Goal: Task Accomplishment & Management: Manage account settings

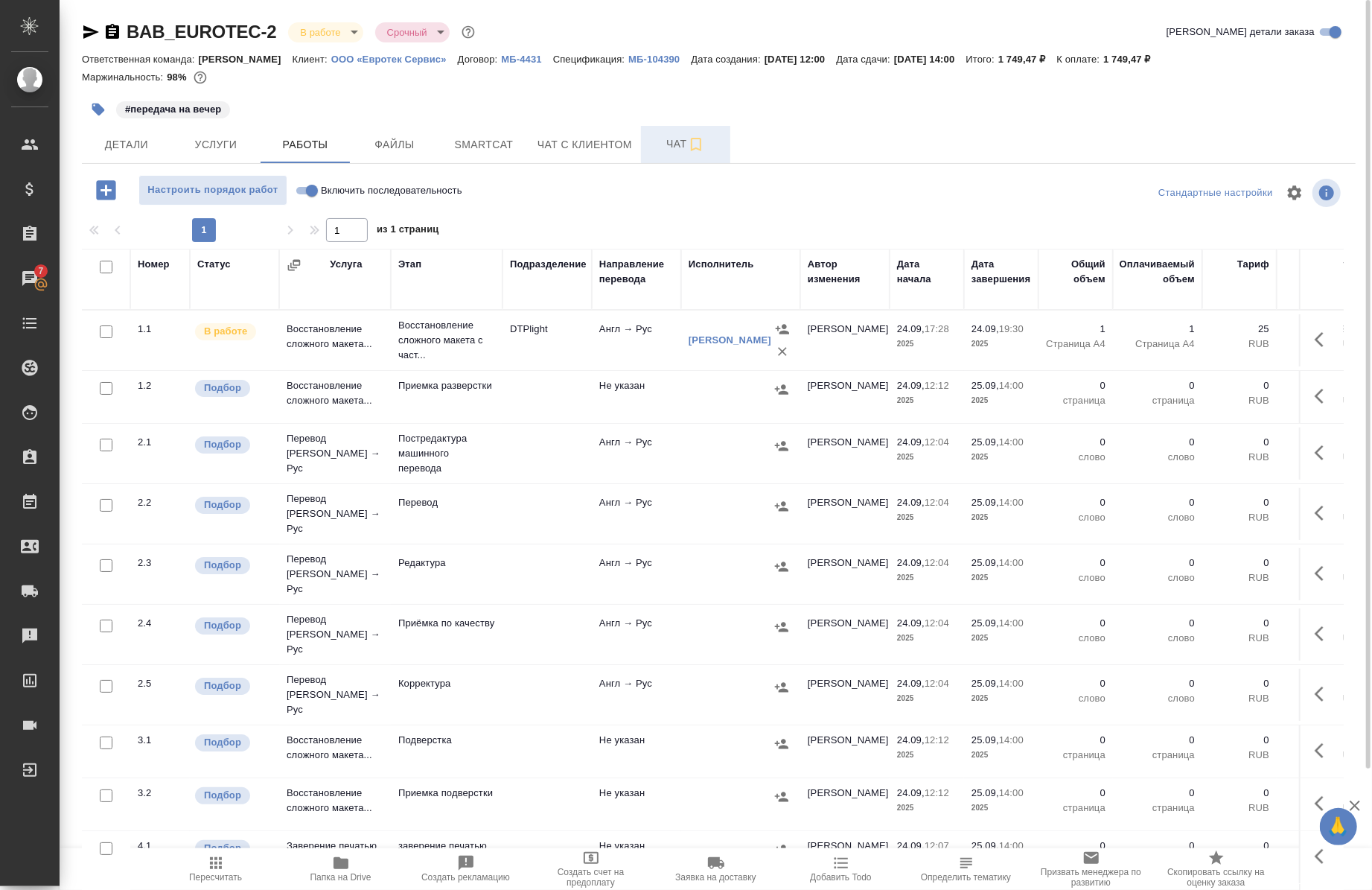
click at [696, 159] on button "Чат" at bounding box center [686, 144] width 89 height 37
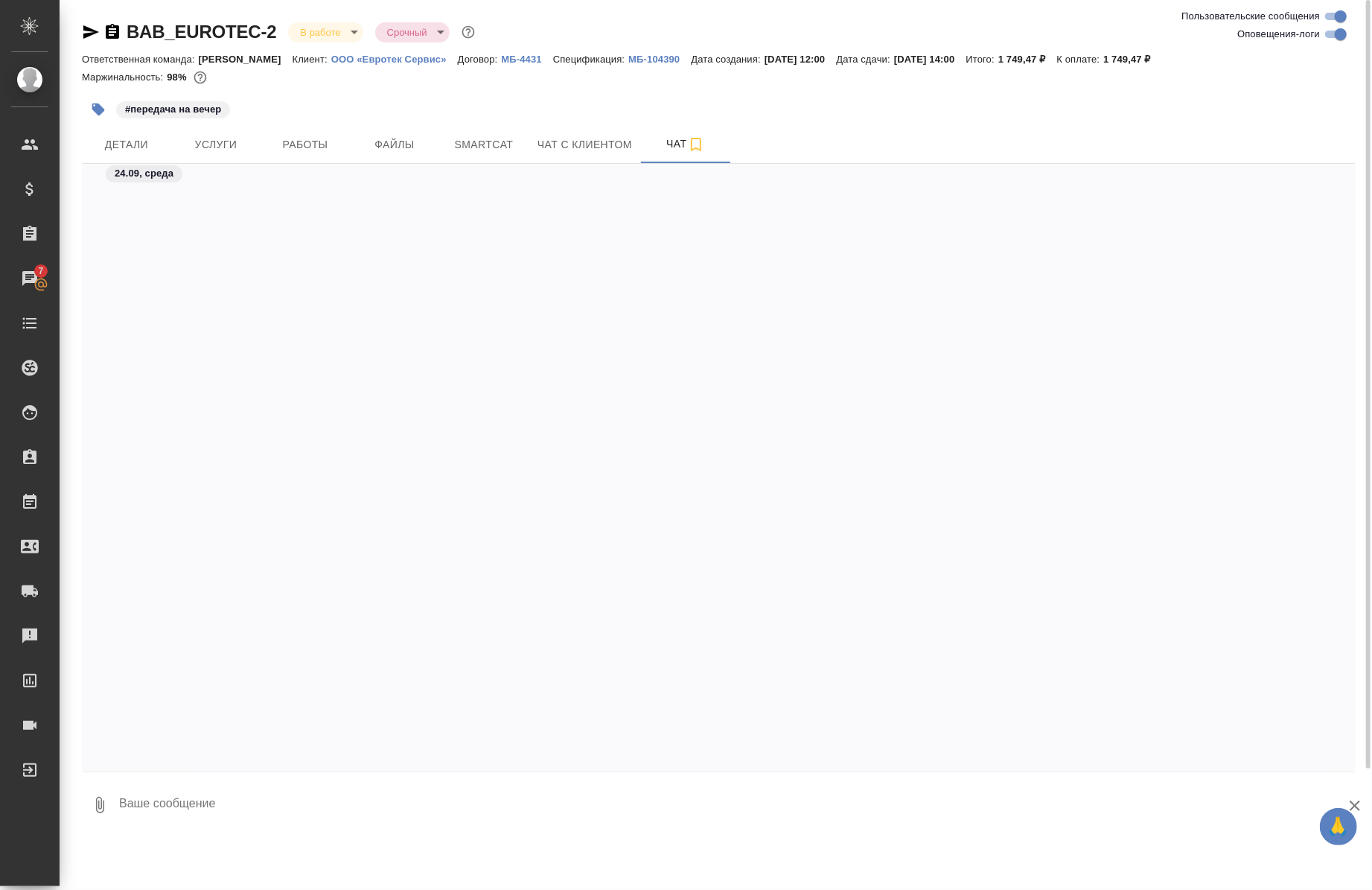
scroll to position [2129, 0]
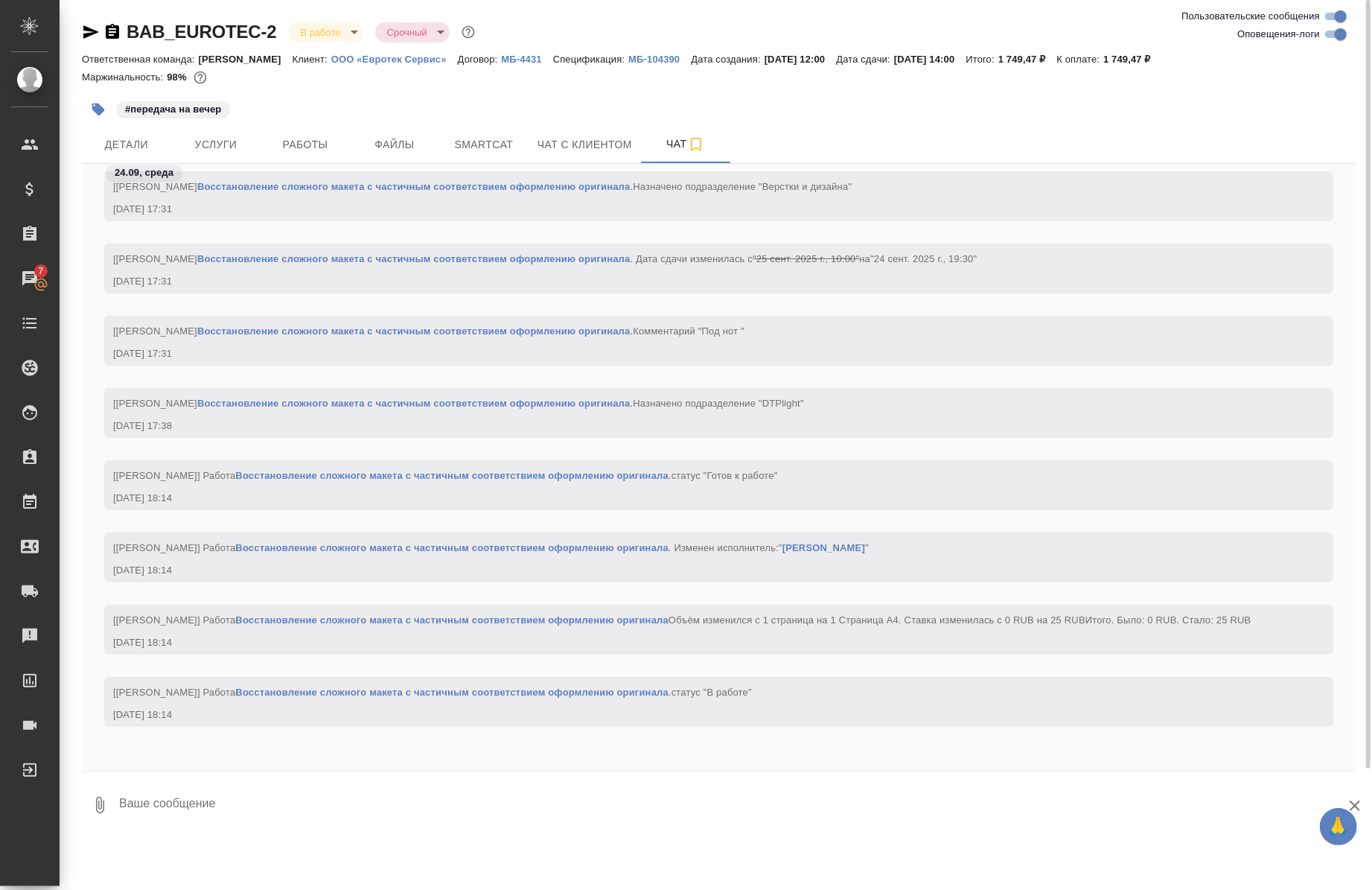
click at [1341, 36] on input "Оповещения-логи" at bounding box center [1341, 34] width 54 height 18
checkbox input "false"
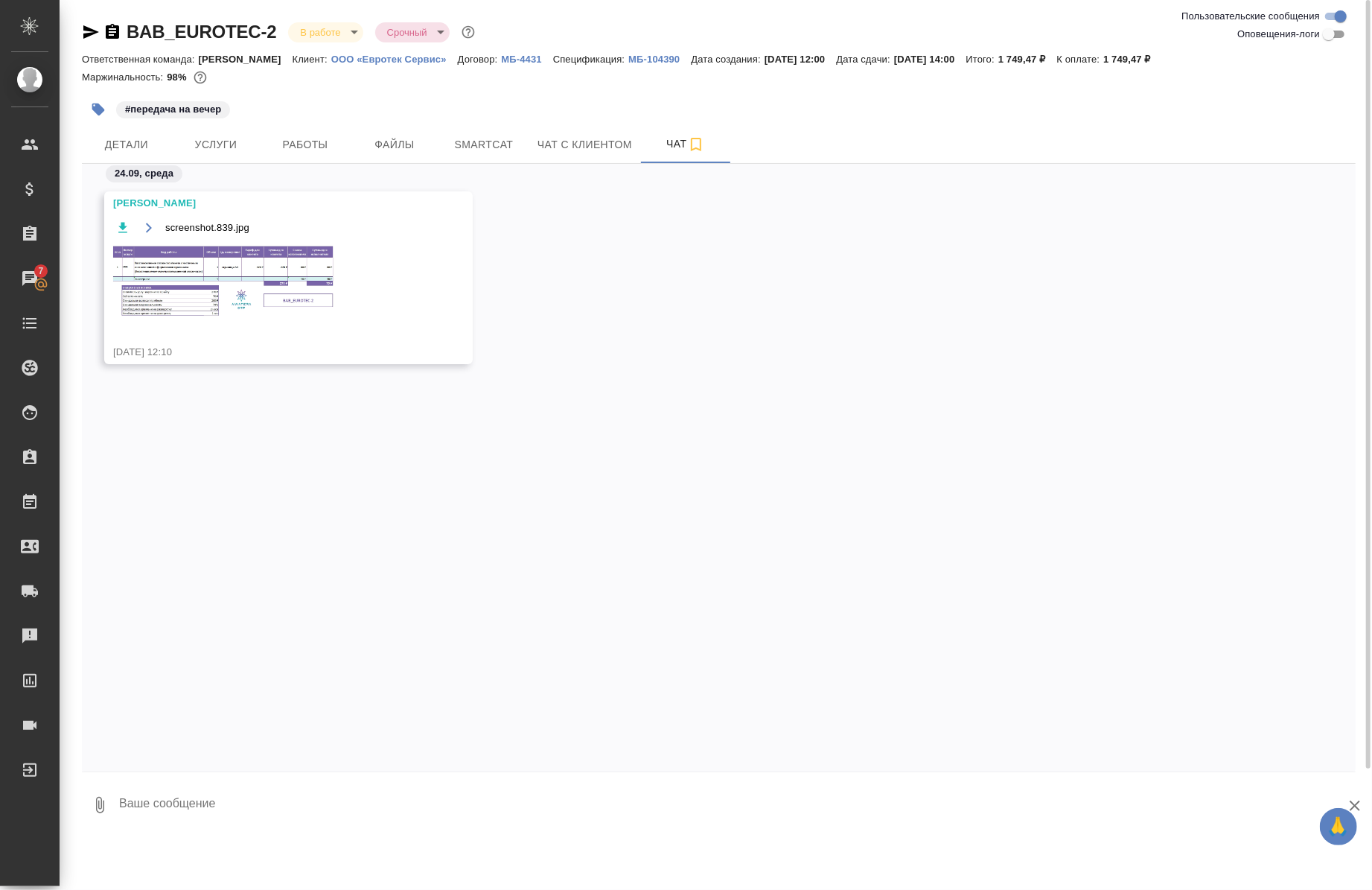
click at [167, 287] on img at bounding box center [225, 281] width 224 height 75
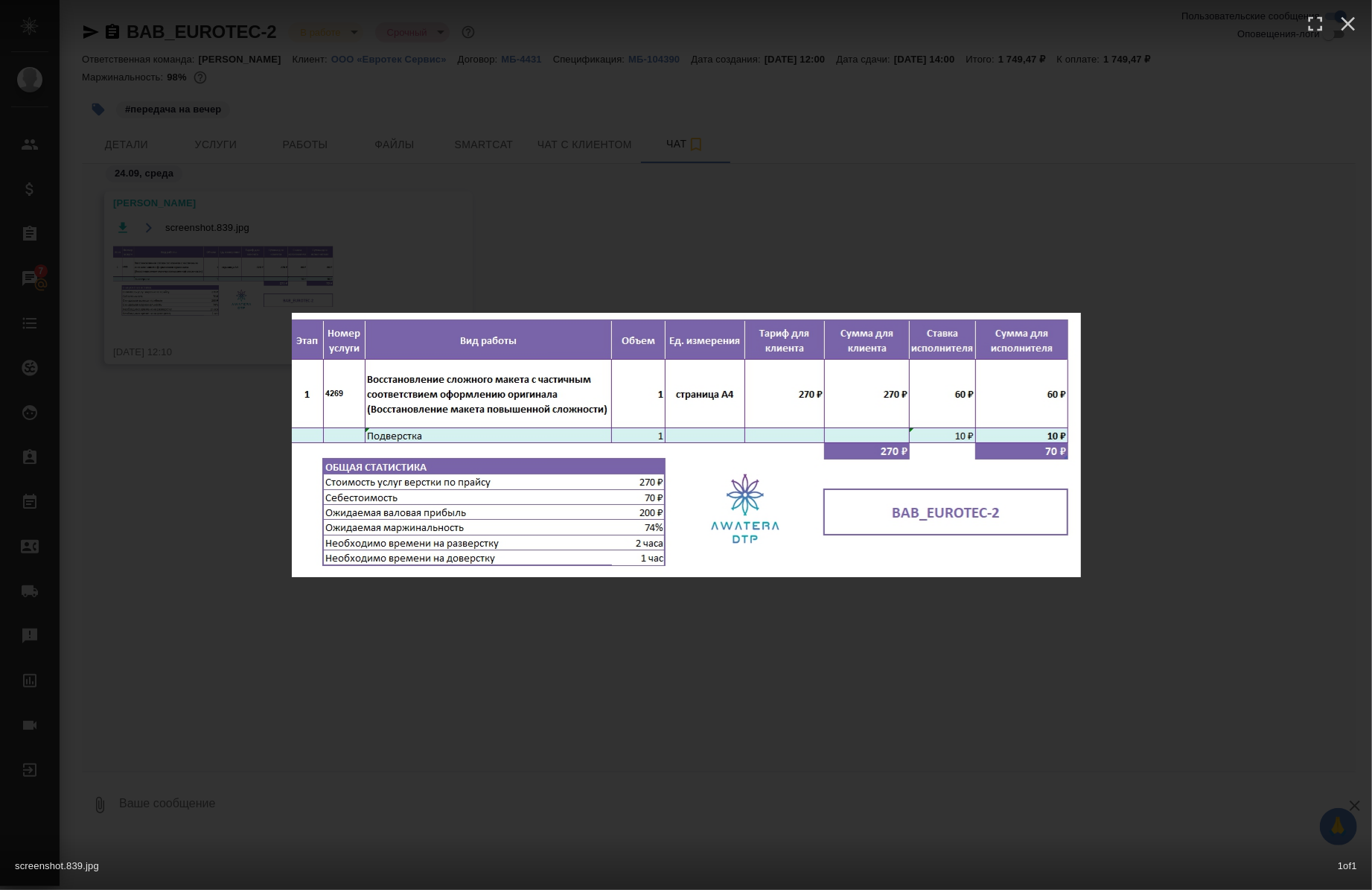
click at [1177, 322] on div "screenshot.839.jpg 1 of 1" at bounding box center [686, 445] width 1372 height 890
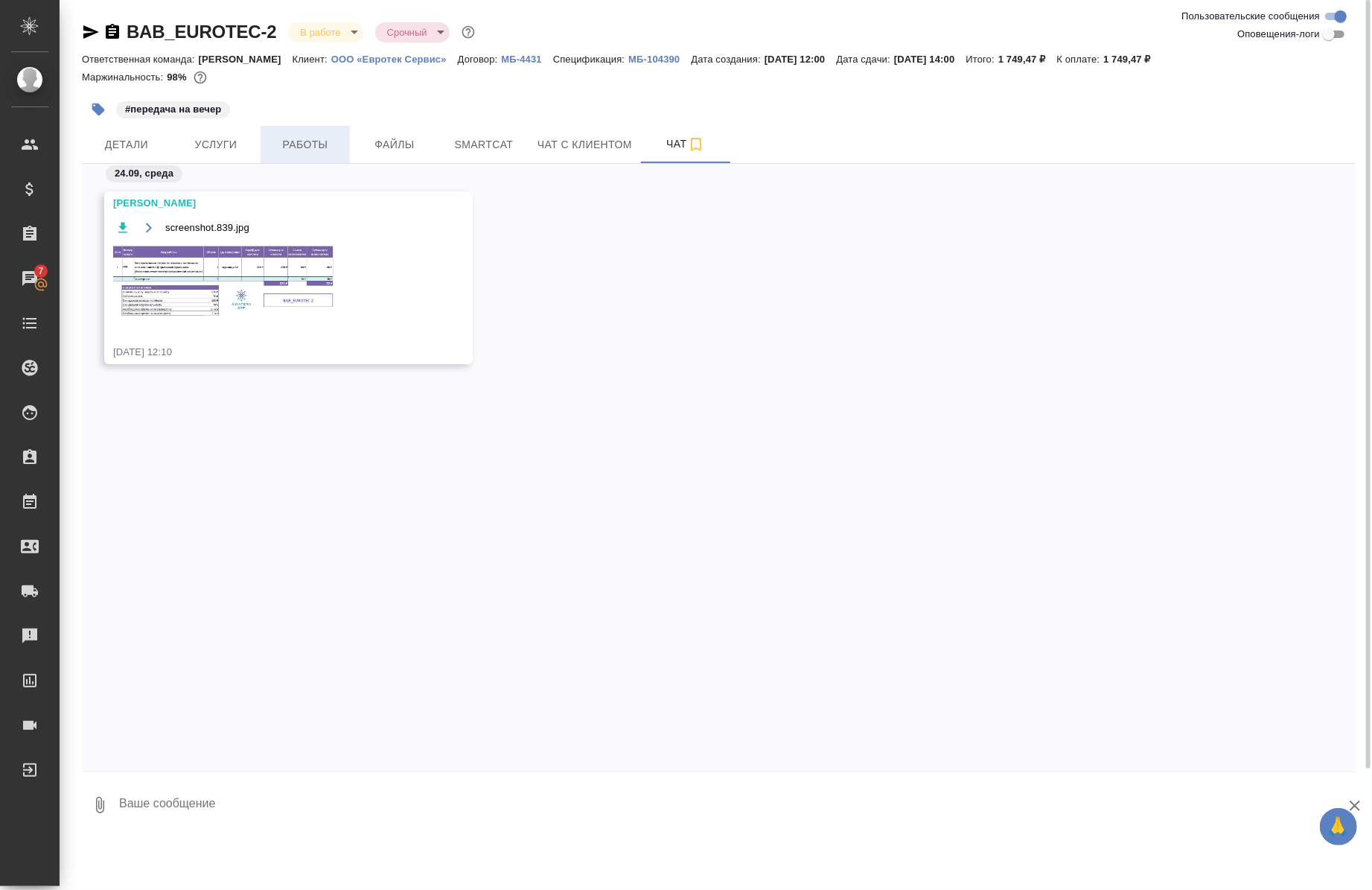
click at [325, 138] on span "Работы" at bounding box center [305, 145] width 71 height 19
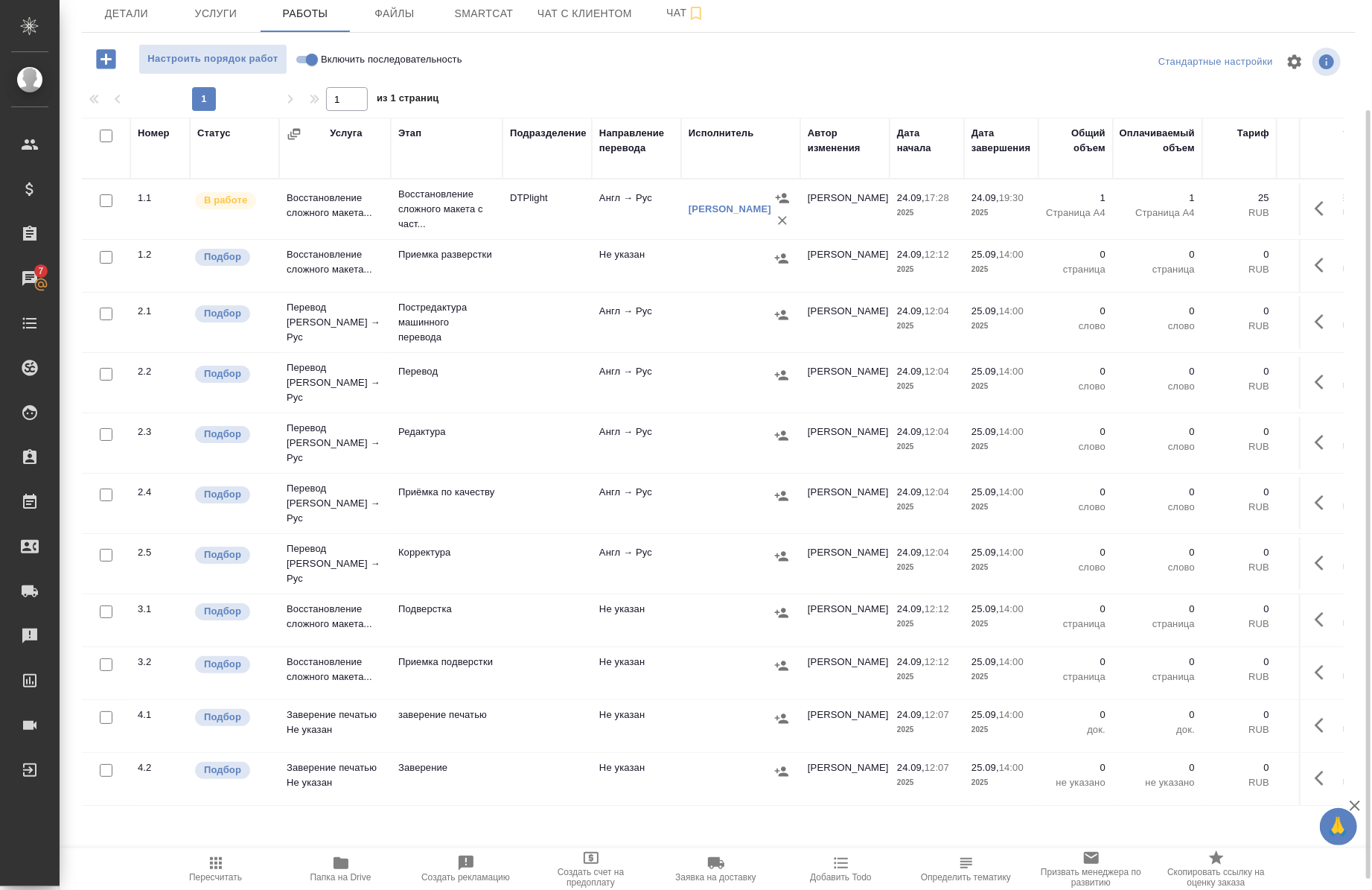
scroll to position [129, 0]
click at [339, 869] on icon "button" at bounding box center [341, 863] width 18 height 18
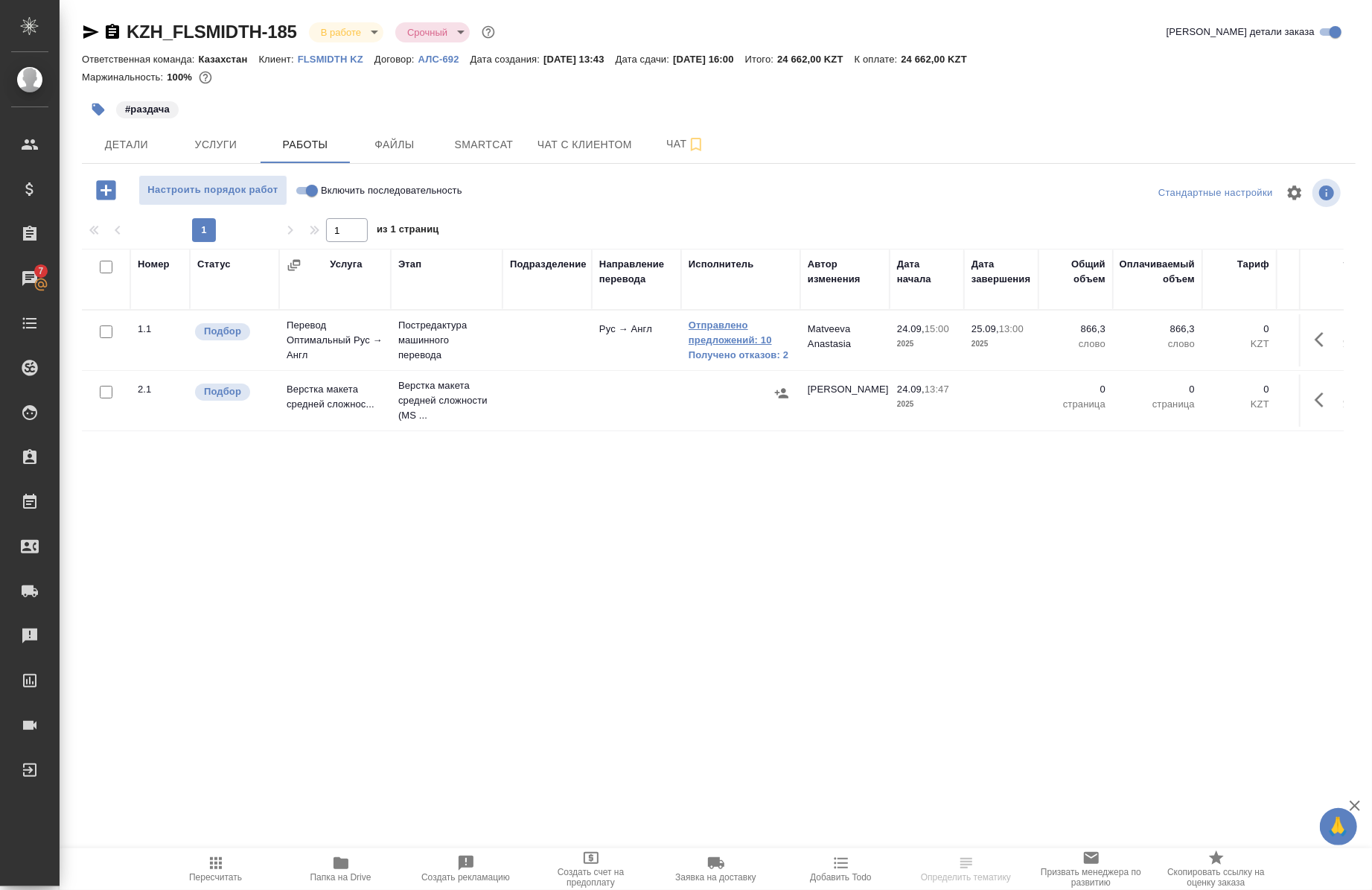
click at [719, 338] on link "Отправлено предложений: 10" at bounding box center [741, 333] width 105 height 30
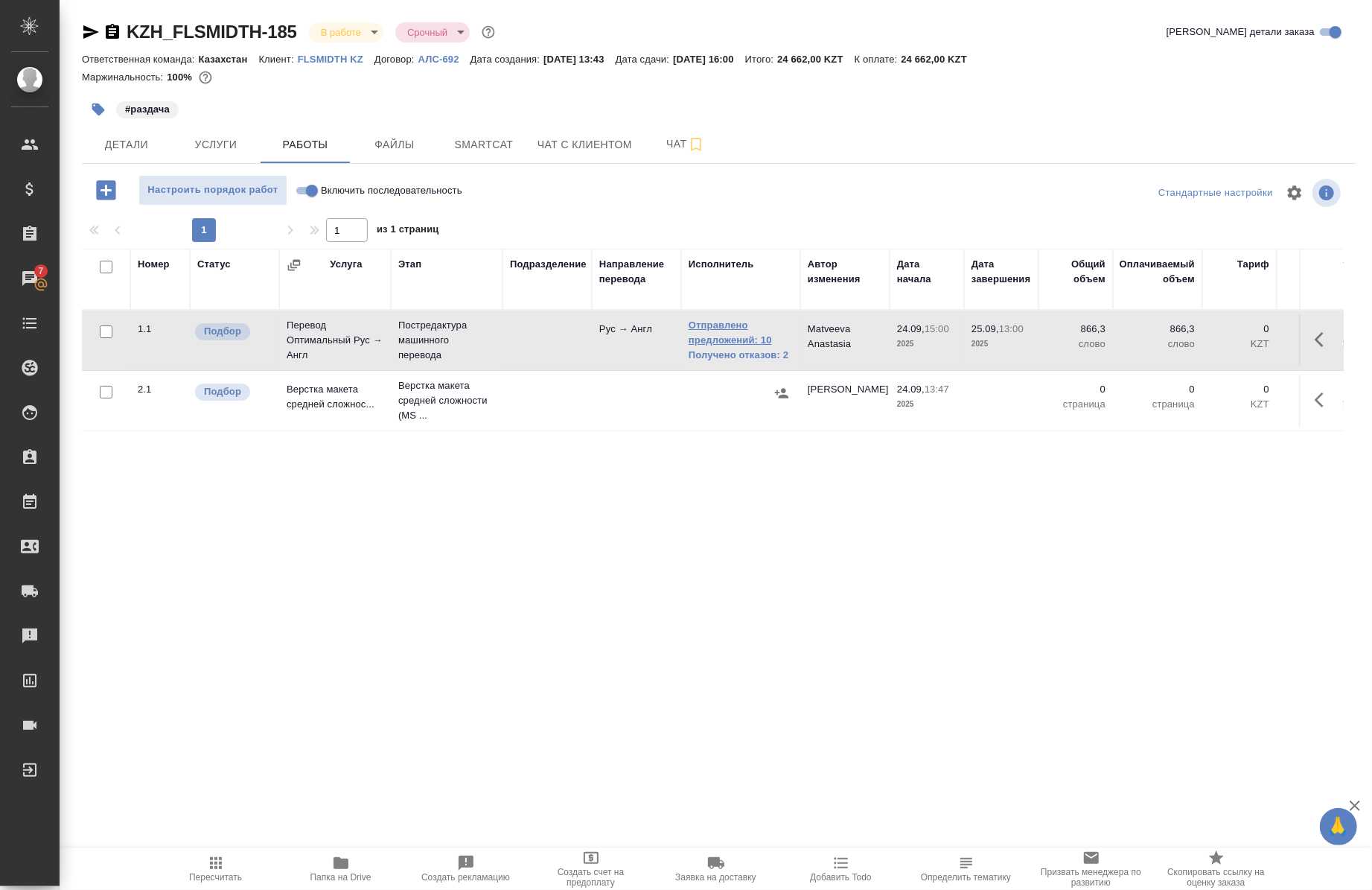
click at [712, 323] on link "Отправлено предложений: 10" at bounding box center [741, 333] width 105 height 30
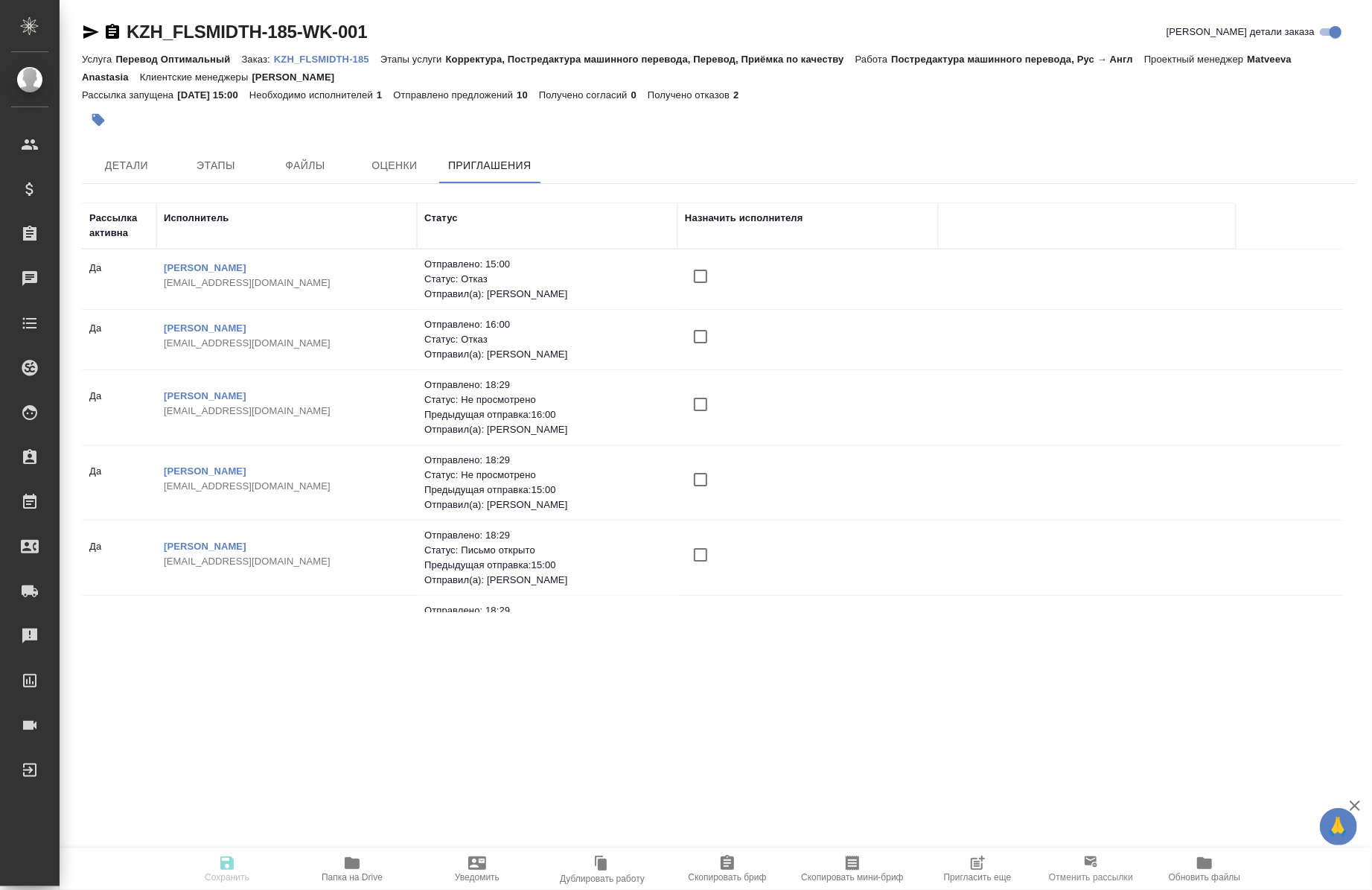
click at [970, 879] on span "Пригласить еще" at bounding box center [978, 878] width 68 height 10
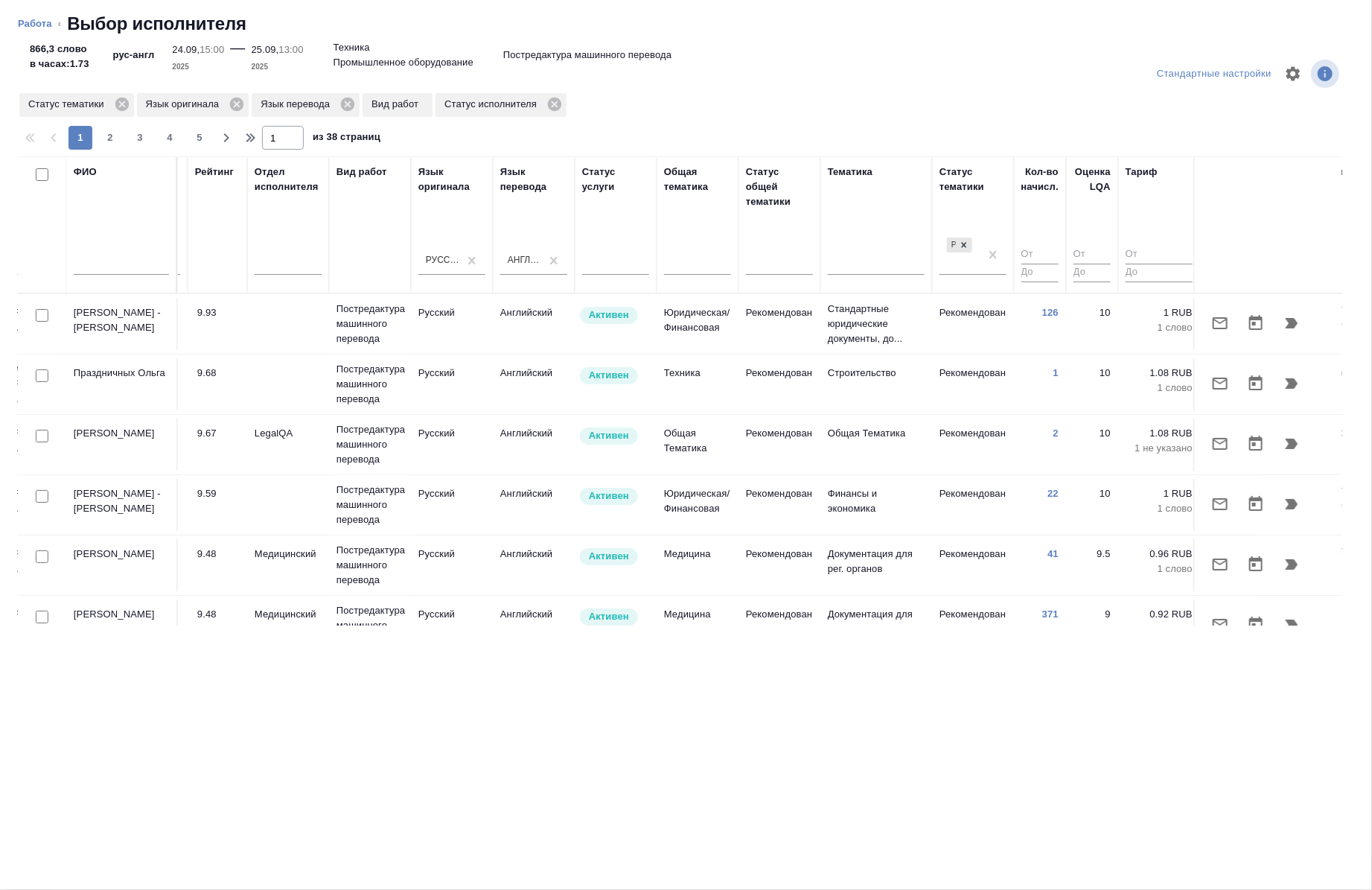
scroll to position [0, 747]
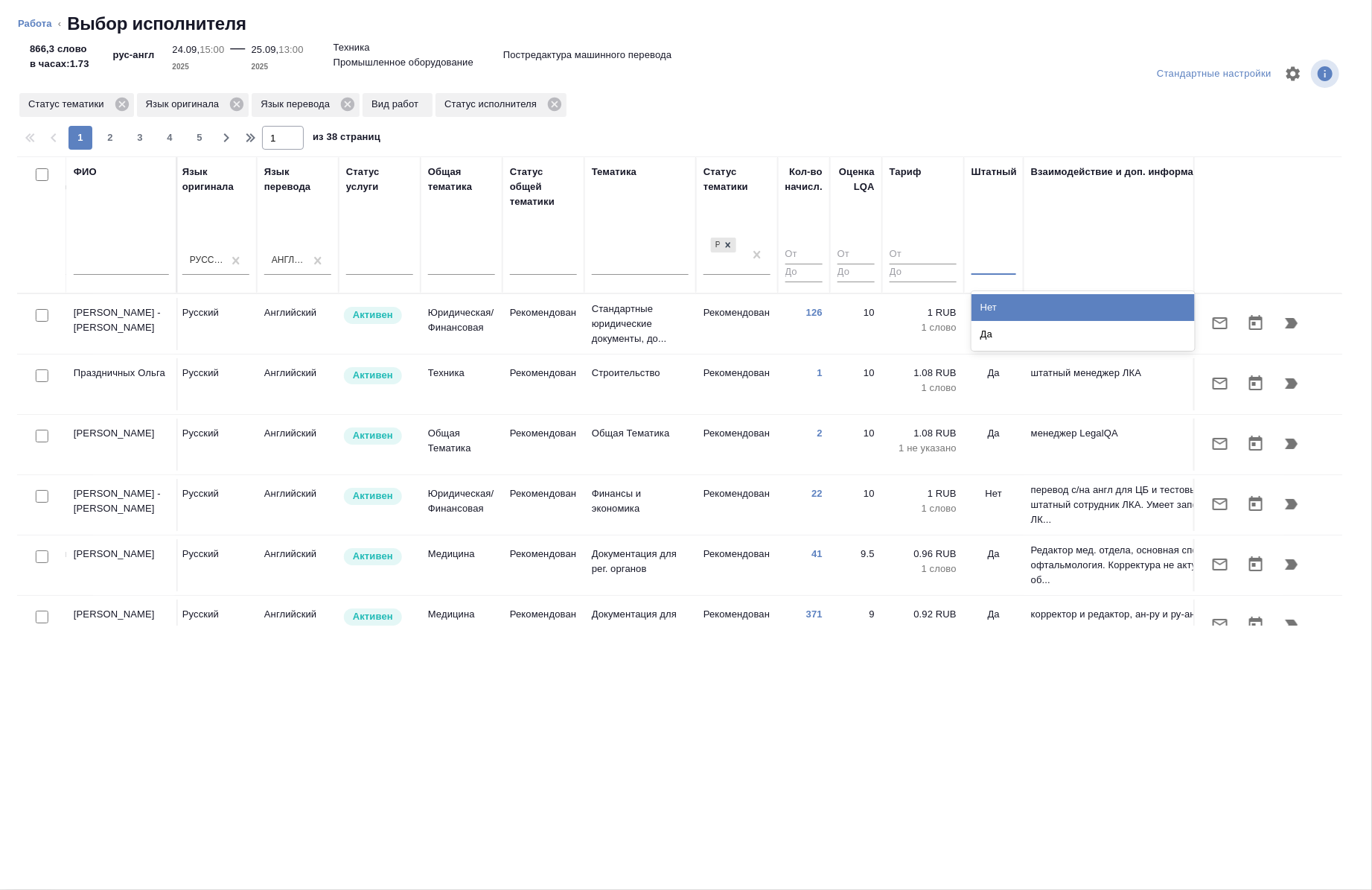
click at [984, 262] on div at bounding box center [994, 260] width 45 height 21
click at [986, 313] on div "Нет" at bounding box center [1083, 307] width 224 height 27
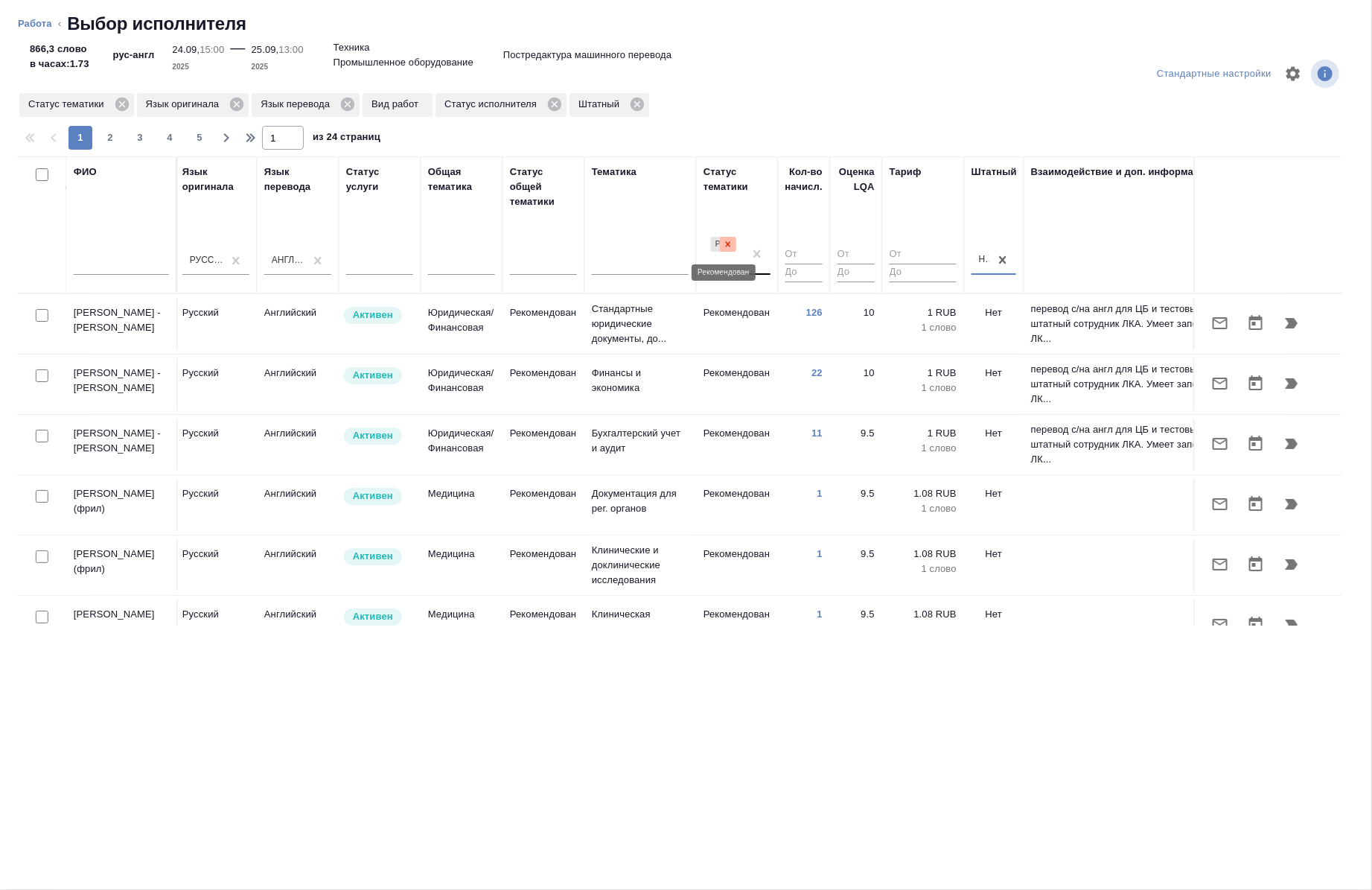
click at [728, 247] on icon at bounding box center [728, 244] width 10 height 10
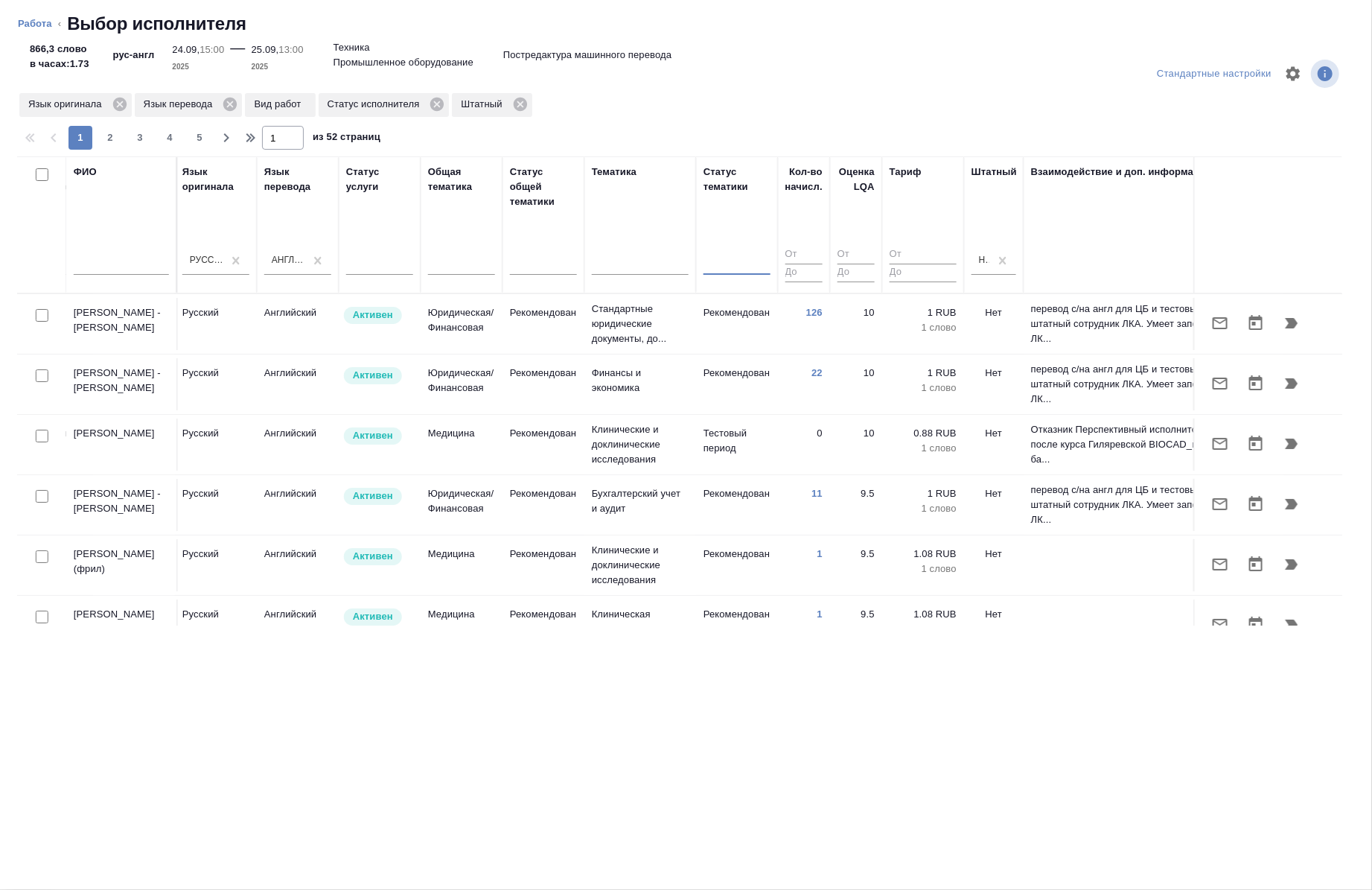
click at [733, 266] on div at bounding box center [737, 260] width 67 height 21
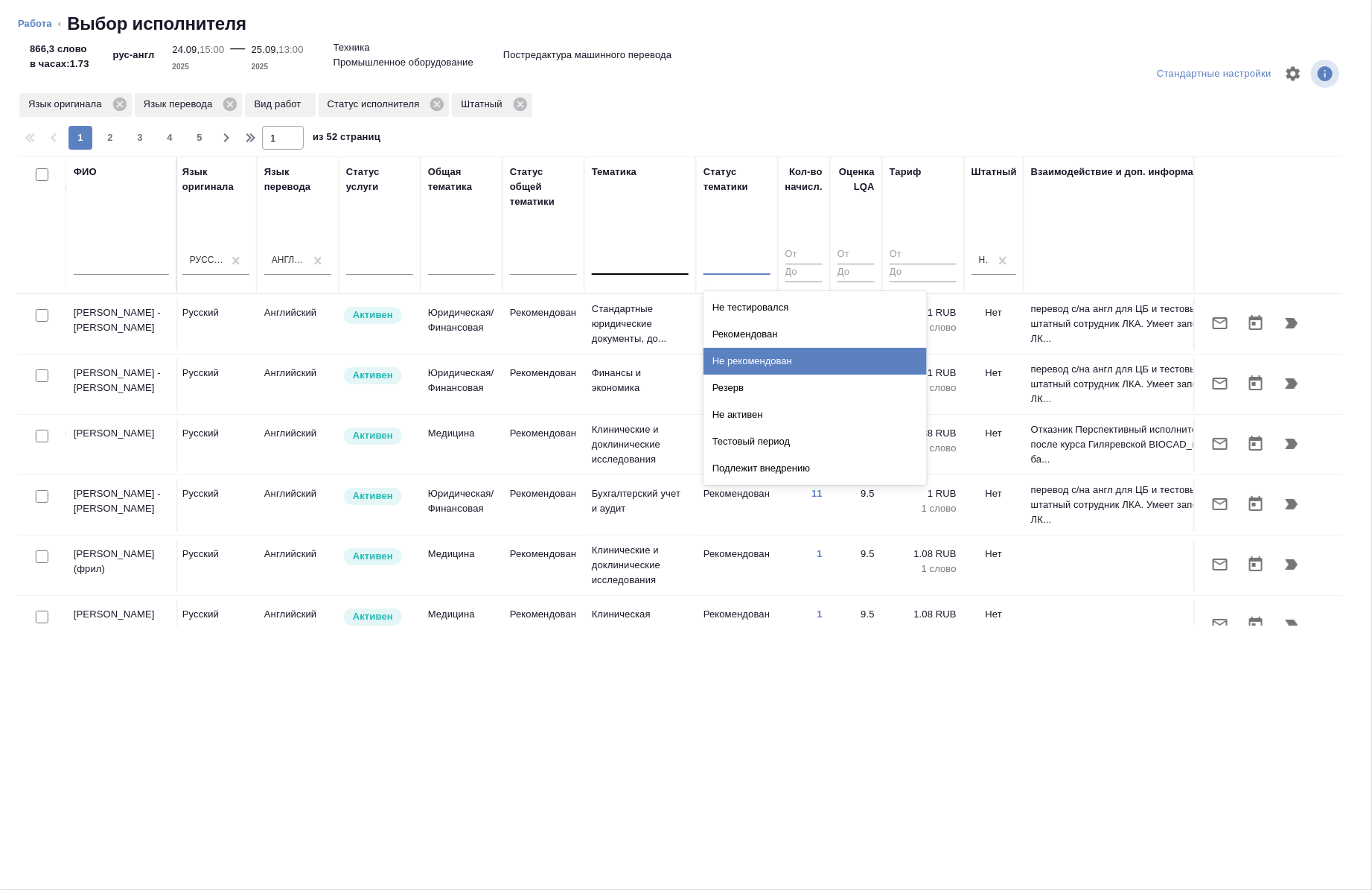
click at [615, 256] on div at bounding box center [640, 260] width 97 height 21
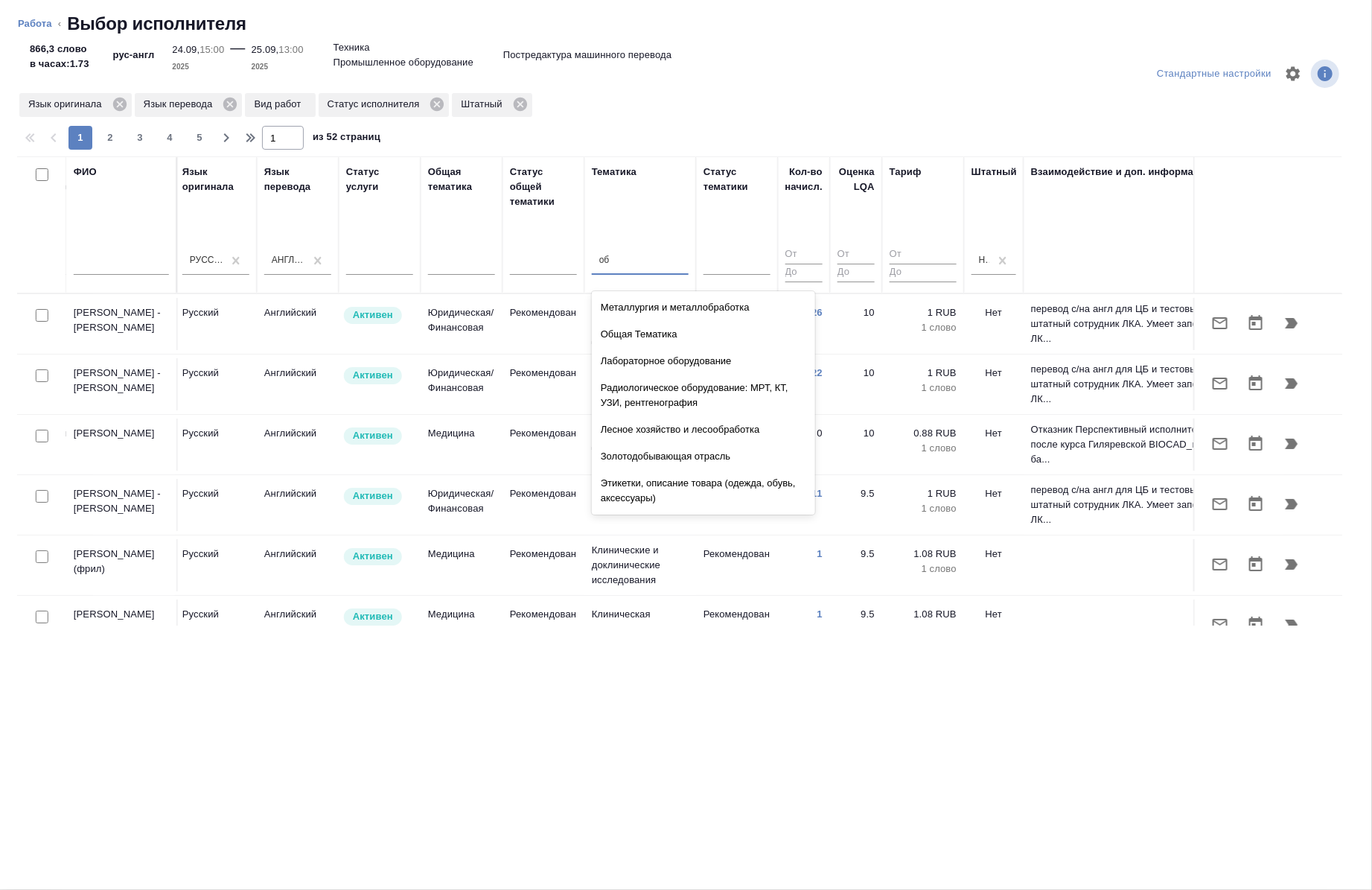
scroll to position [73, 0]
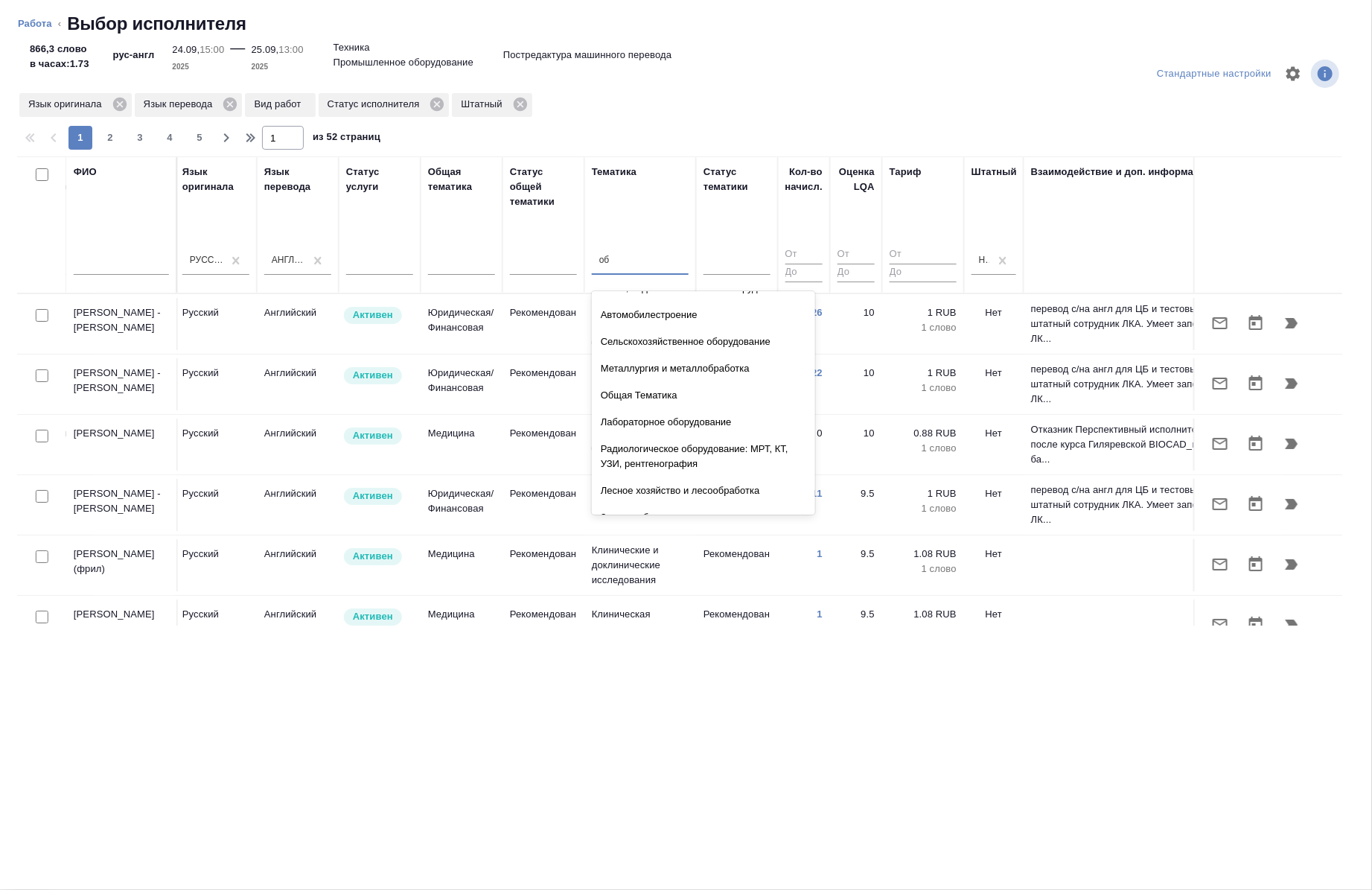
type input "общ"
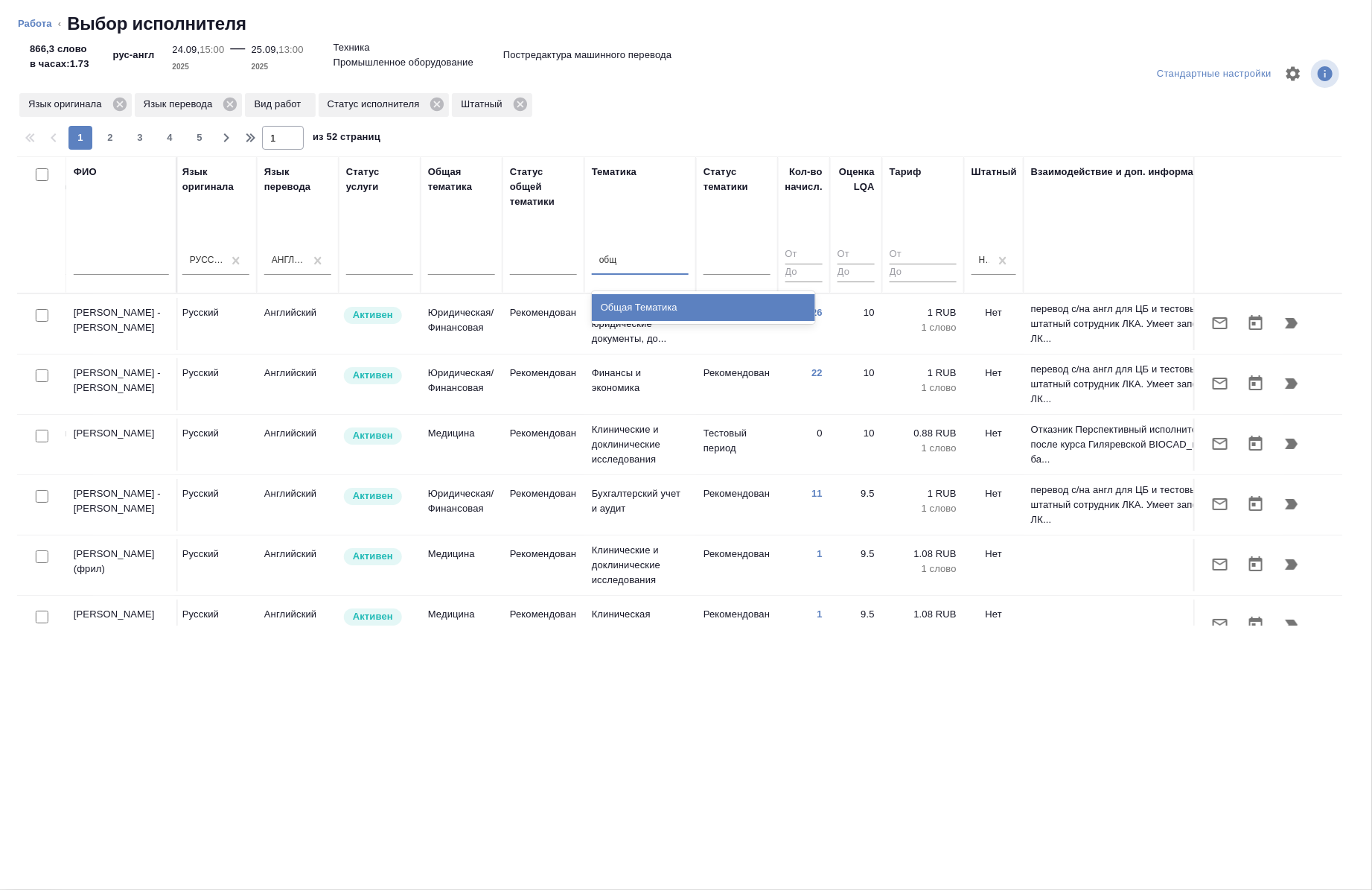
scroll to position [0, 0]
click at [656, 301] on div "Общая Тематика" at bounding box center [704, 307] width 224 height 27
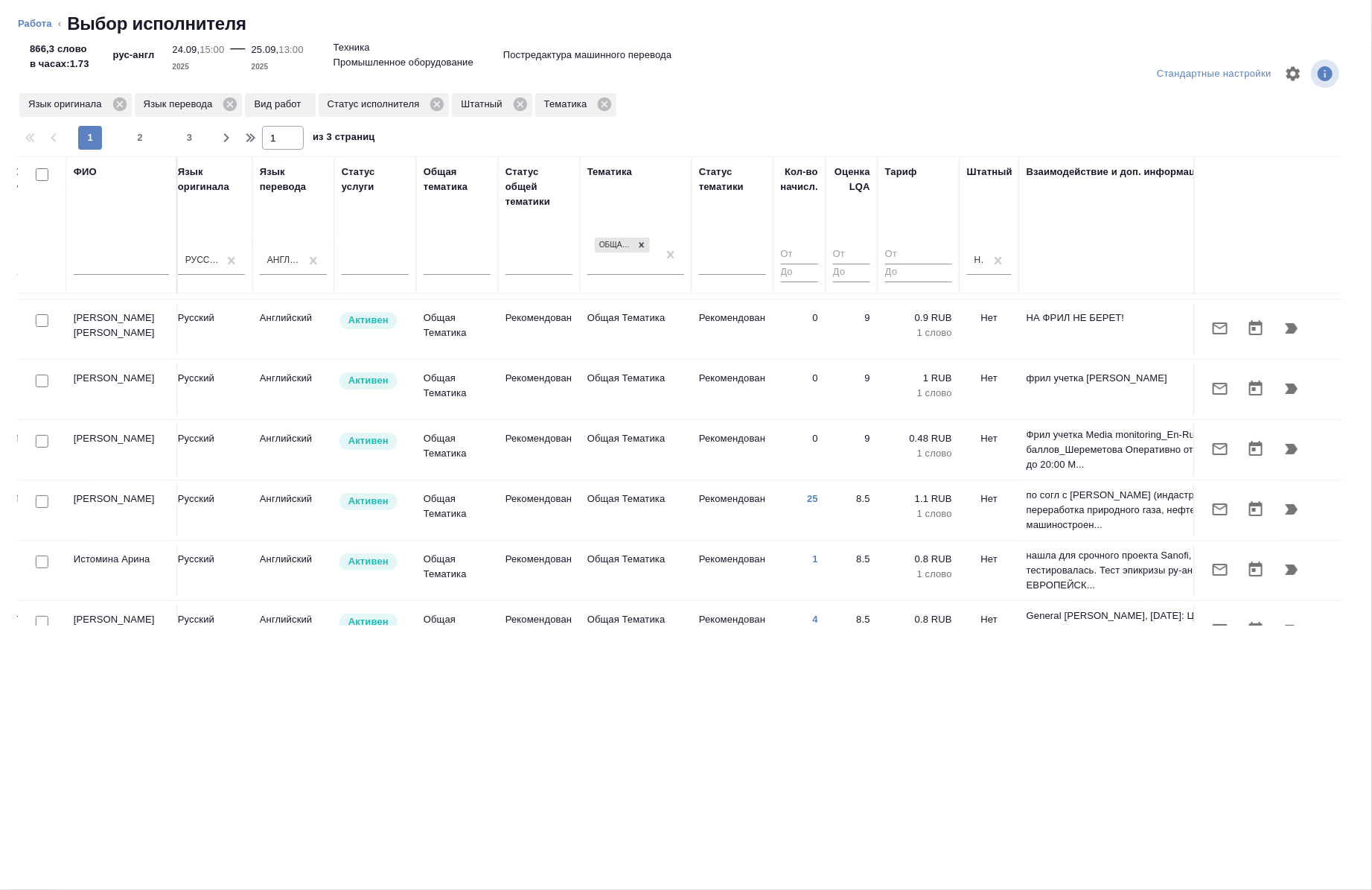
scroll to position [116, 751]
click at [42, 442] on input "checkbox" at bounding box center [42, 441] width 13 height 13
checkbox input "true"
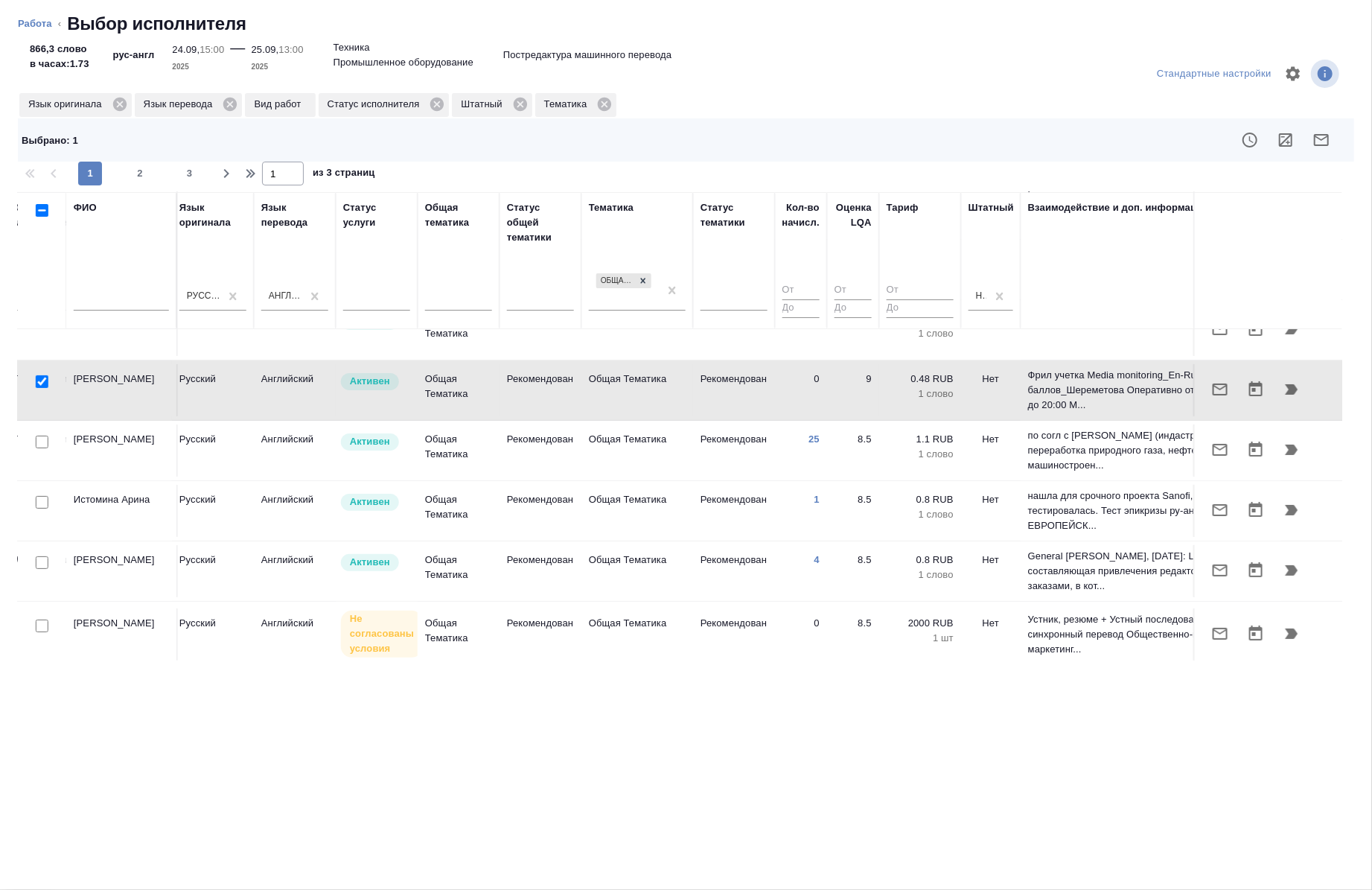
scroll to position [219, 751]
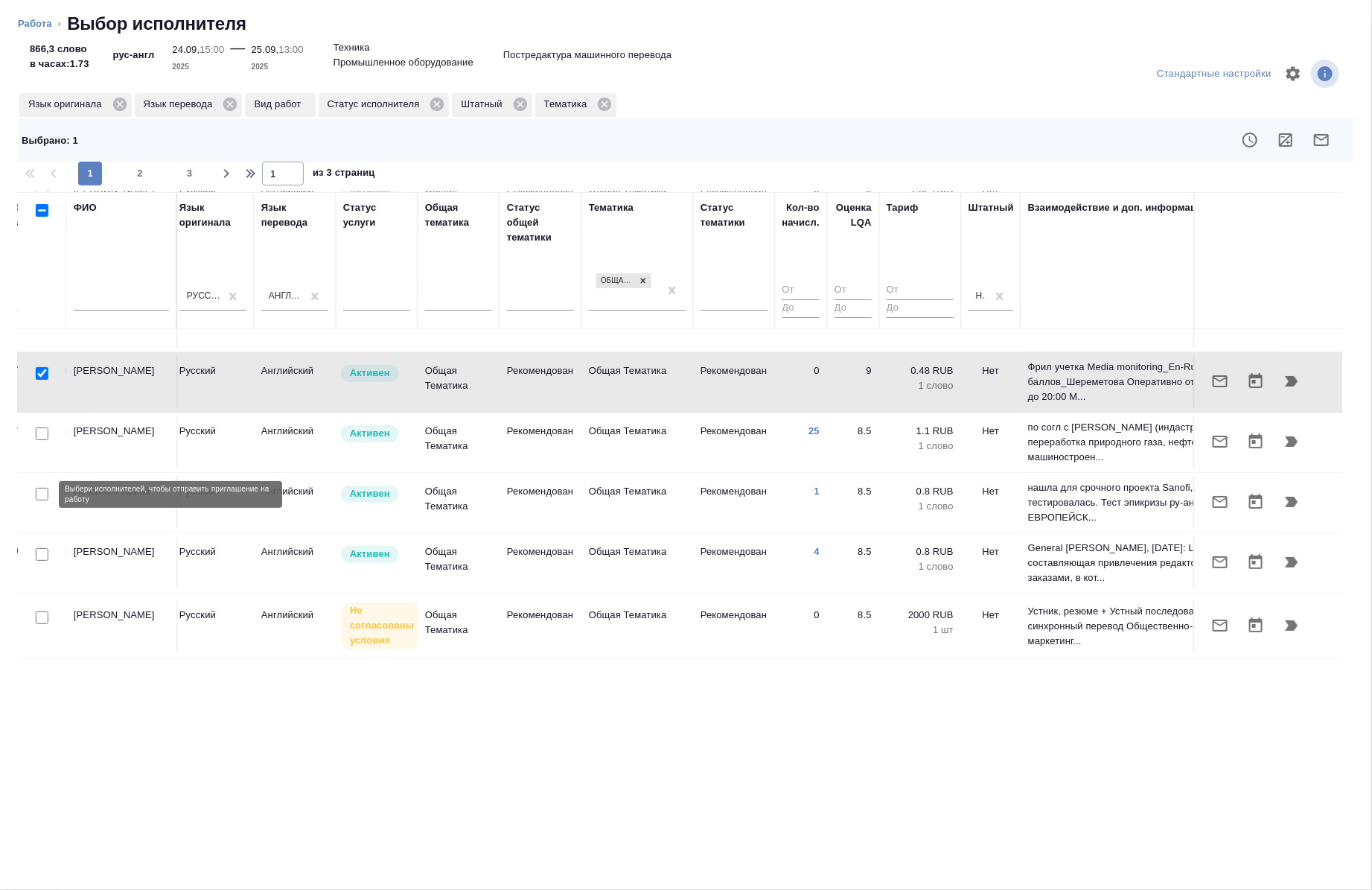
click at [39, 490] on input "checkbox" at bounding box center [42, 494] width 13 height 13
checkbox input "true"
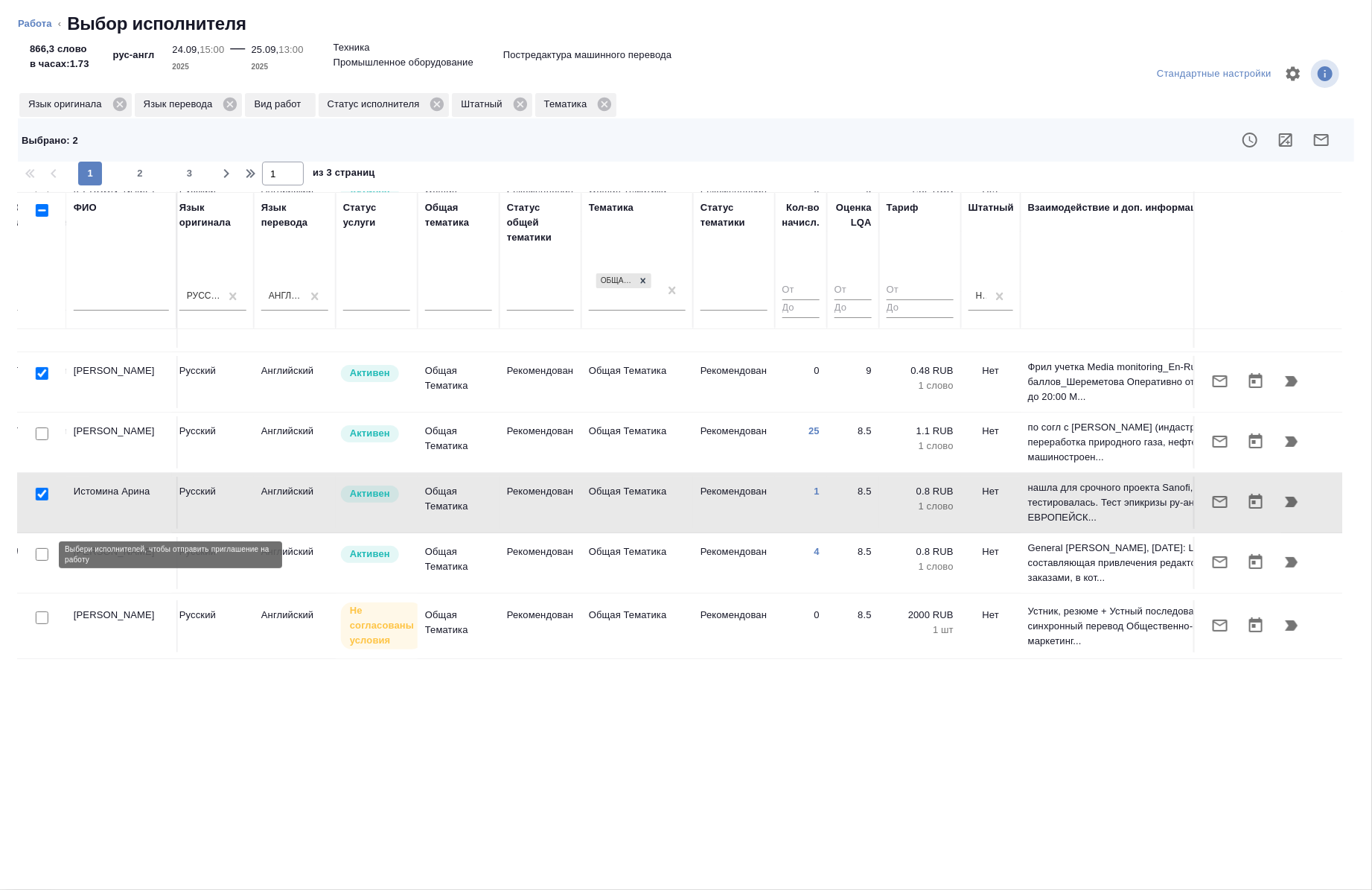
click at [37, 550] on input "checkbox" at bounding box center [42, 555] width 13 height 13
checkbox input "true"
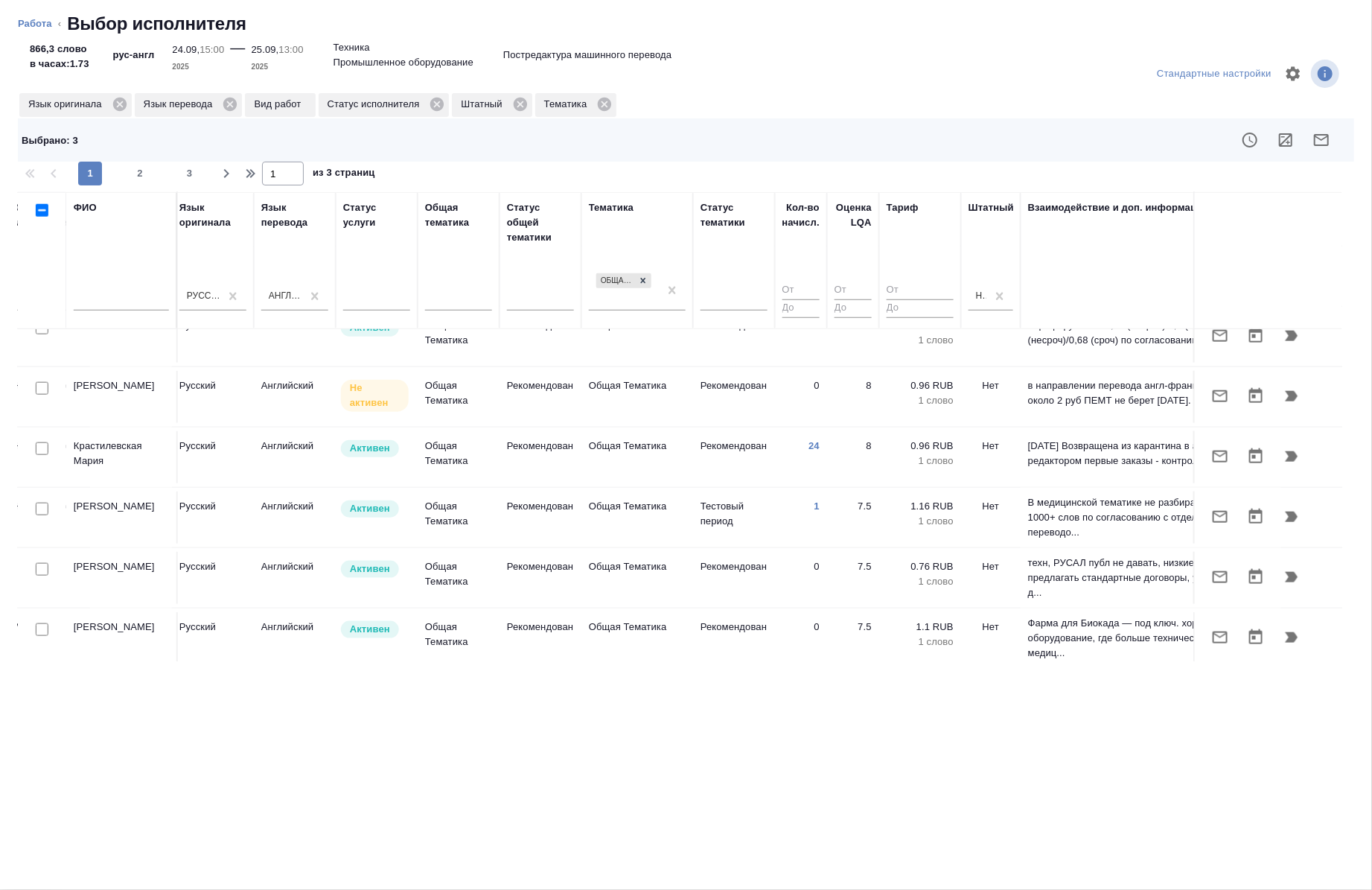
scroll to position [1212, 751]
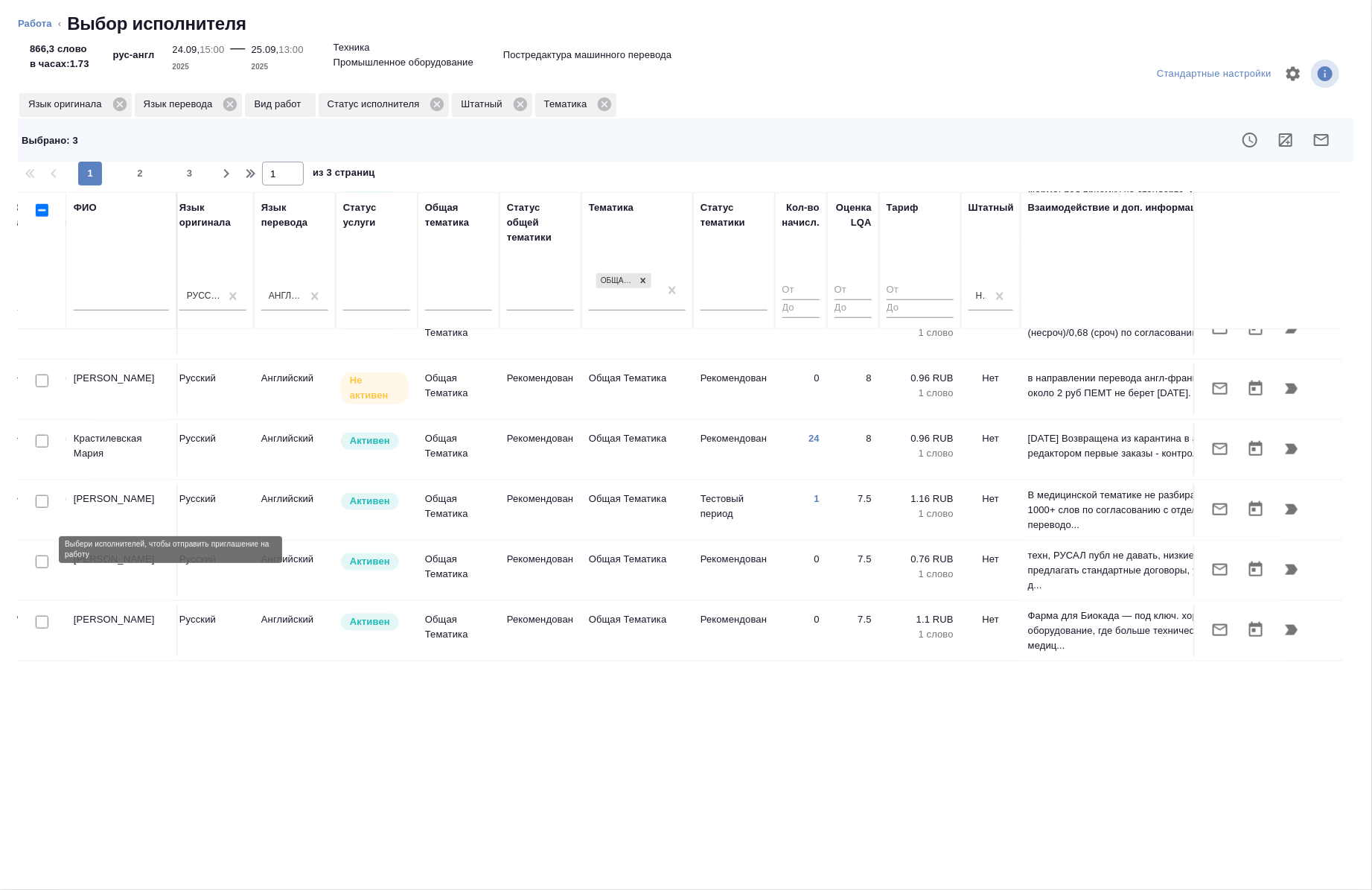
click at [42, 556] on input "checkbox" at bounding box center [42, 562] width 13 height 13
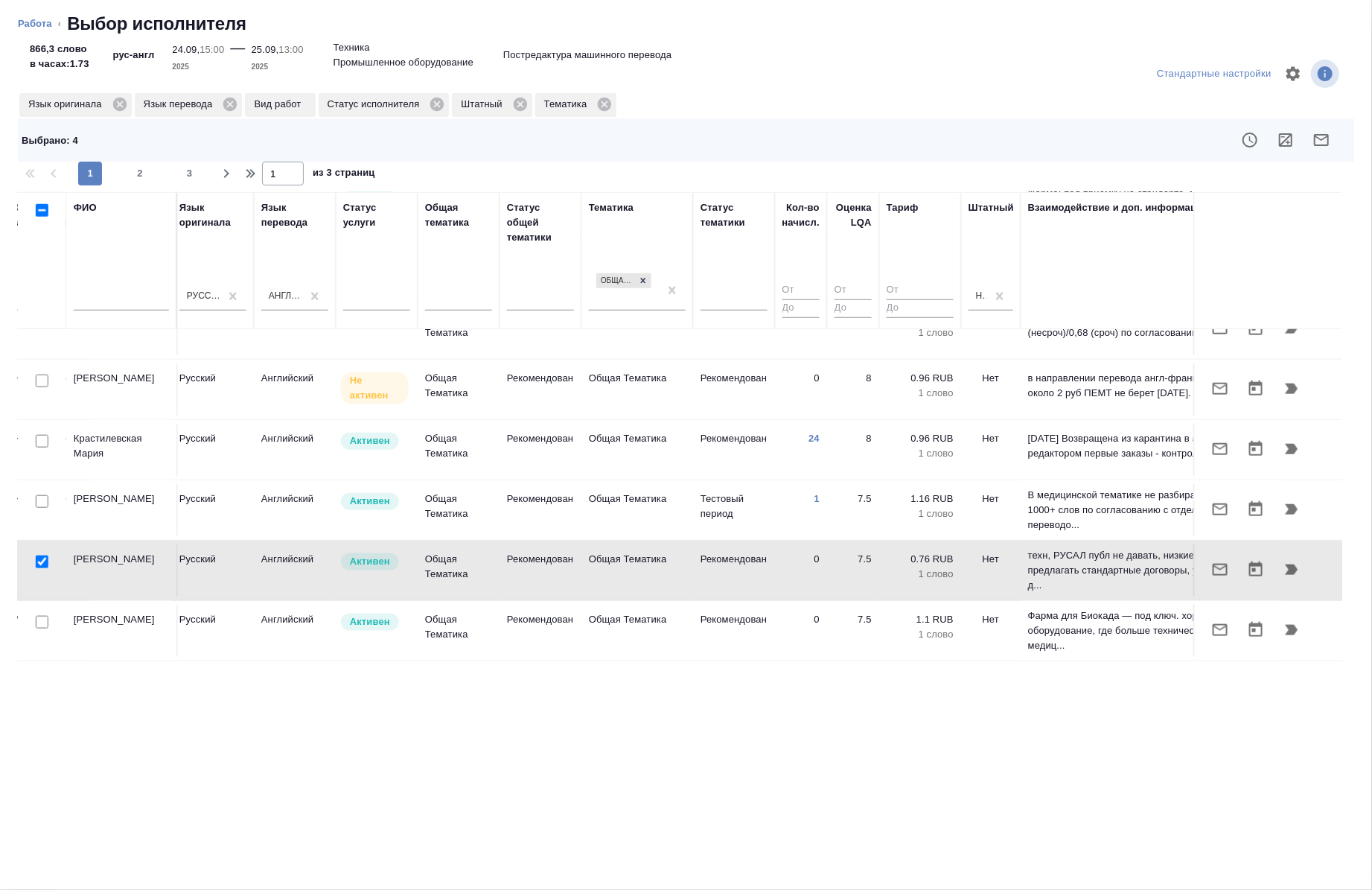
click at [43, 556] on input "checkbox" at bounding box center [42, 562] width 13 height 13
checkbox input "false"
click at [43, 556] on input "checkbox" at bounding box center [42, 562] width 13 height 13
click at [37, 556] on input "checkbox" at bounding box center [42, 562] width 13 height 13
checkbox input "false"
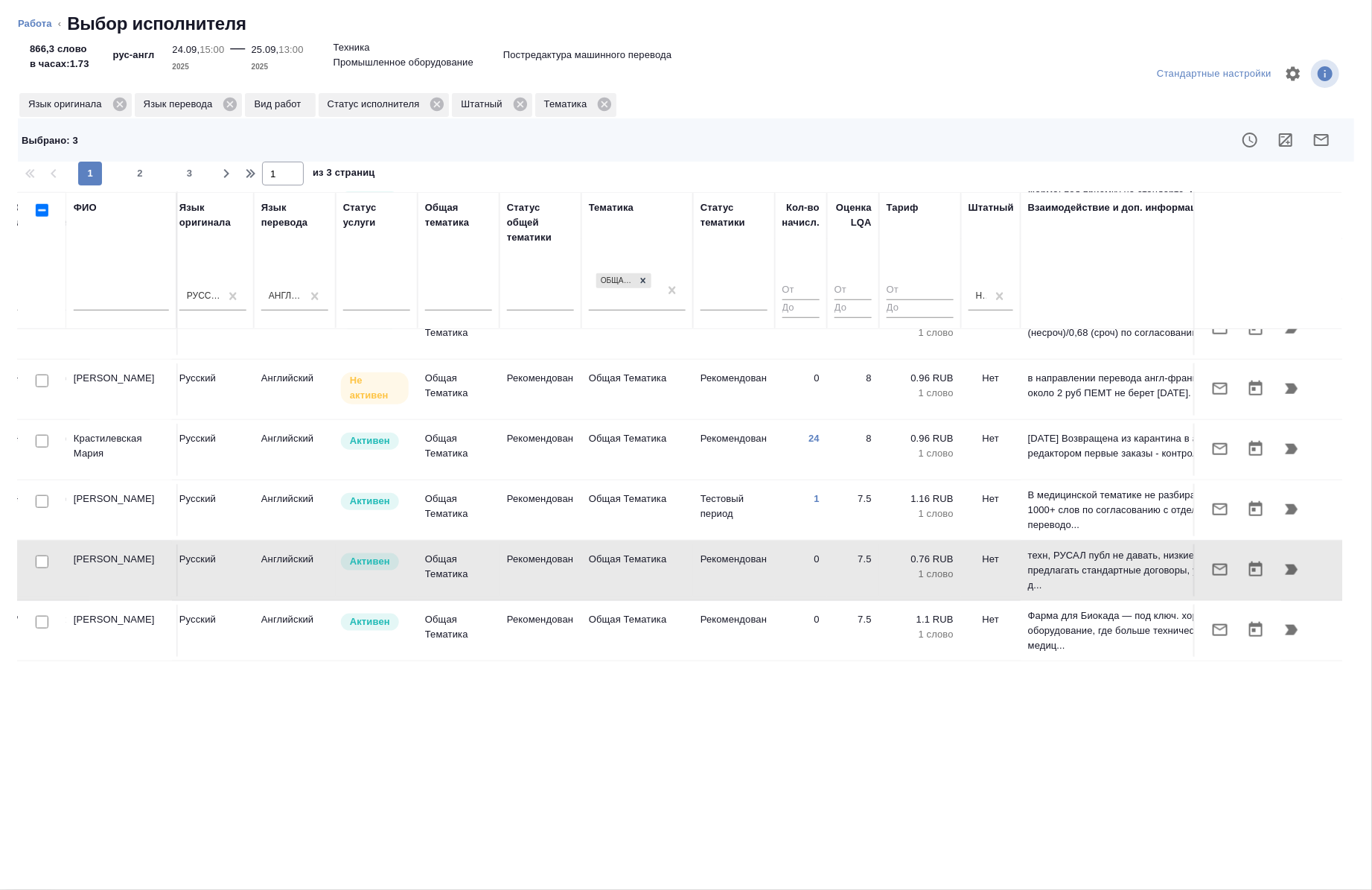
click at [1321, 135] on icon "button" at bounding box center [1321, 140] width 18 height 18
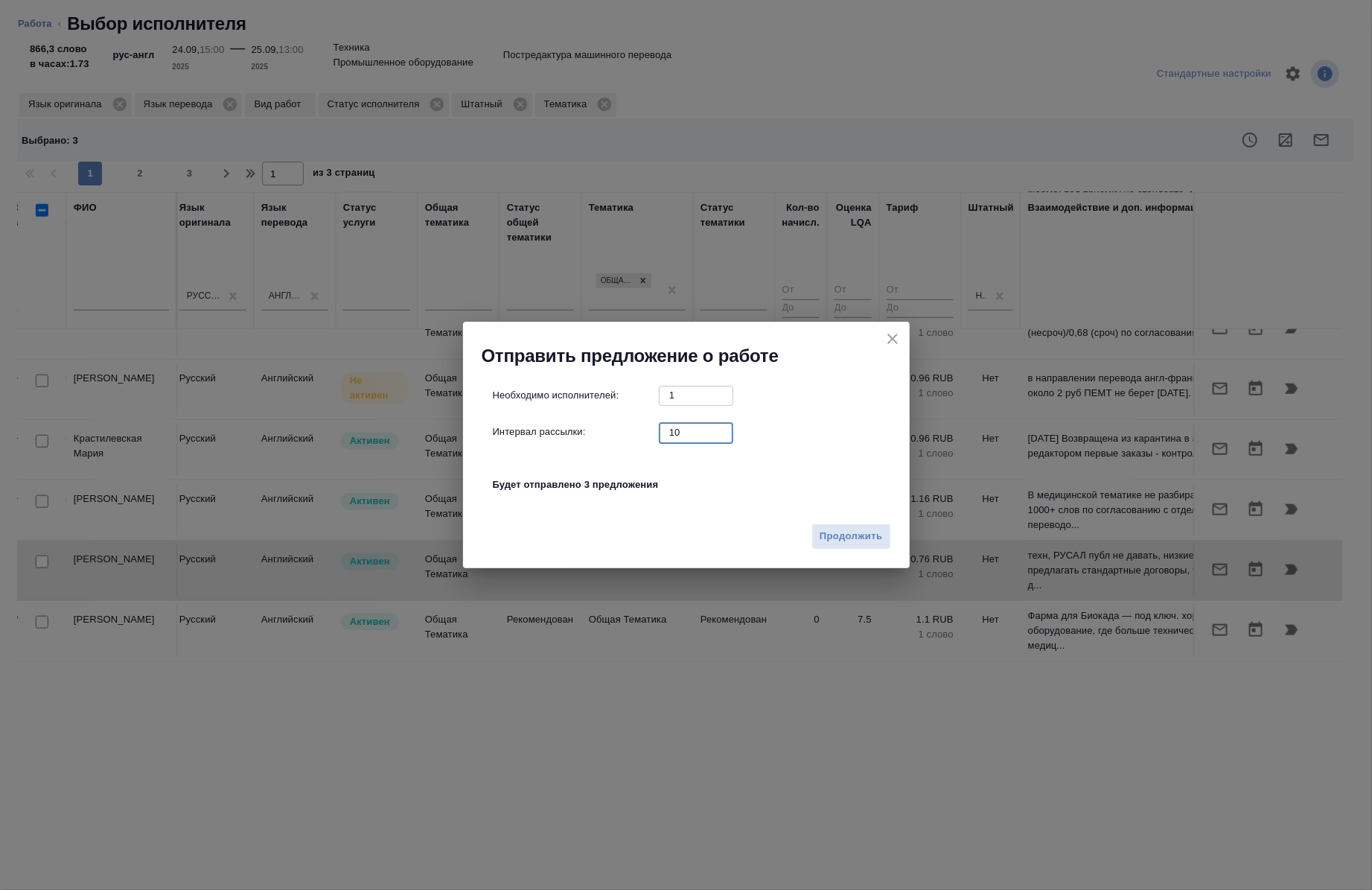
drag, startPoint x: 684, startPoint y: 425, endPoint x: 673, endPoint y: 424, distance: 11.0
click at [673, 424] on input "10" at bounding box center [696, 433] width 75 height 19
type input "0"
click at [856, 537] on span "Продолжить" at bounding box center [851, 537] width 63 height 17
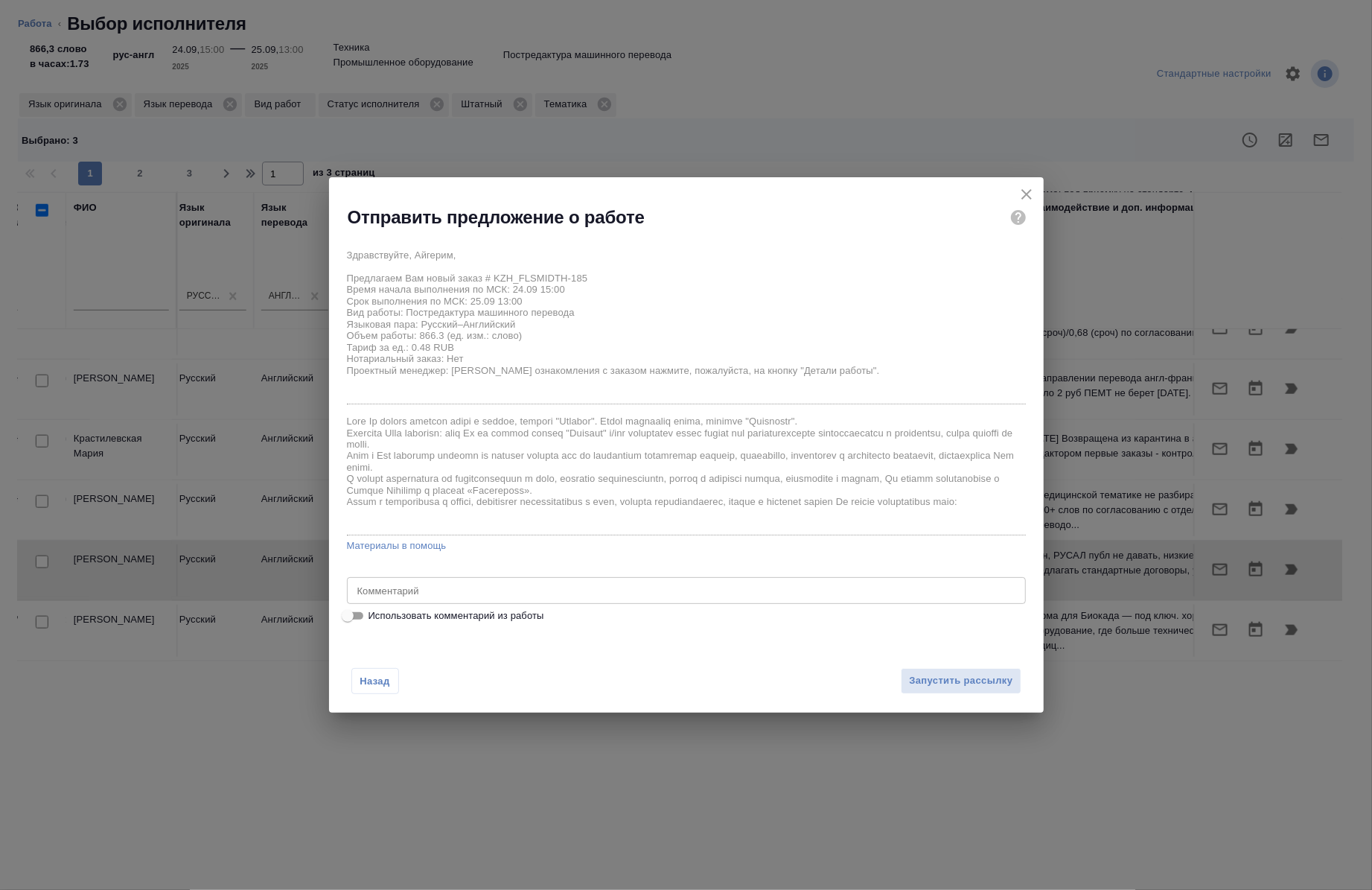
click at [408, 613] on span "Использовать комментарий из работы" at bounding box center [456, 616] width 176 height 15
click at [374, 613] on input "Использовать комментарий из работы" at bounding box center [348, 616] width 54 height 18
checkbox input "true"
type textarea "Тотал - 1771"
drag, startPoint x: 1009, startPoint y: 679, endPoint x: 905, endPoint y: 698, distance: 105.7
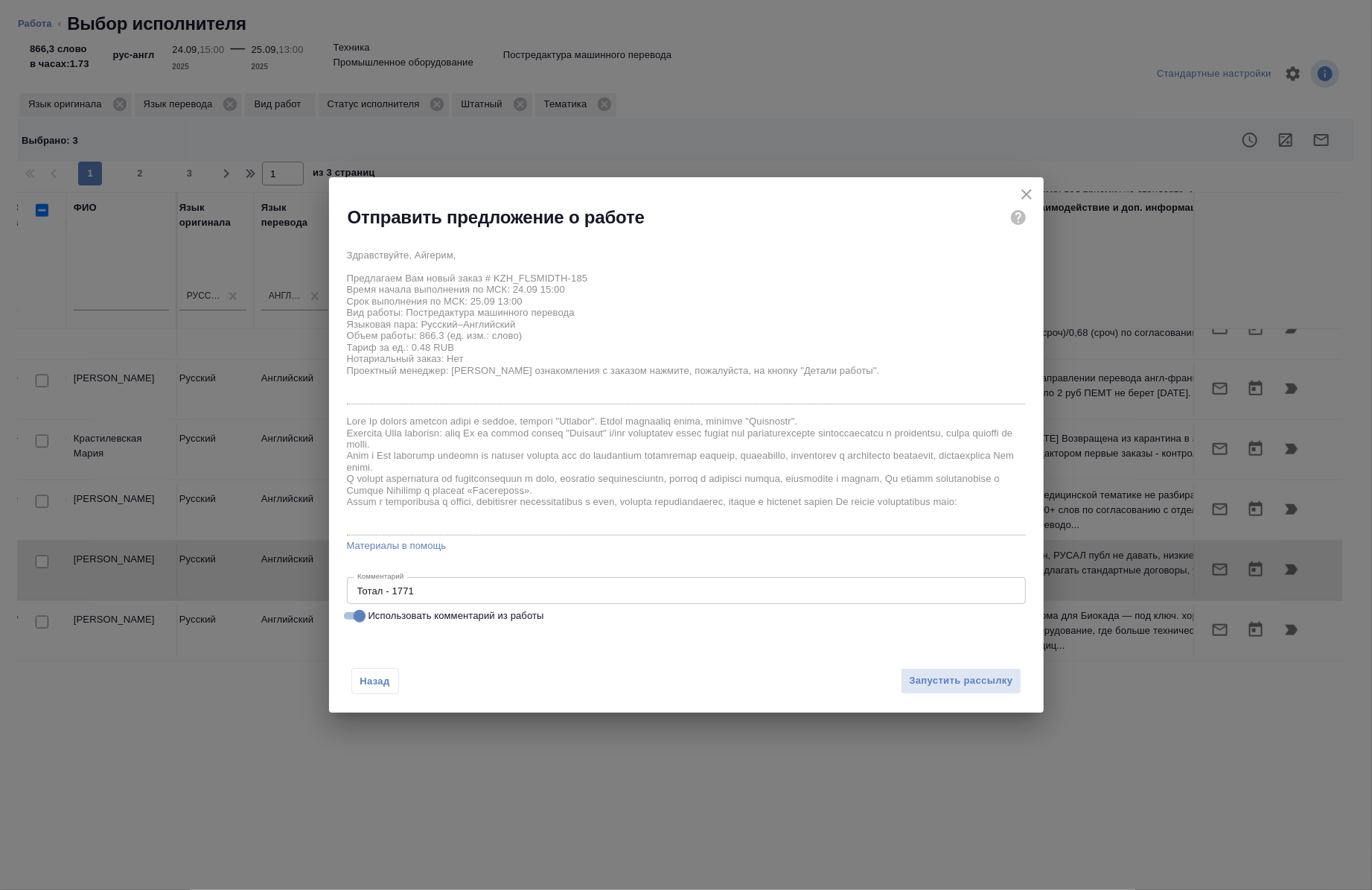
click at [905, 698] on div "Назад Запустить рассылку" at bounding box center [686, 672] width 715 height 82
drag, startPoint x: 905, startPoint y: 698, endPoint x: 986, endPoint y: 683, distance: 82.4
click at [986, 683] on span "Запустить рассылку" at bounding box center [961, 682] width 104 height 17
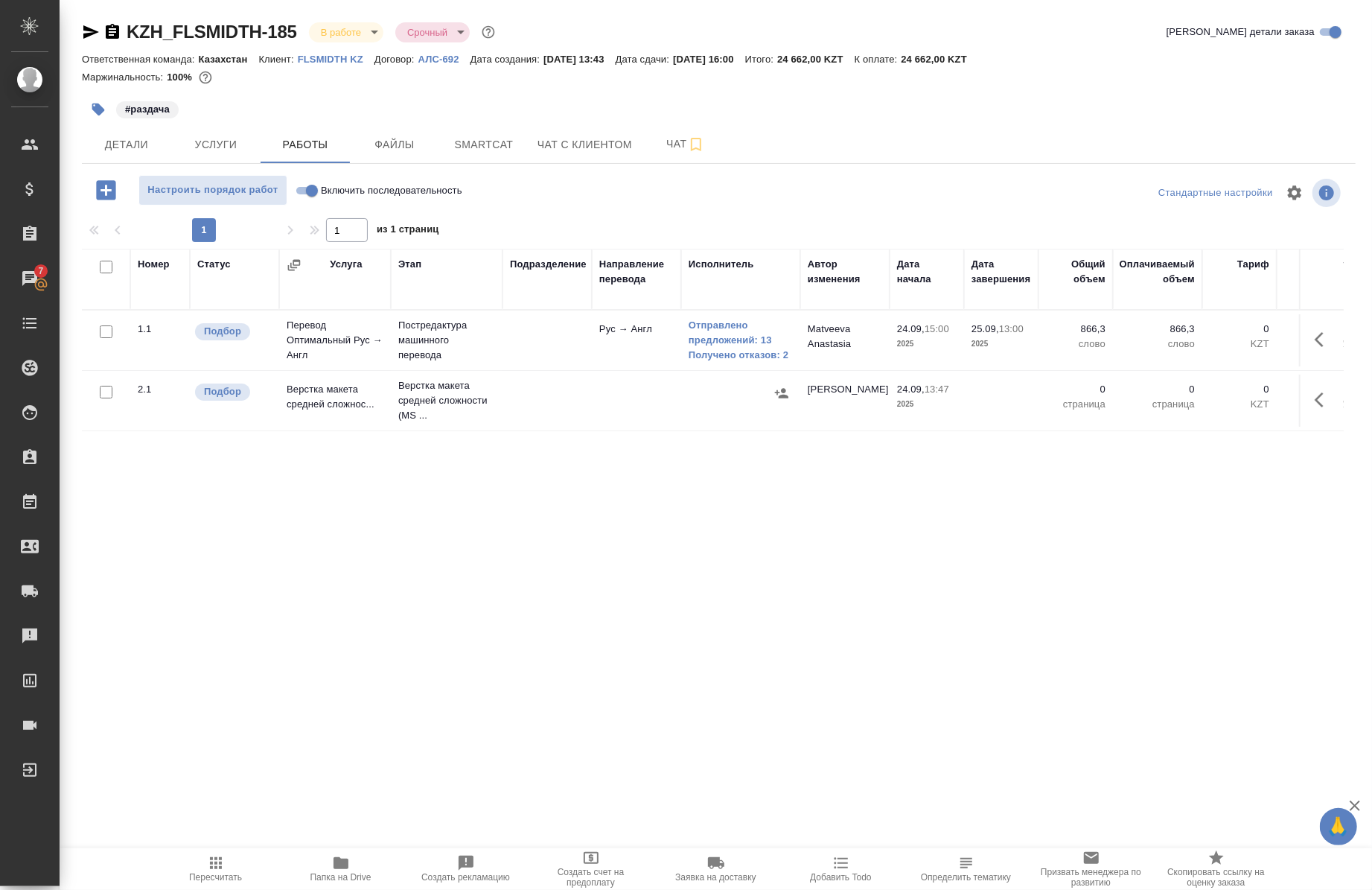
click at [191, 554] on div "Номер Статус Услуга Этап Подразделение Направление перевода Исполнитель Автор и…" at bounding box center [713, 621] width 1262 height 745
click at [315, 201] on label "Включить последовательность" at bounding box center [377, 190] width 171 height 31
click at [315, 200] on input "Включить последовательность" at bounding box center [312, 190] width 54 height 18
checkbox input "true"
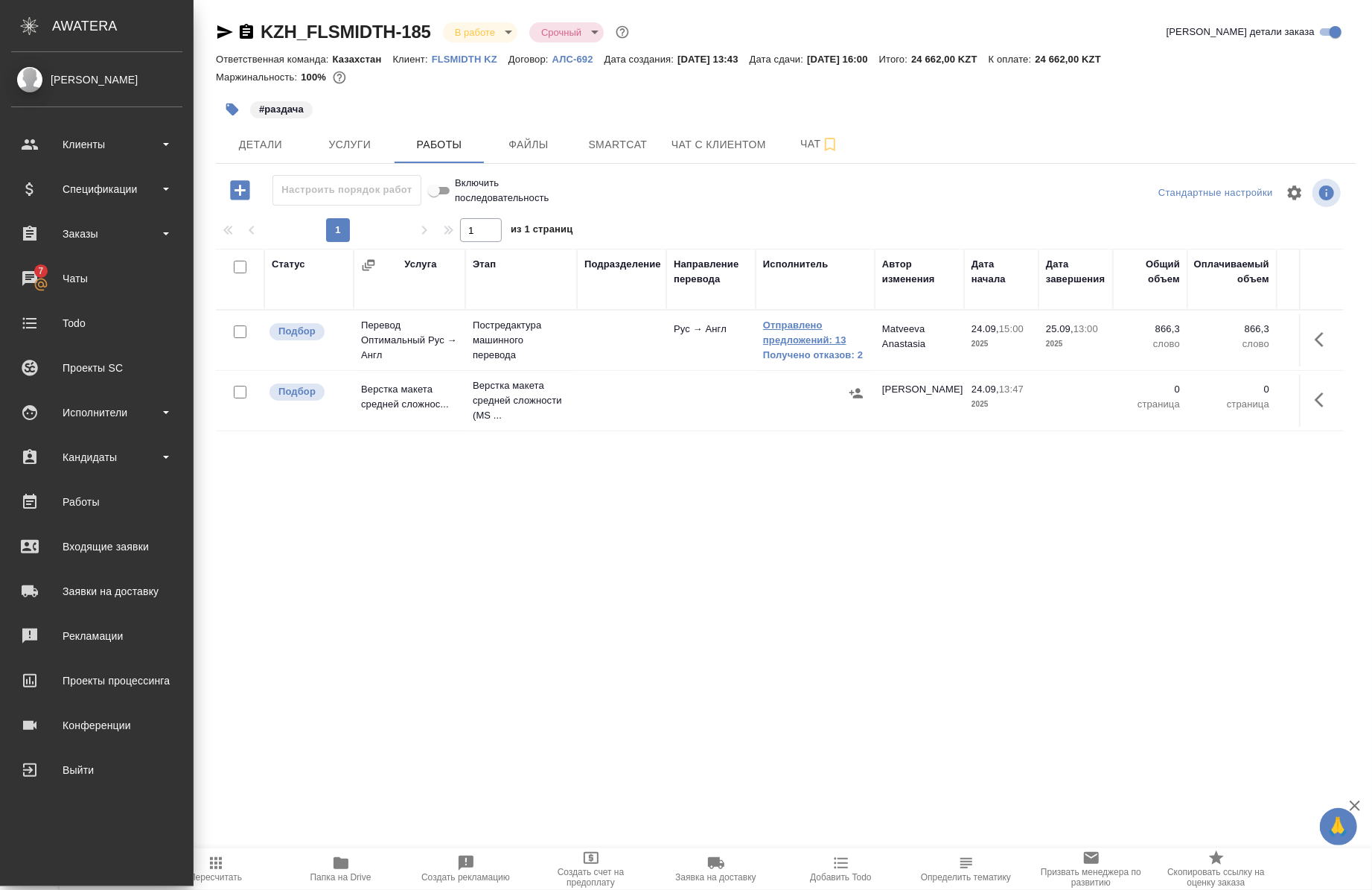
click at [797, 341] on link "Отправлено предложений: 13" at bounding box center [816, 333] width 105 height 30
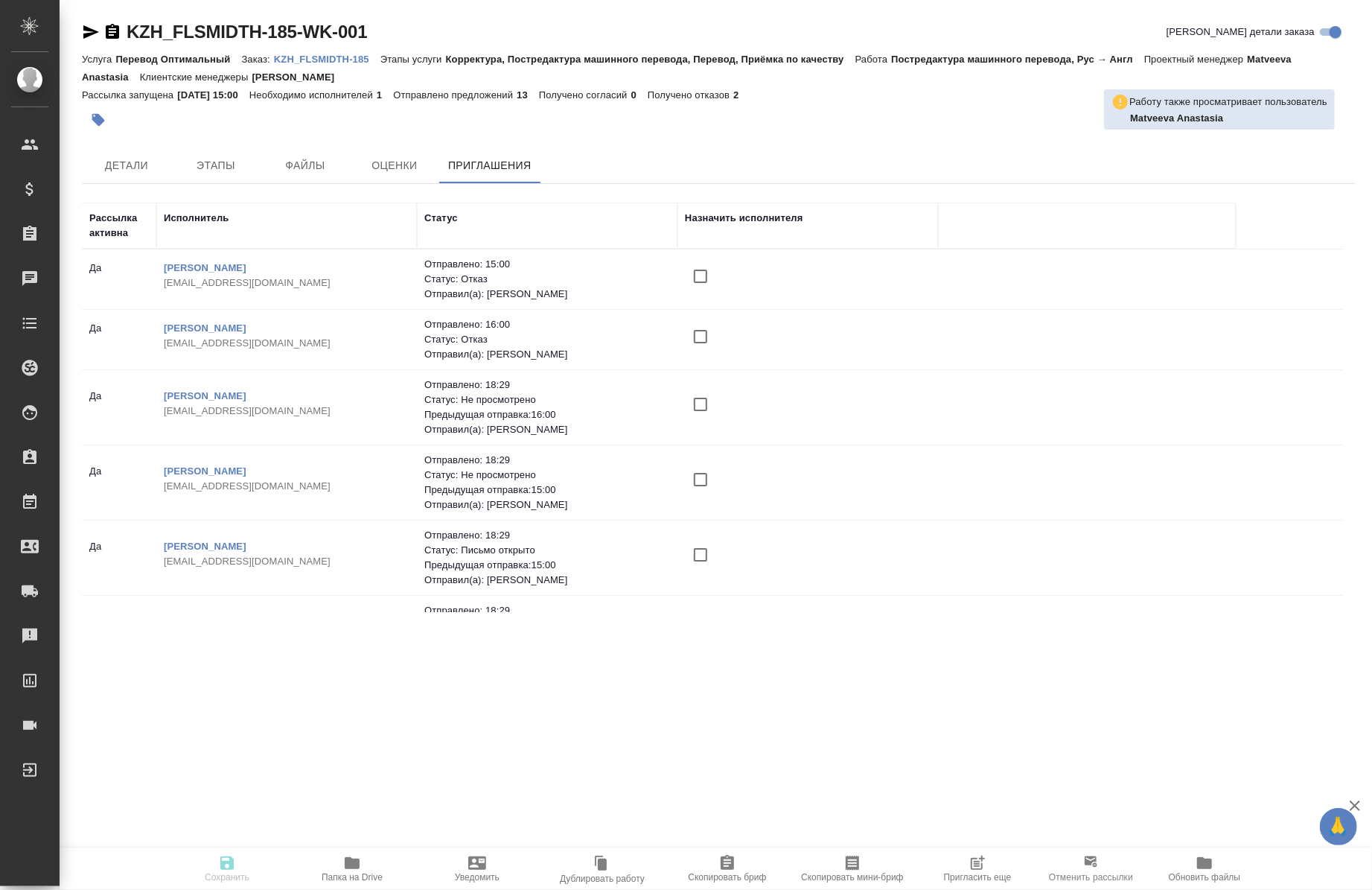
click at [980, 875] on span "Пригласить еще" at bounding box center [978, 878] width 68 height 10
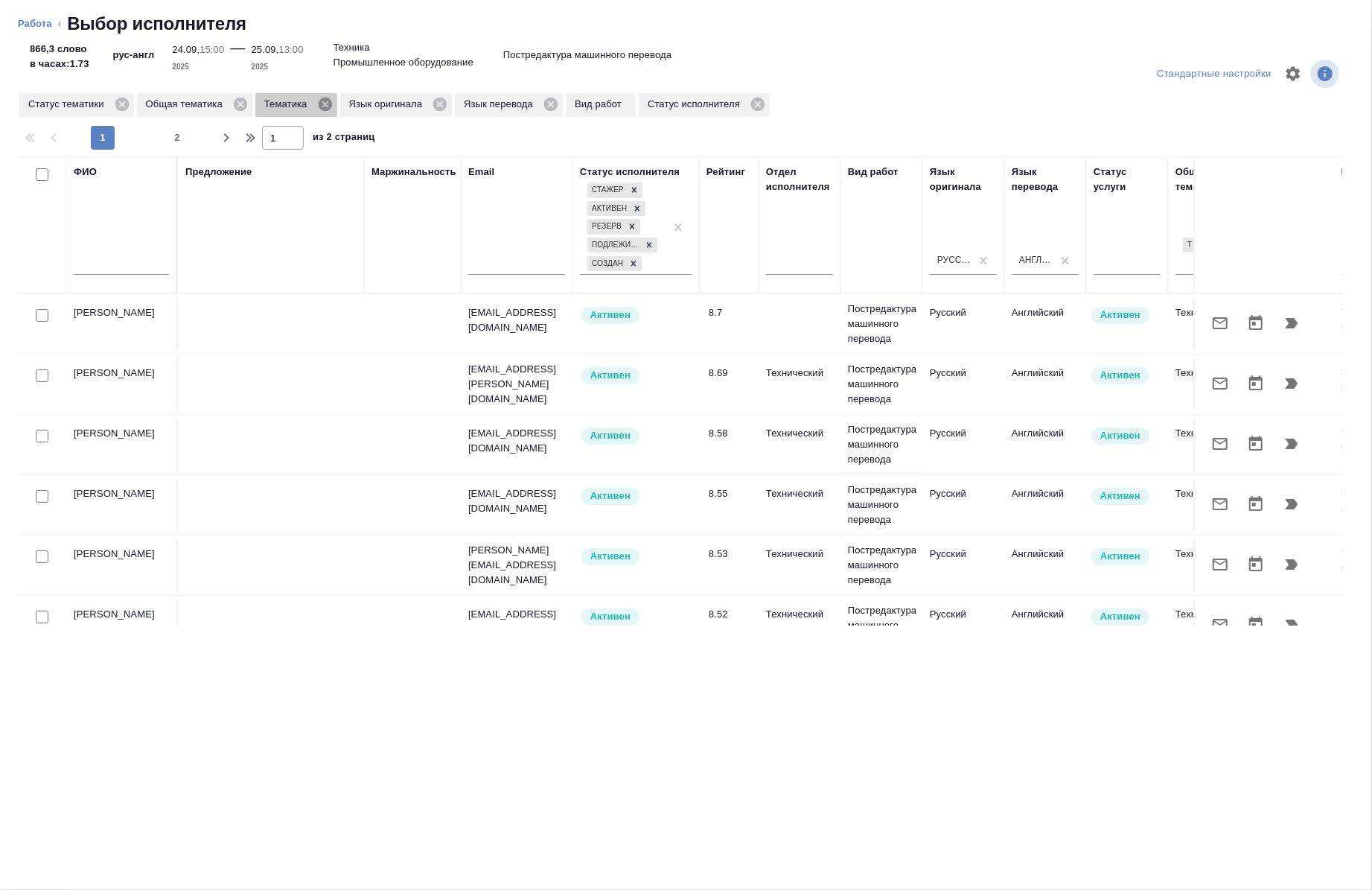
click at [324, 105] on icon at bounding box center [325, 104] width 16 height 16
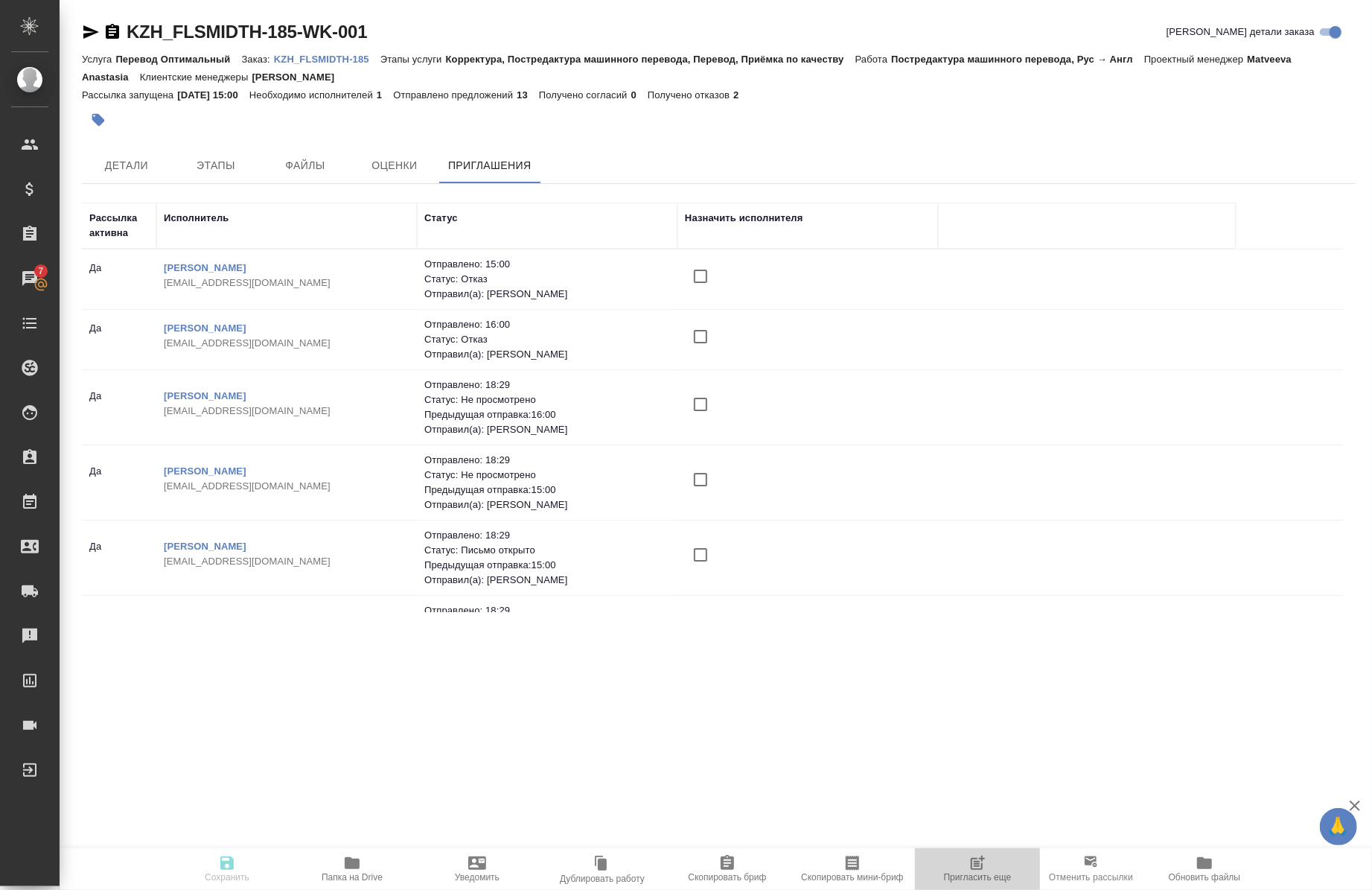
click at [986, 881] on span "Пригласить еще" at bounding box center [978, 878] width 68 height 10
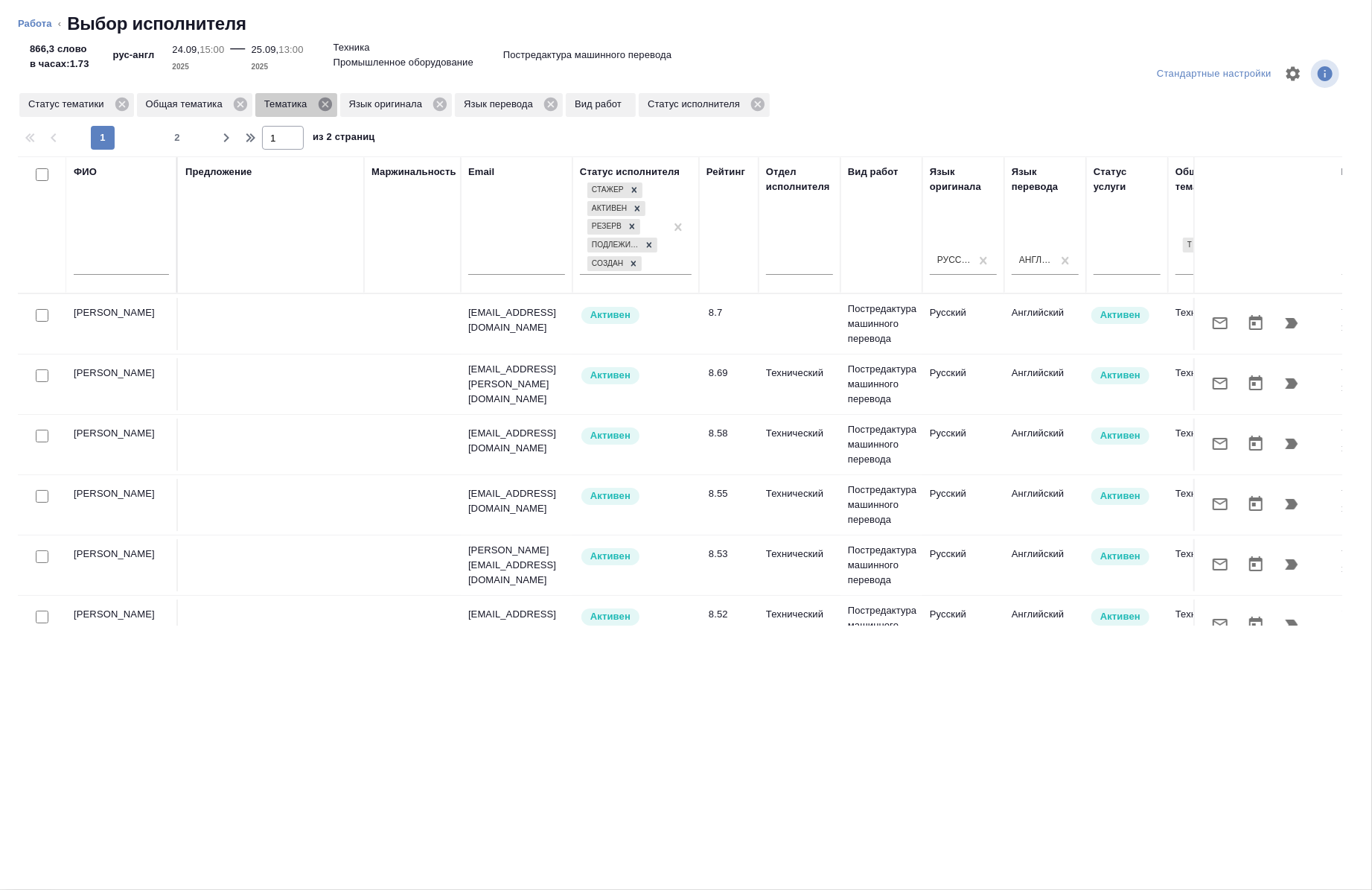
click at [321, 99] on icon at bounding box center [325, 105] width 14 height 14
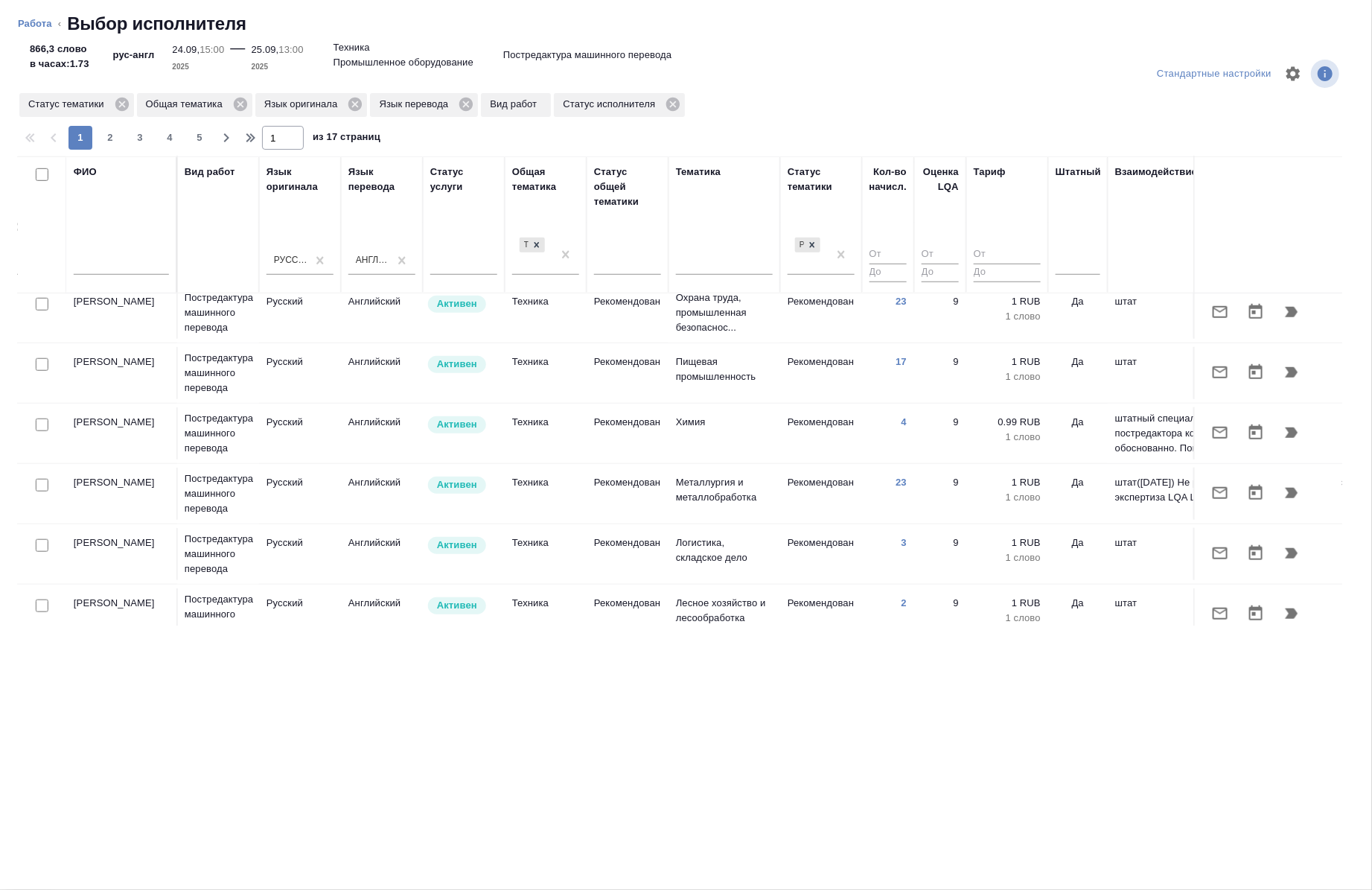
scroll to position [977, 850]
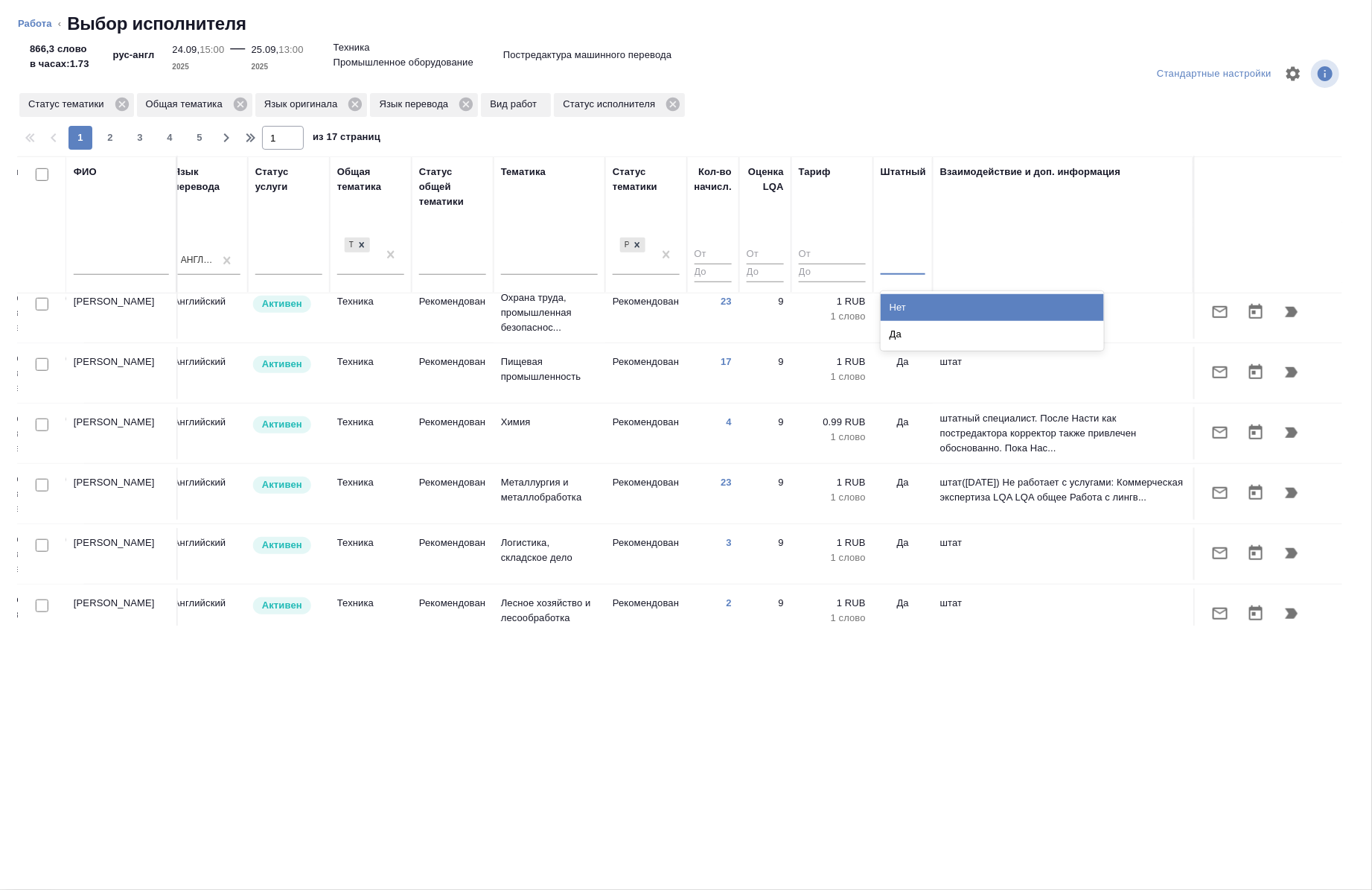
click at [895, 264] on div at bounding box center [903, 260] width 45 height 21
click at [895, 301] on div "Нет" at bounding box center [992, 307] width 224 height 27
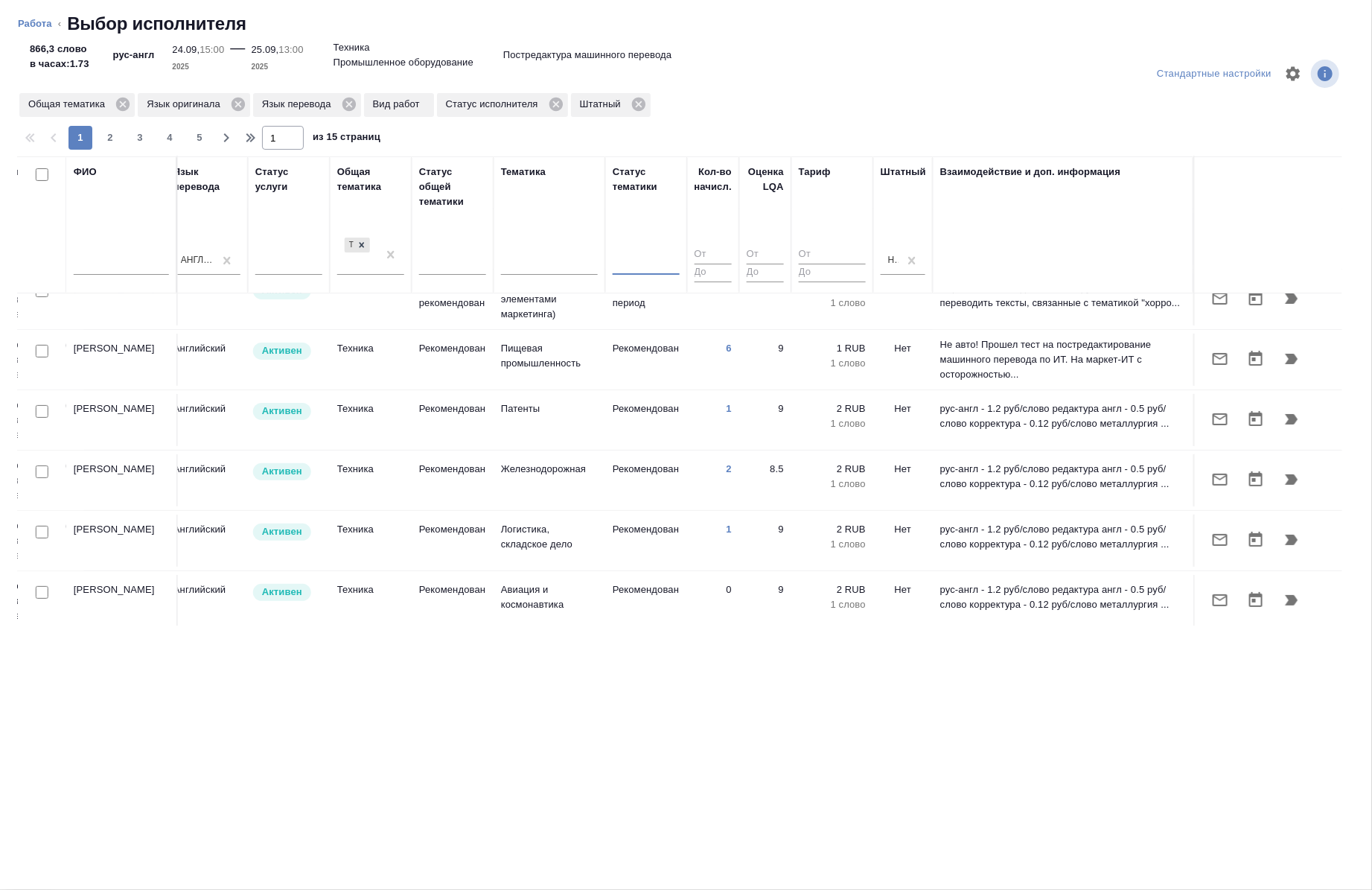
scroll to position [0, 850]
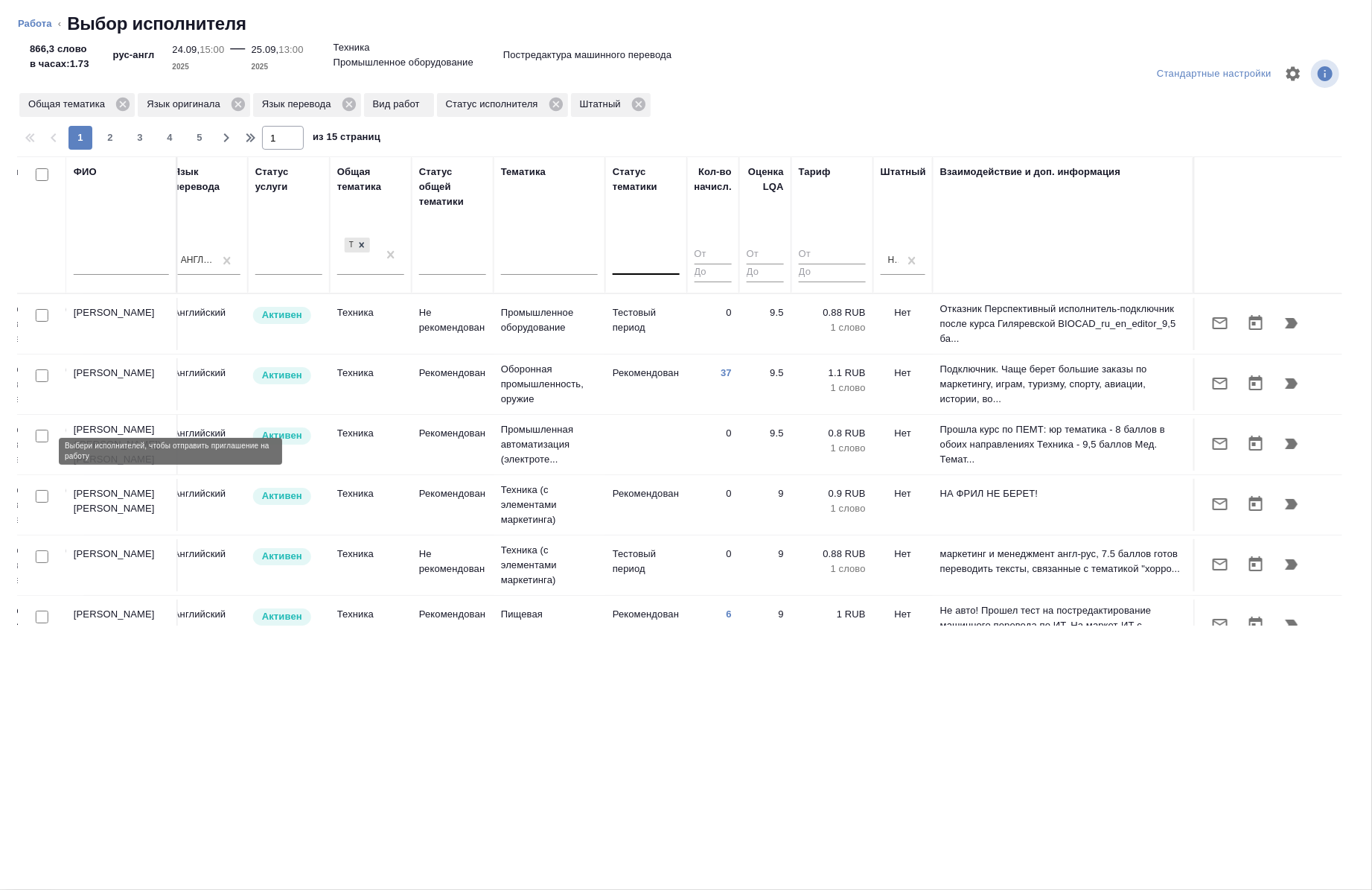
click at [39, 442] on input "checkbox" at bounding box center [42, 436] width 13 height 13
checkbox input "true"
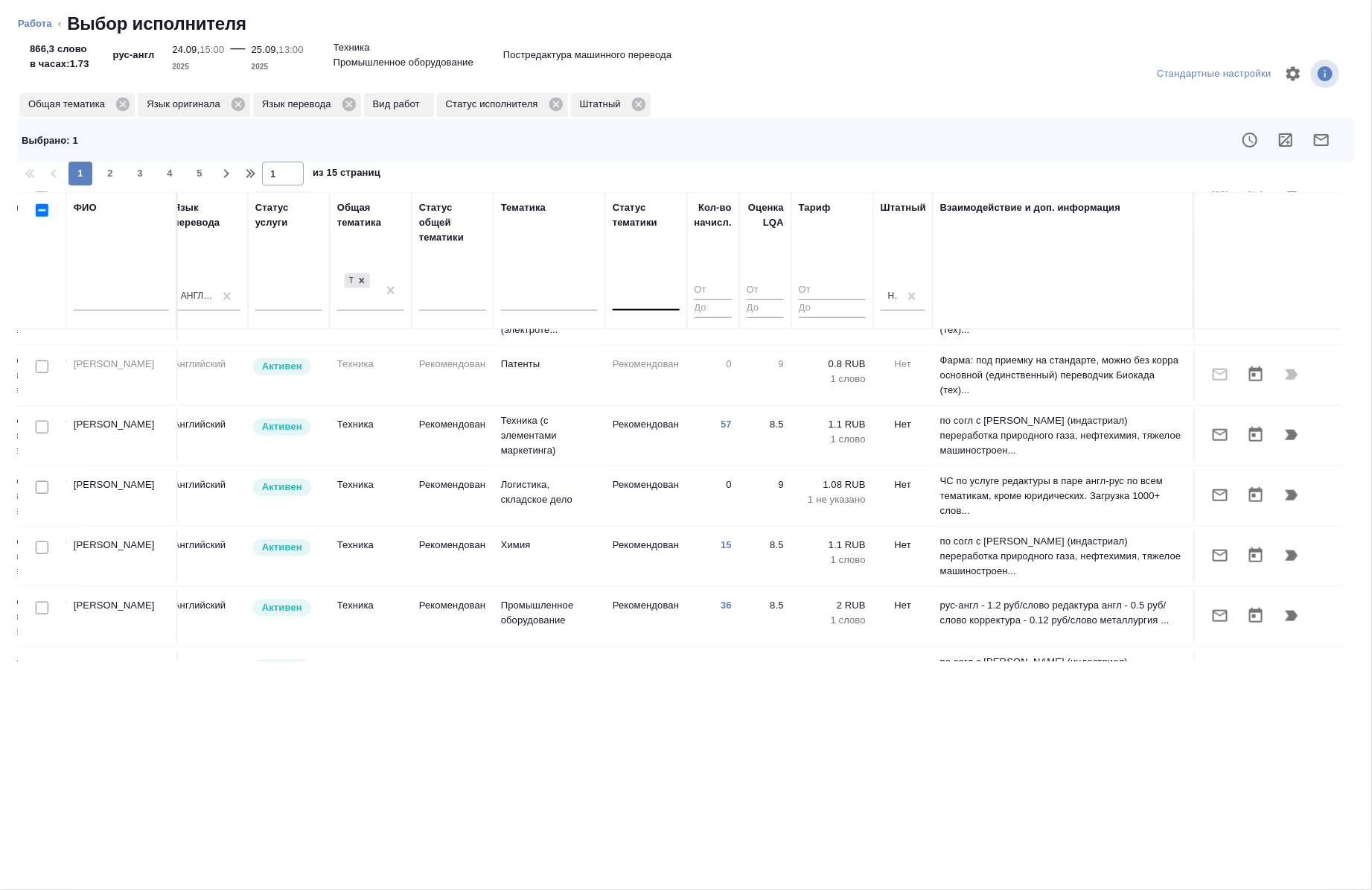
scroll to position [1207, 850]
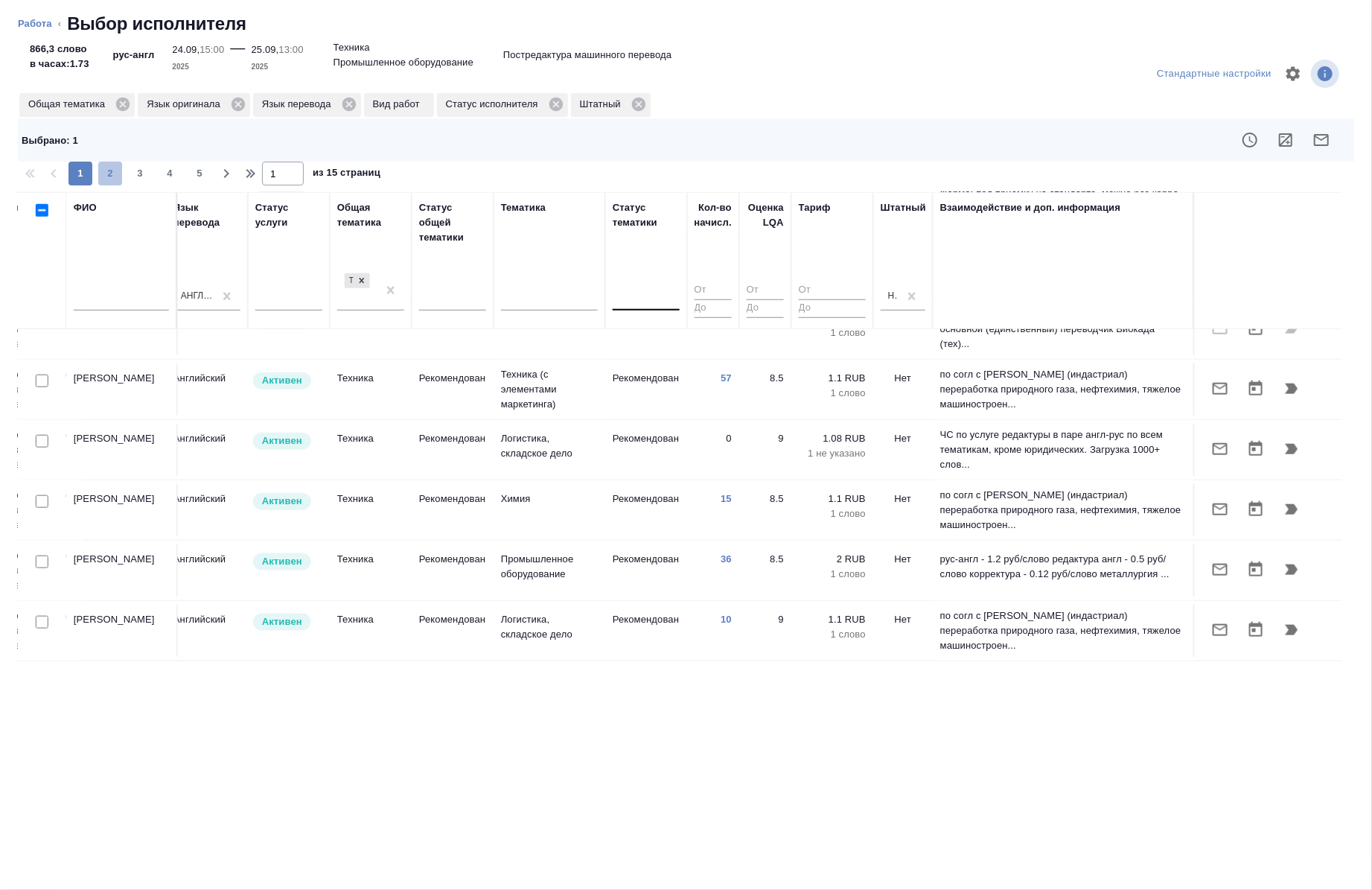
click at [111, 174] on span "2" at bounding box center [111, 173] width 24 height 15
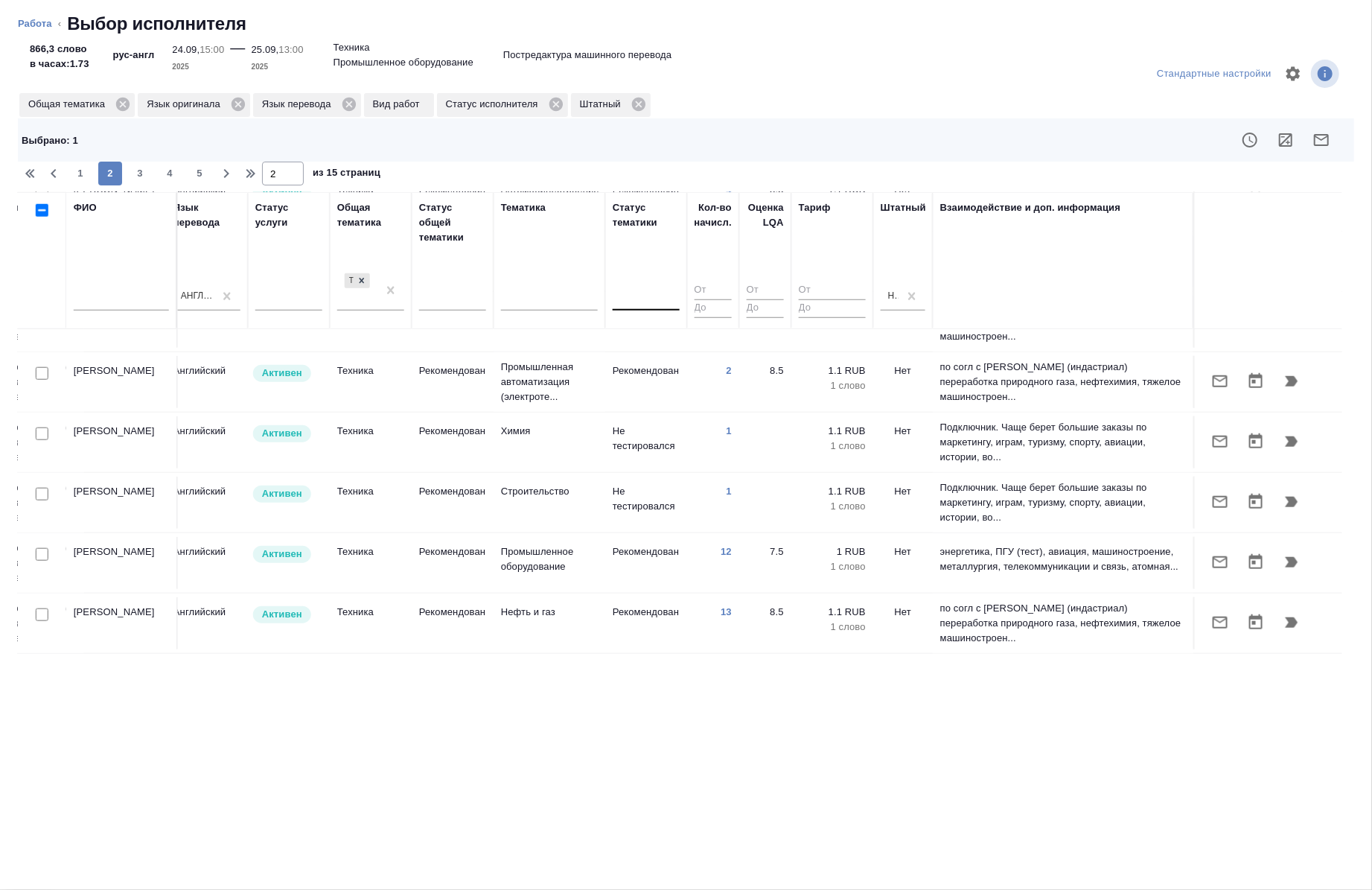
scroll to position [1196, 850]
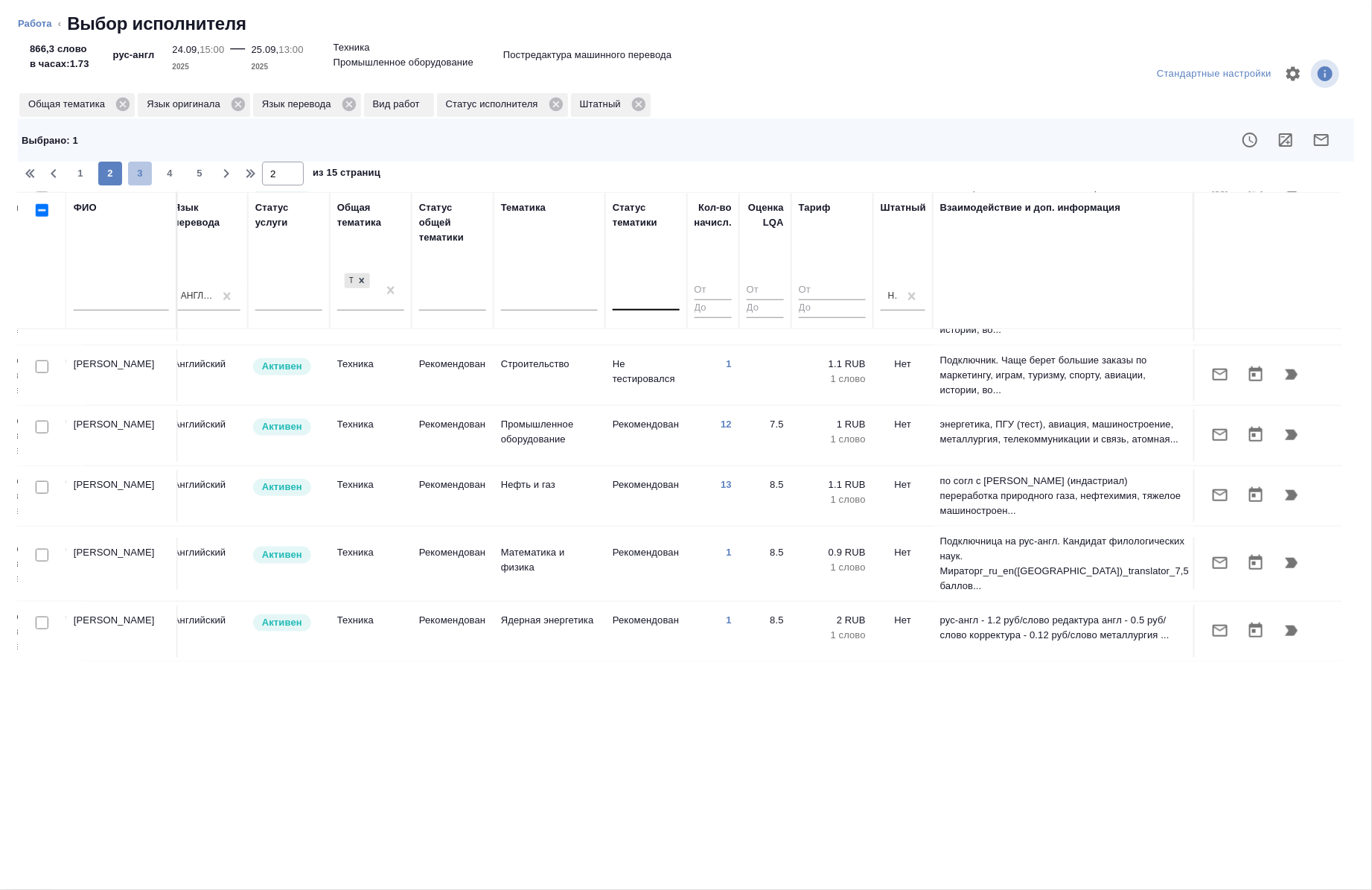
click at [140, 177] on span "3" at bounding box center [140, 173] width 24 height 15
type input "3"
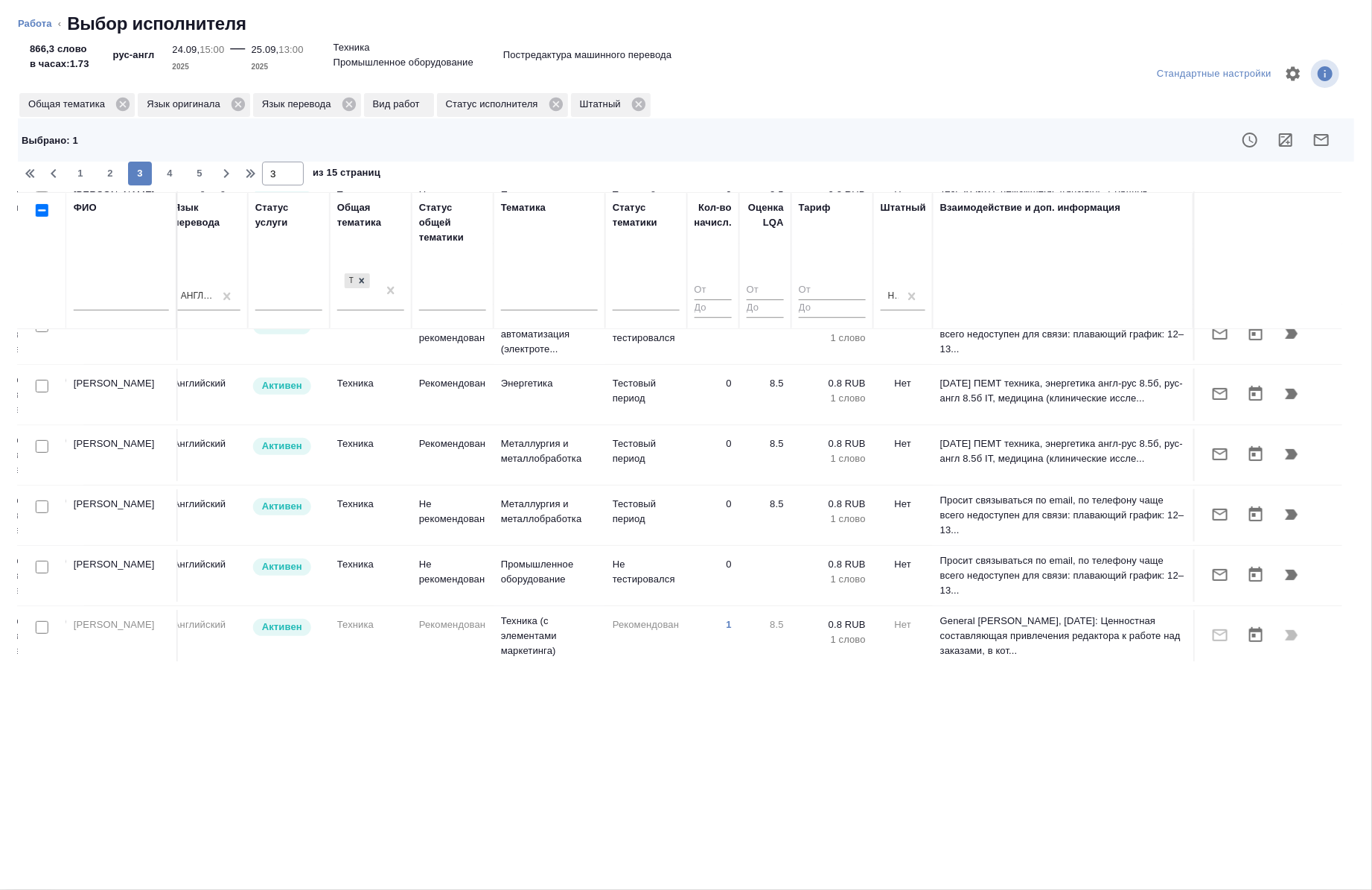
scroll to position [400, 850]
click at [48, 460] on td at bounding box center [42, 456] width 48 height 52
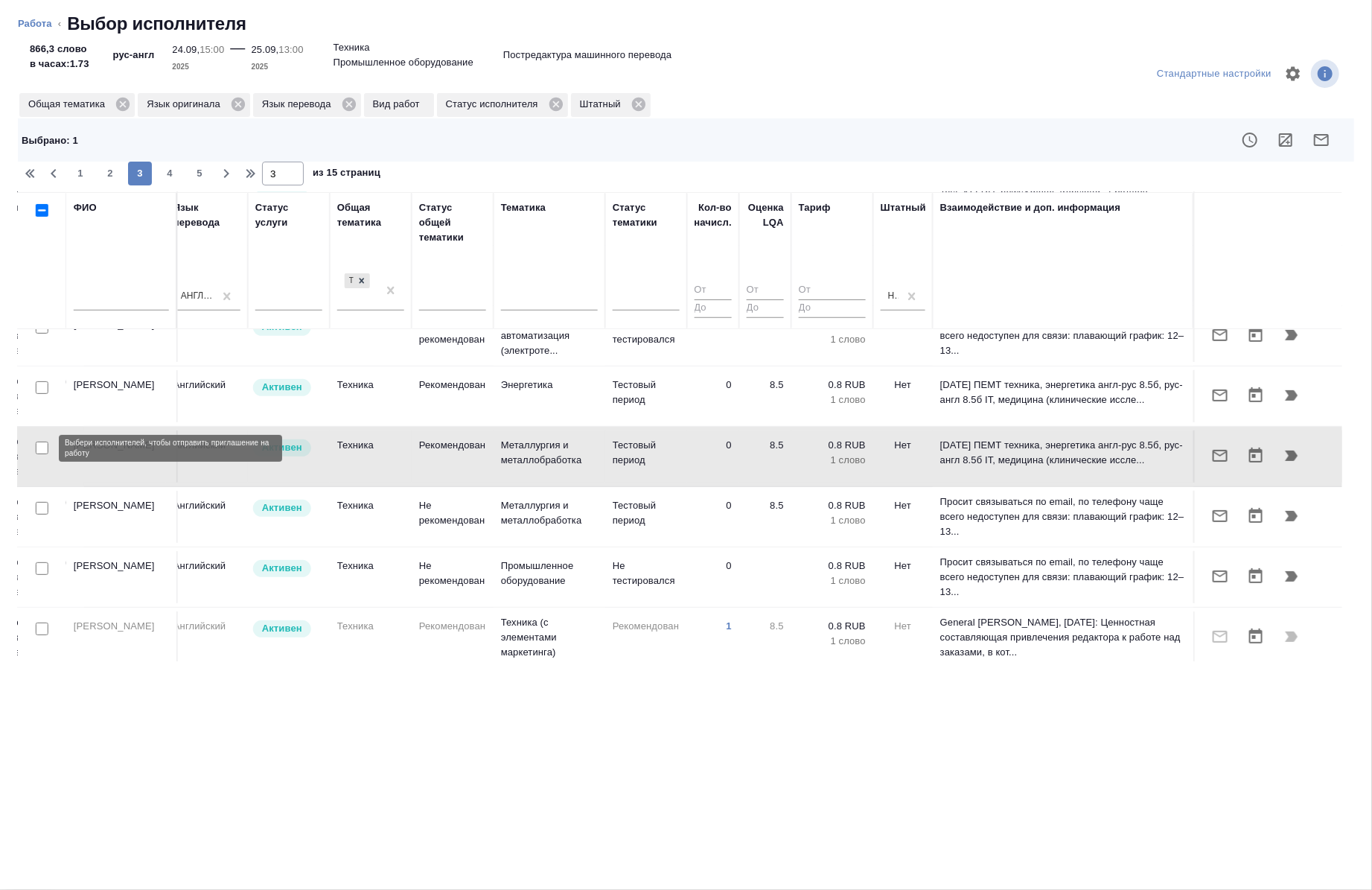
click at [38, 449] on input "checkbox" at bounding box center [42, 448] width 13 height 13
checkbox input "true"
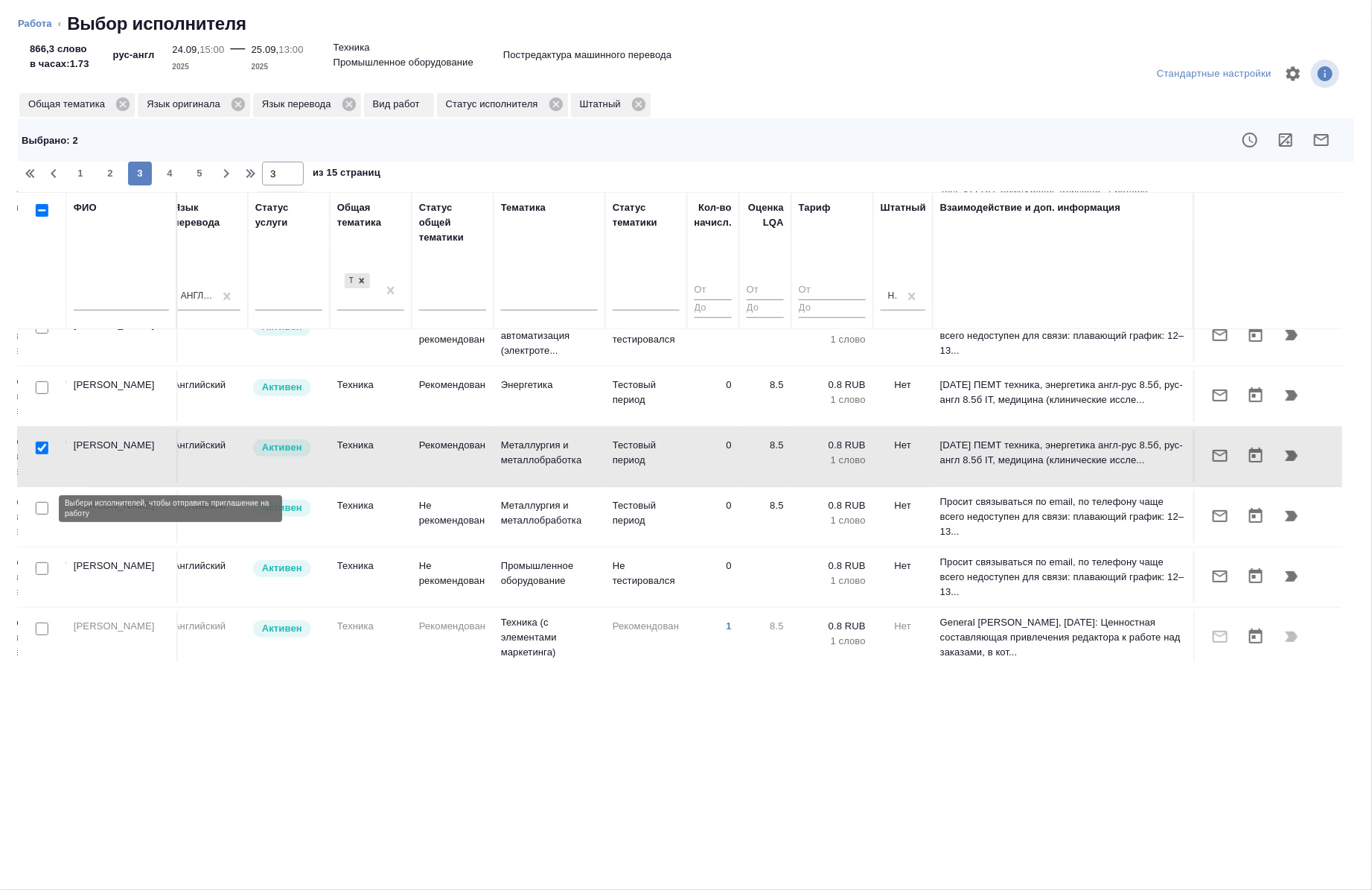
click at [43, 508] on input "checkbox" at bounding box center [42, 508] width 13 height 13
checkbox input "true"
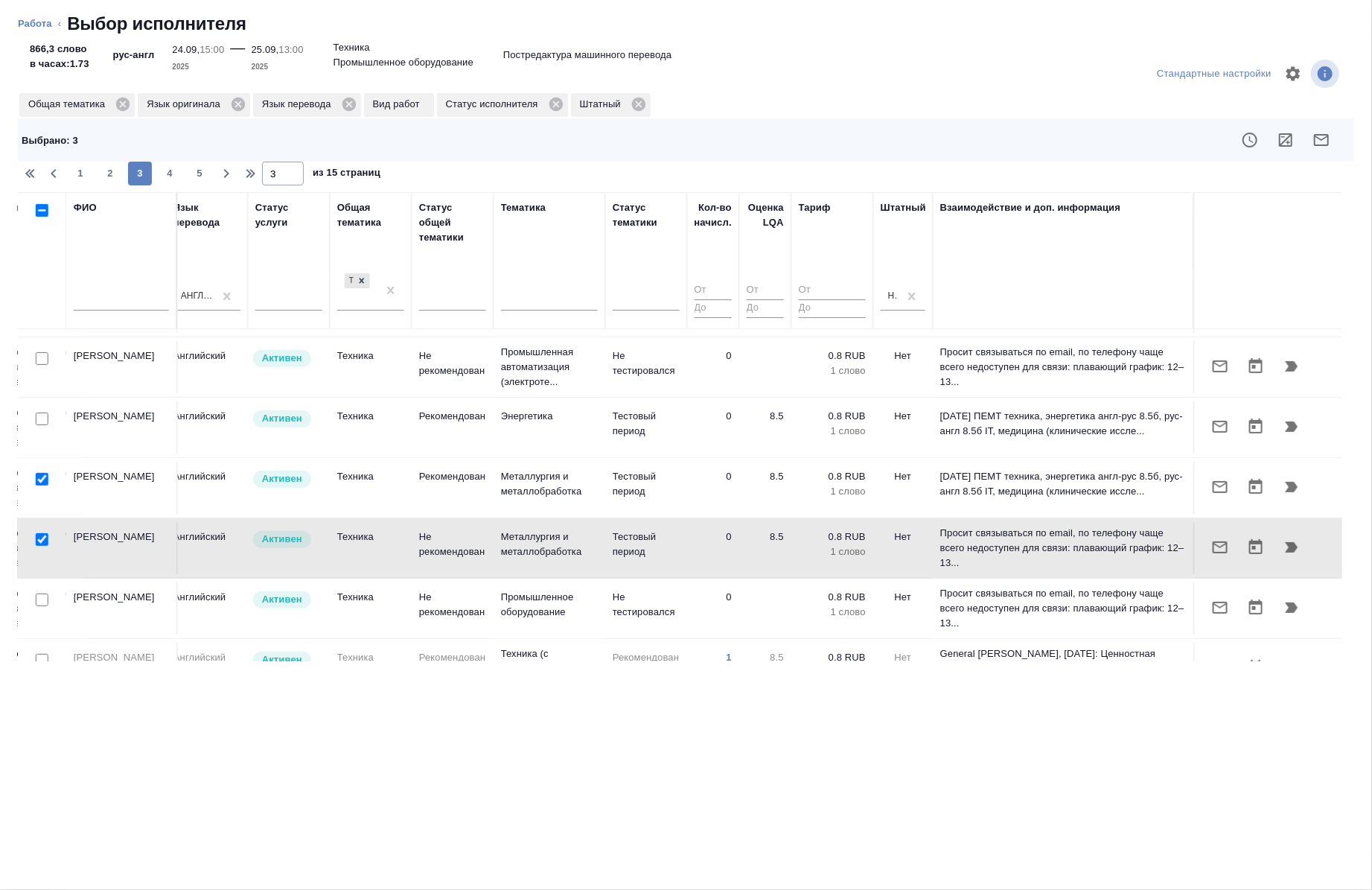
scroll to position [366, 850]
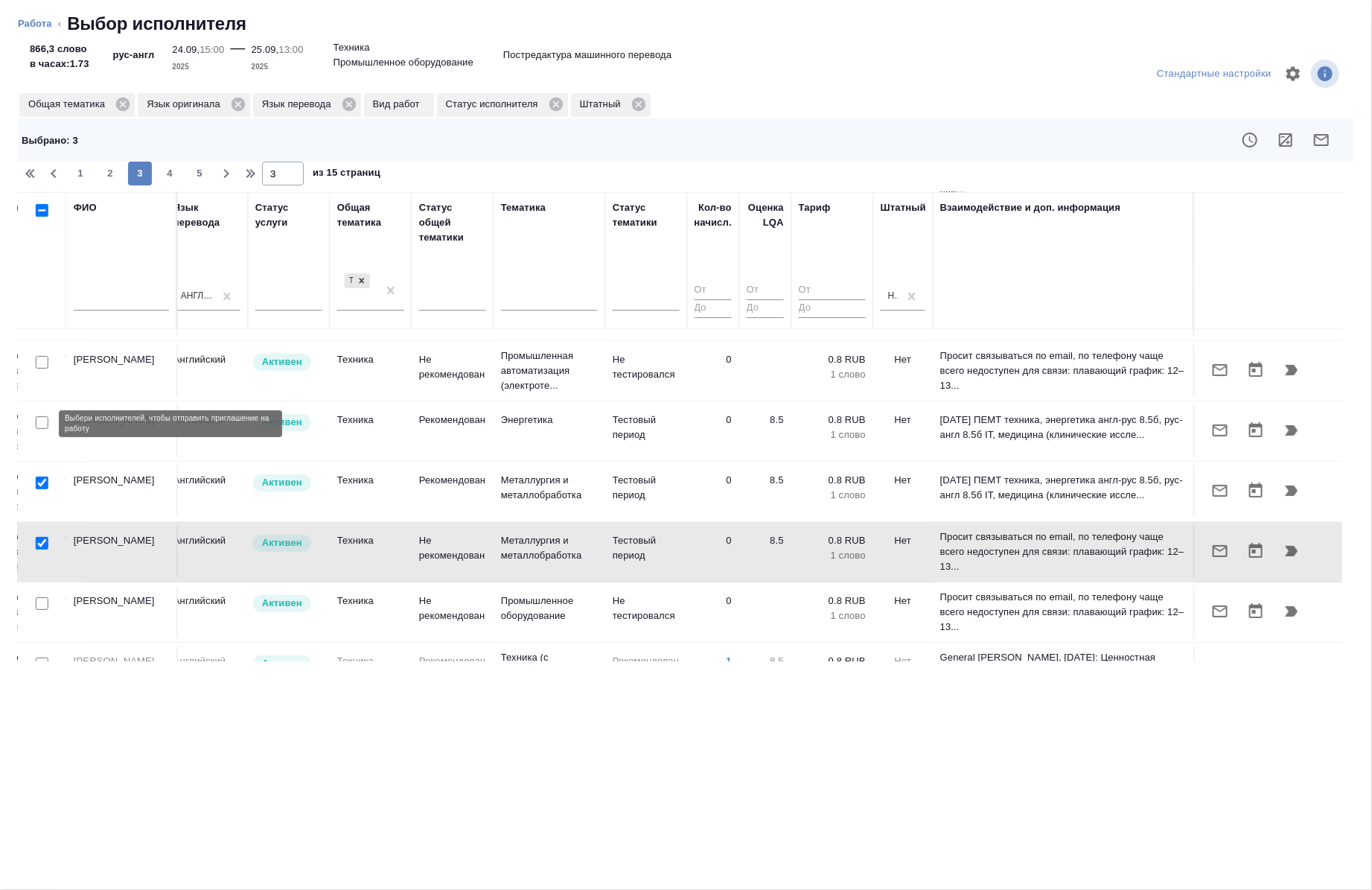
click input "checkbox"
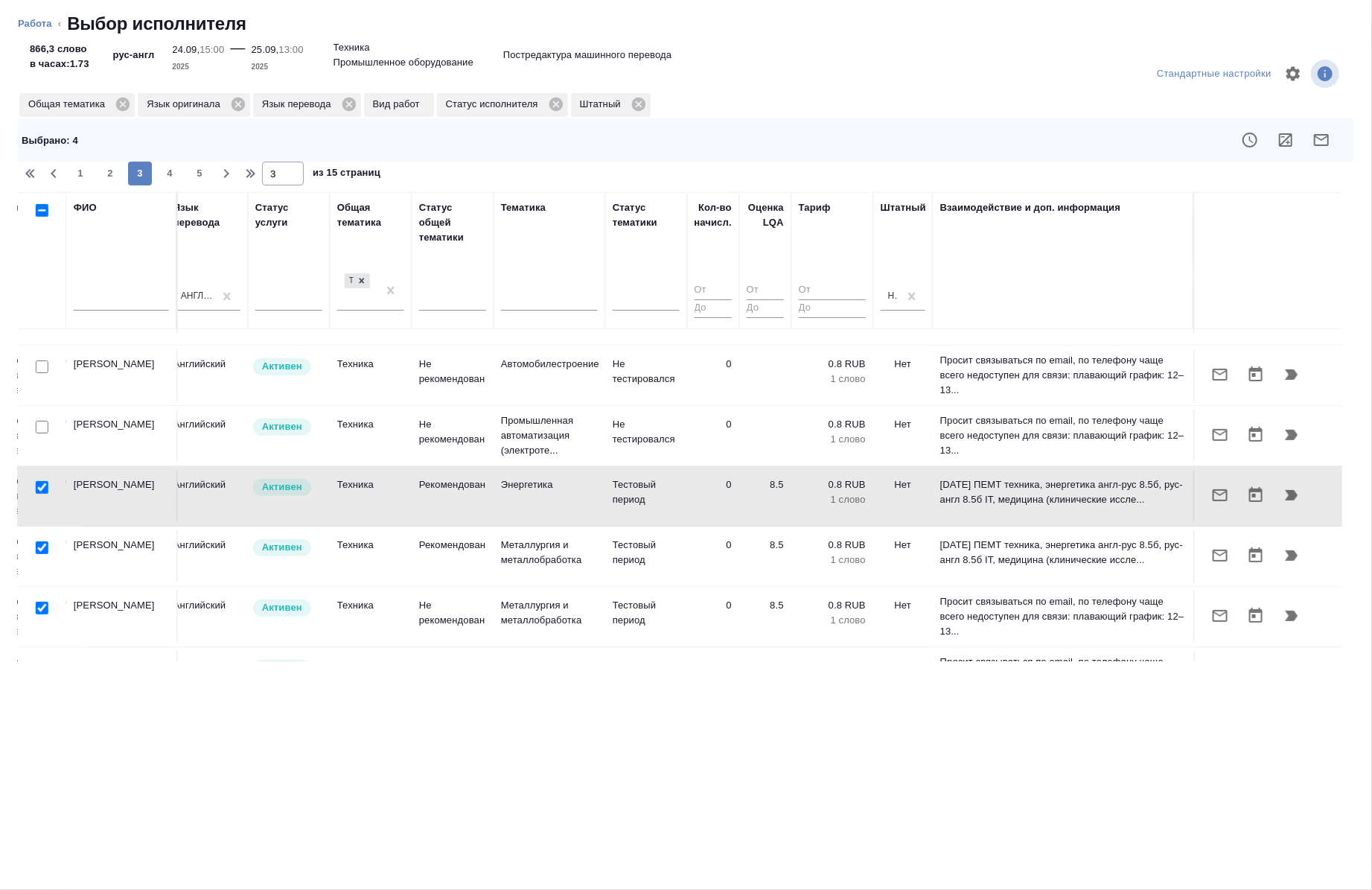
scroll to position [292, 850]
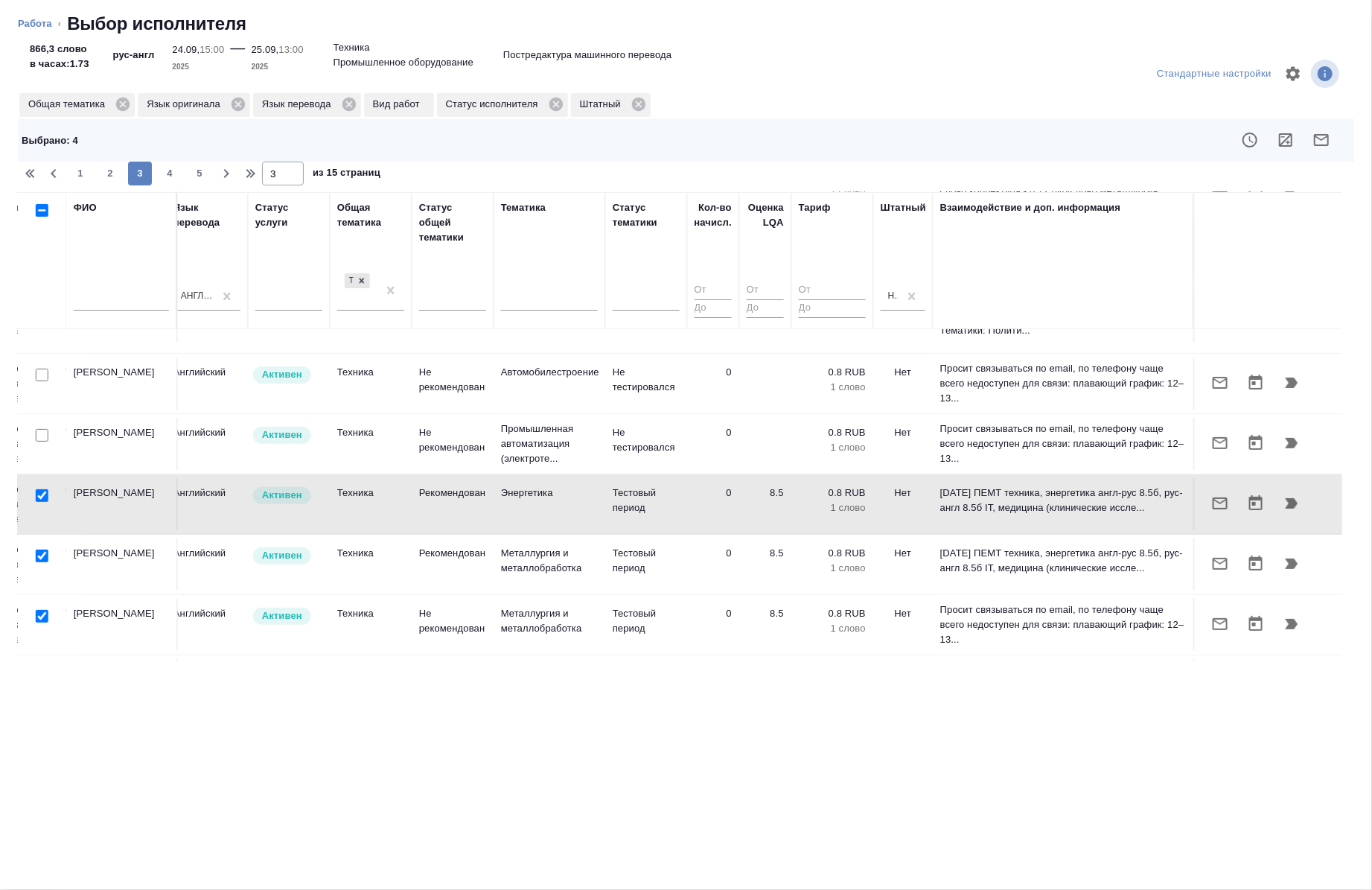
click input "checkbox"
checkbox input "false"
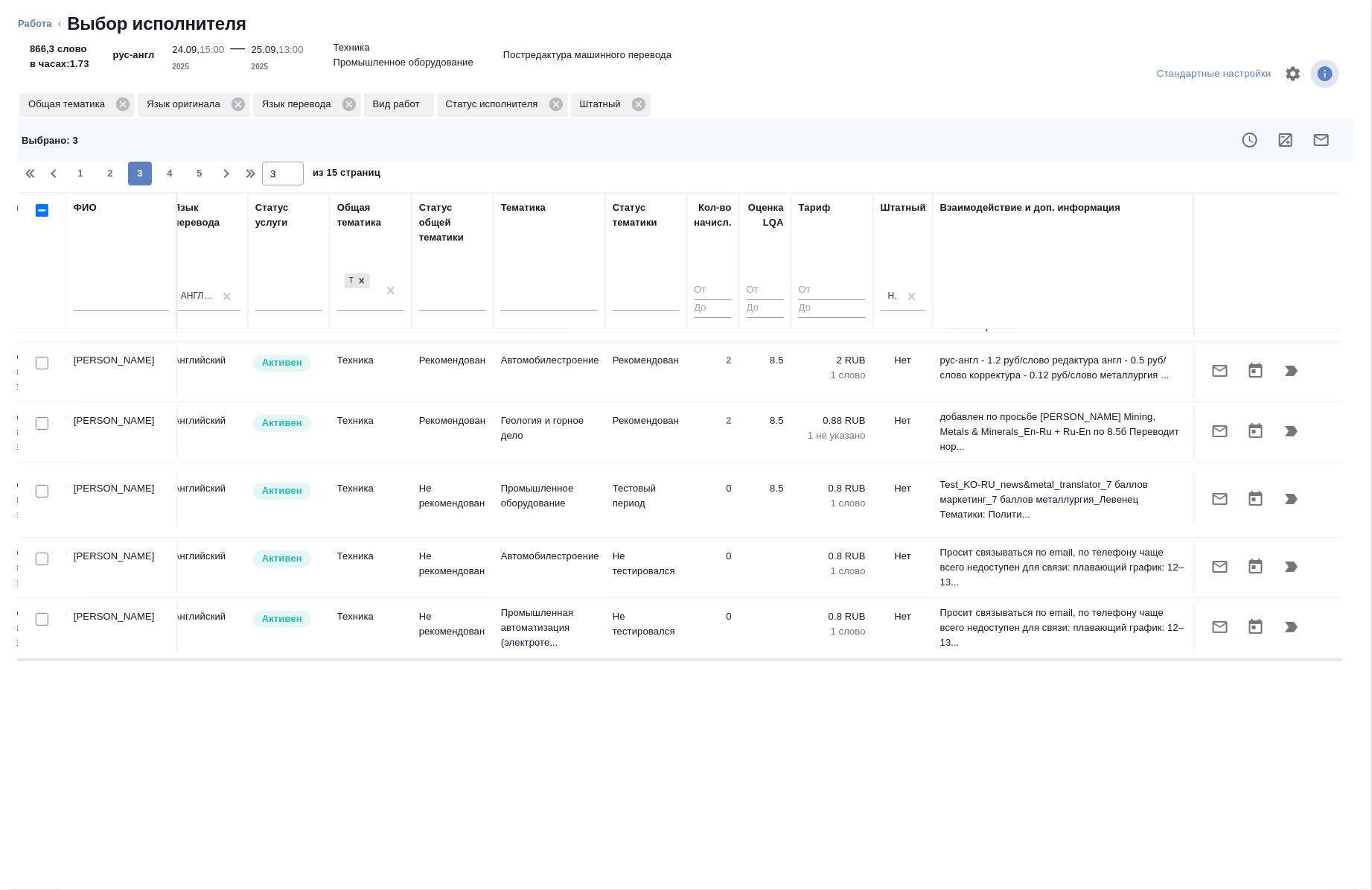
scroll to position [108, 850]
click input "checkbox"
checkbox input "true"
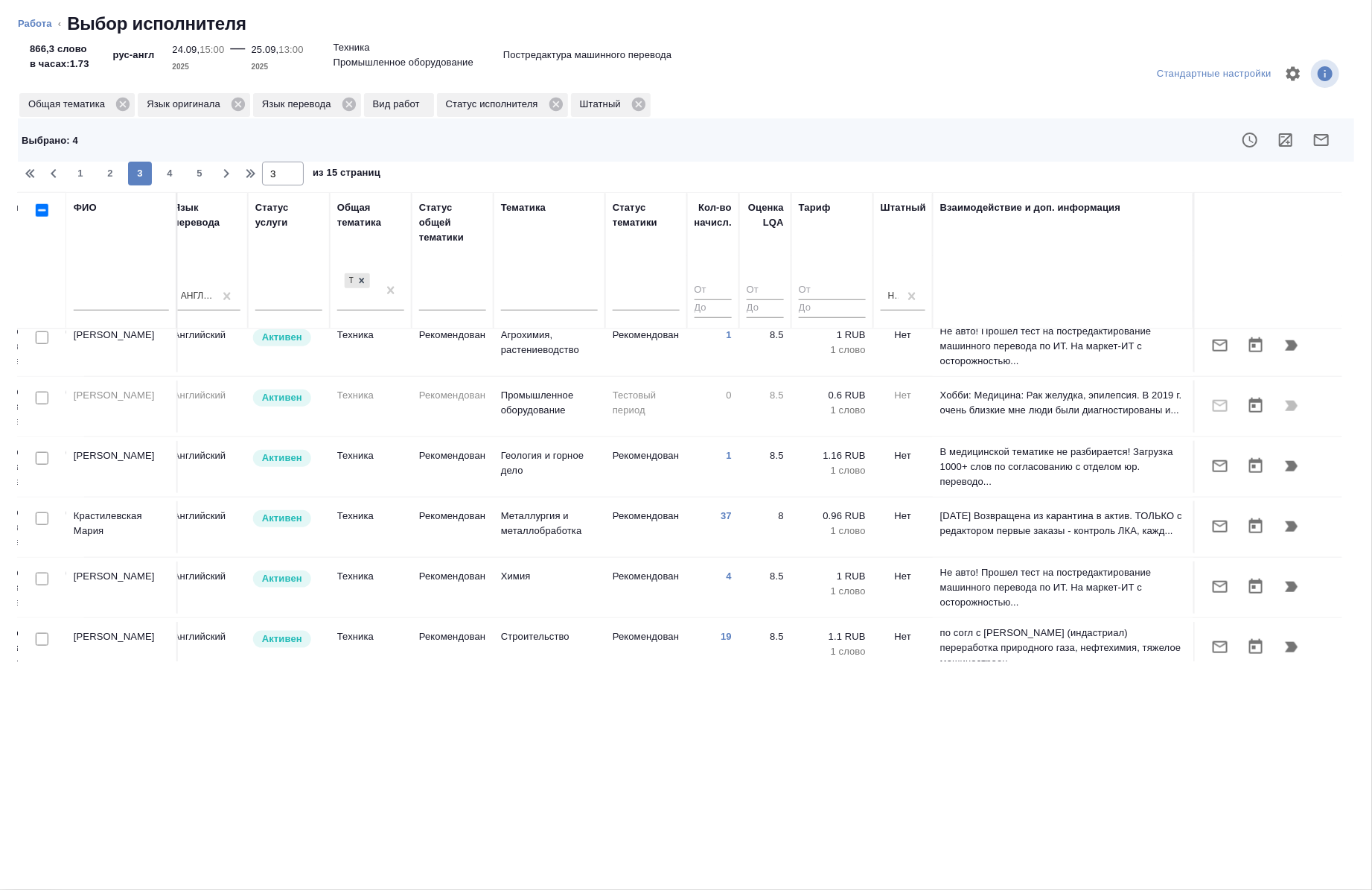
scroll to position [1207, 850]
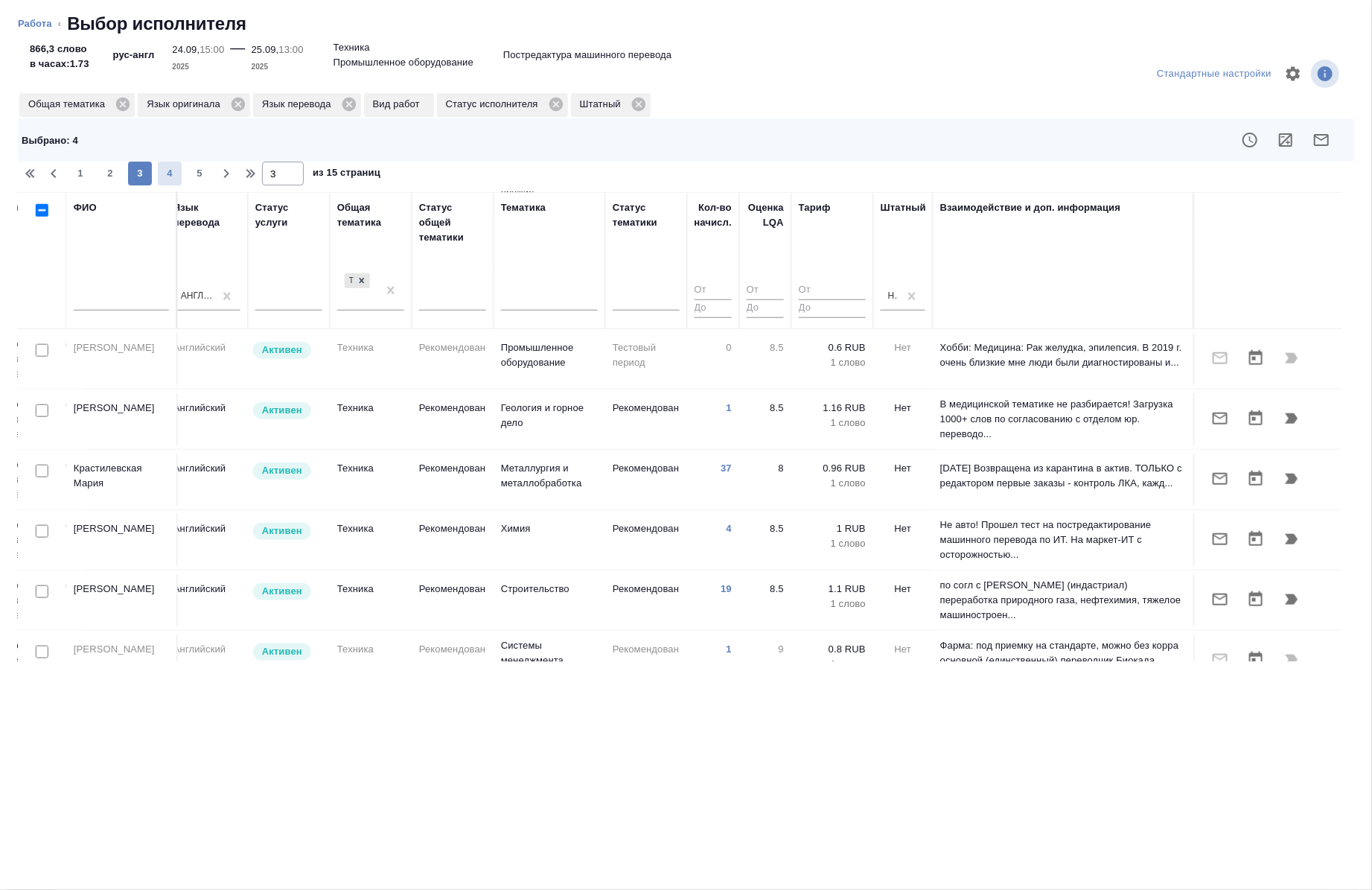
click span "4"
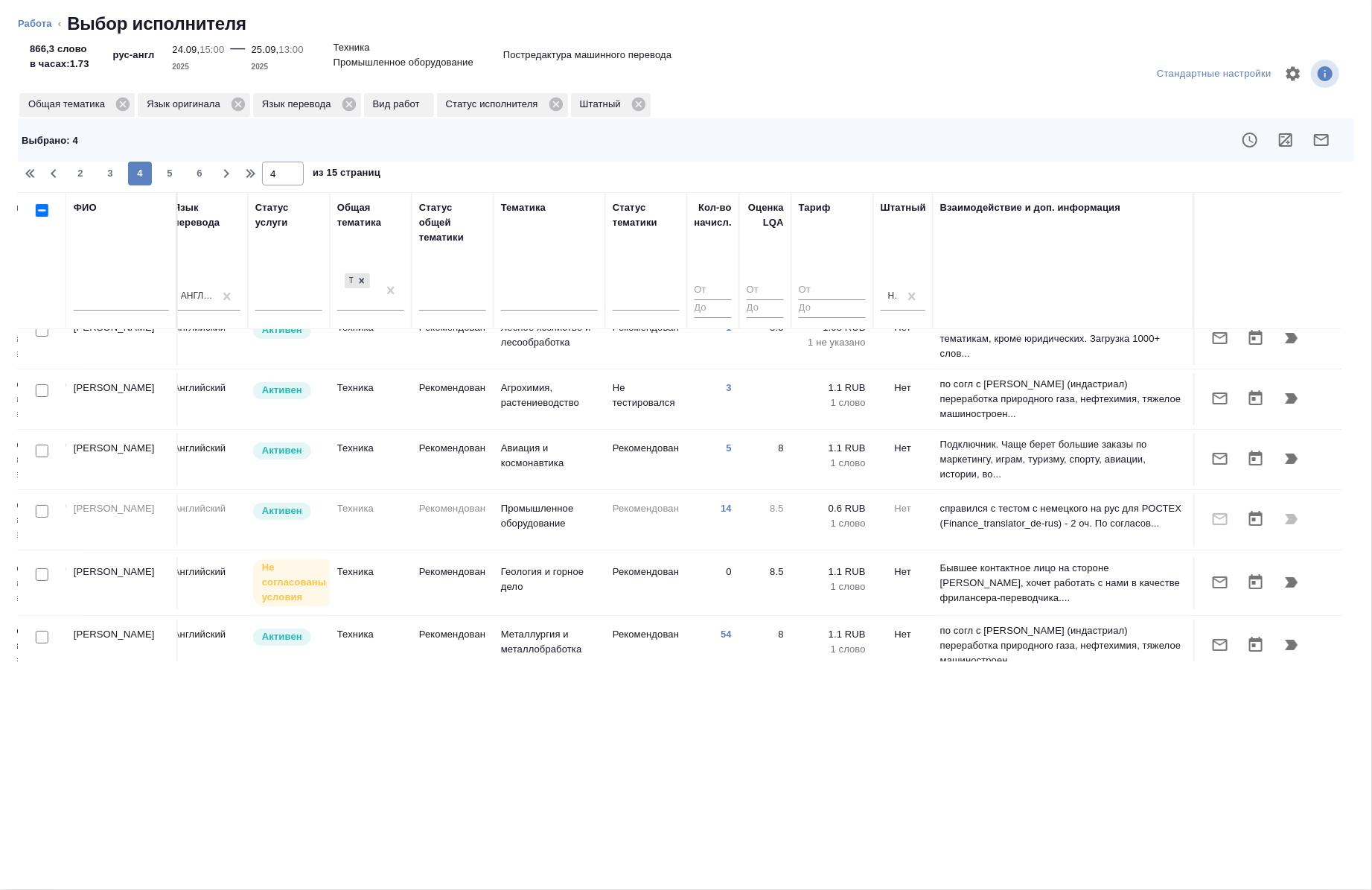
scroll to position [0, 850]
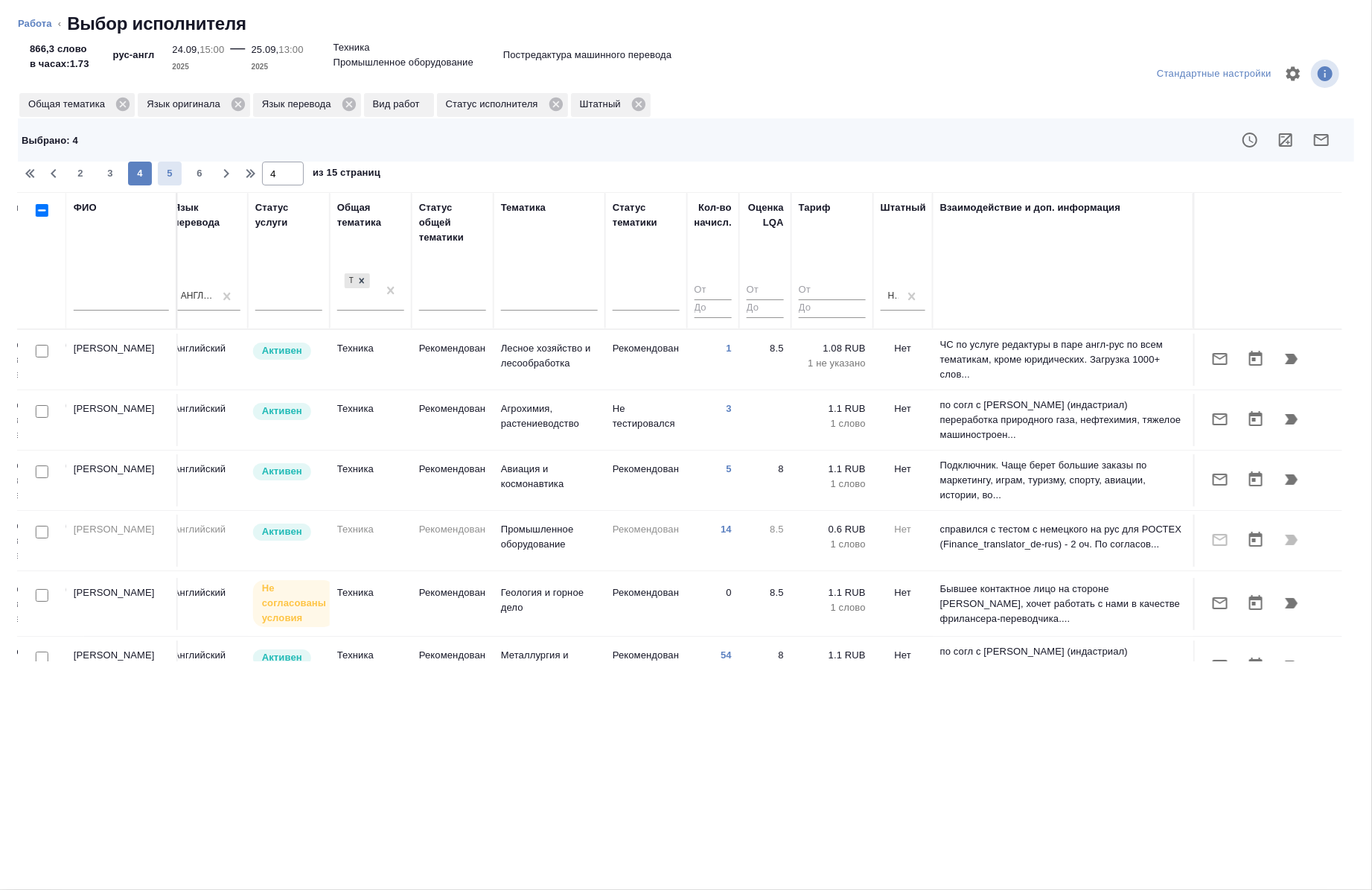
click span "5"
type input "5"
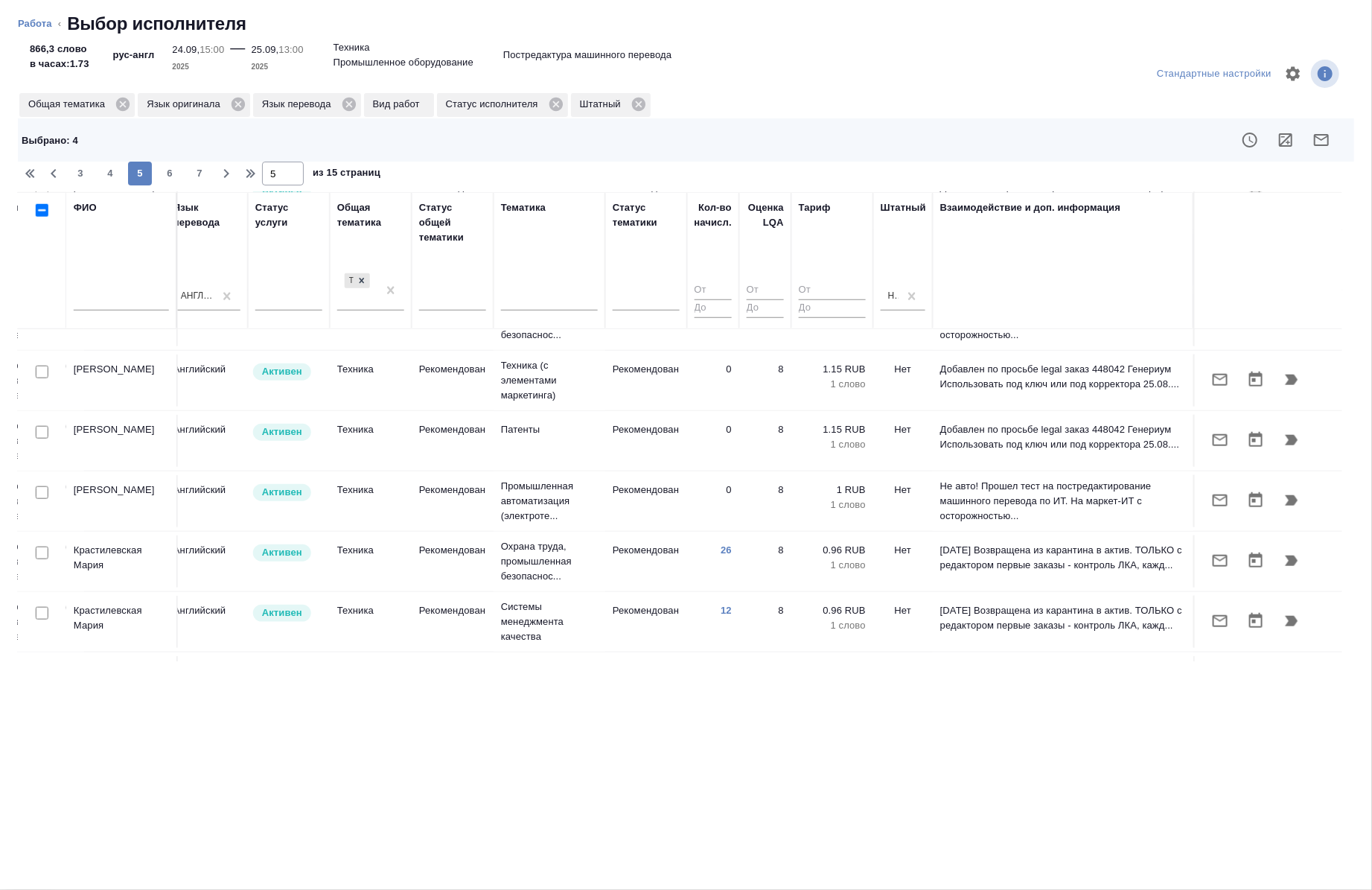
scroll to position [1192, 850]
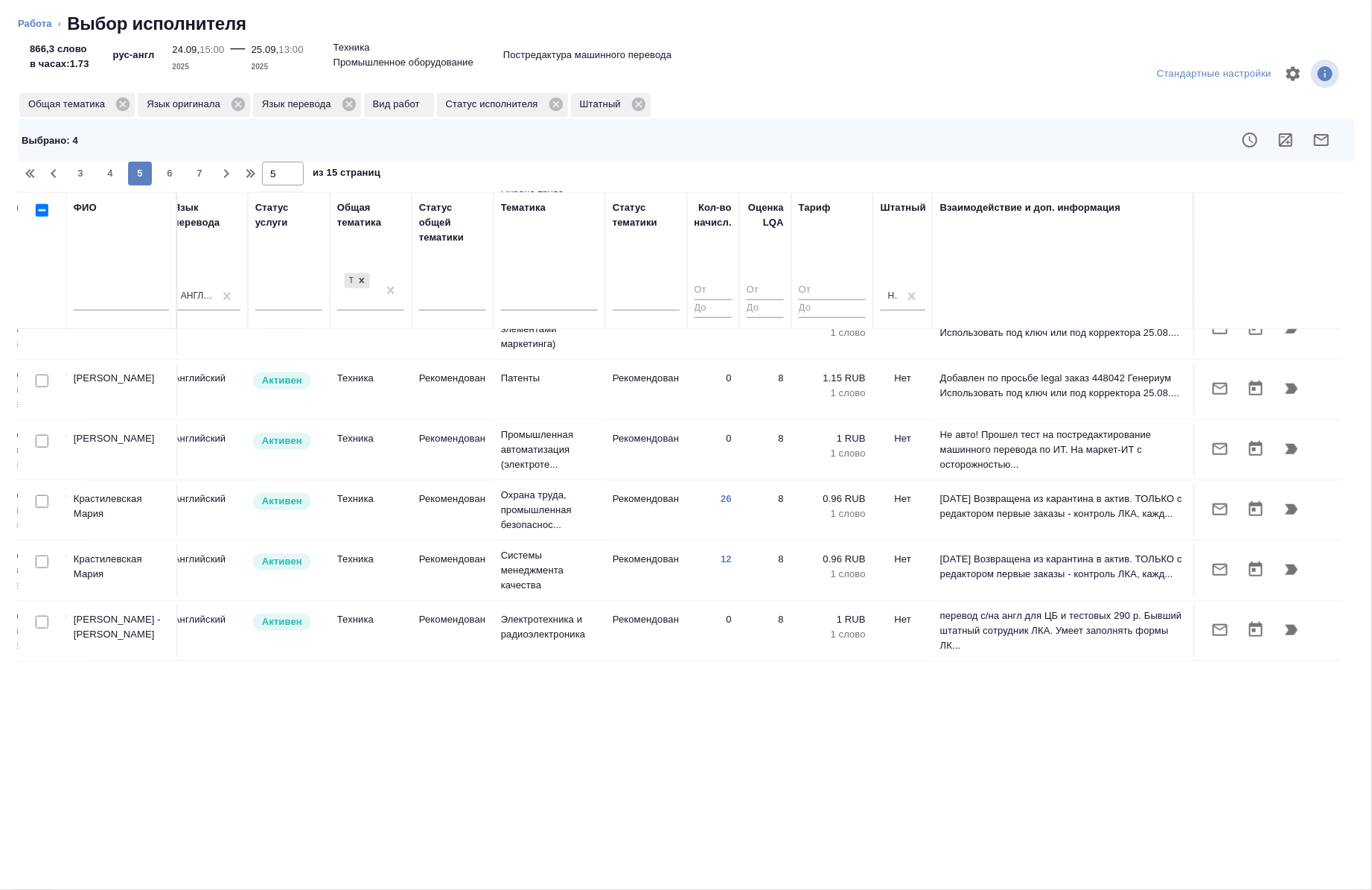
click icon "button"
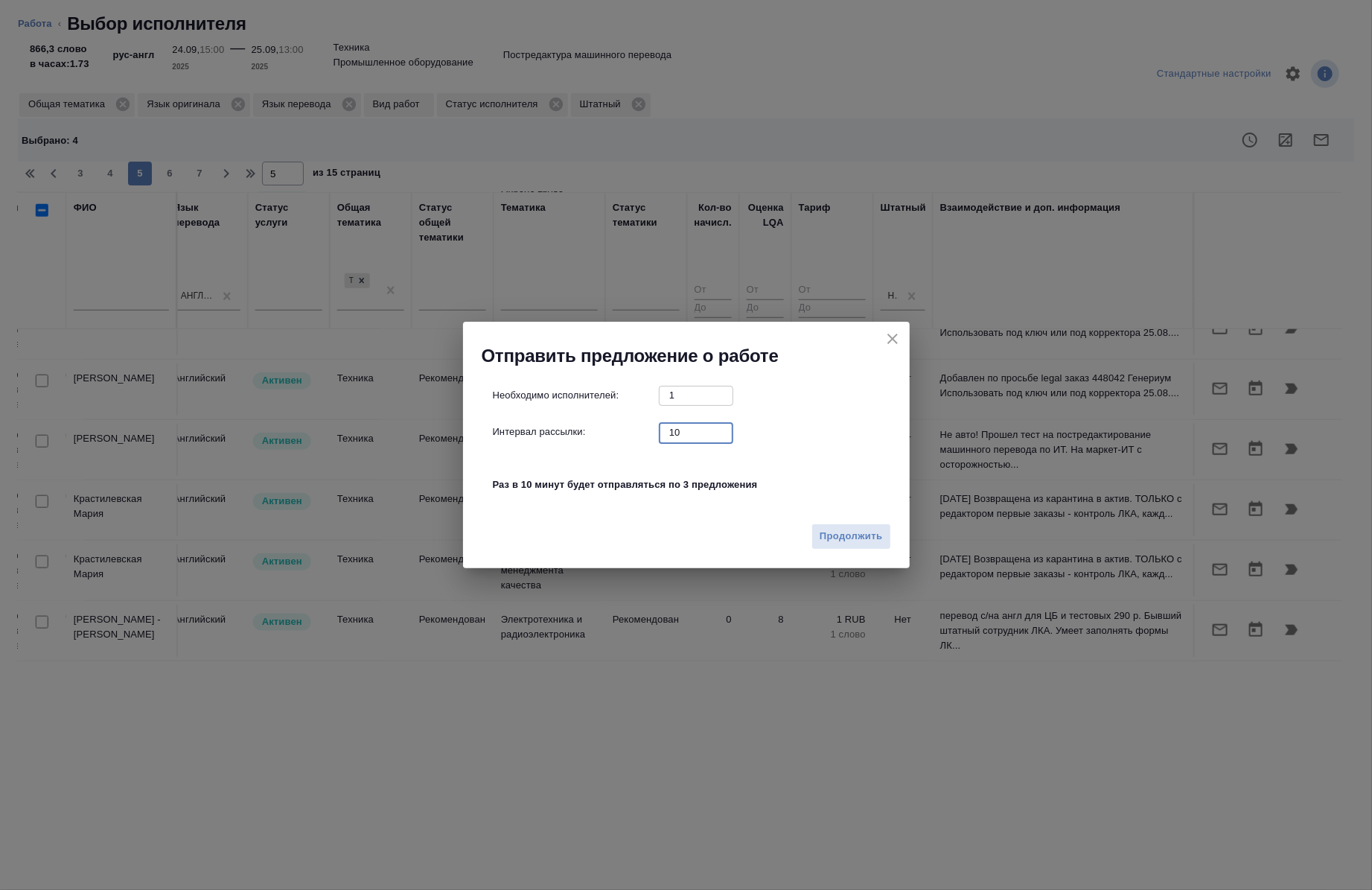
click input "10"
type input "0"
click span "Продолжить"
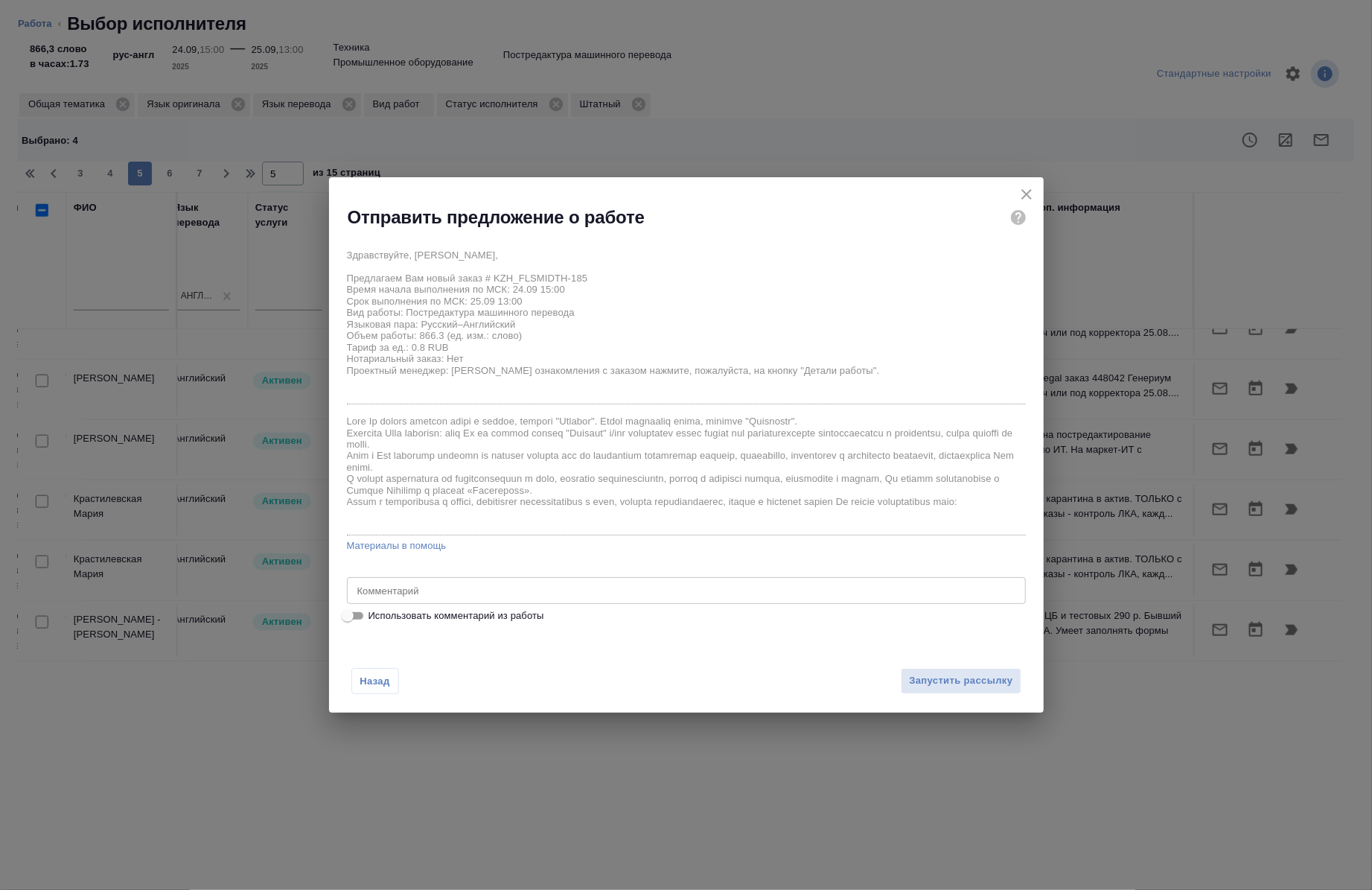
click span "Использовать комментарий из работы"
click input "Использовать комментарий из работы"
checkbox input "true"
type textarea "Тотал - 1771"
click span "Использовать комментарий из работы"
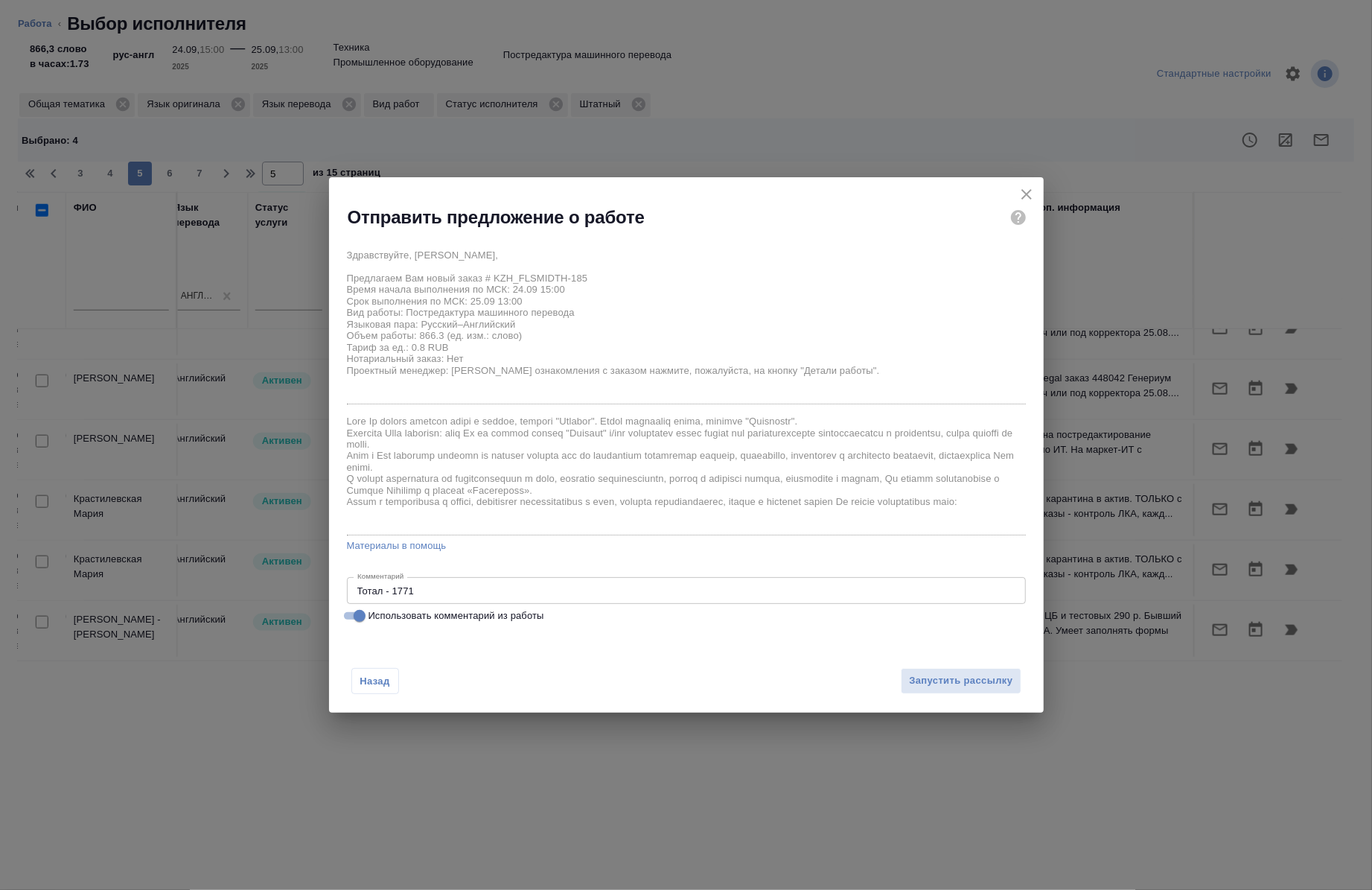
click input "Использовать комментарий из работы"
checkbox input "false"
click span "Запустить рассылку"
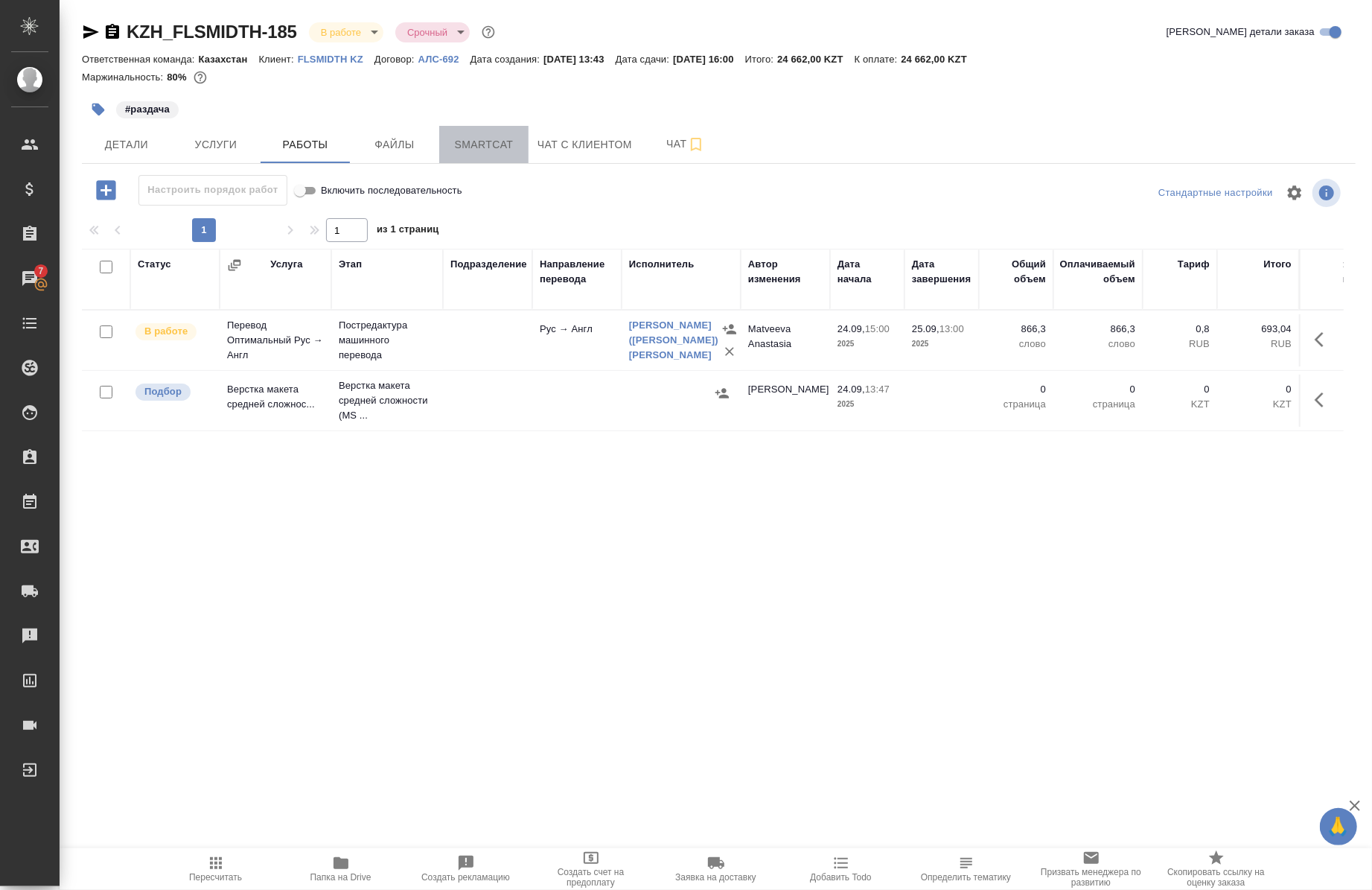
click at [492, 145] on span "Smartcat" at bounding box center [483, 145] width 71 height 19
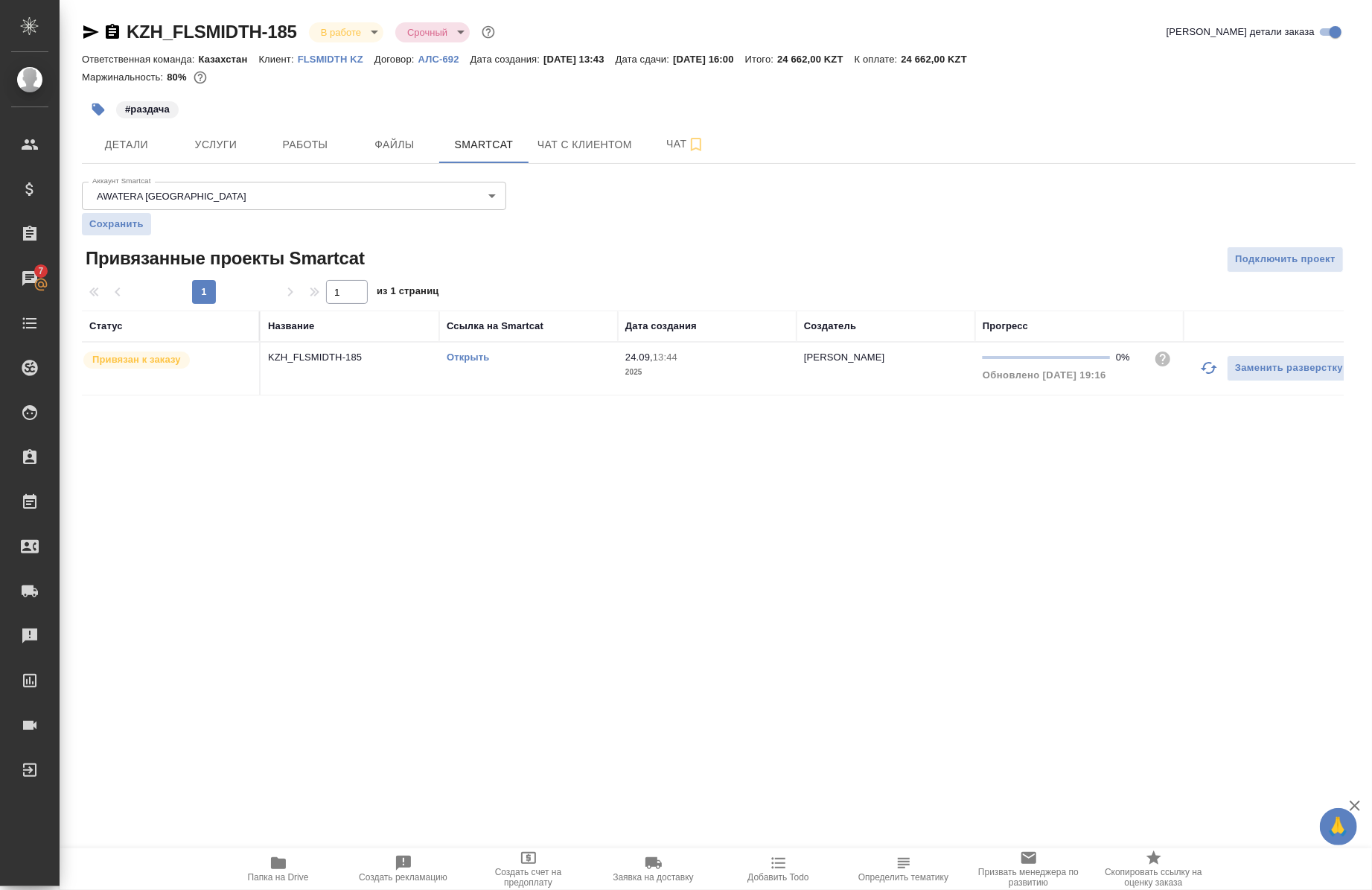
click at [497, 353] on div "Открыть" at bounding box center [528, 357] width 164 height 15
click at [106, 137] on span "Детали" at bounding box center [126, 145] width 71 height 19
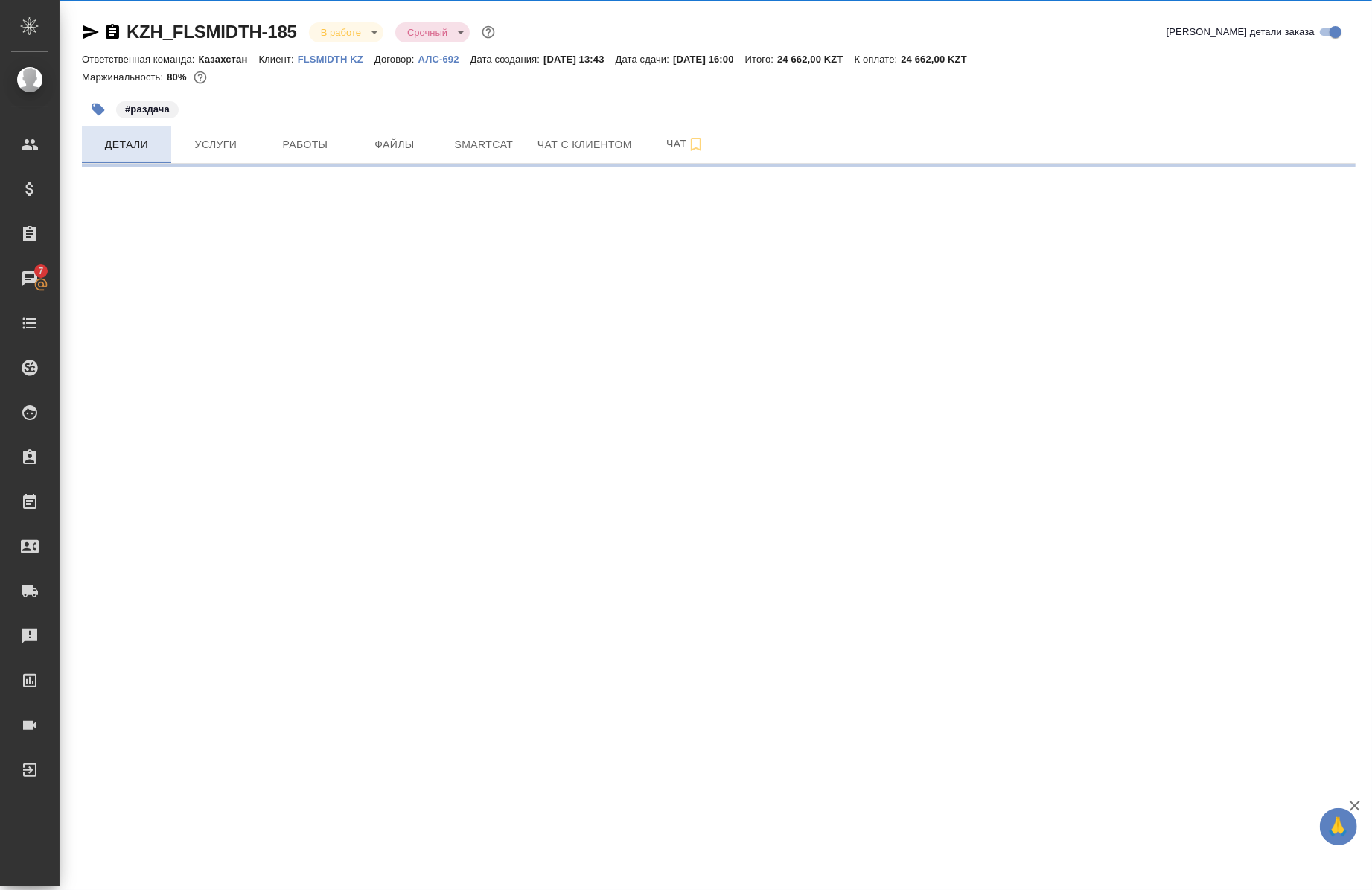
select select "RU"
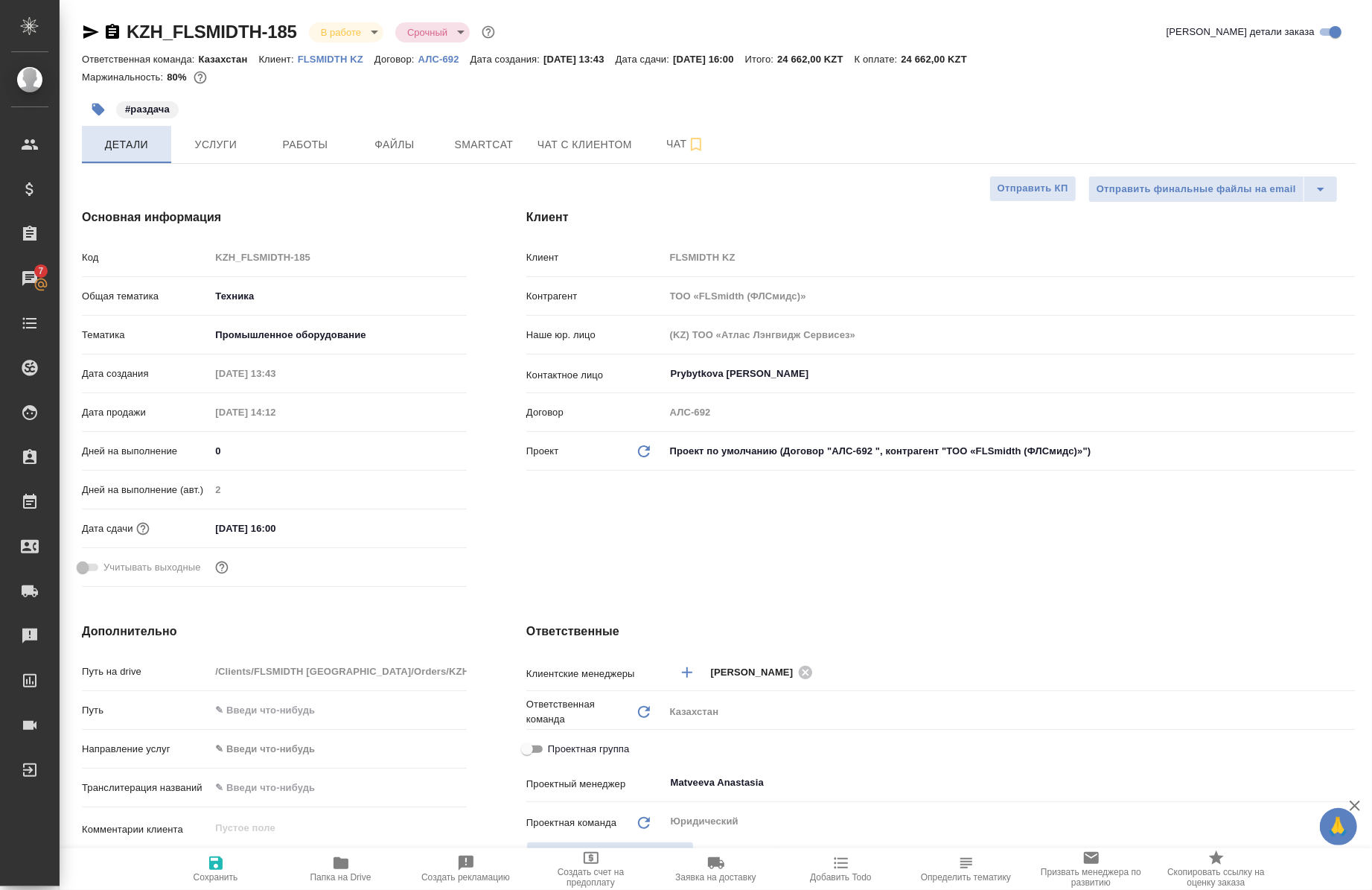
type textarea "x"
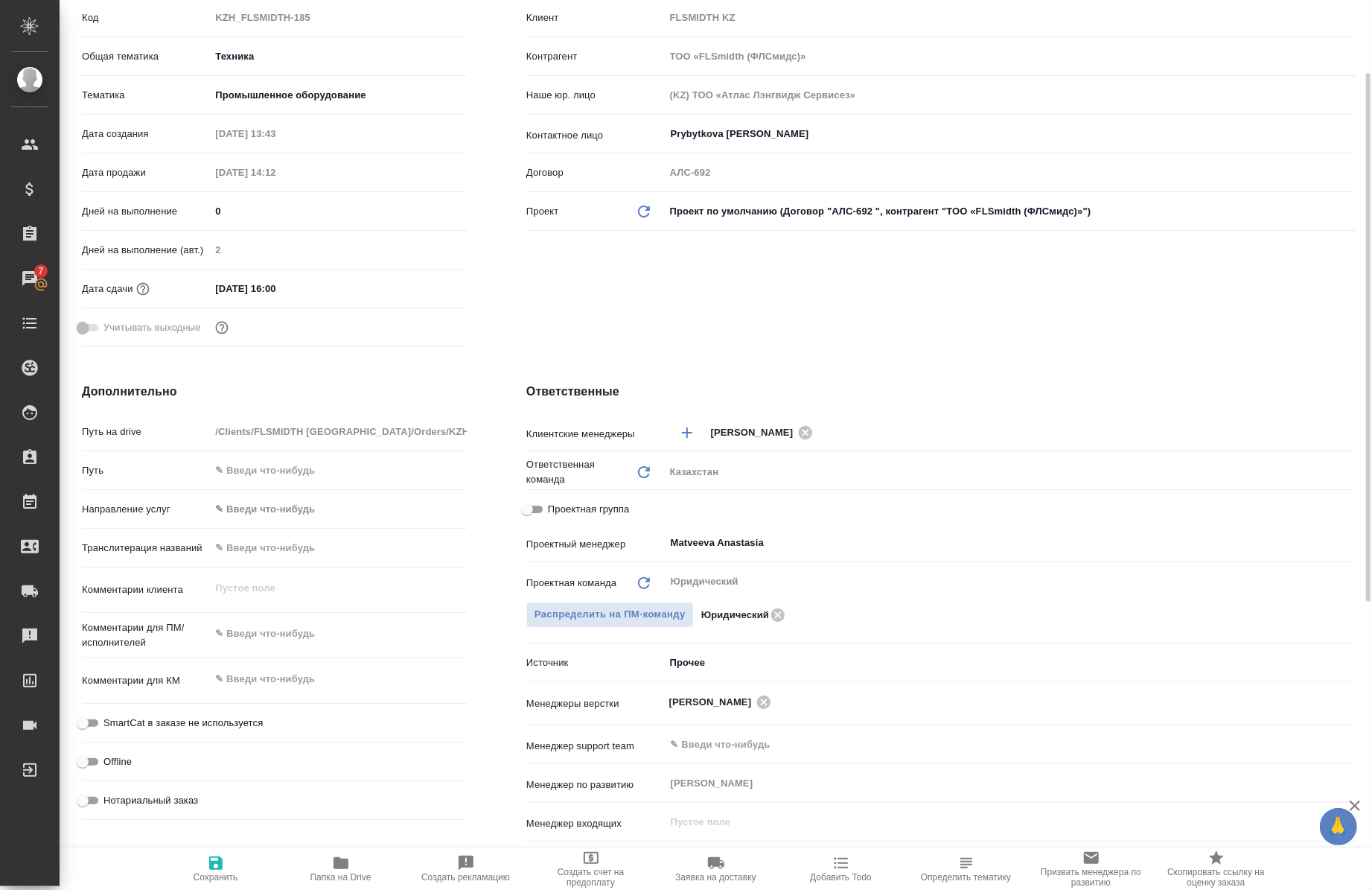
scroll to position [276, 0]
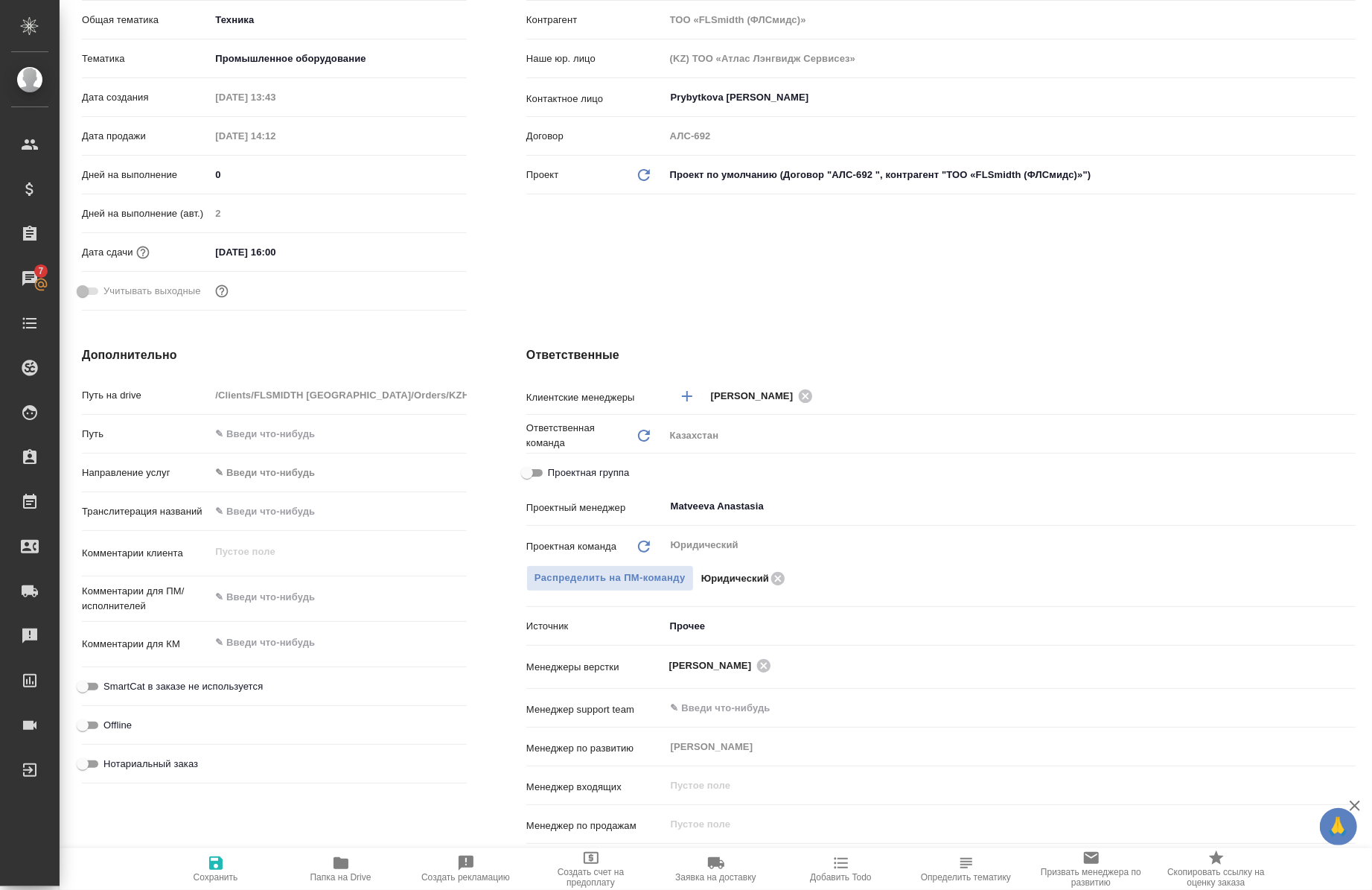
click at [601, 478] on span "Проектная группа" at bounding box center [589, 472] width 81 height 15
click at [554, 478] on input "Проектная группа" at bounding box center [527, 472] width 54 height 18
checkbox input "true"
type textarea "x"
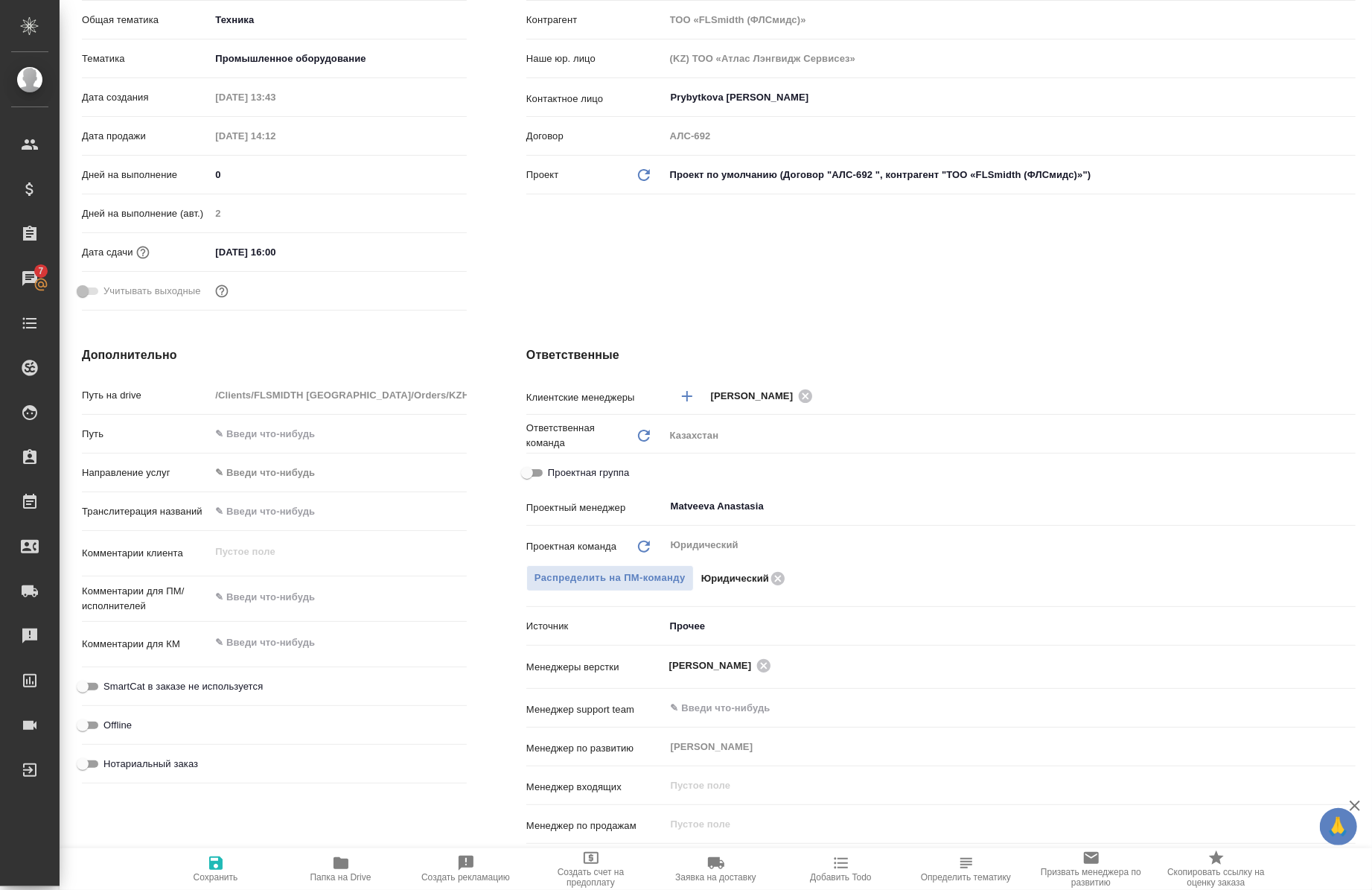
type textarea "x"
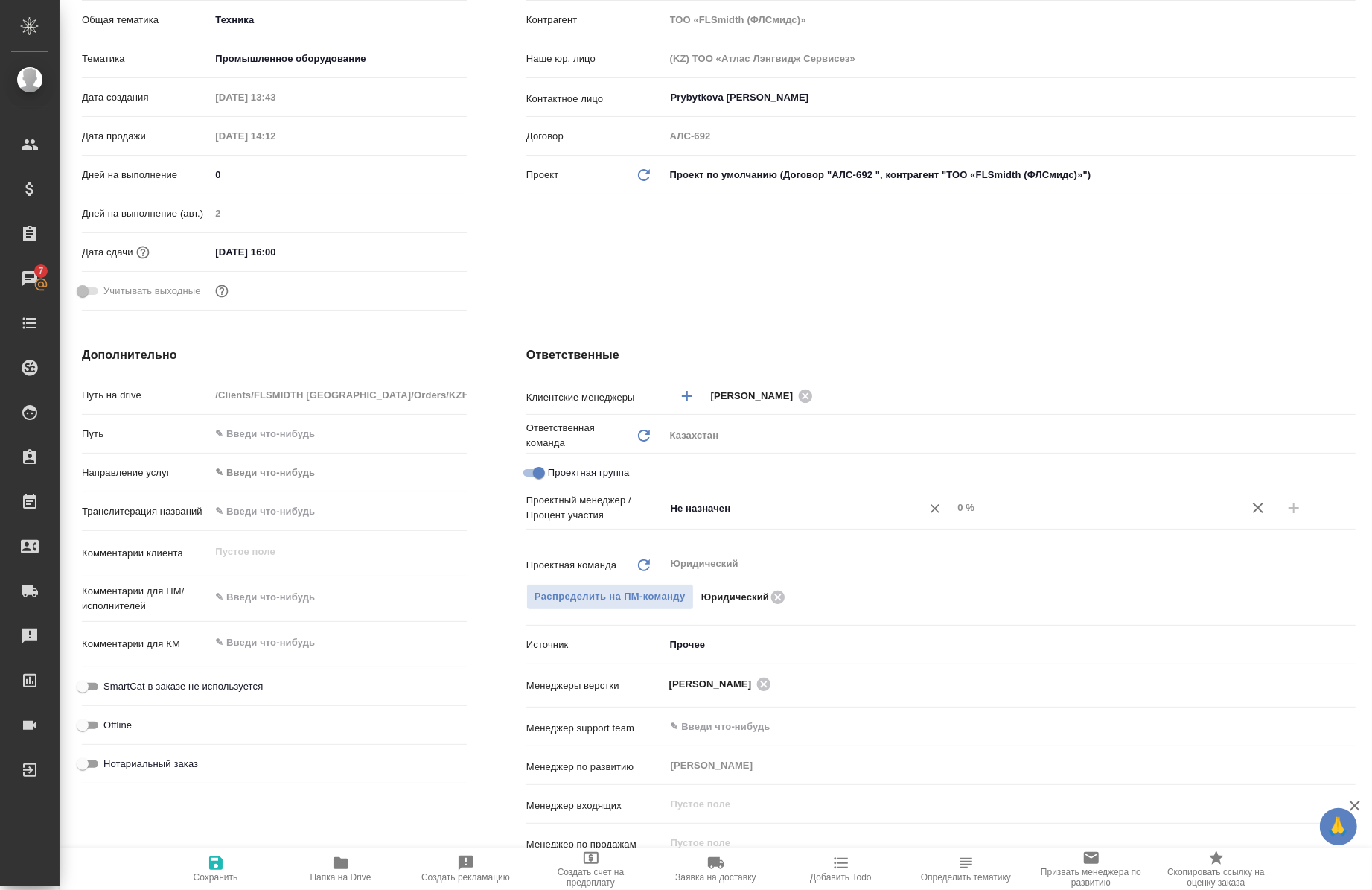
click at [758, 495] on div "Не назначен ​" at bounding box center [809, 508] width 288 height 27
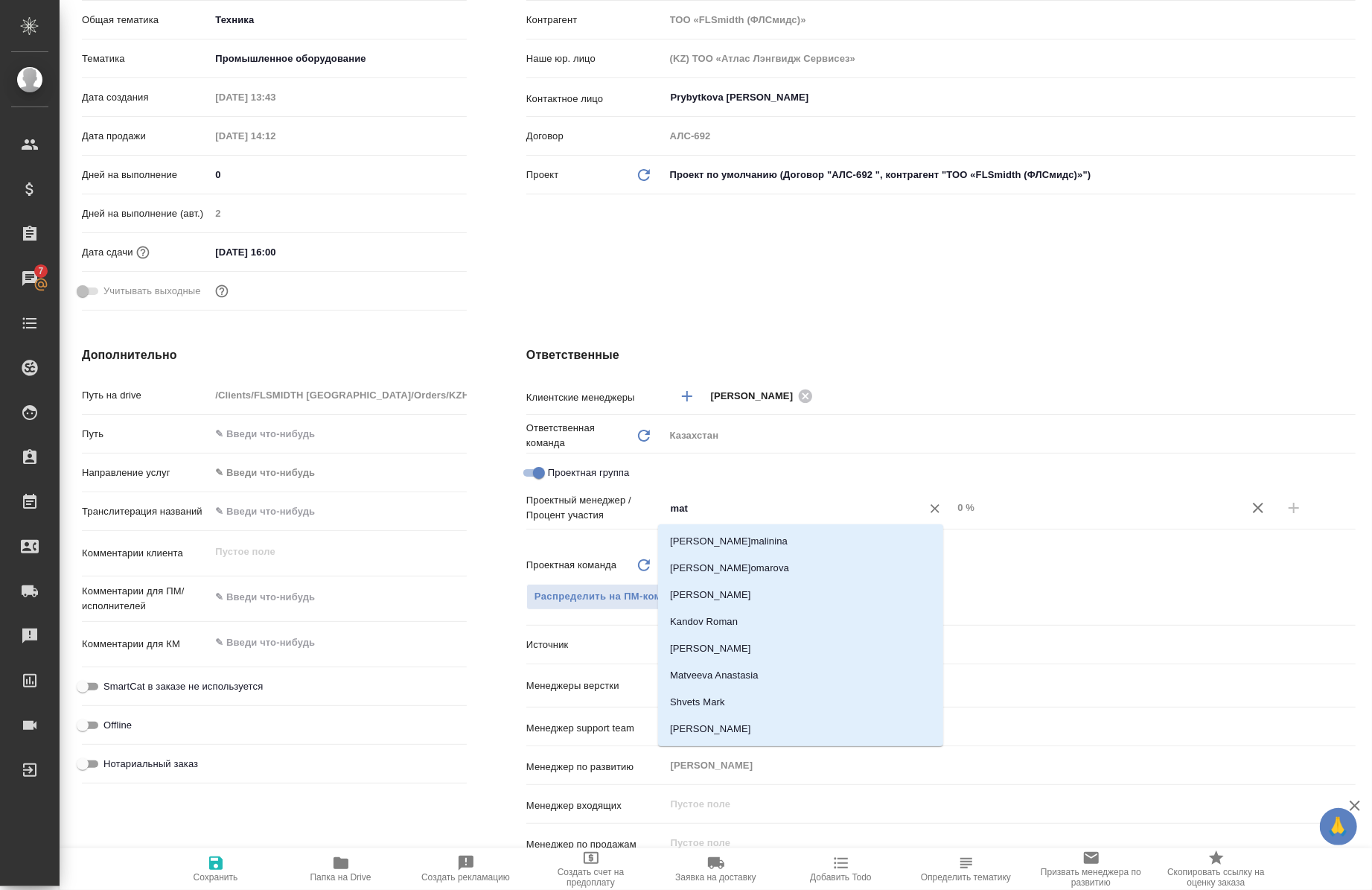
type input "matv"
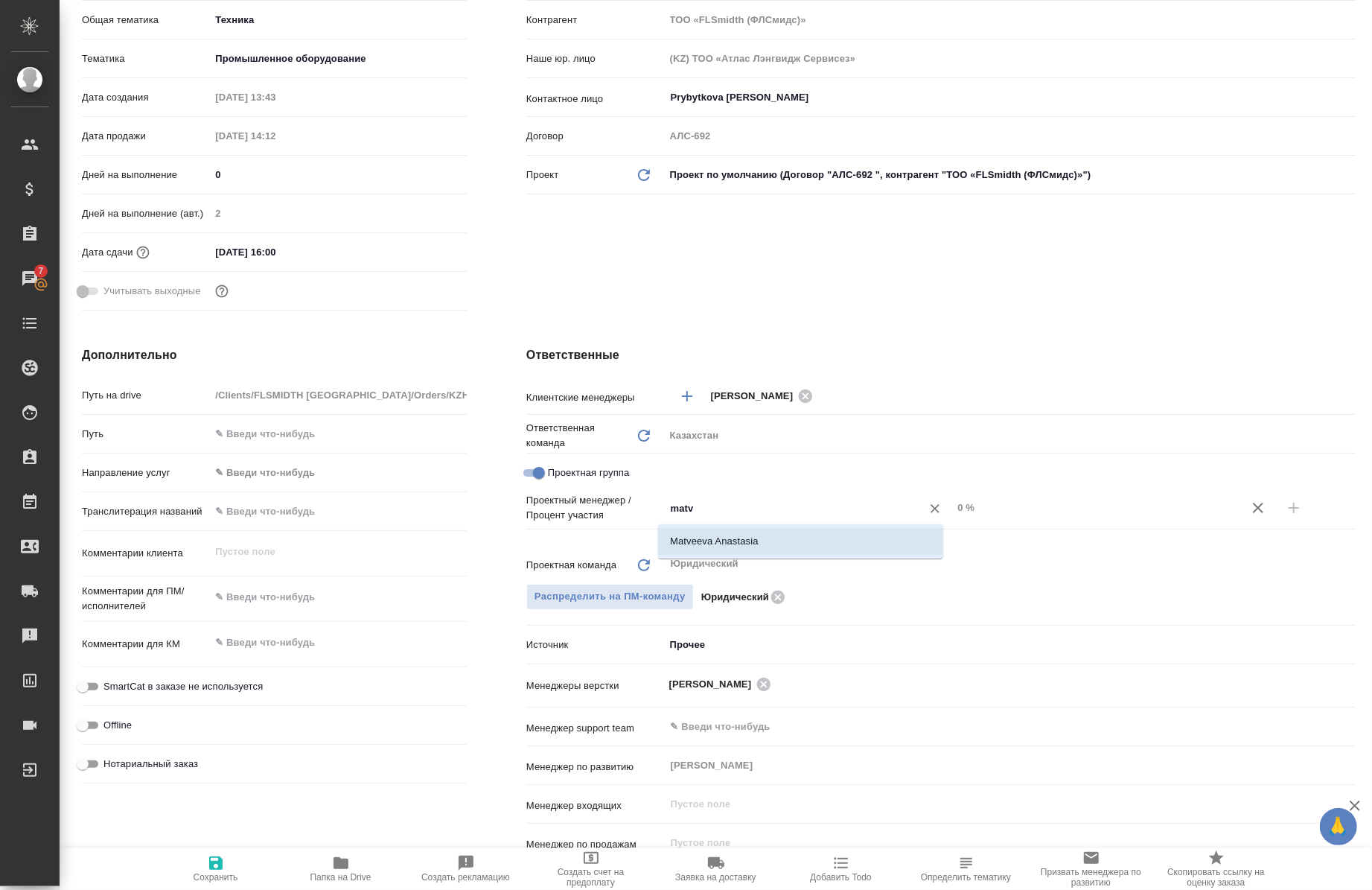
click at [763, 539] on li "Matveeva Anastasia" at bounding box center [800, 541] width 285 height 27
type textarea "x"
click at [1187, 516] on input "0 %" at bounding box center [1096, 508] width 287 height 21
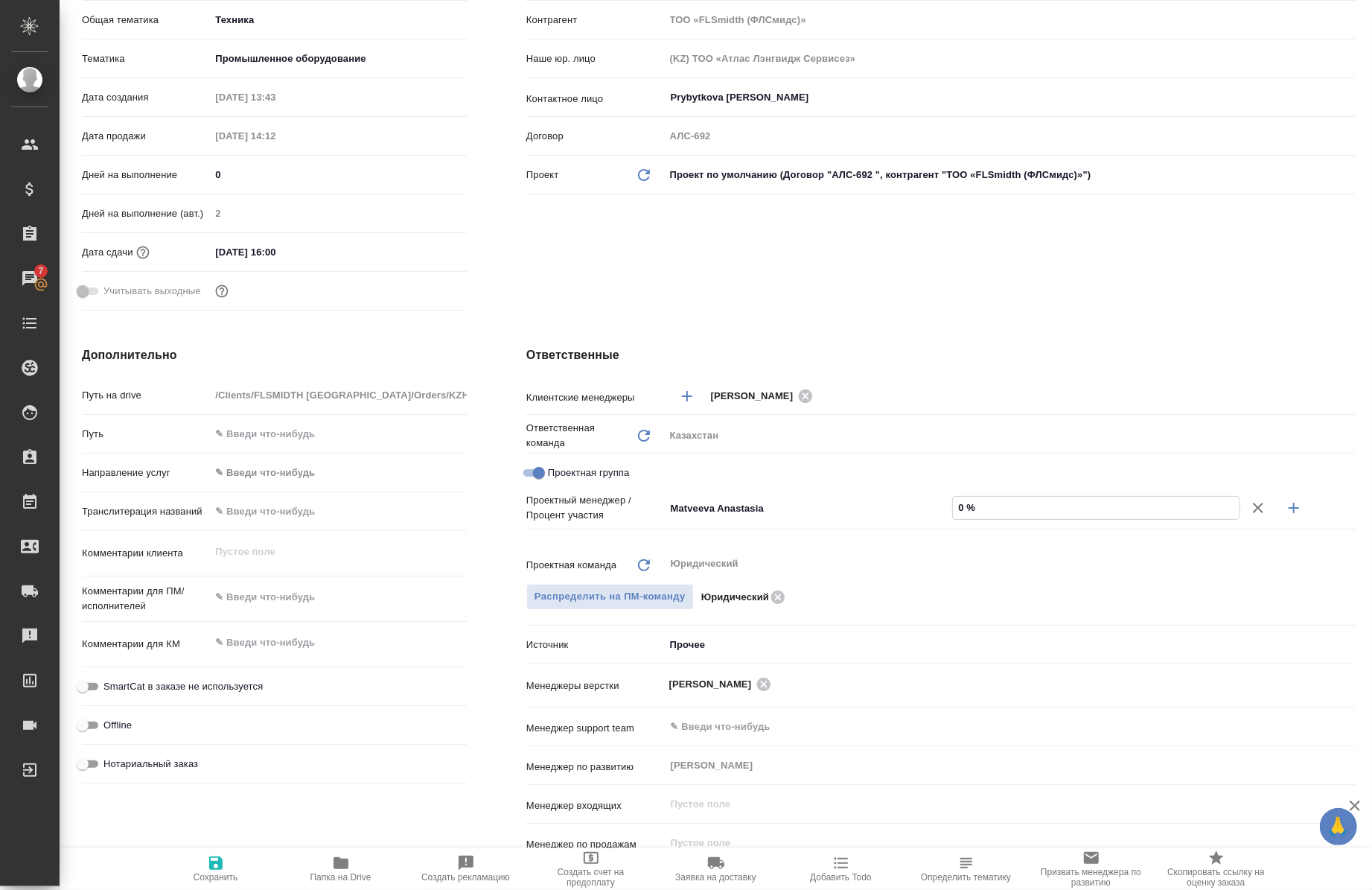
type textarea "x"
type input "090 %"
type textarea "x"
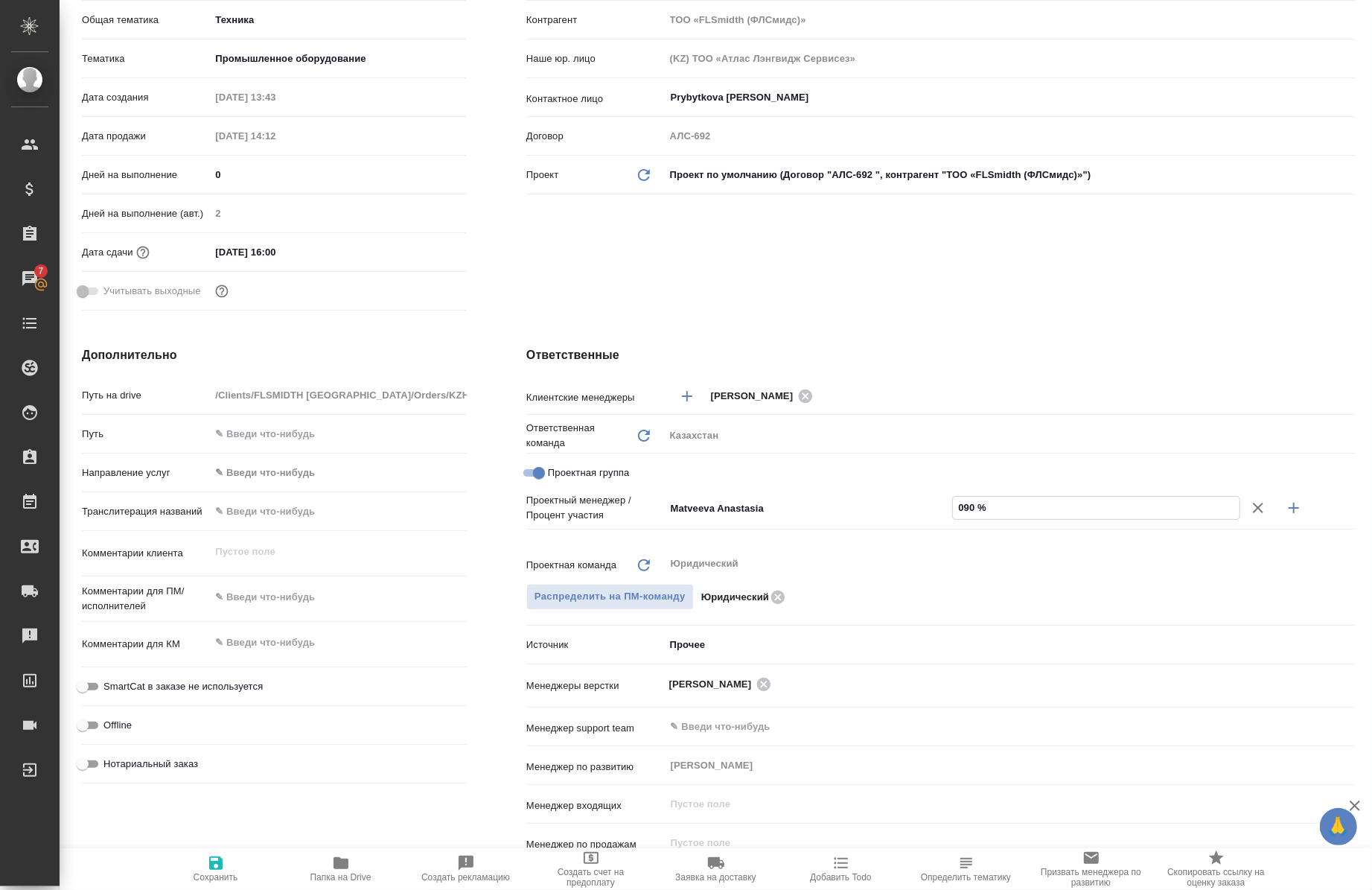
type textarea "x"
type input "09 %"
type textarea "x"
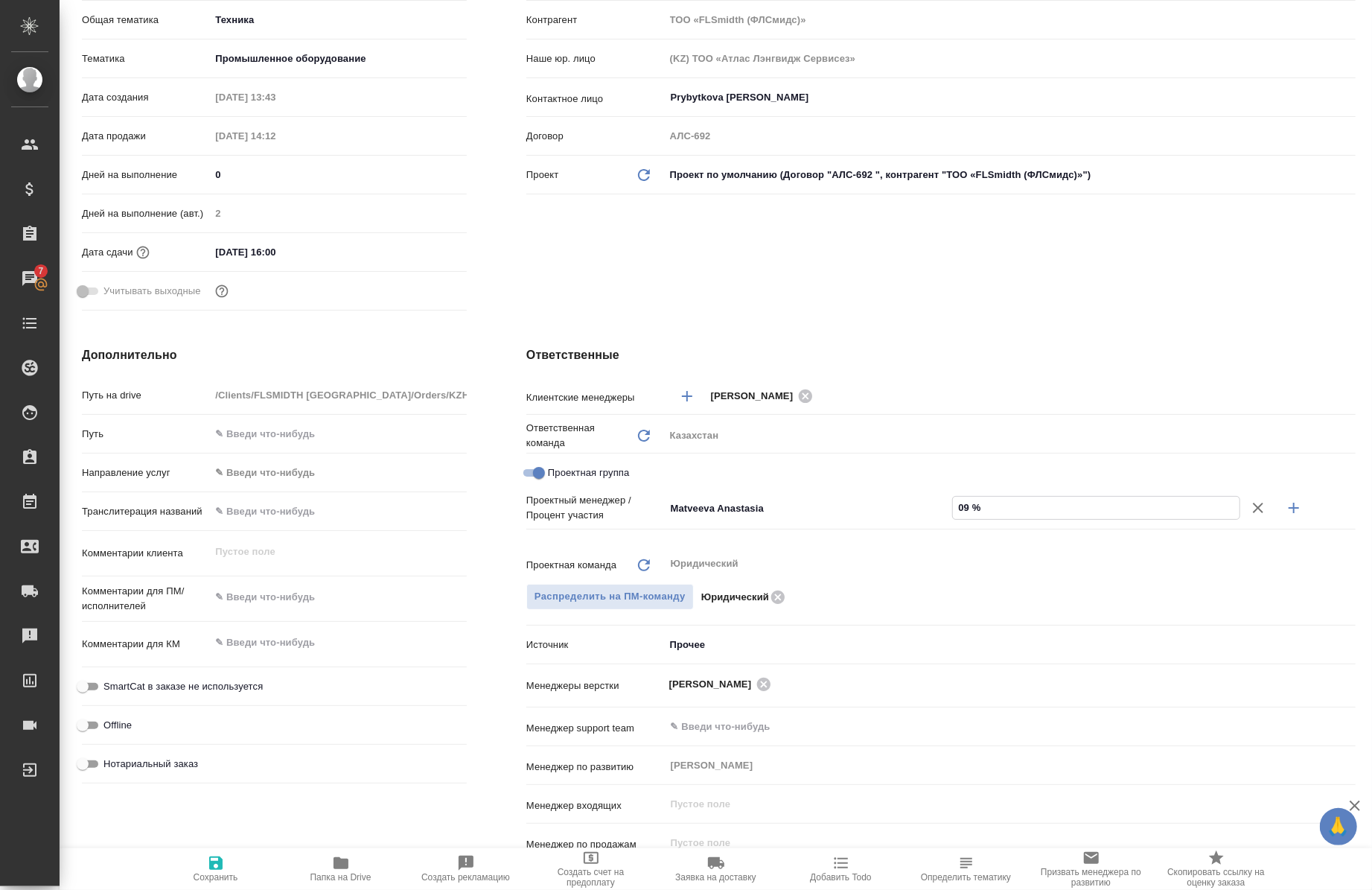
type textarea "x"
type input "0 %"
type textarea "x"
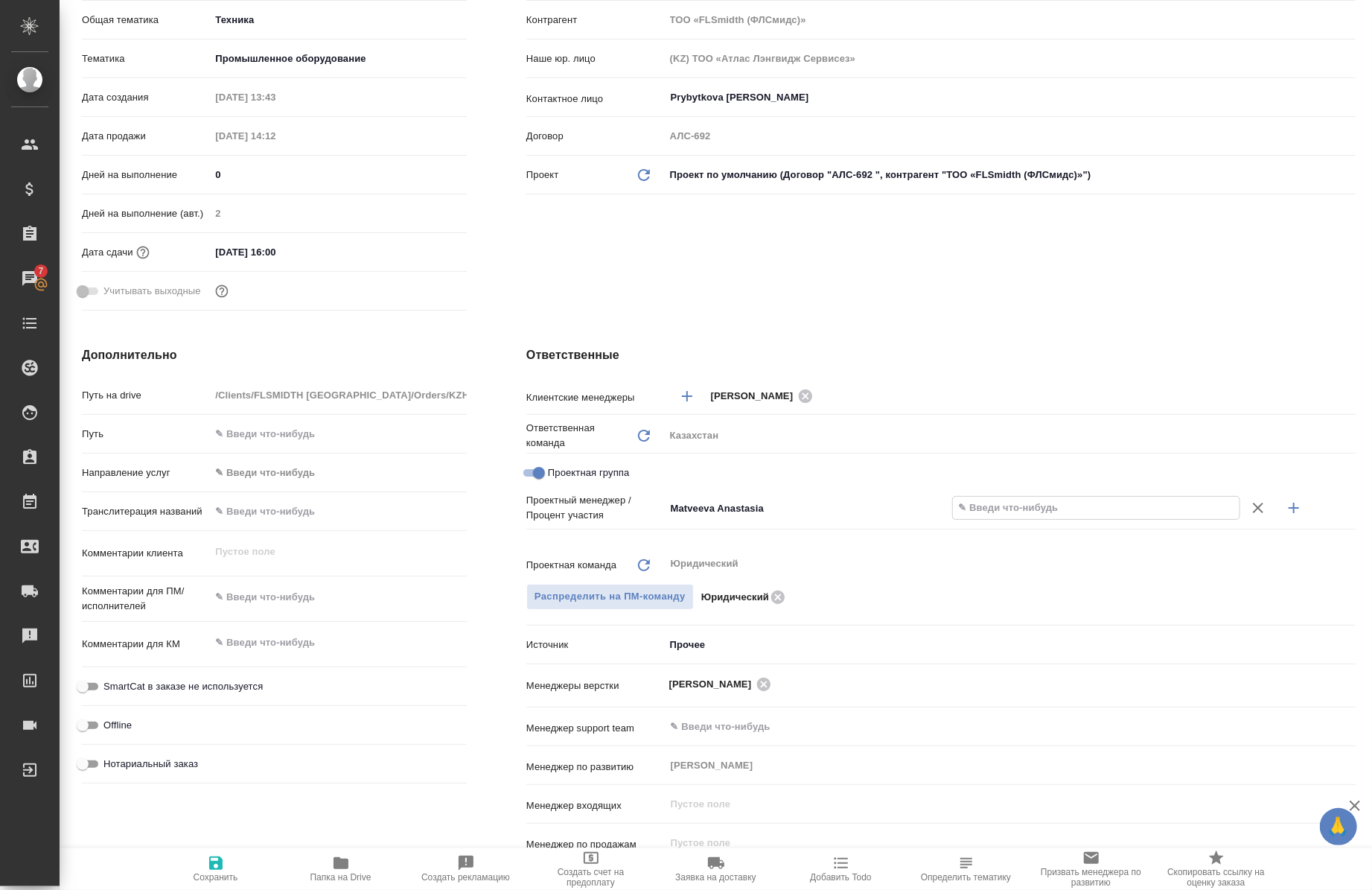
type textarea "x"
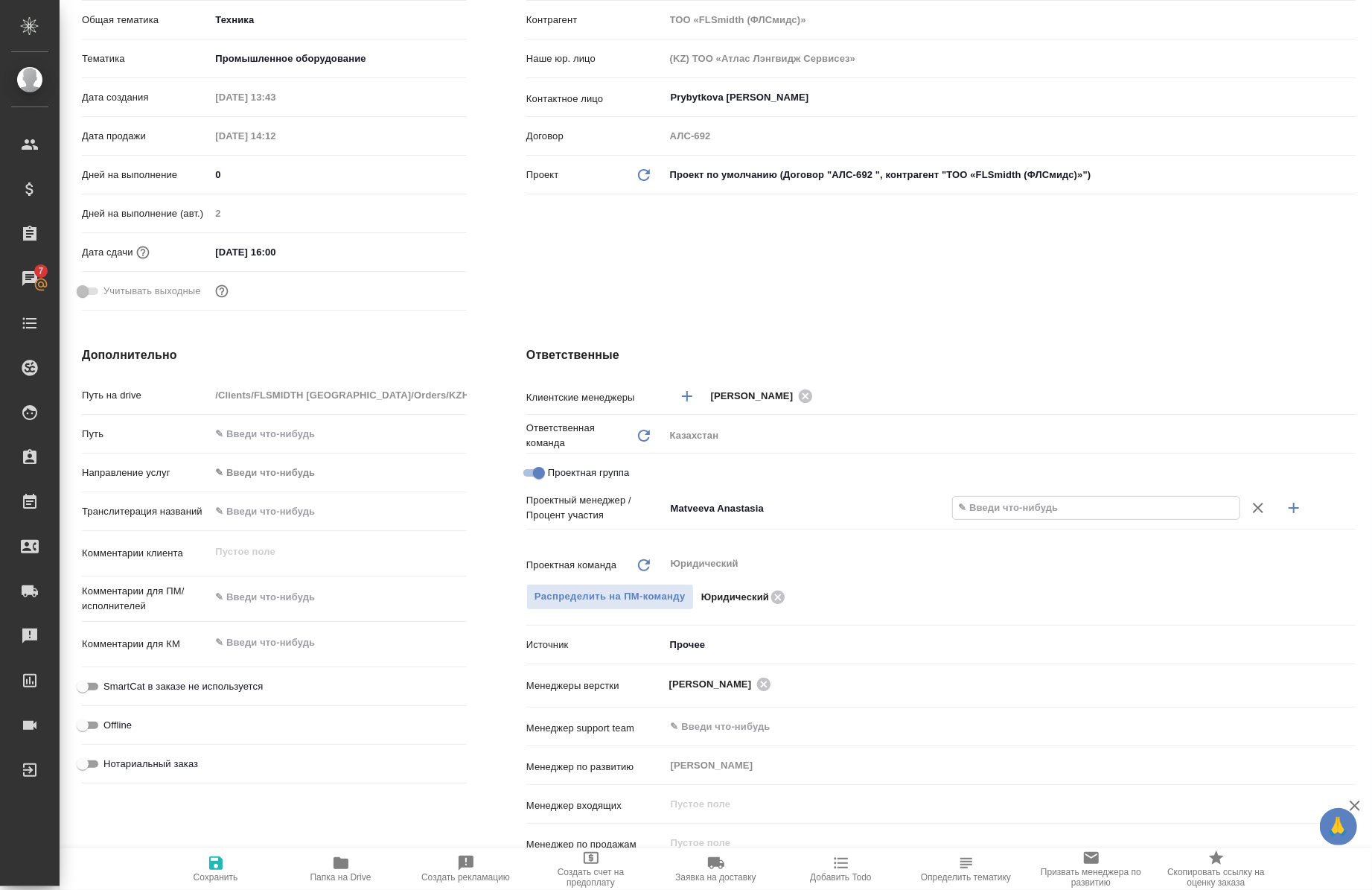
type textarea "x"
type input "90 %"
type textarea "x"
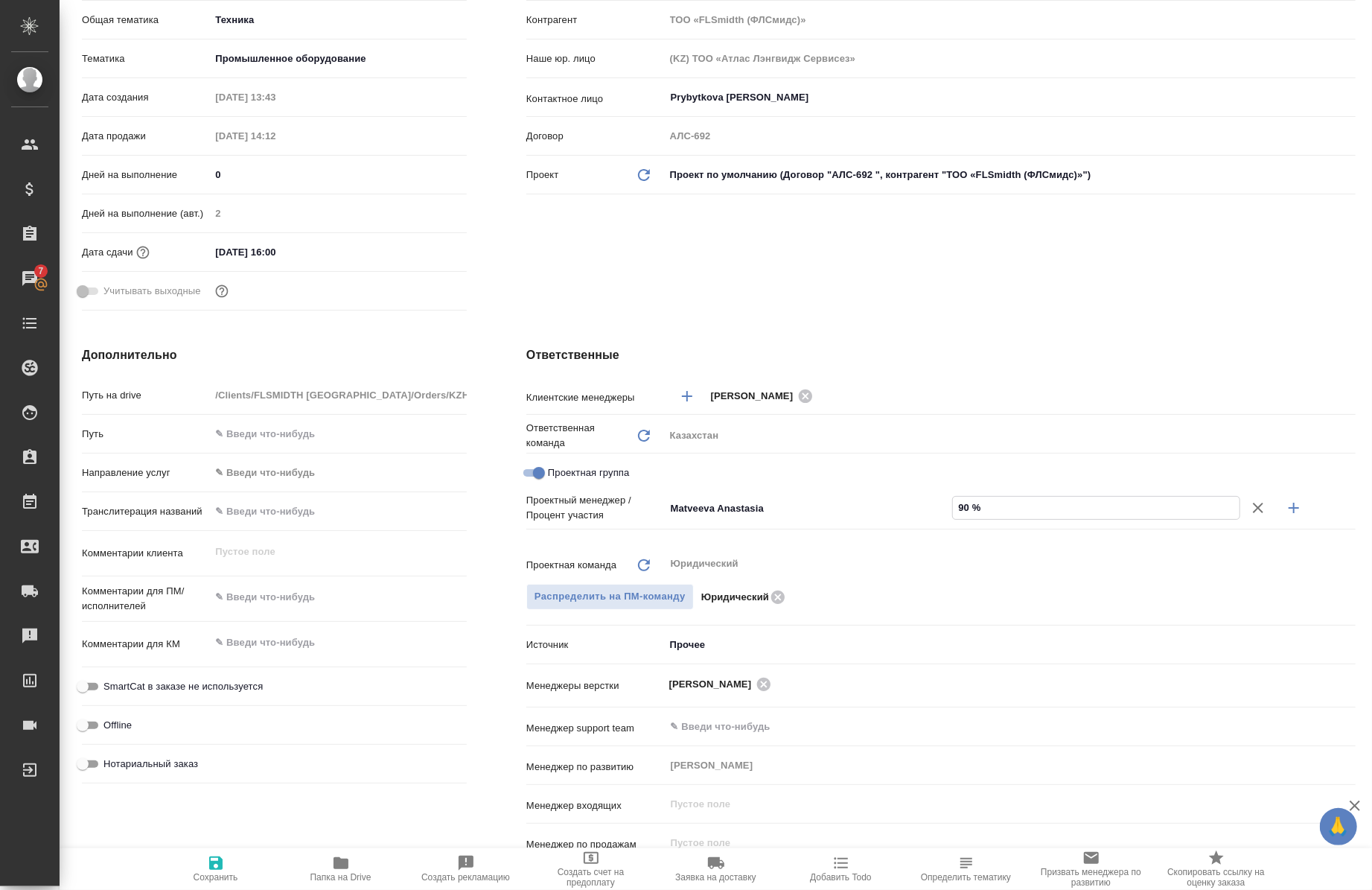
type input "90 %"
click at [1285, 505] on icon "button" at bounding box center [1294, 508] width 18 height 18
type textarea "x"
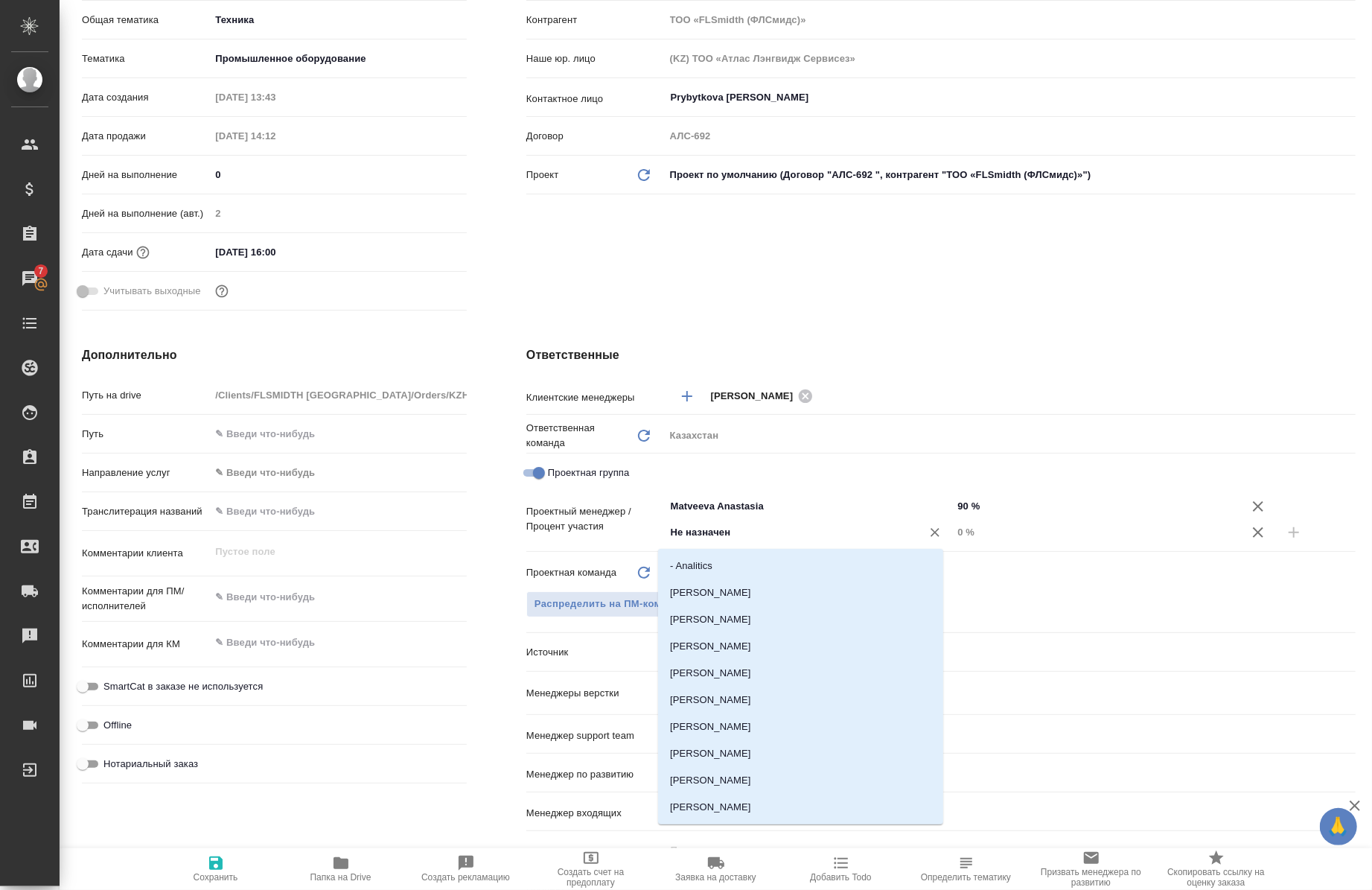
click at [739, 525] on input "Не назначен" at bounding box center [784, 532] width 230 height 18
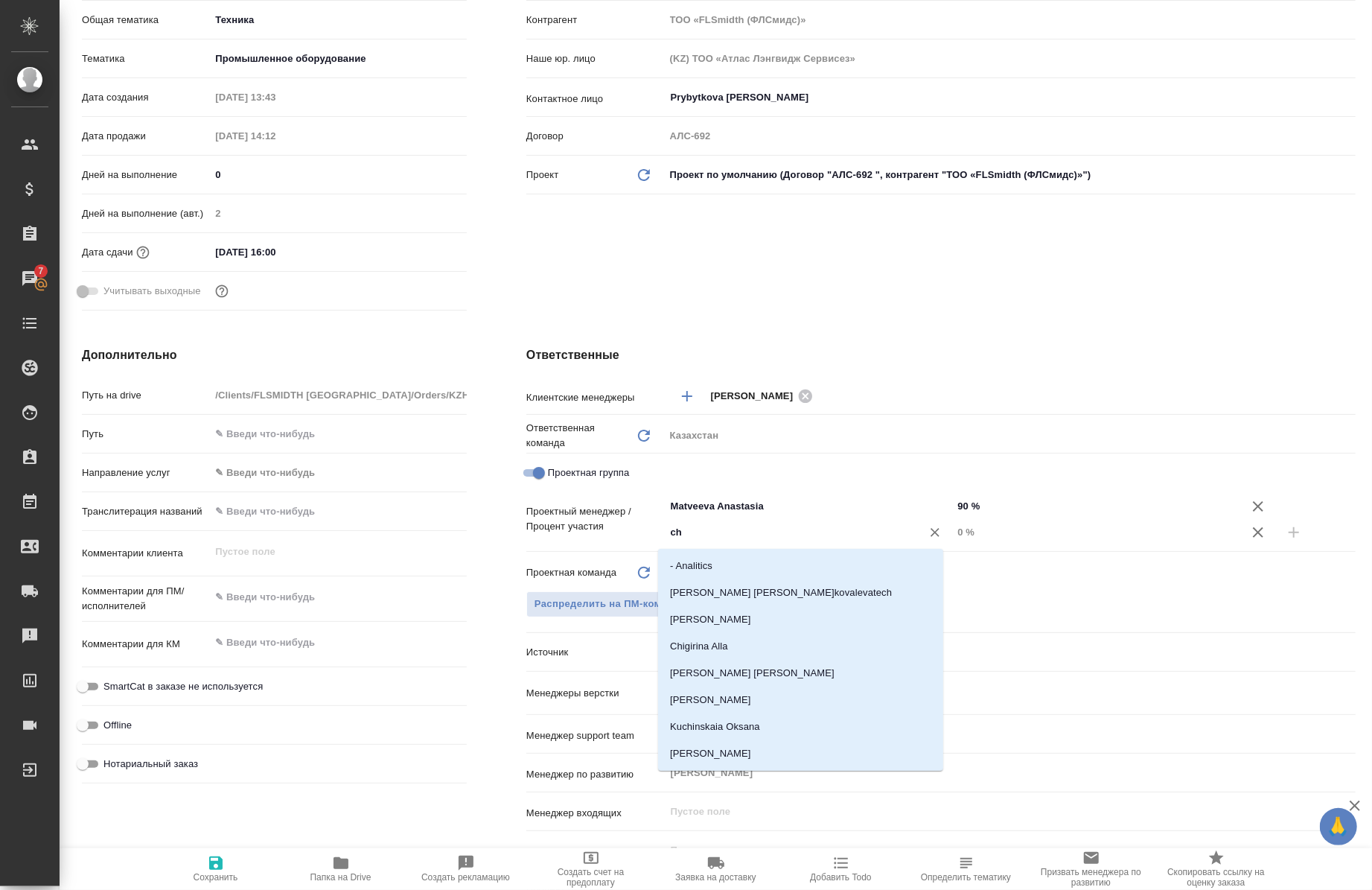
type input "che"
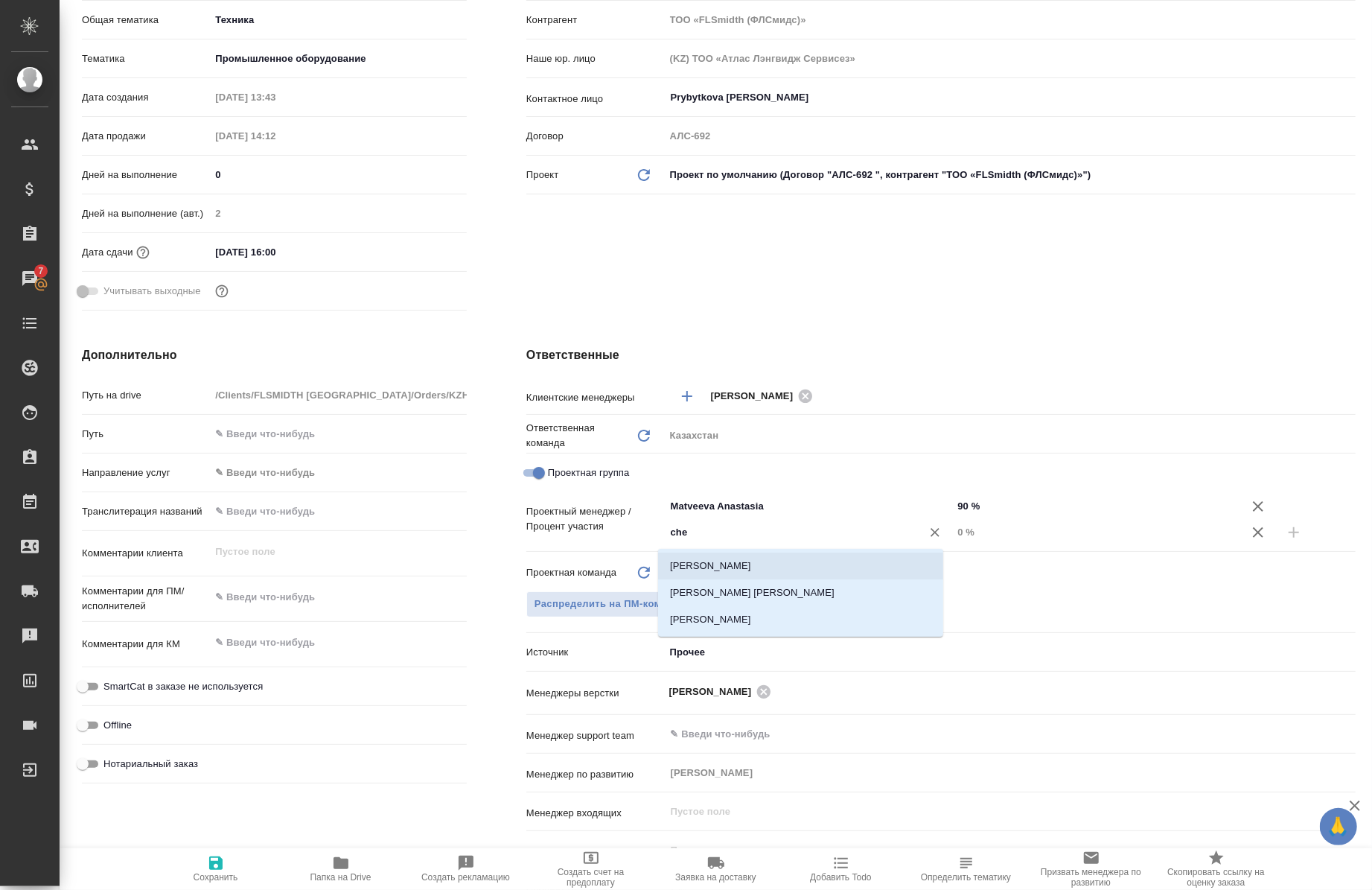
click at [740, 566] on li "[PERSON_NAME]" at bounding box center [800, 566] width 285 height 27
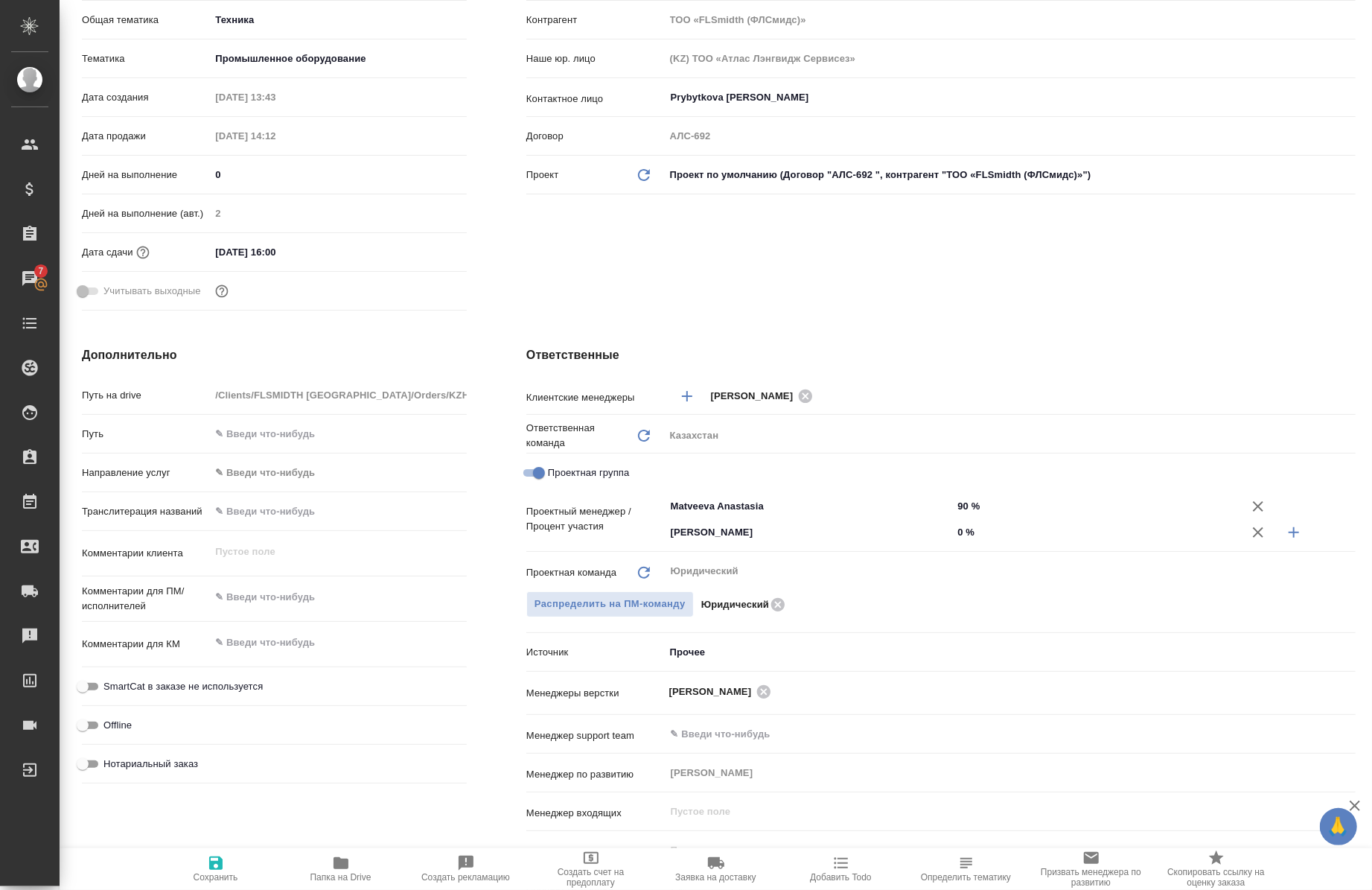
type textarea "x"
click at [943, 538] on div "[PERSON_NAME] ​" at bounding box center [809, 532] width 288 height 27
click at [957, 532] on input "0 %" at bounding box center [1096, 532] width 287 height 21
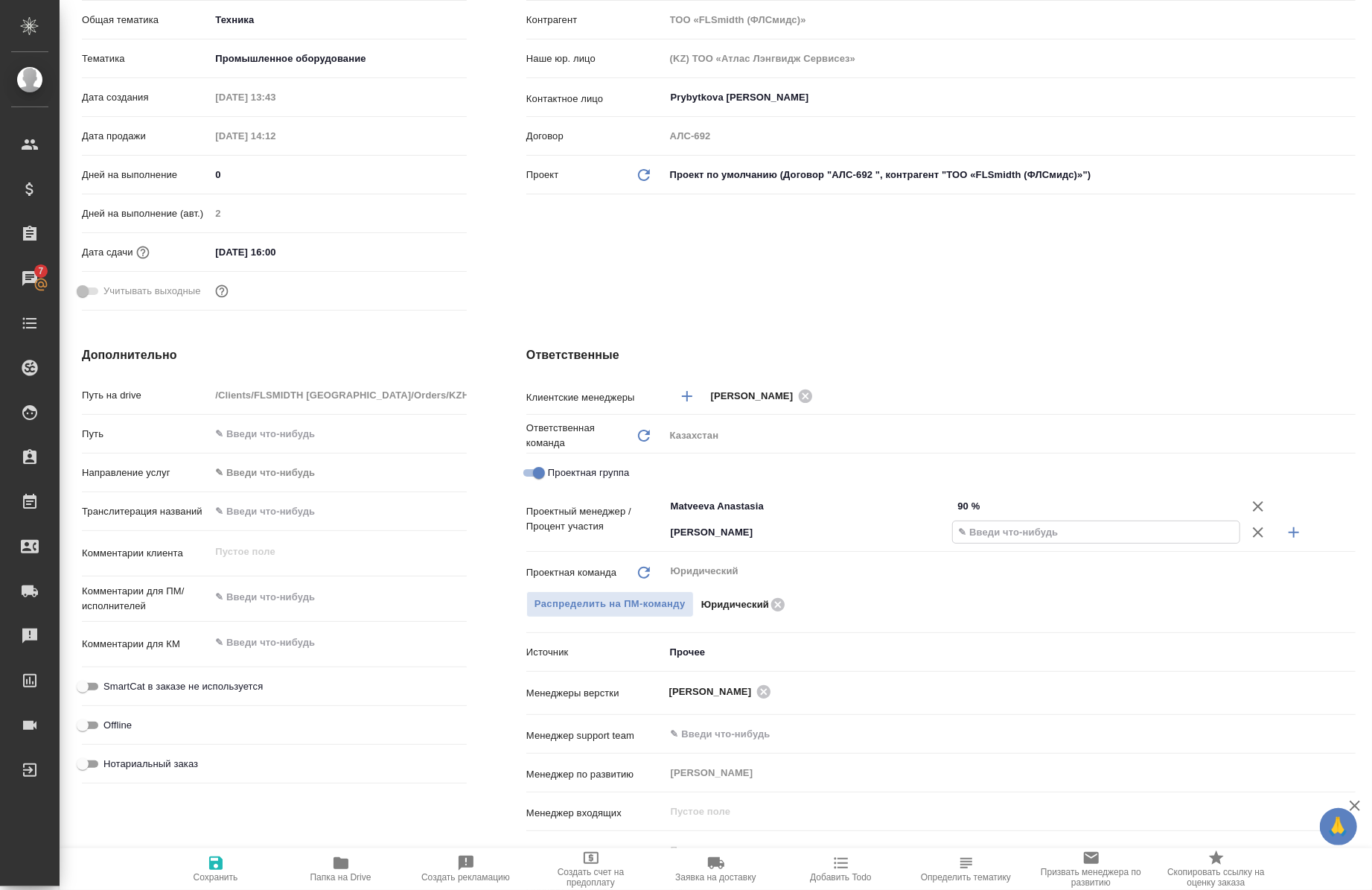
type textarea "x"
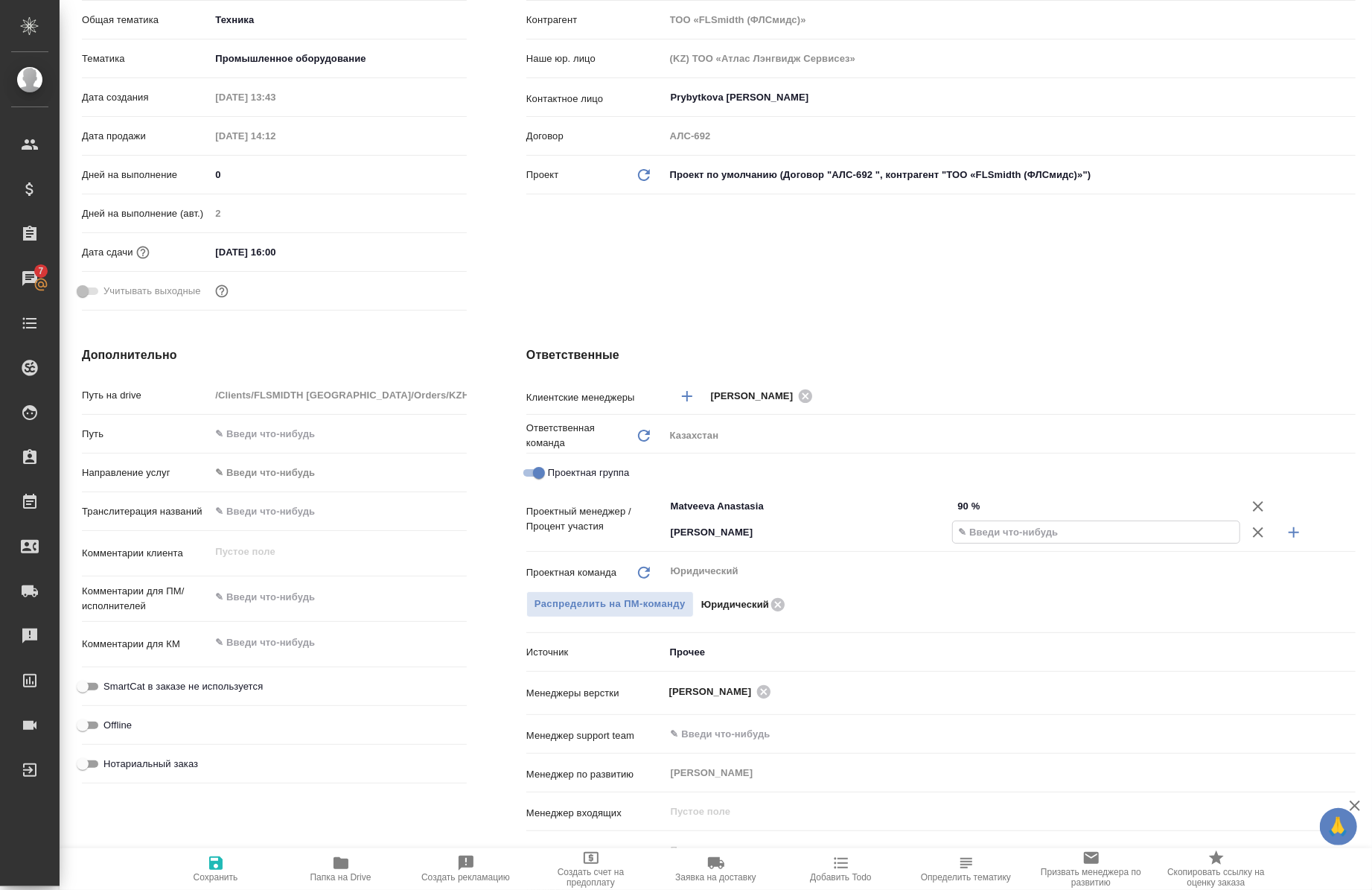
type textarea "x"
type input "10 %"
type textarea "x"
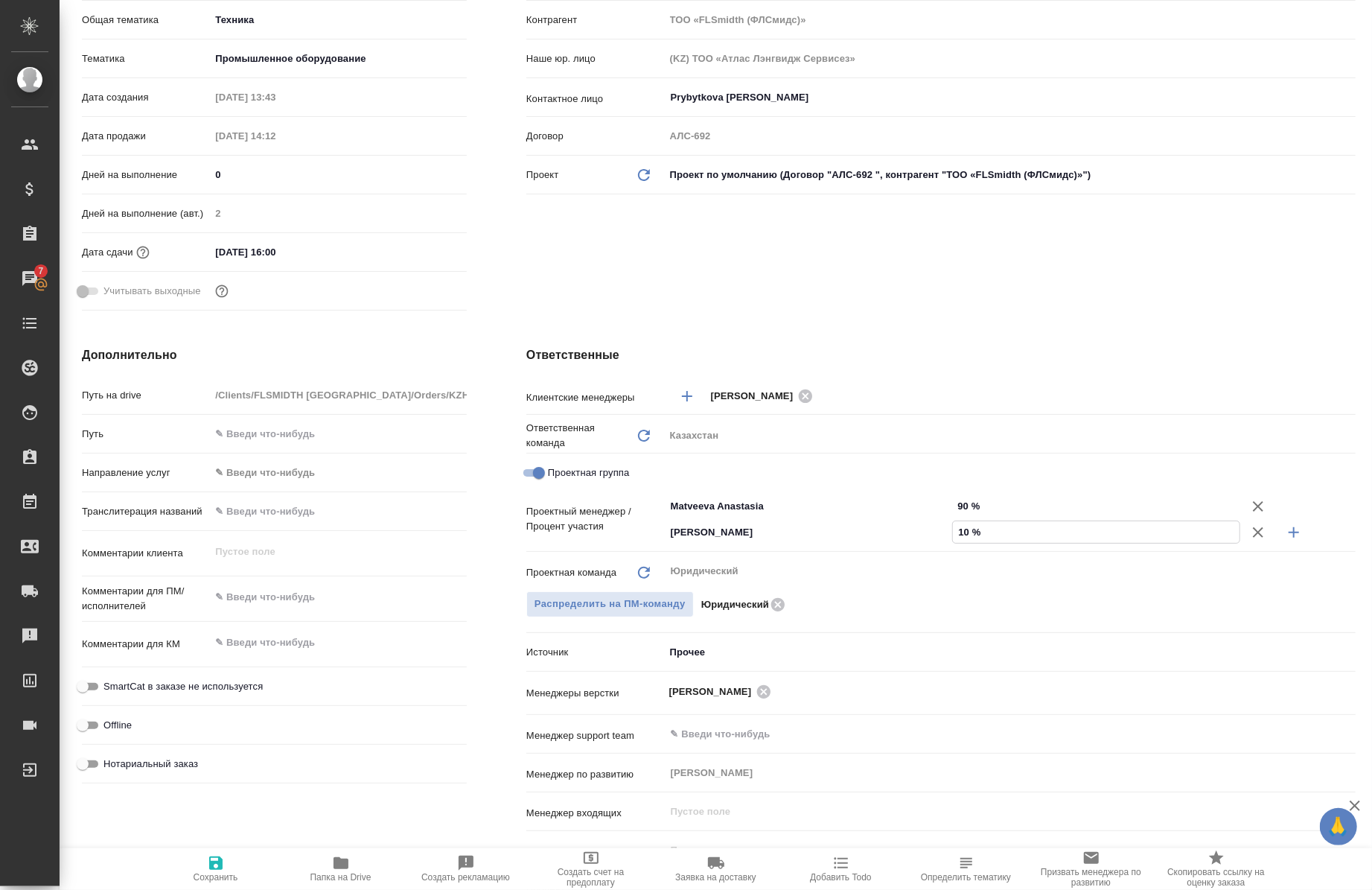
type textarea "x"
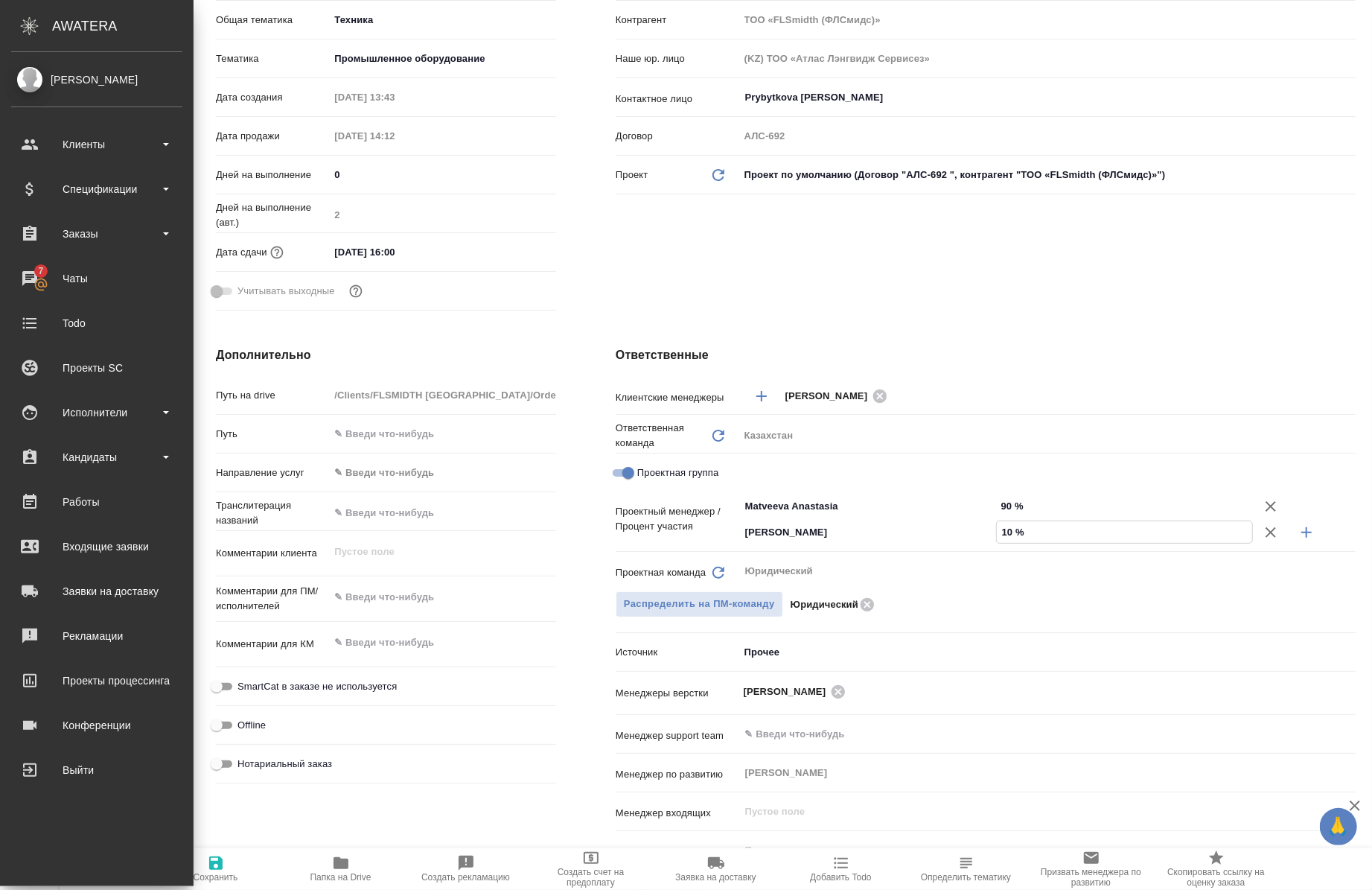
type textarea "x"
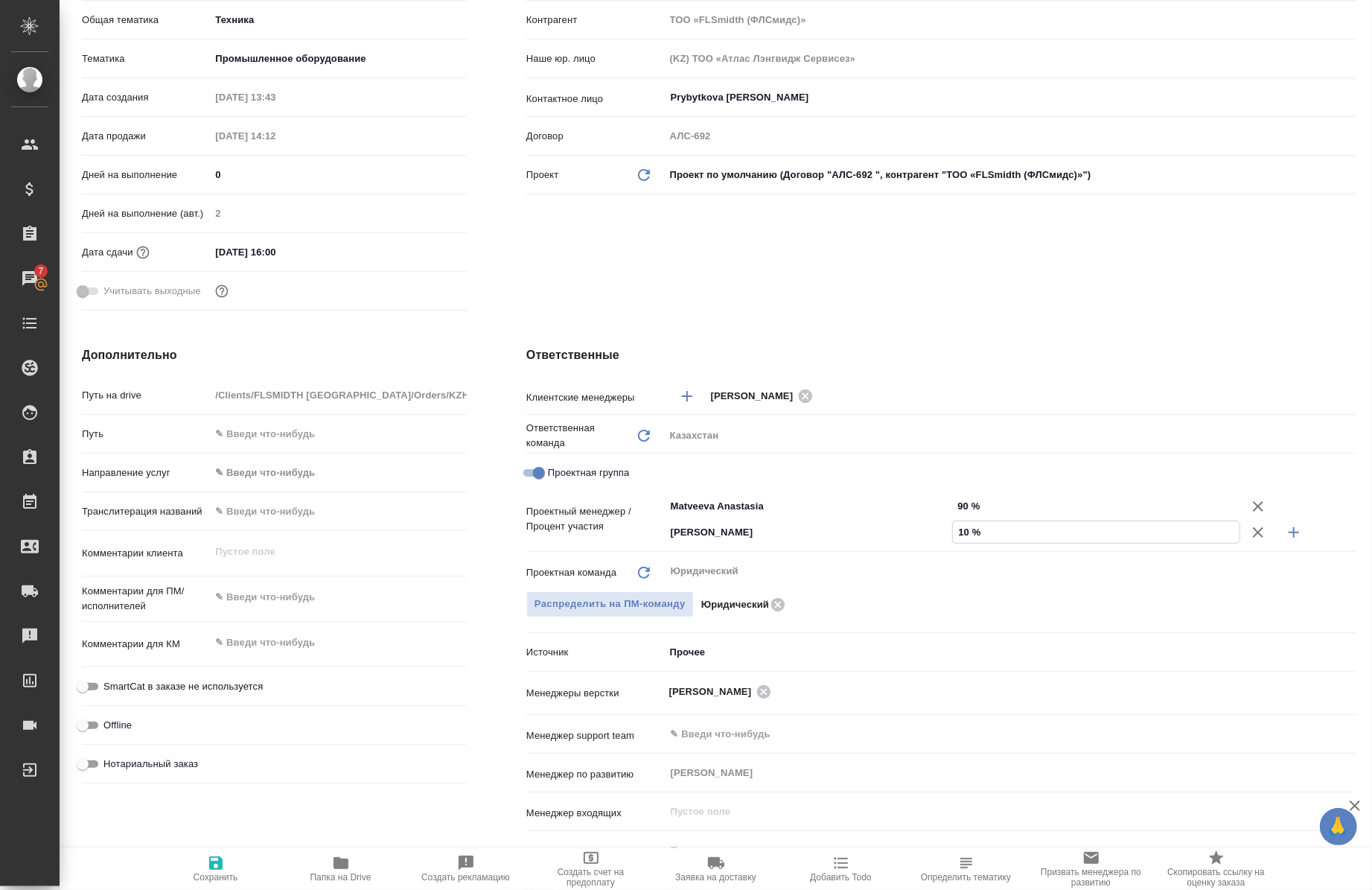
type input "10 %"
click at [214, 866] on icon "button" at bounding box center [216, 863] width 18 height 18
type textarea "x"
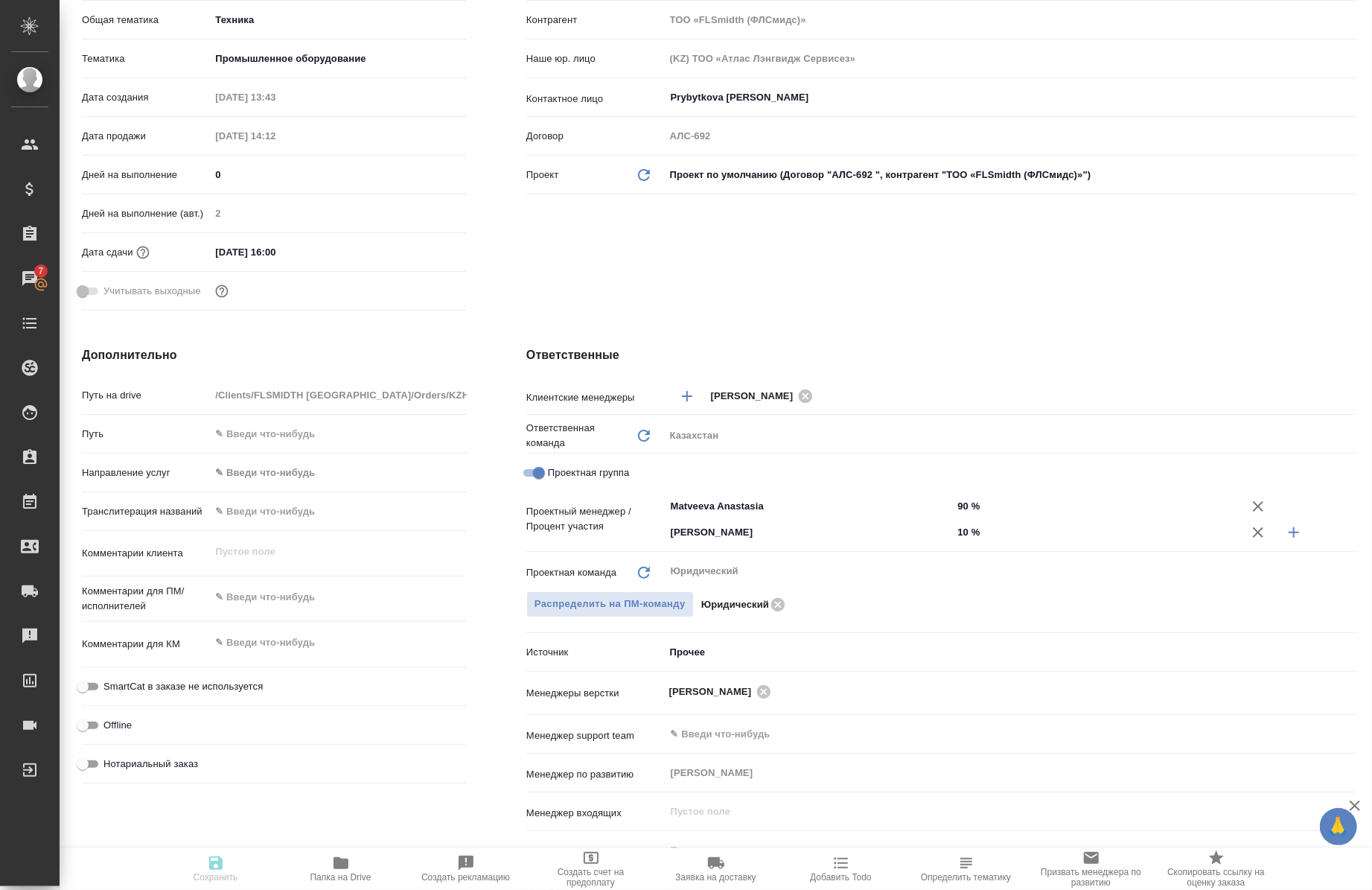
type textarea "x"
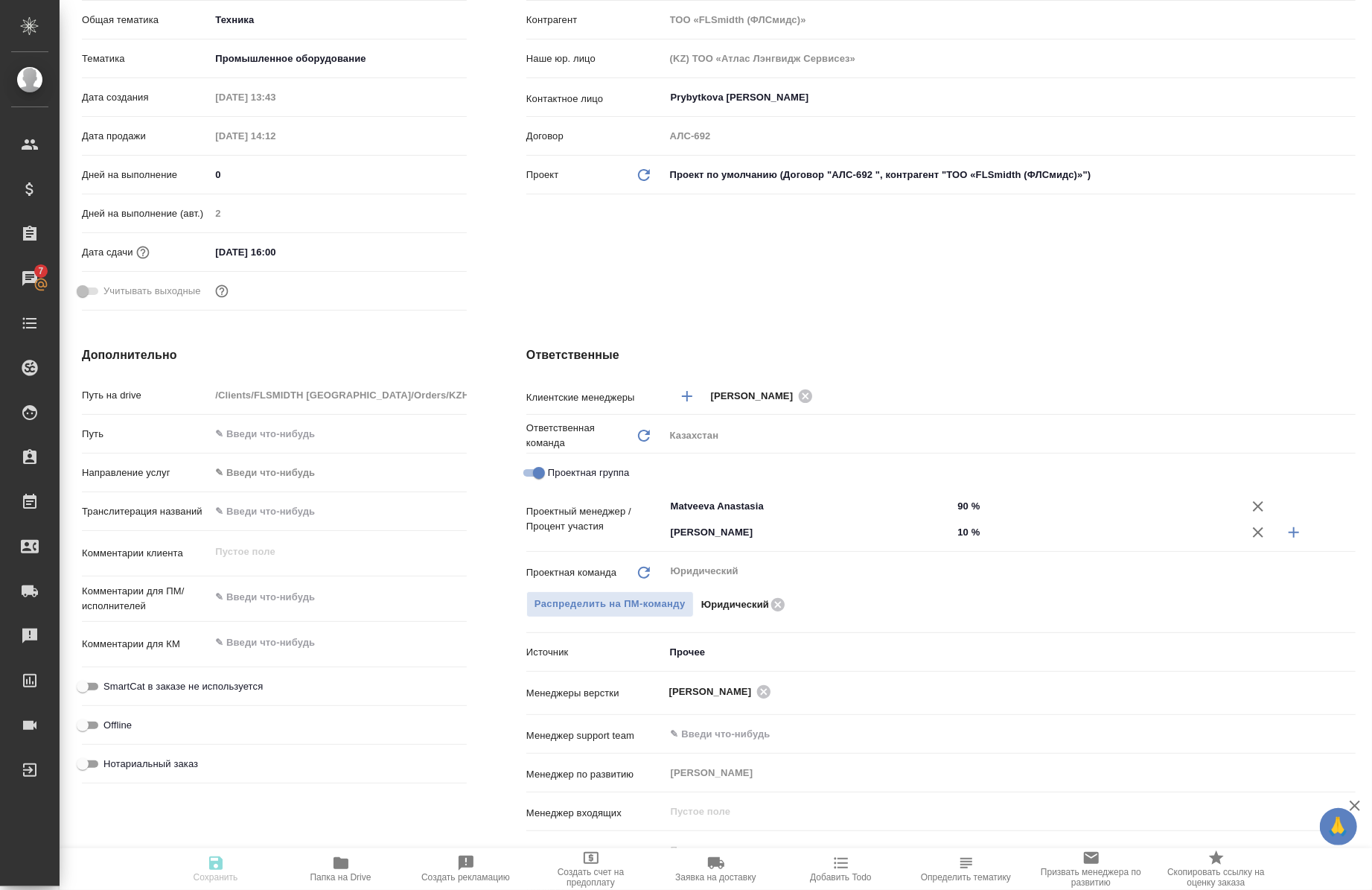
type textarea "x"
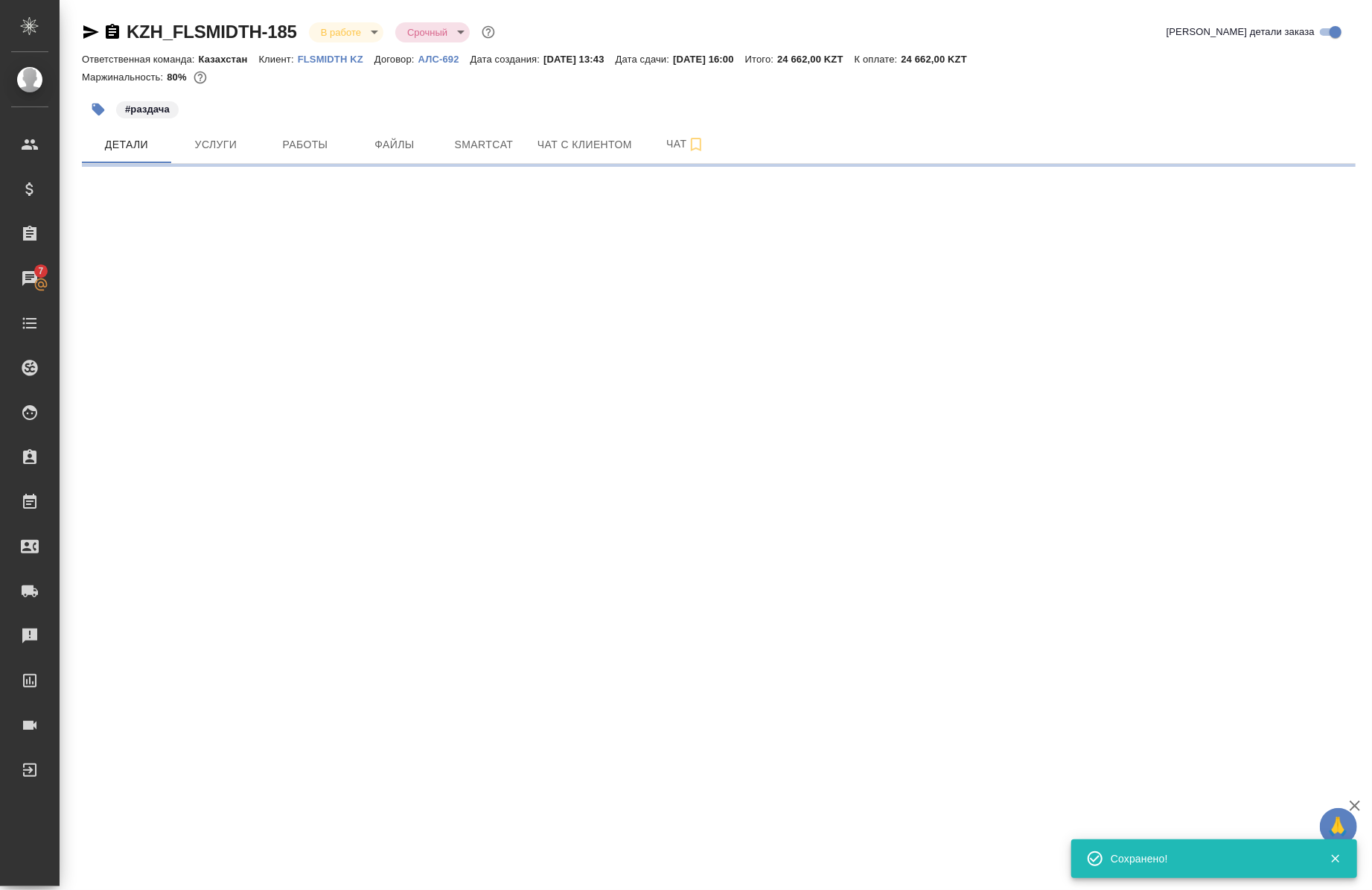
scroll to position [0, 0]
select select "RU"
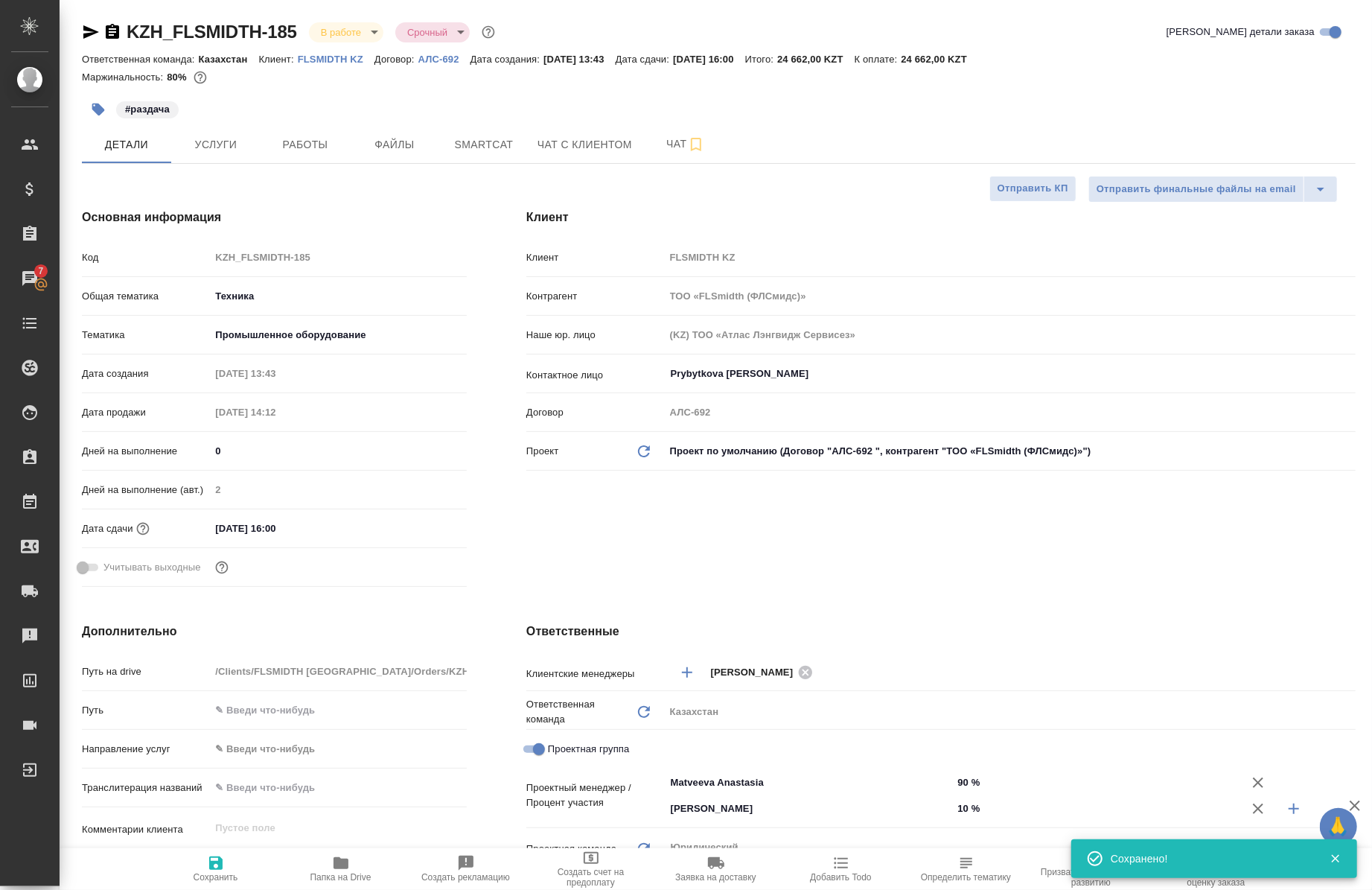
type textarea "x"
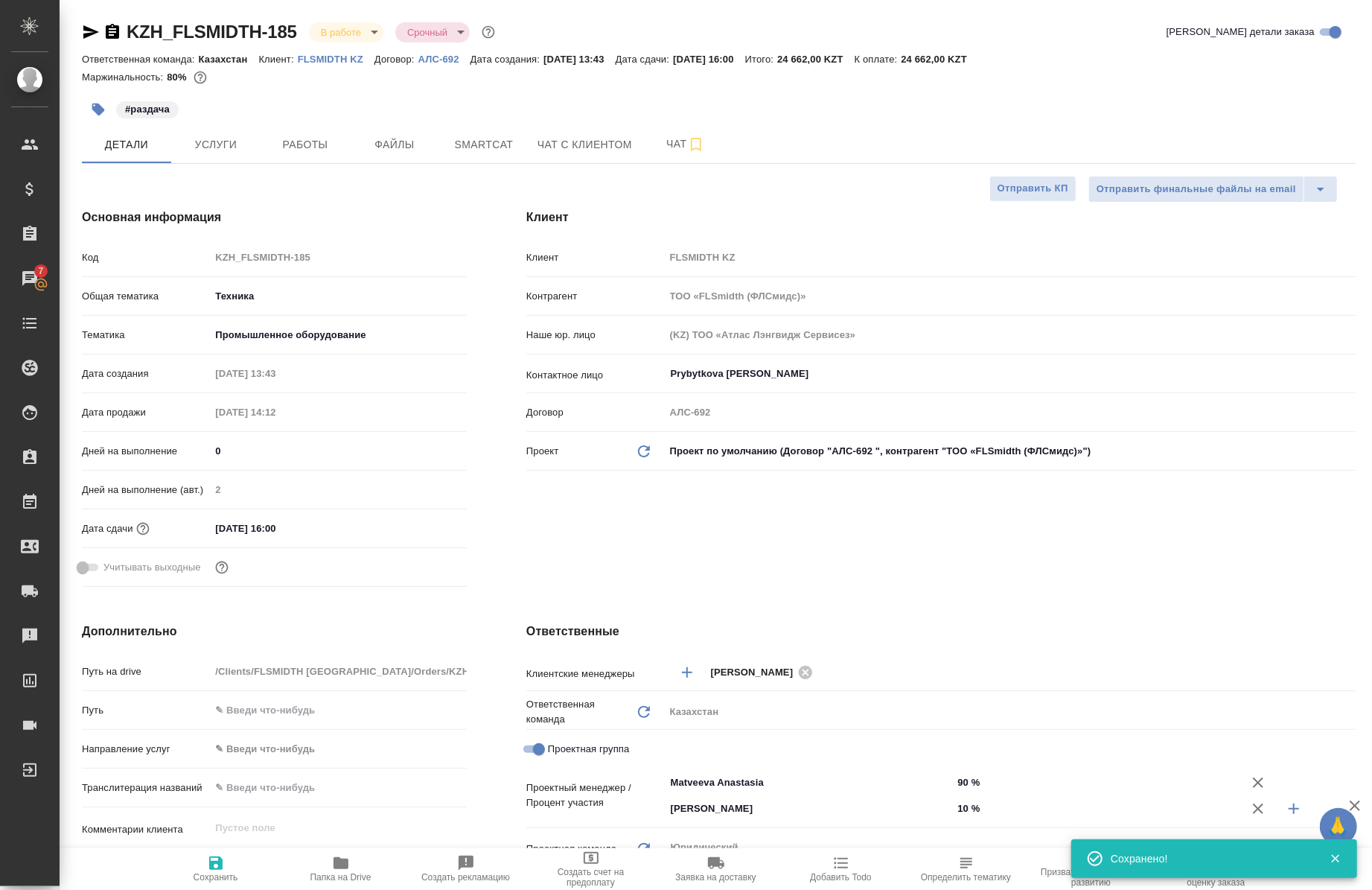
type textarea "x"
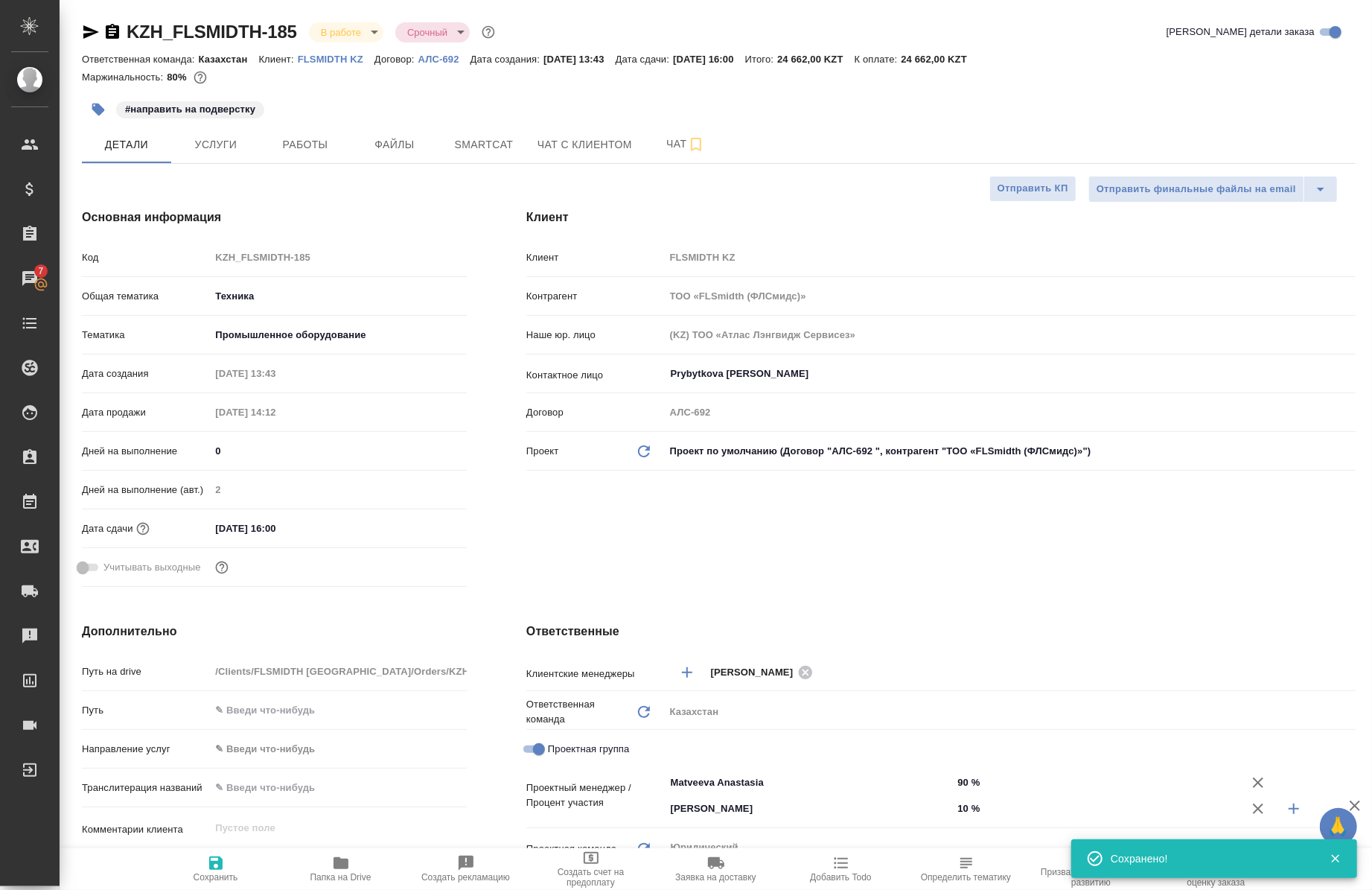
type textarea "x"
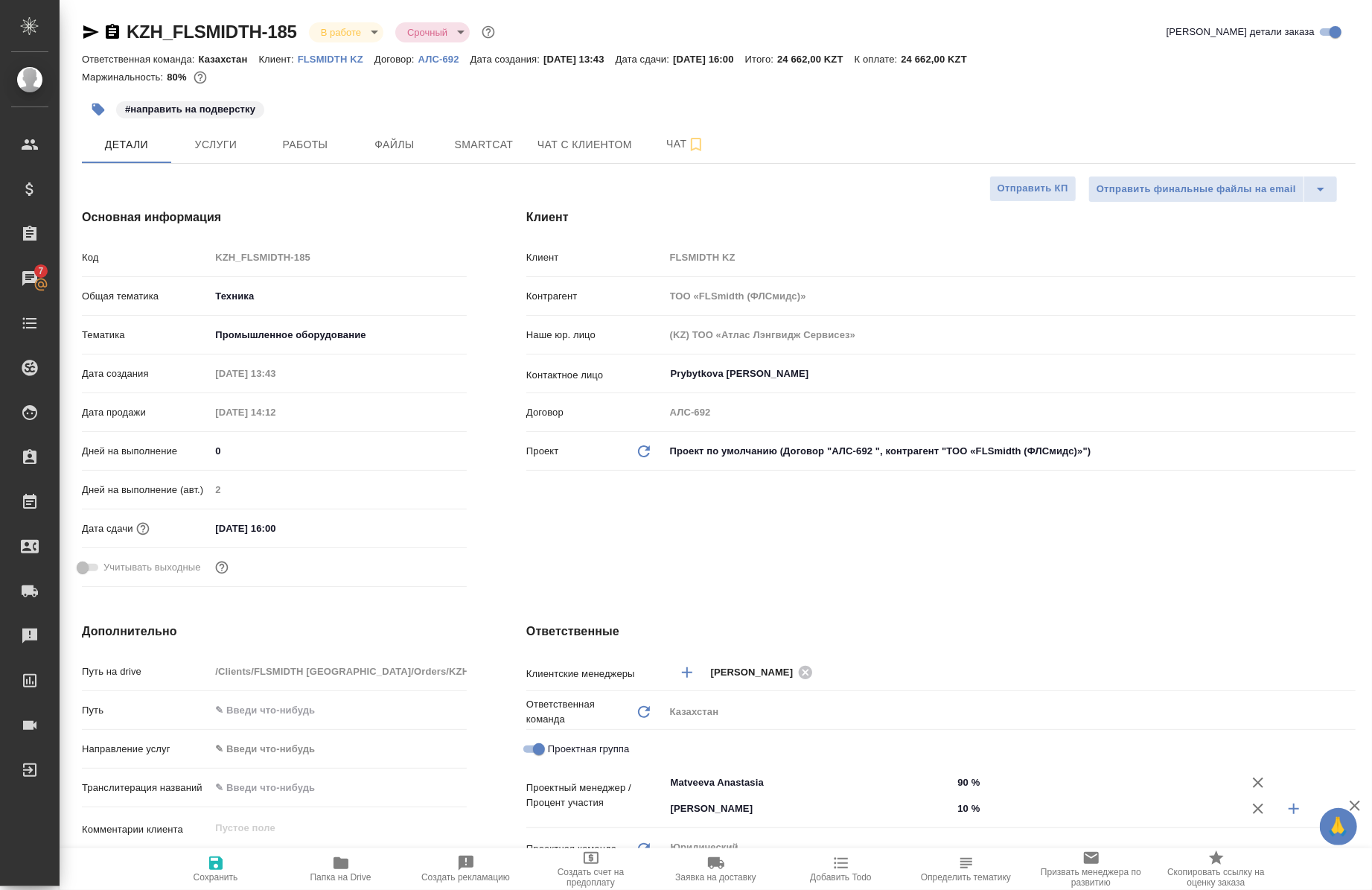
type textarea "x"
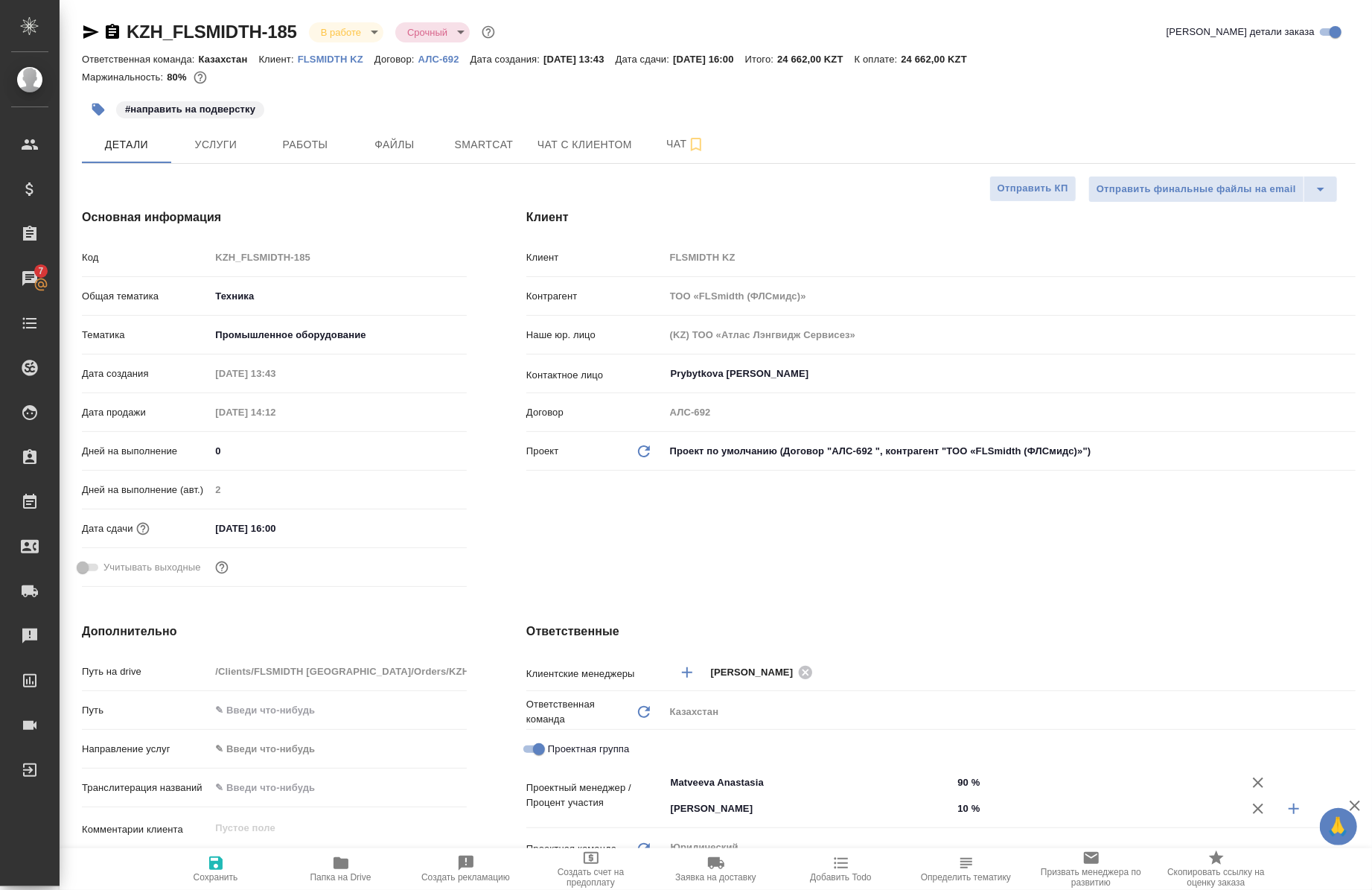
type textarea "x"
click at [323, 132] on button "Работы" at bounding box center [305, 144] width 89 height 37
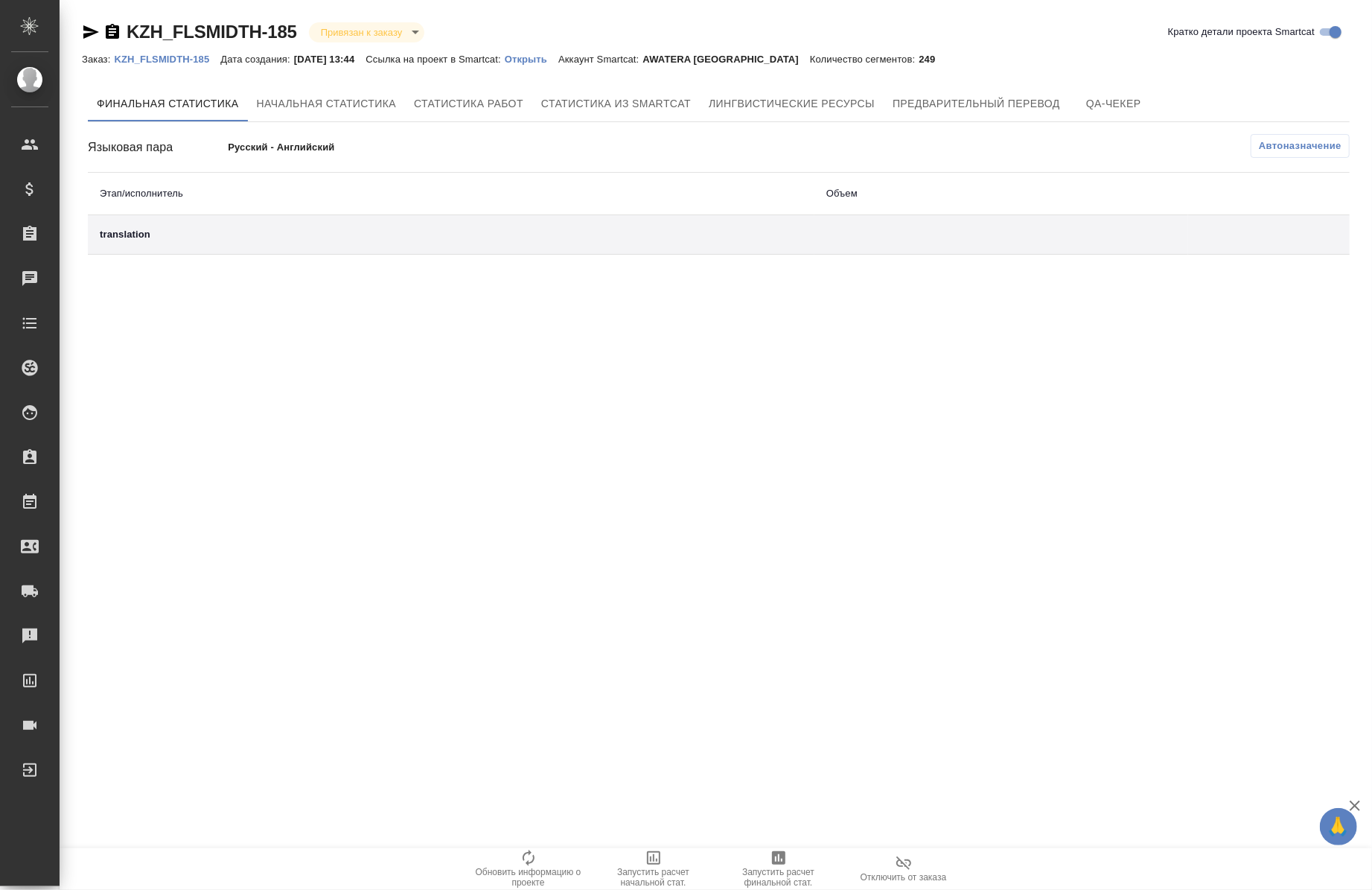
click at [553, 58] on p "Открыть" at bounding box center [531, 59] width 54 height 11
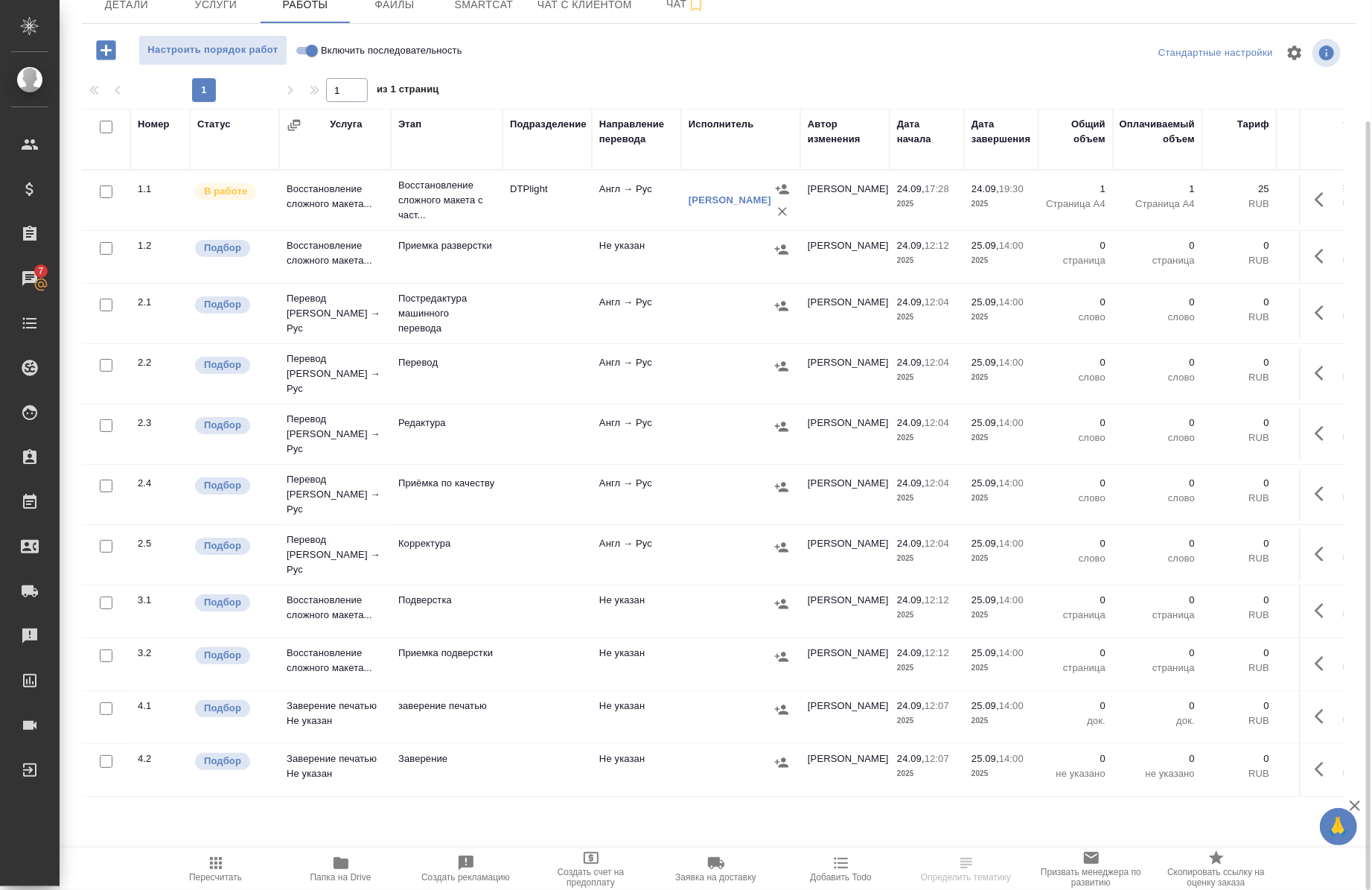
scroll to position [139, 0]
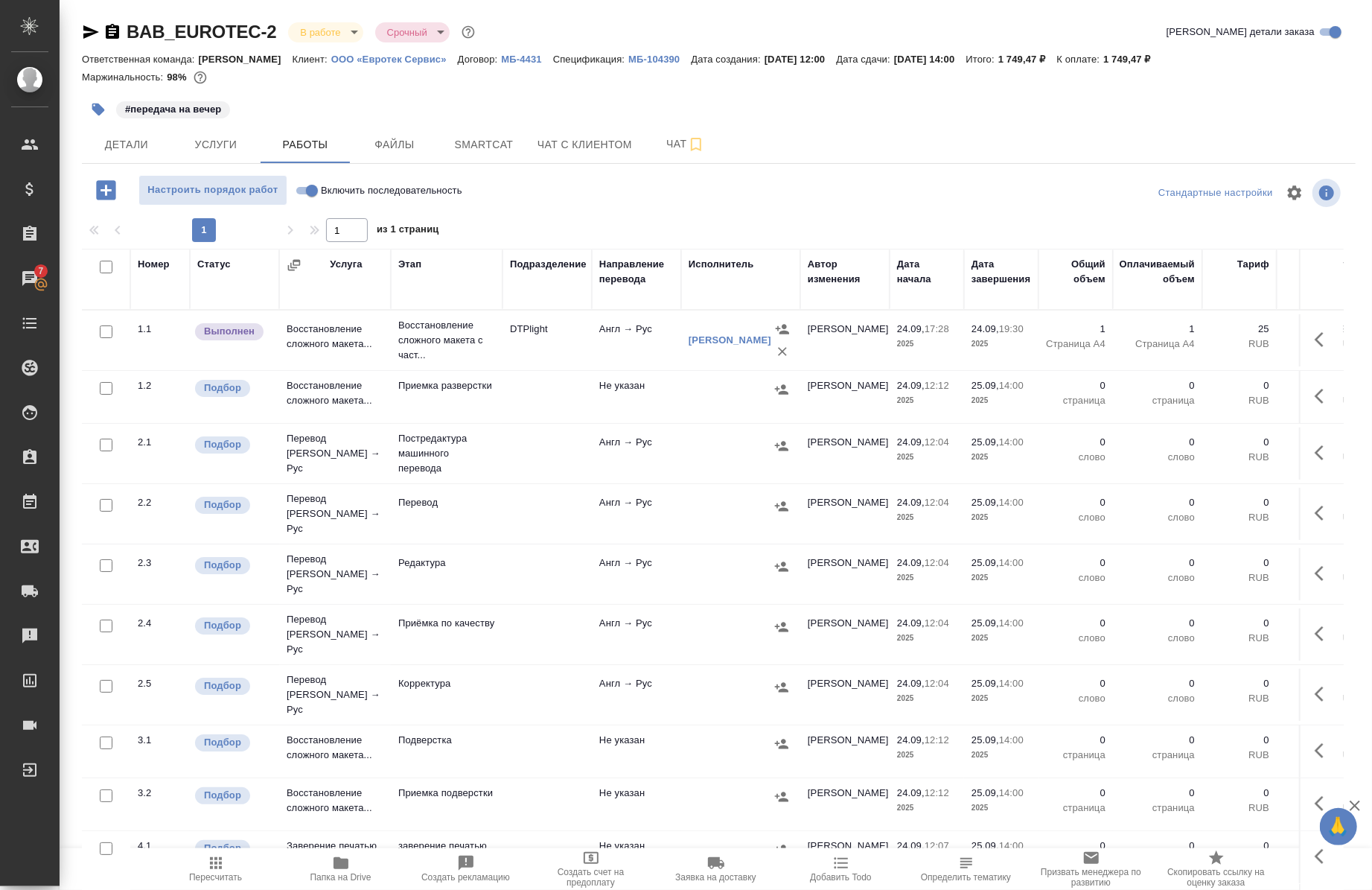
click at [330, 192] on span "Включить последовательность" at bounding box center [392, 190] width 141 height 15
click at [330, 192] on input "Включить последовательность" at bounding box center [312, 190] width 54 height 18
checkbox input "true"
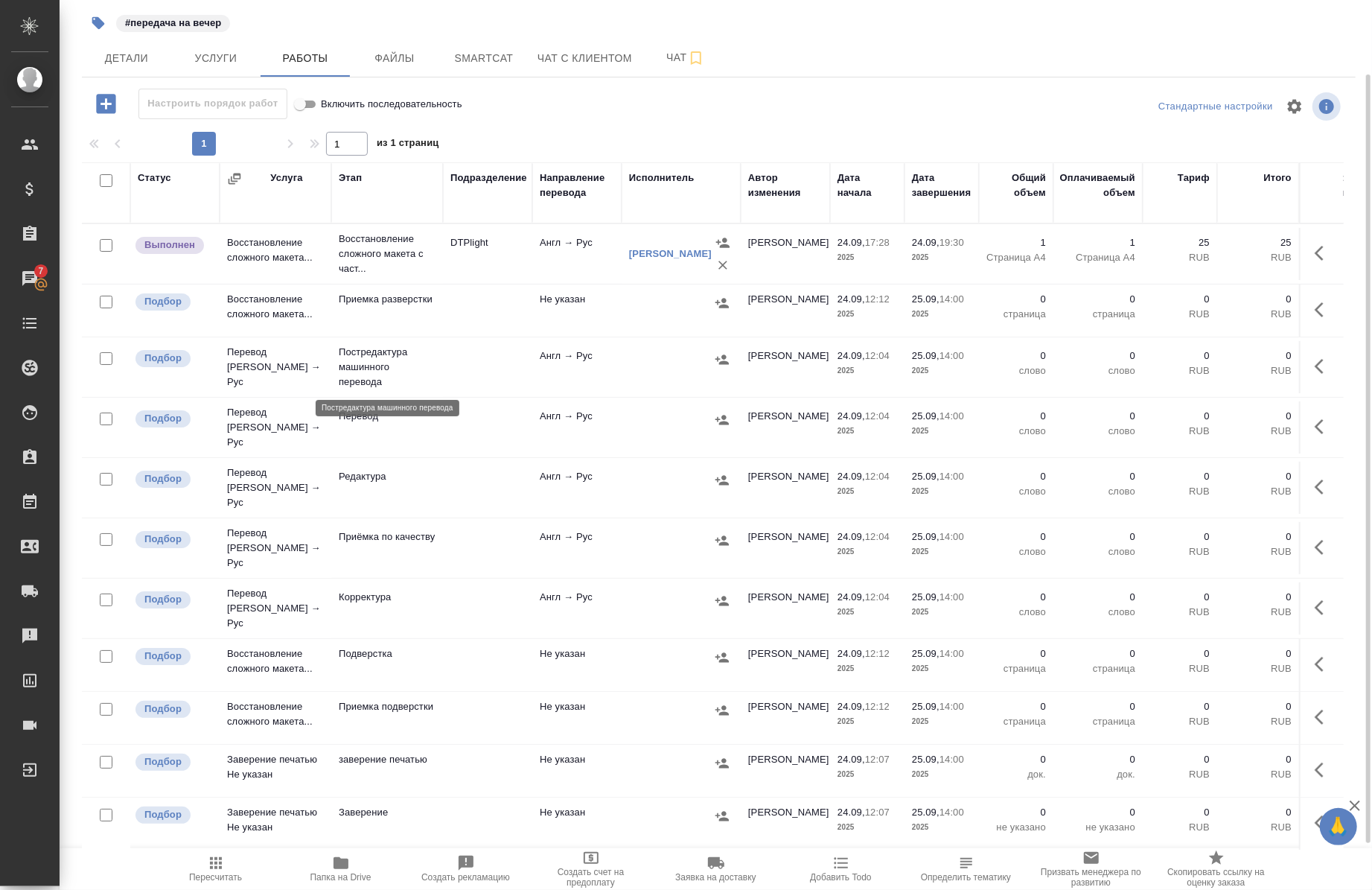
scroll to position [86, 0]
click at [339, 859] on icon "button" at bounding box center [340, 863] width 15 height 12
click at [350, 873] on span "Папка на Drive" at bounding box center [340, 878] width 61 height 10
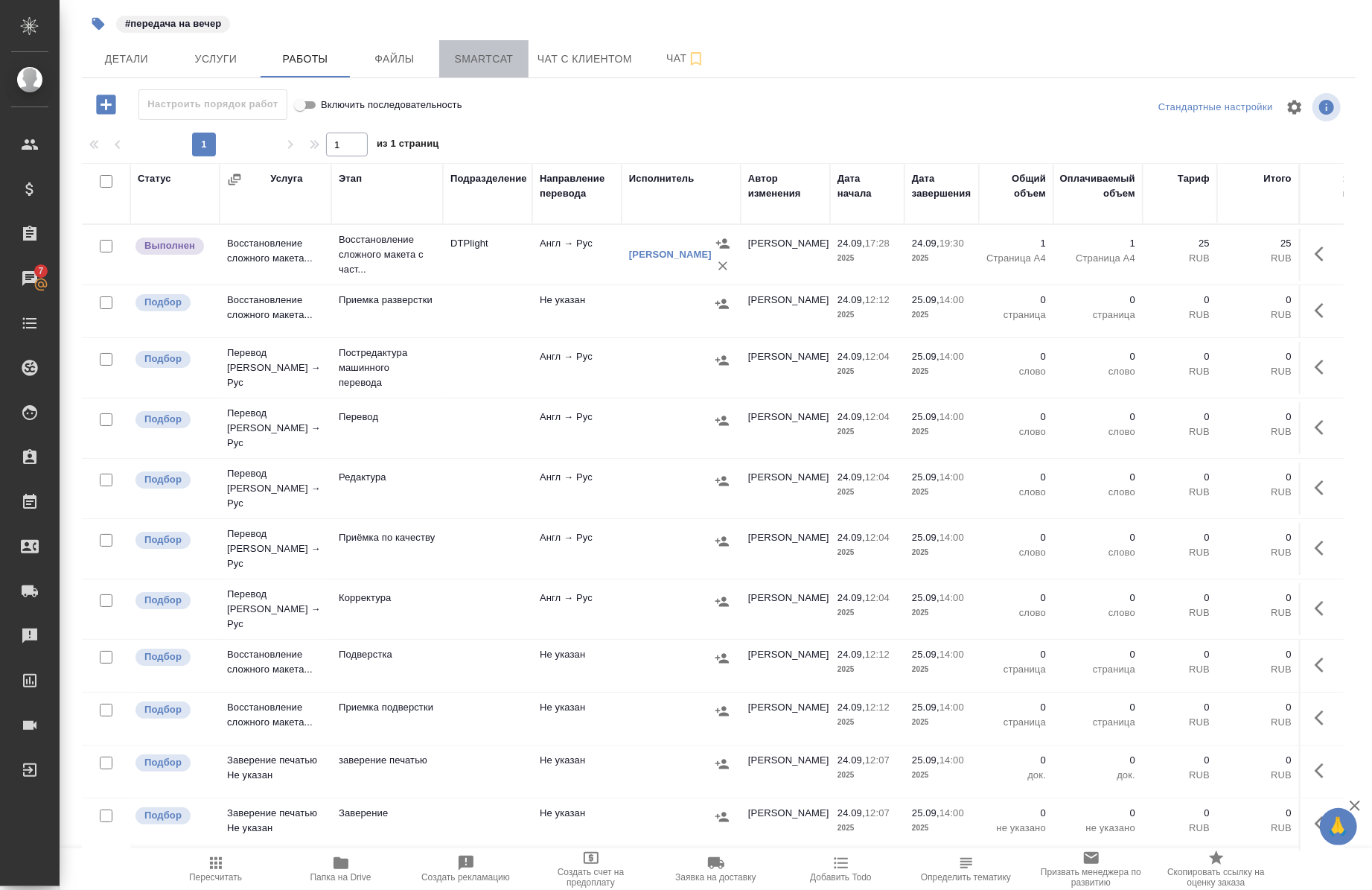
click at [497, 61] on span "Smartcat" at bounding box center [483, 59] width 71 height 19
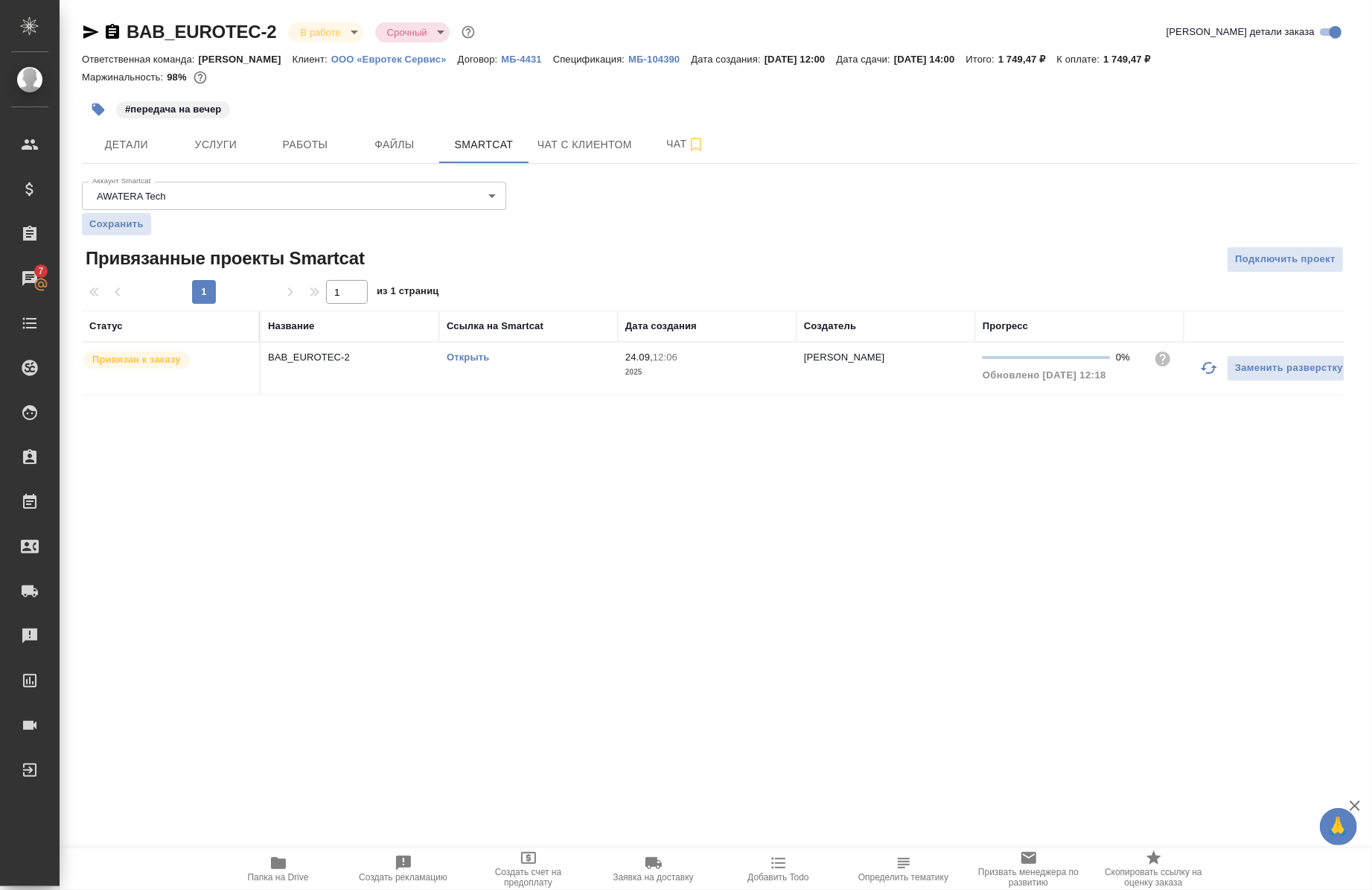
click at [471, 356] on link "Открыть" at bounding box center [468, 357] width 43 height 11
click at [476, 355] on link "Открыть" at bounding box center [468, 357] width 43 height 11
click at [205, 154] on button "Услуги" at bounding box center [216, 144] width 89 height 37
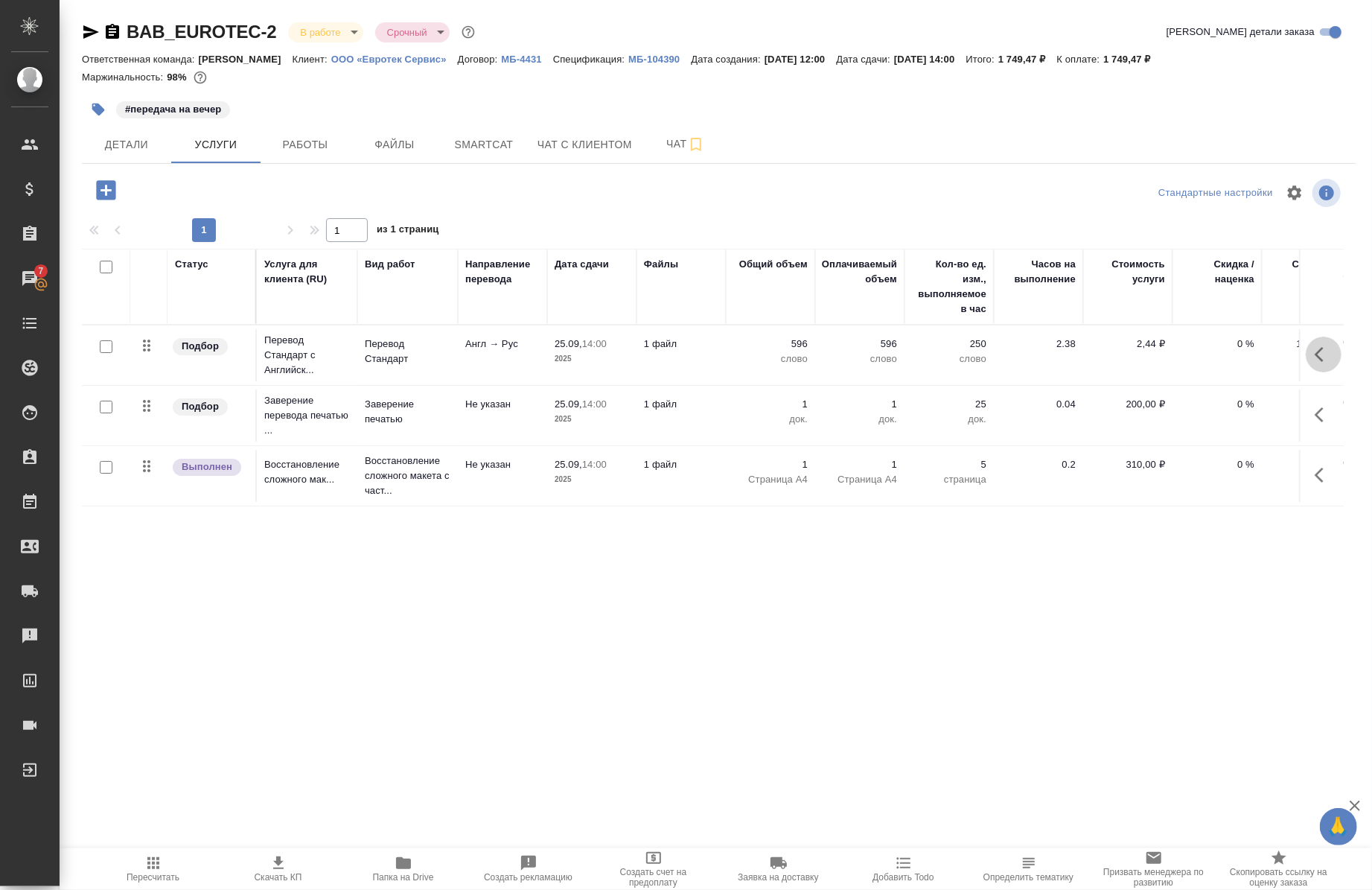
click at [1327, 352] on icon "button" at bounding box center [1324, 354] width 18 height 18
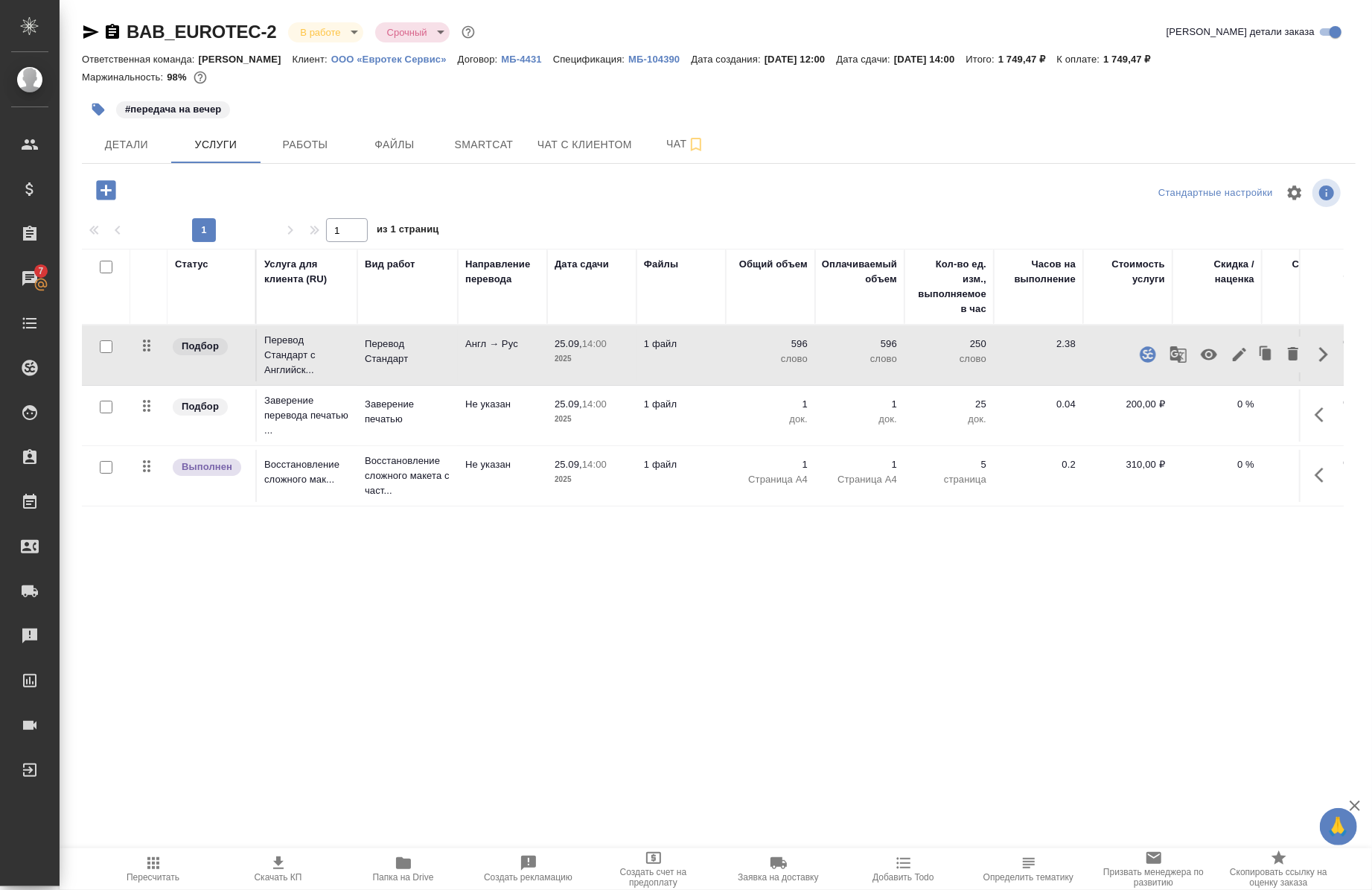
click at [1178, 355] on icon "button" at bounding box center [1178, 354] width 18 height 18
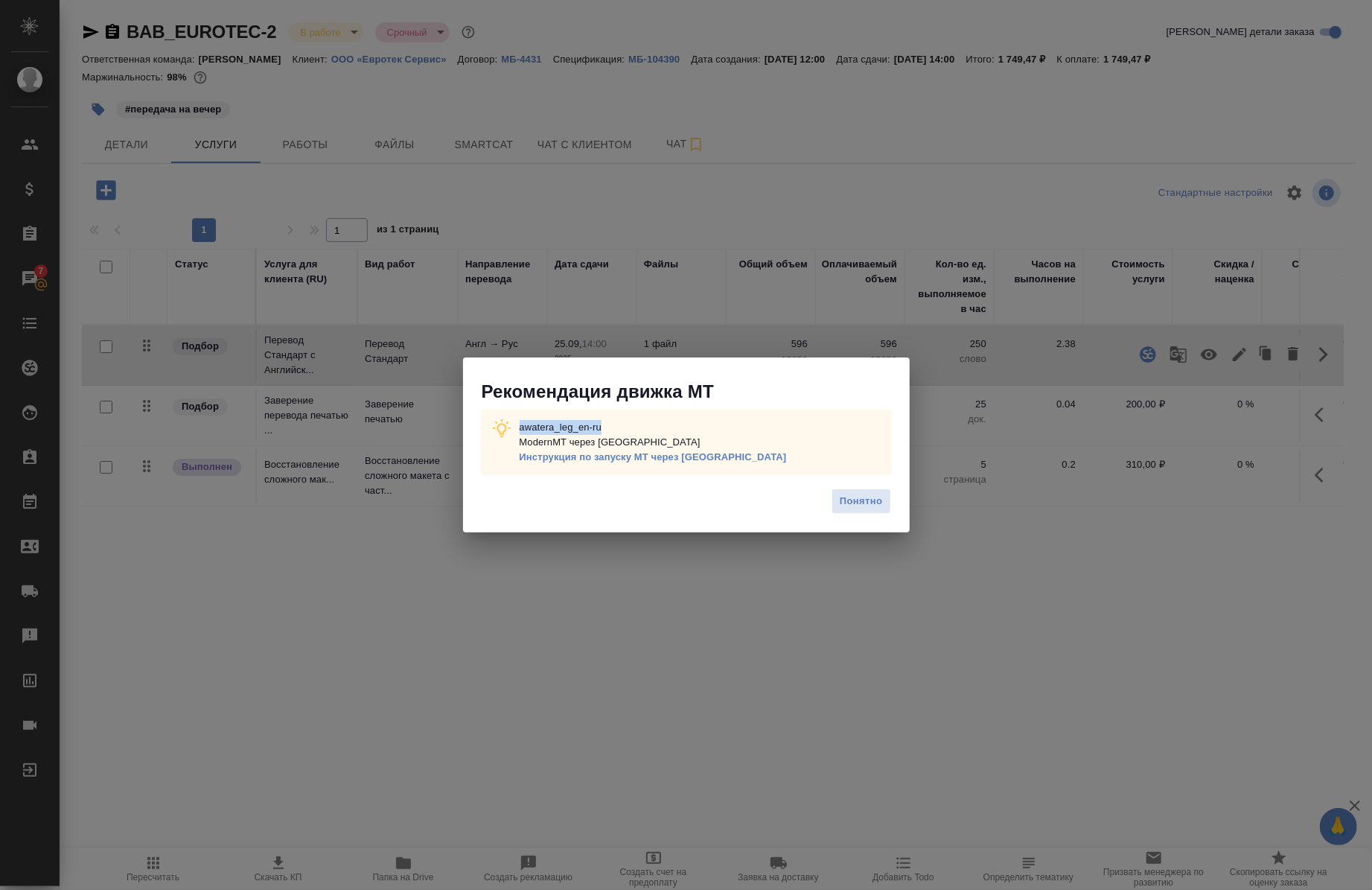
drag, startPoint x: 633, startPoint y: 413, endPoint x: 512, endPoint y: 415, distance: 121.0
click at [512, 415] on div "awatera_leg_en-ru ModernMT через Теру Инструкция по запуску МТ через [GEOGRAPHI…" at bounding box center [686, 442] width 411 height 65
copy p "awatera_leg_en-ru"
click at [861, 510] on span "Понятно" at bounding box center [861, 502] width 43 height 17
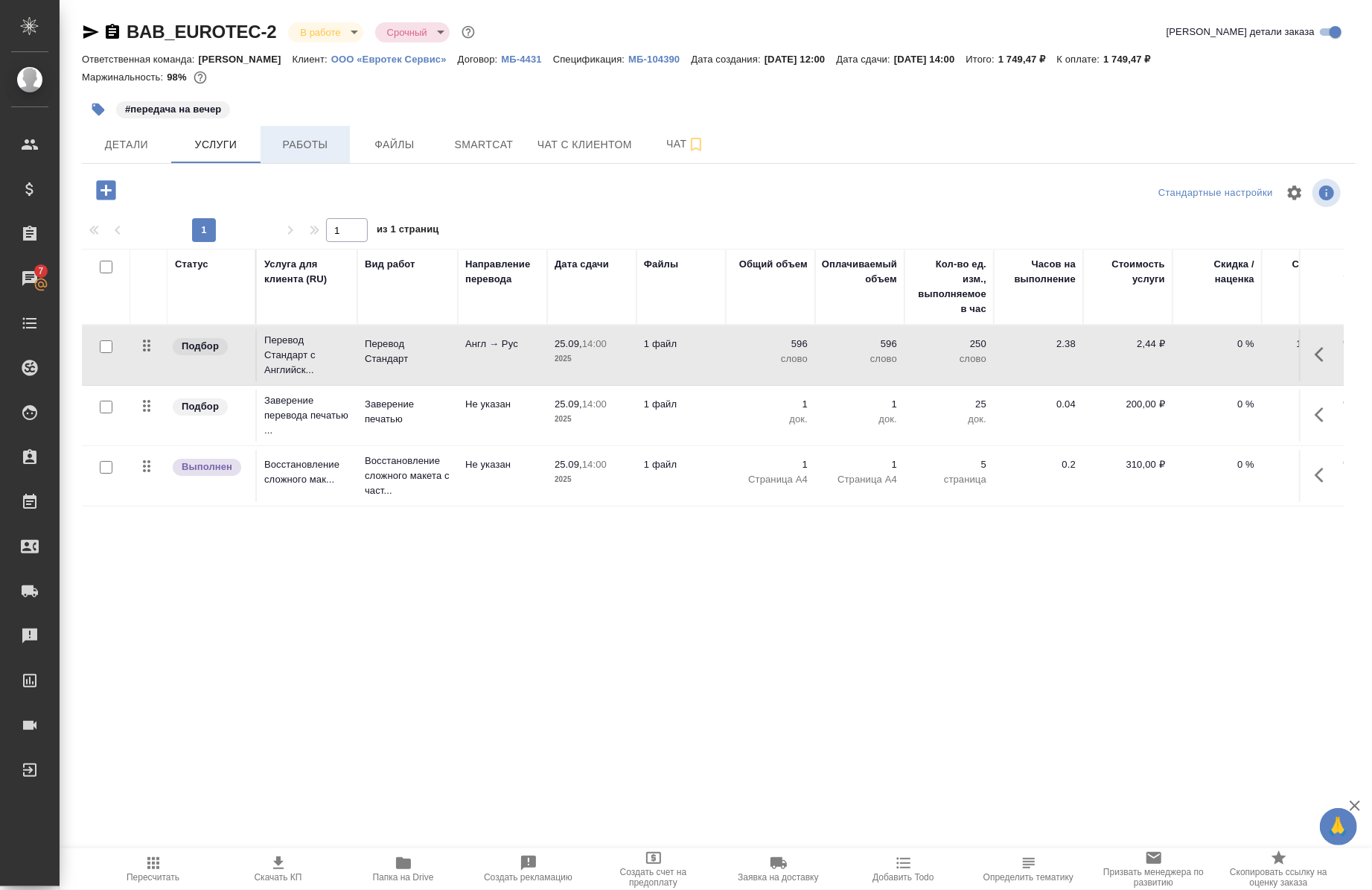
click at [303, 145] on span "Работы" at bounding box center [305, 145] width 71 height 19
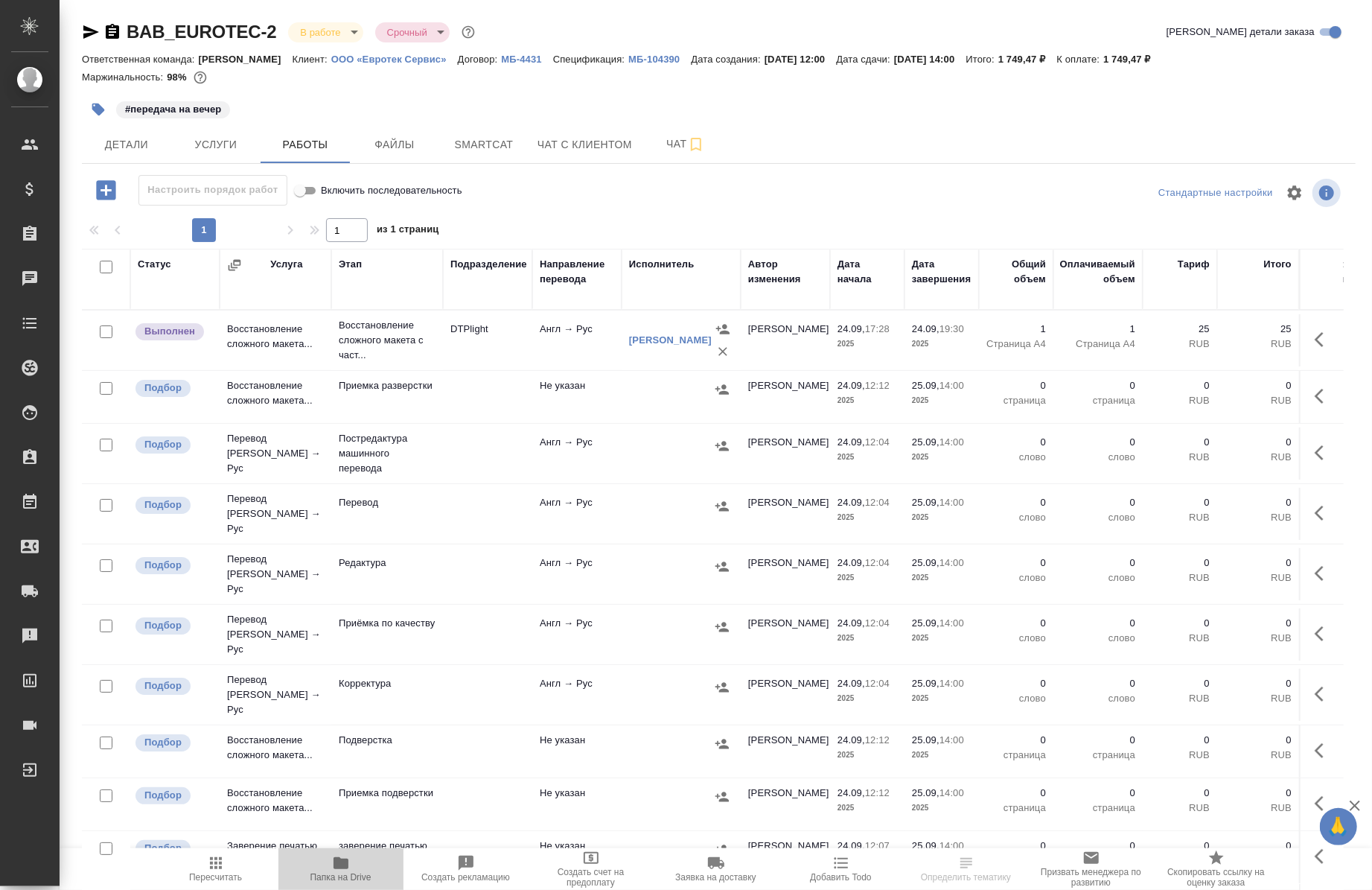
click at [344, 887] on button "Папка на Drive" at bounding box center [341, 869] width 125 height 42
click at [1315, 458] on icon "button" at bounding box center [1324, 453] width 18 height 18
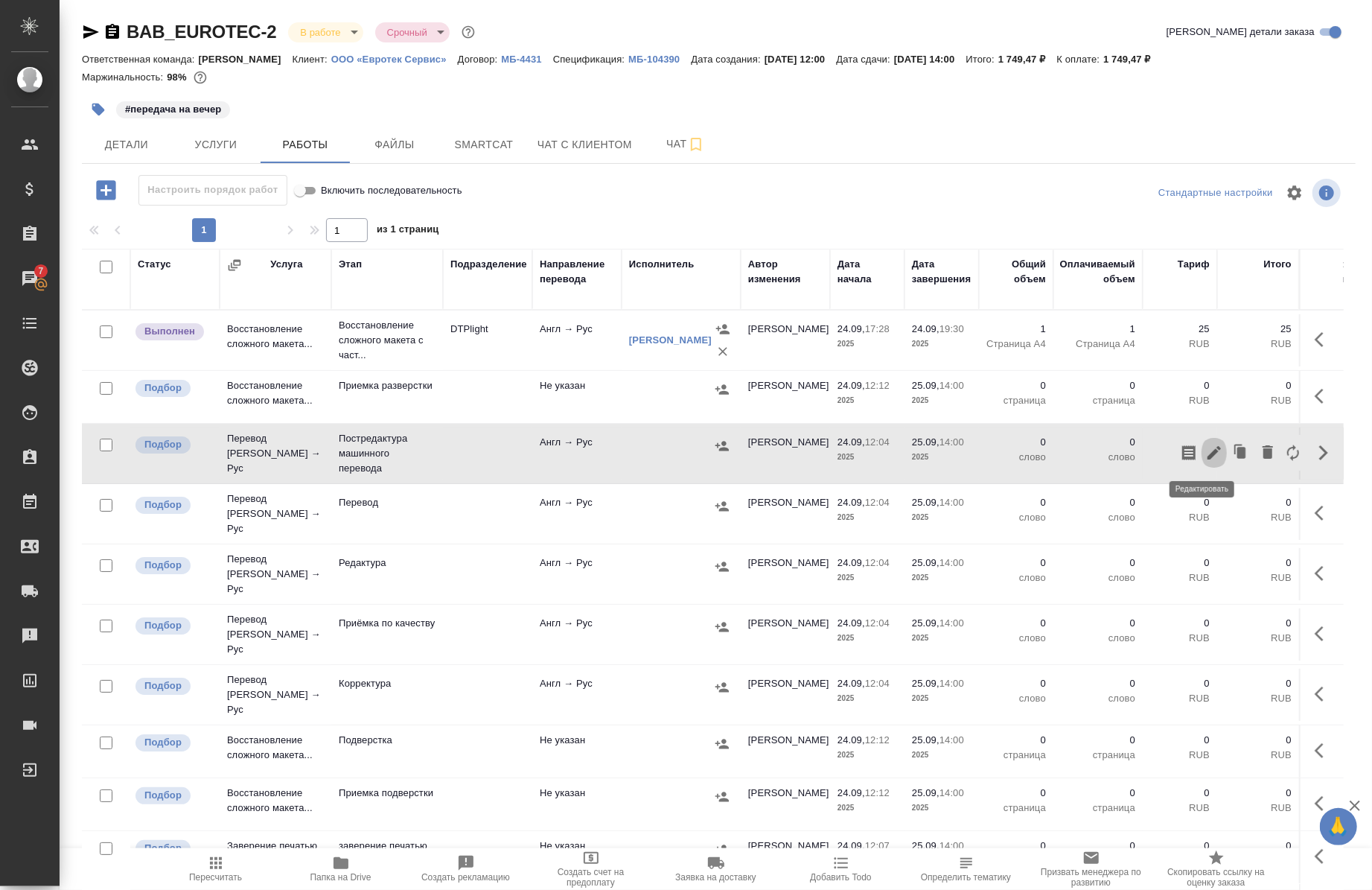
click at [1206, 460] on icon "button" at bounding box center [1214, 453] width 18 height 18
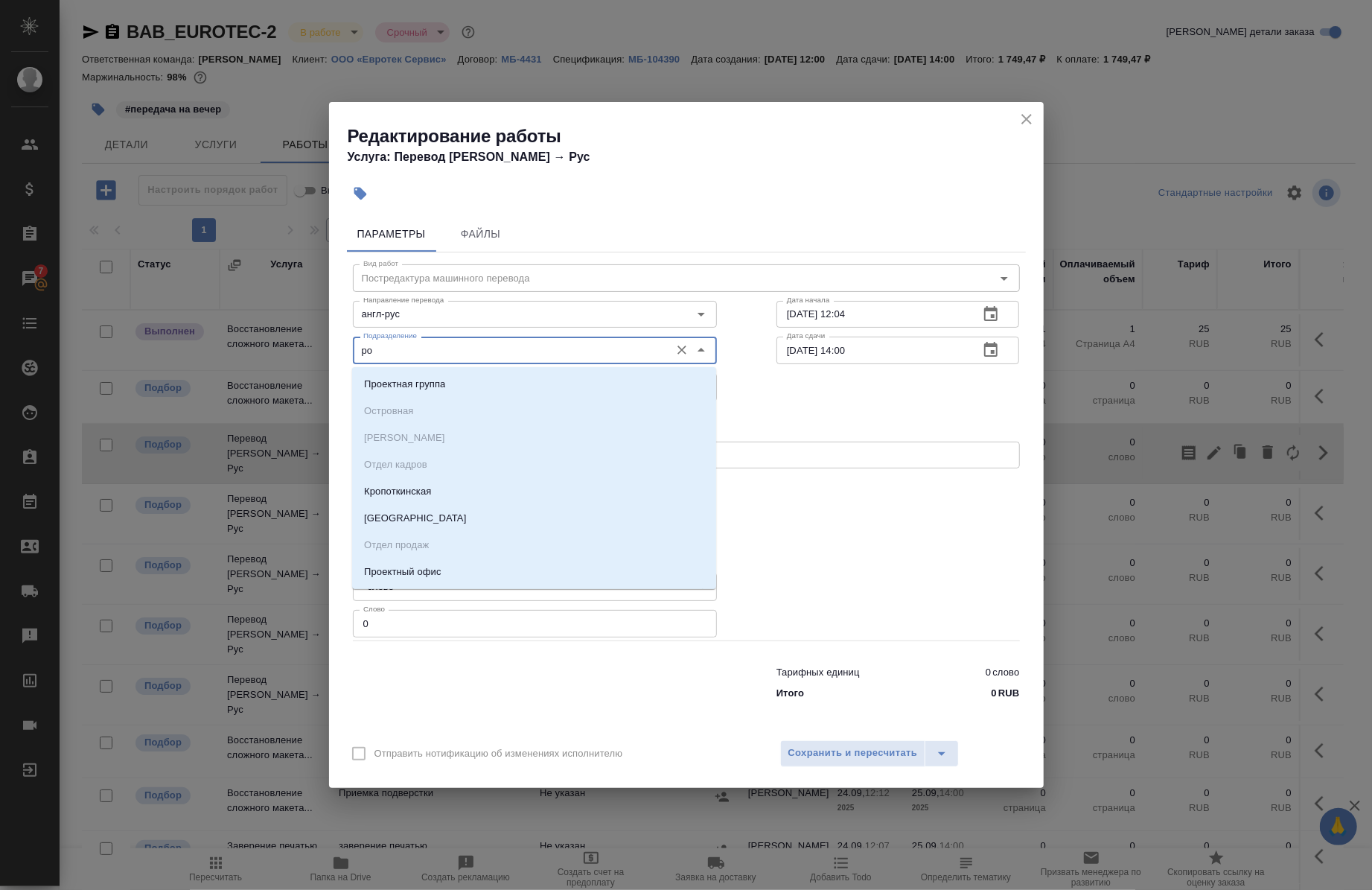
click at [362, 349] on input "ро" at bounding box center [510, 350] width 305 height 18
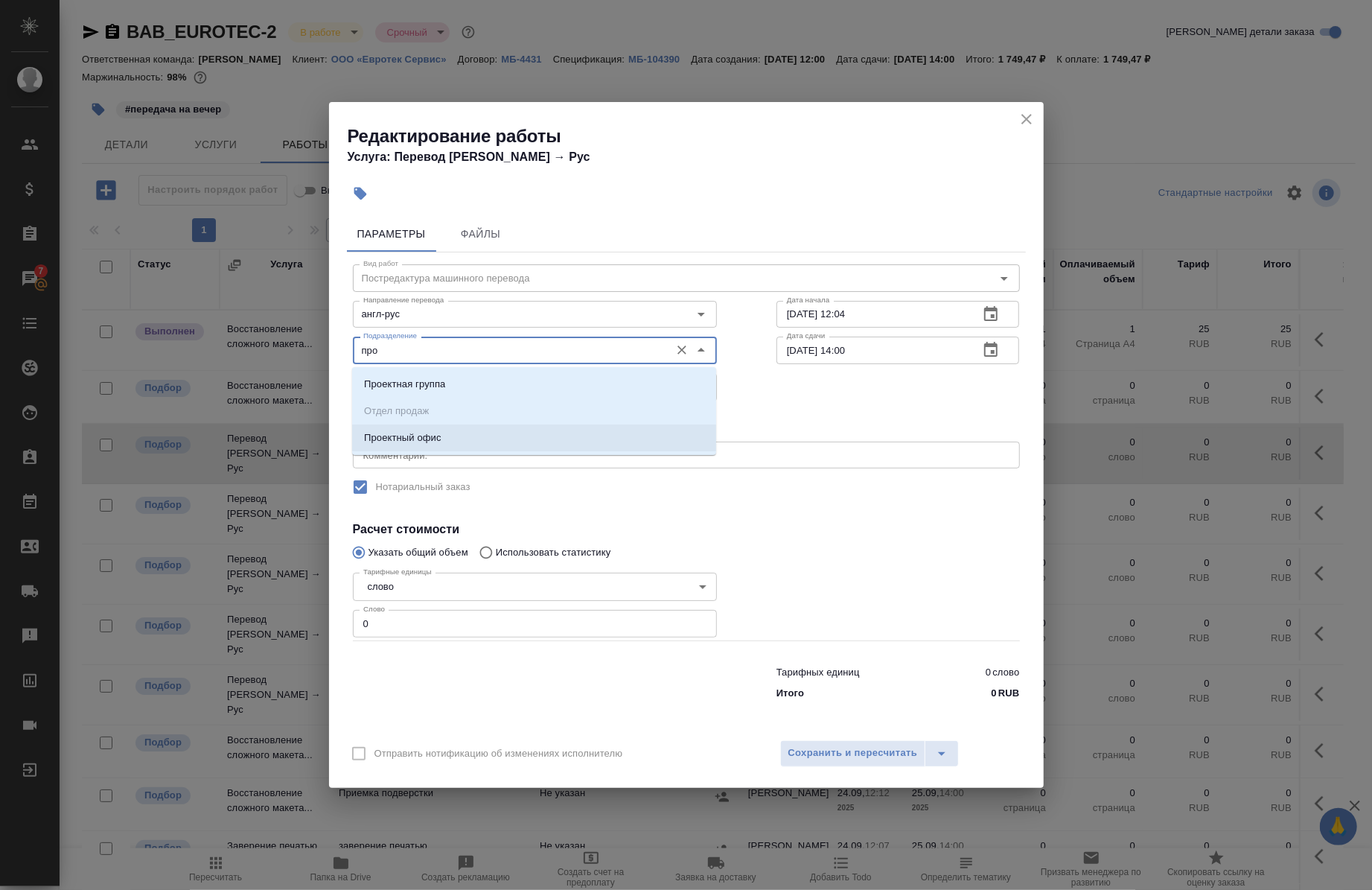
click at [425, 434] on p "Проектный офис" at bounding box center [403, 437] width 77 height 15
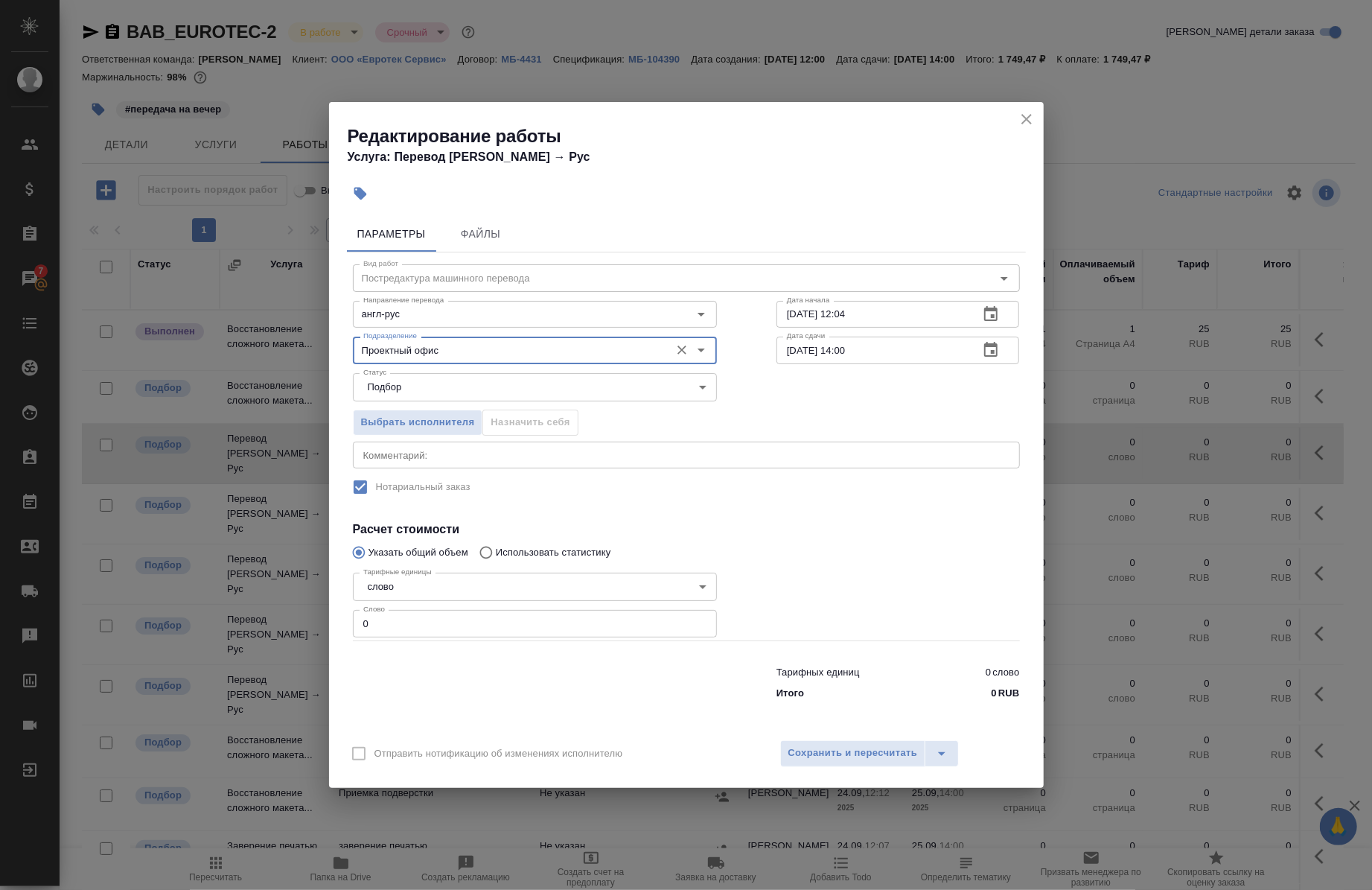
type input "Проектный офис"
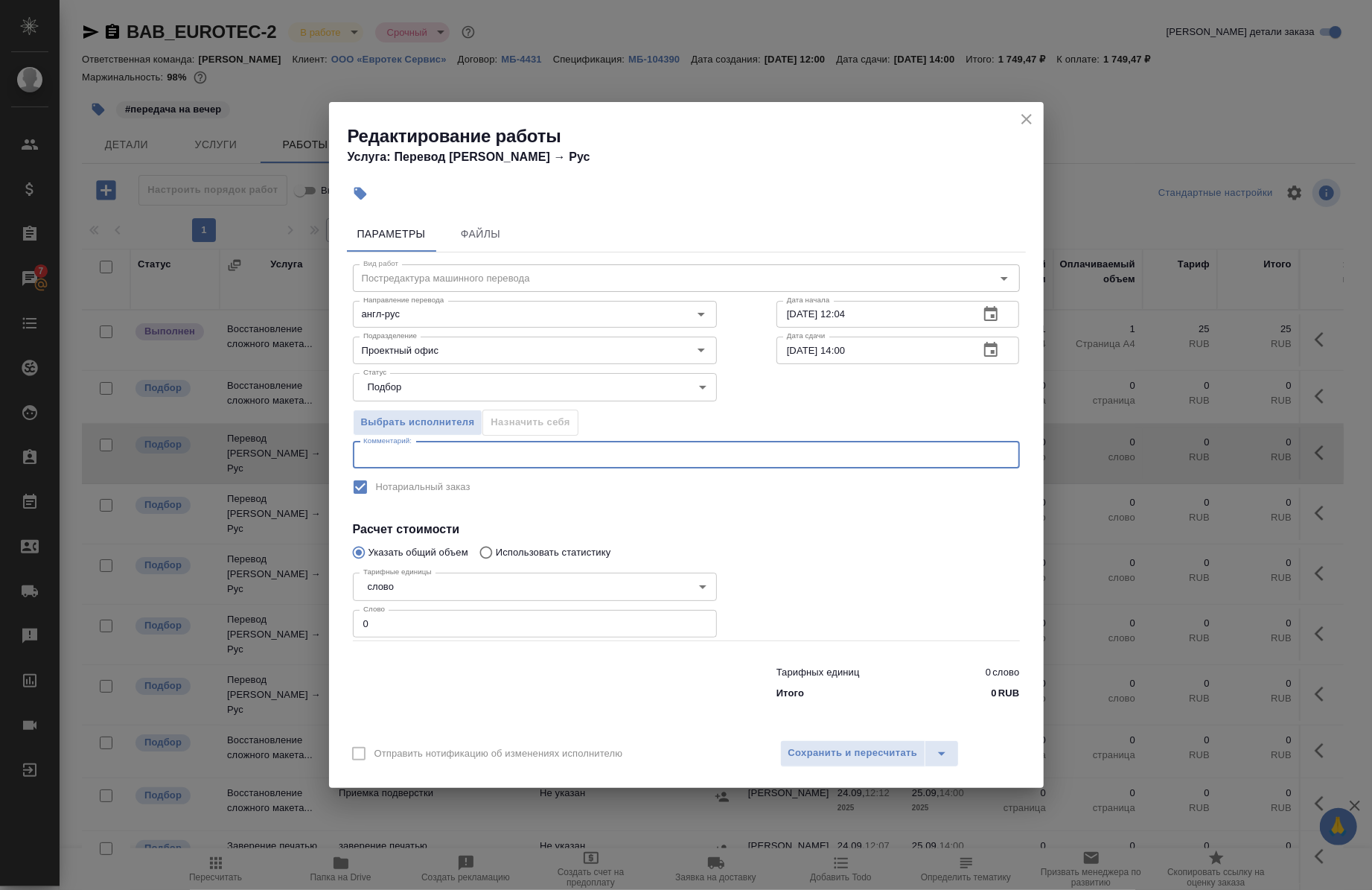
click at [429, 452] on textarea at bounding box center [686, 454] width 646 height 11
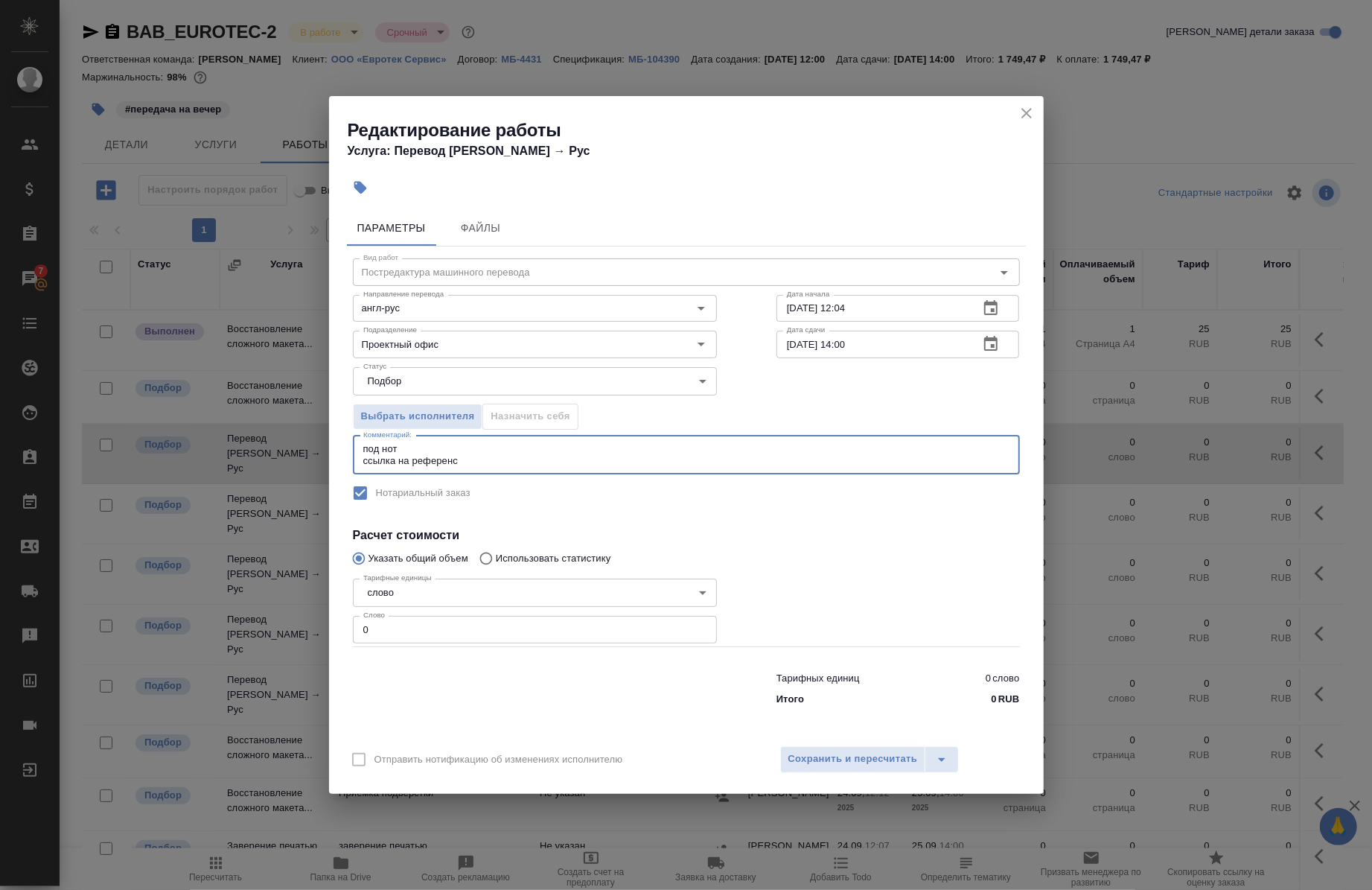
paste textarea "https://drive.awatera.com/s/wZ7bHjjGE6rD7M9"
click at [740, 452] on textarea "под нот ссылка на референс https://drive.awatera.com/s/wZ7bHjjGE6rD7M9" at bounding box center [686, 454] width 646 height 23
click at [458, 464] on textarea "под нот ссылка на референс https://drive.awatera.com/s/wZ7bHjjGE6rD7M9" at bounding box center [686, 454] width 646 height 23
type textarea "под нот ссылка на референс: https://drive.awatera.com/s/wZ7bHjjGE6rD7M9"
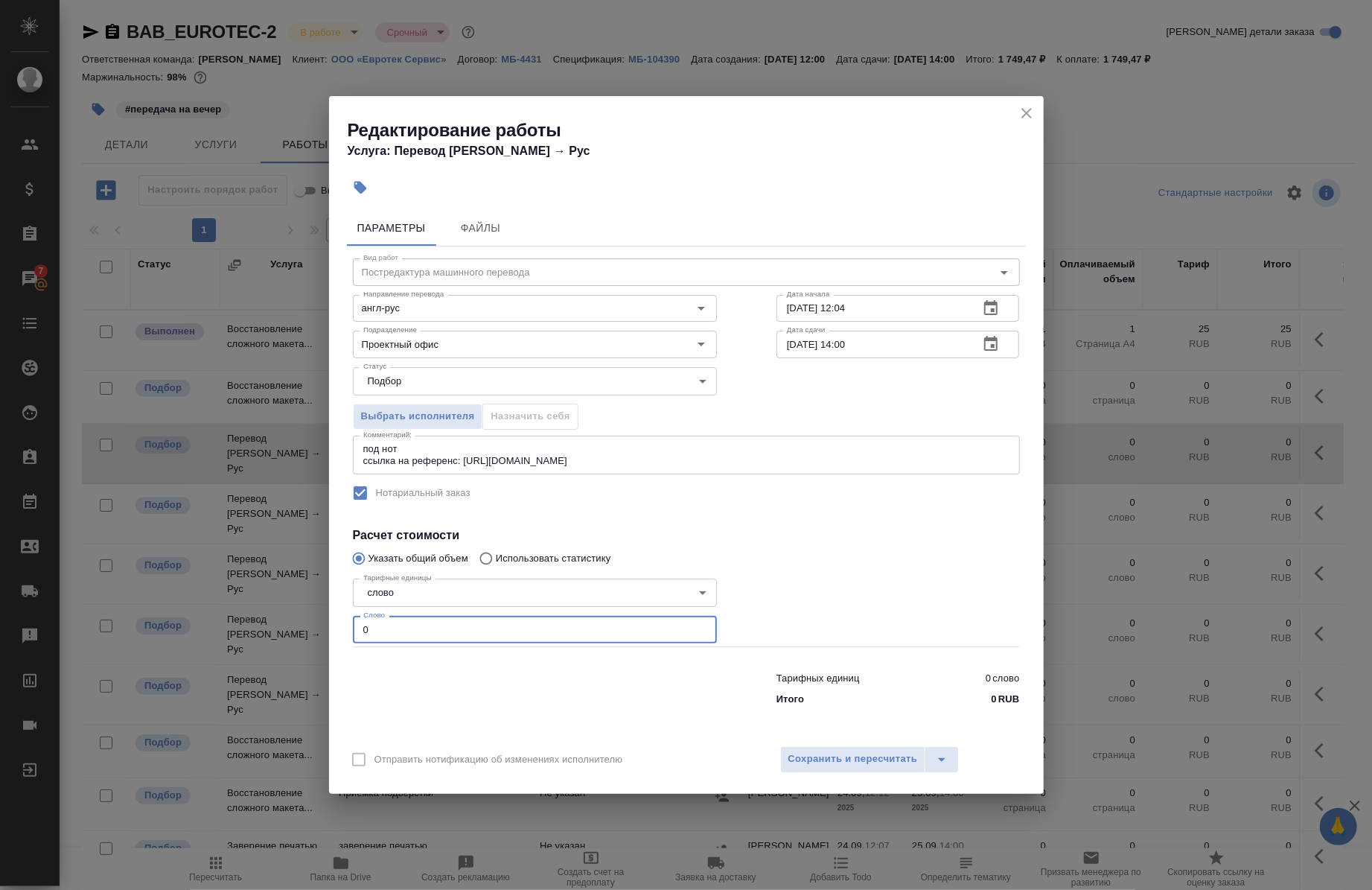
click at [375, 628] on input "0" at bounding box center [535, 629] width 364 height 27
type input "313"
click at [877, 314] on input "24.09.2025 12:04" at bounding box center [872, 308] width 191 height 27
type input "24.09.2025 19:50"
click at [848, 340] on input "25.09.2025 14:00" at bounding box center [872, 344] width 191 height 27
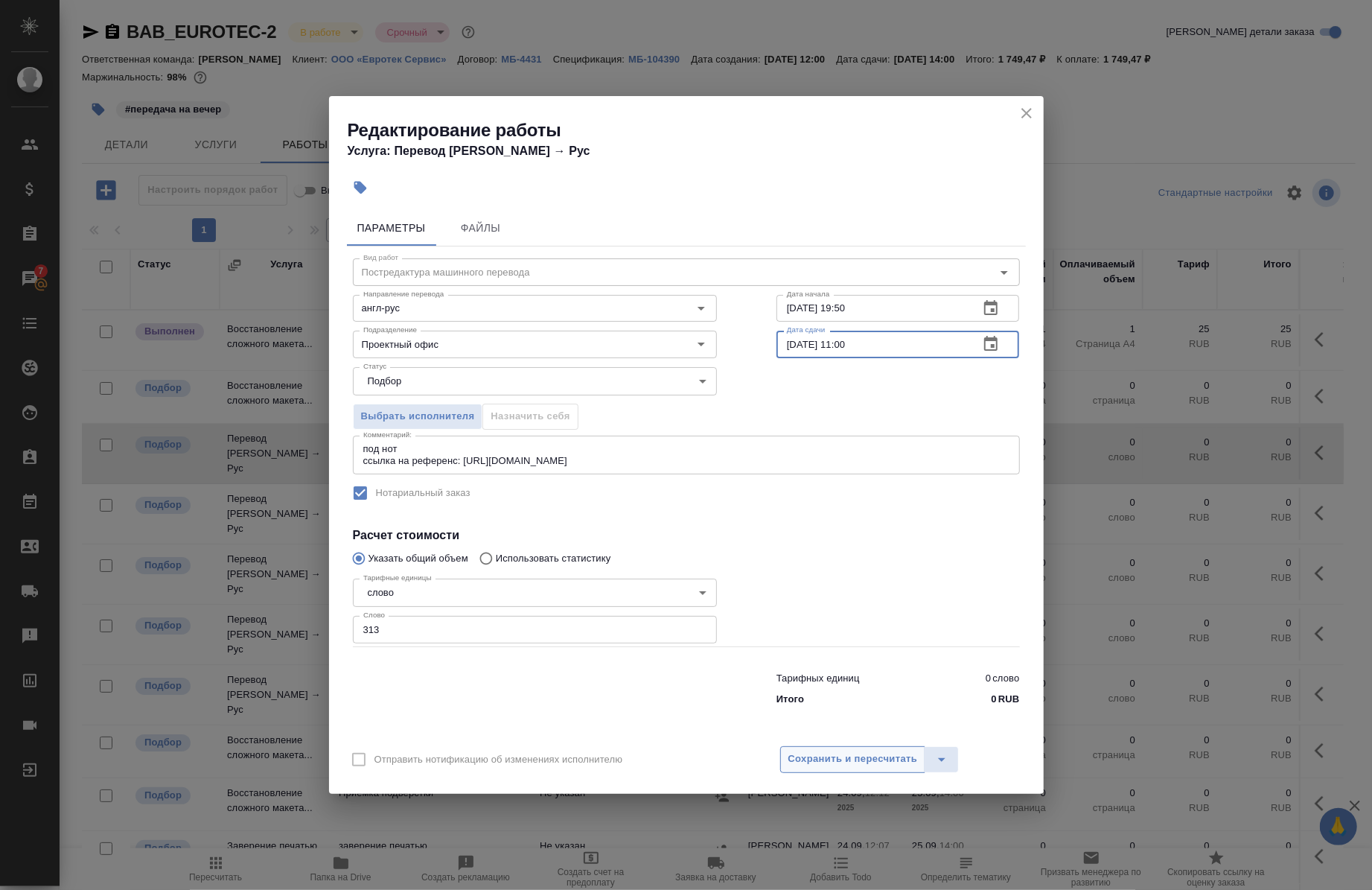
type input "25.09.2025 11:00"
click at [832, 769] on button "Сохранить и пересчитать" at bounding box center [854, 760] width 146 height 27
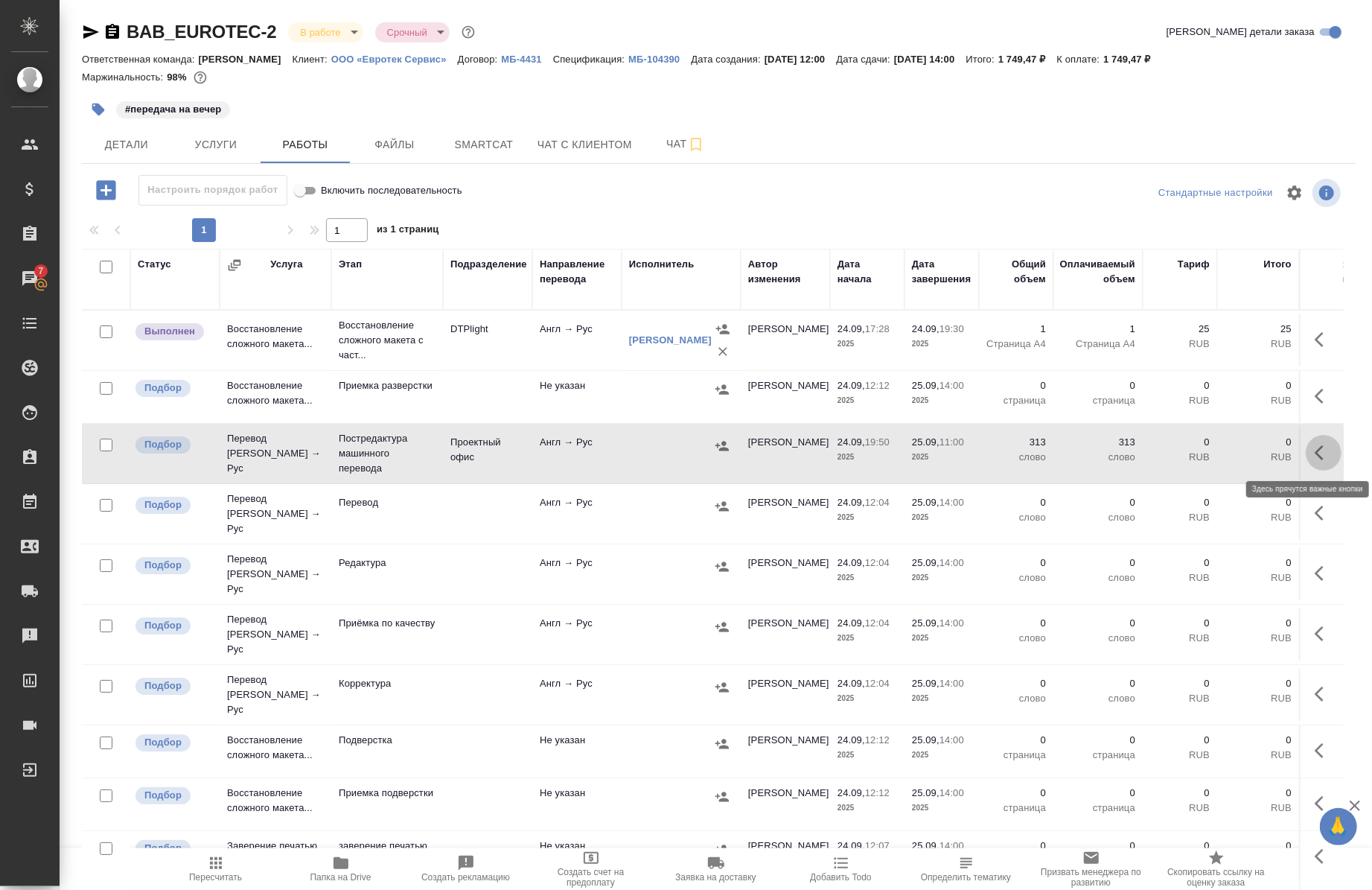
click at [1310, 442] on button "button" at bounding box center [1324, 453] width 36 height 36
click at [1201, 441] on button "button" at bounding box center [1214, 453] width 26 height 36
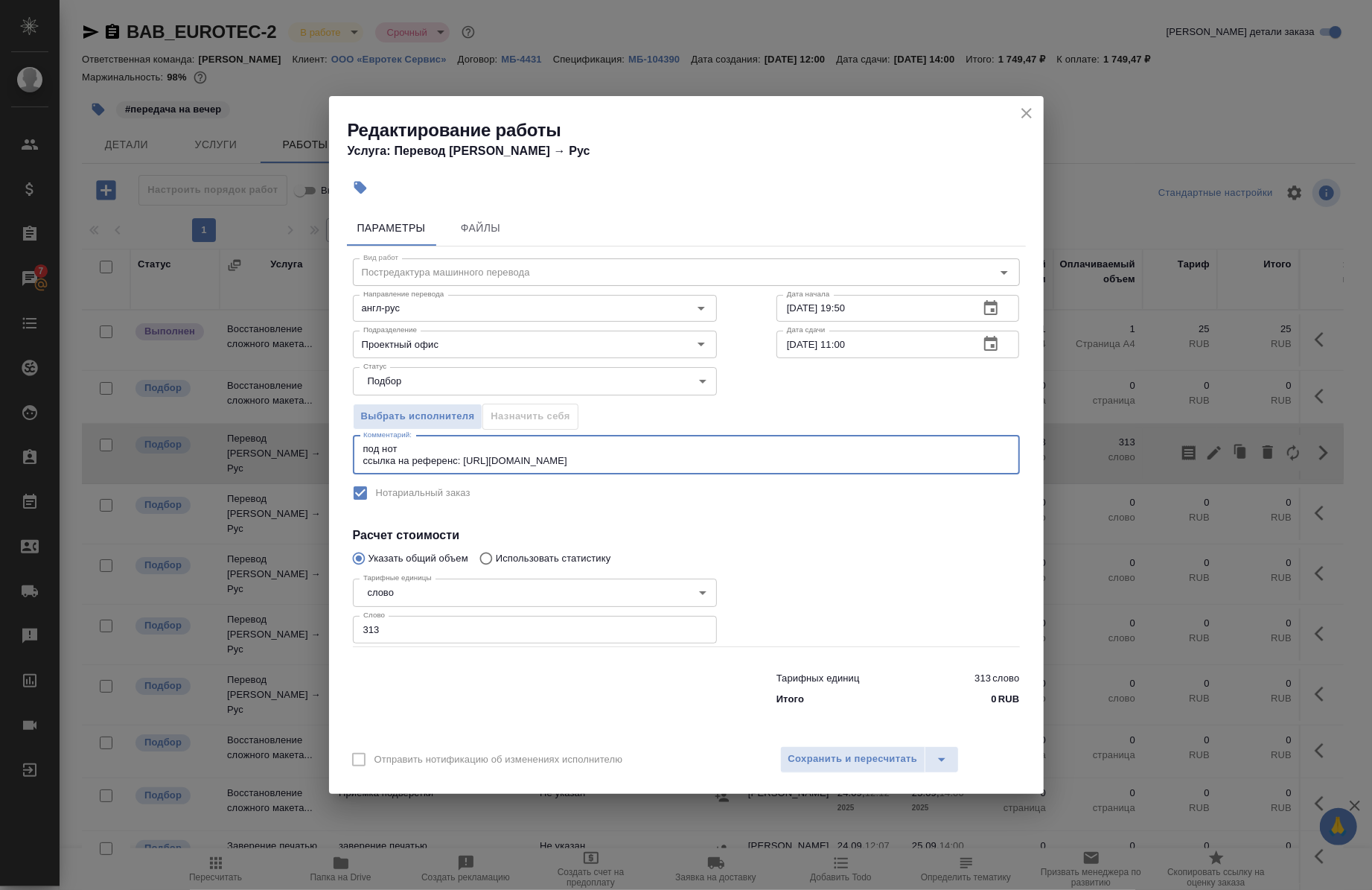
click at [711, 465] on textarea "под нот ссылка на референс: https://drive.awatera.com/s/wZ7bHjjGE6rD7M9" at bounding box center [686, 454] width 646 height 23
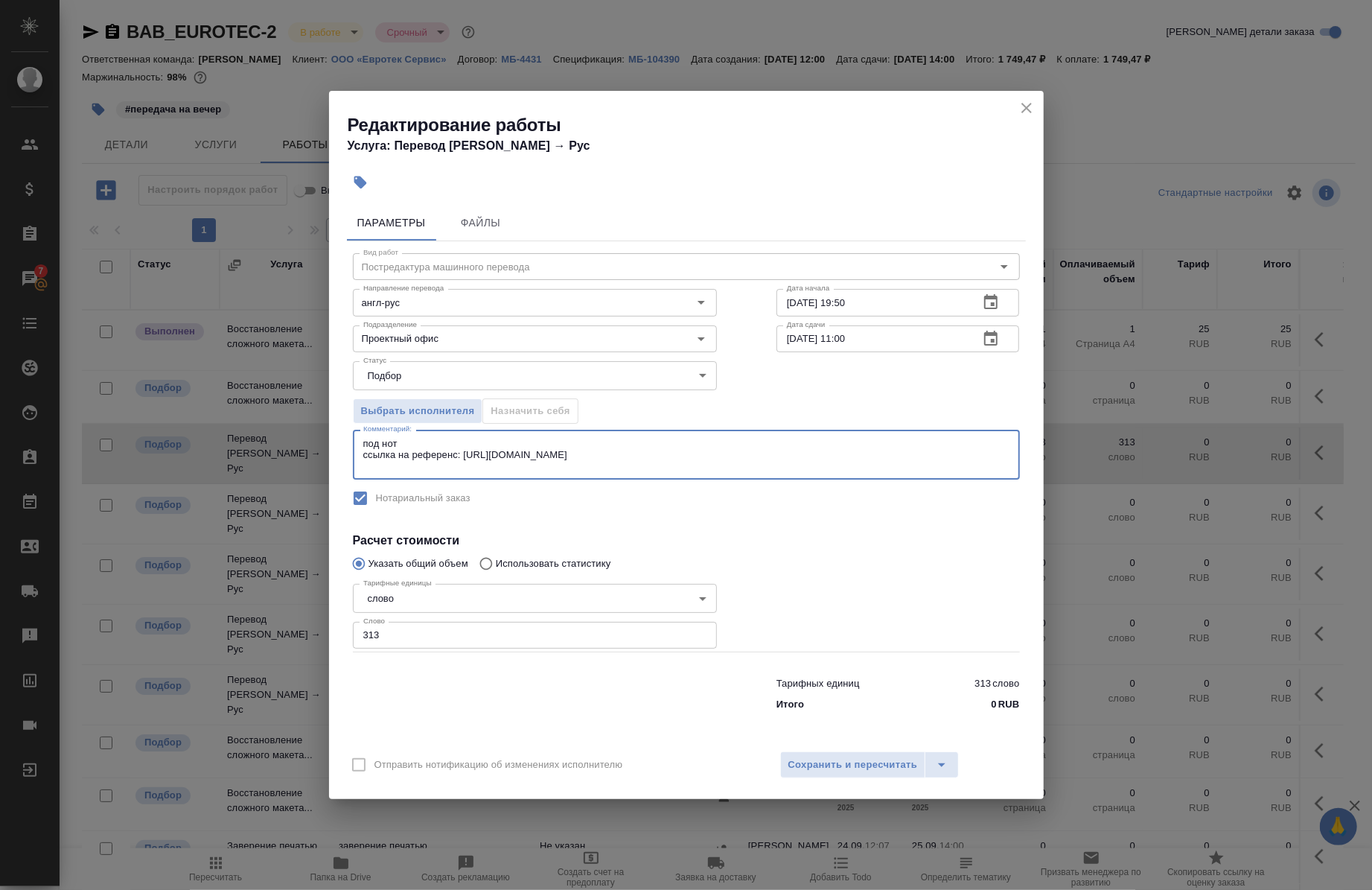
paste textarea "кит печать дублируется"
type textarea "под нот ссылка на референс: https://drive.awatera.com/s/wZ7bHjjGE6rD7M9 кит печ…"
click at [804, 757] on span "Сохранить и пересчитать" at bounding box center [853, 766] width 129 height 17
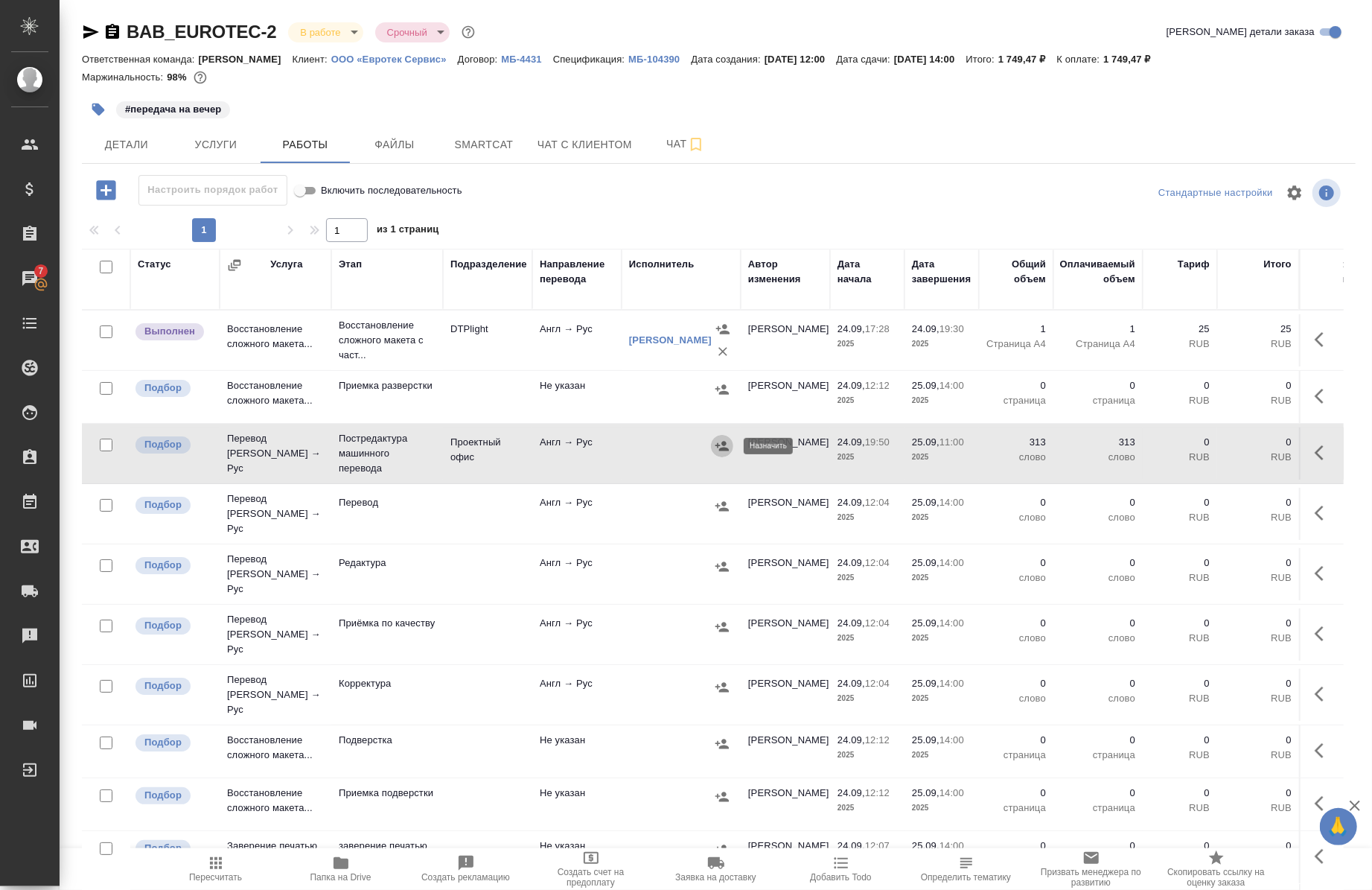
click at [725, 448] on icon "button" at bounding box center [722, 446] width 15 height 15
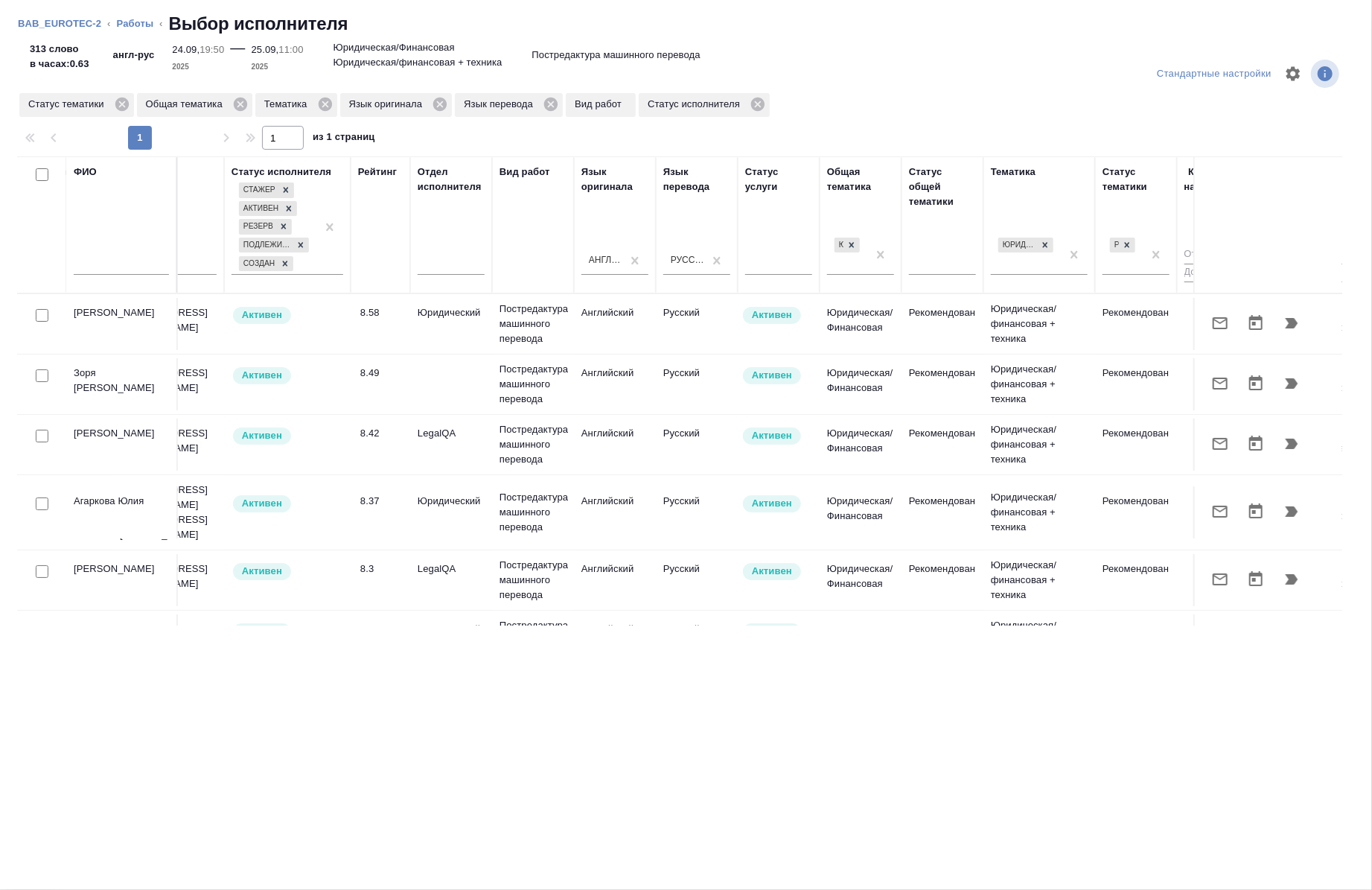
scroll to position [0, 850]
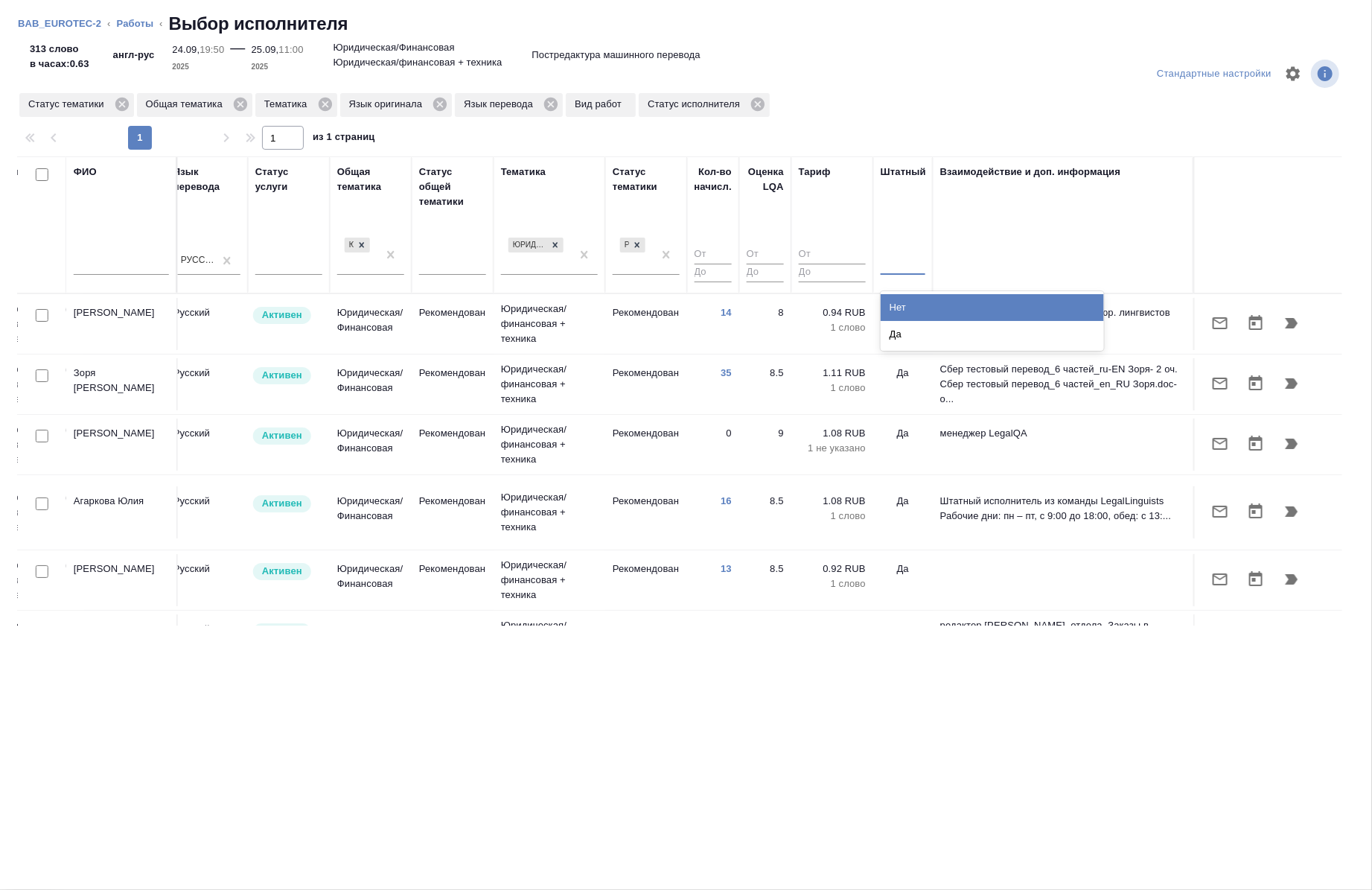
click at [895, 269] on div at bounding box center [903, 260] width 45 height 21
click at [901, 308] on div "Нет" at bounding box center [992, 307] width 224 height 27
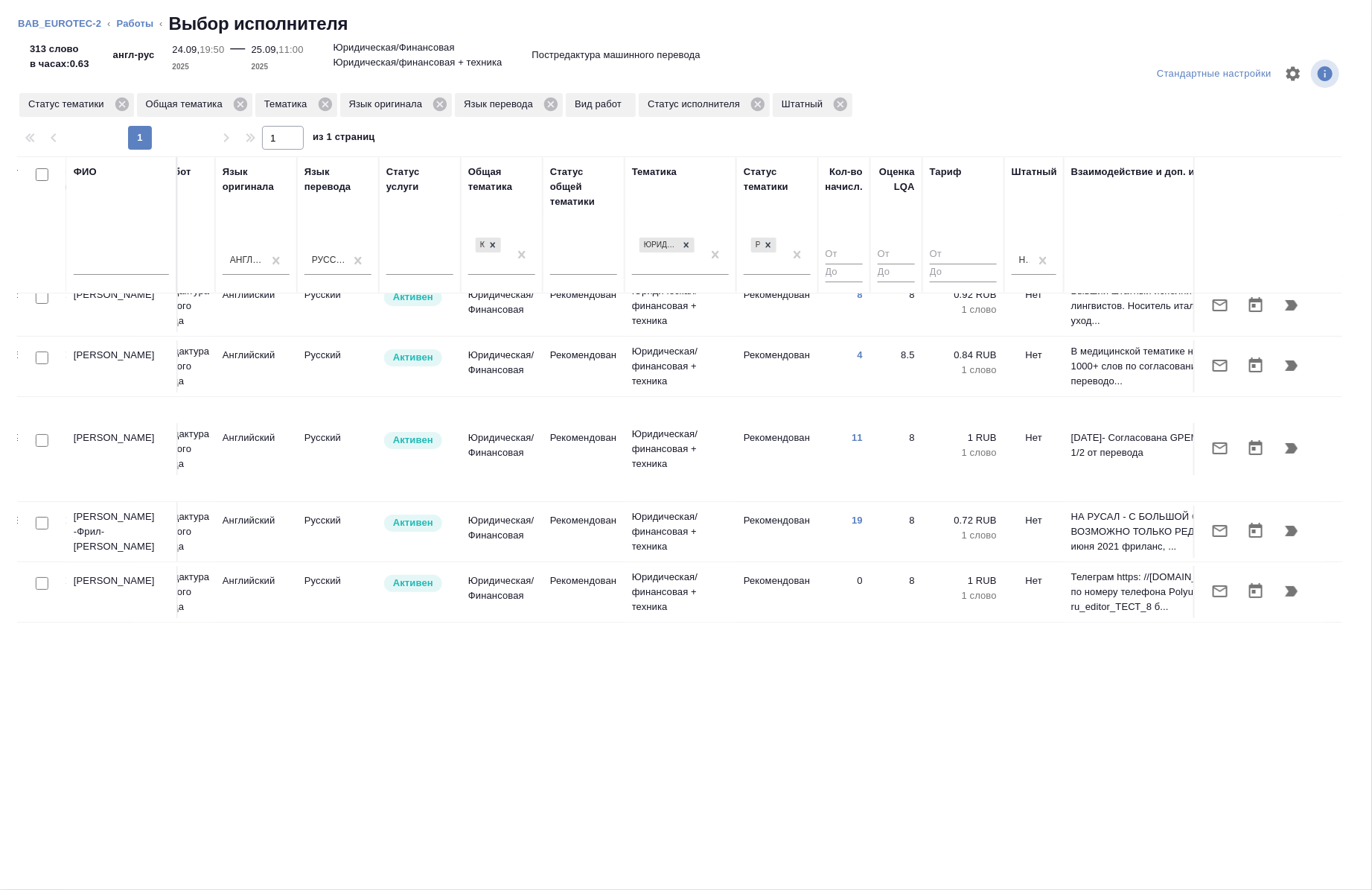
scroll to position [0, 707]
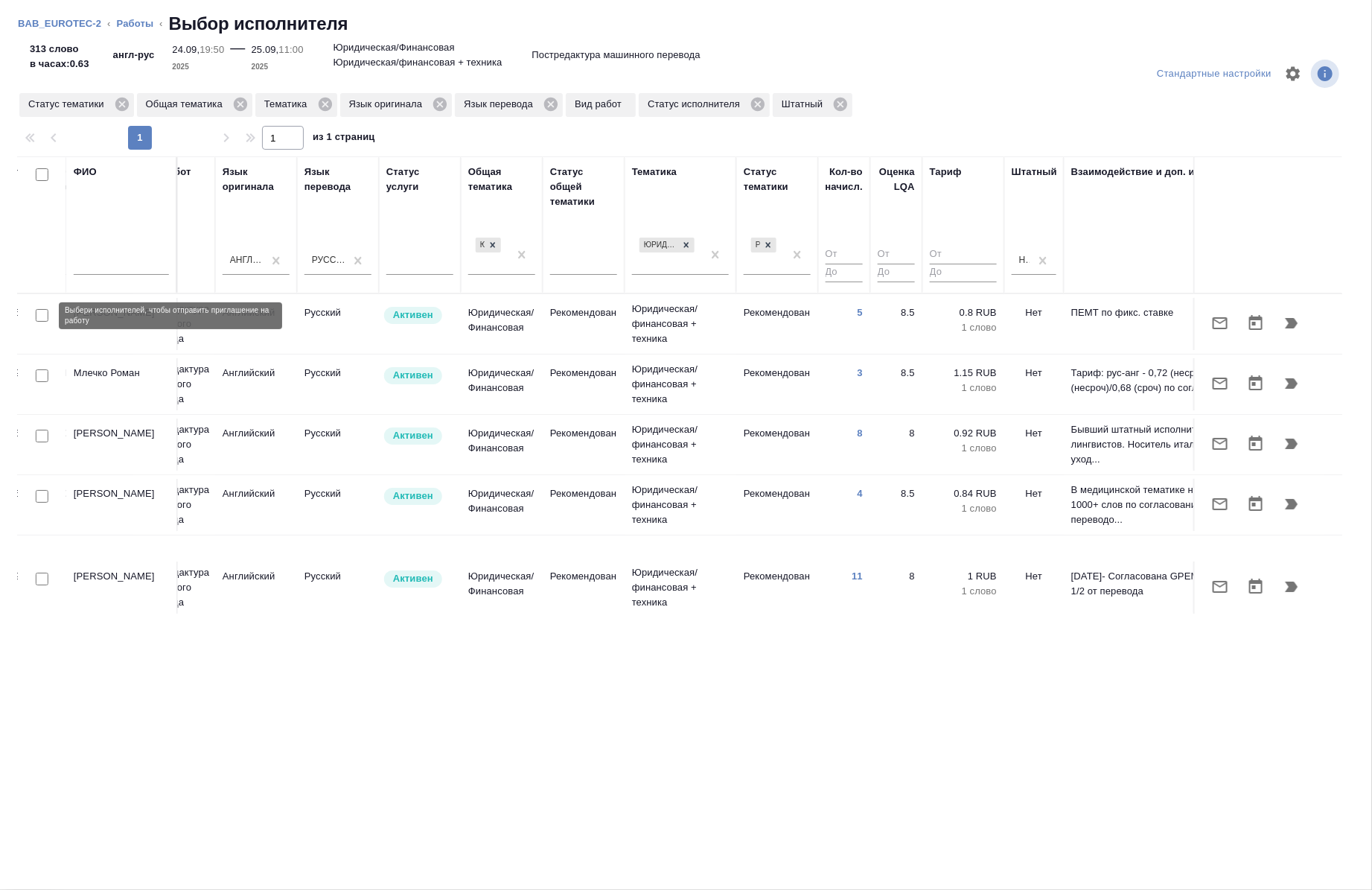
click at [39, 310] on input "checkbox" at bounding box center [42, 316] width 13 height 13
checkbox input "true"
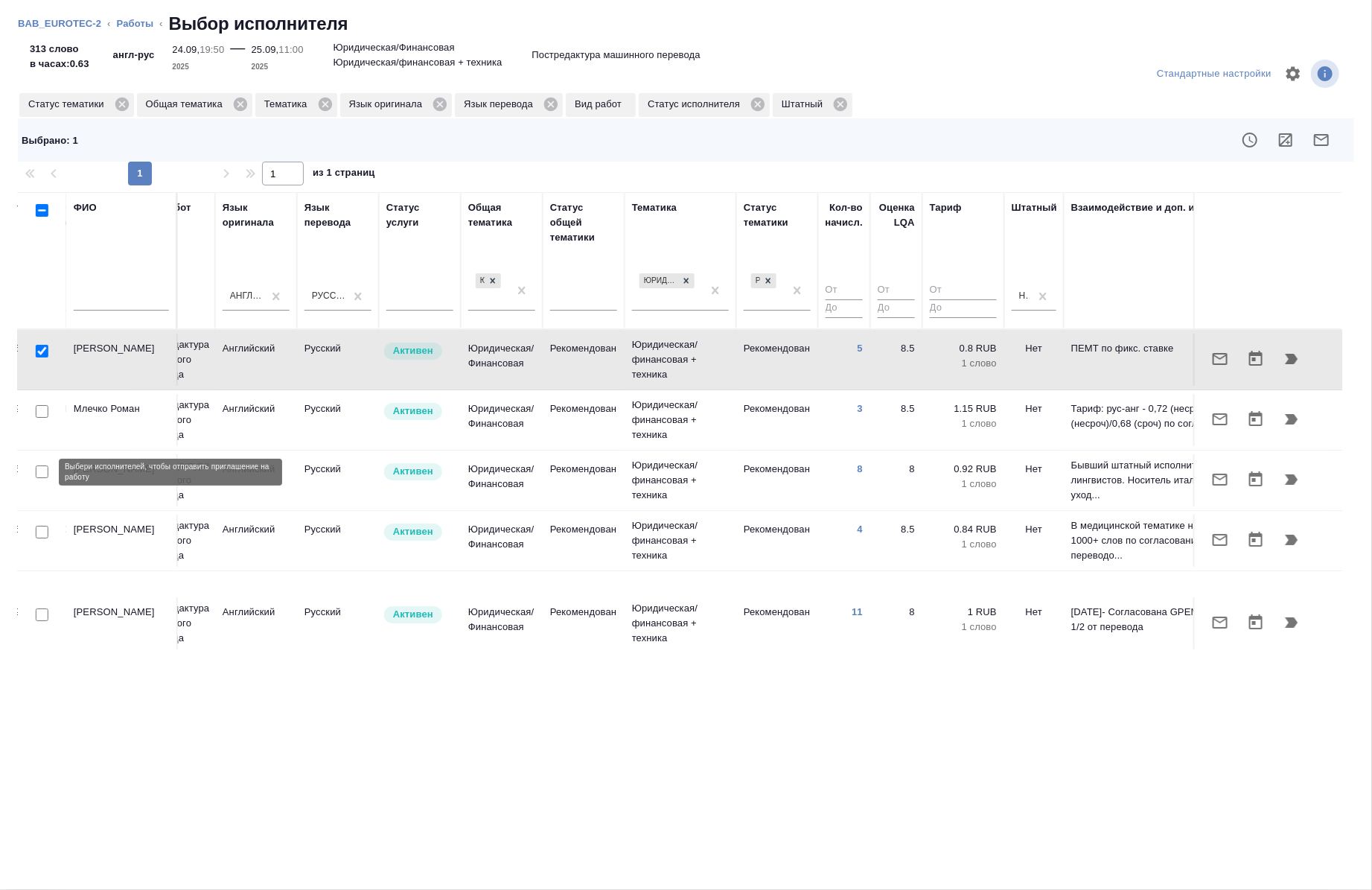
click at [45, 472] on input "checkbox" at bounding box center [42, 472] width 13 height 13
checkbox input "true"
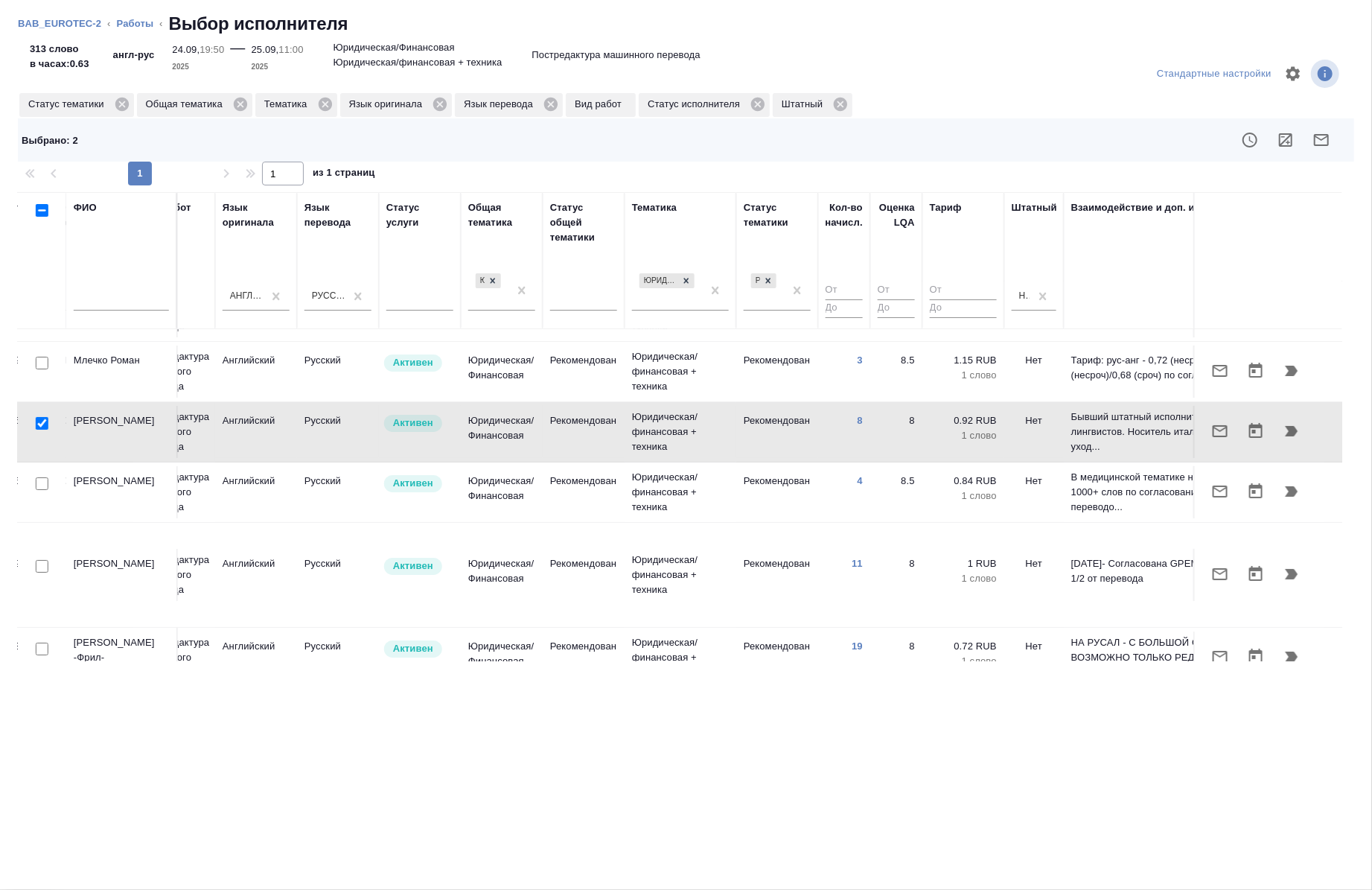
scroll to position [51, 707]
click at [41, 483] on input "checkbox" at bounding box center [42, 481] width 13 height 13
checkbox input "true"
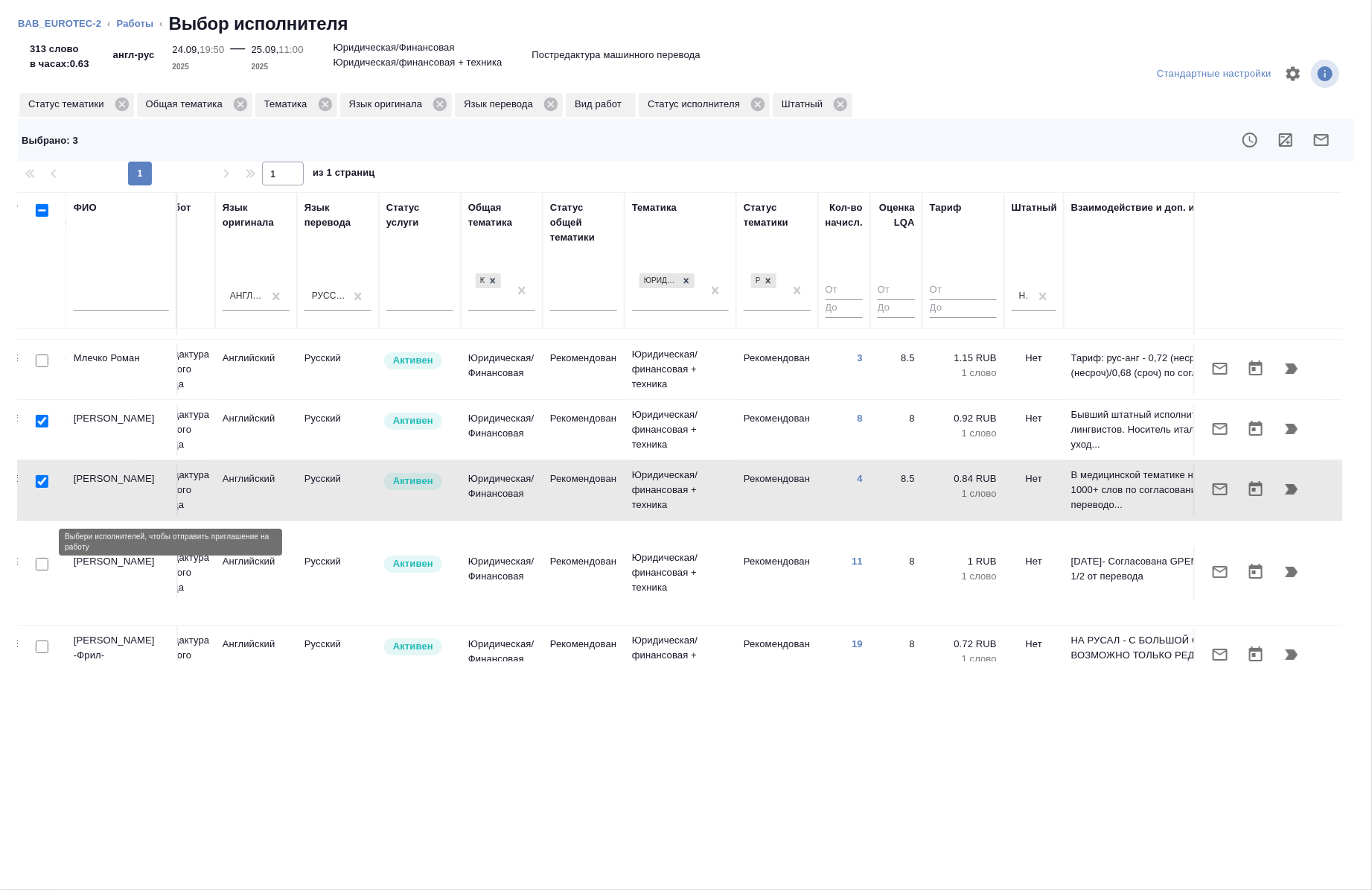
click at [39, 558] on input "checkbox" at bounding box center [42, 564] width 13 height 13
checkbox input "true"
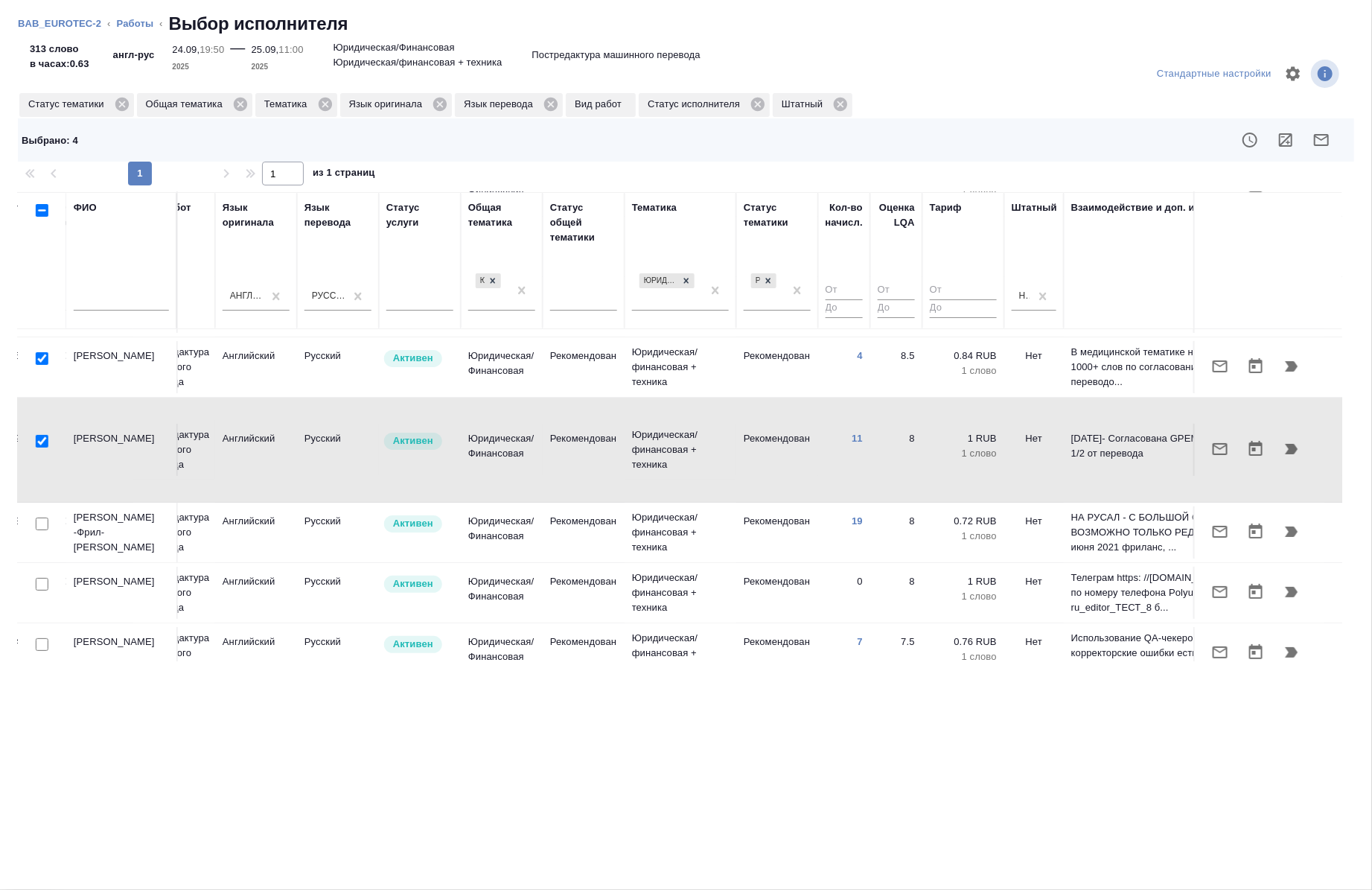
scroll to position [182, 707]
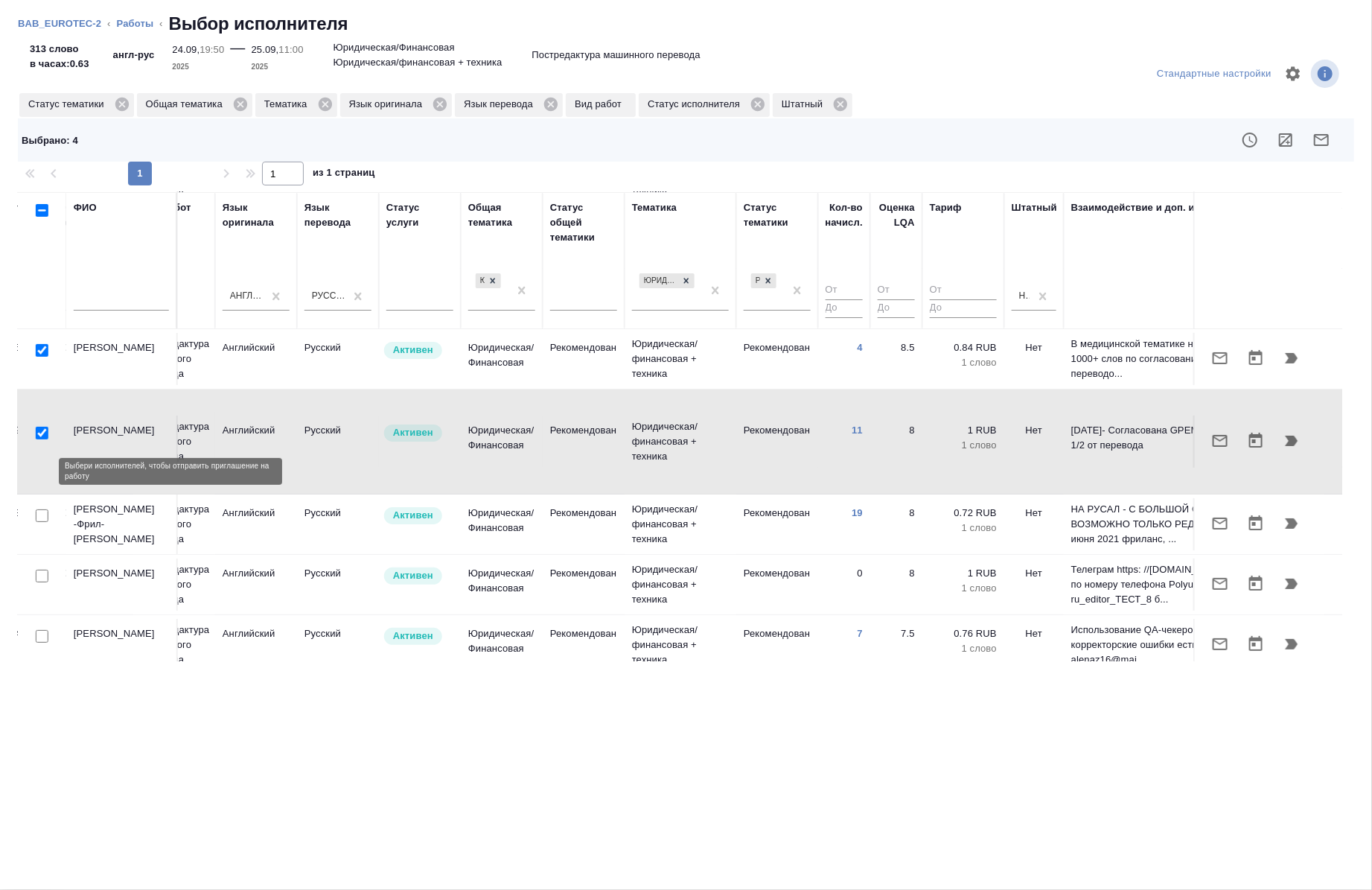
click at [39, 509] on input "checkbox" at bounding box center [42, 515] width 13 height 13
checkbox input "true"
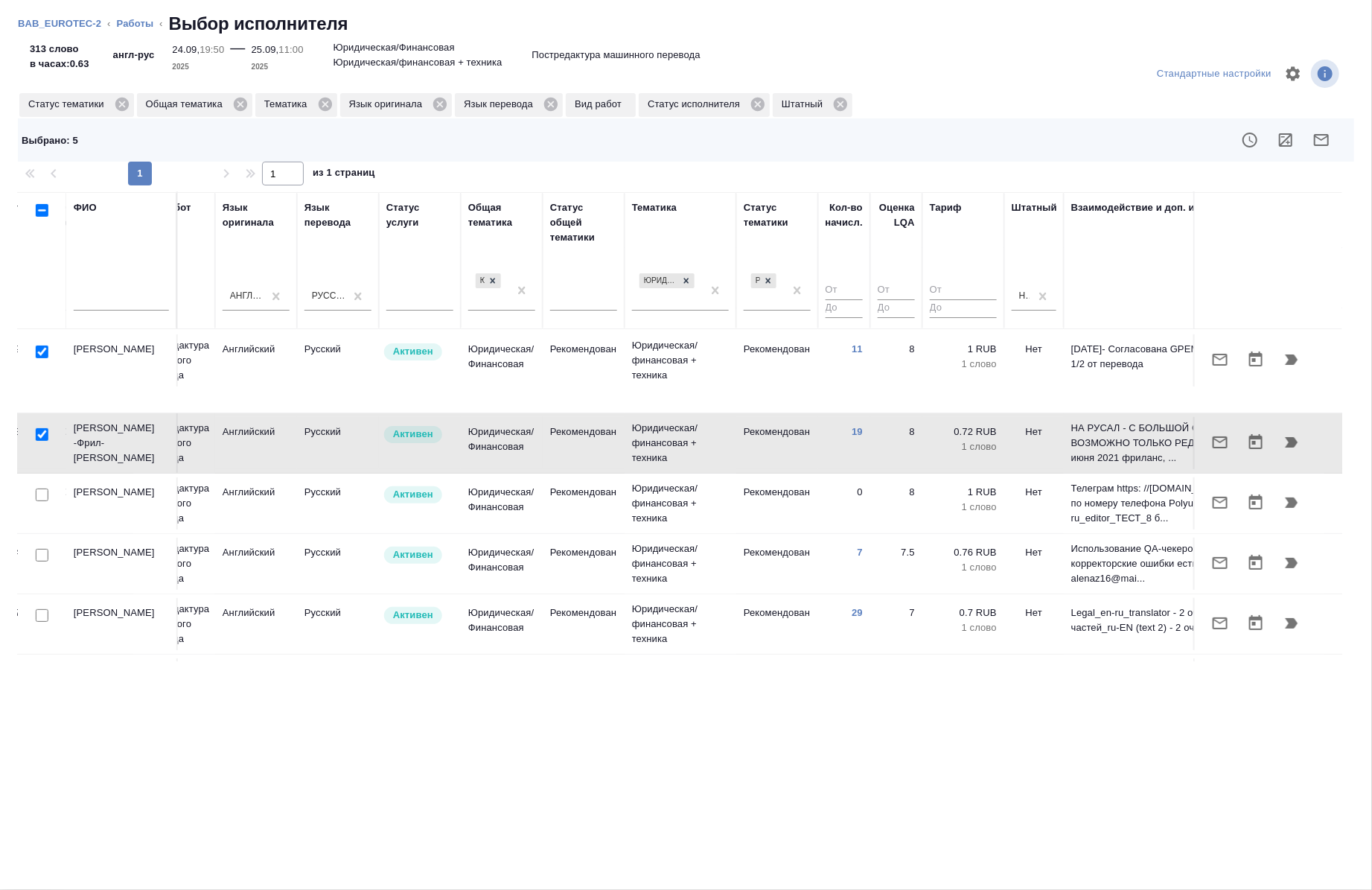
scroll to position [262, 707]
click at [39, 611] on input "checkbox" at bounding box center [42, 617] width 13 height 13
checkbox input "true"
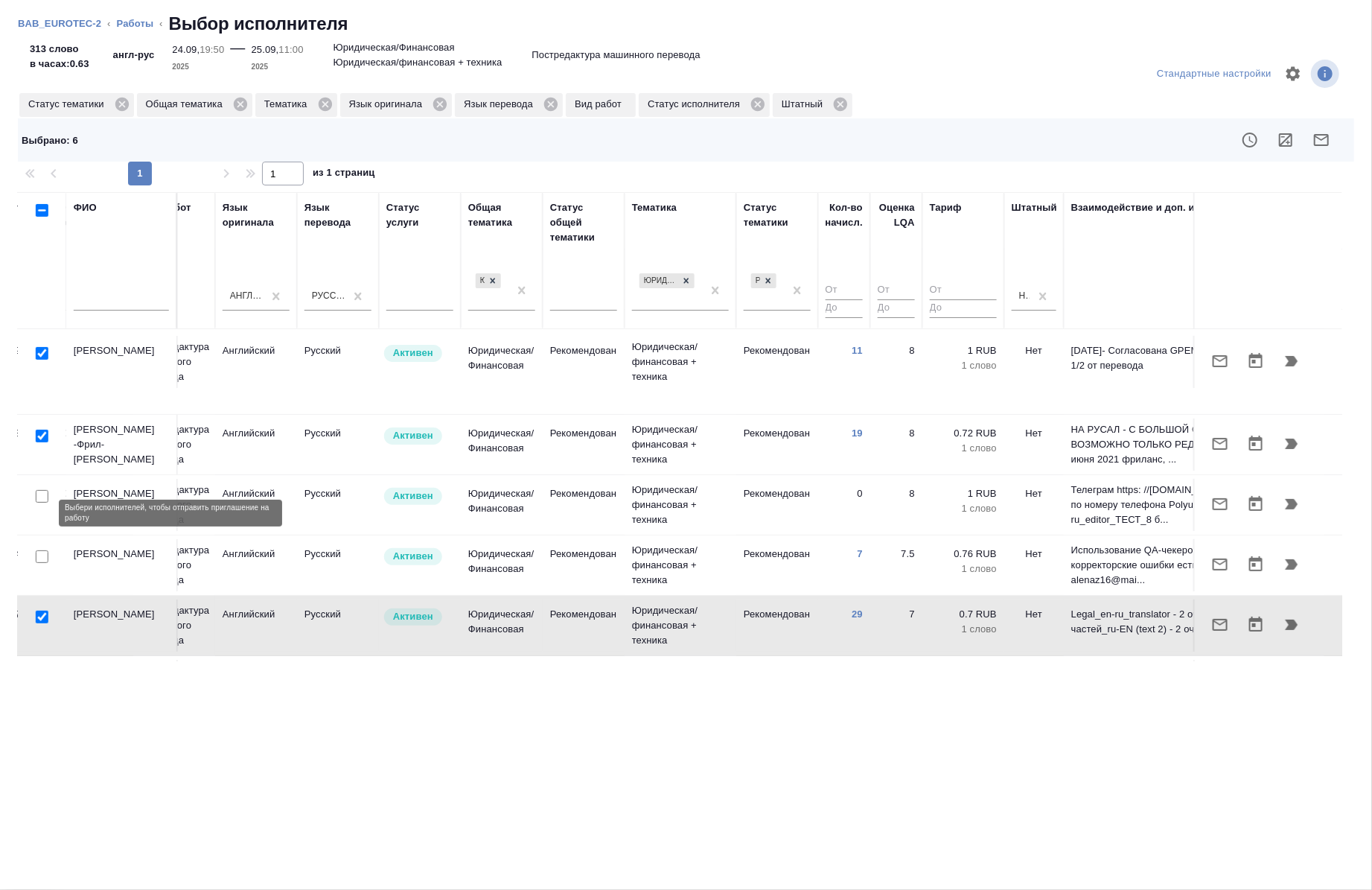
click at [47, 550] on input "checkbox" at bounding box center [42, 556] width 13 height 13
checkbox input "true"
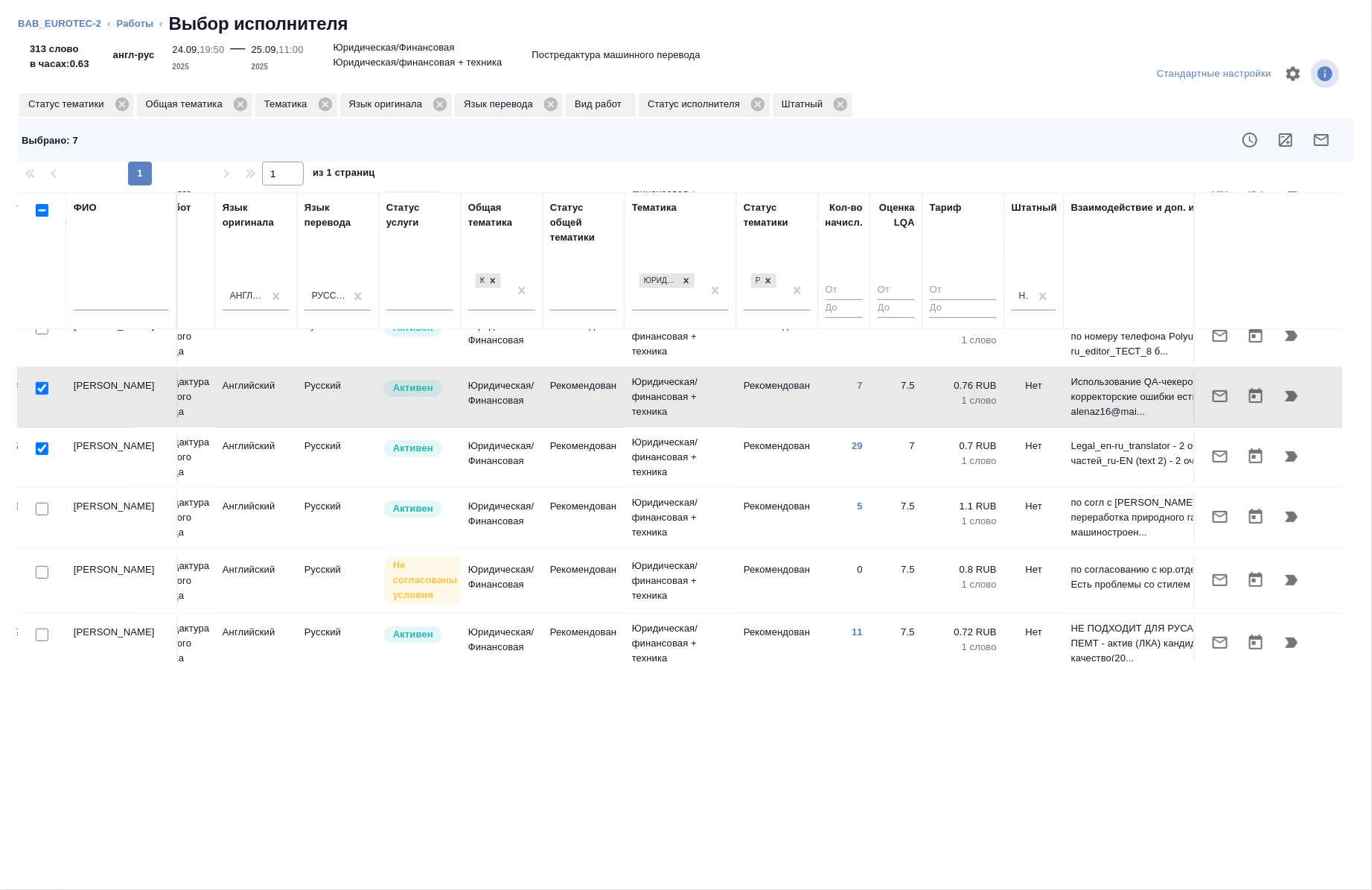
scroll to position [427, 707]
click at [1330, 139] on icon "button" at bounding box center [1321, 140] width 18 height 18
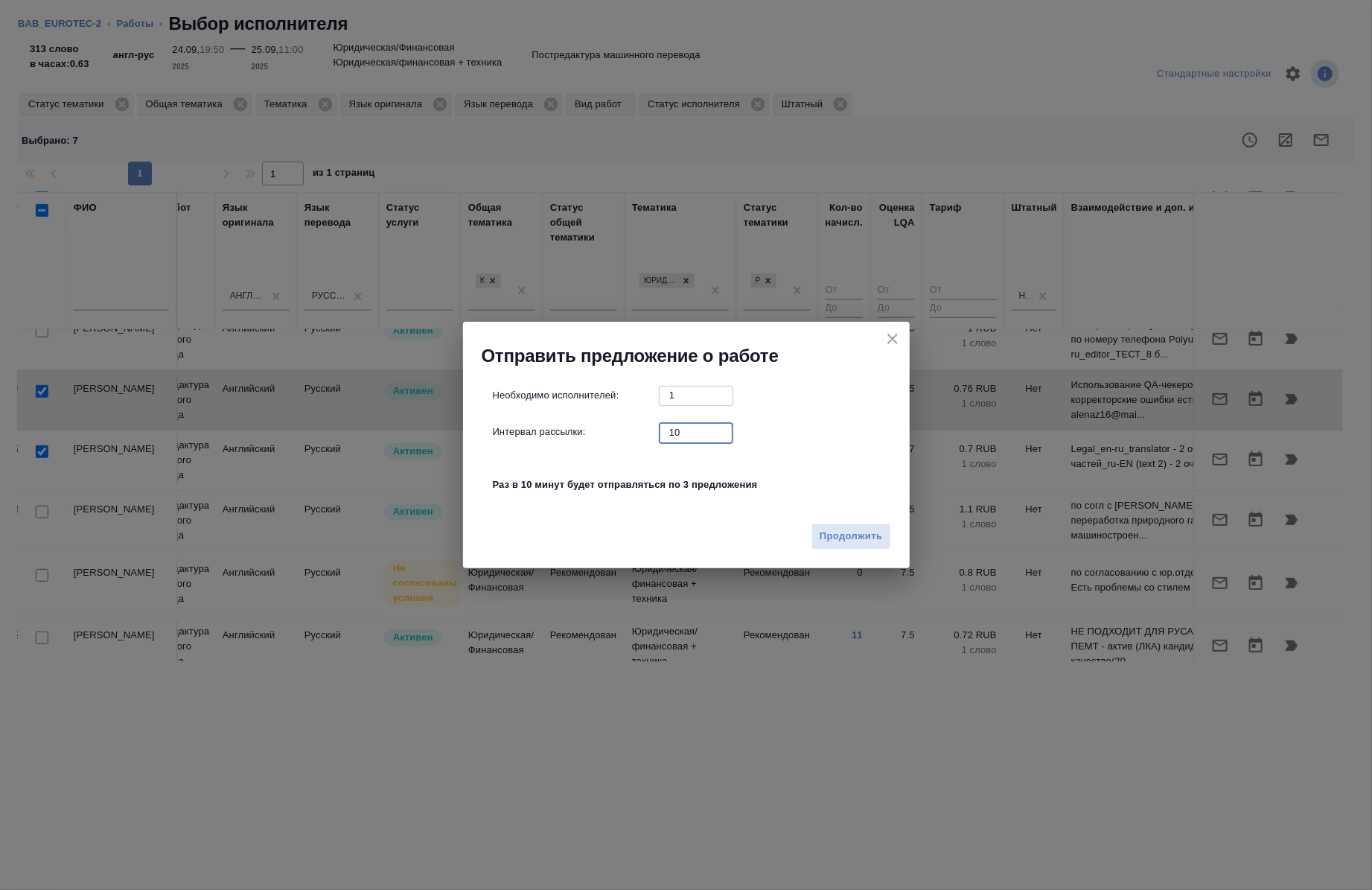
click at [694, 430] on input "10" at bounding box center [696, 433] width 75 height 19
type input "0"
click at [851, 535] on span "Продолжить" at bounding box center [851, 537] width 63 height 17
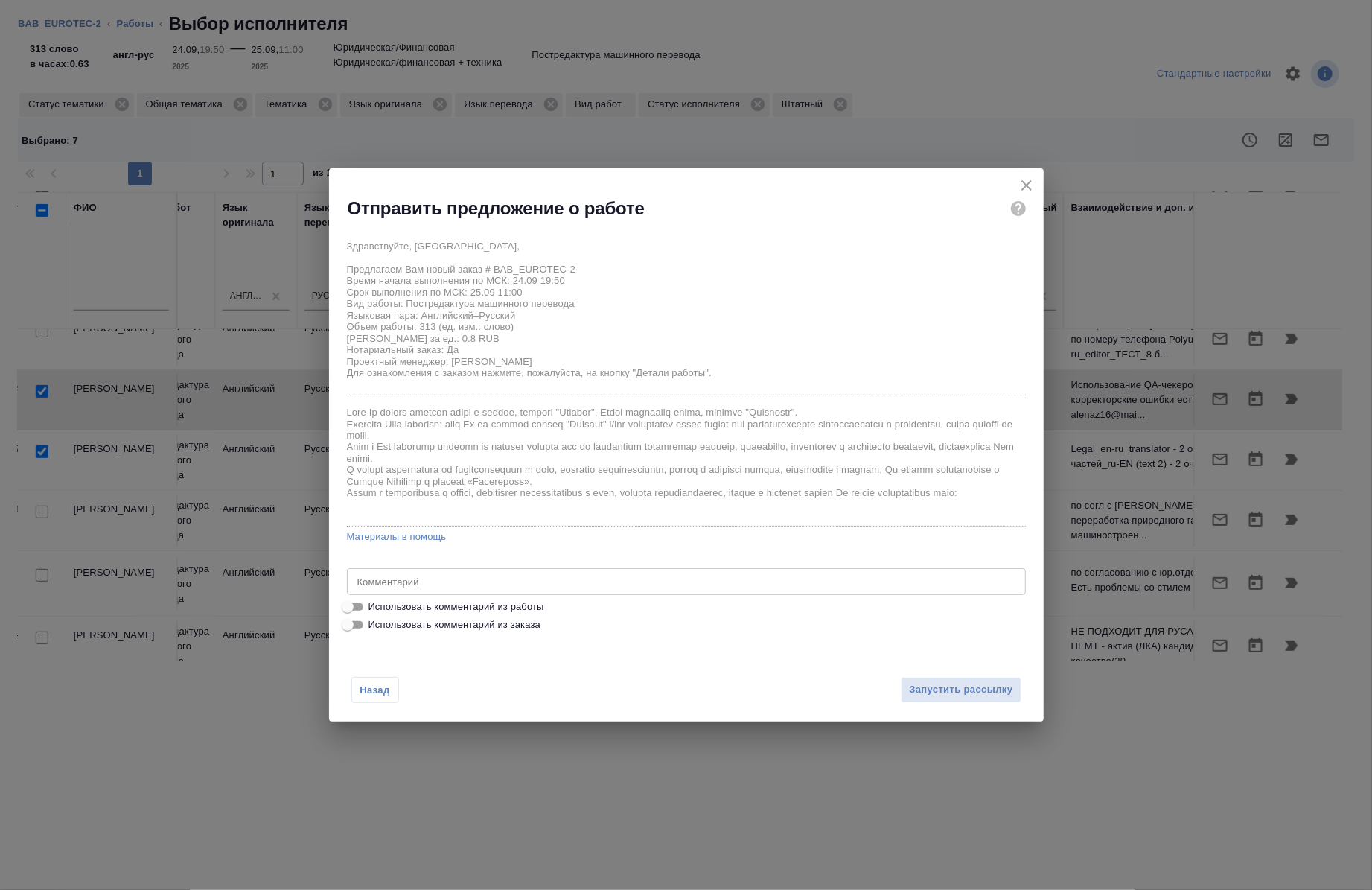
click at [529, 602] on span "Использовать комментарий из работы" at bounding box center [456, 606] width 176 height 15
click at [374, 602] on input "Использовать комментарий из работы" at bounding box center [348, 607] width 54 height 18
checkbox input "true"
type textarea "под нот ссылка на референс: https://drive.awatera.com/s/wZ7bHjjGE6rD7M9 кит печ…"
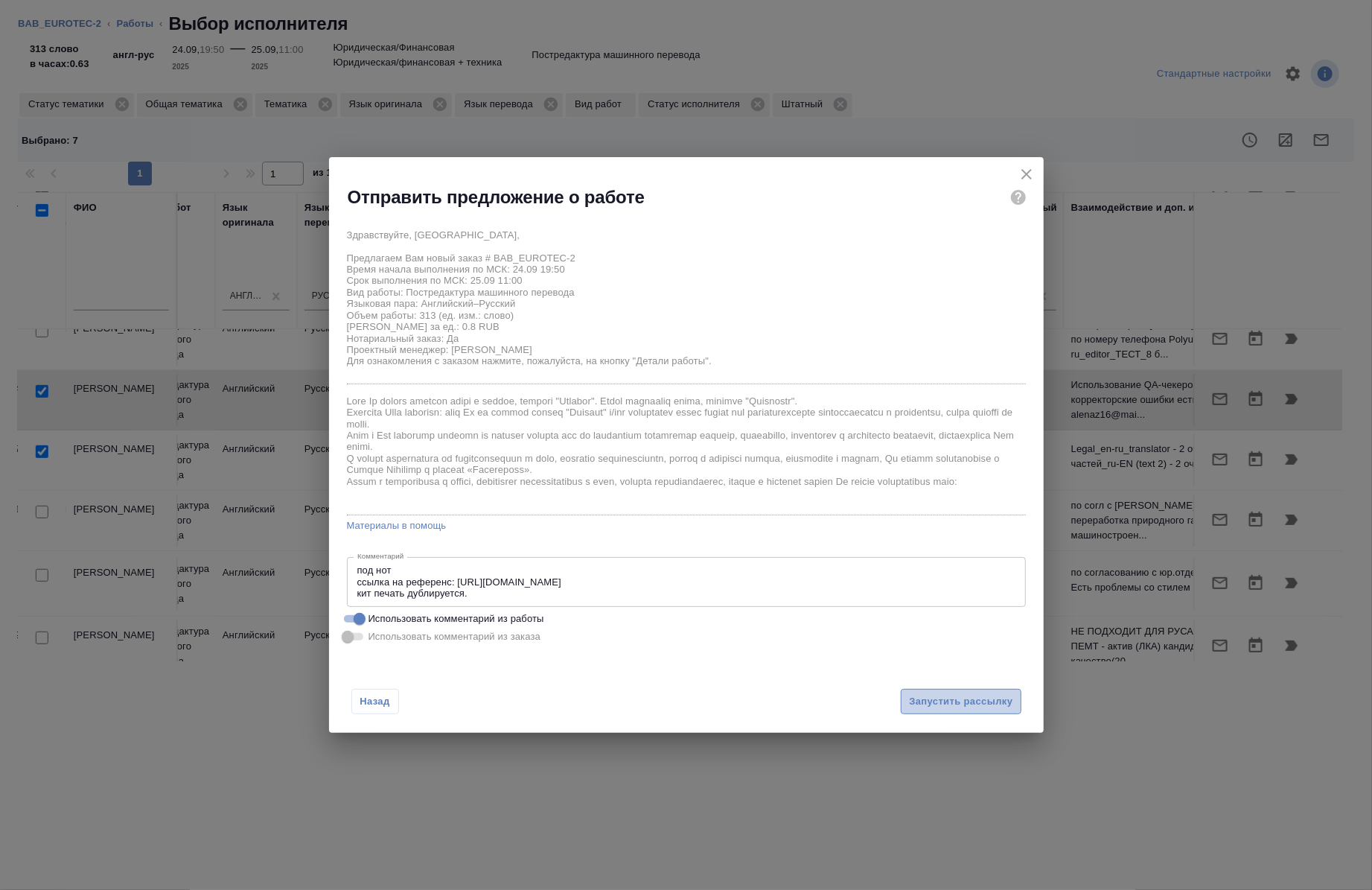
click at [903, 690] on button "Запустить рассылку" at bounding box center [961, 702] width 120 height 26
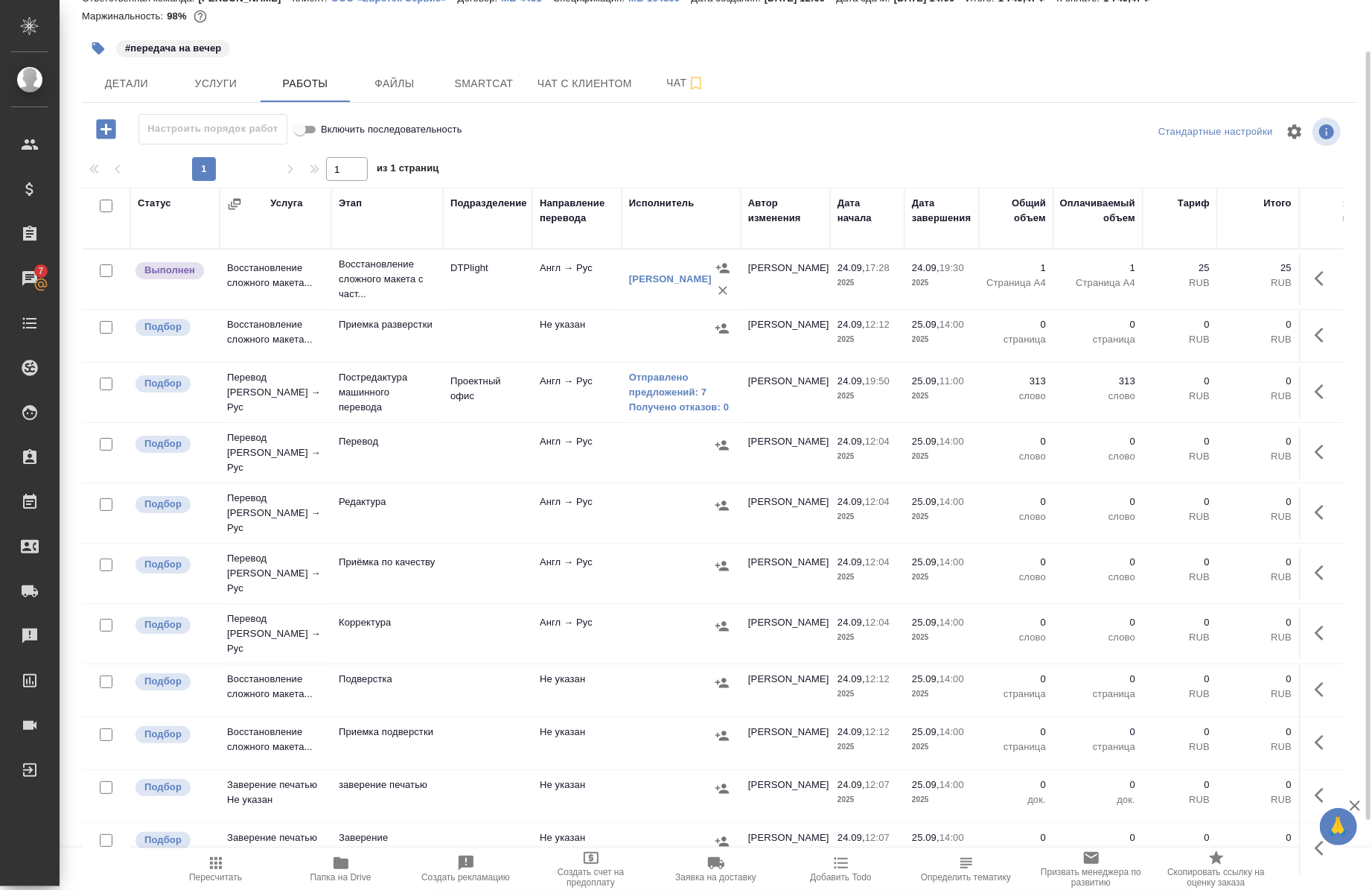
scroll to position [60, 0]
click at [1315, 565] on icon "button" at bounding box center [1324, 574] width 18 height 18
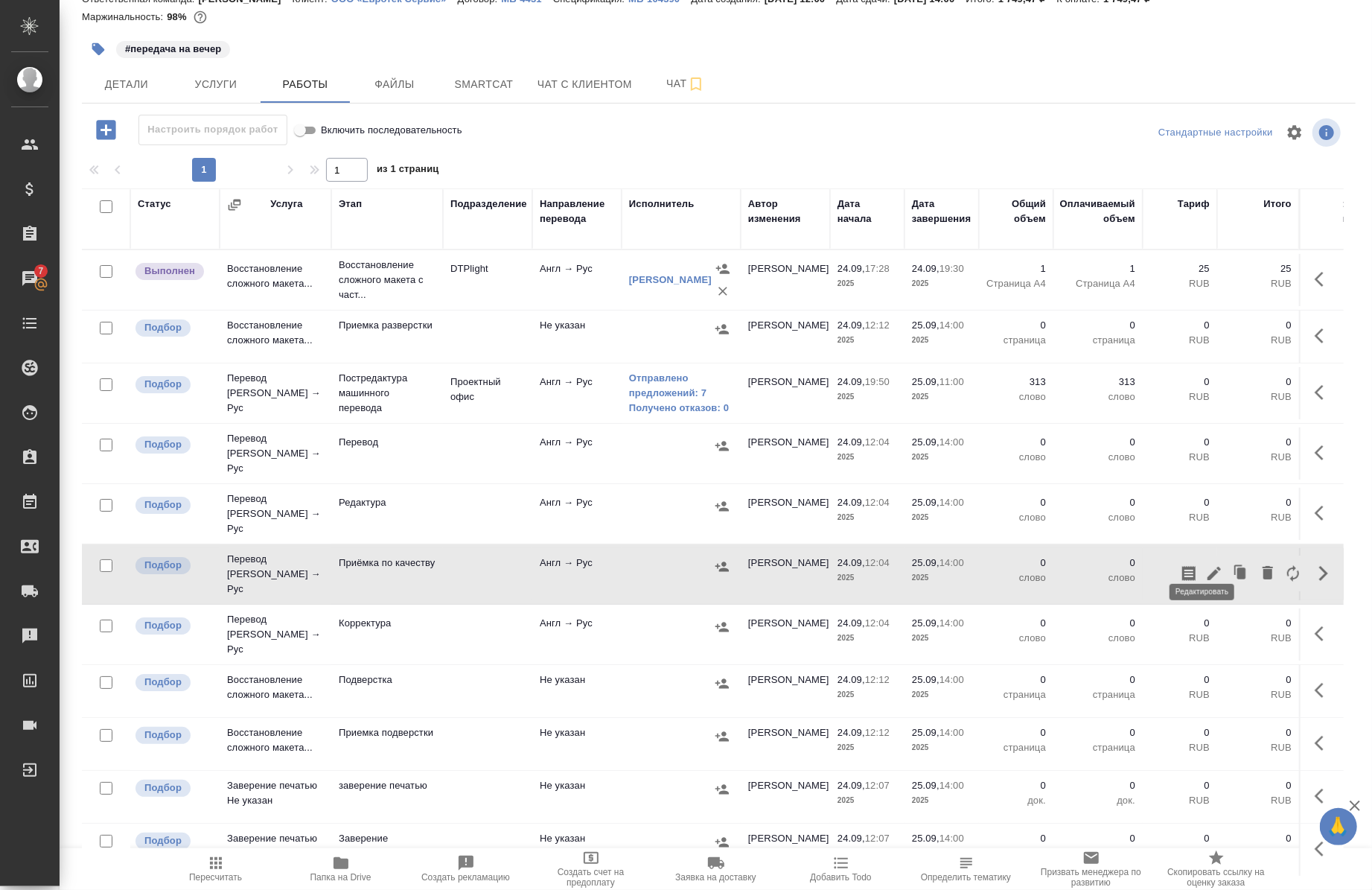
click at [1206, 565] on icon "button" at bounding box center [1214, 574] width 18 height 18
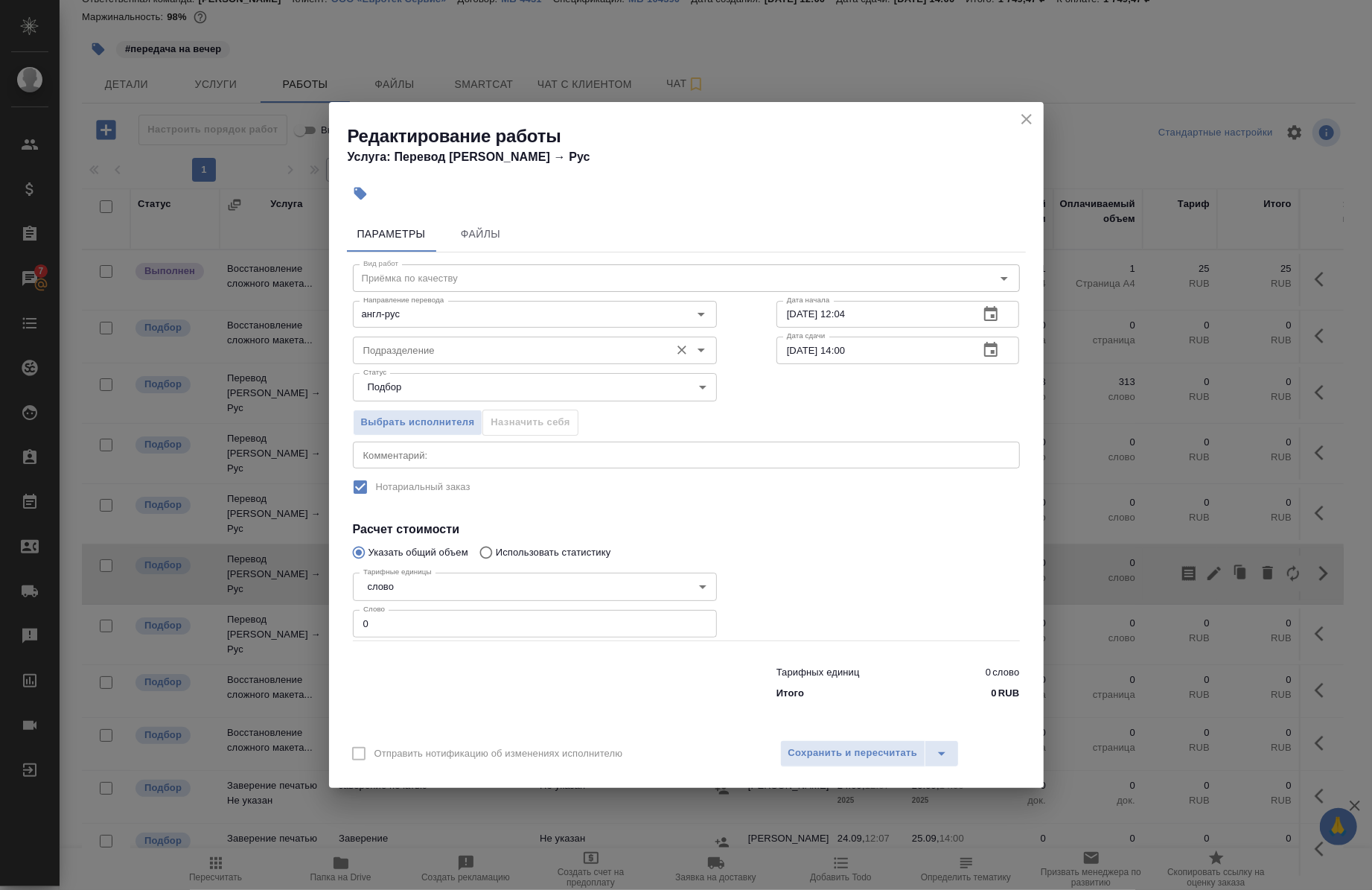
click at [500, 355] on input "Подразделение" at bounding box center [510, 350] width 305 height 18
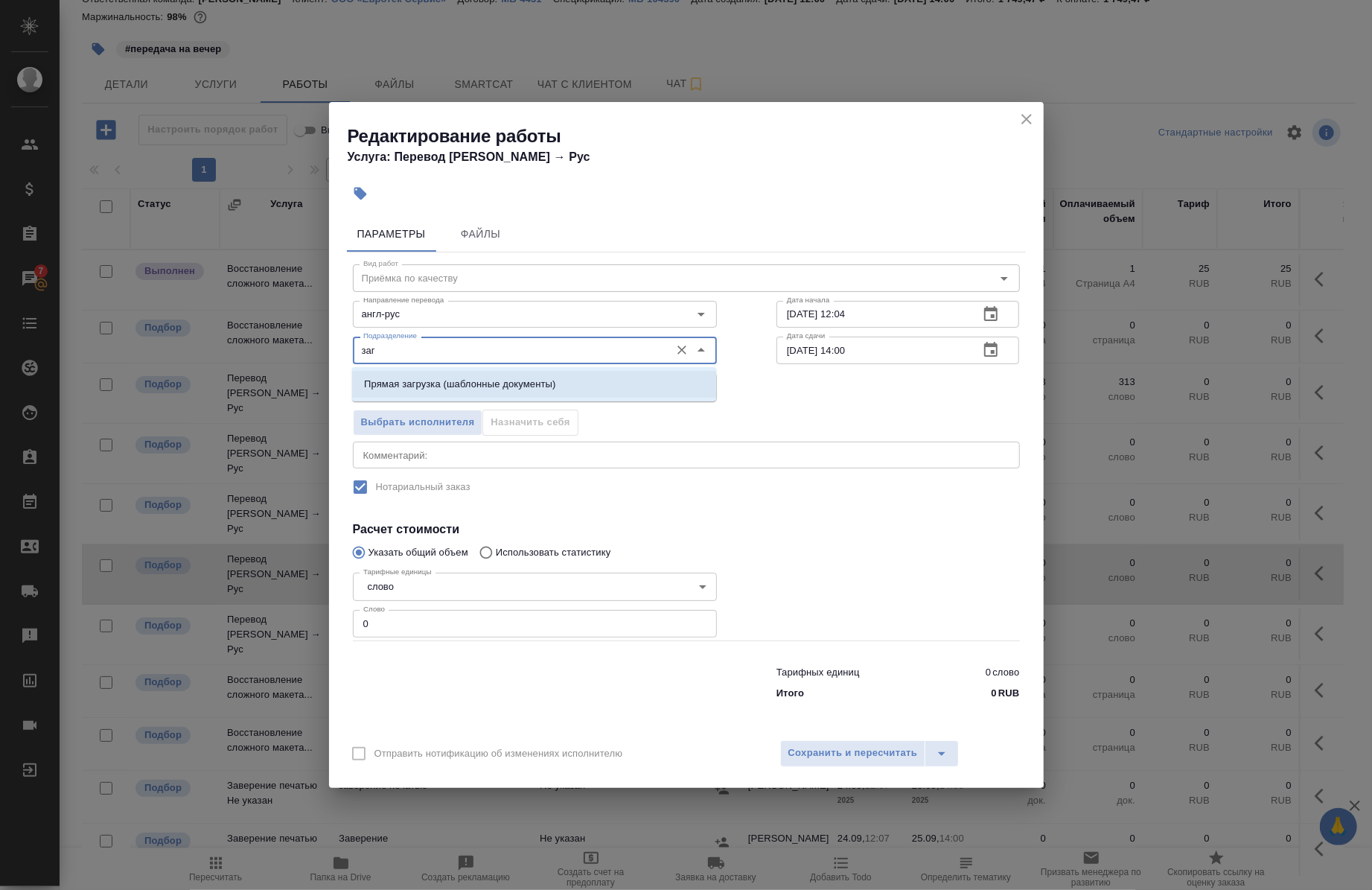
click at [502, 376] on li "Прямая загрузка (шаблонные документы)" at bounding box center [534, 384] width 364 height 27
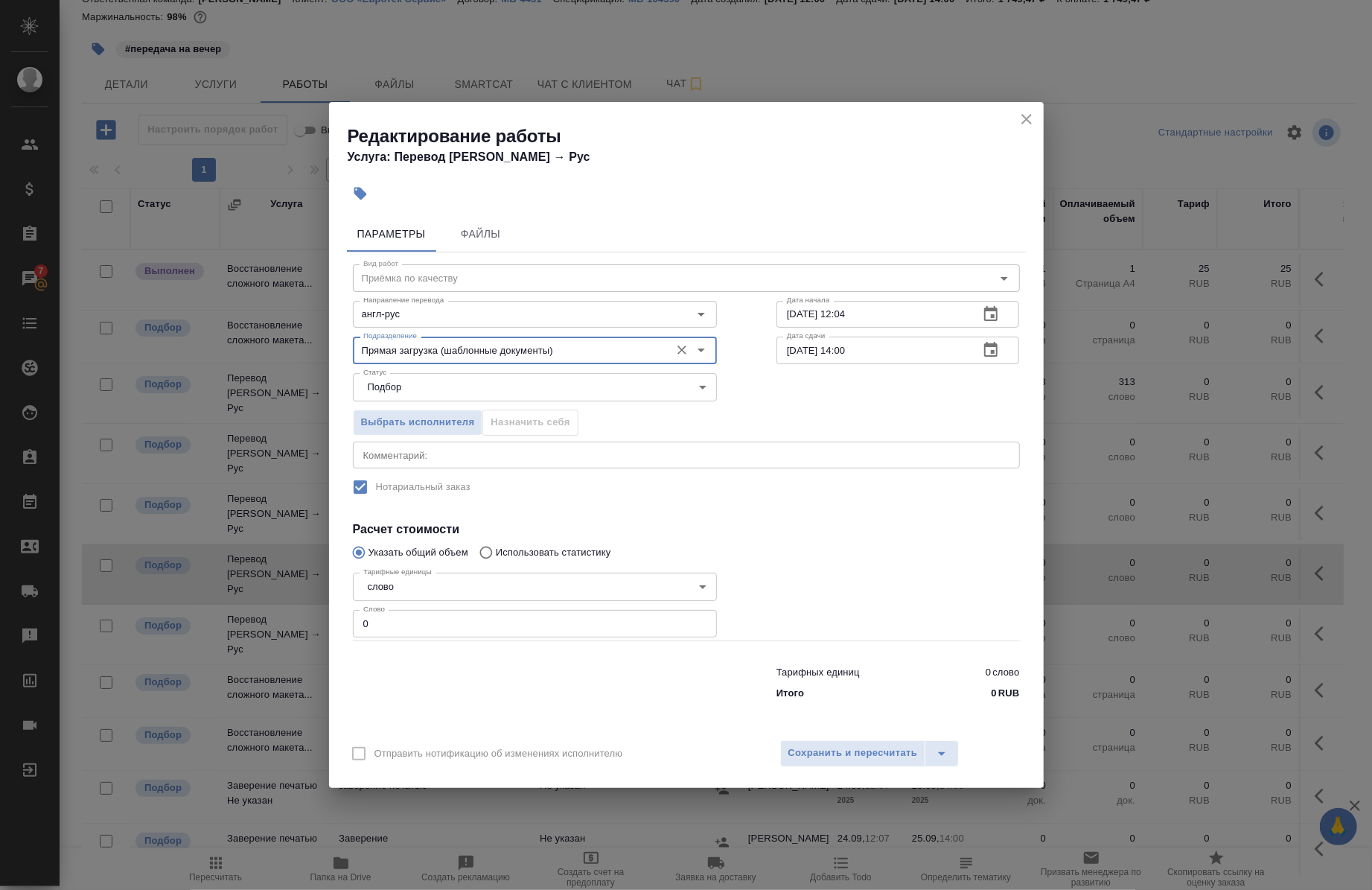
type input "Прямая загрузка (шаблонные документы)"
click at [507, 451] on textarea at bounding box center [686, 454] width 646 height 11
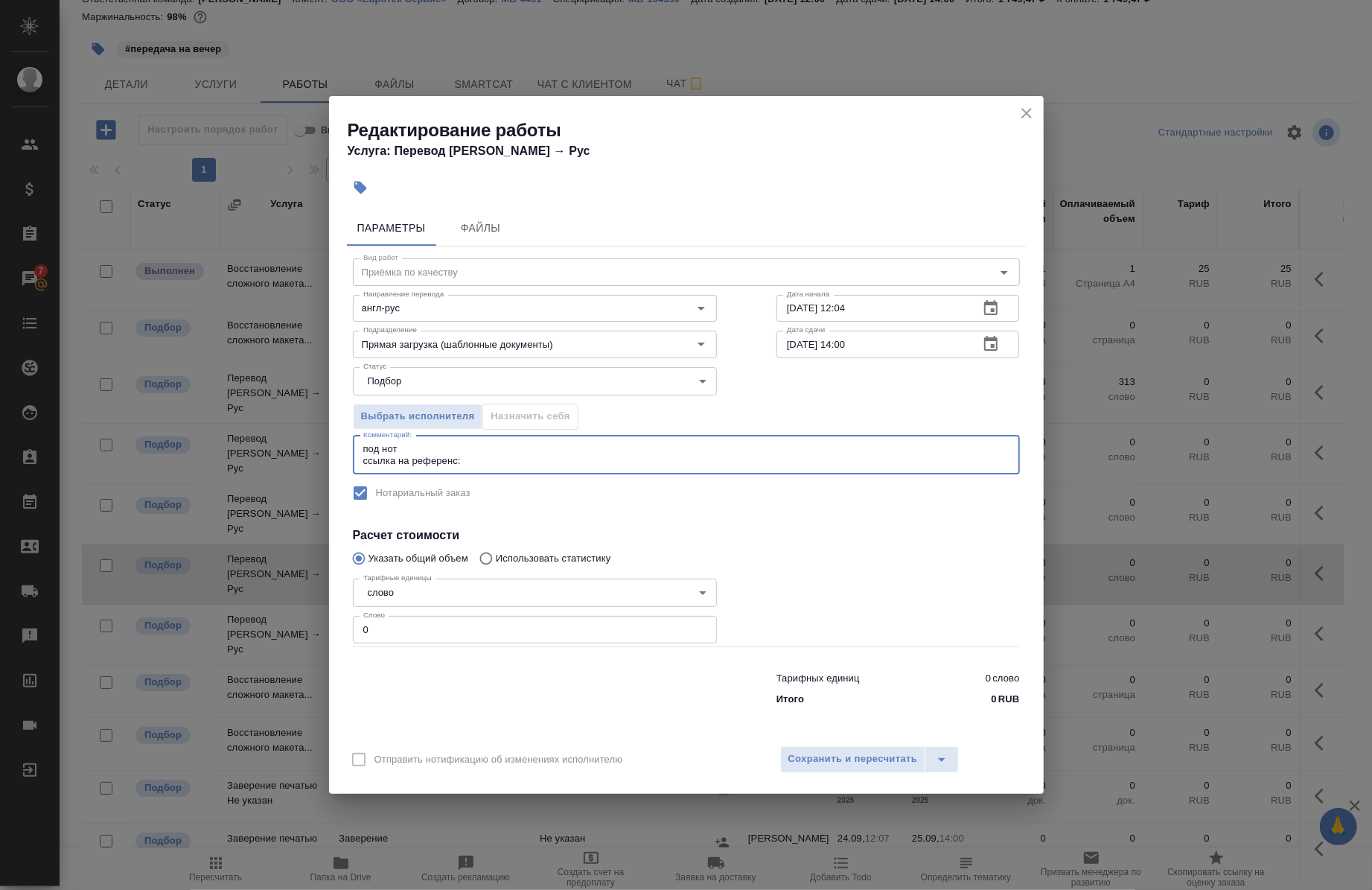
click at [507, 451] on textarea "под нот ссылка на референс:" at bounding box center [686, 454] width 646 height 23
click at [484, 463] on textarea "под нот ссылка на референс:" at bounding box center [686, 454] width 646 height 23
paste textarea "[URL][DOMAIN_NAME]"
type textarea "под нот ссылка на референс: [URL][DOMAIN_NAME]"
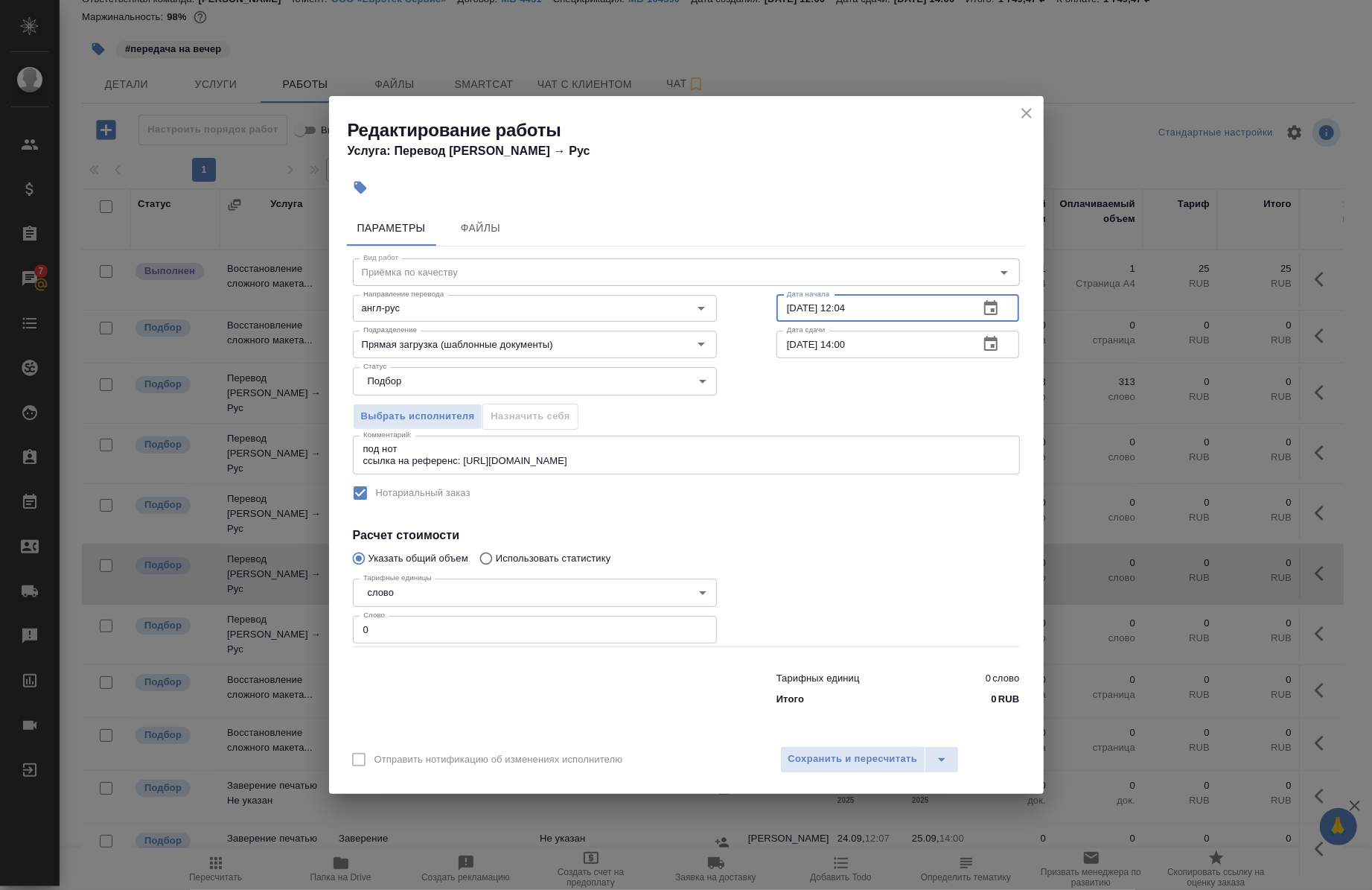
click at [798, 302] on input "[DATE] 12:04" at bounding box center [872, 308] width 191 height 27
click at [919, 300] on input "25.09.2025 12:04" at bounding box center [872, 308] width 191 height 27
type input "[DATE] 11:00"
click at [846, 344] on input "[DATE] 14:00" at bounding box center [872, 344] width 191 height 27
type input "25.09.2025 12:00"
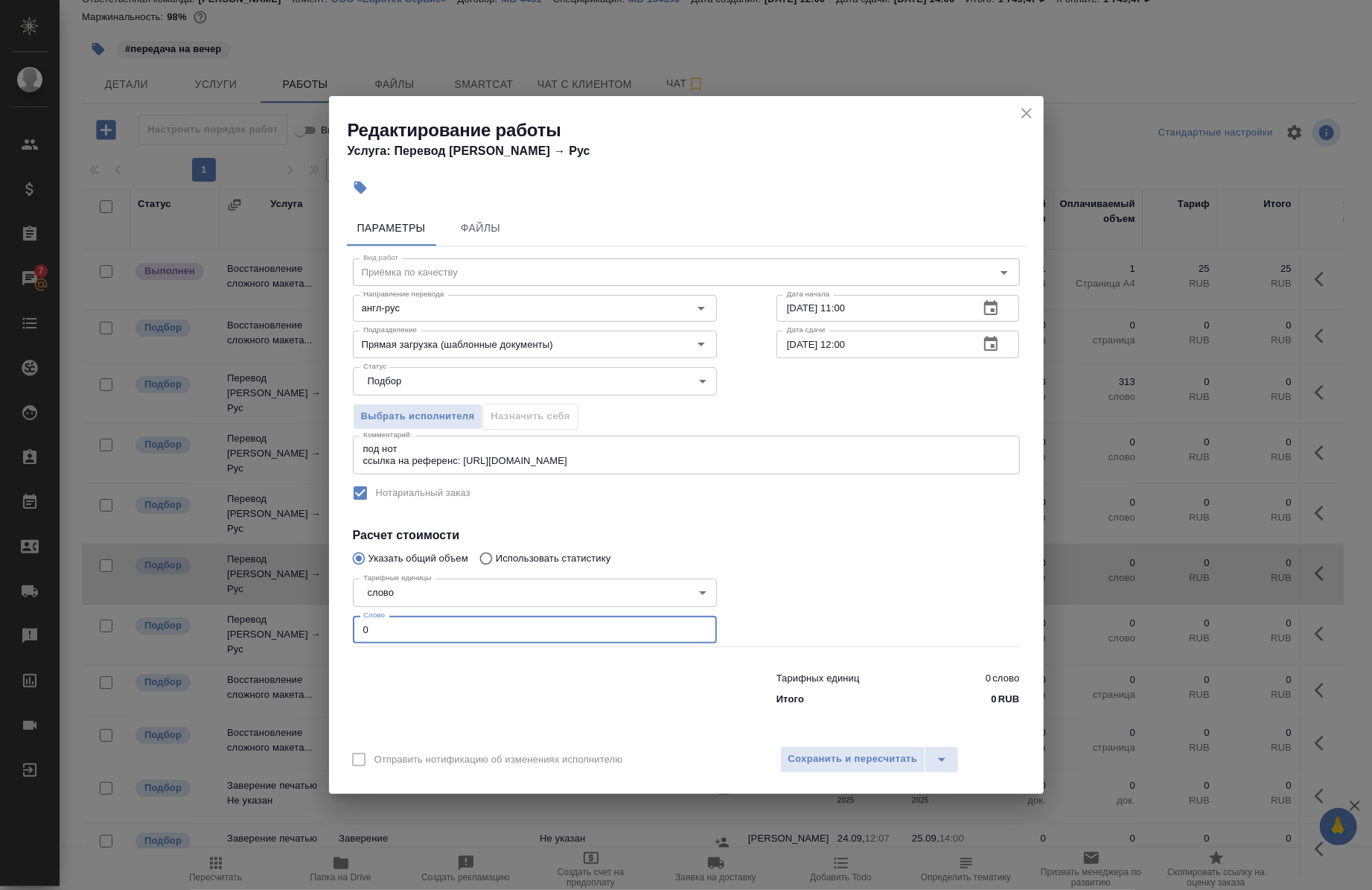
click at [388, 634] on input "0" at bounding box center [535, 629] width 364 height 27
type input "1"
click at [821, 762] on span "Сохранить и пересчитать" at bounding box center [853, 760] width 129 height 17
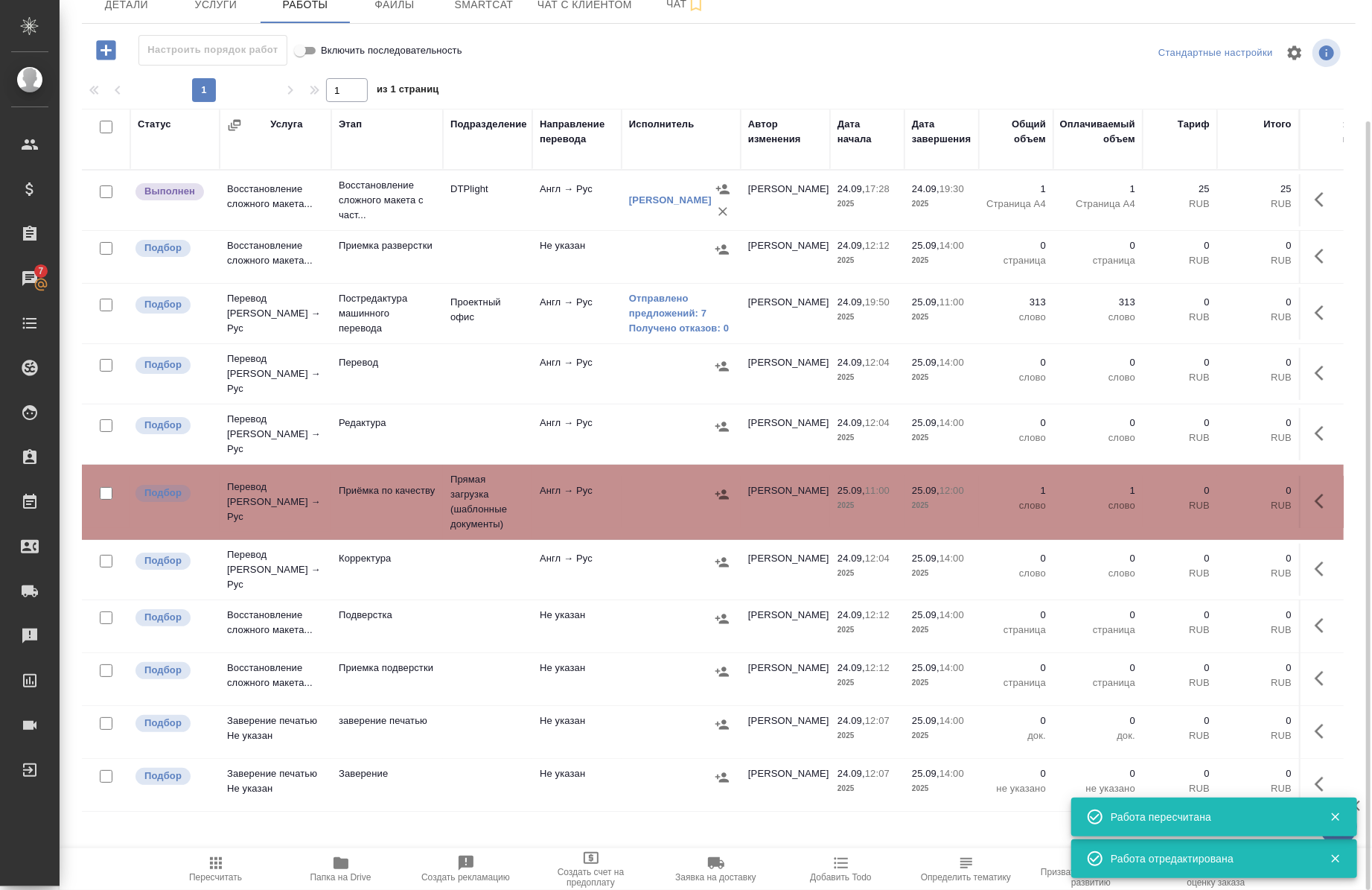
scroll to position [140, 0]
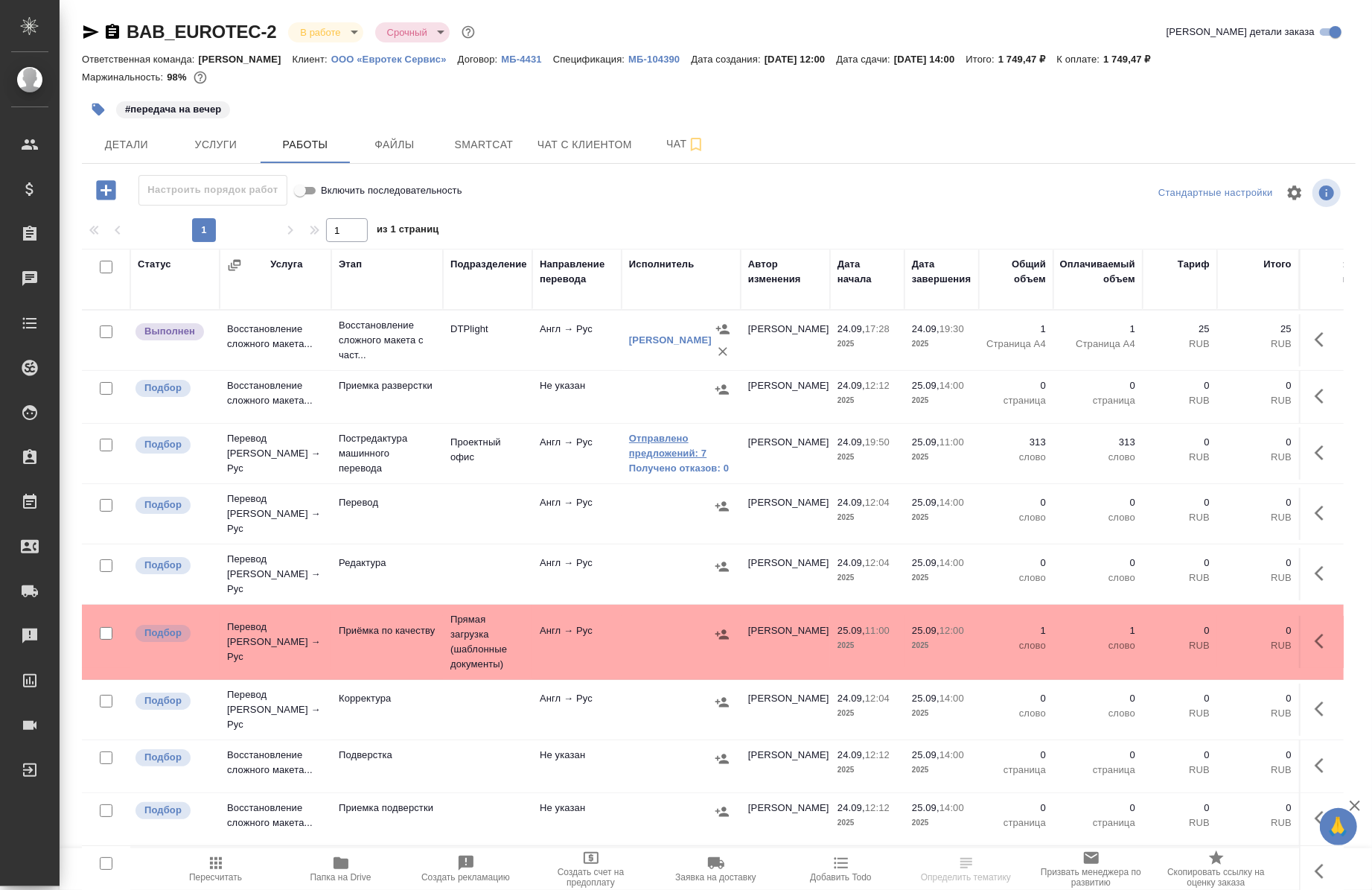
click at [634, 450] on link "Отправлено предложений: 7" at bounding box center [681, 446] width 105 height 30
click at [94, 117] on button "button" at bounding box center [99, 110] width 33 height 33
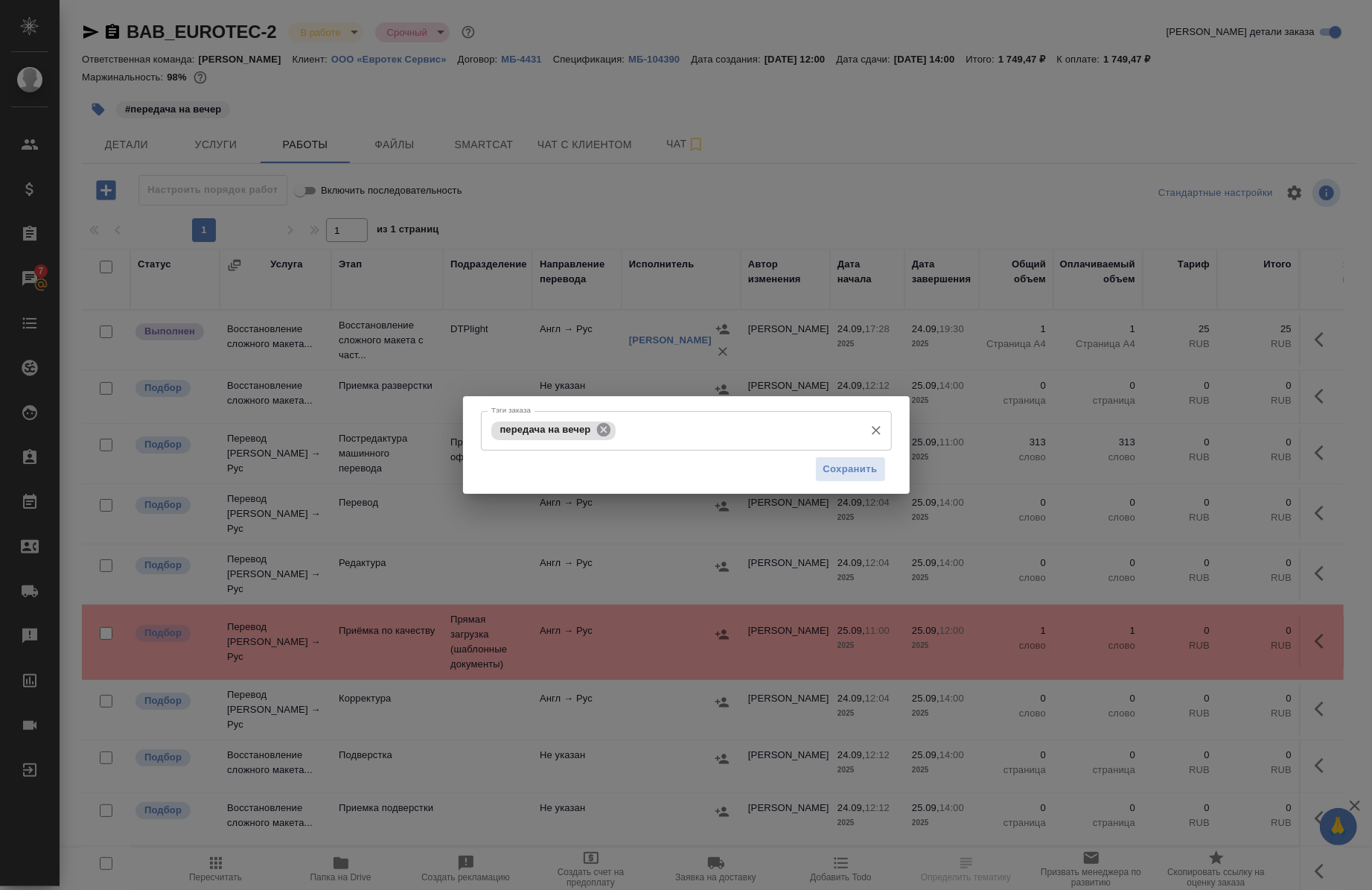
click at [603, 429] on icon at bounding box center [603, 430] width 14 height 14
click at [603, 429] on input "Тэги заказа" at bounding box center [672, 430] width 369 height 26
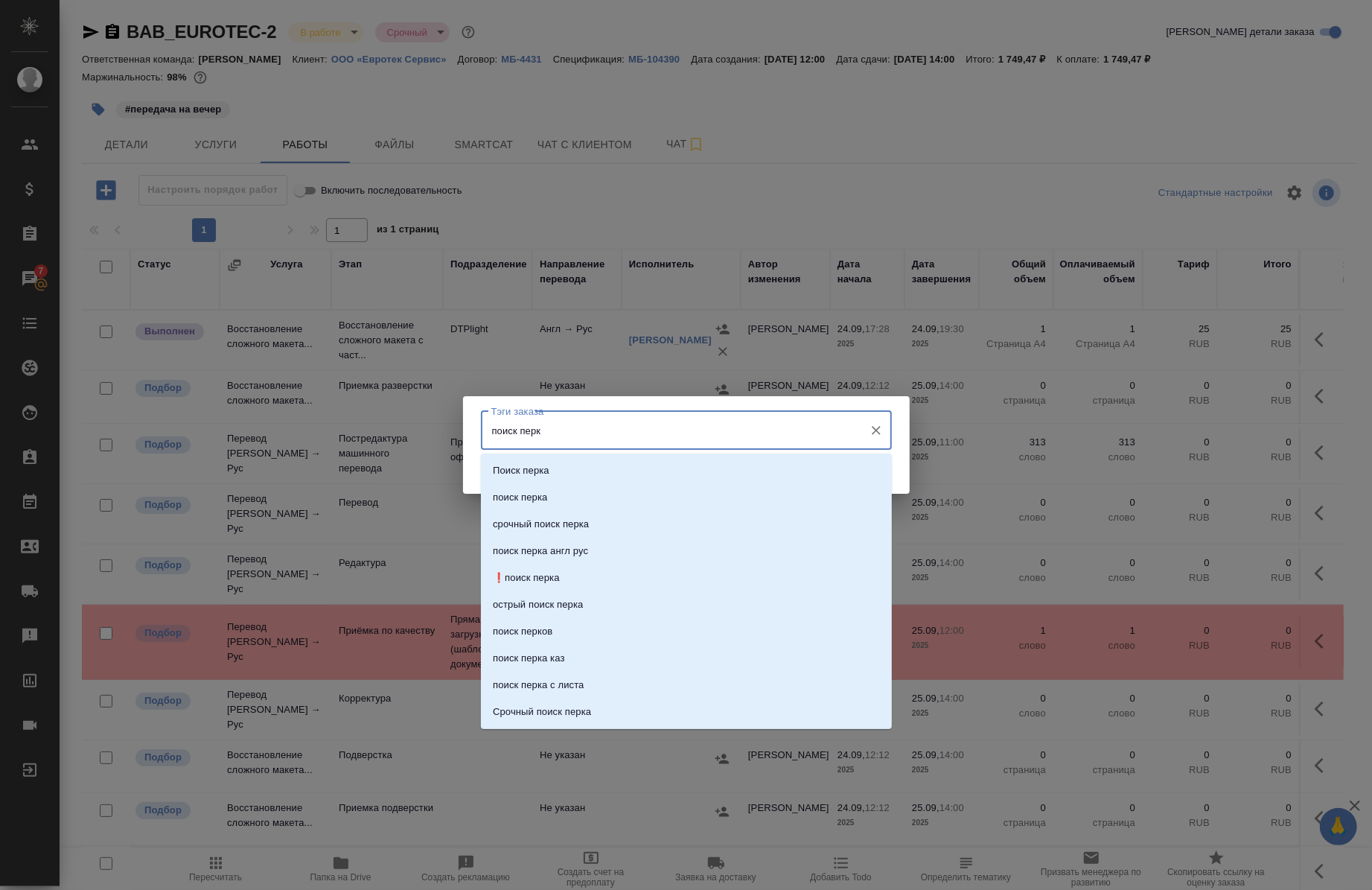
type input "поиск перка"
click at [597, 459] on li "Поиск перка" at bounding box center [686, 471] width 411 height 27
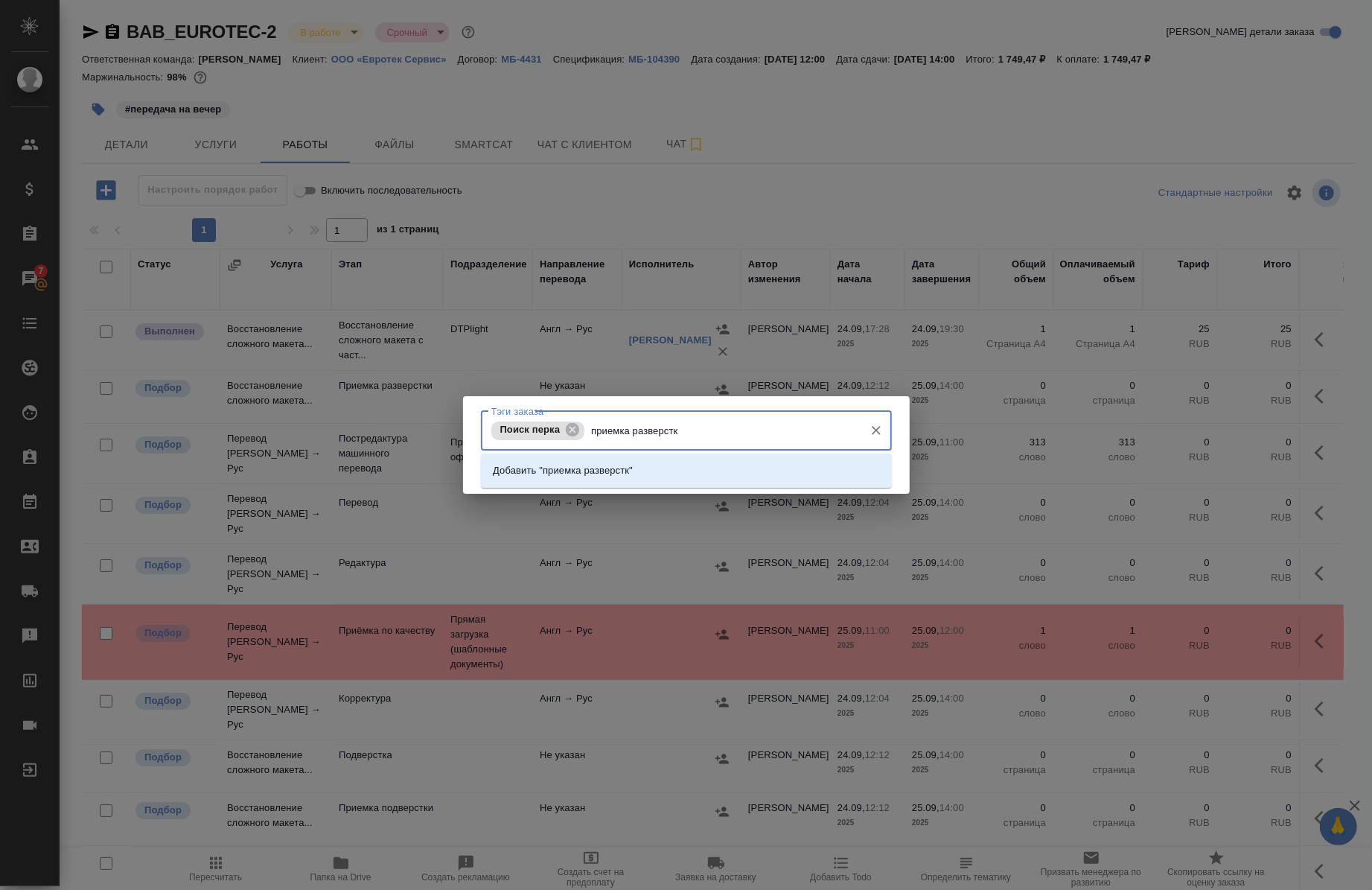
type input "приемка разверстки"
click at [709, 478] on li "Добавить "приемка разверстки"" at bounding box center [686, 471] width 411 height 27
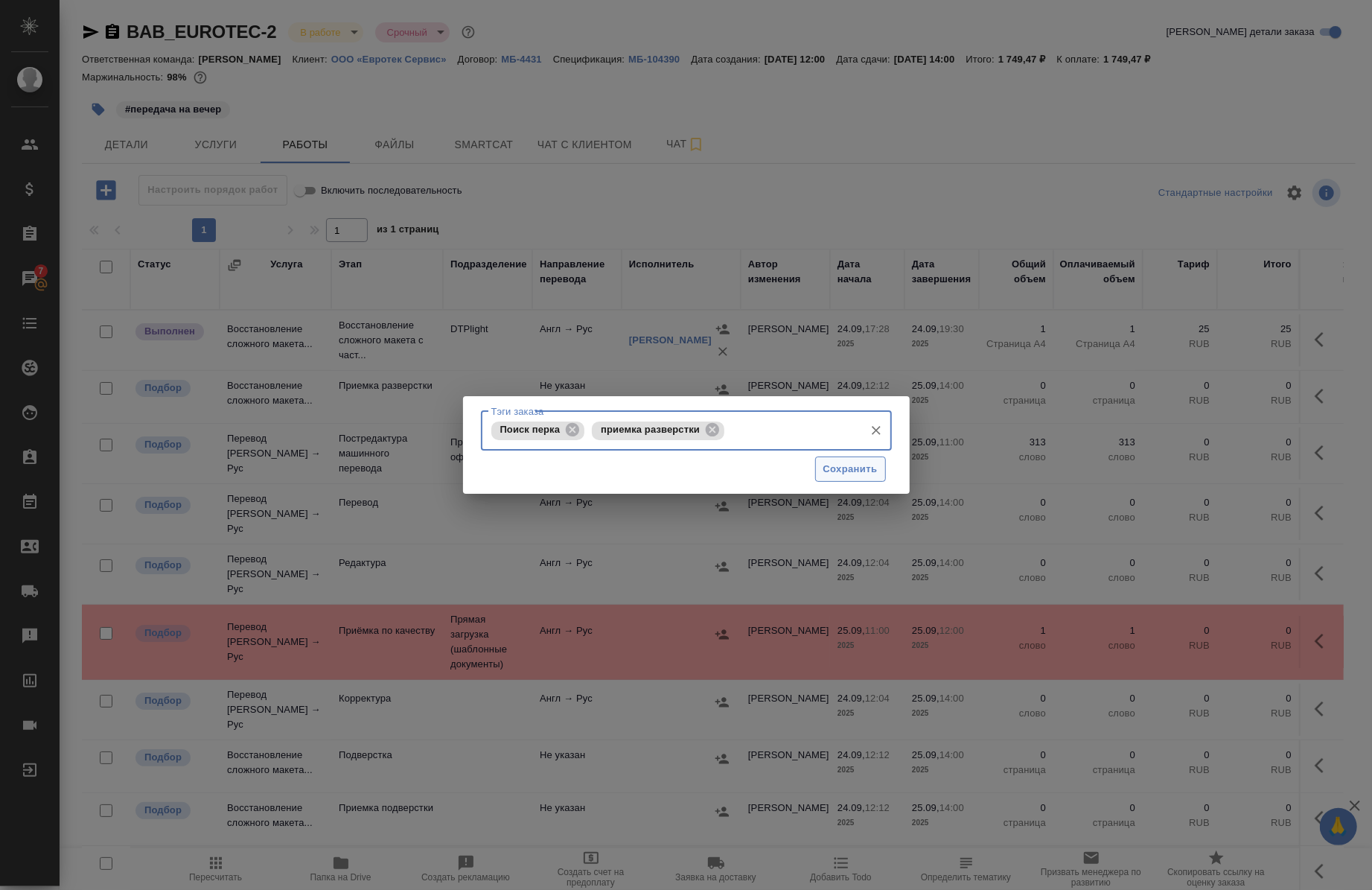
click at [879, 470] on button "Сохранить" at bounding box center [850, 470] width 71 height 26
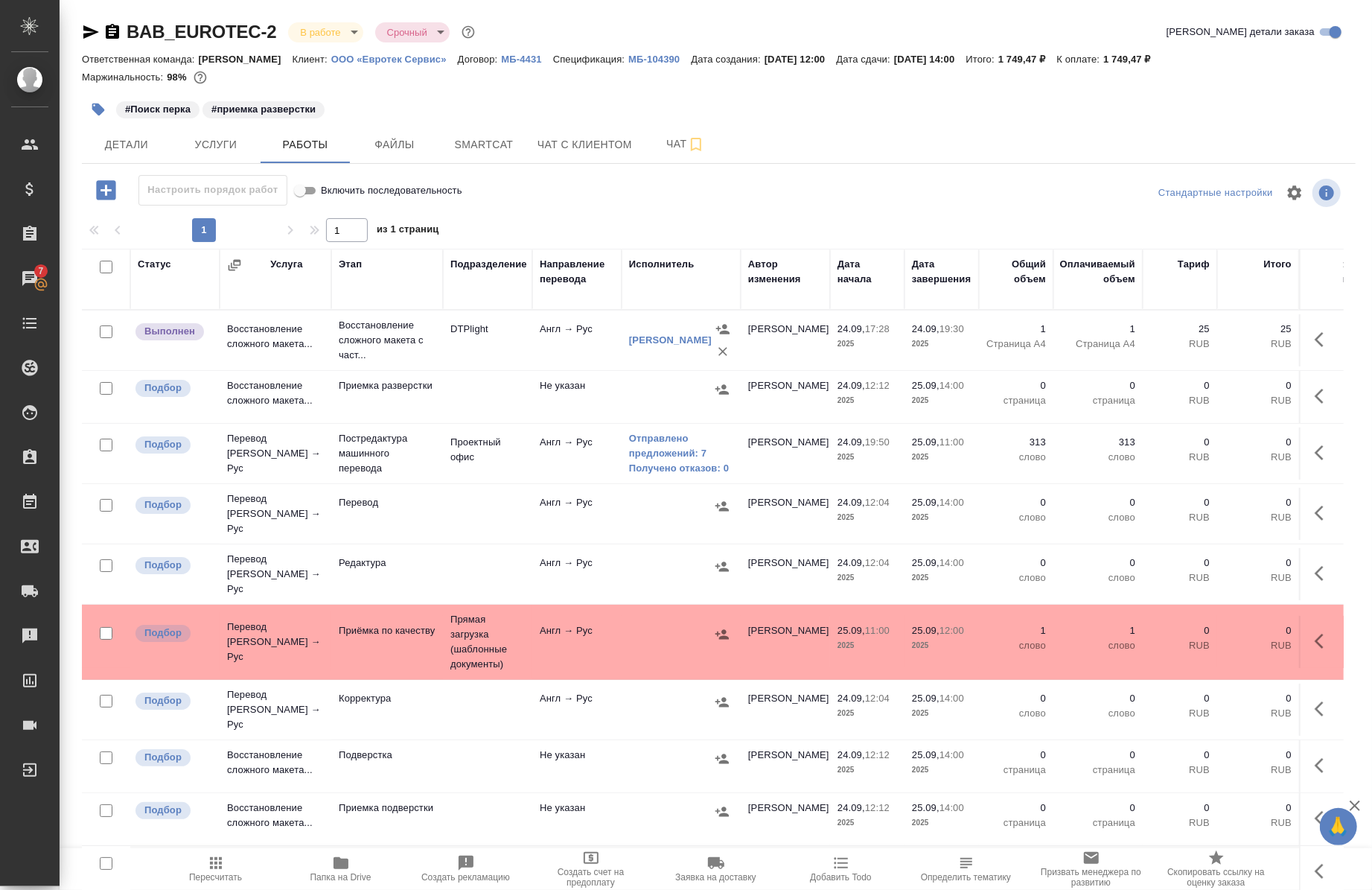
scroll to position [140, 0]
click at [656, 436] on link "Отправлено предложений: 7" at bounding box center [681, 446] width 105 height 30
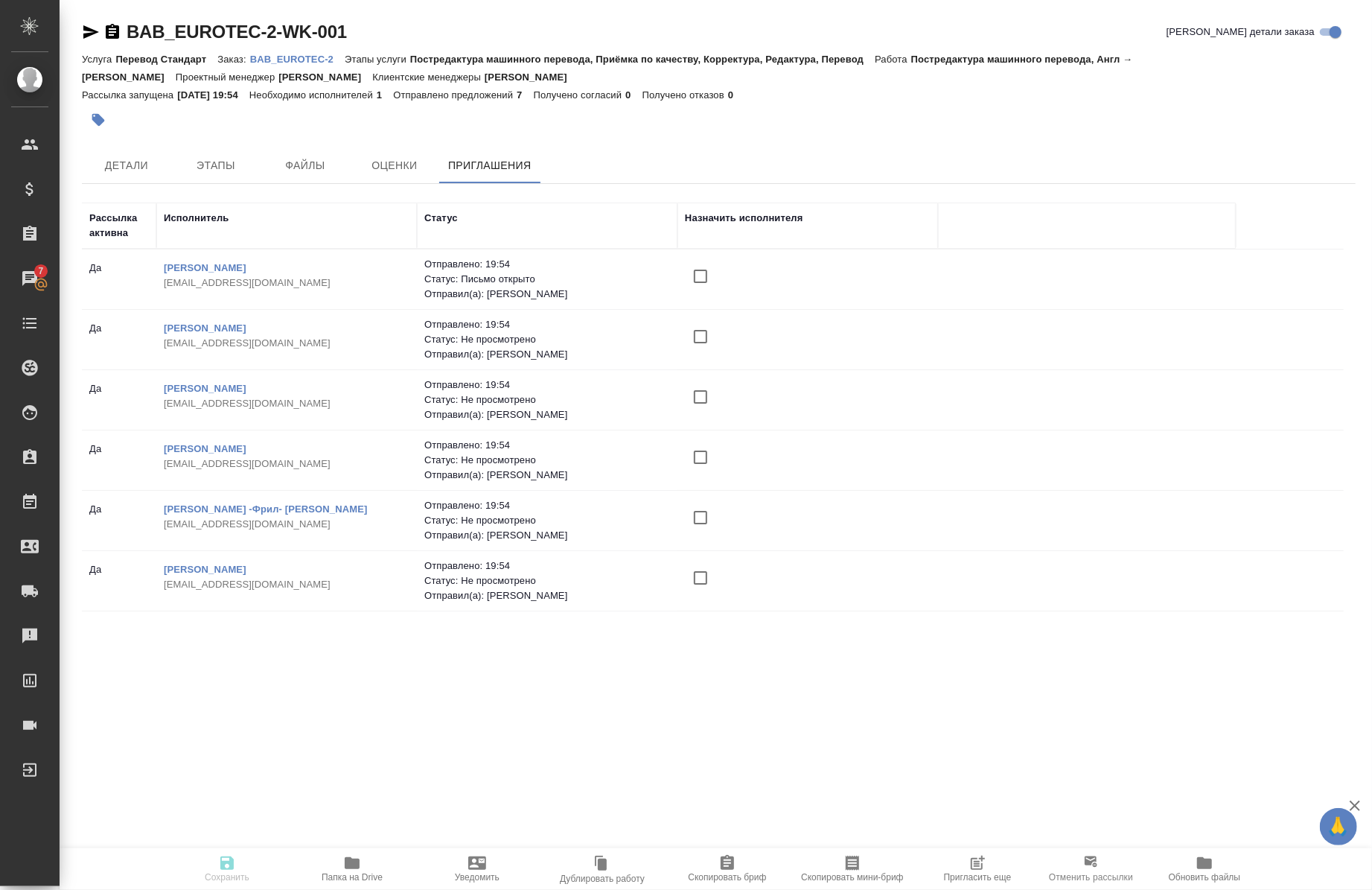
click at [975, 861] on icon "button" at bounding box center [980, 861] width 11 height 11
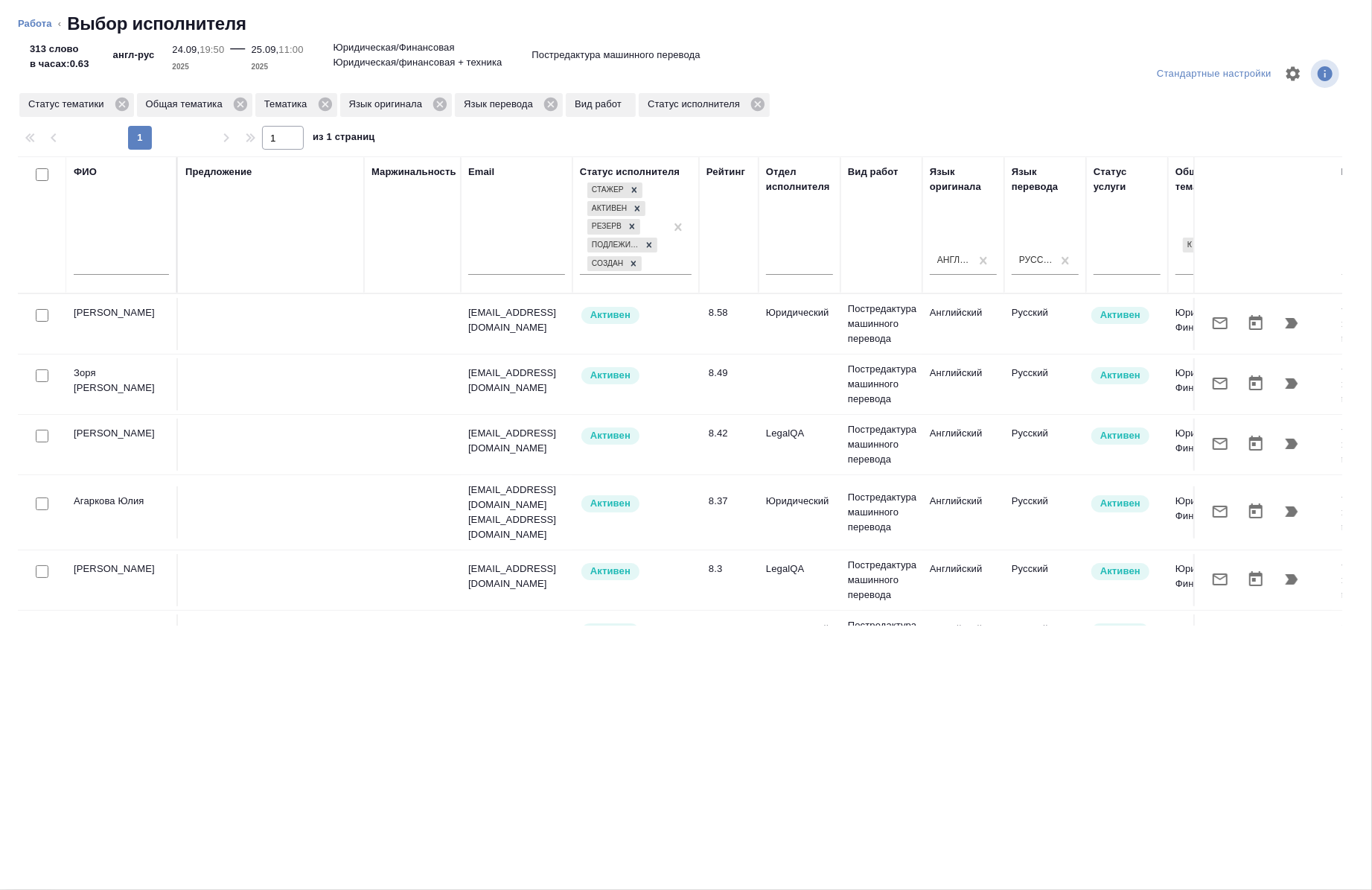
scroll to position [0, 850]
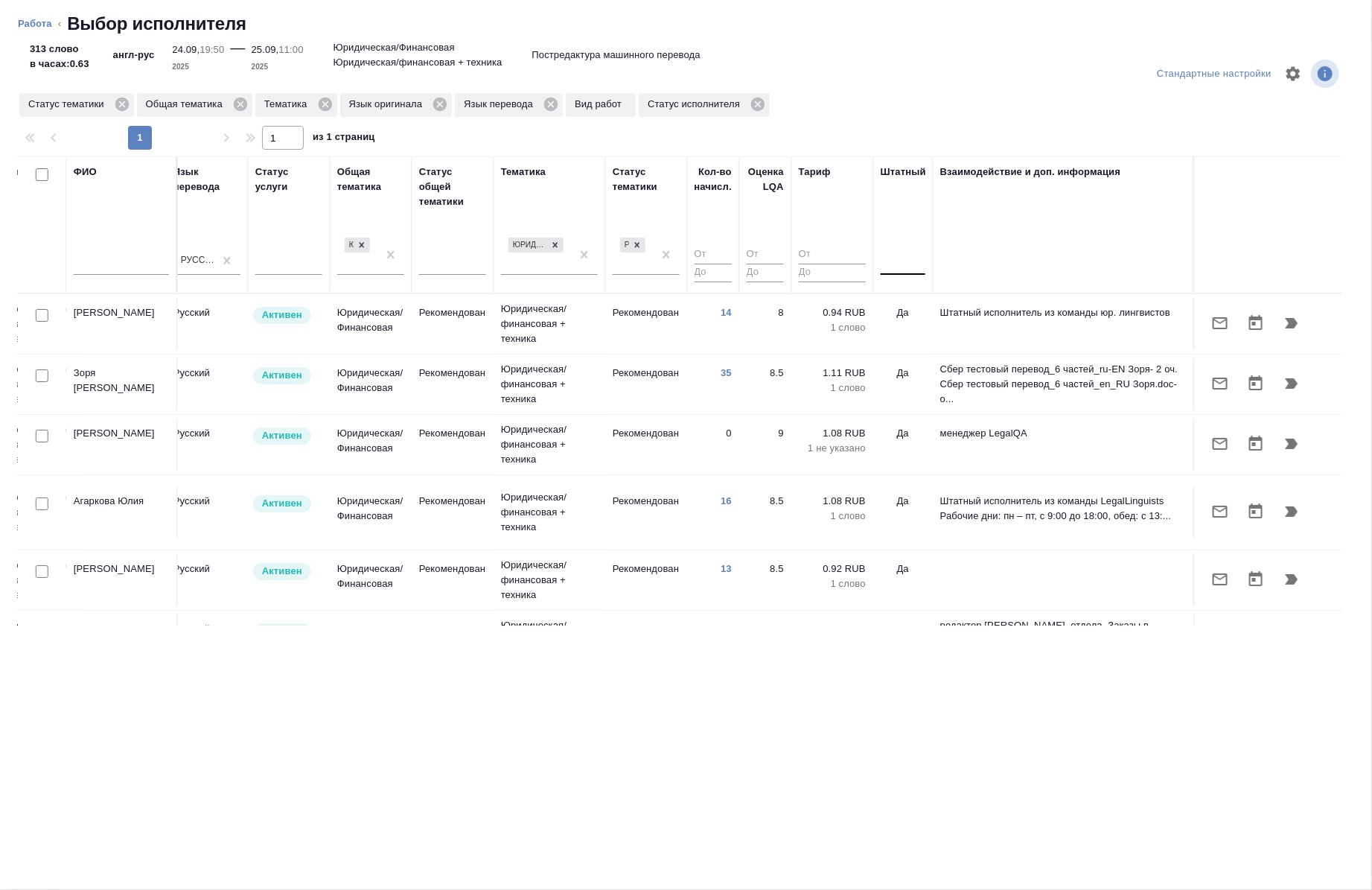
click at [895, 259] on div at bounding box center [903, 260] width 45 height 21
click at [892, 299] on div "Нет" at bounding box center [992, 307] width 224 height 27
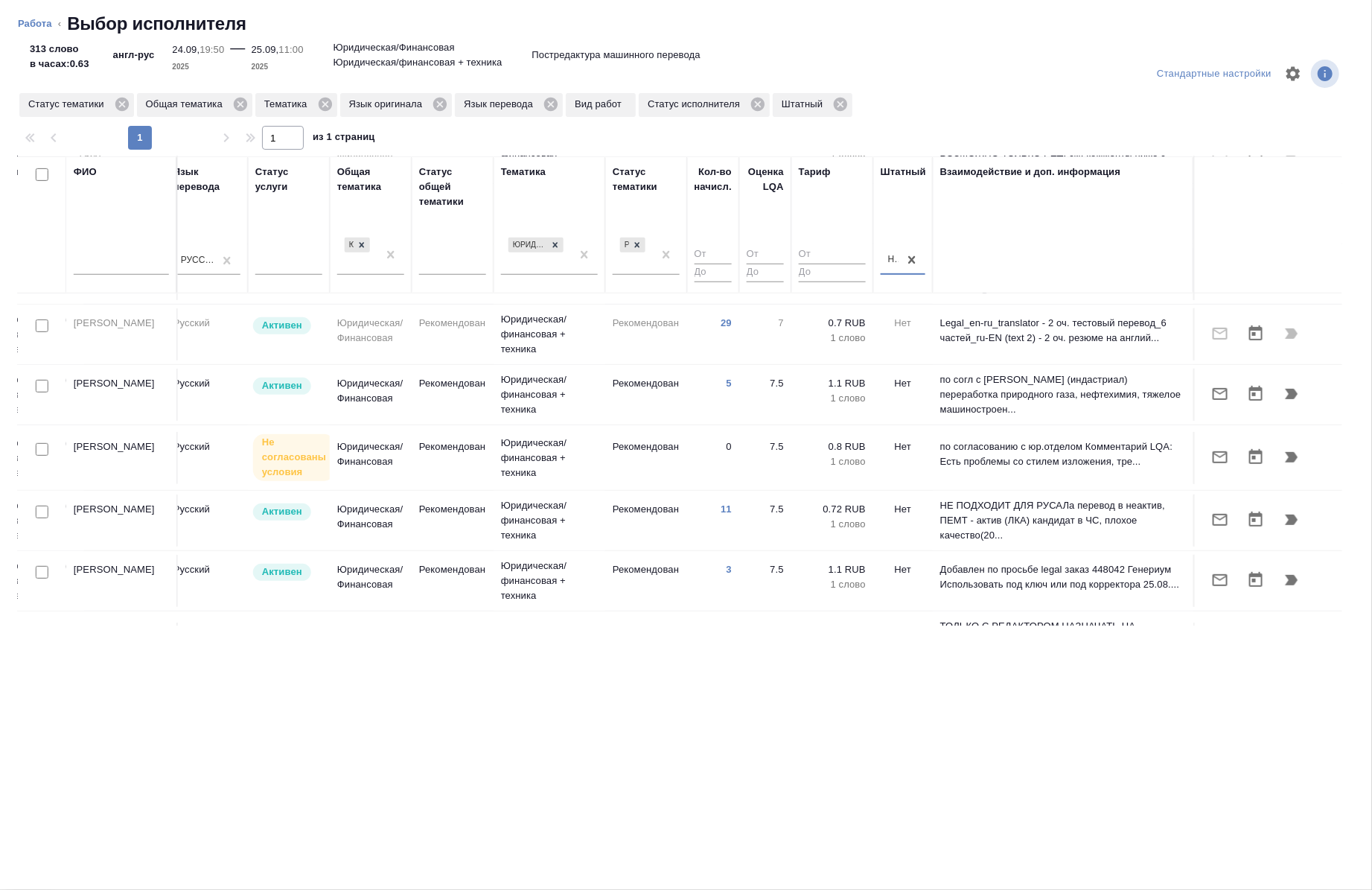
scroll to position [515, 843]
click at [41, 503] on div at bounding box center [42, 514] width 33 height 21
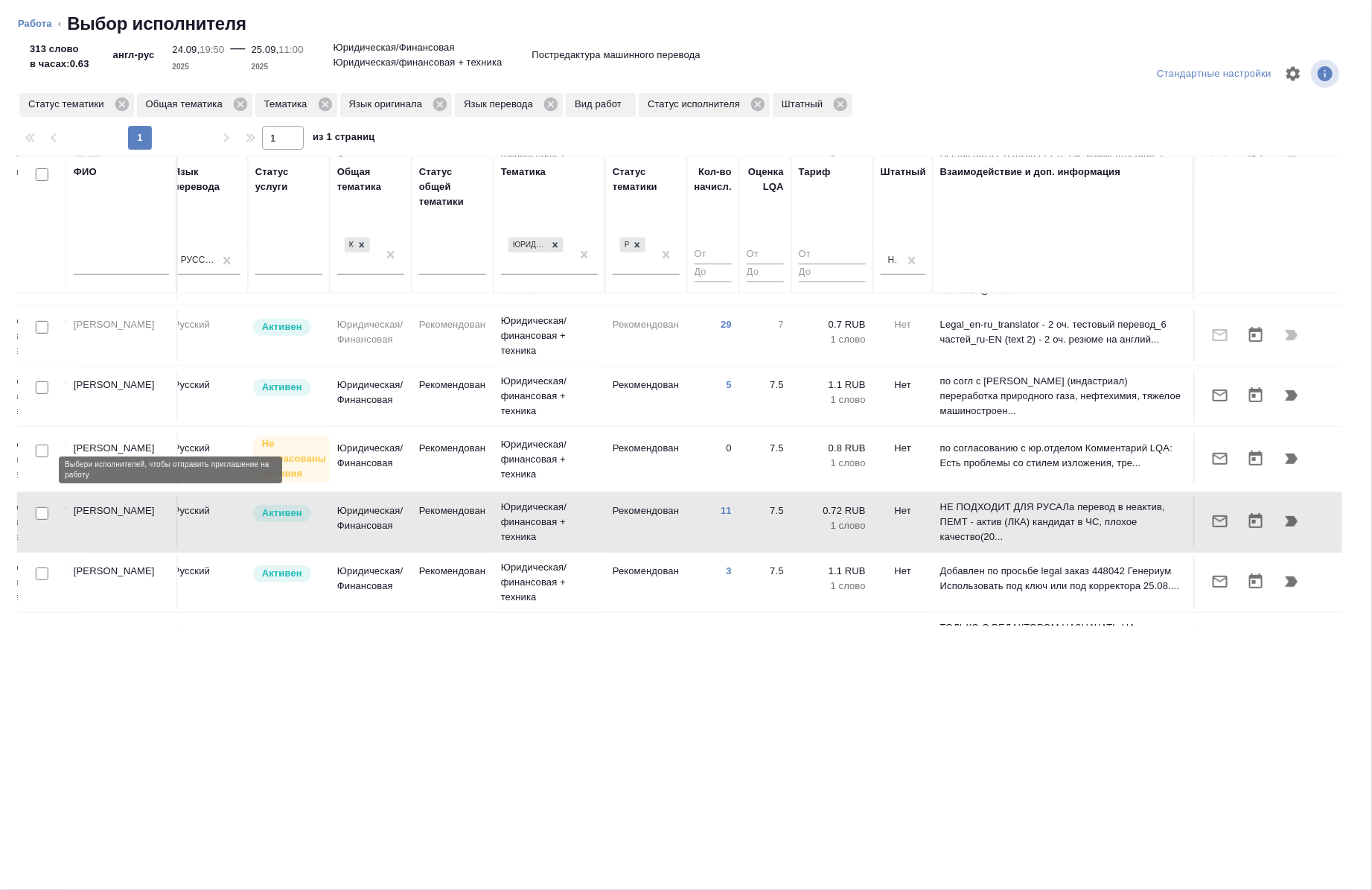
click at [43, 508] on input "checkbox" at bounding box center [42, 514] width 13 height 13
checkbox input "true"
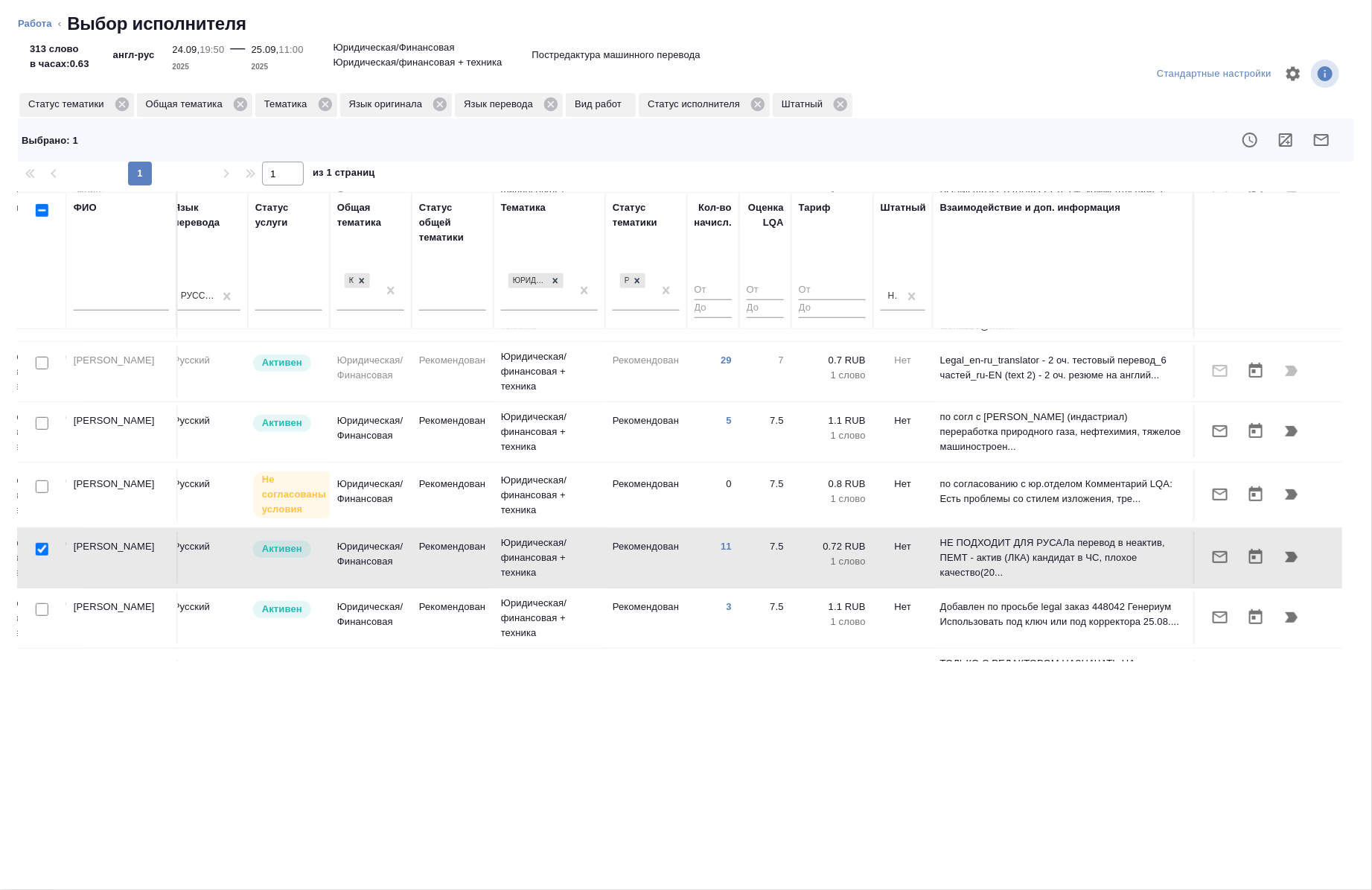
scroll to position [532, 843]
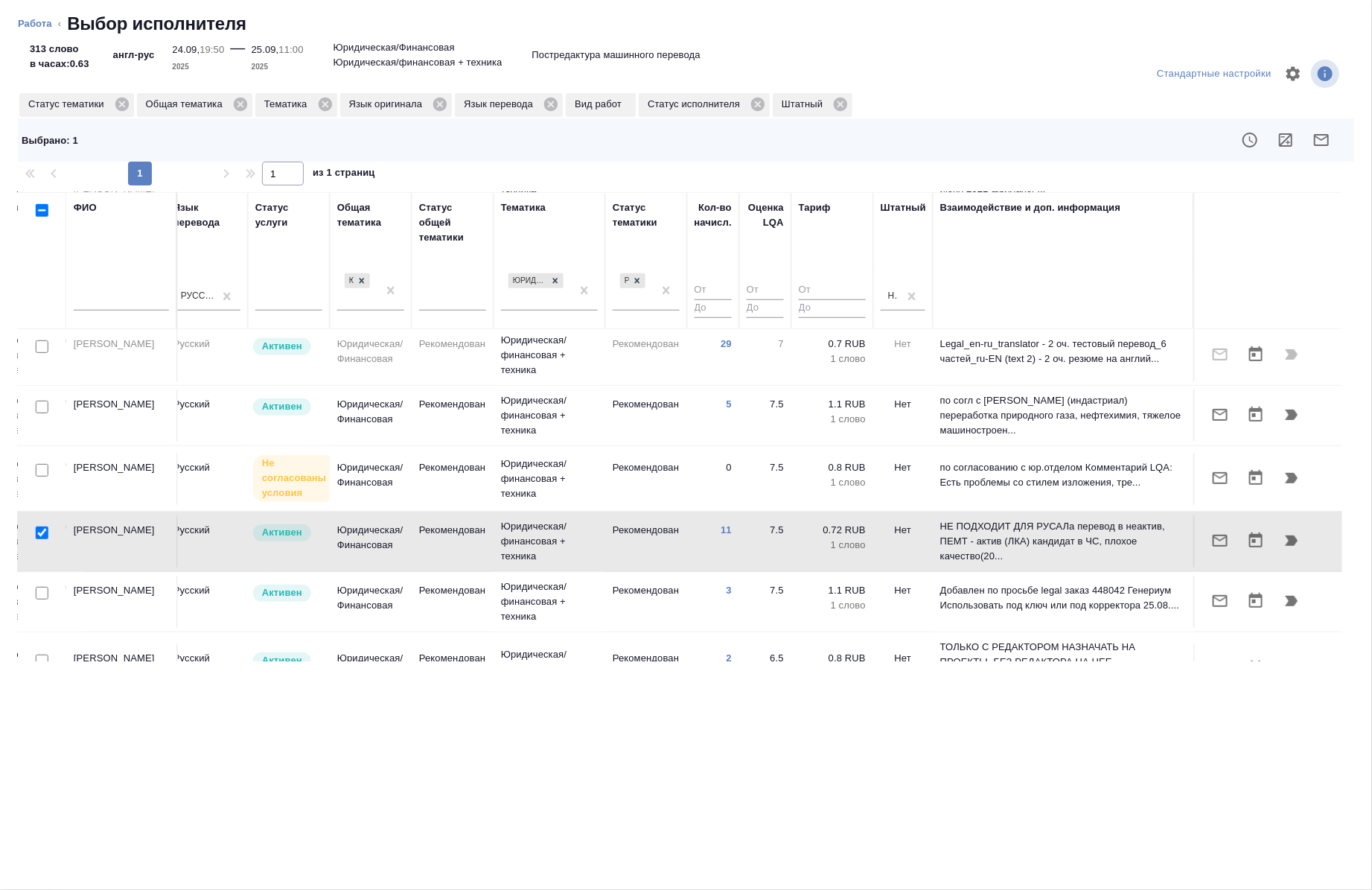
click at [42, 651] on div at bounding box center [42, 661] width 33 height 21
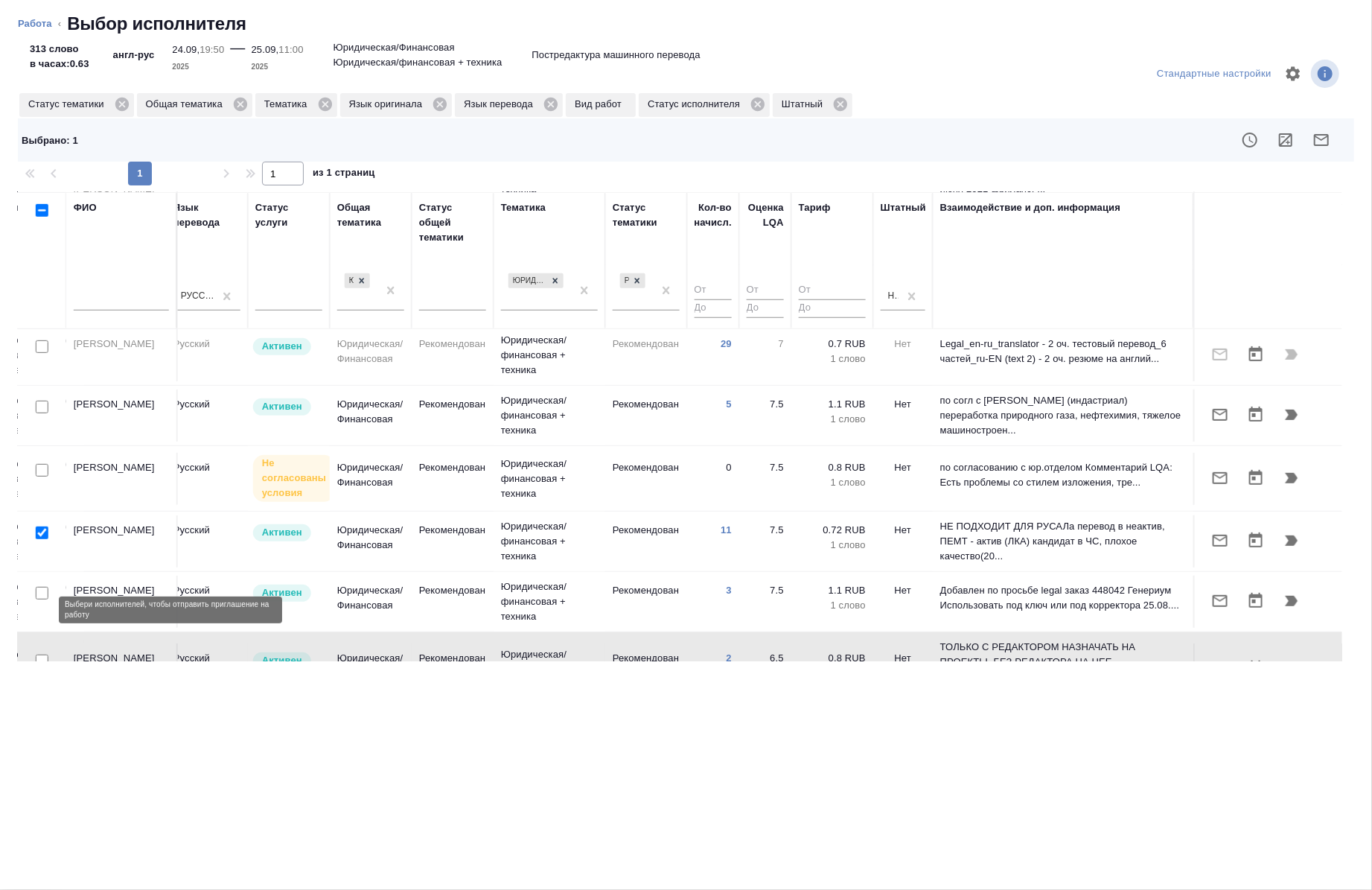
click at [40, 655] on input "checkbox" at bounding box center [42, 661] width 13 height 13
checkbox input "true"
click at [1315, 143] on icon "button" at bounding box center [1321, 140] width 18 height 18
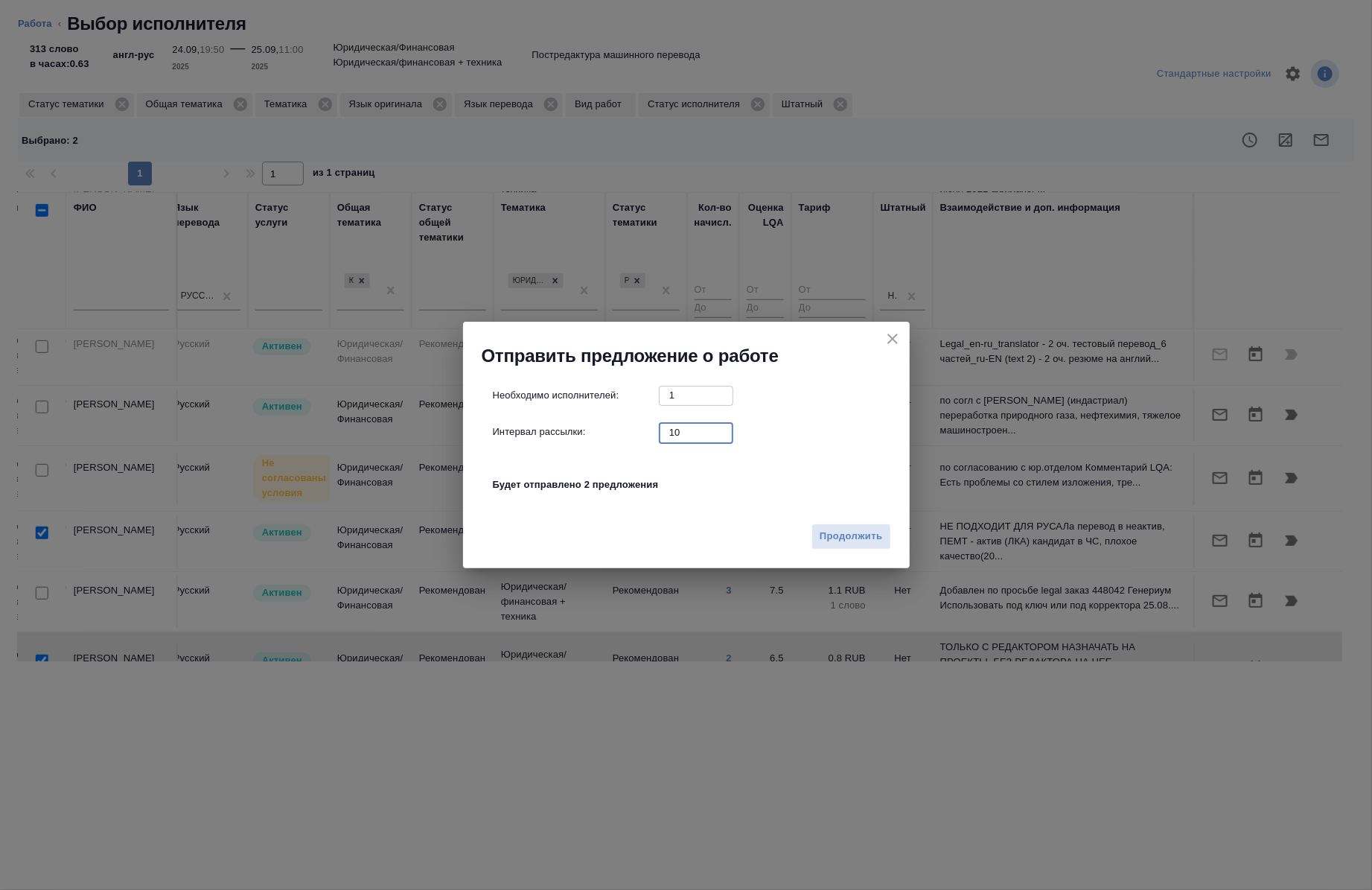
click at [695, 425] on input "10" at bounding box center [696, 433] width 75 height 19
type input "0"
click at [864, 542] on span "Продолжить" at bounding box center [851, 537] width 63 height 17
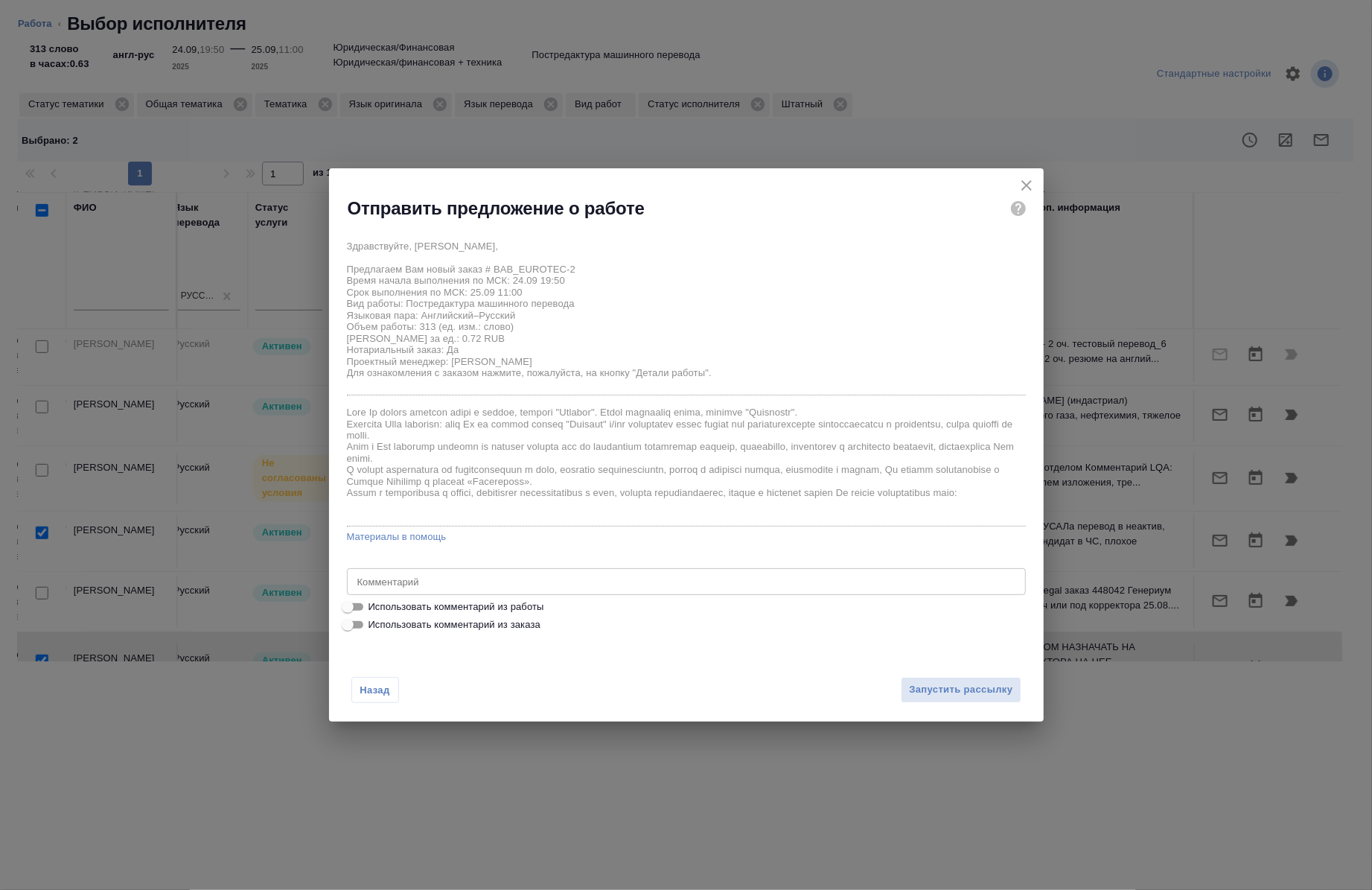
click at [500, 605] on span "Использовать комментарий из работы" at bounding box center [456, 606] width 176 height 15
click at [374, 605] on input "Использовать комментарий из работы" at bounding box center [348, 607] width 54 height 18
checkbox input "true"
type textarea "под нот ссылка на референс: [URL][DOMAIN_NAME] кит печать дублируется."
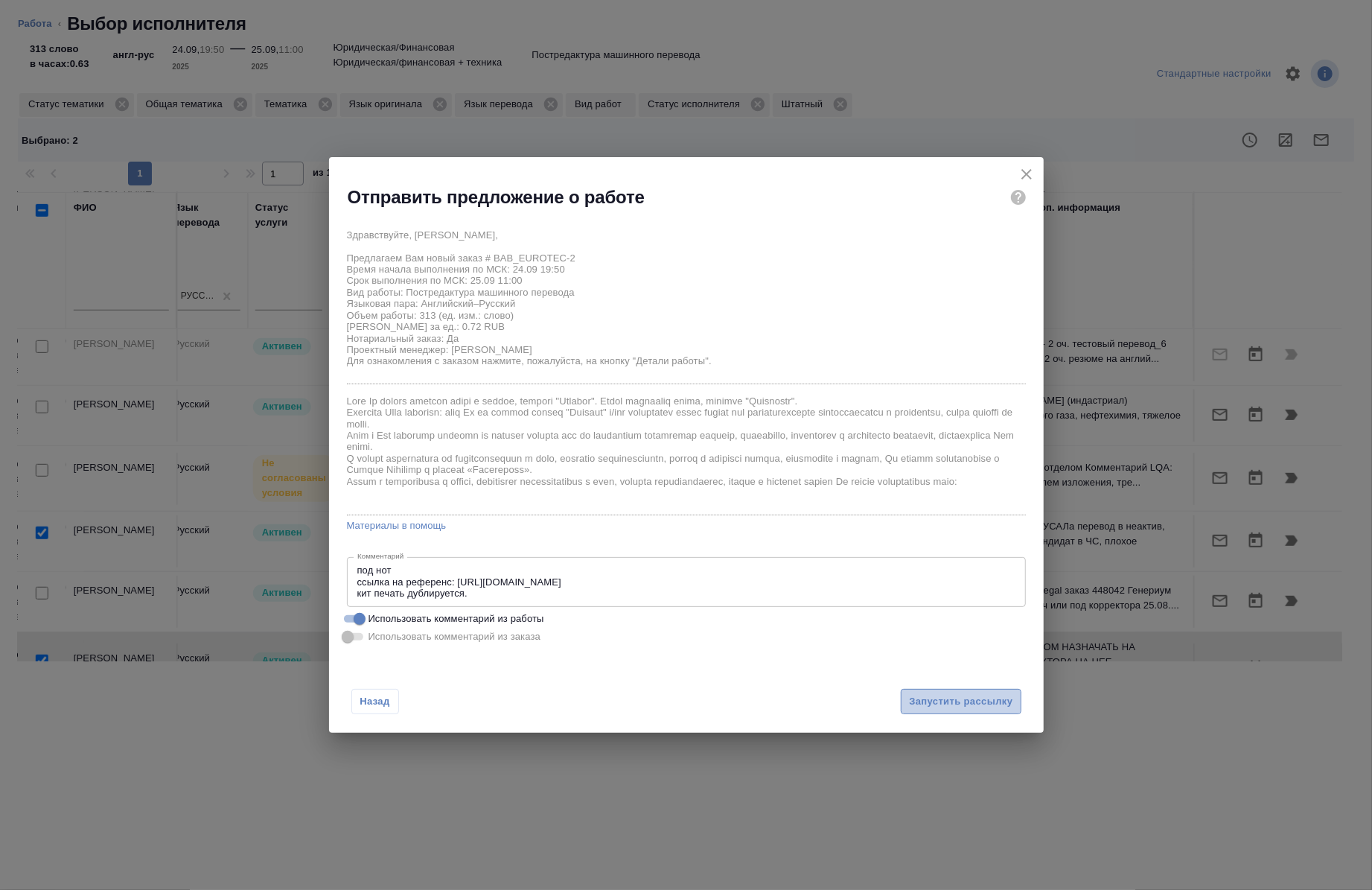
click at [932, 702] on span "Запустить рассылку" at bounding box center [961, 702] width 104 height 17
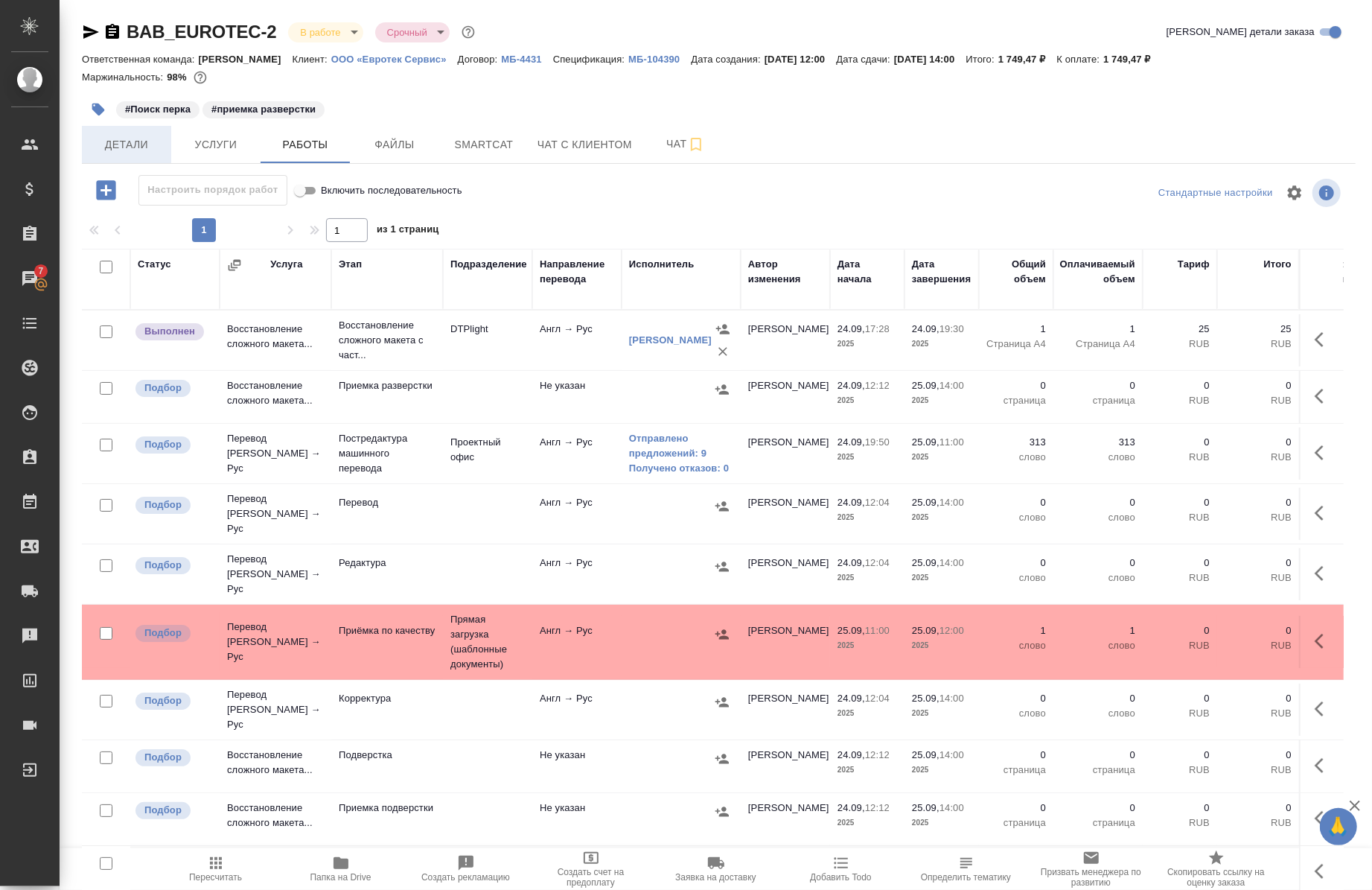
click at [120, 152] on span "Детали" at bounding box center [126, 145] width 71 height 19
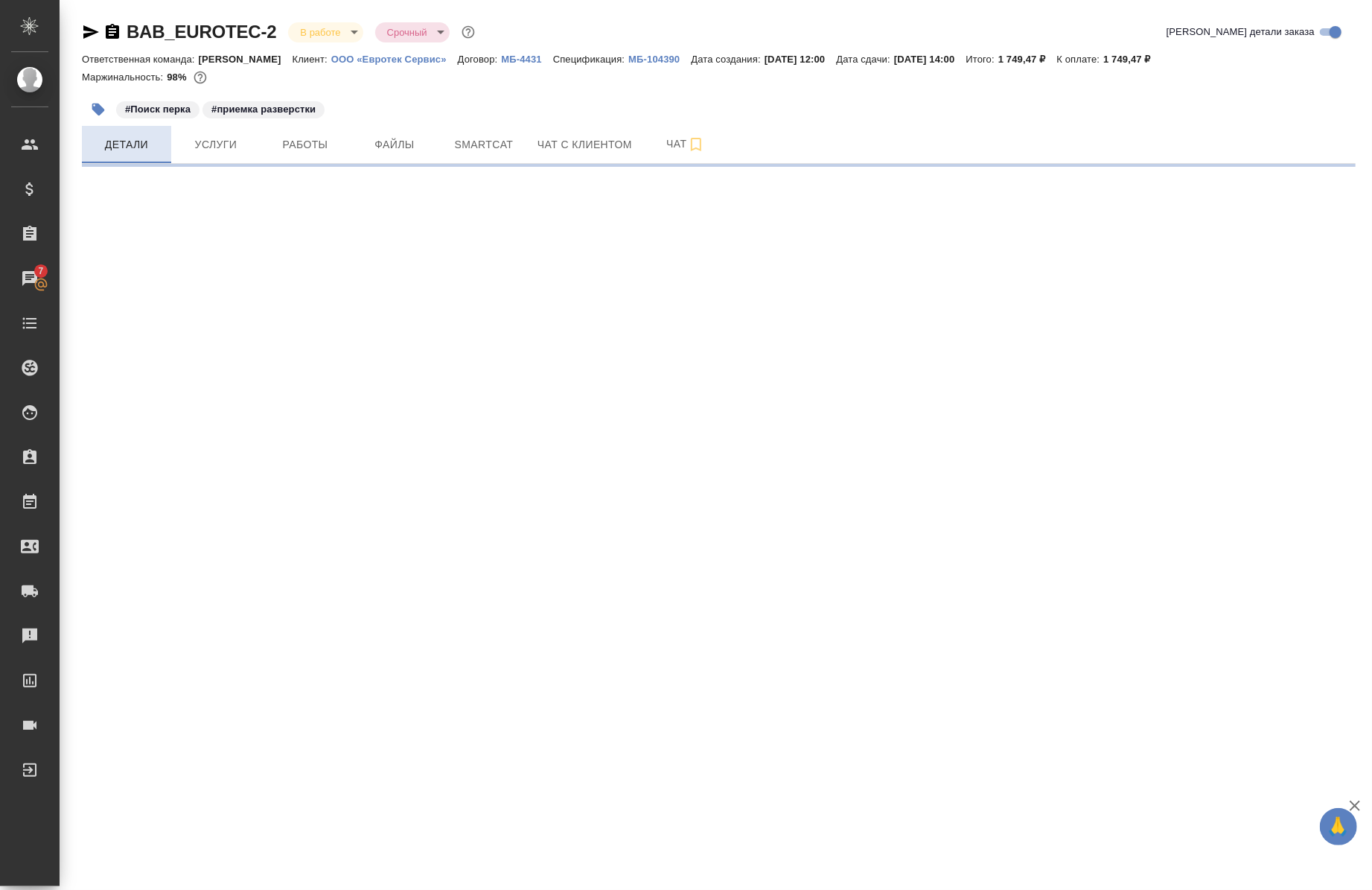
select select "RU"
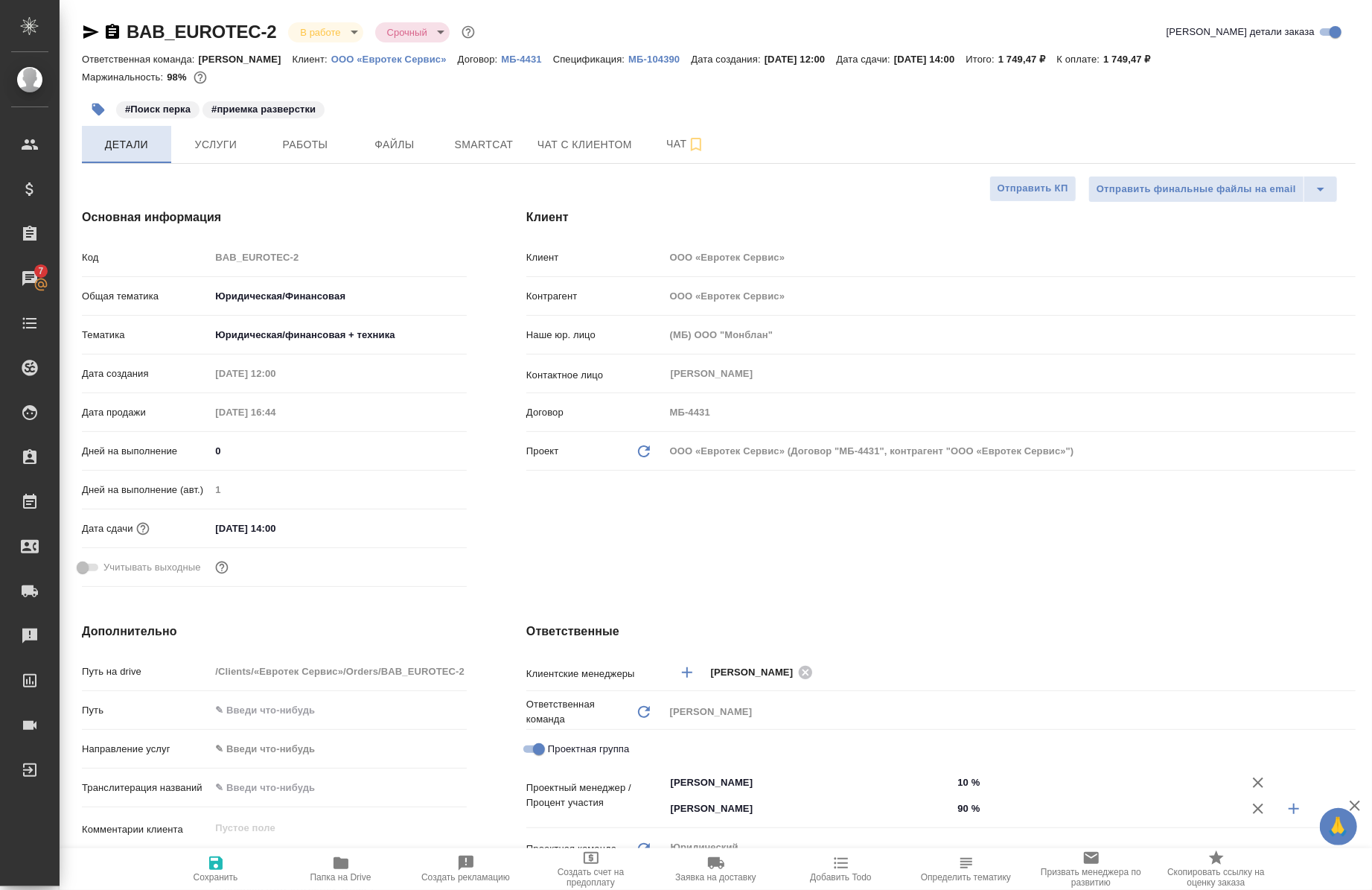
type textarea "x"
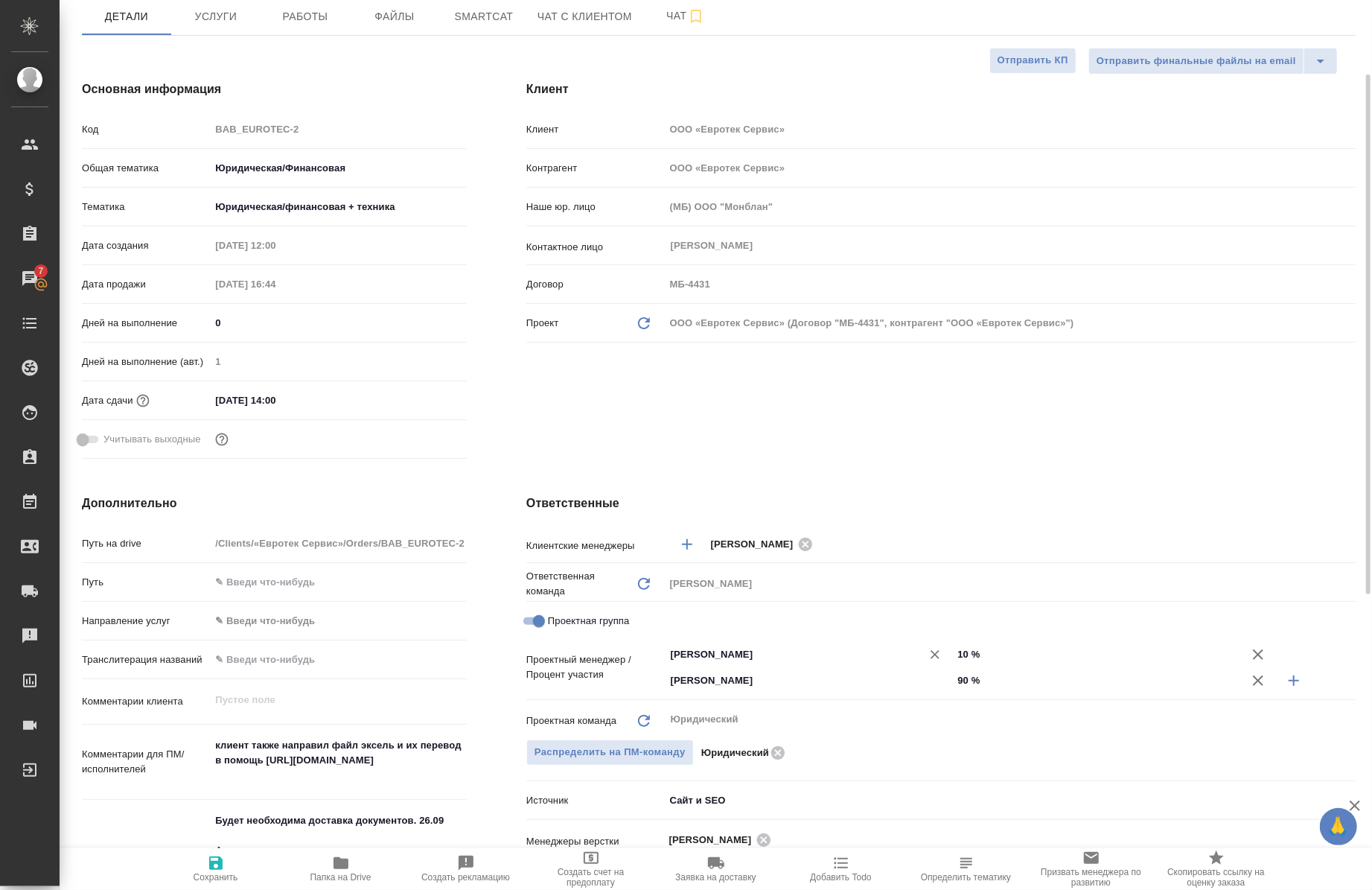
scroll to position [129, 0]
type textarea "x"
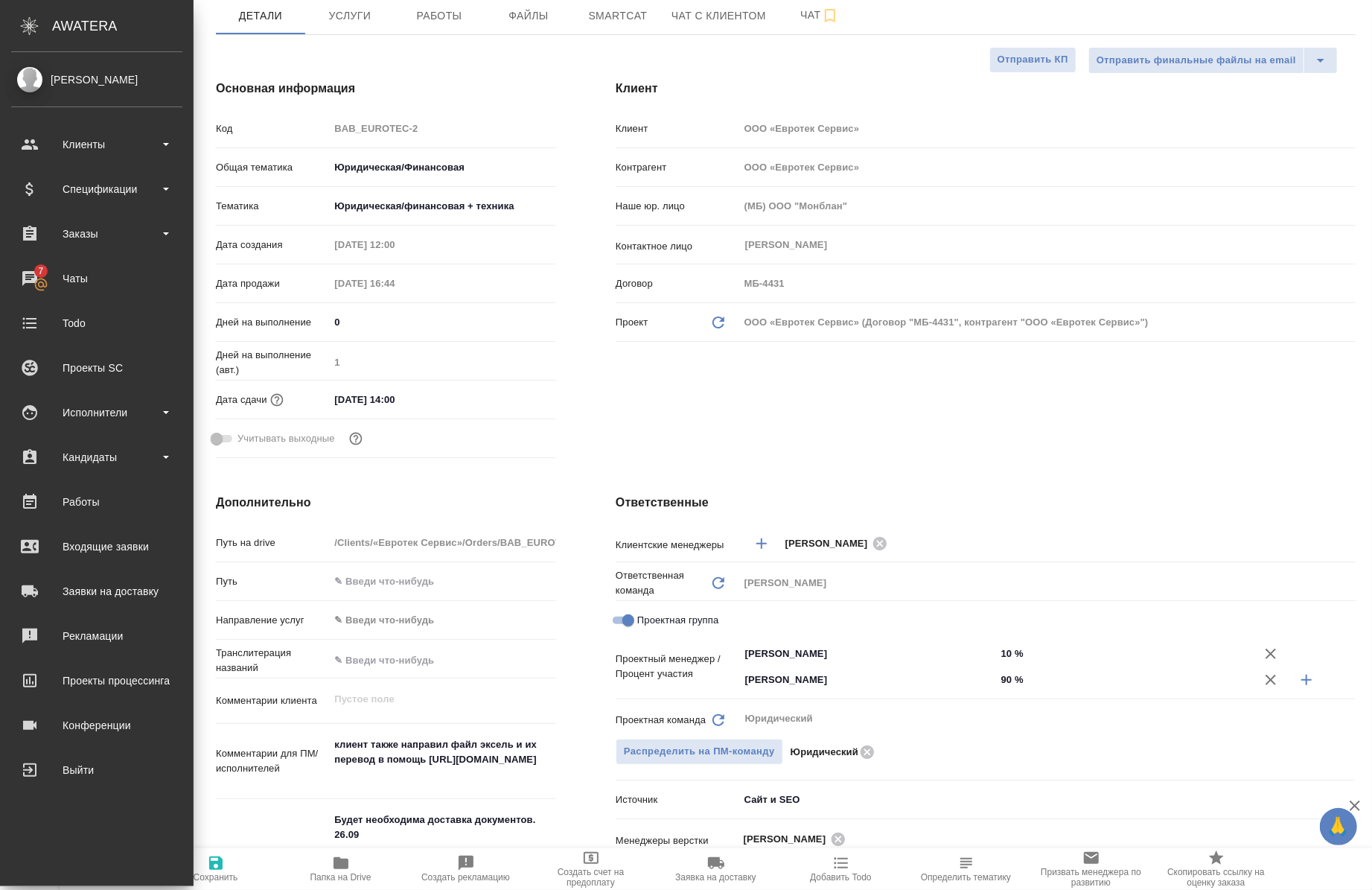
type textarea "x"
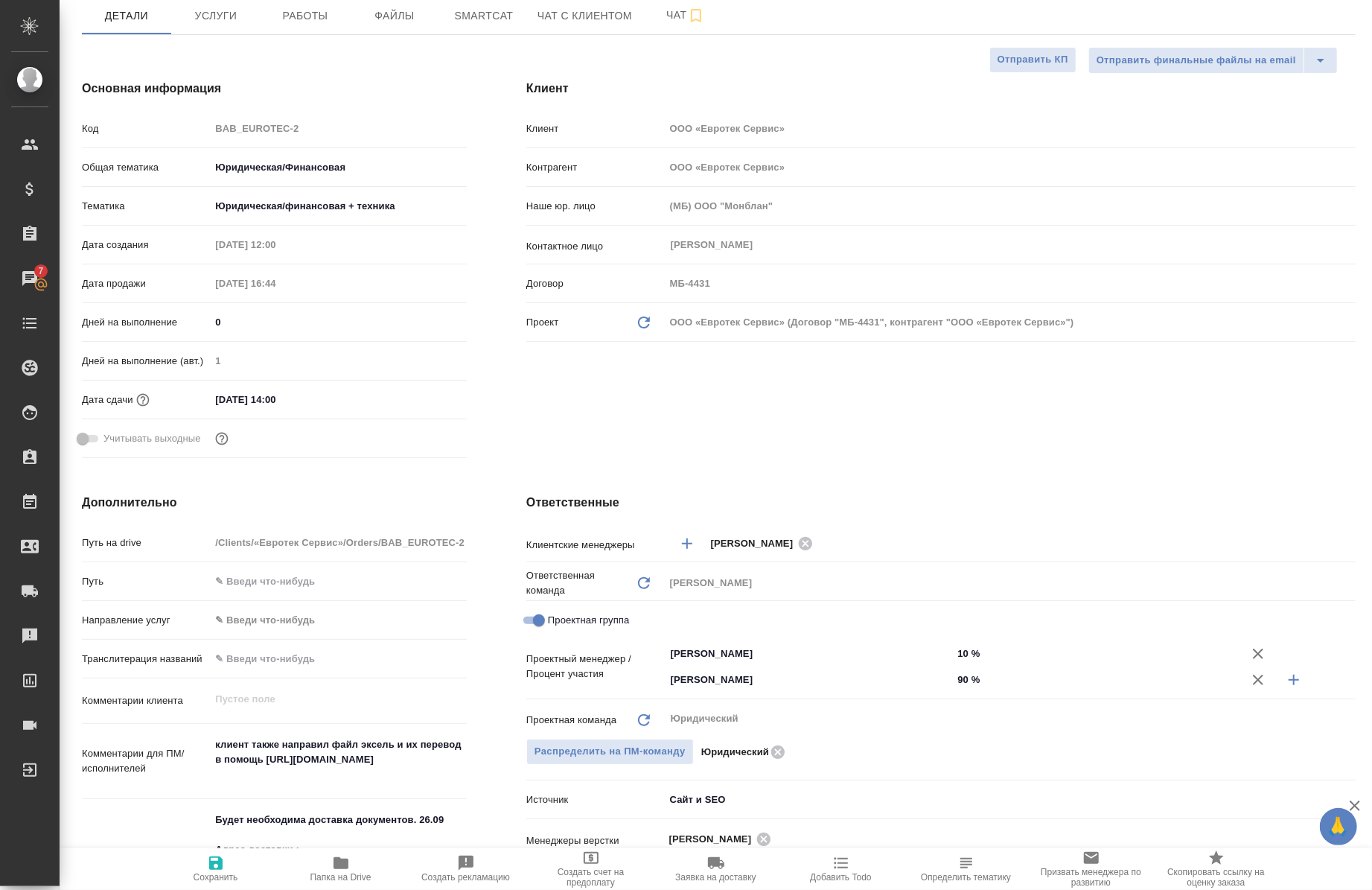
type textarea "x"
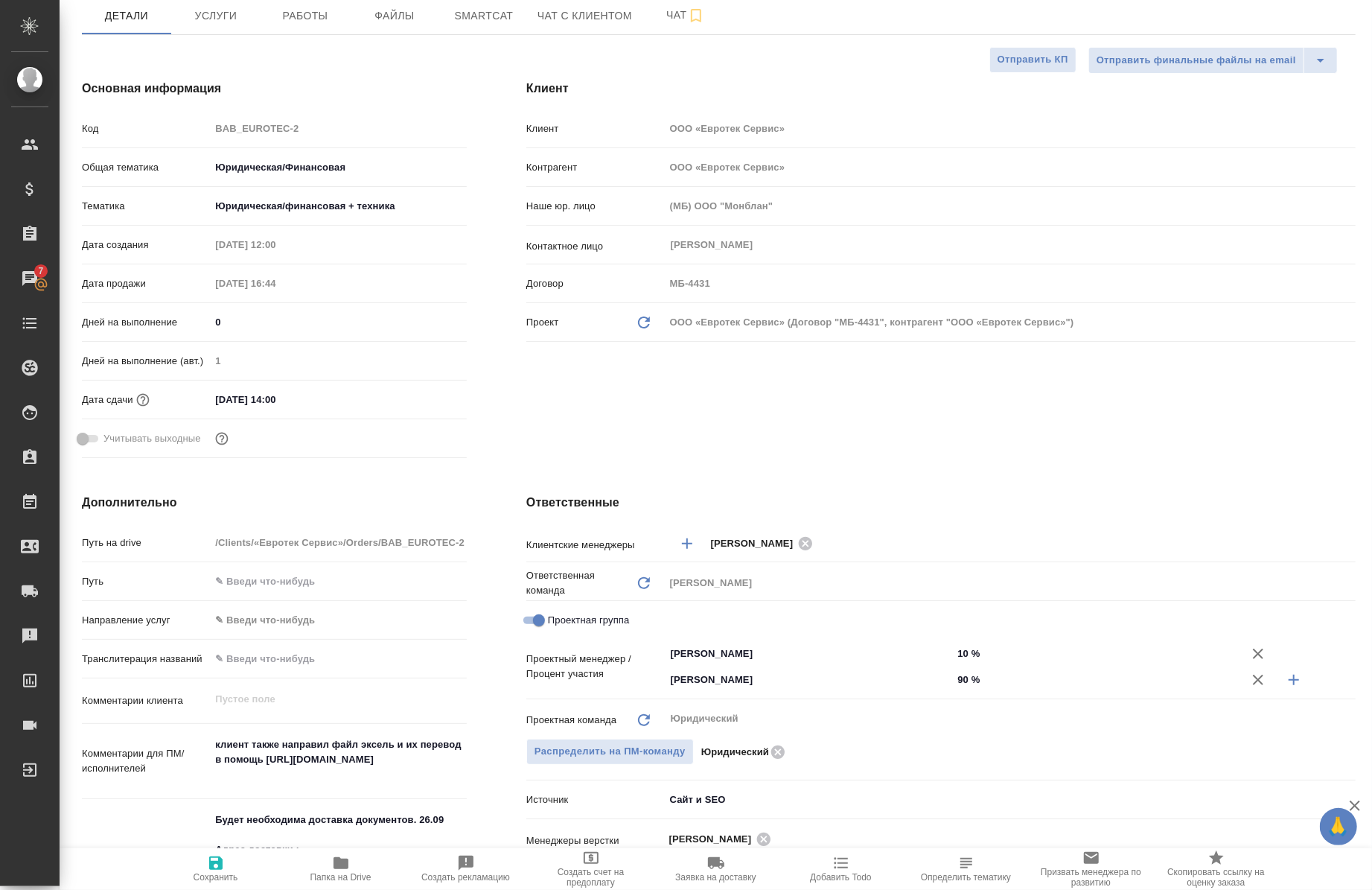
type textarea "x"
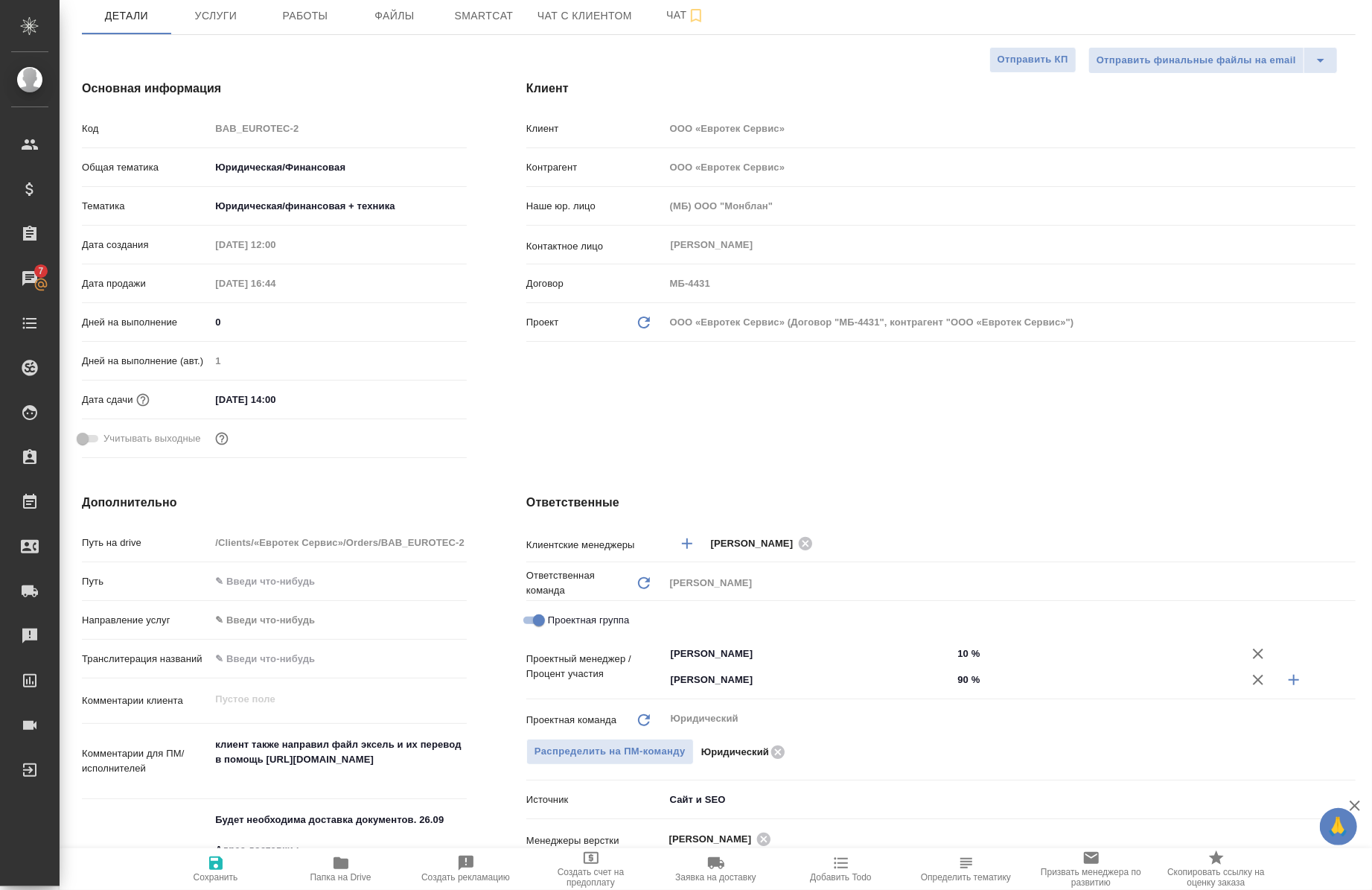
type textarea "x"
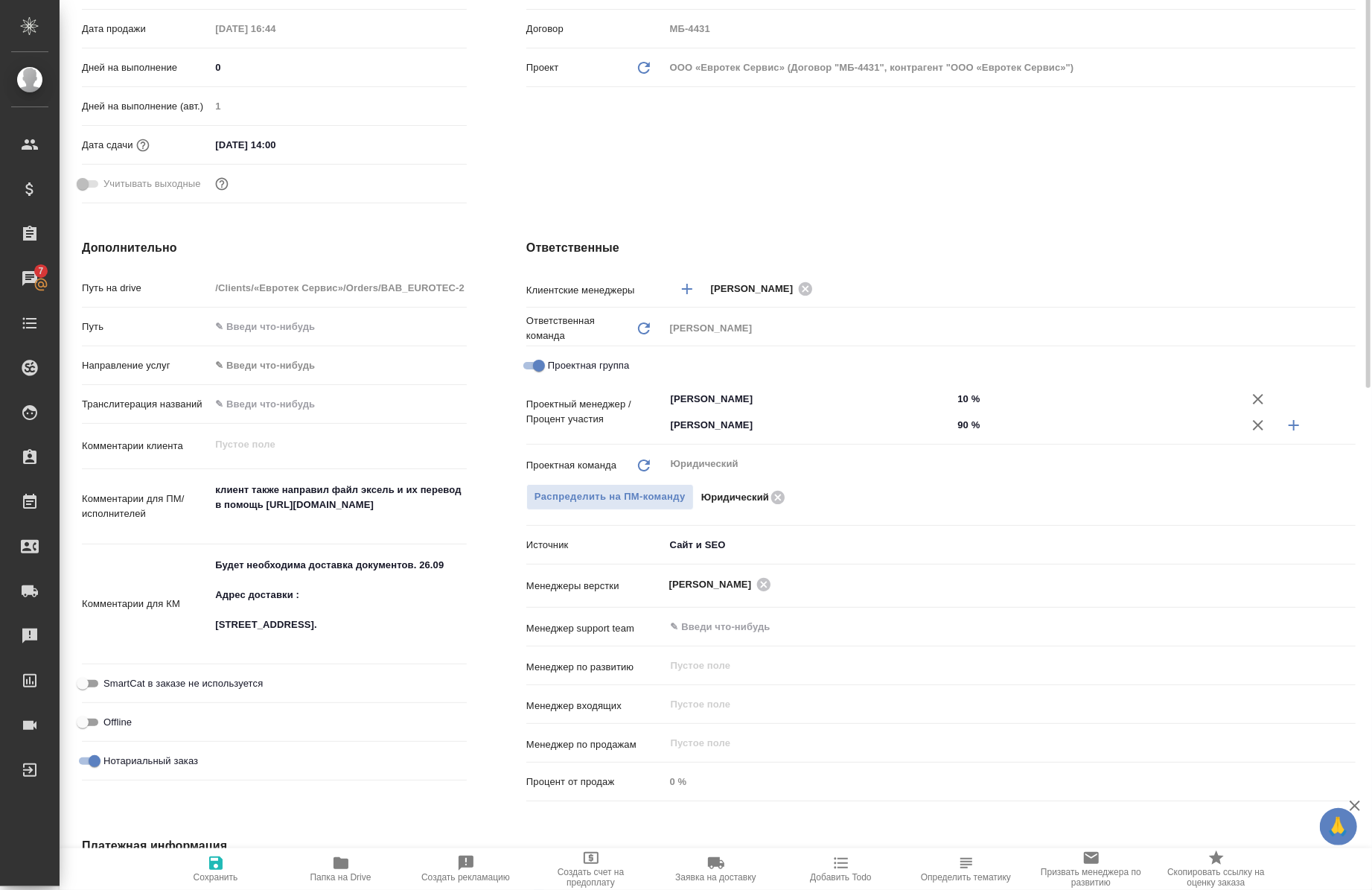
scroll to position [0, 0]
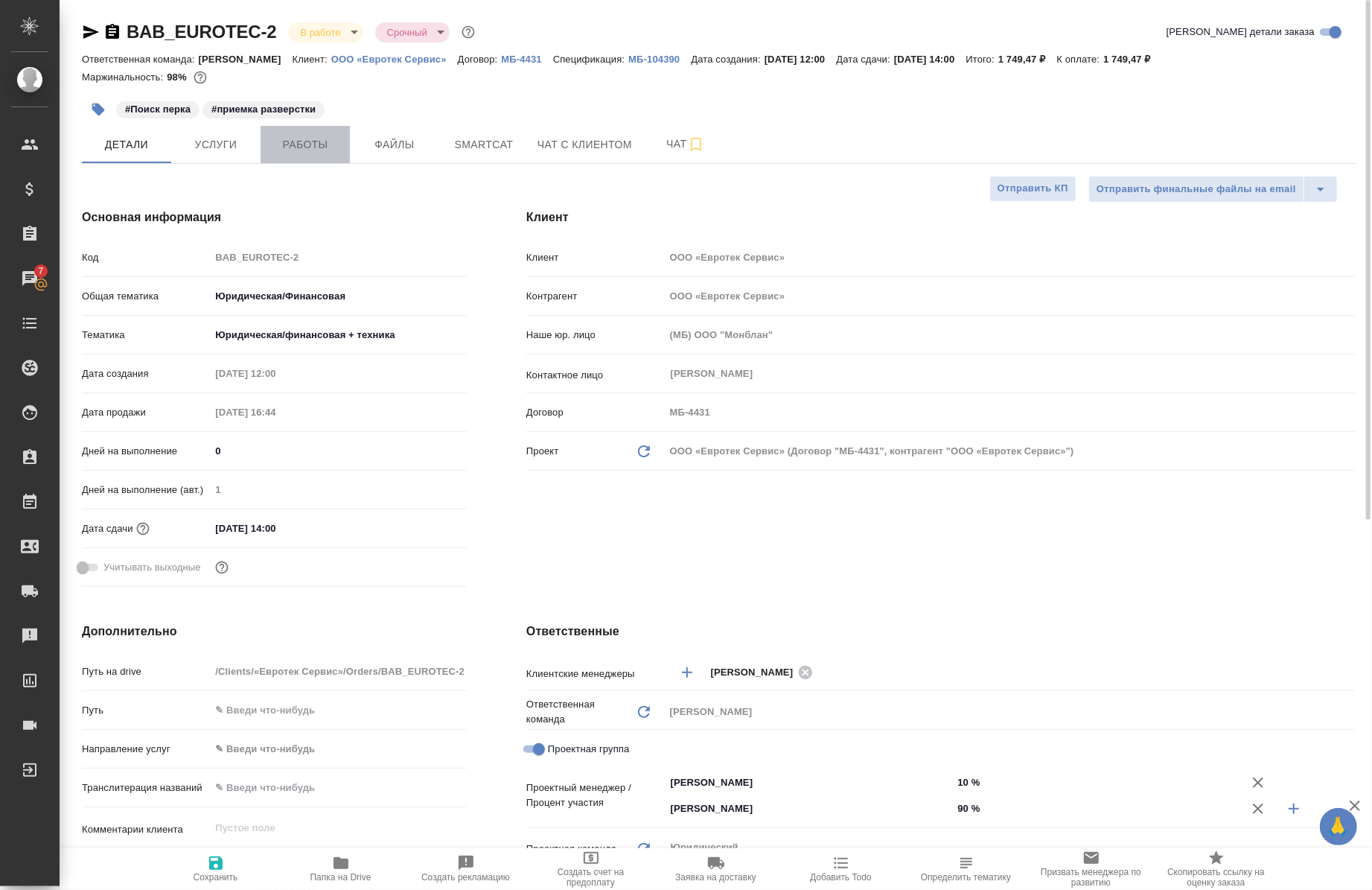
click at [321, 149] on span "Работы" at bounding box center [305, 145] width 71 height 19
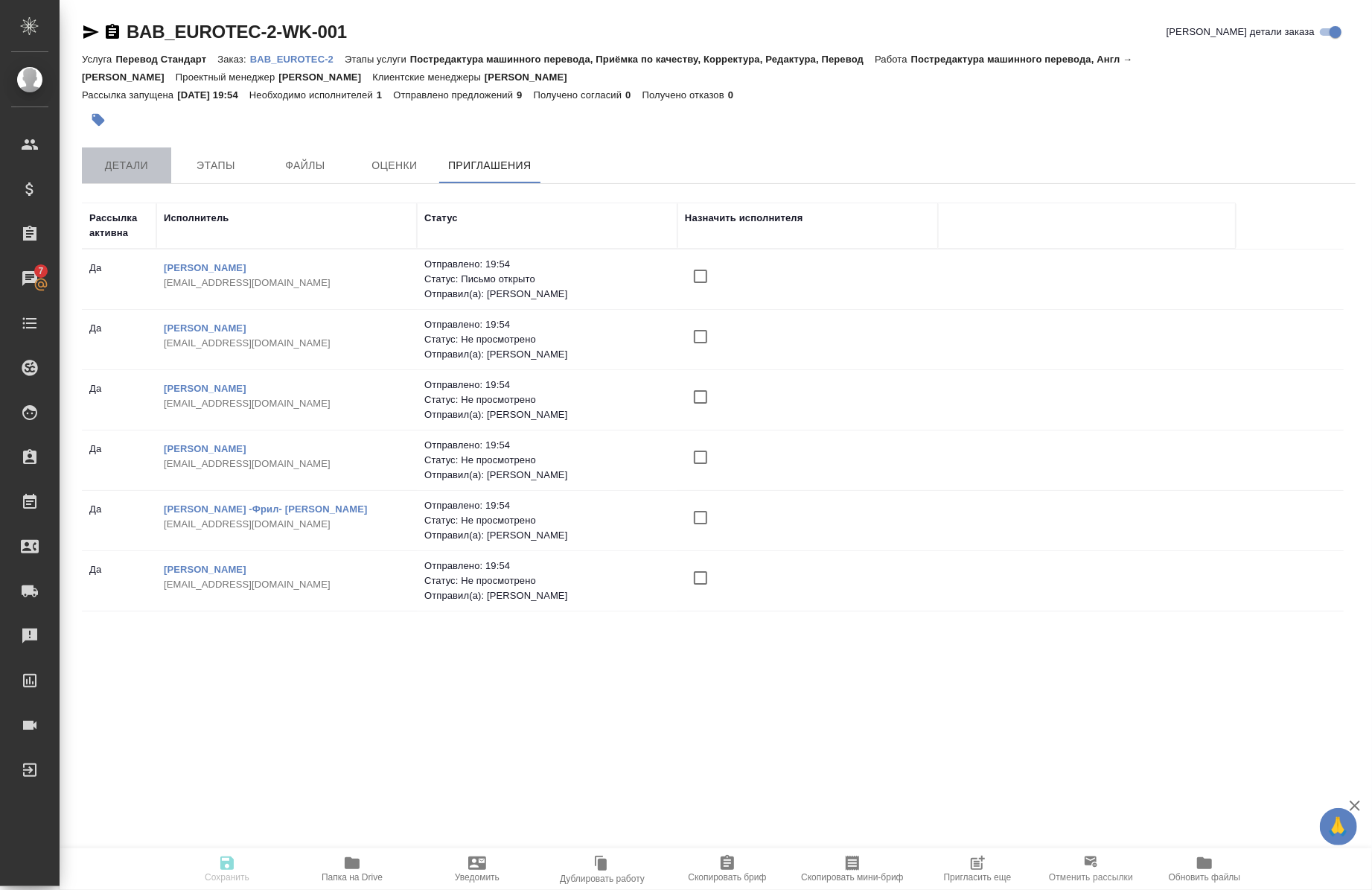
click at [151, 164] on span "Детали" at bounding box center [126, 165] width 71 height 19
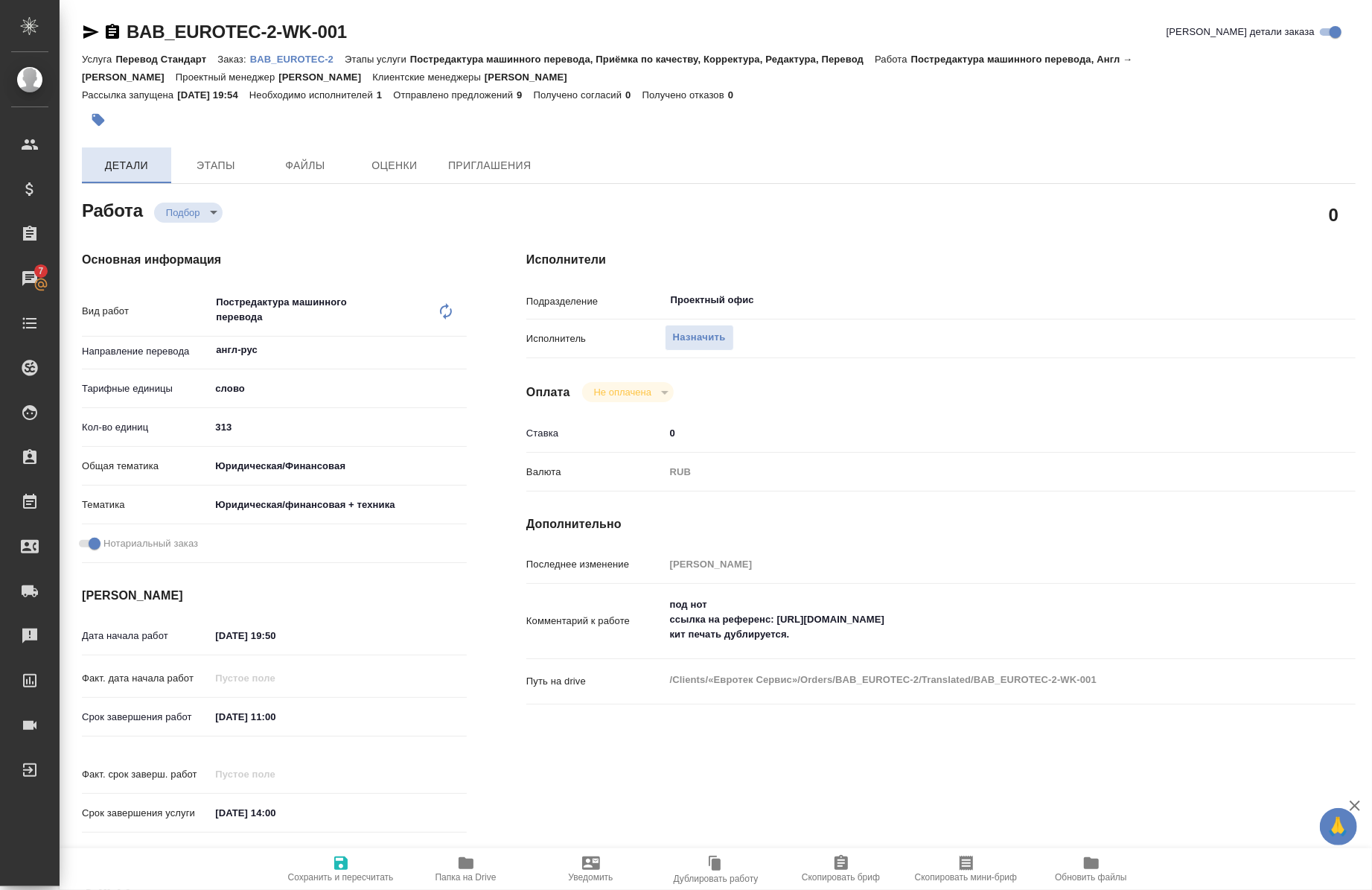
type textarea "x"
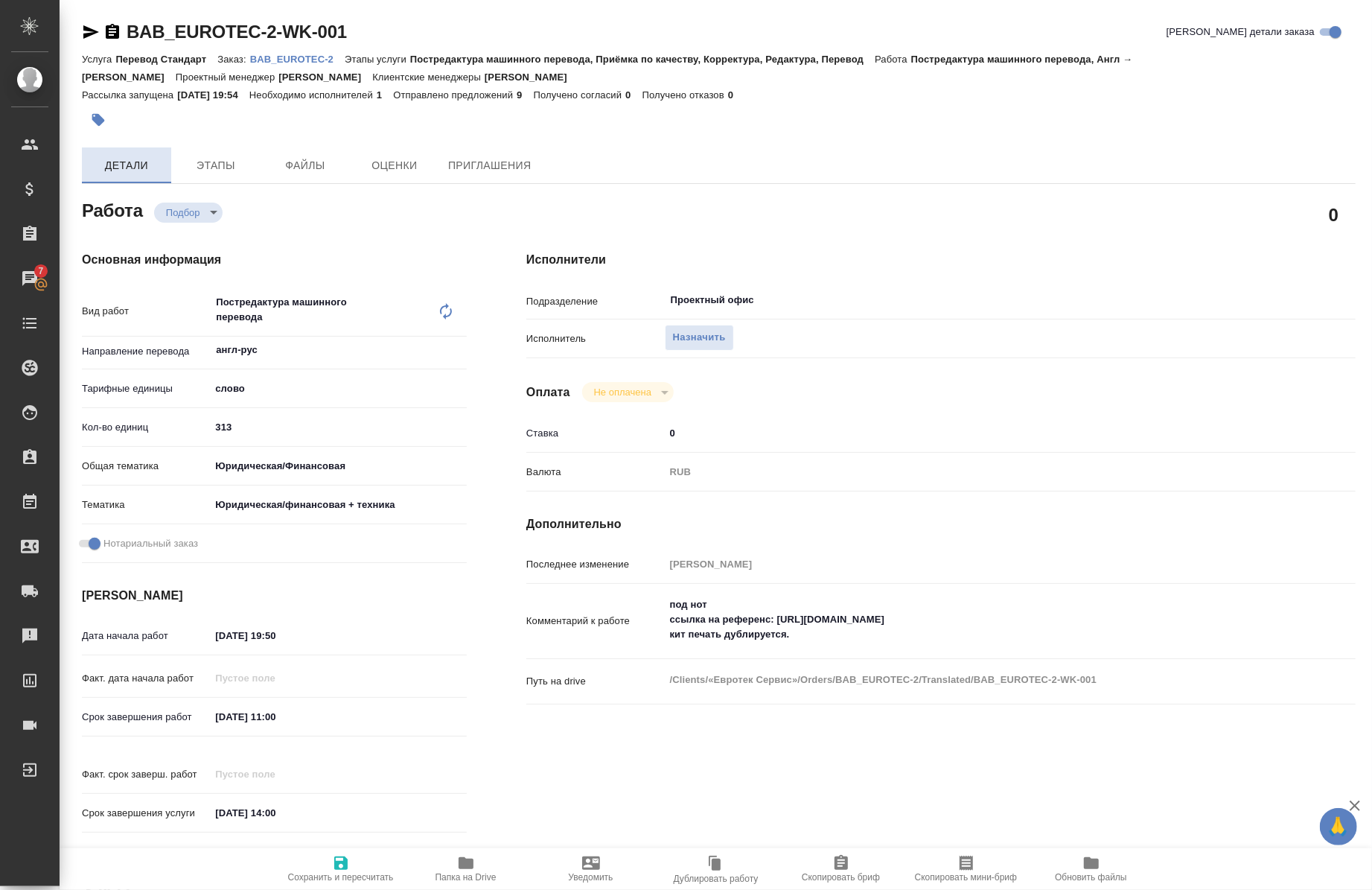
type textarea "x"
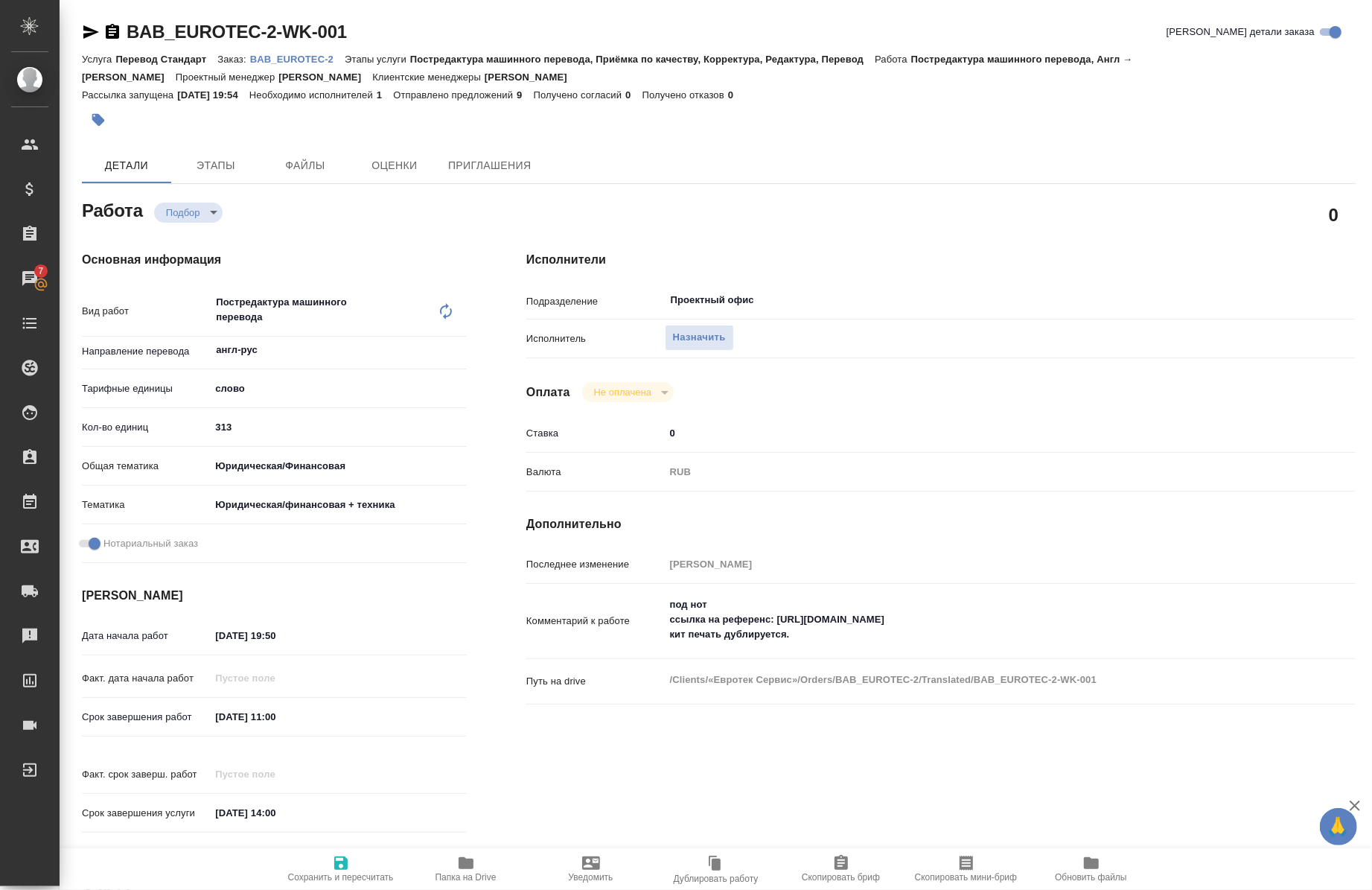
type textarea "x"
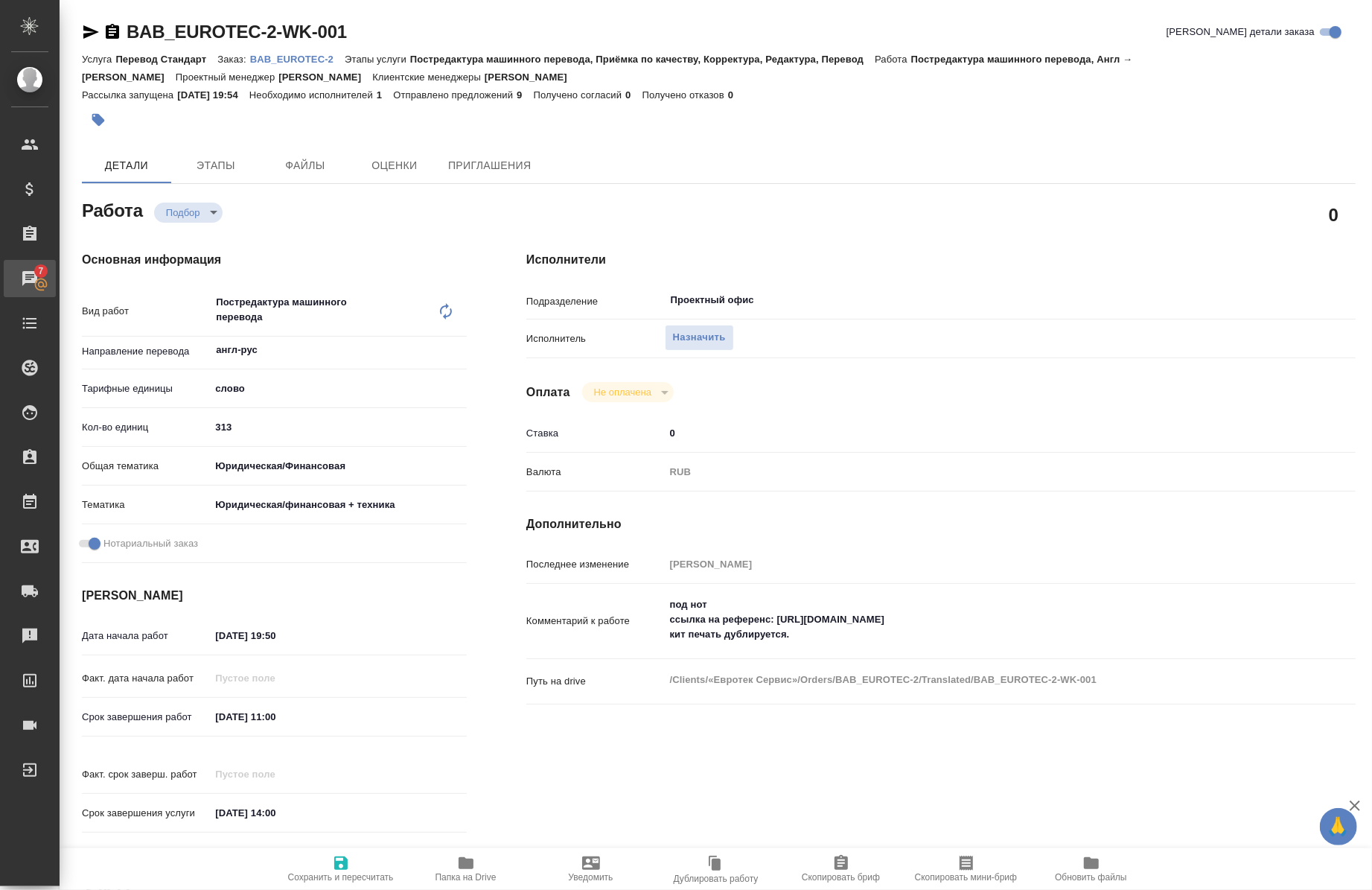
type textarea "x"
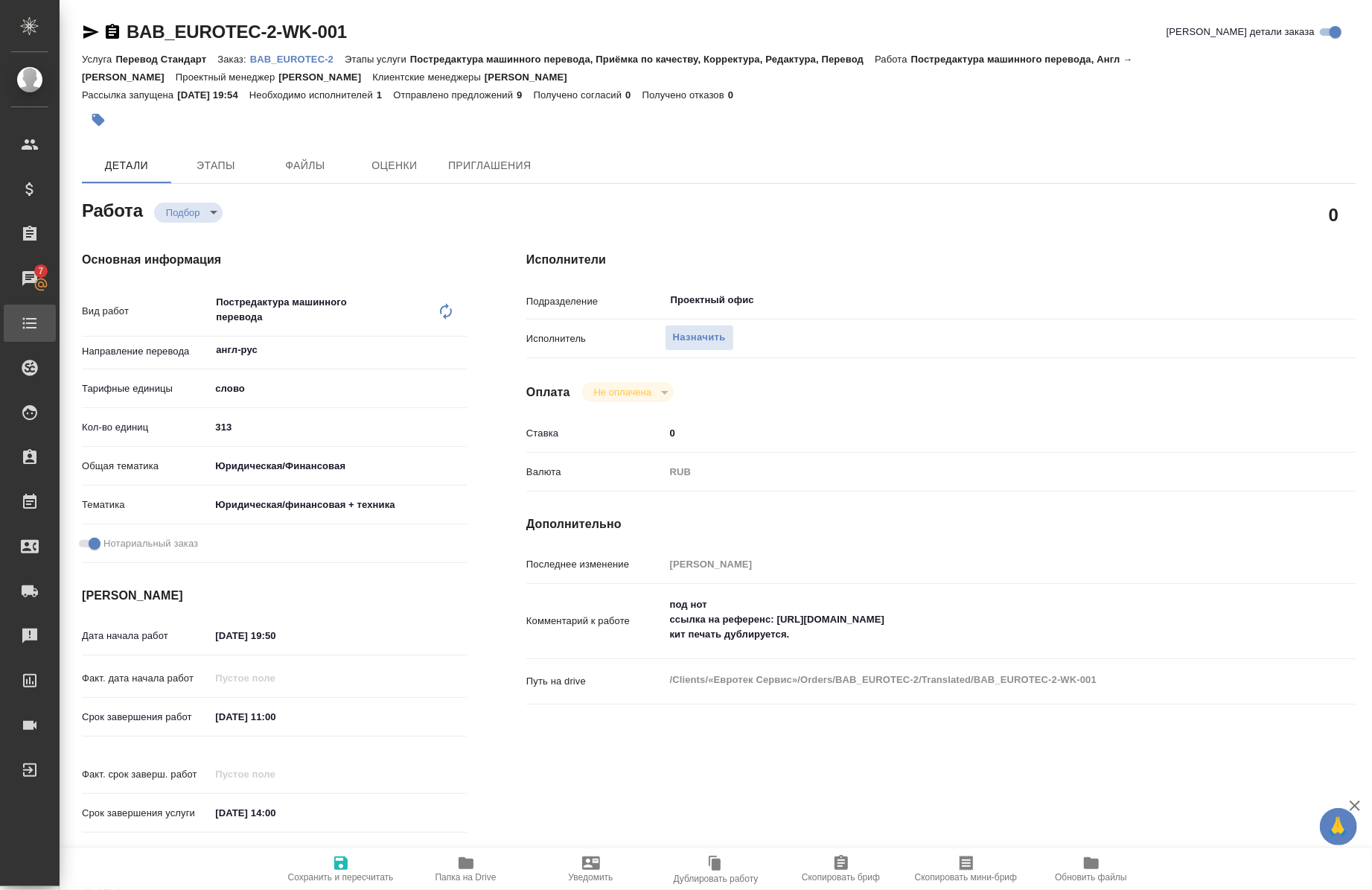
type textarea "x"
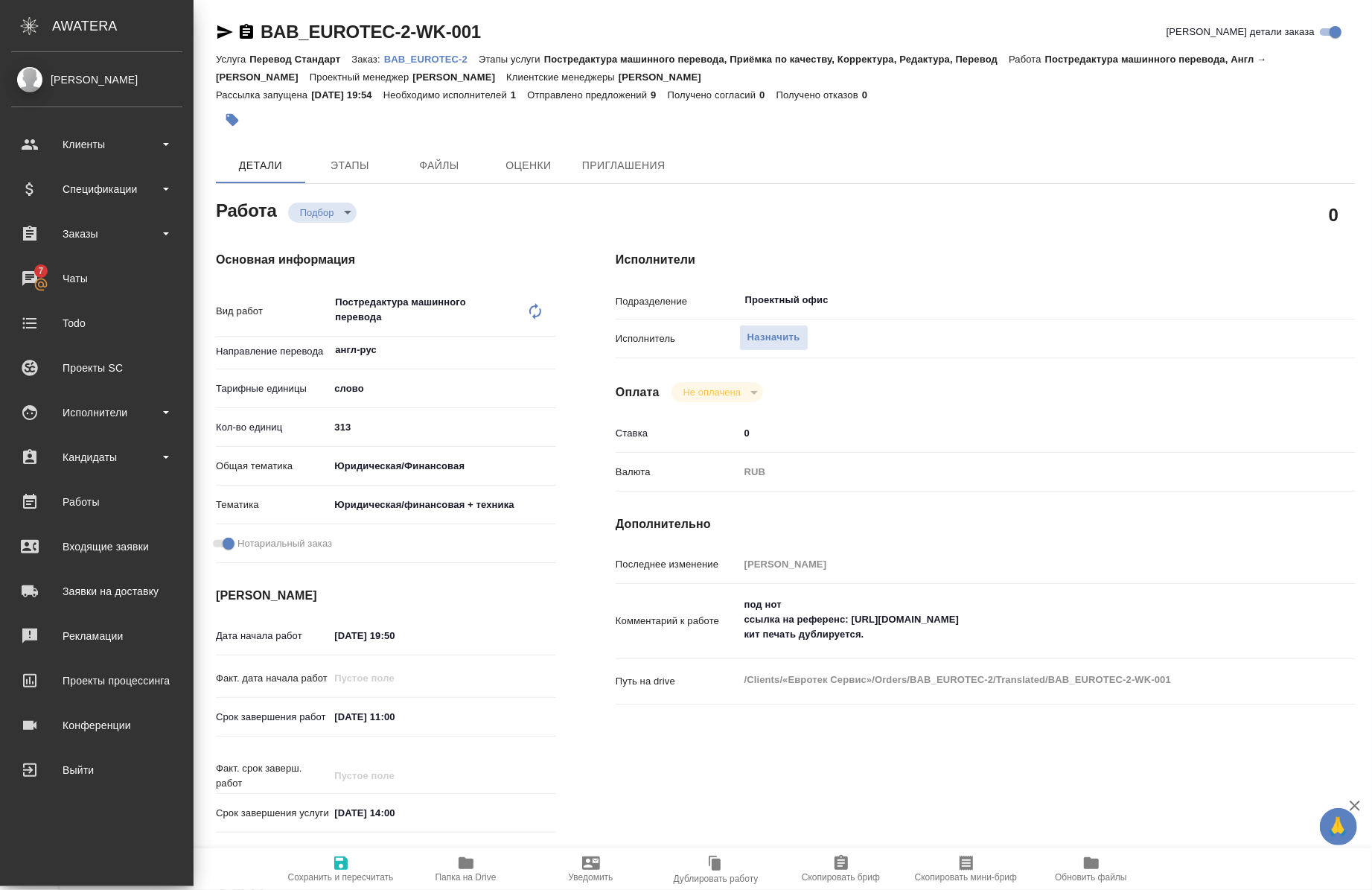
type textarea "x"
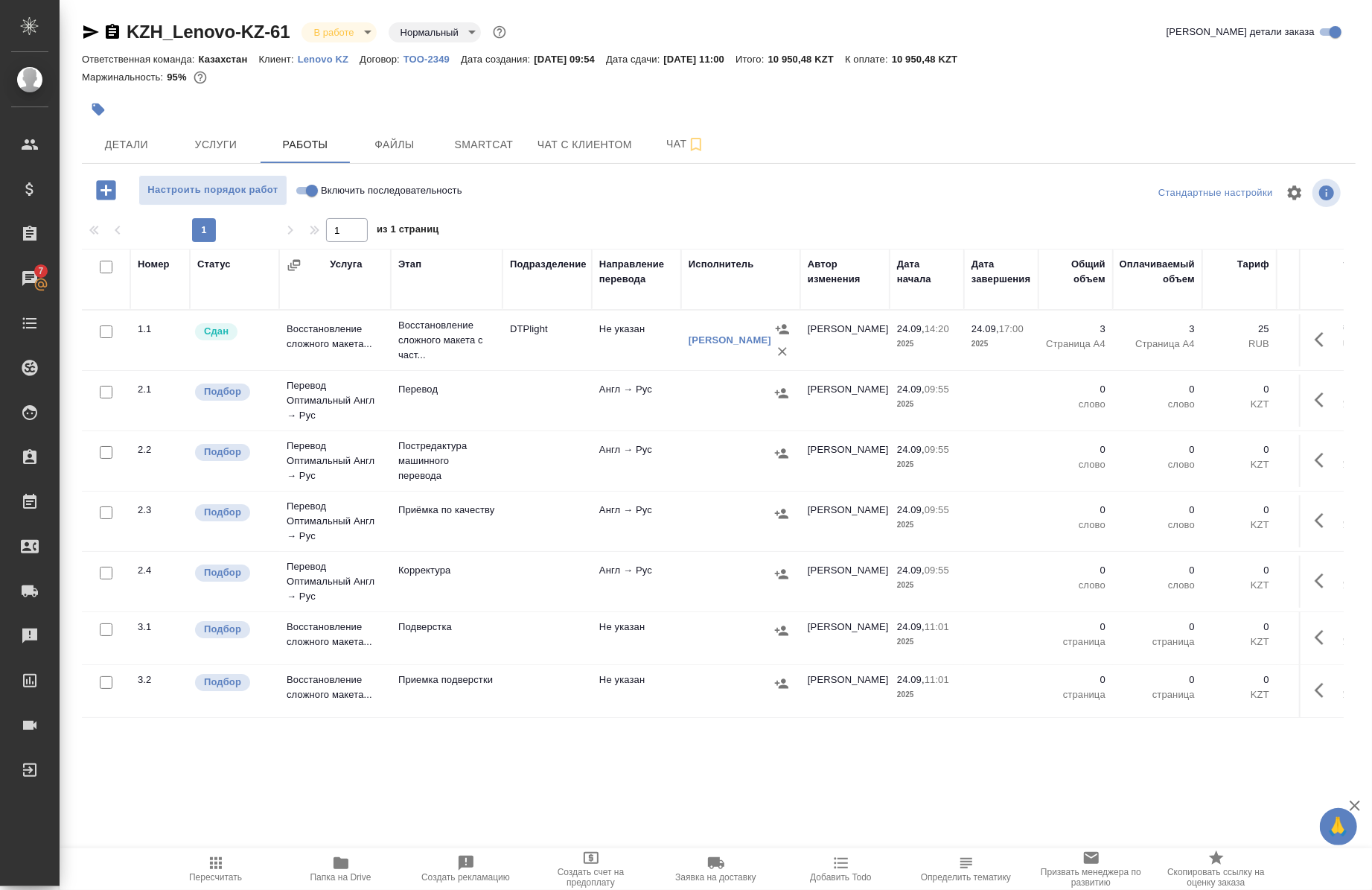
click at [99, 117] on button "button" at bounding box center [99, 110] width 33 height 33
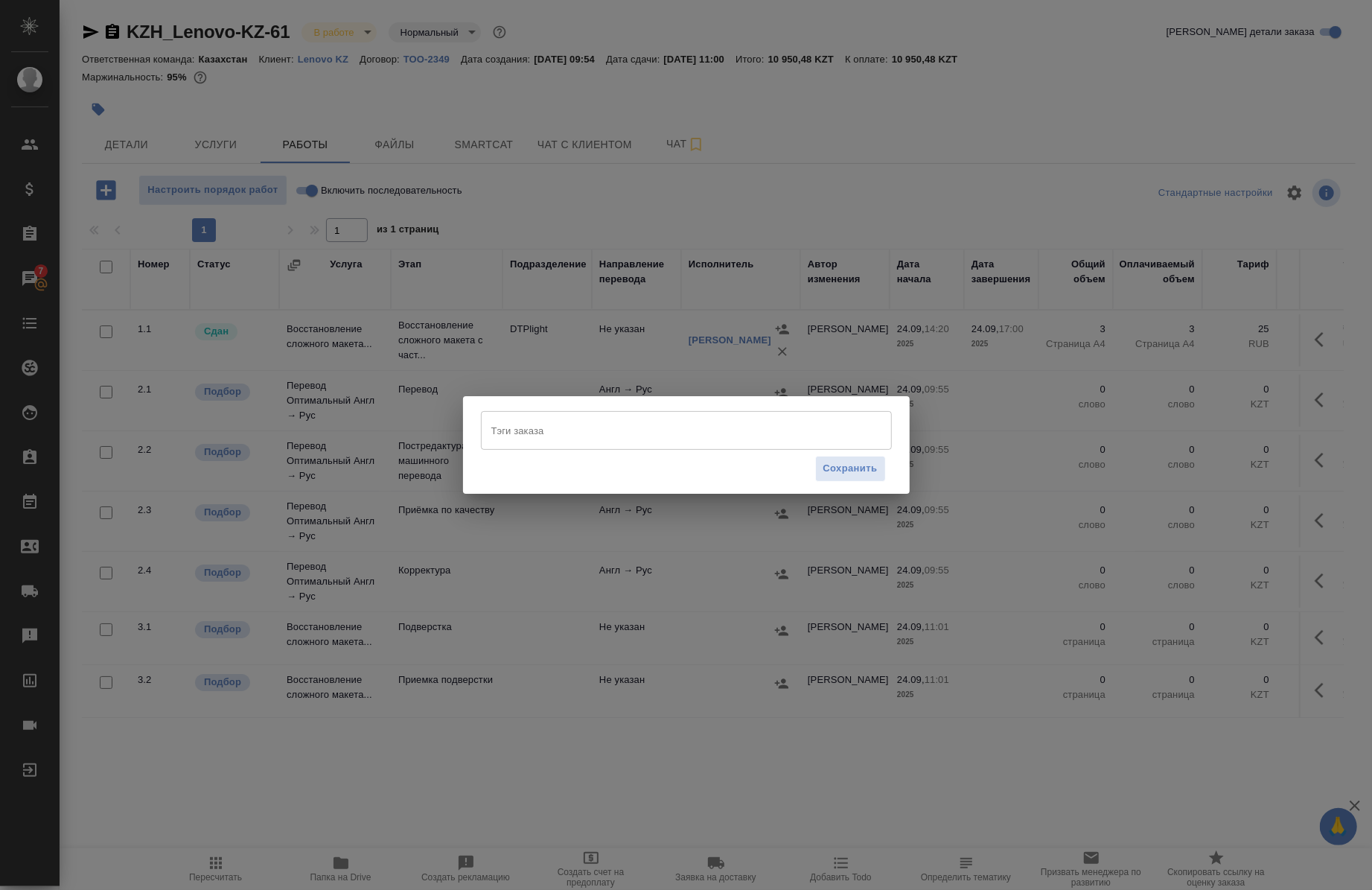
click at [161, 124] on div "Тэги заказа [PERSON_NAME] заказа Сохранить" at bounding box center [686, 445] width 1372 height 890
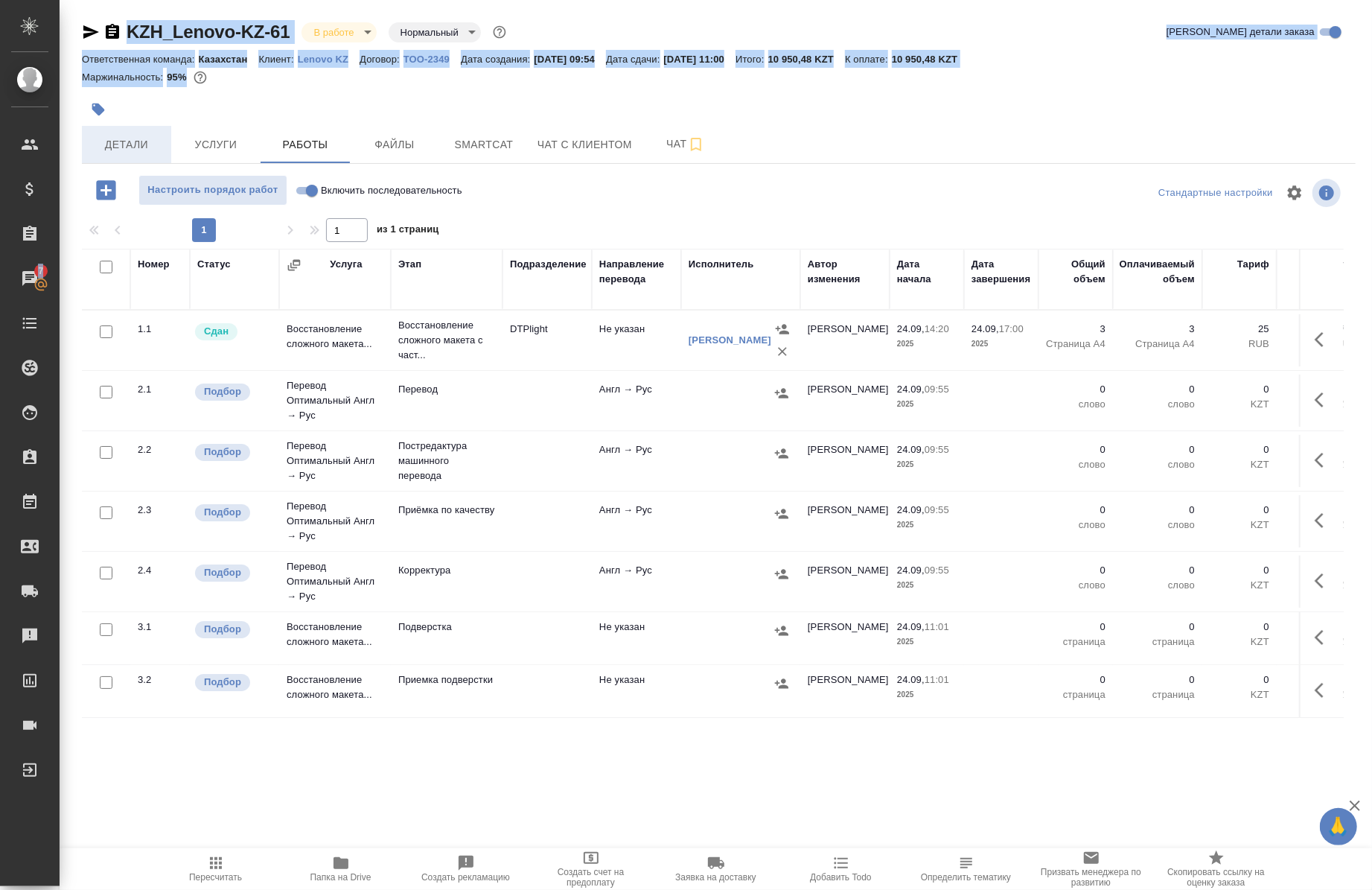
drag, startPoint x: 22, startPoint y: 207, endPoint x: 122, endPoint y: 140, distance: 120.4
click at [122, 140] on div ".cls-1 fill:#fff; AWATERA [PERSON_NAME] Спецификации Заказы 7 Чаты Todo Проекты…" at bounding box center [686, 445] width 1372 height 890
click at [122, 140] on span "Детали" at bounding box center [126, 145] width 71 height 19
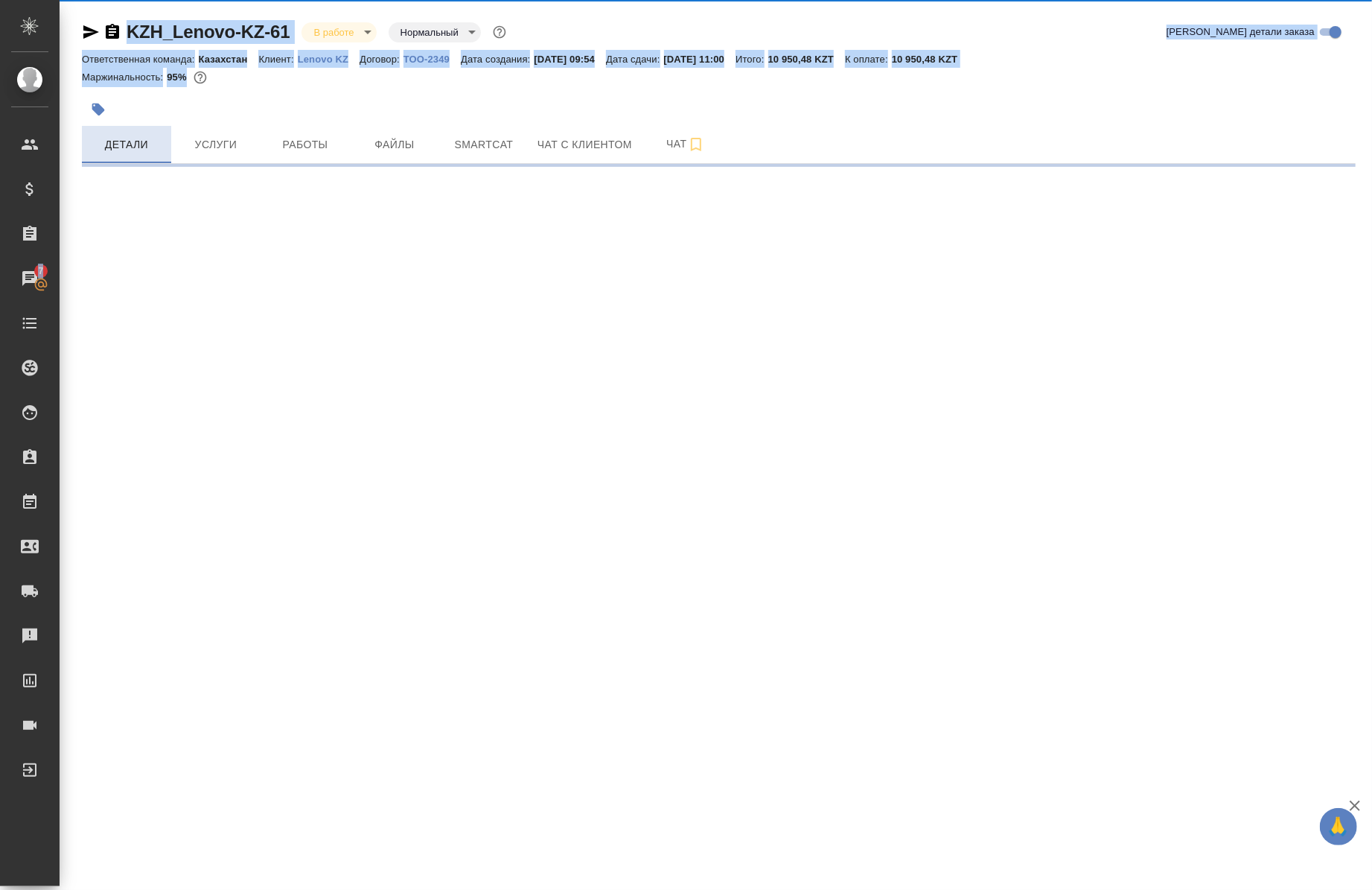
select select "RU"
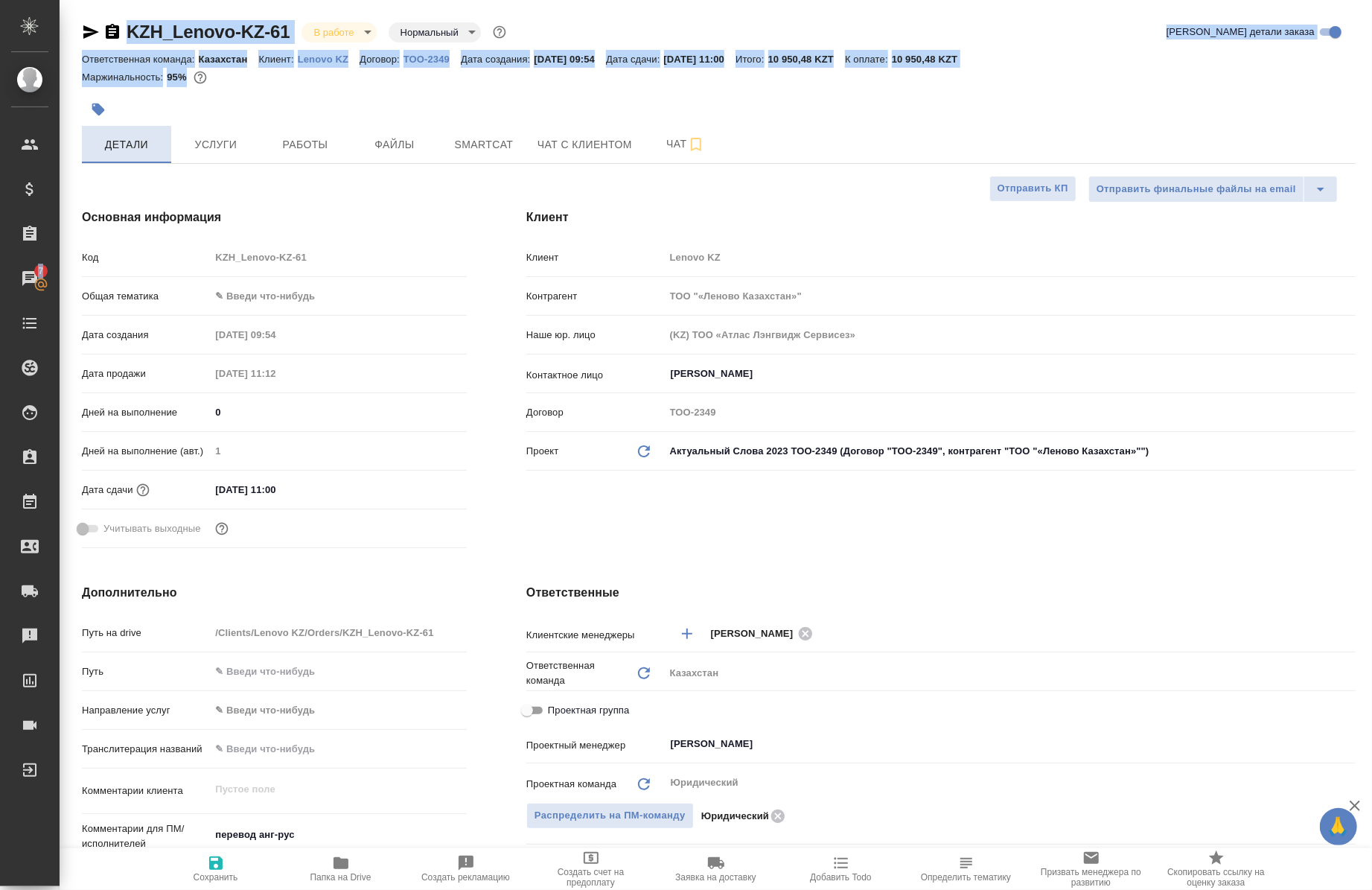
type textarea "x"
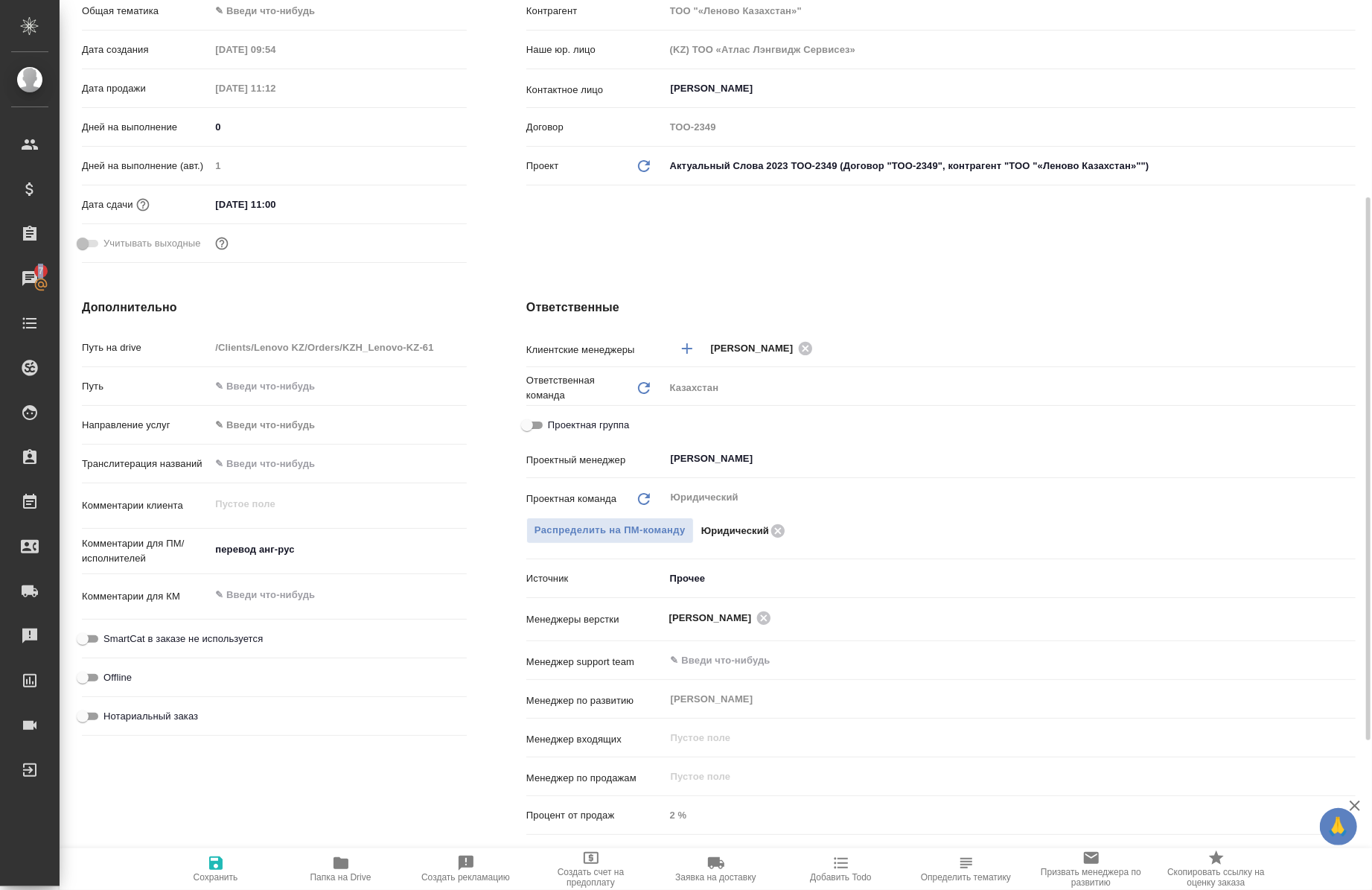
scroll to position [305, 0]
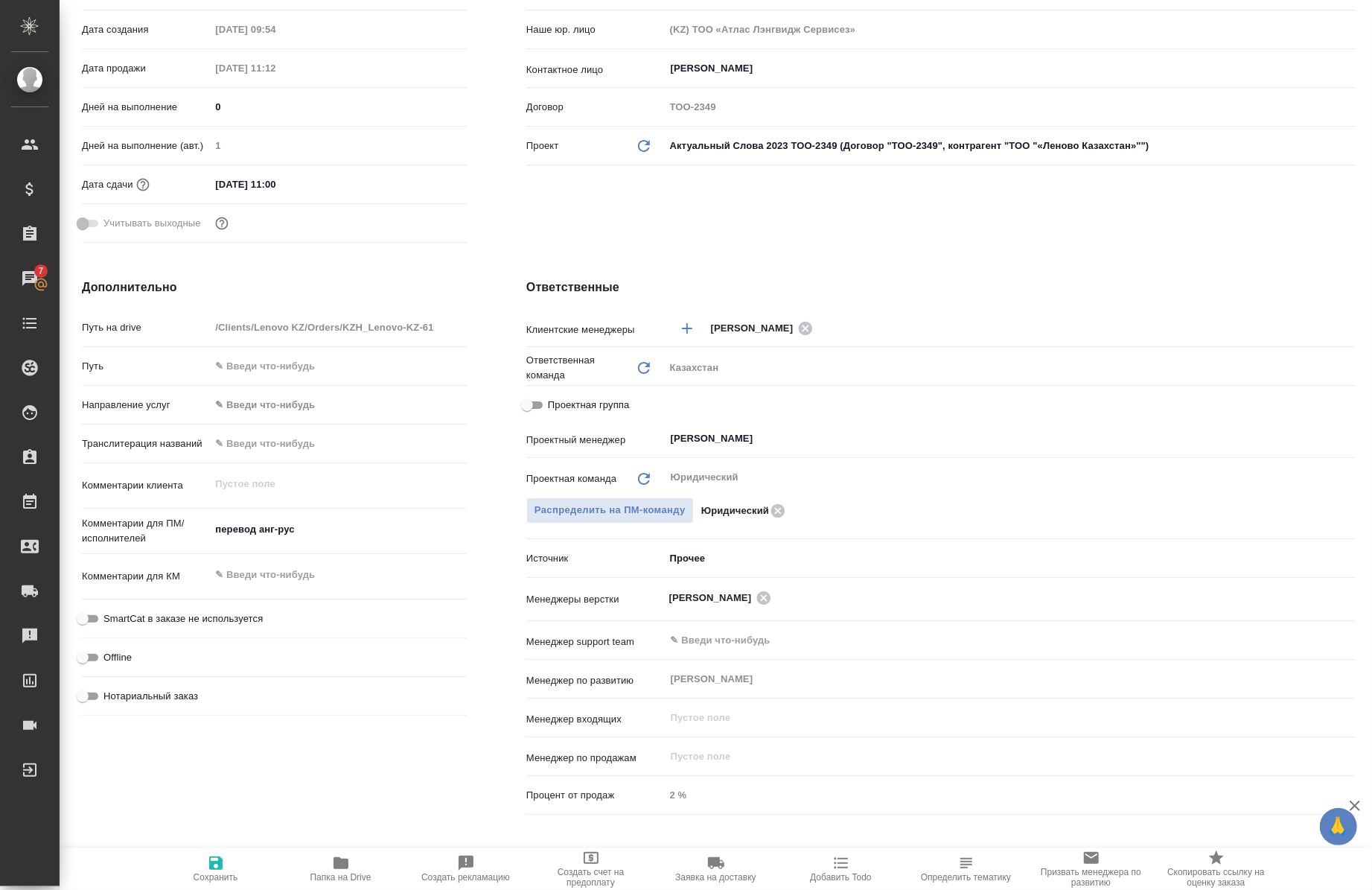
click at [585, 404] on span "Проектная группа" at bounding box center [589, 405] width 81 height 15
click at [554, 404] on input "Проектная группа" at bounding box center [527, 405] width 54 height 18
checkbox input "true"
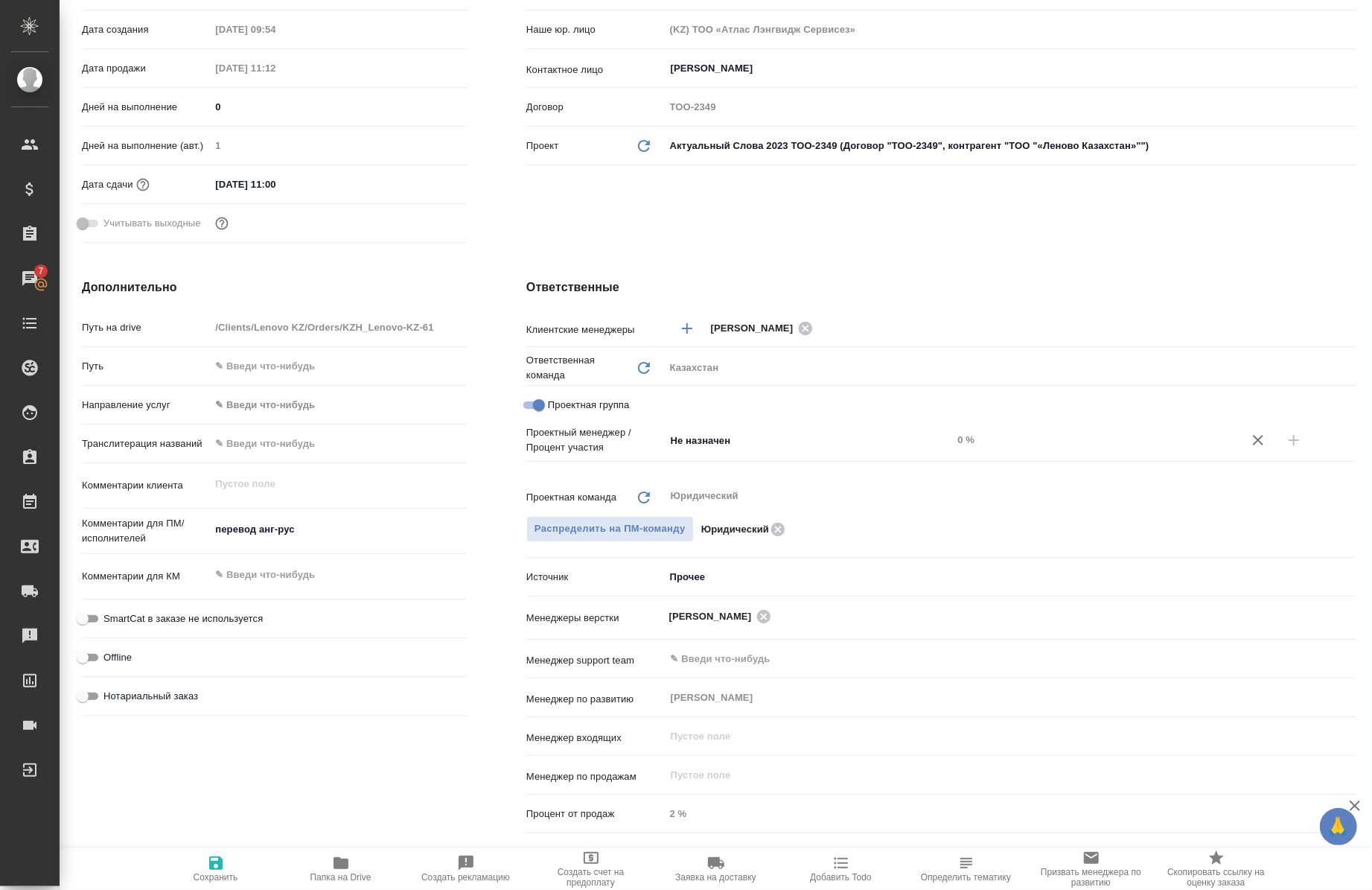
type textarea "x"
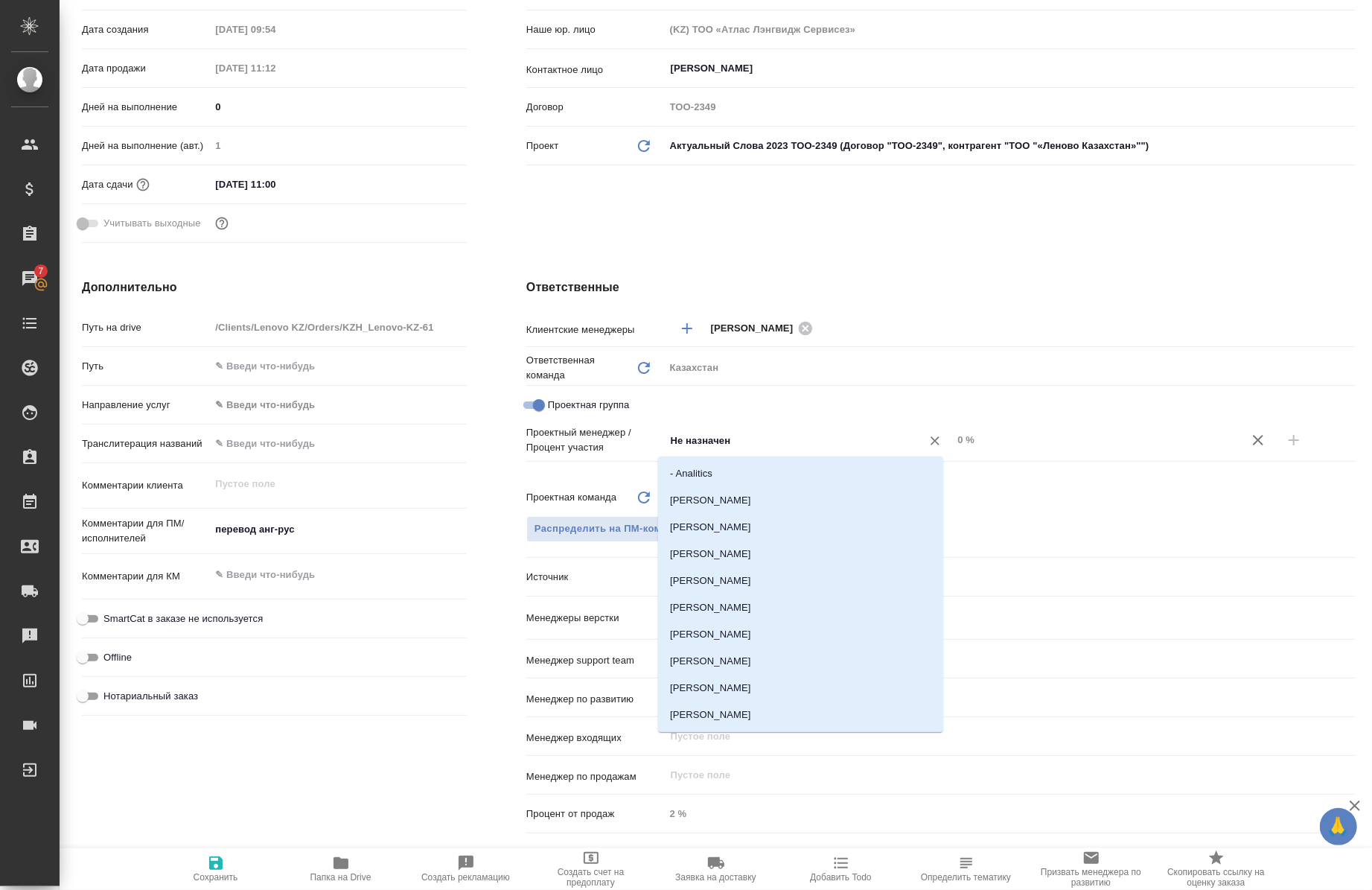
click at [734, 443] on input "Не назначен" at bounding box center [784, 440] width 230 height 18
type input "бад"
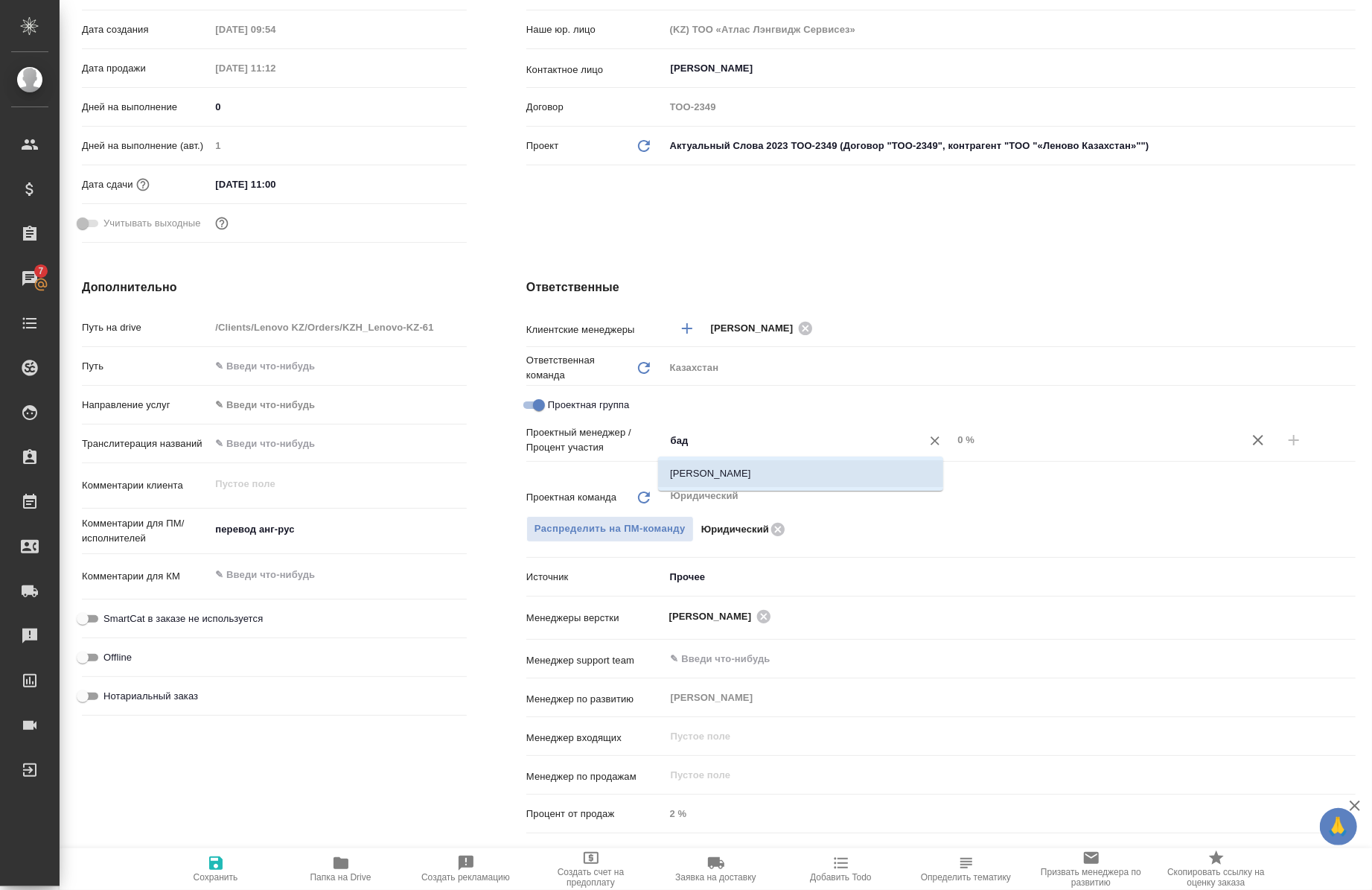
click at [741, 467] on li "[PERSON_NAME]" at bounding box center [800, 473] width 285 height 27
type textarea "x"
click at [953, 444] on input "0 %" at bounding box center [1096, 439] width 287 height 21
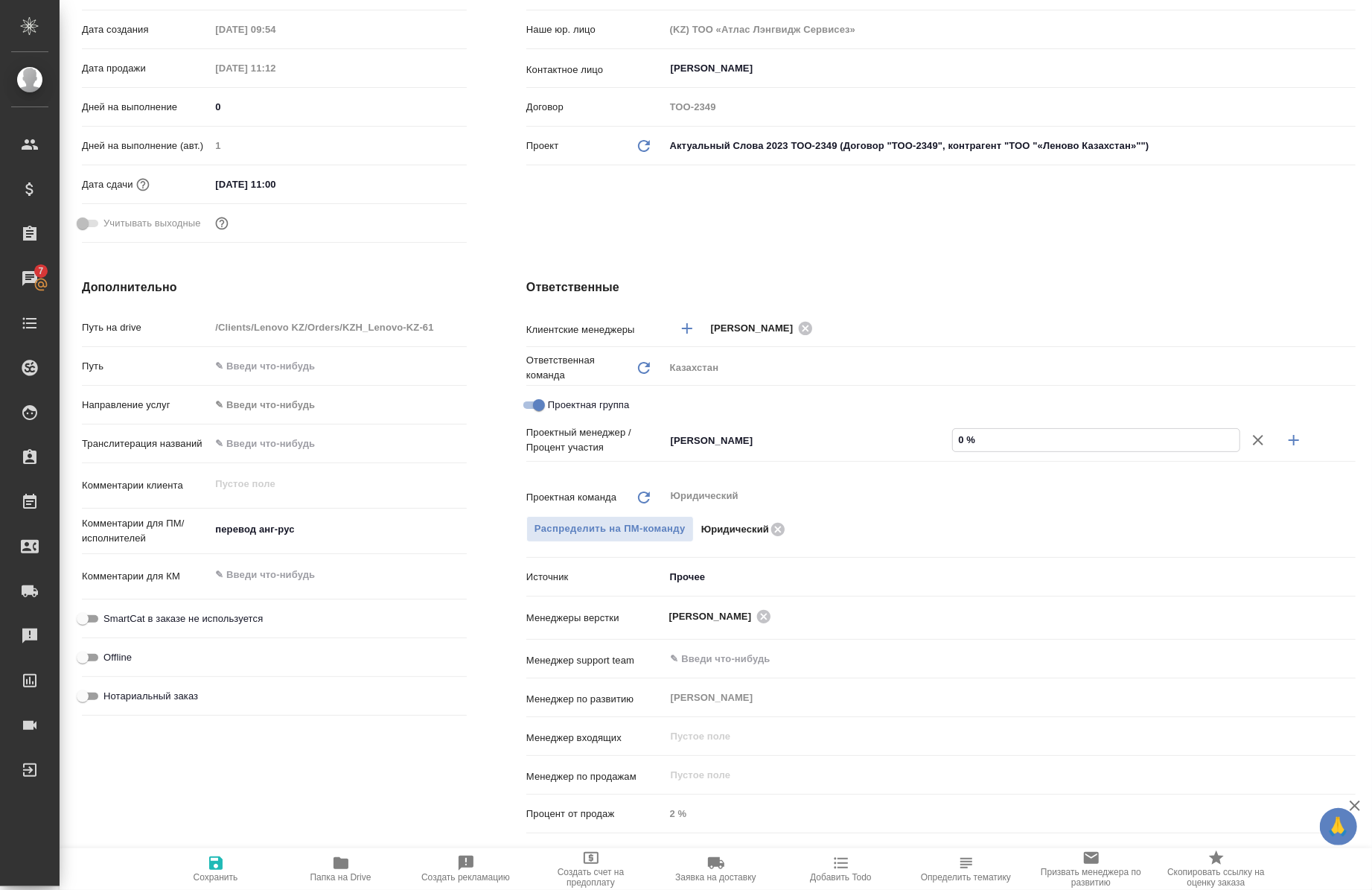
type input "30 %"
type textarea "x"
type input "30 %"
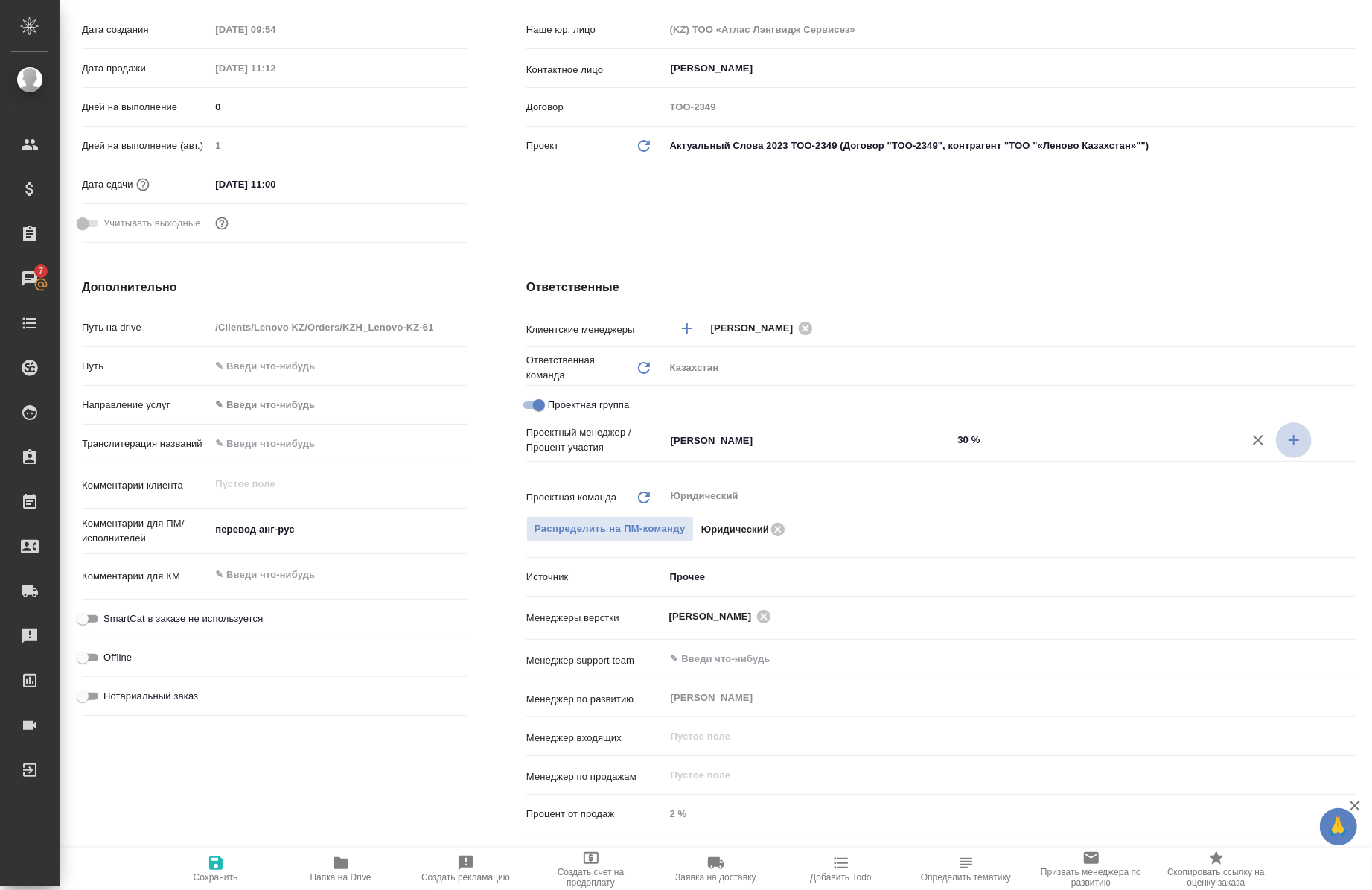
click at [1292, 441] on button "button" at bounding box center [1294, 441] width 36 height 36
type textarea "x"
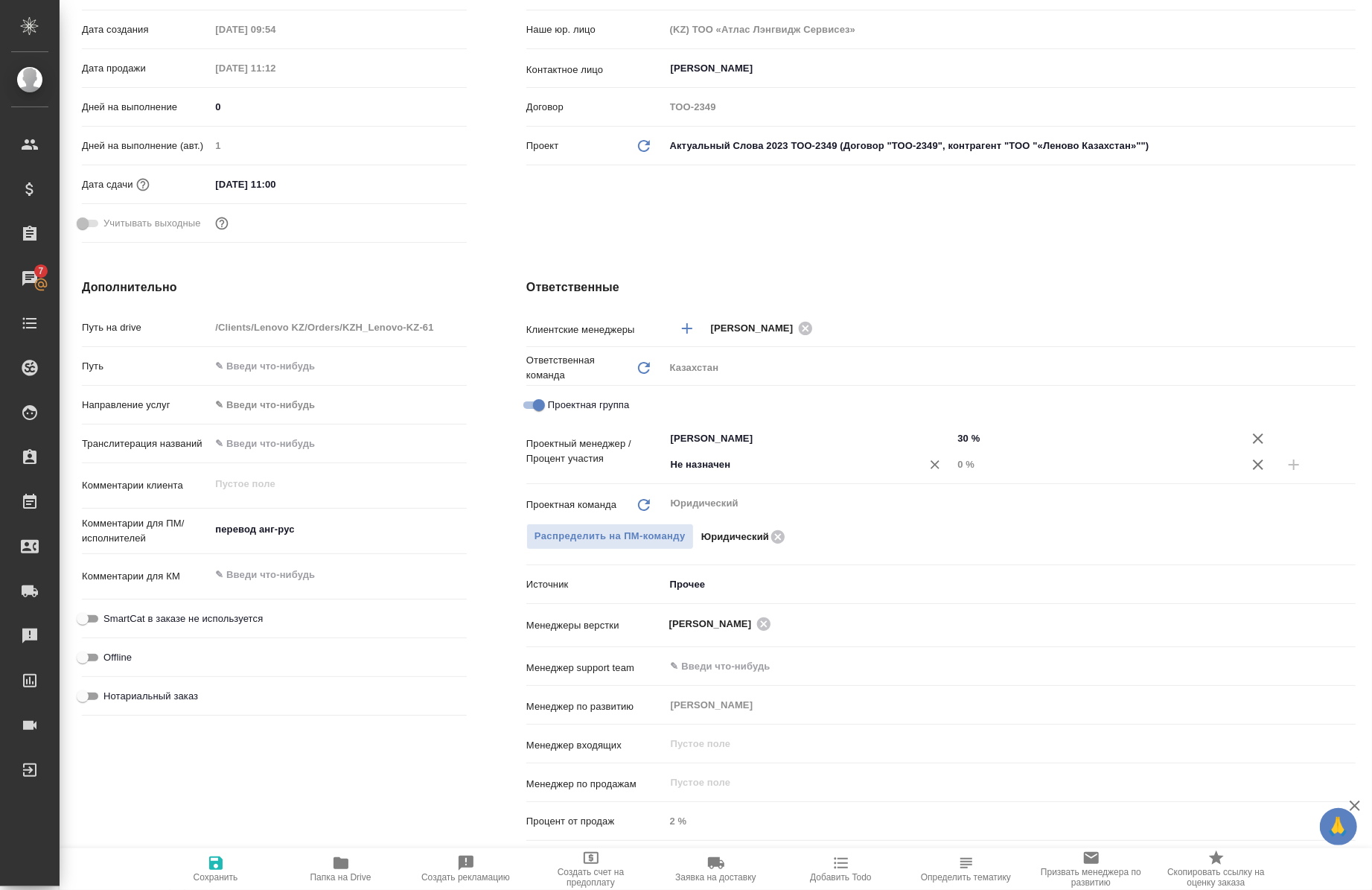
click at [746, 477] on div "Не назначен ​" at bounding box center [809, 465] width 288 height 27
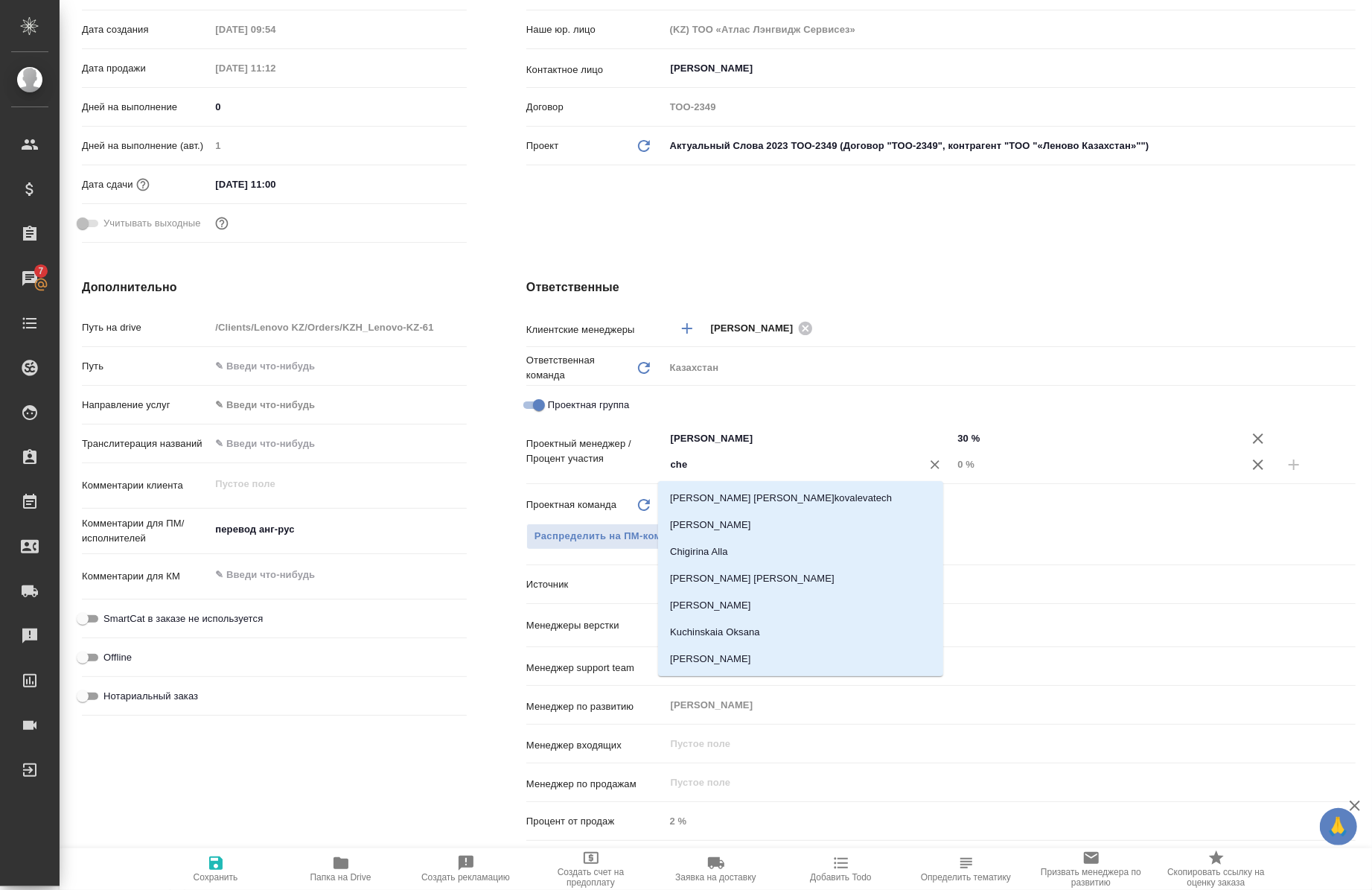
type input "cher"
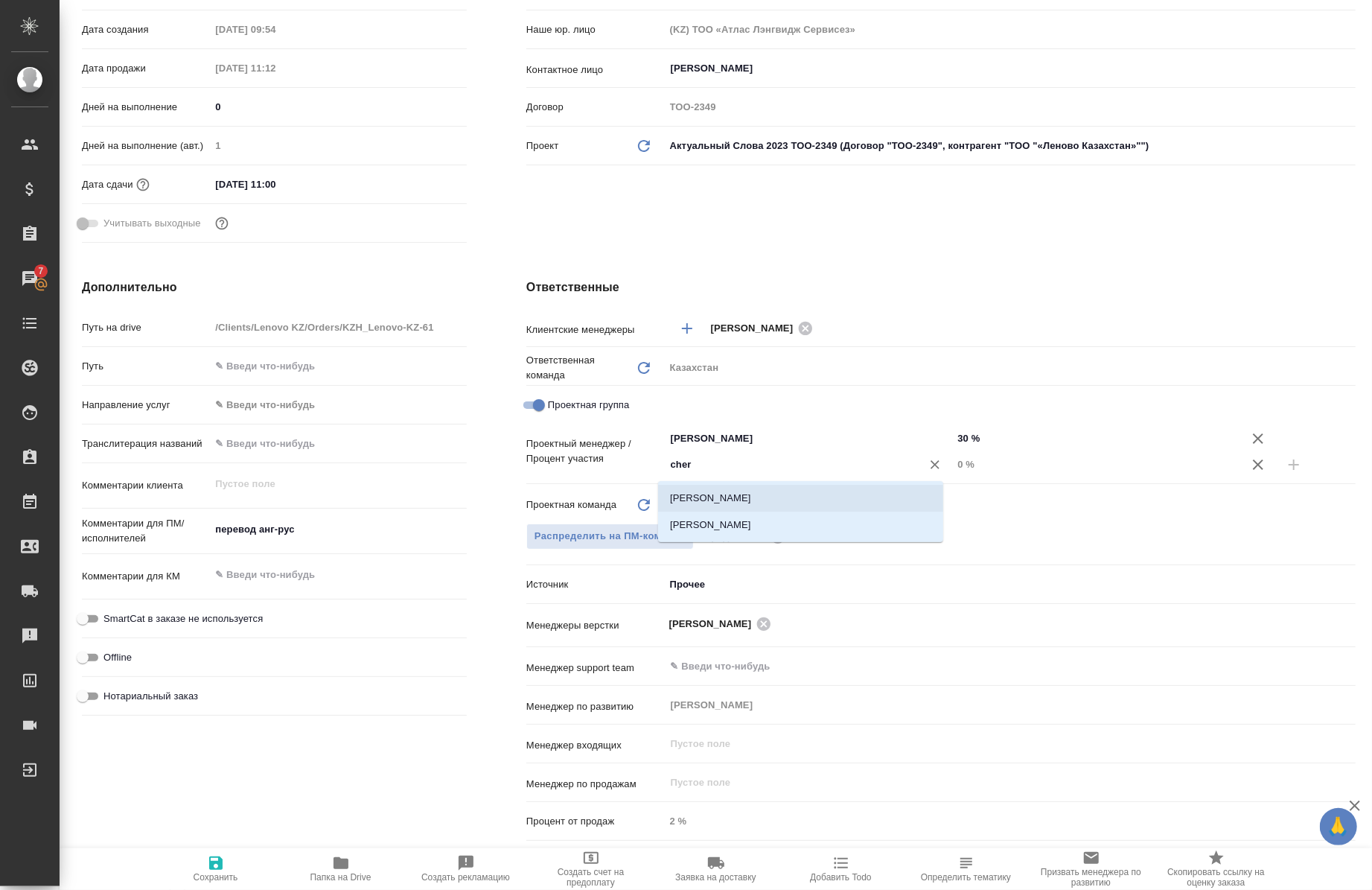
click at [752, 496] on li "[PERSON_NAME]" at bounding box center [800, 498] width 285 height 27
type textarea "x"
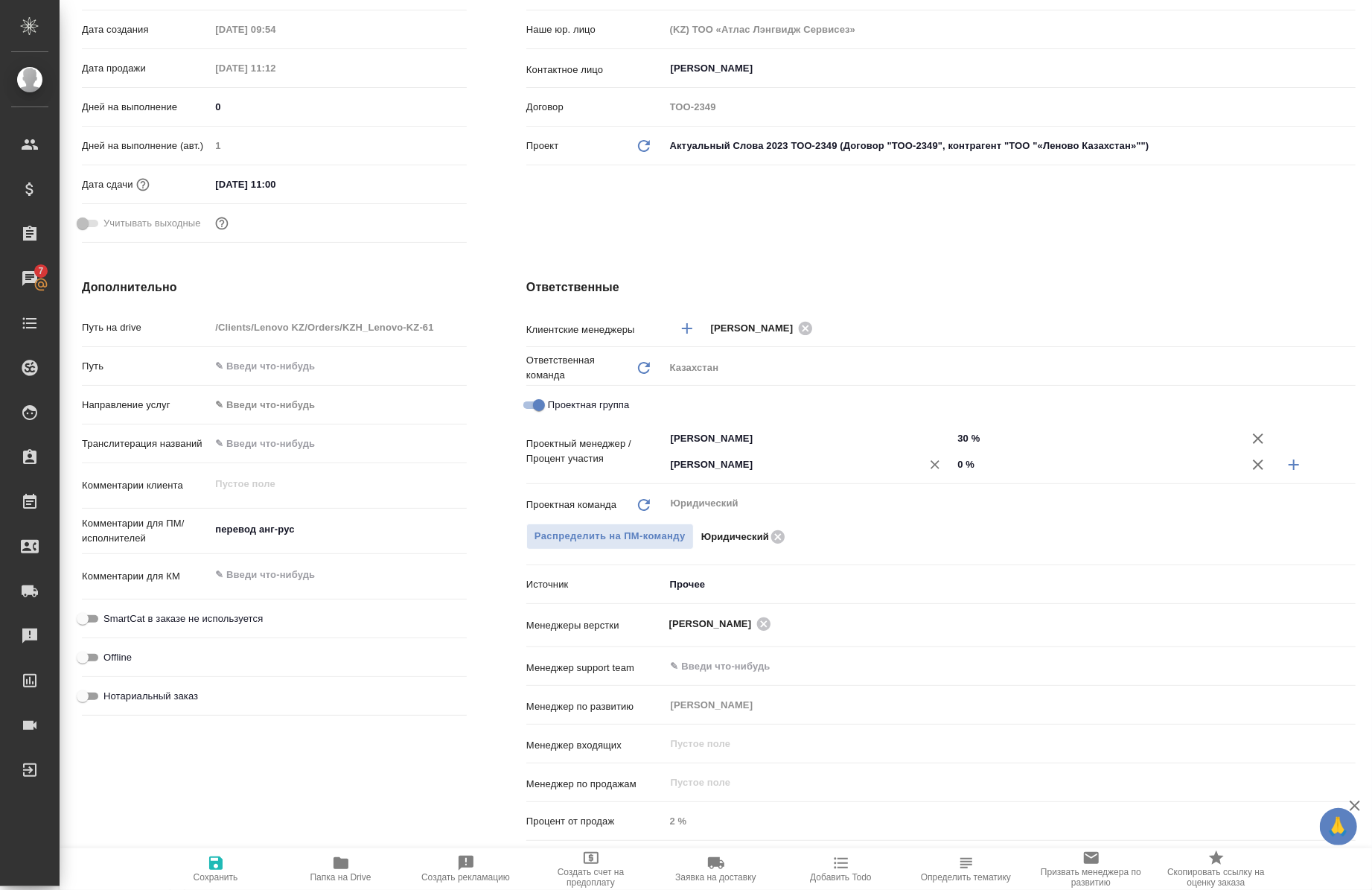
click at [943, 466] on div "[PERSON_NAME] ​" at bounding box center [809, 465] width 288 height 27
click at [953, 468] on input "0 %" at bounding box center [1096, 464] width 287 height 21
type input "70 %"
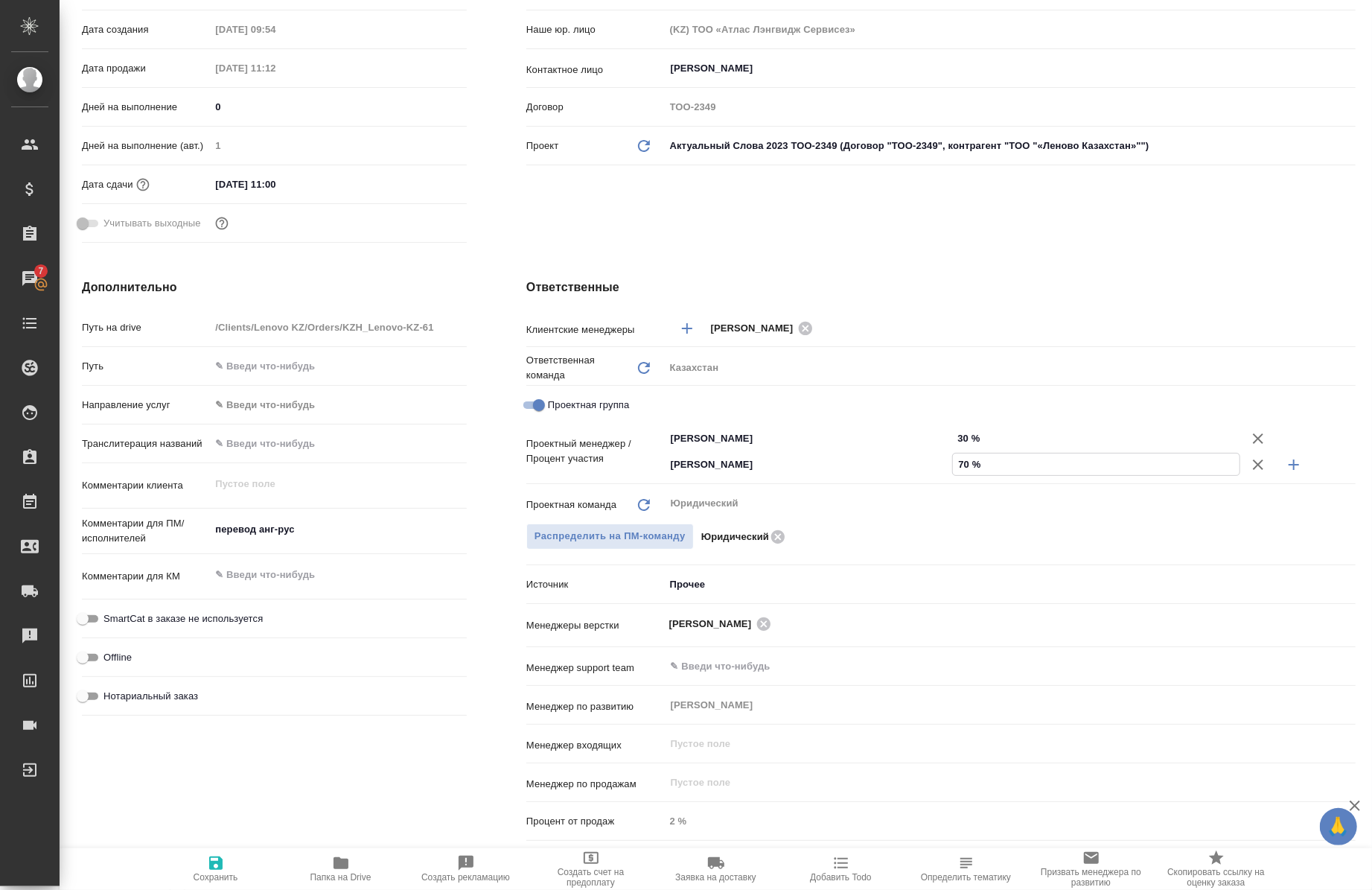
type textarea "x"
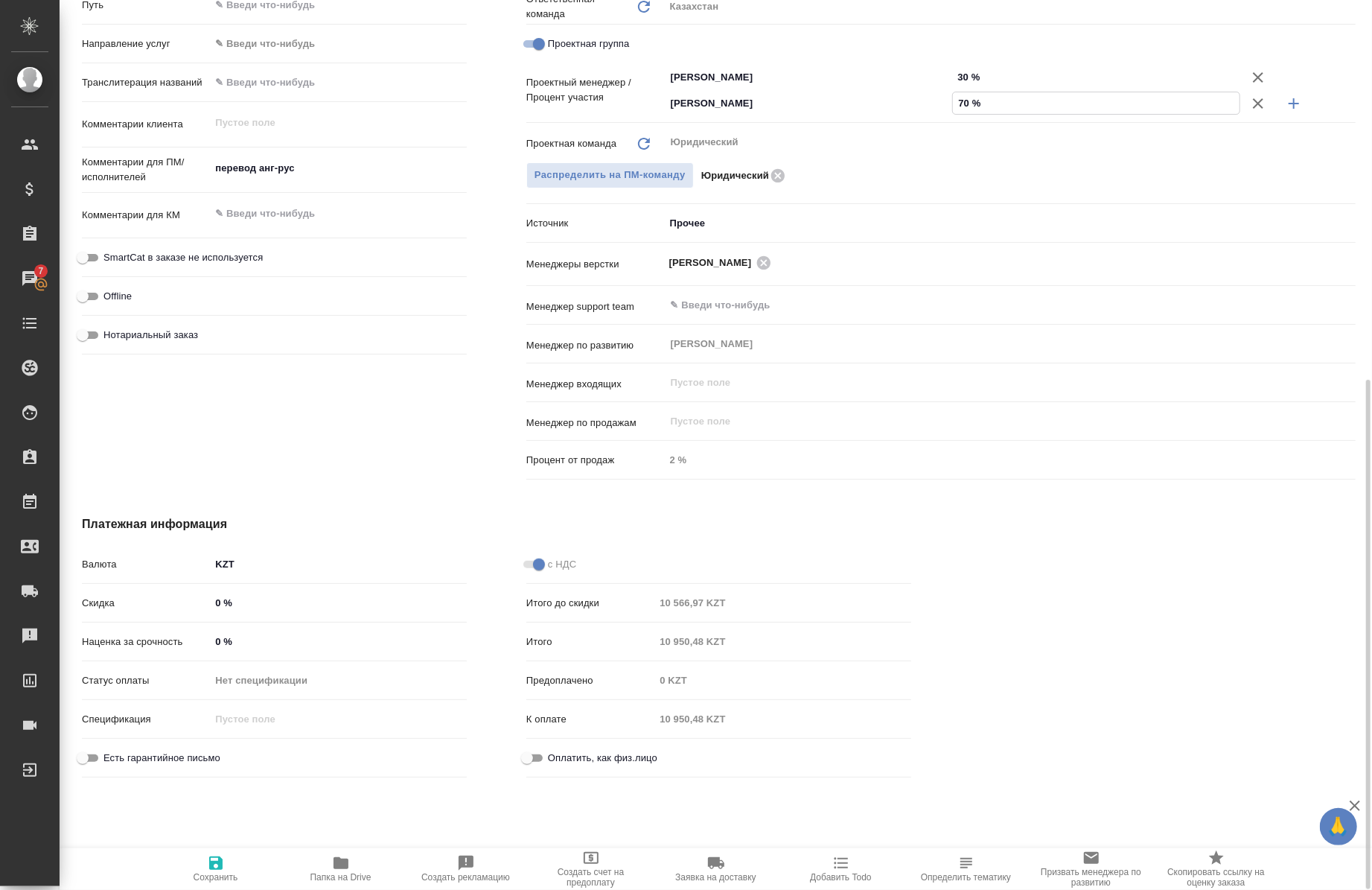
scroll to position [666, 0]
type input "70 %"
click at [219, 873] on span "Сохранить" at bounding box center [216, 878] width 45 height 10
type textarea "x"
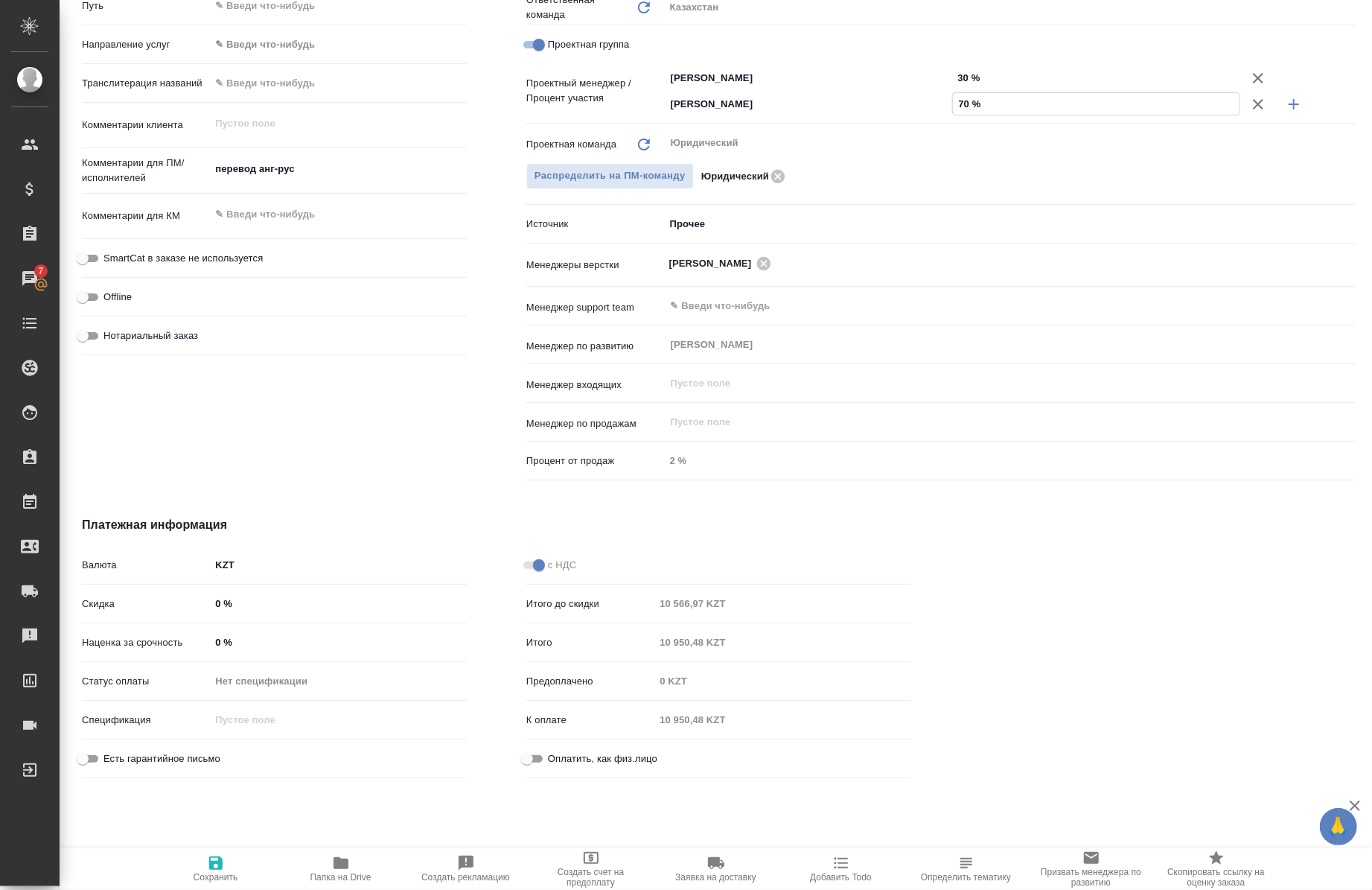
type textarea "x"
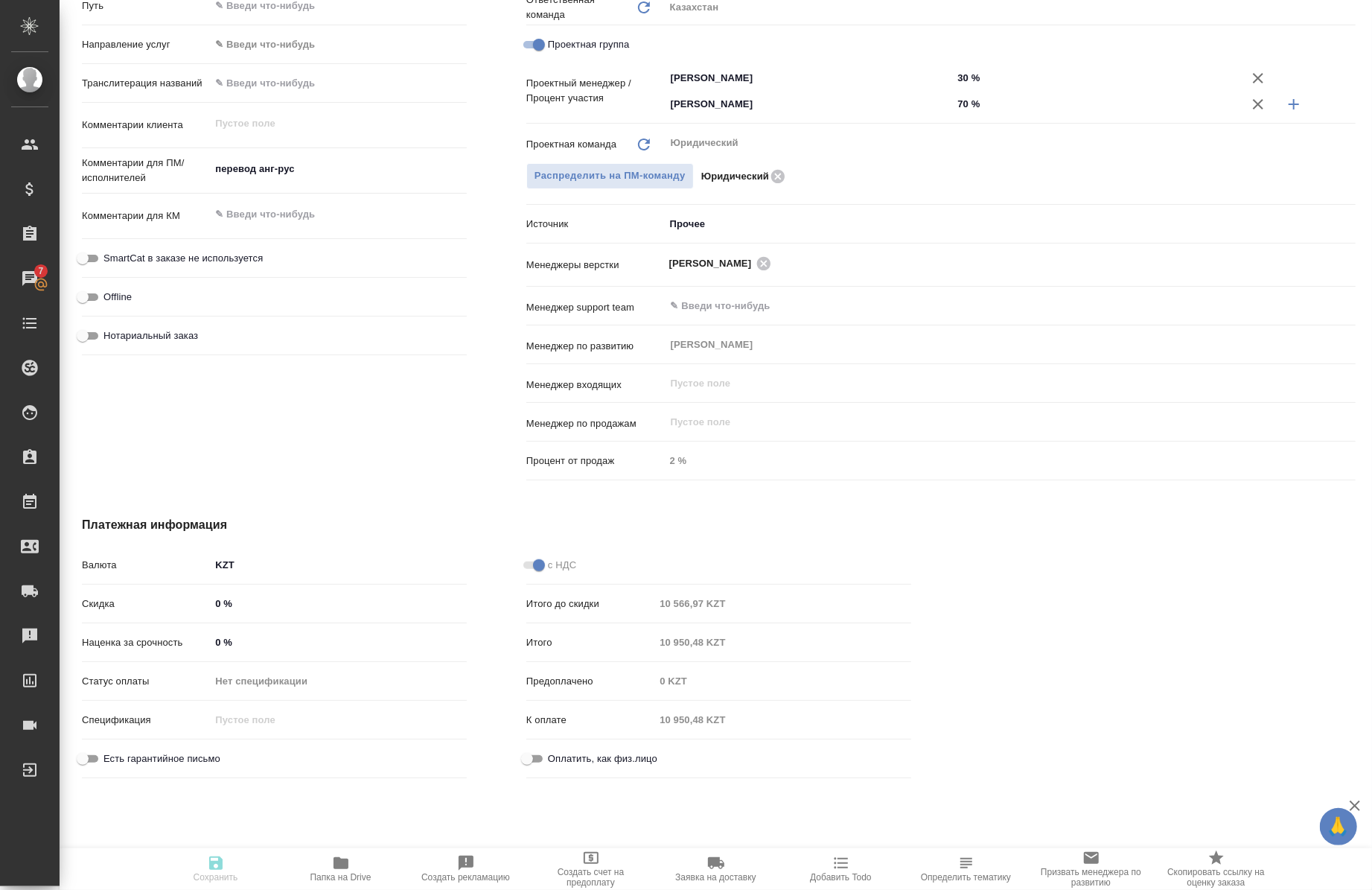
type textarea "x"
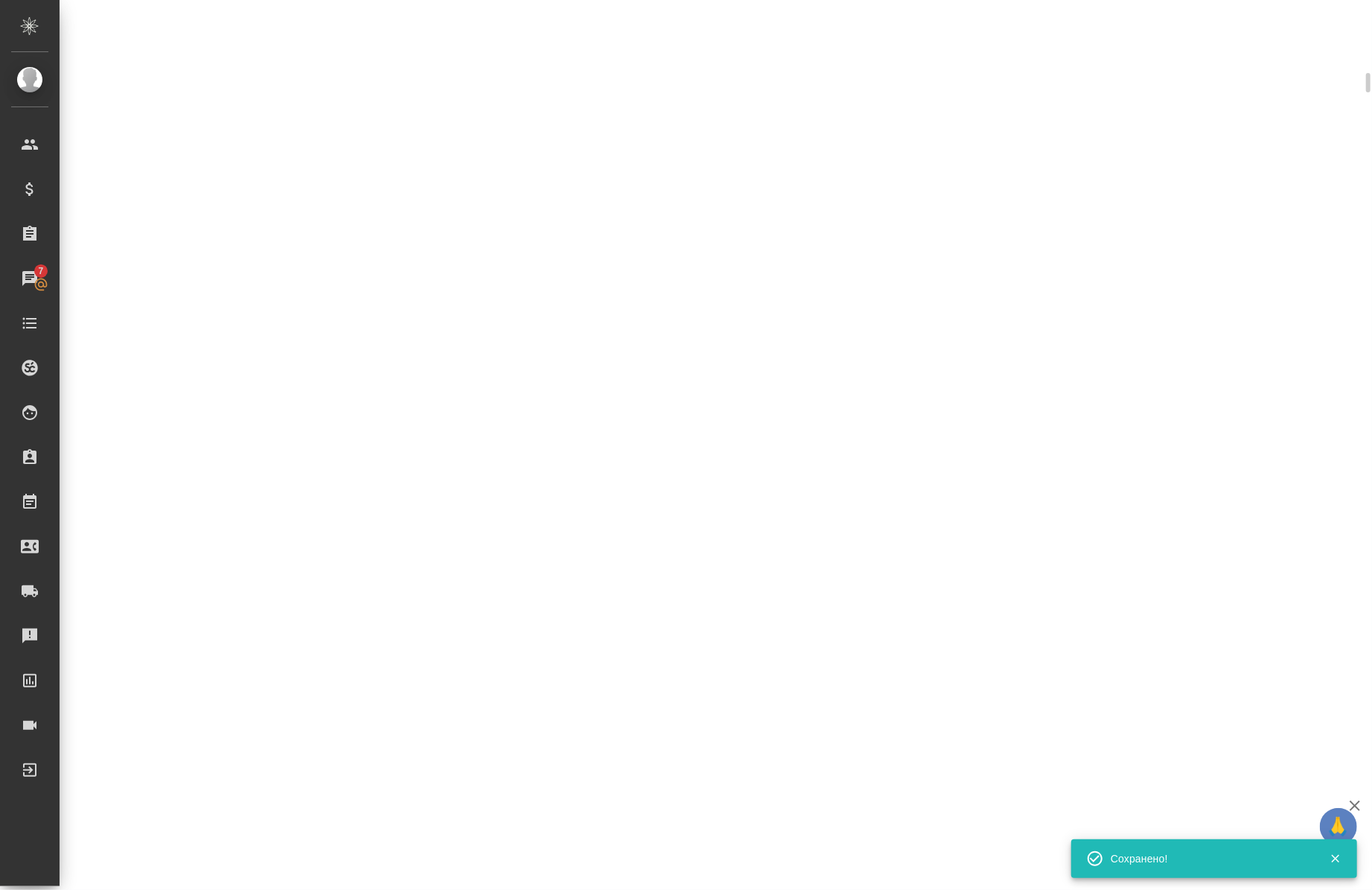
select select "RU"
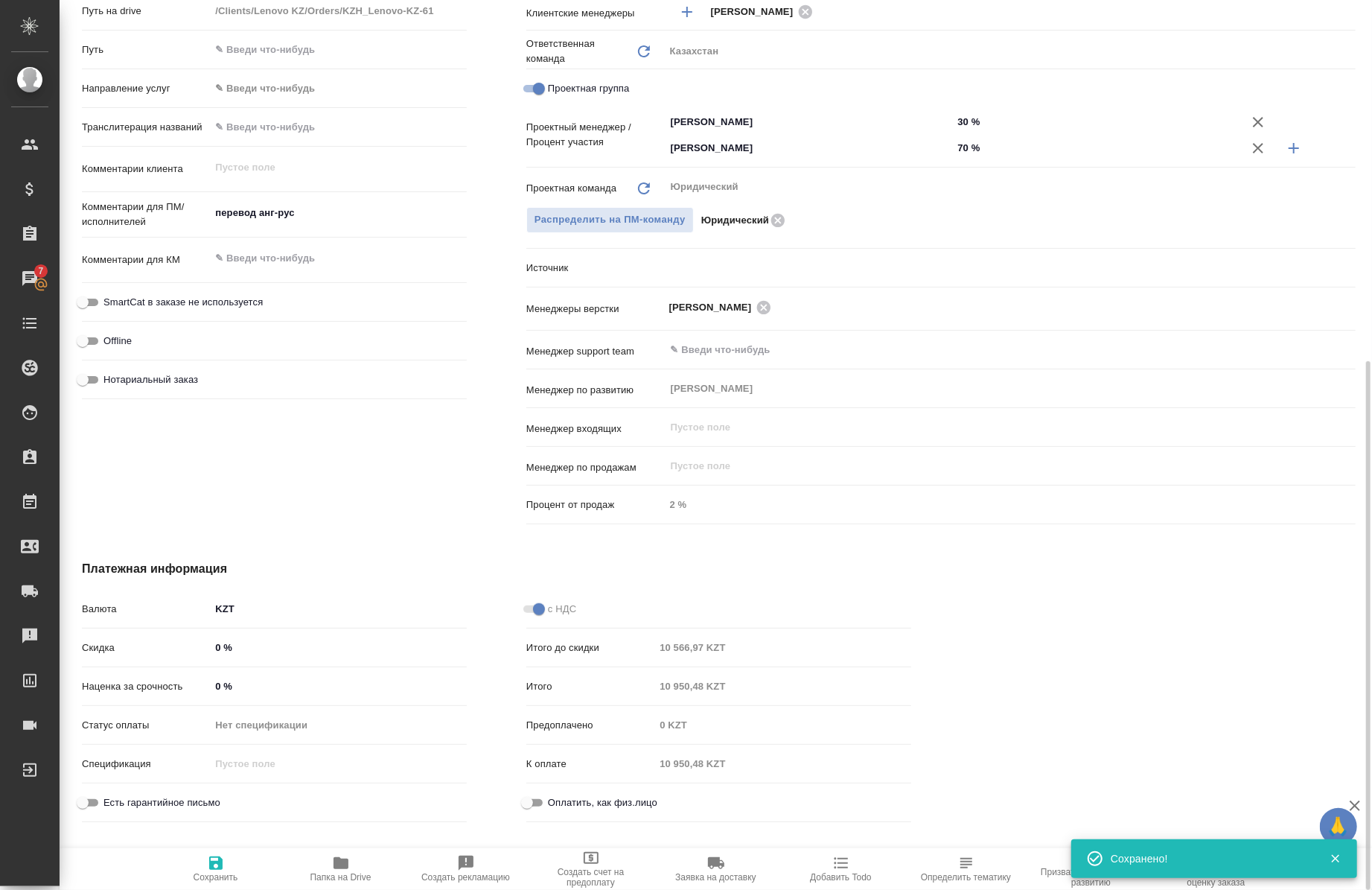
type textarea "x"
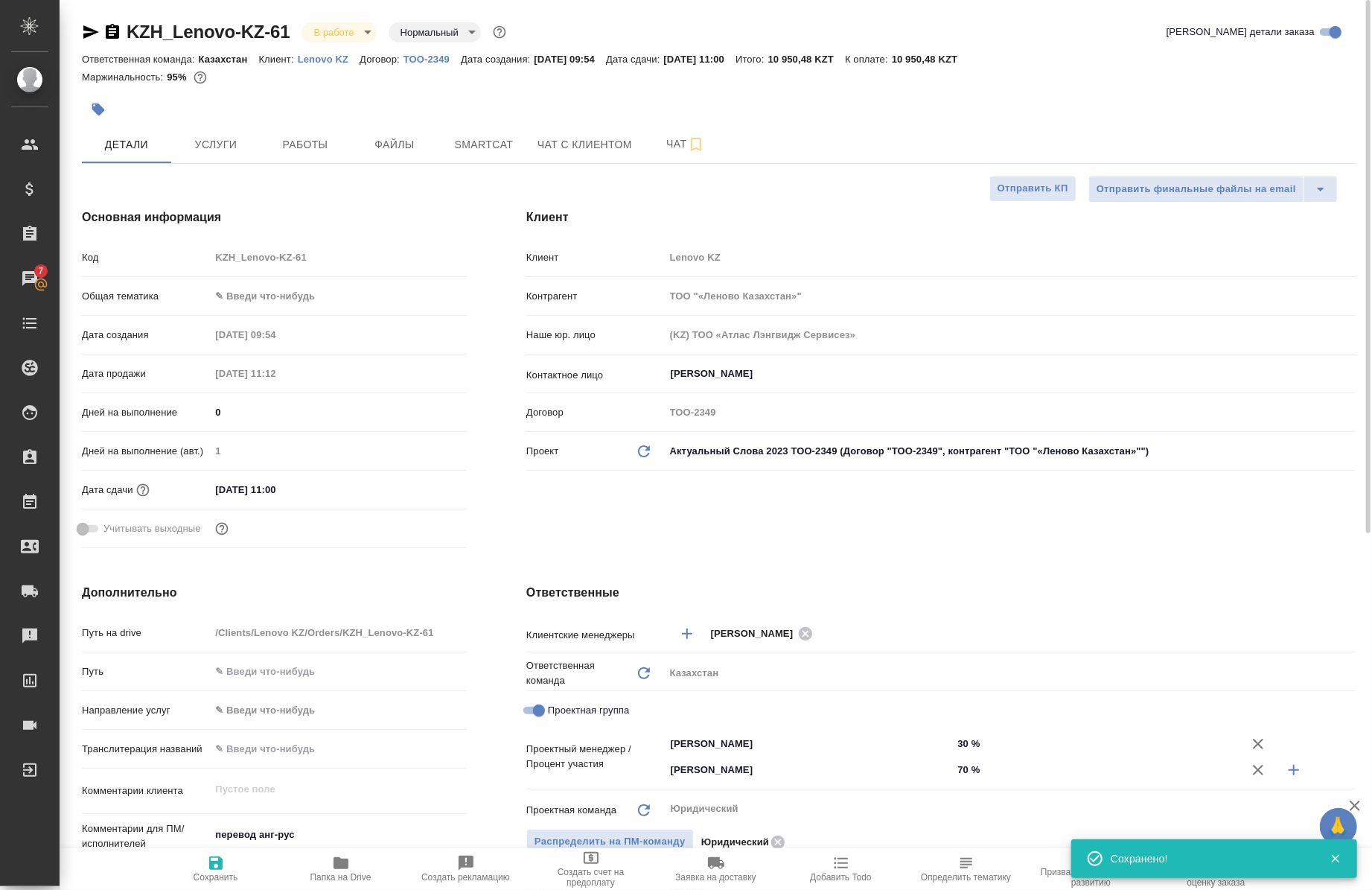
scroll to position [0, 0]
click at [303, 135] on span "Работы" at bounding box center [305, 145] width 71 height 19
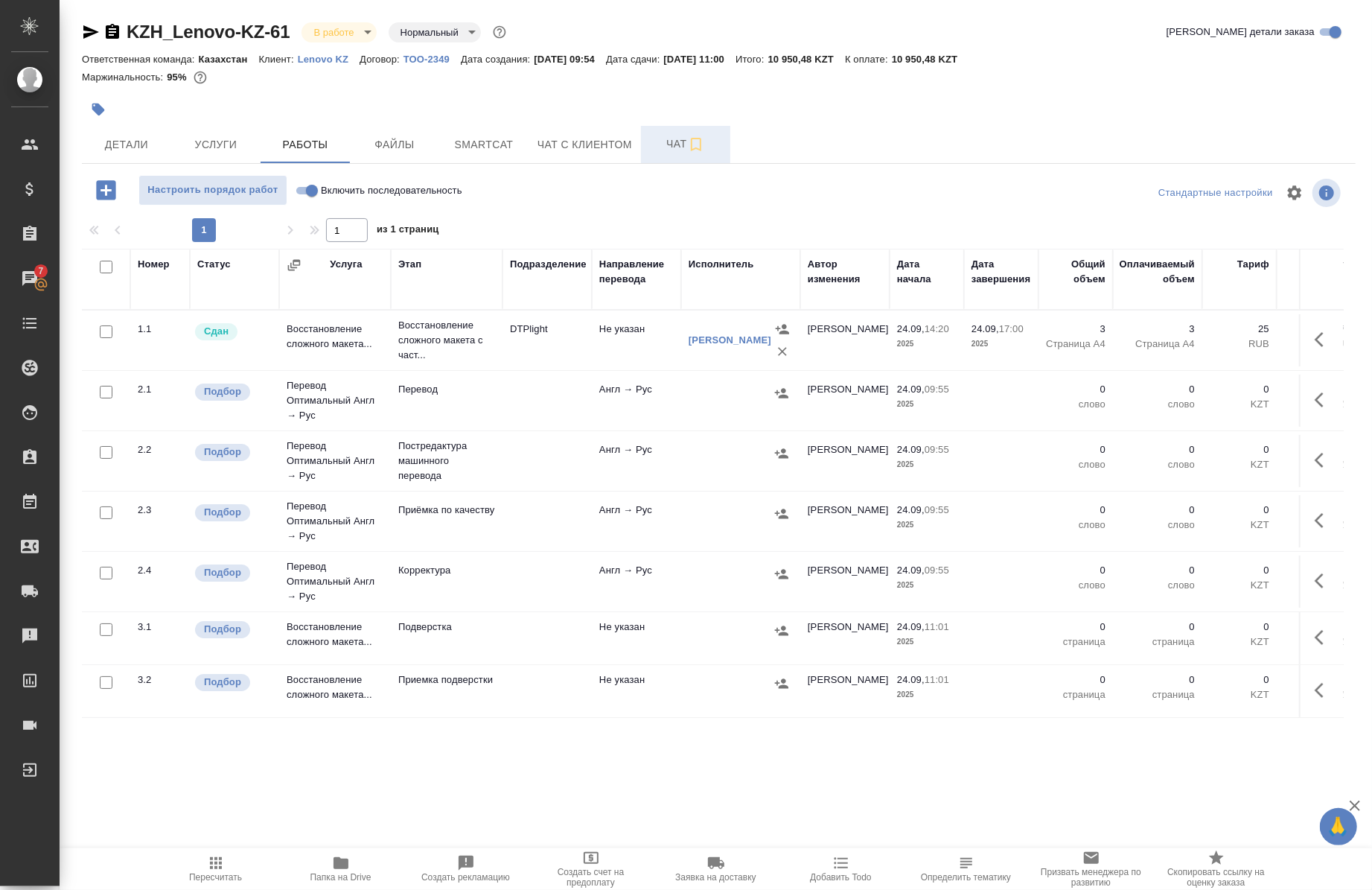
click at [695, 132] on button "Чат" at bounding box center [686, 144] width 89 height 37
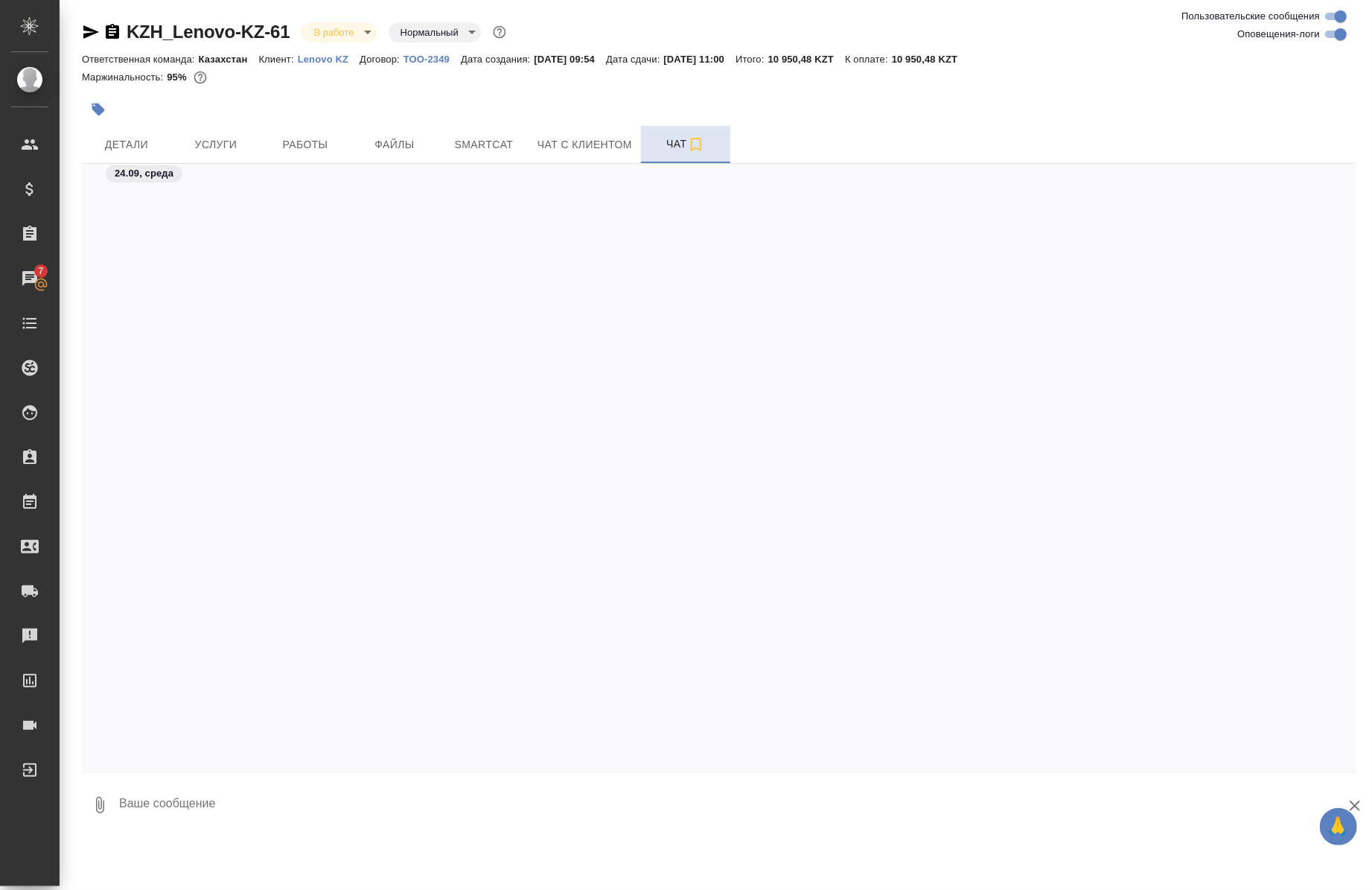
scroll to position [920, 0]
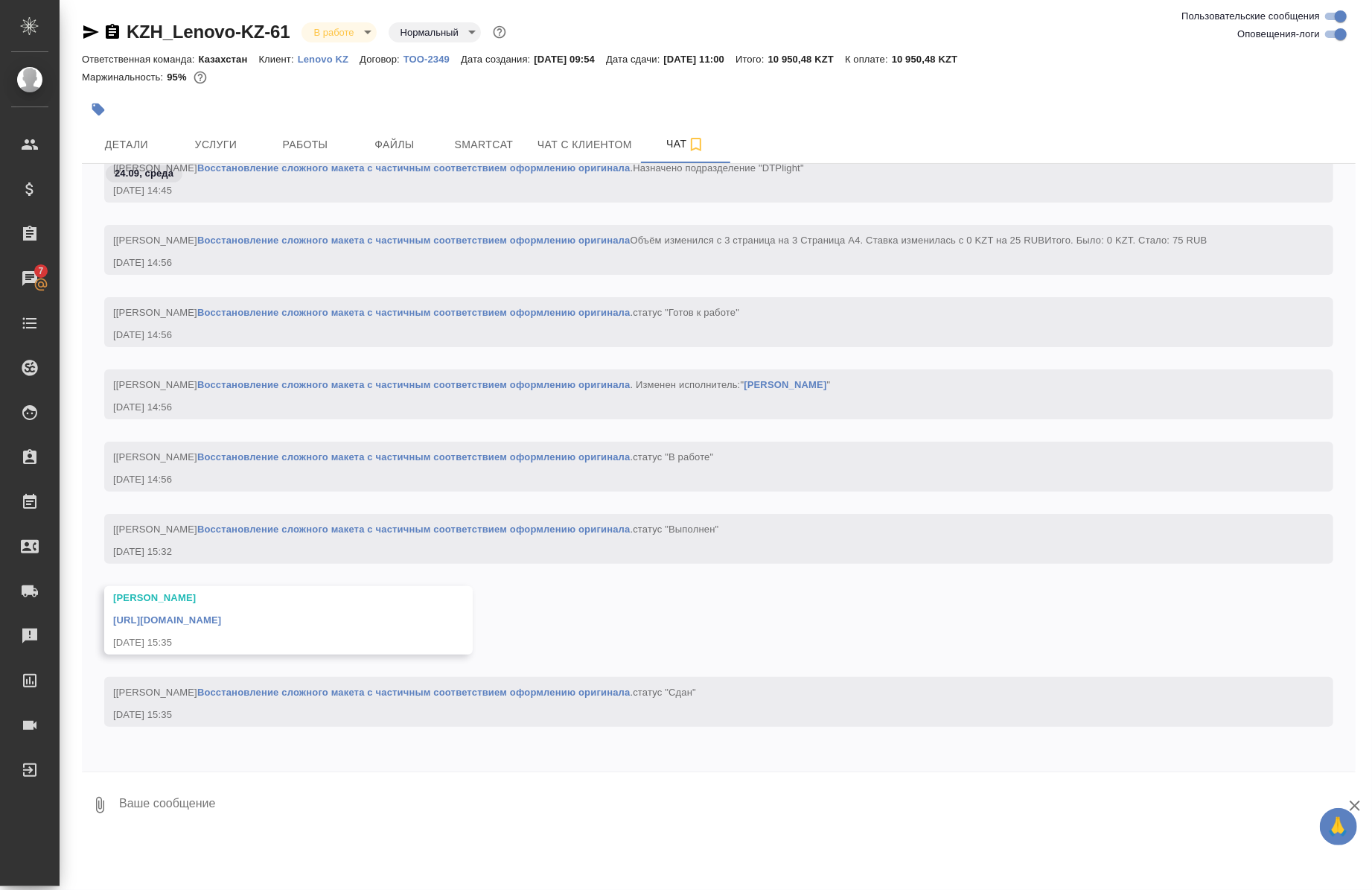
click at [1331, 33] on input "Оповещения-логи" at bounding box center [1341, 34] width 54 height 18
checkbox input "false"
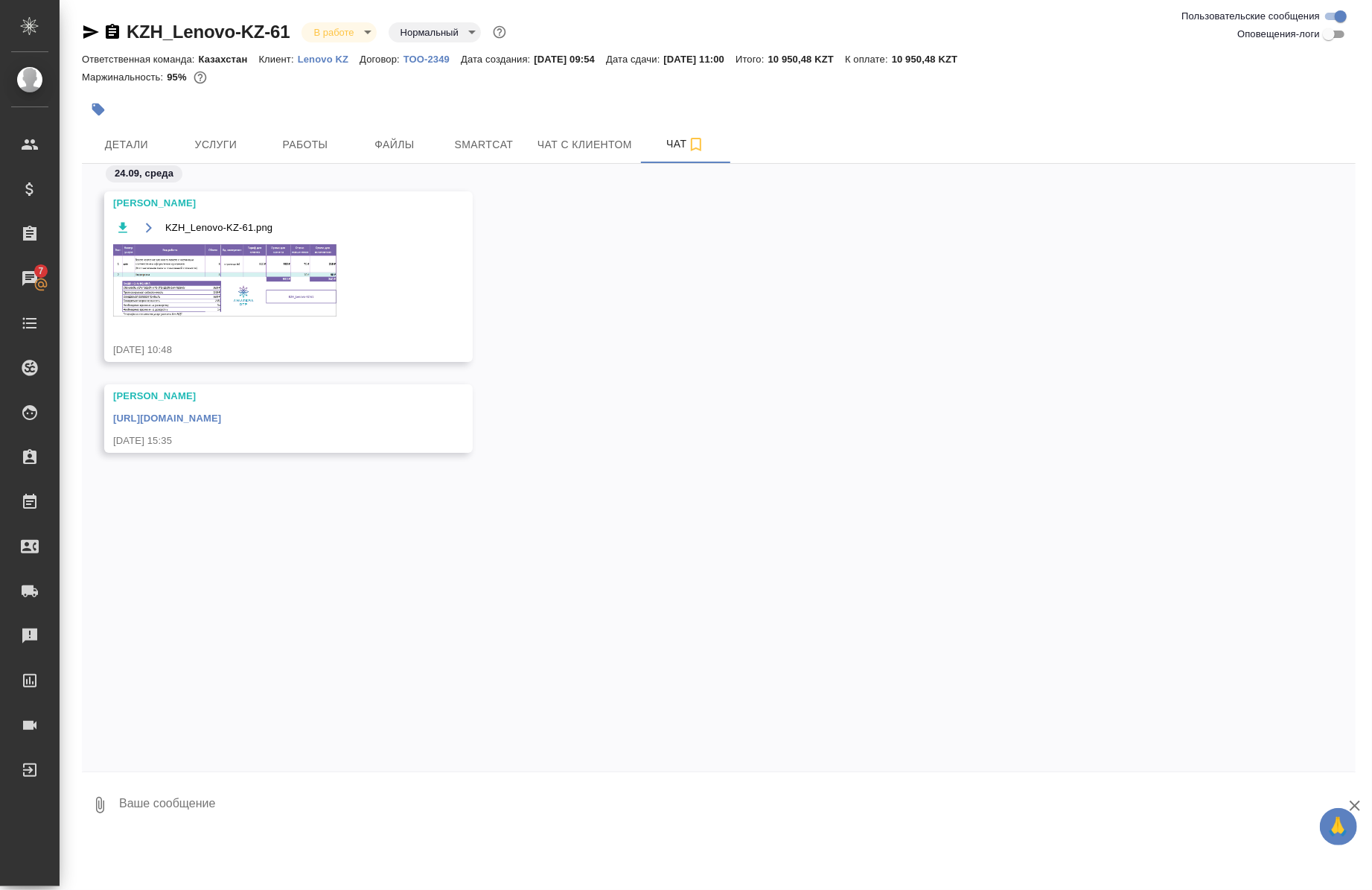
click at [241, 292] on img at bounding box center [225, 280] width 224 height 72
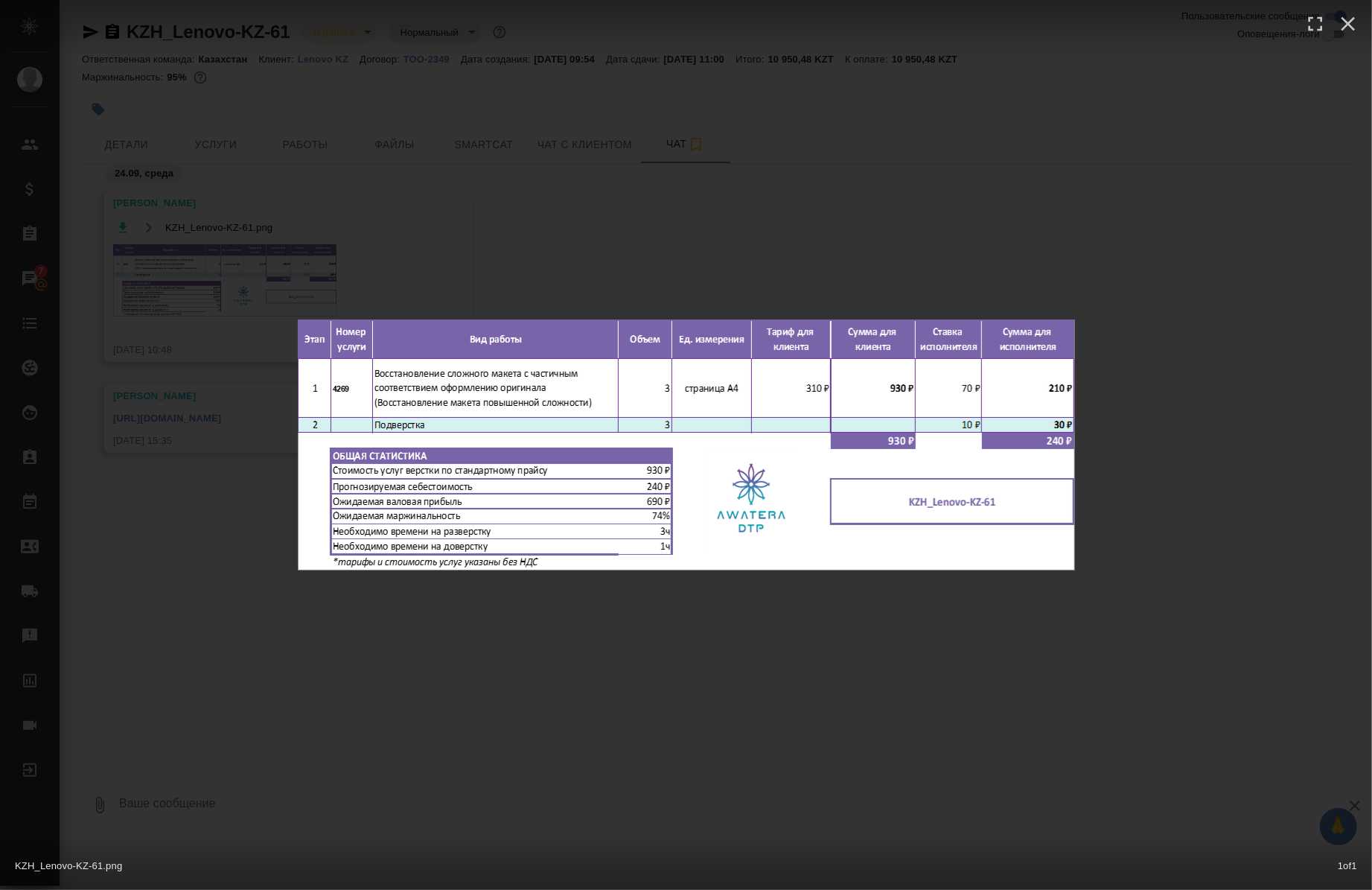
click at [963, 658] on div "KZH_Lenovo-KZ-61.png 1 of 1" at bounding box center [686, 445] width 1372 height 890
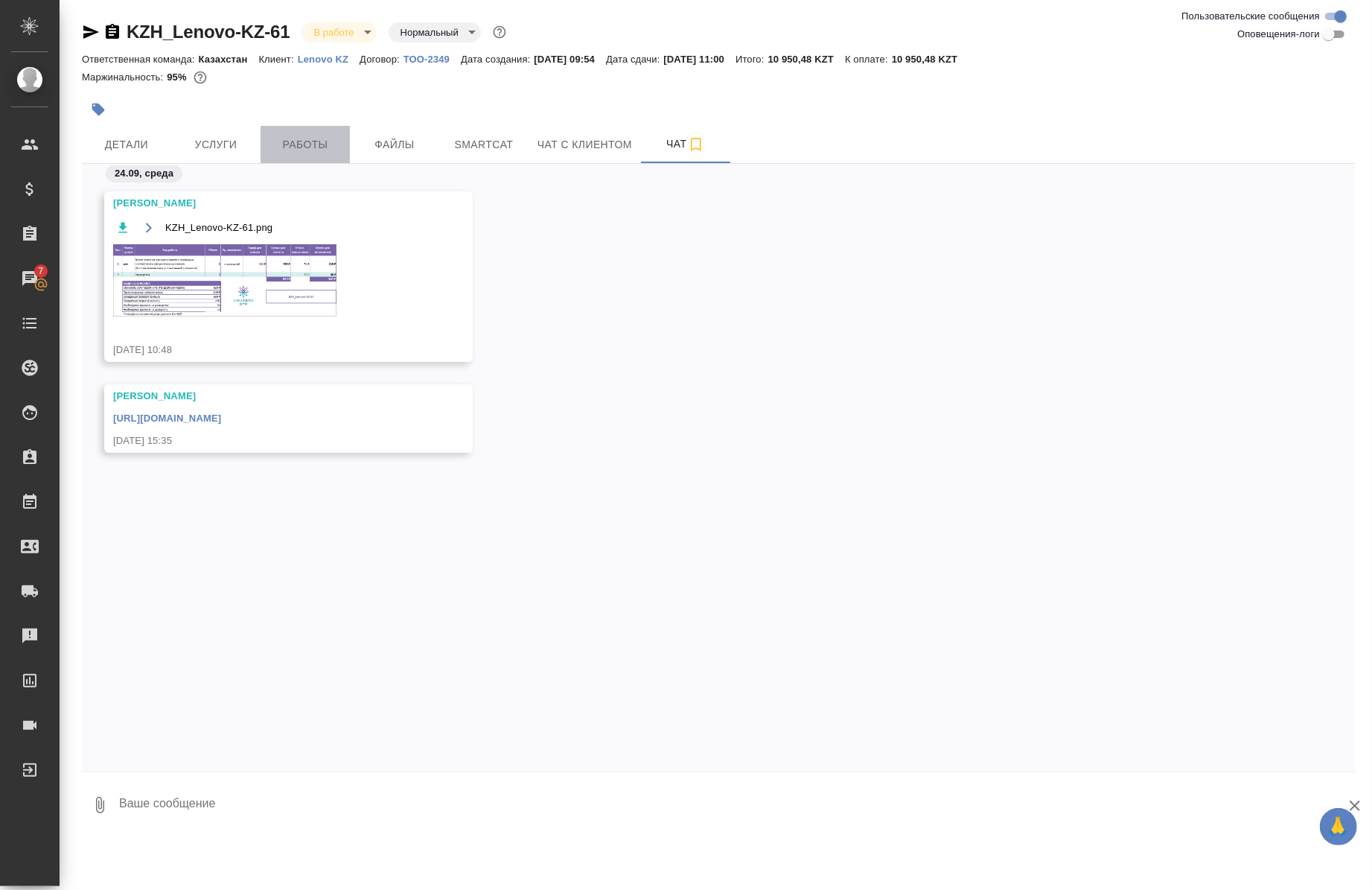
click at [309, 147] on span "Работы" at bounding box center [305, 145] width 71 height 19
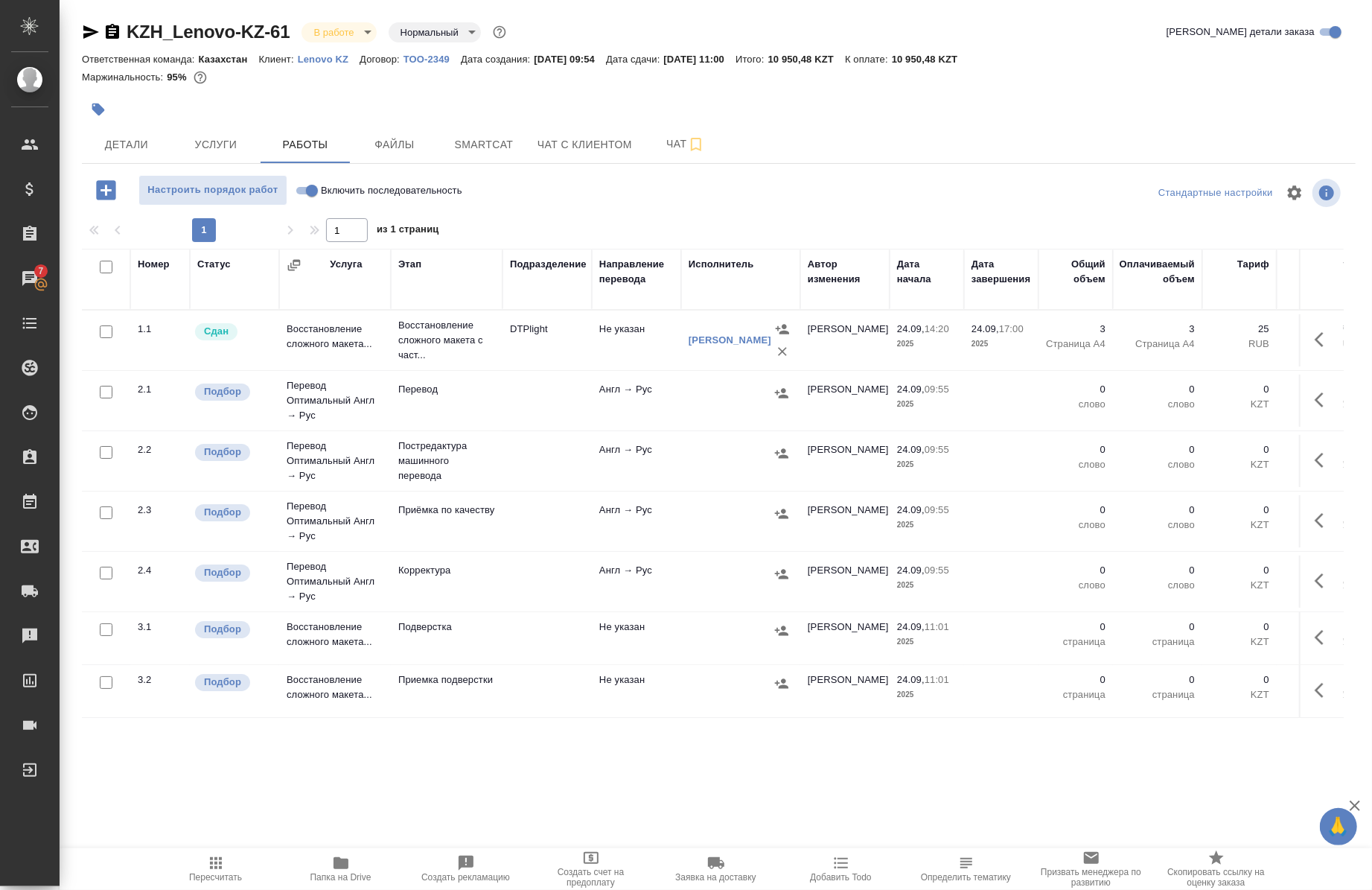
click at [333, 873] on span "Папка на Drive" at bounding box center [340, 878] width 61 height 10
click at [481, 145] on span "Smartcat" at bounding box center [483, 145] width 71 height 19
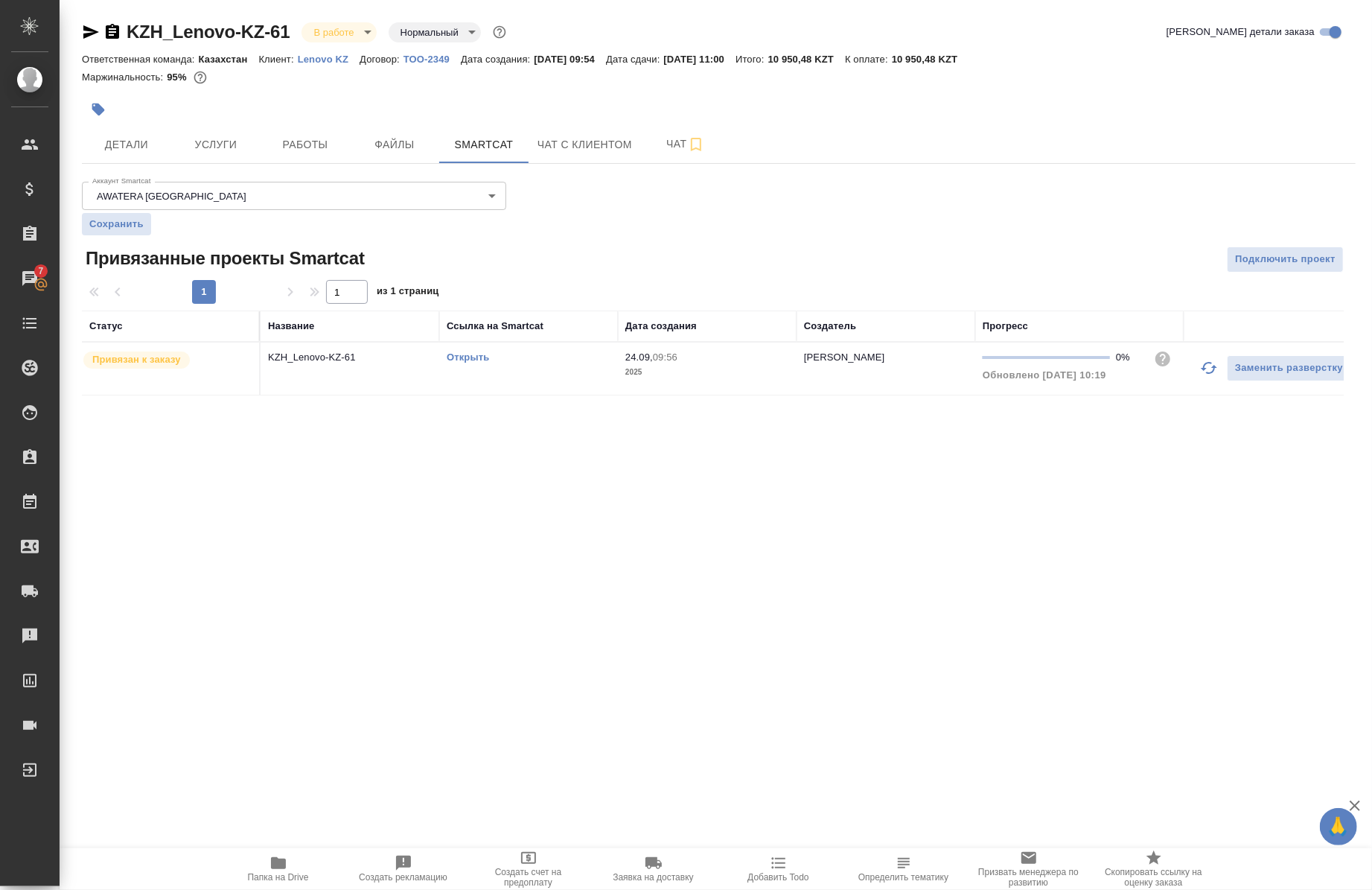
click at [473, 352] on link "Открыть" at bounding box center [468, 357] width 43 height 11
click at [227, 150] on span "Услуги" at bounding box center [215, 145] width 71 height 19
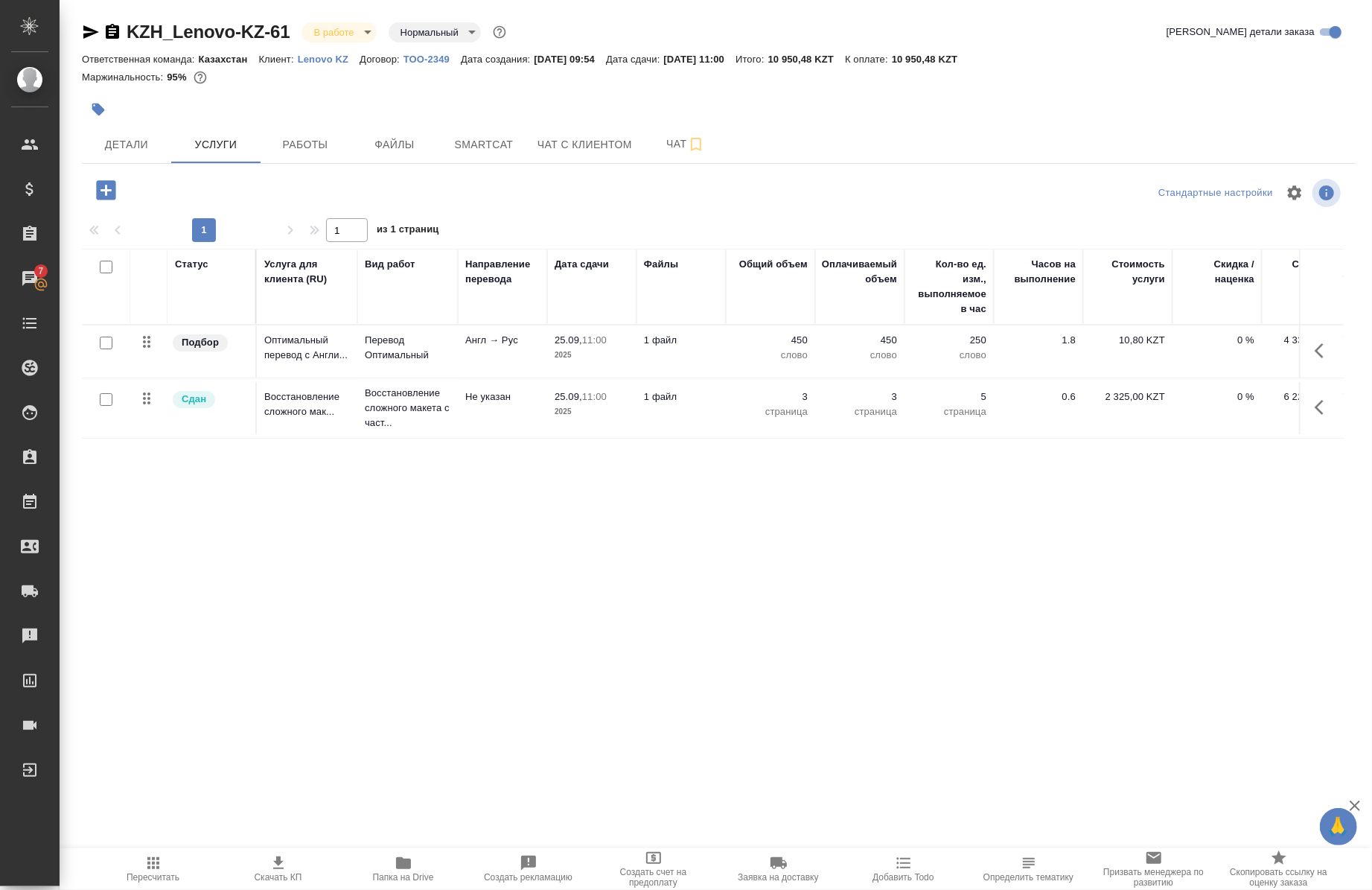
click at [1309, 341] on button "button" at bounding box center [1324, 351] width 36 height 36
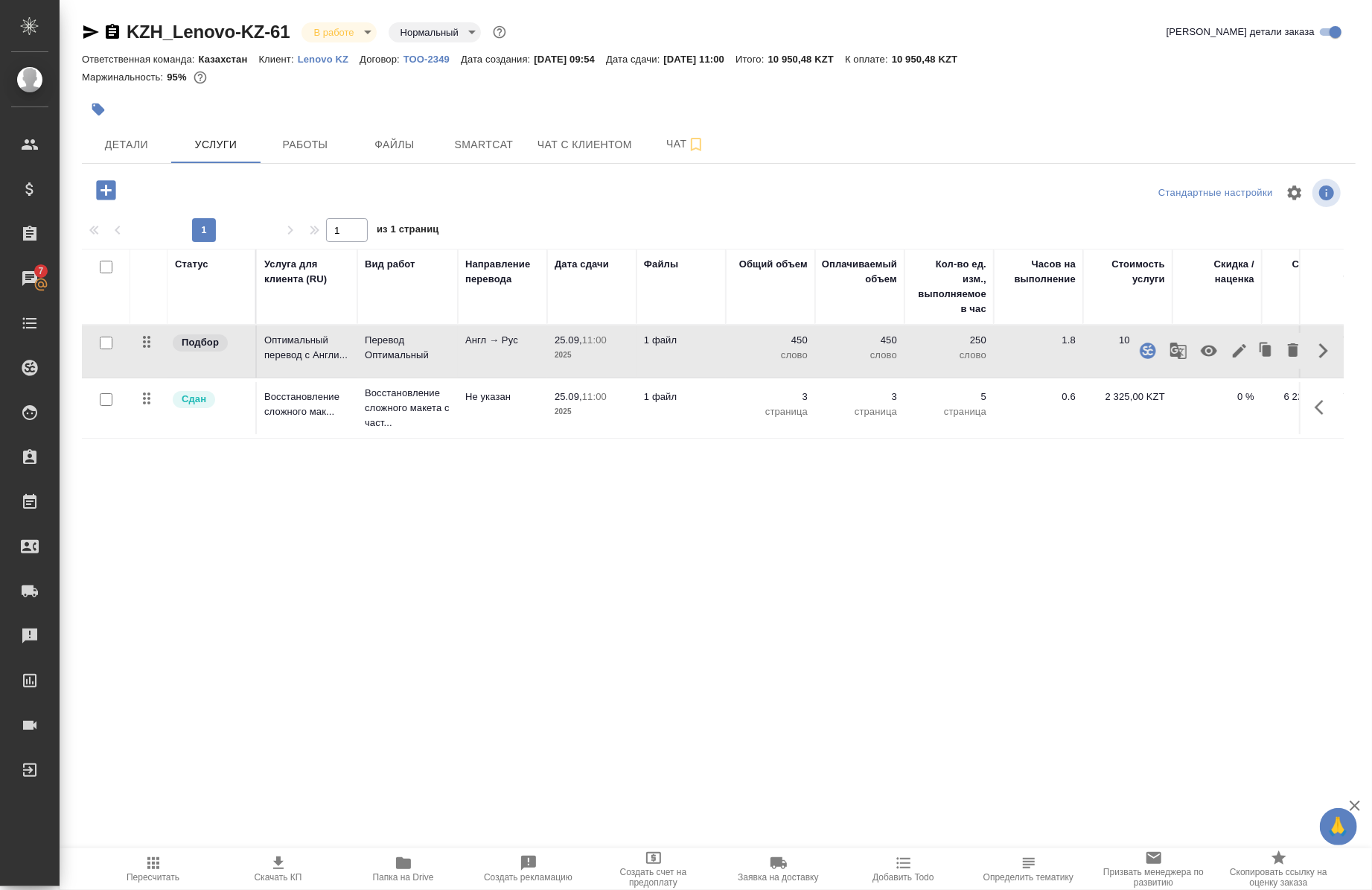
click at [1175, 347] on icon "button" at bounding box center [1178, 351] width 18 height 18
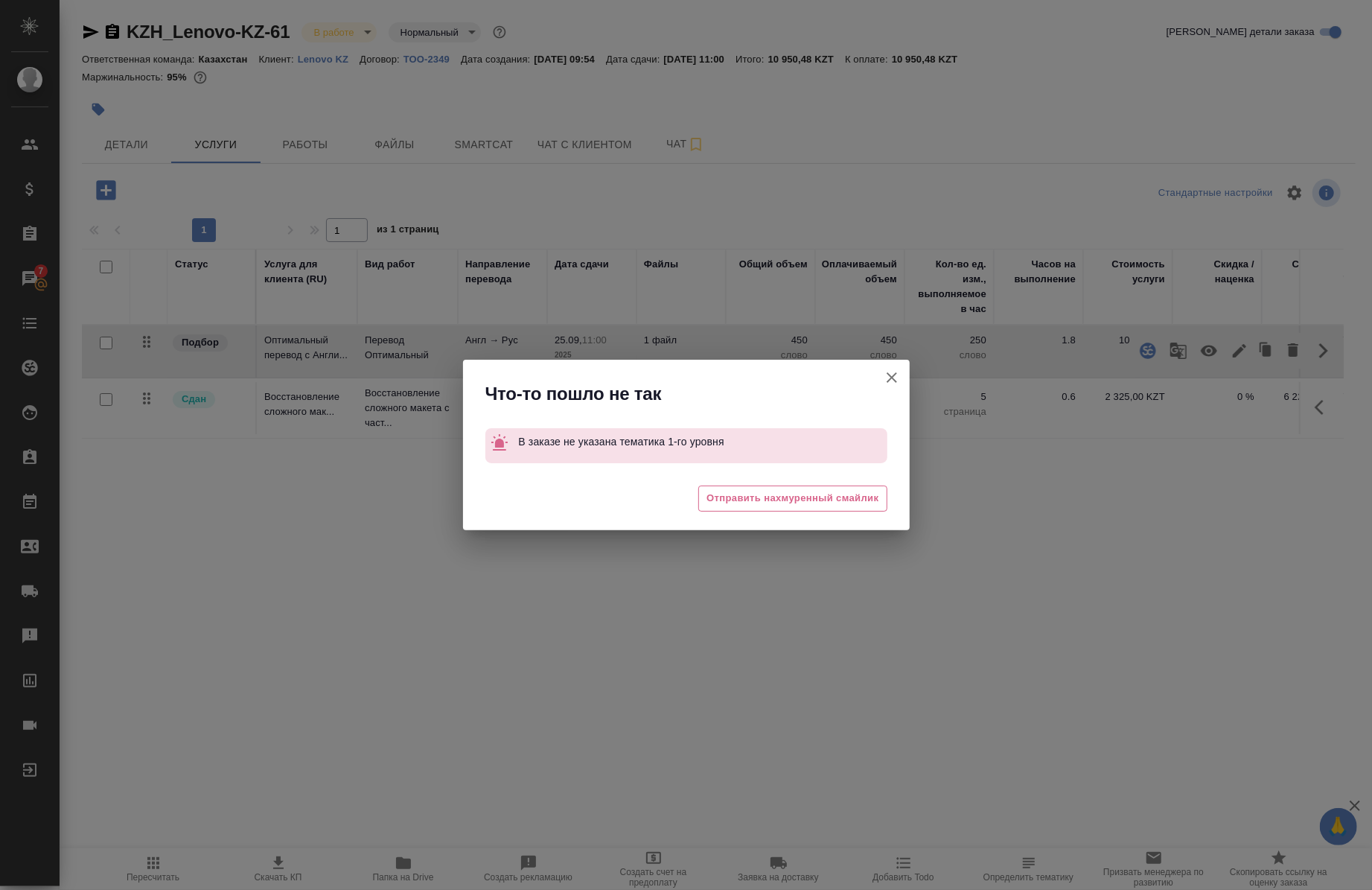
click at [890, 376] on icon "button" at bounding box center [892, 377] width 10 height 10
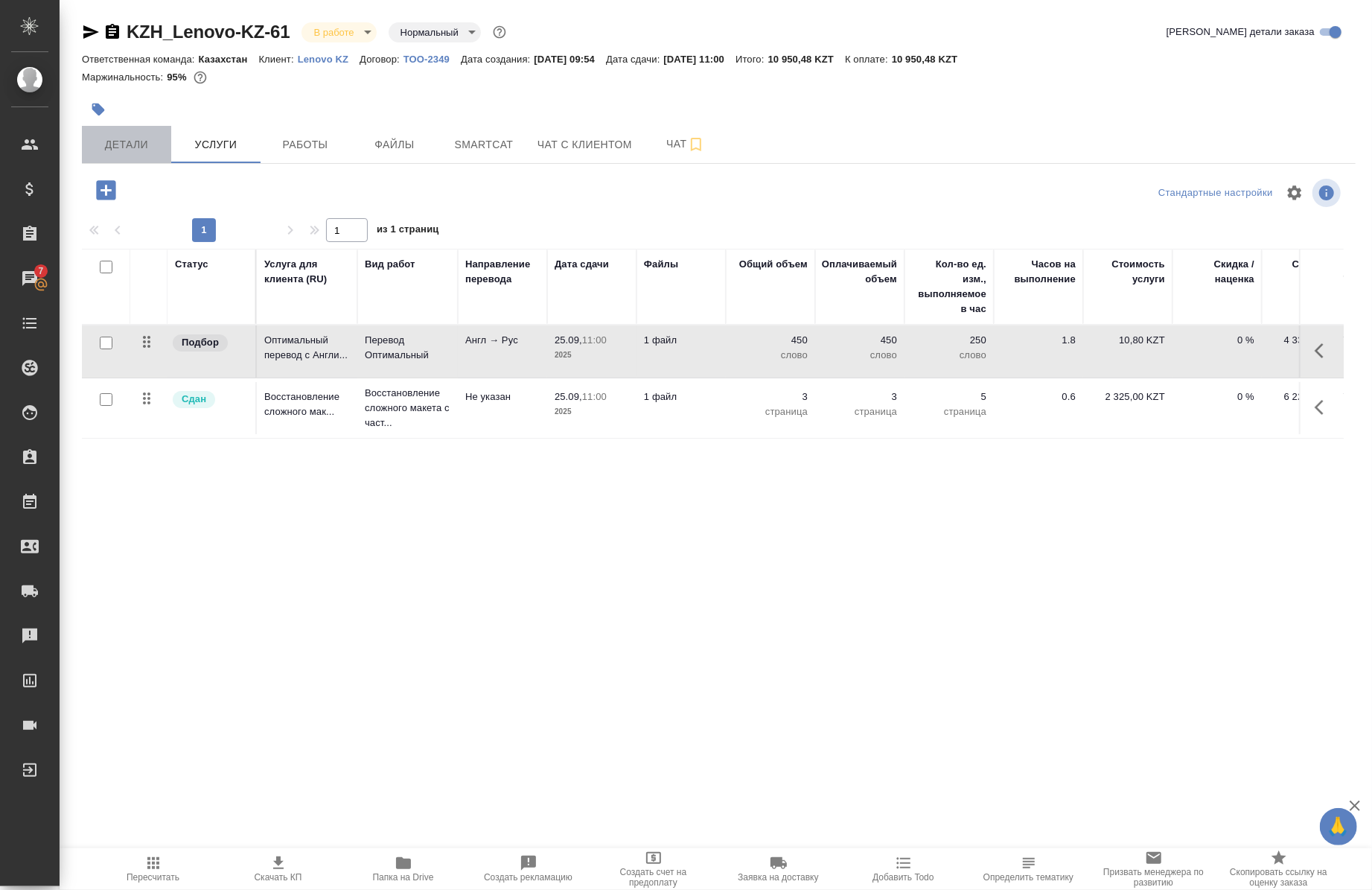
click at [147, 157] on button "Детали" at bounding box center [127, 144] width 89 height 37
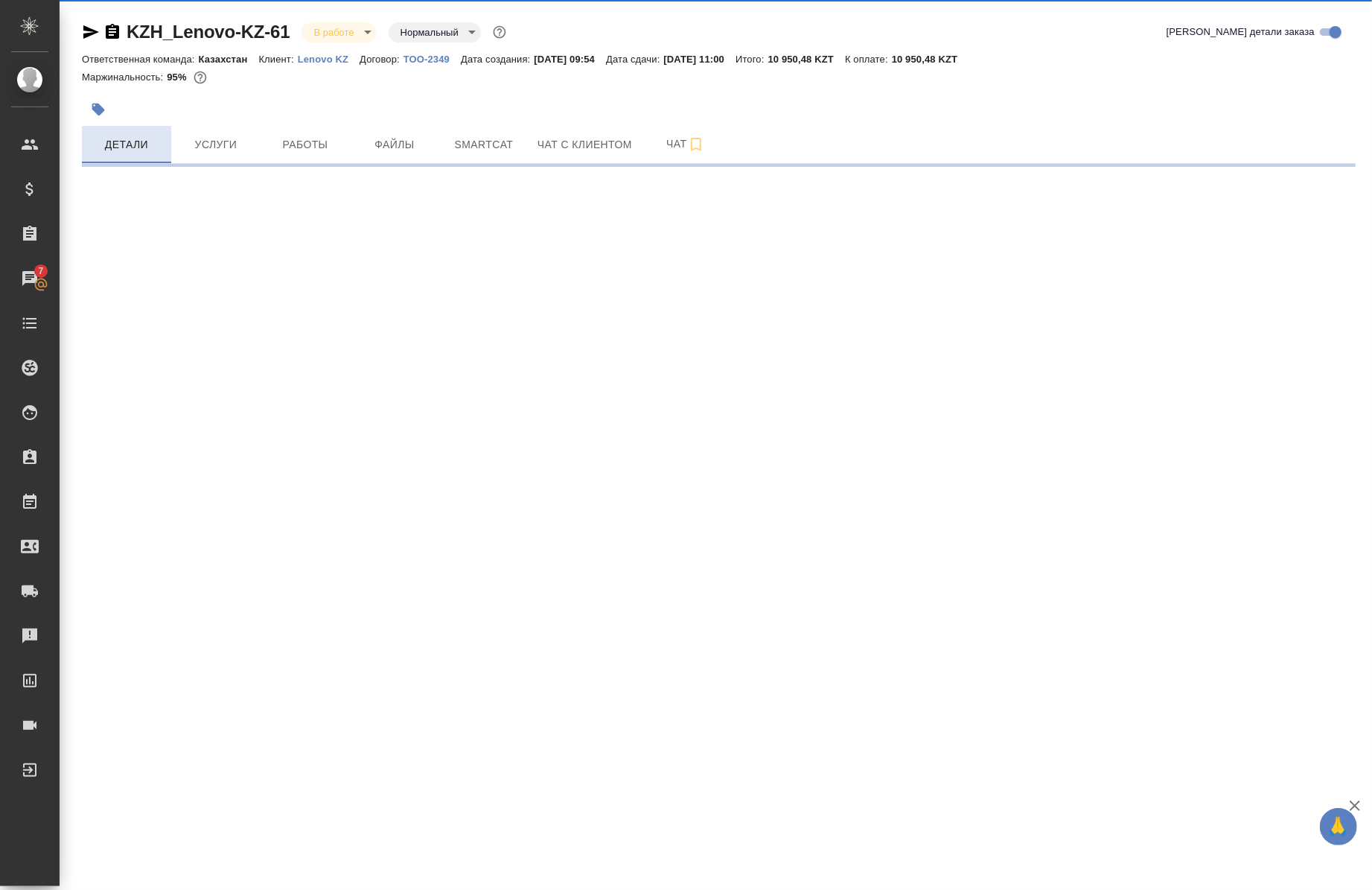
select select "RU"
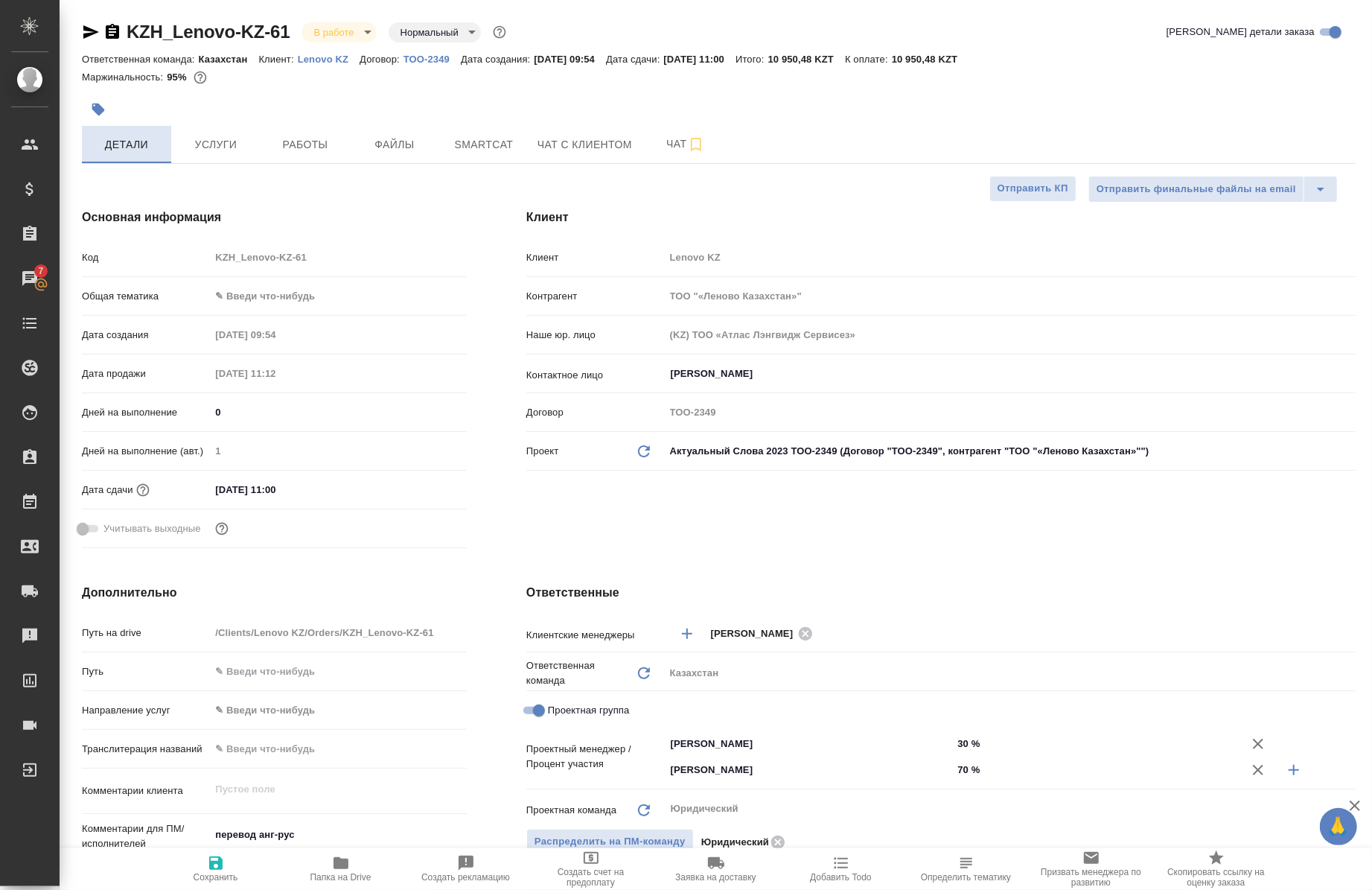
type textarea "x"
type input "[PERSON_NAME]"
type textarea "x"
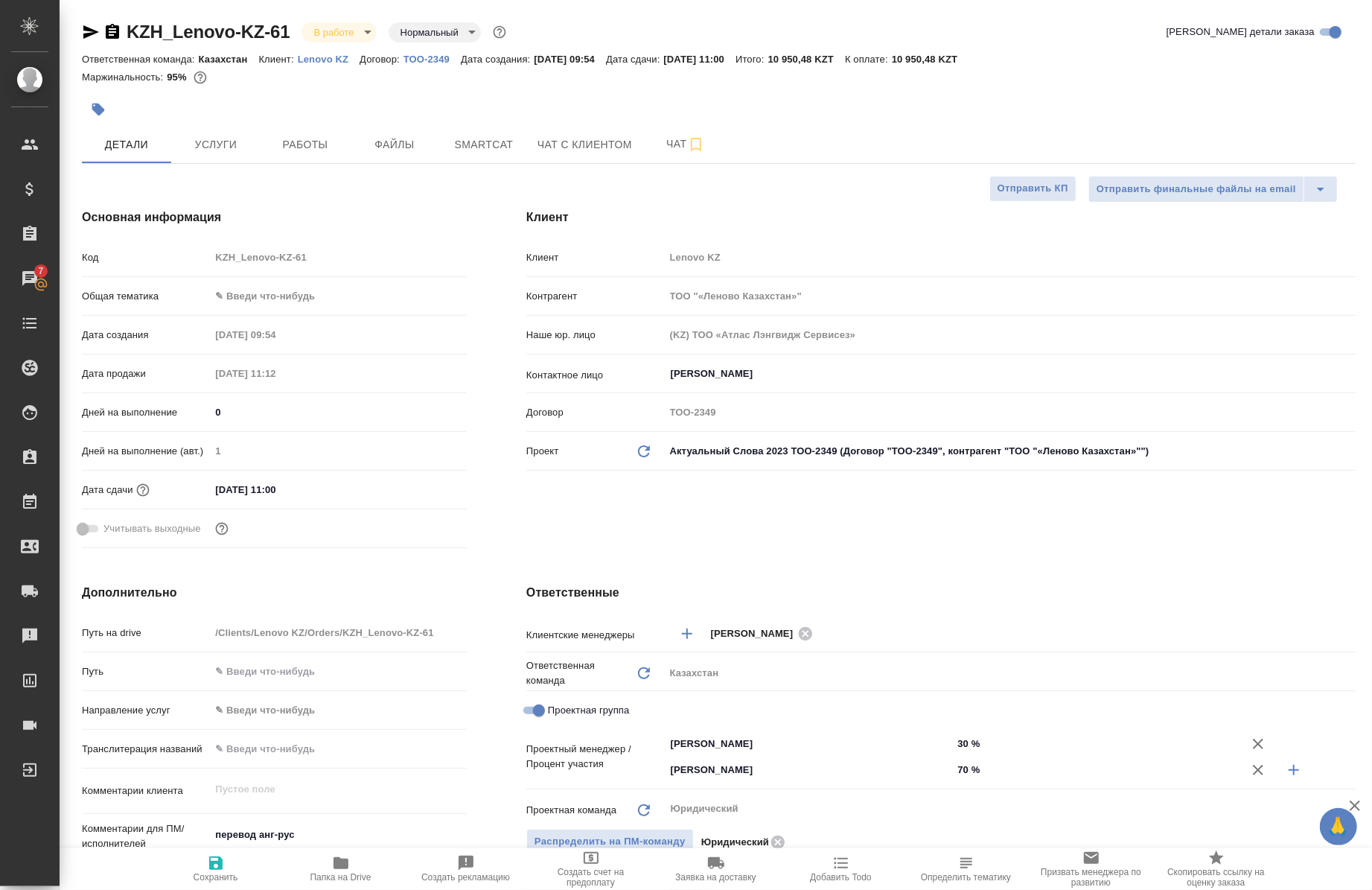
type textarea "x"
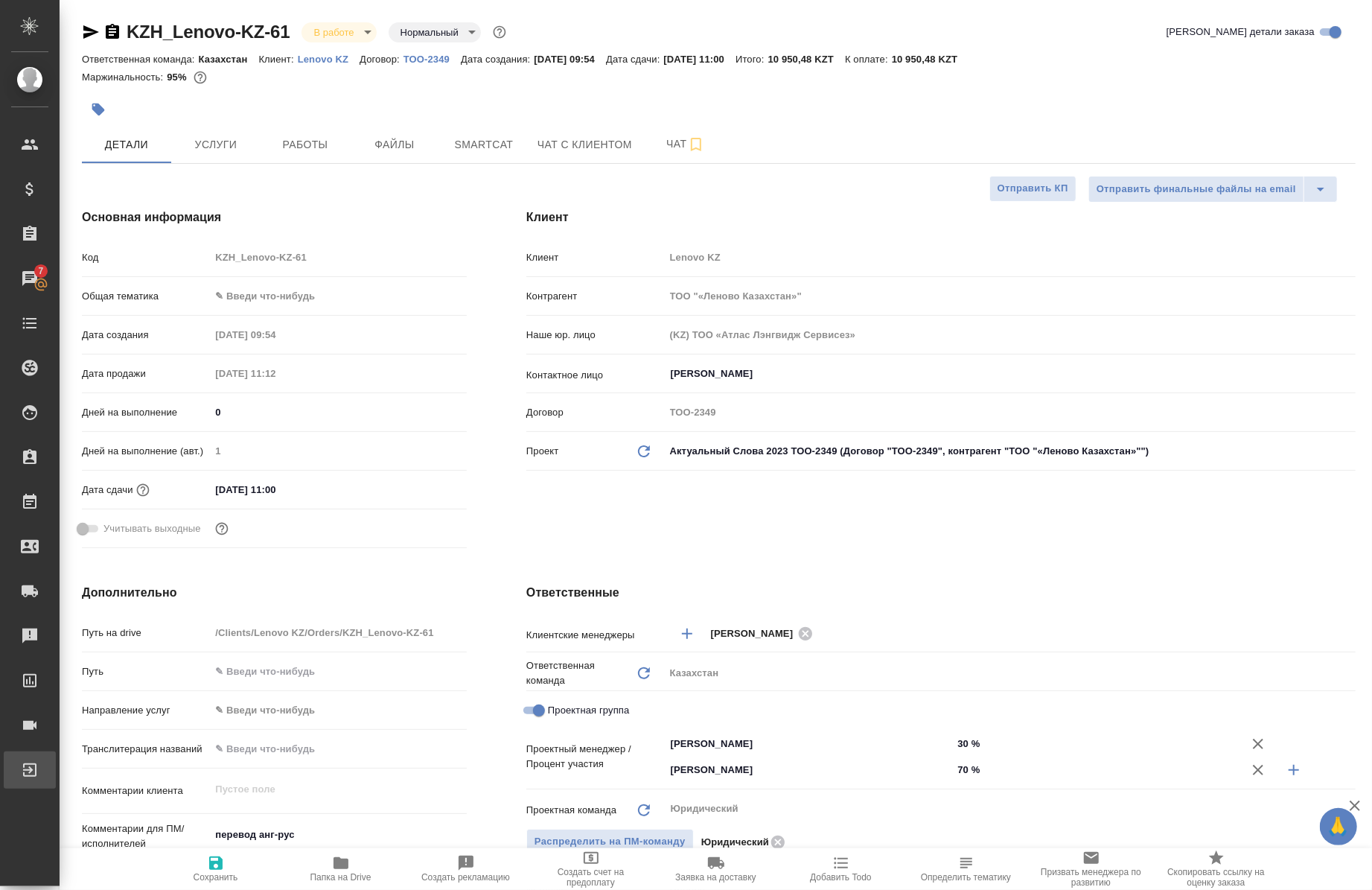
type textarea "x"
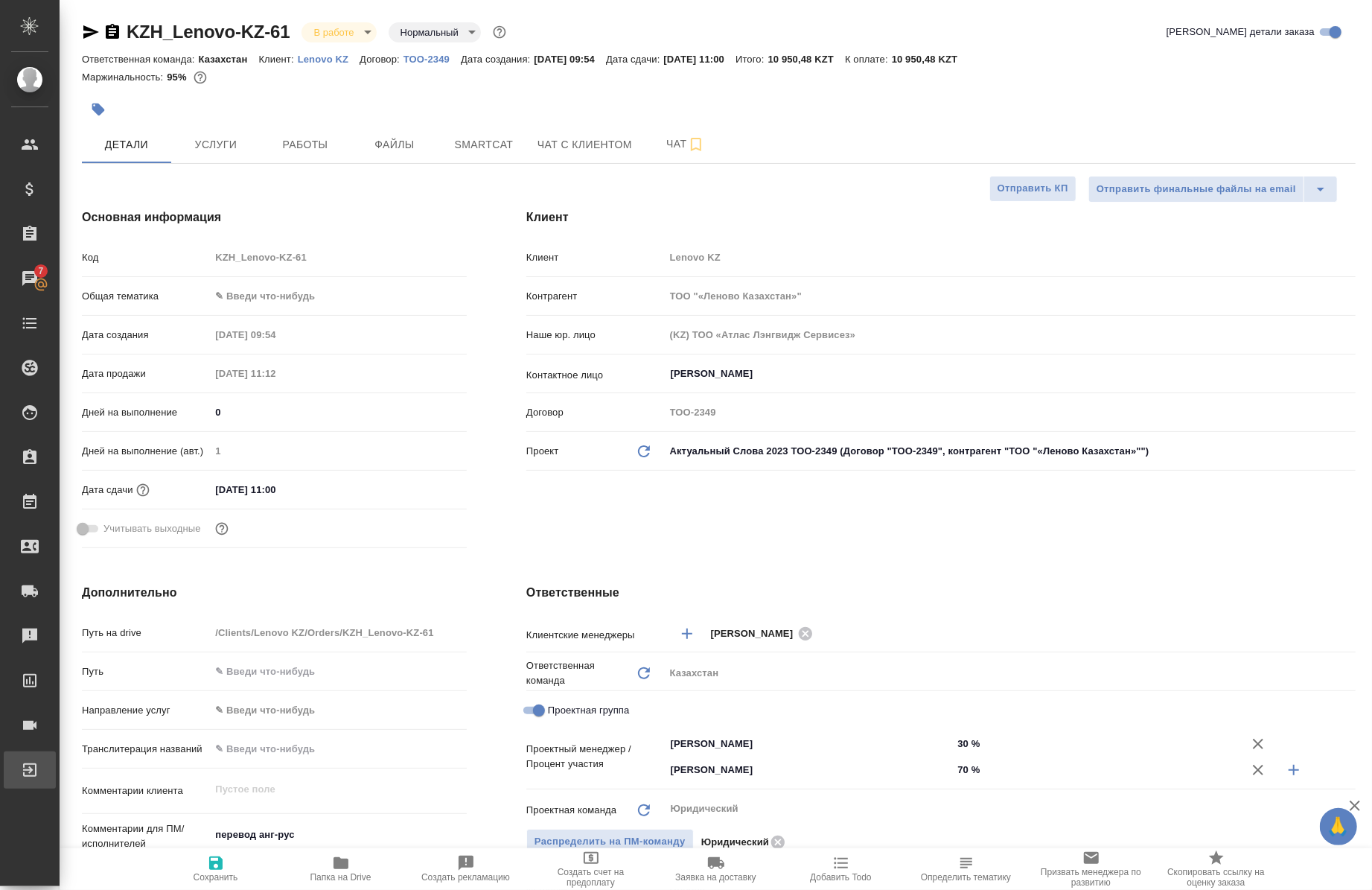
type textarea "x"
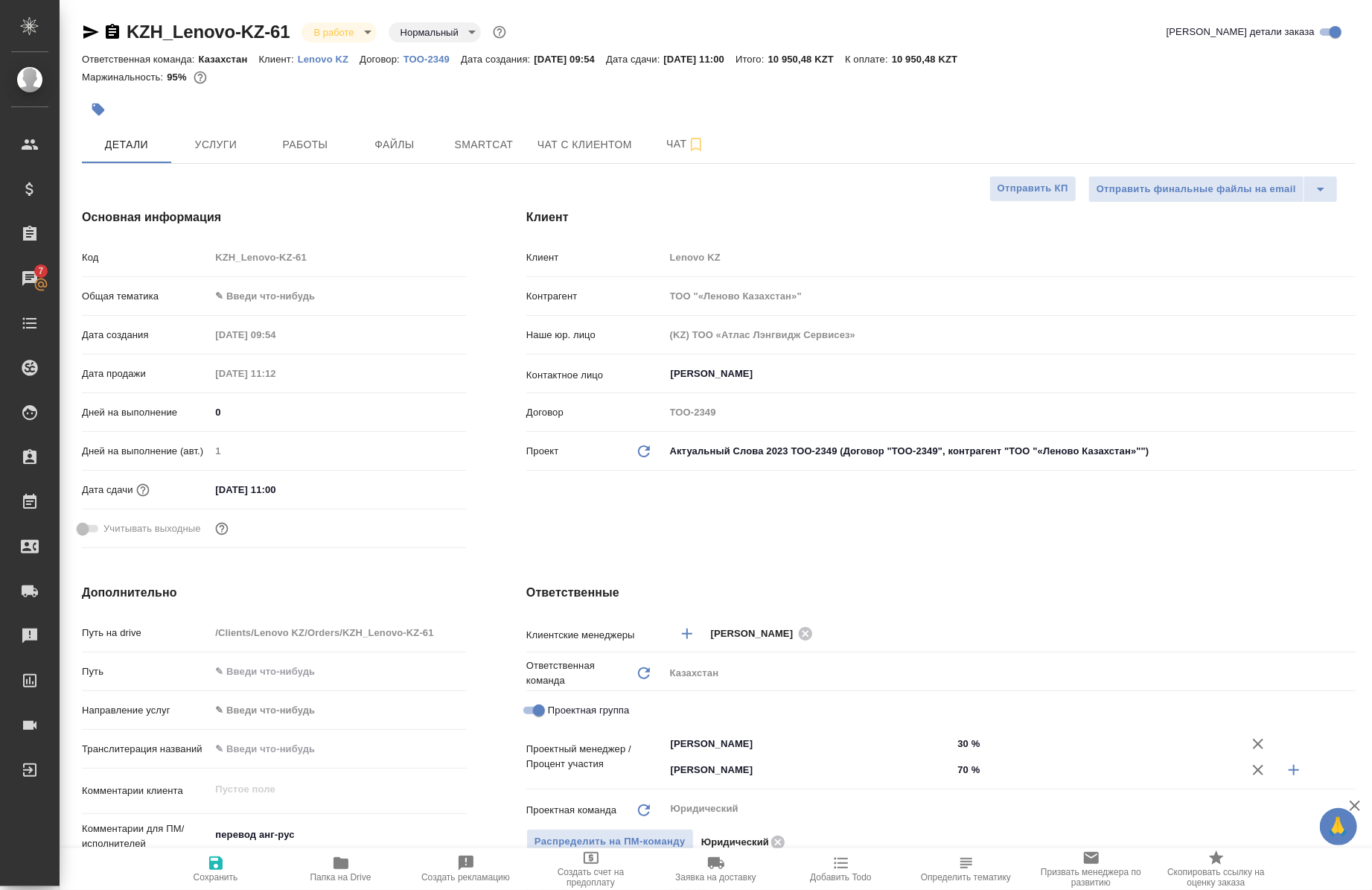
type textarea "x"
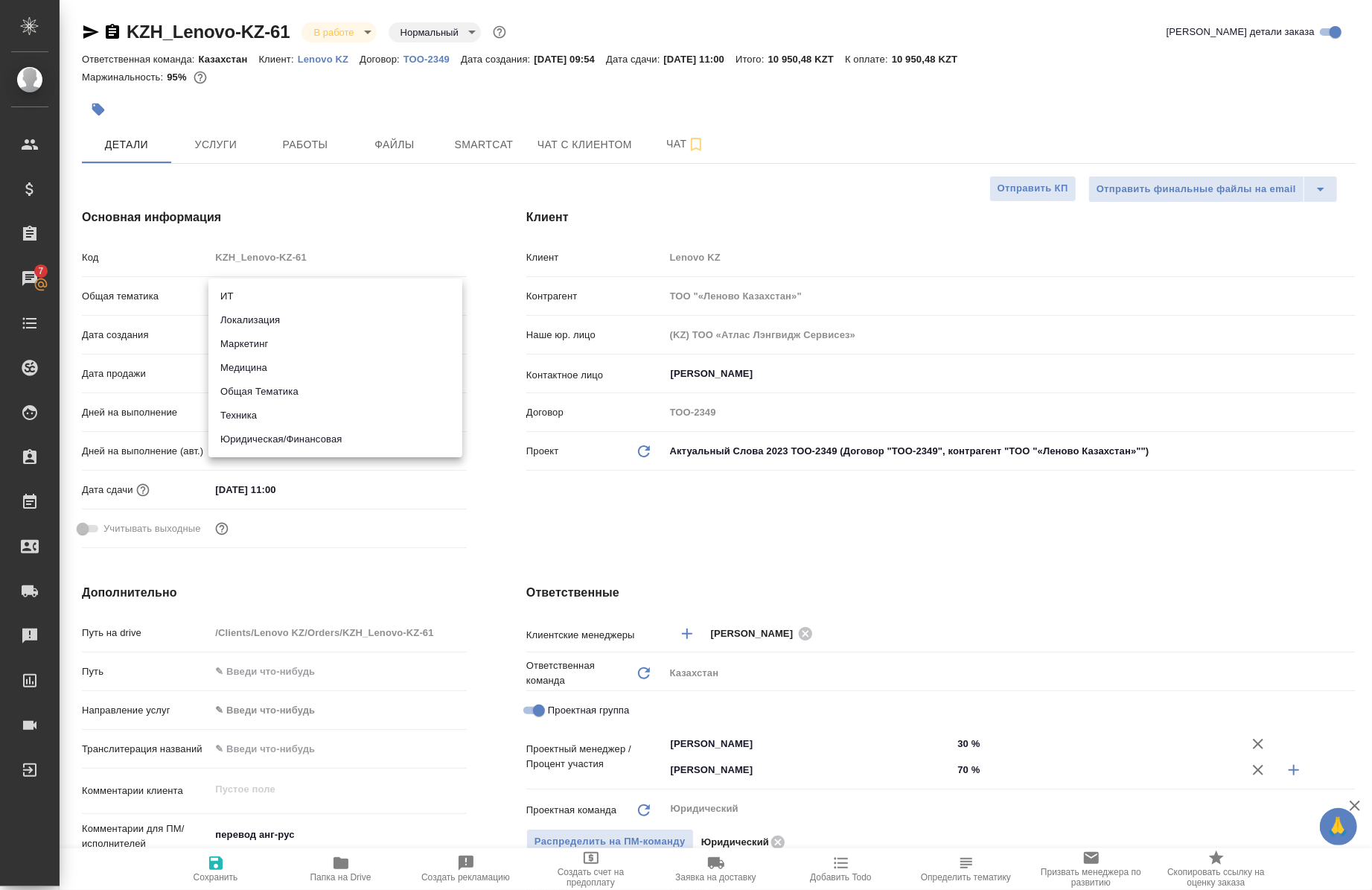
click at [271, 293] on body "🙏 .cls-1 fill:#fff; AWATERA Chernova Anna Клиенты Спецификации Заказы 7 Чаты To…" at bounding box center [686, 445] width 1372 height 890
click at [272, 341] on li "Маркетинг" at bounding box center [335, 345] width 254 height 24
type input "marketing"
type textarea "x"
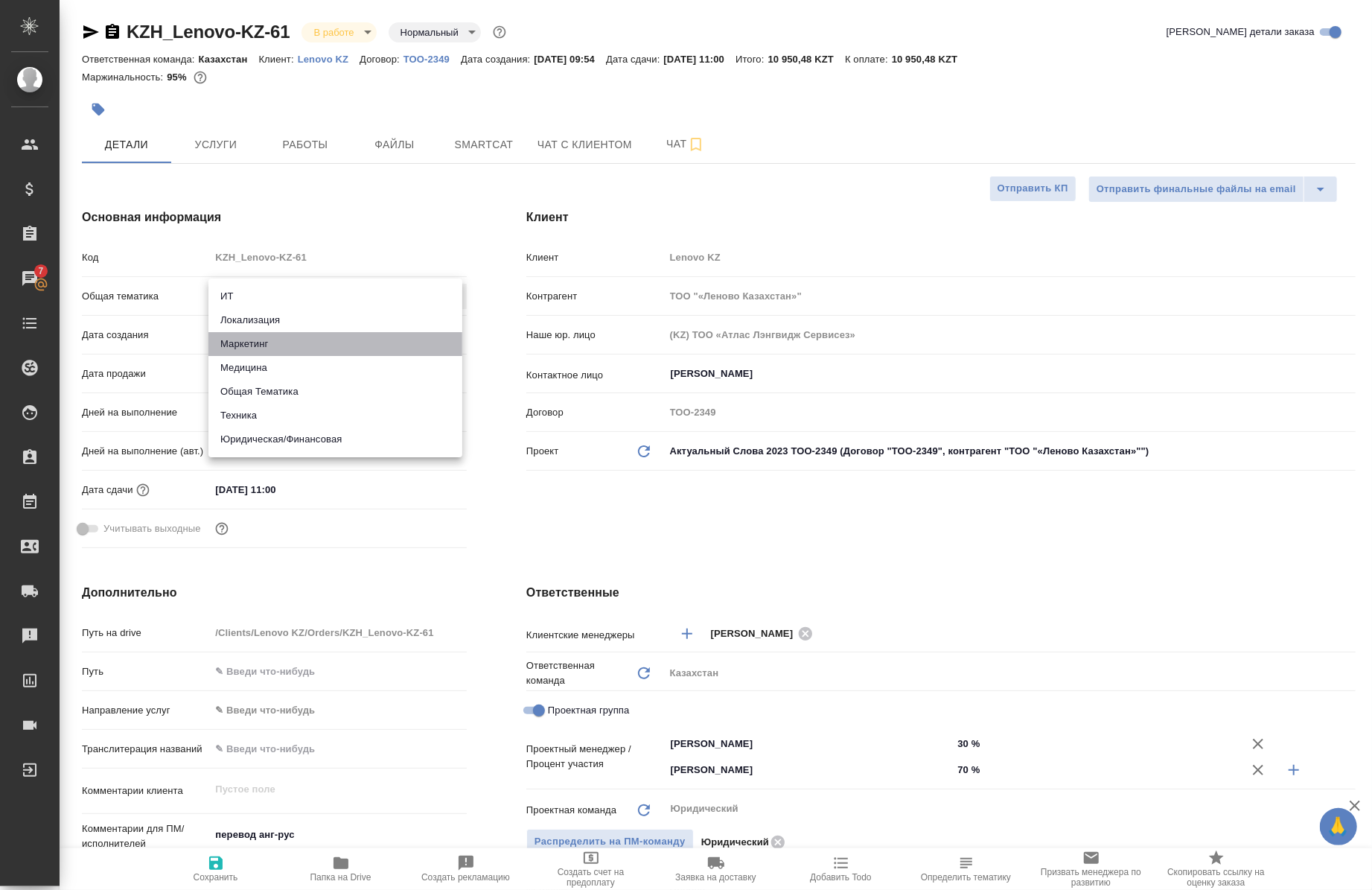
type textarea "x"
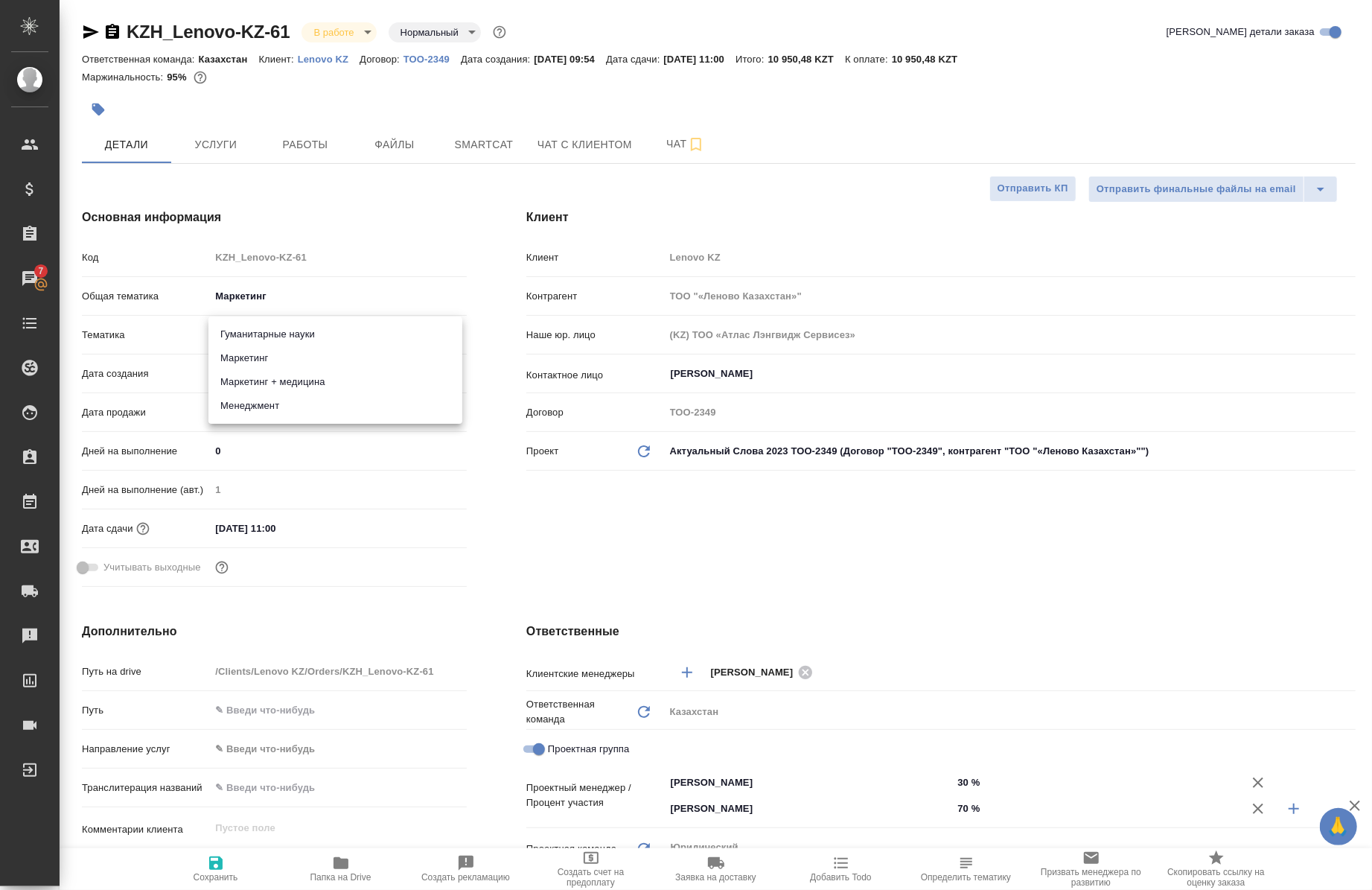
click at [272, 340] on body "🙏 .cls-1 fill:#fff; AWATERA Chernova Anna Клиенты Спецификации Заказы 7 Чаты To…" at bounding box center [686, 445] width 1372 height 890
click at [191, 337] on div at bounding box center [686, 445] width 1372 height 890
click at [213, 887] on button "Сохранить" at bounding box center [216, 869] width 125 height 42
type textarea "x"
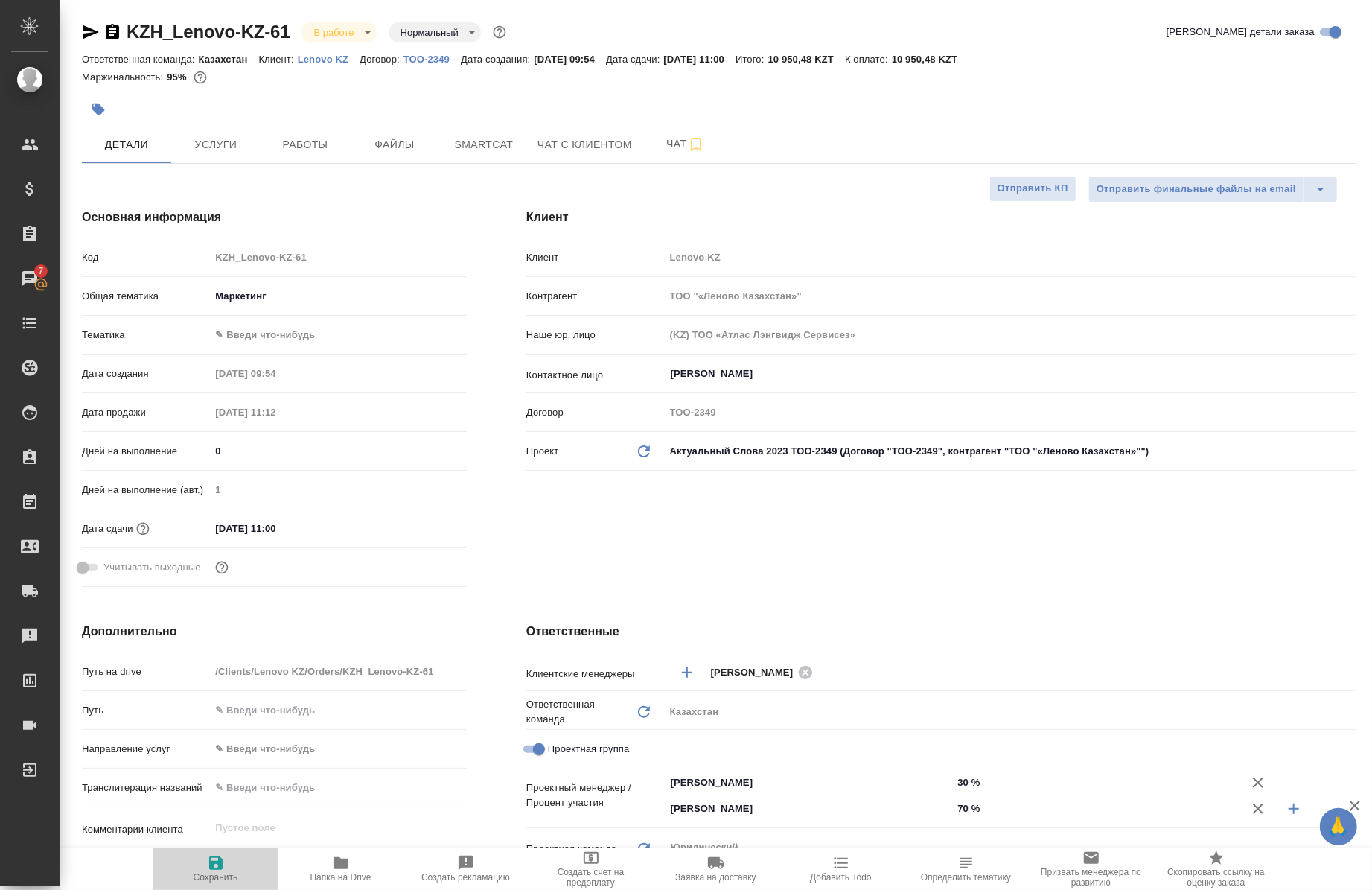
type textarea "x"
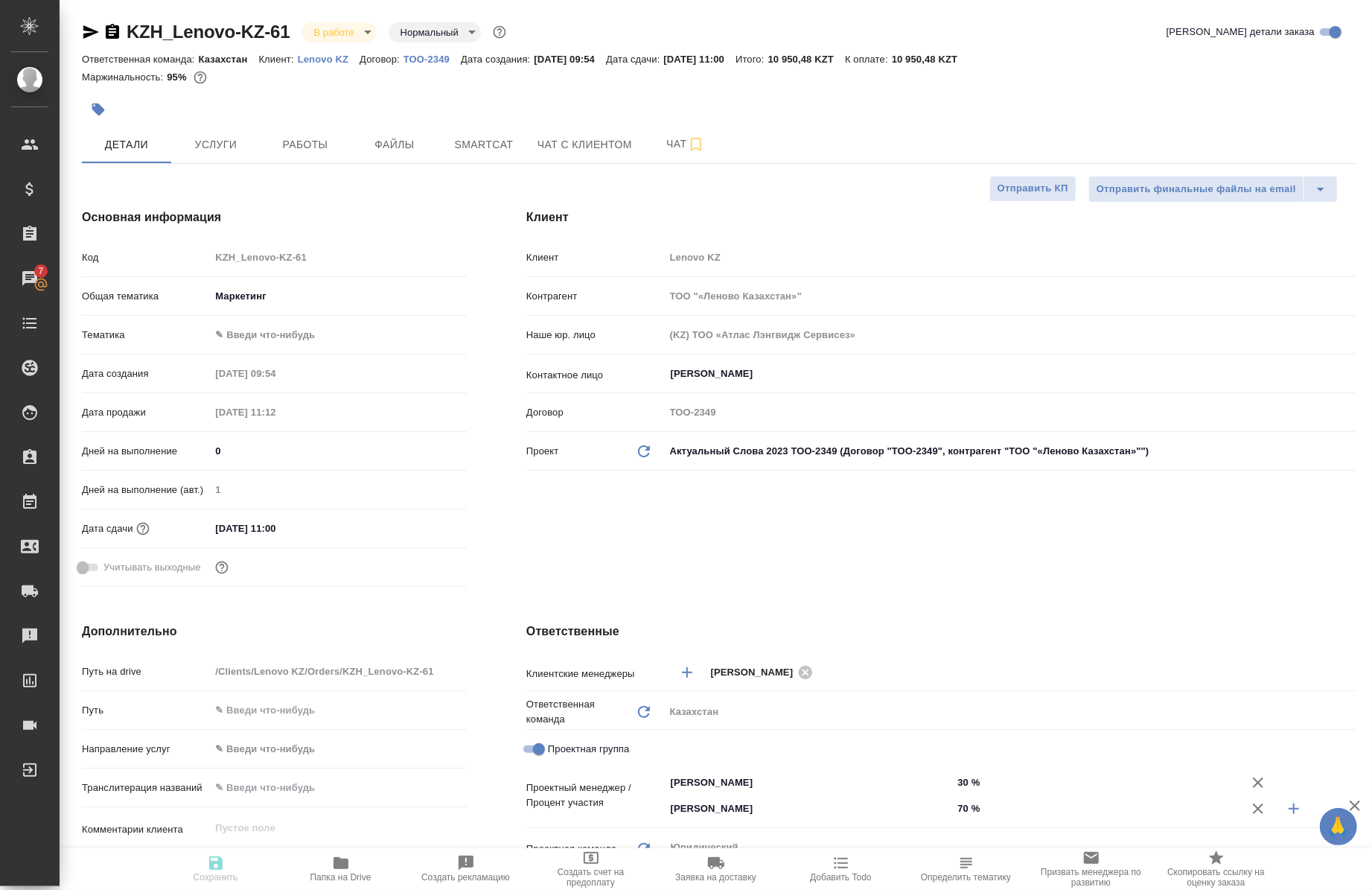
type textarea "x"
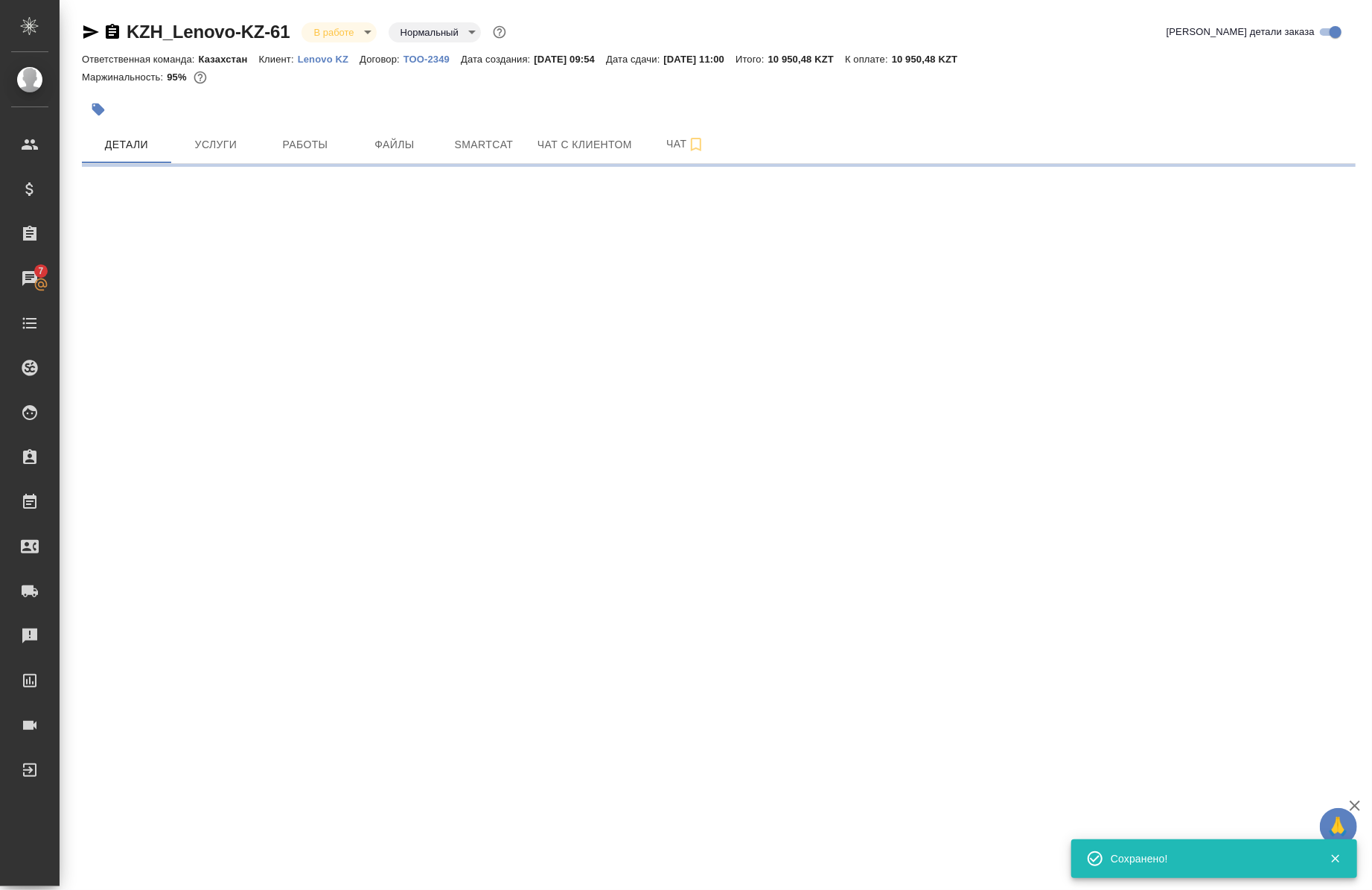
select select "RU"
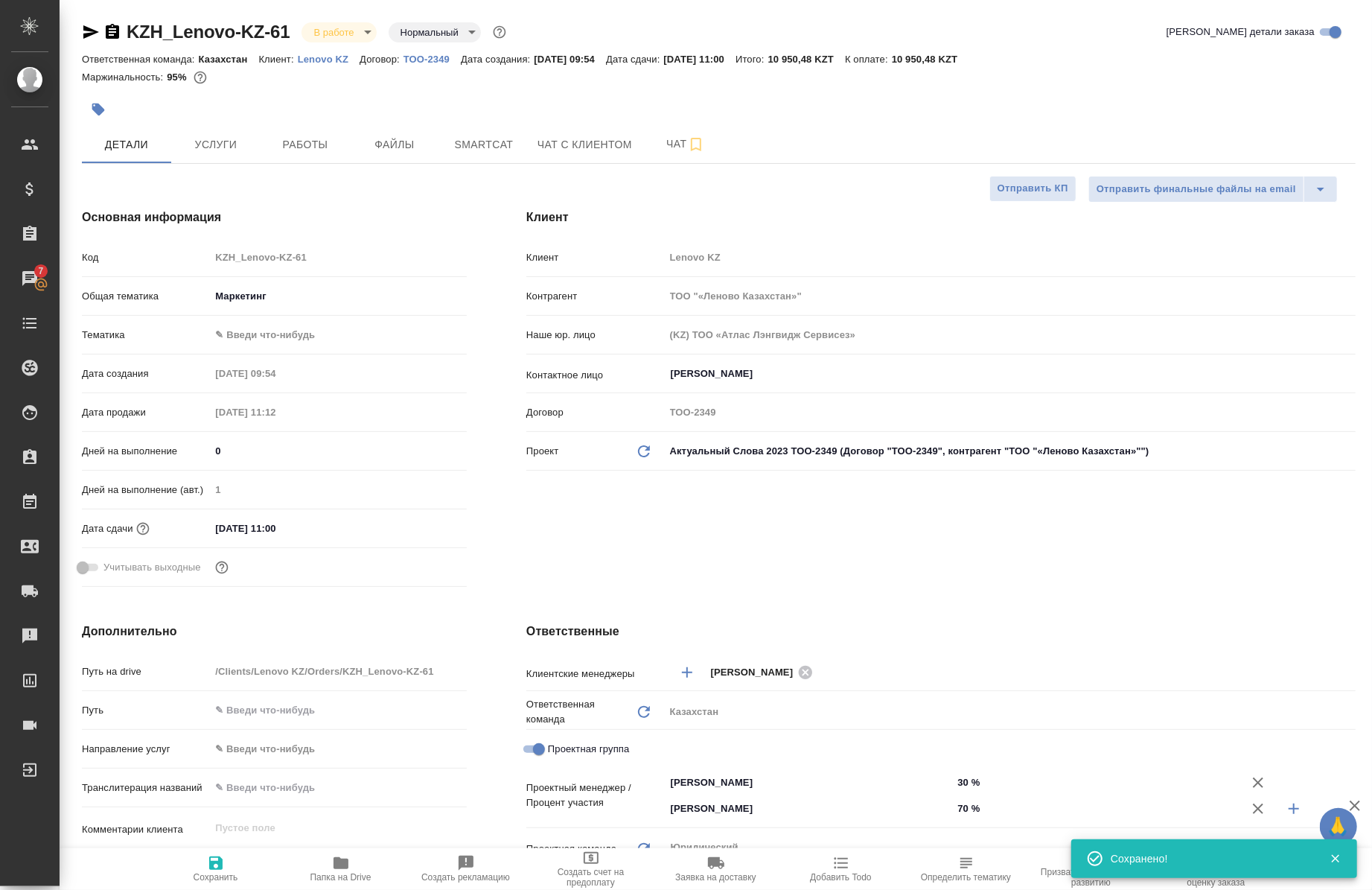
type textarea "x"
click at [219, 144] on span "Услуги" at bounding box center [215, 145] width 71 height 19
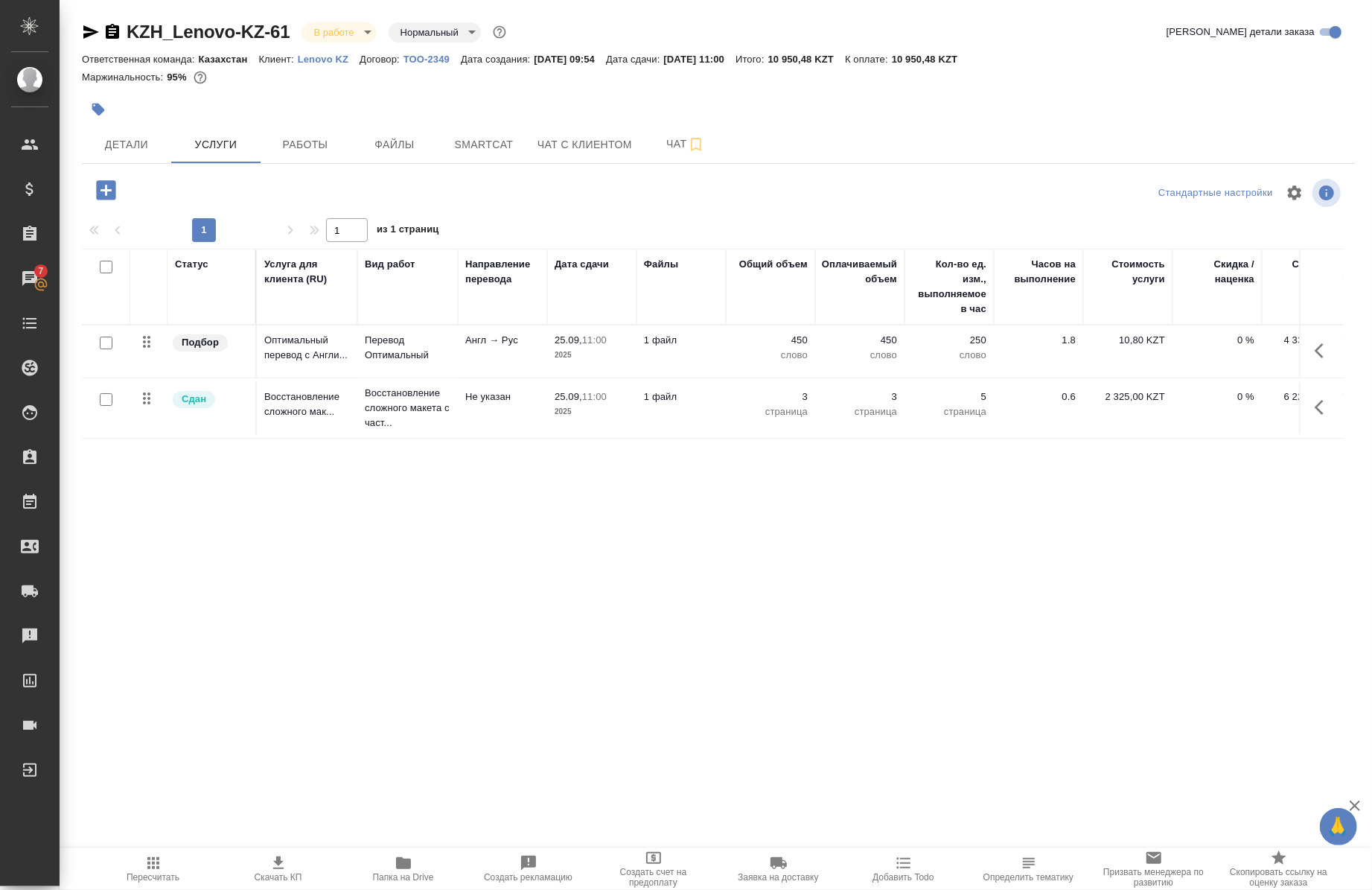
click at [1321, 344] on icon "button" at bounding box center [1324, 351] width 18 height 18
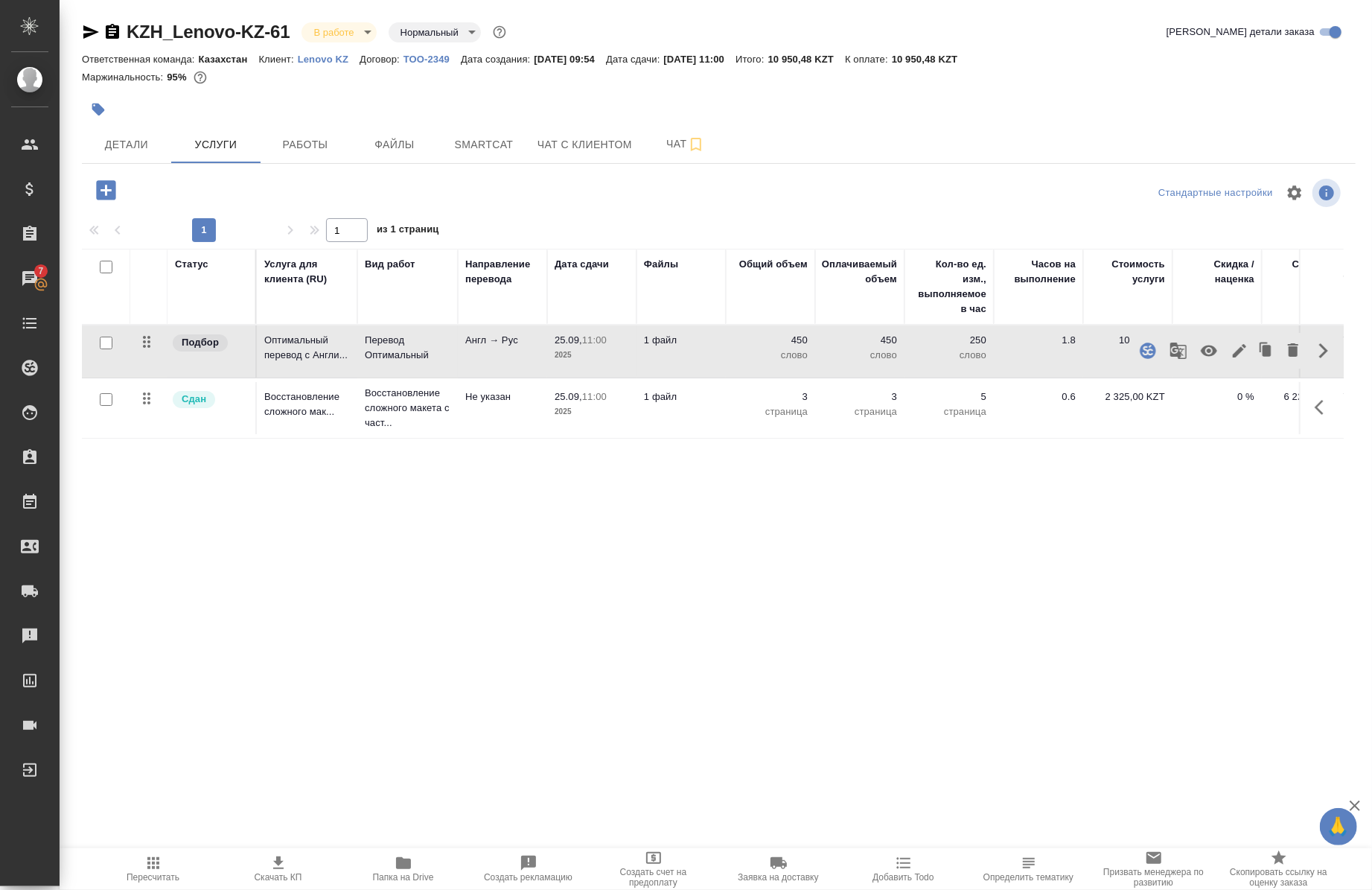
click at [1172, 347] on icon "button" at bounding box center [1178, 351] width 16 height 16
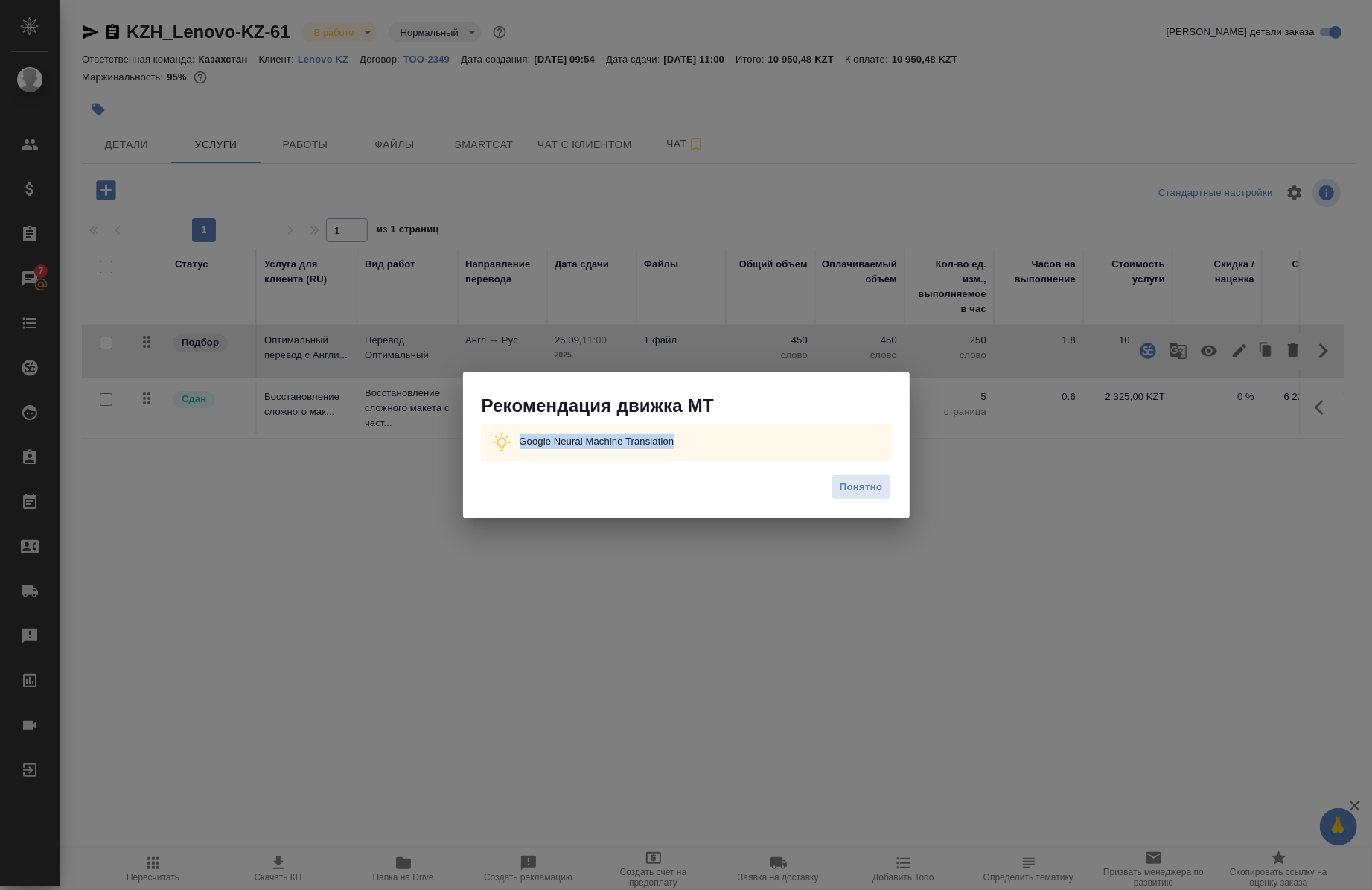
drag, startPoint x: 679, startPoint y: 441, endPoint x: 502, endPoint y: 448, distance: 177.1
click at [502, 448] on div "Google Neural Machine Translation" at bounding box center [686, 442] width 411 height 37
copy p "Google Neural Machine Translation"
click at [881, 479] on span "Понятно" at bounding box center [861, 488] width 43 height 17
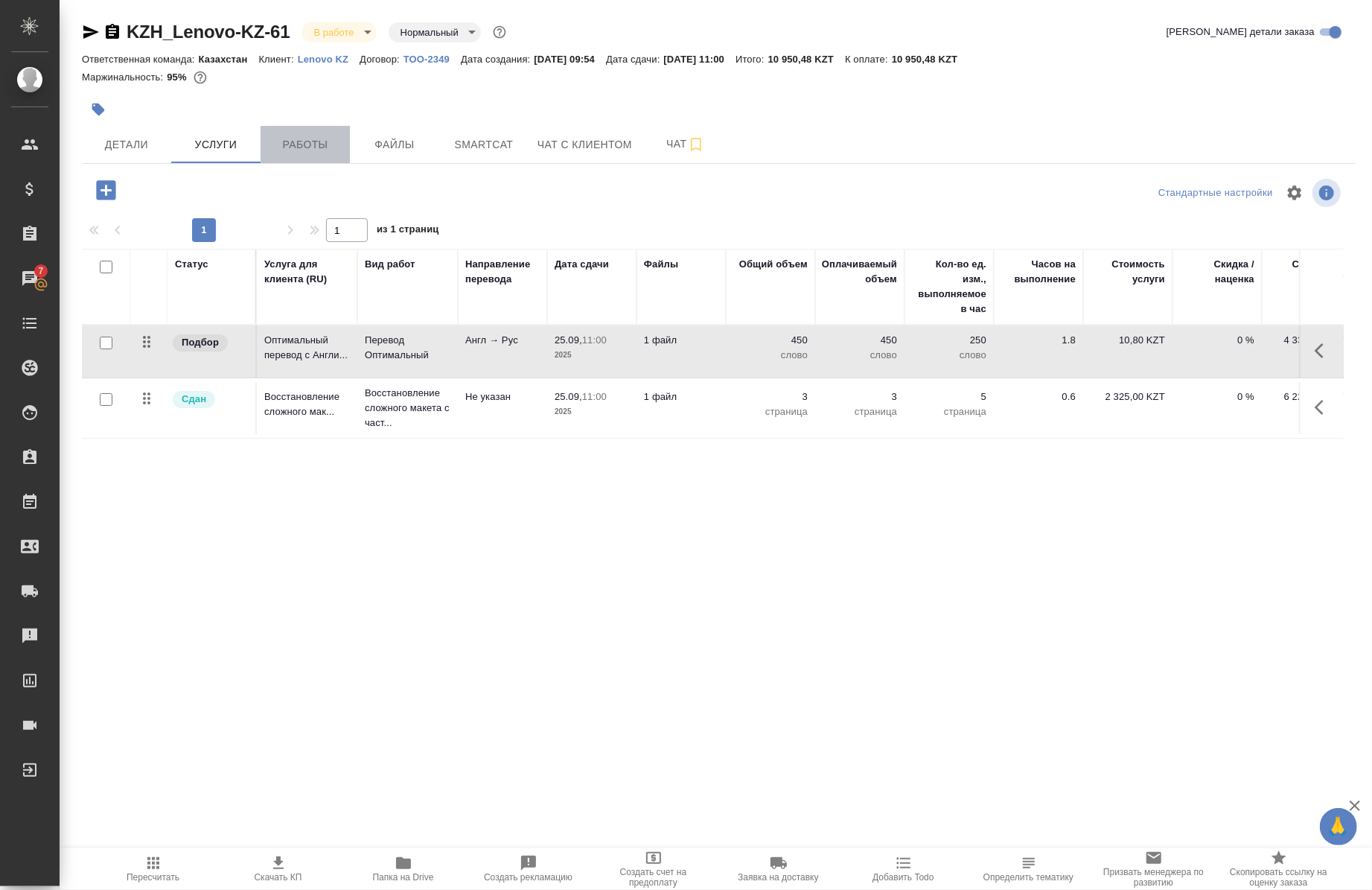
click at [318, 147] on span "Работы" at bounding box center [305, 145] width 71 height 19
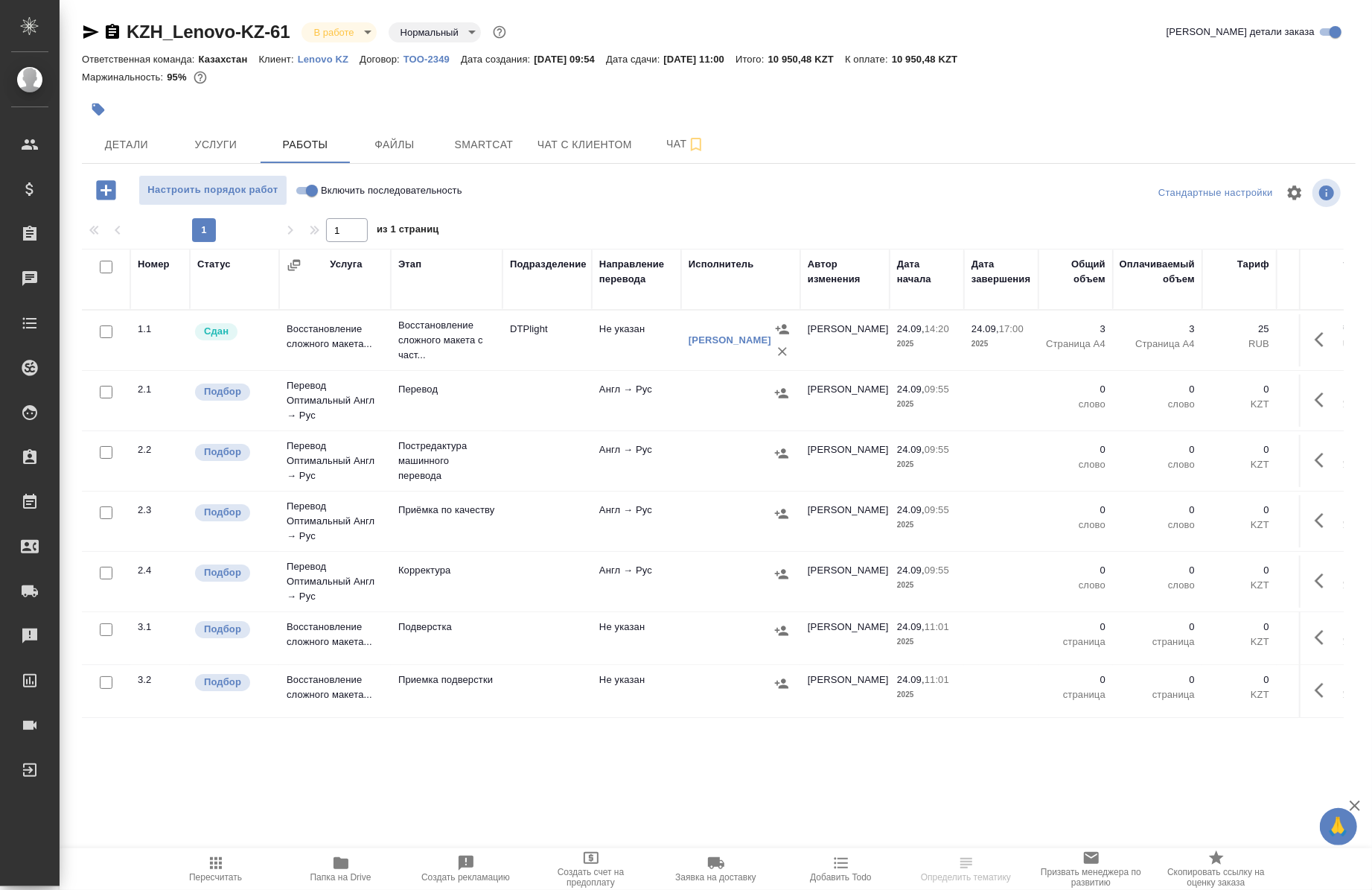
click at [307, 191] on input "Включить последовательность" at bounding box center [312, 190] width 54 height 18
checkbox input "true"
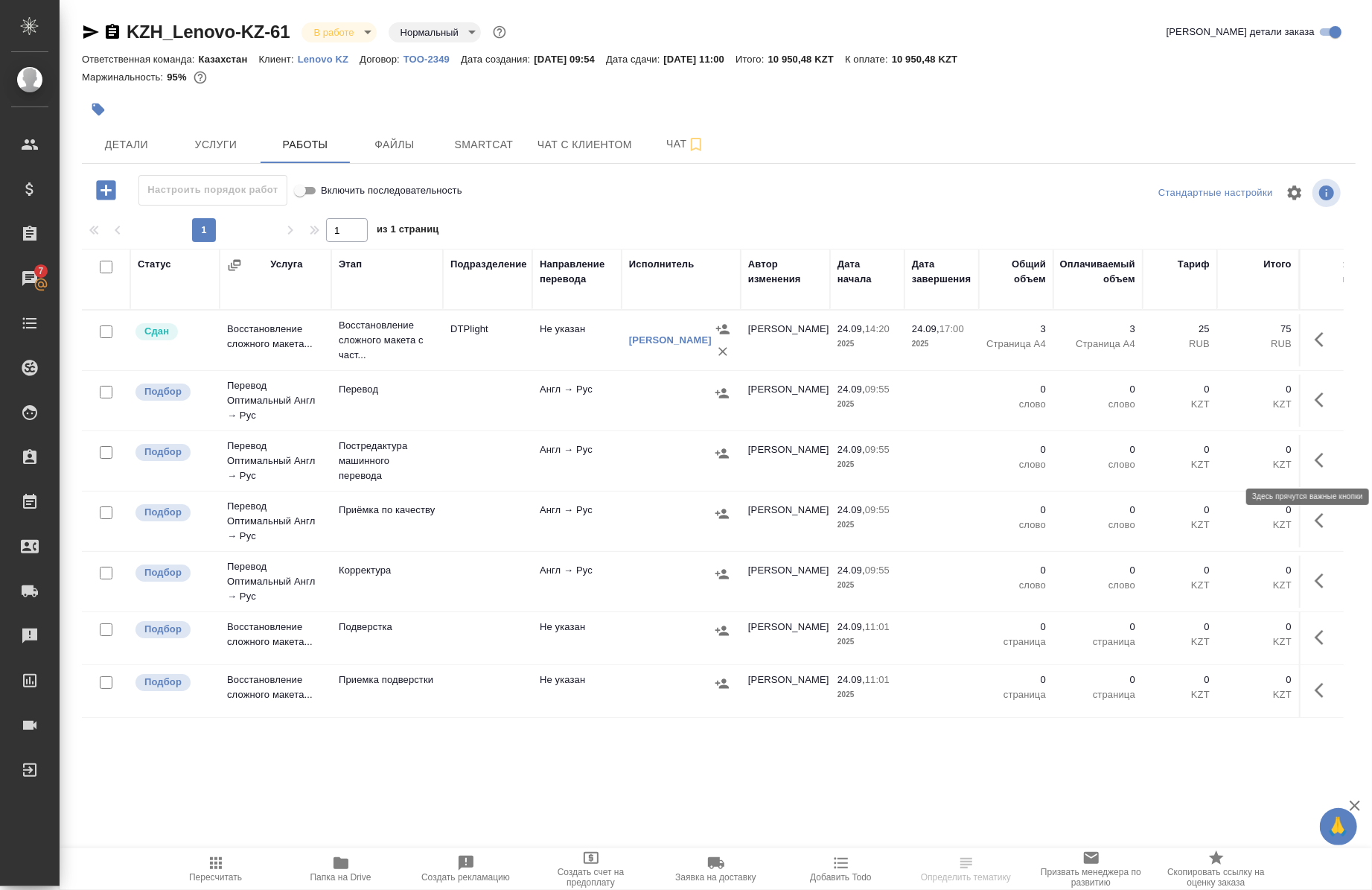
click at [1306, 463] on button "button" at bounding box center [1324, 460] width 36 height 36
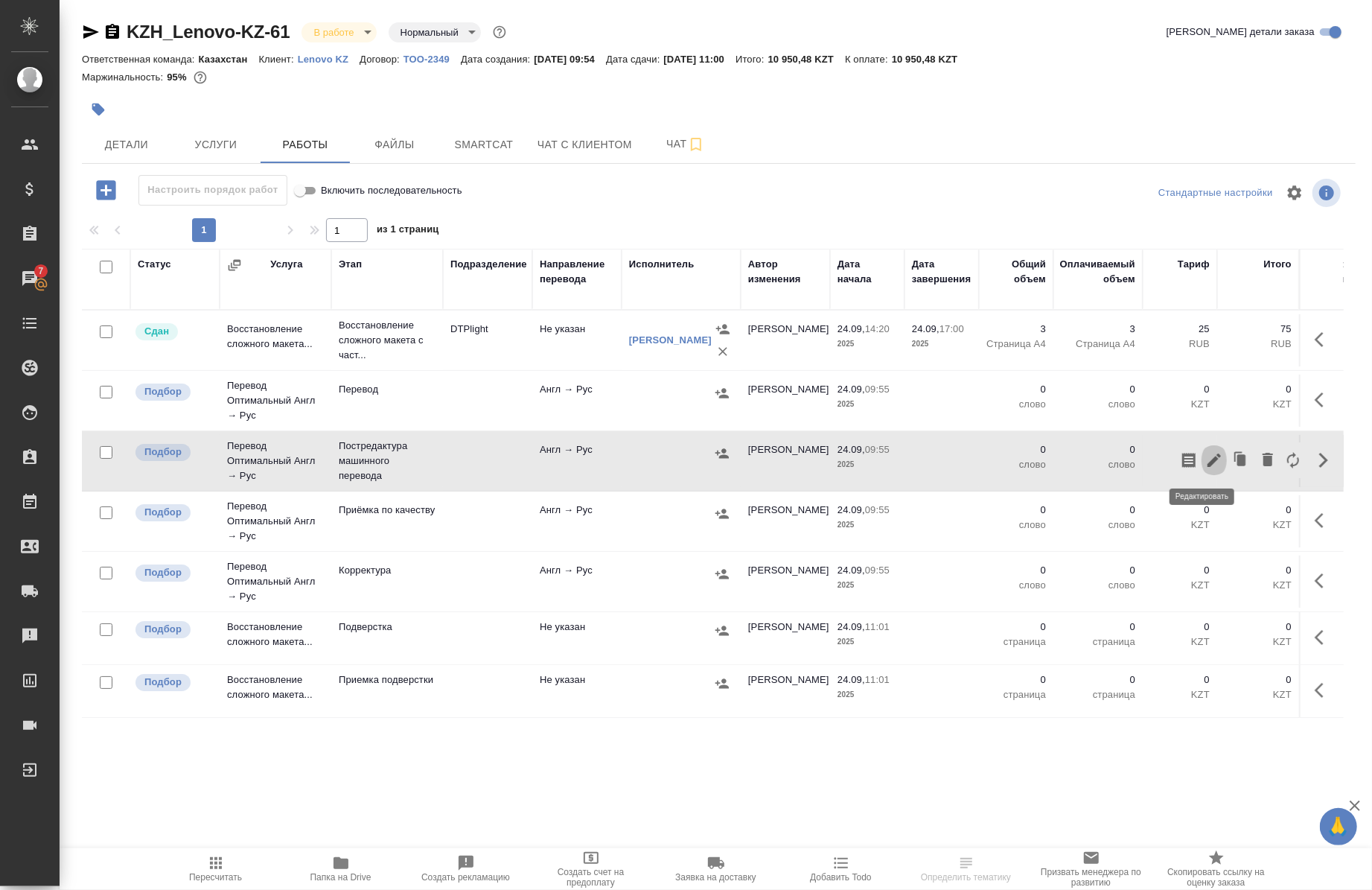
click at [1206, 464] on icon "button" at bounding box center [1214, 460] width 18 height 18
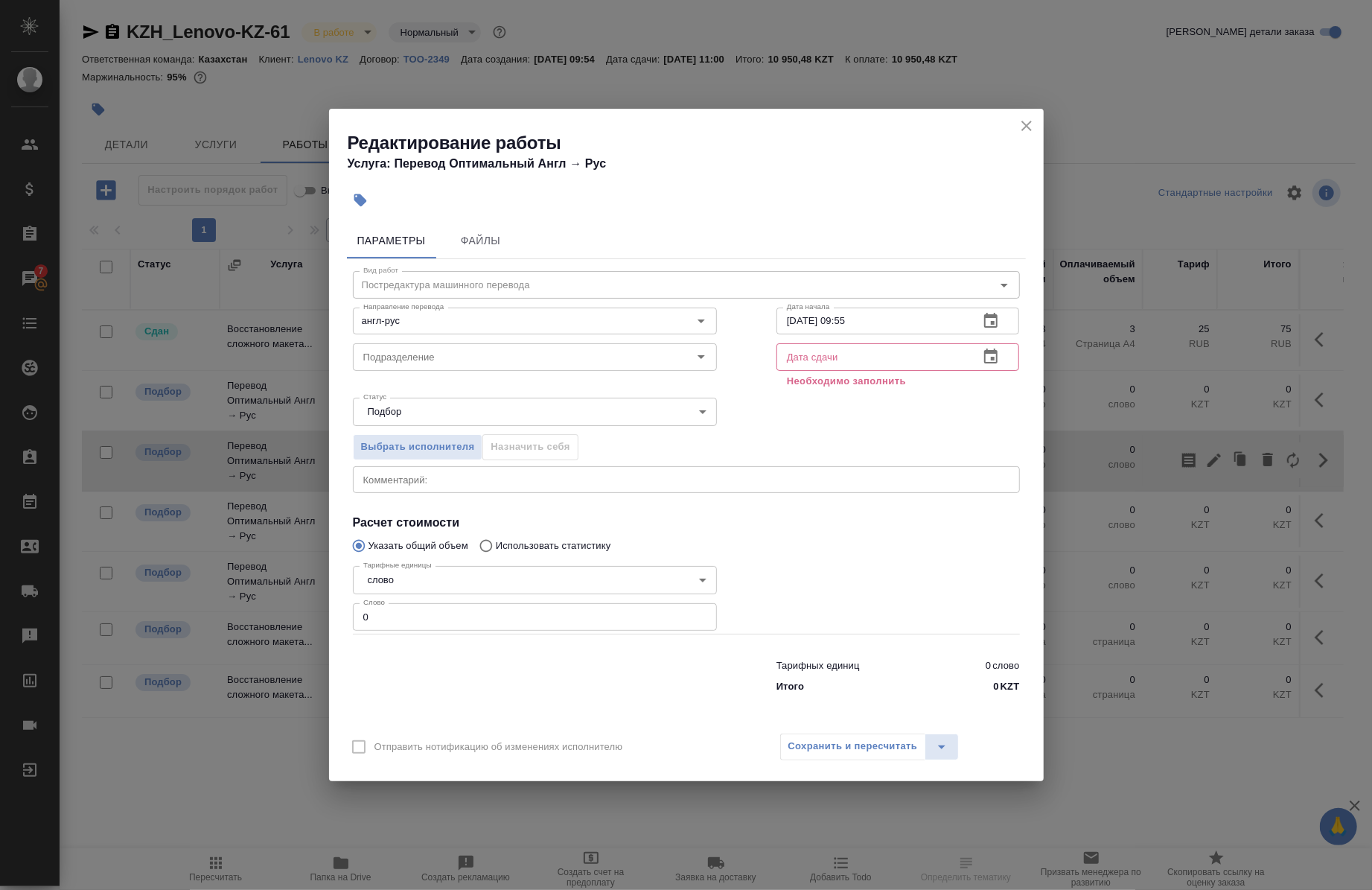
click at [477, 608] on input "0" at bounding box center [535, 616] width 364 height 27
type input "190"
click at [1030, 129] on icon "close" at bounding box center [1027, 126] width 10 height 10
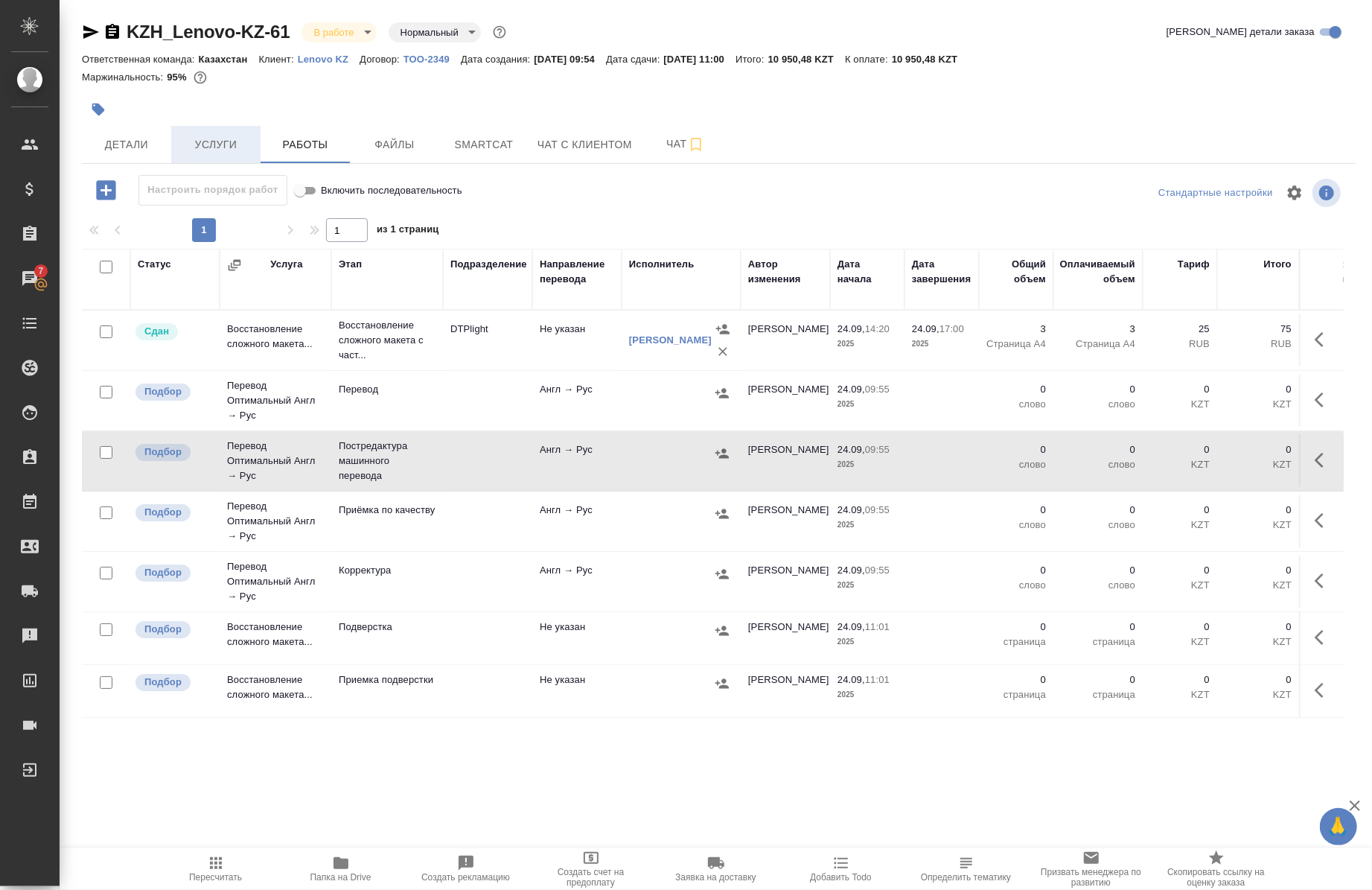
click at [199, 140] on span "Услуги" at bounding box center [215, 145] width 71 height 19
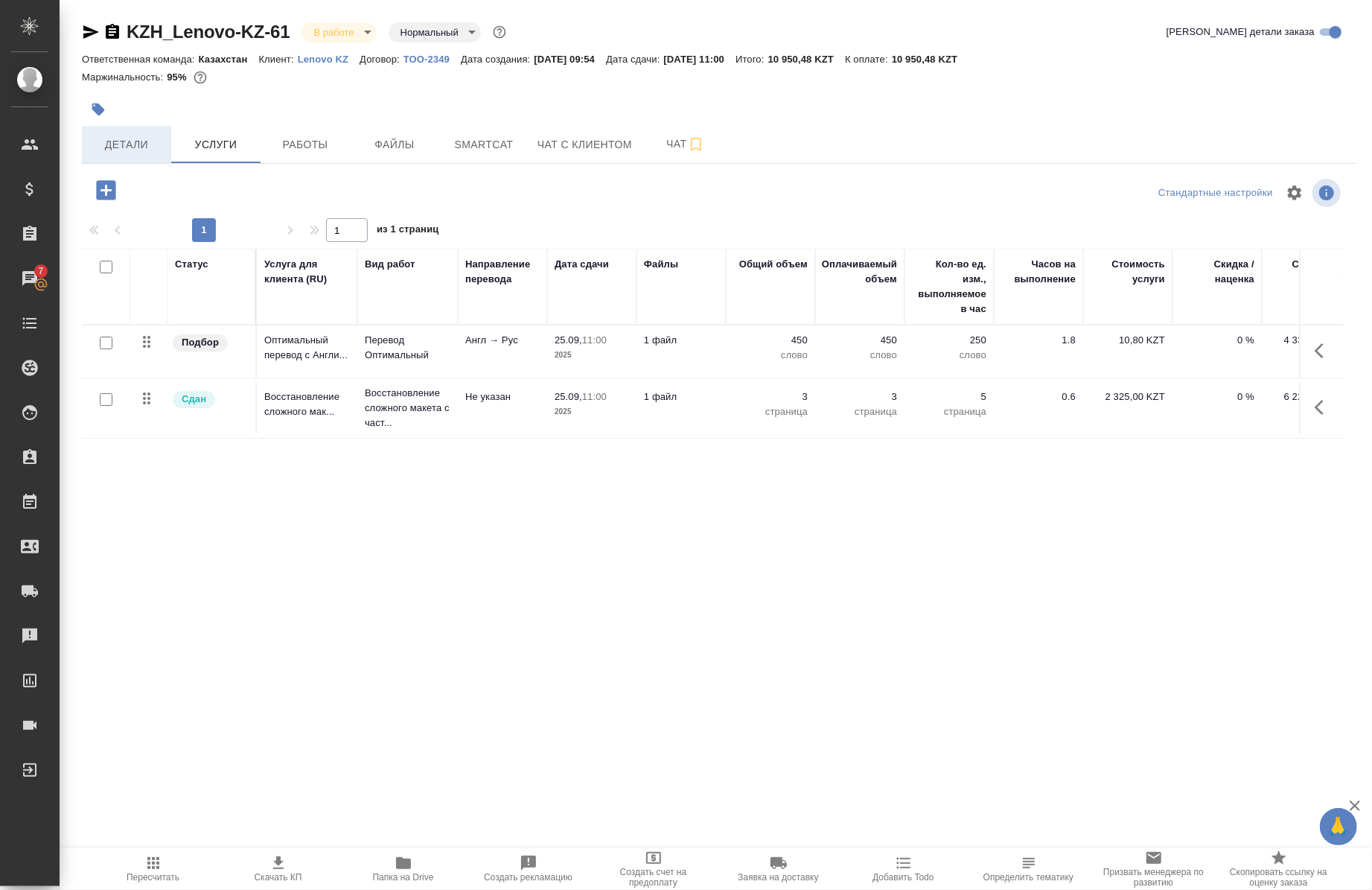
click at [105, 151] on span "Детали" at bounding box center [126, 145] width 71 height 19
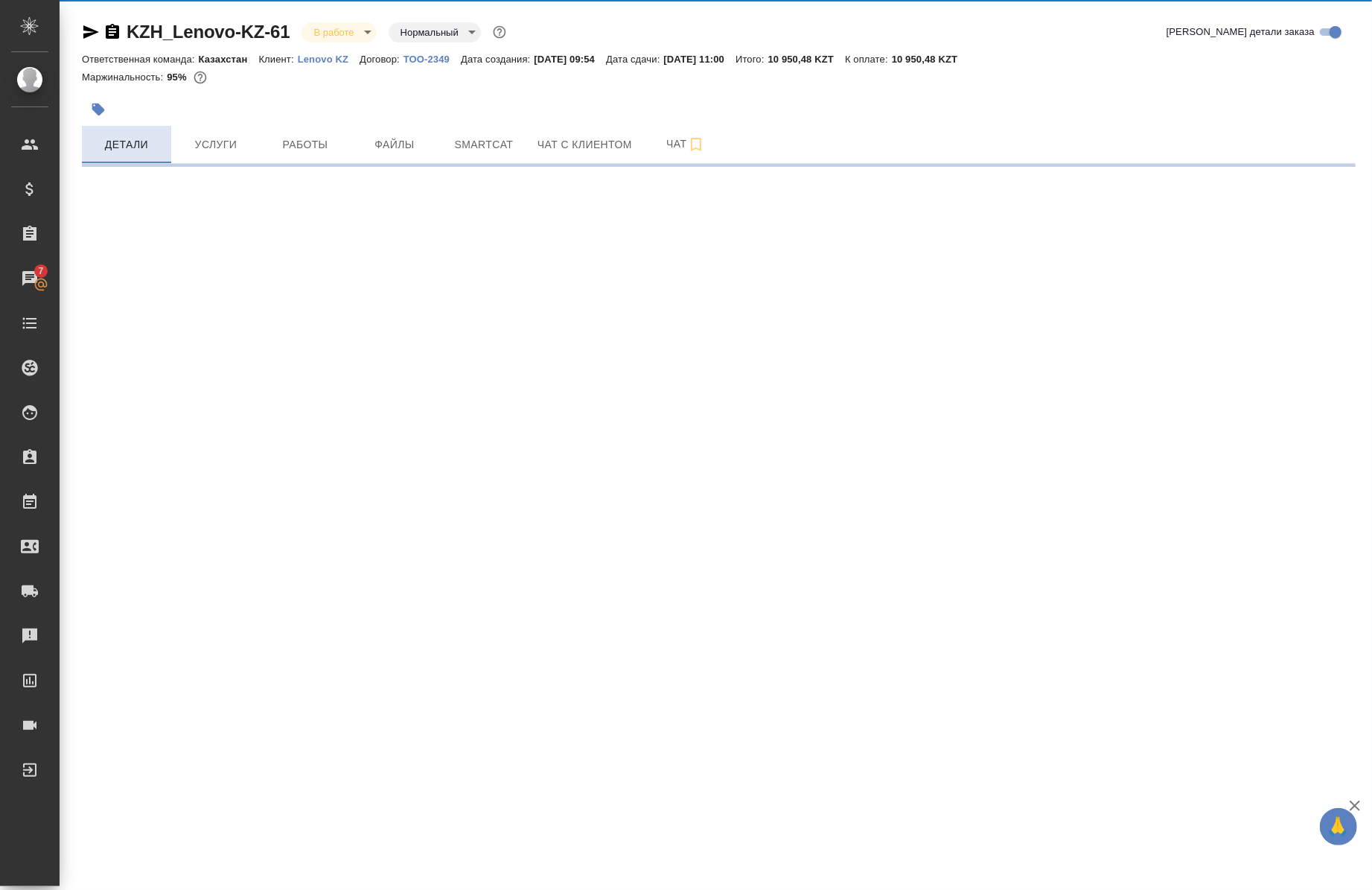
select select "RU"
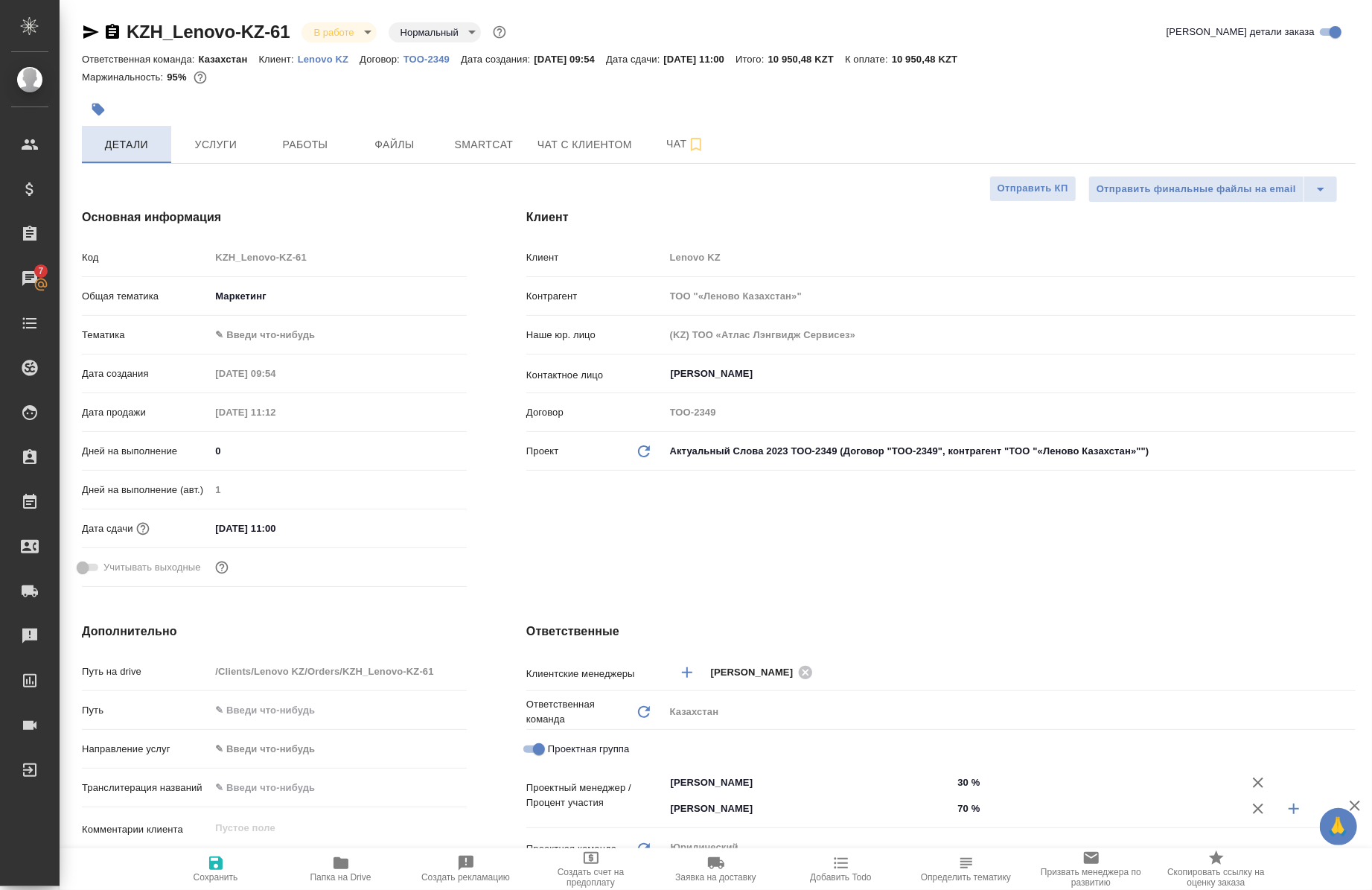
type textarea "x"
click at [338, 147] on span "Работы" at bounding box center [305, 145] width 71 height 19
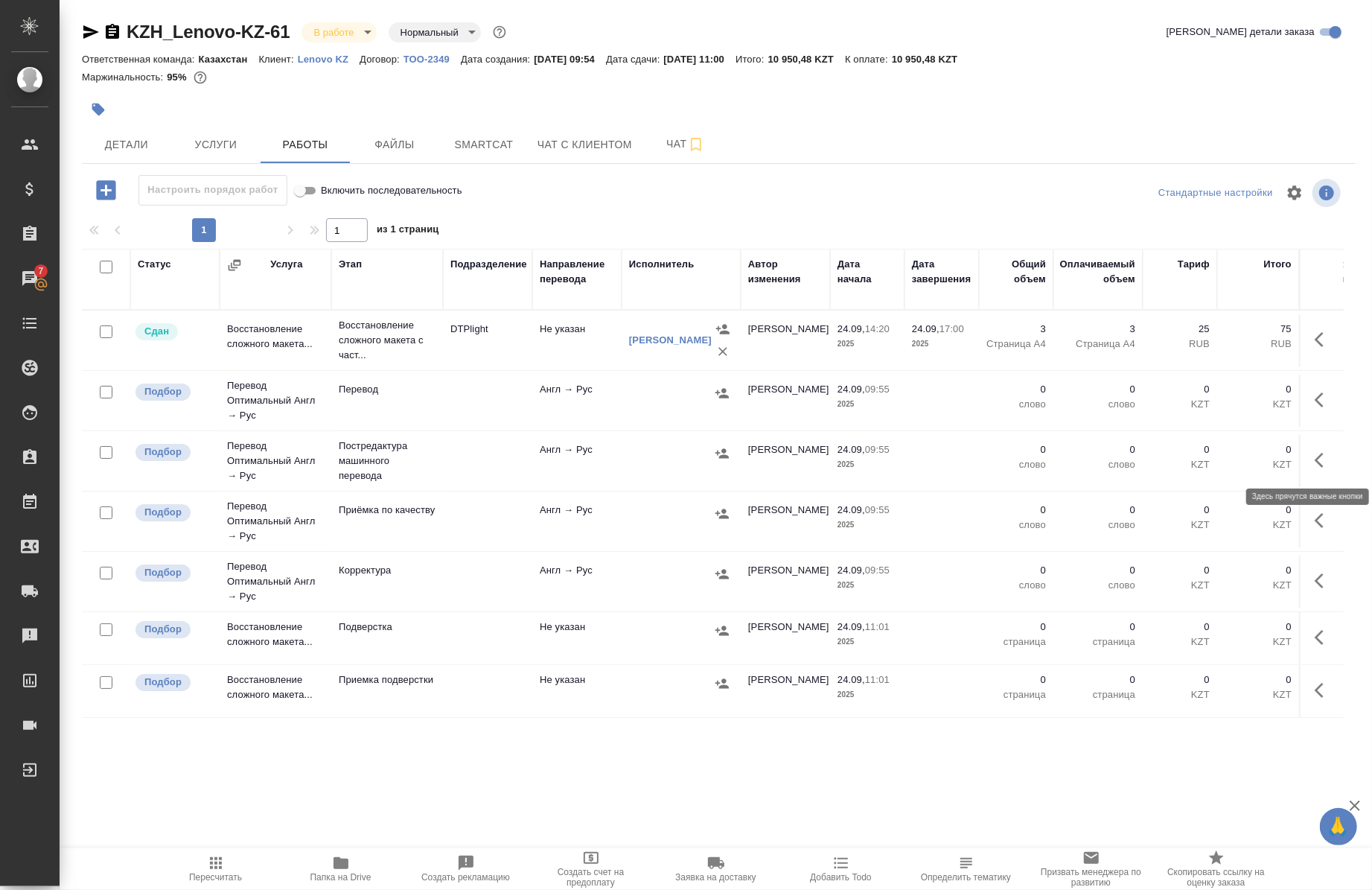
click at [1315, 468] on icon "button" at bounding box center [1324, 460] width 18 height 18
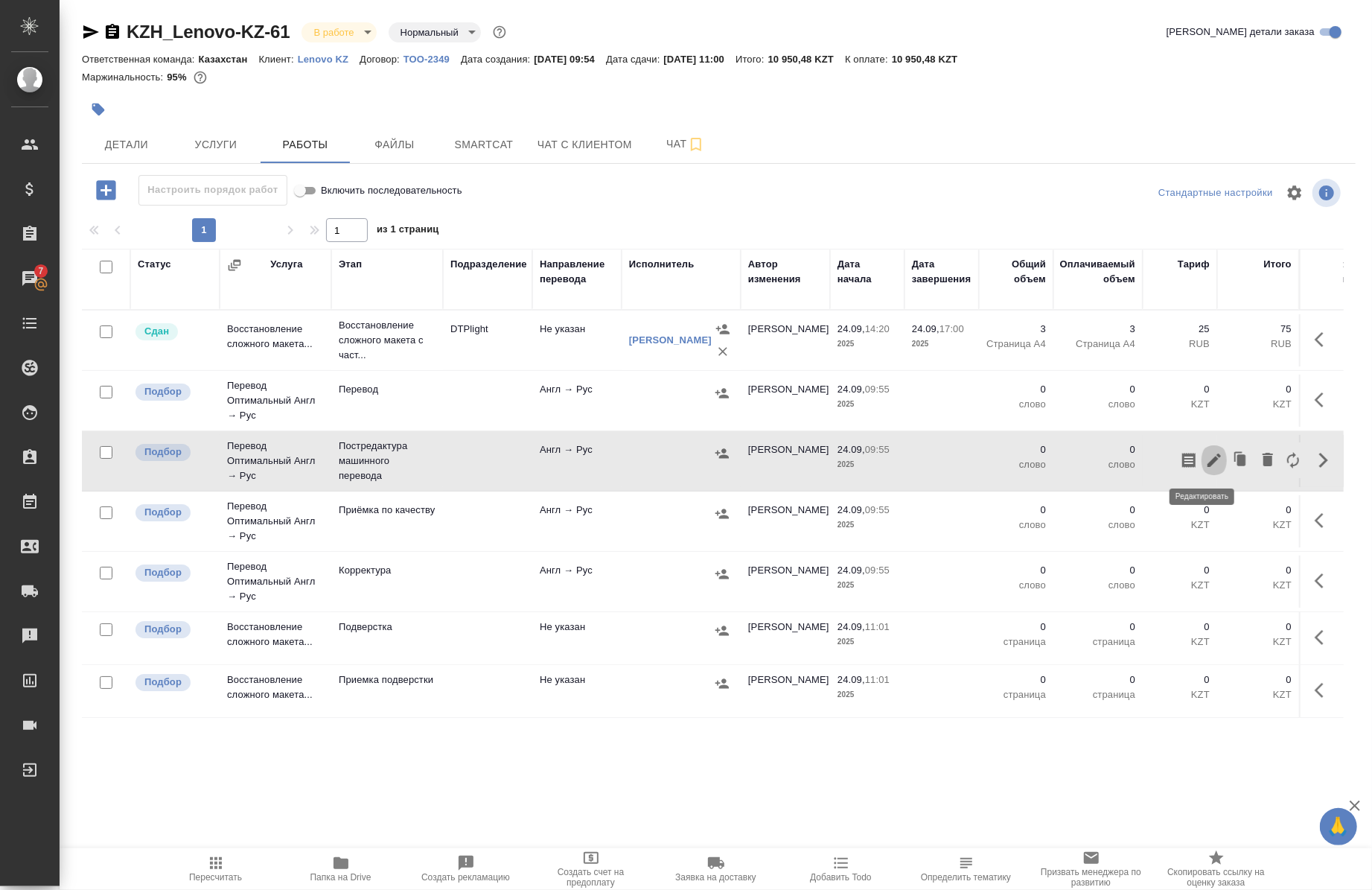
click at [1206, 457] on icon "button" at bounding box center [1214, 460] width 18 height 18
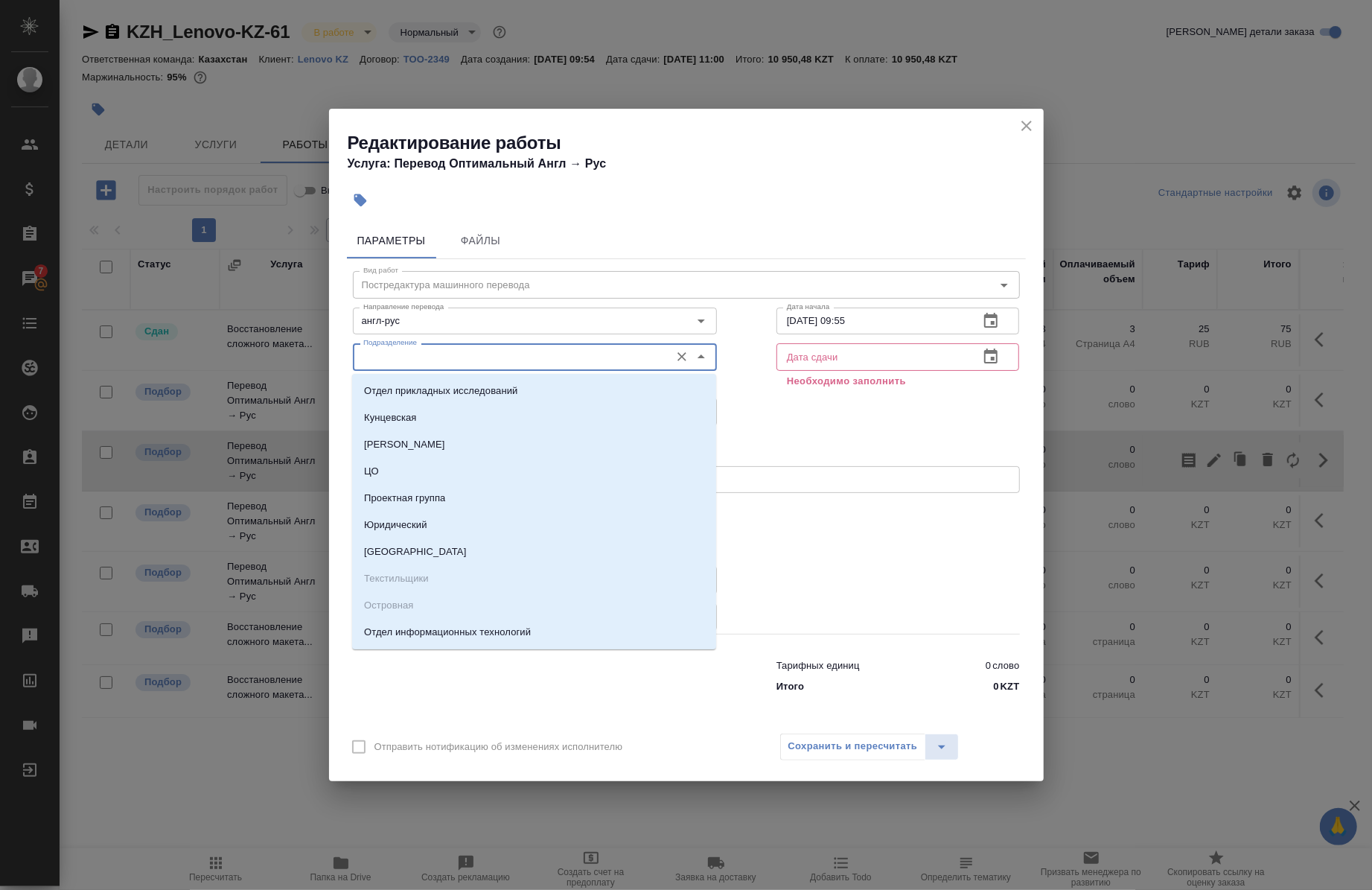
click at [376, 364] on input "Подразделение" at bounding box center [510, 357] width 305 height 18
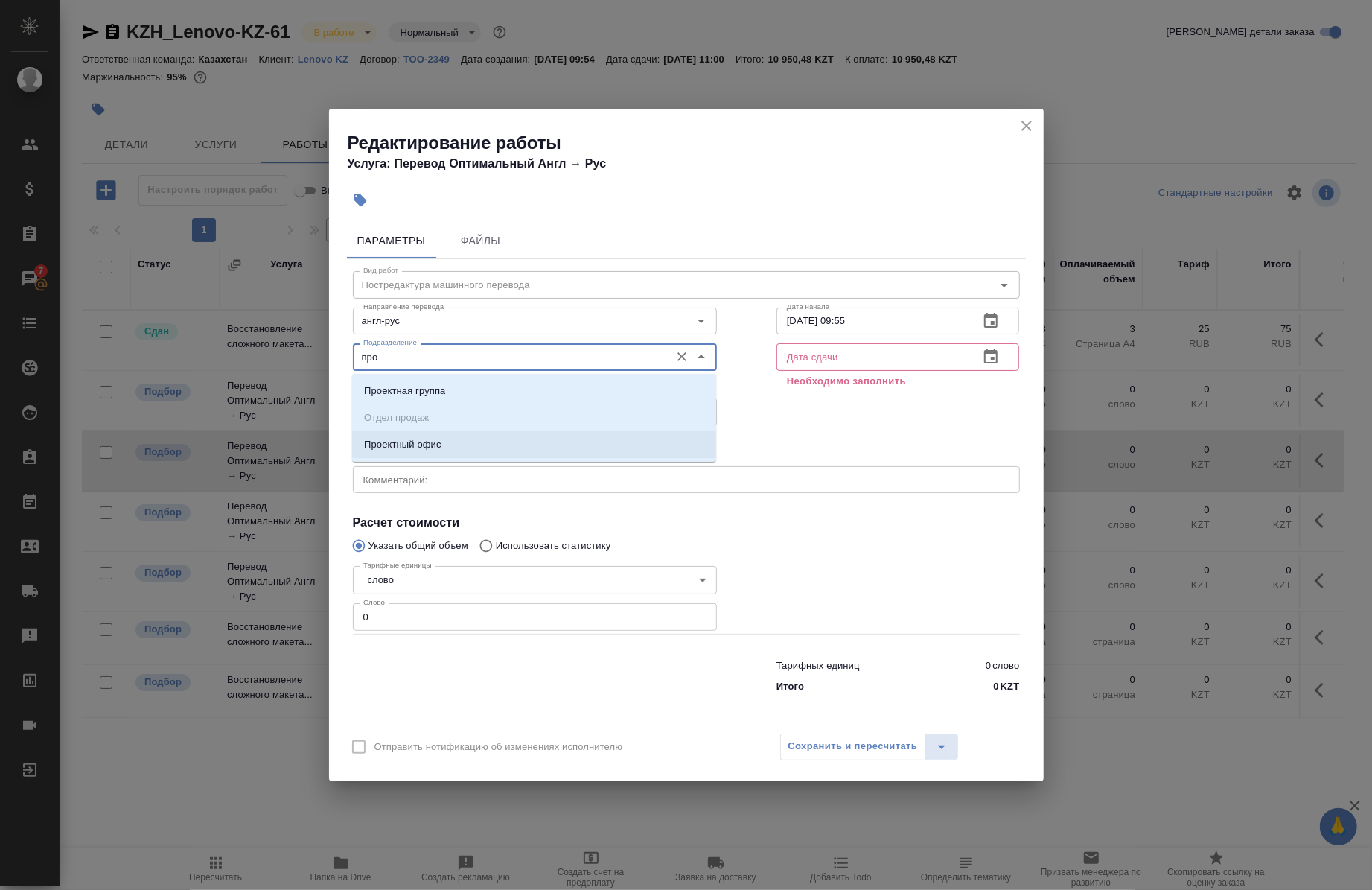
click at [397, 449] on p "Проектный офис" at bounding box center [403, 444] width 77 height 15
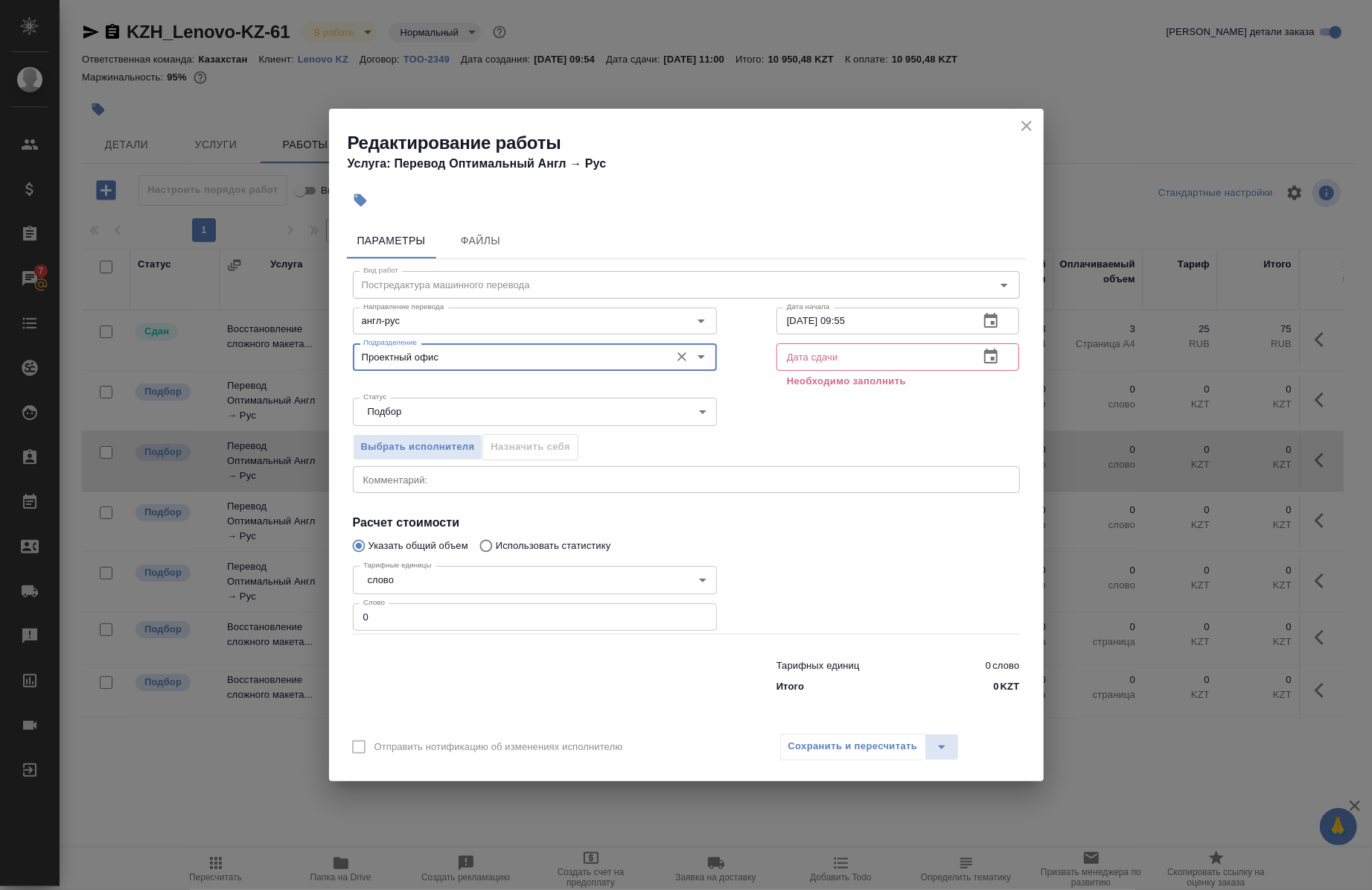
type input "Проектный офис"
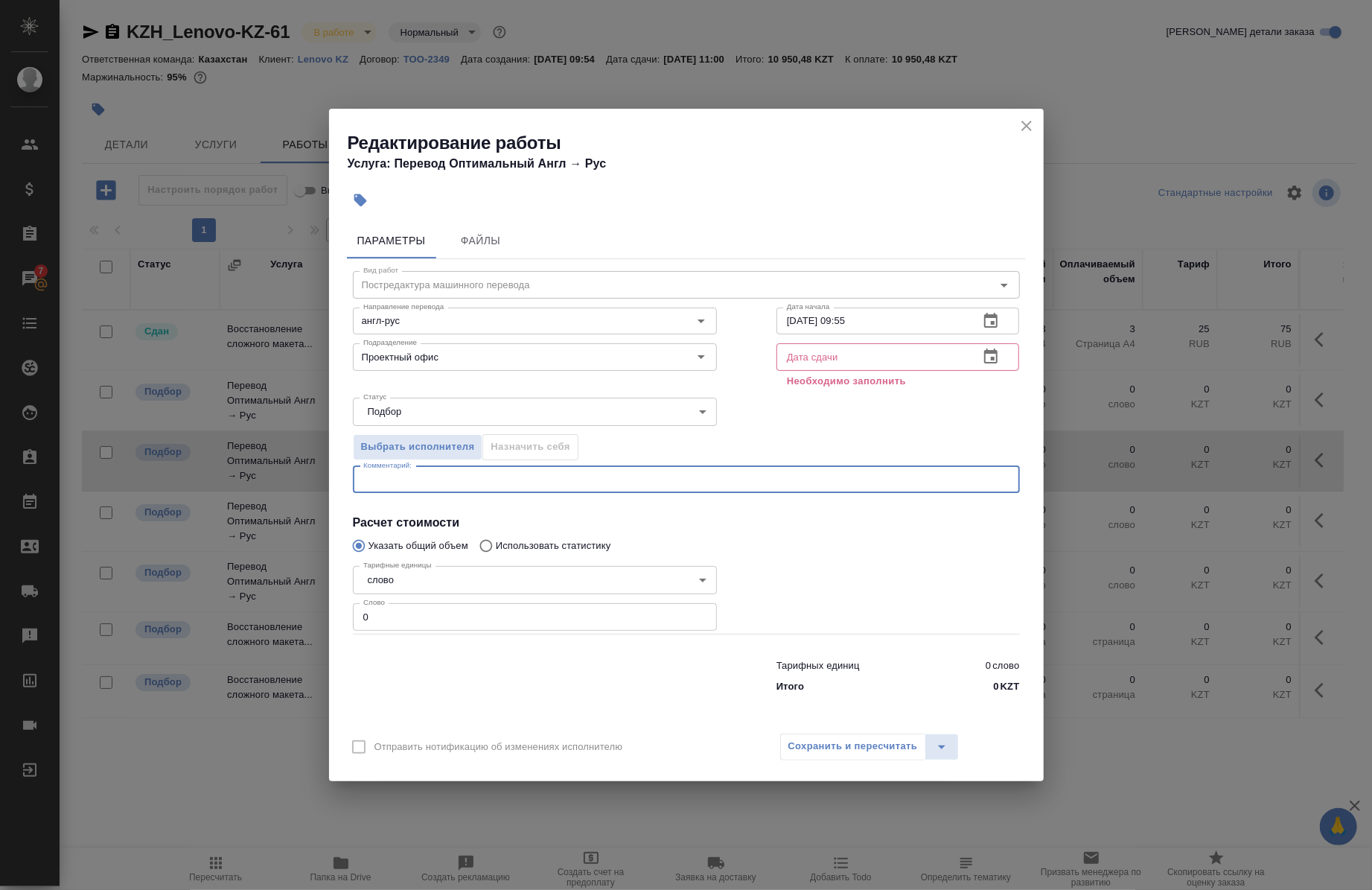
click at [397, 475] on textarea at bounding box center [686, 479] width 646 height 11
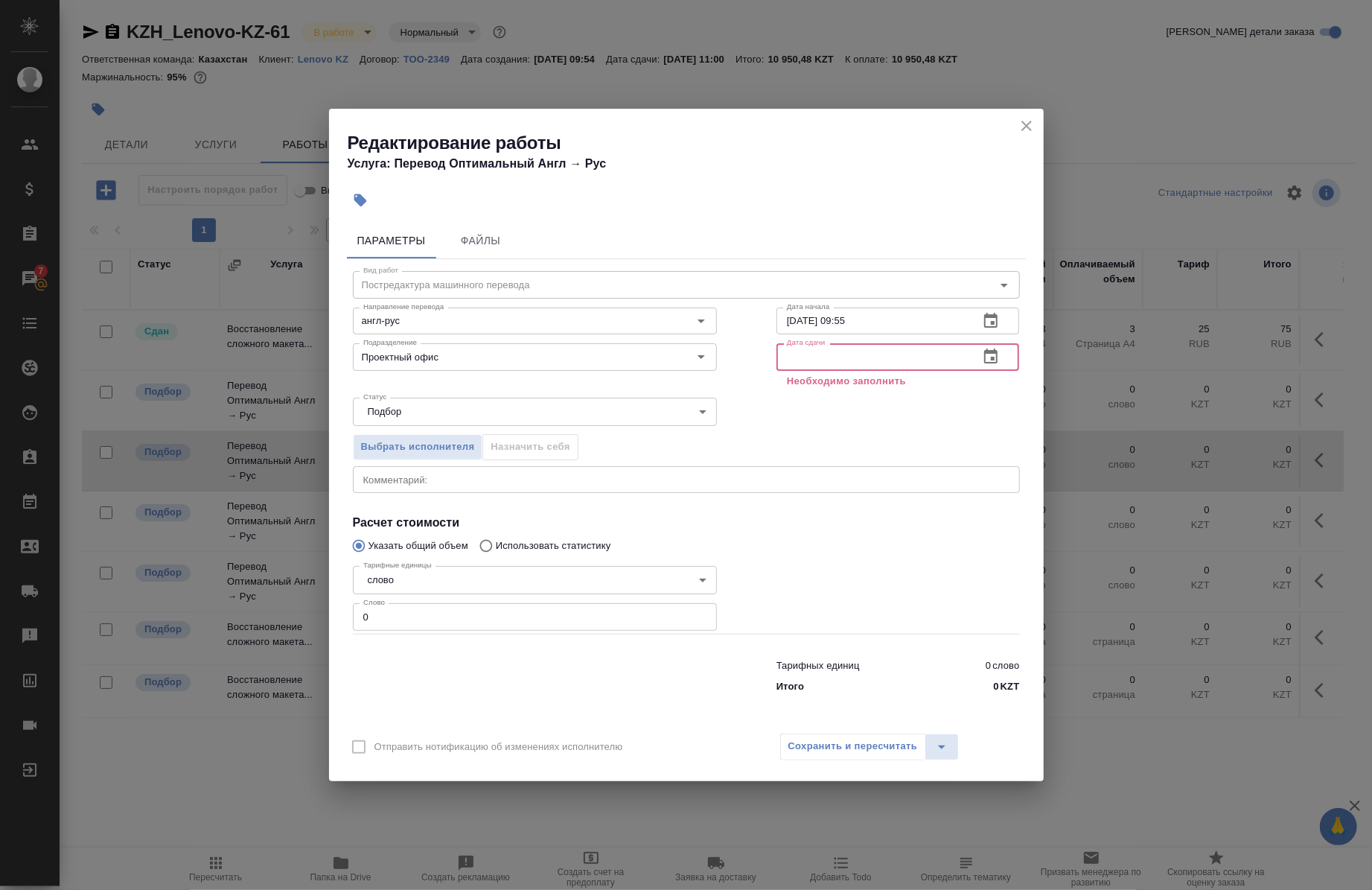
click at [890, 348] on input "text" at bounding box center [872, 357] width 191 height 27
click at [430, 624] on input "0" at bounding box center [535, 616] width 364 height 27
type input "190"
click at [884, 322] on input "[DATE] 09:55" at bounding box center [872, 321] width 191 height 27
type input "[DATE] 21:00"
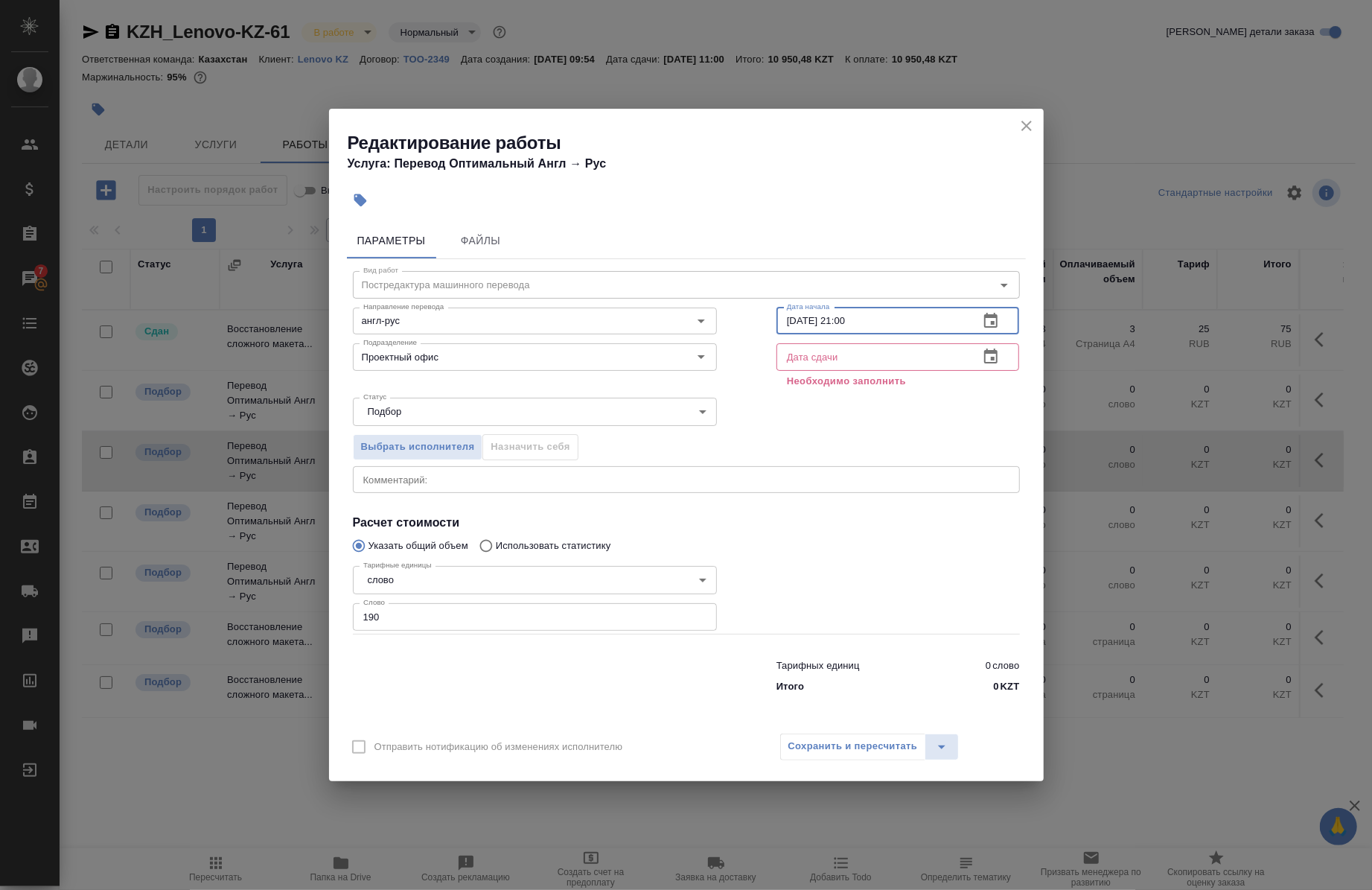
click at [884, 363] on input "text" at bounding box center [872, 357] width 191 height 27
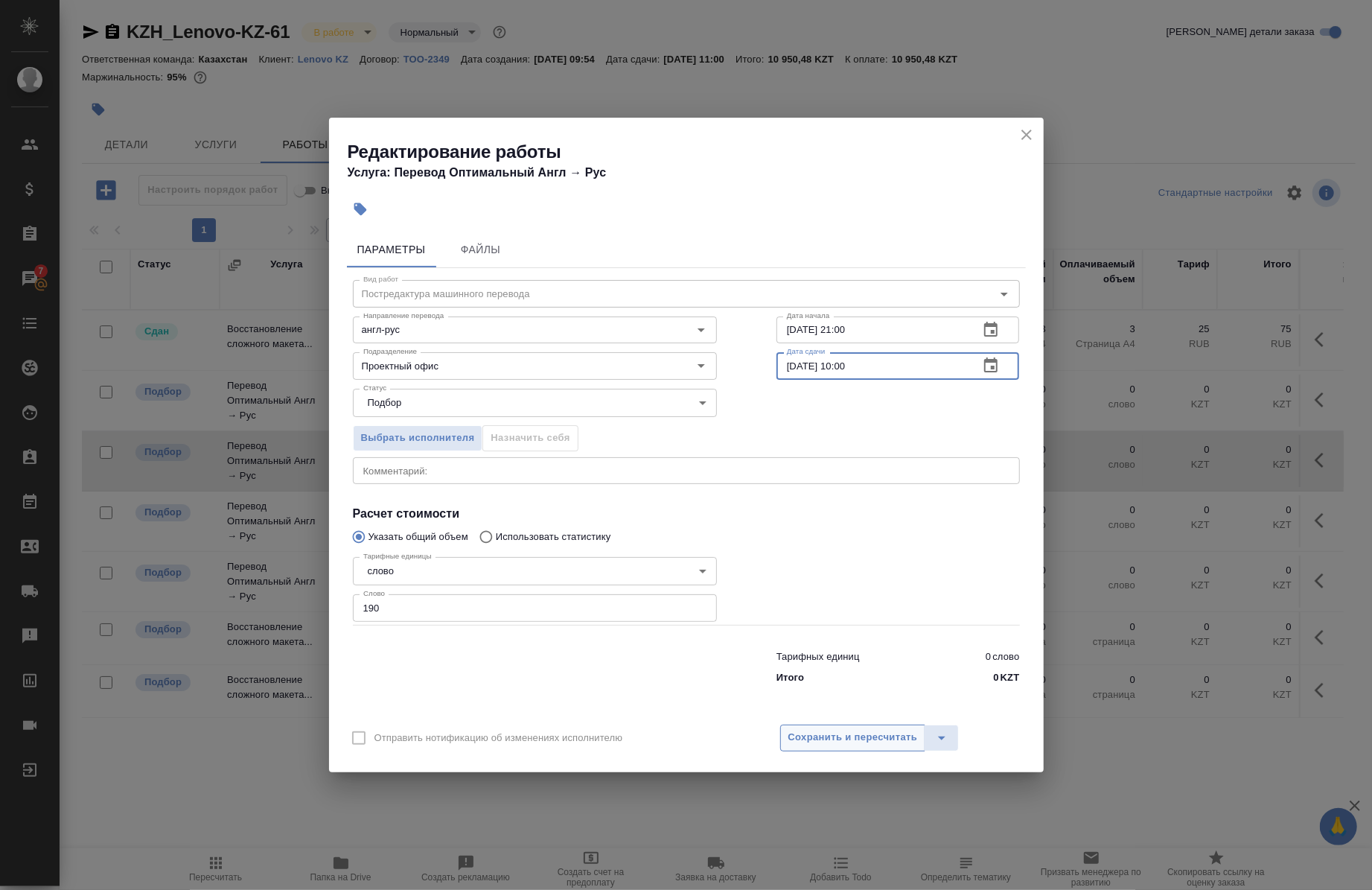
type input "[DATE] 10:00"
click at [808, 737] on span "Сохранить и пересчитать" at bounding box center [853, 738] width 129 height 17
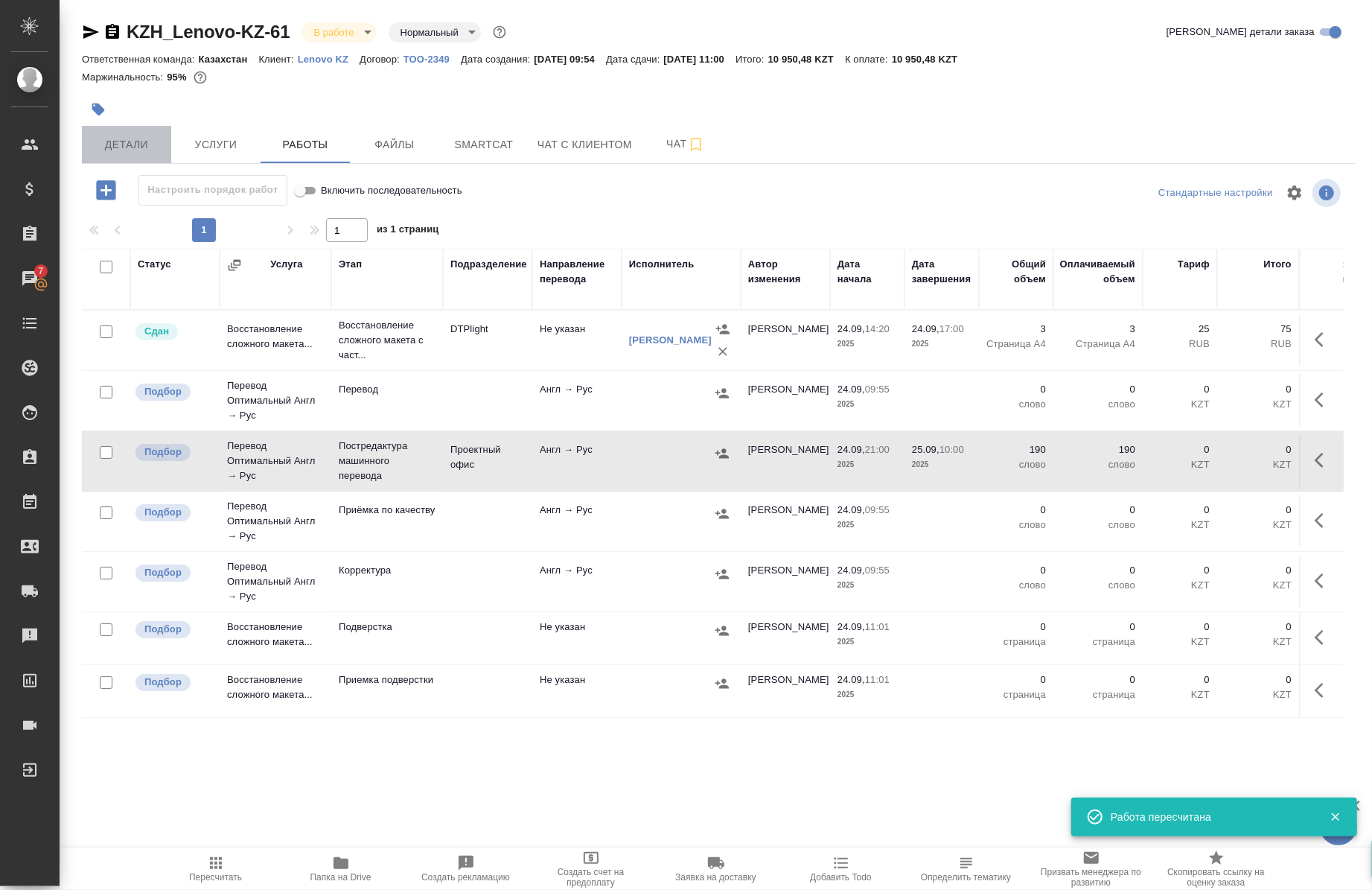
click at [132, 153] on span "Детали" at bounding box center [126, 145] width 71 height 19
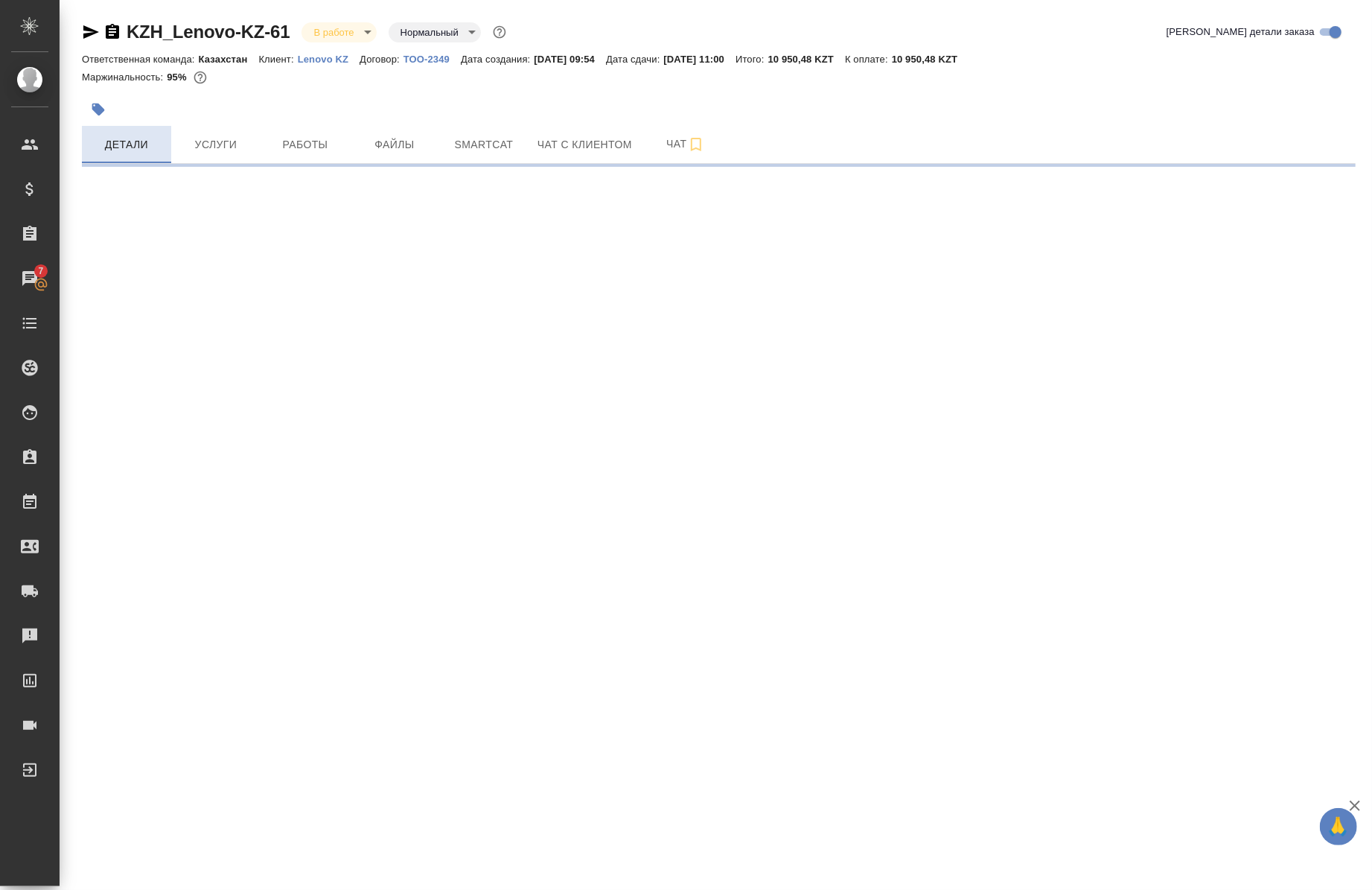
select select "RU"
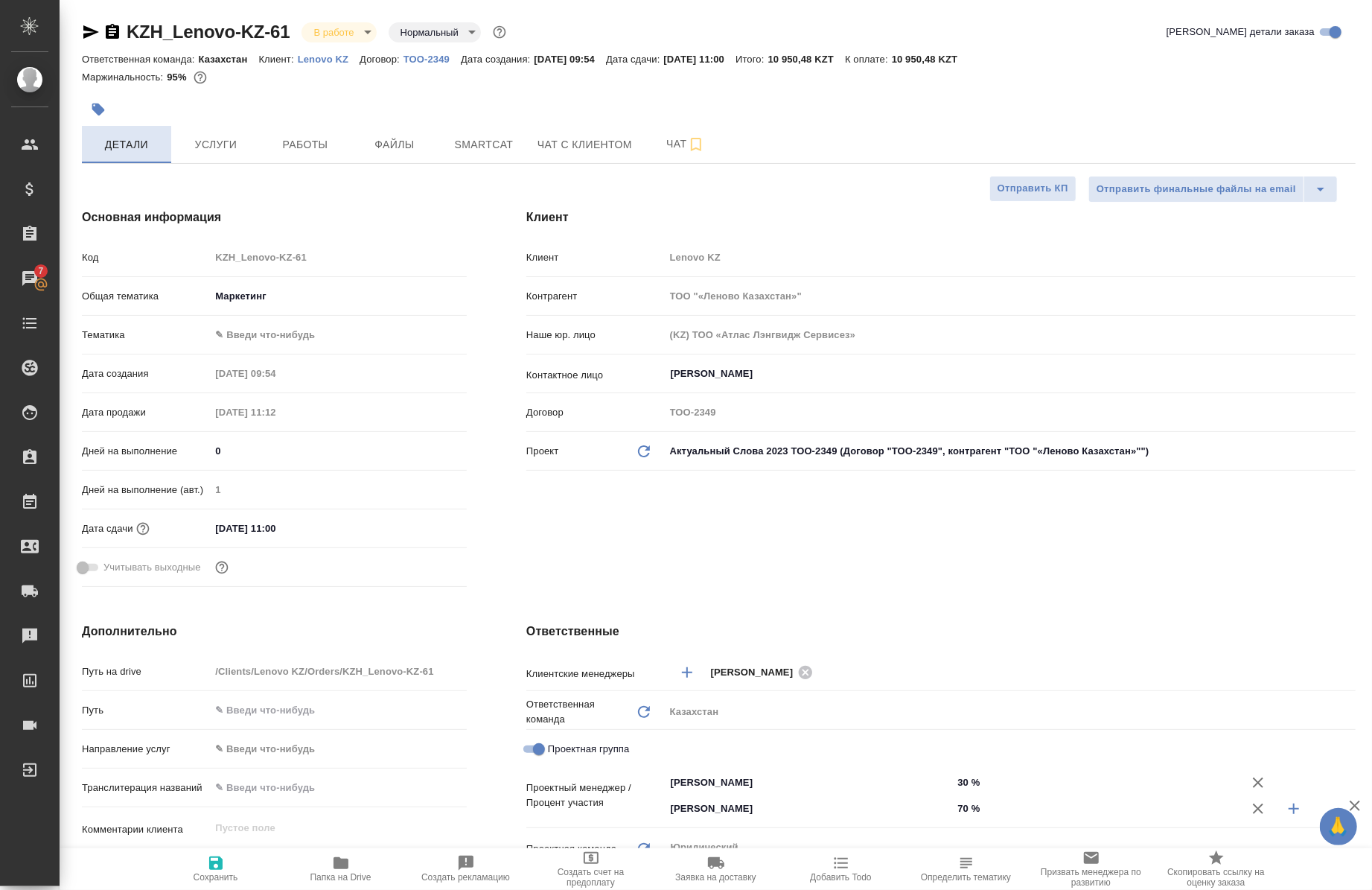
type textarea "x"
click at [315, 140] on span "Работы" at bounding box center [305, 145] width 71 height 19
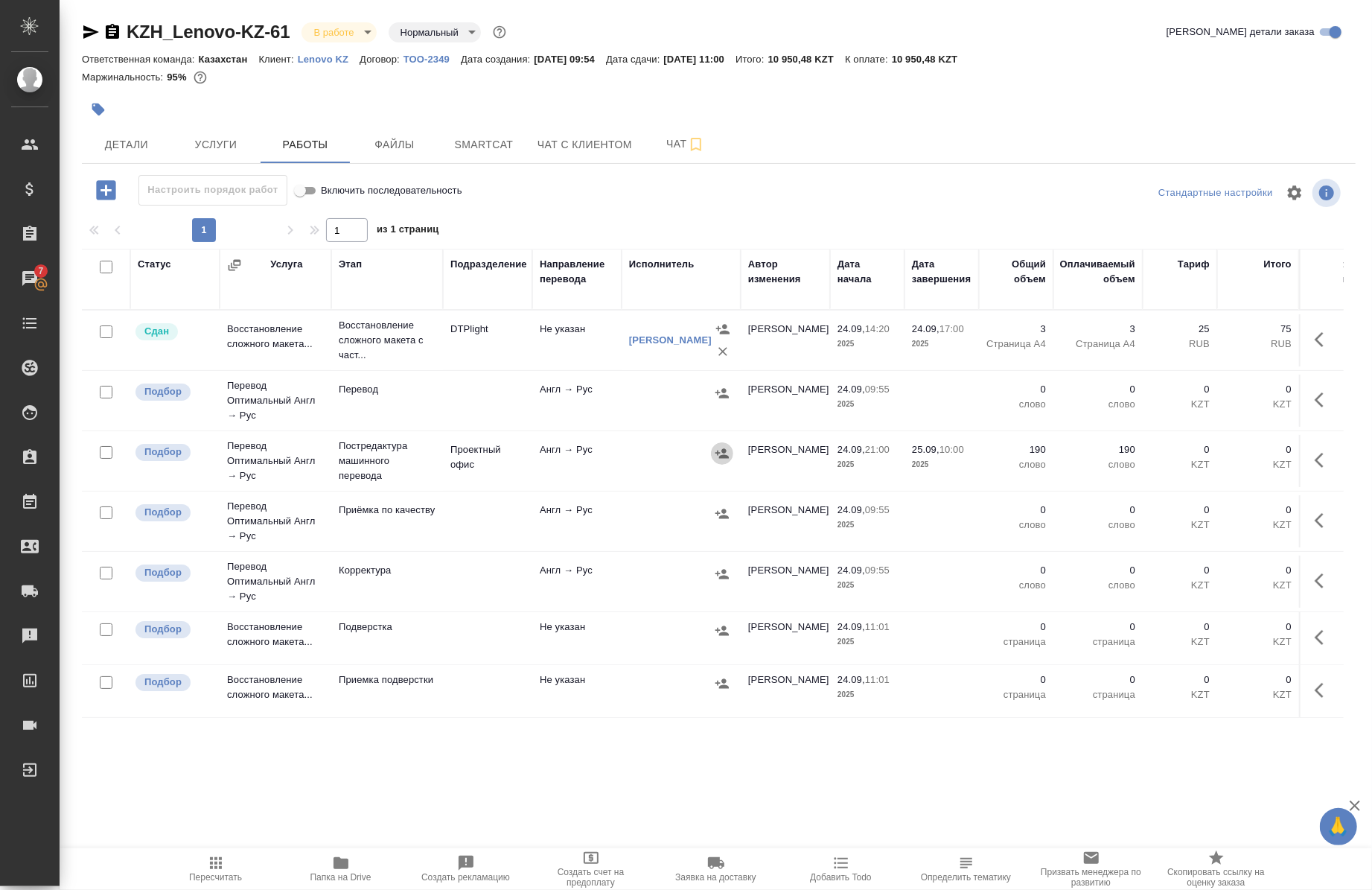
click at [722, 448] on icon "button" at bounding box center [722, 453] width 15 height 15
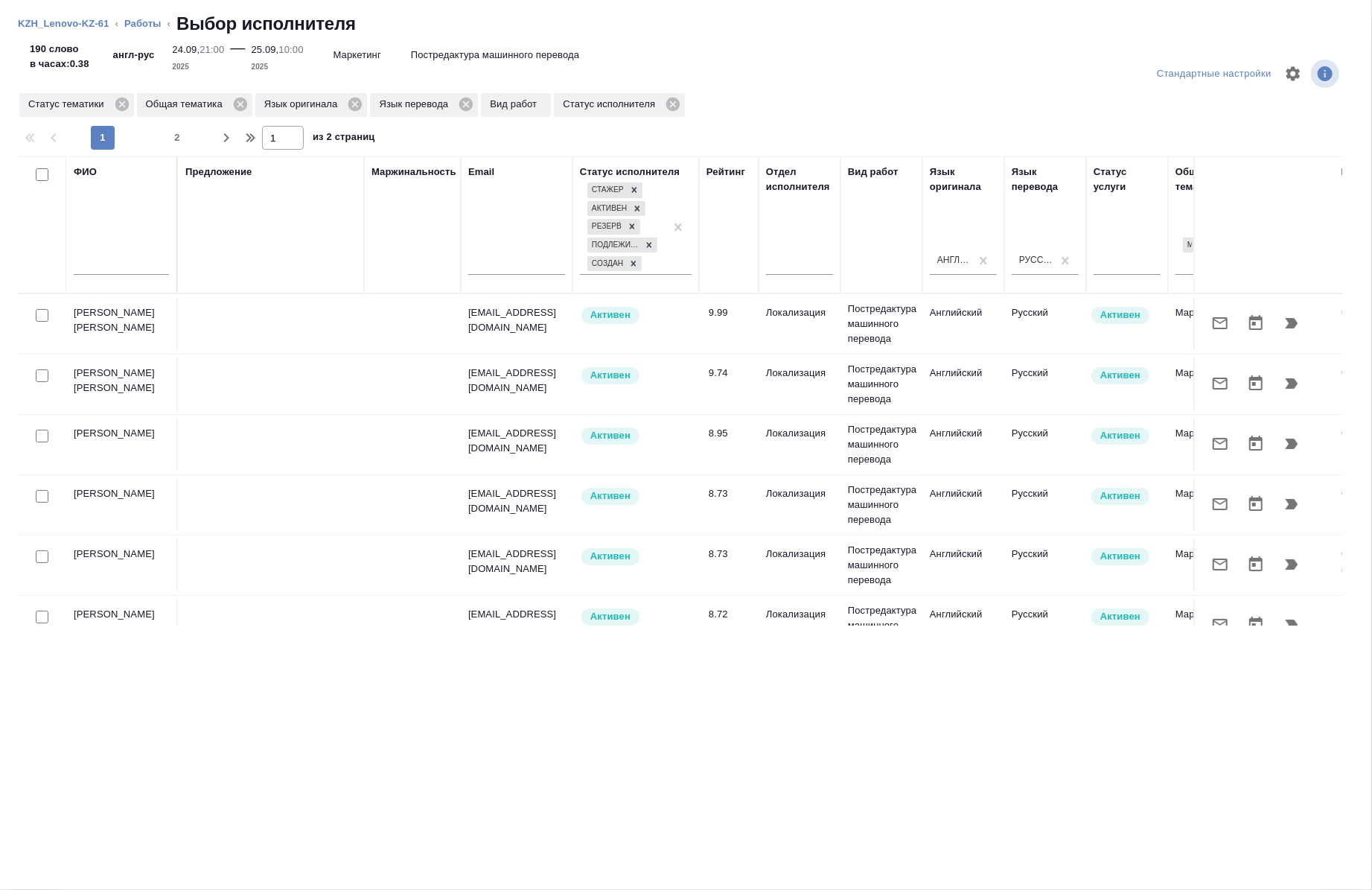
scroll to position [0, 850]
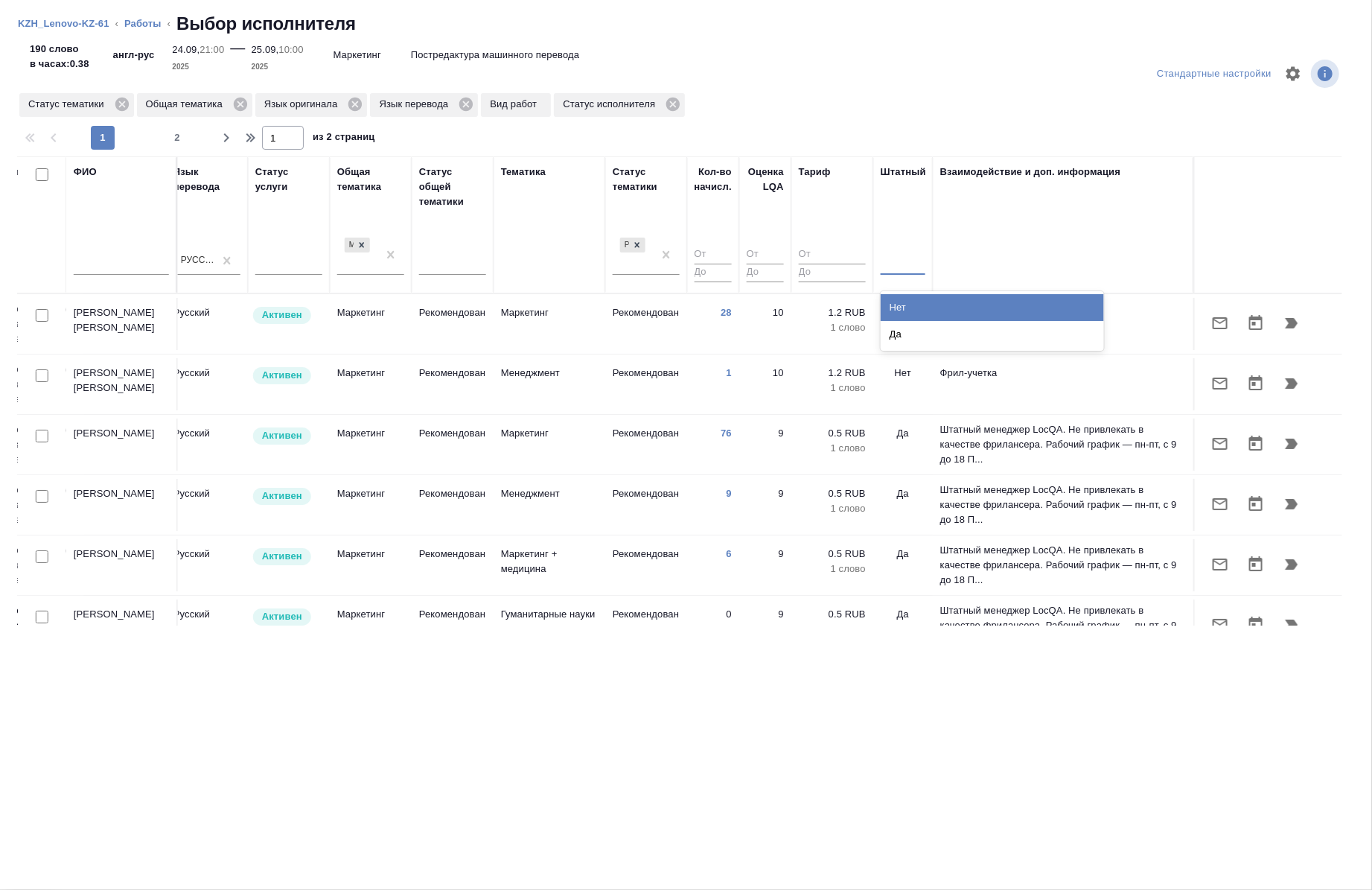
click at [887, 253] on div at bounding box center [903, 260] width 45 height 21
click at [899, 295] on div "Нет" at bounding box center [992, 307] width 224 height 27
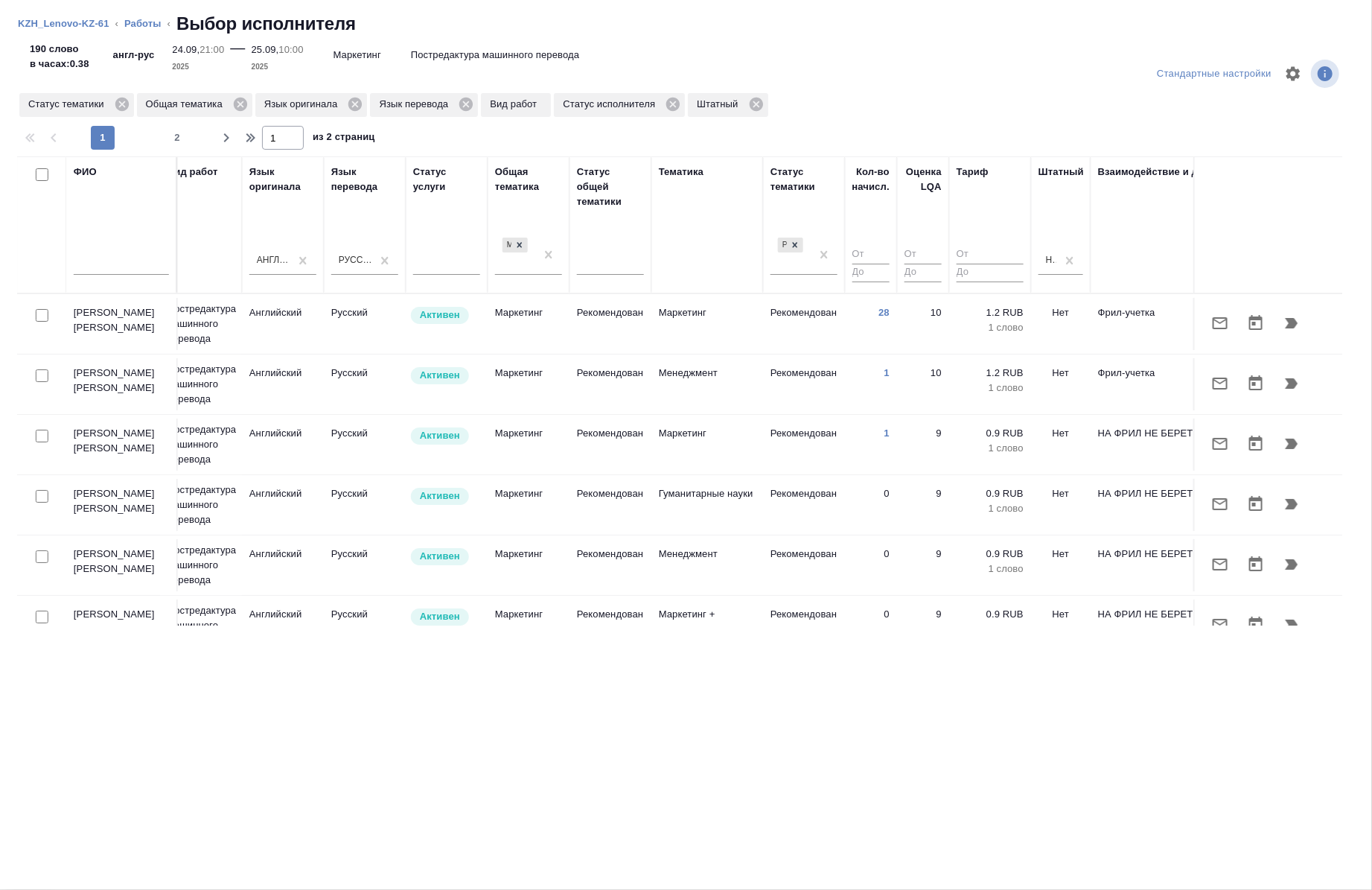
scroll to position [0, 681]
click at [39, 428] on div at bounding box center [42, 436] width 33 height 21
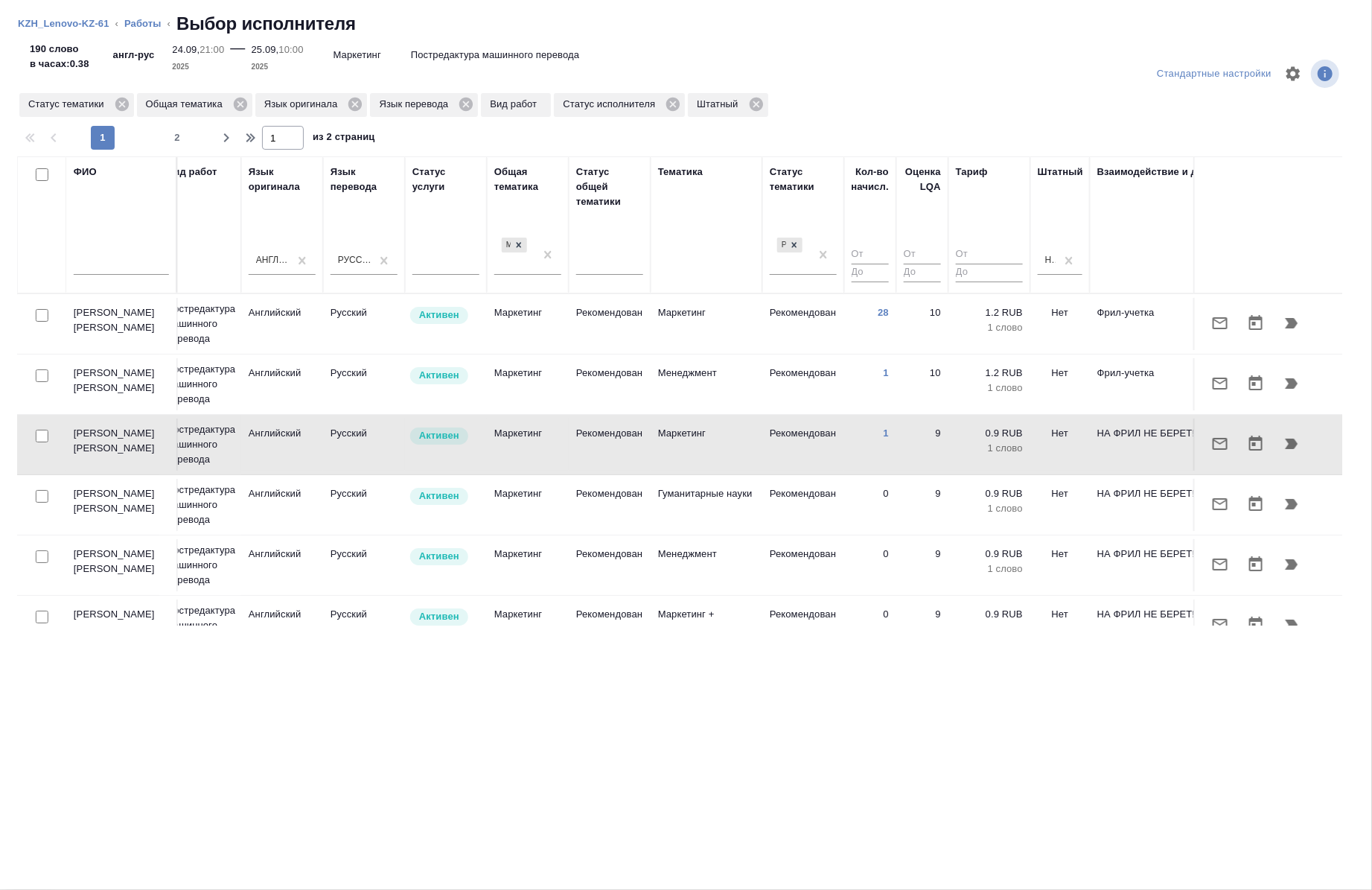
click at [39, 429] on div at bounding box center [42, 436] width 33 height 21
click at [43, 497] on input "checkbox" at bounding box center [42, 496] width 13 height 13
checkbox input "true"
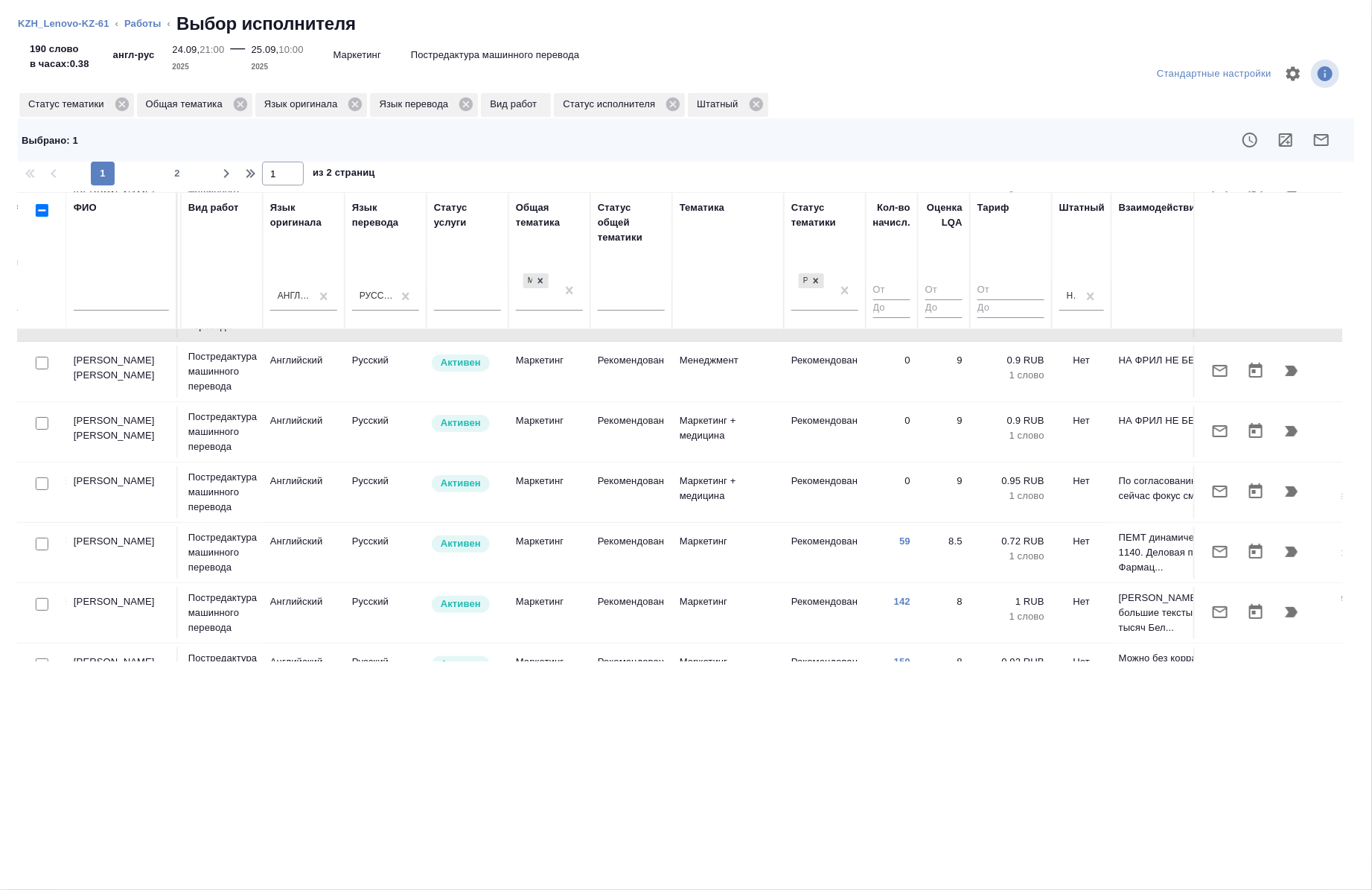
scroll to position [246, 660]
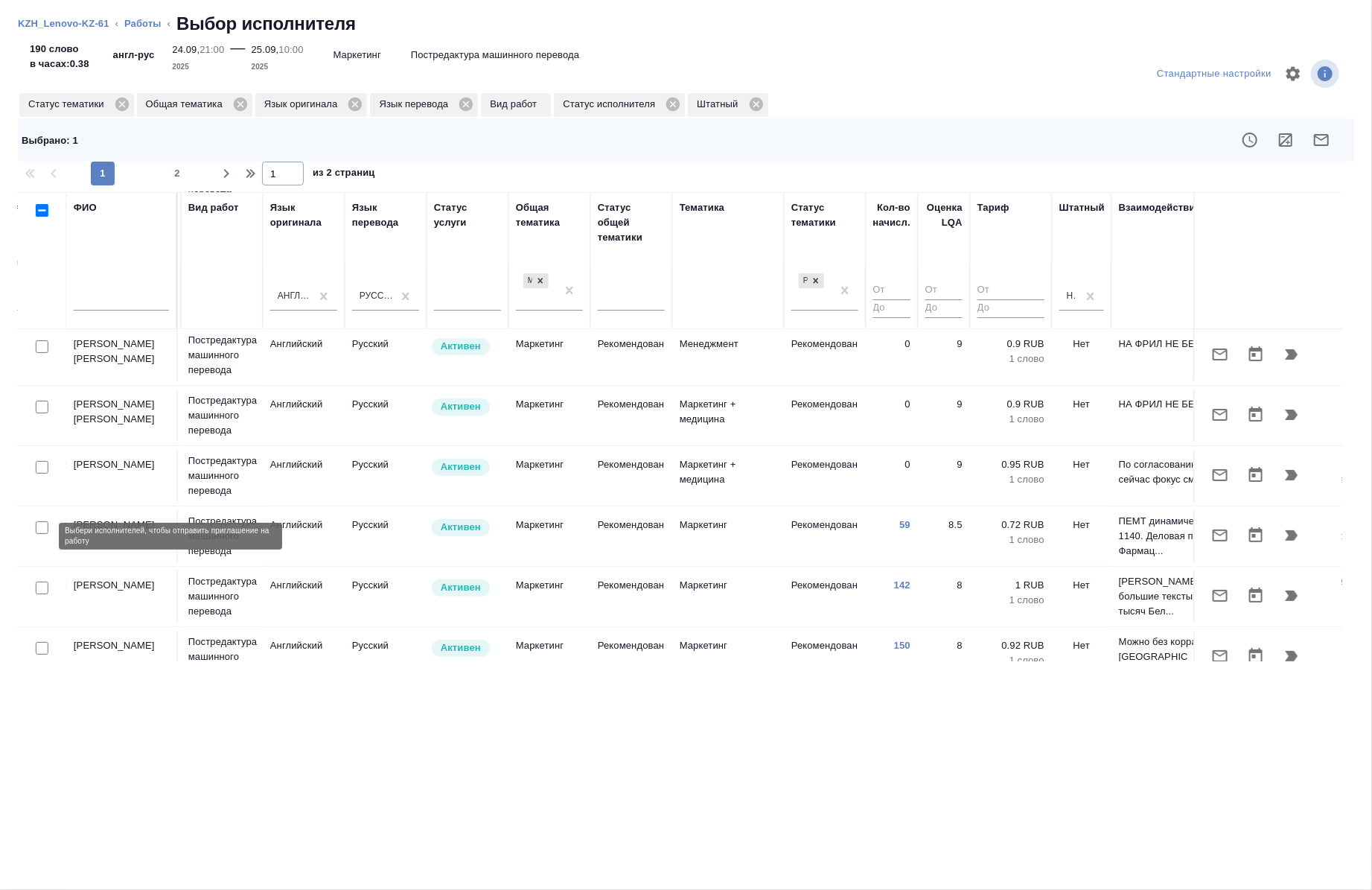
click at [42, 534] on input "checkbox" at bounding box center [42, 527] width 13 height 13
checkbox input "true"
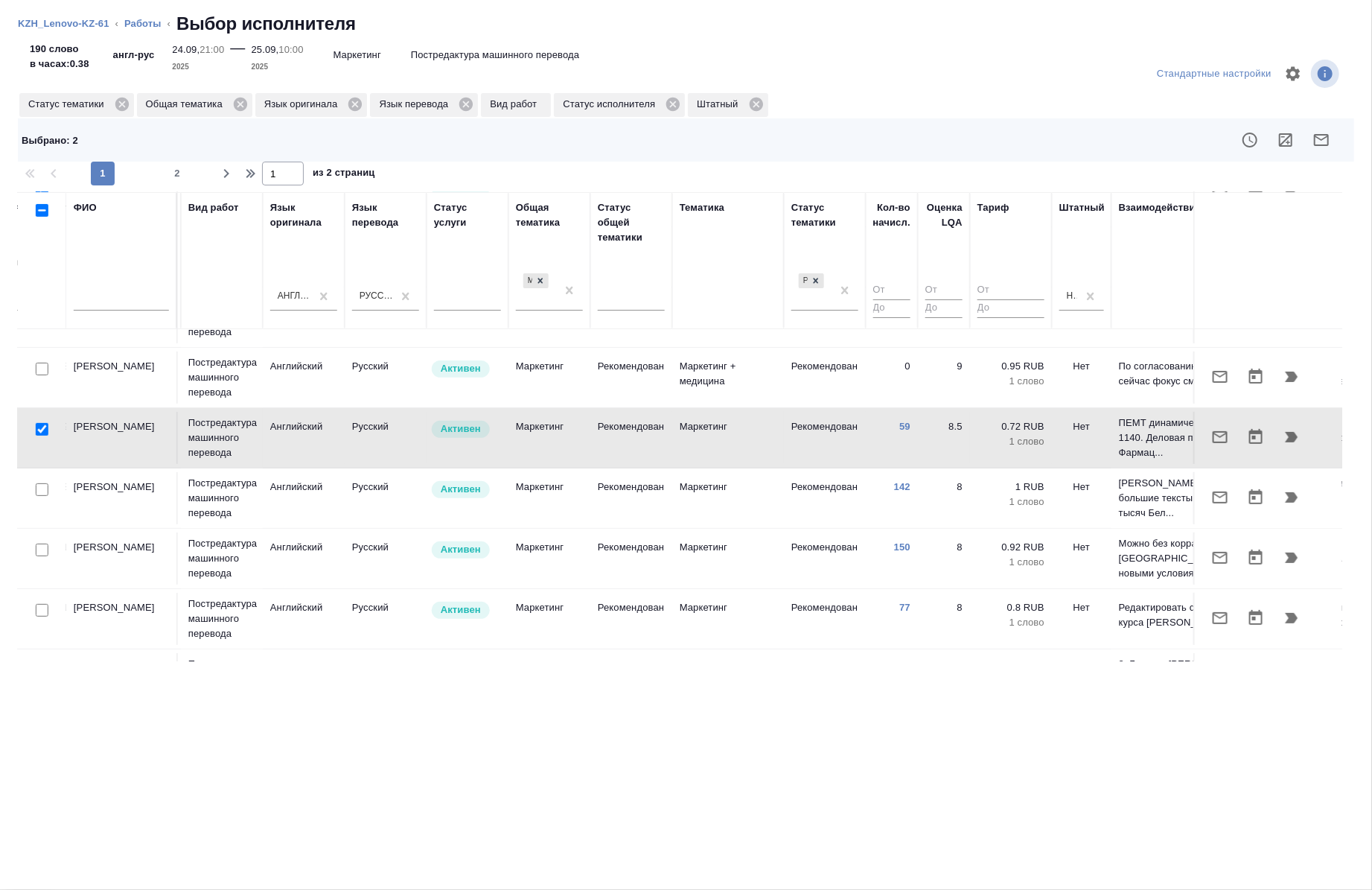
scroll to position [344, 660]
click at [40, 496] on input "checkbox" at bounding box center [42, 490] width 13 height 13
checkbox input "true"
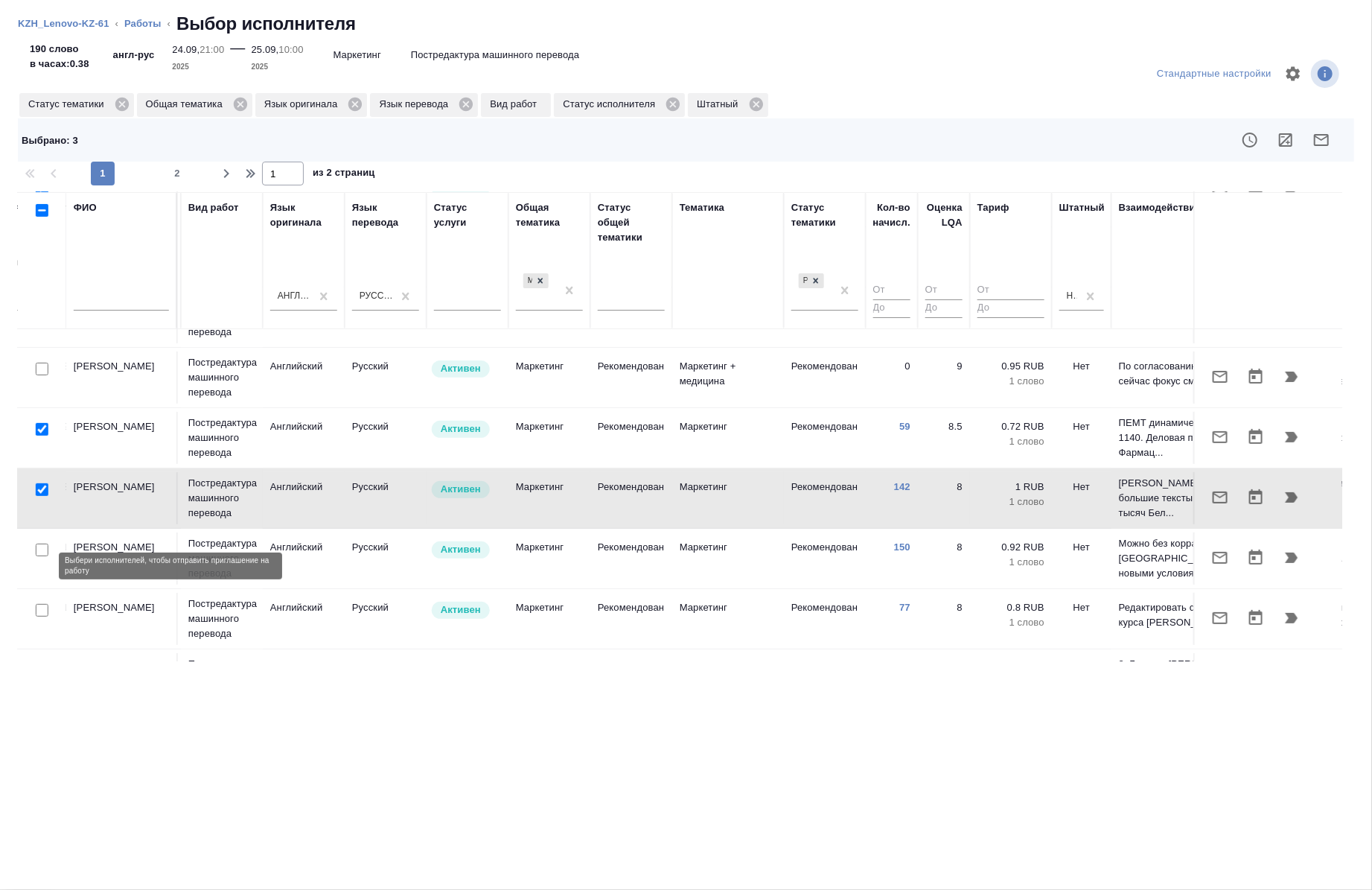
click at [43, 556] on input "checkbox" at bounding box center [42, 550] width 13 height 13
checkbox input "true"
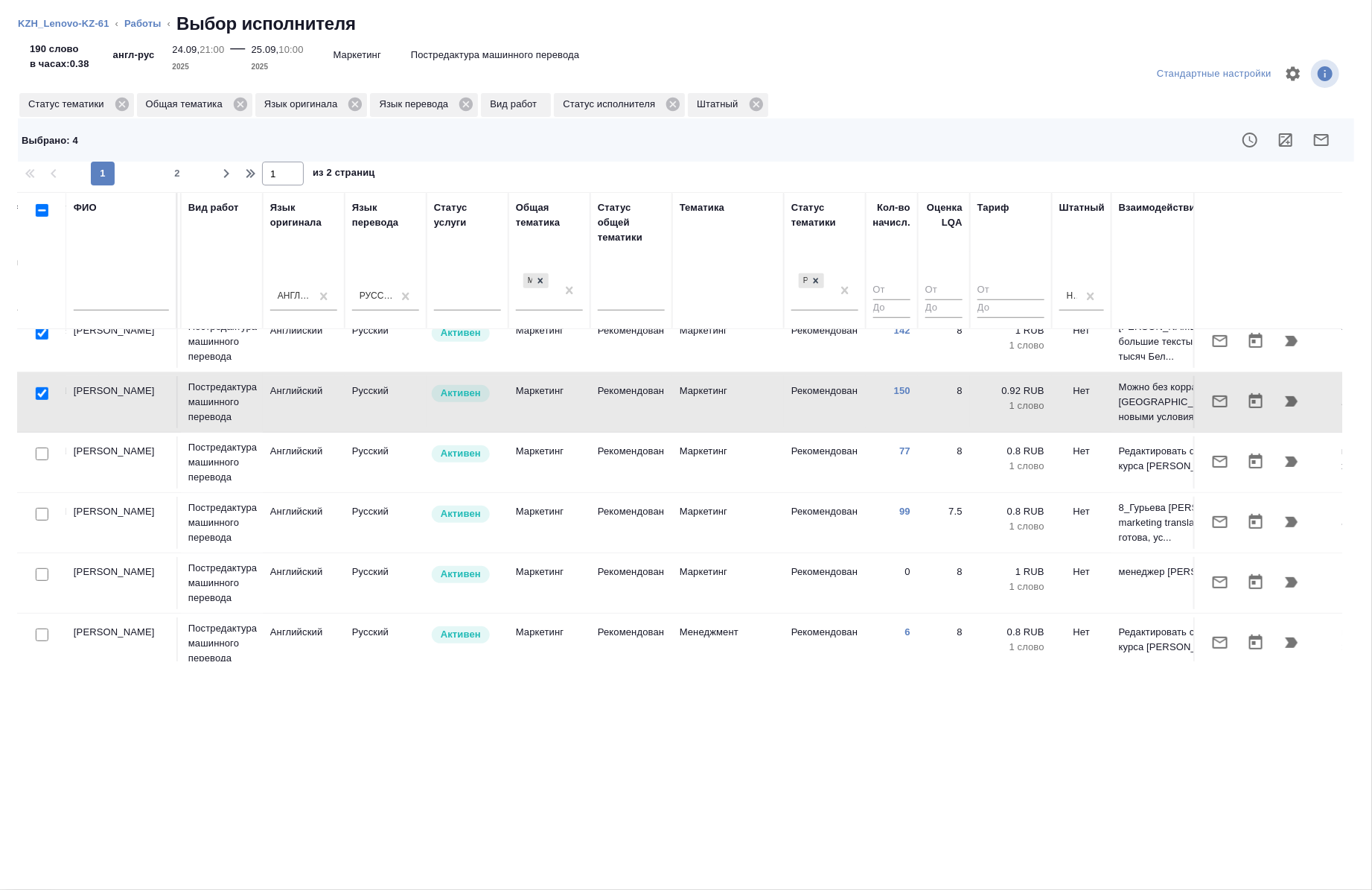
scroll to position [503, 660]
click at [42, 463] on div at bounding box center [42, 452] width 33 height 21
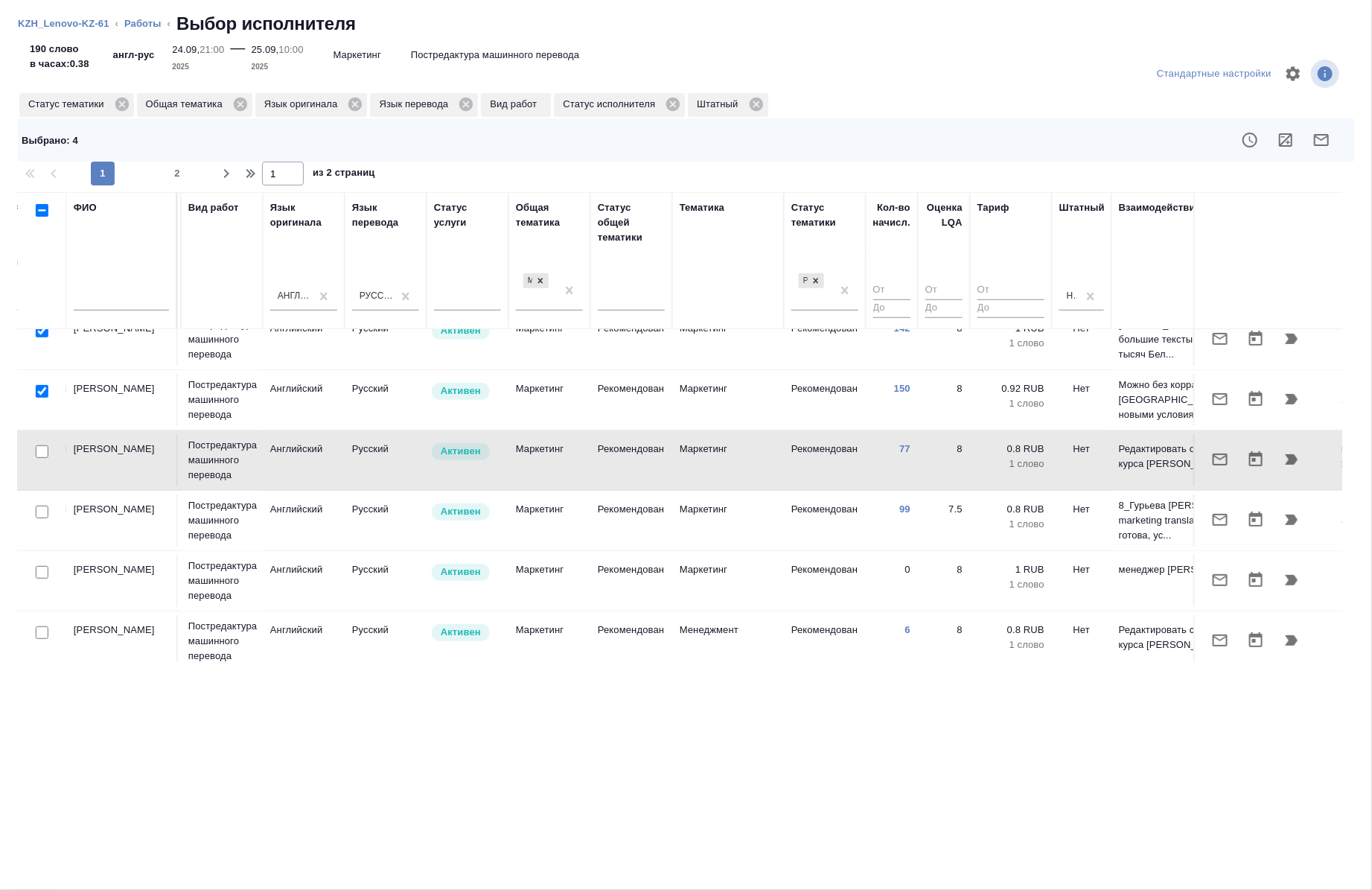
click at [42, 463] on div at bounding box center [42, 452] width 33 height 21
click at [42, 458] on input "checkbox" at bounding box center [42, 452] width 13 height 13
checkbox input "true"
click at [39, 519] on input "checkbox" at bounding box center [42, 512] width 13 height 13
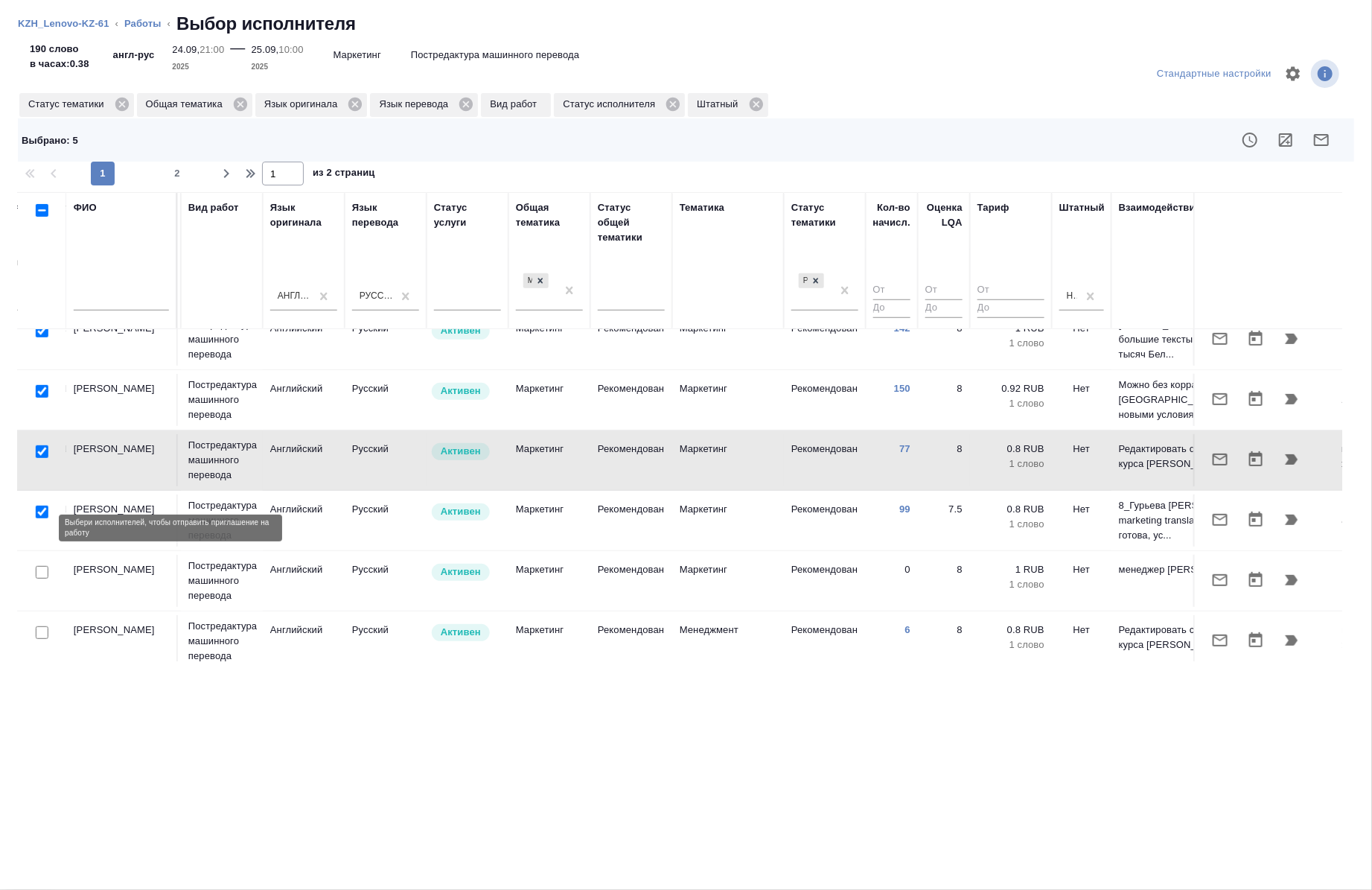
checkbox input "true"
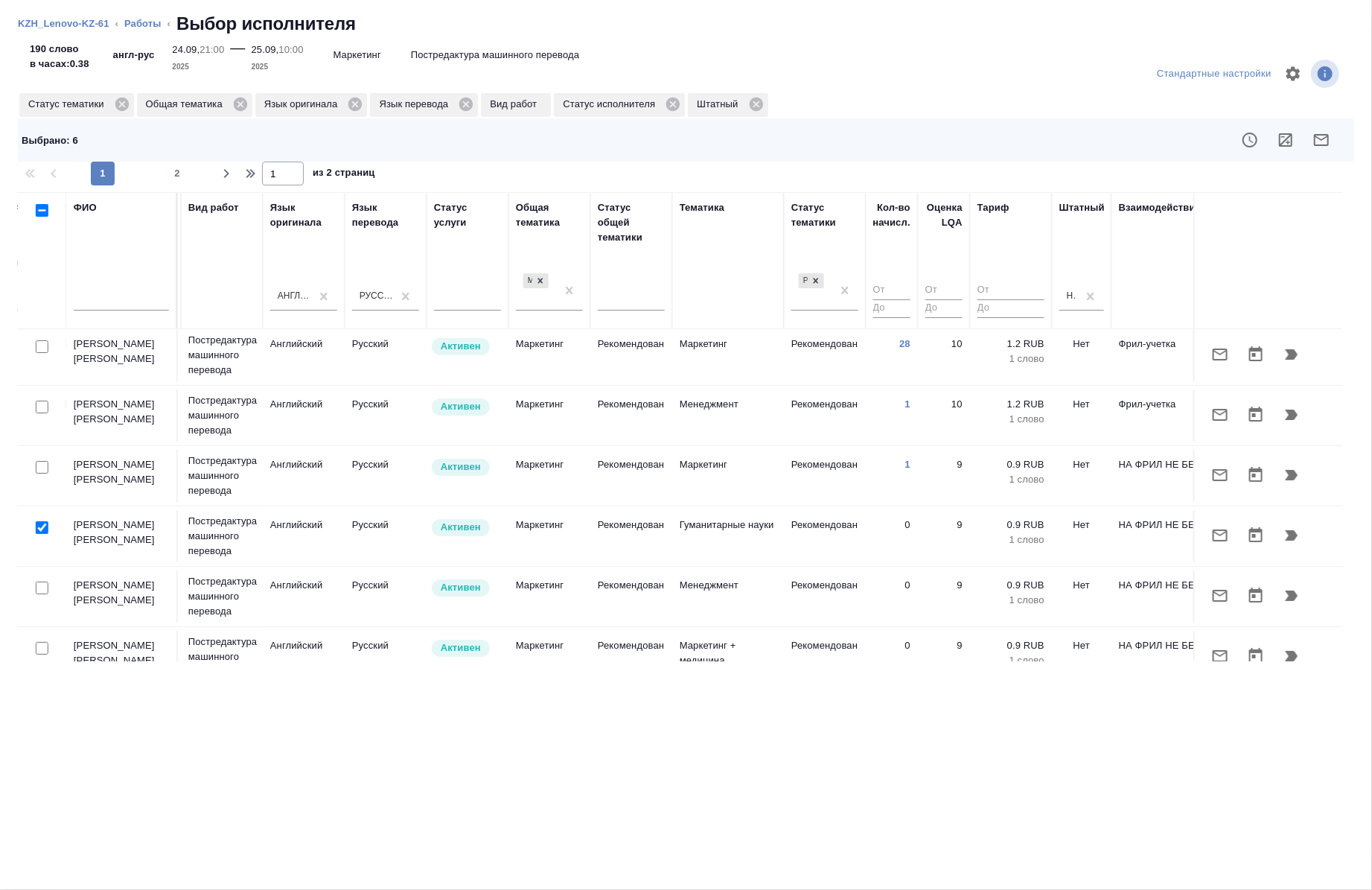
scroll to position [0, 660]
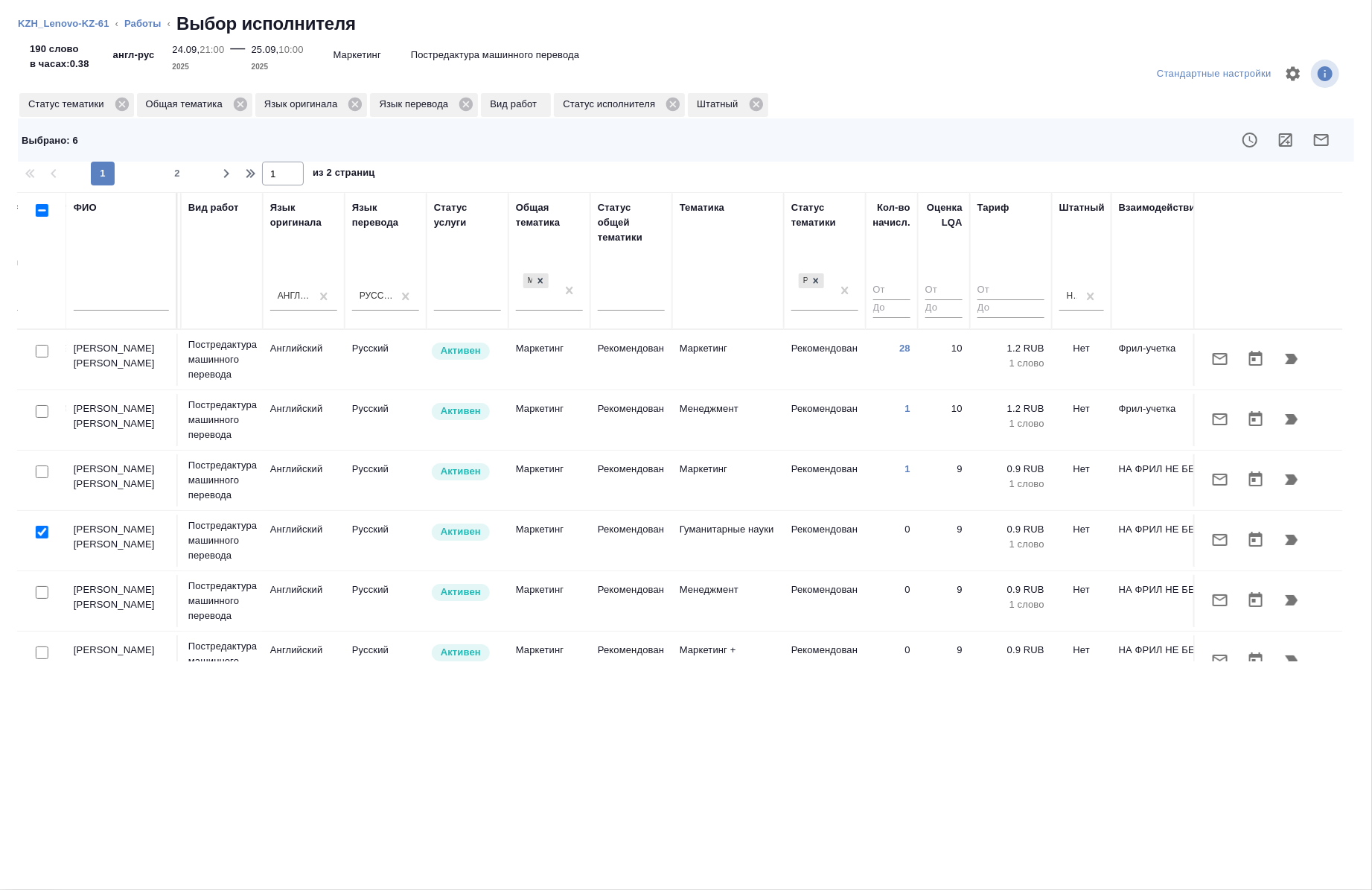
click at [45, 539] on div at bounding box center [42, 532] width 33 height 21
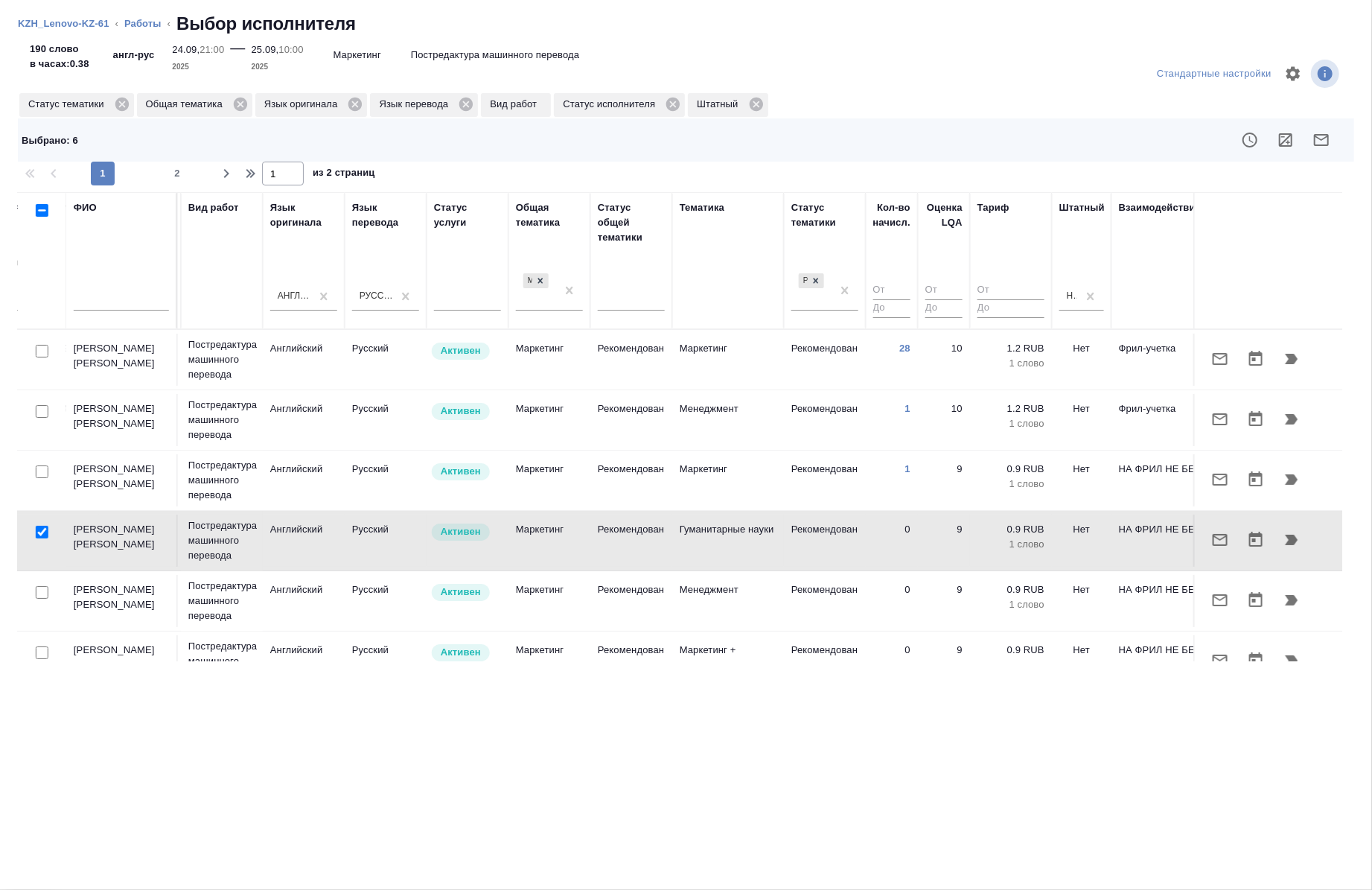
click at [38, 533] on input "checkbox" at bounding box center [42, 532] width 13 height 13
checkbox input "false"
click at [1326, 142] on icon "button" at bounding box center [1321, 140] width 18 height 18
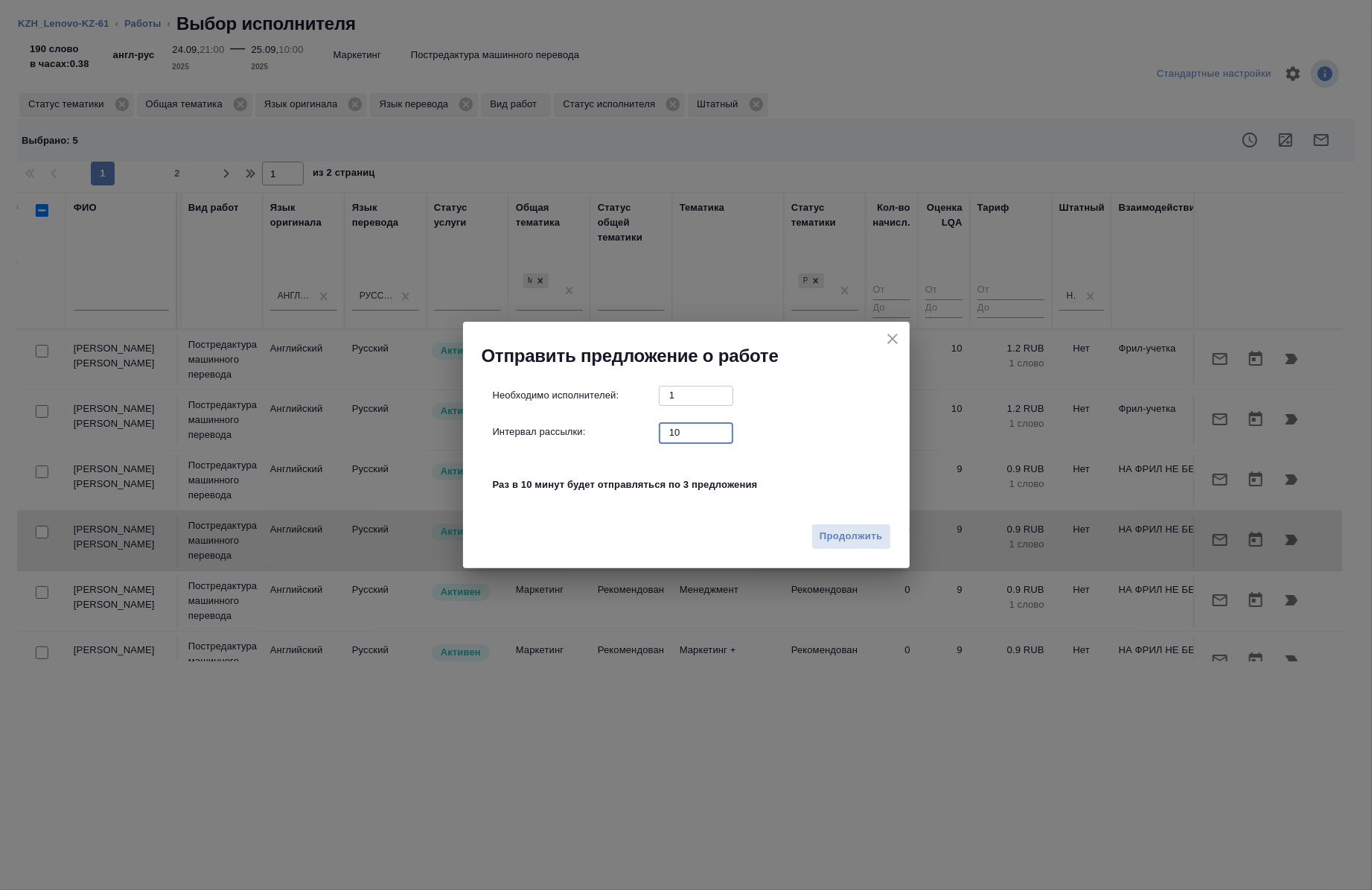
click at [683, 429] on input "10" at bounding box center [696, 433] width 75 height 19
type input "0"
click at [839, 538] on span "Продолжить" at bounding box center [851, 537] width 63 height 17
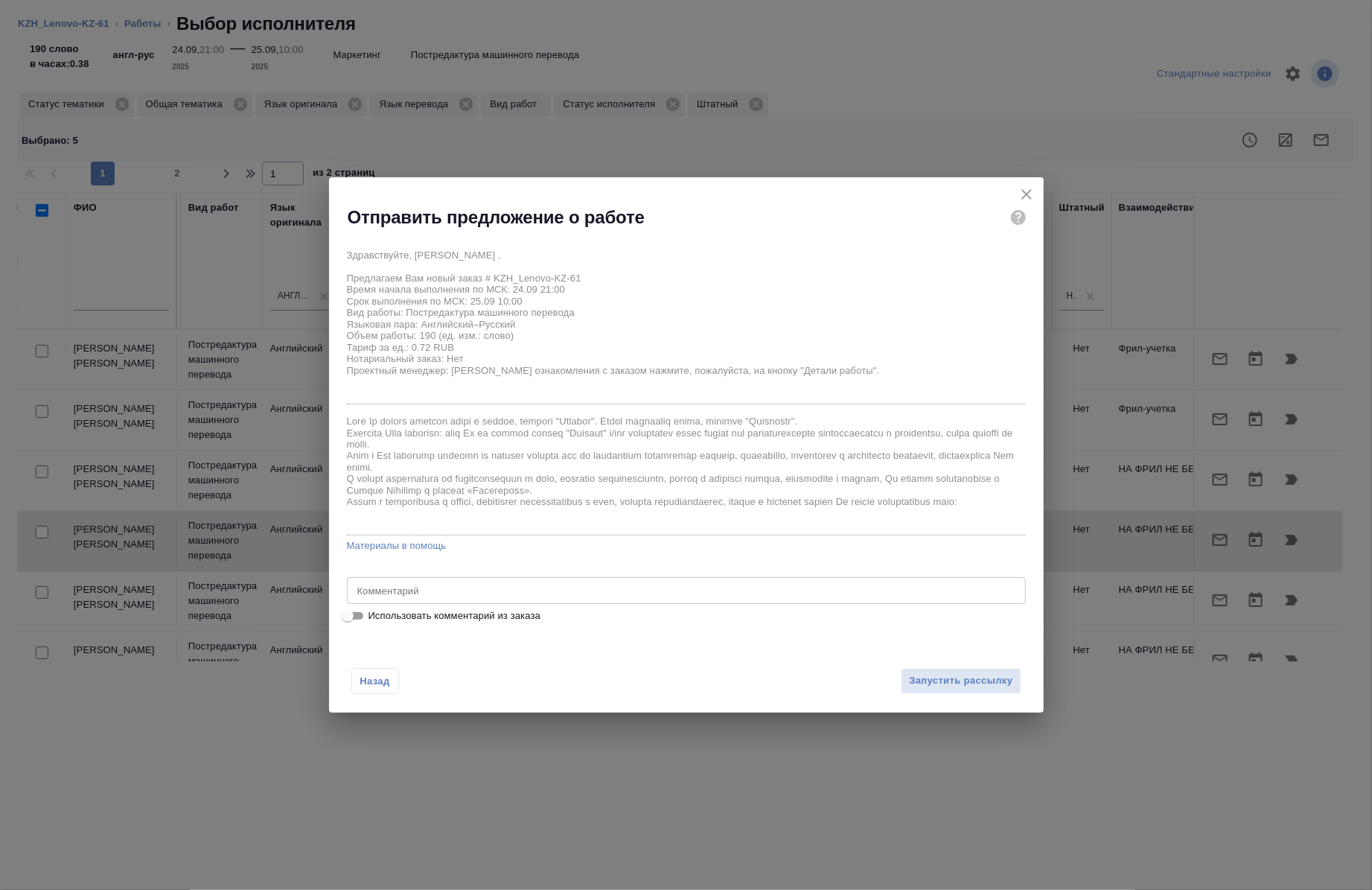
click at [530, 620] on span "Использовать комментарий из заказа" at bounding box center [454, 616] width 172 height 15
click at [374, 620] on input "Использовать комментарий из заказа" at bounding box center [348, 616] width 54 height 18
checkbox input "true"
type textarea "перевод анг-рус"
drag, startPoint x: 923, startPoint y: 676, endPoint x: 917, endPoint y: 685, distance: 10.8
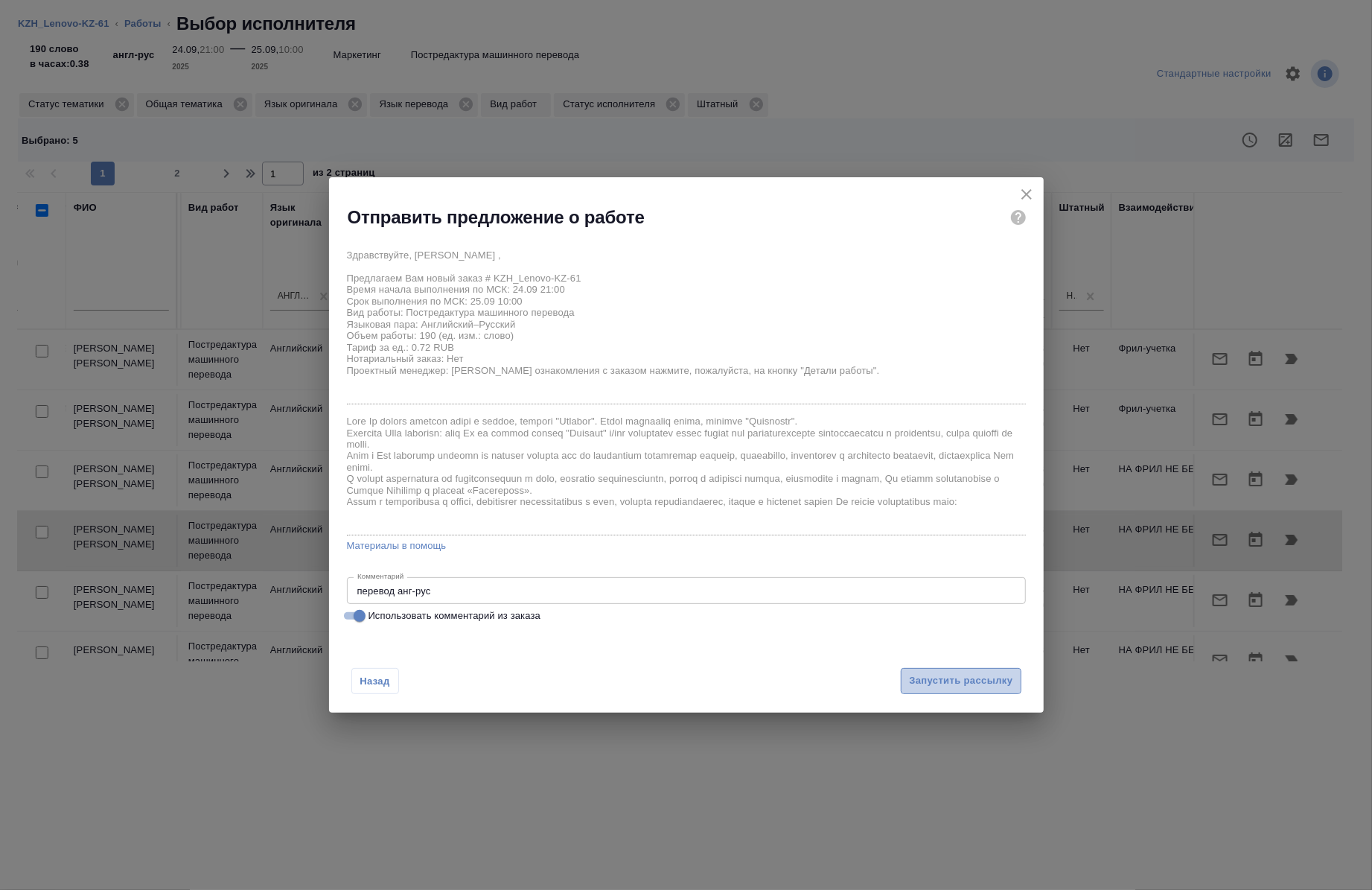
click at [917, 685] on span "Запустить рассылку" at bounding box center [961, 682] width 104 height 17
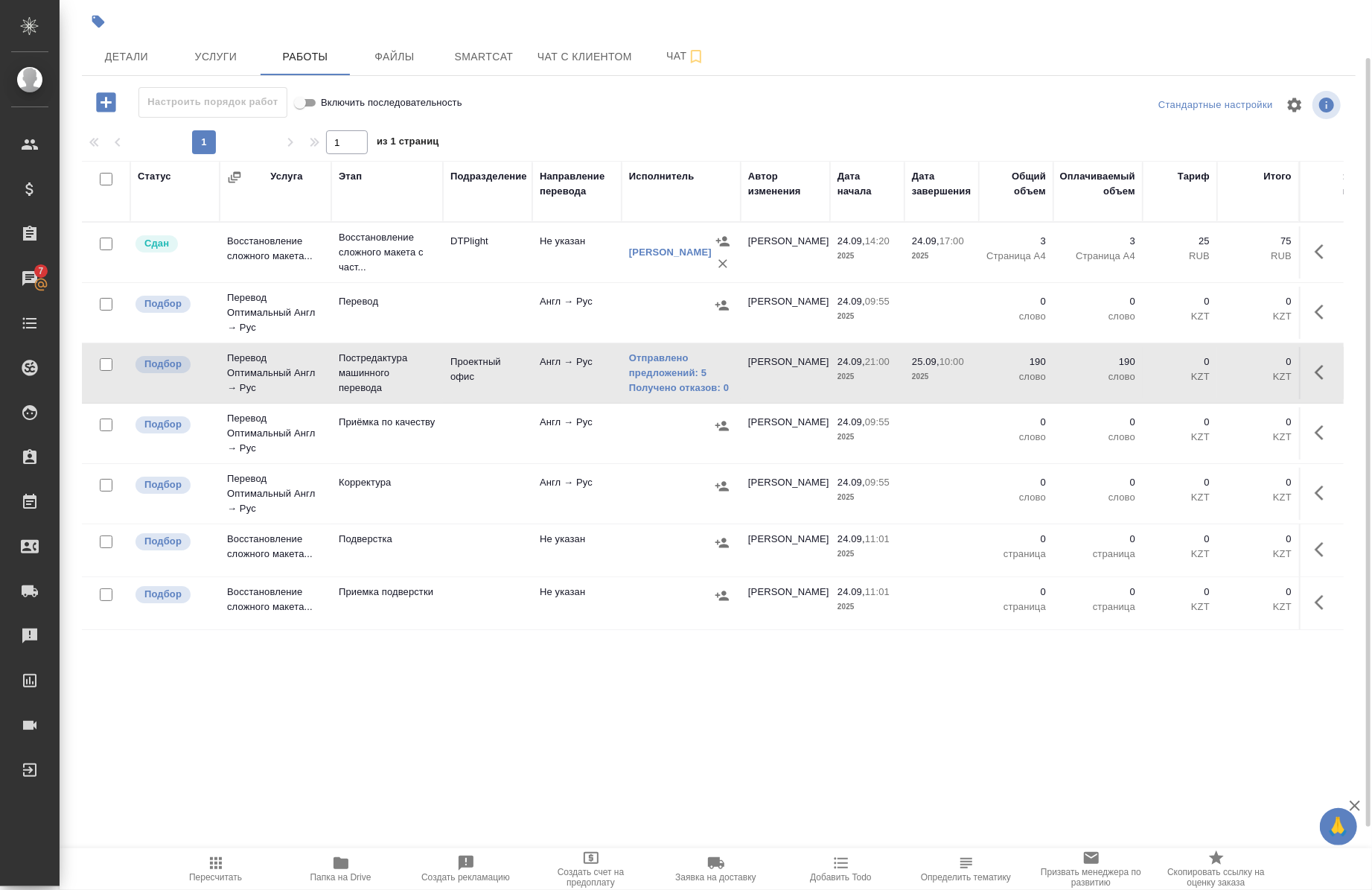
scroll to position [72, 0]
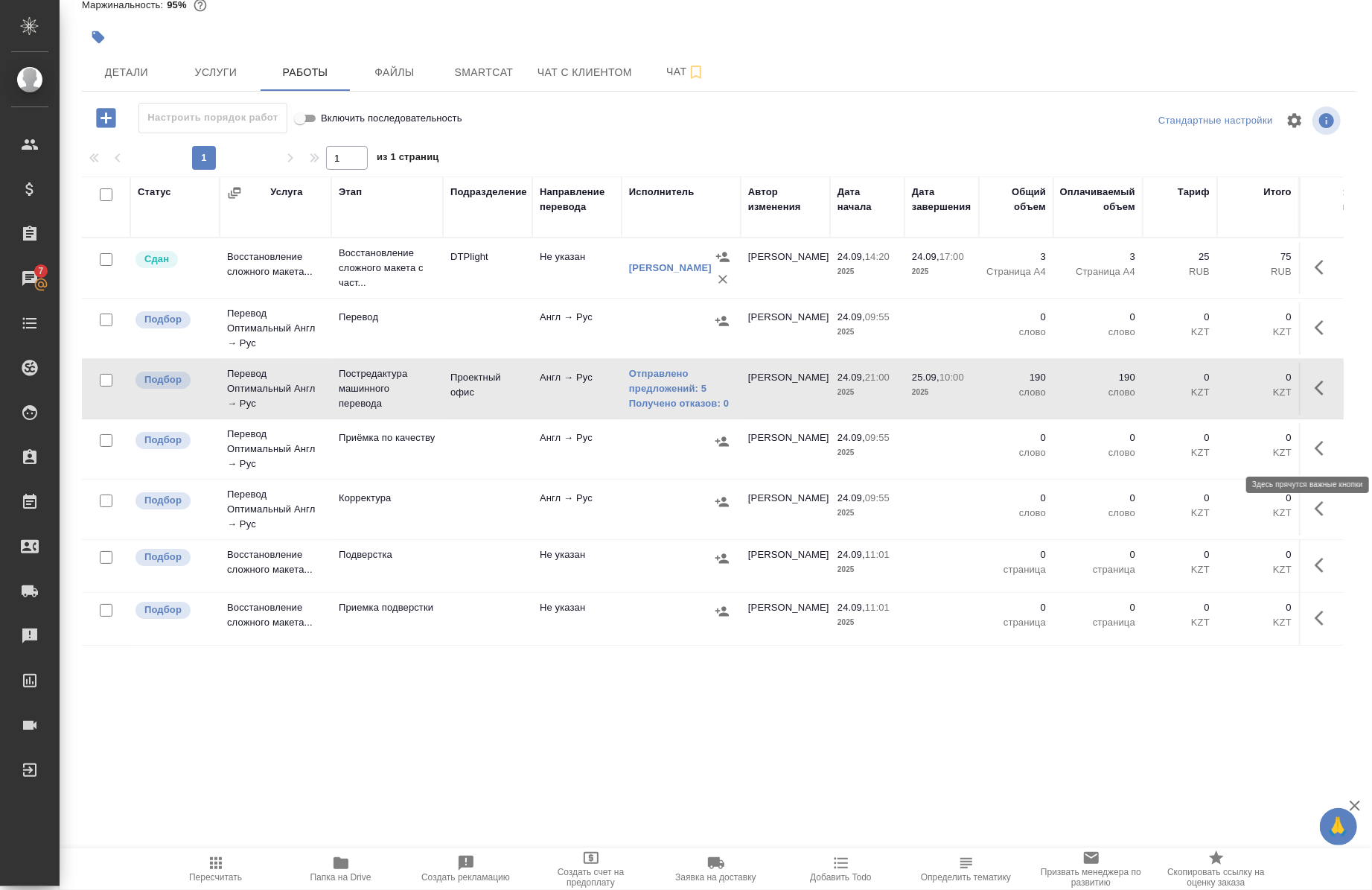
click at [1315, 455] on icon "button" at bounding box center [1324, 448] width 18 height 18
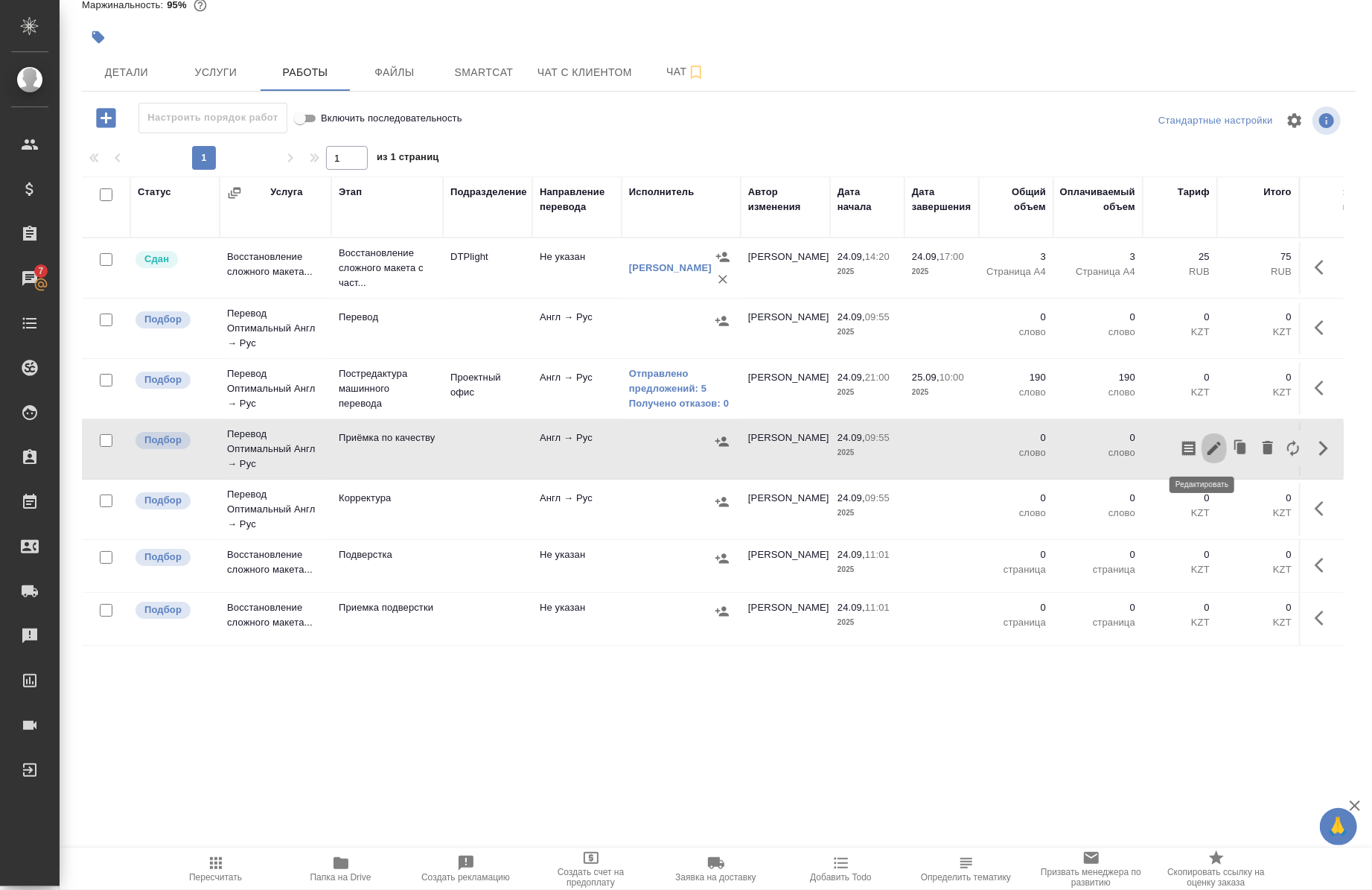
click at [1201, 458] on button "button" at bounding box center [1214, 448] width 26 height 36
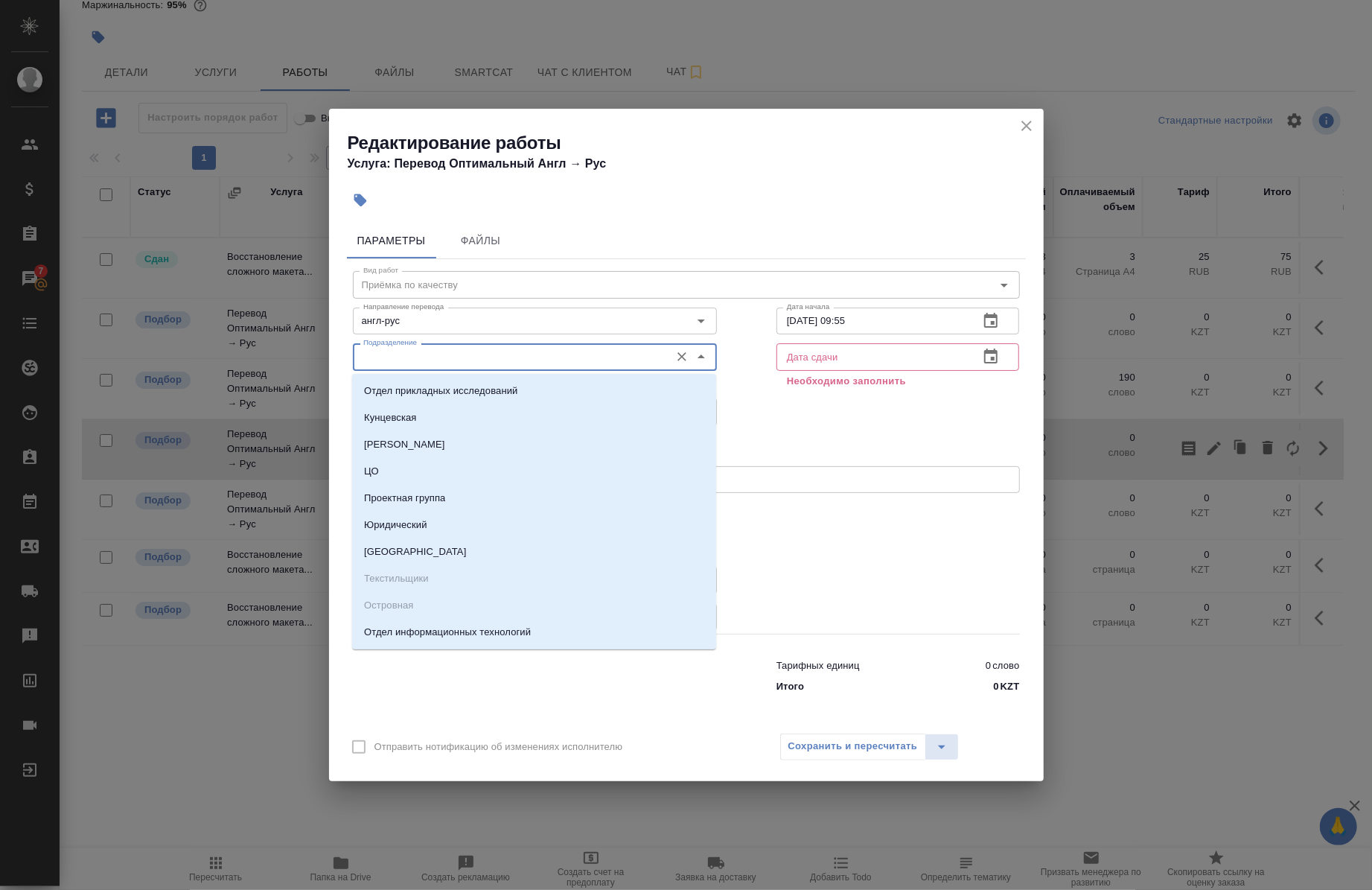
click at [507, 361] on input "Подразделение" at bounding box center [510, 357] width 305 height 18
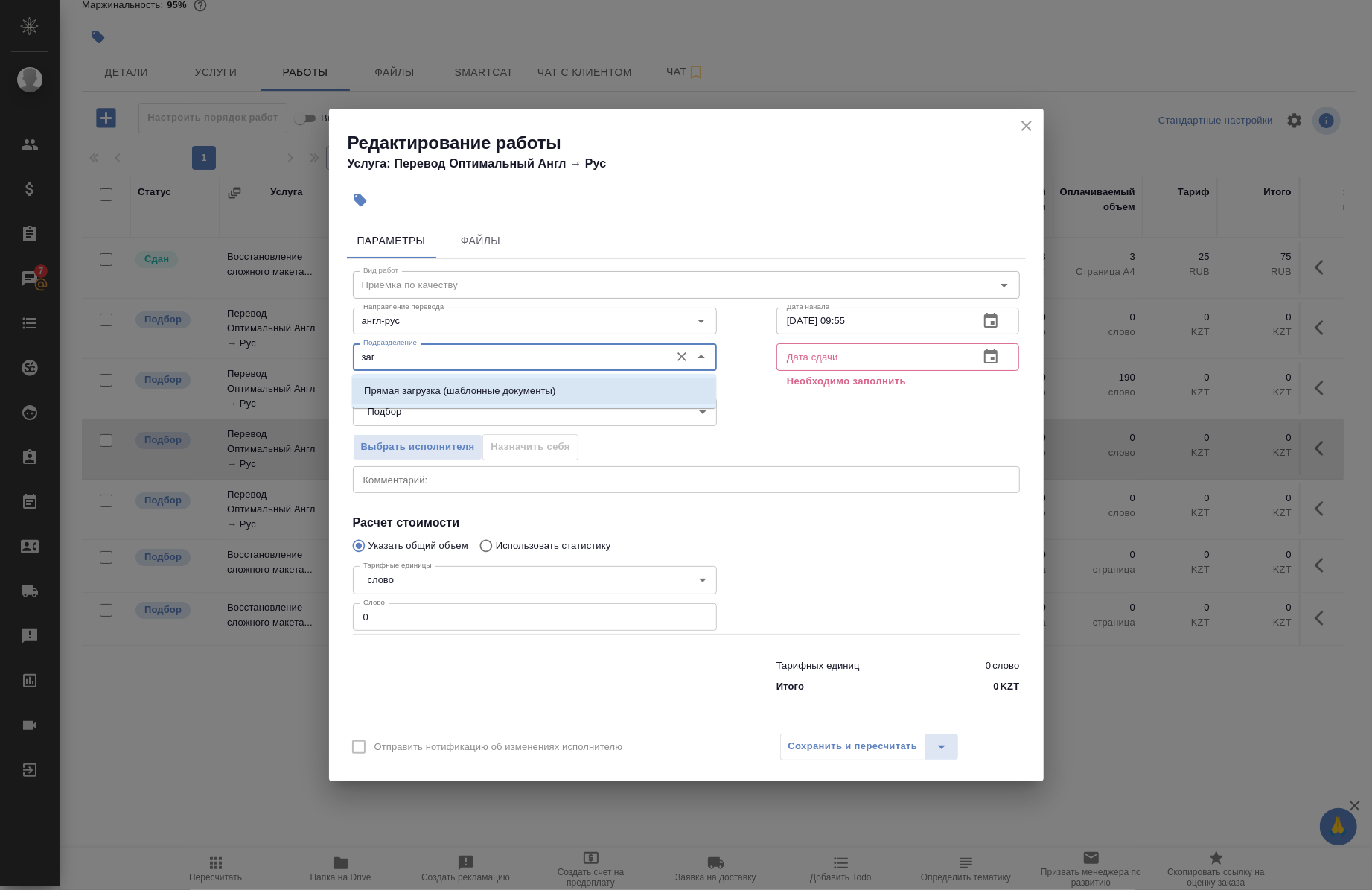
click at [507, 386] on p "Прямая загрузка (шаблонные документы)" at bounding box center [459, 390] width 191 height 15
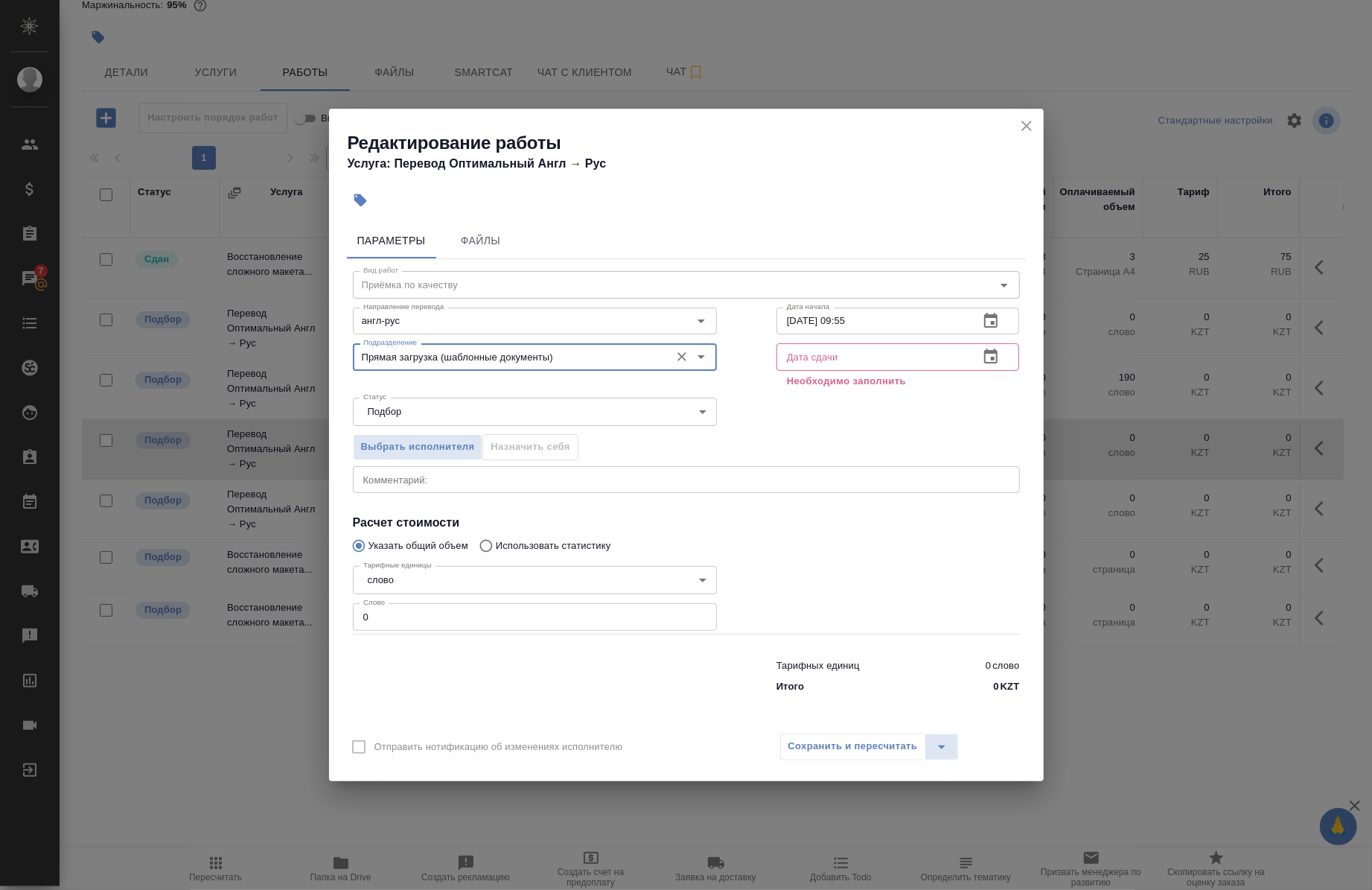
type input "Прямая загрузка (шаблонные документы)"
click at [404, 622] on input "0" at bounding box center [535, 616] width 364 height 27
type input "1"
click at [798, 319] on input "24.09.2025 09:55" at bounding box center [872, 321] width 191 height 27
click at [867, 317] on input "25.09.2025 09:55" at bounding box center [872, 321] width 191 height 27
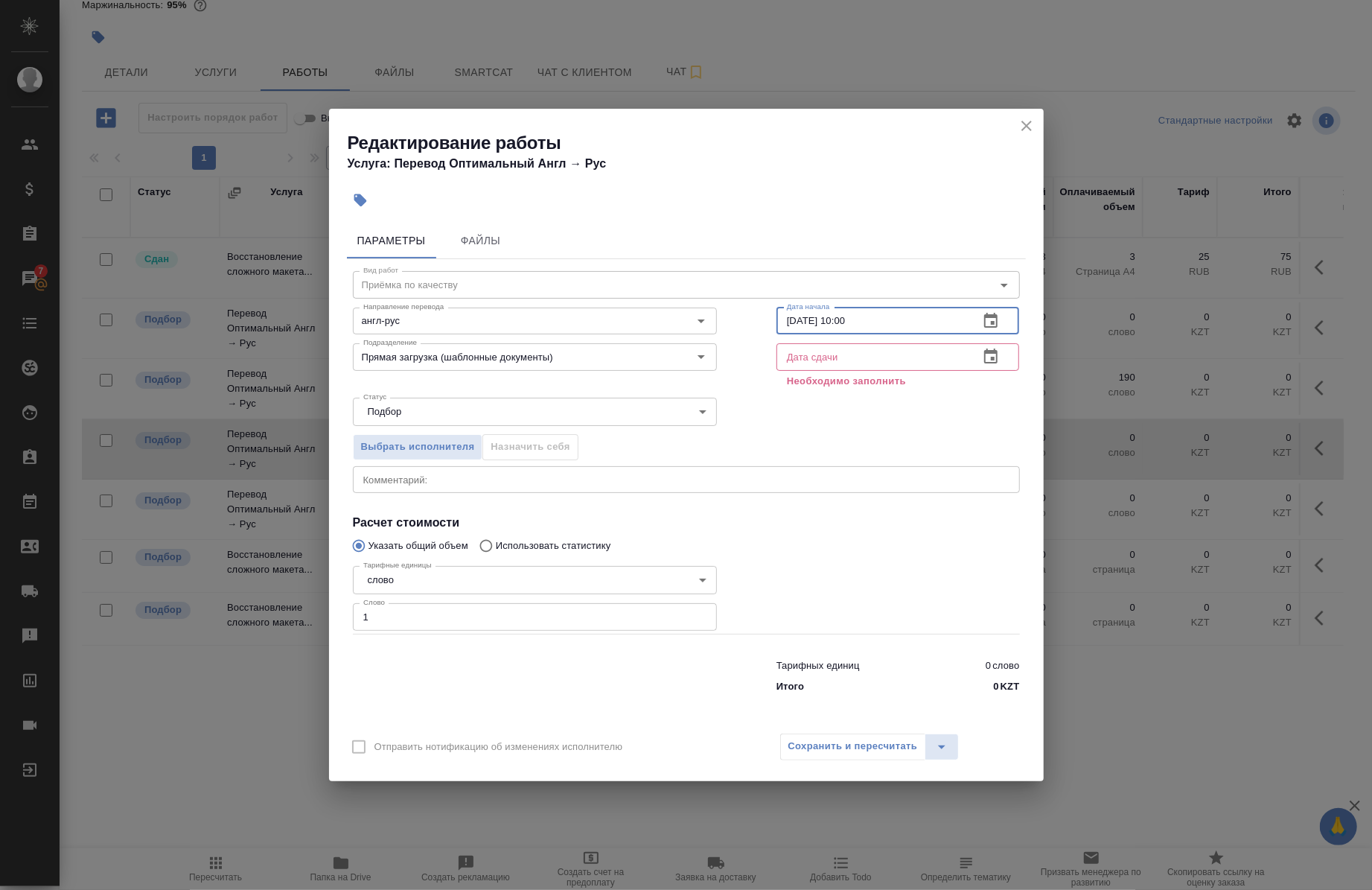
type input "25.09.2025 10:00"
click at [846, 351] on input "text" at bounding box center [872, 357] width 191 height 27
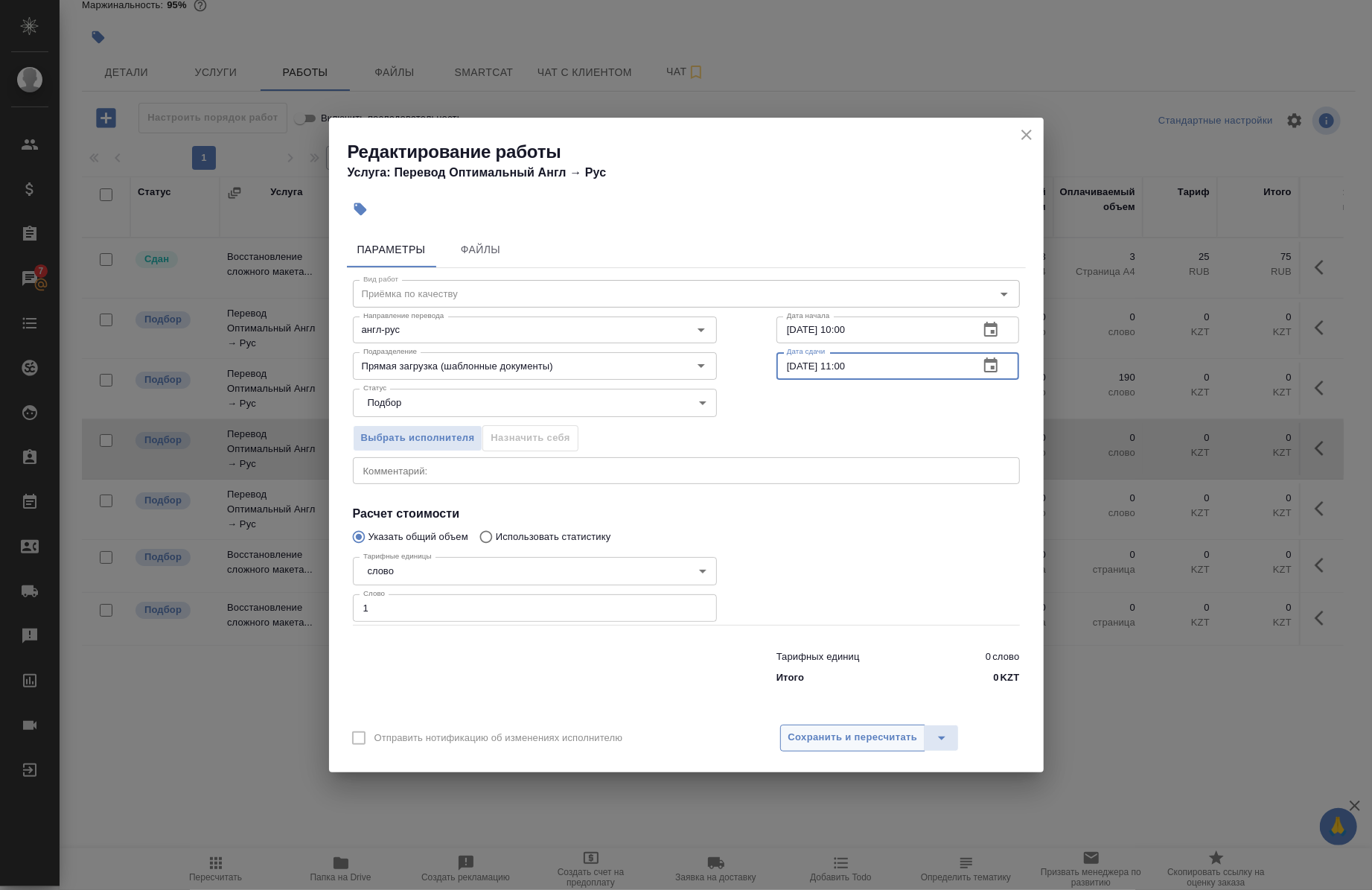
type input "25.09.2025 11:00"
click at [810, 733] on span "Сохранить и пересчитать" at bounding box center [853, 738] width 129 height 17
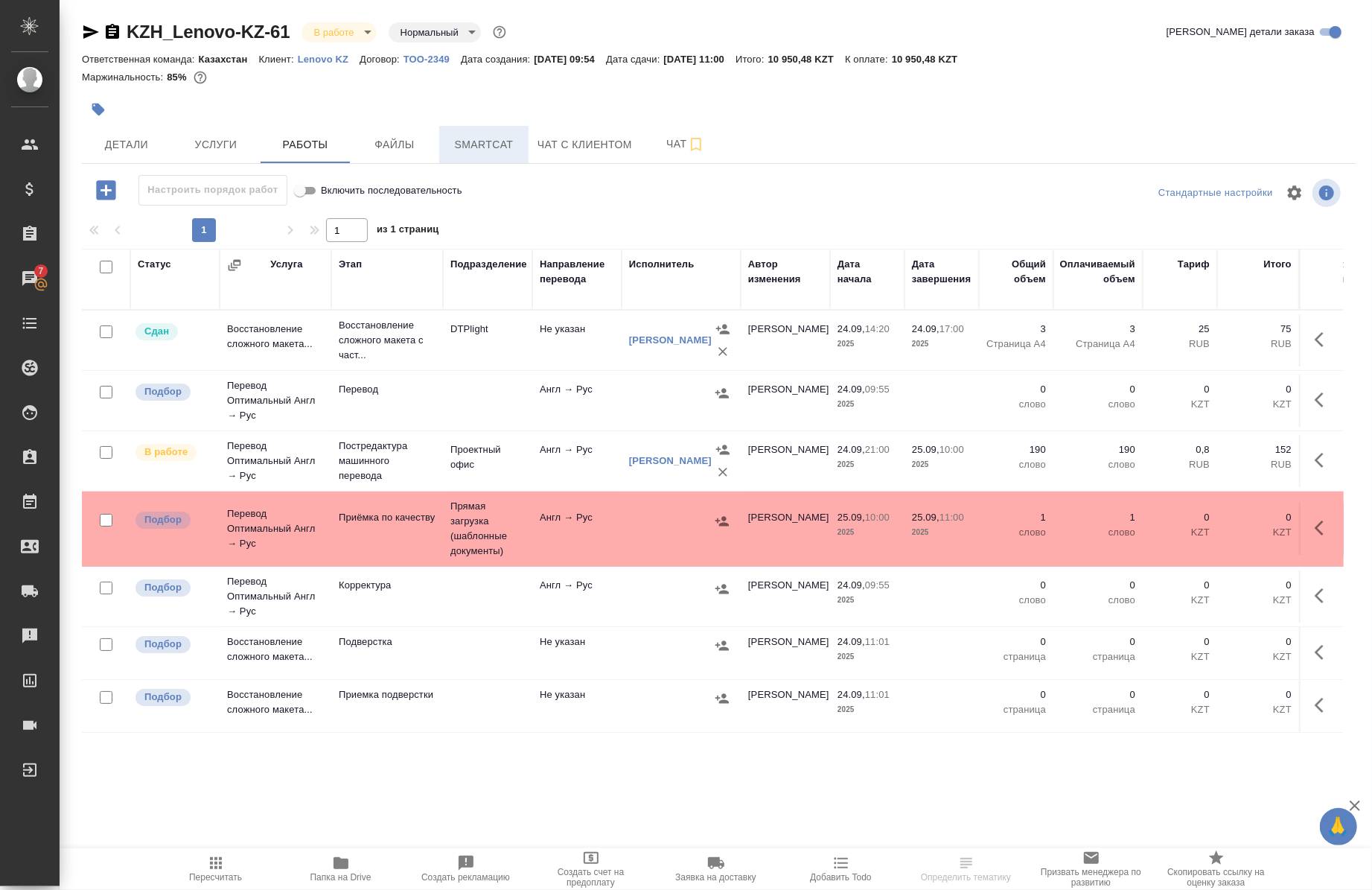
click at [480, 147] on span "Smartcat" at bounding box center [483, 145] width 71 height 19
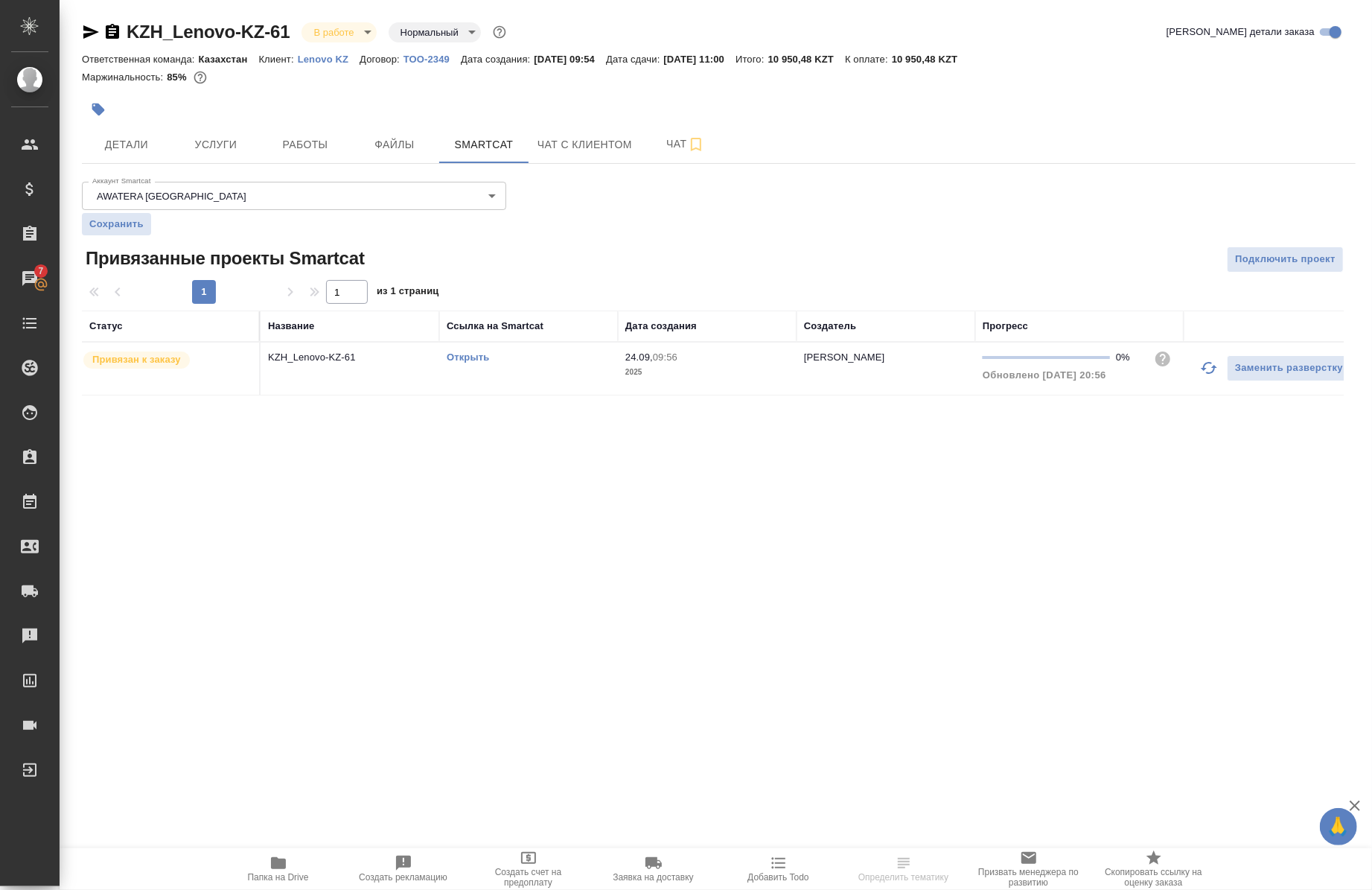
click at [466, 356] on link "Открыть" at bounding box center [468, 357] width 43 height 11
click at [321, 133] on button "Работы" at bounding box center [305, 144] width 89 height 37
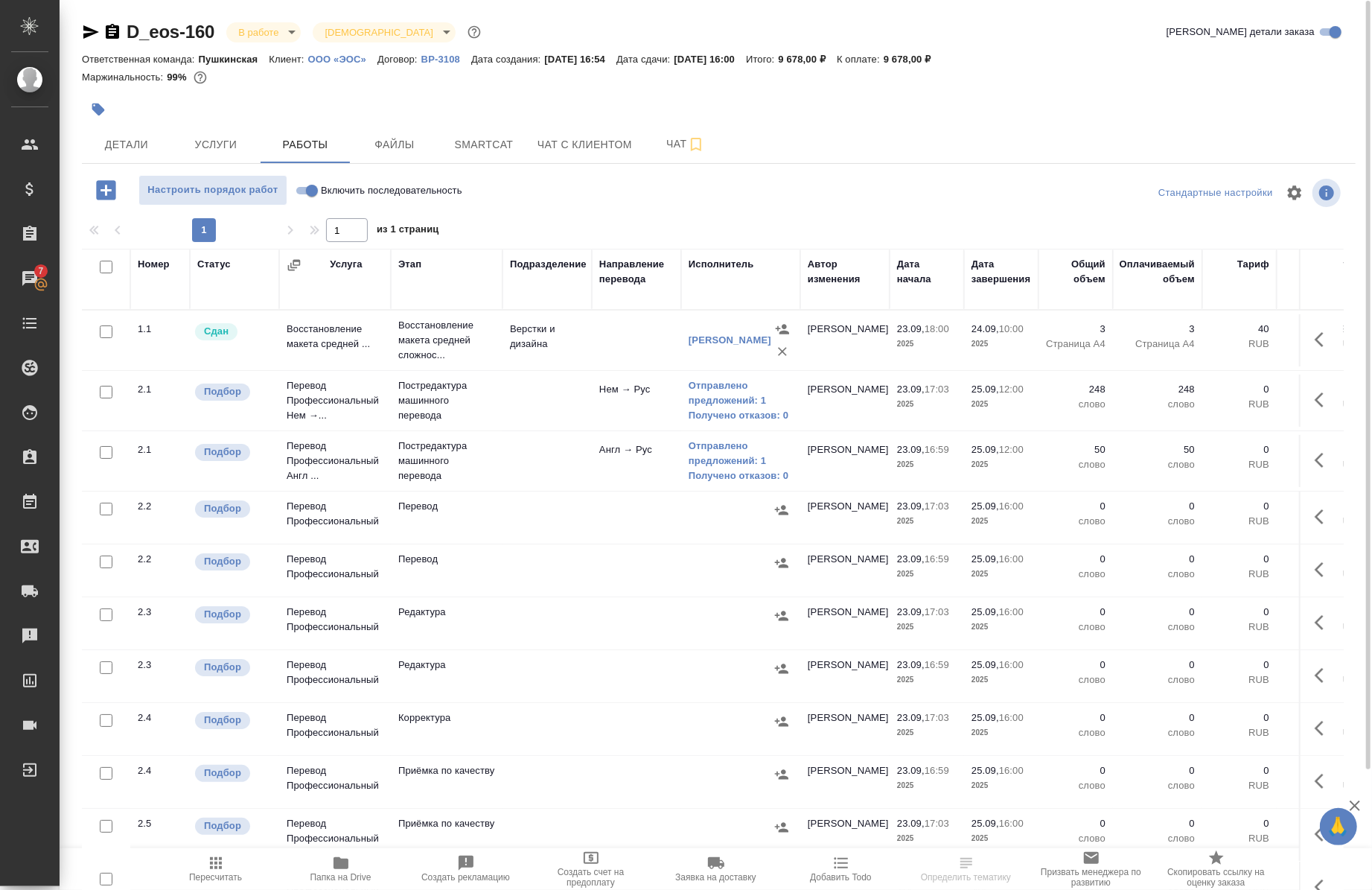
scroll to position [4, 0]
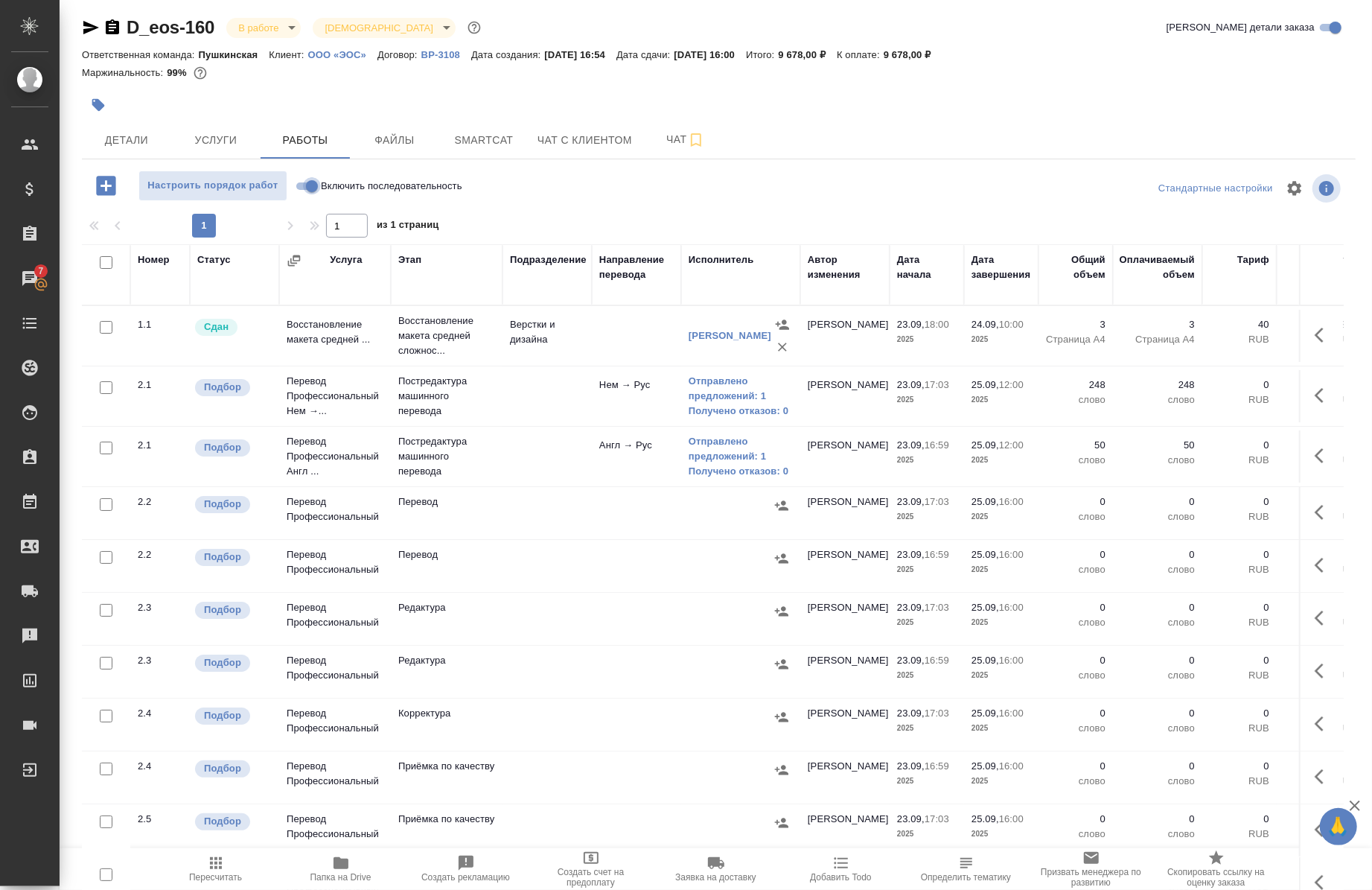
click at [307, 184] on input "Включить последовательность" at bounding box center [312, 186] width 54 height 18
checkbox input "true"
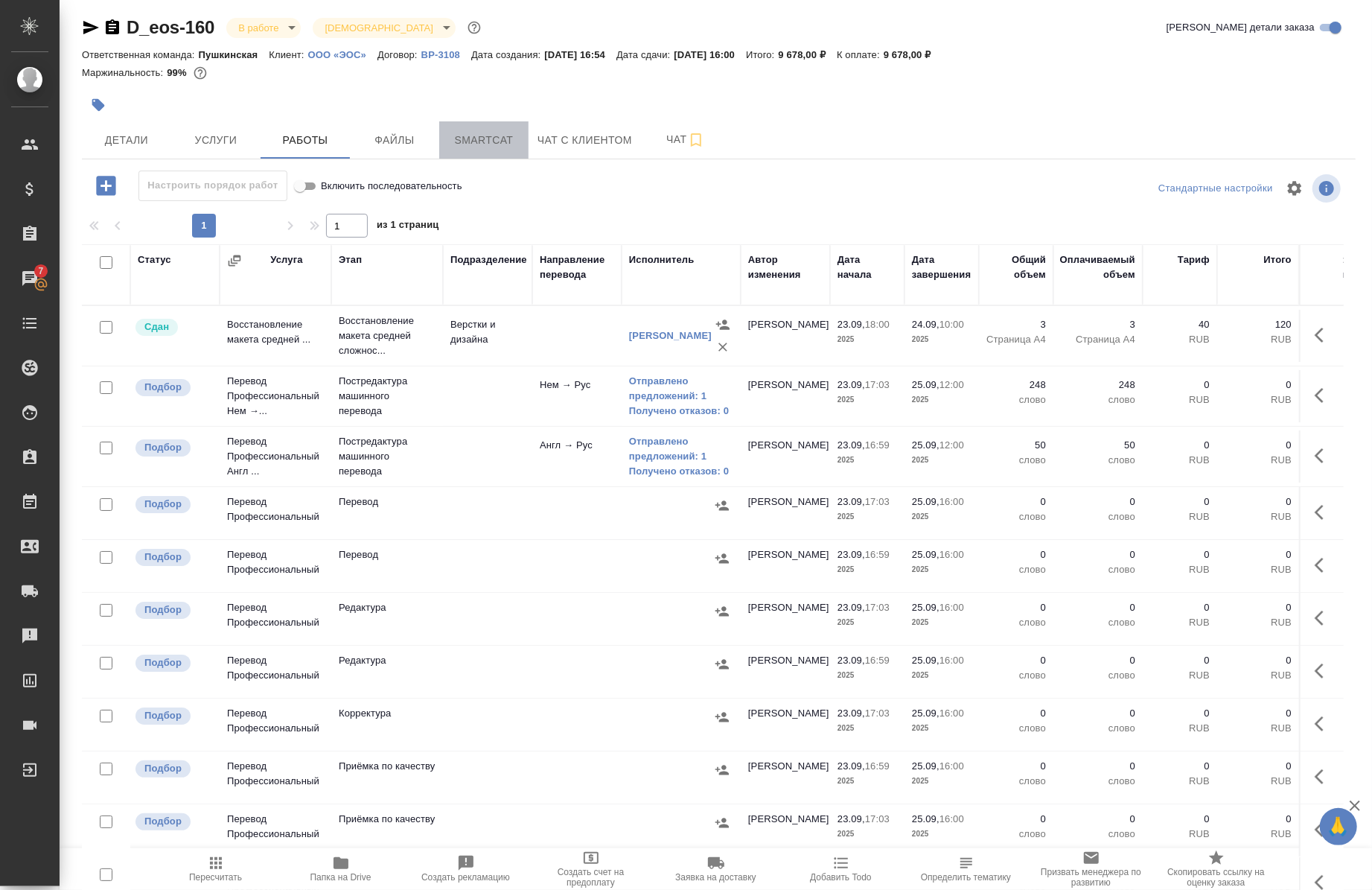
click at [493, 136] on span "Smartcat" at bounding box center [483, 141] width 71 height 19
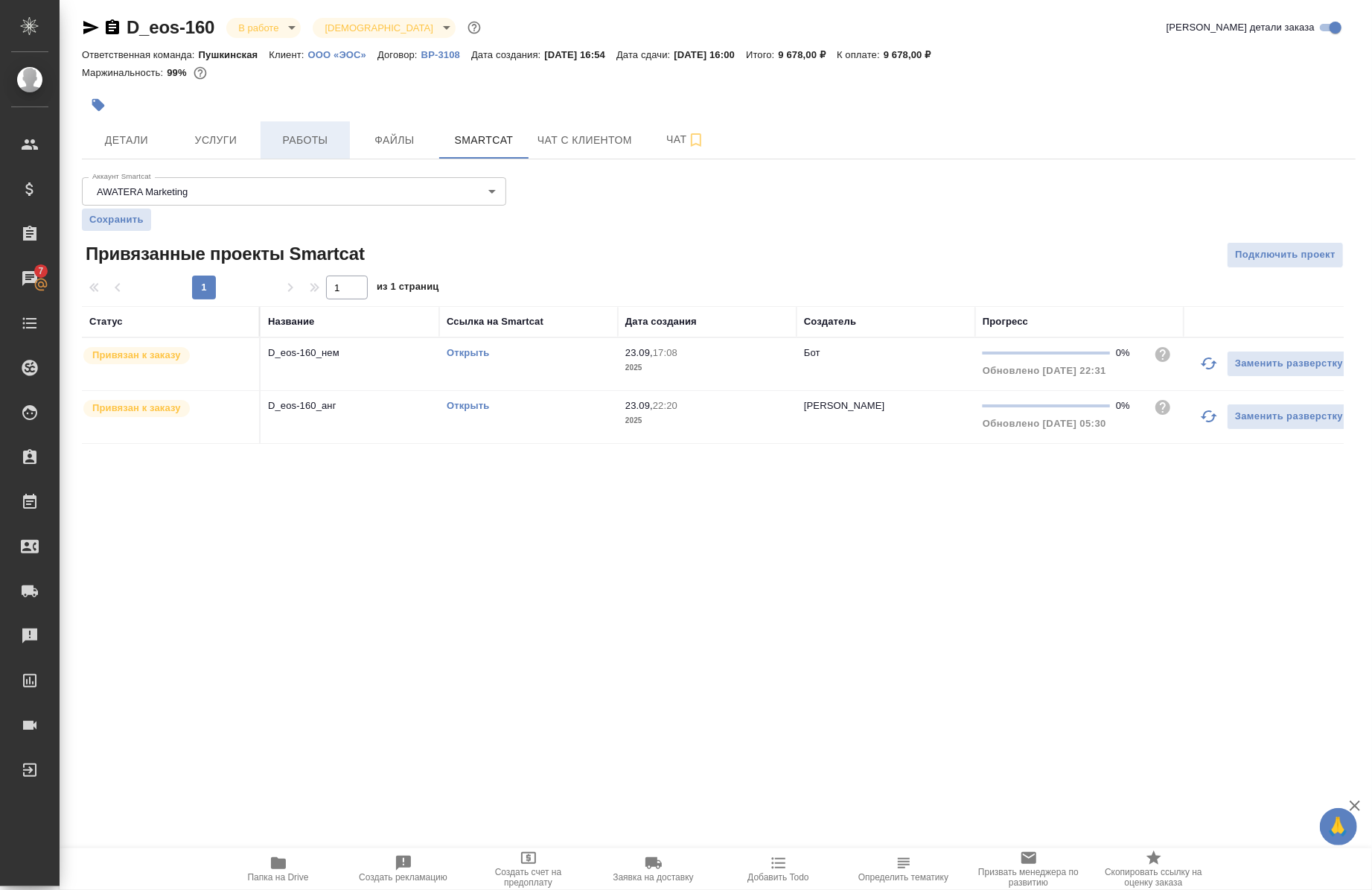
click at [306, 135] on span "Работы" at bounding box center [305, 141] width 71 height 19
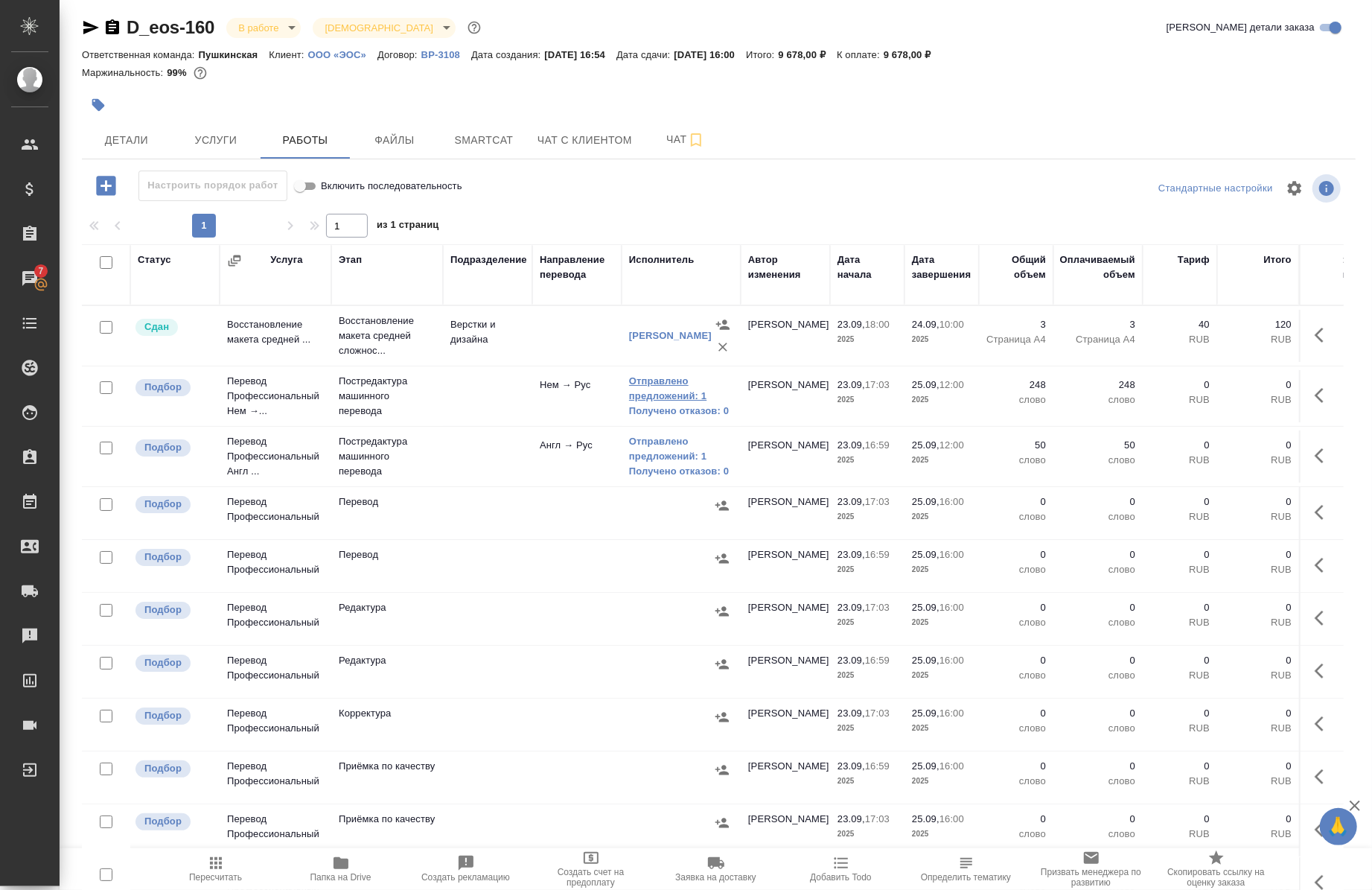
click at [674, 378] on link "Отправлено предложений: 1" at bounding box center [681, 388] width 105 height 30
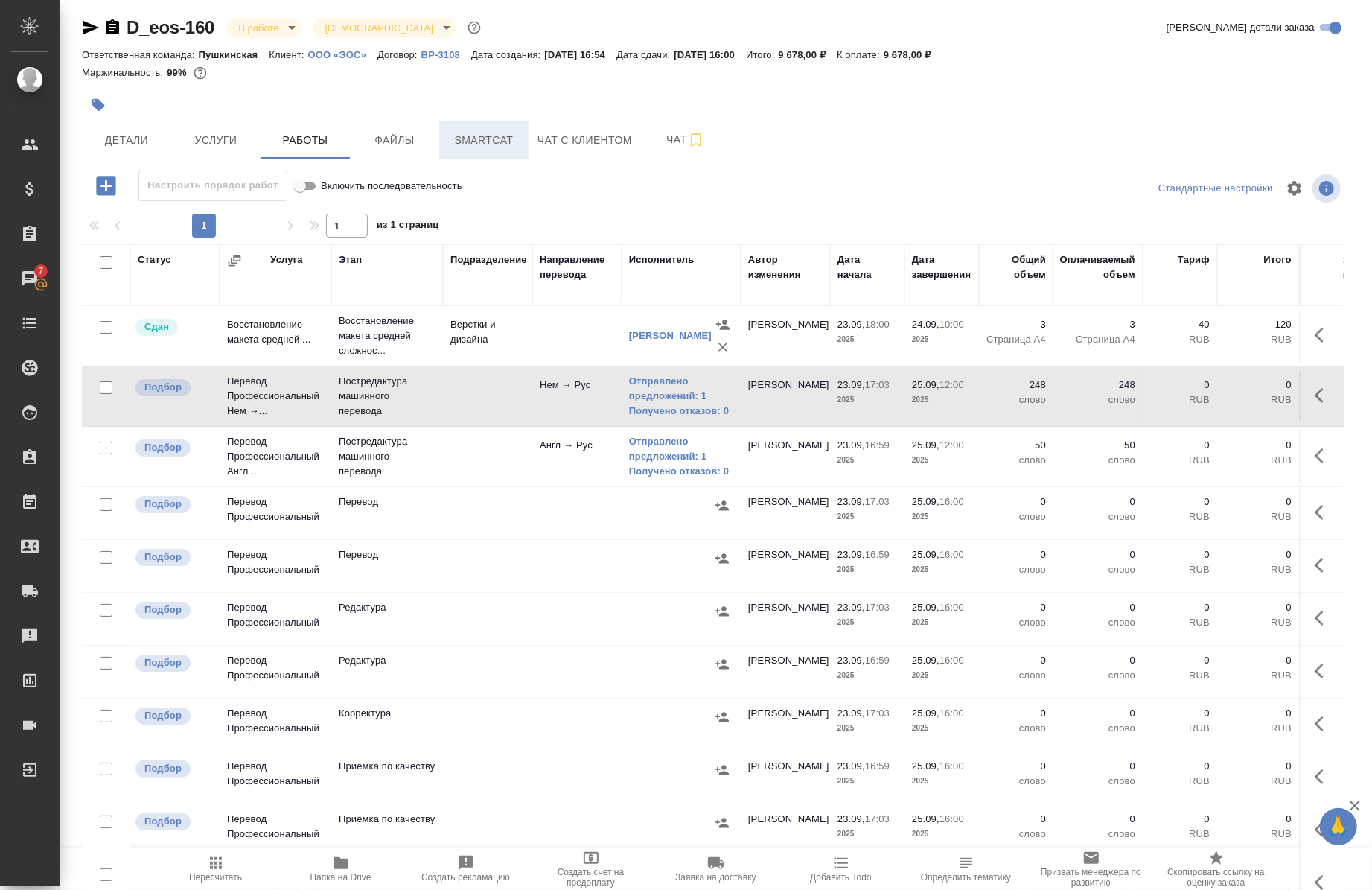
click at [474, 145] on span "Smartcat" at bounding box center [483, 141] width 71 height 19
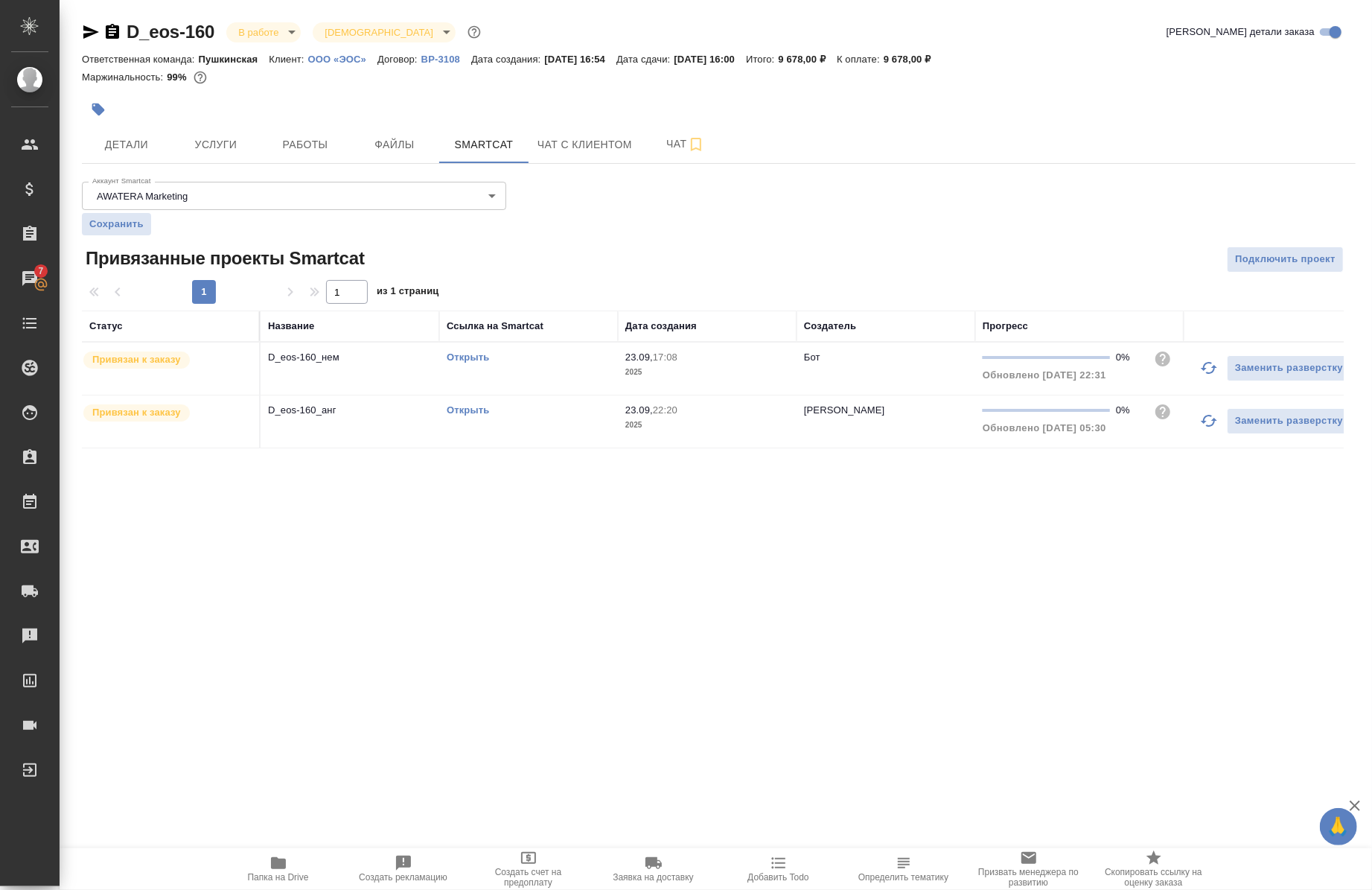
click at [473, 353] on link "Открыть" at bounding box center [468, 357] width 43 height 11
click at [255, 879] on span "Папка на Drive" at bounding box center [278, 878] width 61 height 10
click at [286, 873] on span "Папка на Drive" at bounding box center [278, 878] width 61 height 10
click at [289, 877] on span "Папка на Drive" at bounding box center [278, 878] width 61 height 10
click at [87, 26] on icon "button" at bounding box center [91, 32] width 18 height 18
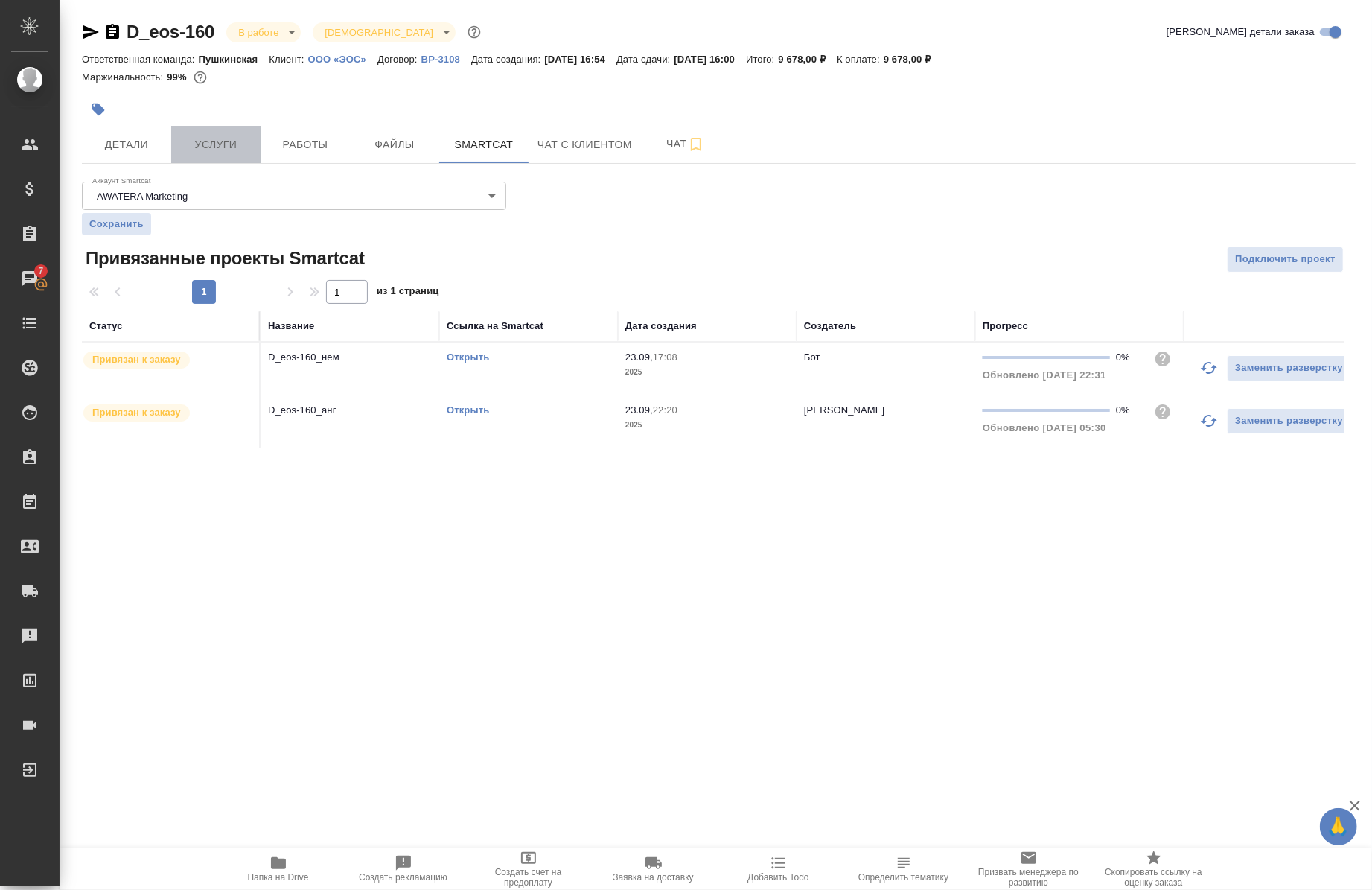
click at [206, 128] on button "Услуги" at bounding box center [216, 144] width 89 height 37
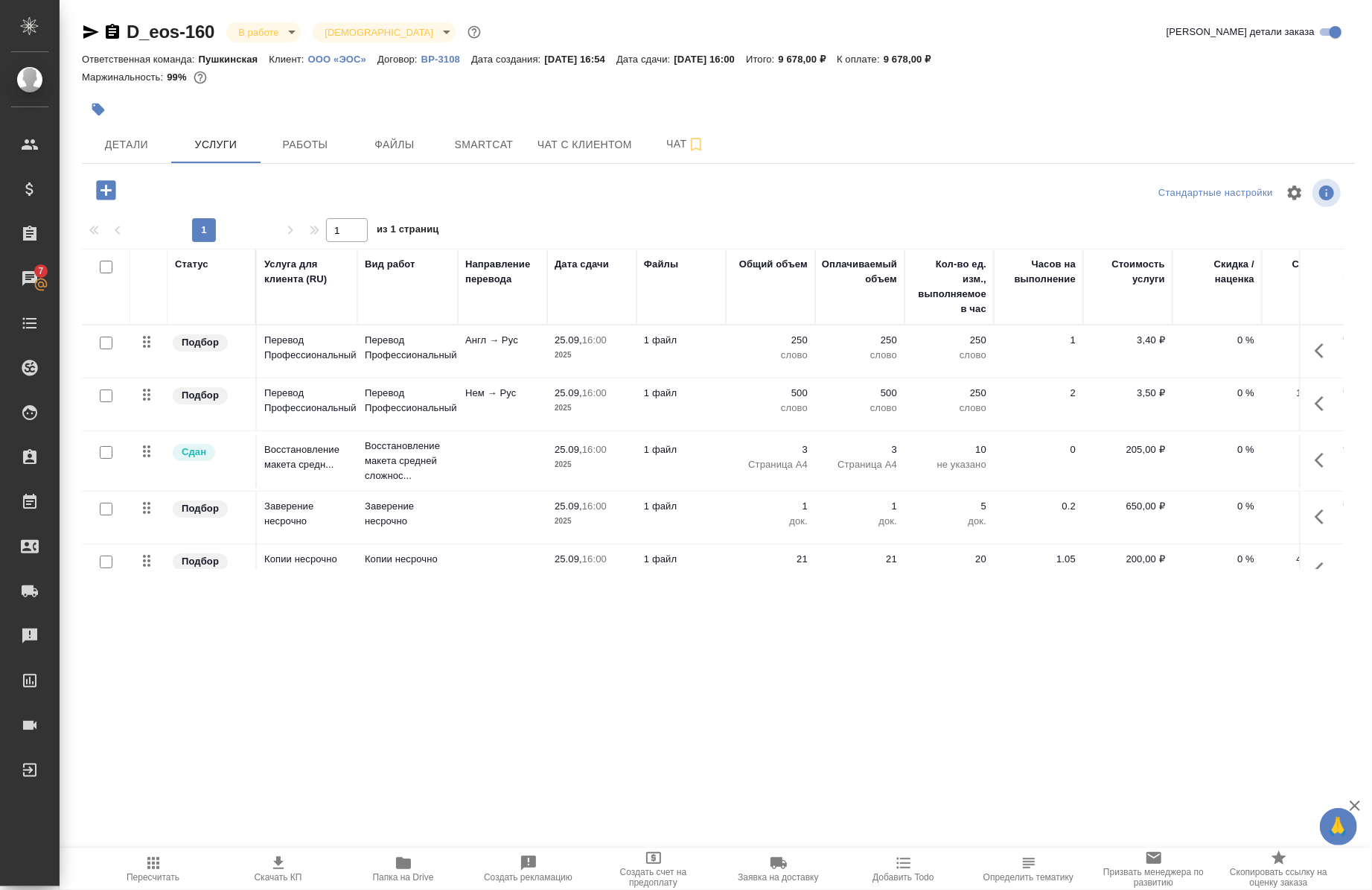
click at [1306, 403] on button "button" at bounding box center [1324, 404] width 36 height 36
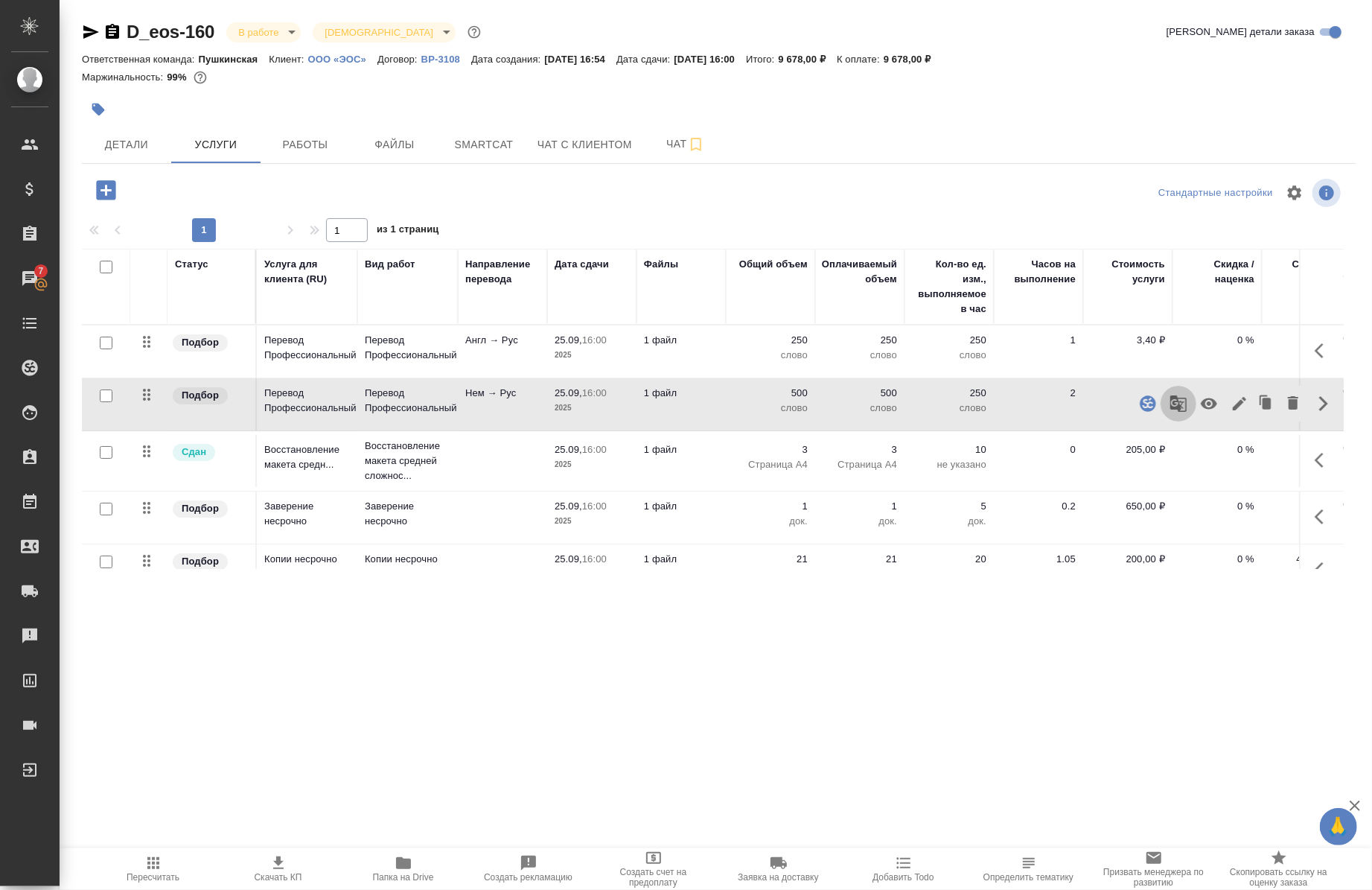
click at [1169, 414] on button "button" at bounding box center [1179, 404] width 36 height 36
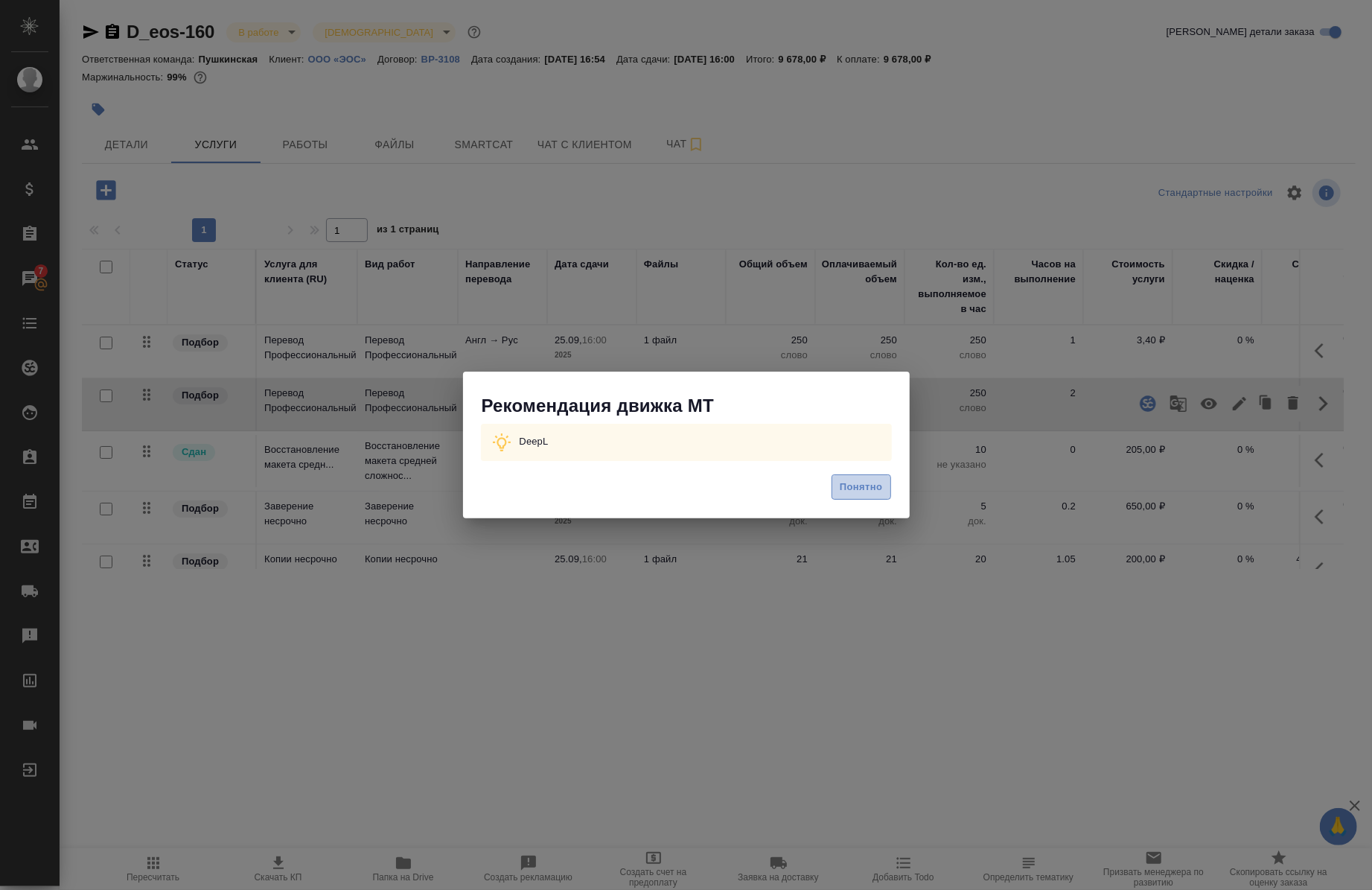
click at [854, 493] on span "Понятно" at bounding box center [861, 488] width 43 height 17
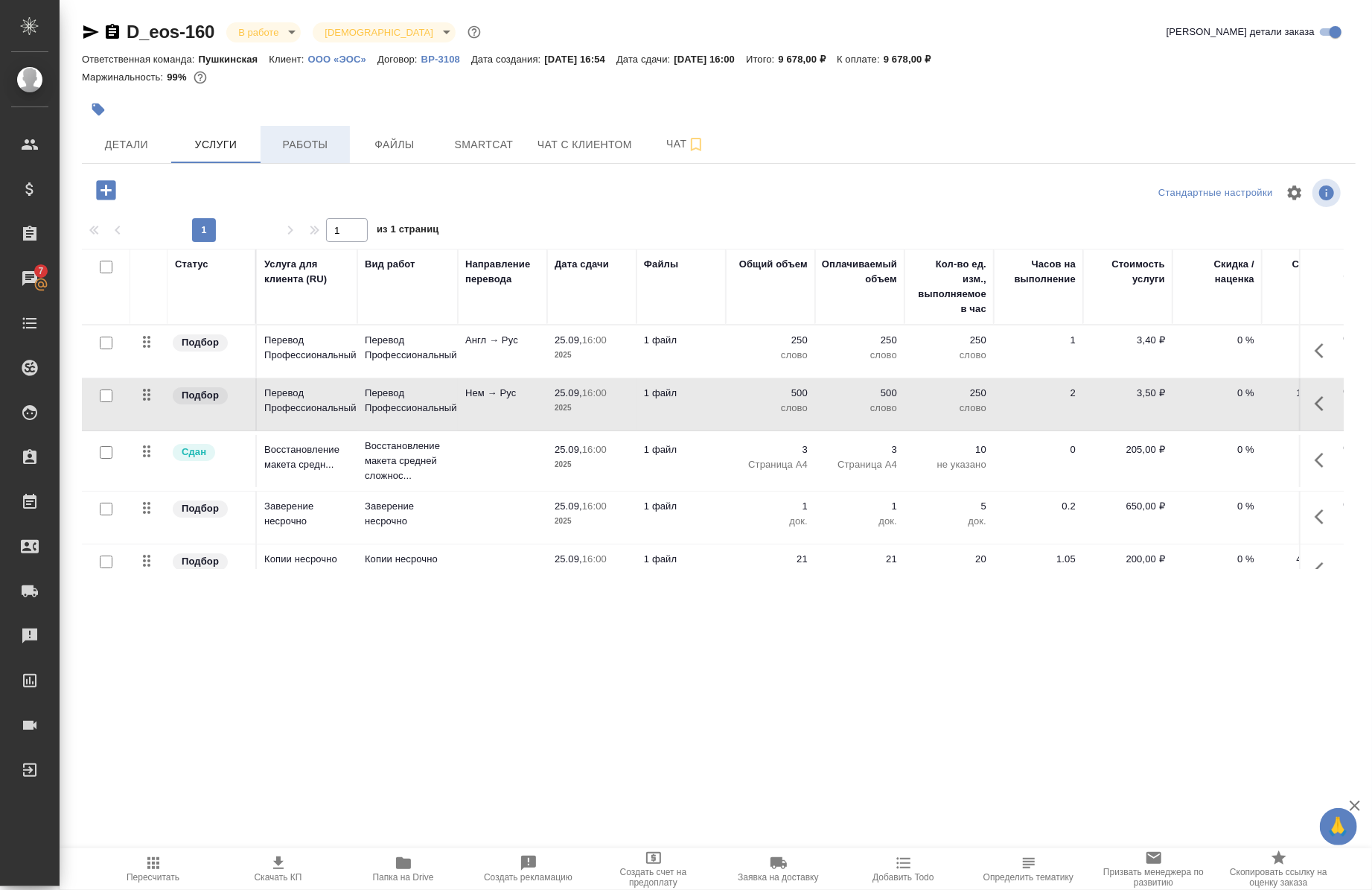
click at [317, 147] on span "Работы" at bounding box center [305, 145] width 71 height 19
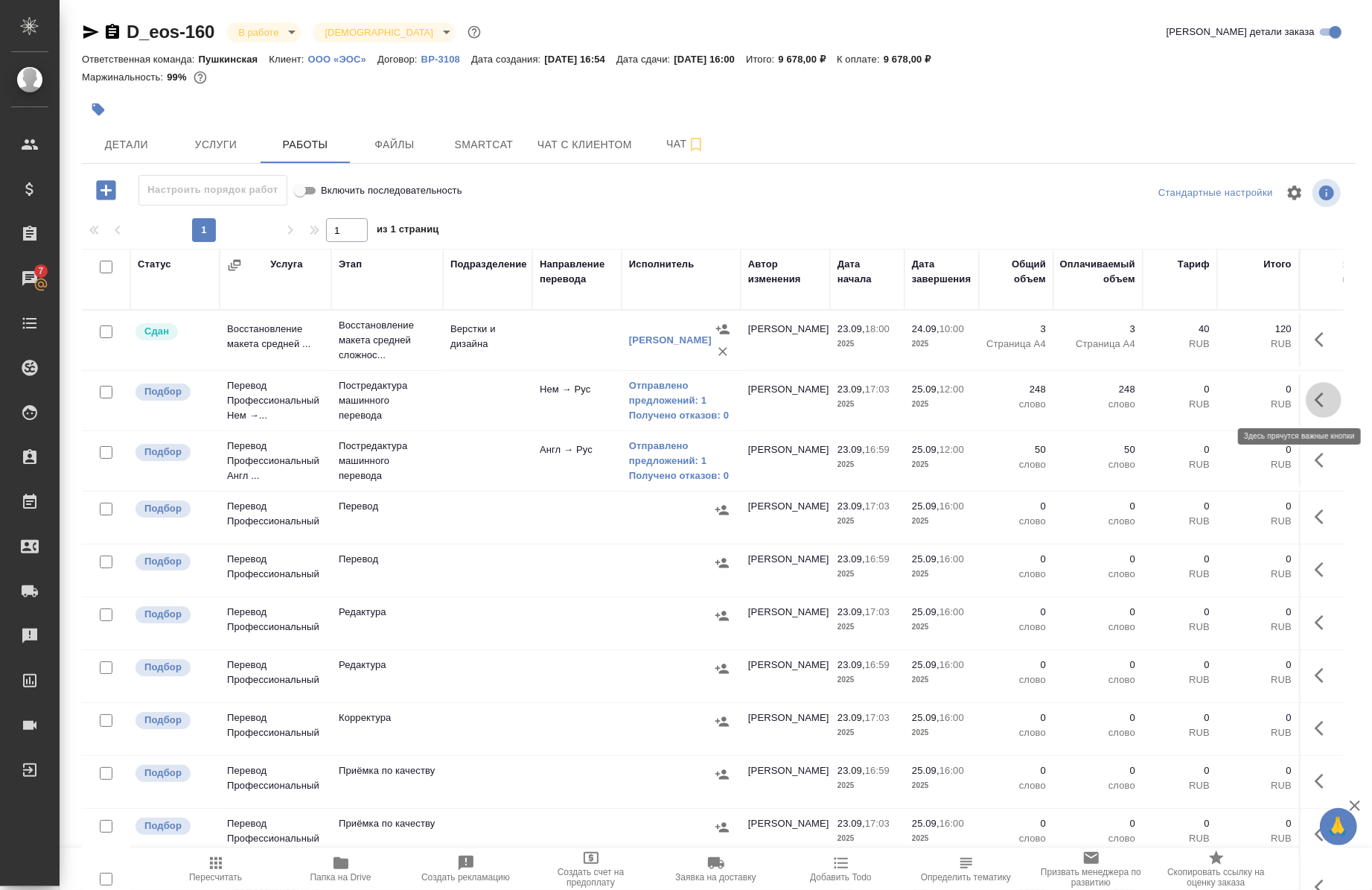
click at [1306, 410] on button "button" at bounding box center [1324, 400] width 36 height 36
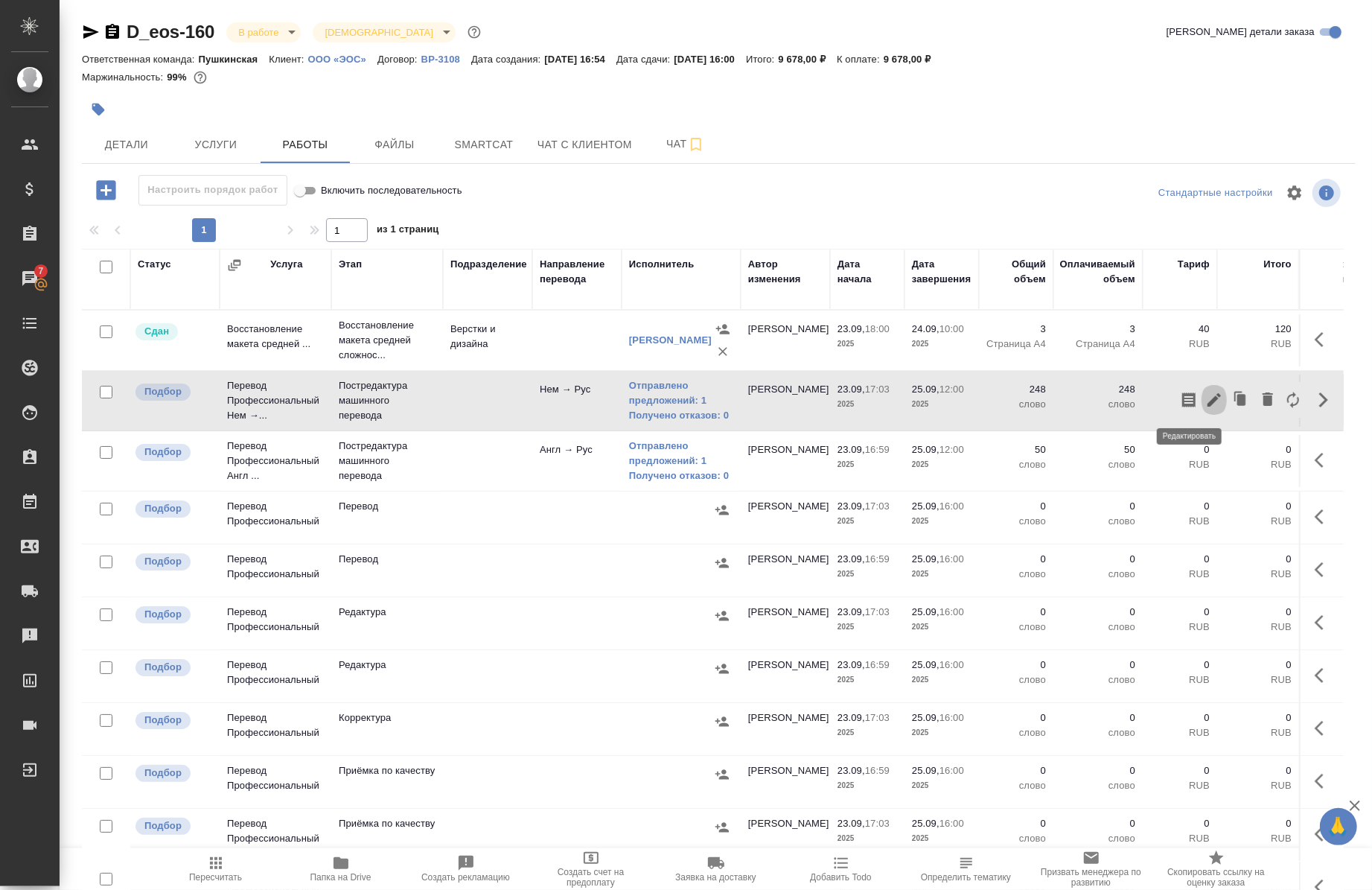
click at [1207, 400] on icon "button" at bounding box center [1214, 400] width 14 height 14
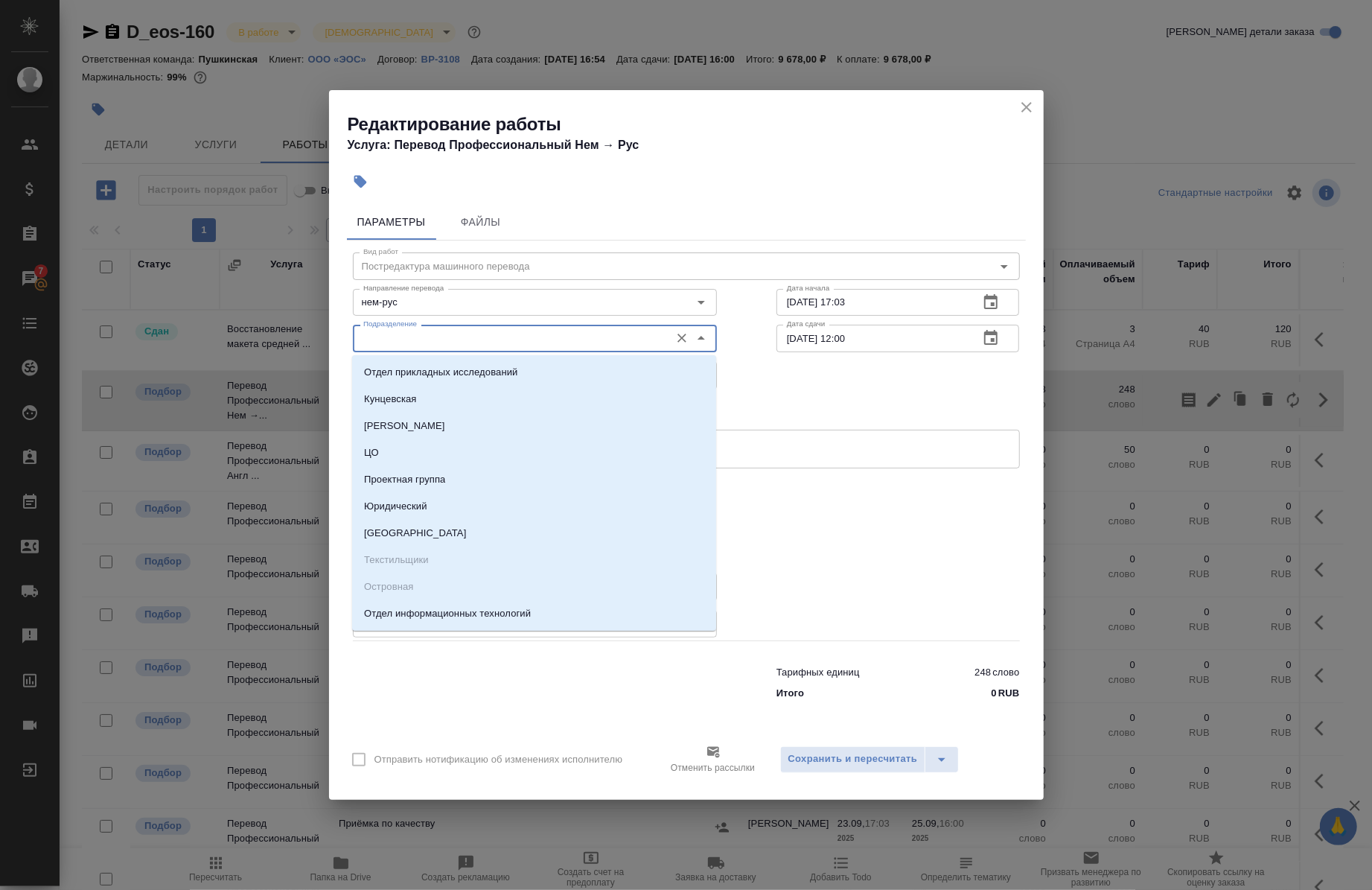
click at [630, 346] on input "Подразделение" at bounding box center [510, 338] width 305 height 18
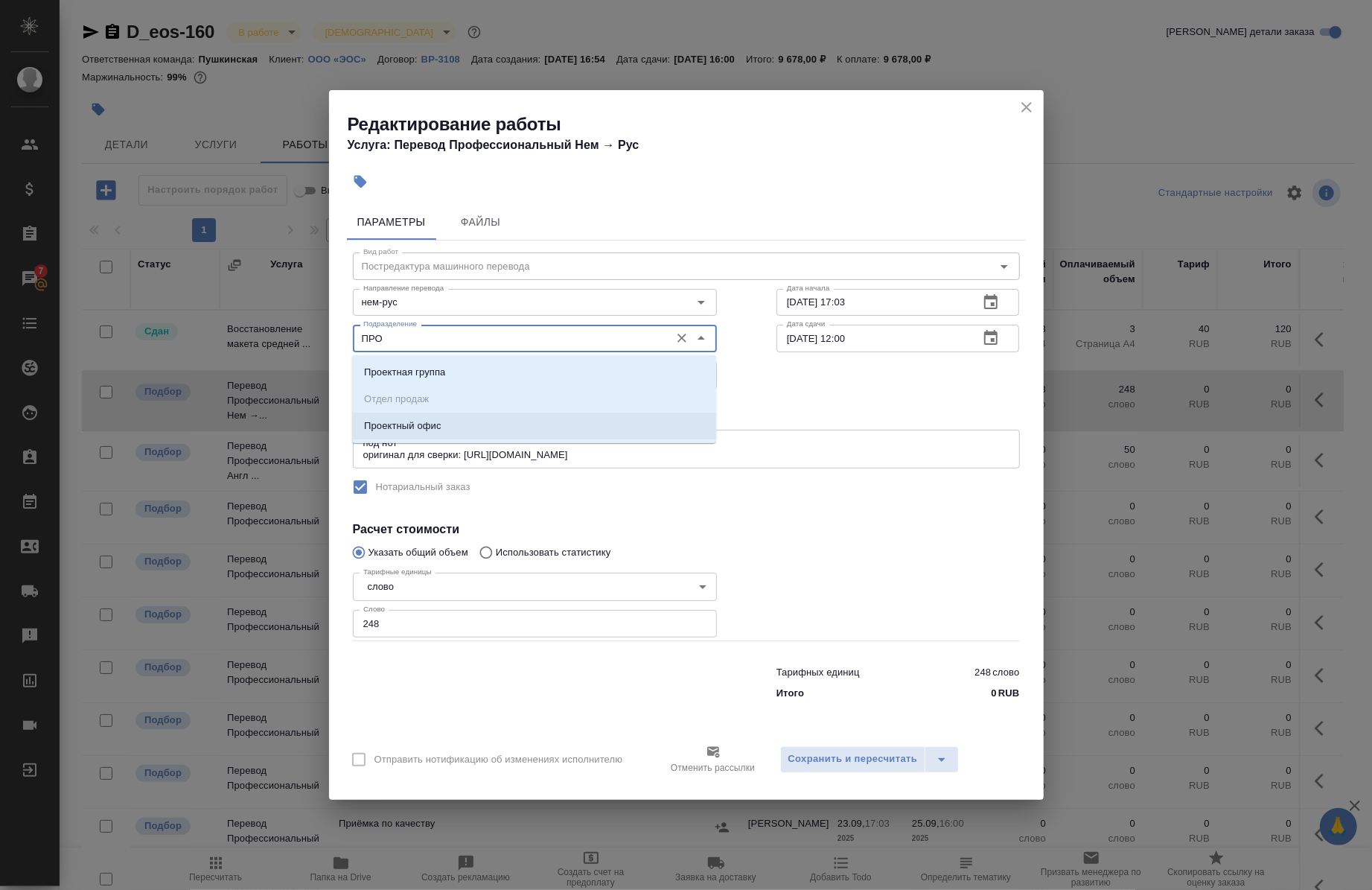
click at [470, 425] on li "Проектный офис" at bounding box center [534, 425] width 364 height 27
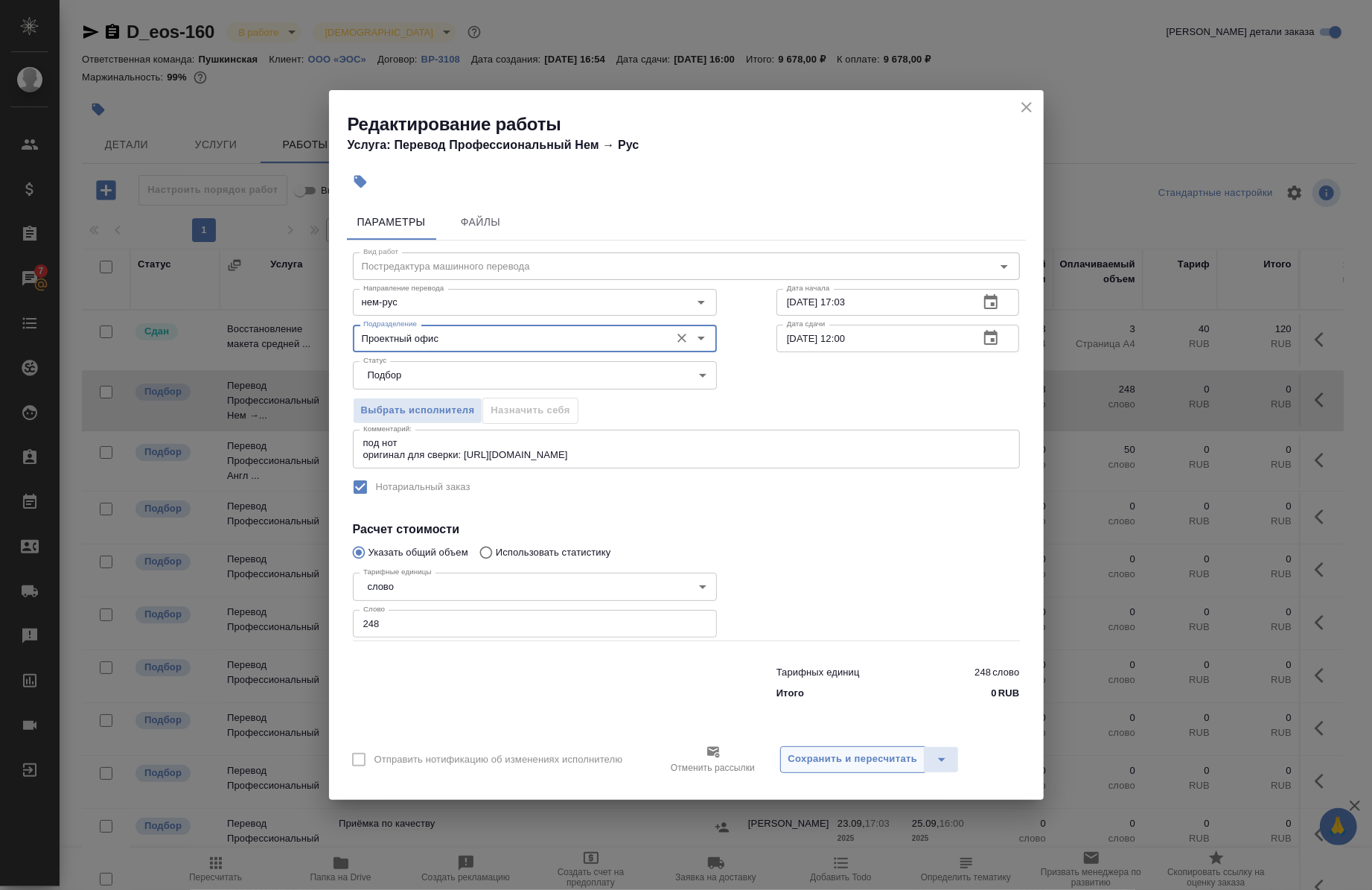
type input "Проектный офис"
click at [832, 760] on span "Сохранить и пересчитать" at bounding box center [853, 760] width 129 height 17
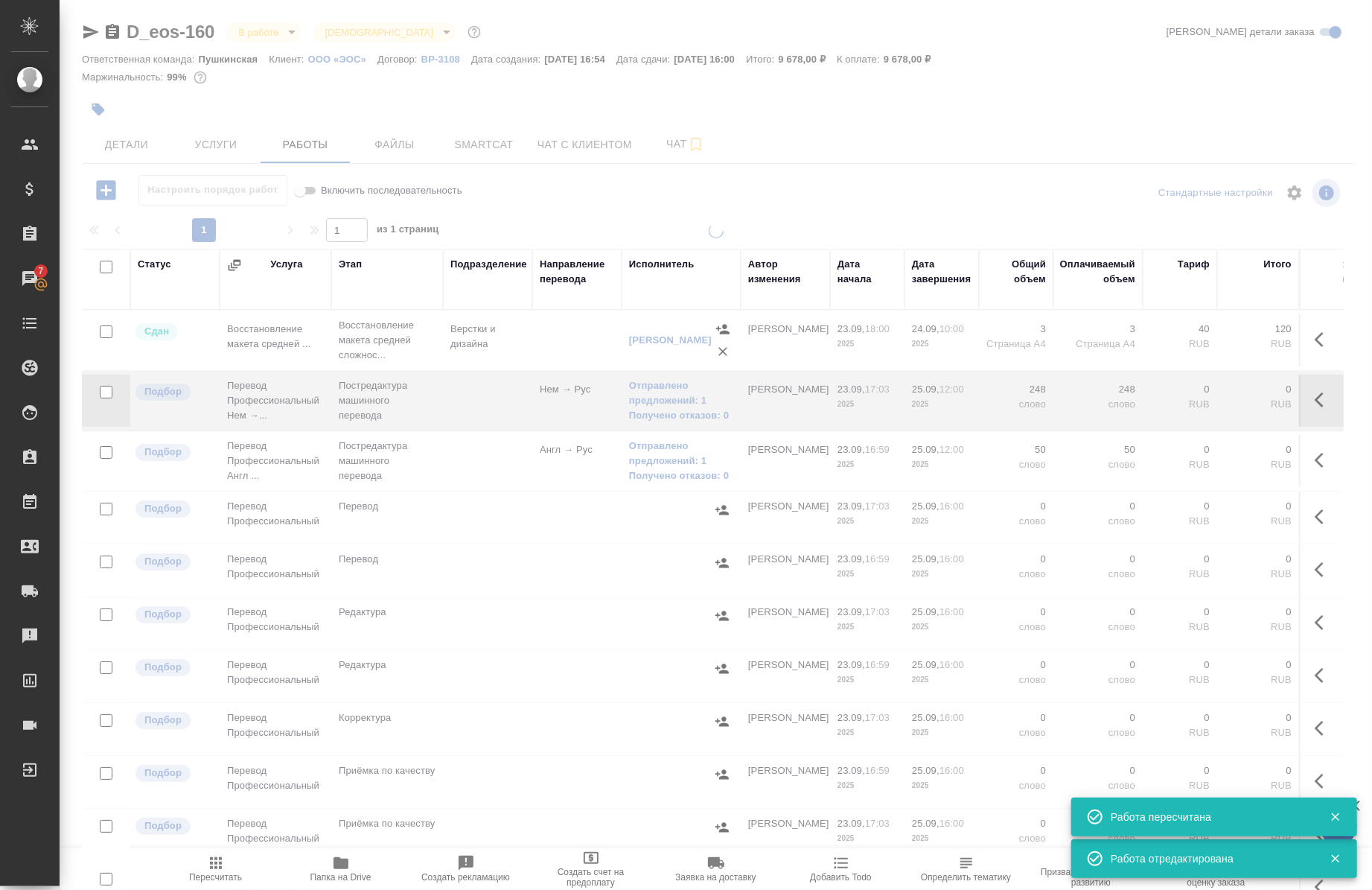
click at [832, 760] on div at bounding box center [716, 557] width 1313 height 667
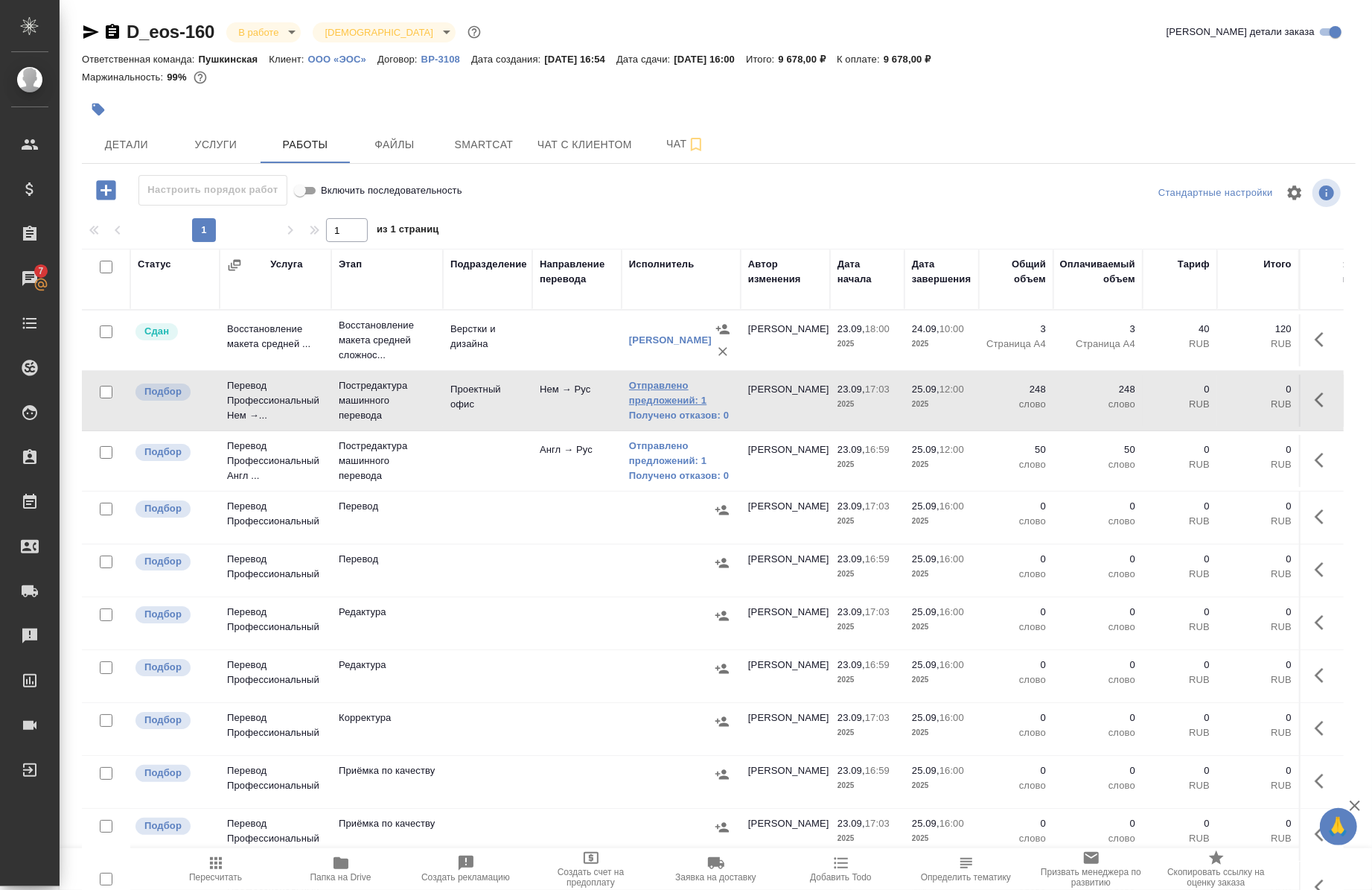
click at [662, 400] on link "Отправлено предложений: 1" at bounding box center [681, 393] width 105 height 30
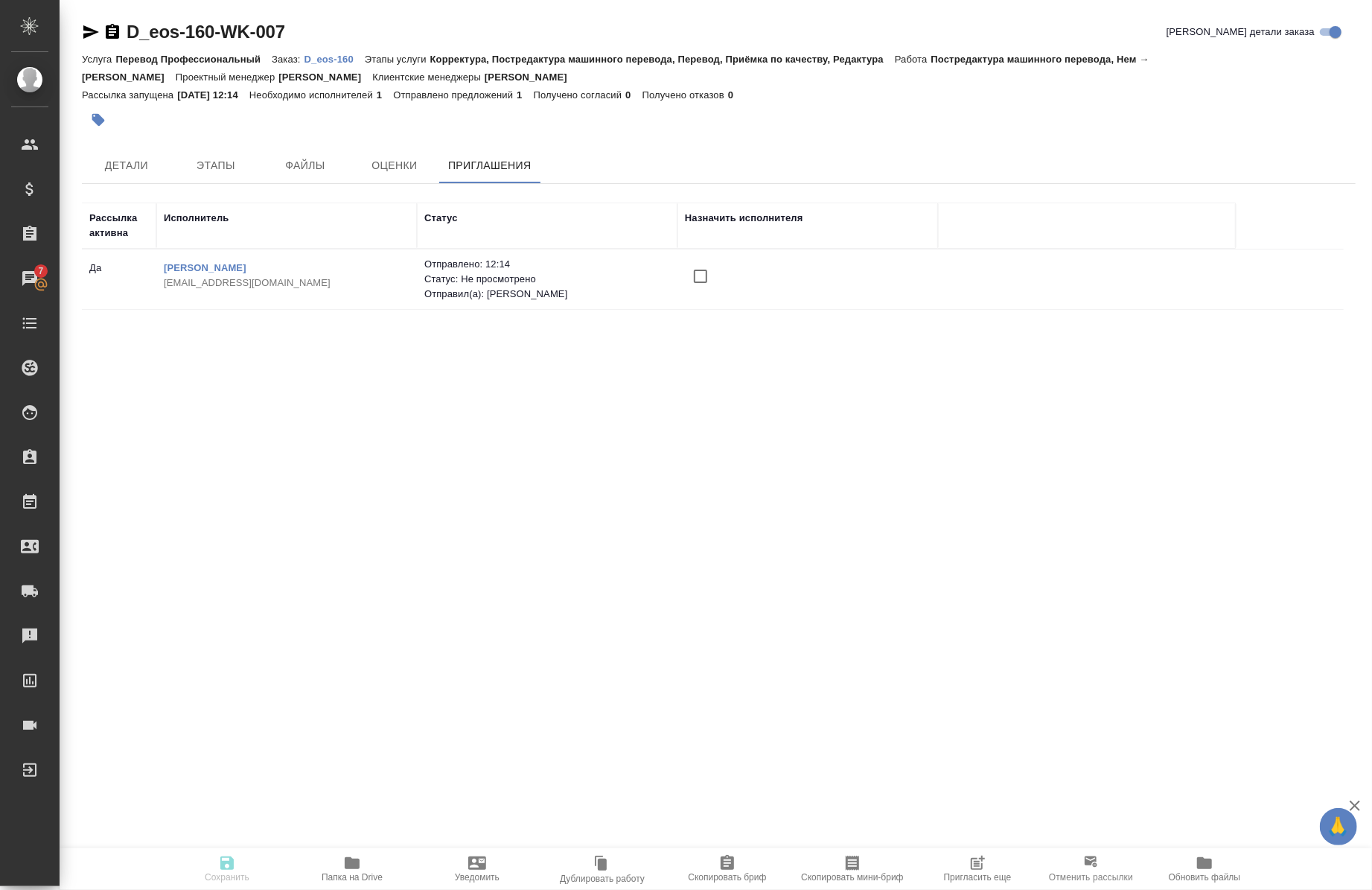
click at [977, 884] on button "Пригласить еще" at bounding box center [978, 869] width 125 height 42
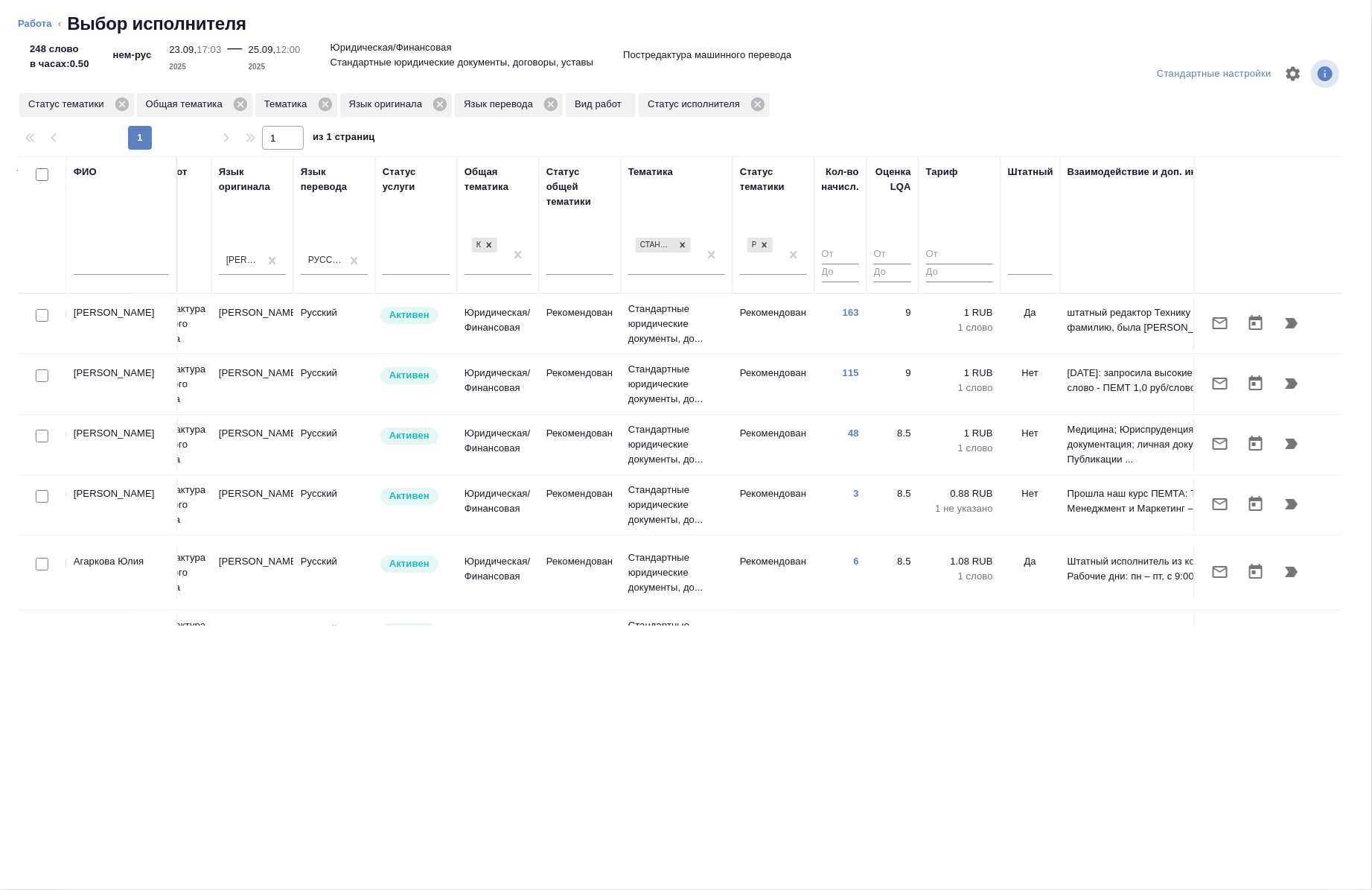
scroll to position [0, 725]
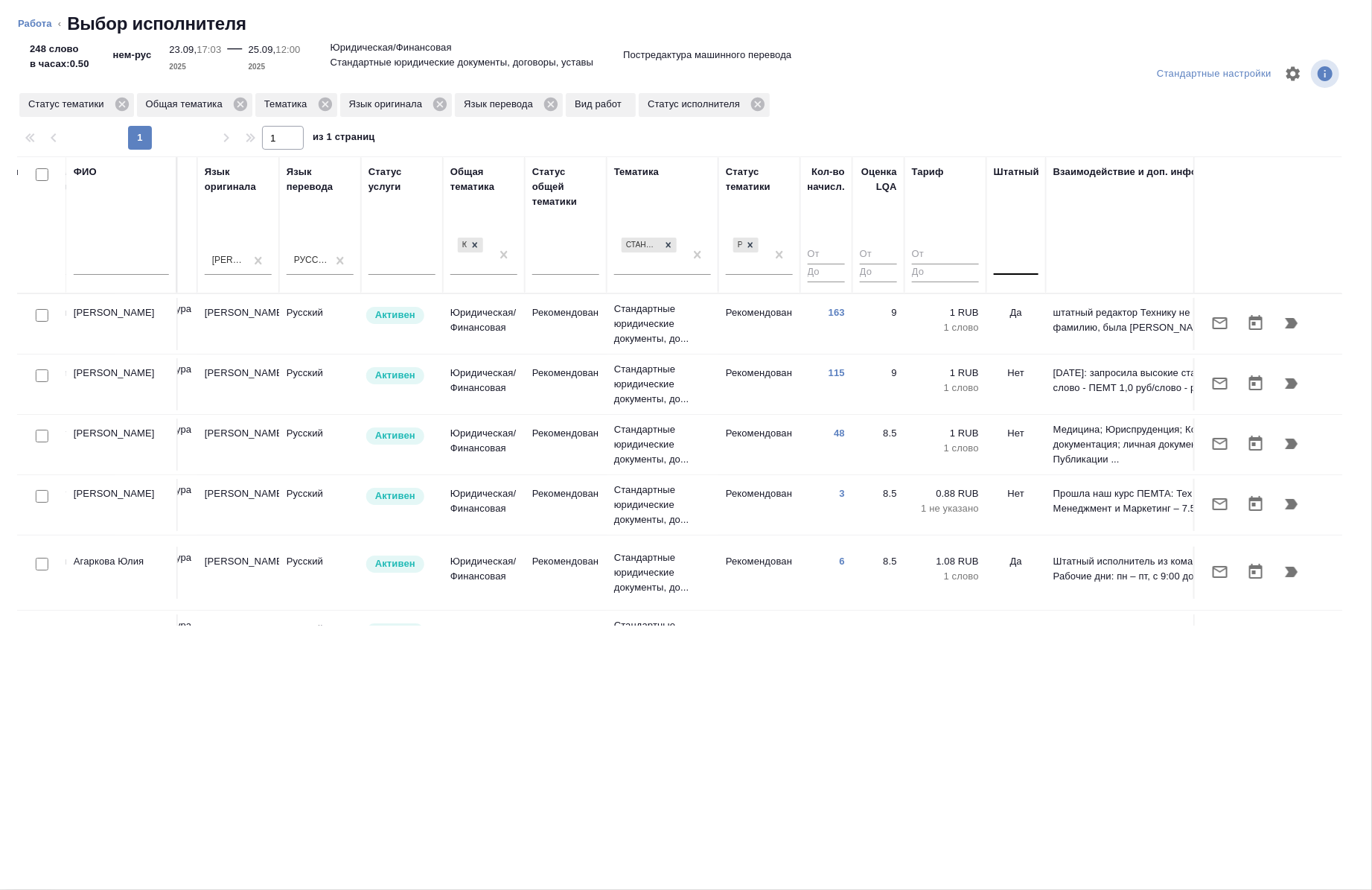
click at [1003, 262] on div at bounding box center [1016, 260] width 45 height 21
click at [1014, 300] on div "Нет" at bounding box center [1105, 307] width 224 height 27
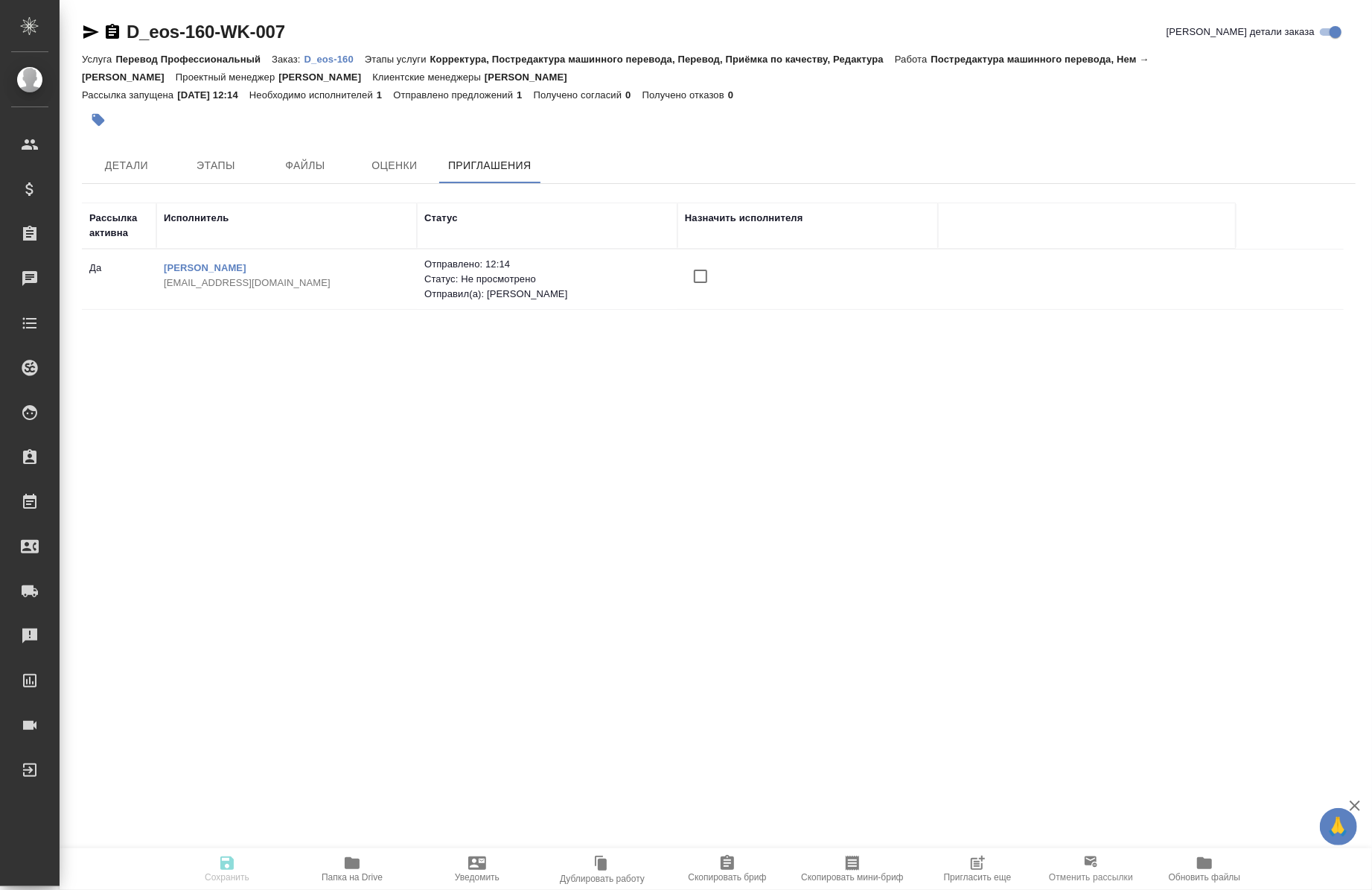
click at [979, 850] on button "Пригласить еще" at bounding box center [978, 869] width 125 height 42
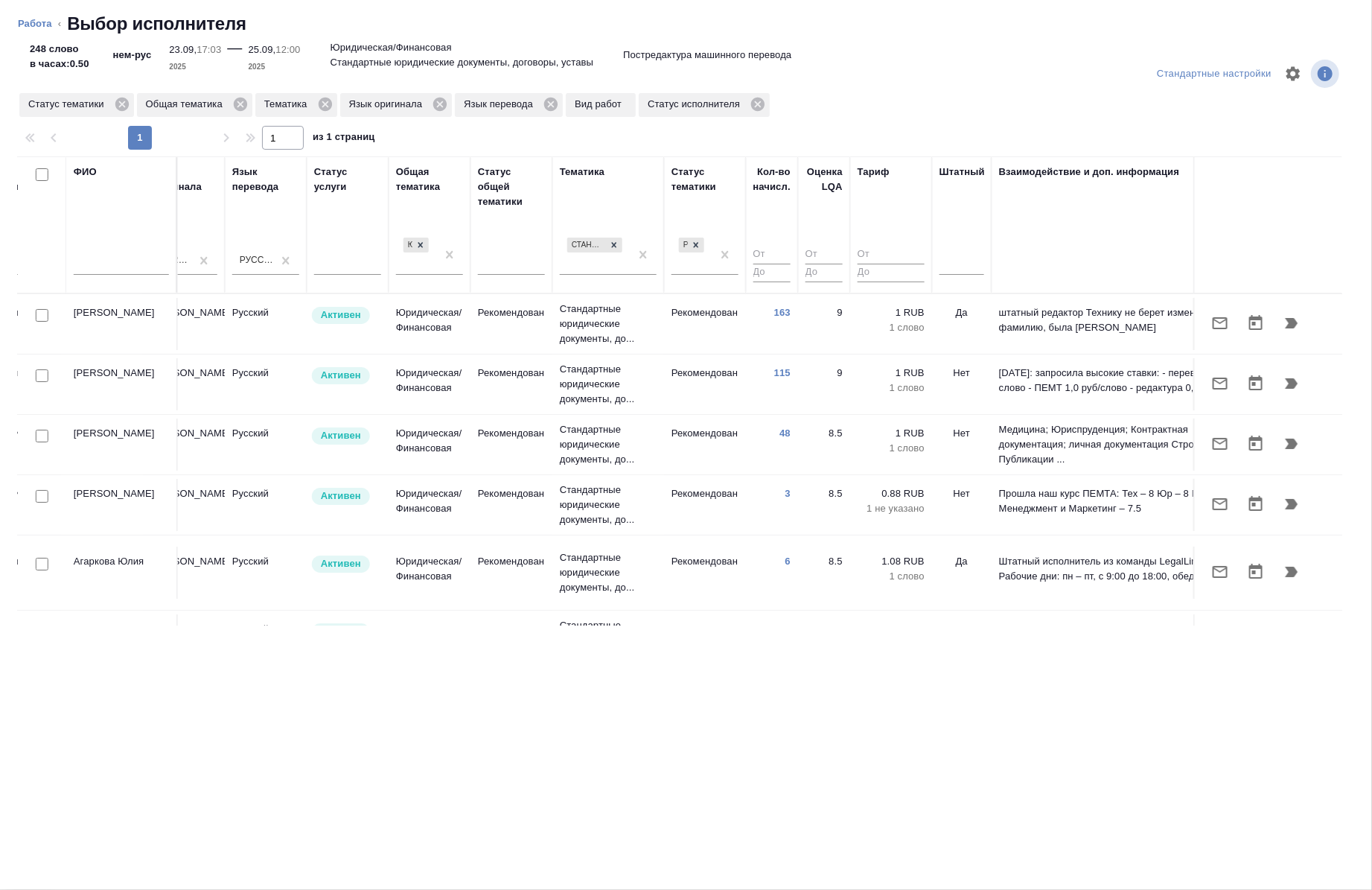
scroll to position [0, 778]
click at [951, 258] on div at bounding box center [963, 260] width 45 height 21
click at [963, 299] on div "Нет" at bounding box center [1052, 307] width 224 height 27
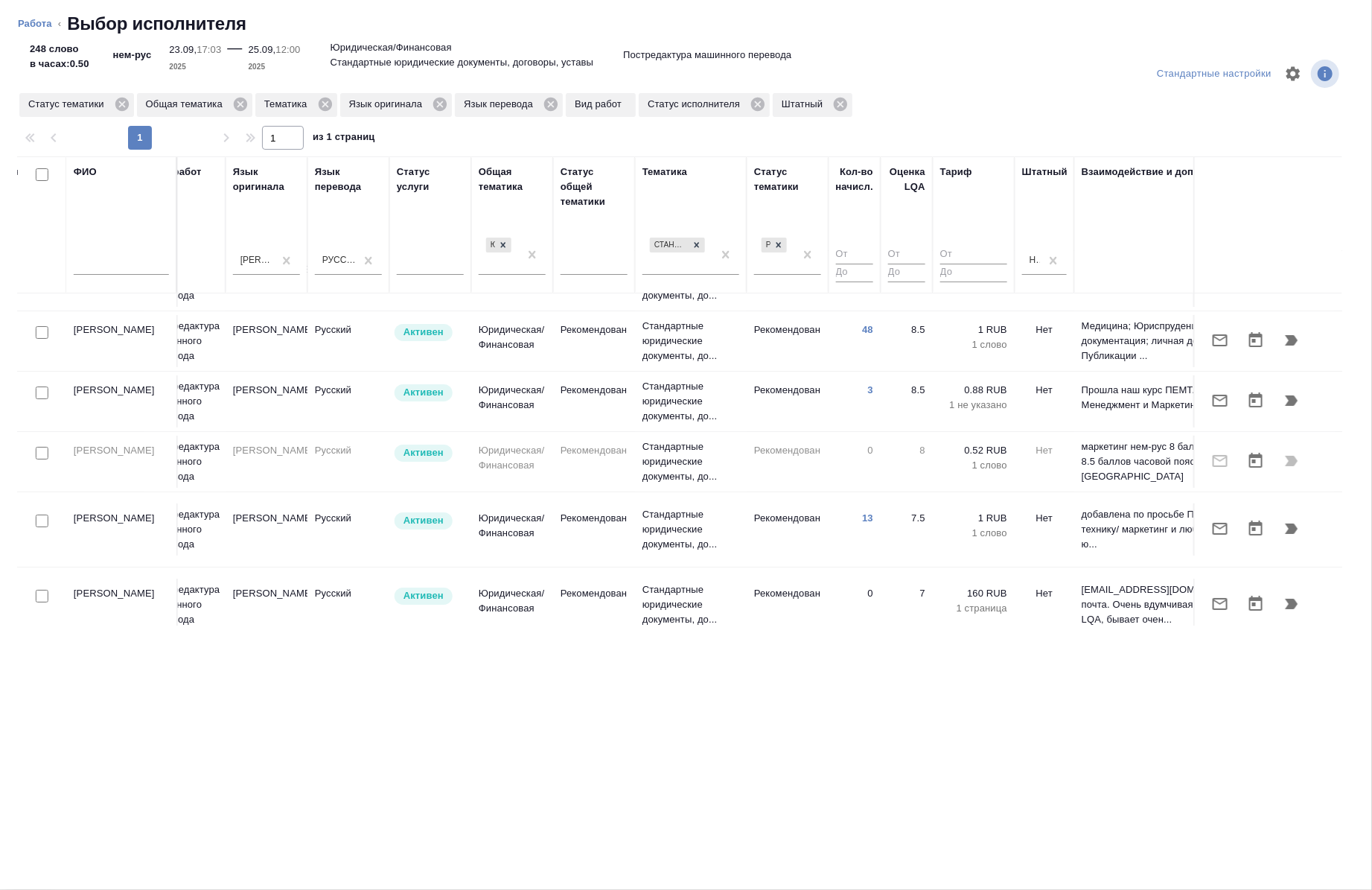
scroll to position [43, 700]
click at [40, 327] on input "checkbox" at bounding box center [42, 333] width 13 height 13
checkbox input "true"
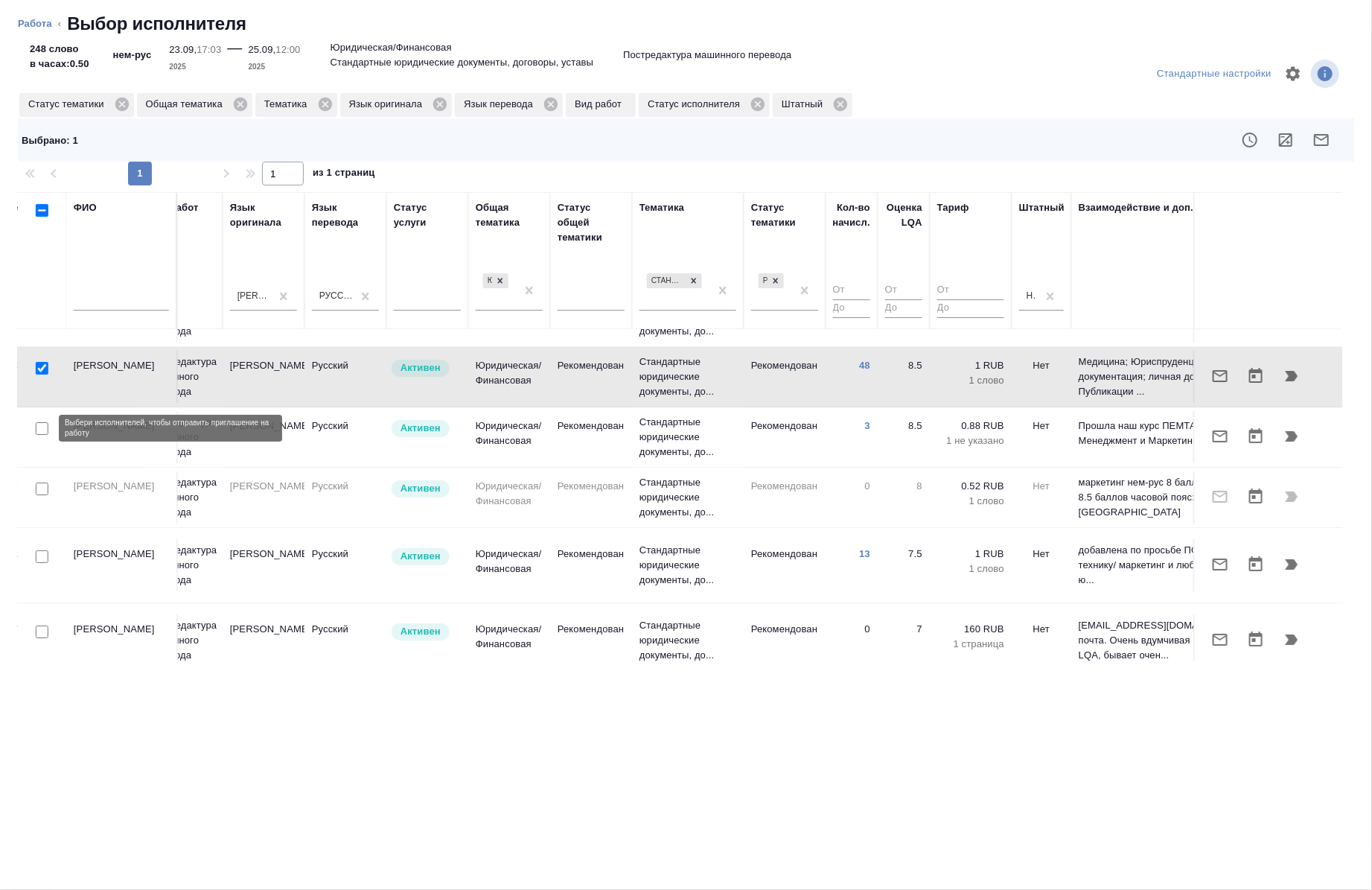
click at [40, 435] on input "checkbox" at bounding box center [42, 429] width 13 height 13
checkbox input "true"
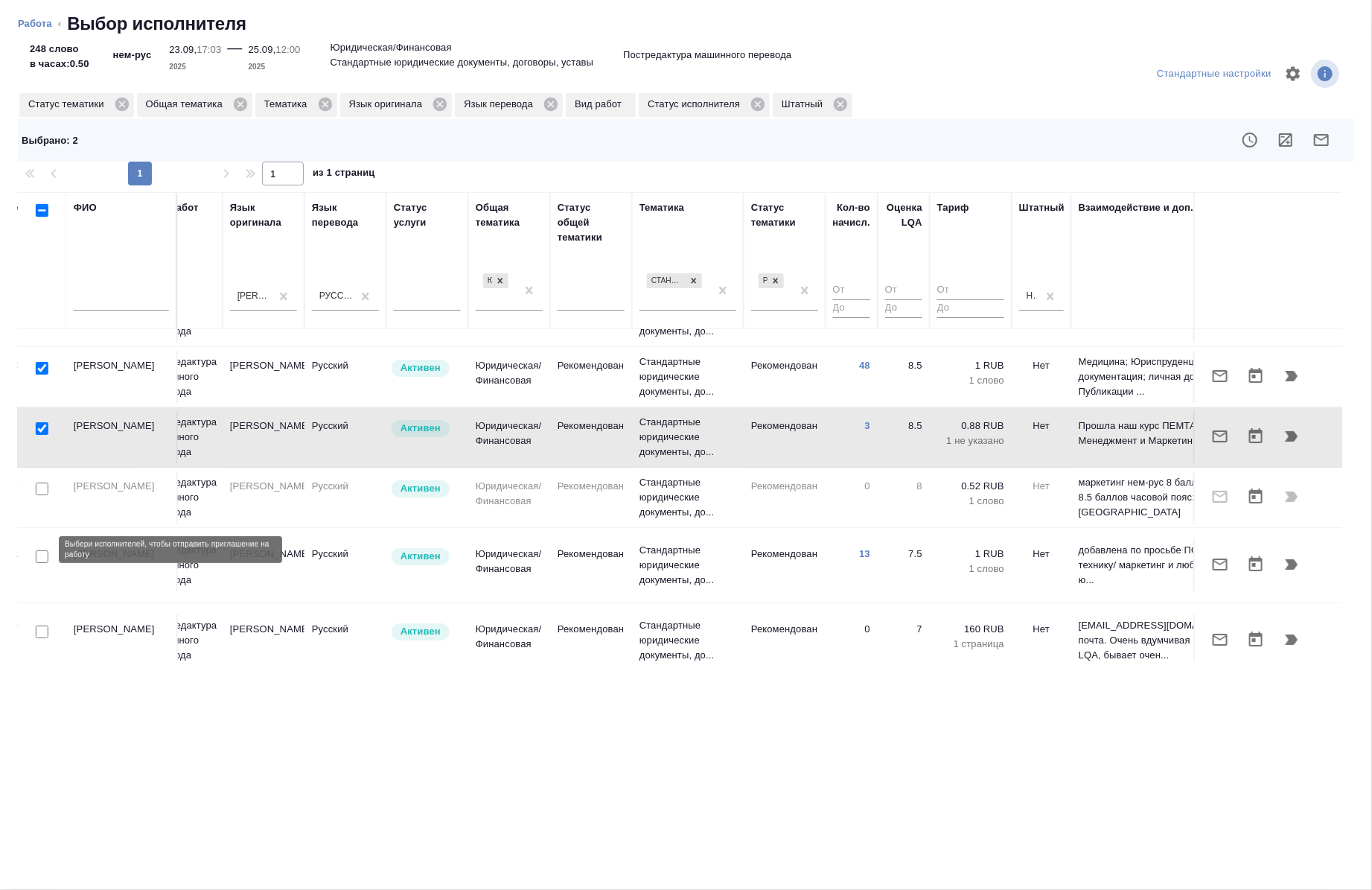
click at [42, 550] on input "checkbox" at bounding box center [42, 556] width 13 height 13
checkbox input "true"
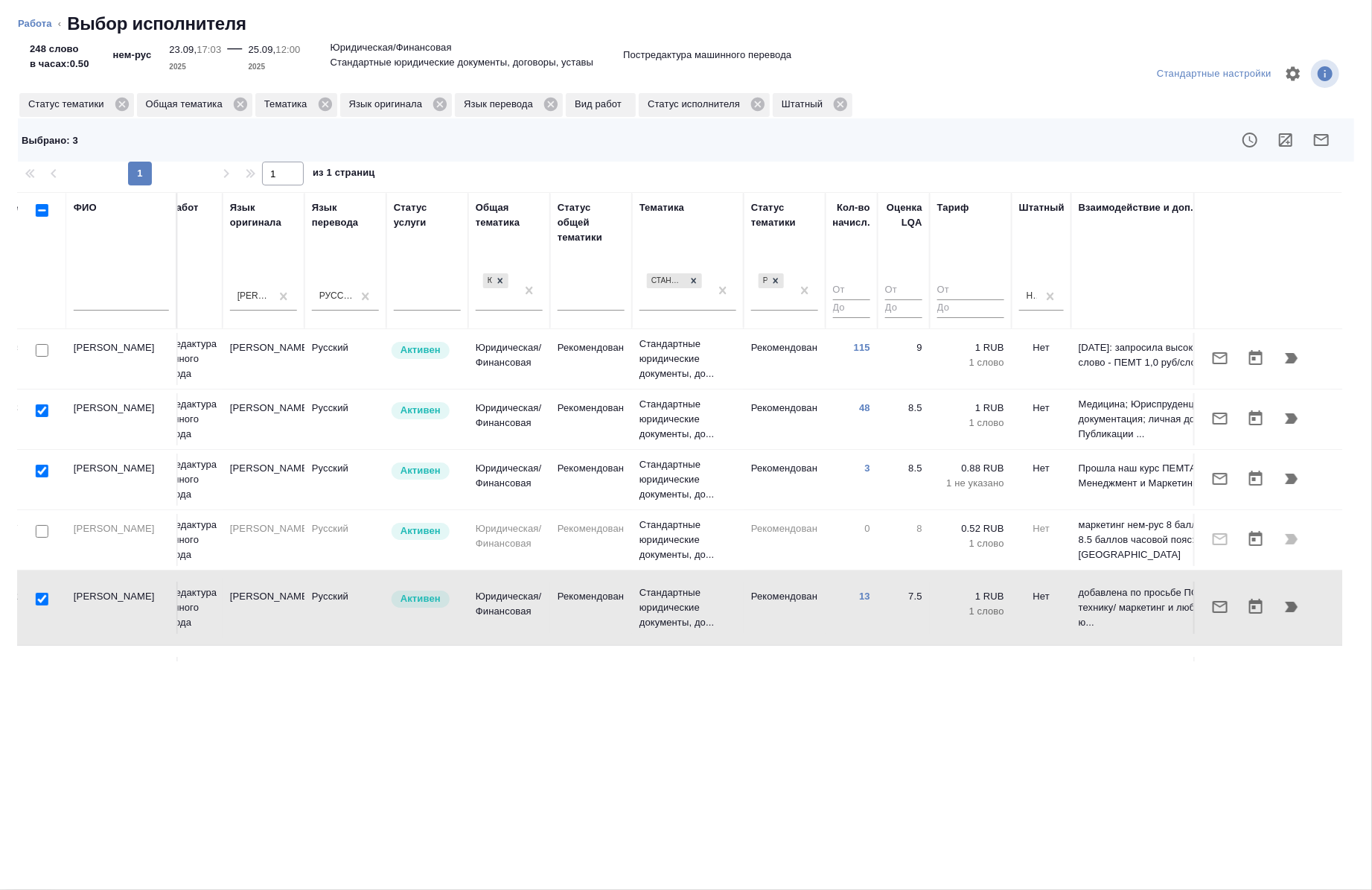
scroll to position [3, 700]
click at [40, 355] on input "checkbox" at bounding box center [42, 349] width 13 height 13
checkbox input "true"
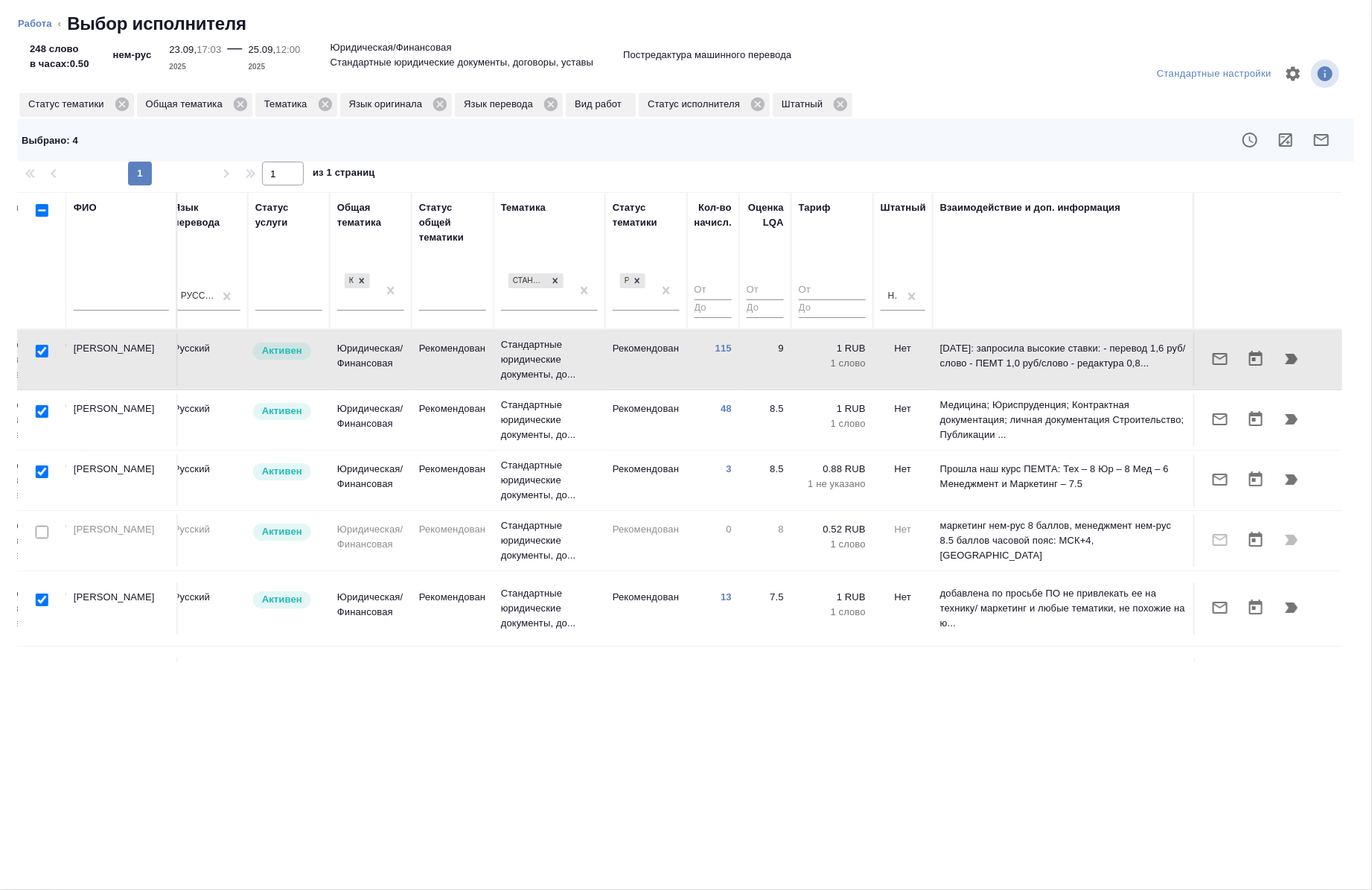
scroll to position [0, 849]
click at [1319, 138] on icon "button" at bounding box center [1321, 140] width 15 height 12
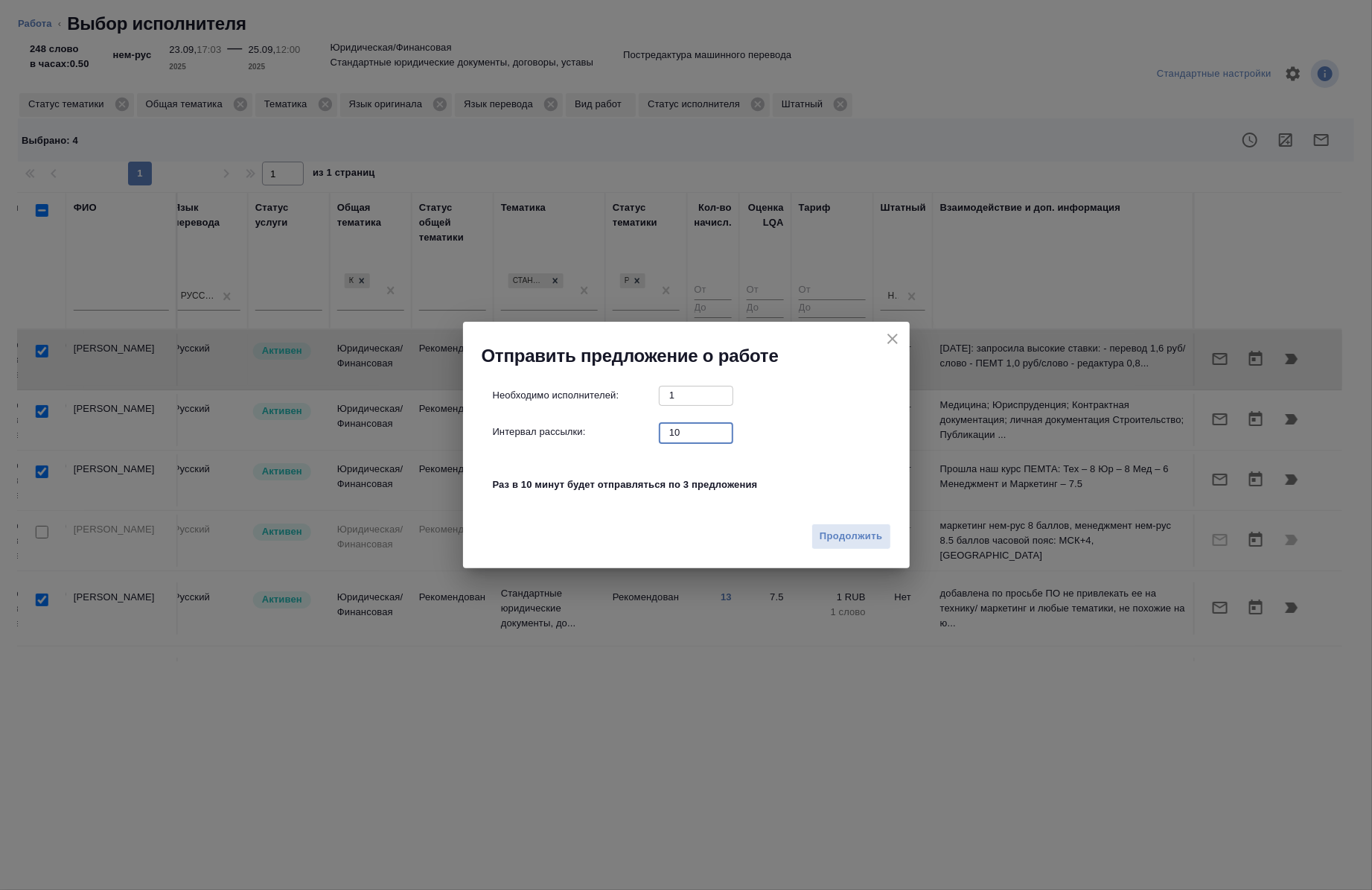
click at [686, 435] on input "10" at bounding box center [696, 433] width 75 height 19
type input "0"
click at [825, 535] on span "Продолжить" at bounding box center [851, 537] width 63 height 17
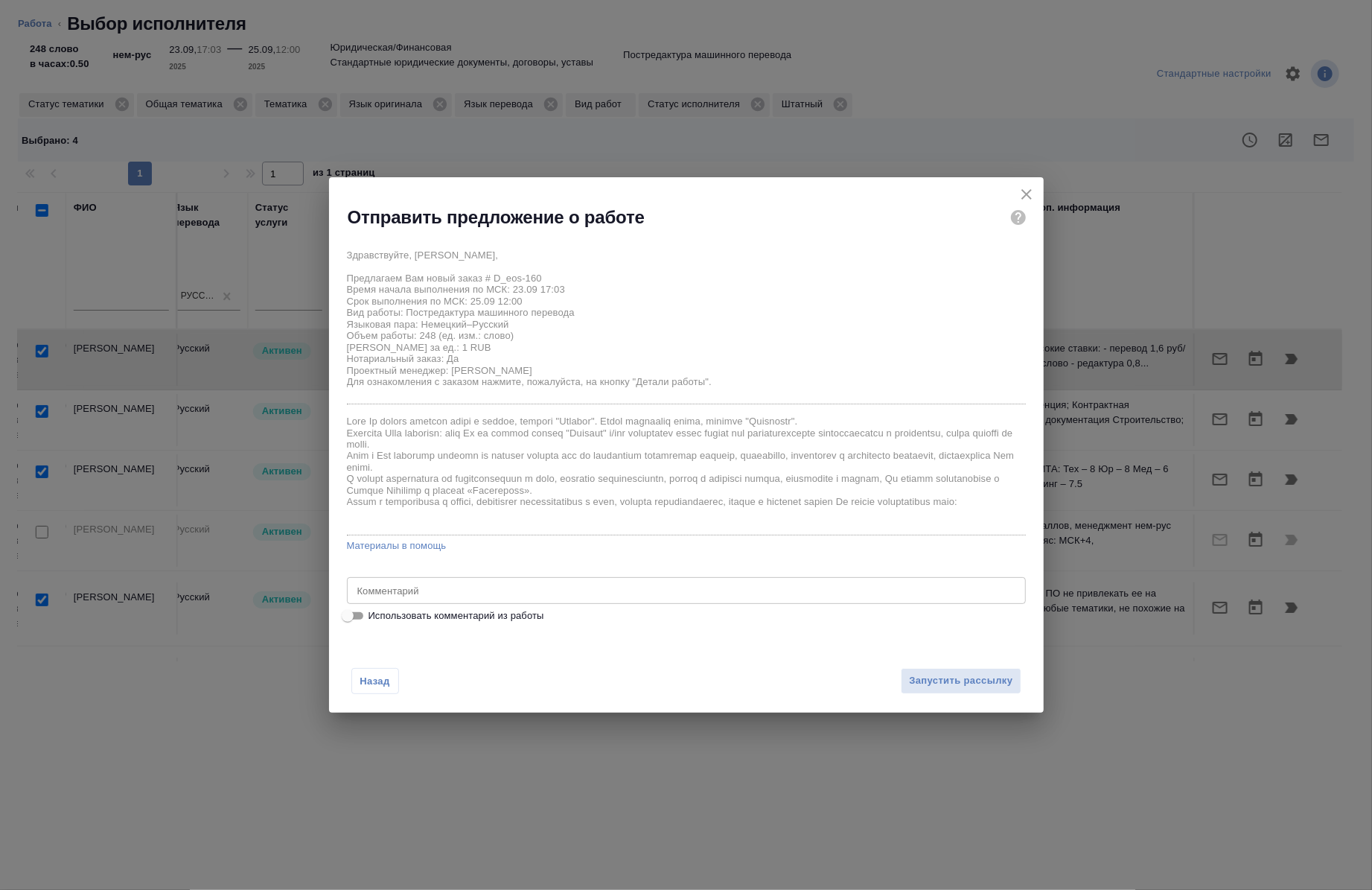
click at [468, 616] on span "Использовать комментарий из работы" at bounding box center [456, 616] width 176 height 15
click at [374, 616] on input "Использовать комментарий из работы" at bounding box center [348, 616] width 54 height 18
checkbox input "true"
type textarea "под нот оригинал для сверки: [URL][DOMAIN_NAME]"
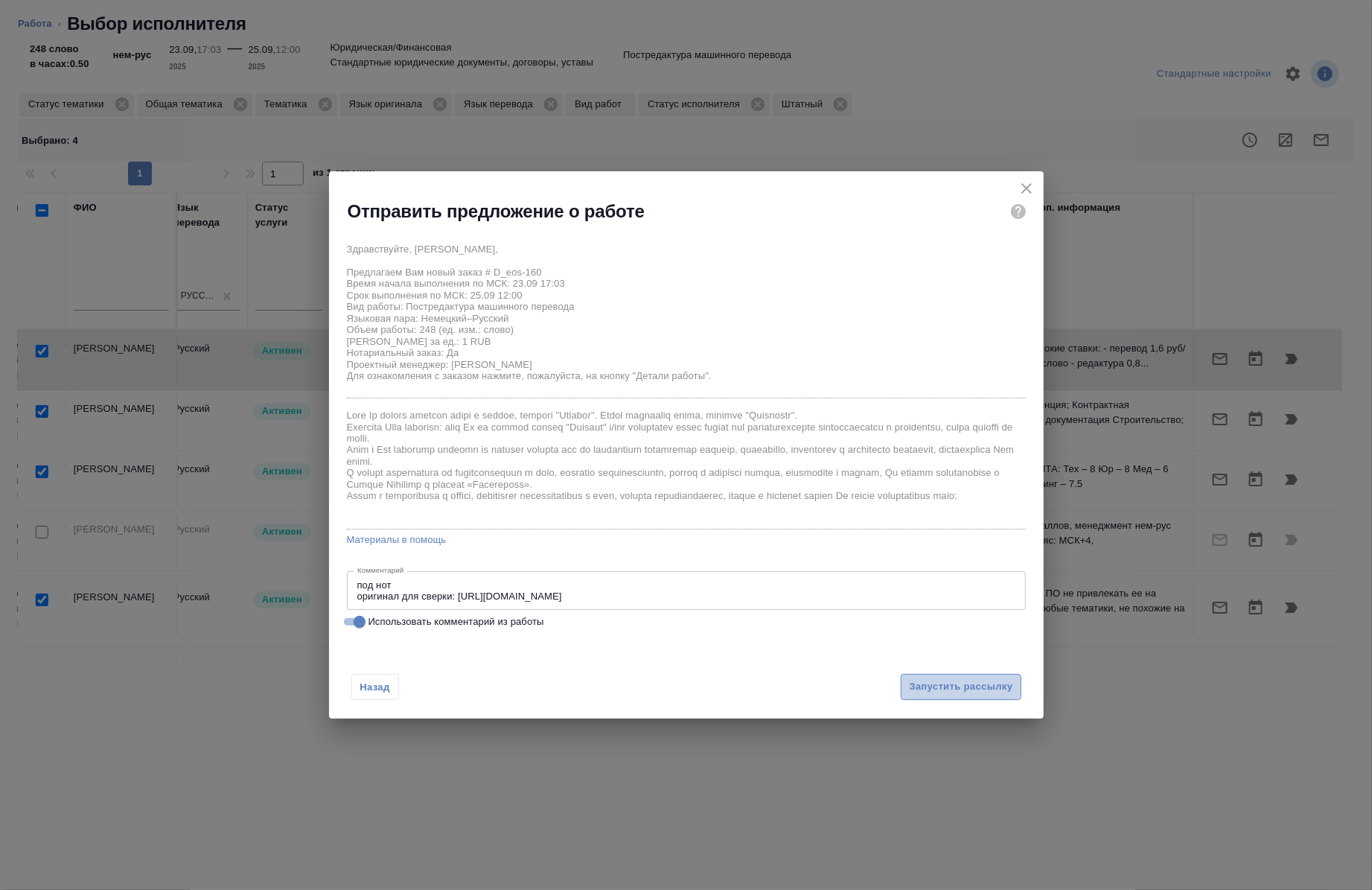
click at [919, 695] on span "Запустить рассылку" at bounding box center [961, 688] width 104 height 17
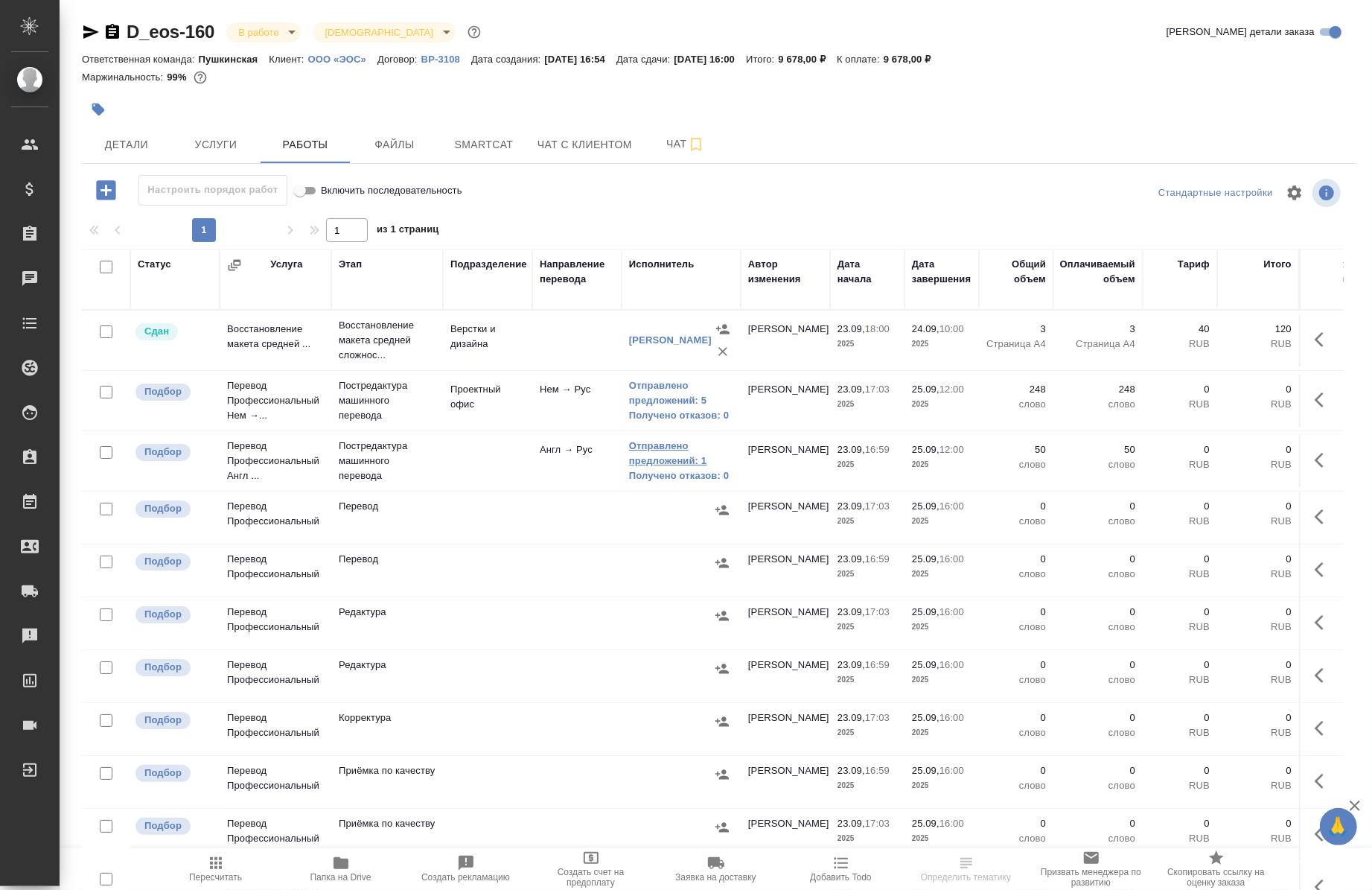
click at [644, 441] on link "Отправлено предложений: 1" at bounding box center [681, 454] width 105 height 30
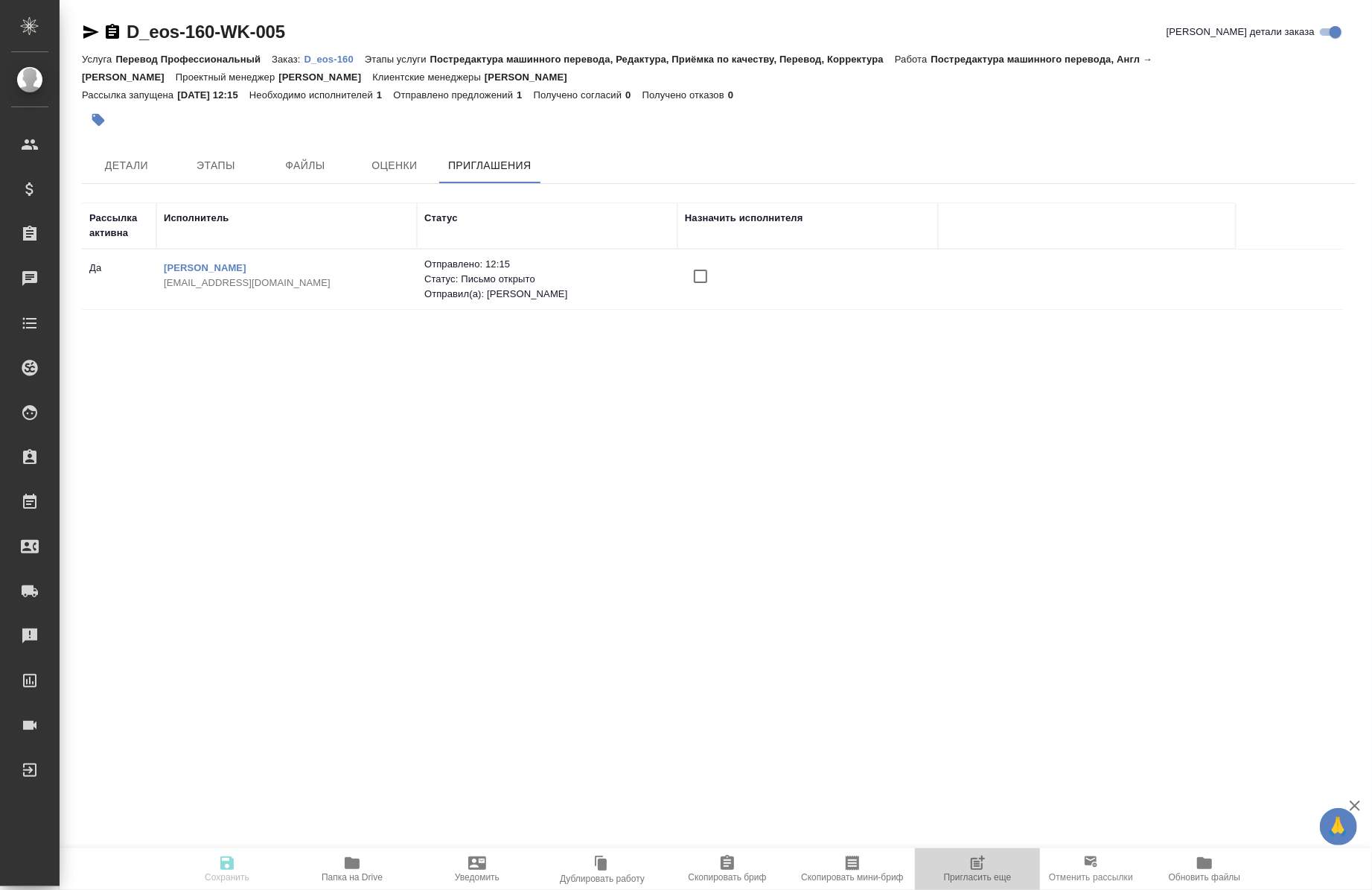
click at [983, 876] on span "Пригласить еще" at bounding box center [978, 878] width 68 height 10
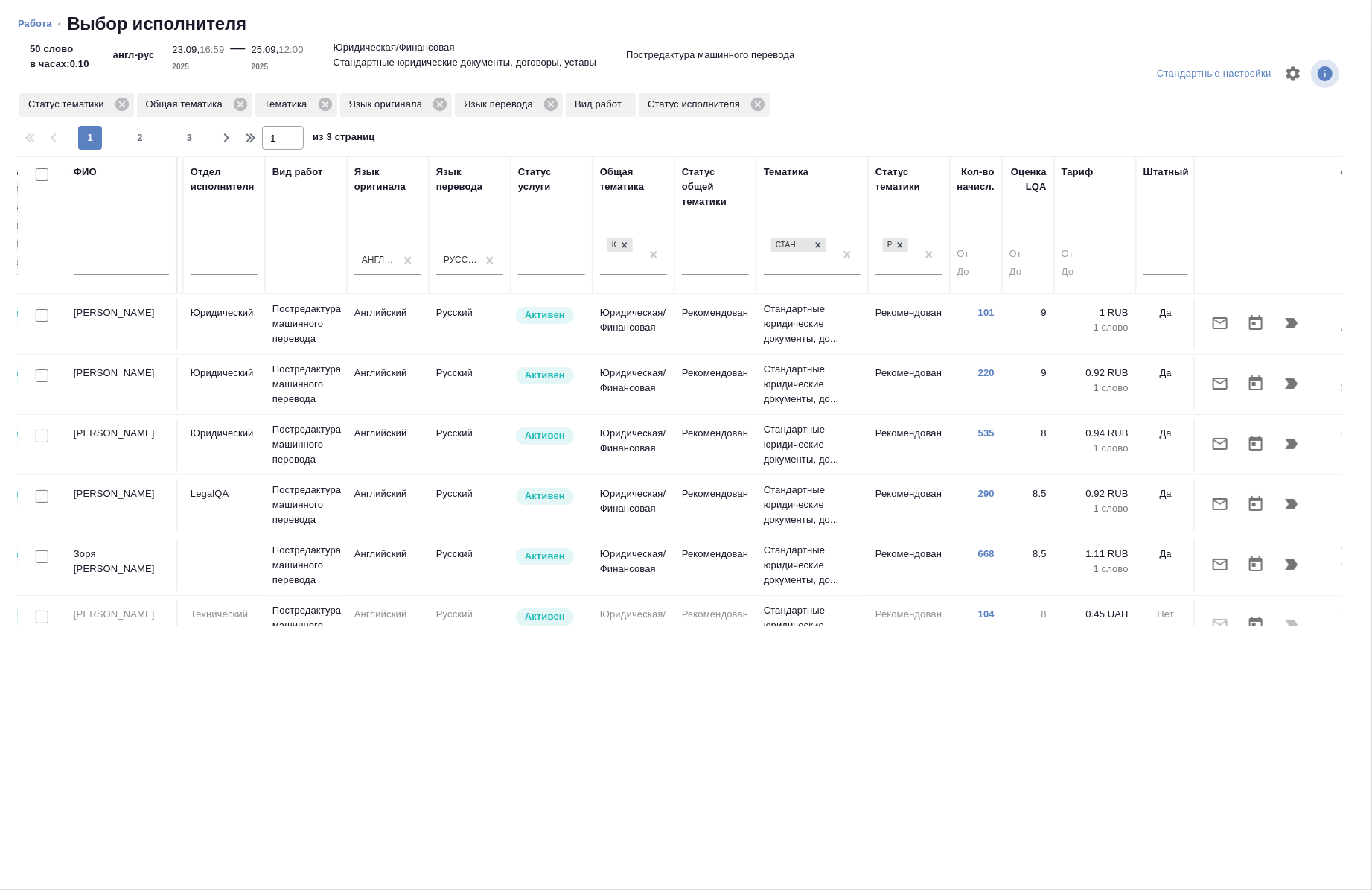
scroll to position [0, 637]
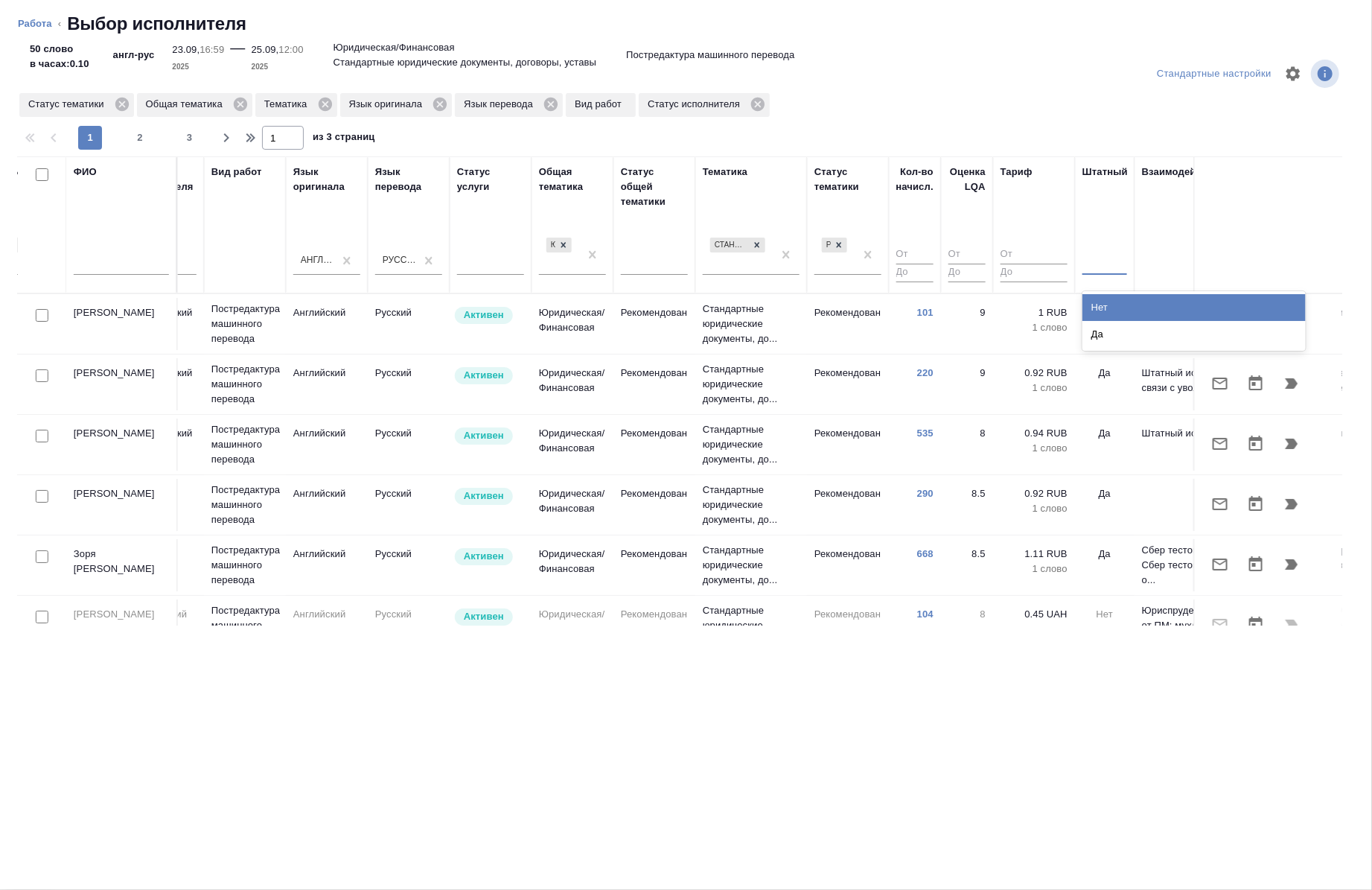
click at [1094, 250] on div at bounding box center [1105, 260] width 45 height 21
click at [1098, 305] on div "Нет" at bounding box center [1194, 307] width 224 height 27
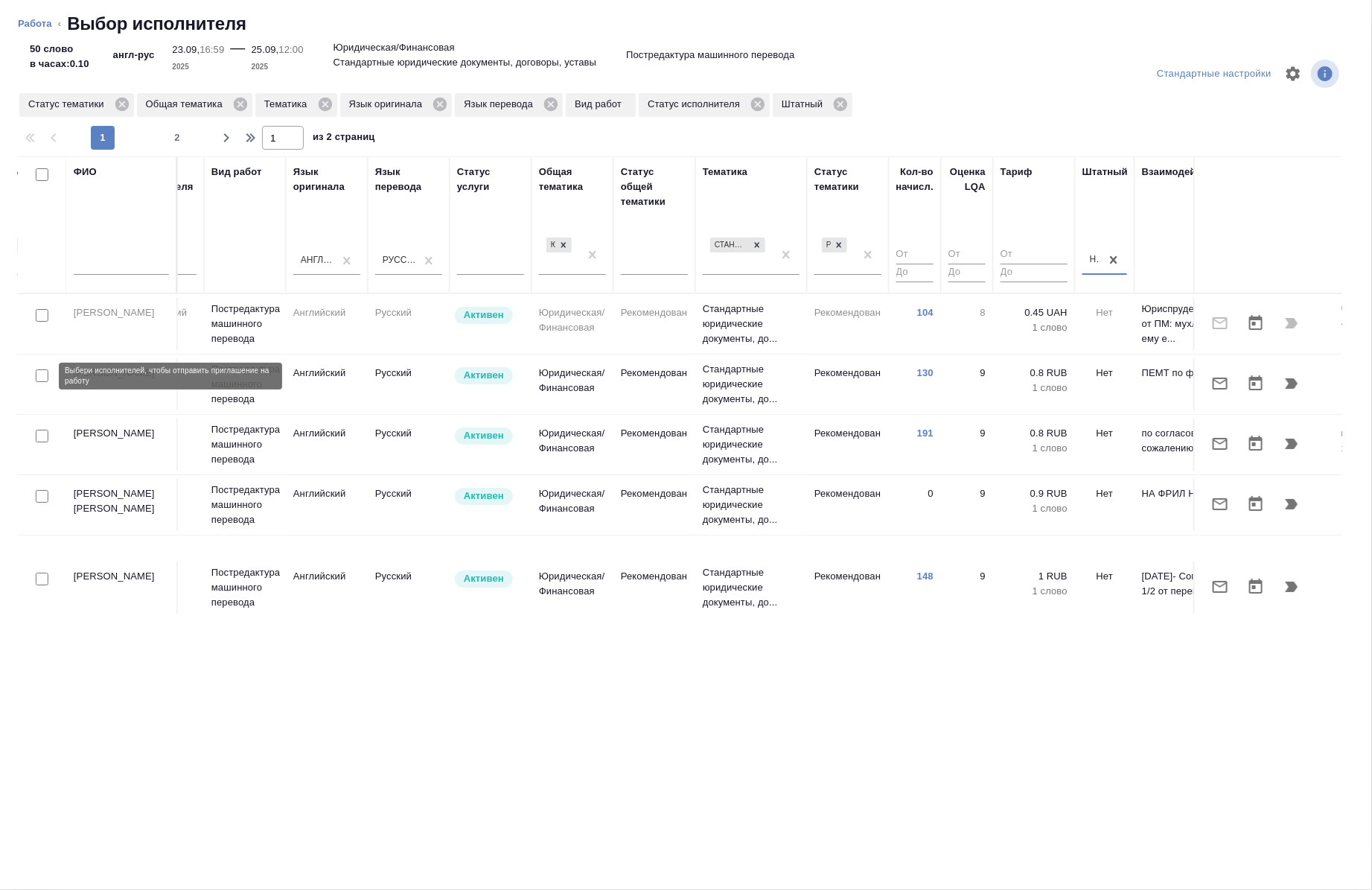
click at [42, 377] on input "checkbox" at bounding box center [42, 376] width 13 height 13
checkbox input "true"
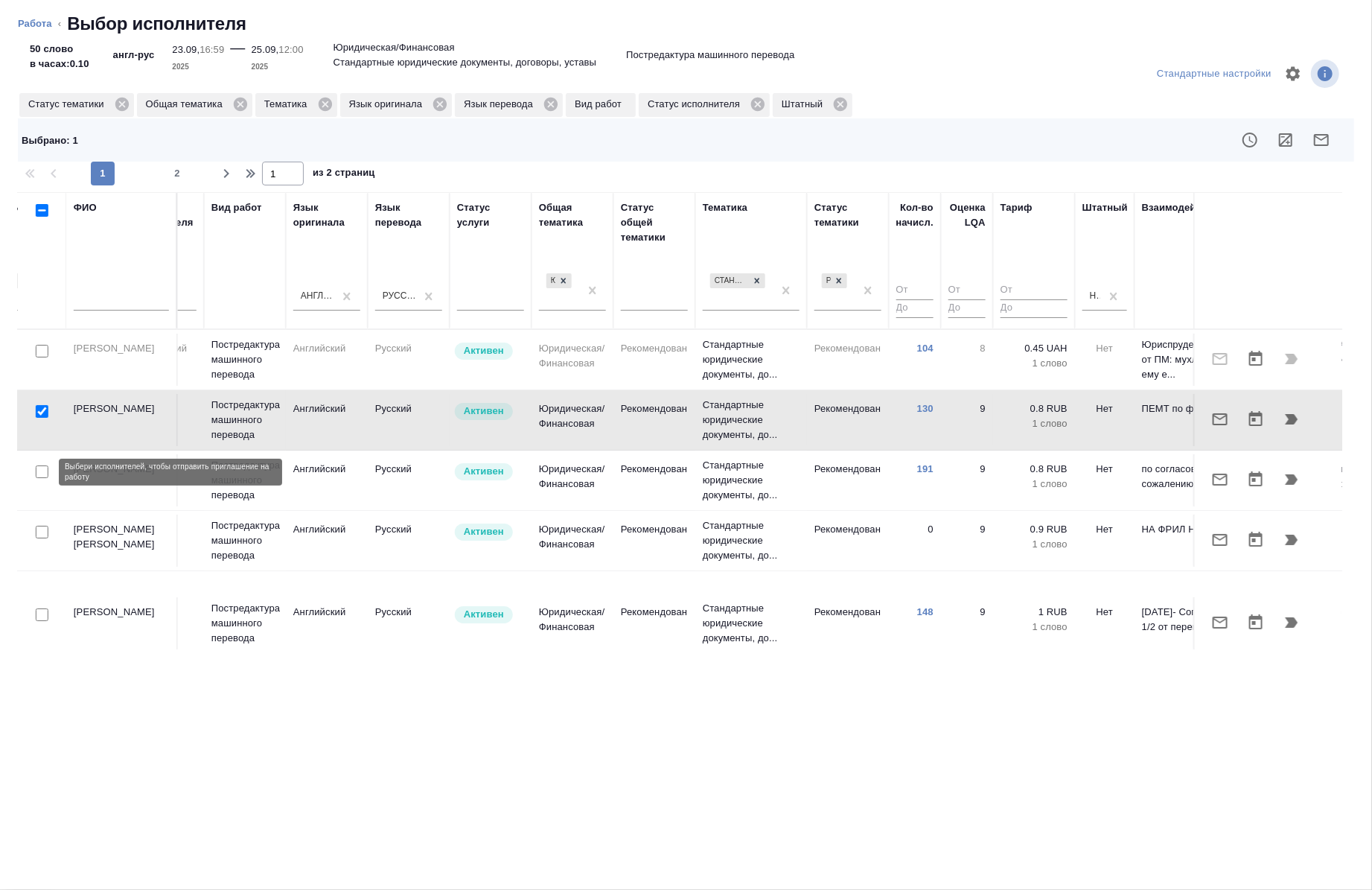
click at [39, 475] on input "checkbox" at bounding box center [42, 472] width 13 height 13
checkbox input "true"
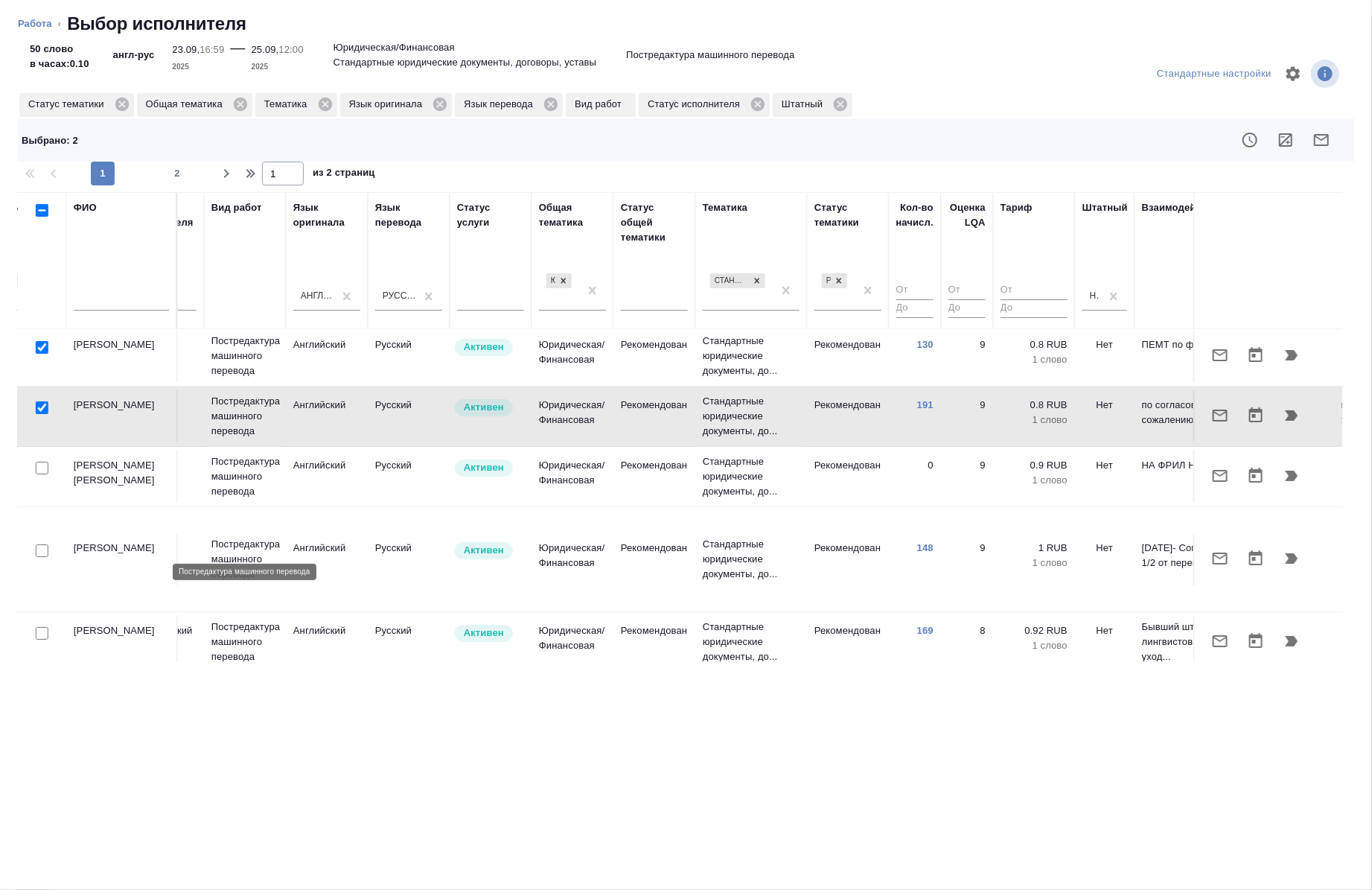
scroll to position [71, 637]
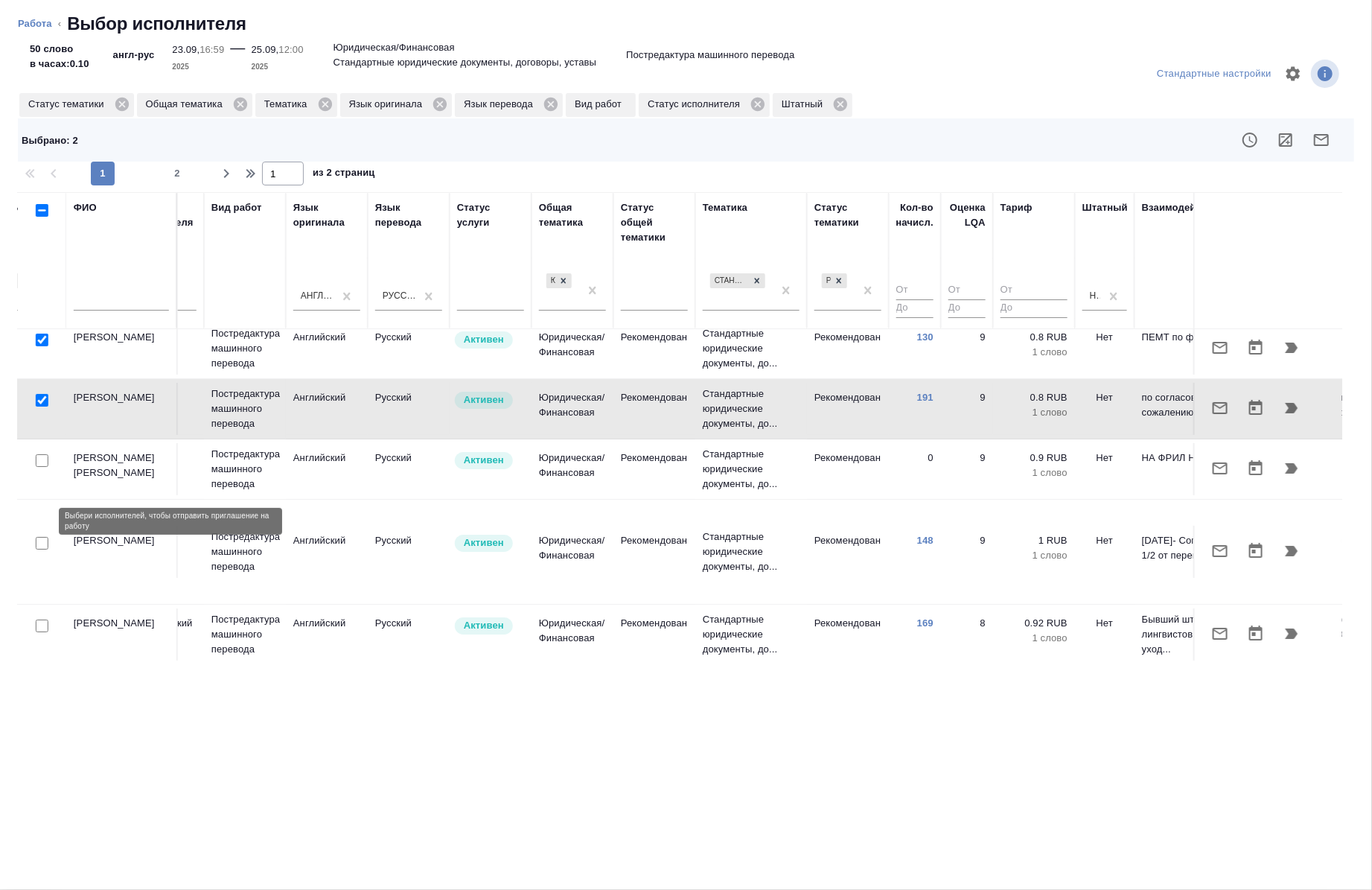
click at [42, 537] on input "checkbox" at bounding box center [42, 543] width 13 height 13
checkbox input "true"
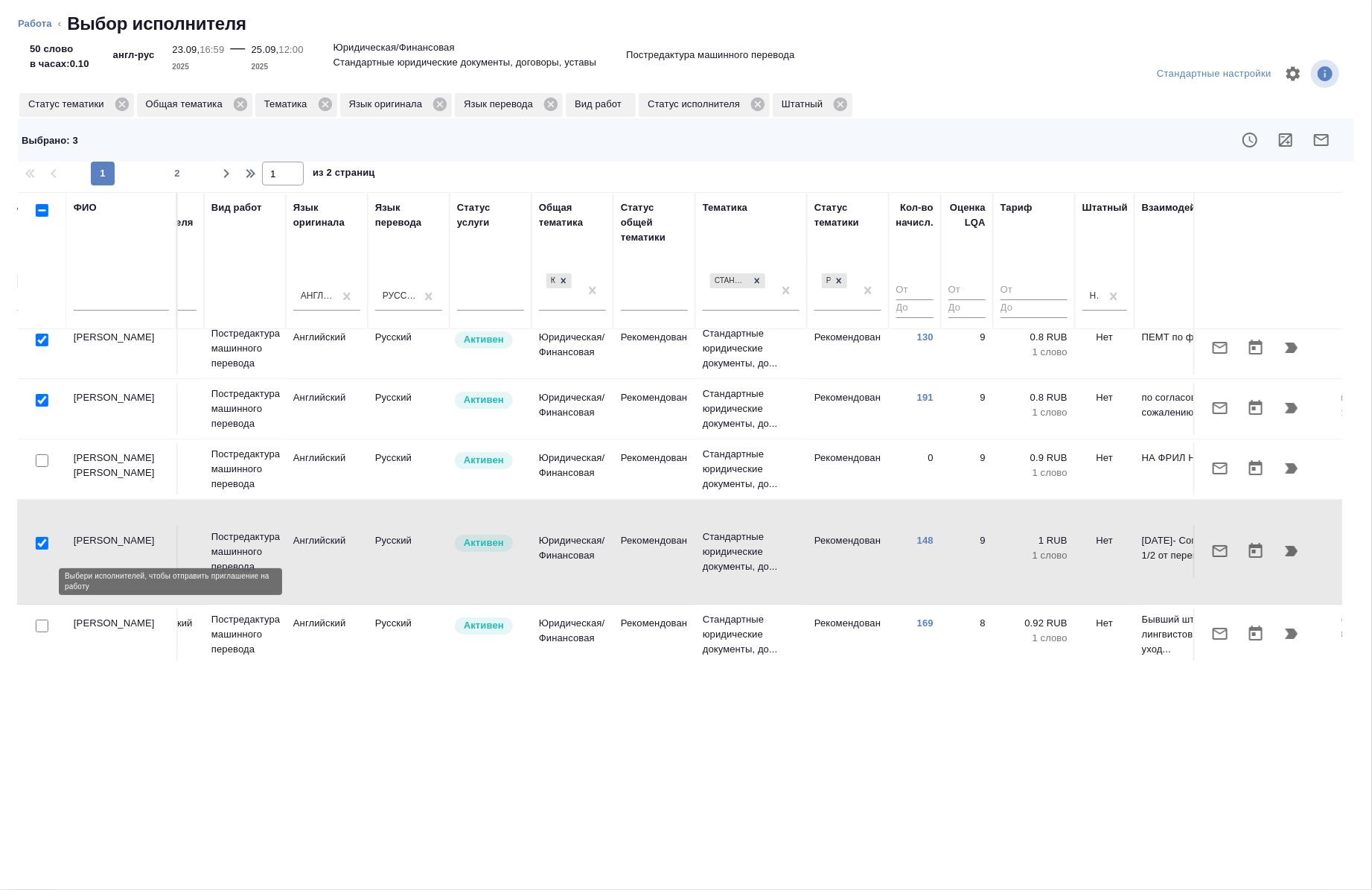
click at [39, 620] on input "checkbox" at bounding box center [42, 626] width 13 height 13
checkbox input "true"
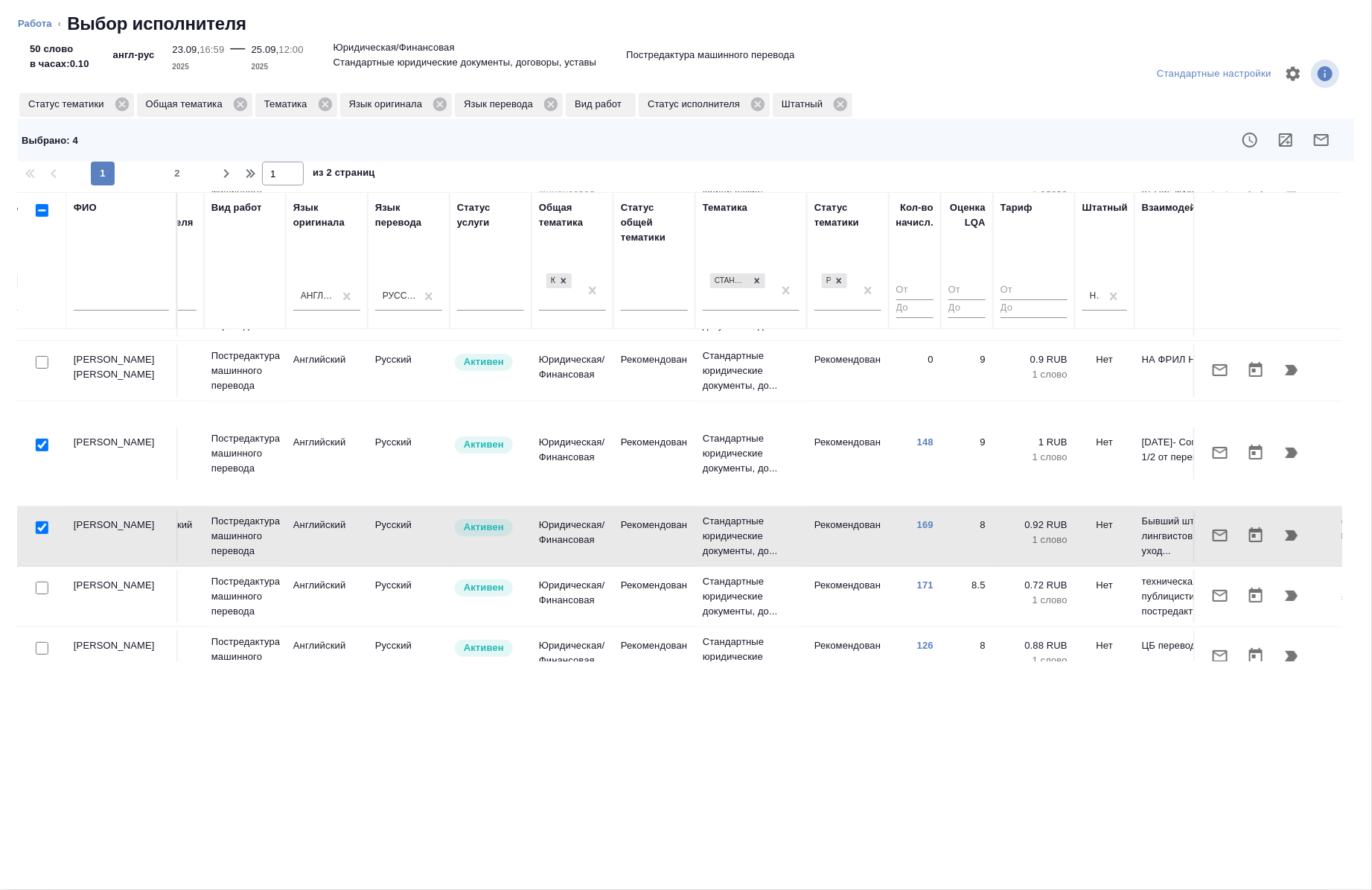
scroll to position [170, 637]
click at [43, 582] on input "checkbox" at bounding box center [42, 588] width 13 height 13
checkbox input "true"
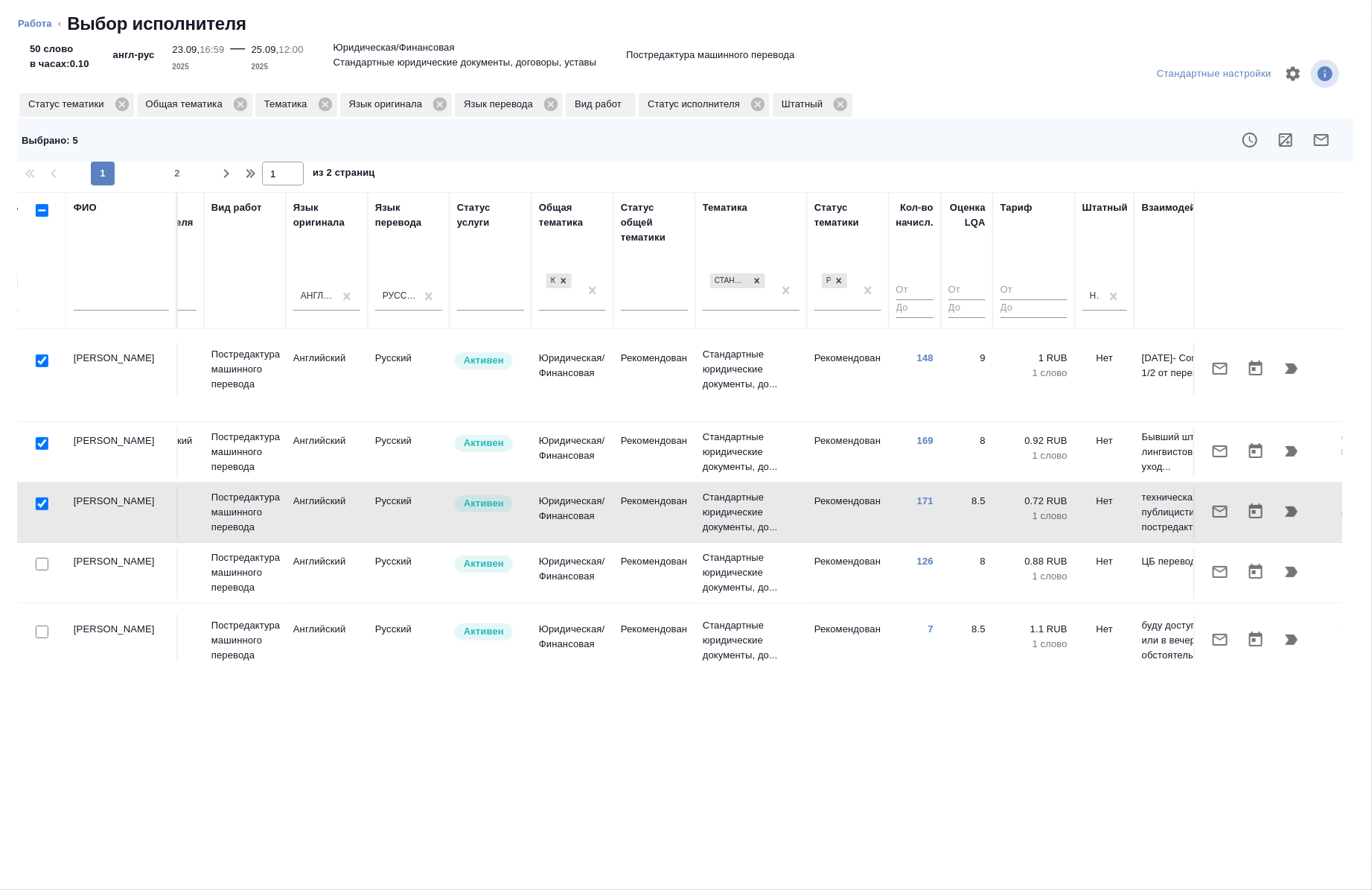
scroll to position [256, 637]
click at [40, 556] on input "checkbox" at bounding box center [42, 562] width 13 height 13
checkbox input "true"
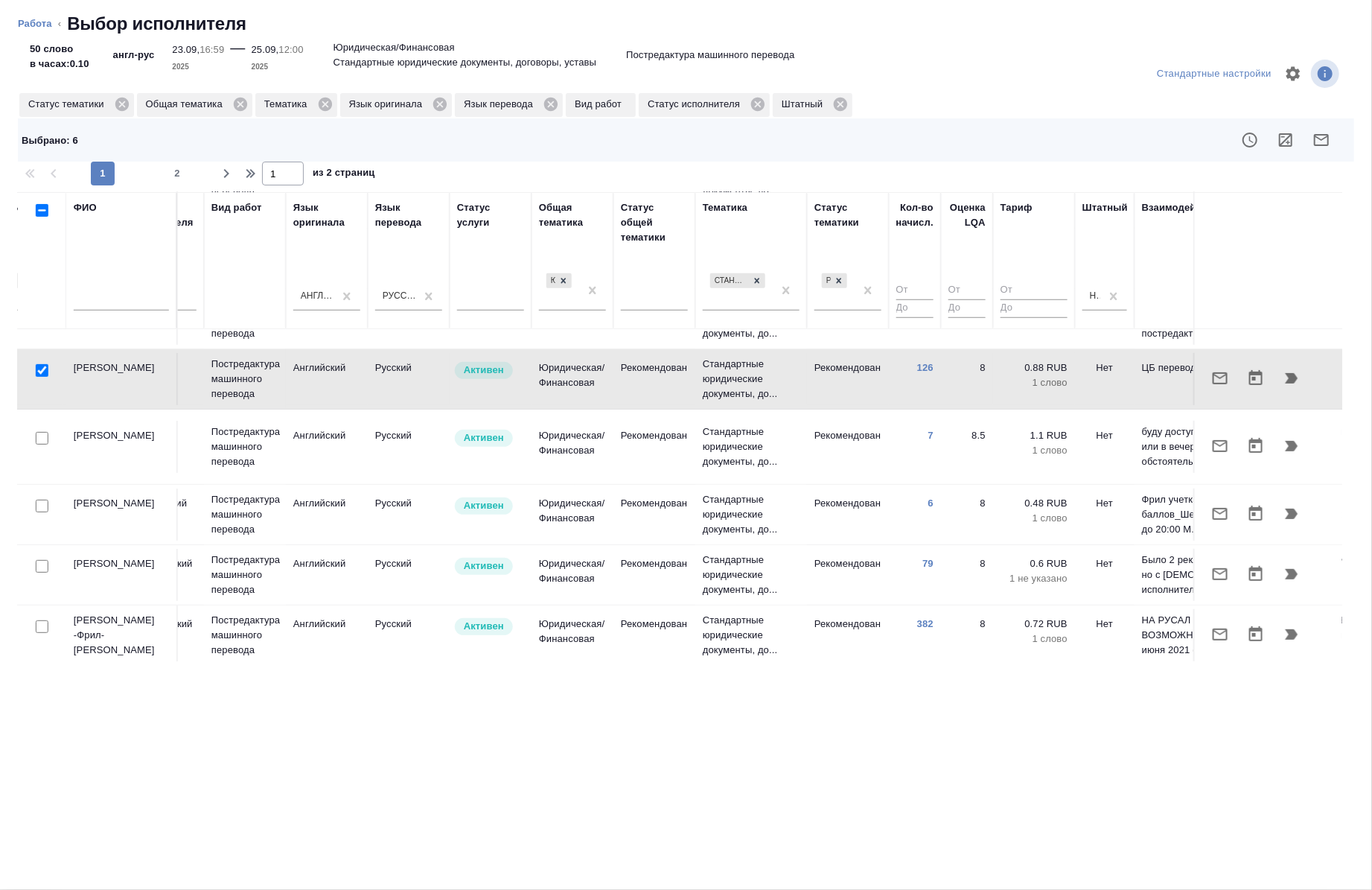
scroll to position [448, 637]
click at [39, 620] on input "checkbox" at bounding box center [42, 626] width 13 height 13
checkbox input "true"
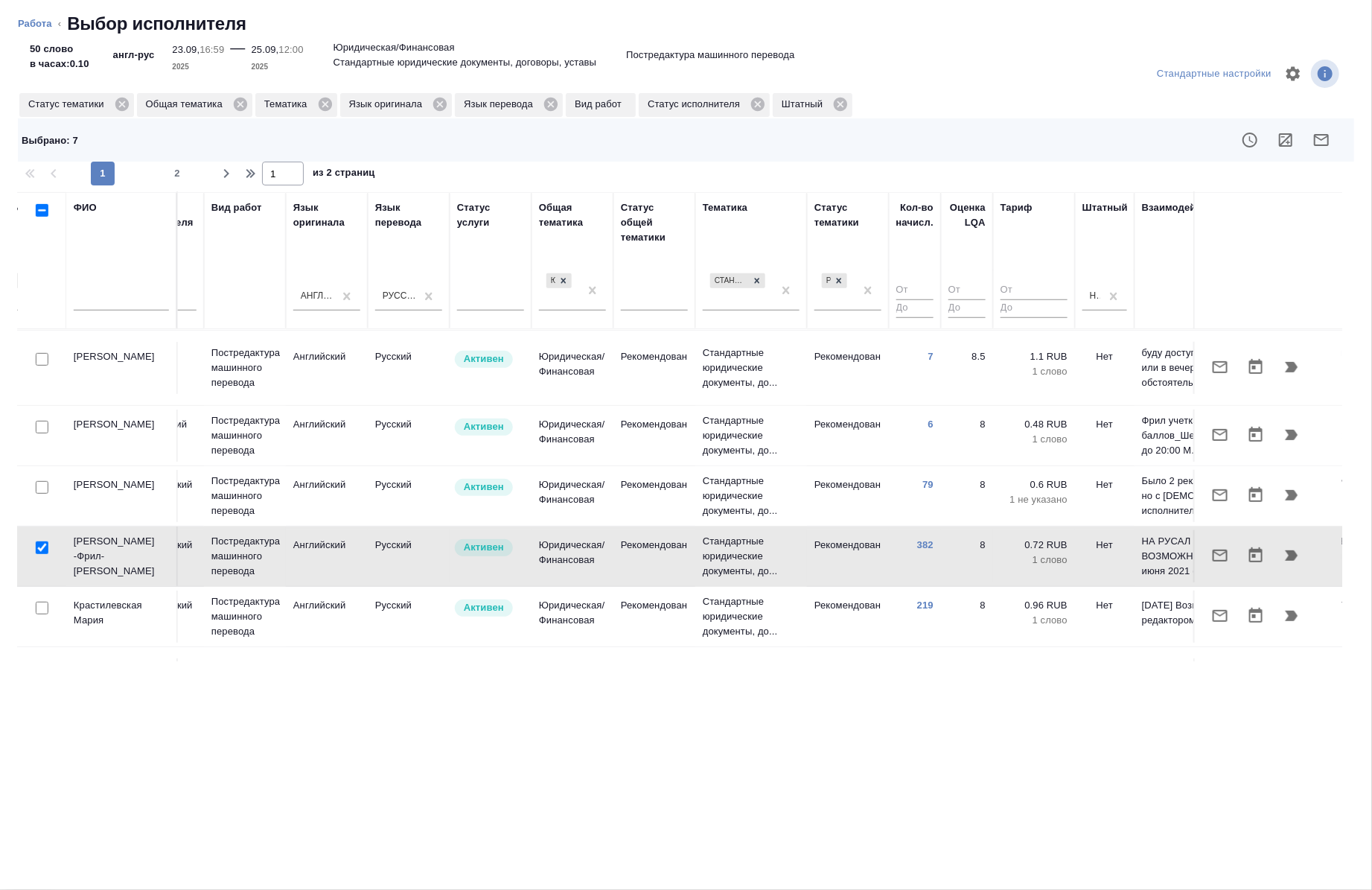
scroll to position [525, 637]
click at [39, 600] on div at bounding box center [42, 610] width 33 height 21
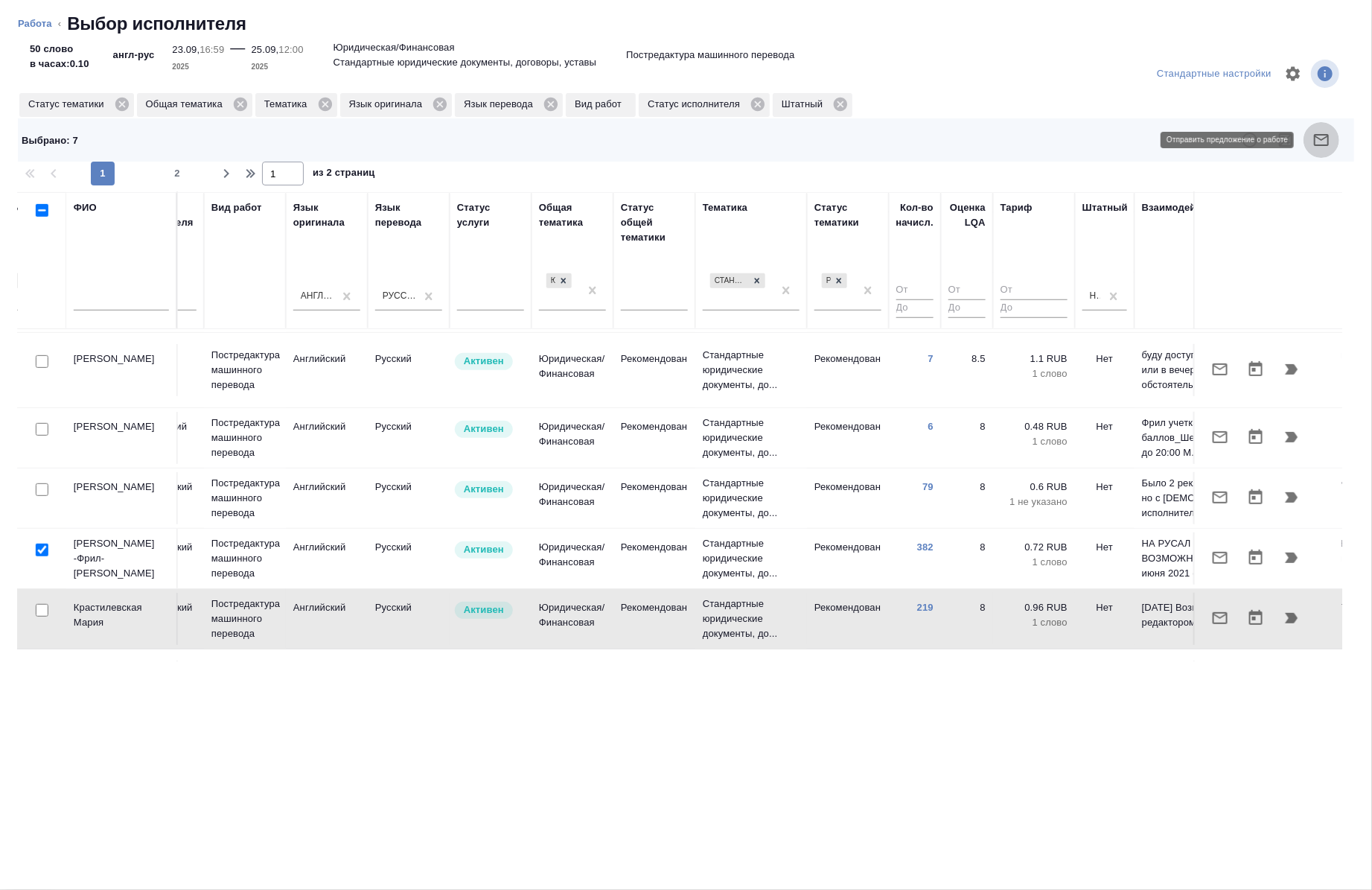
click at [1321, 151] on button "button" at bounding box center [1321, 141] width 36 height 36
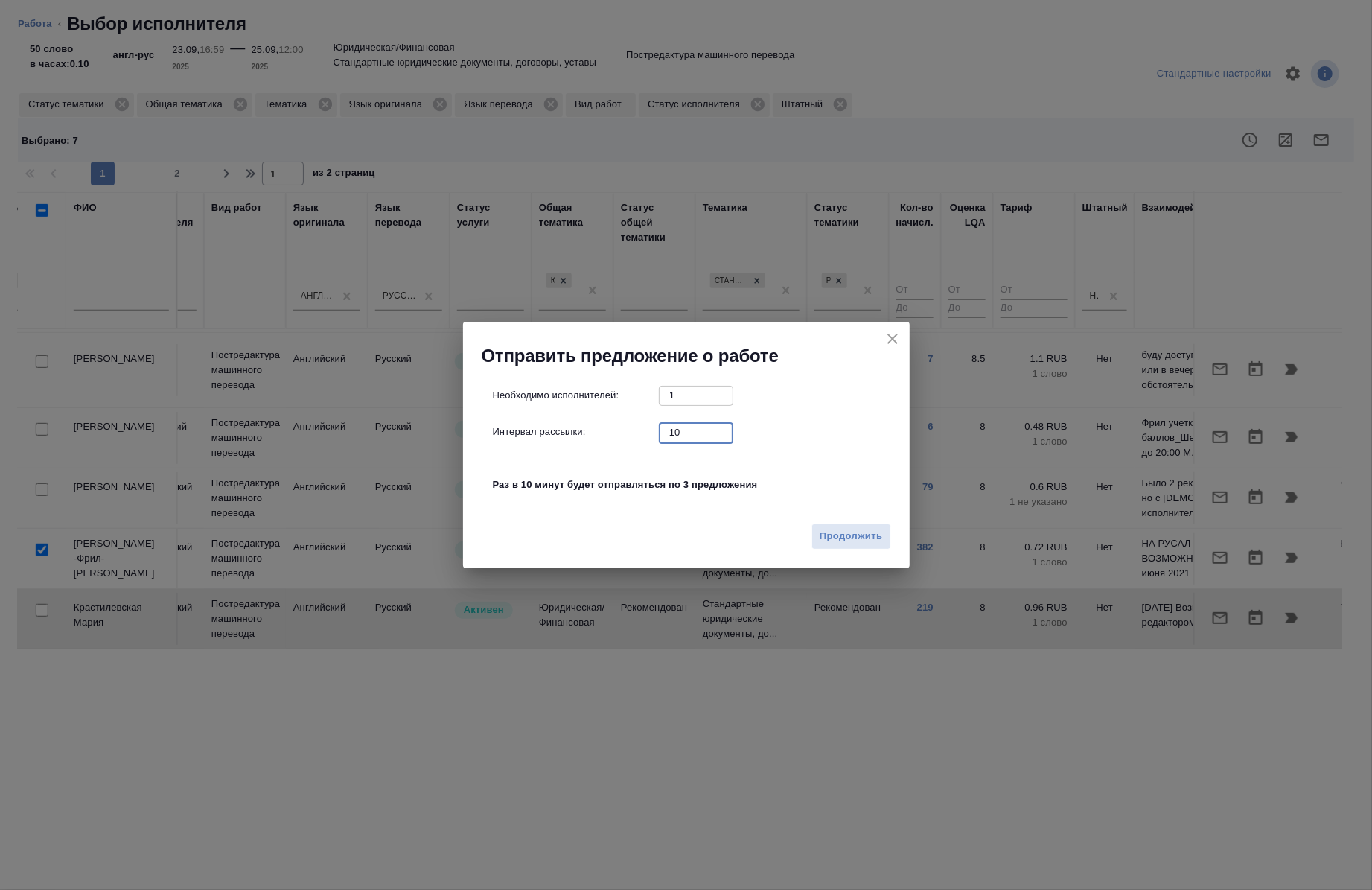
click at [676, 435] on input "10" at bounding box center [696, 433] width 75 height 19
type input "0"
click at [837, 533] on span "Продолжить" at bounding box center [851, 537] width 63 height 17
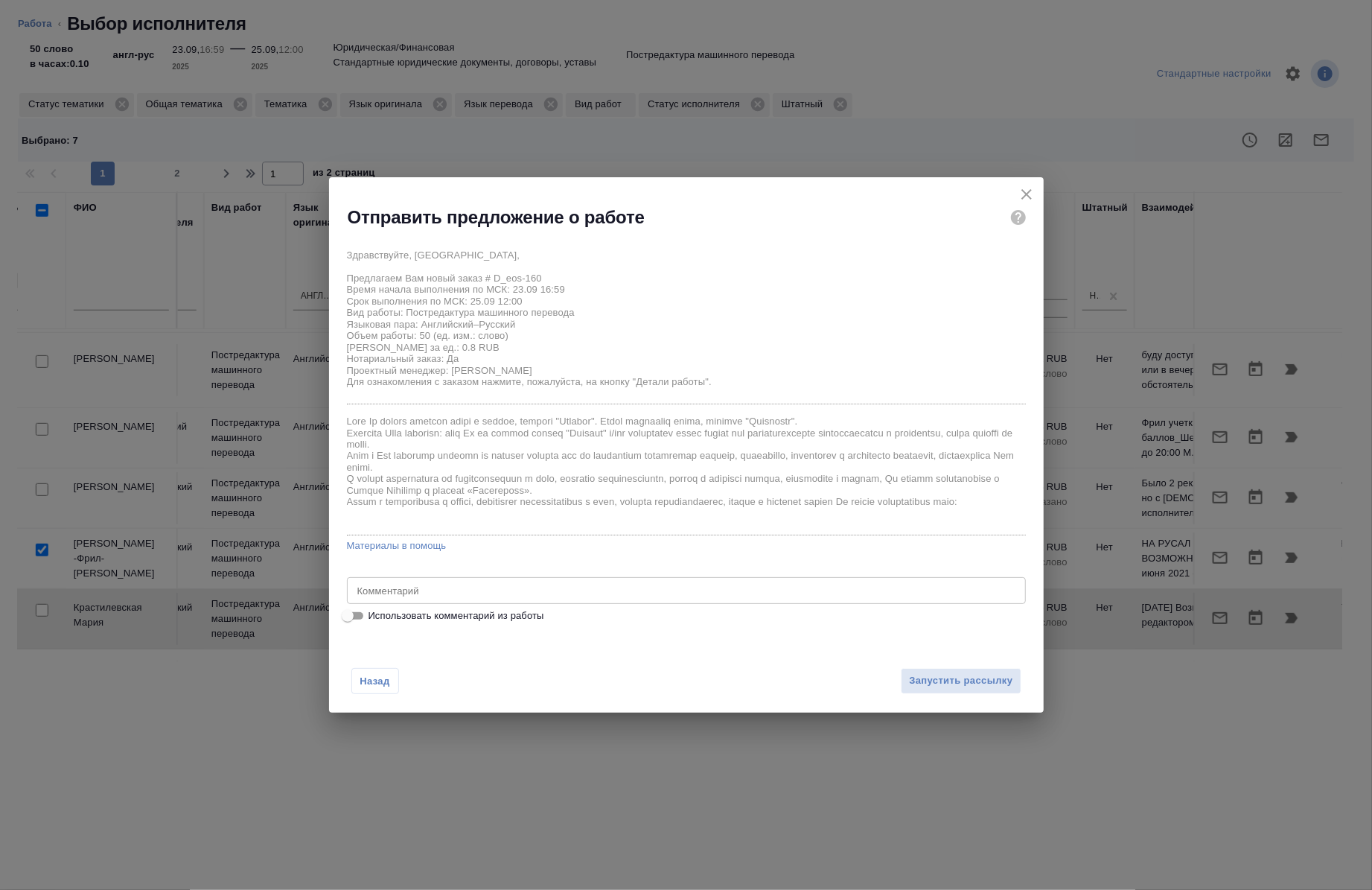
click at [380, 621] on span "Использовать комментарий из работы" at bounding box center [456, 616] width 176 height 15
click at [374, 621] on input "Использовать комментарий из работы" at bounding box center [348, 616] width 54 height 18
checkbox input "true"
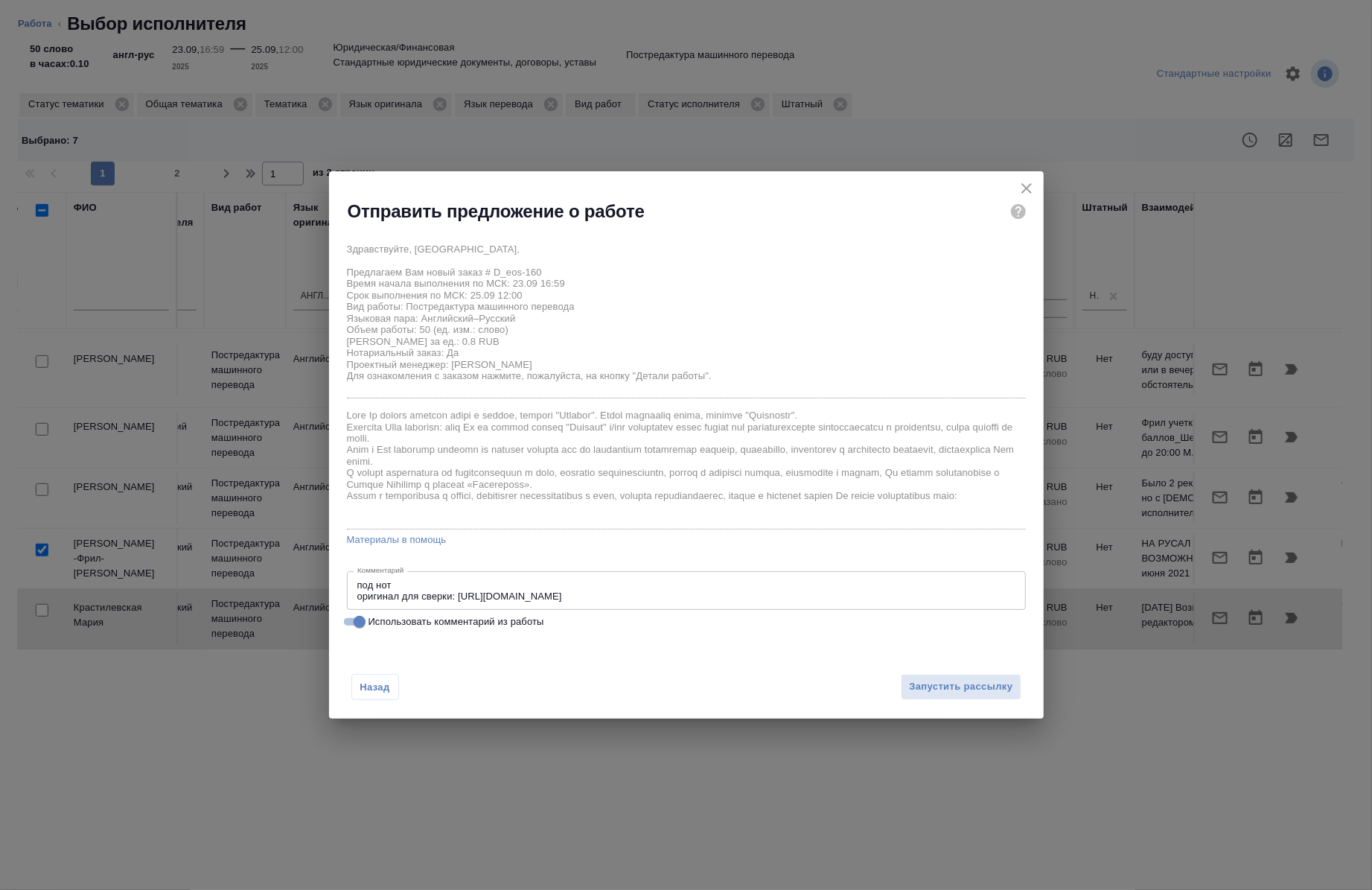
type textarea "под нот оригинал для сверки: [URL][DOMAIN_NAME]"
click at [970, 690] on span "Запустить рассылку" at bounding box center [961, 688] width 104 height 17
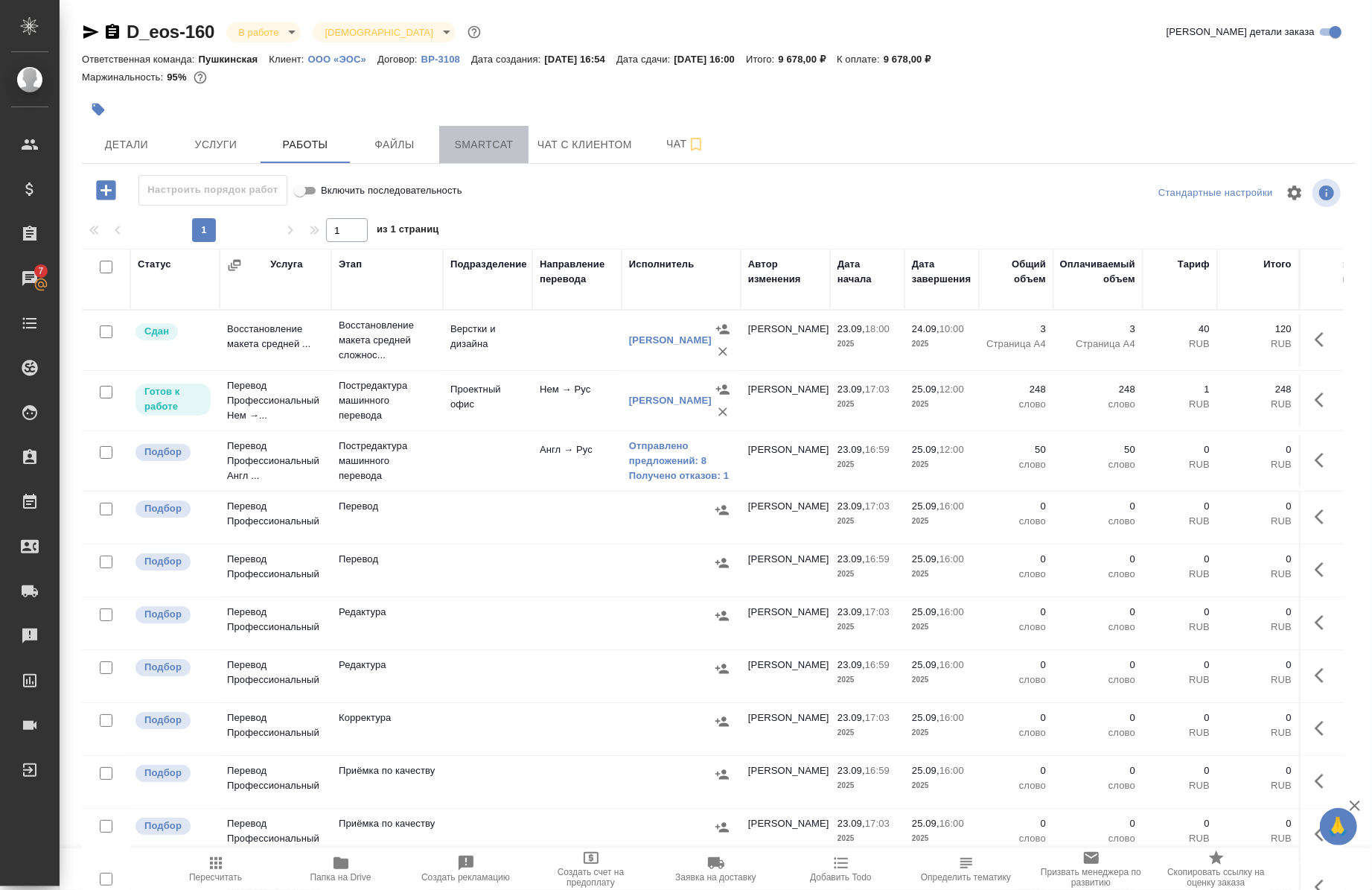
click at [463, 158] on button "Smartcat" at bounding box center [484, 144] width 89 height 37
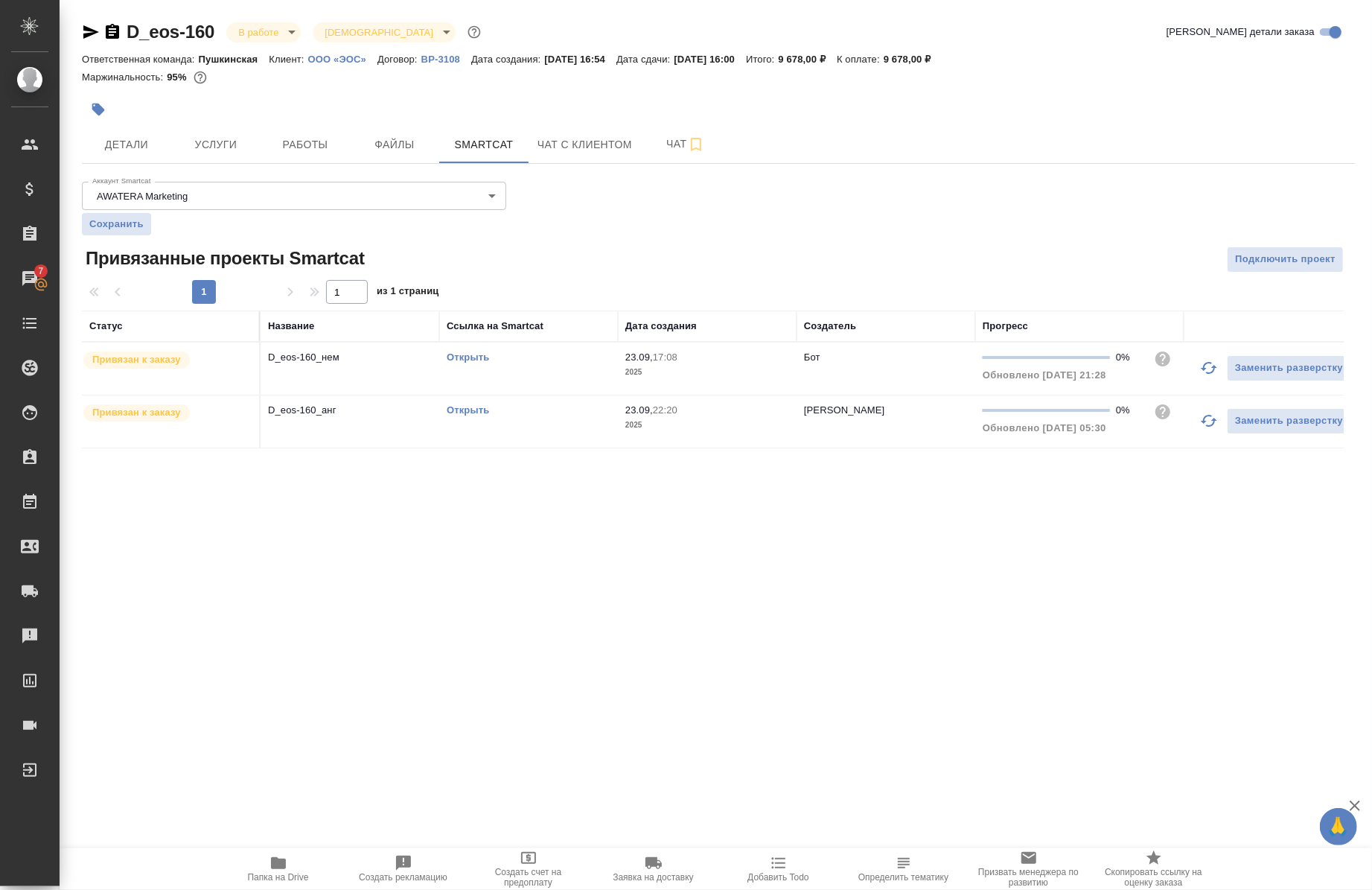
click at [494, 358] on div "Открыть" at bounding box center [528, 357] width 164 height 15
click at [298, 137] on span "Работы" at bounding box center [305, 145] width 71 height 19
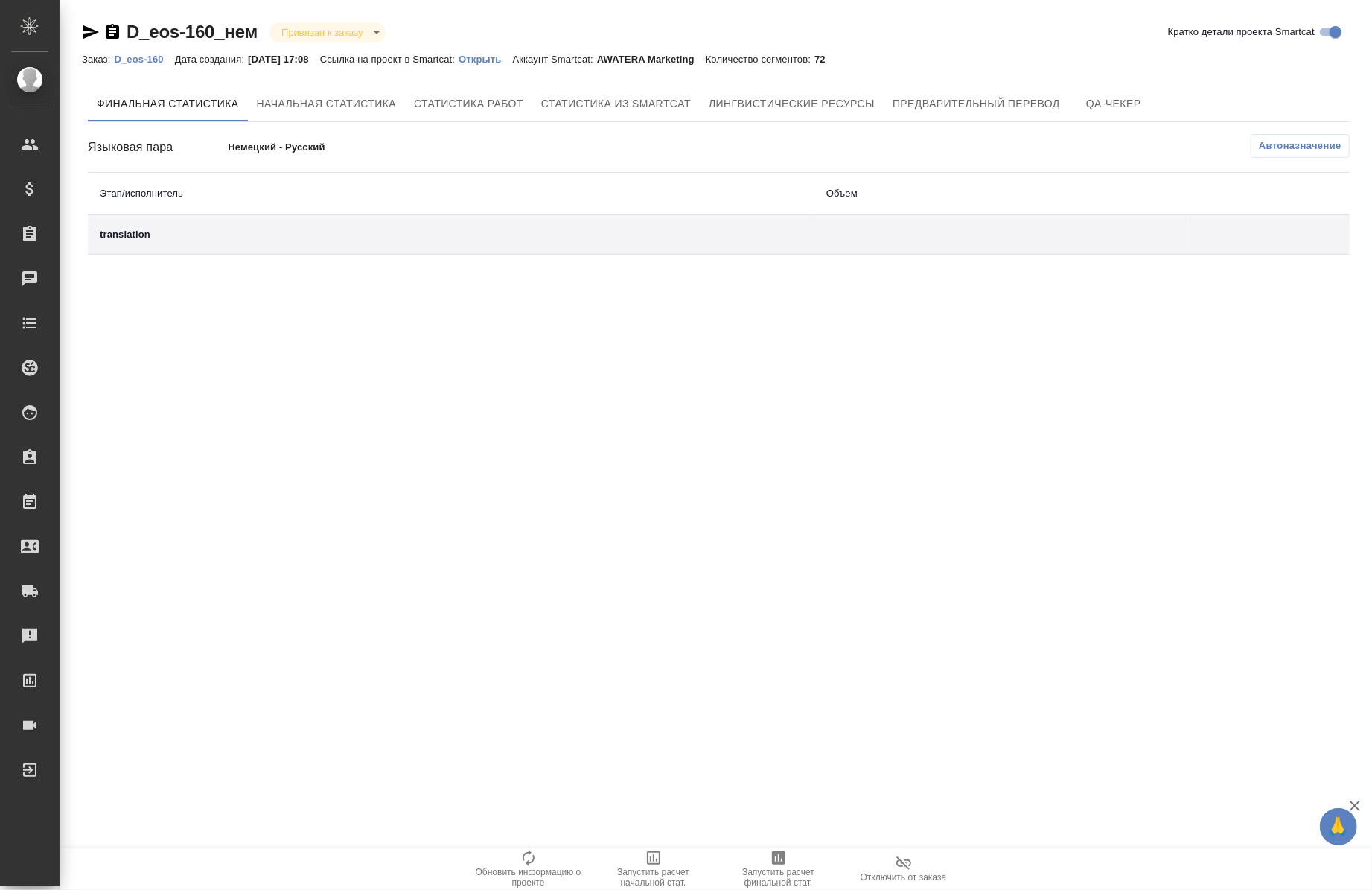
click at [497, 52] on link "Открыть" at bounding box center [485, 58] width 54 height 13
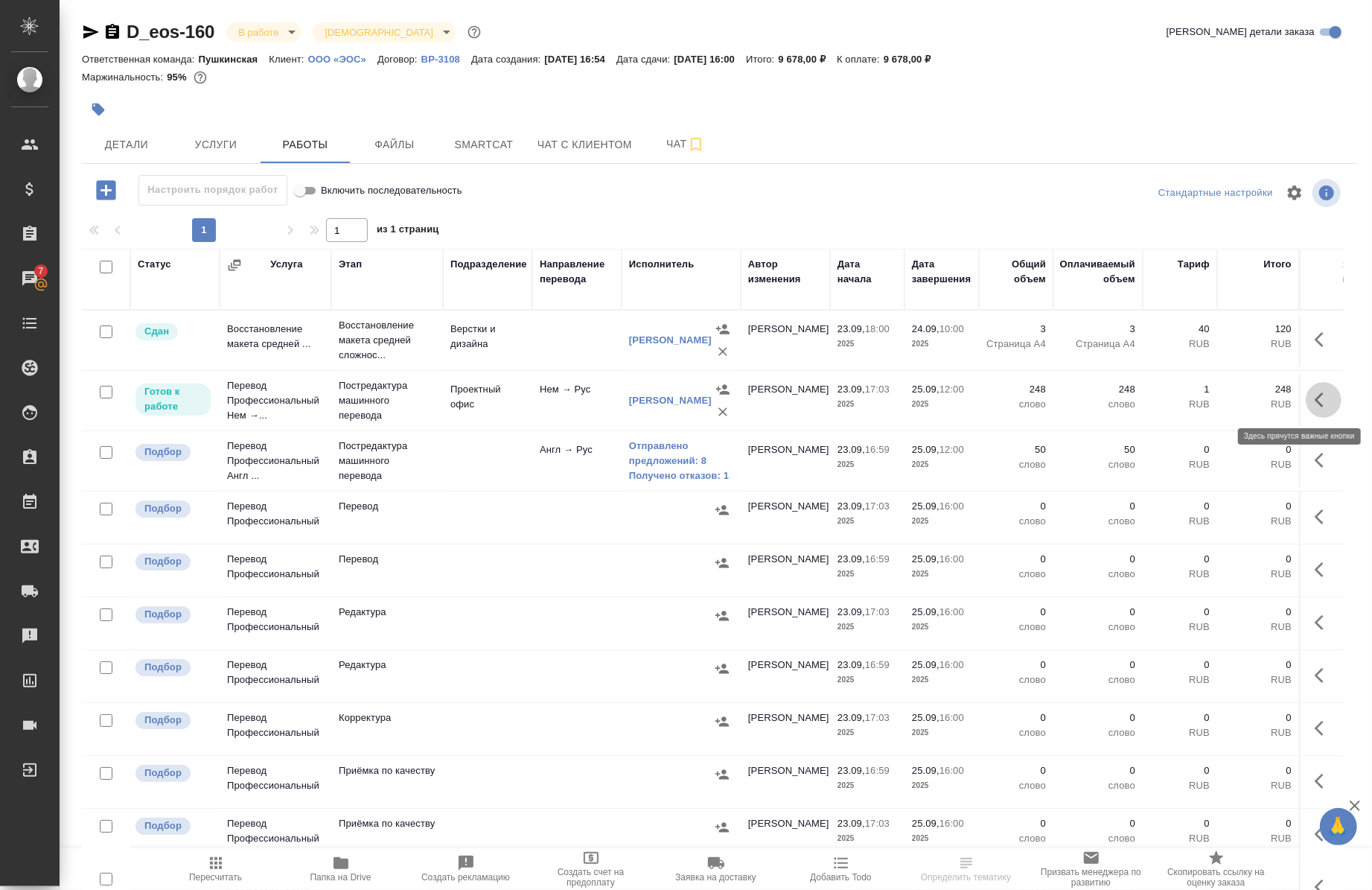
click at [1315, 400] on icon "button" at bounding box center [1324, 400] width 18 height 18
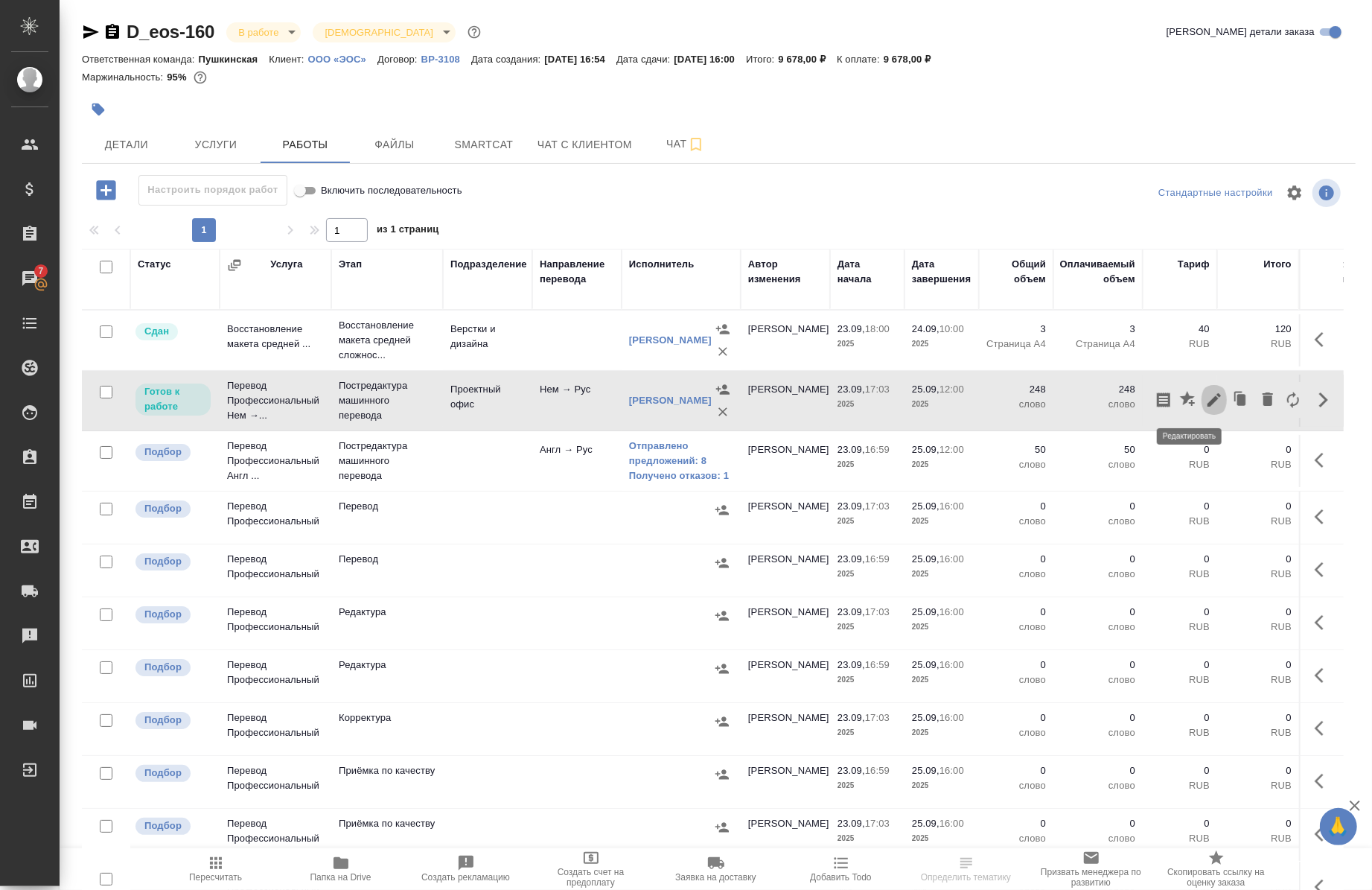
click at [1206, 405] on icon "button" at bounding box center [1214, 400] width 18 height 18
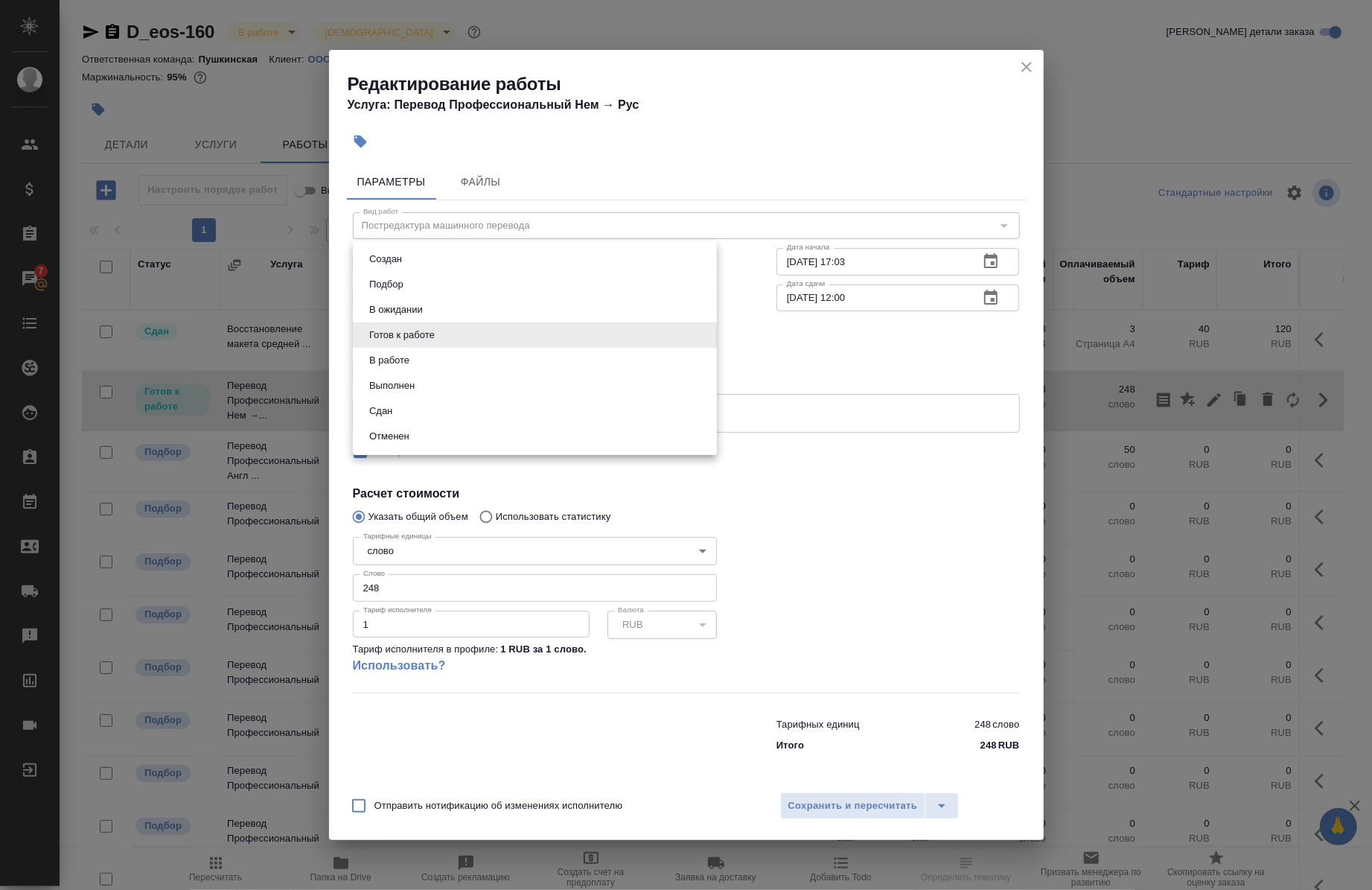
click at [381, 325] on body "🙏 .cls-1 fill:#fff; AWATERA [PERSON_NAME] Спецификации Заказы 7 Чаты Todo Проек…" at bounding box center [686, 445] width 1372 height 890
click at [387, 350] on li "В работе" at bounding box center [535, 361] width 364 height 26
type input "inProgress"
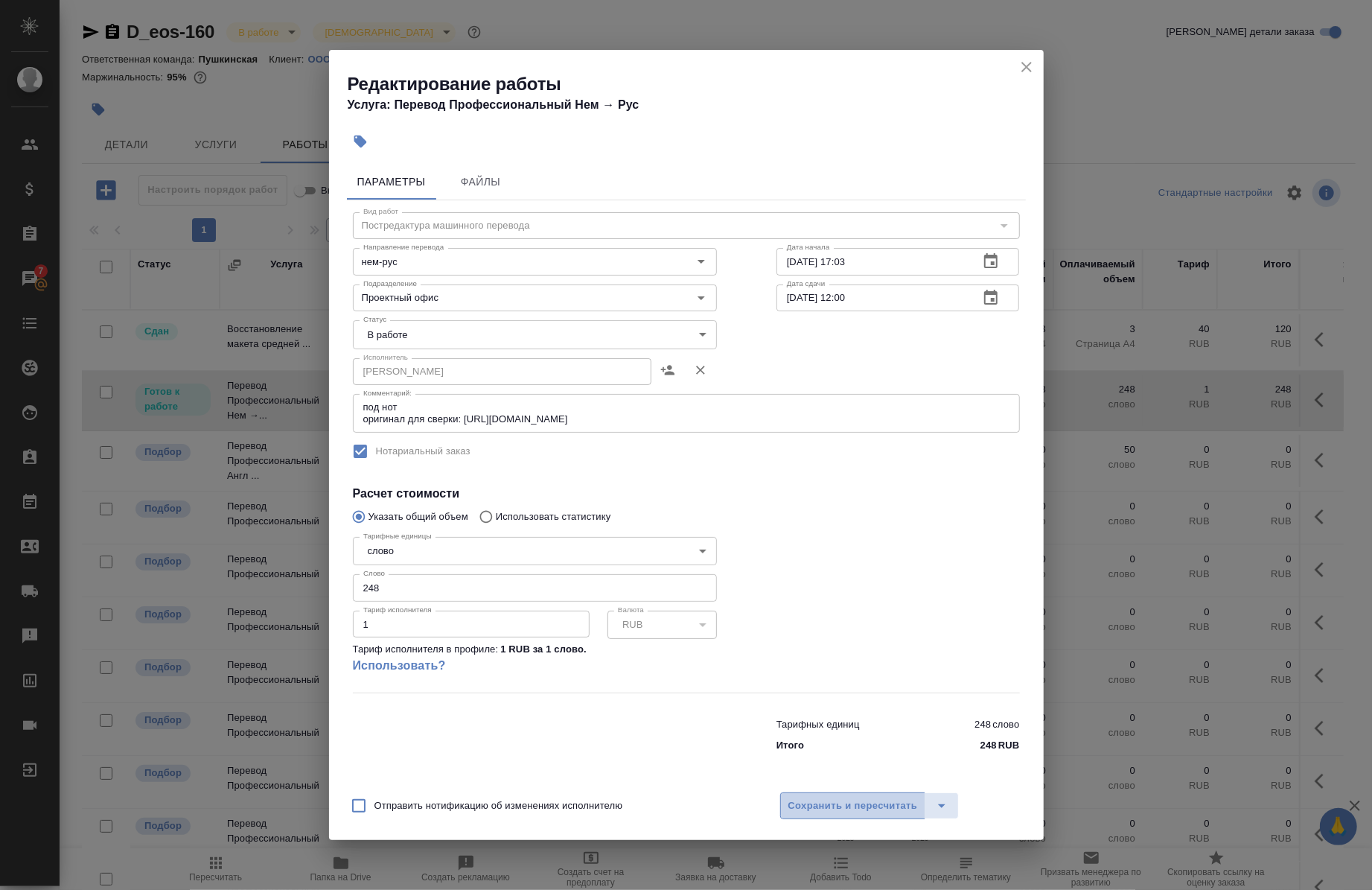
click at [821, 799] on span "Сохранить и пересчитать" at bounding box center [853, 807] width 129 height 17
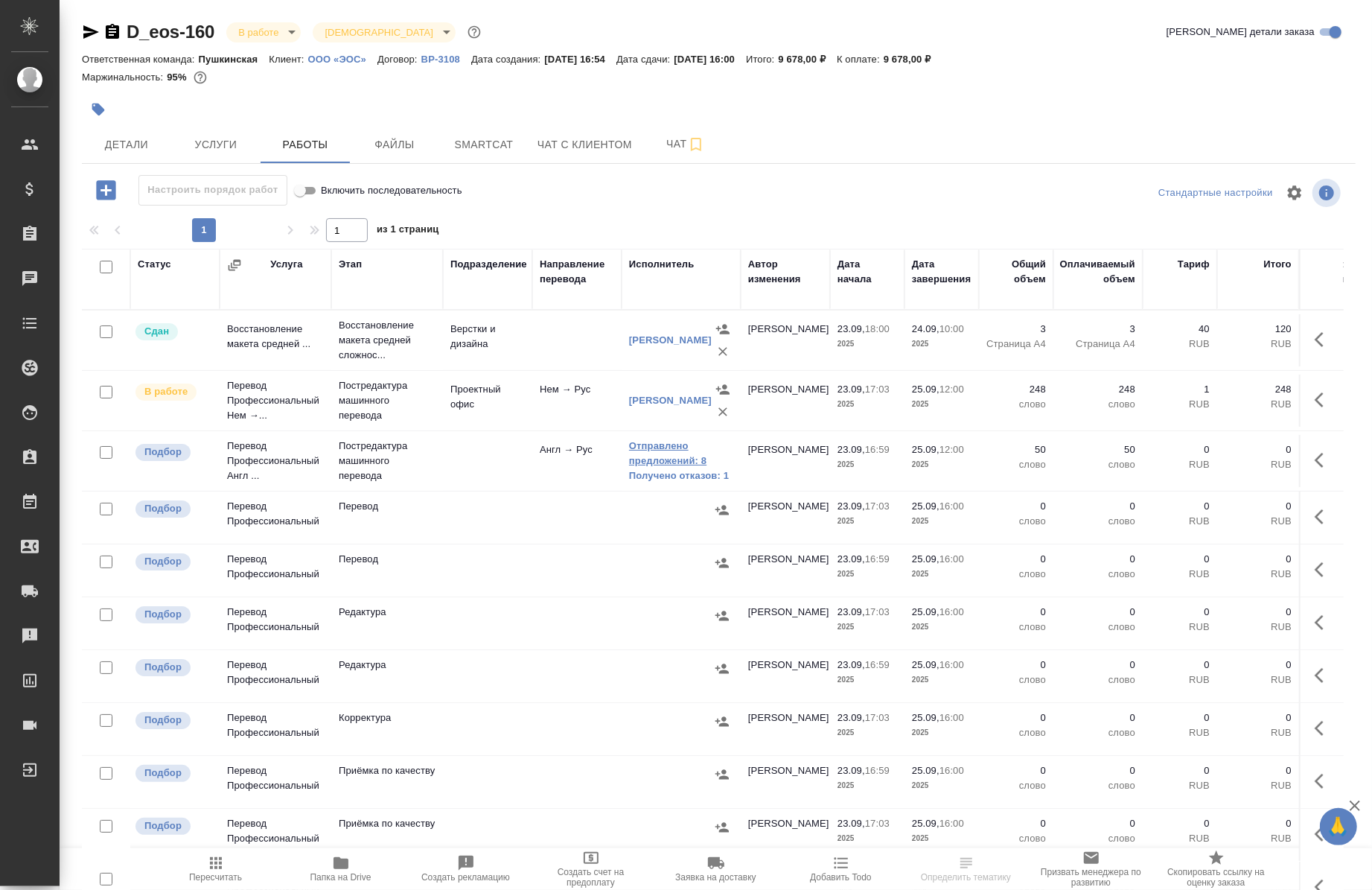
click at [644, 460] on link "Отправлено предложений: 8" at bounding box center [681, 454] width 105 height 30
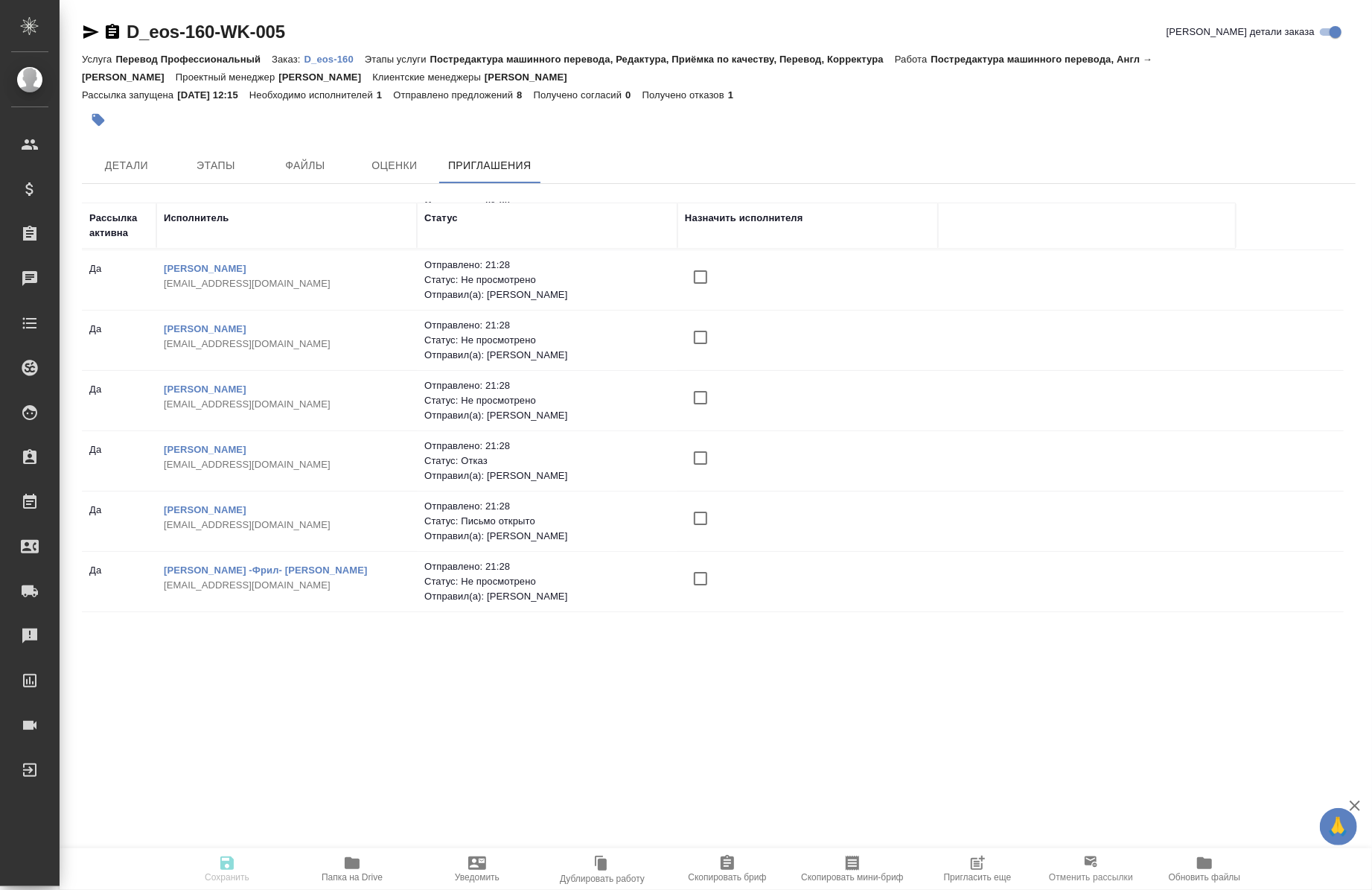
scroll to position [120, 0]
click at [970, 873] on span "Пригласить еще" at bounding box center [978, 878] width 68 height 10
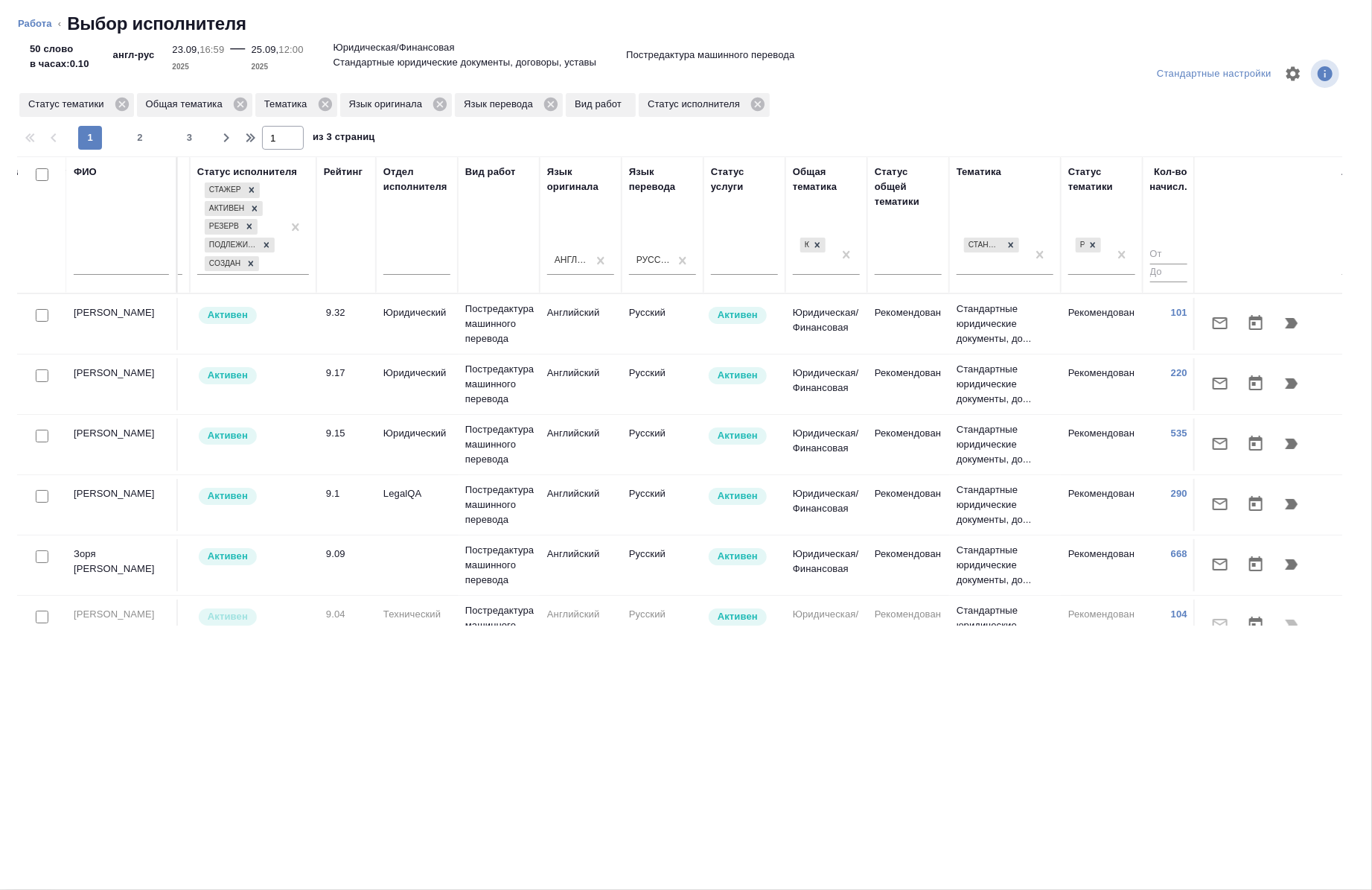
scroll to position [0, 775]
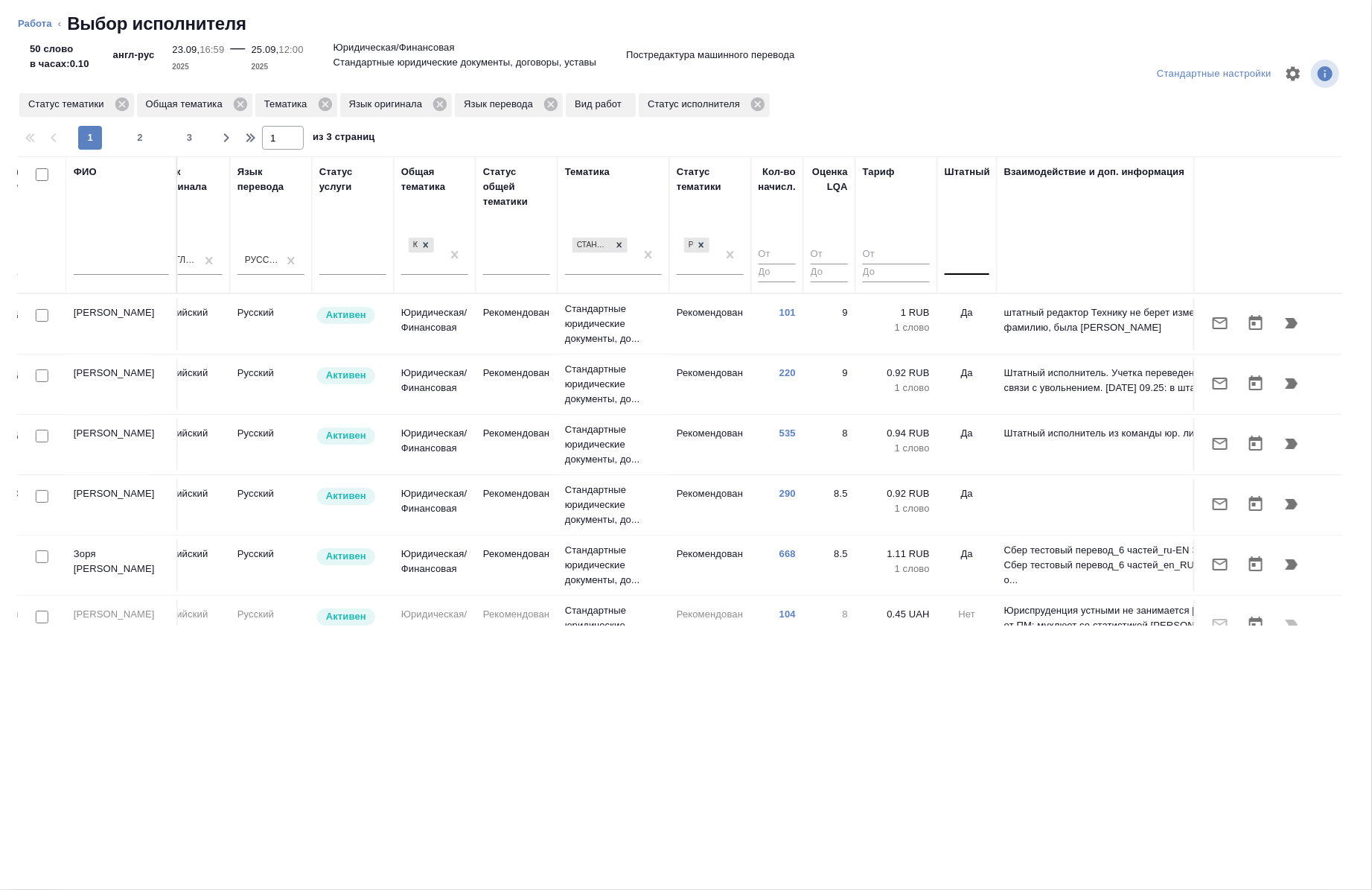
click at [947, 265] on div at bounding box center [968, 260] width 45 height 21
click at [965, 303] on div "Нет" at bounding box center [1057, 307] width 224 height 27
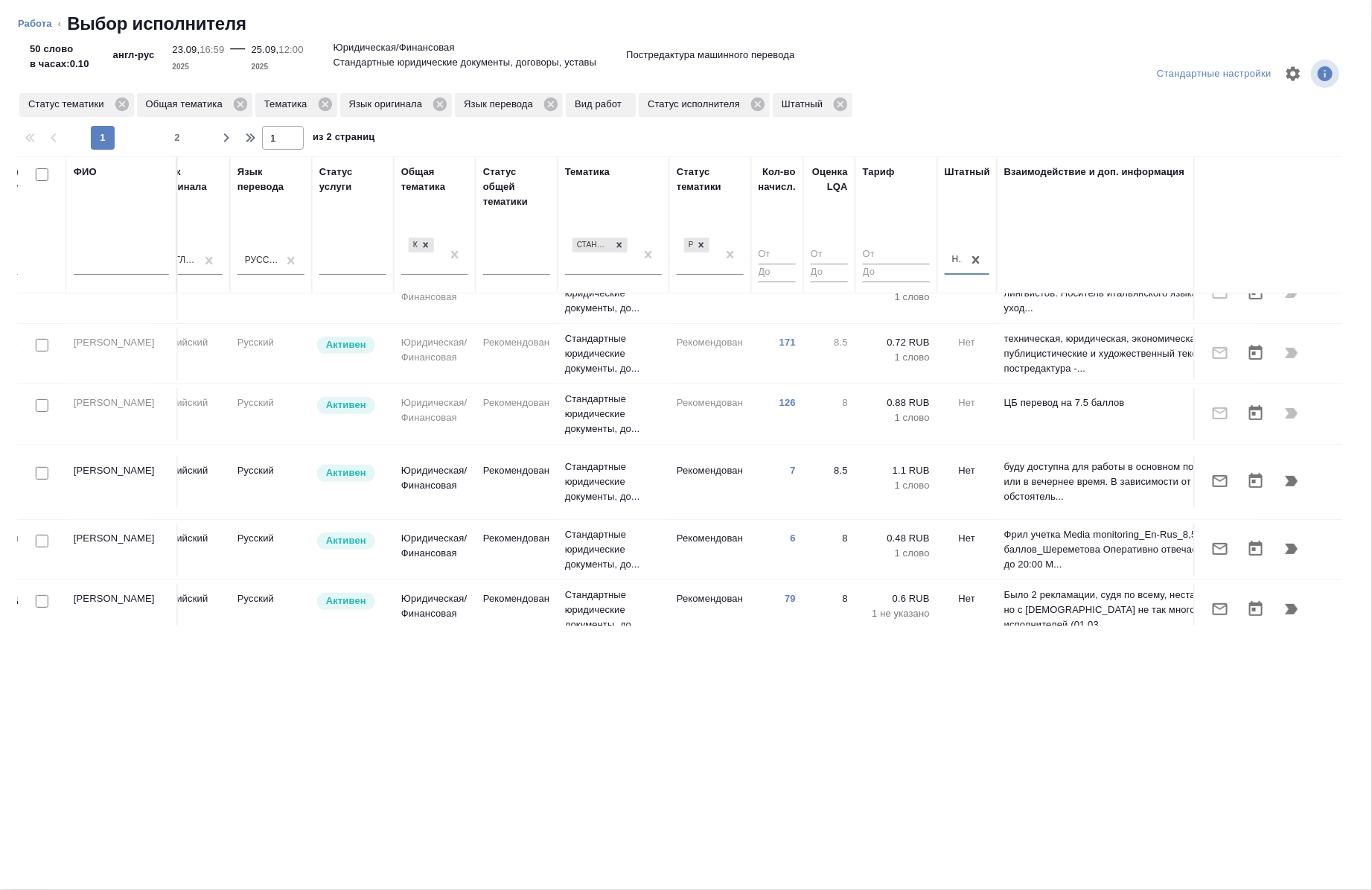
scroll to position [376, 775]
click at [41, 597] on input "checkbox" at bounding box center [42, 603] width 13 height 13
checkbox input "true"
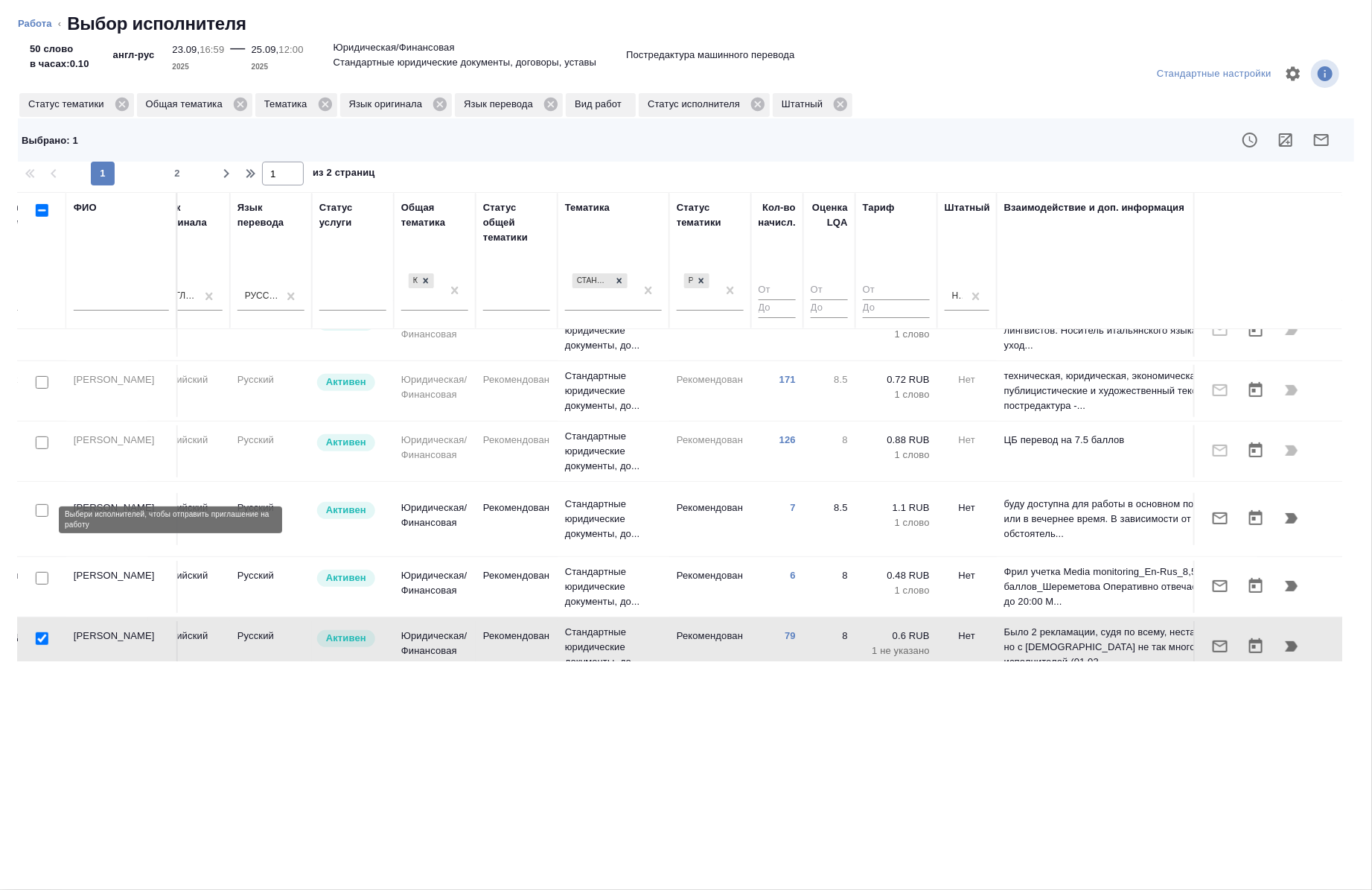
click at [39, 572] on input "checkbox" at bounding box center [42, 578] width 13 height 13
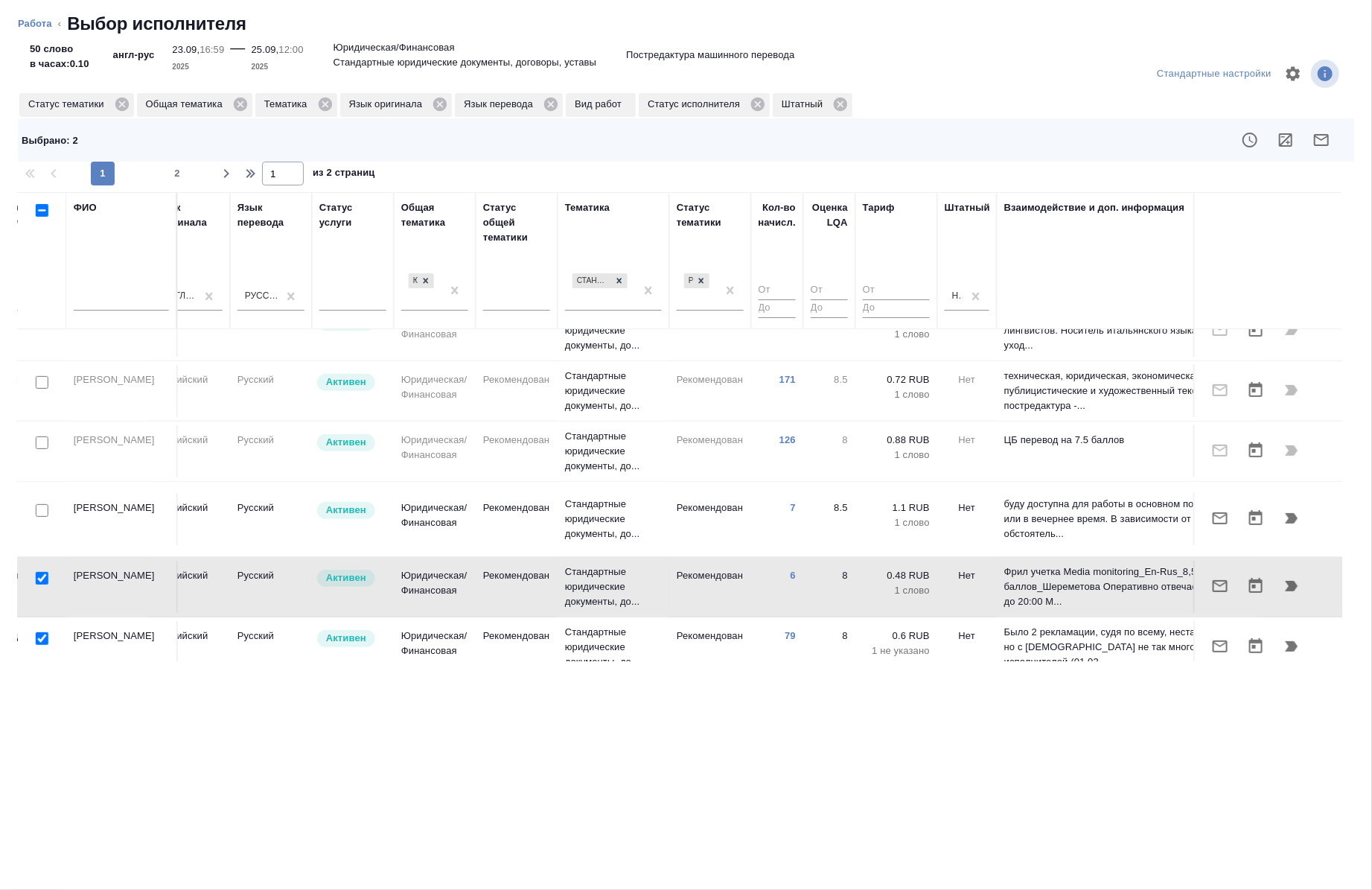
click at [39, 572] on input "checkbox" at bounding box center [42, 578] width 13 height 13
checkbox input "false"
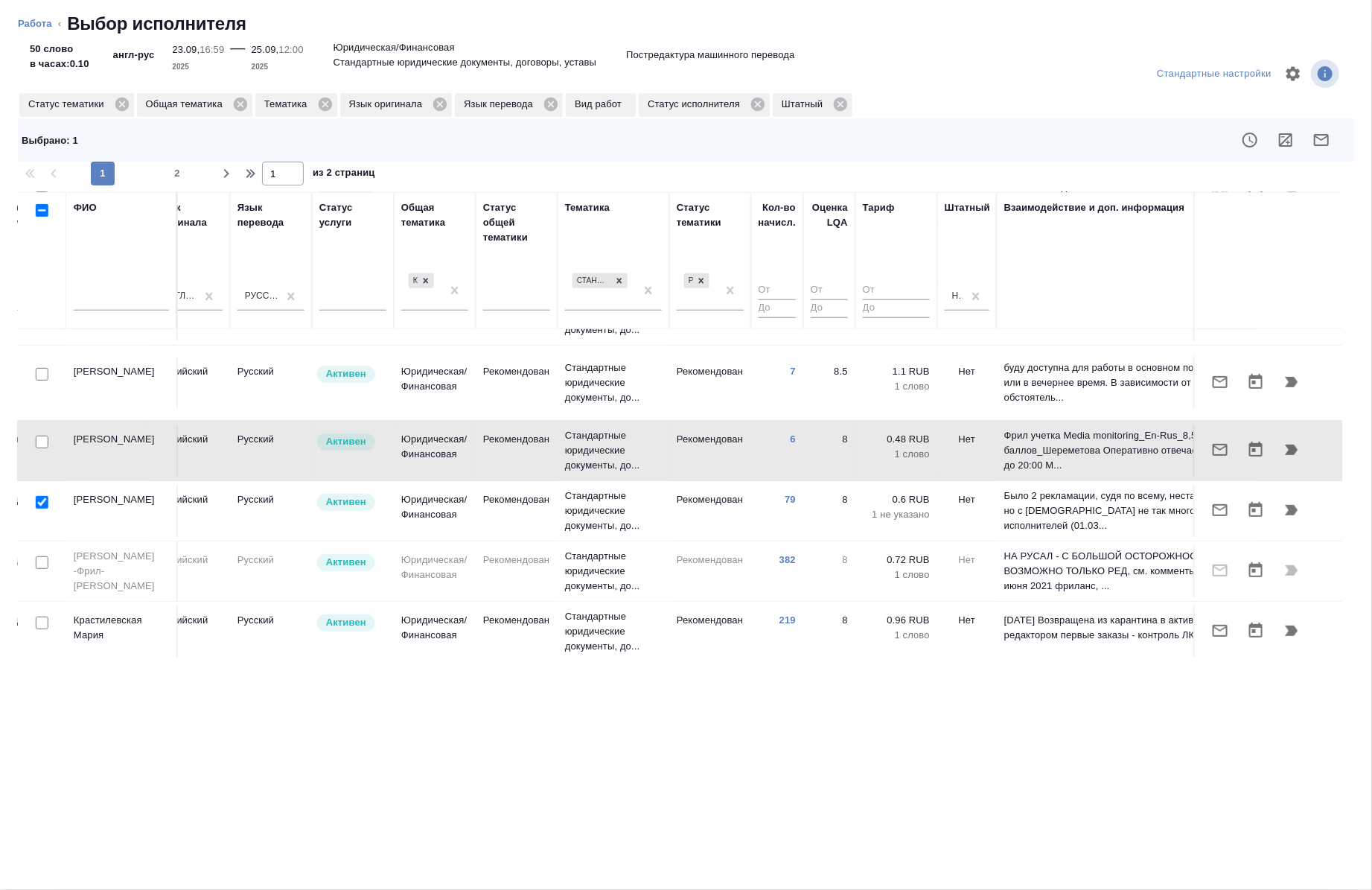
scroll to position [525, 775]
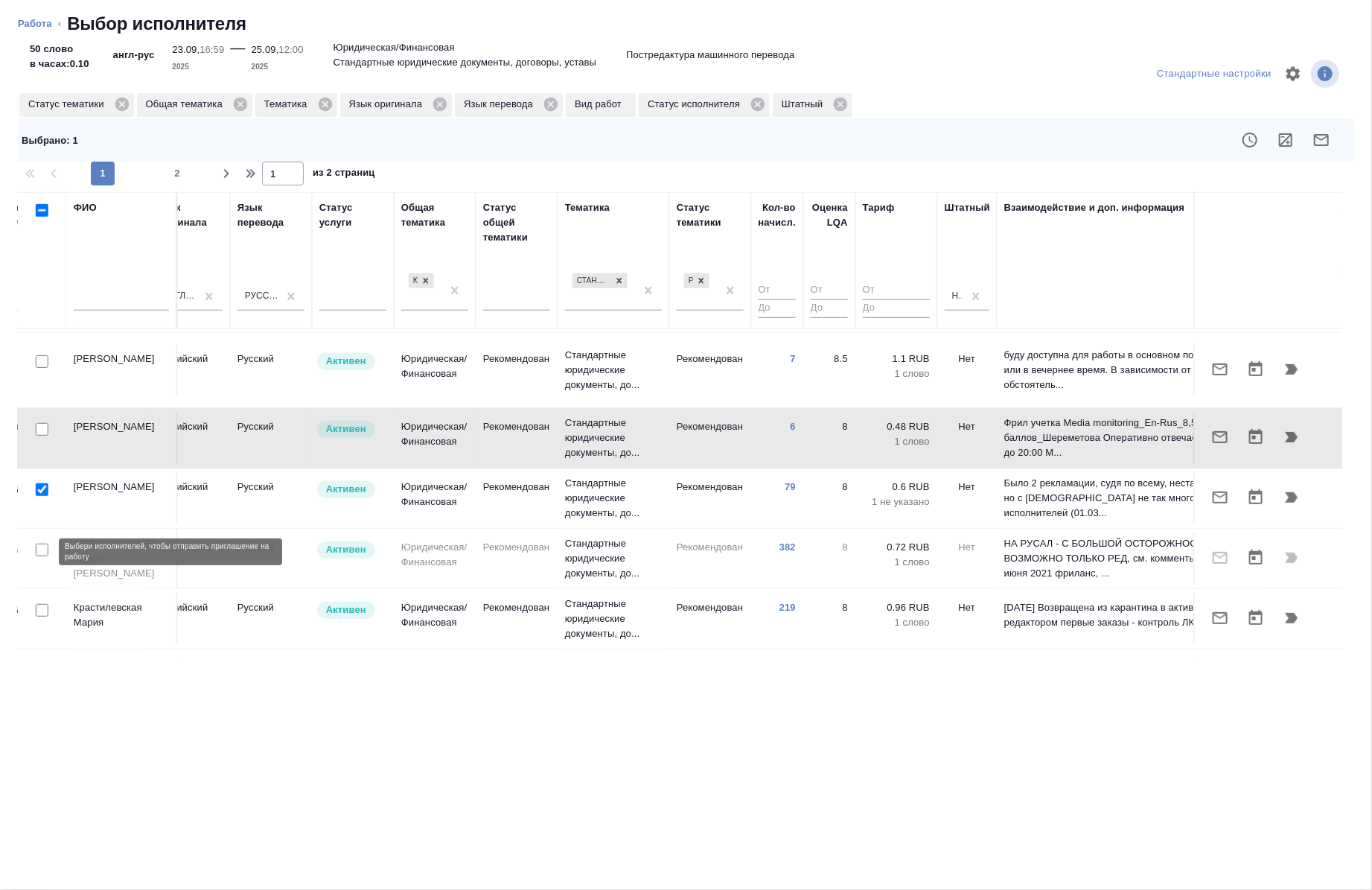
click at [40, 604] on input "checkbox" at bounding box center [42, 610] width 13 height 13
checkbox input "true"
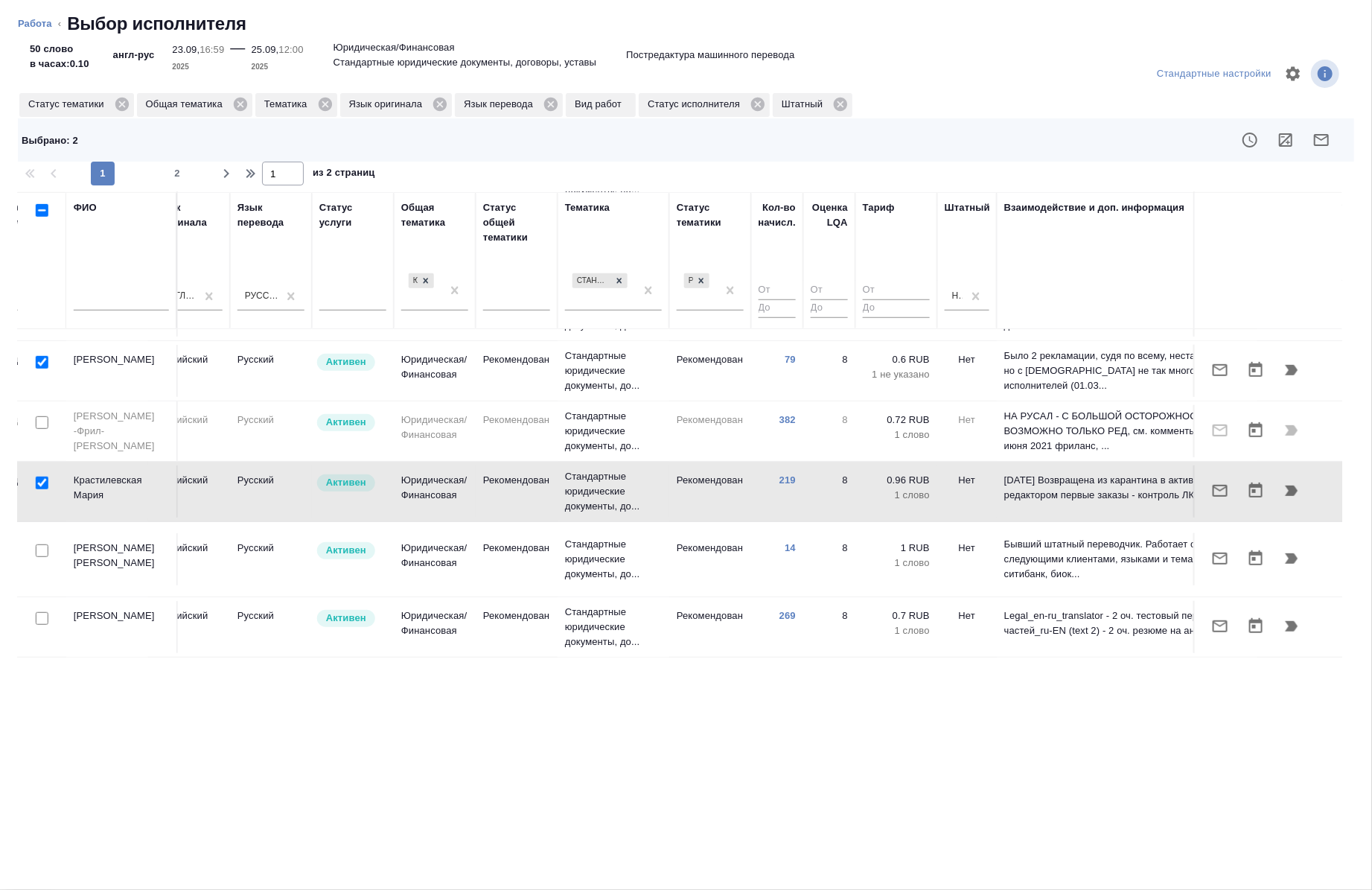
scroll to position [652, 775]
click at [41, 611] on input "checkbox" at bounding box center [42, 617] width 13 height 13
checkbox input "true"
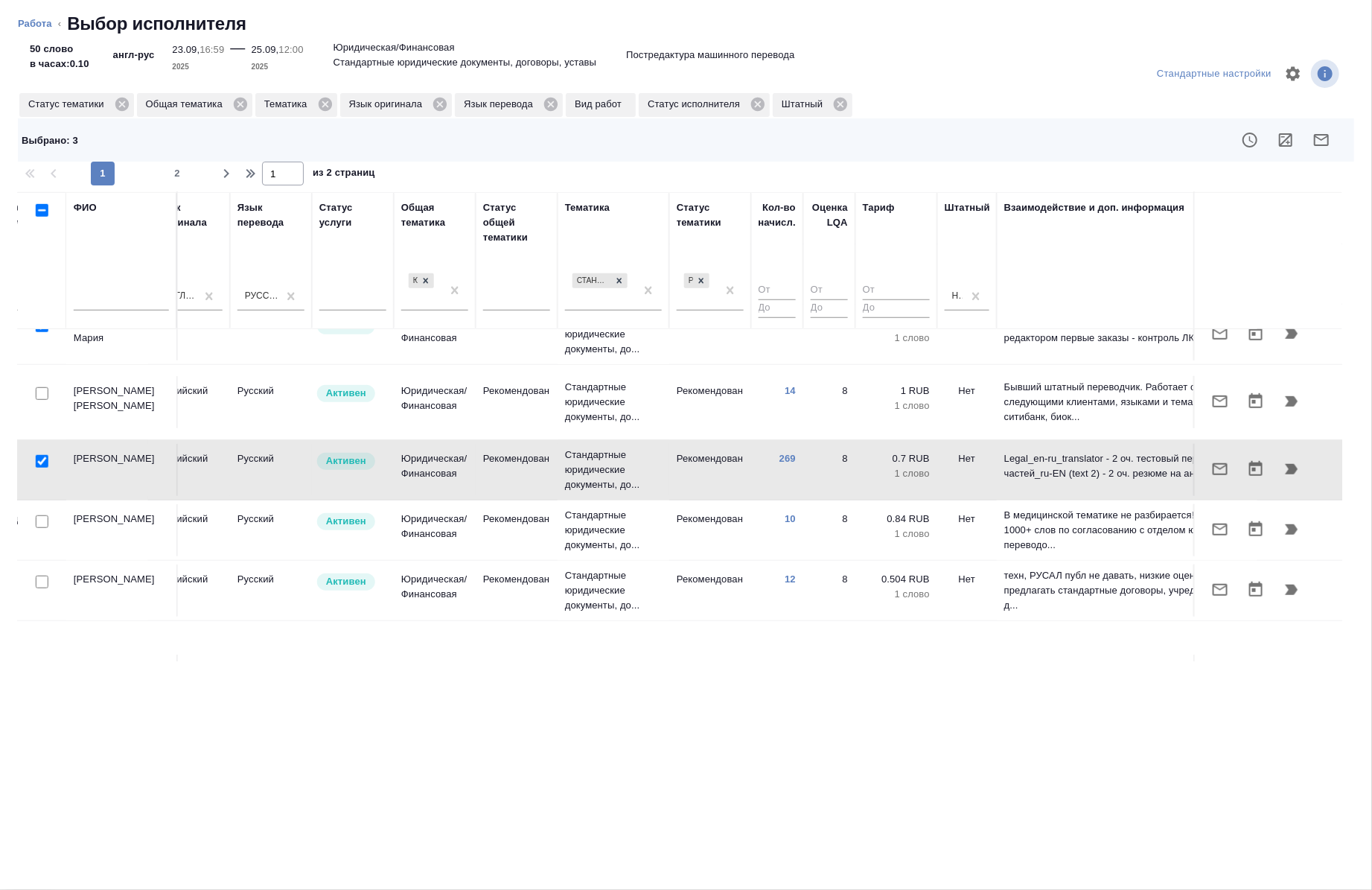
scroll to position [827, 775]
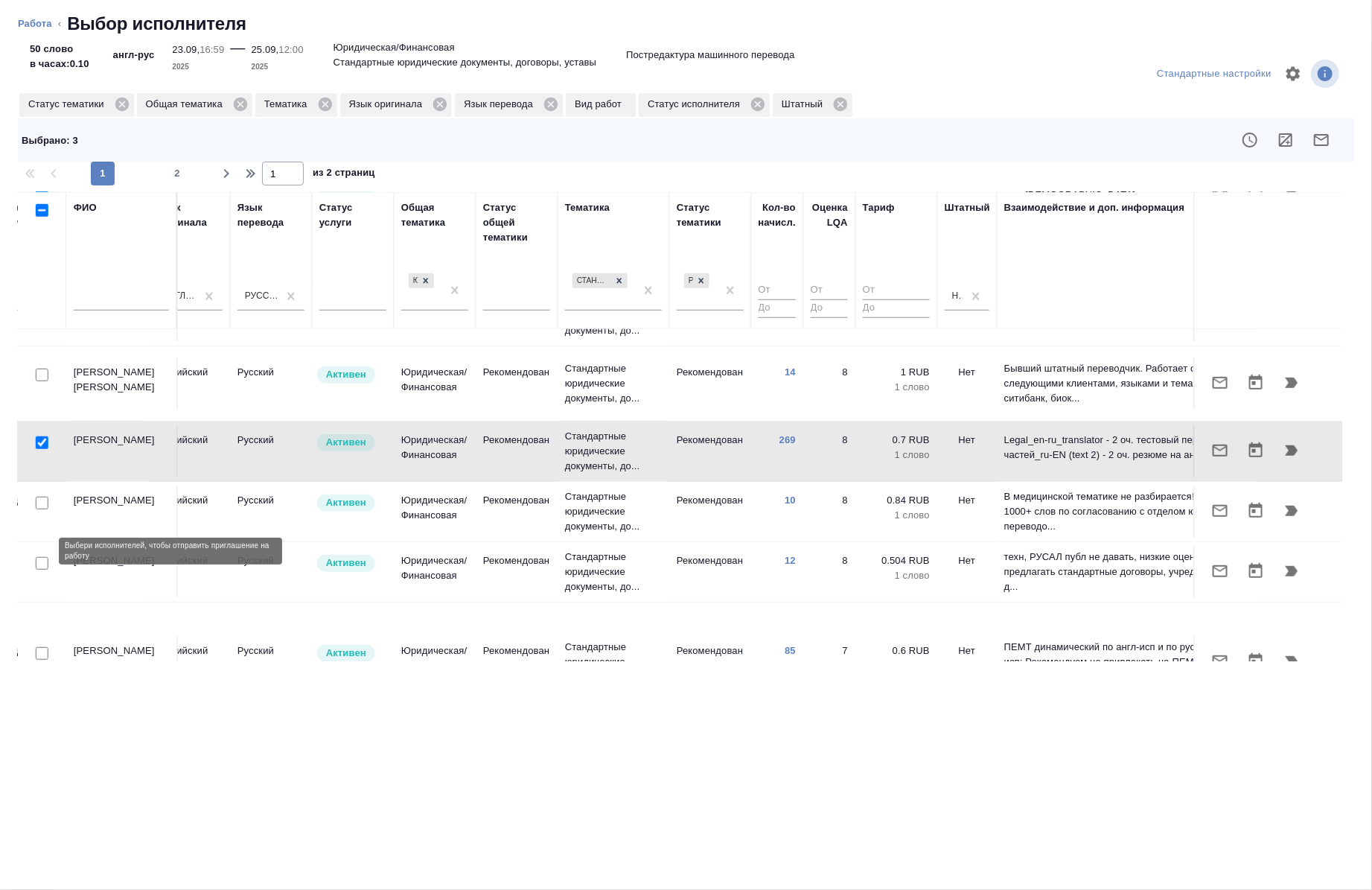
click at [46, 644] on div at bounding box center [42, 654] width 33 height 21
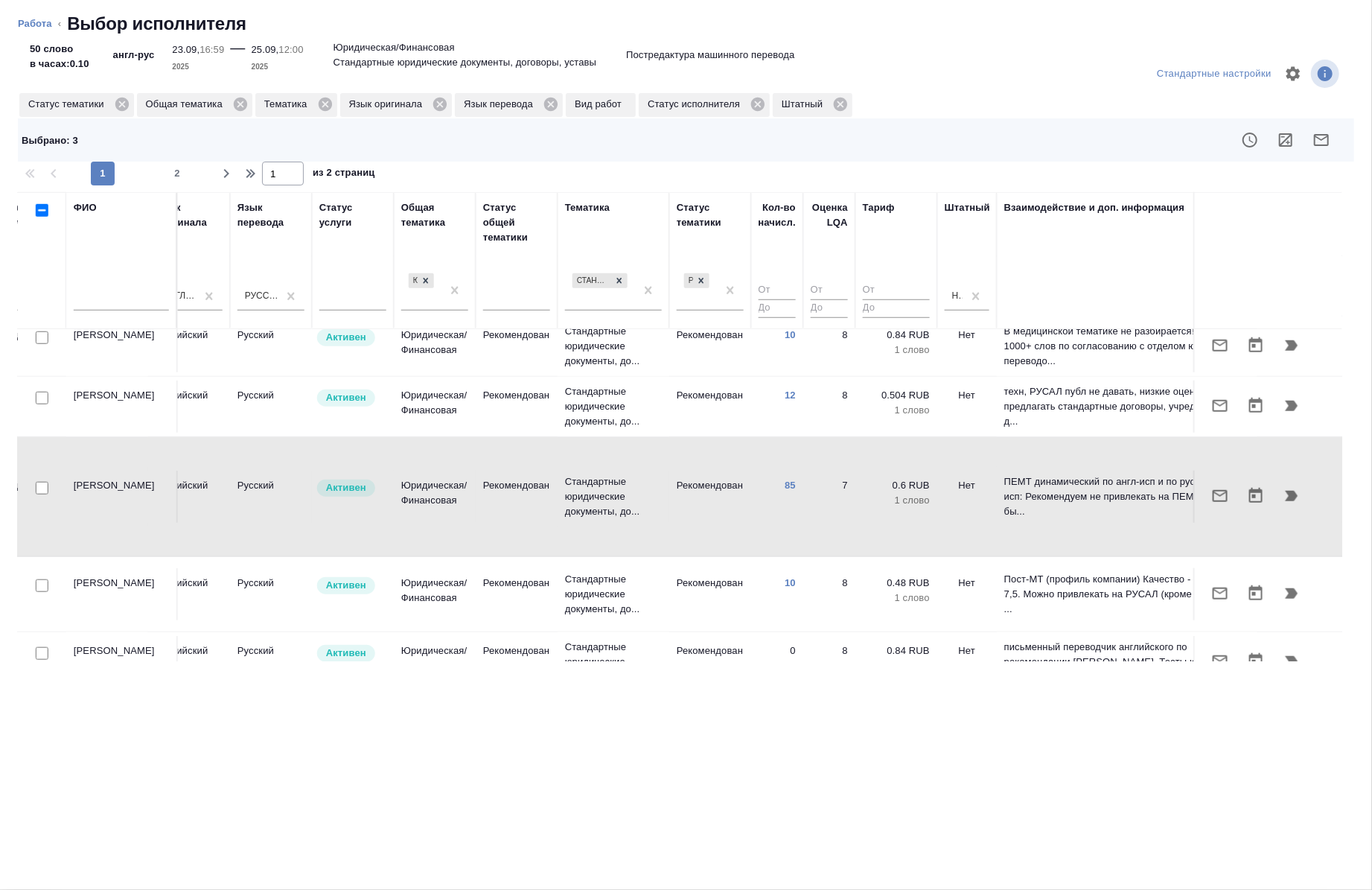
scroll to position [994, 775]
click at [40, 707] on input "checkbox" at bounding box center [42, 713] width 13 height 13
checkbox input "true"
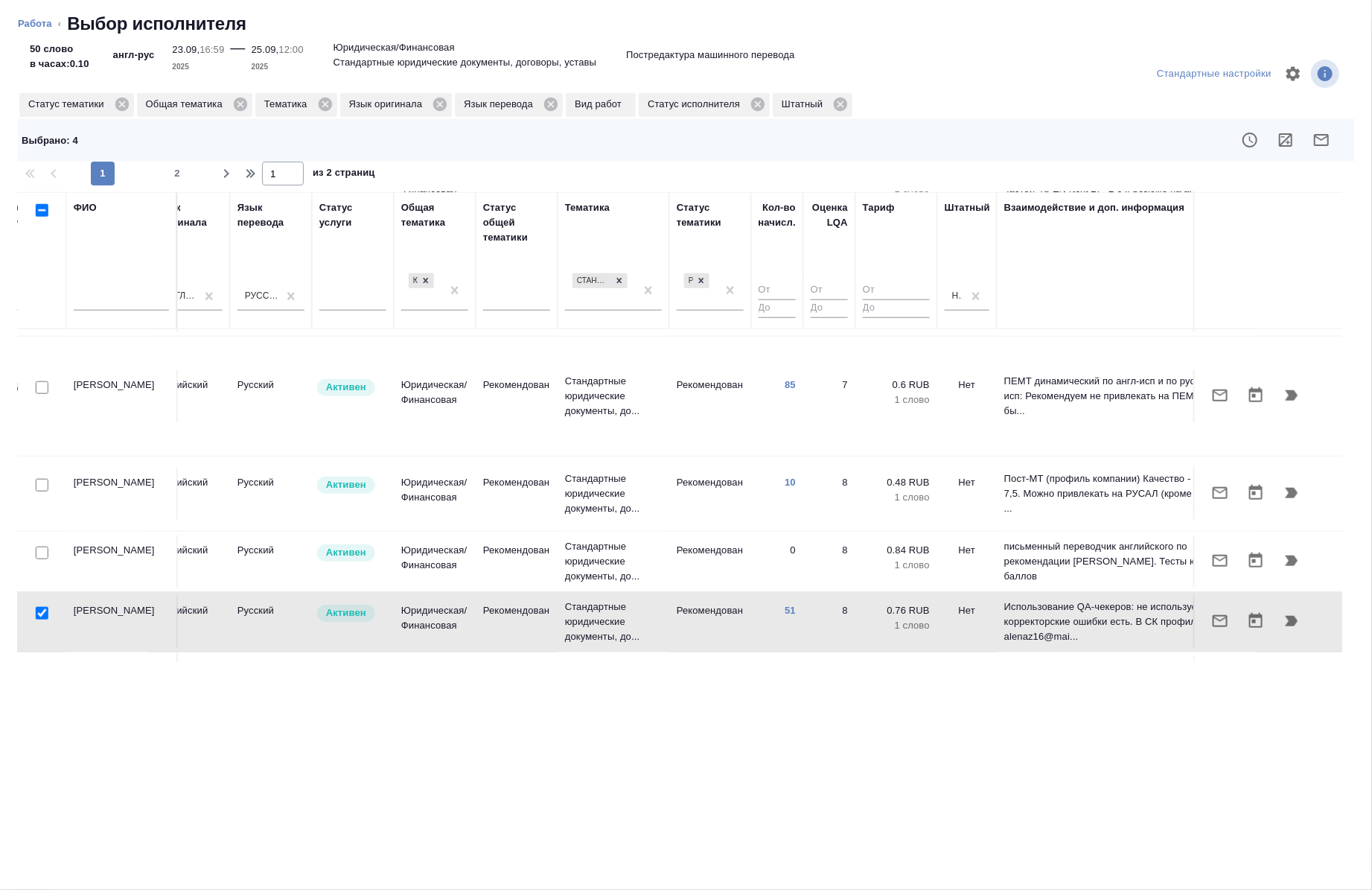
scroll to position [1094, 775]
click at [42, 664] on div at bounding box center [42, 674] width 33 height 21
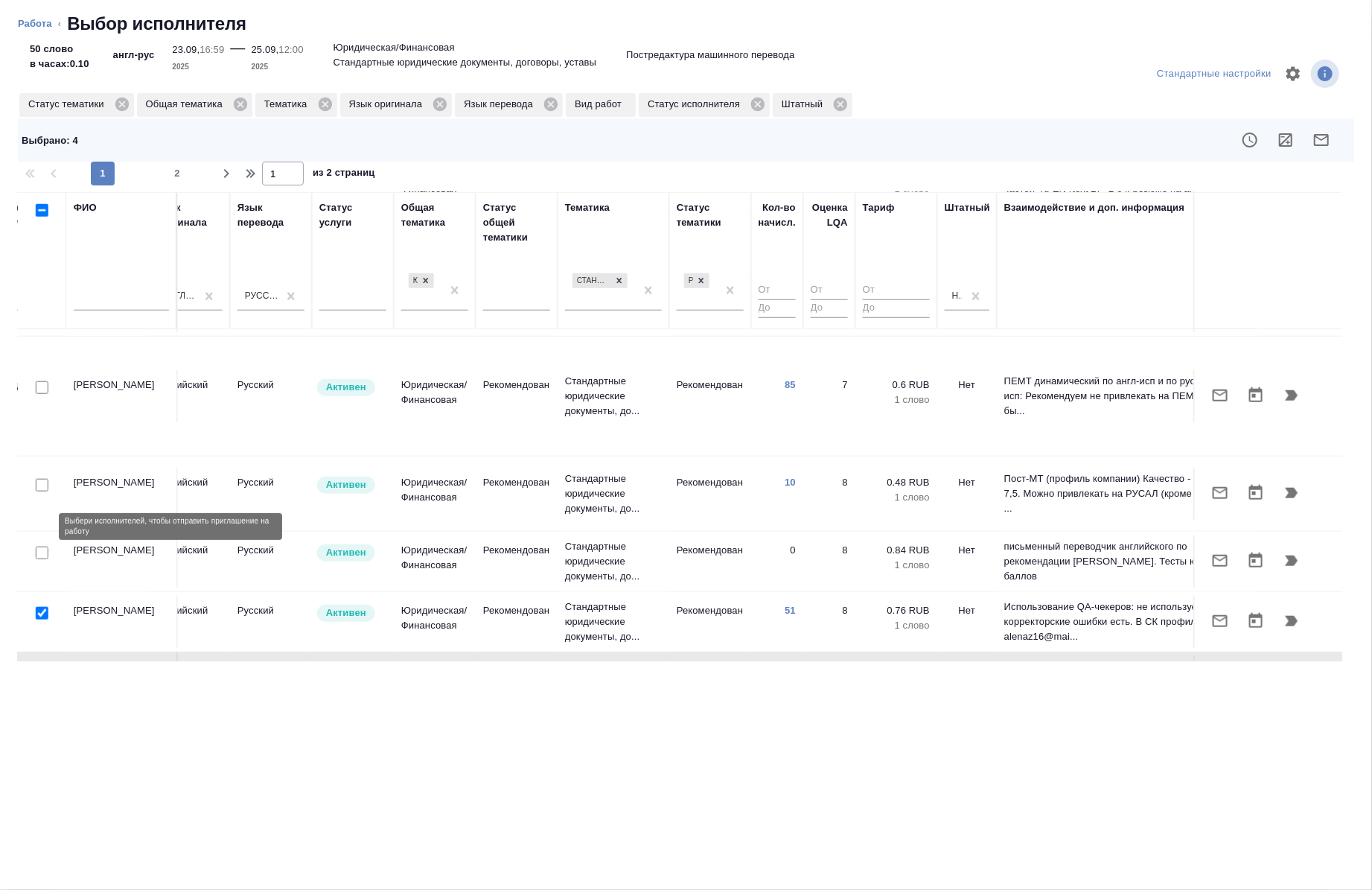
click at [41, 668] on input "checkbox" at bounding box center [42, 674] width 13 height 13
checkbox input "true"
click icon "button"
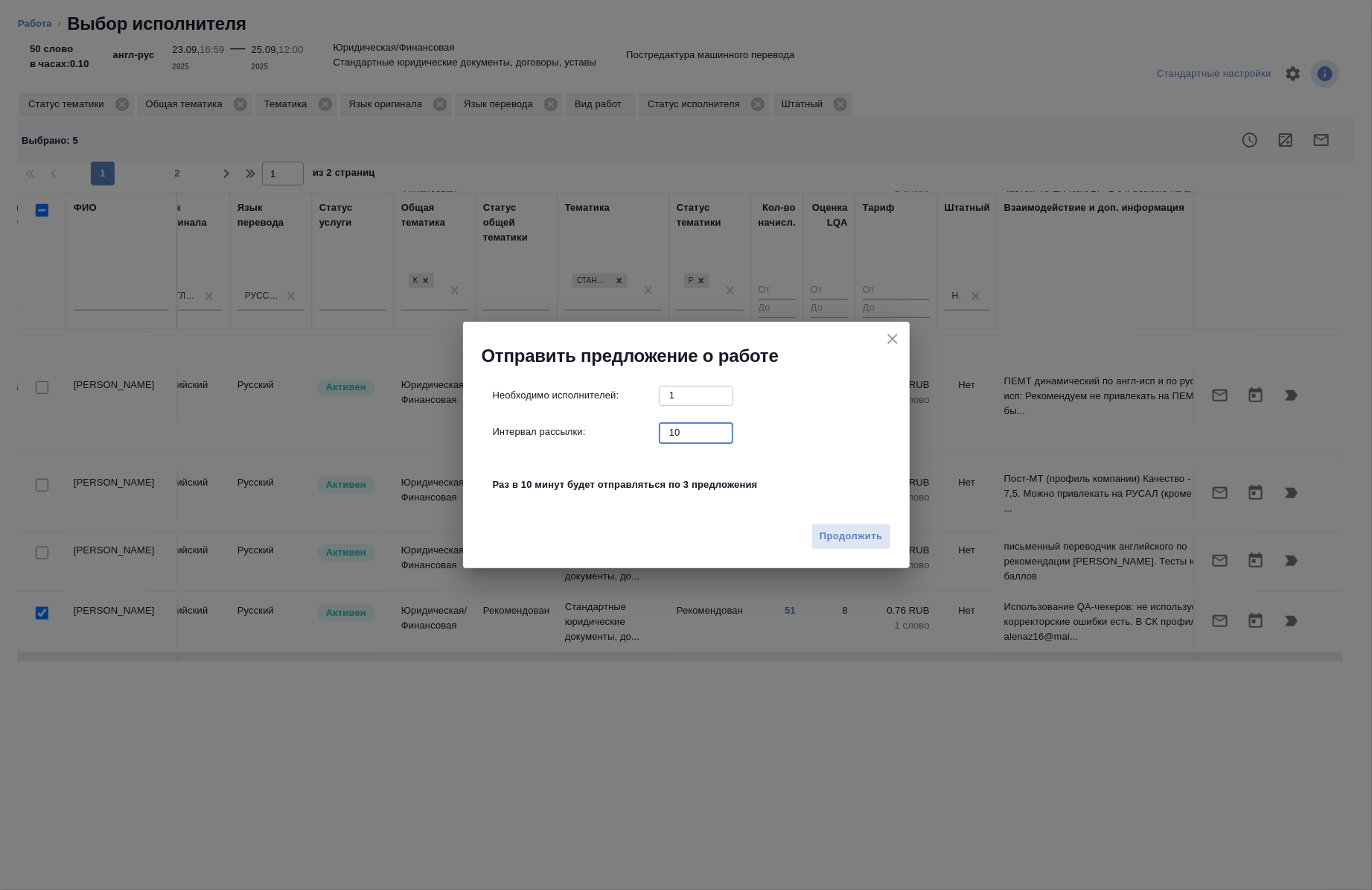
click input "10"
type input "0"
click button "Продолжить"
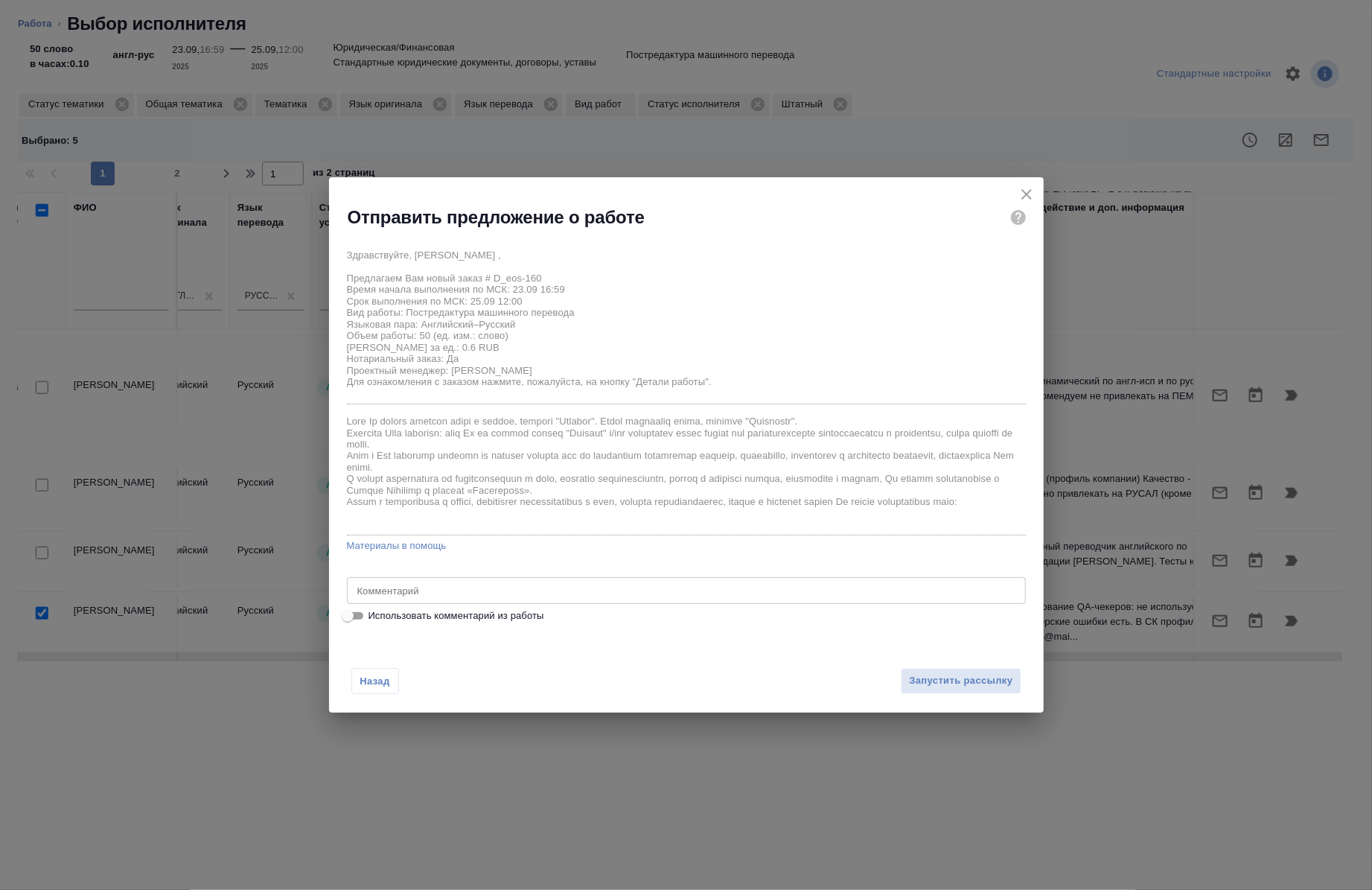
click span "Использовать комментарий из работы"
click input "Использовать комментарий из работы"
checkbox input "true"
type textarea "под нот оригинал для сверки: https://drive.awatera.com/s/dyga7dZjsJ2aXRJ"
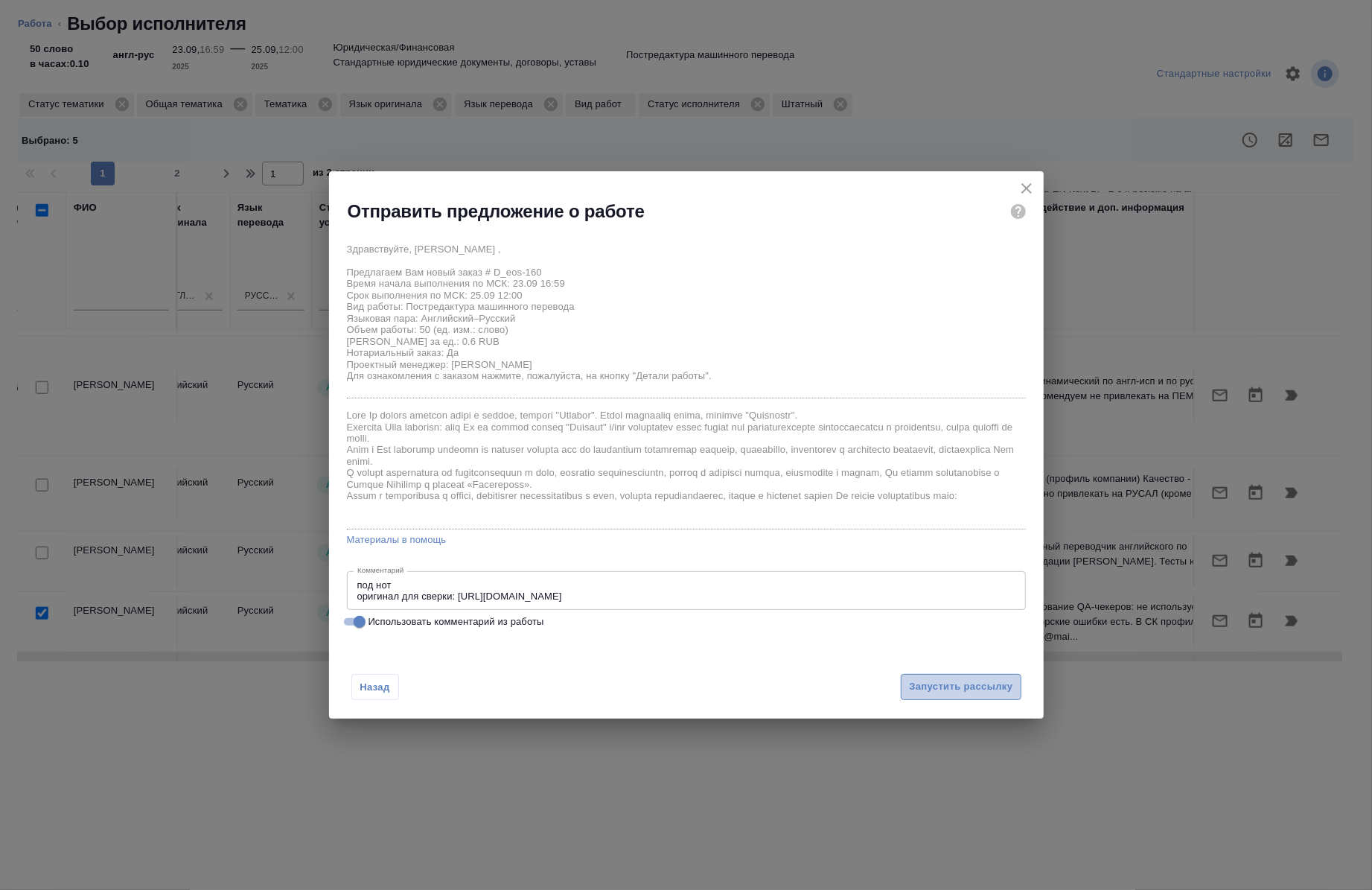
click span "Запустить рассылку"
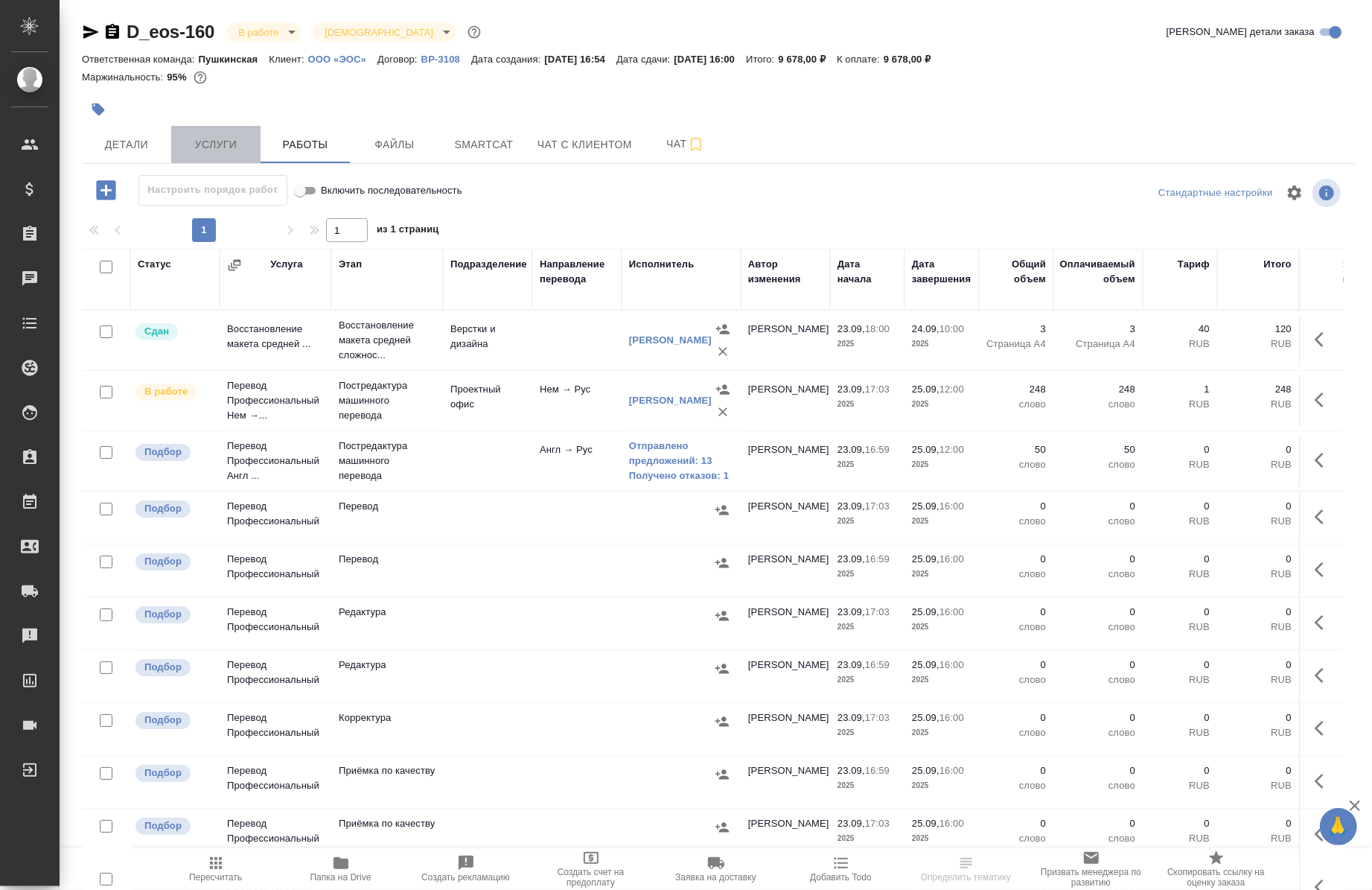
click at [200, 144] on span "Услуги" at bounding box center [215, 145] width 71 height 19
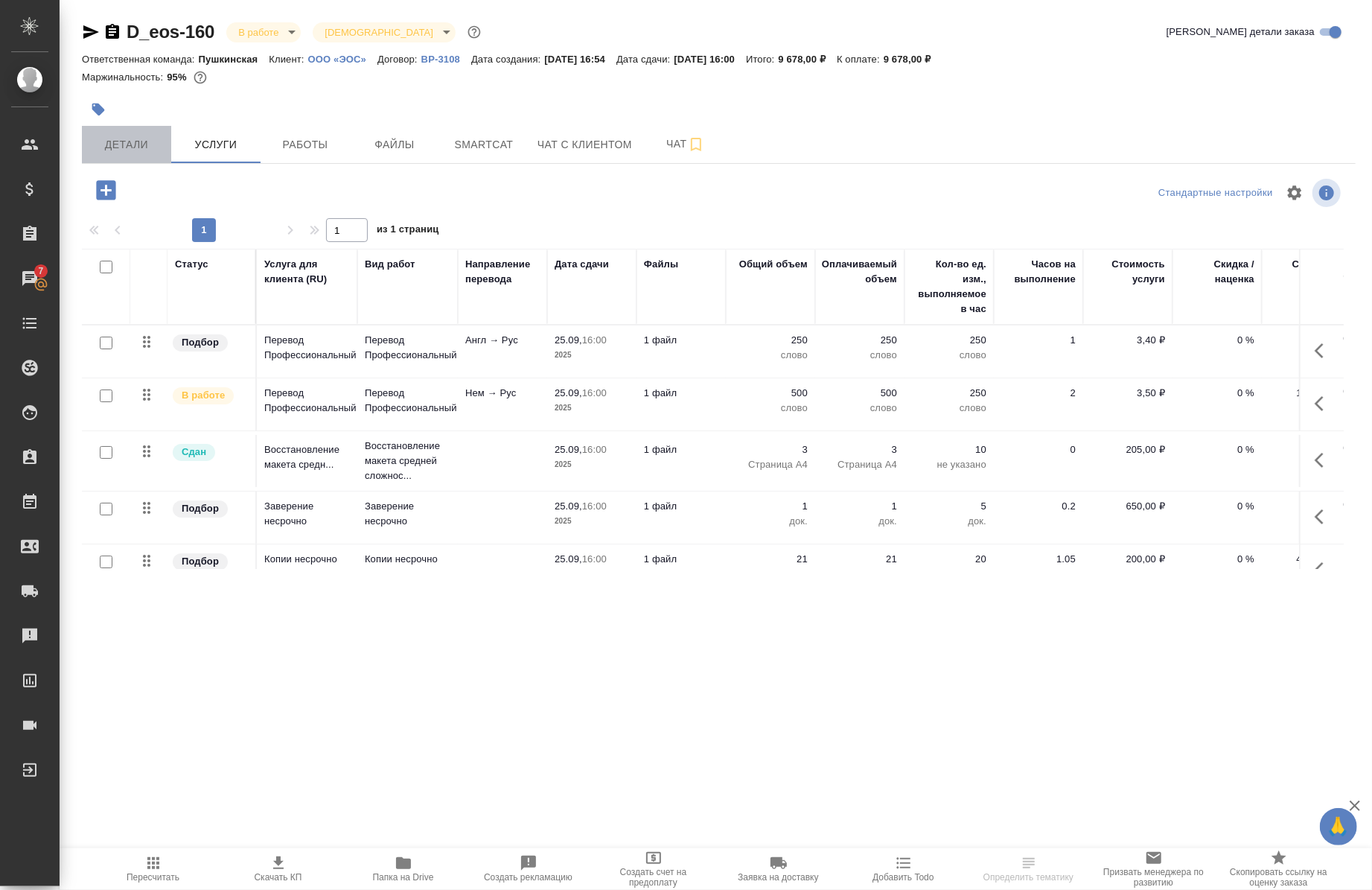
click at [108, 149] on span "Детали" at bounding box center [126, 145] width 71 height 19
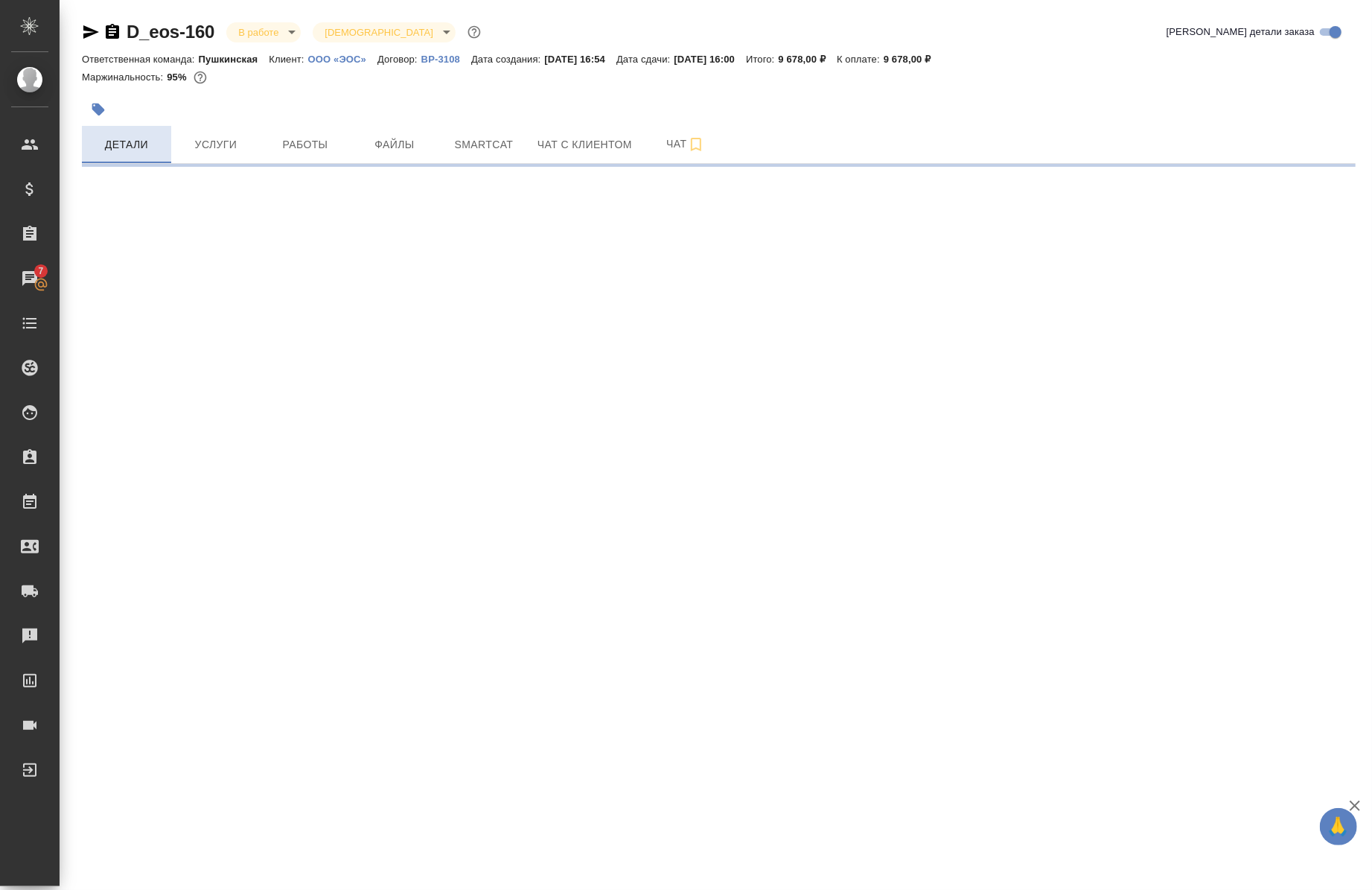
select select "RU"
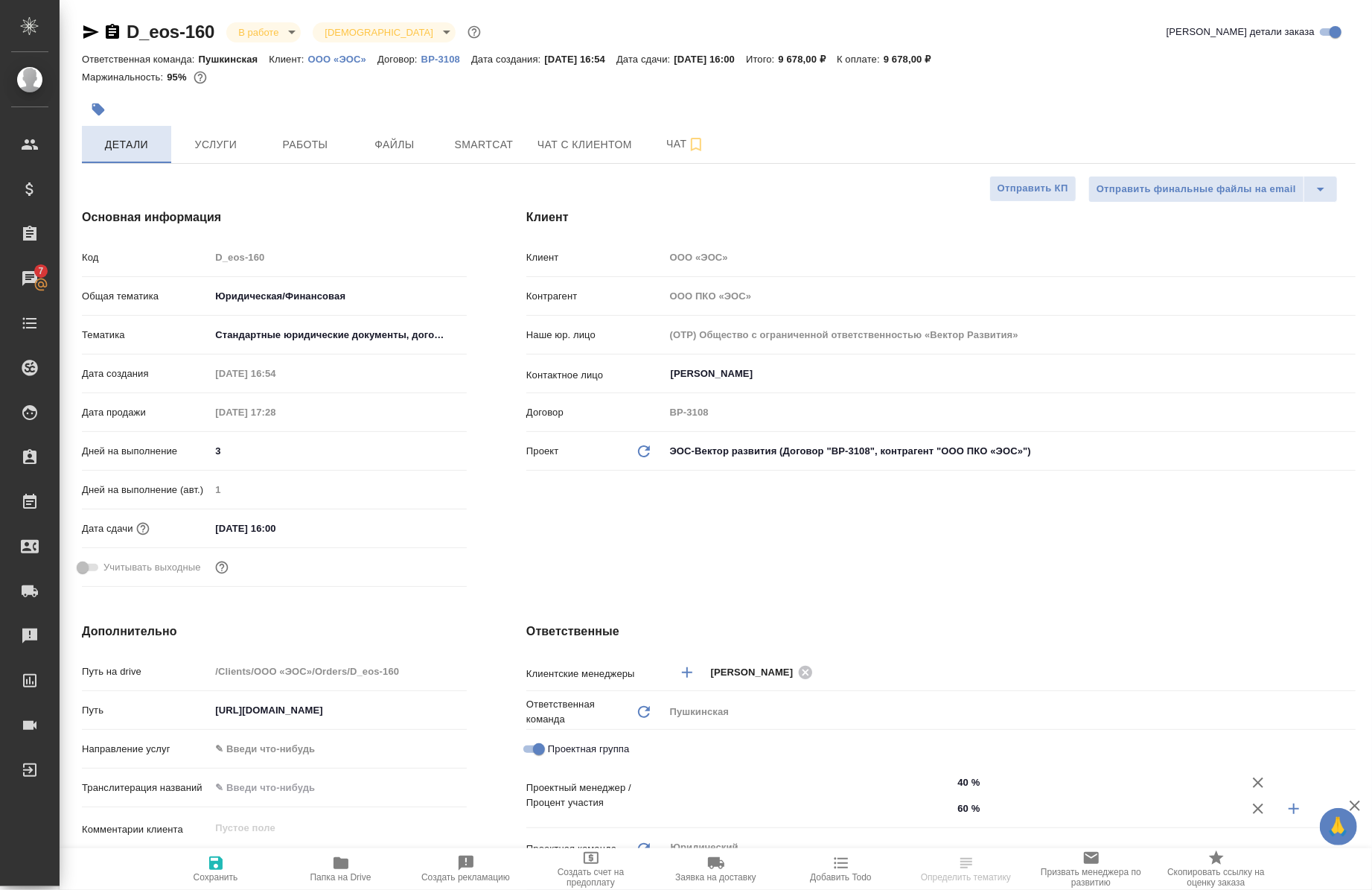
type textarea "x"
type input "[PERSON_NAME]"
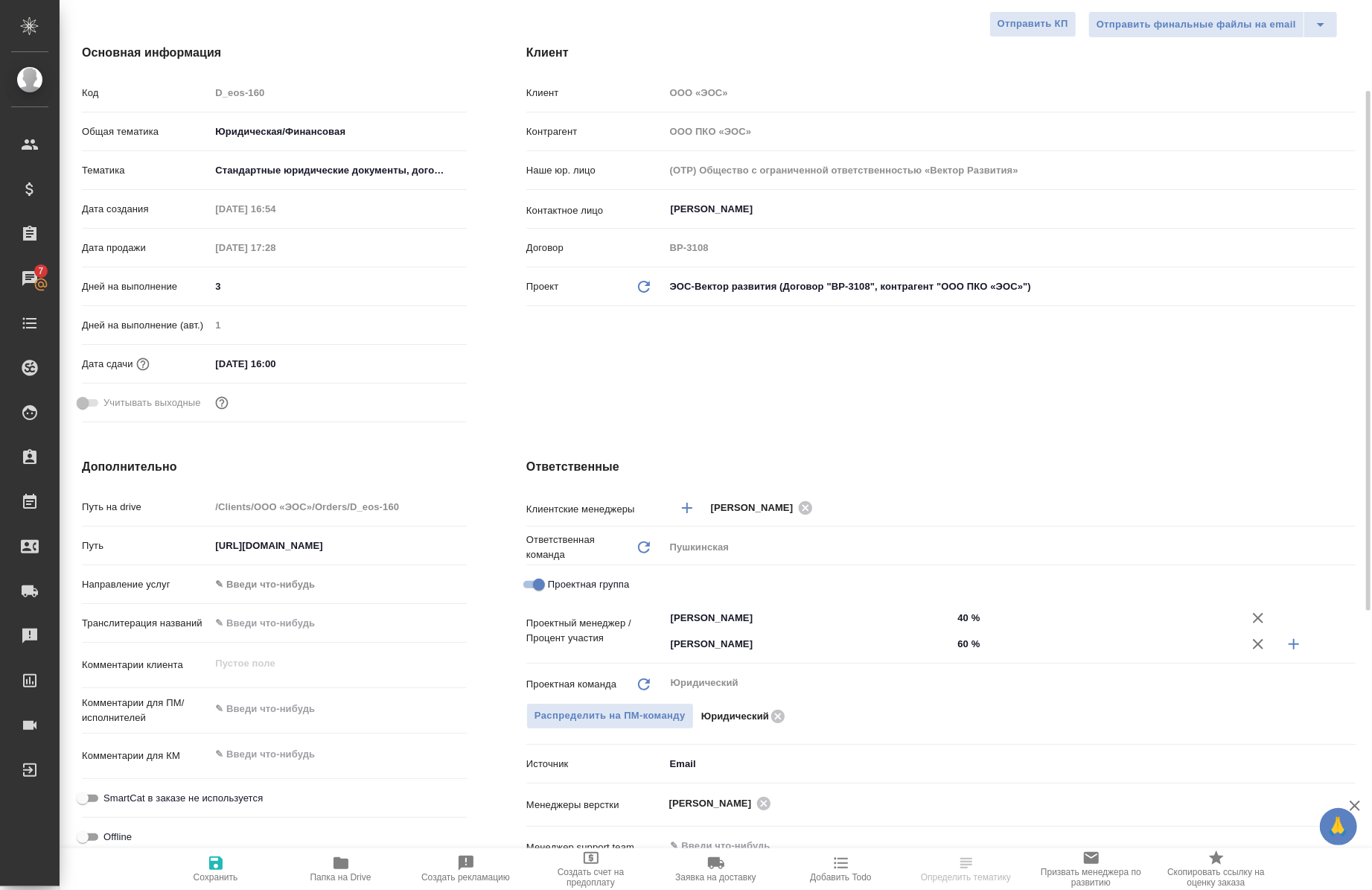
scroll to position [168, 0]
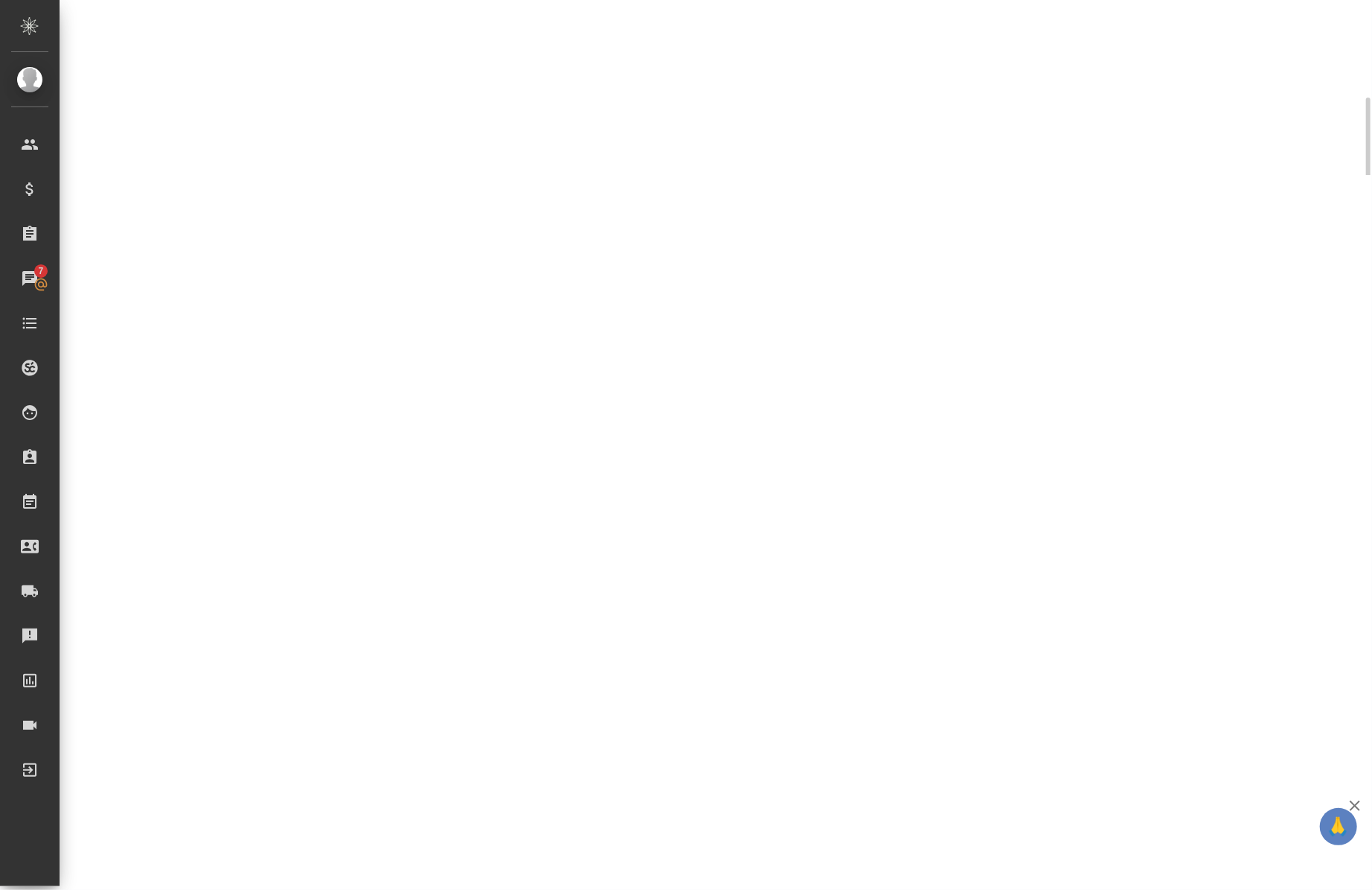
select select "RU"
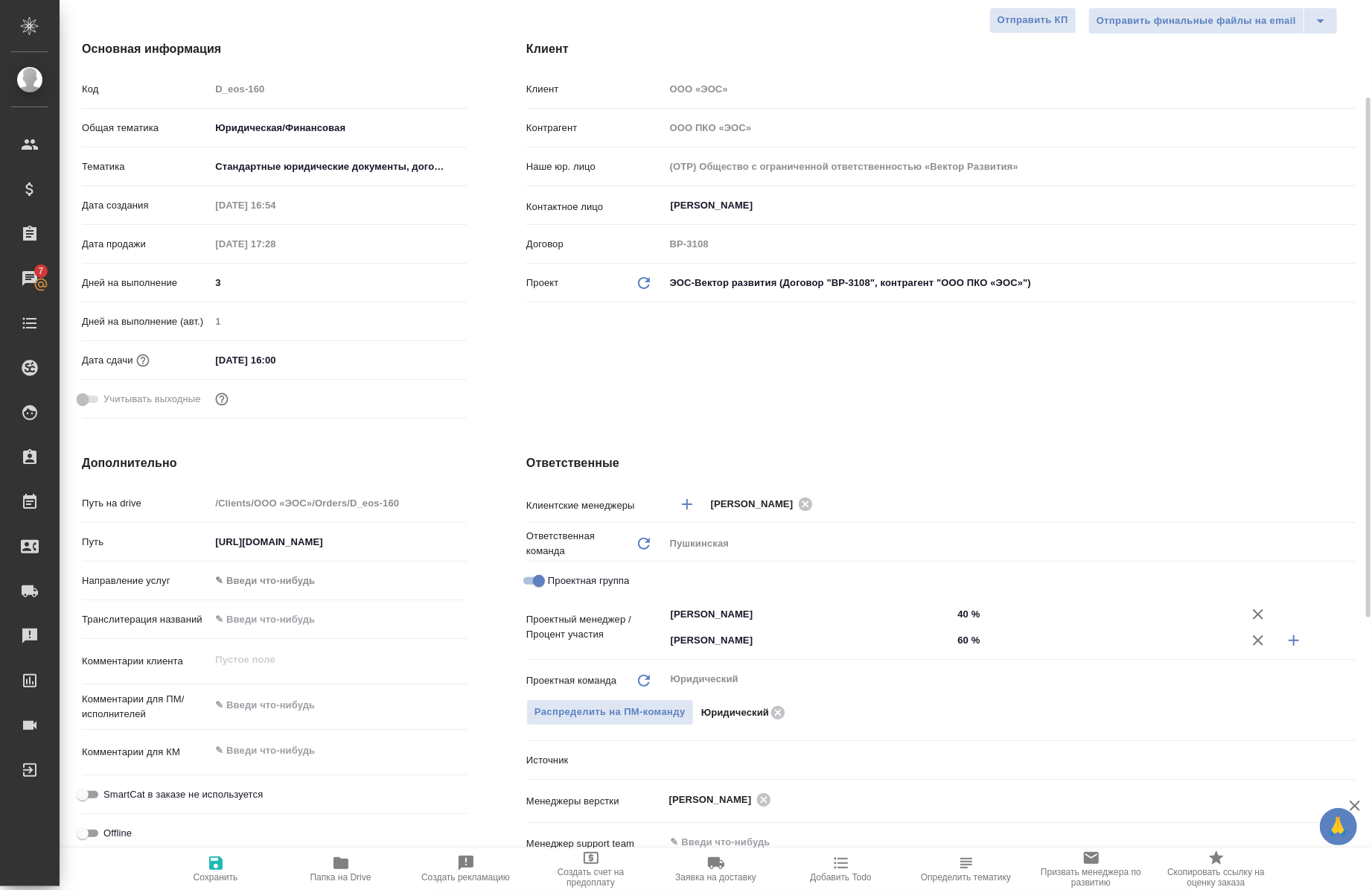
type textarea "x"
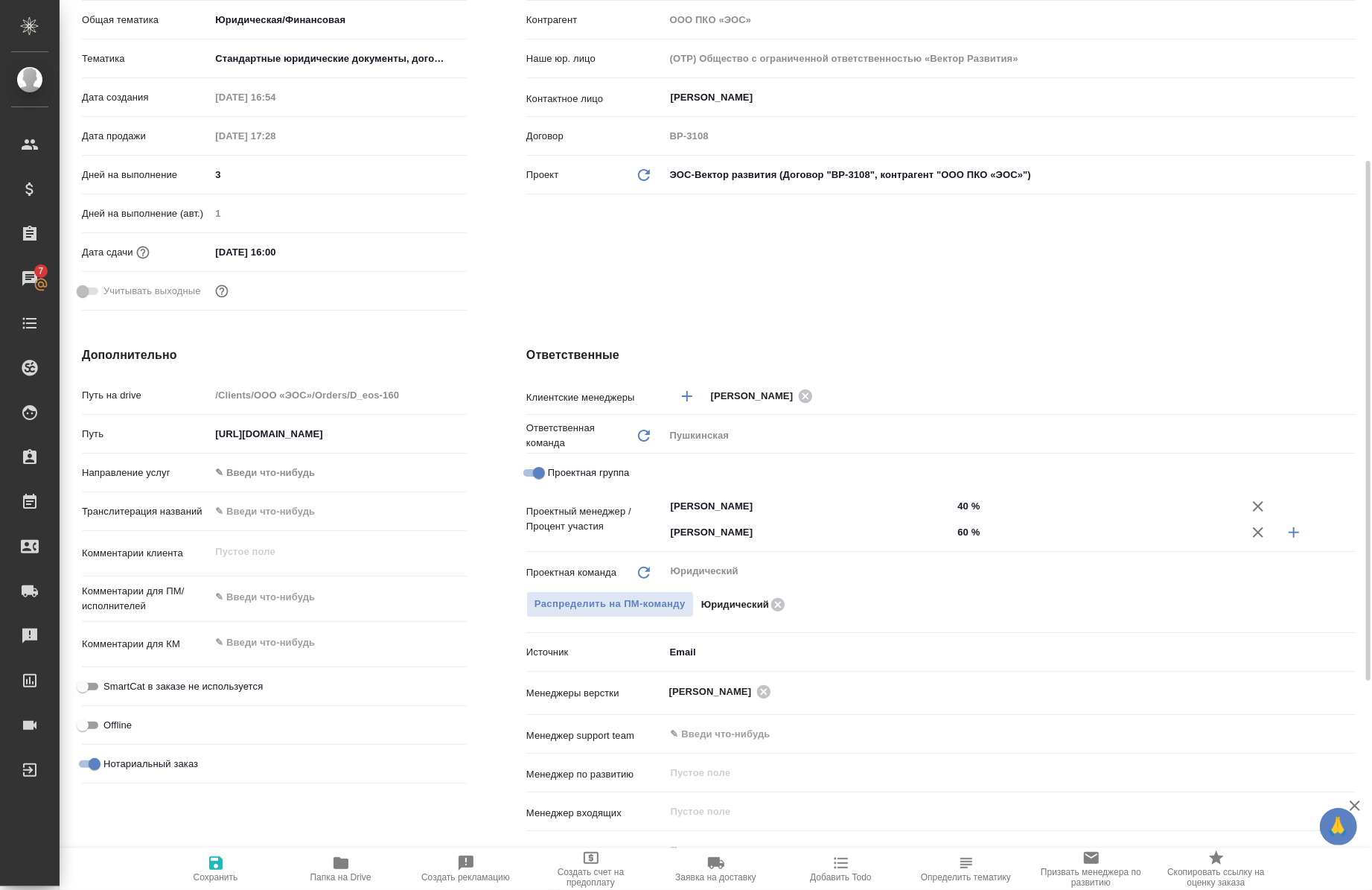
scroll to position [276, 0]
click at [961, 532] on input "60 %" at bounding box center [1096, 532] width 287 height 21
type textarea "x"
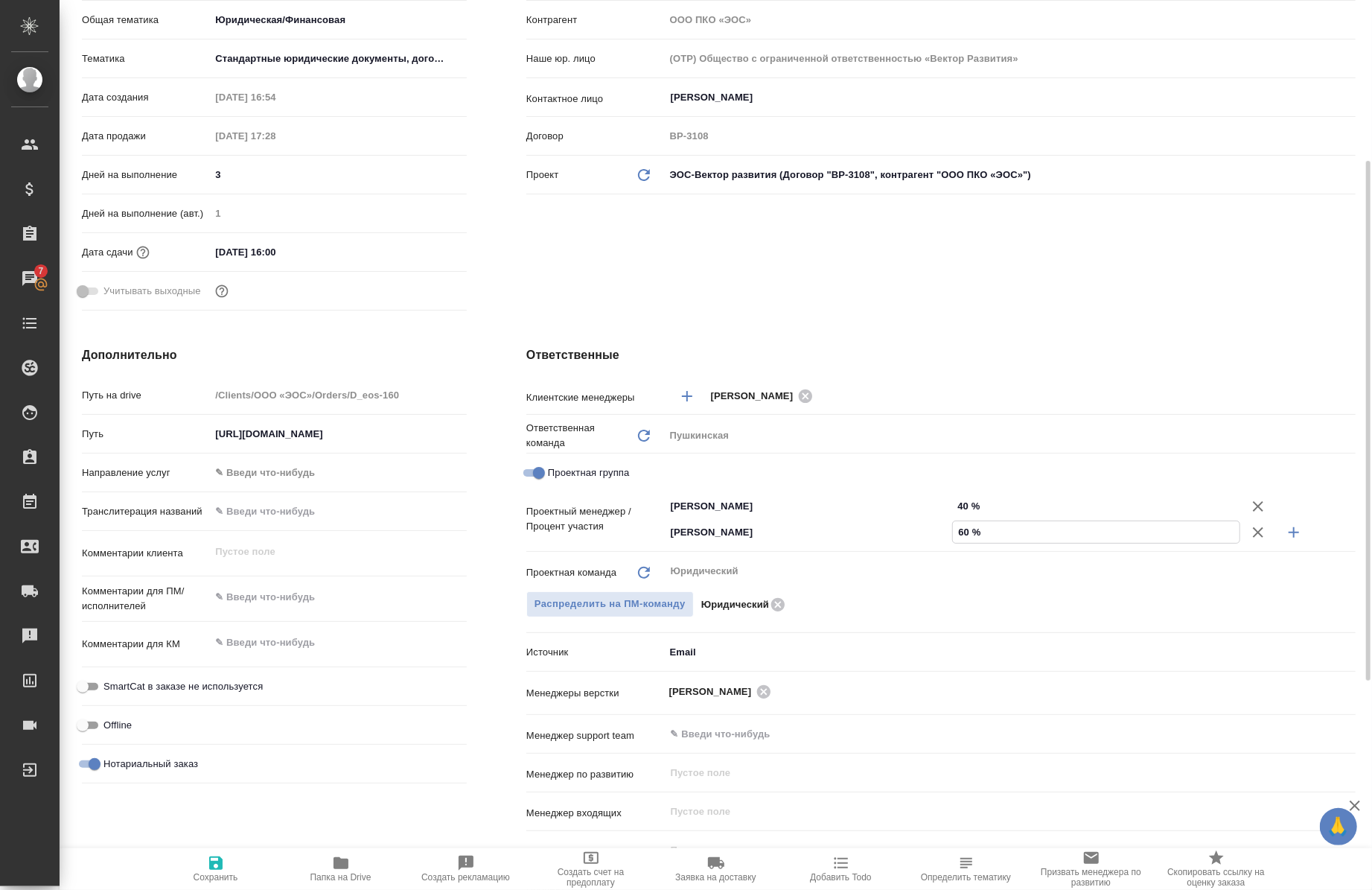
type input "0 %"
type textarea "x"
type input "50 %"
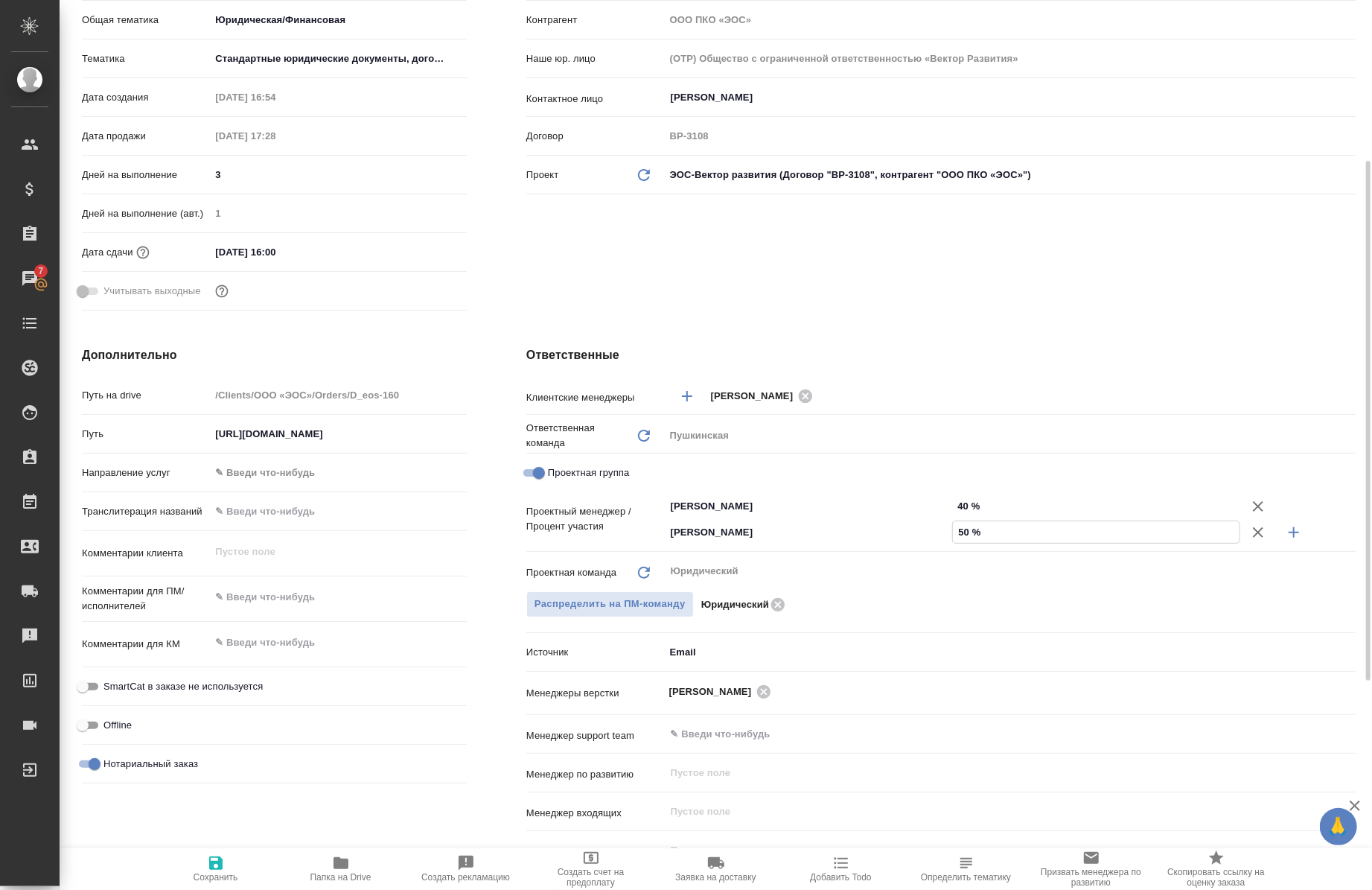
click at [1297, 527] on icon "button" at bounding box center [1294, 532] width 18 height 18
type textarea "x"
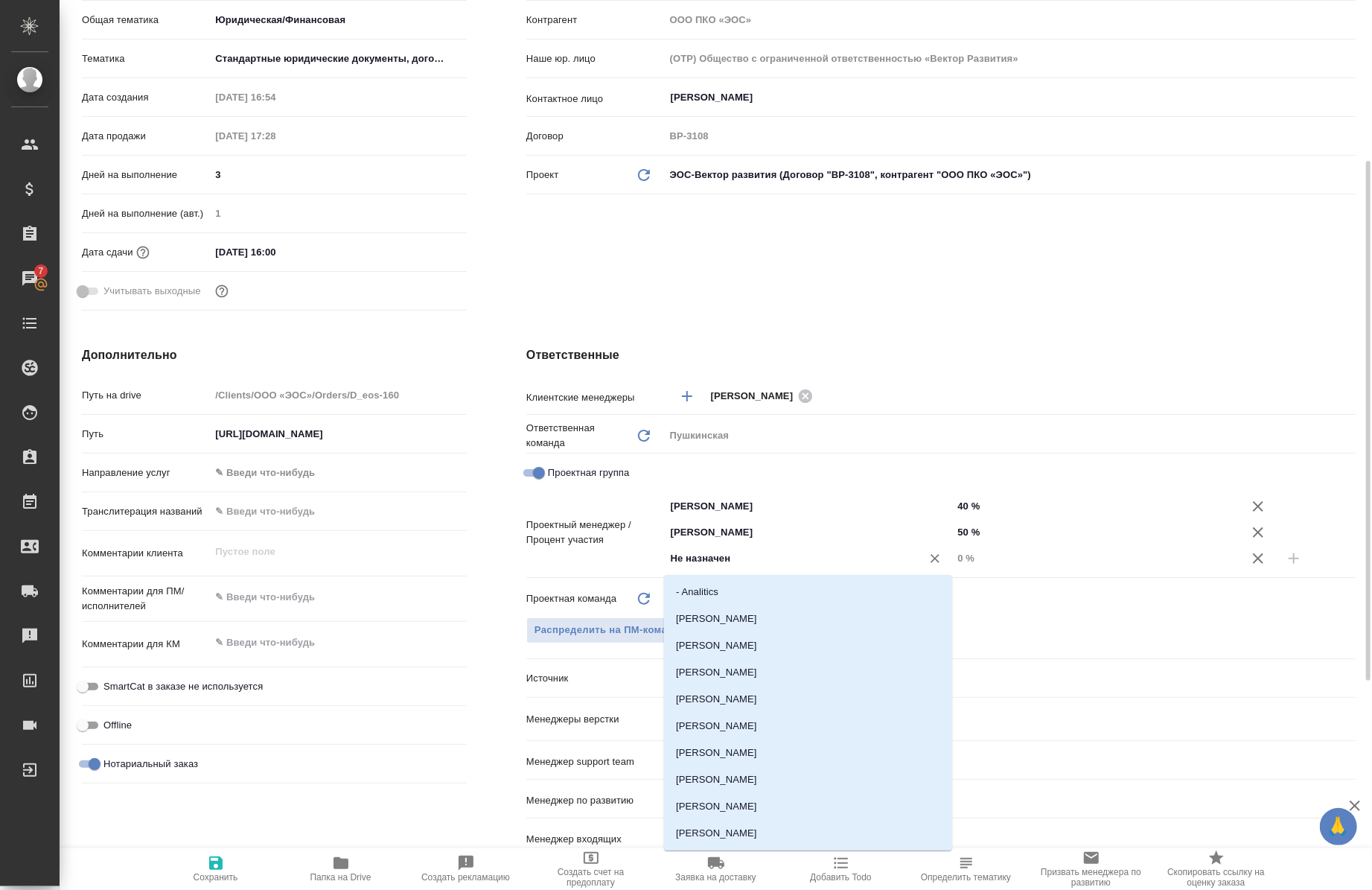
click at [849, 561] on input "Не назначен" at bounding box center [784, 558] width 230 height 18
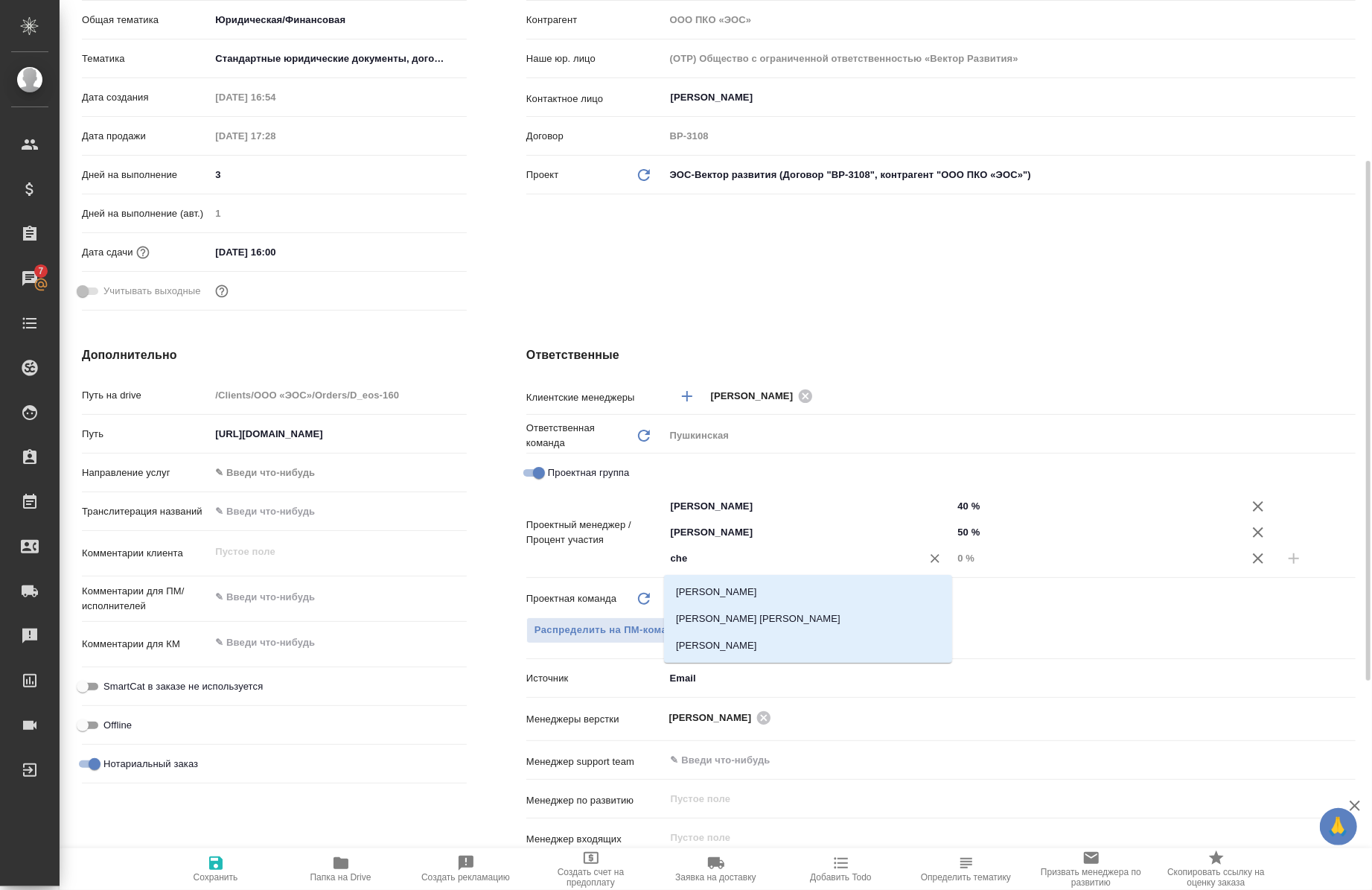
type input "cher"
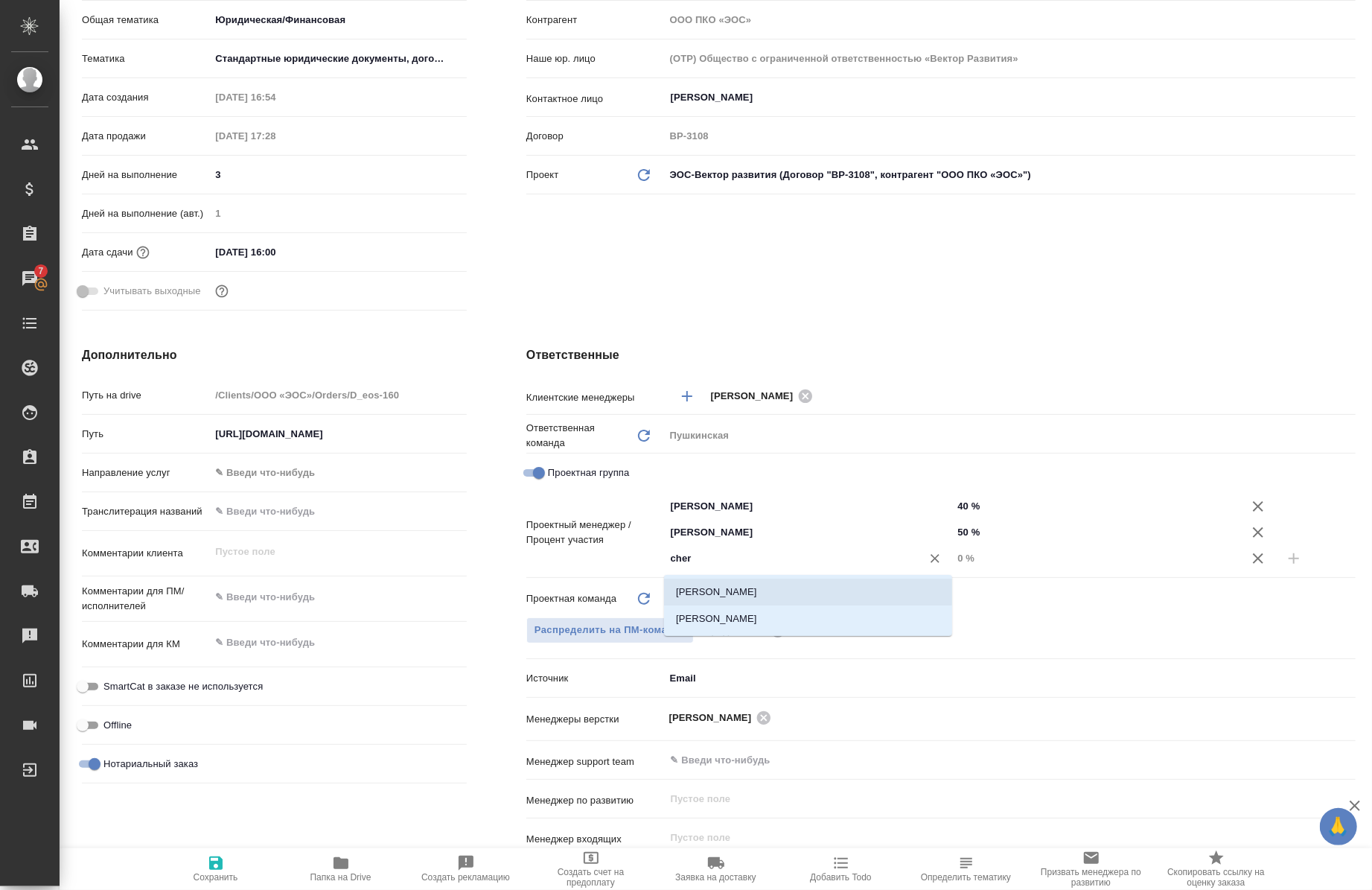
click at [840, 601] on li "[PERSON_NAME]" at bounding box center [808, 592] width 288 height 27
type textarea "x"
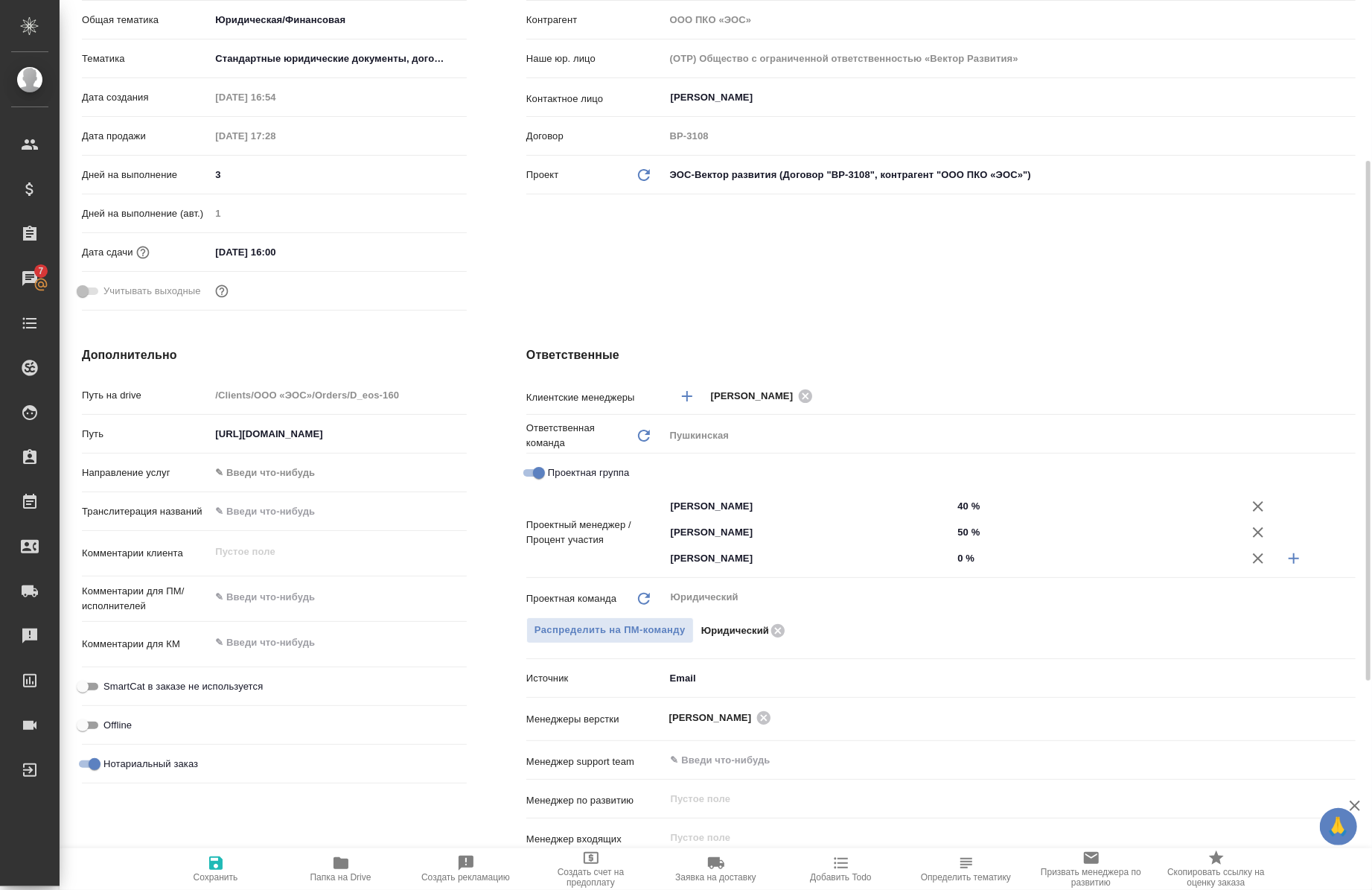
click at [956, 561] on input "0 %" at bounding box center [1096, 558] width 288 height 21
type input "10 %"
type textarea "x"
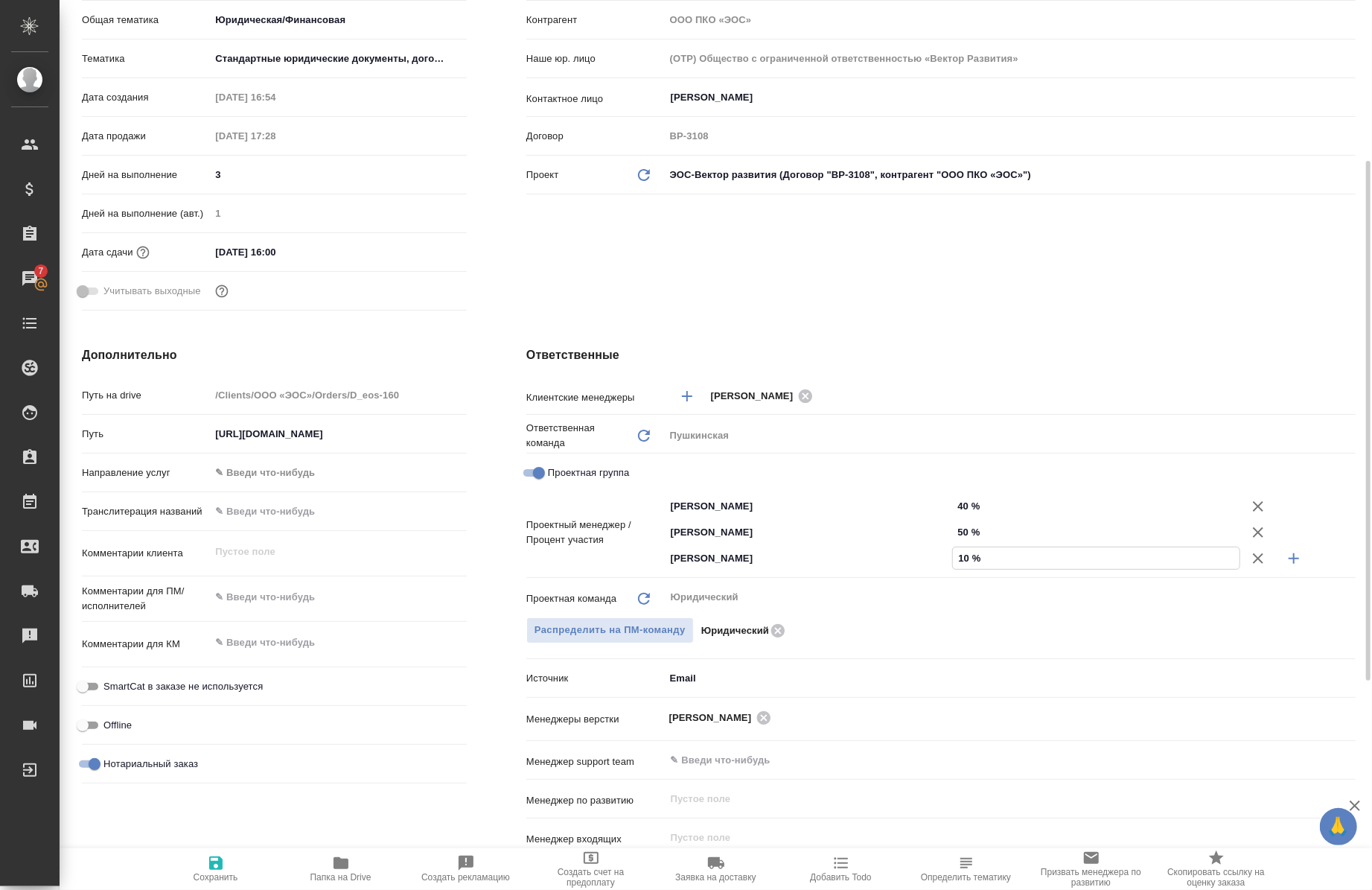
type input "10 %"
click at [211, 859] on icon "button" at bounding box center [216, 863] width 18 height 18
type textarea "x"
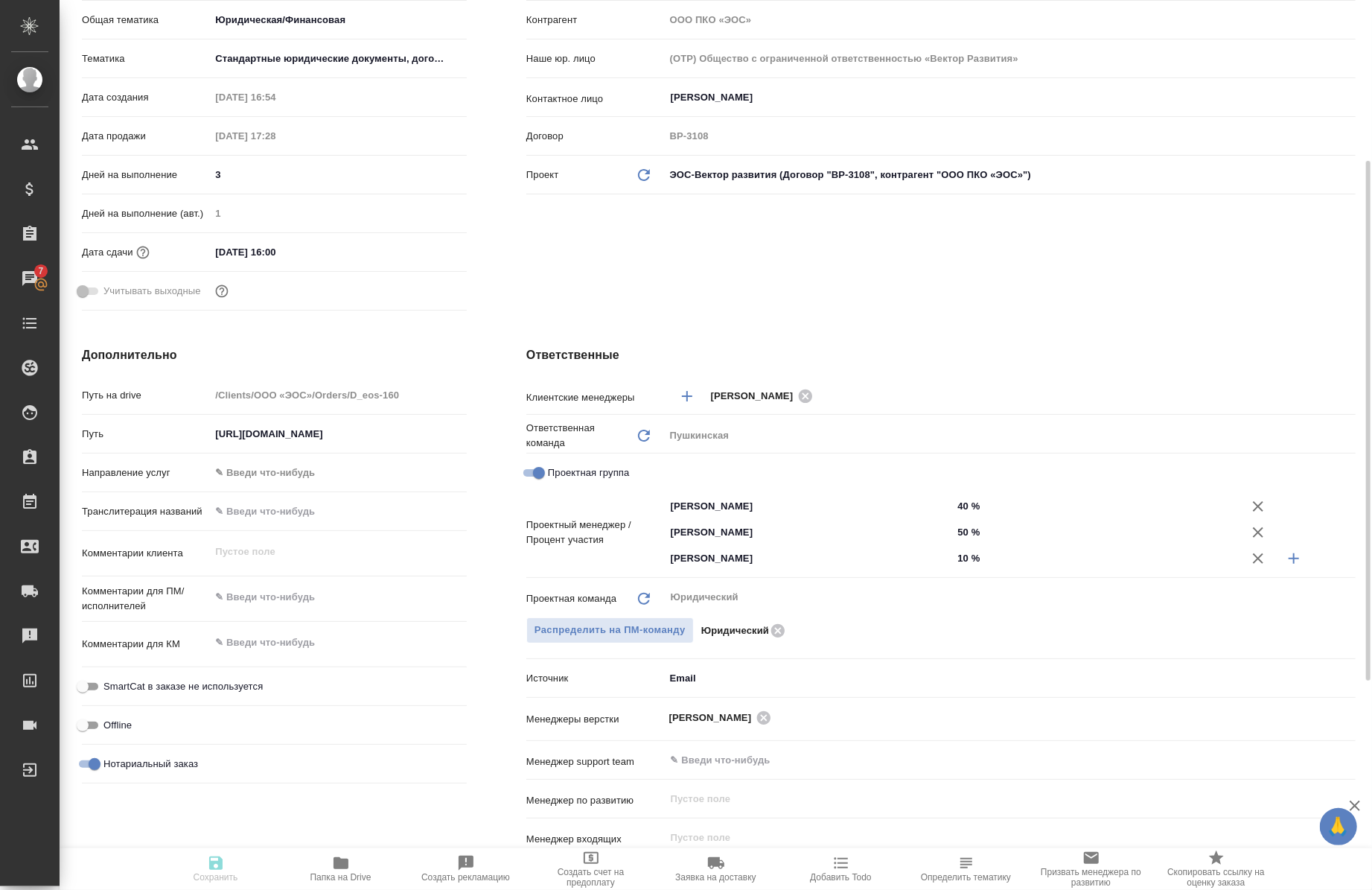
type textarea "x"
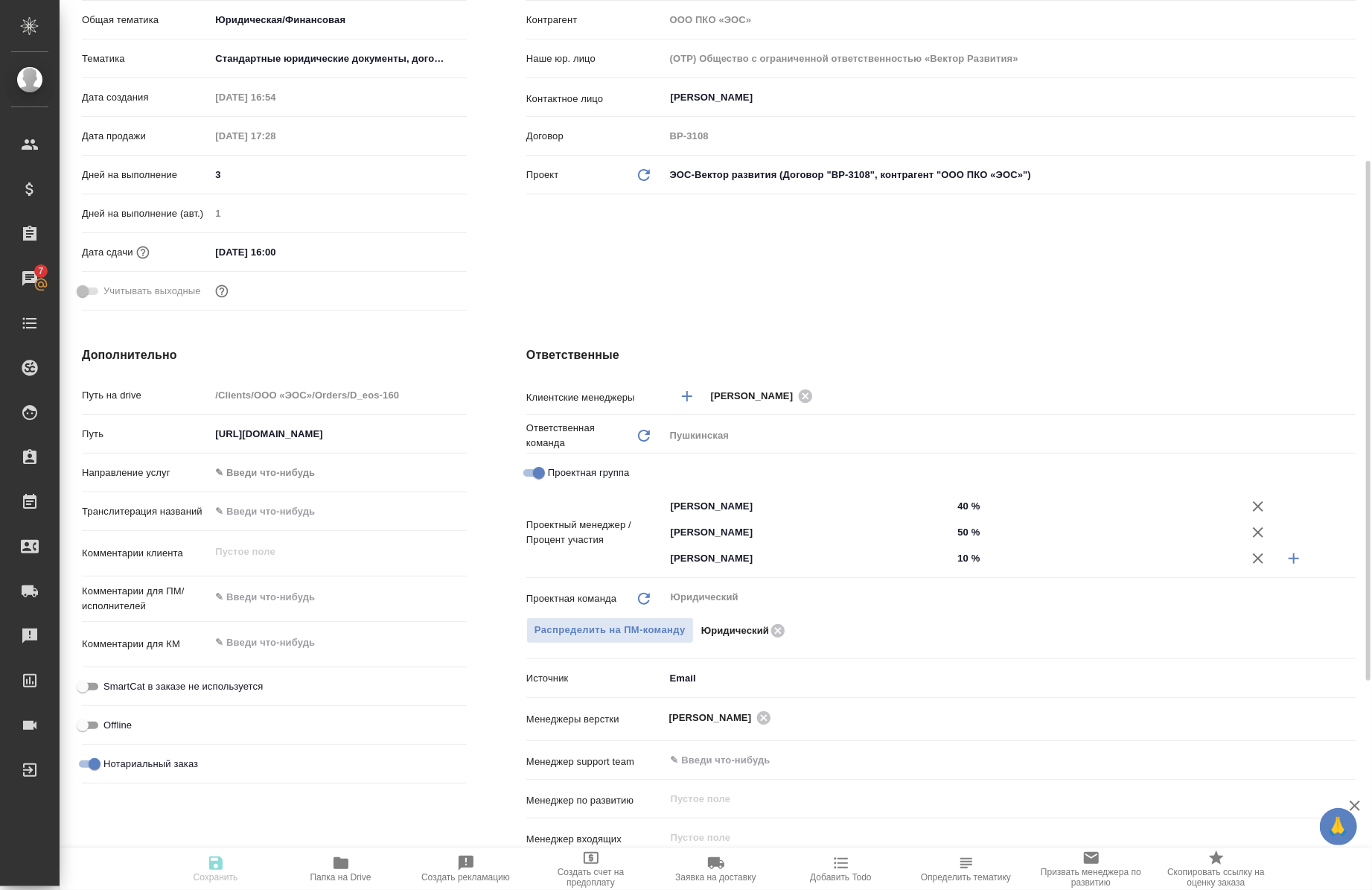
type textarea "x"
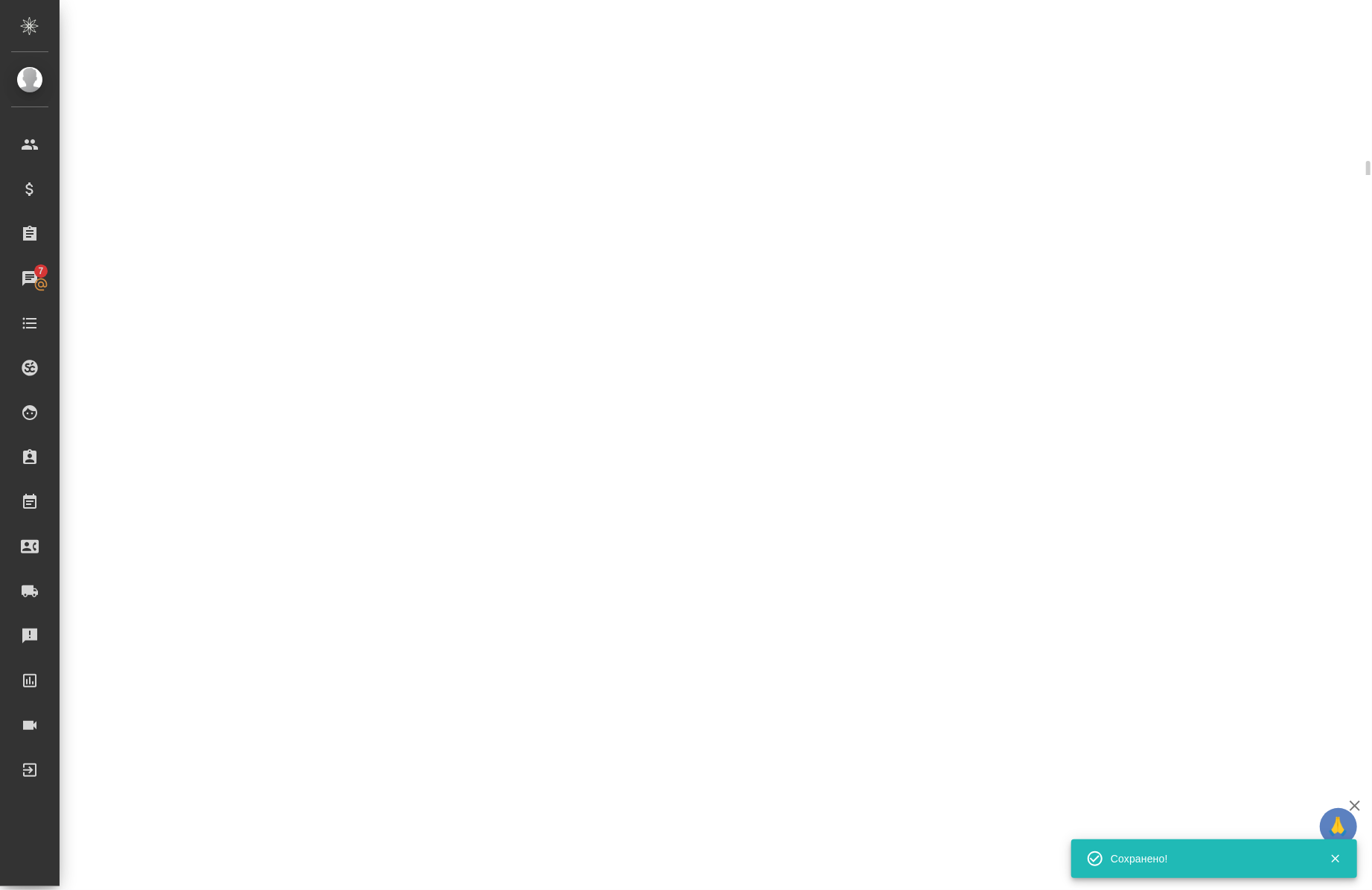
select select "RU"
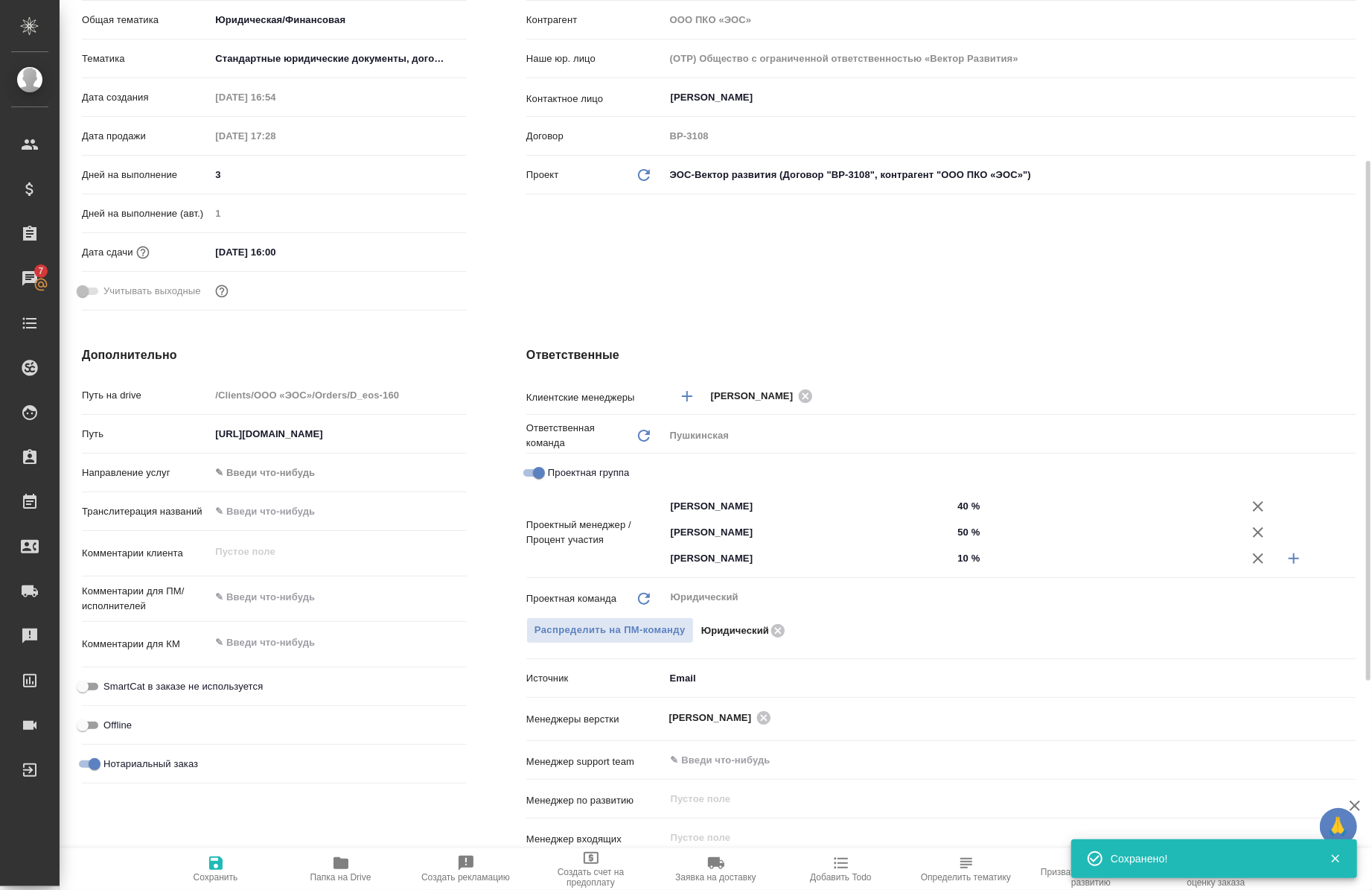
type textarea "x"
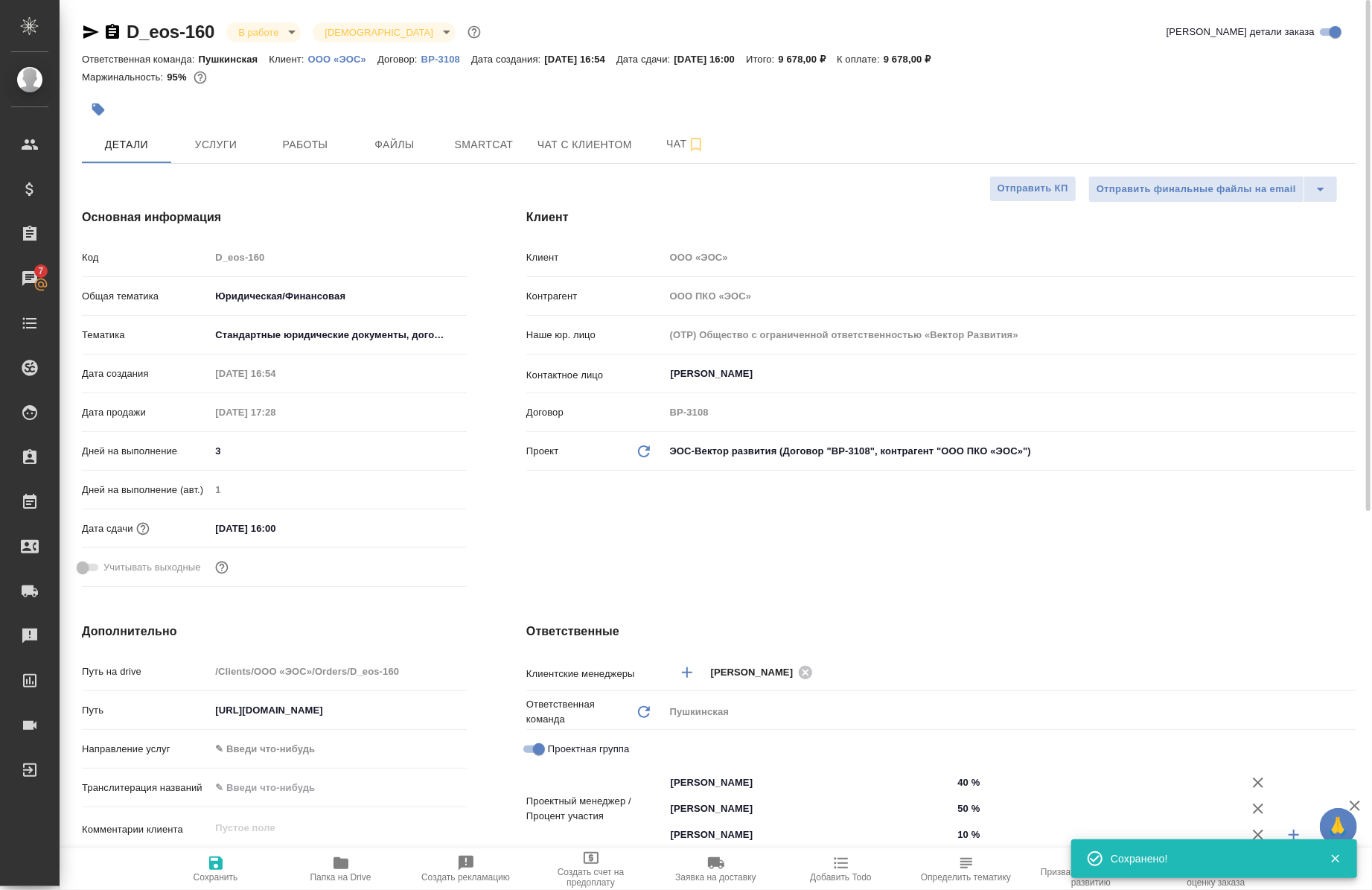
scroll to position [0, 0]
click at [324, 133] on button "Работы" at bounding box center [305, 144] width 89 height 37
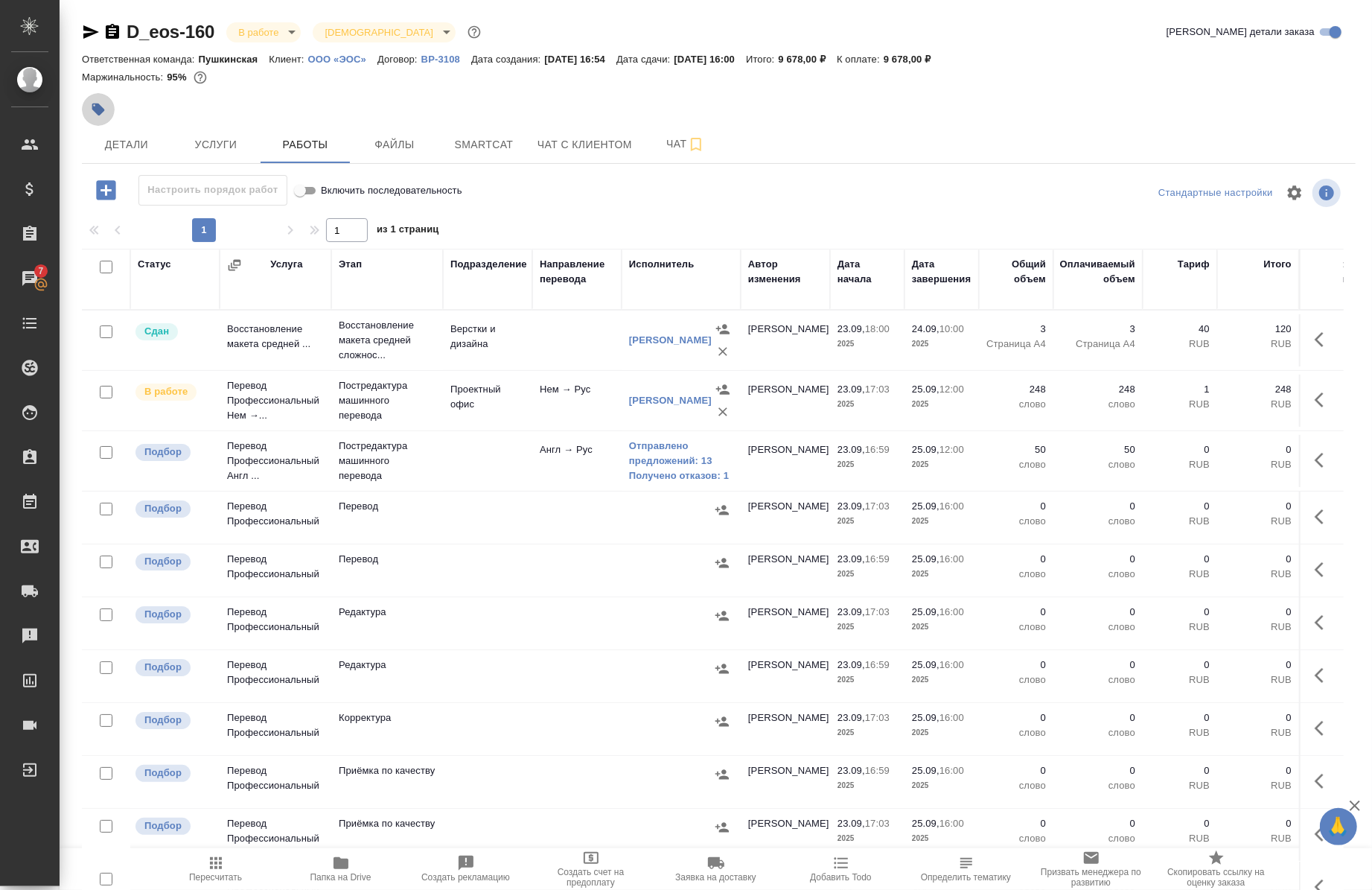
click at [91, 109] on icon "button" at bounding box center [98, 109] width 15 height 15
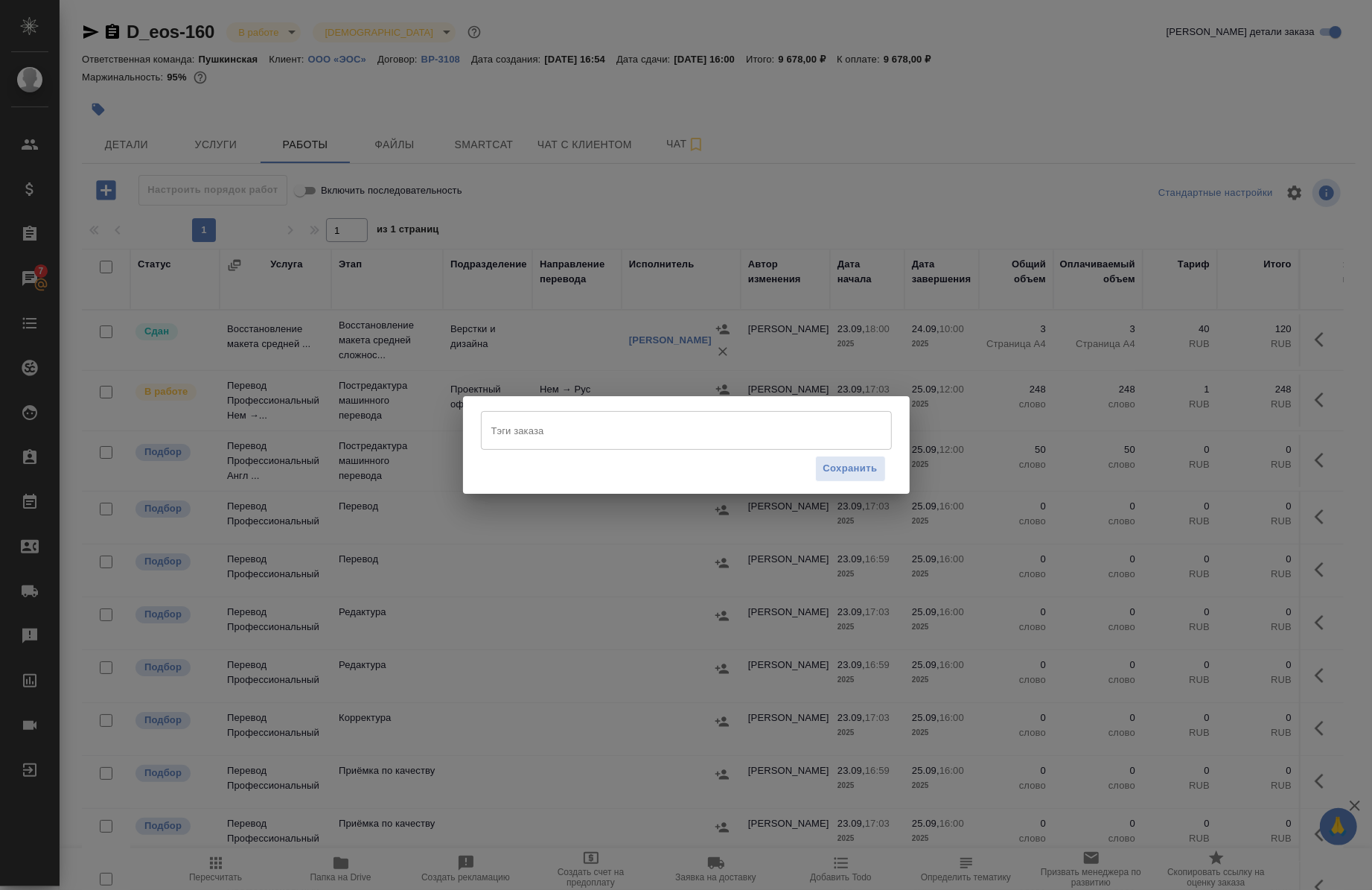
click at [543, 416] on div "Тэги заказа" at bounding box center [686, 430] width 411 height 39
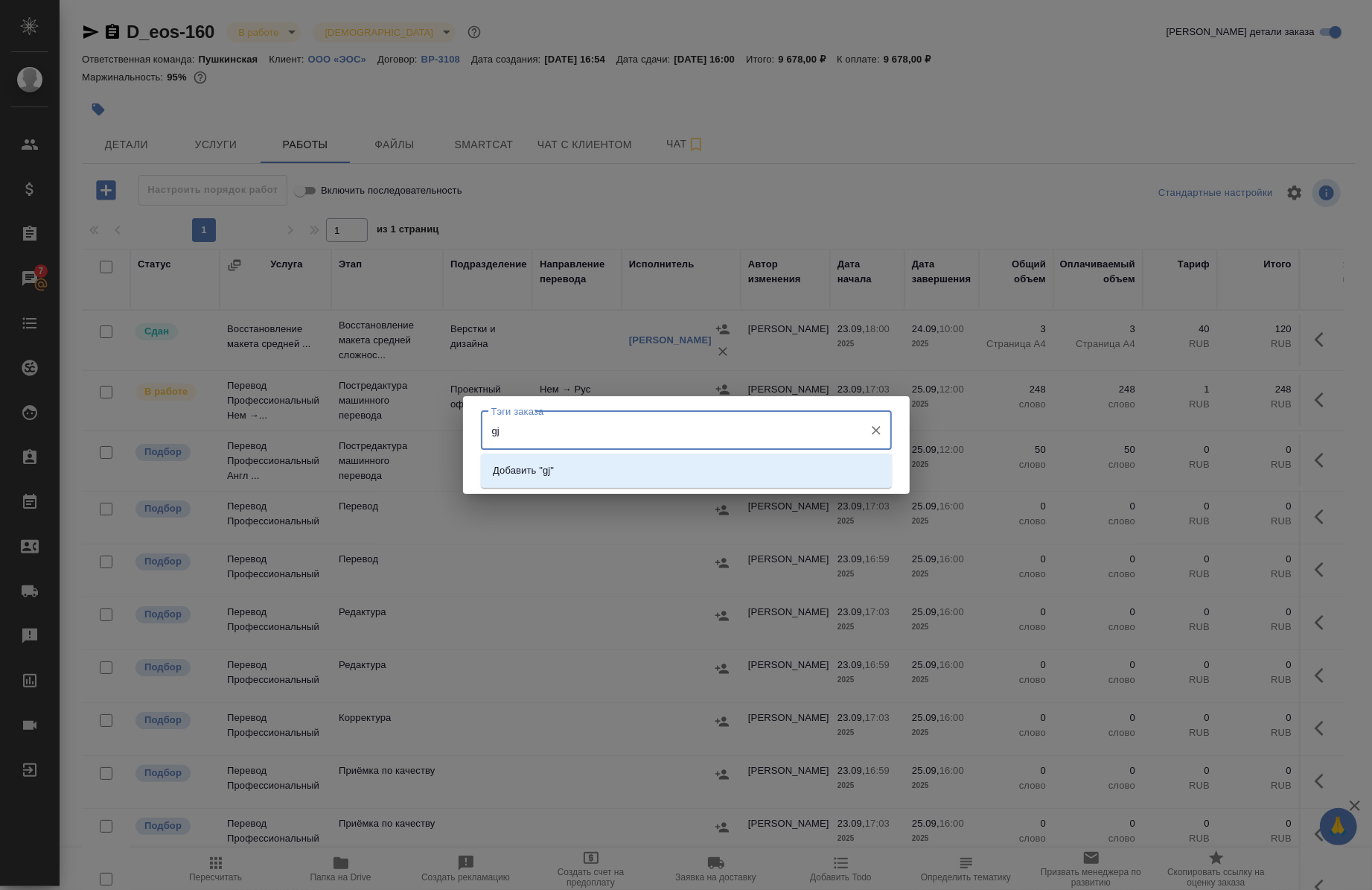
type input "g"
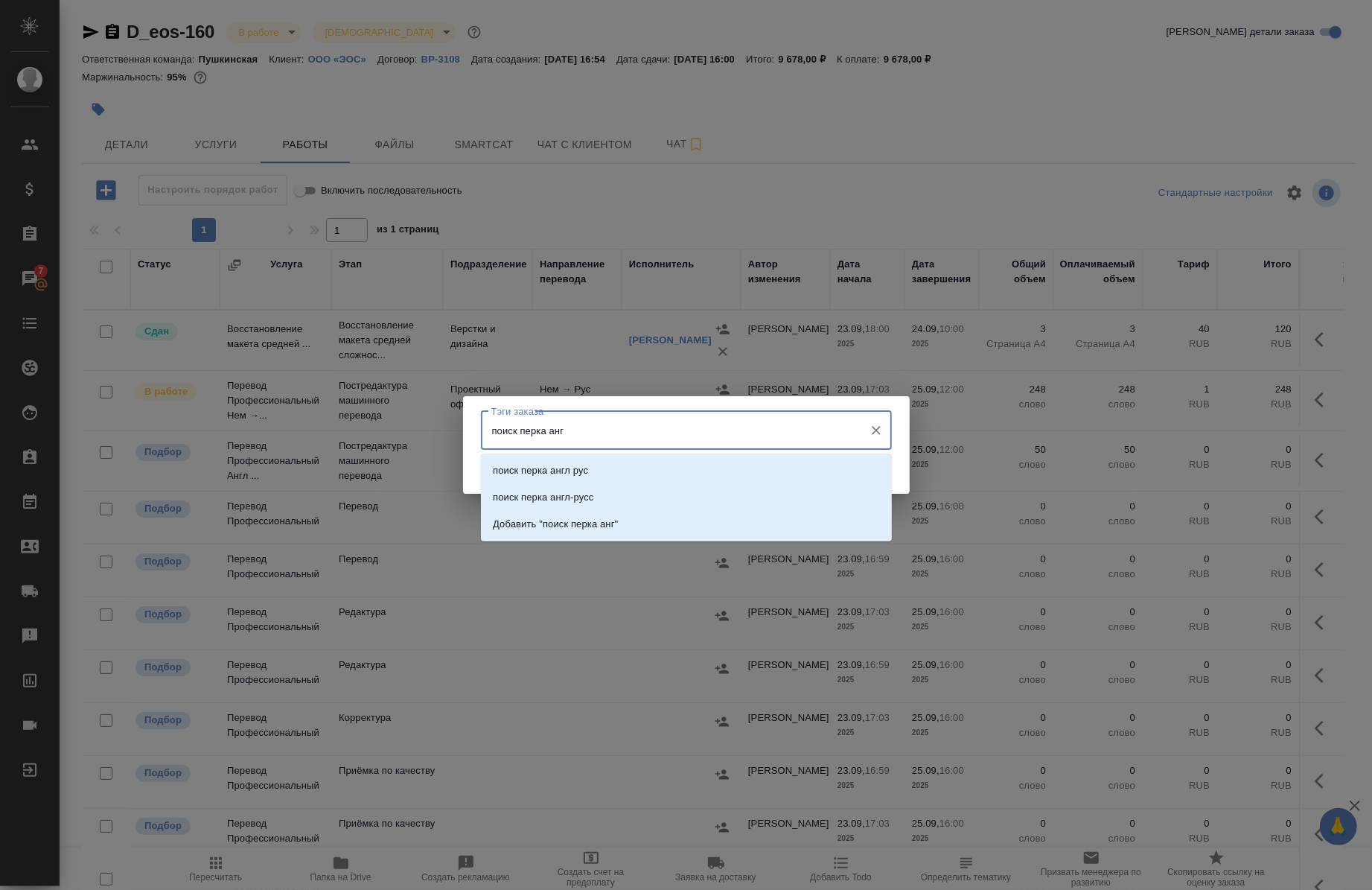
type input "поиск перка англ"
click at [573, 518] on p "Добавить "поиск перка англ"" at bounding box center [558, 524] width 131 height 15
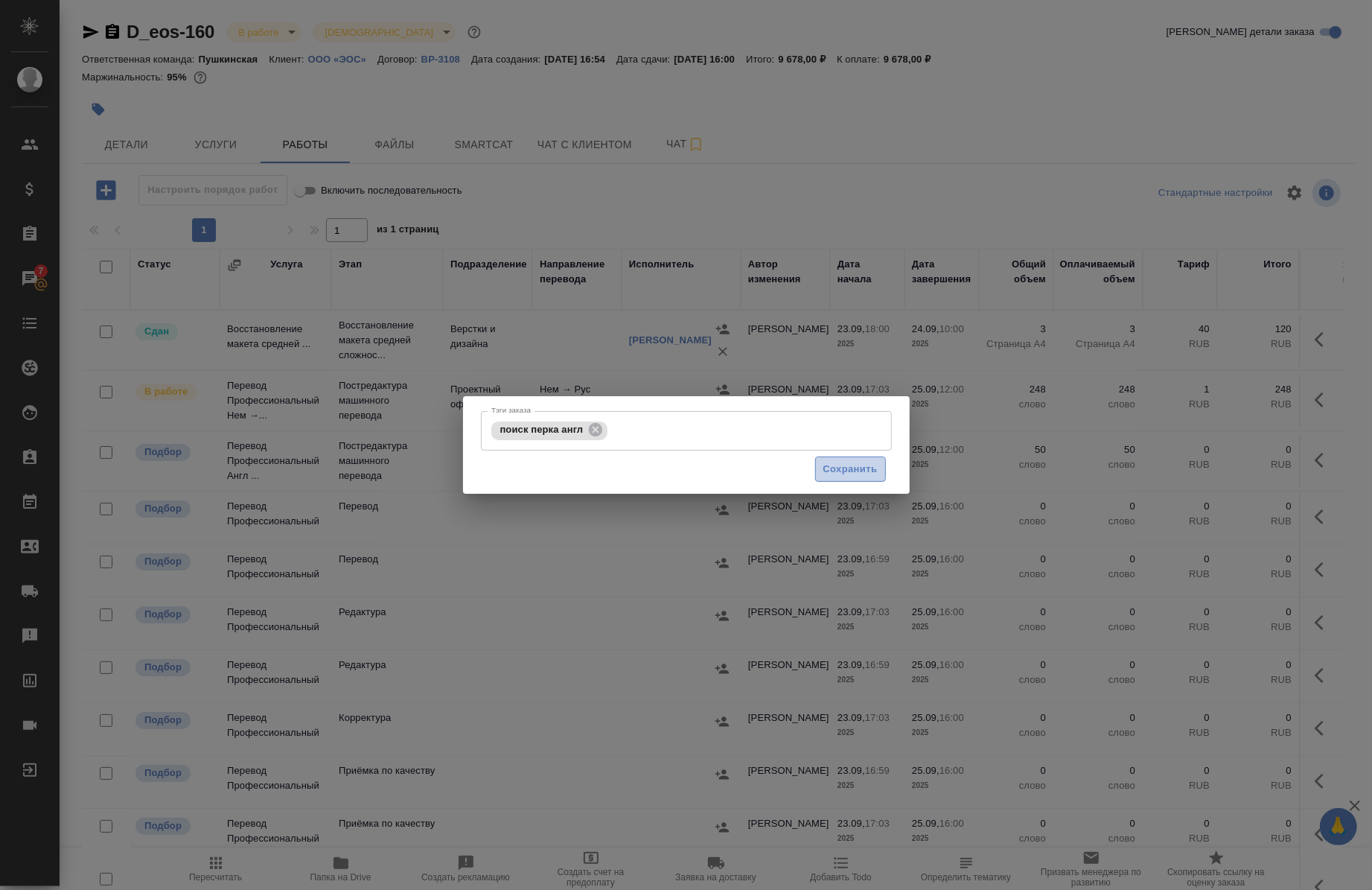
click at [842, 480] on button "Сохранить" at bounding box center [850, 470] width 71 height 26
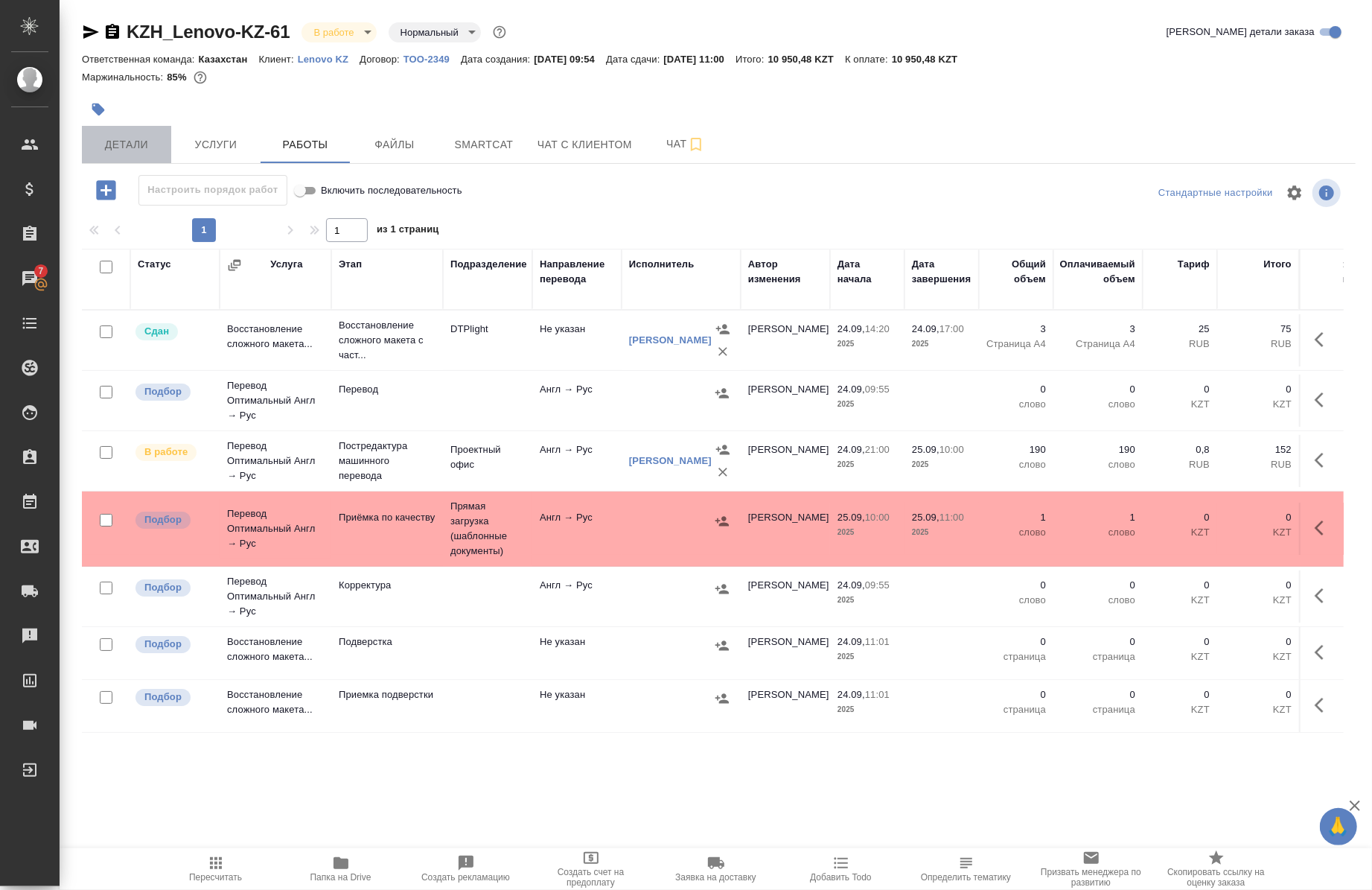
click at [127, 158] on button "Детали" at bounding box center [127, 144] width 89 height 37
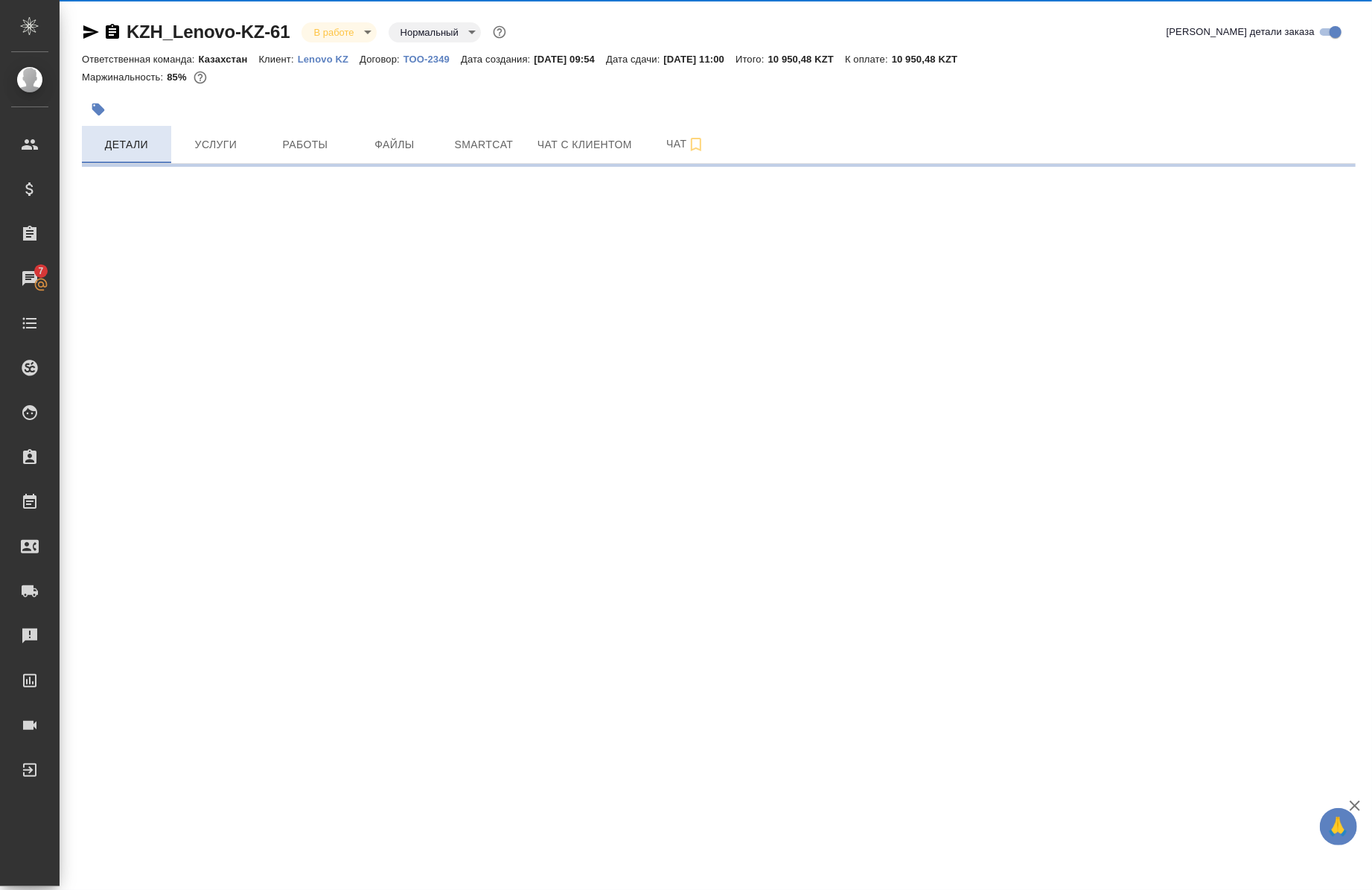
select select "RU"
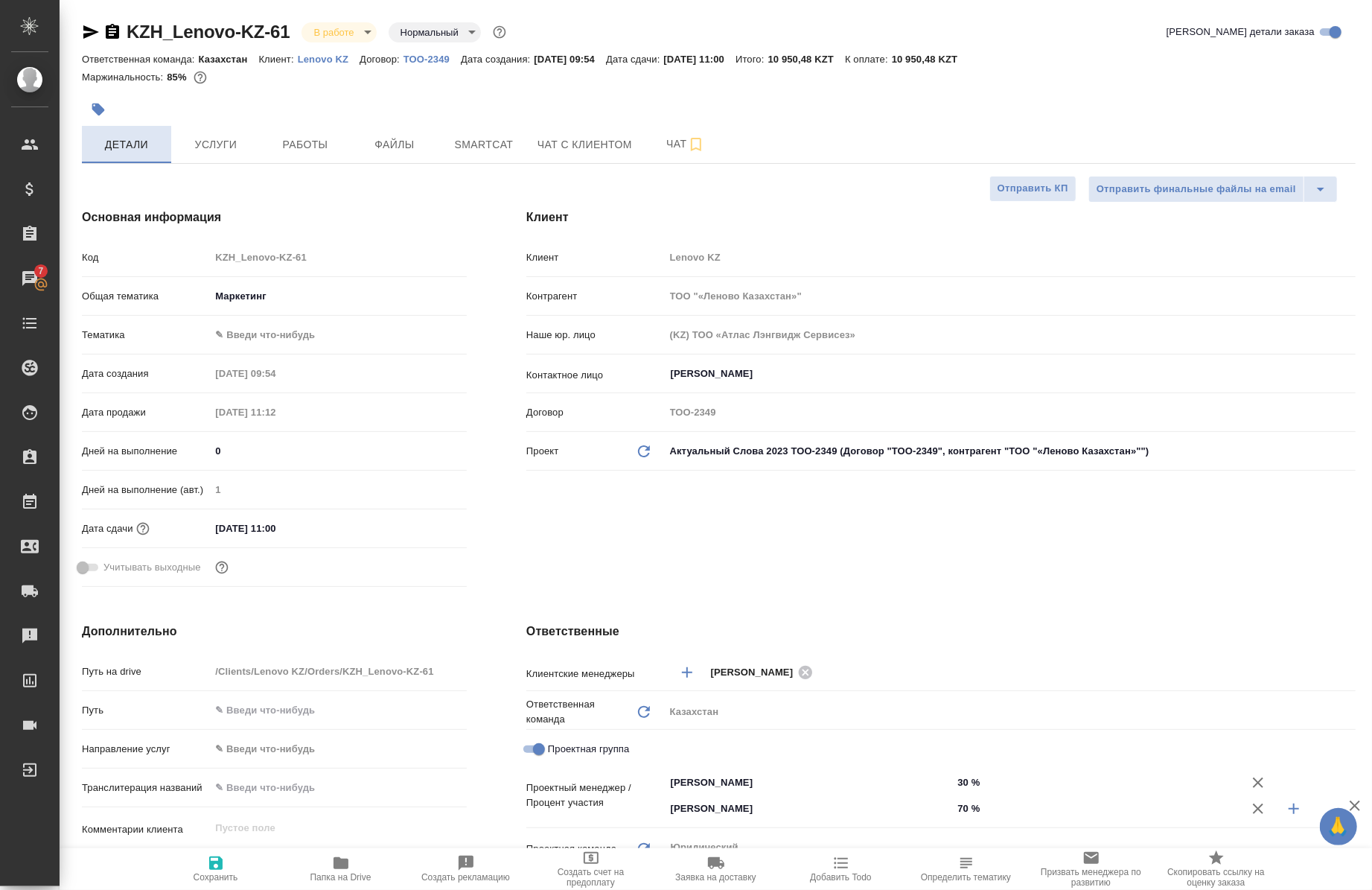
type textarea "x"
click at [292, 136] on span "Работы" at bounding box center [305, 145] width 71 height 19
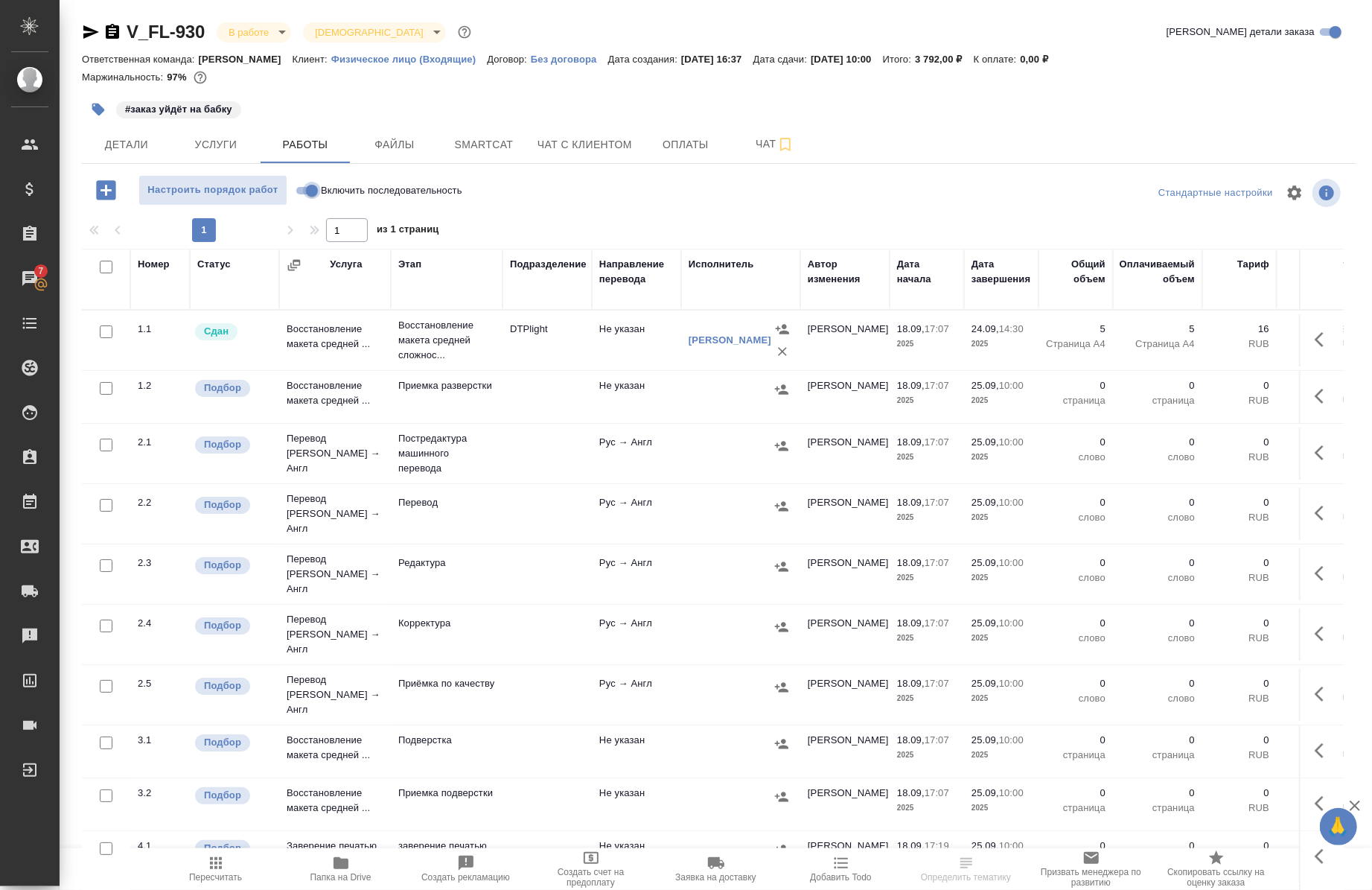
click at [309, 184] on input "Включить последовательность" at bounding box center [312, 190] width 54 height 18
checkbox input "true"
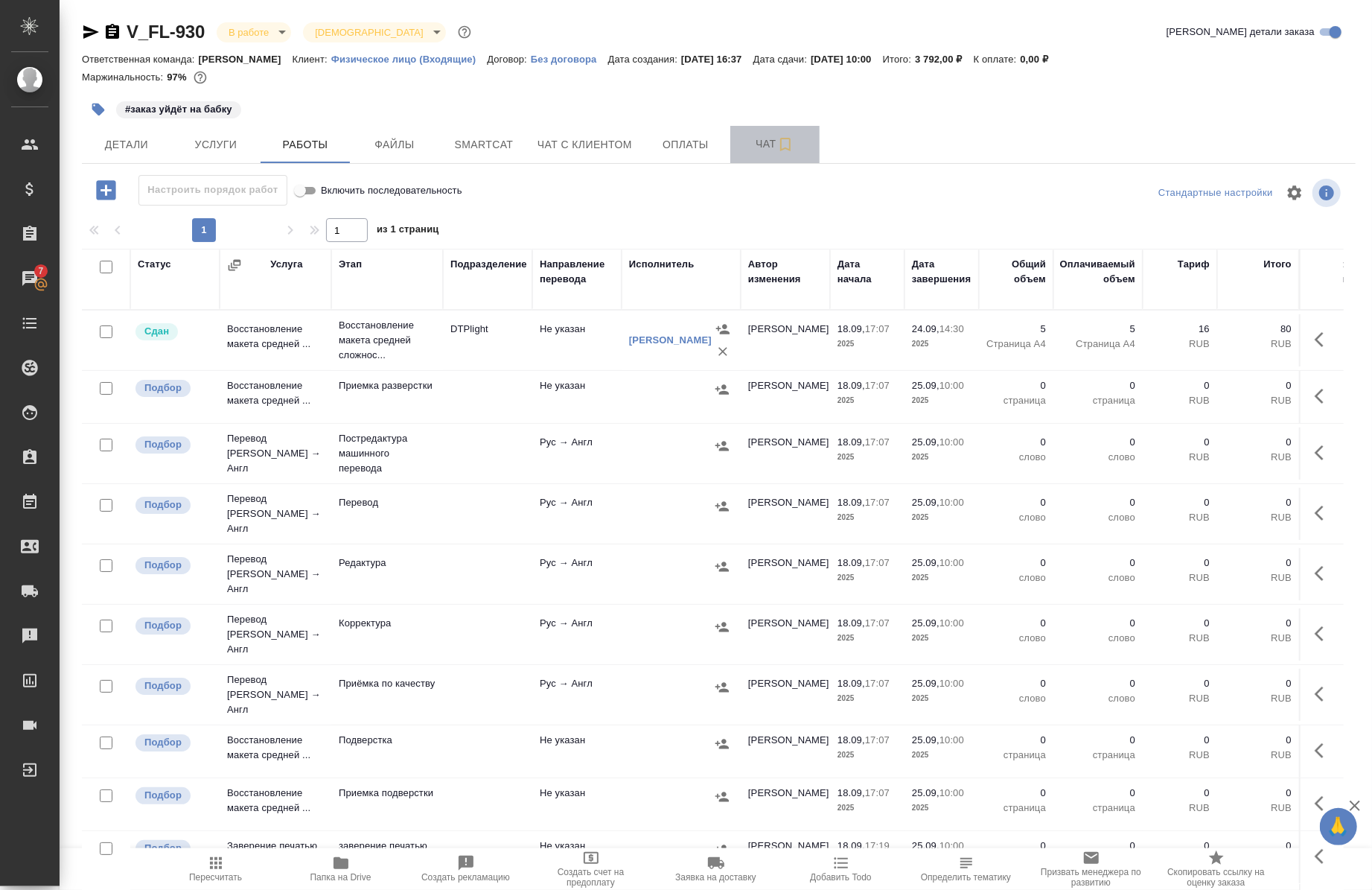
click at [767, 140] on span "Чат" at bounding box center [775, 144] width 71 height 19
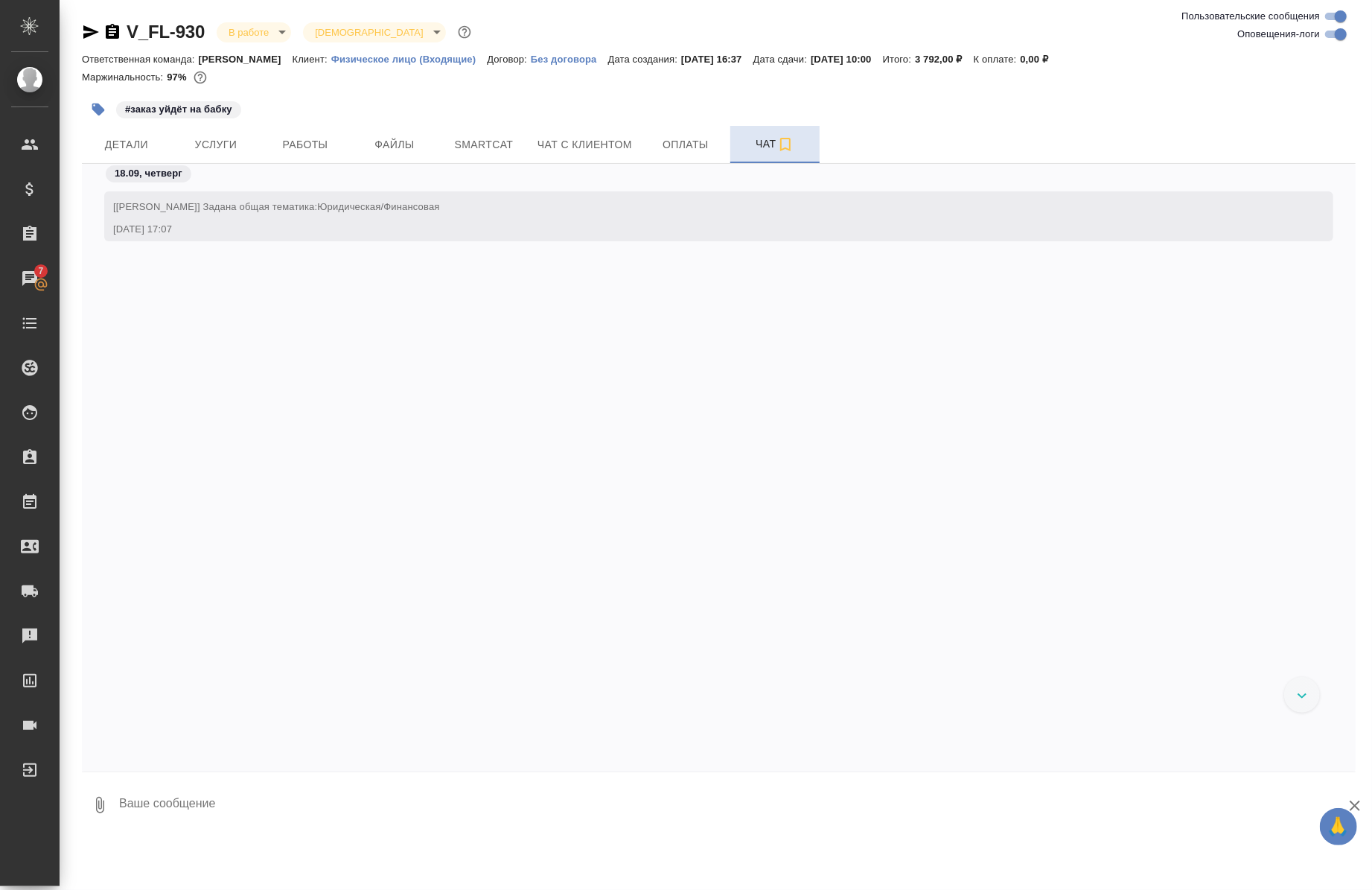
scroll to position [2321, 0]
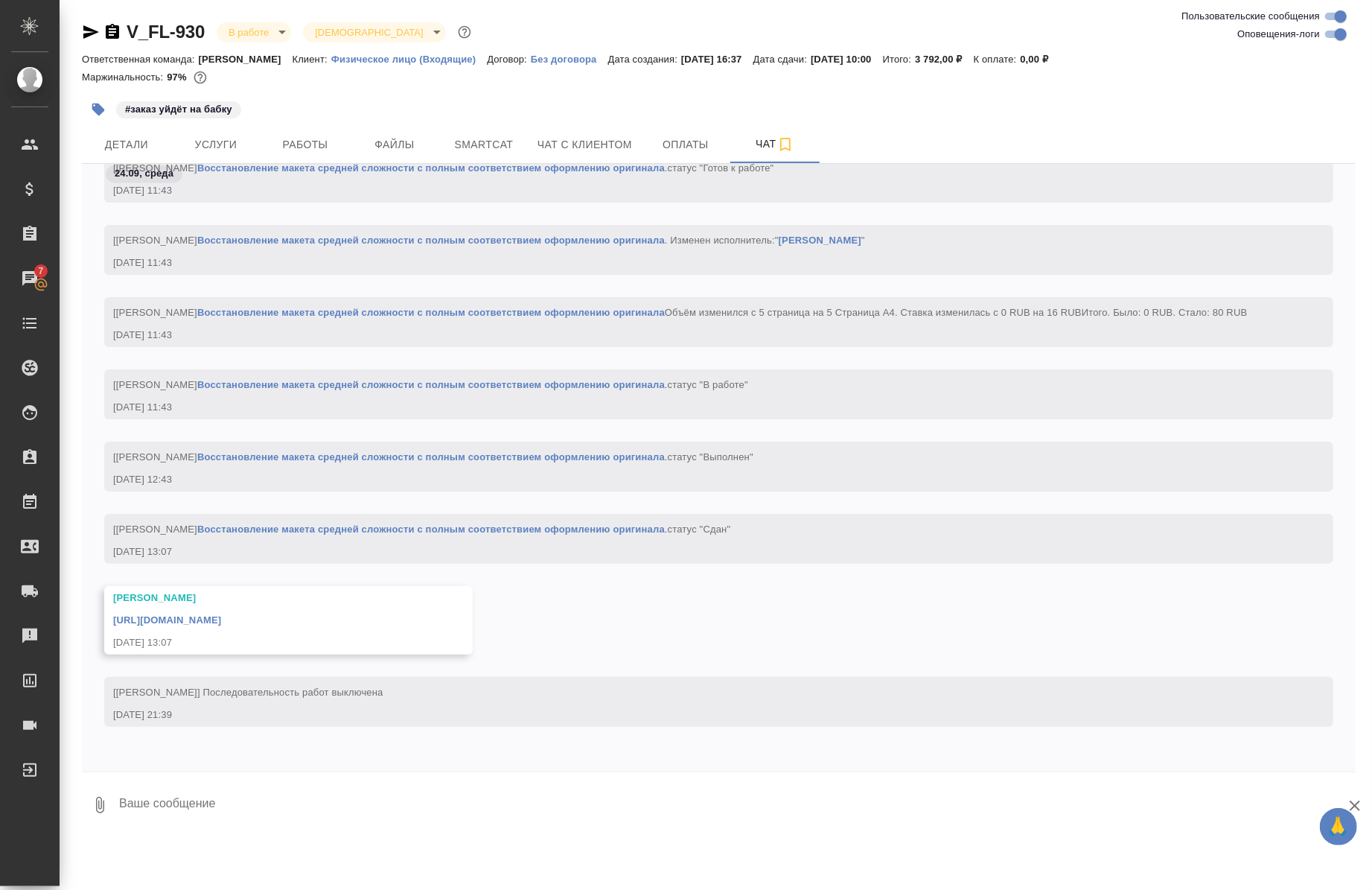
click at [1339, 45] on div "V_FL-930 В работе inProgress Святая троица holyTrinity" at bounding box center [719, 34] width 1274 height 30
click at [1333, 35] on input "Оповещения-логи" at bounding box center [1341, 34] width 54 height 18
checkbox input "false"
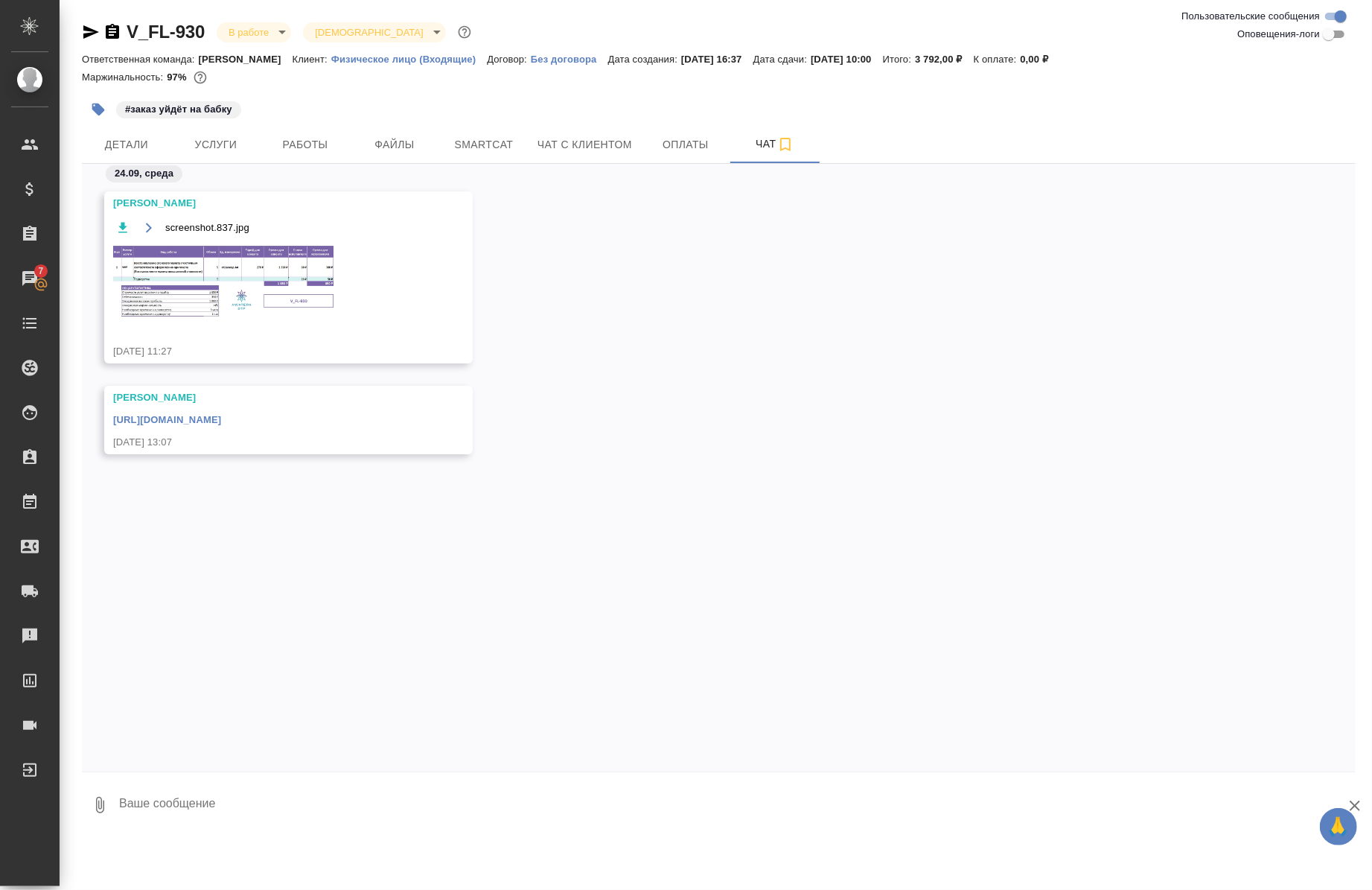
scroll to position [0, 0]
click at [205, 292] on img at bounding box center [225, 281] width 224 height 74
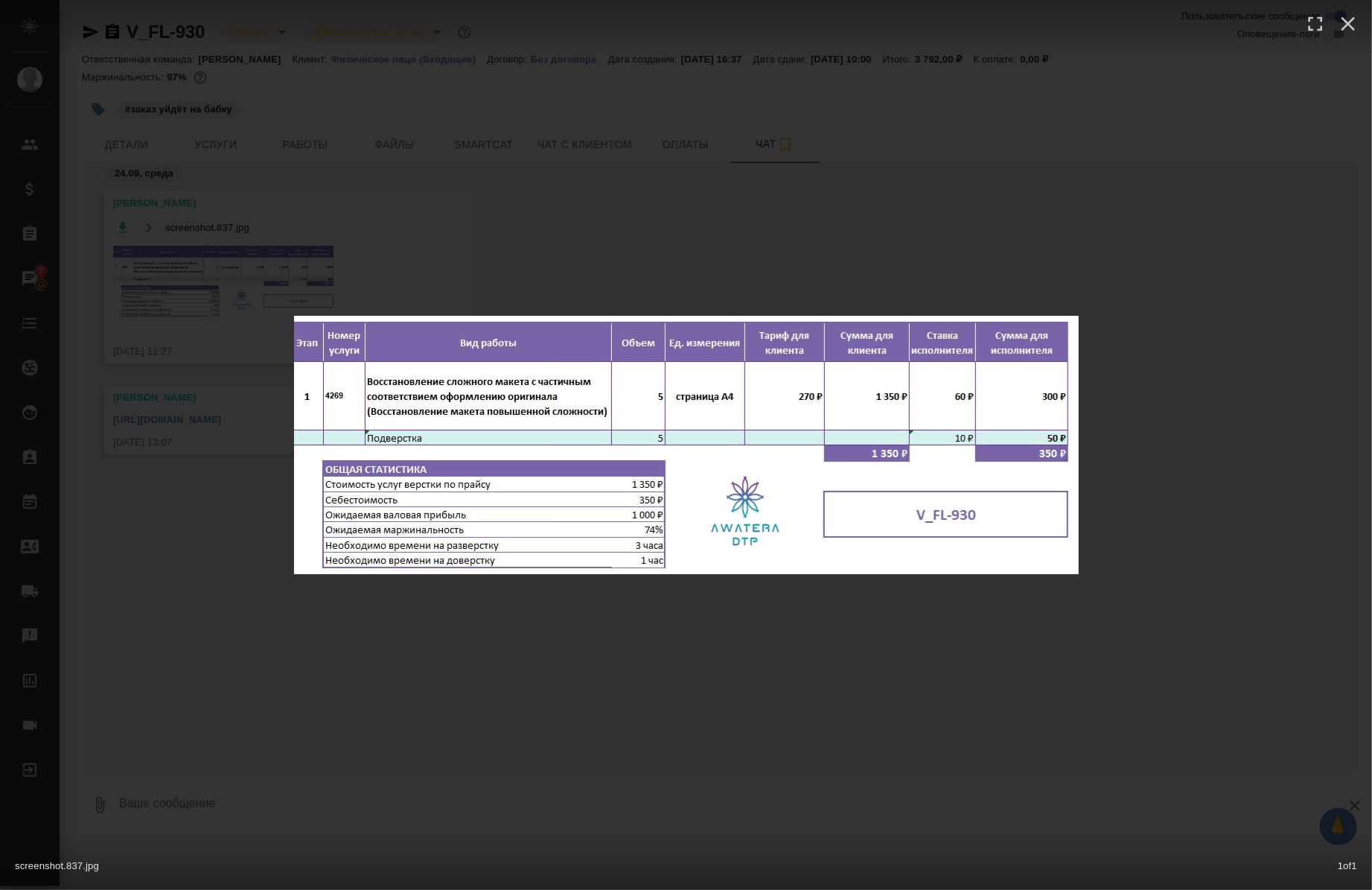
click at [287, 683] on div "screenshot.837.jpg 1 of 1" at bounding box center [686, 445] width 1372 height 890
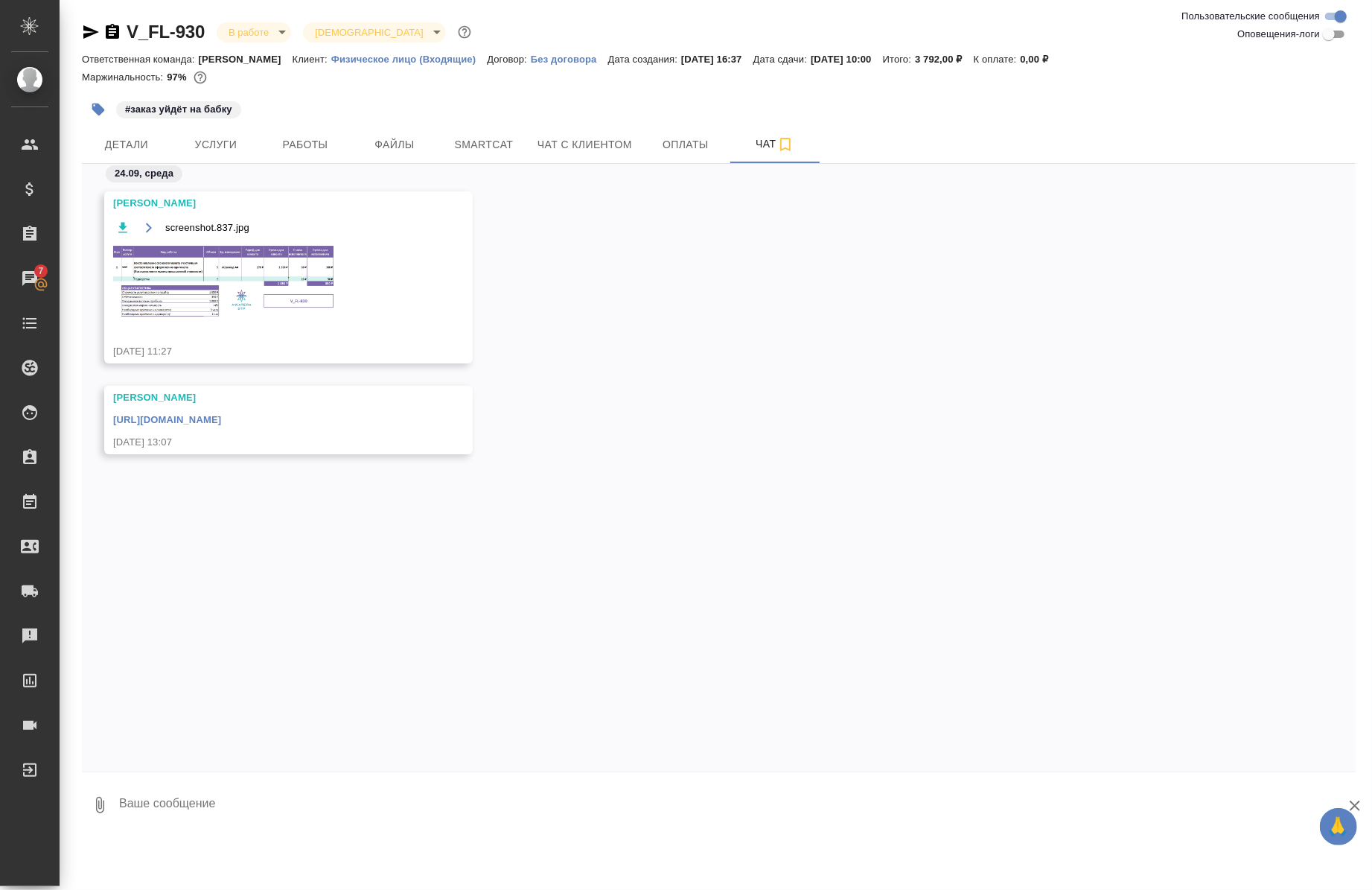
click at [276, 246] on img at bounding box center [225, 281] width 224 height 74
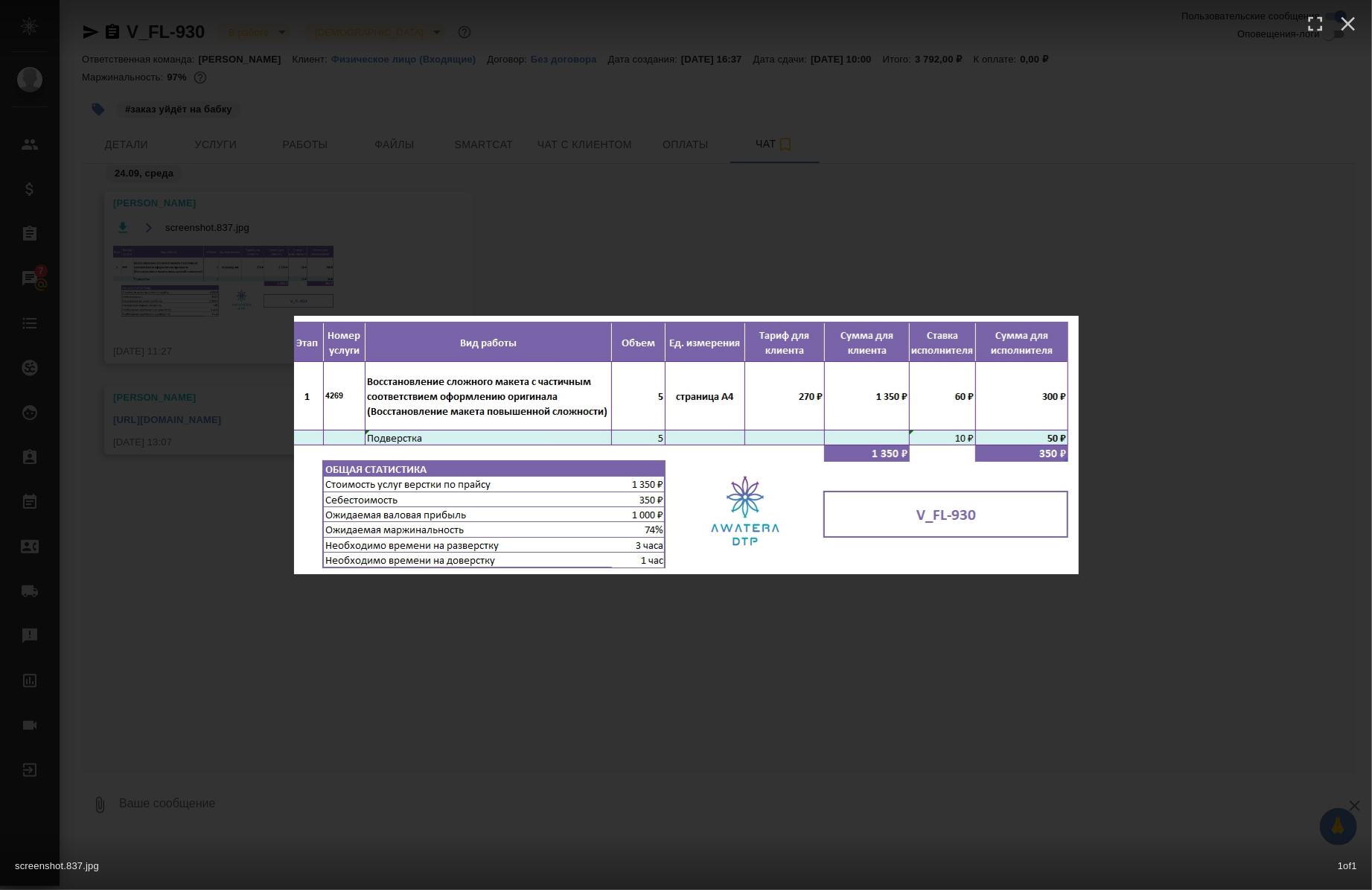
click at [264, 547] on div "screenshot.837.jpg 1 of 1" at bounding box center [686, 445] width 1372 height 890
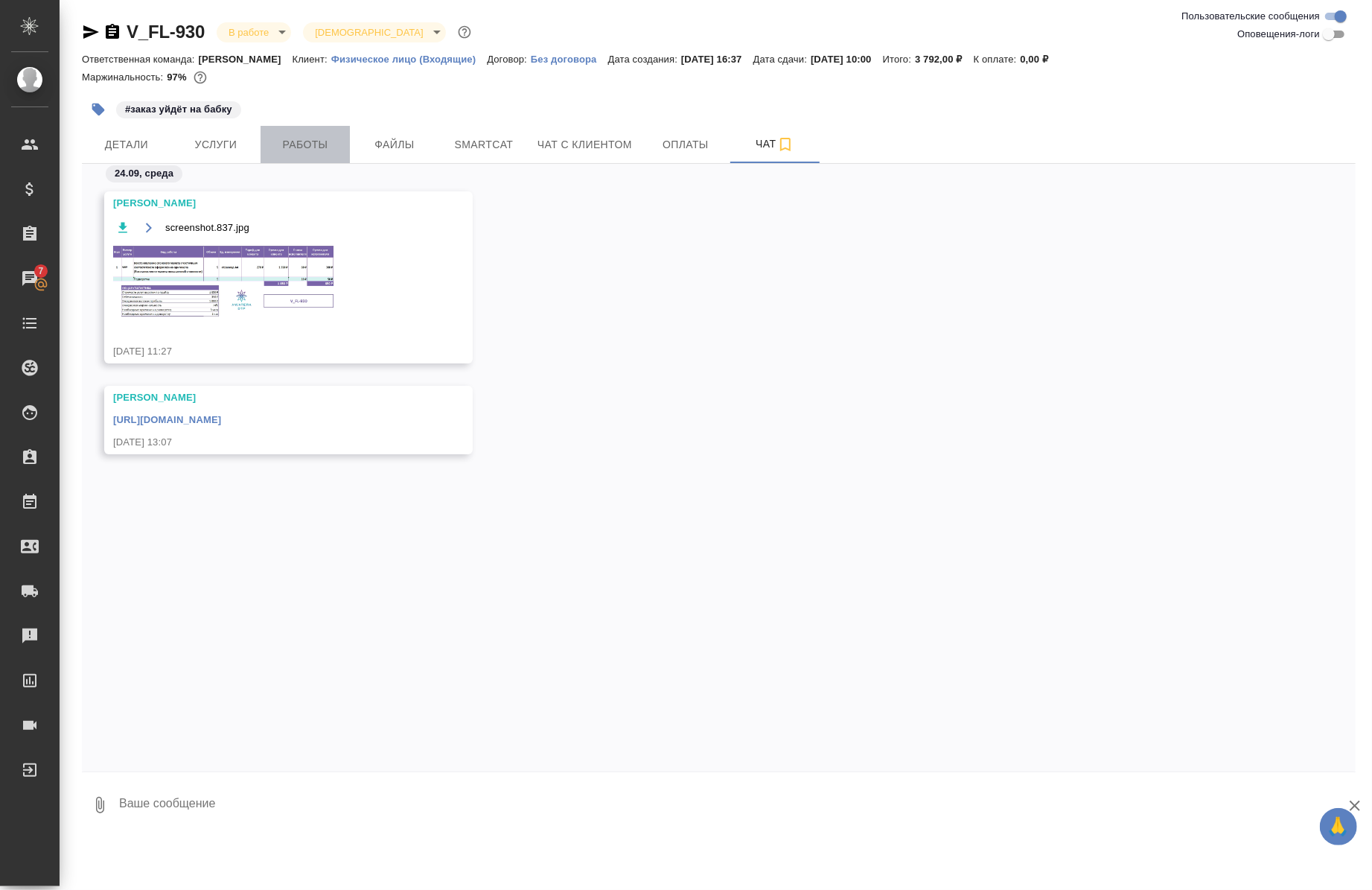
click at [283, 153] on span "Работы" at bounding box center [305, 145] width 71 height 19
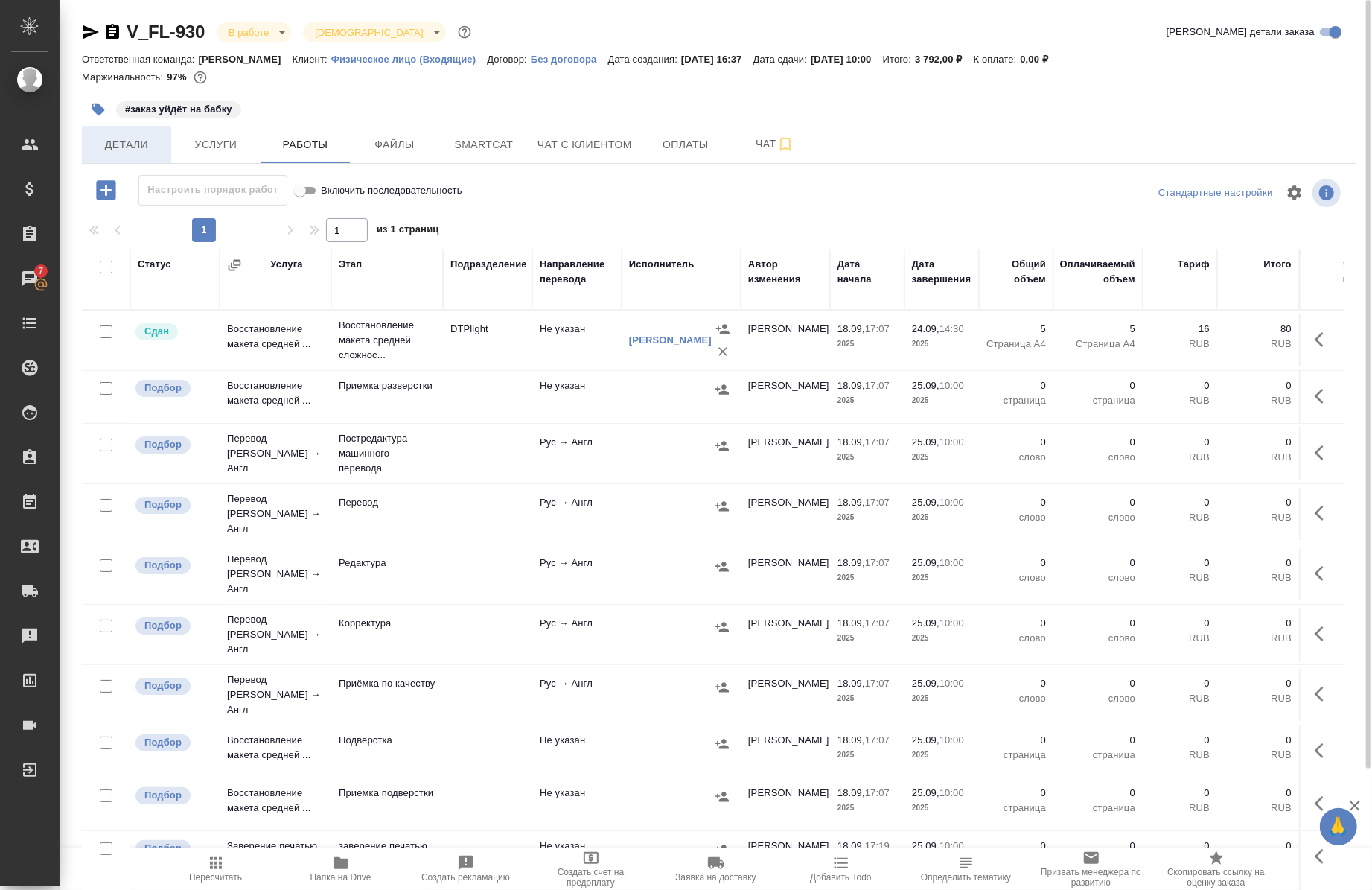
click at [147, 151] on span "Детали" at bounding box center [126, 145] width 71 height 19
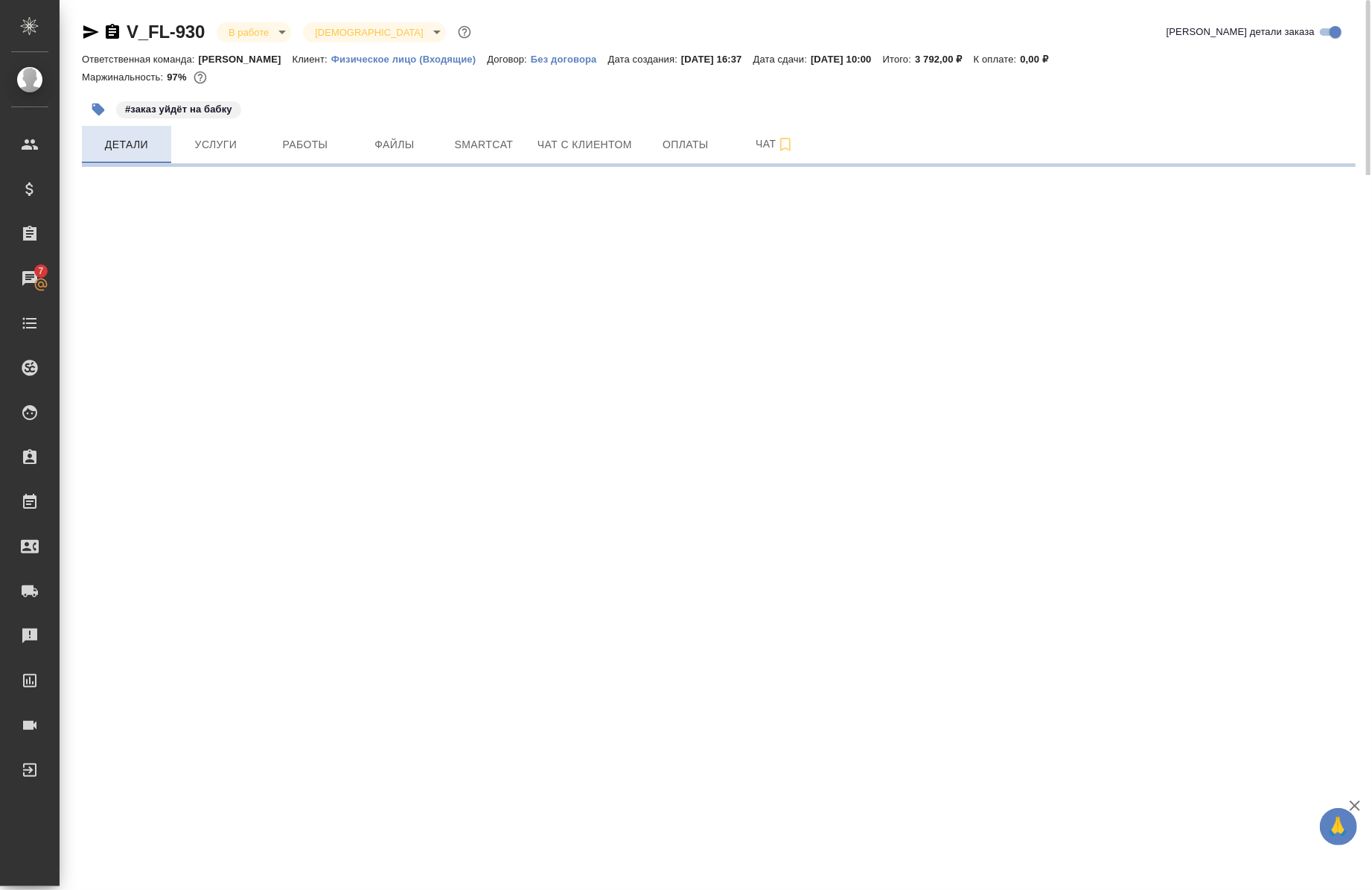
select select "RU"
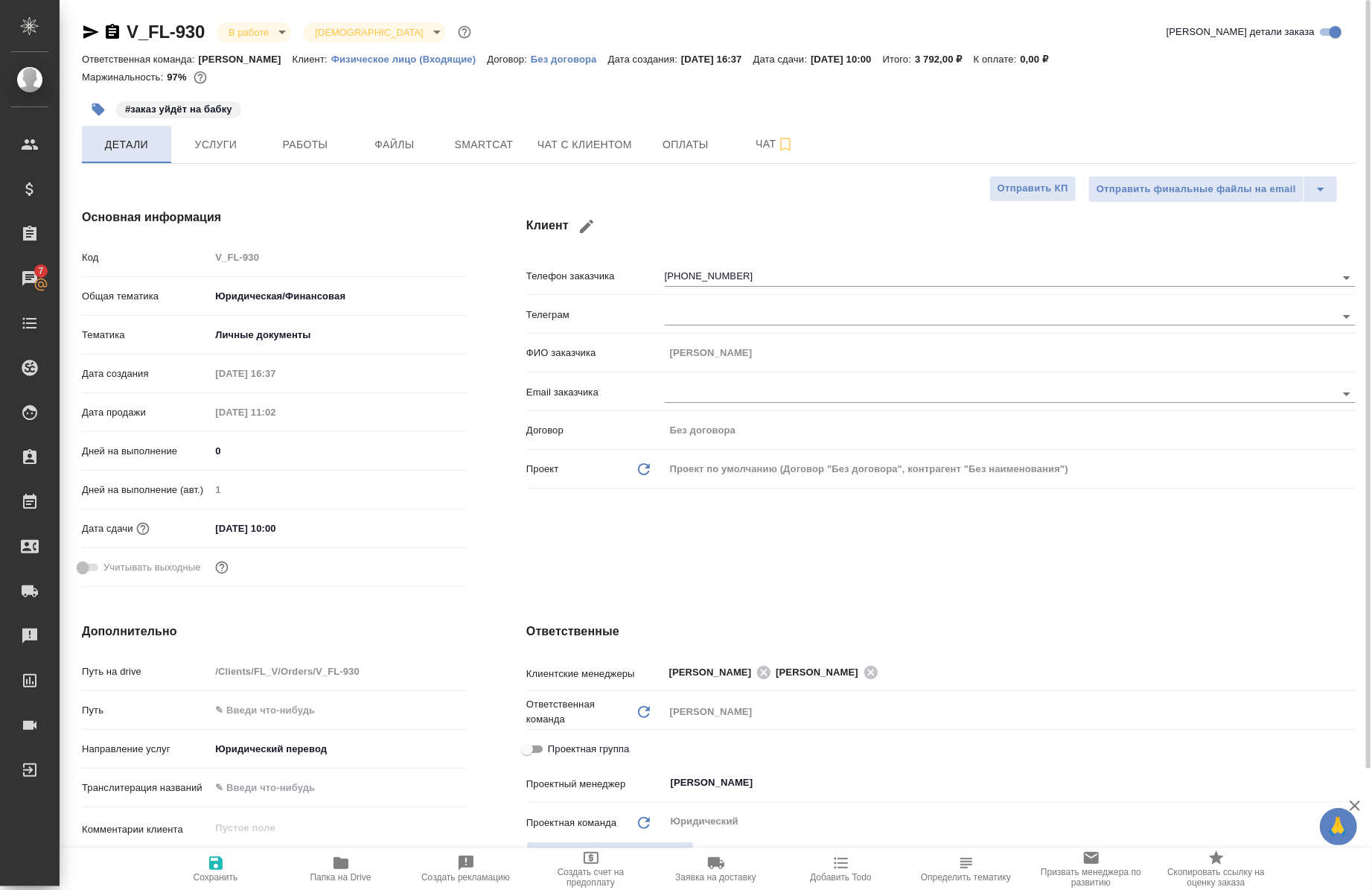
type textarea "x"
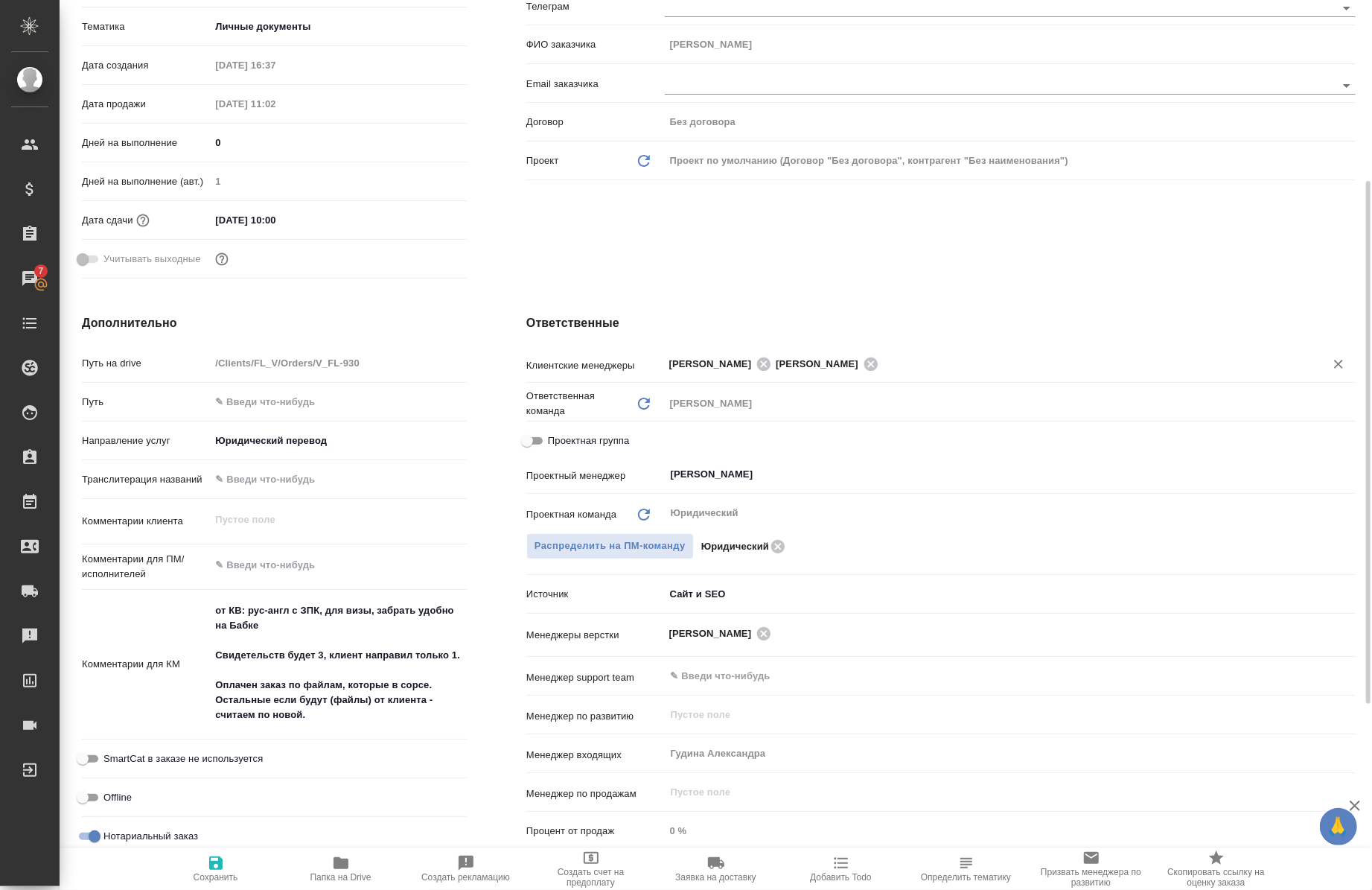
scroll to position [308, 0]
click at [547, 424] on div "Ответственная команда Обновить Бабушкинская bab" at bounding box center [941, 408] width 830 height 39
click at [548, 435] on span "Проектная группа" at bounding box center [589, 442] width 81 height 15
click at [548, 435] on input "Проектная группа" at bounding box center [527, 442] width 54 height 18
checkbox input "true"
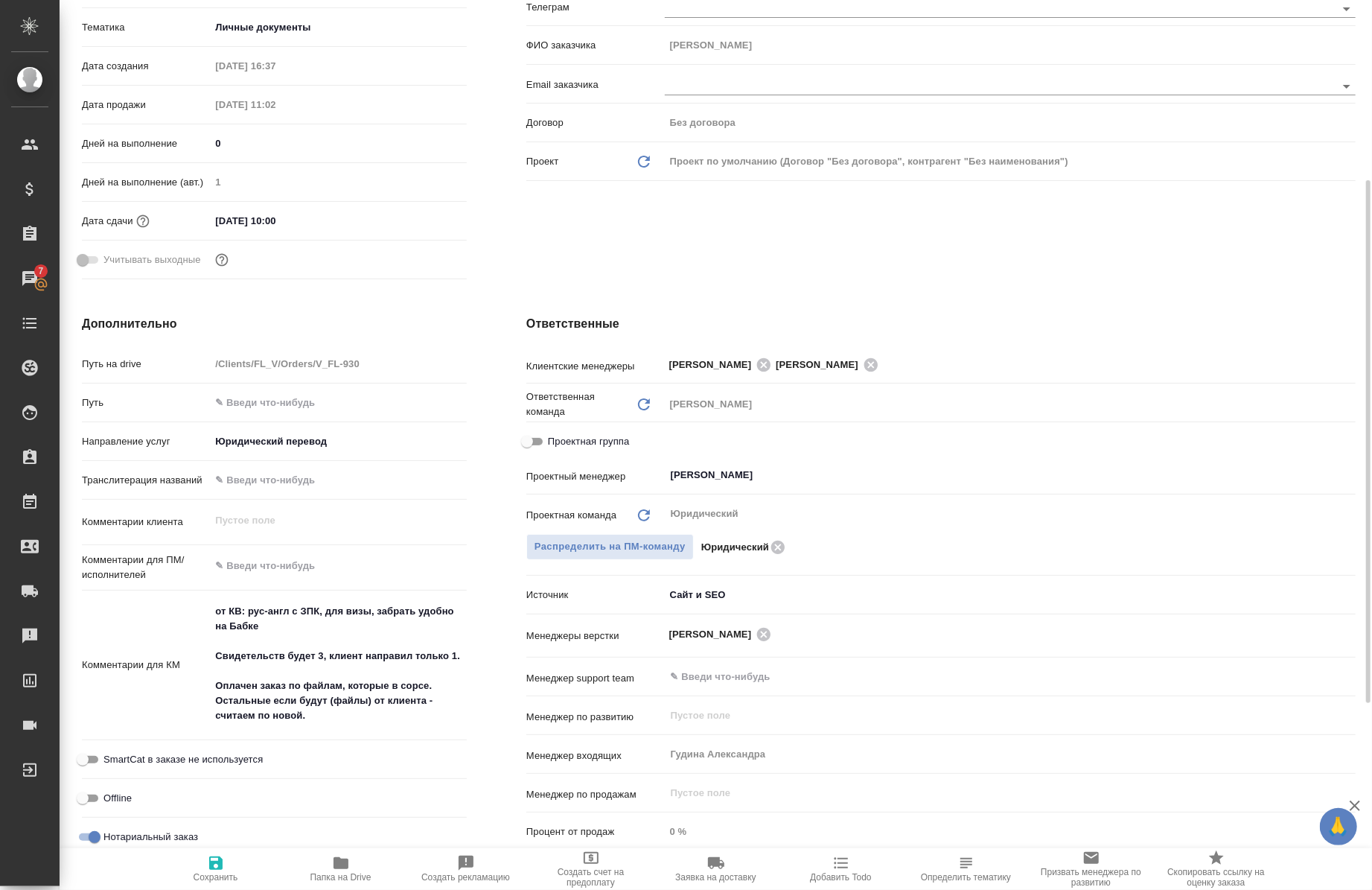
type textarea "x"
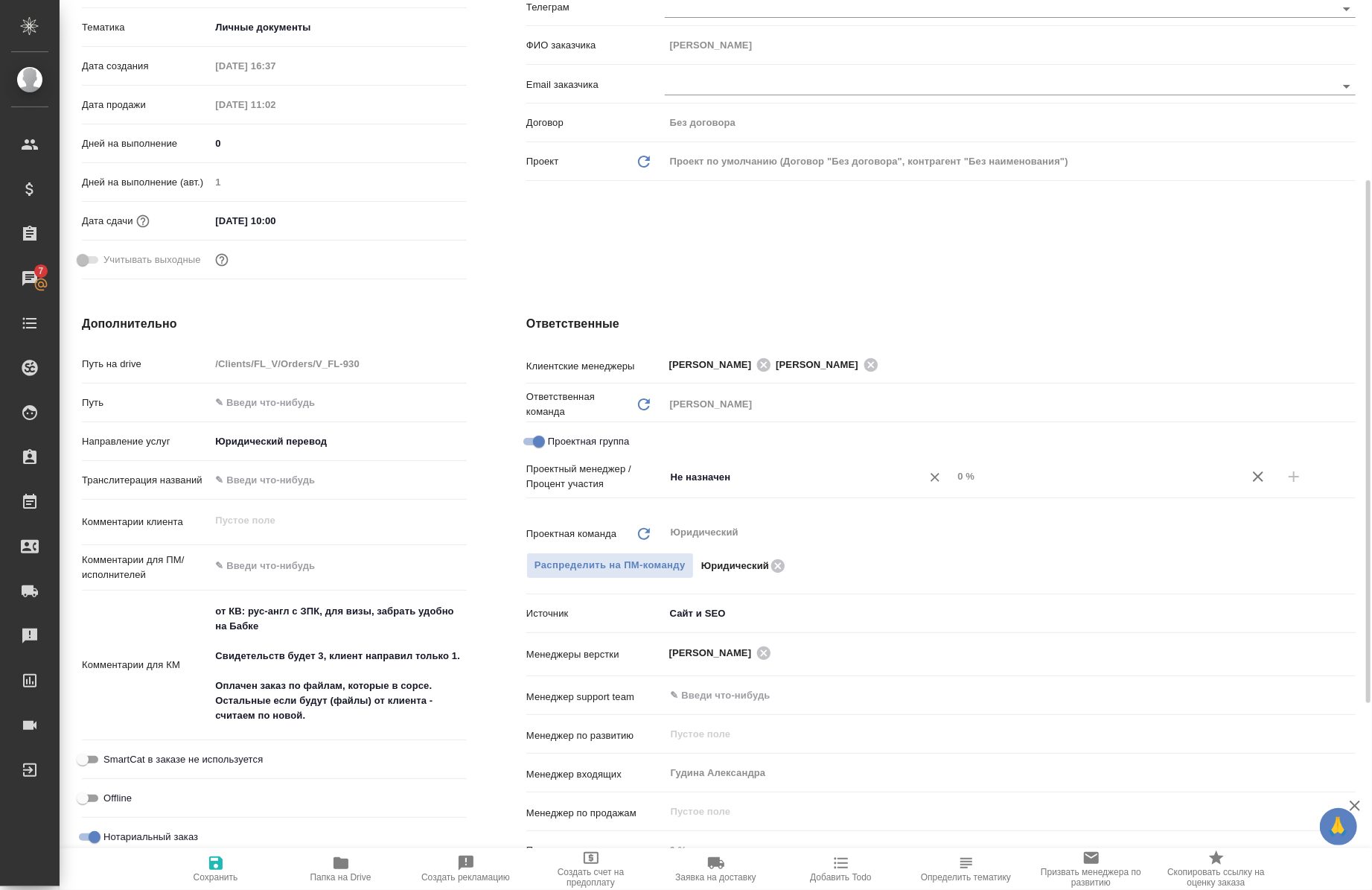
click at [728, 489] on div "Не назначен ​" at bounding box center [809, 476] width 288 height 27
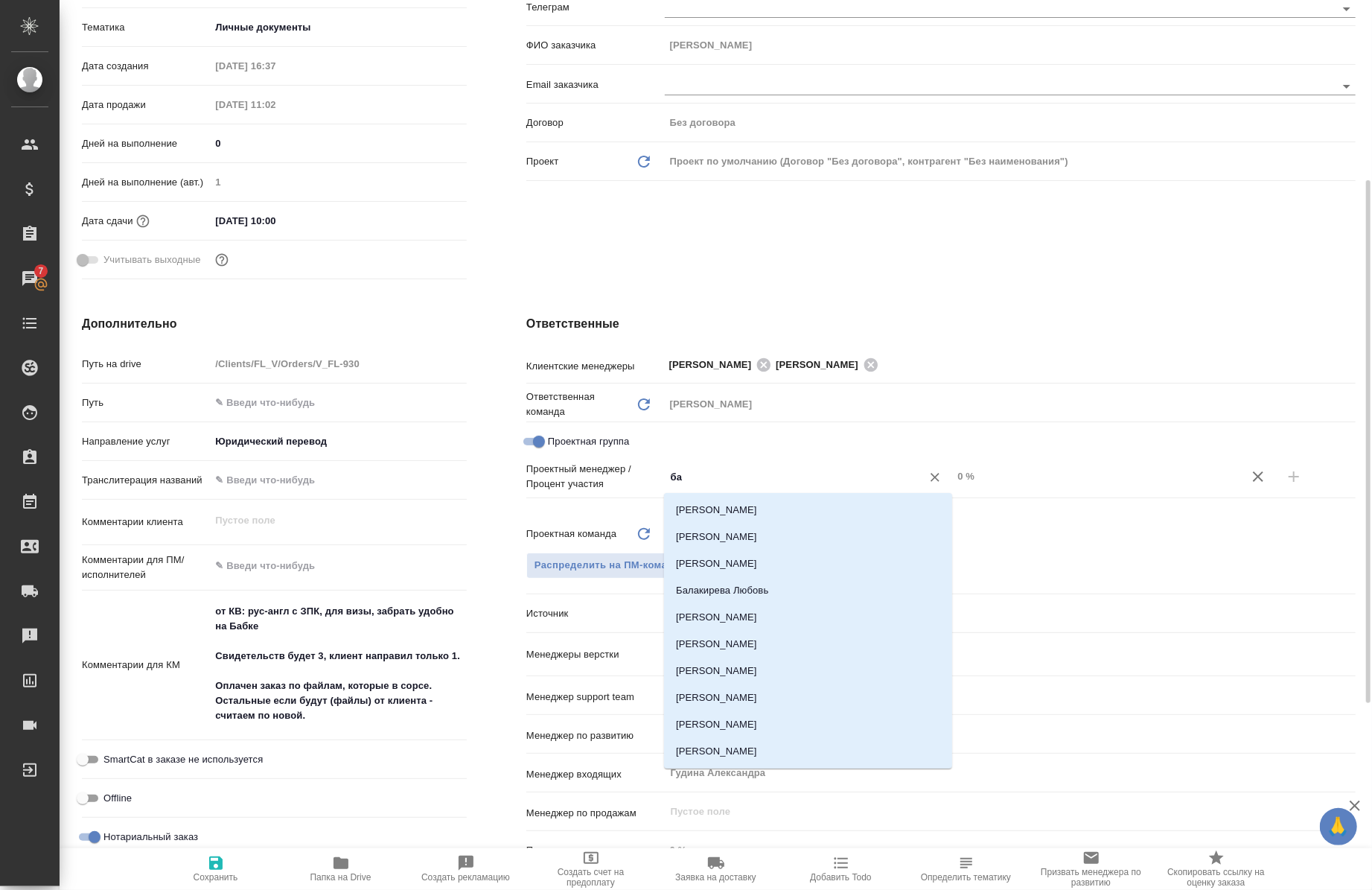
type input "бад"
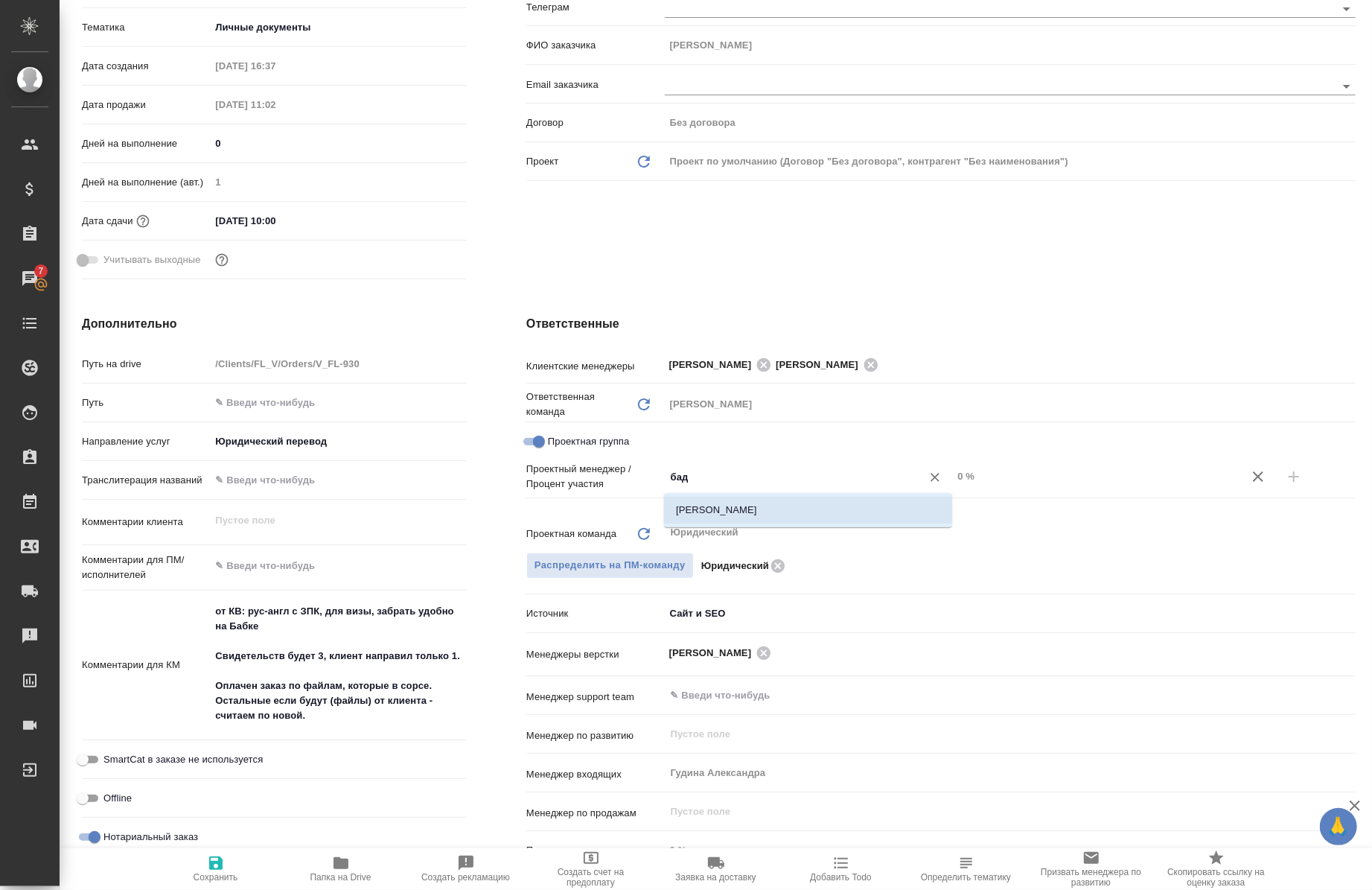
click at [738, 522] on li "[PERSON_NAME]" at bounding box center [808, 510] width 288 height 27
type textarea "x"
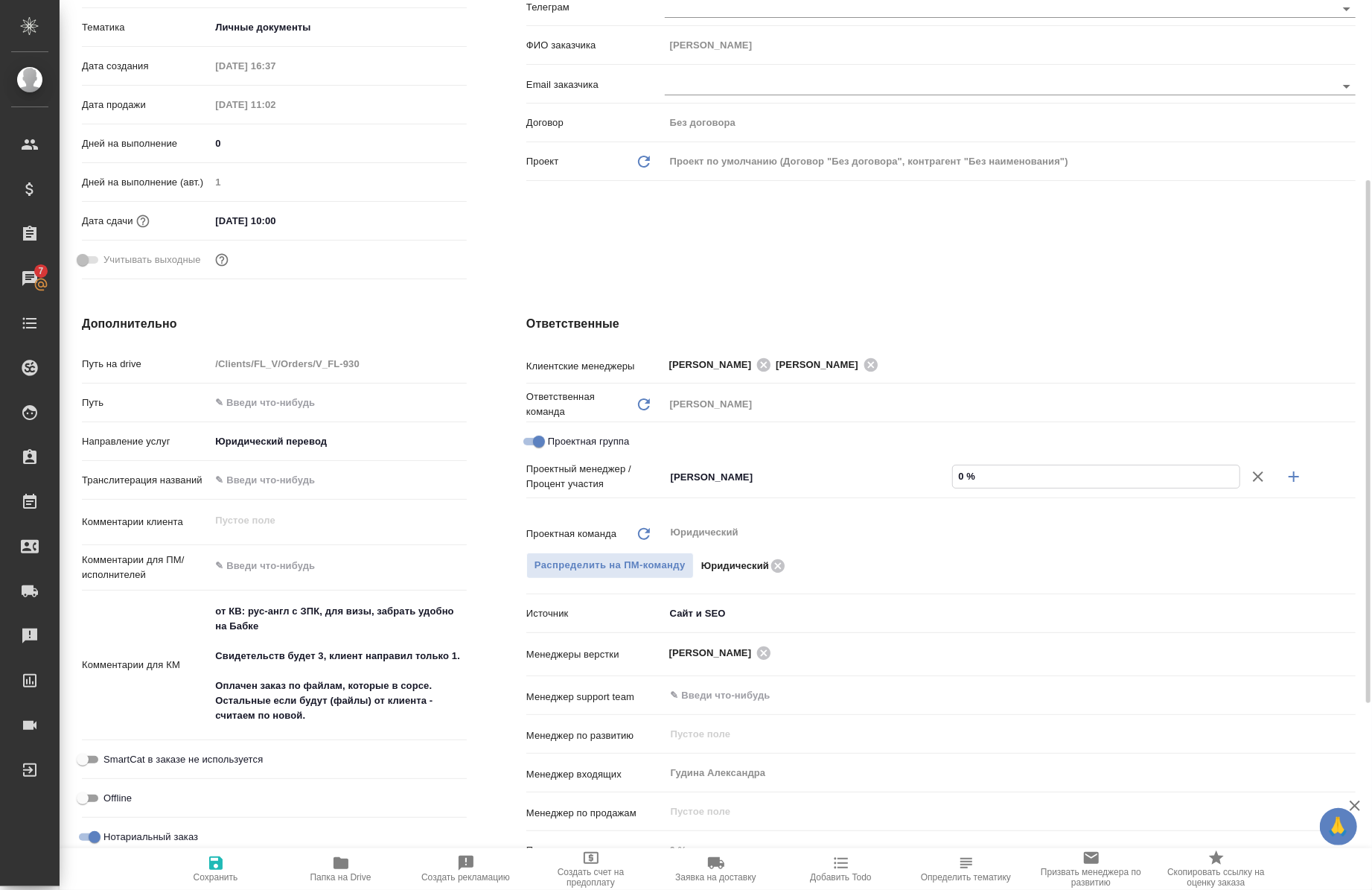
click at [957, 477] on input "0 %" at bounding box center [1096, 476] width 287 height 21
type textarea "x"
type input "30 %"
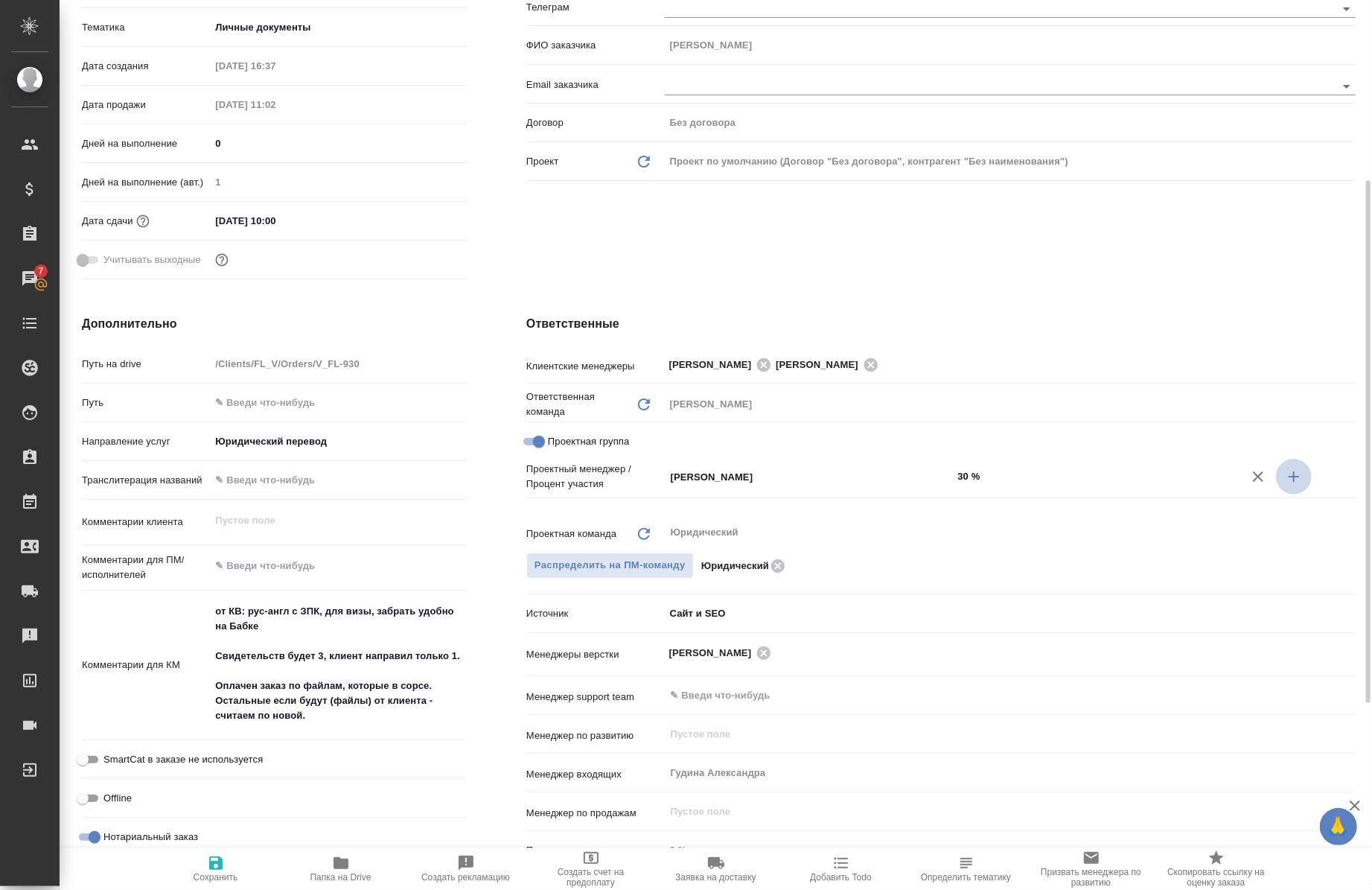
click at [1303, 475] on icon "button" at bounding box center [1294, 477] width 18 height 18
type textarea "x"
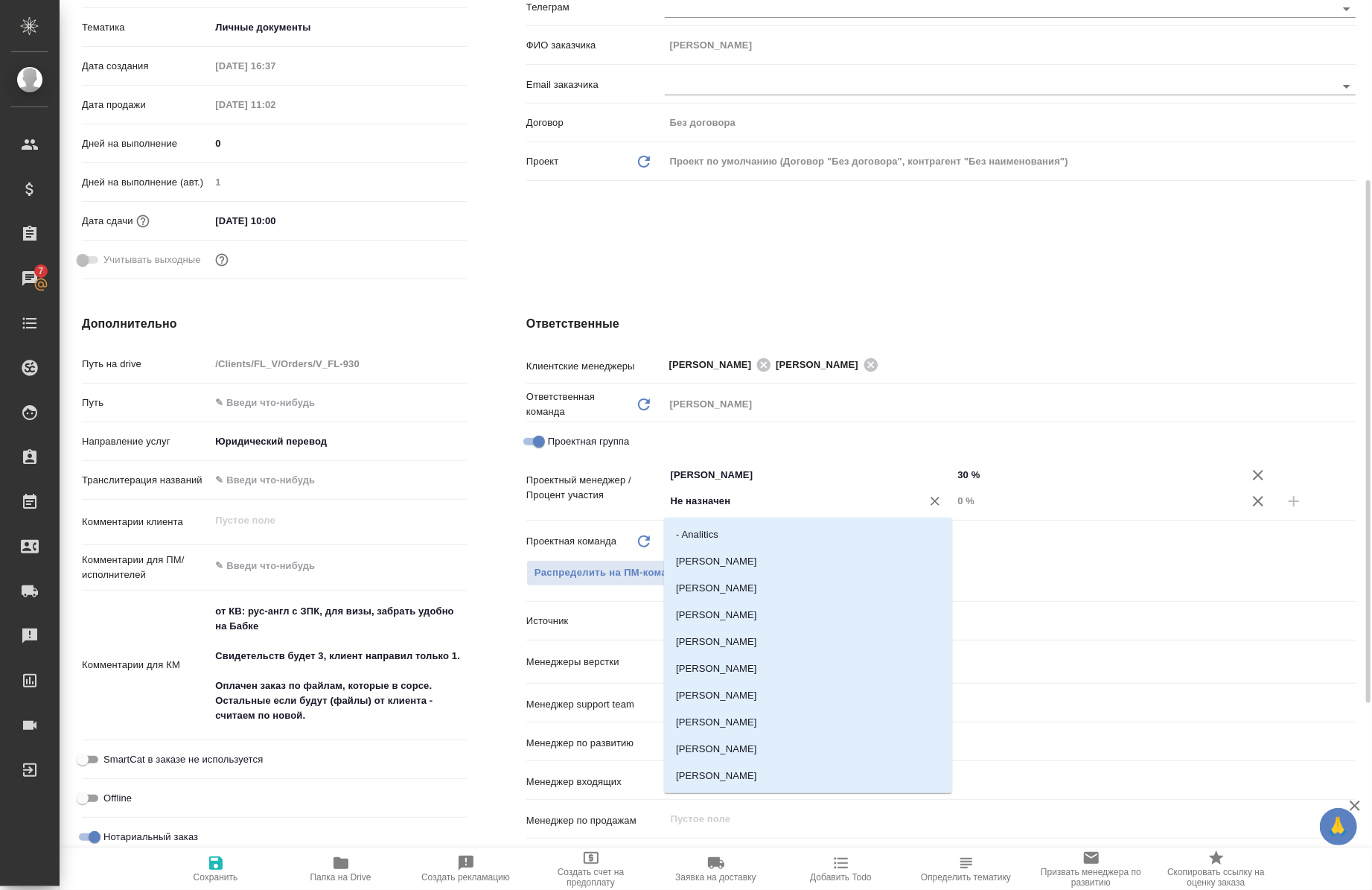
click at [733, 503] on input "Не назначен" at bounding box center [784, 501] width 230 height 18
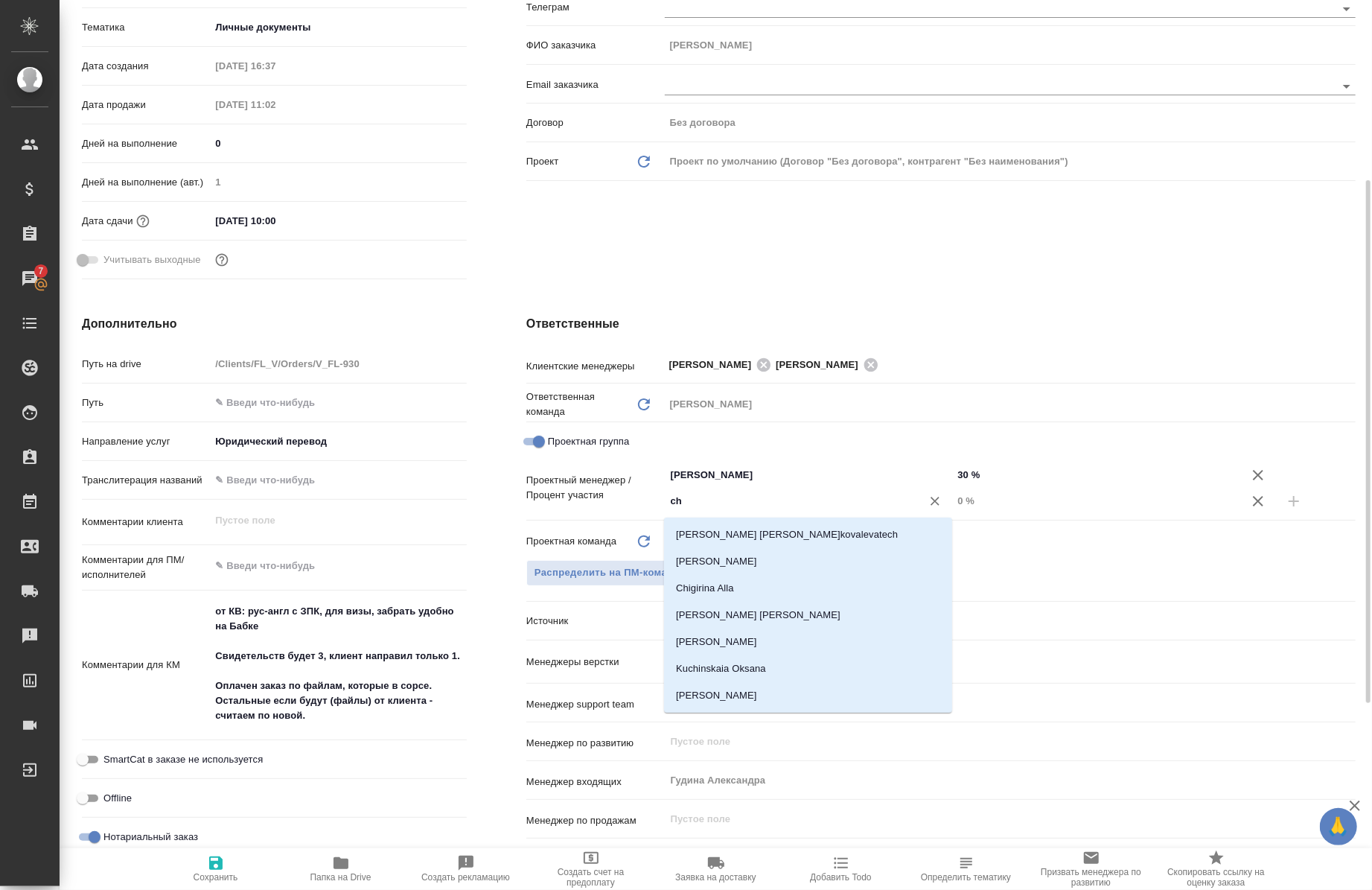
type input "che"
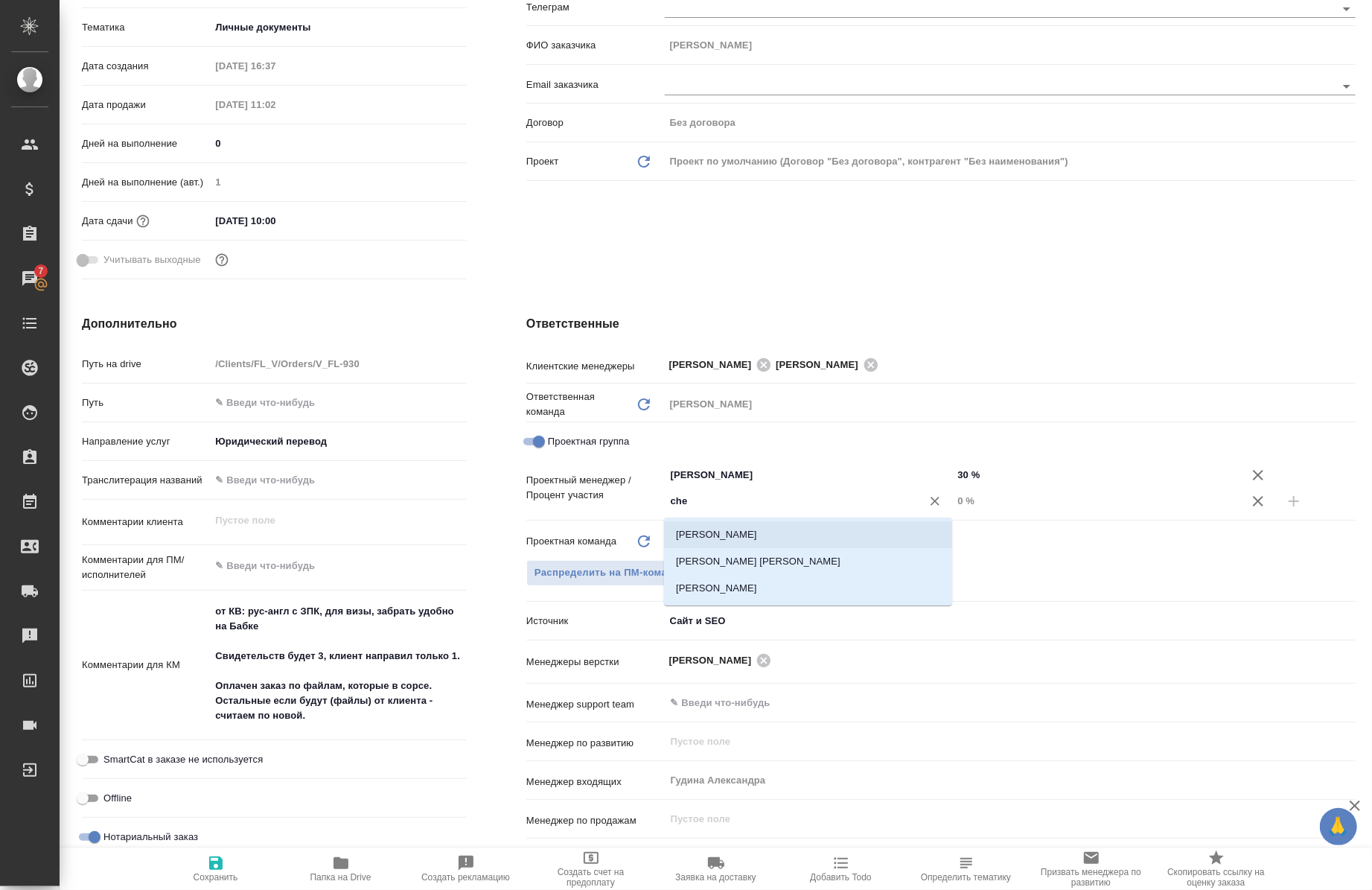
click at [733, 523] on li "[PERSON_NAME]" at bounding box center [808, 534] width 288 height 27
type textarea "x"
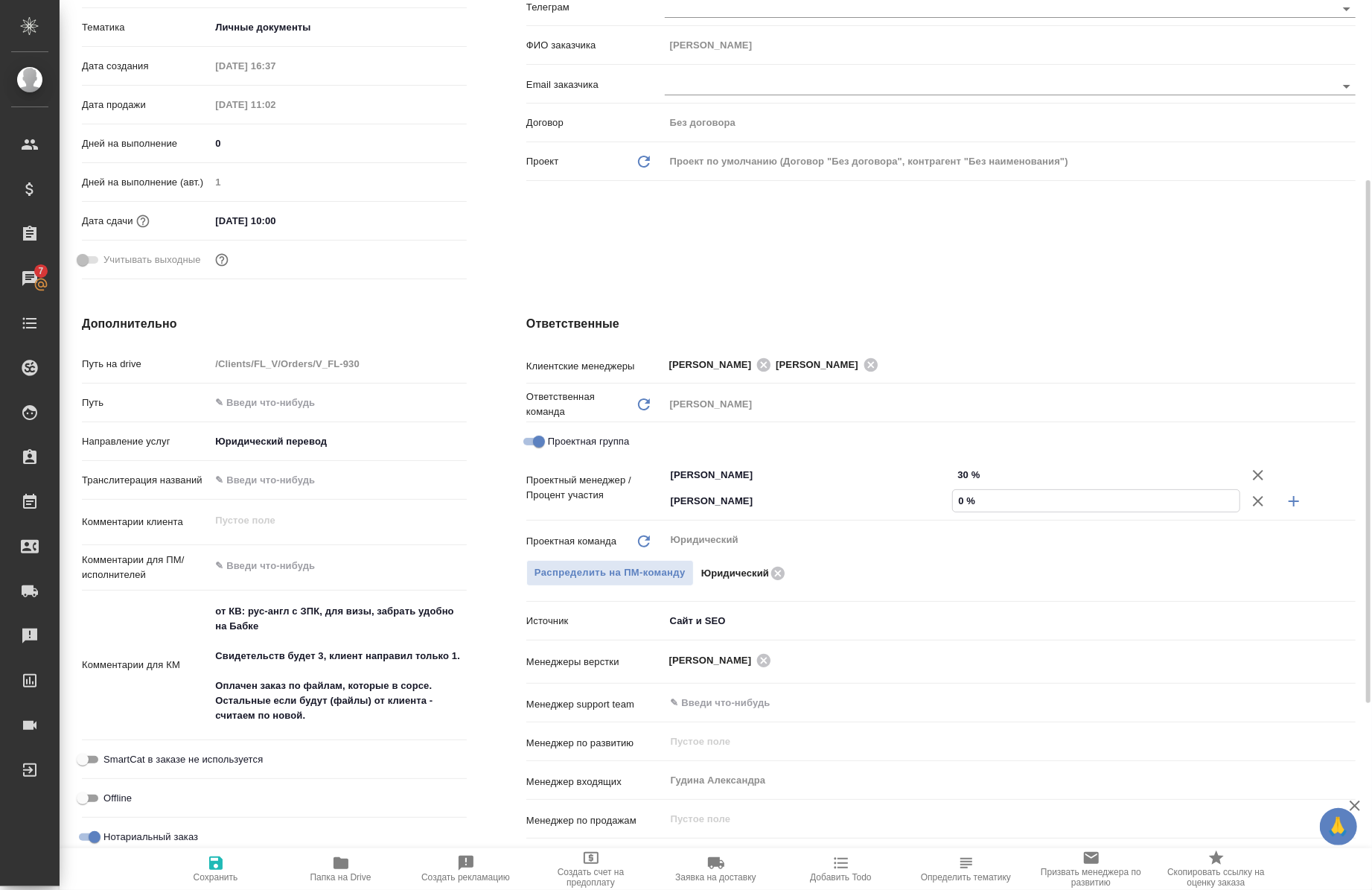
click at [959, 508] on input "0 %" at bounding box center [1096, 501] width 287 height 21
type input "70 %"
type textarea "x"
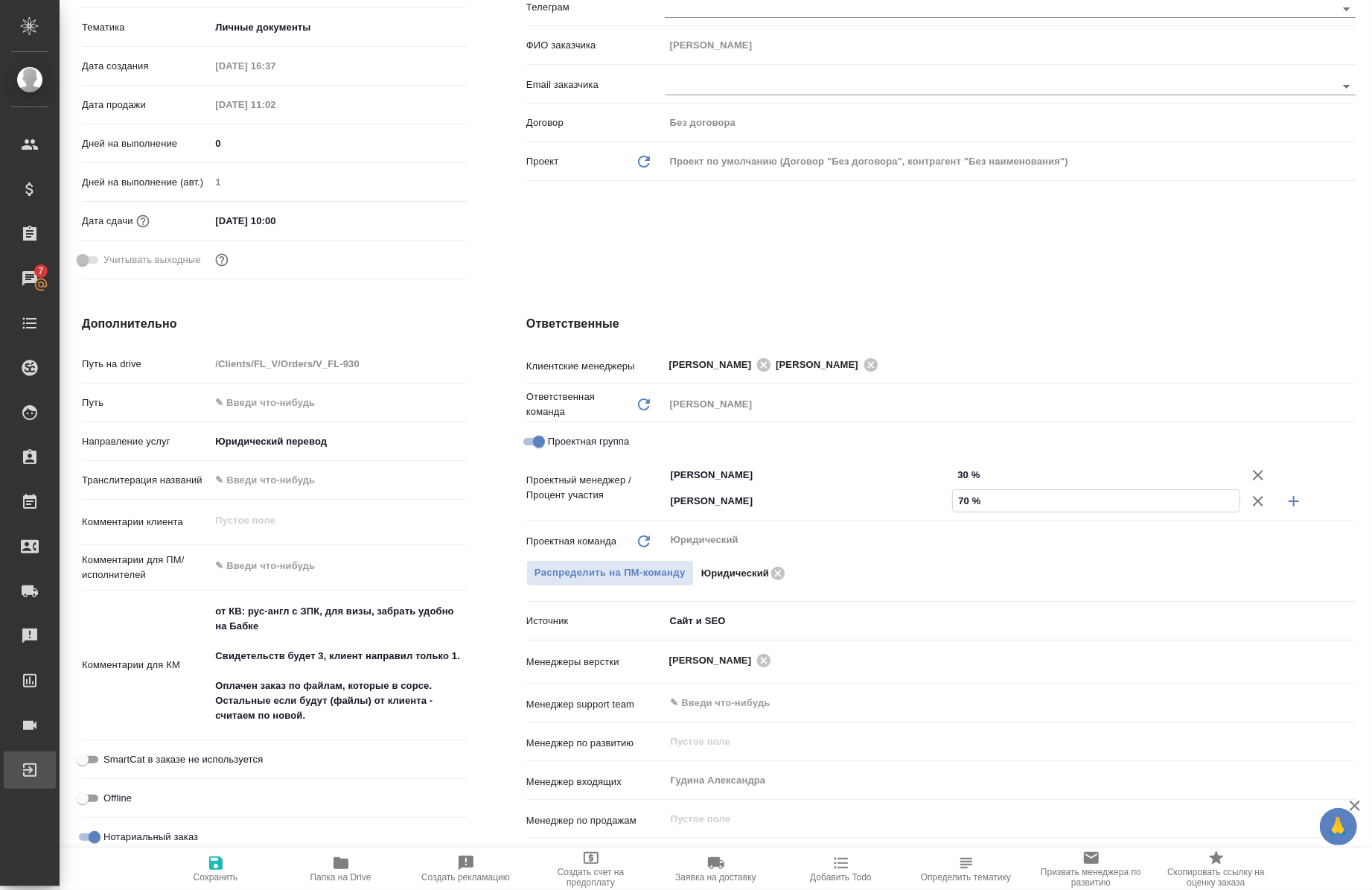
type textarea "x"
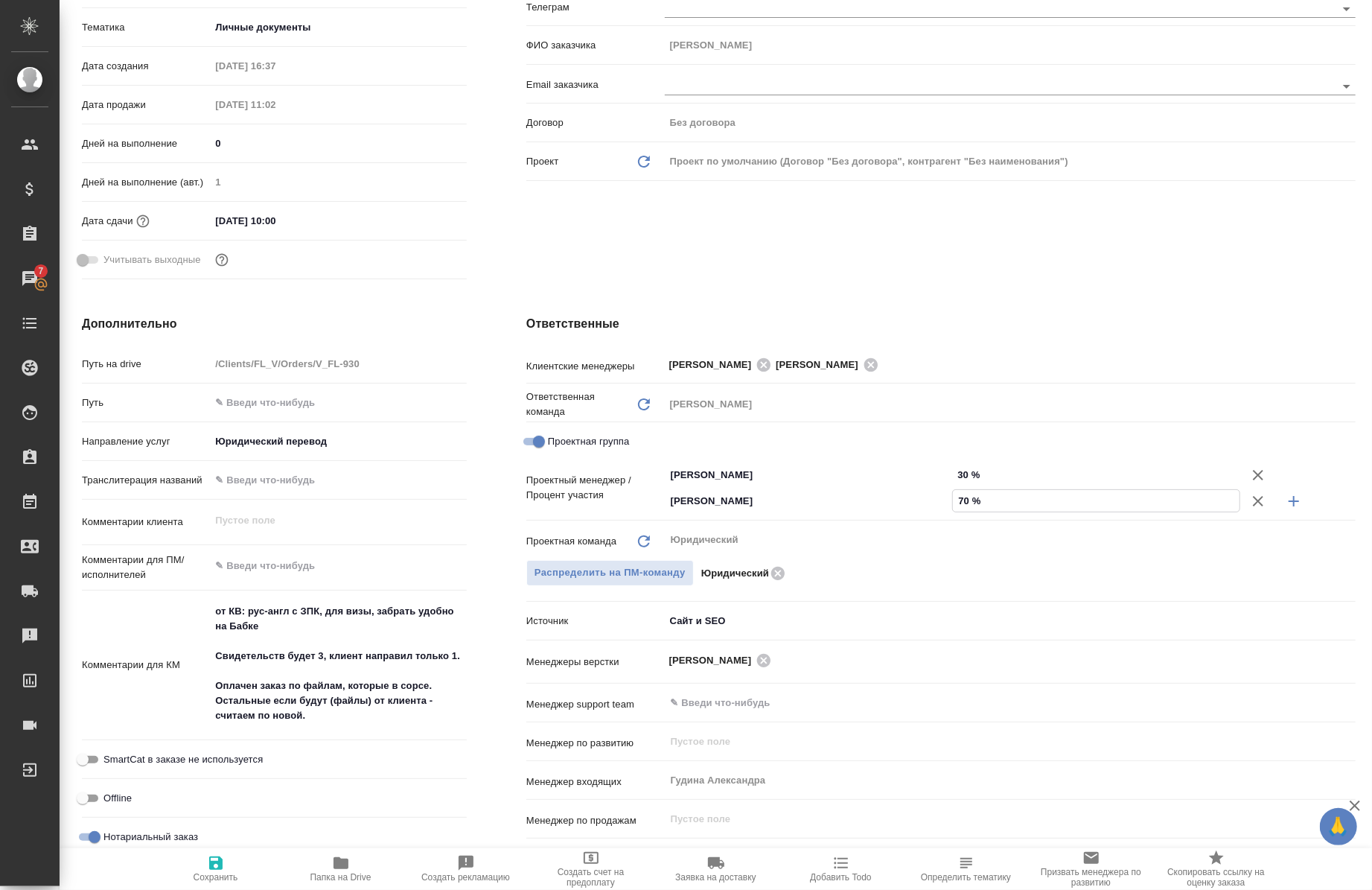
type textarea "x"
type input "70 %"
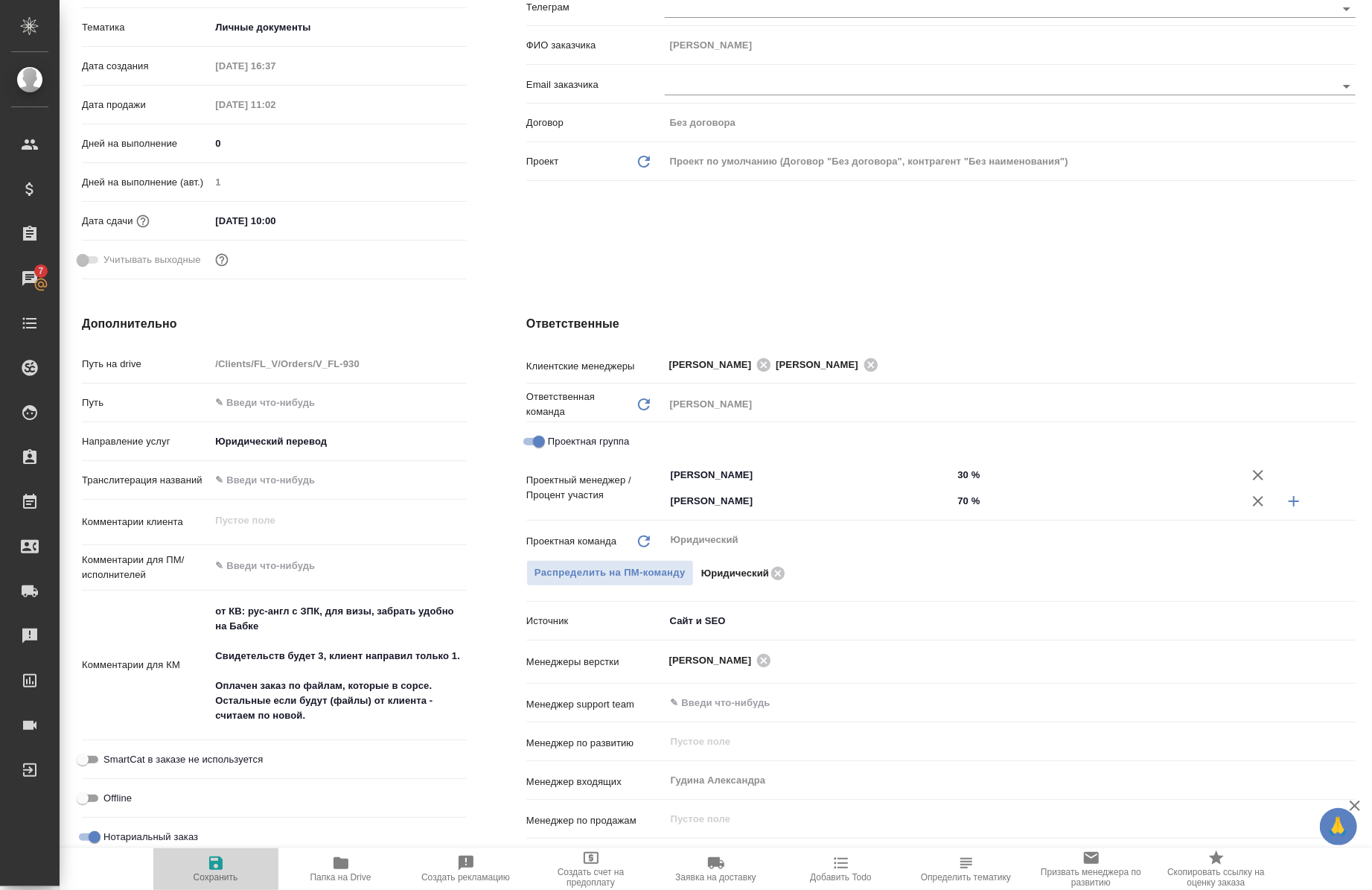
click at [212, 860] on icon "button" at bounding box center [216, 863] width 18 height 18
type textarea "x"
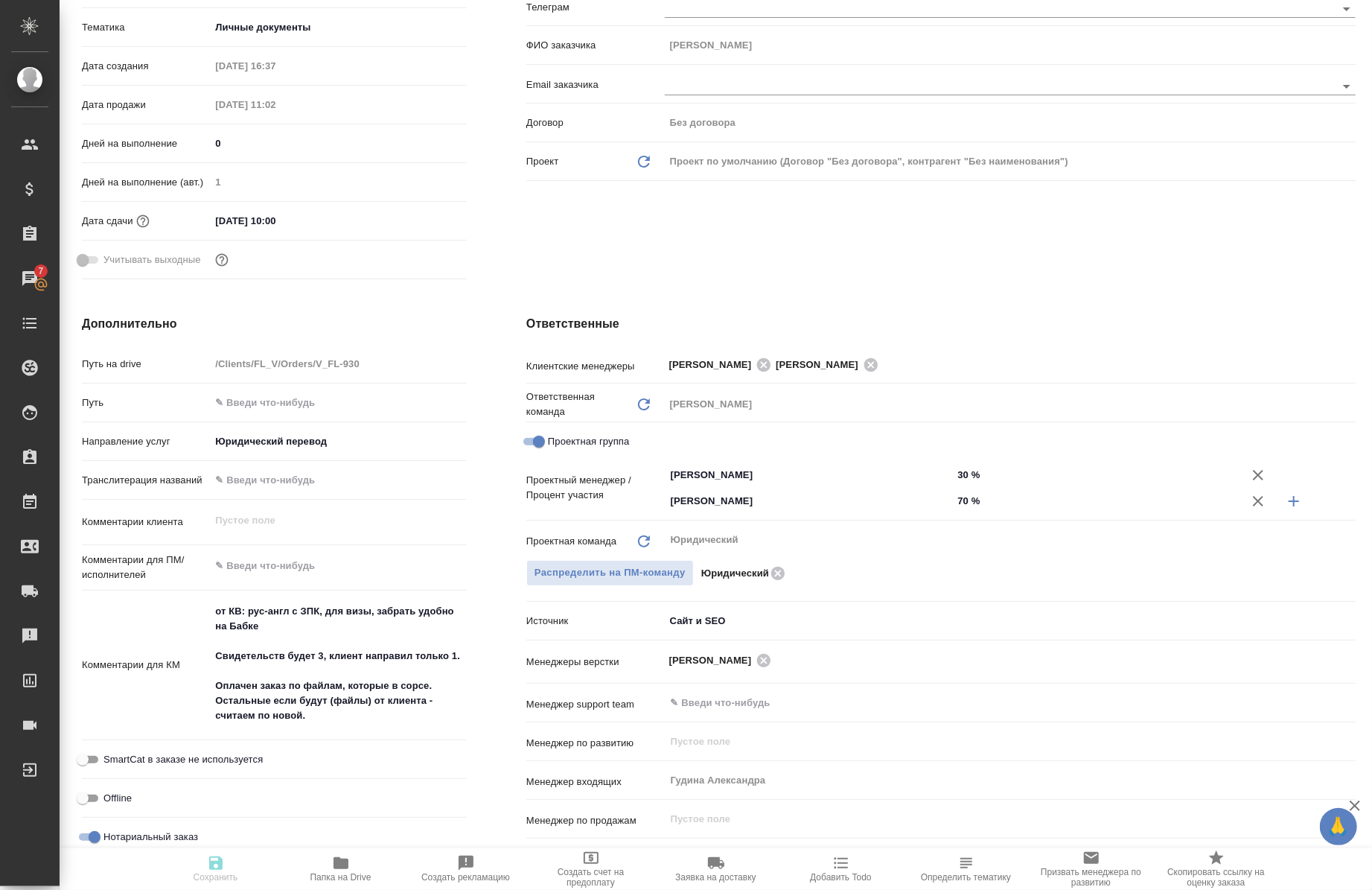
type textarea "x"
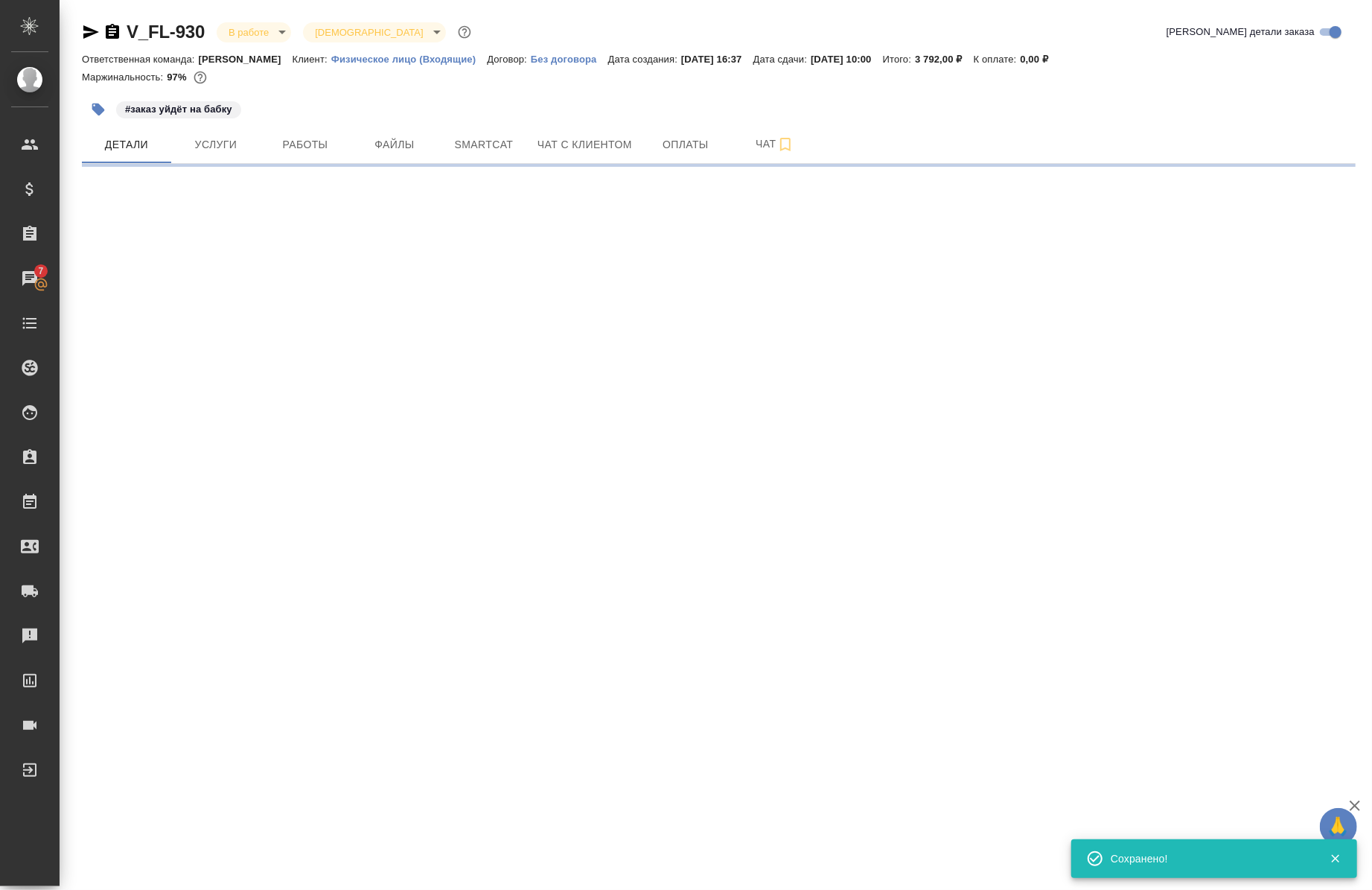
scroll to position [0, 0]
select select "RU"
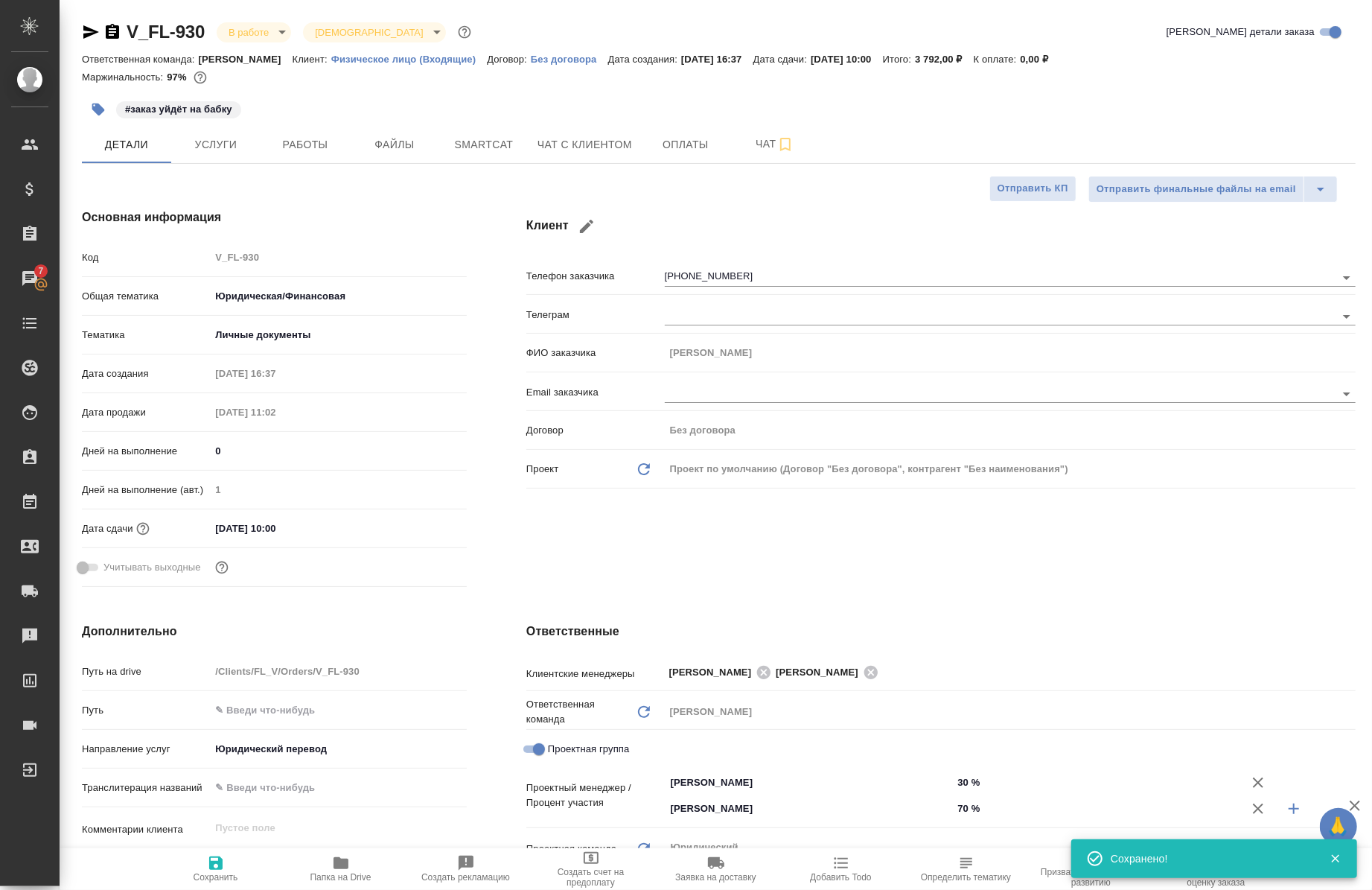
type textarea "x"
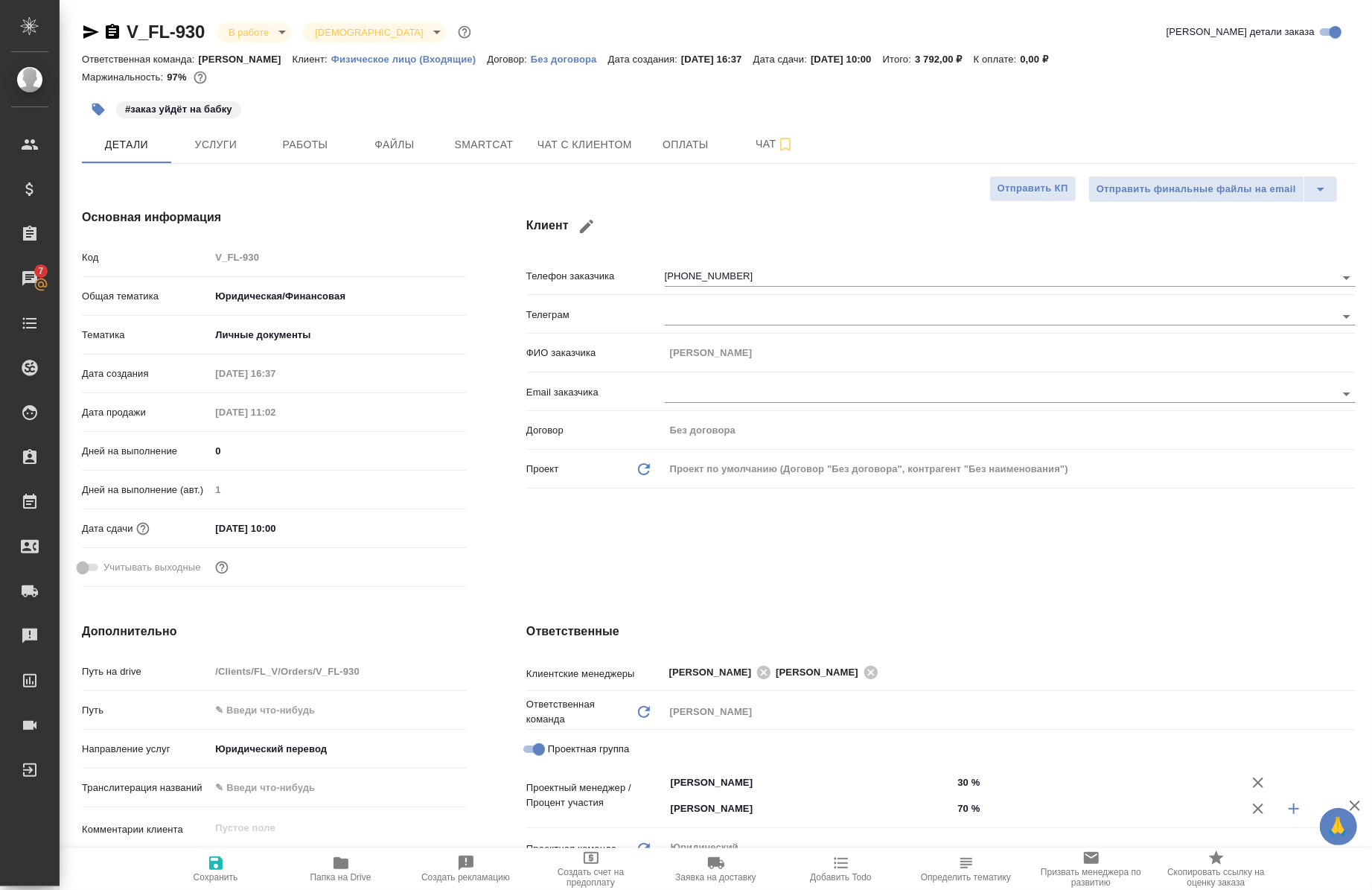
type textarea "x"
click at [219, 877] on span "Сохранить" at bounding box center [216, 878] width 45 height 10
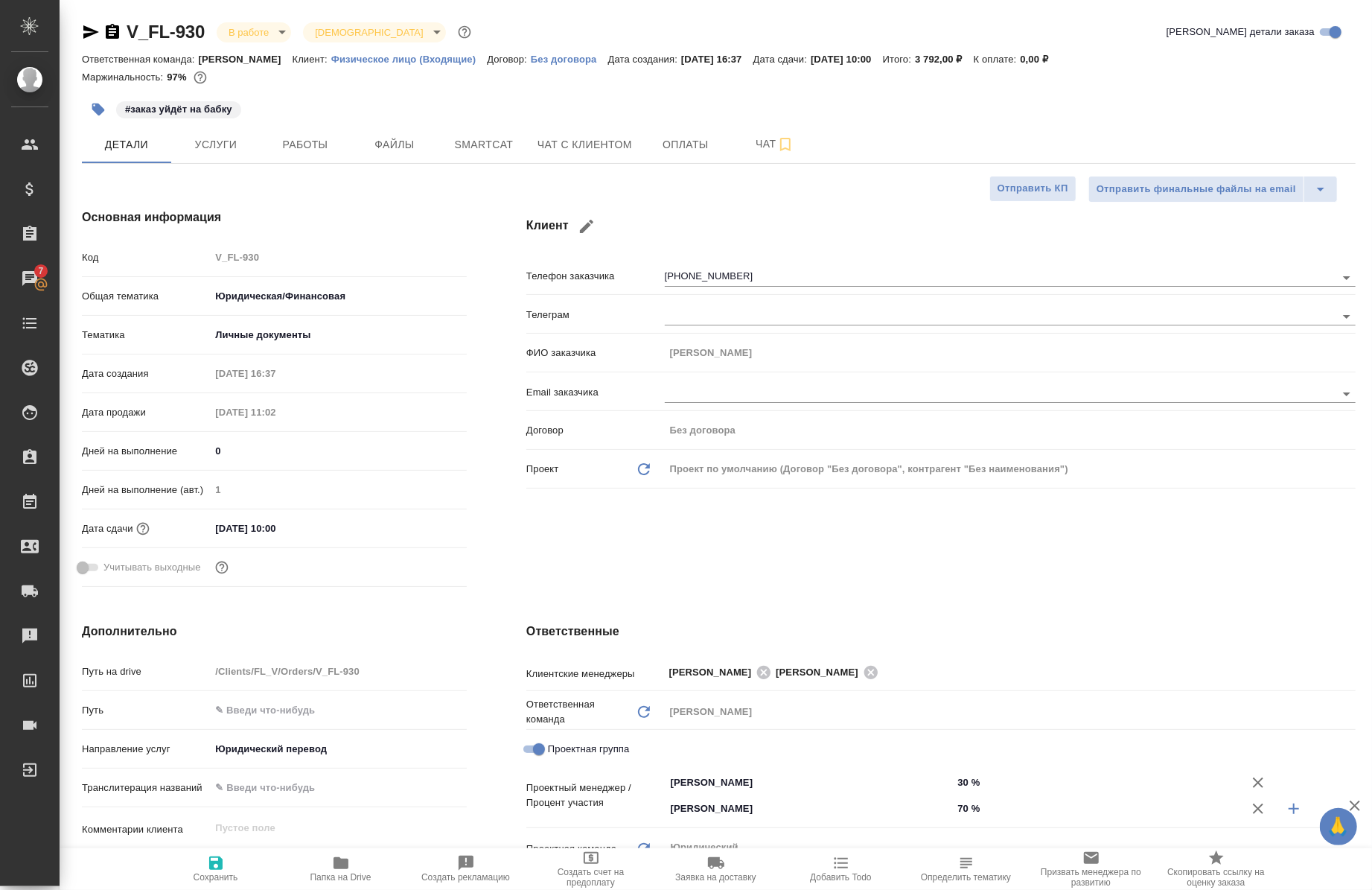
type textarea "x"
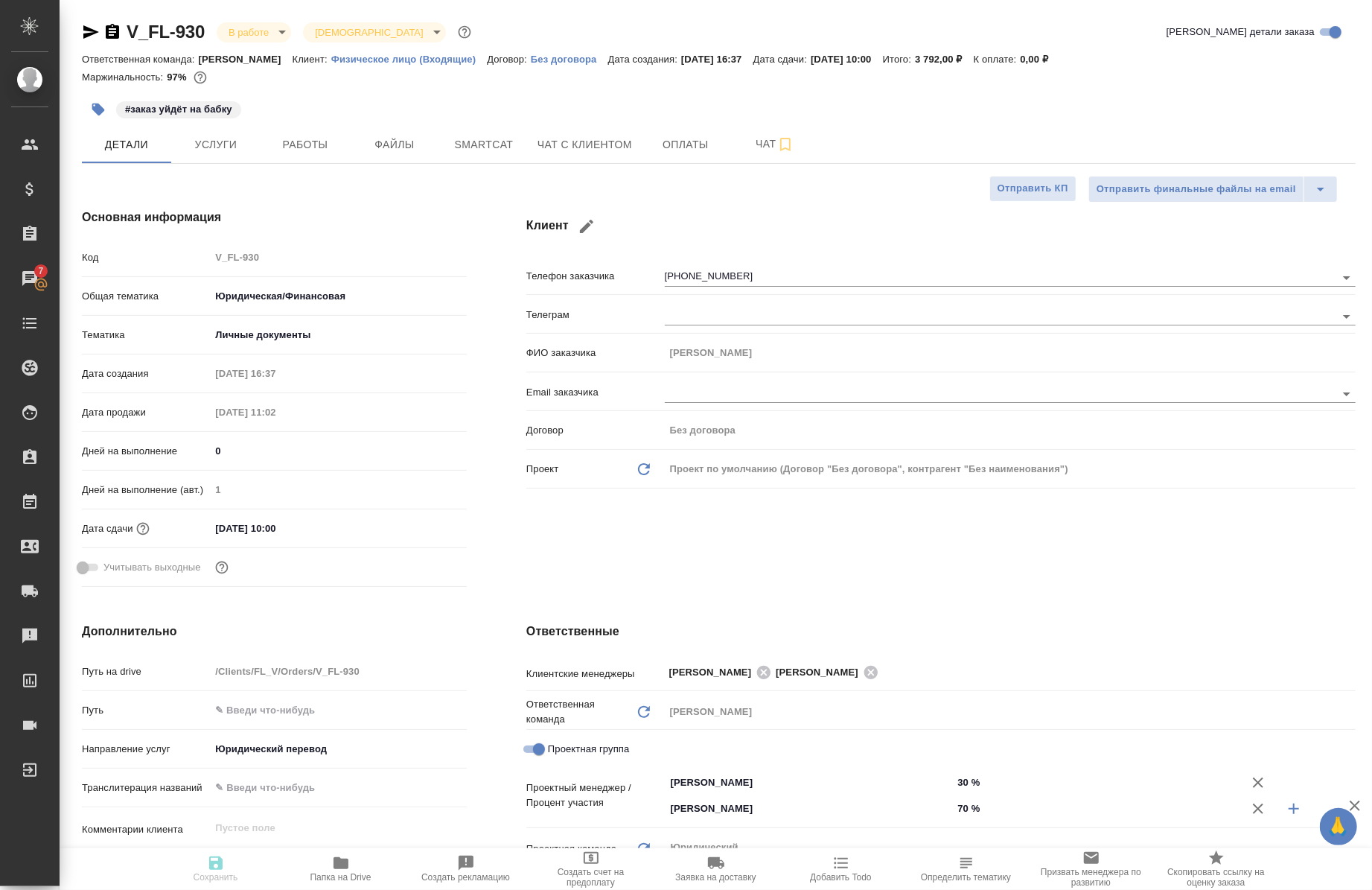
type textarea "x"
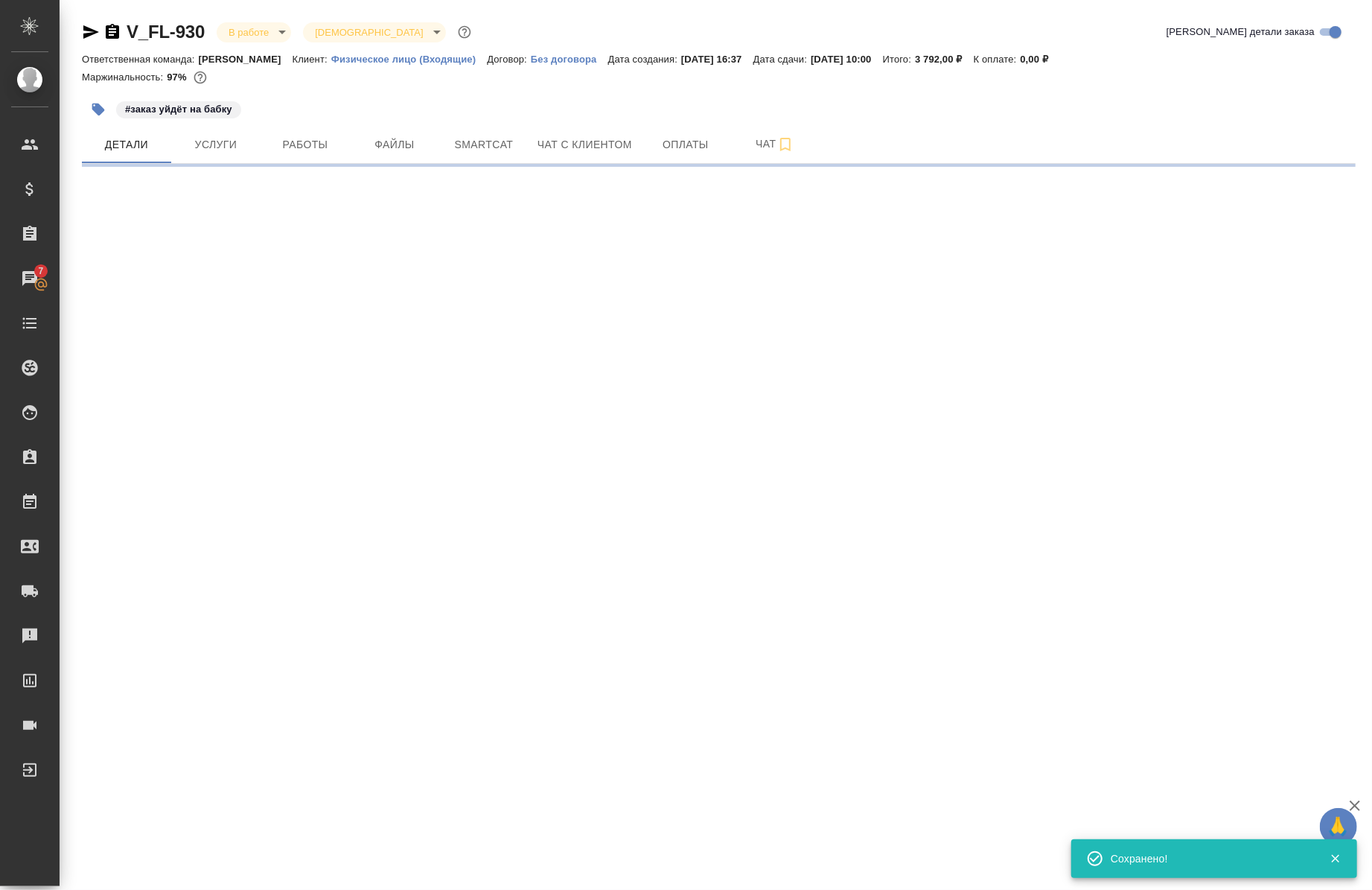
select select "RU"
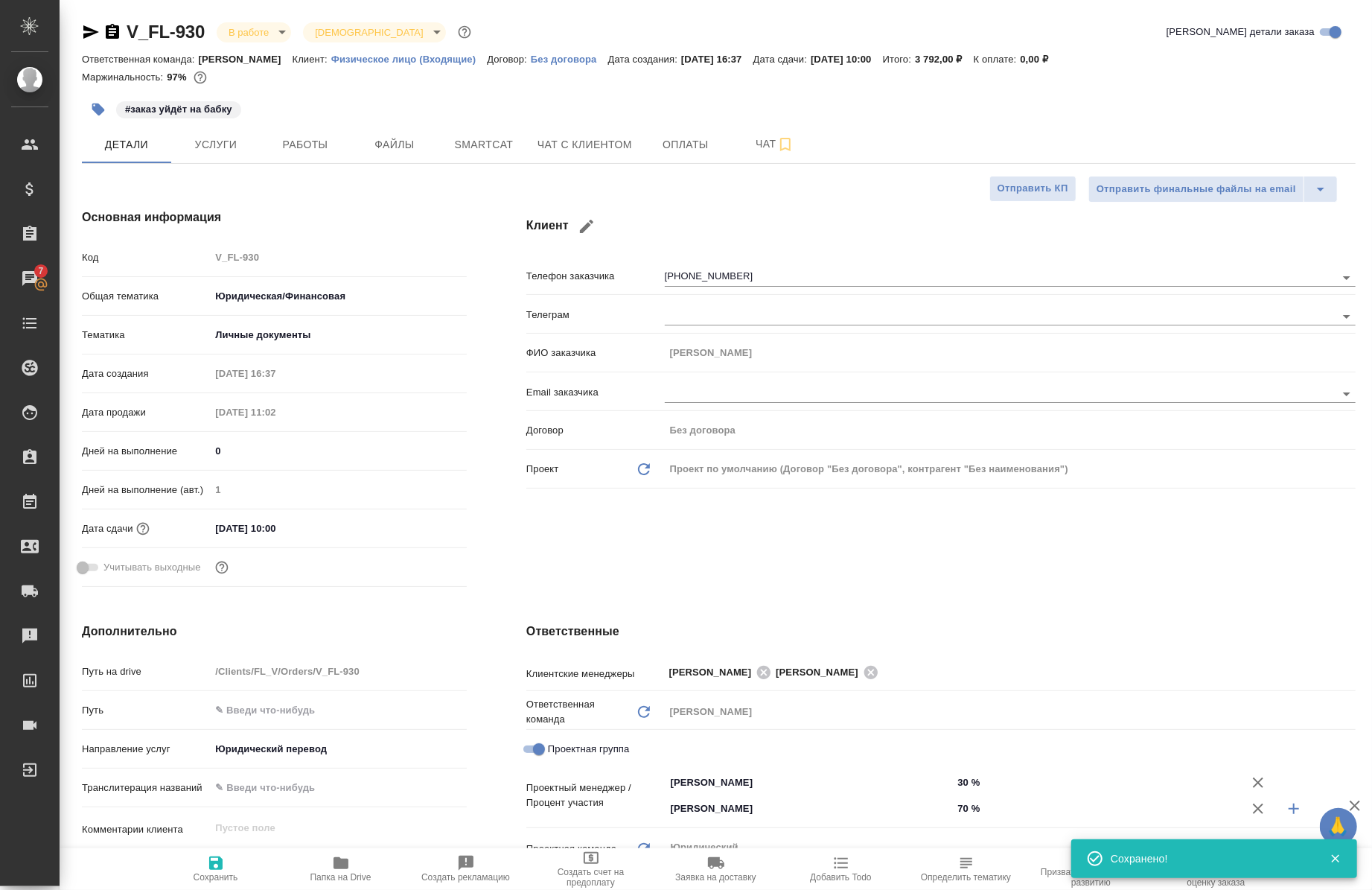
type textarea "x"
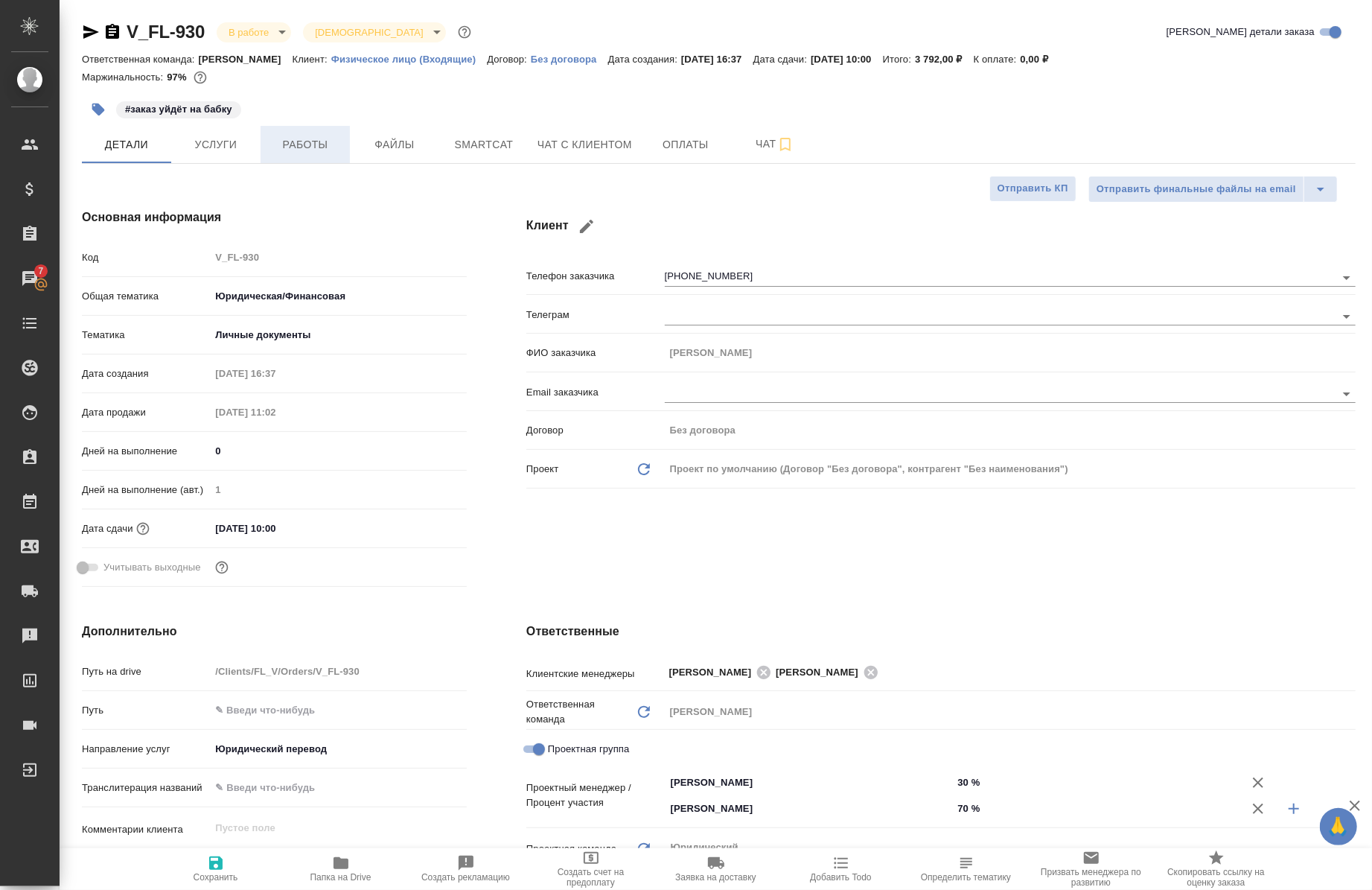
click at [292, 141] on span "Работы" at bounding box center [305, 145] width 71 height 19
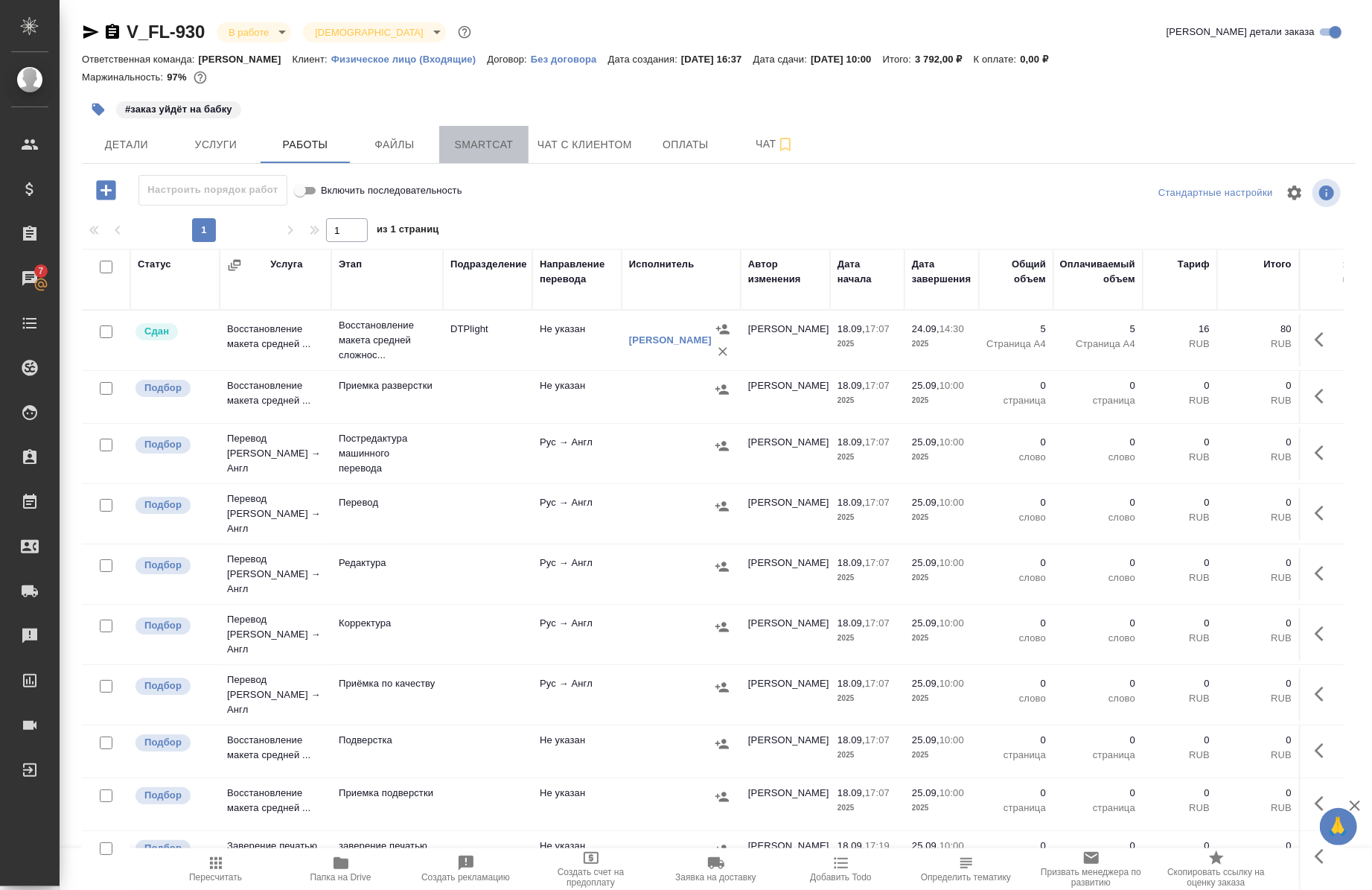
click at [486, 150] on span "Smartcat" at bounding box center [483, 145] width 71 height 19
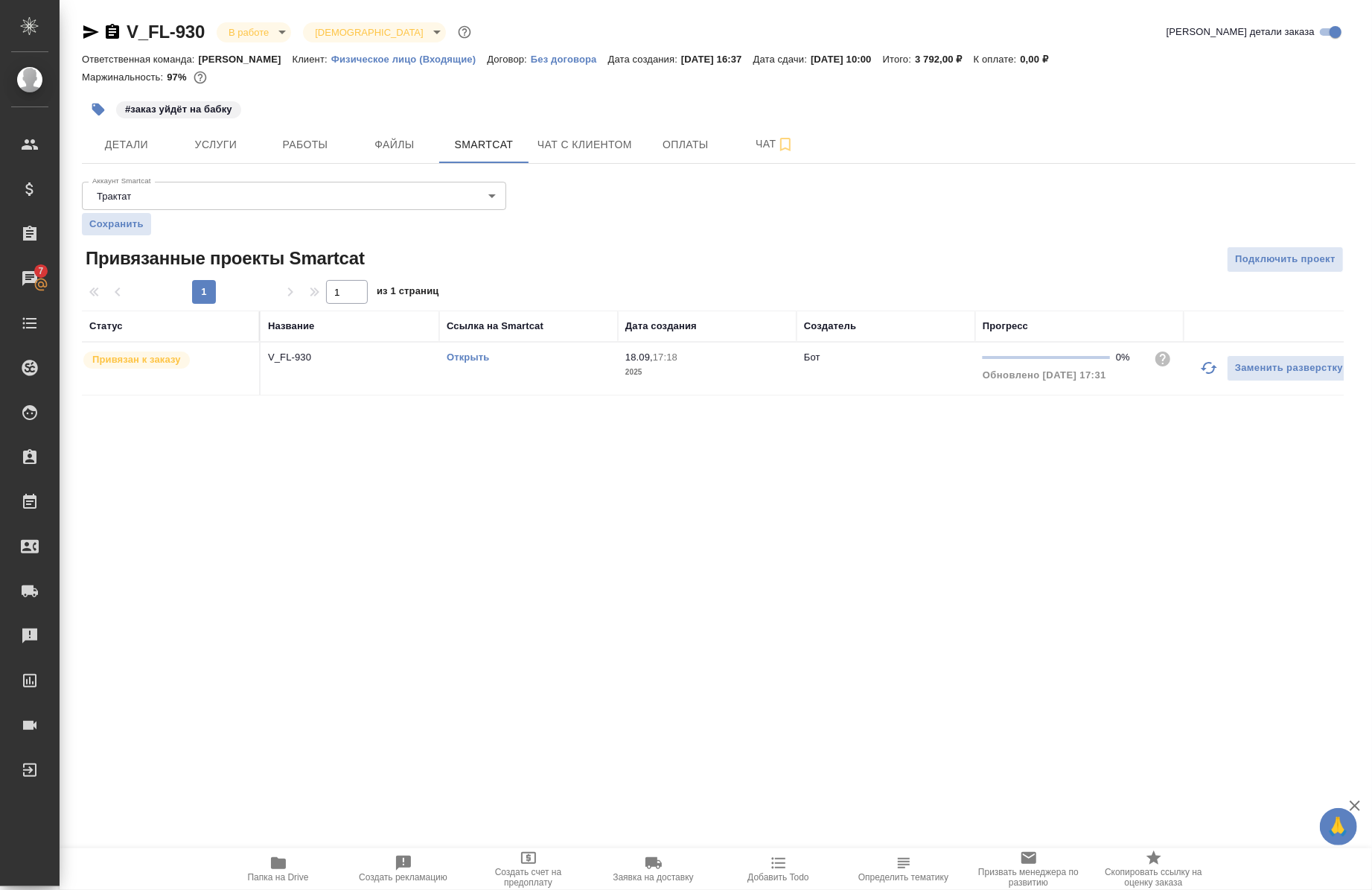
click at [486, 345] on td "Открыть" at bounding box center [529, 369] width 179 height 52
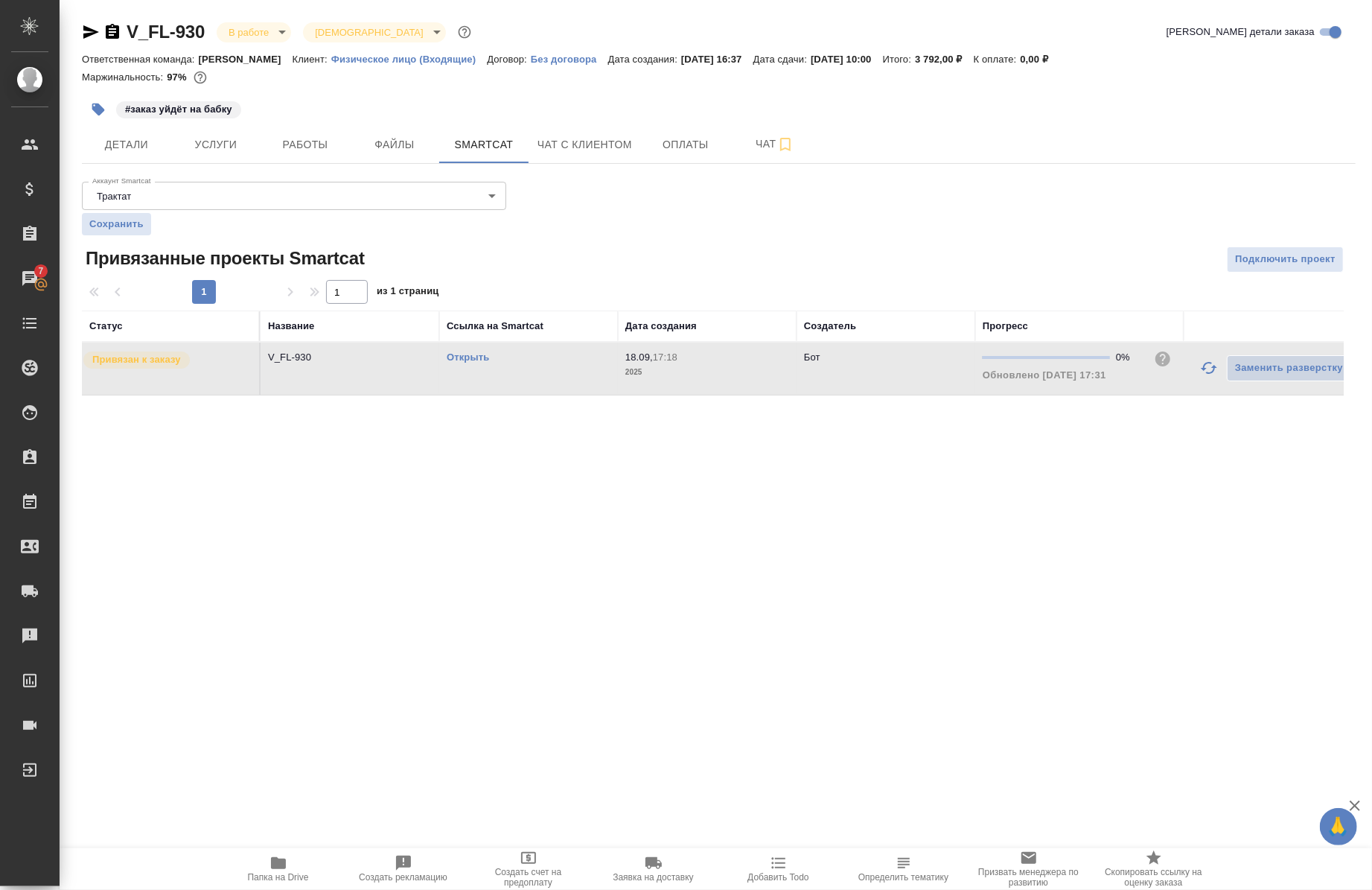
click at [486, 345] on td "Открыть" at bounding box center [529, 369] width 179 height 52
click at [279, 866] on icon "button" at bounding box center [278, 863] width 15 height 12
click at [451, 350] on div "Открыть" at bounding box center [528, 357] width 164 height 15
drag, startPoint x: 287, startPoint y: 139, endPoint x: 273, endPoint y: 147, distance: 16.1
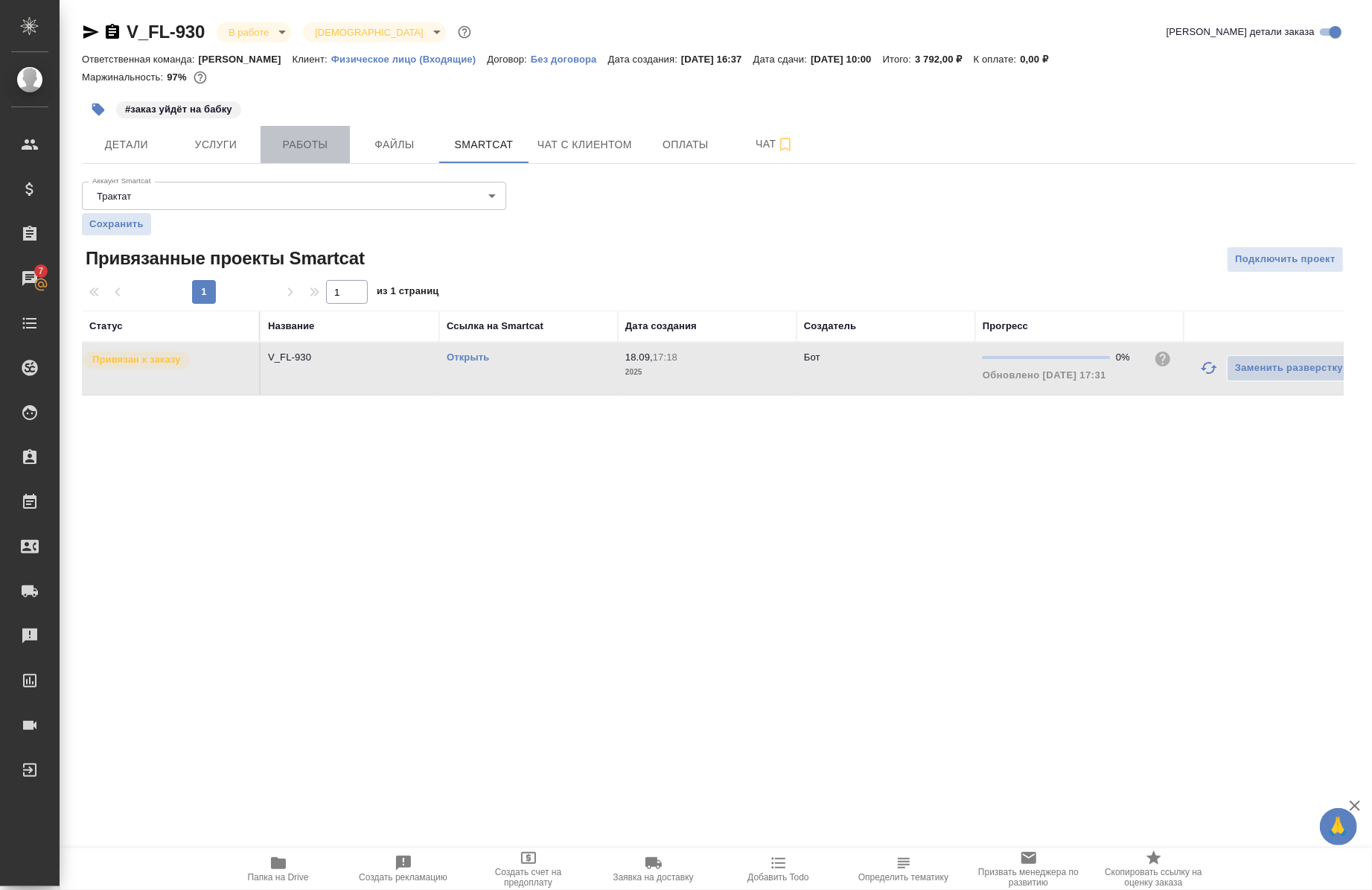
click at [273, 147] on span "Работы" at bounding box center [305, 145] width 71 height 19
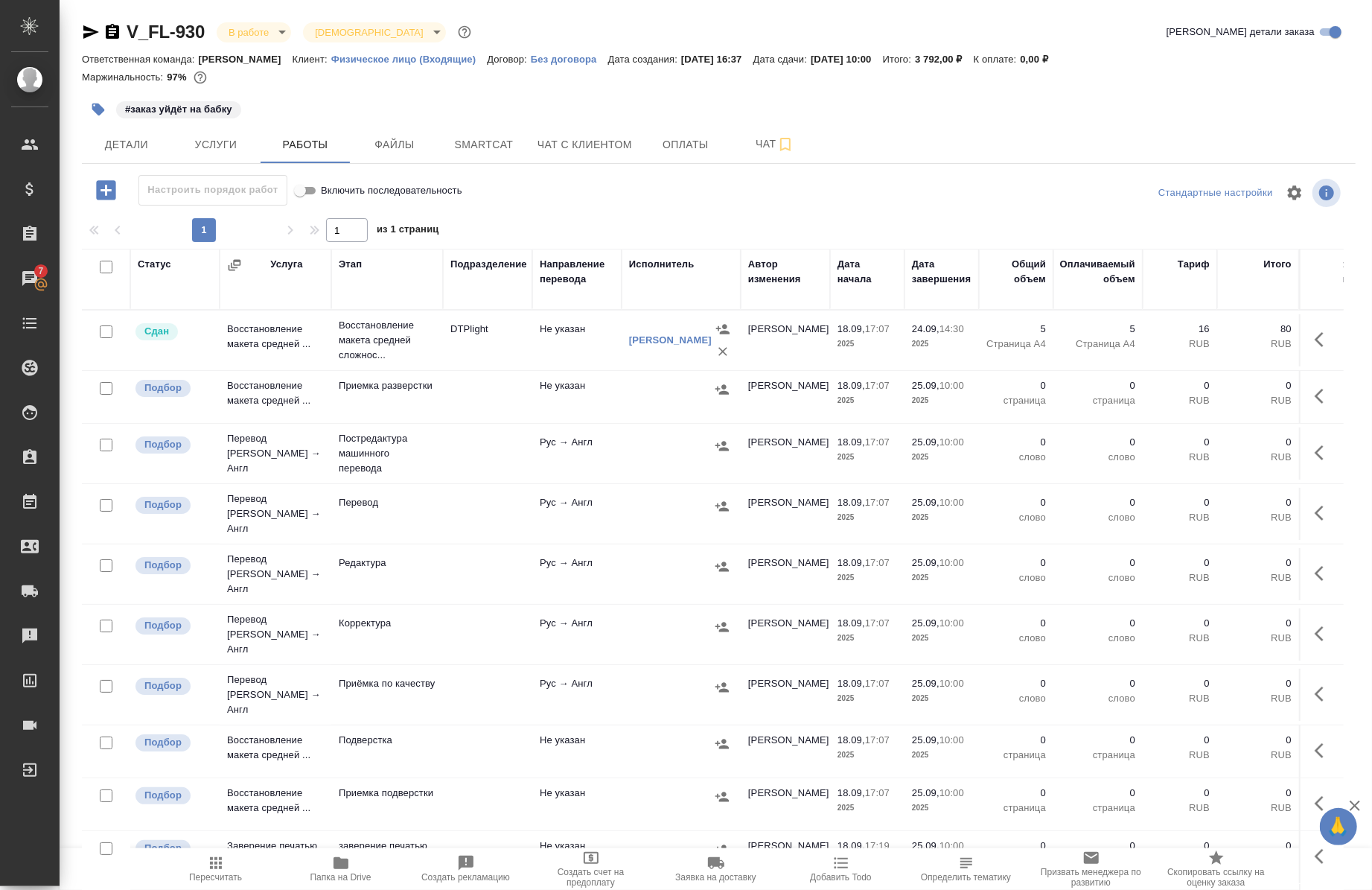
click at [97, 31] on icon "button" at bounding box center [91, 32] width 18 height 18
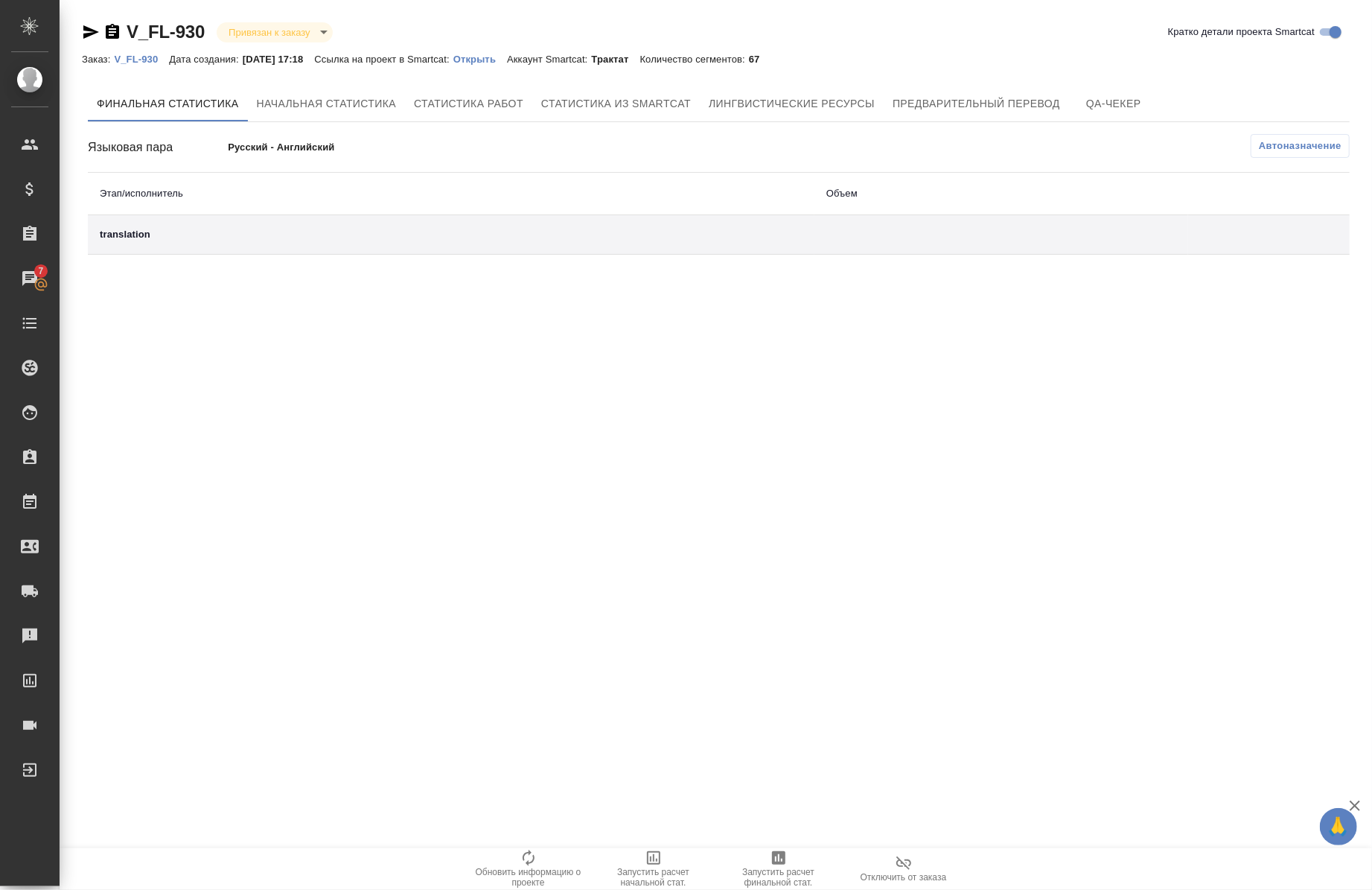
click at [491, 46] on div "V_FL-930 Привязан к заказу linkedToOrder Кратко детали проекта Smartcat" at bounding box center [719, 34] width 1274 height 30
click at [494, 52] on link "Открыть" at bounding box center [480, 58] width 54 height 13
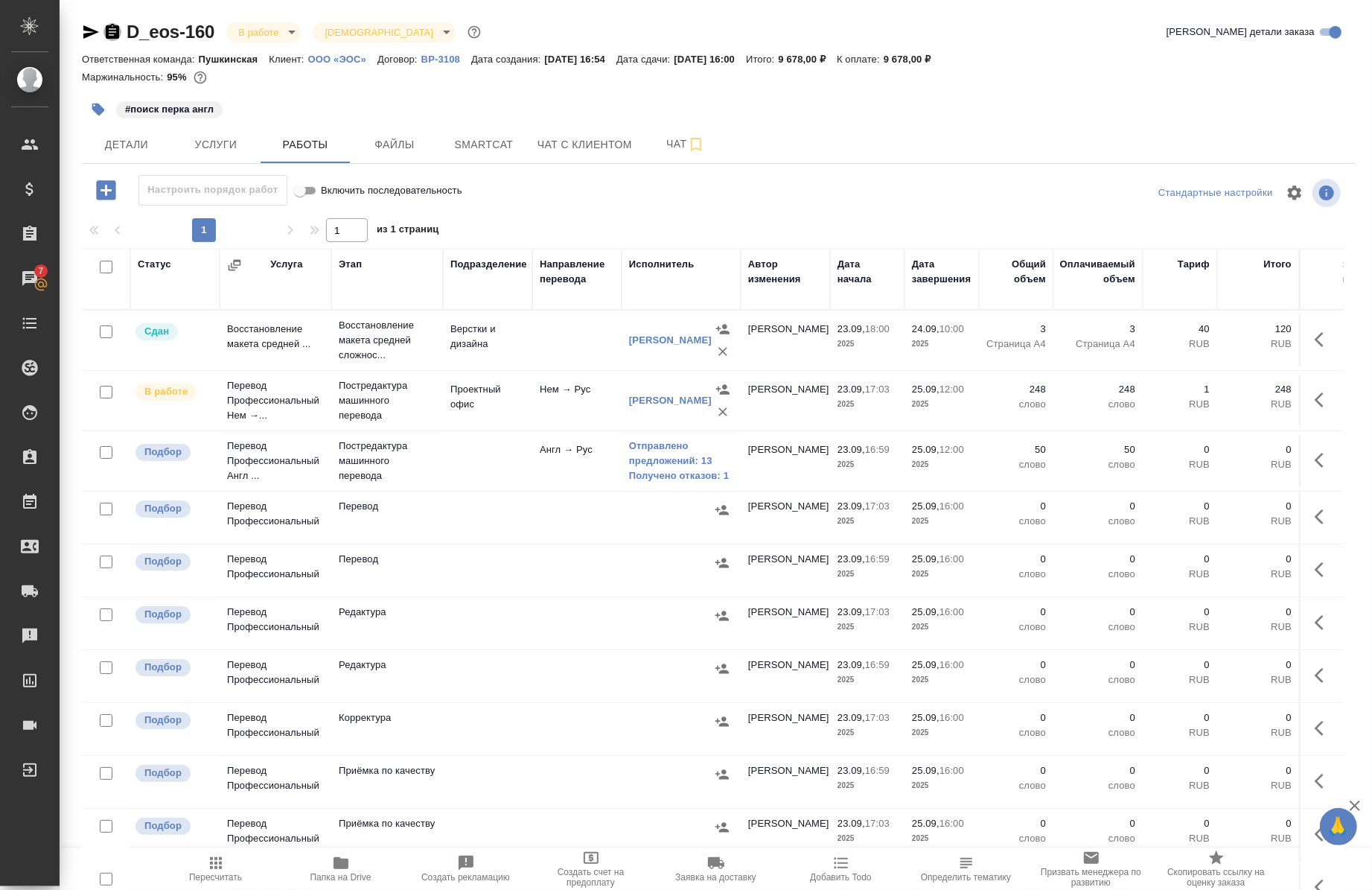
click at [115, 32] on icon "button" at bounding box center [112, 32] width 18 height 18
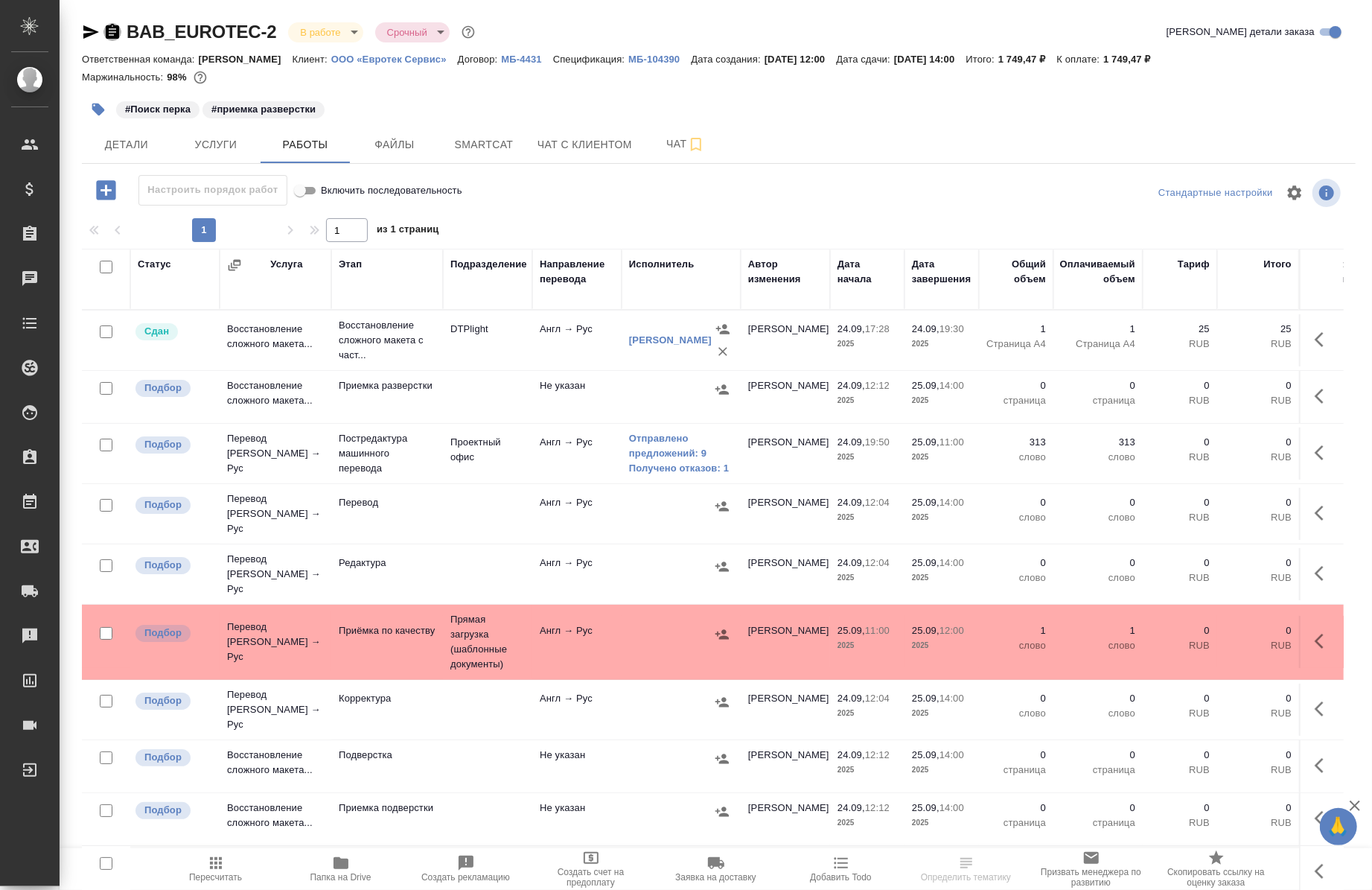
click at [113, 27] on icon "button" at bounding box center [112, 31] width 14 height 15
click at [674, 444] on link "Отправлено предложений: 9" at bounding box center [681, 446] width 105 height 30
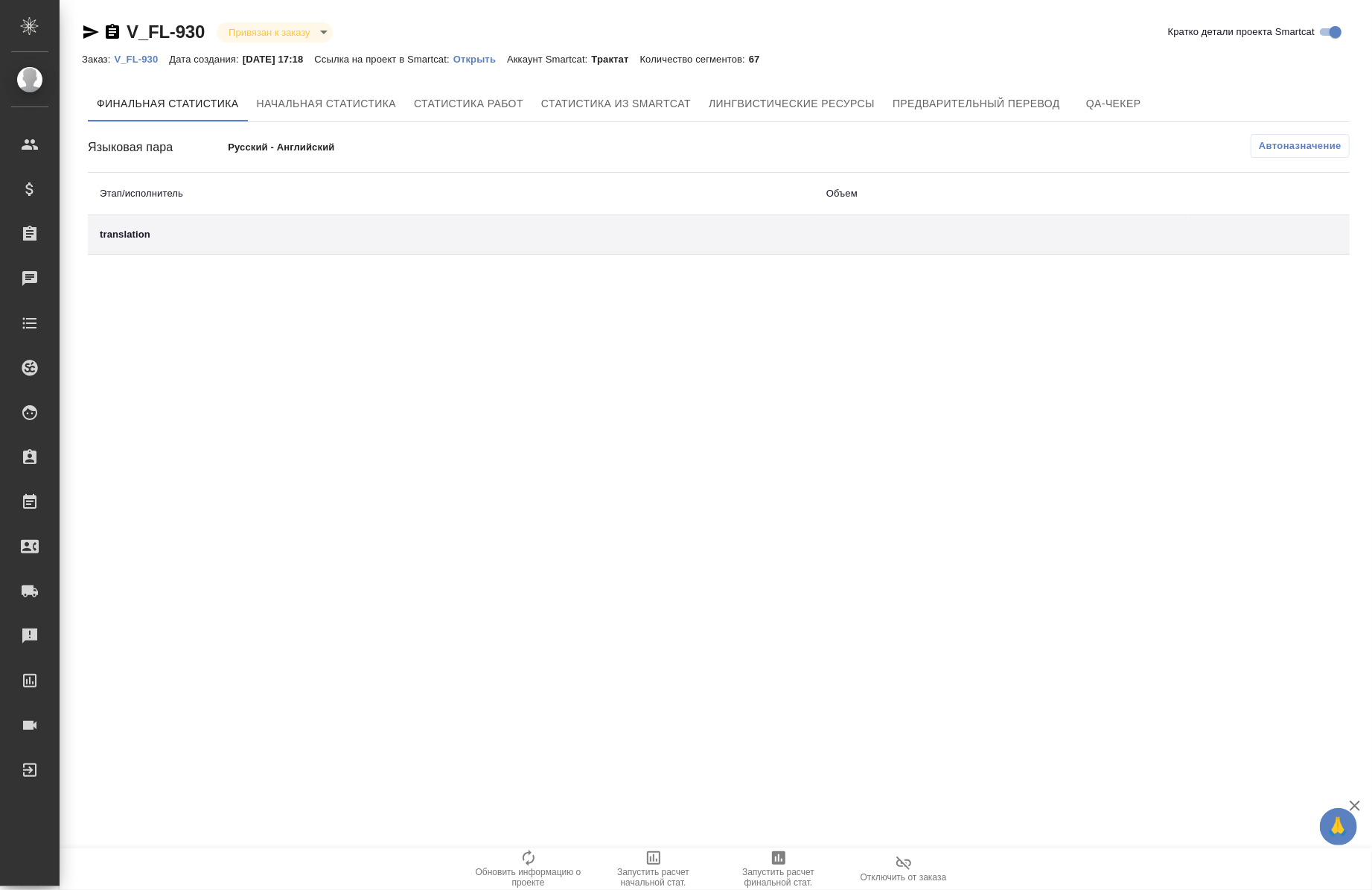
click at [485, 57] on p "Открыть" at bounding box center [480, 59] width 54 height 11
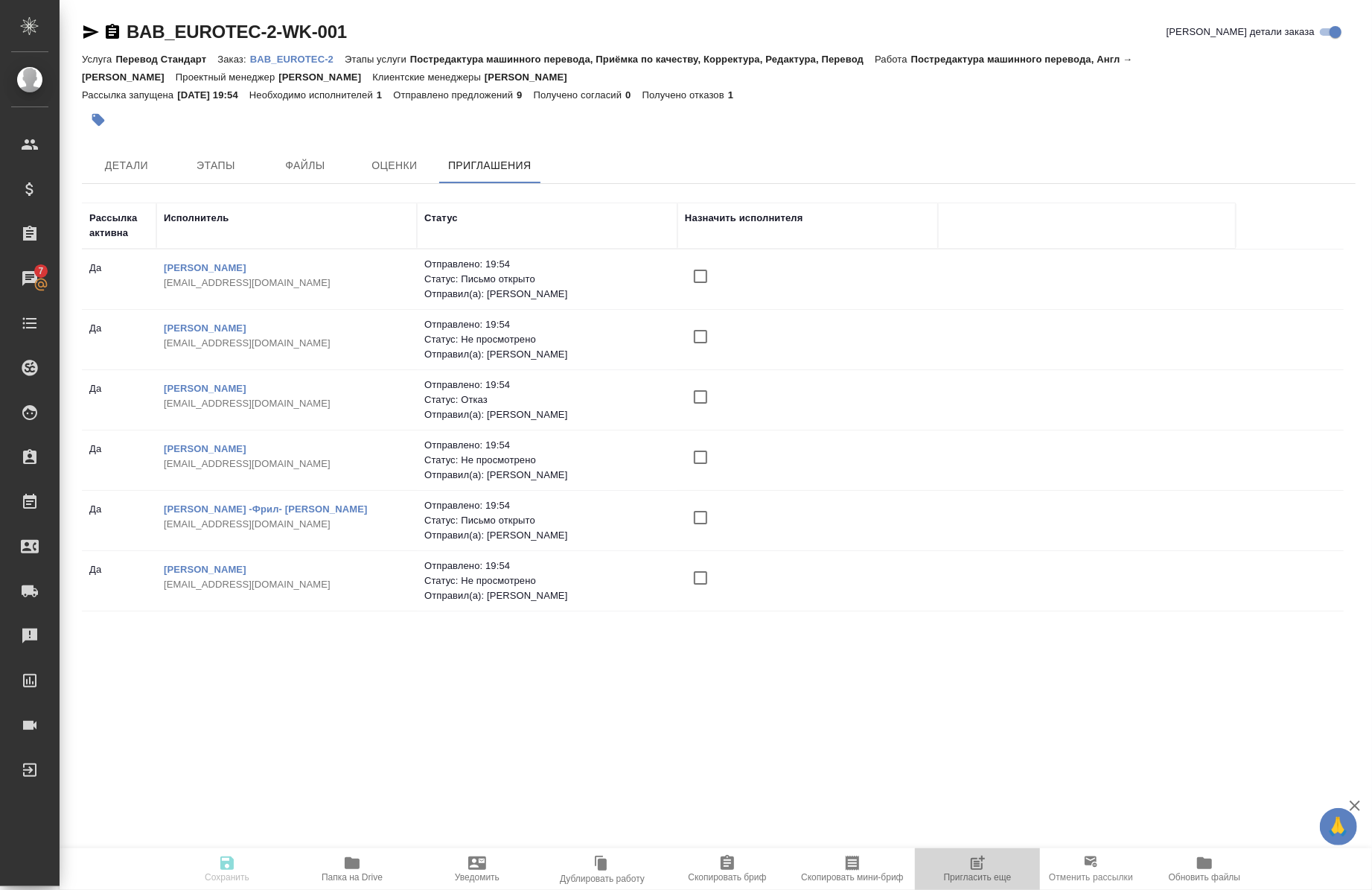
click at [992, 869] on span "Пригласить еще" at bounding box center [977, 869] width 107 height 28
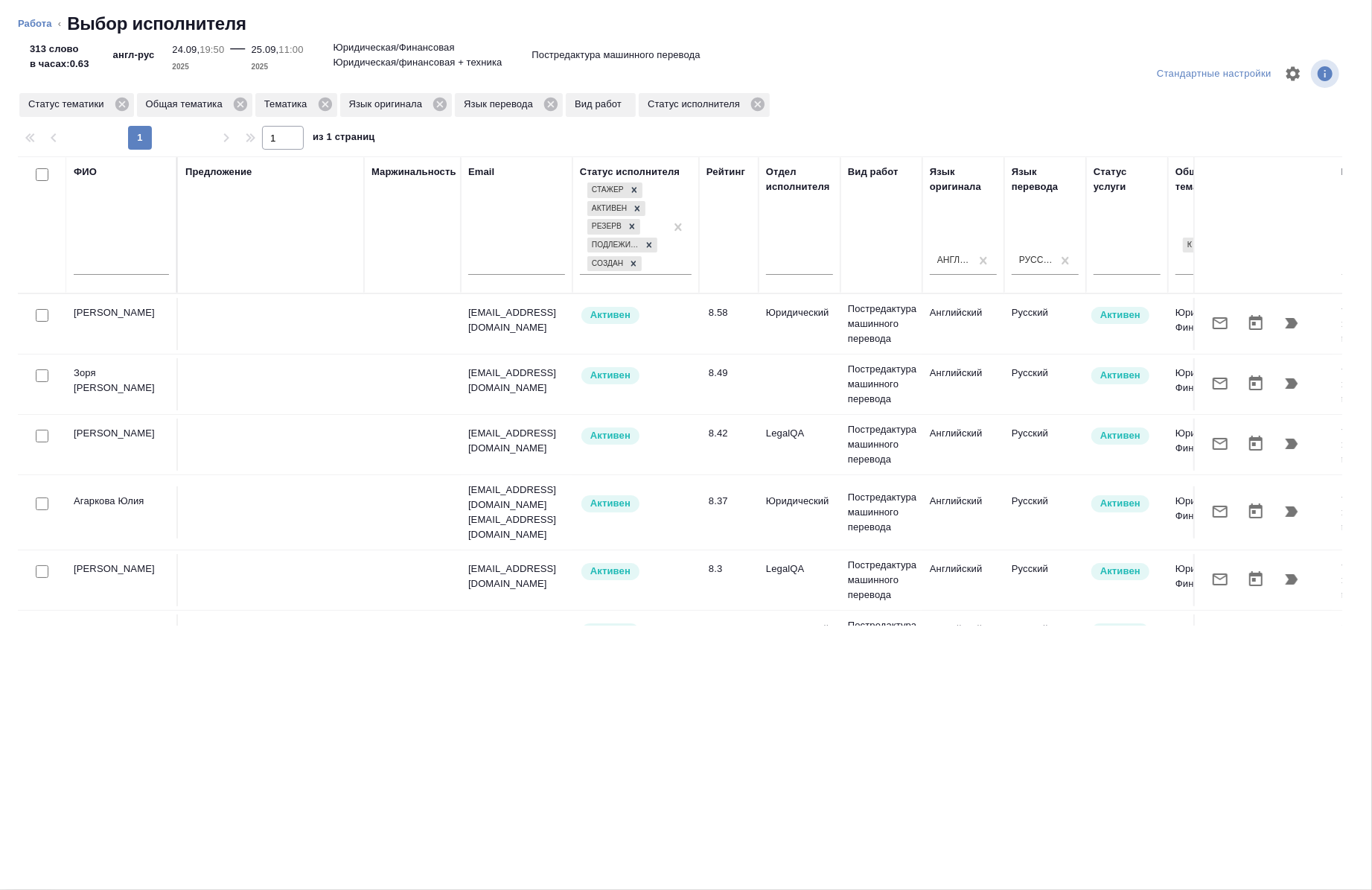
drag, startPoint x: 515, startPoint y: 638, endPoint x: 506, endPoint y: 622, distance: 18.4
click at [506, 622] on div "Стандартные настройки Статус тематики Общая тематика Тематика Язык оригинала Яз…" at bounding box center [686, 467] width 1372 height 845
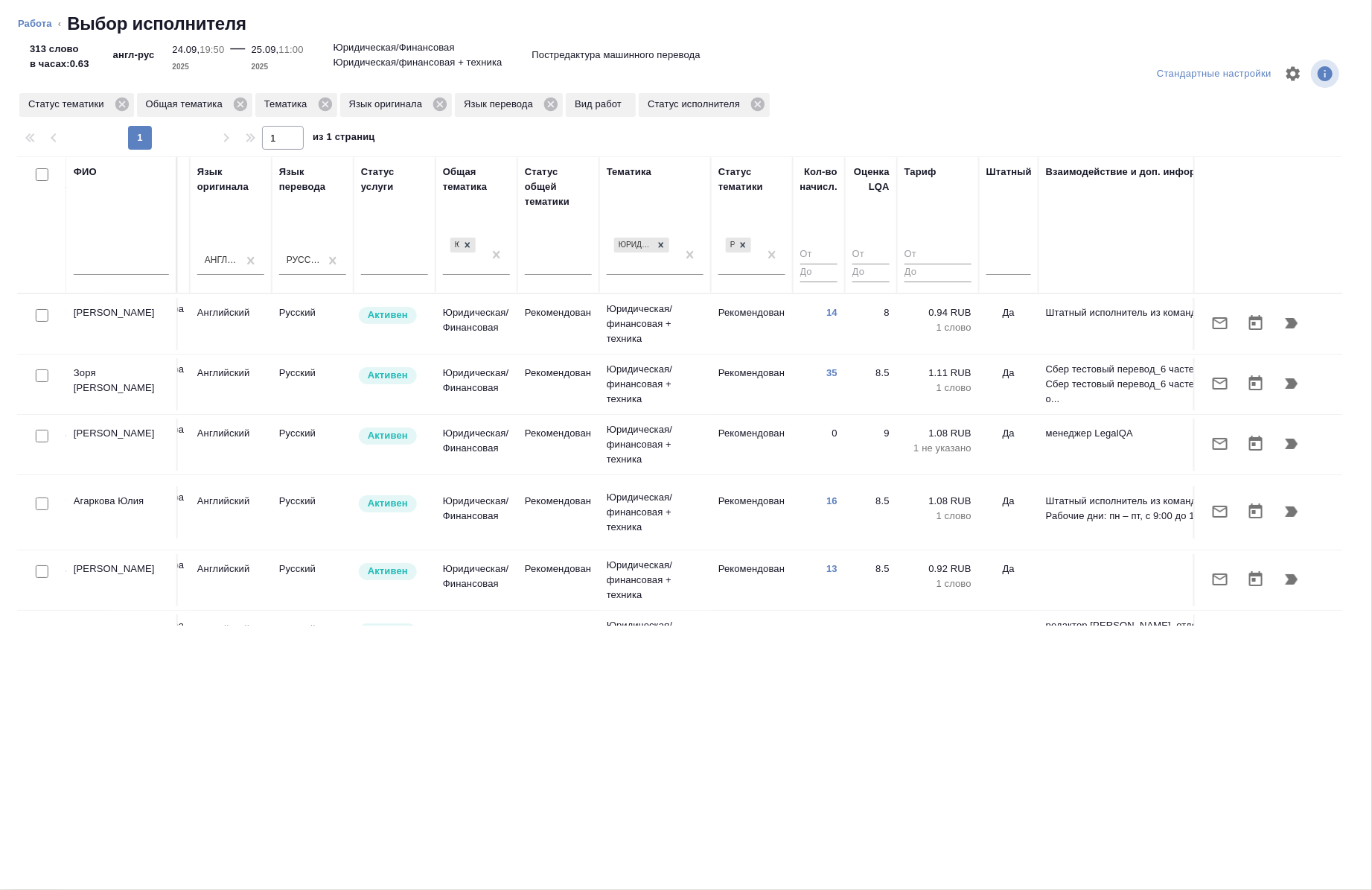
scroll to position [0, 850]
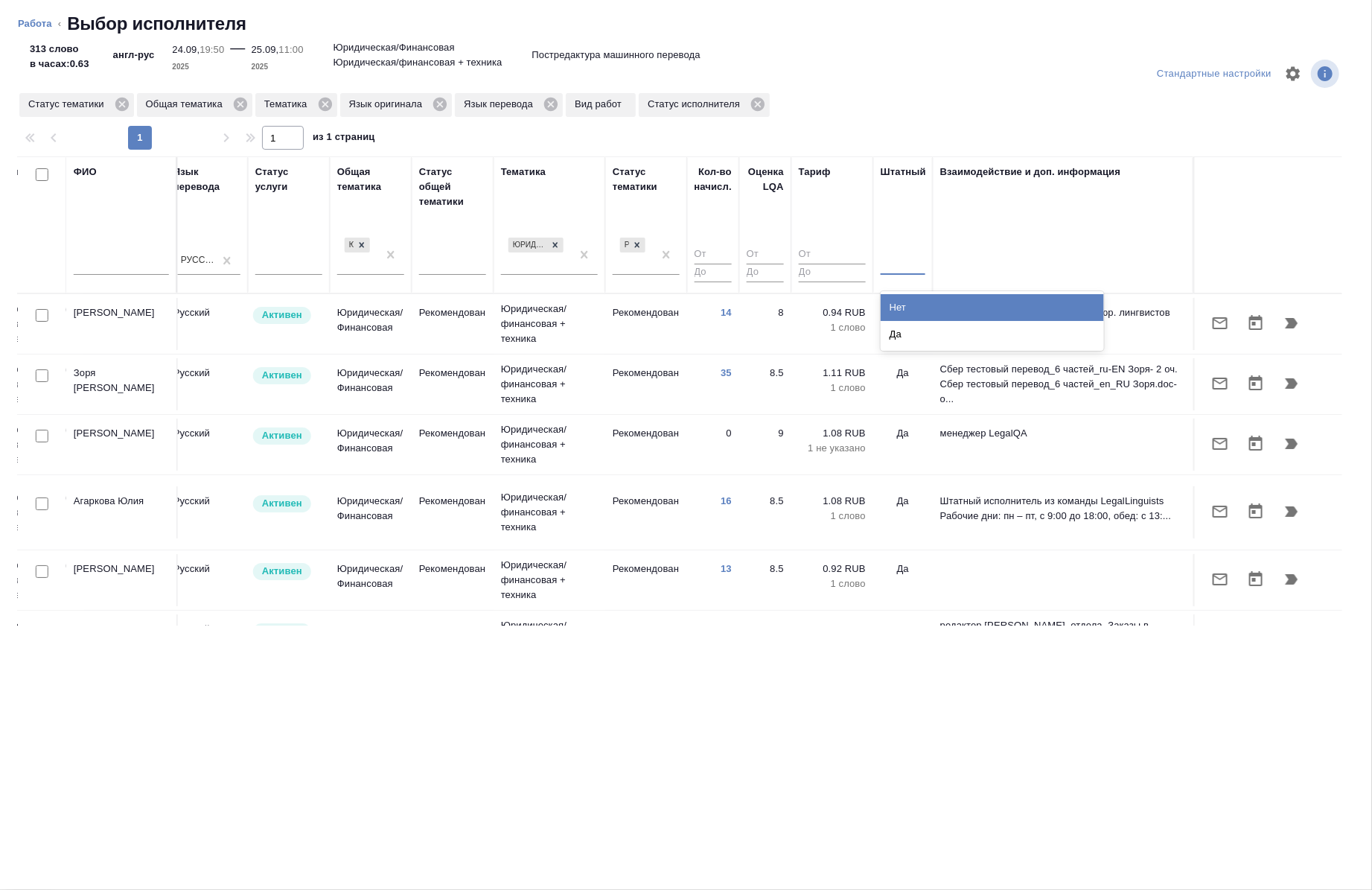
click at [891, 261] on div at bounding box center [903, 260] width 45 height 21
click at [904, 300] on div "Нет" at bounding box center [992, 307] width 224 height 27
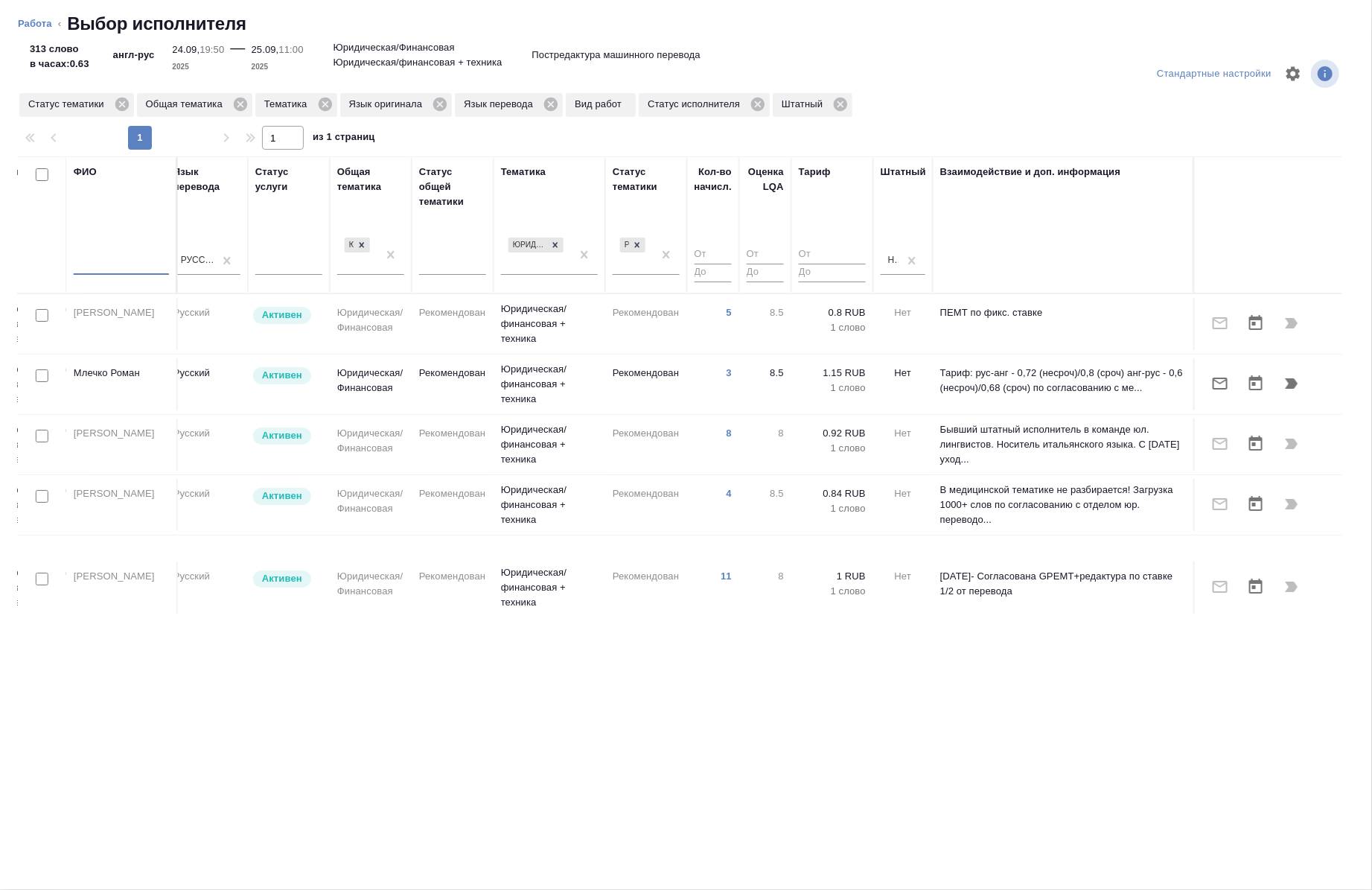
click at [102, 257] on input "text" at bounding box center [121, 266] width 95 height 19
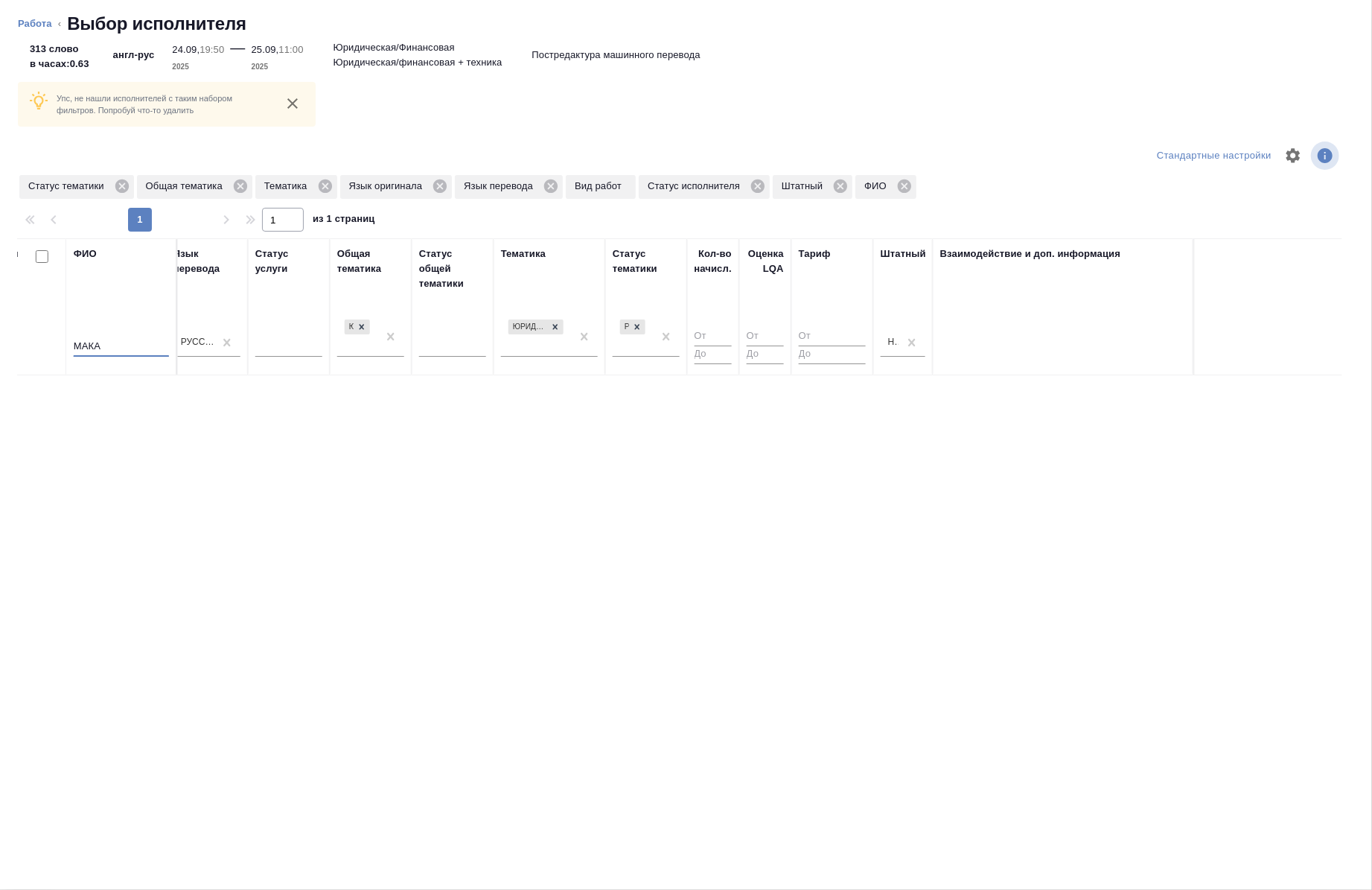
scroll to position [0, 838]
type input "[PERSON_NAME]"
click at [321, 180] on icon at bounding box center [325, 186] width 16 height 16
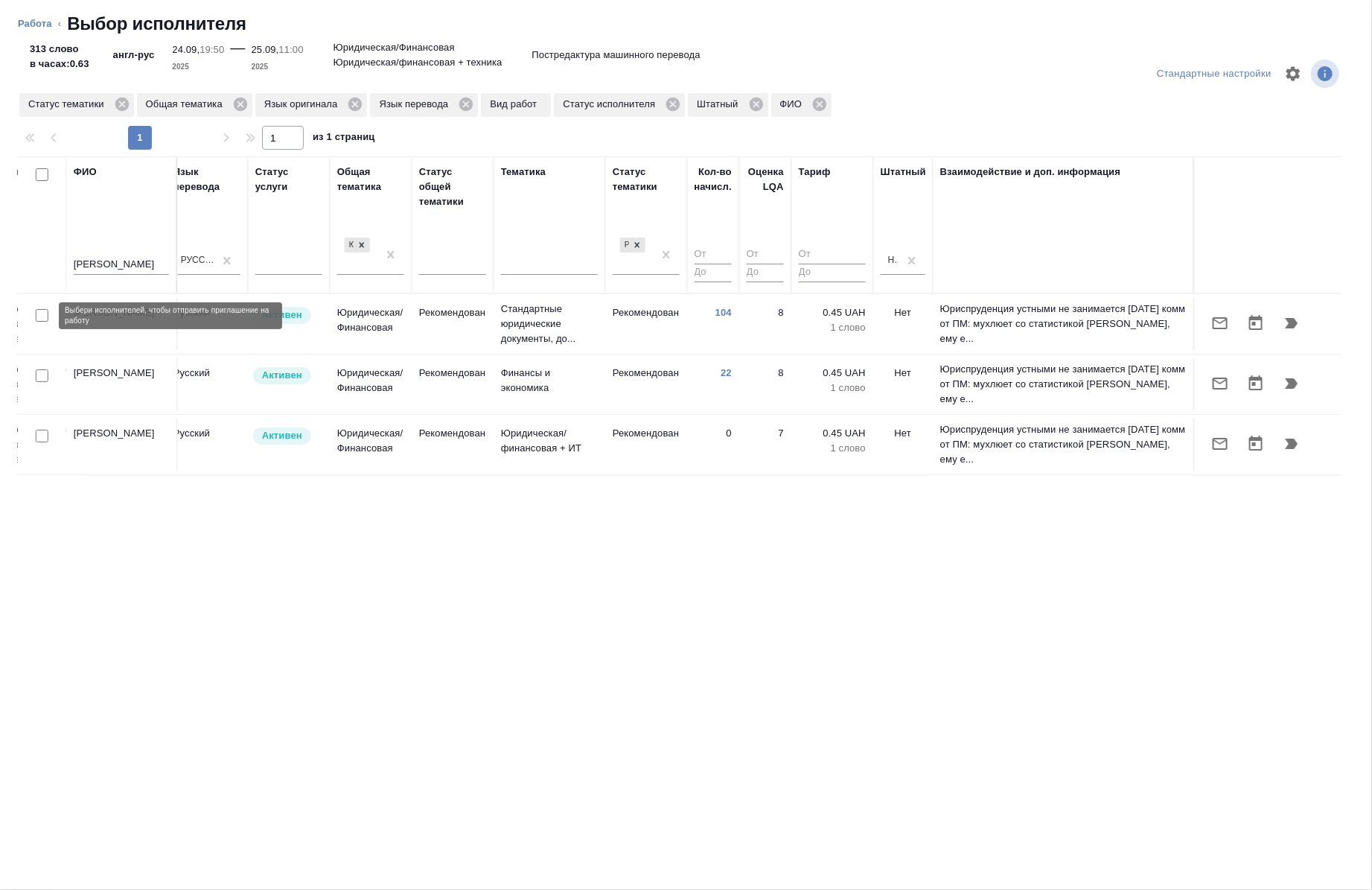
click at [43, 319] on input "checkbox" at bounding box center [42, 316] width 13 height 13
checkbox input "true"
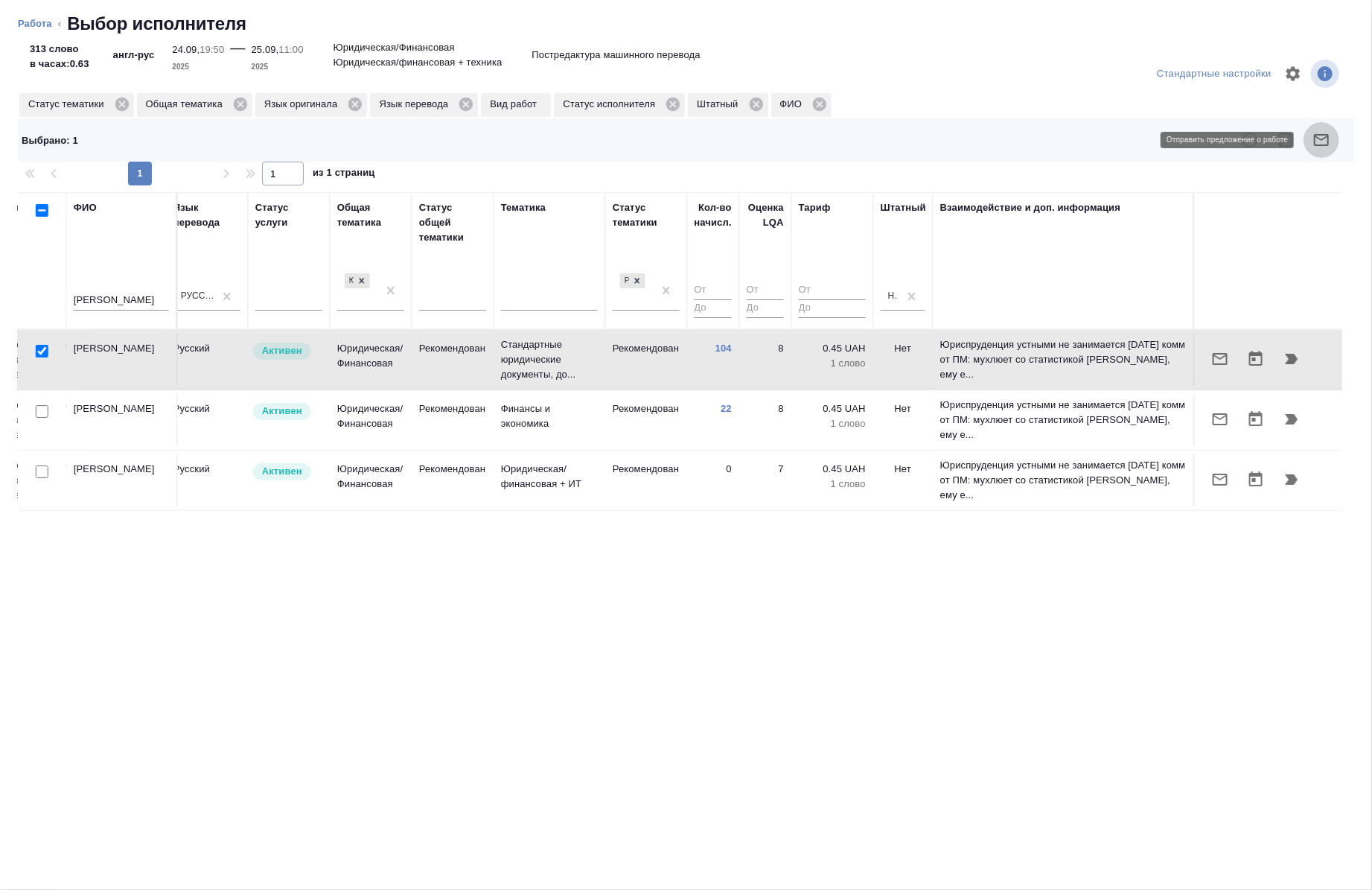
click at [1324, 131] on icon "button" at bounding box center [1321, 140] width 18 height 18
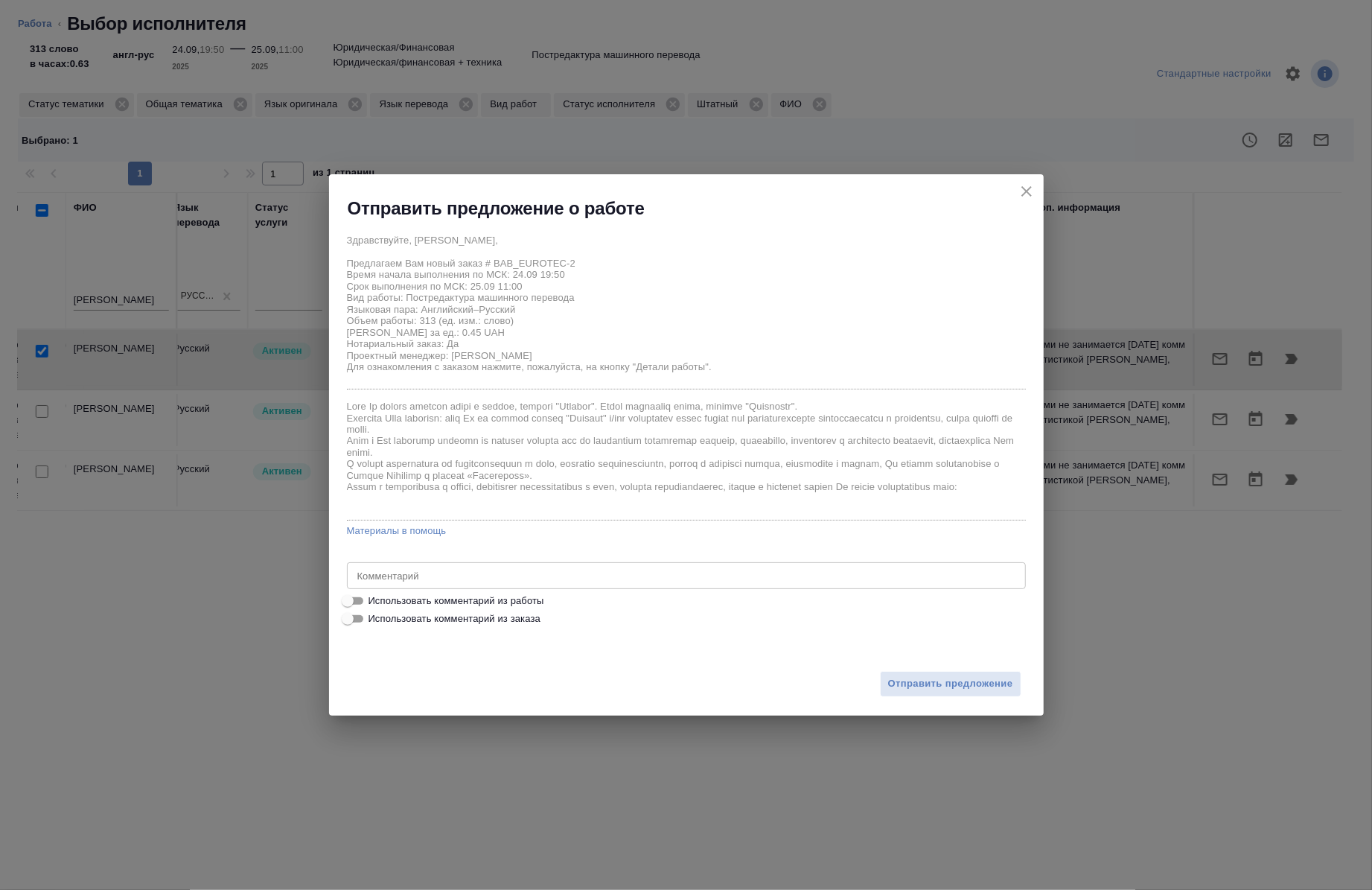
click at [460, 598] on span "Использовать комментарий из работы" at bounding box center [456, 601] width 176 height 15
click at [374, 598] on input "Использовать комментарий из работы" at bounding box center [348, 601] width 54 height 18
checkbox input "true"
type textarea "под нот ссылка на референс: https://drive.awatera.com/s/wZ7bHjjGE6rD7M9 кит печ…"
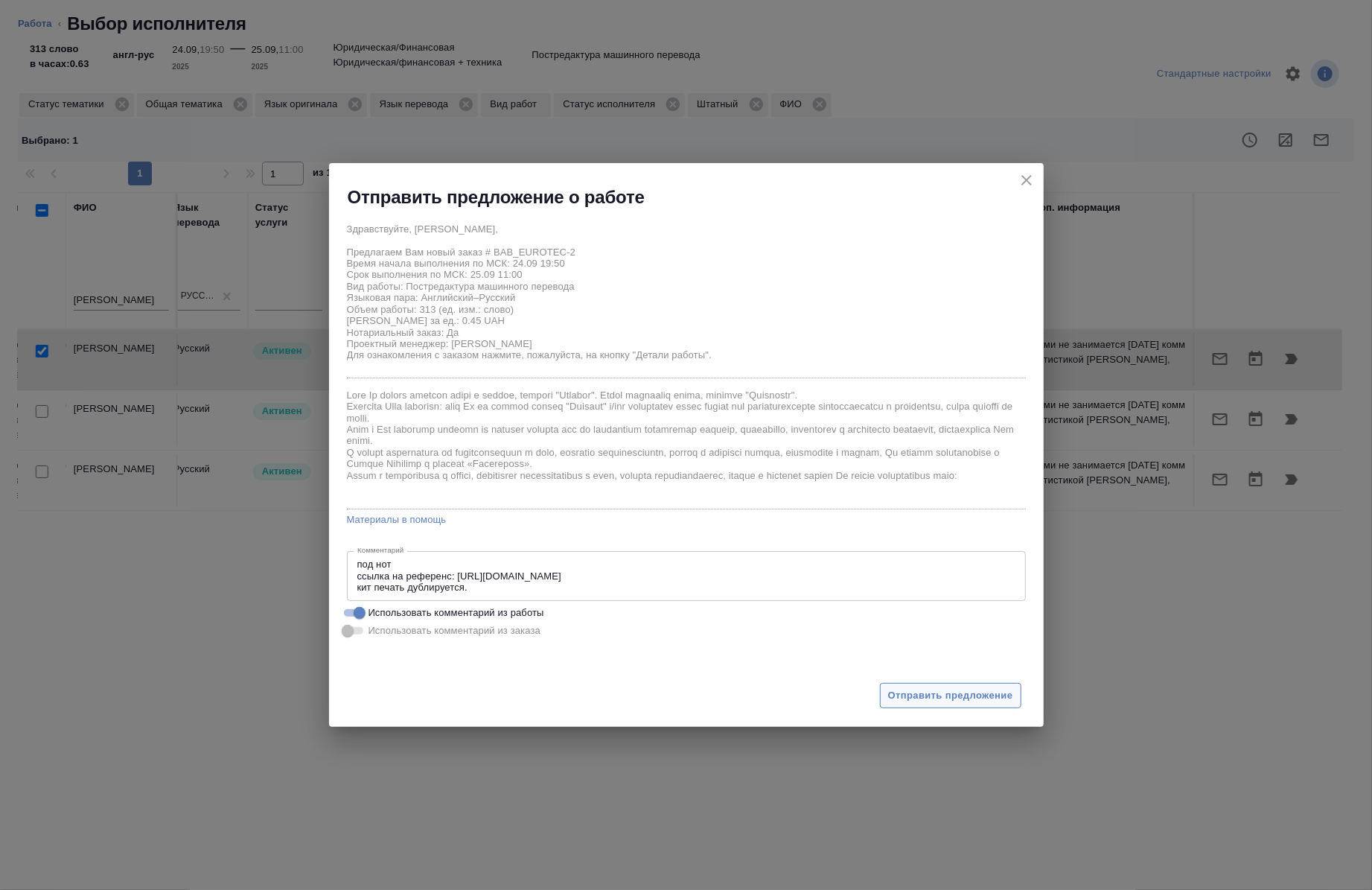
click at [949, 690] on span "Отправить предложение" at bounding box center [951, 696] width 125 height 17
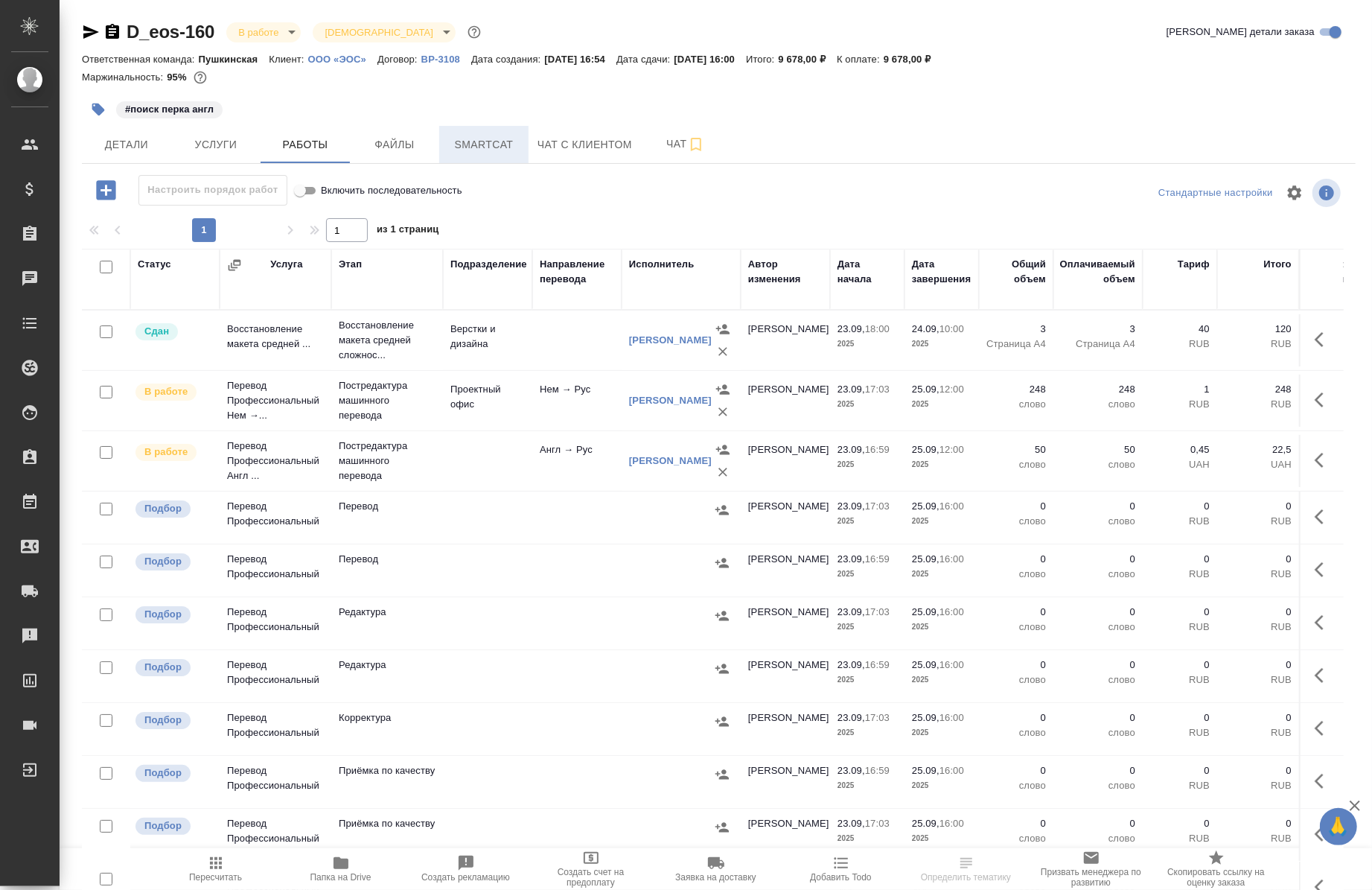
click at [448, 138] on span "Smartcat" at bounding box center [483, 145] width 71 height 19
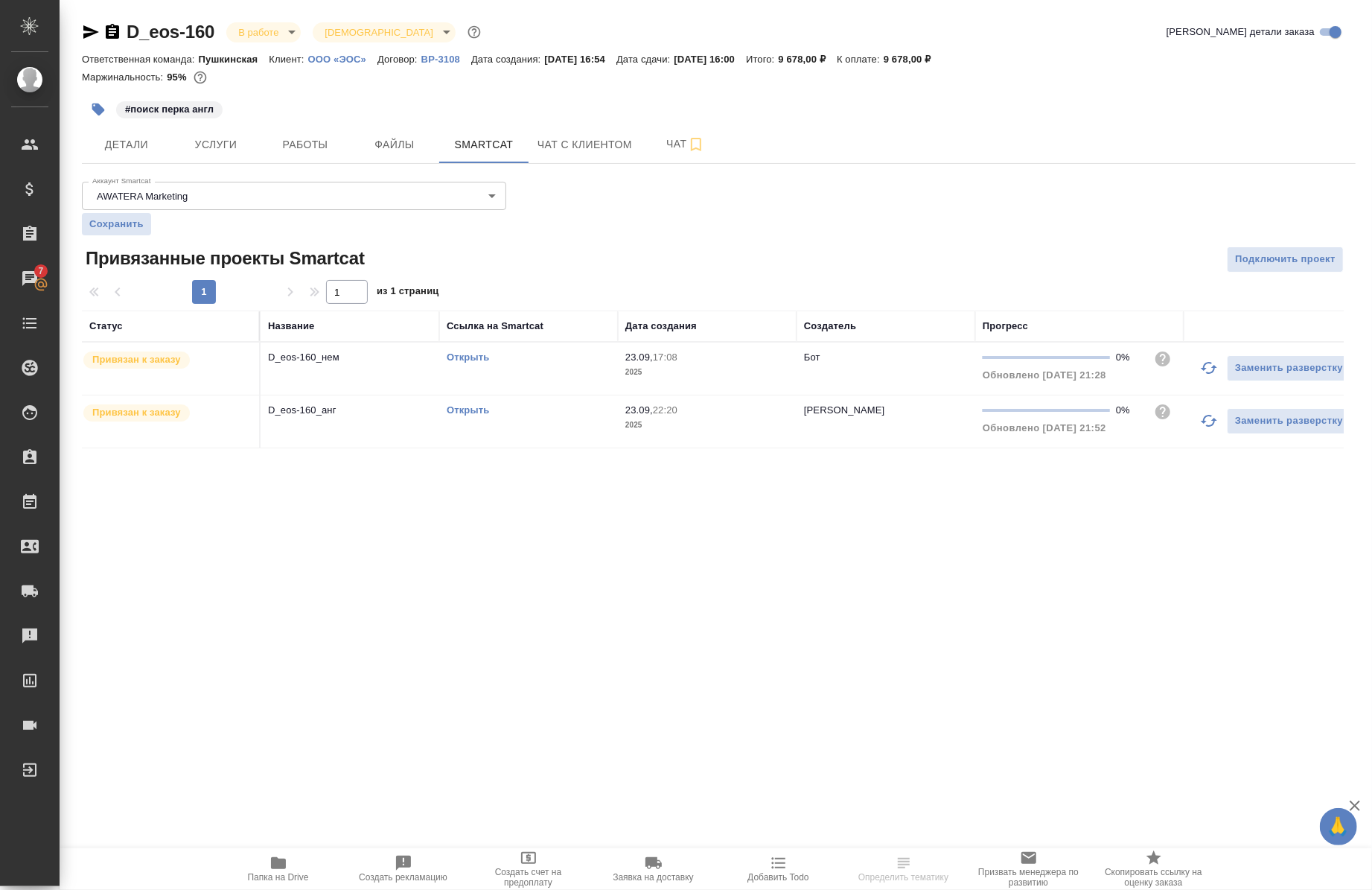
click at [478, 415] on link "Открыть" at bounding box center [468, 410] width 43 height 11
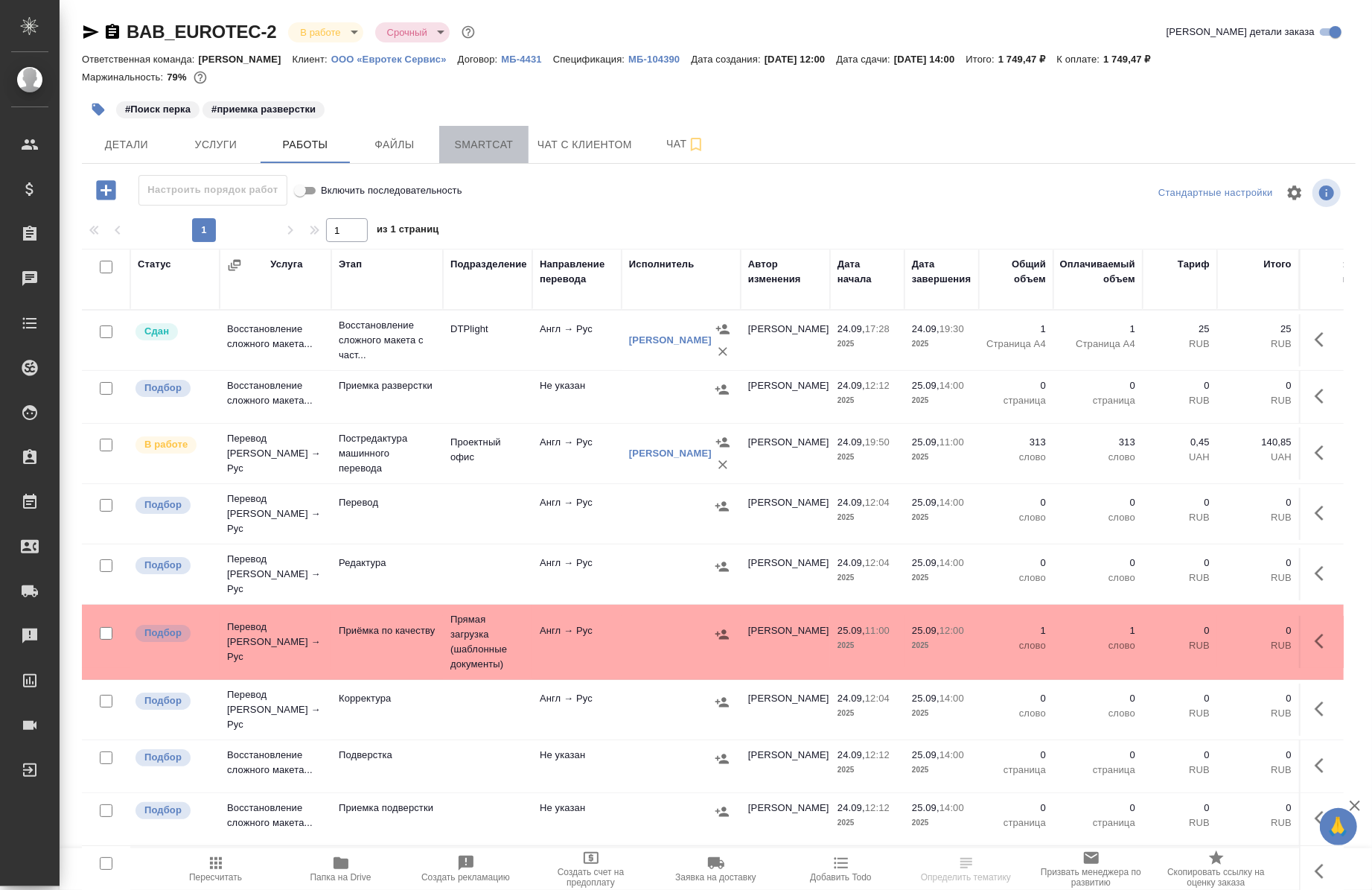
click at [479, 136] on span "Smartcat" at bounding box center [483, 145] width 71 height 19
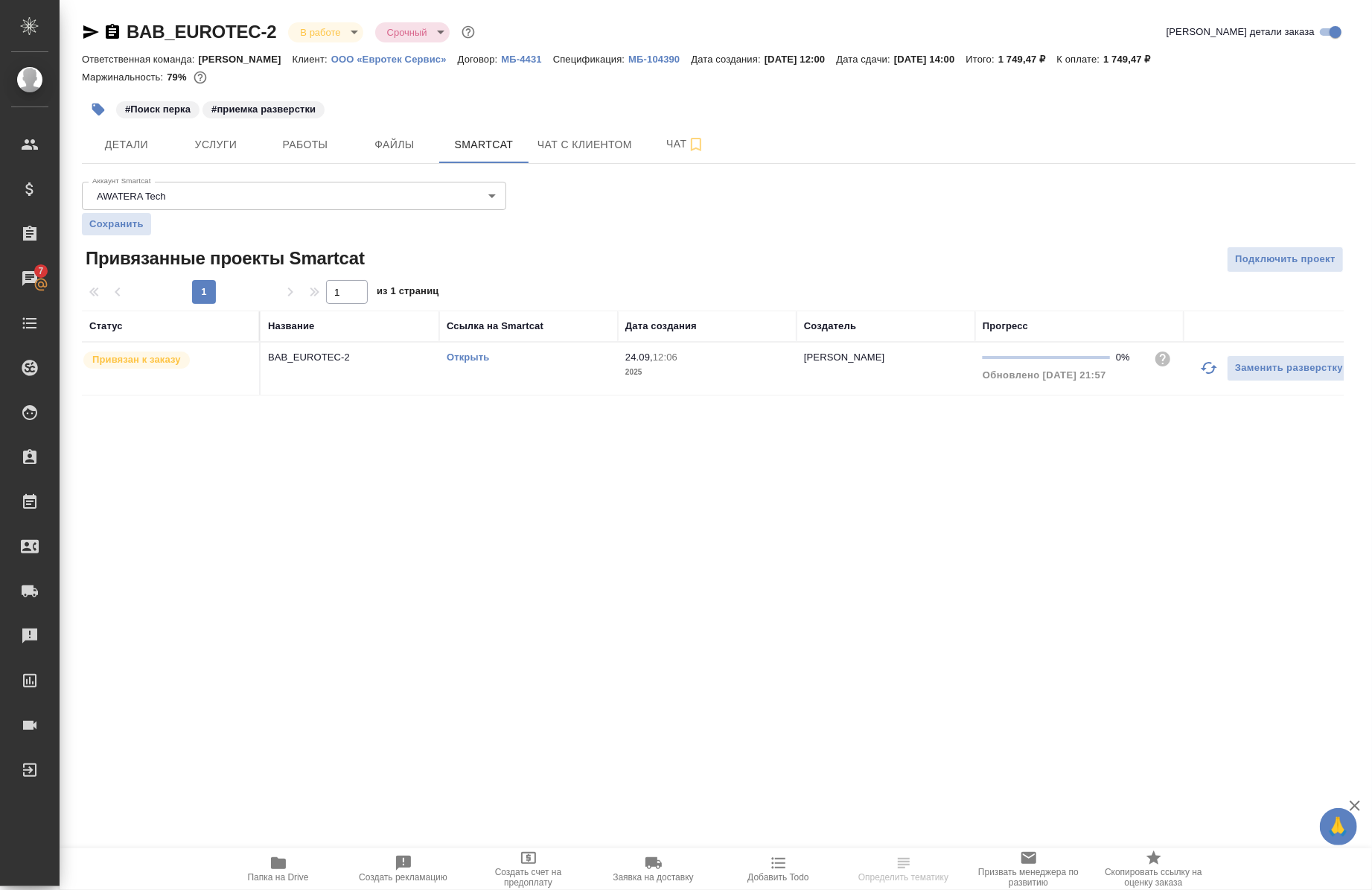
click at [473, 352] on link "Открыть" at bounding box center [468, 357] width 43 height 11
click at [473, 352] on link "Открыть" at bounding box center [468, 357] width 43 height 11
click at [486, 351] on div "Открыть" at bounding box center [528, 357] width 164 height 15
click at [463, 354] on link "Открыть" at bounding box center [468, 357] width 43 height 11
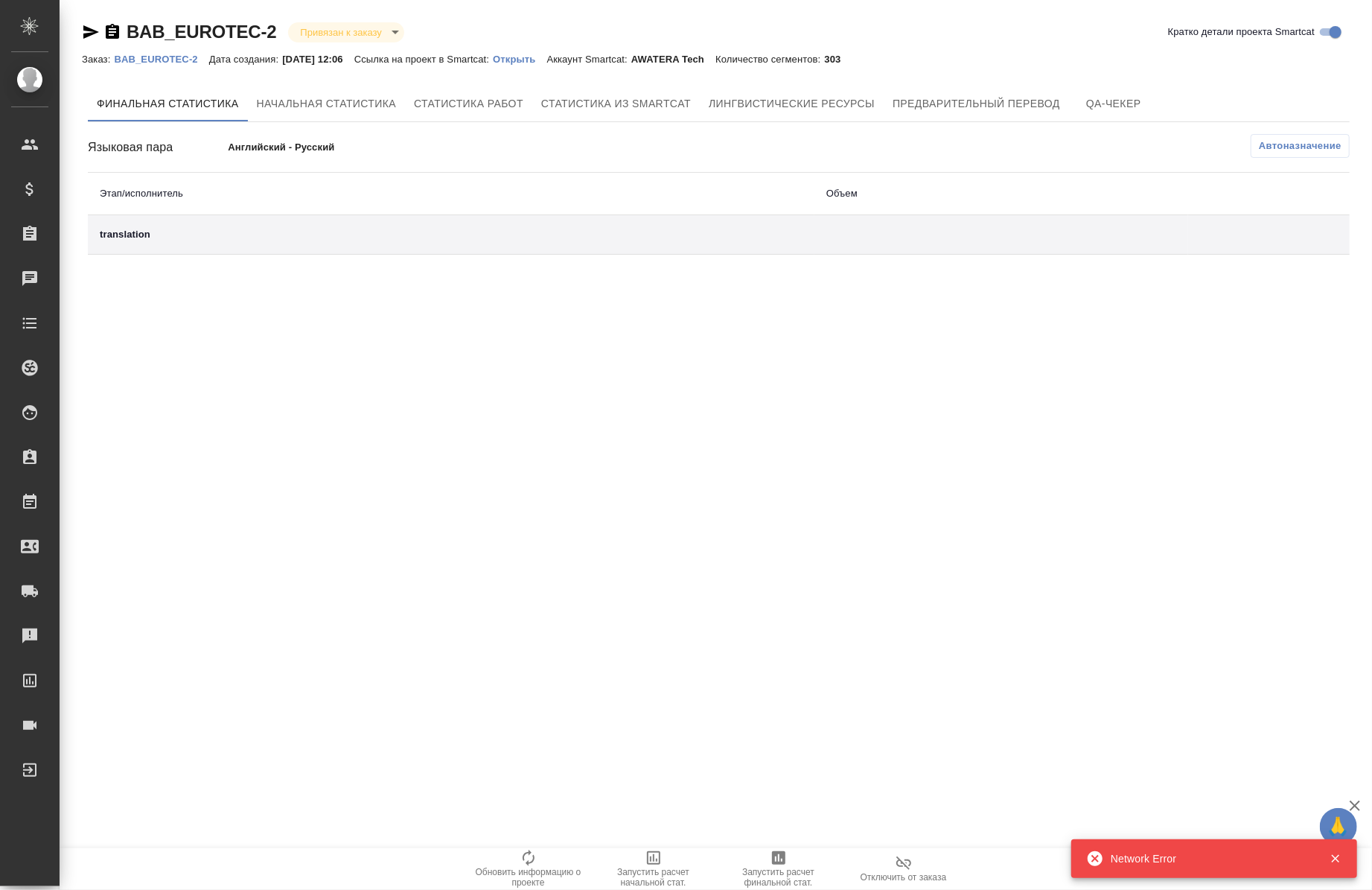
click at [532, 57] on p "Открыть" at bounding box center [519, 59] width 54 height 11
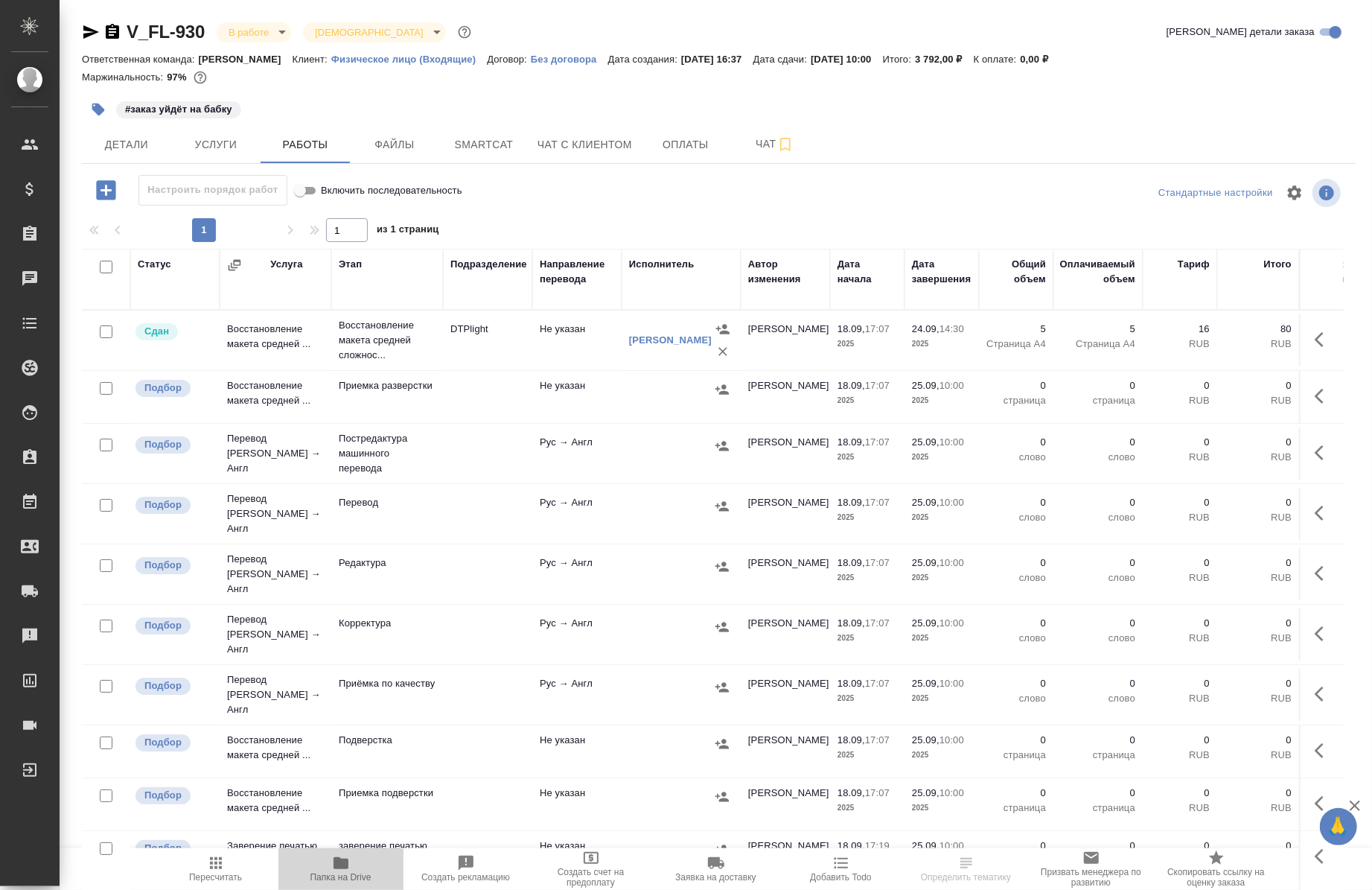
click at [335, 867] on icon "button" at bounding box center [340, 863] width 15 height 12
click at [349, 876] on span "Папка на Drive" at bounding box center [340, 878] width 61 height 10
click at [488, 137] on span "Smartcat" at bounding box center [483, 145] width 71 height 19
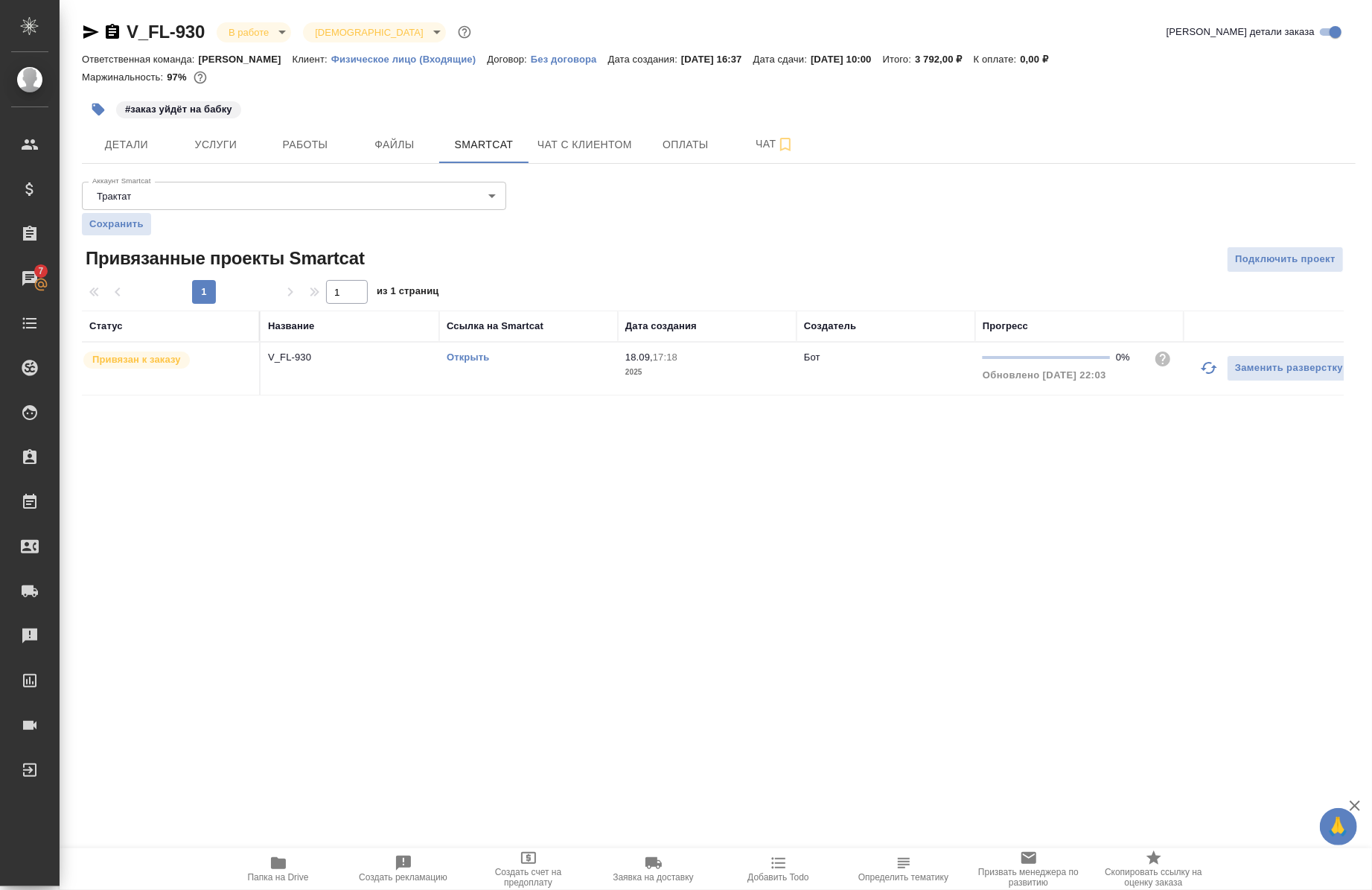
click at [470, 354] on link "Открыть" at bounding box center [468, 357] width 43 height 11
click at [291, 135] on span "Работы" at bounding box center [305, 145] width 71 height 19
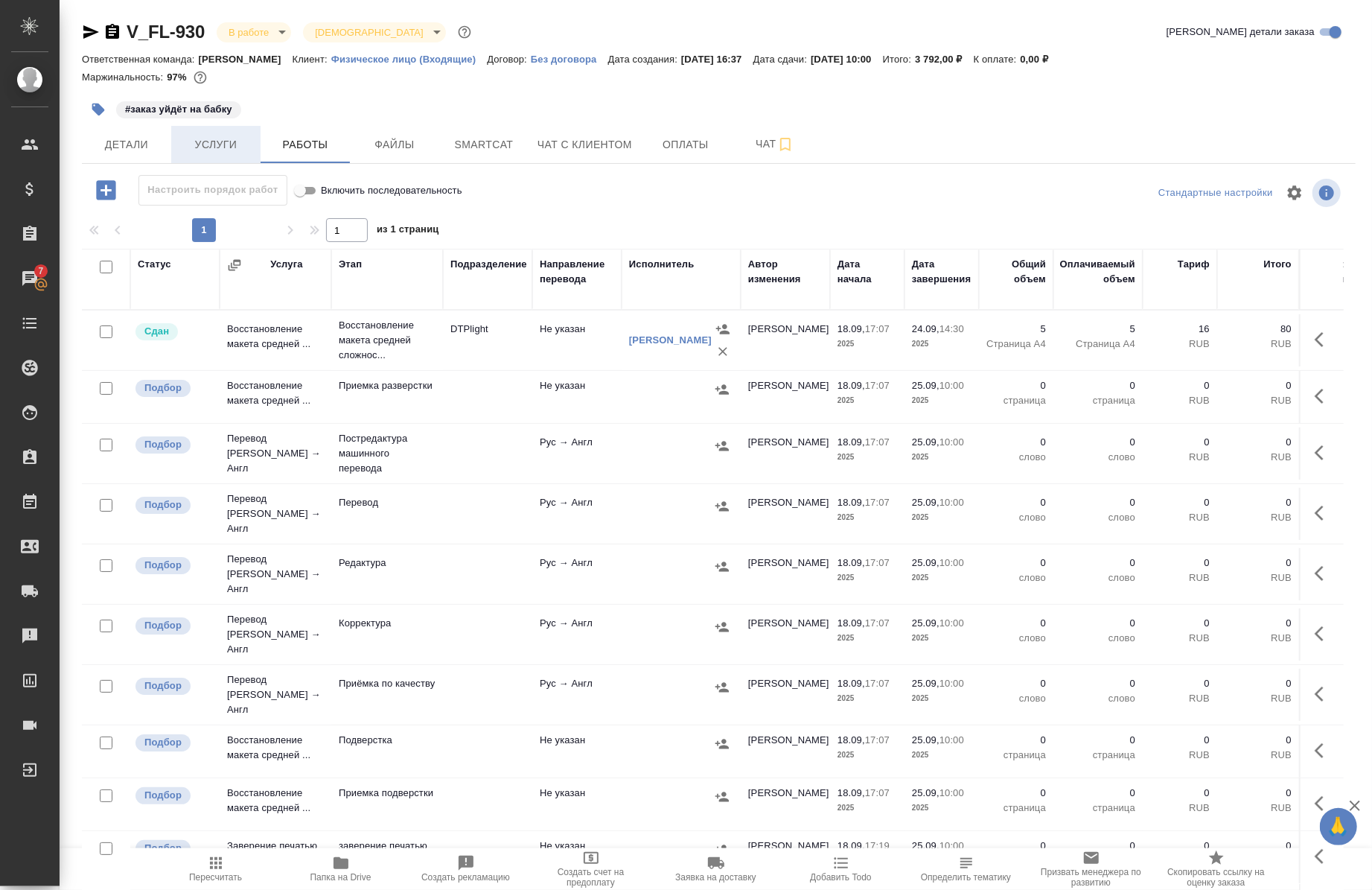
click at [213, 144] on span "Услуги" at bounding box center [215, 145] width 71 height 19
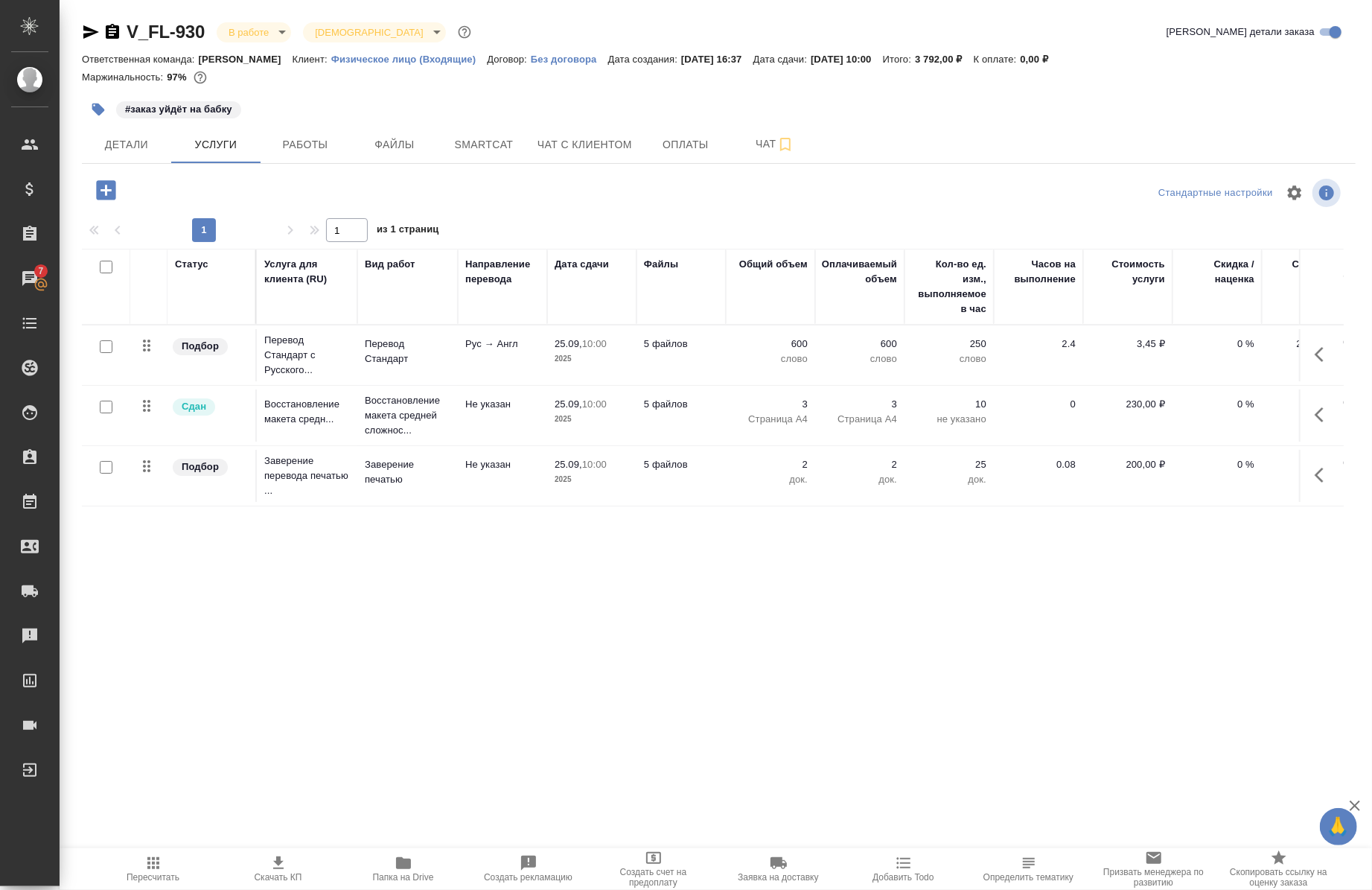
click at [1315, 352] on icon "button" at bounding box center [1324, 354] width 18 height 18
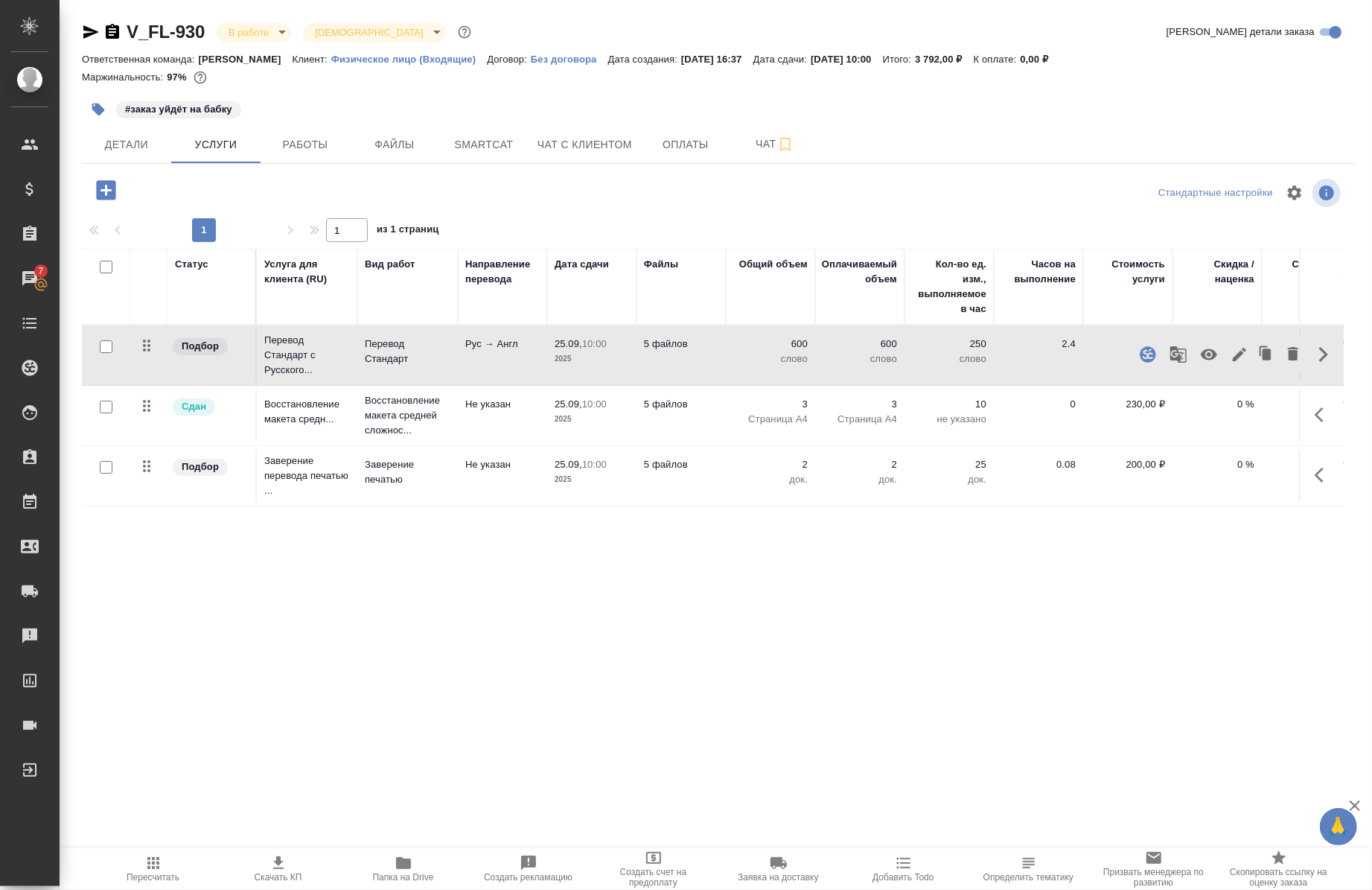
click at [1181, 363] on icon "button" at bounding box center [1178, 354] width 18 height 18
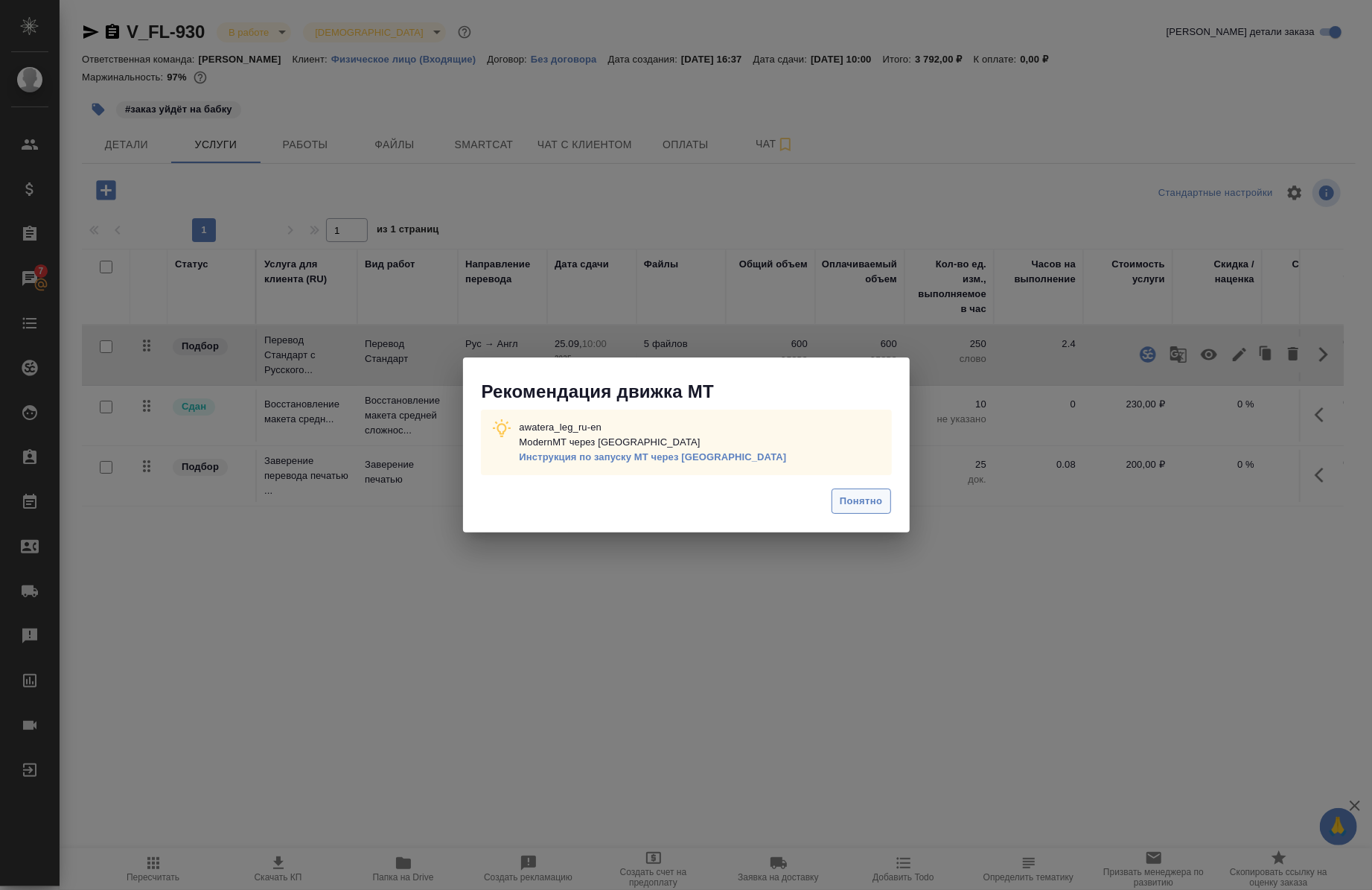
click at [852, 502] on span "Понятно" at bounding box center [861, 502] width 43 height 17
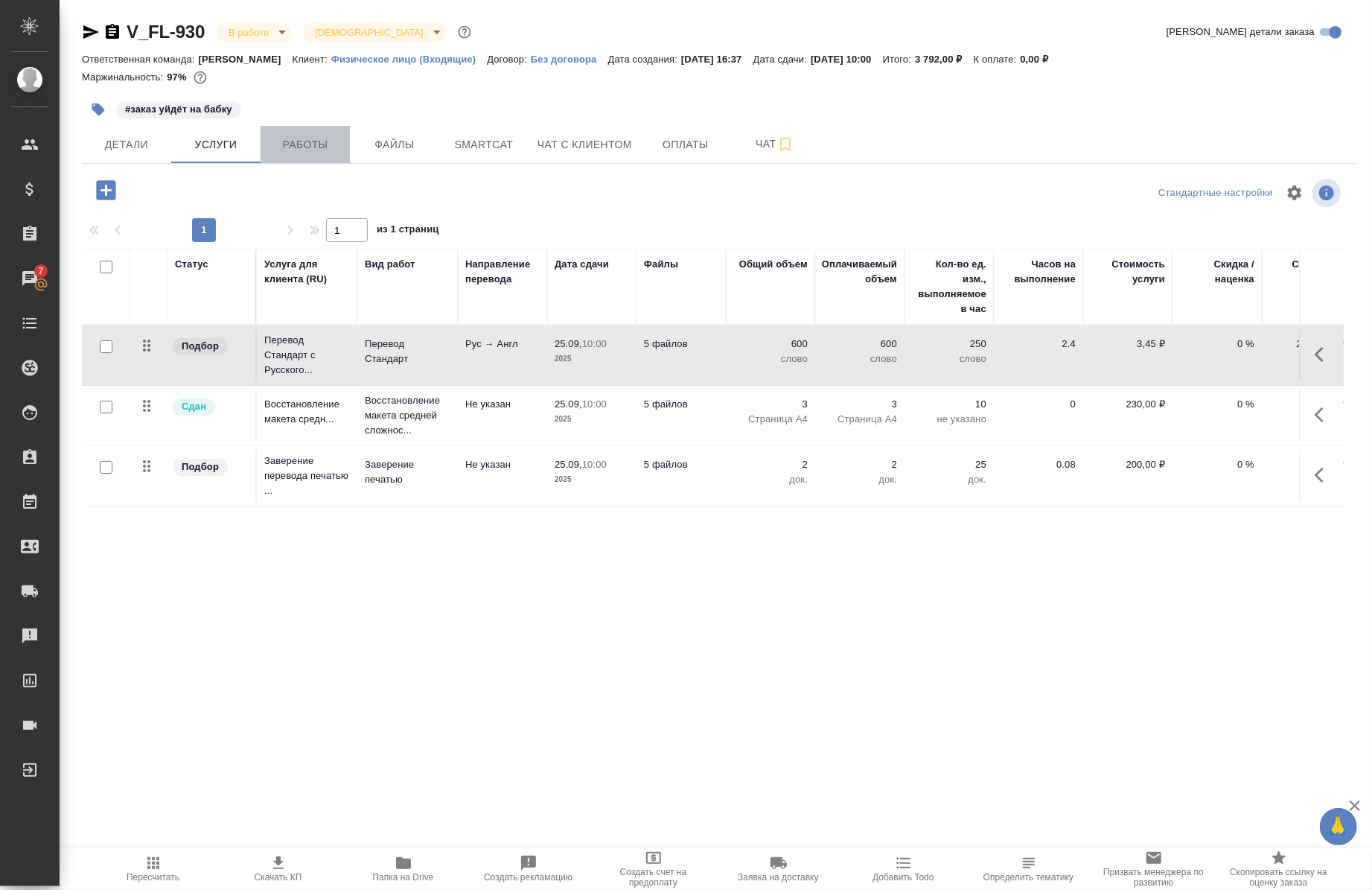
click at [279, 146] on span "Работы" at bounding box center [305, 145] width 71 height 19
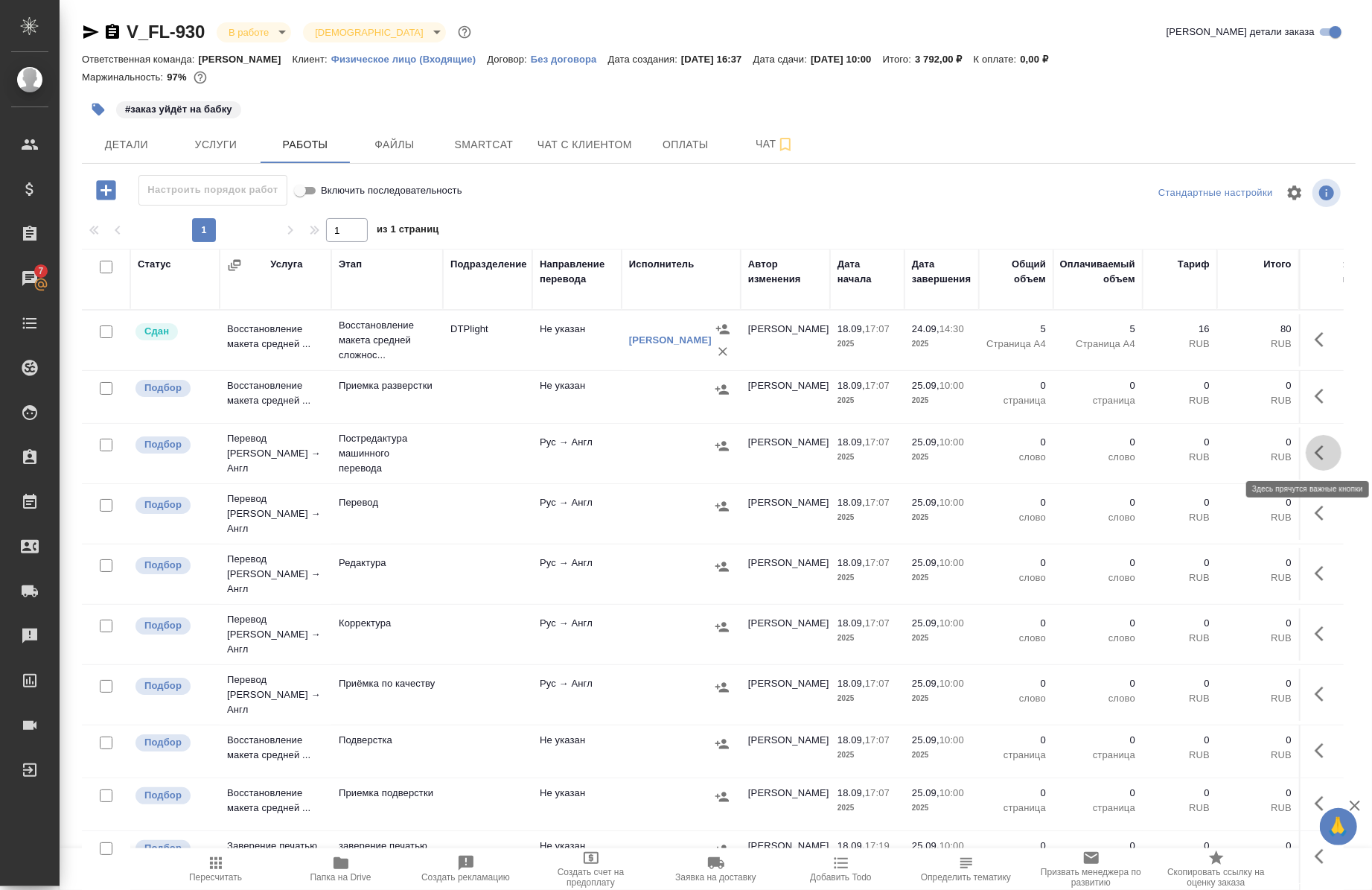
click at [1315, 454] on icon "button" at bounding box center [1320, 453] width 9 height 15
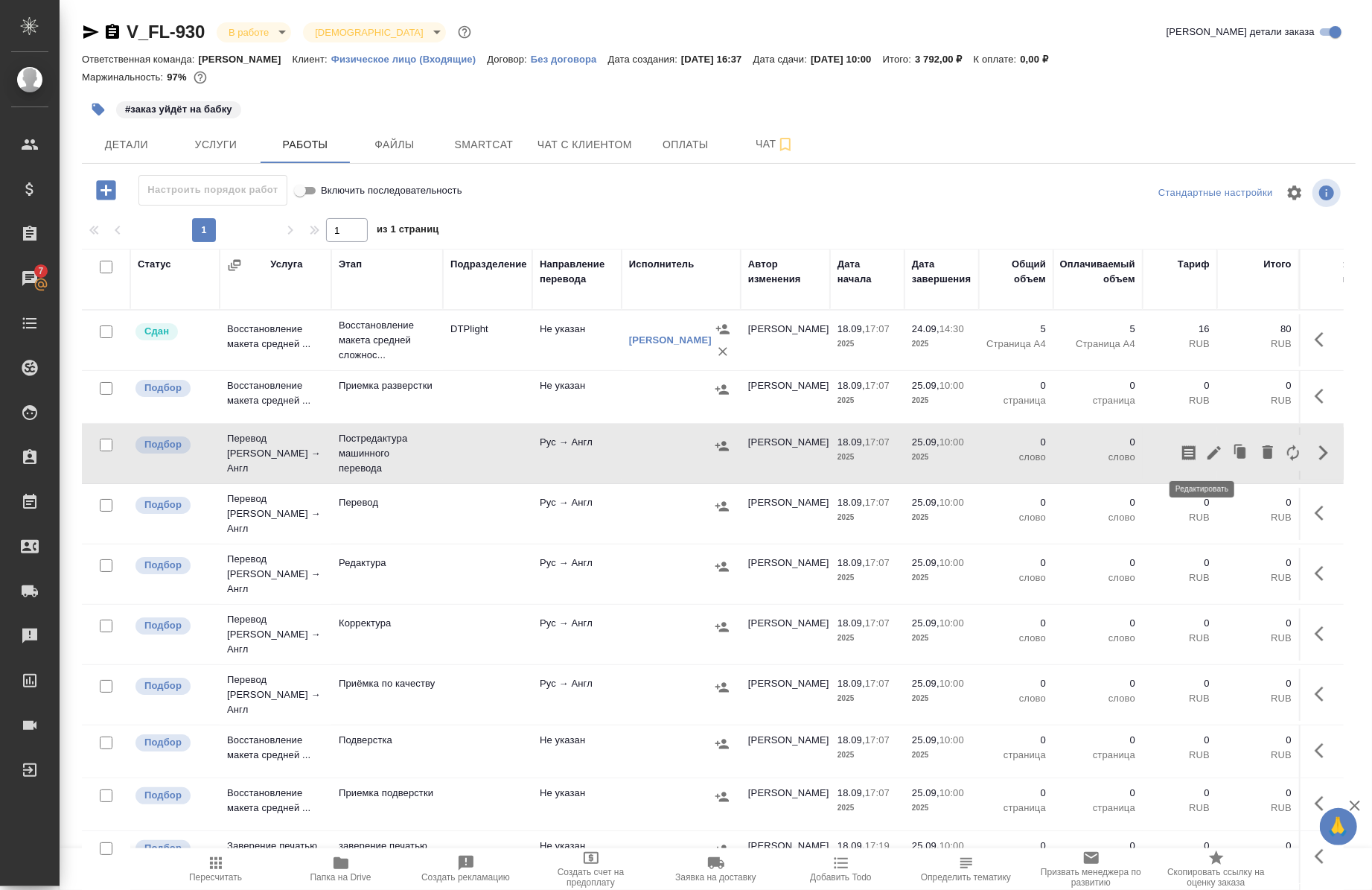
click at [1206, 445] on icon "button" at bounding box center [1214, 453] width 18 height 18
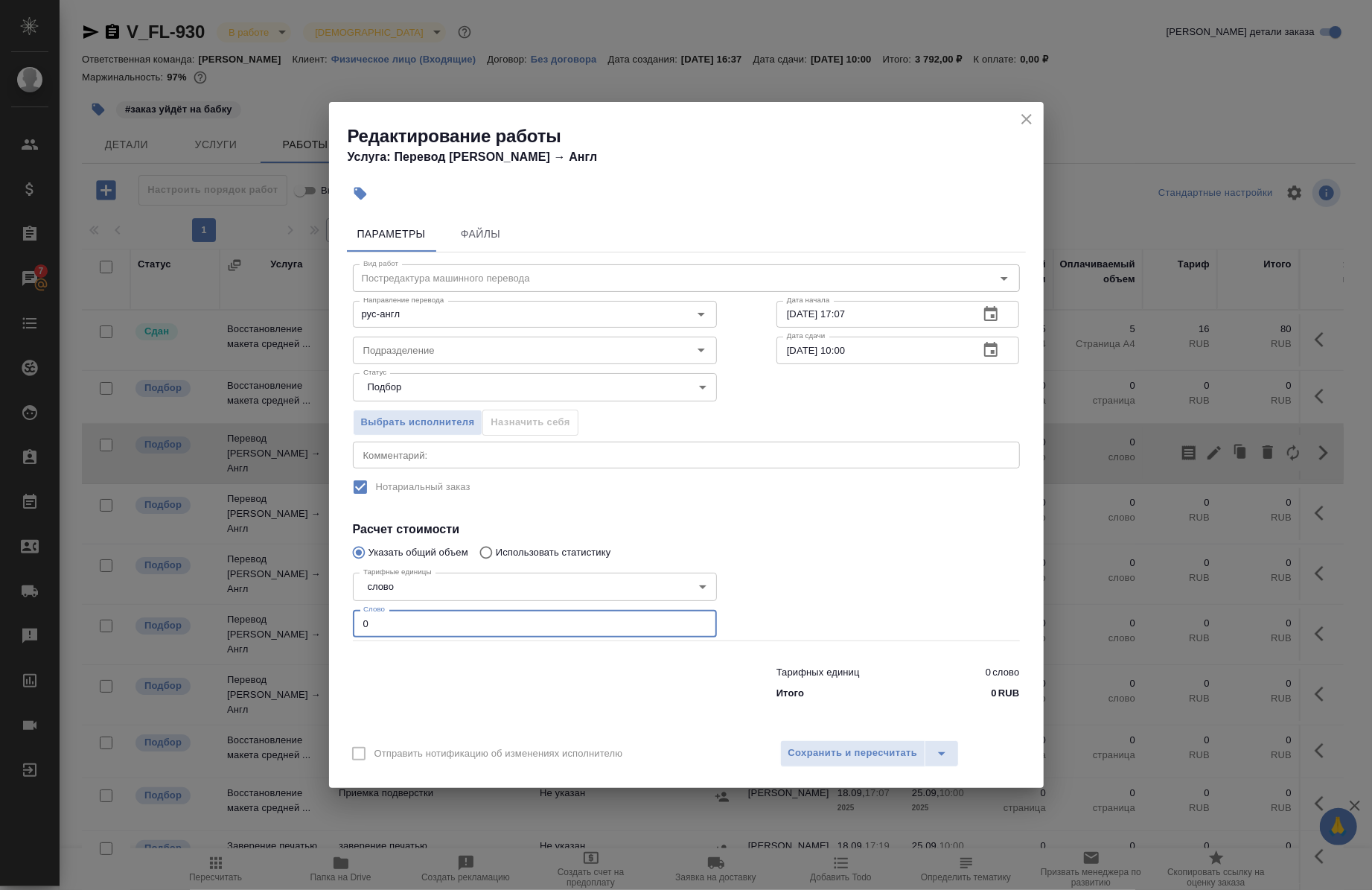
click at [442, 627] on input "0" at bounding box center [535, 623] width 364 height 27
type input "297"
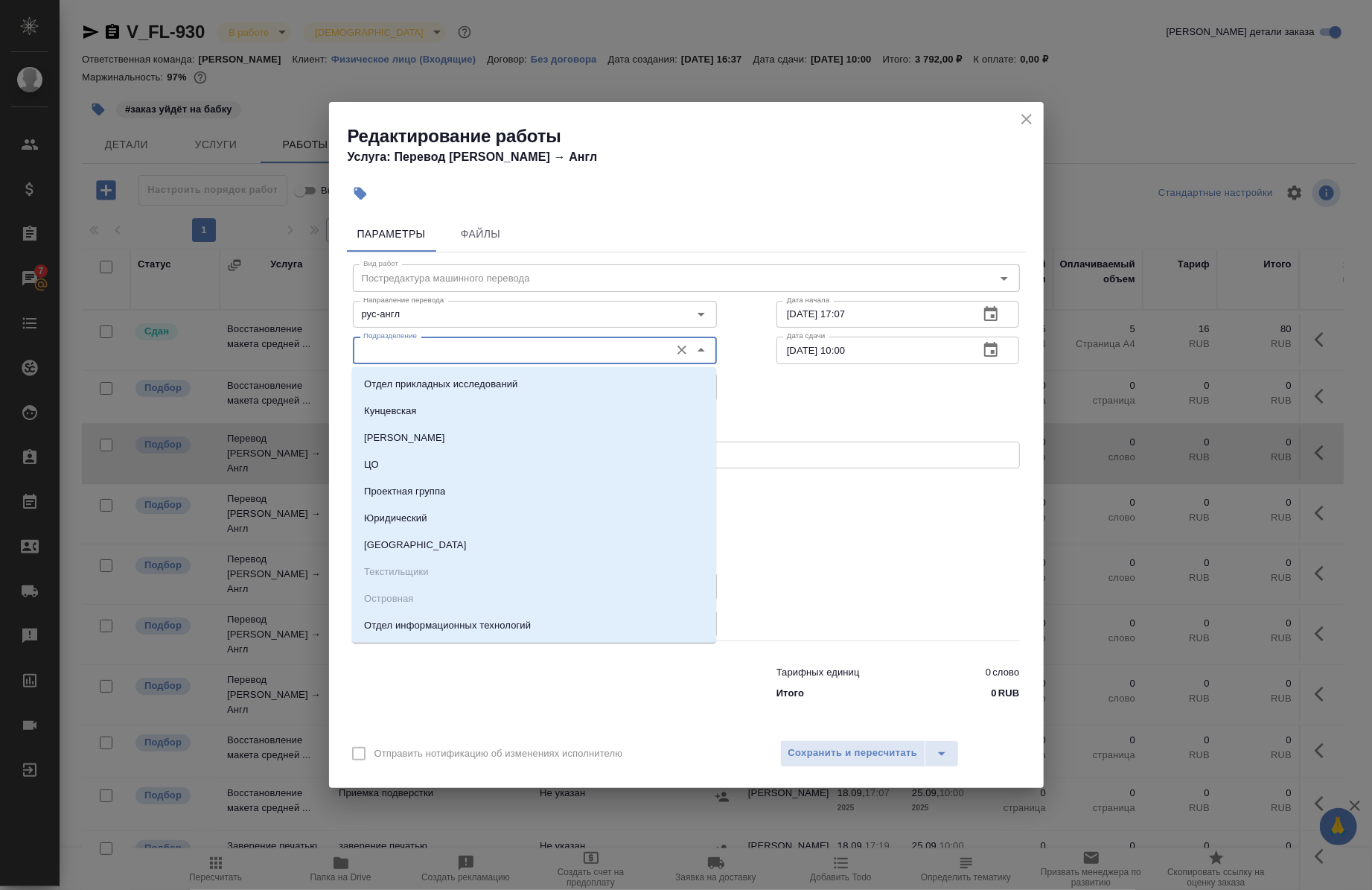
click at [500, 359] on input "Подразделение" at bounding box center [510, 350] width 305 height 18
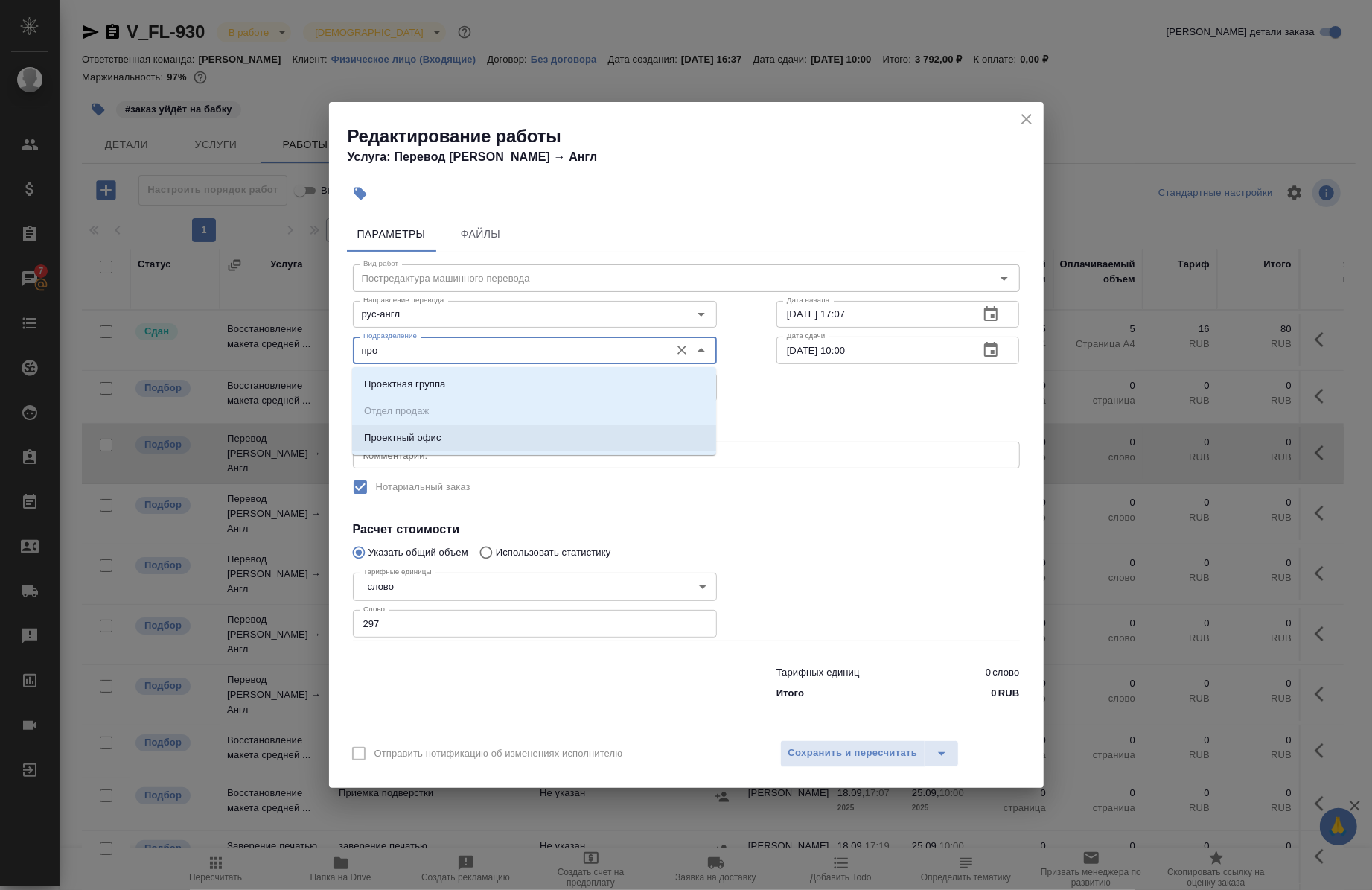
click at [472, 438] on li "Проектный офис" at bounding box center [534, 437] width 364 height 27
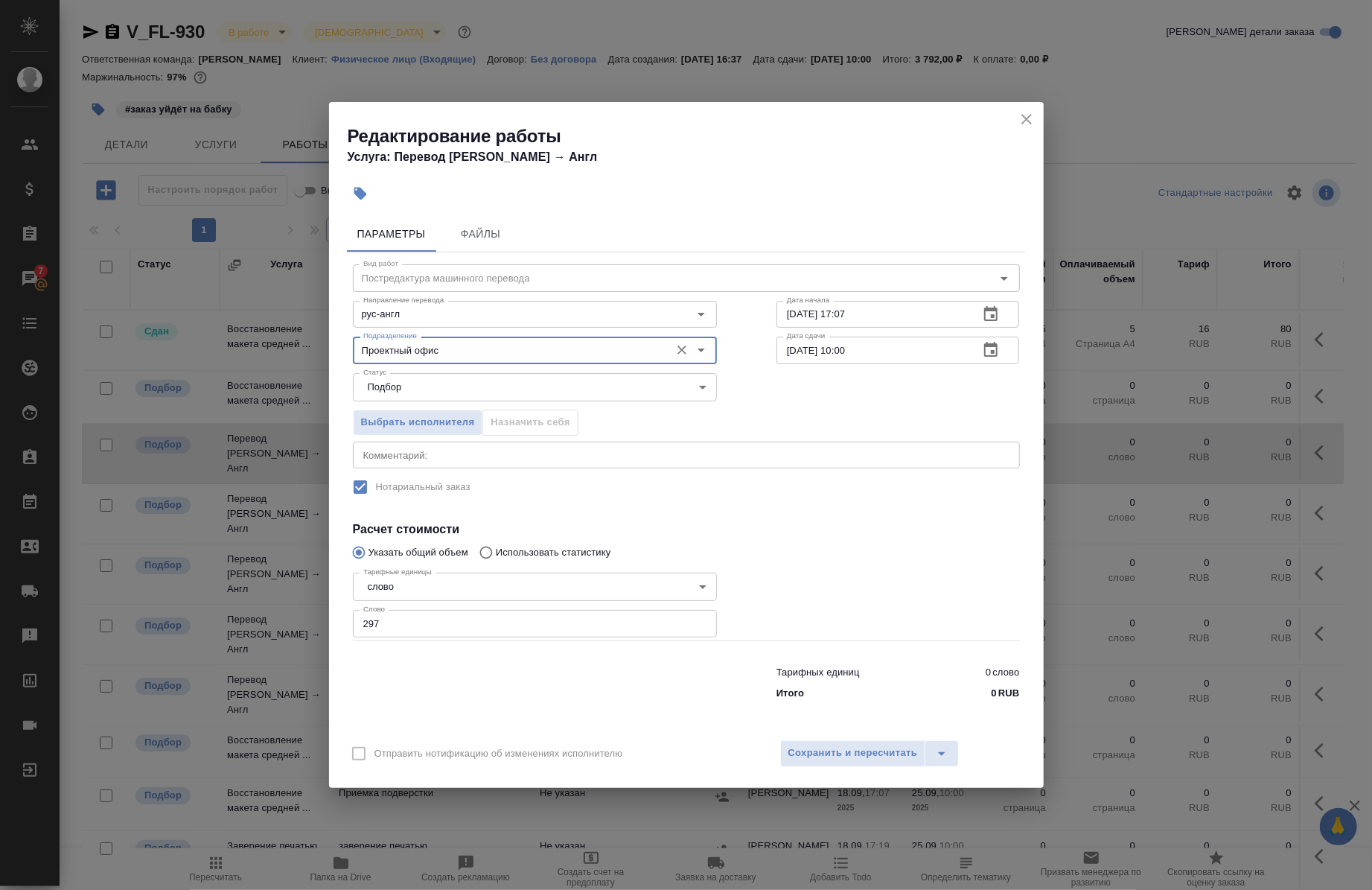
type input "Проектный офис"
click at [486, 448] on div "x Комментарий:" at bounding box center [686, 454] width 668 height 27
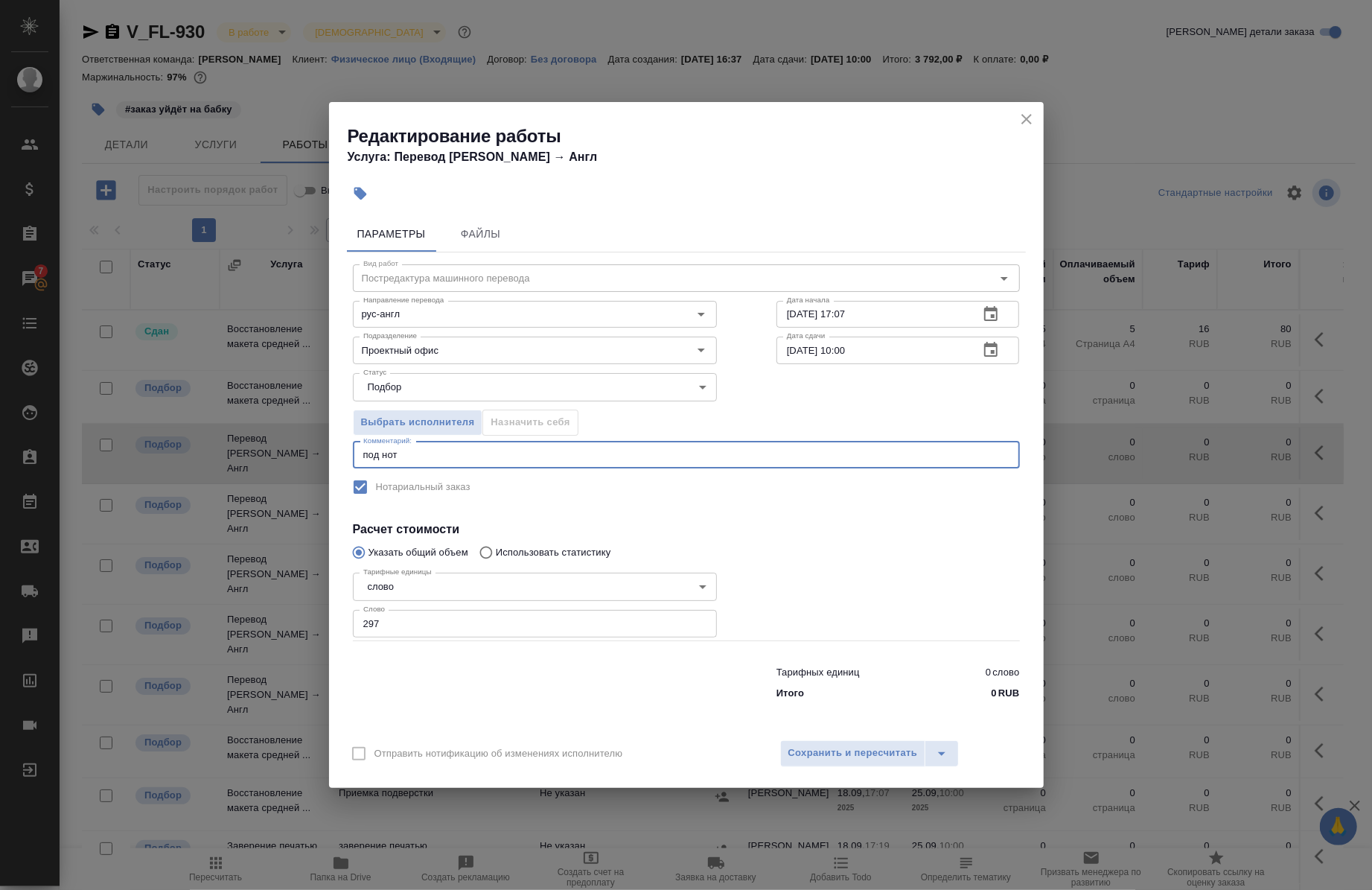
type textarea "под нот"
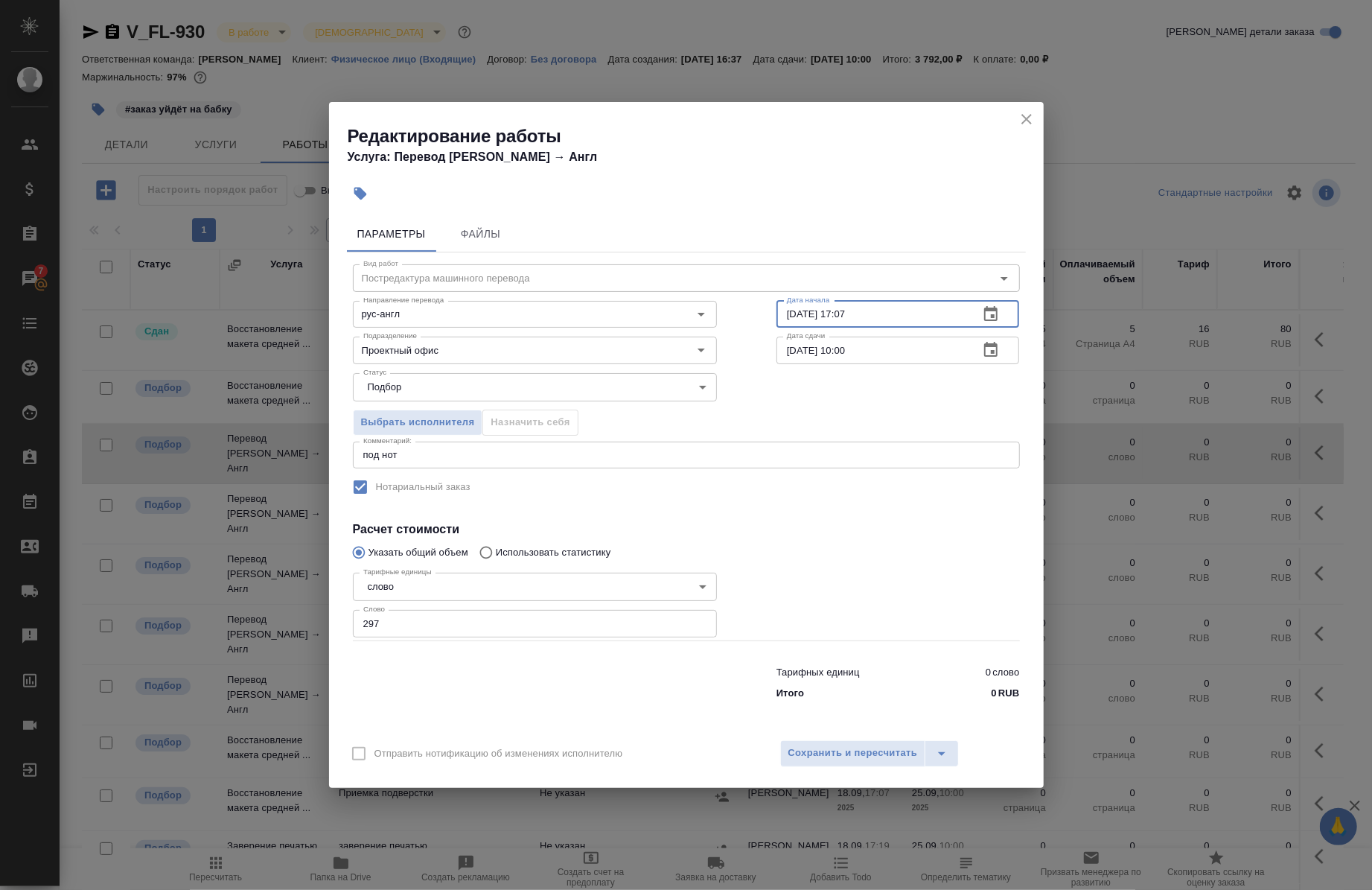
click at [798, 316] on input "18.09.2025 17:07" at bounding box center [872, 314] width 191 height 27
click at [896, 316] on input "24.09.2025 17:07" at bounding box center [872, 314] width 191 height 27
type input "24.09.2025 22:40"
click at [849, 352] on input "25.09.2025 10:00" at bounding box center [872, 350] width 191 height 27
type input "25.09.2025 09:00"
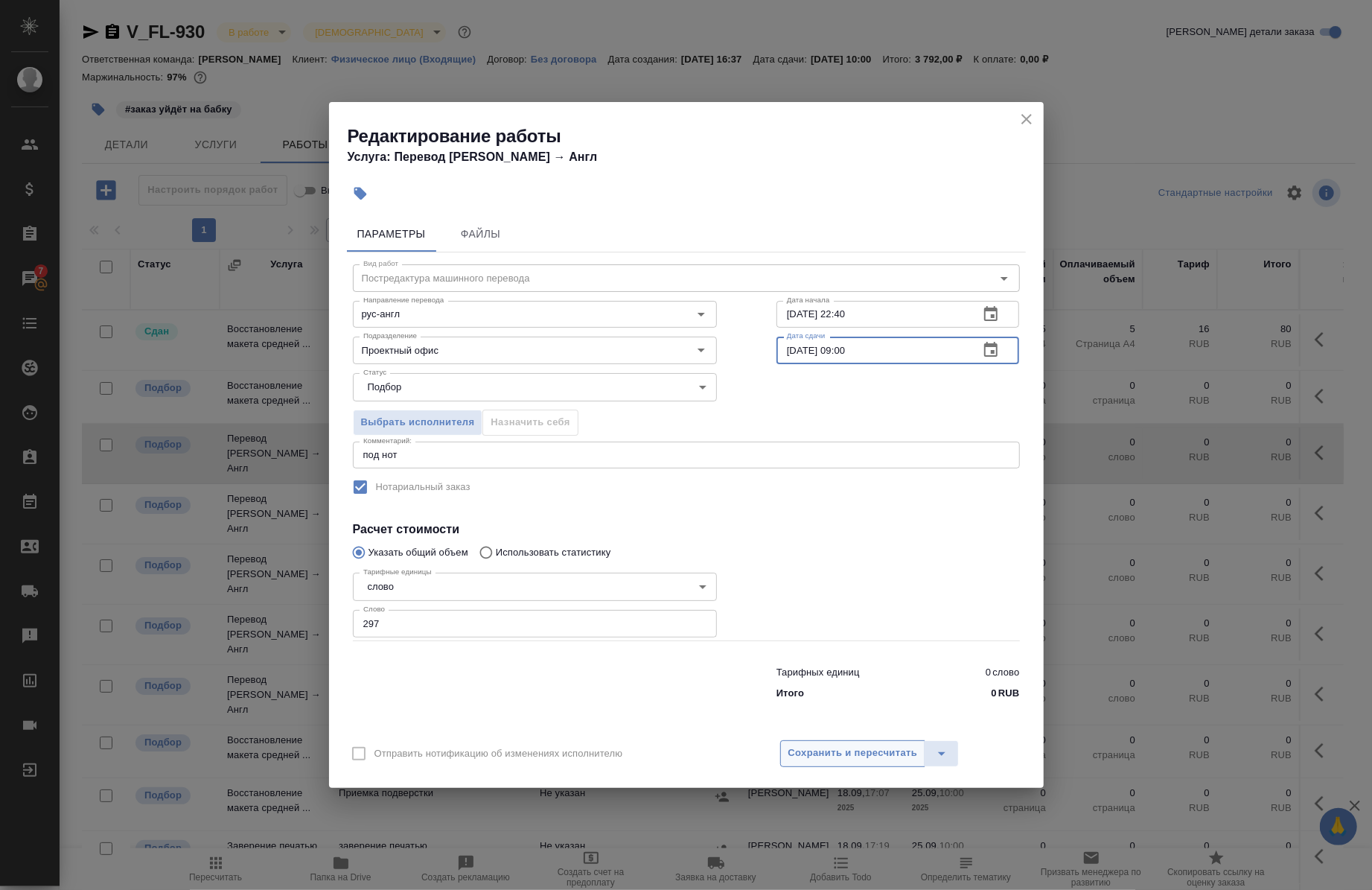
click at [813, 745] on span "Сохранить и пересчитать" at bounding box center [853, 754] width 129 height 17
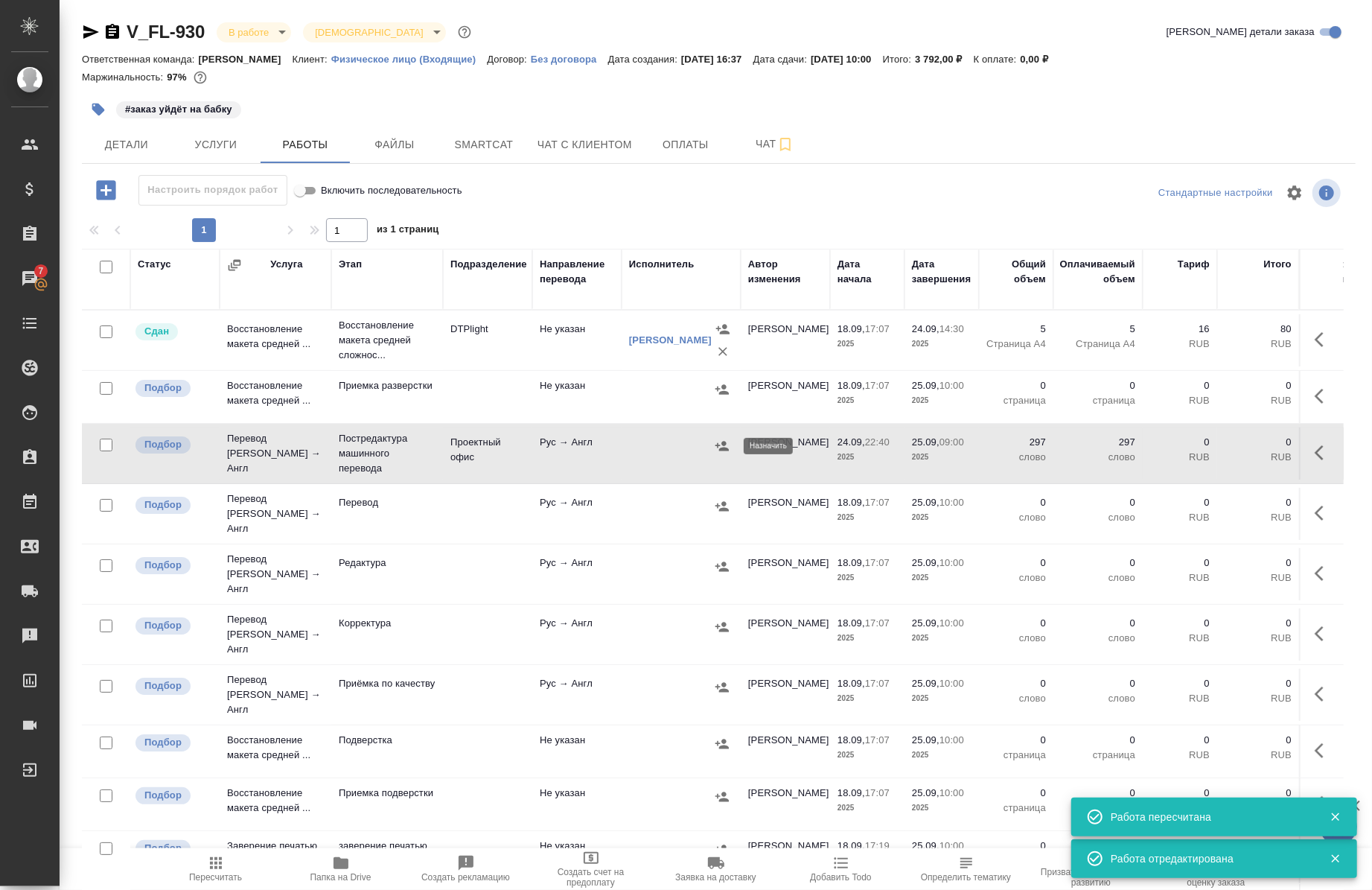
click at [724, 450] on icon "button" at bounding box center [722, 445] width 14 height 9
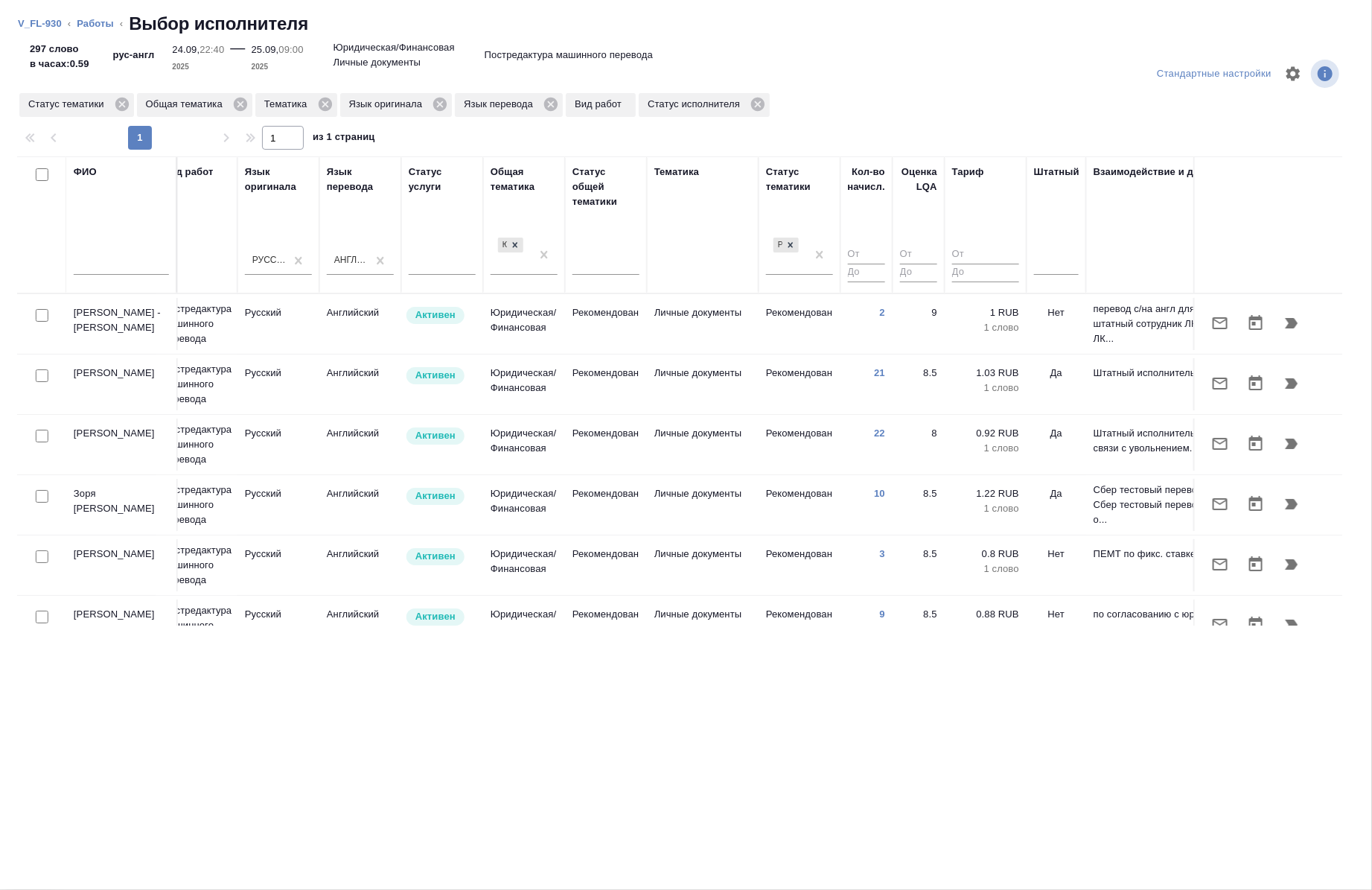
scroll to position [0, 850]
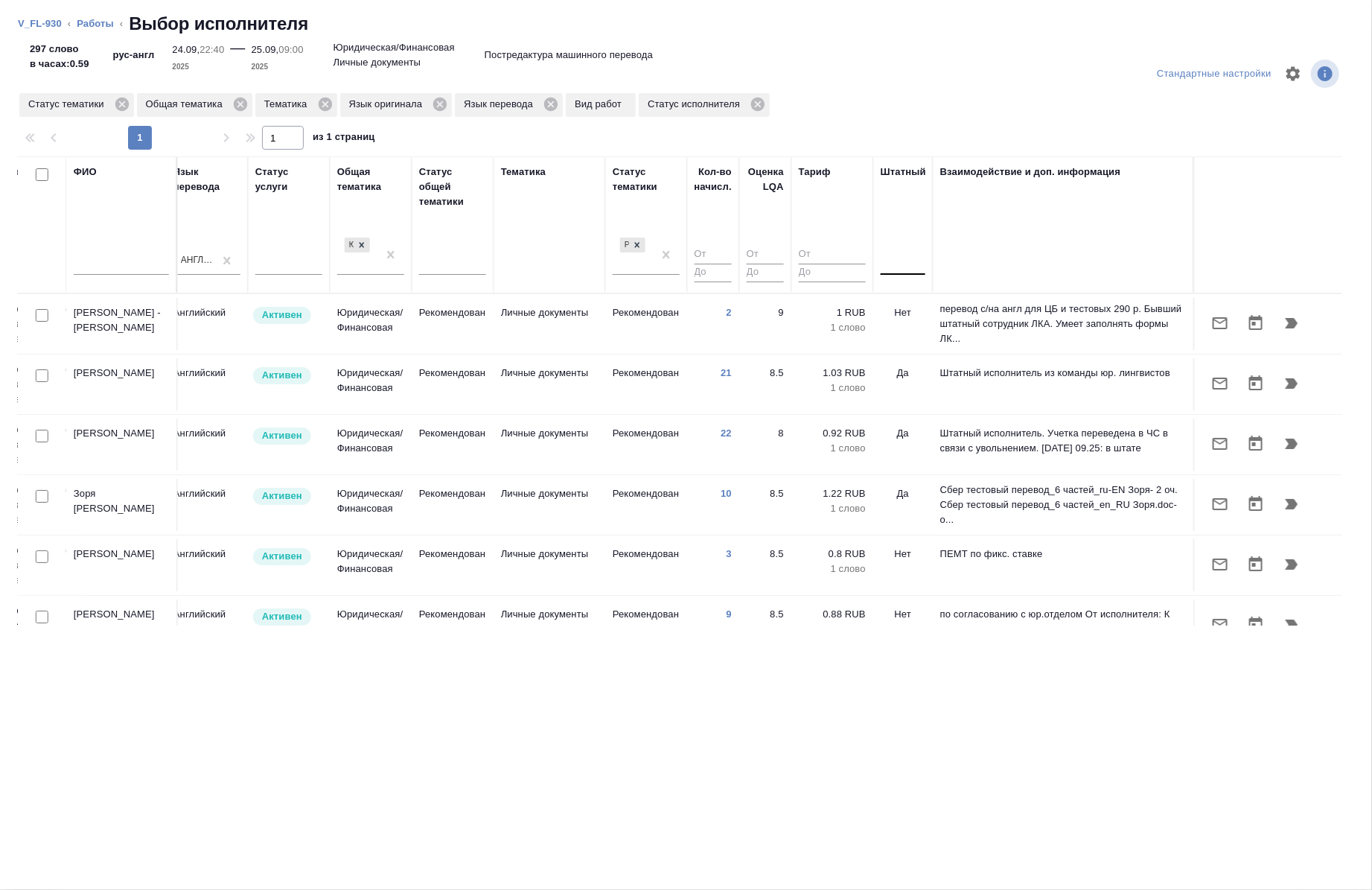
click at [895, 270] on div at bounding box center [903, 260] width 45 height 21
click at [896, 309] on div "Нет" at bounding box center [992, 307] width 224 height 27
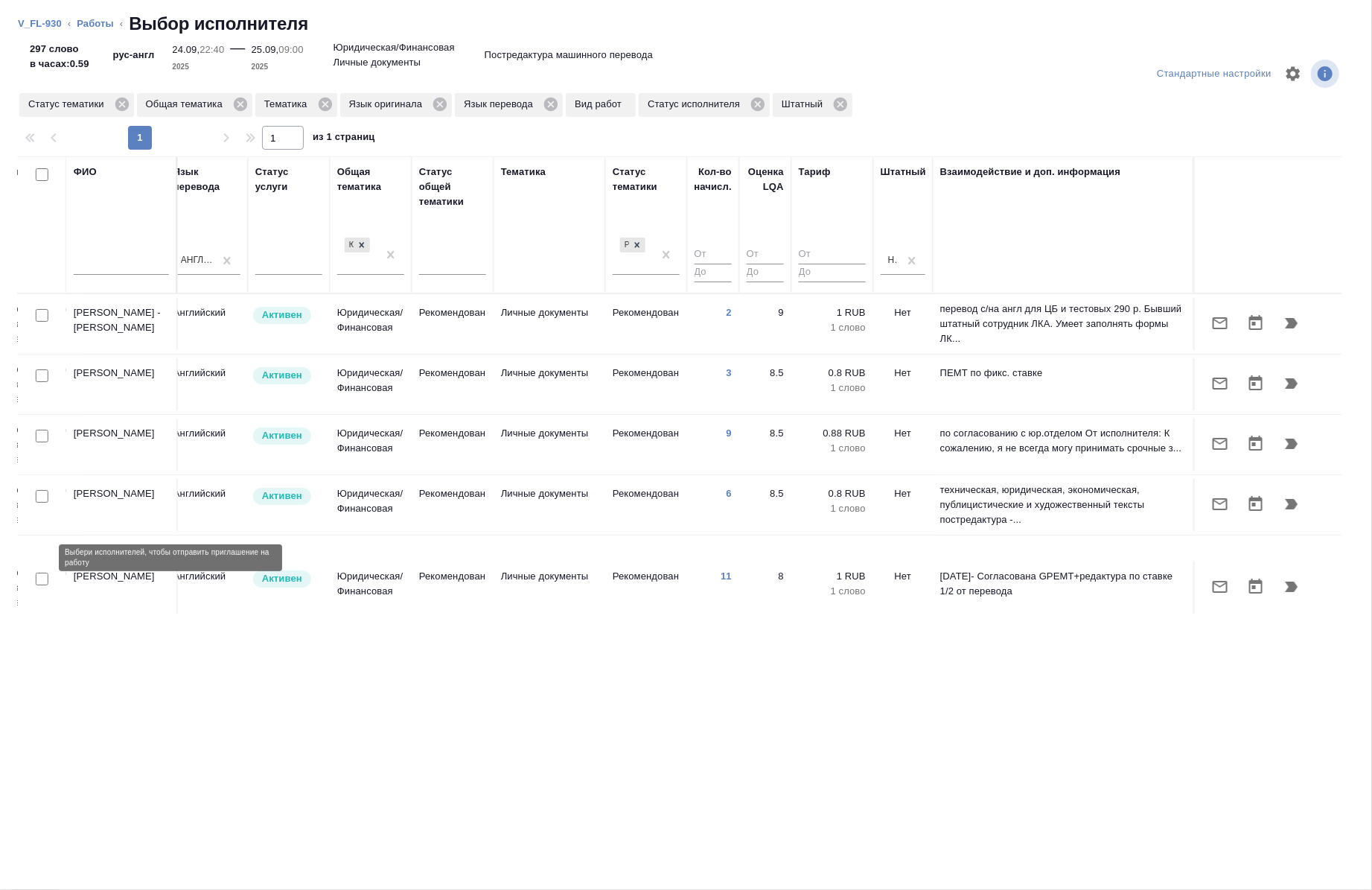
click at [43, 573] on input "checkbox" at bounding box center [42, 579] width 13 height 13
checkbox input "true"
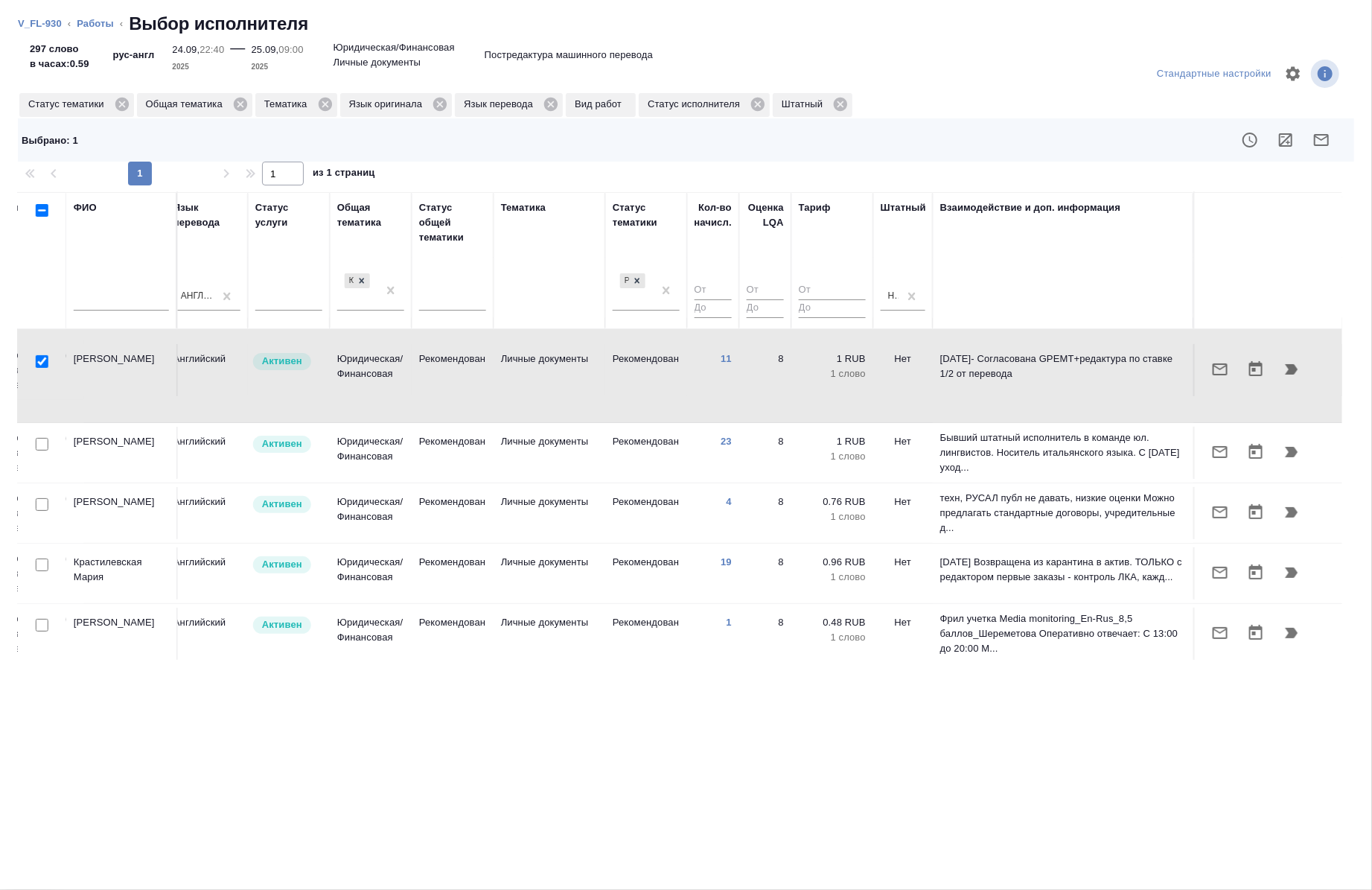
scroll to position [256, 850]
click at [41, 436] on input "checkbox" at bounding box center [42, 442] width 13 height 13
checkbox input "true"
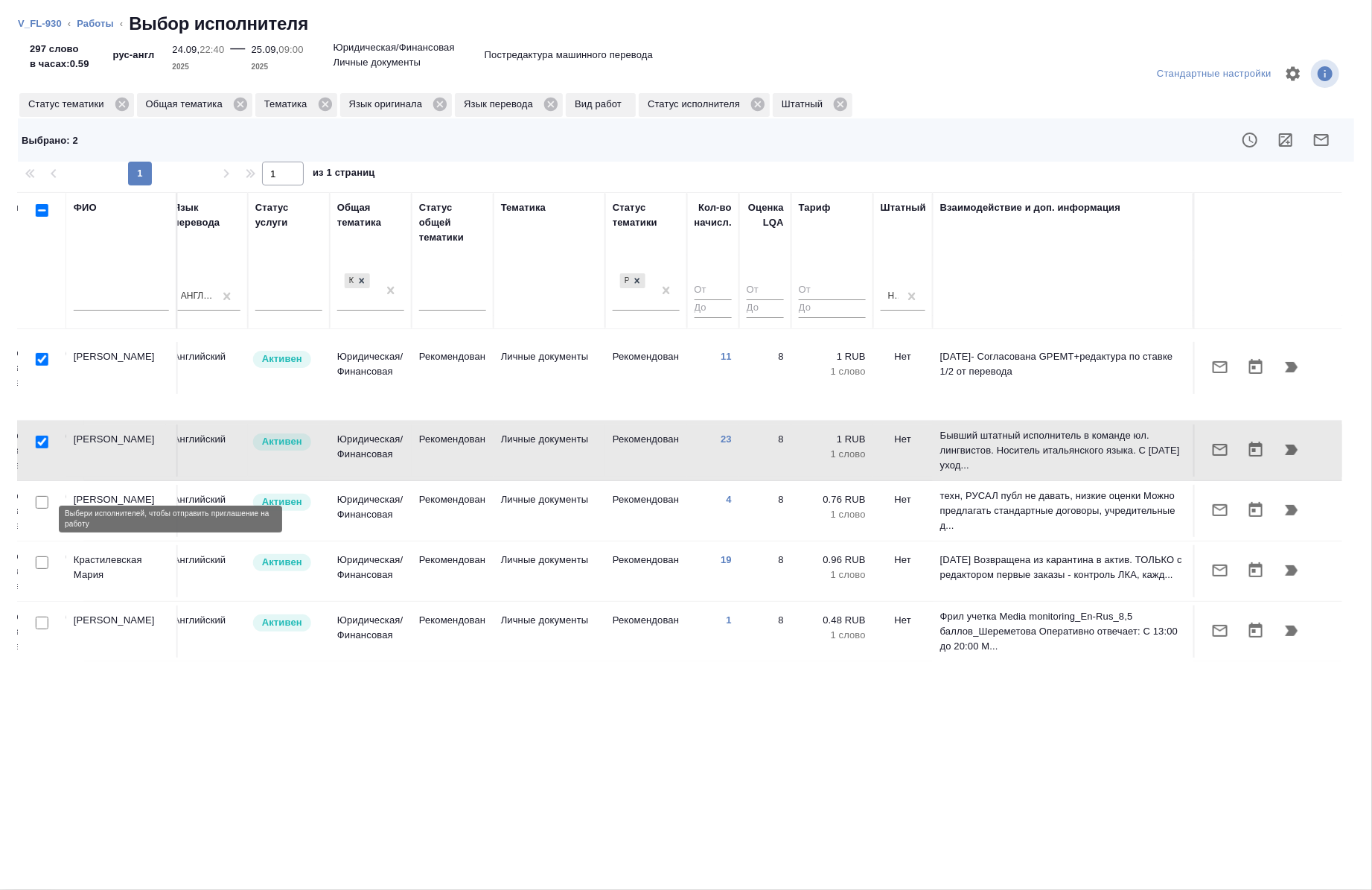
click at [42, 556] on input "checkbox" at bounding box center [42, 562] width 13 height 13
checkbox input "true"
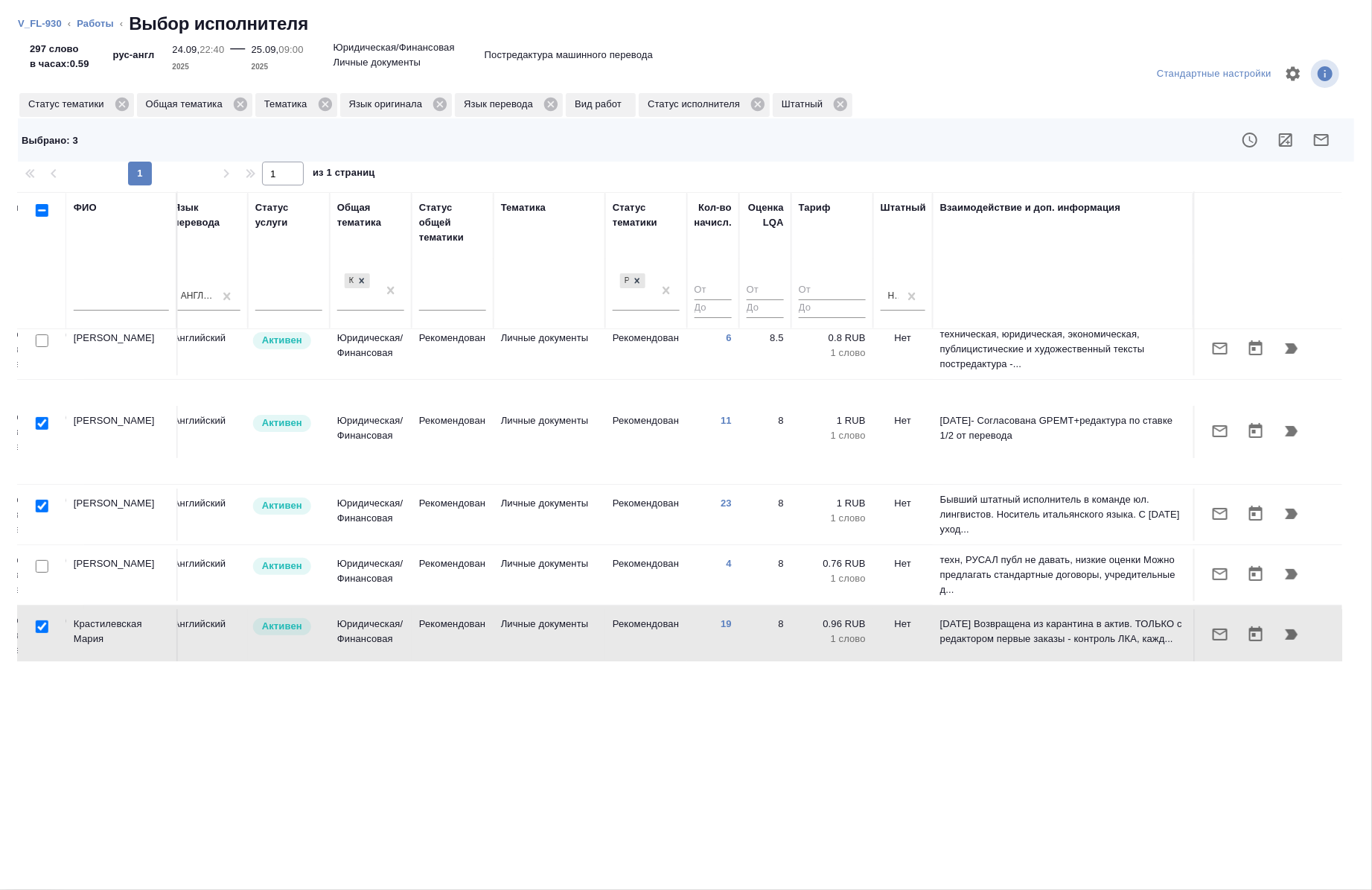
scroll to position [0, 850]
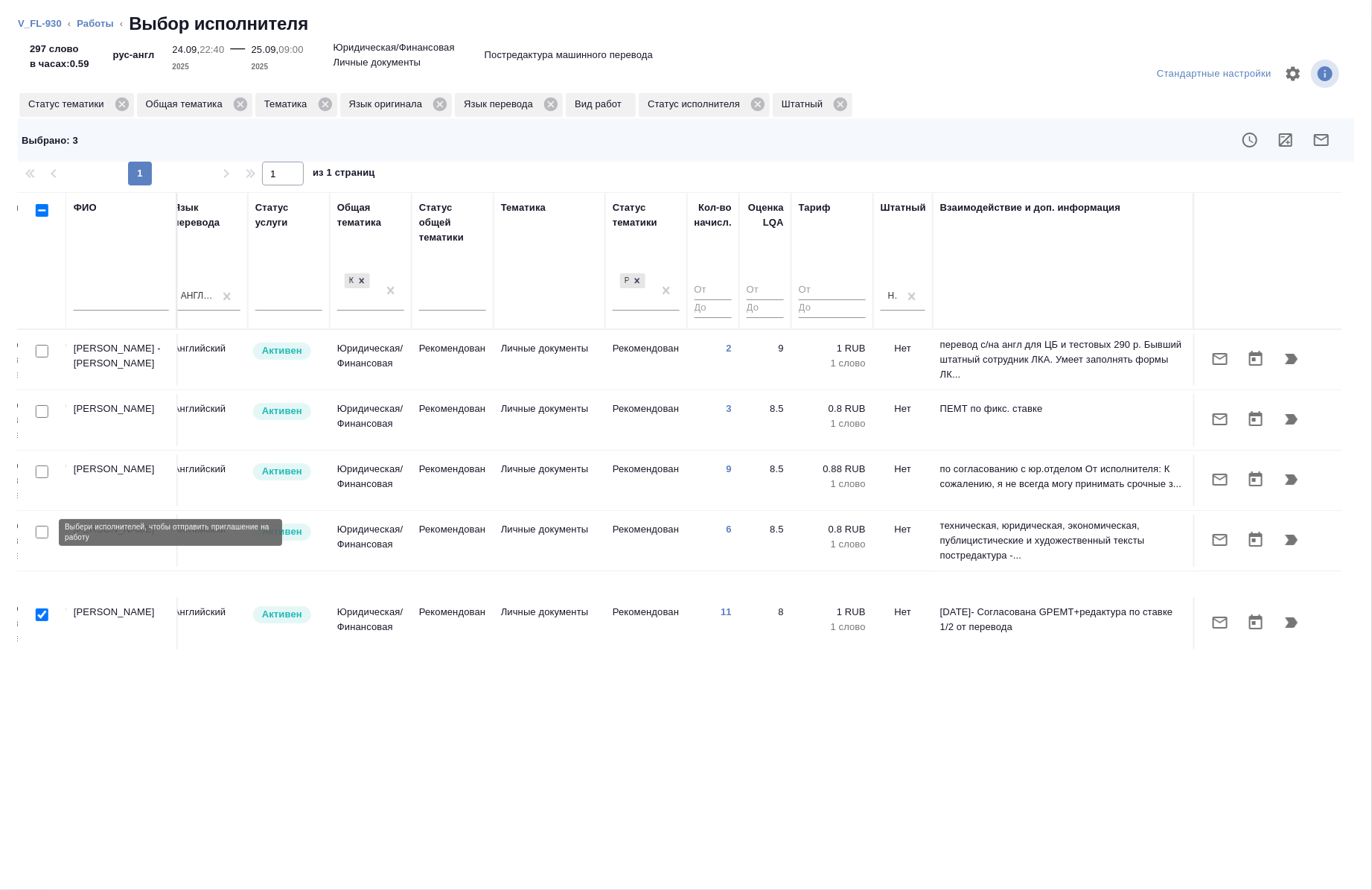
click at [42, 537] on input "checkbox" at bounding box center [42, 532] width 13 height 13
checkbox input "true"
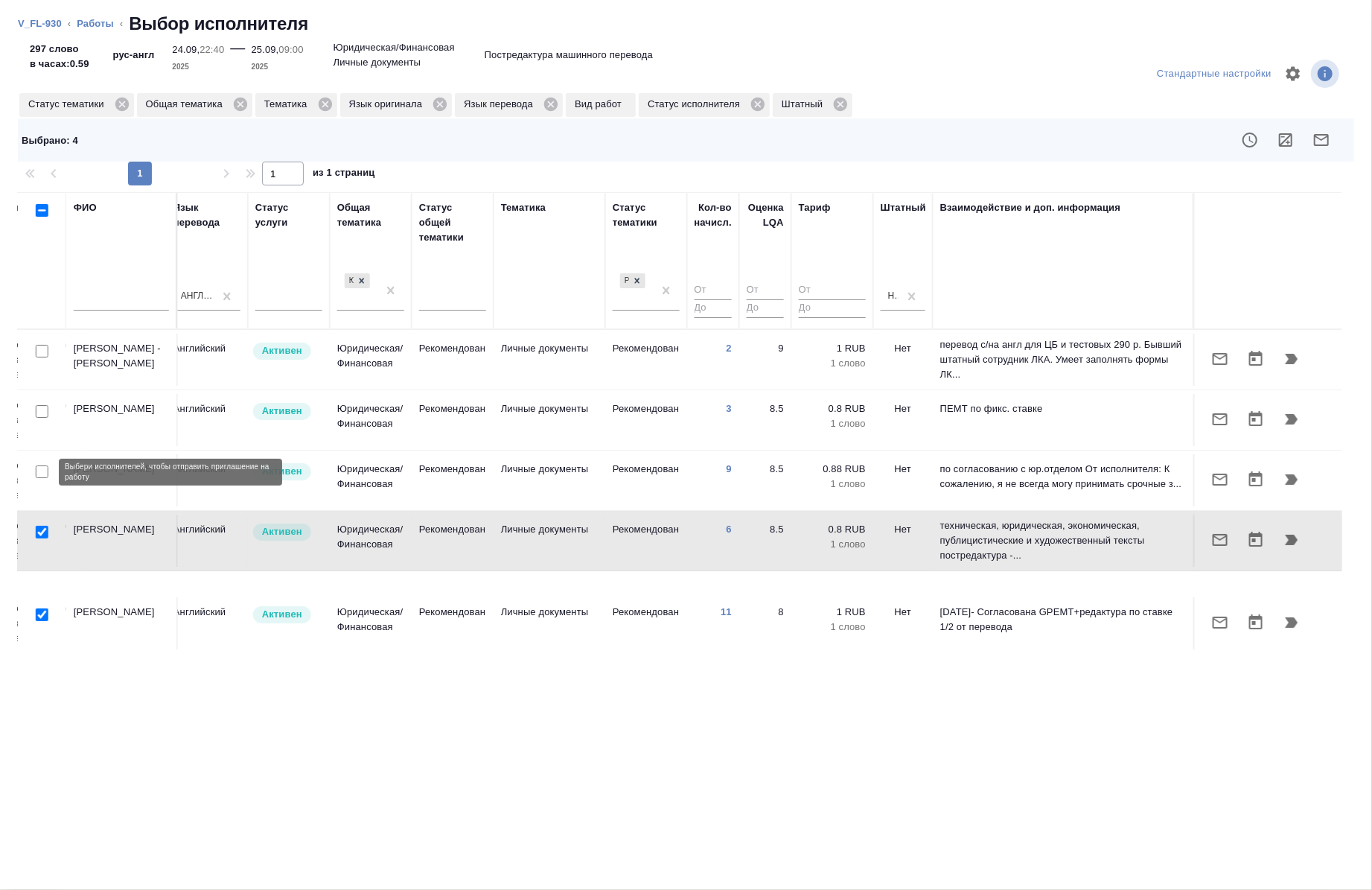
click at [39, 472] on input "checkbox" at bounding box center [42, 472] width 13 height 13
checkbox input "true"
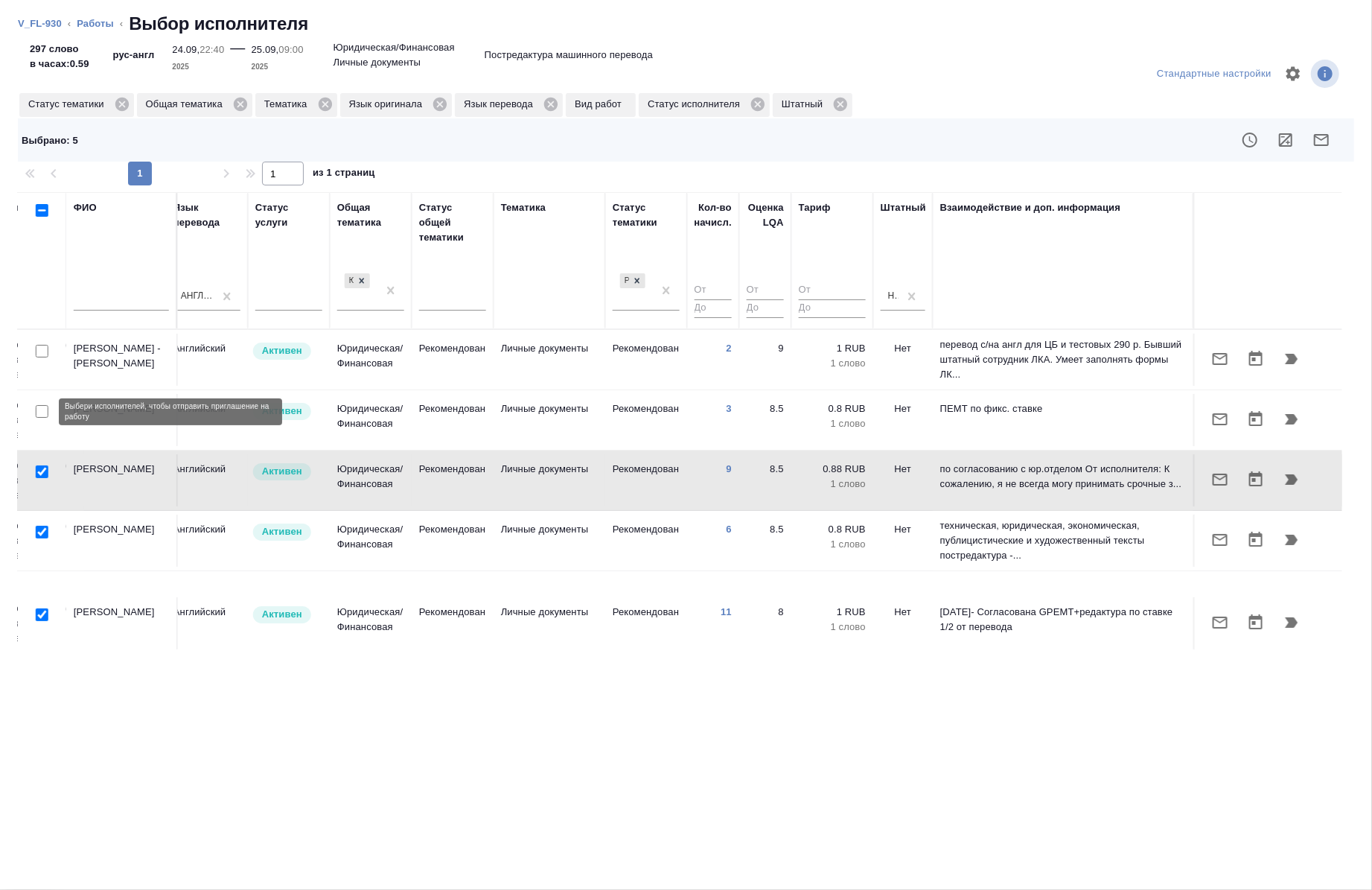
click at [42, 418] on input "checkbox" at bounding box center [42, 412] width 13 height 13
checkbox input "true"
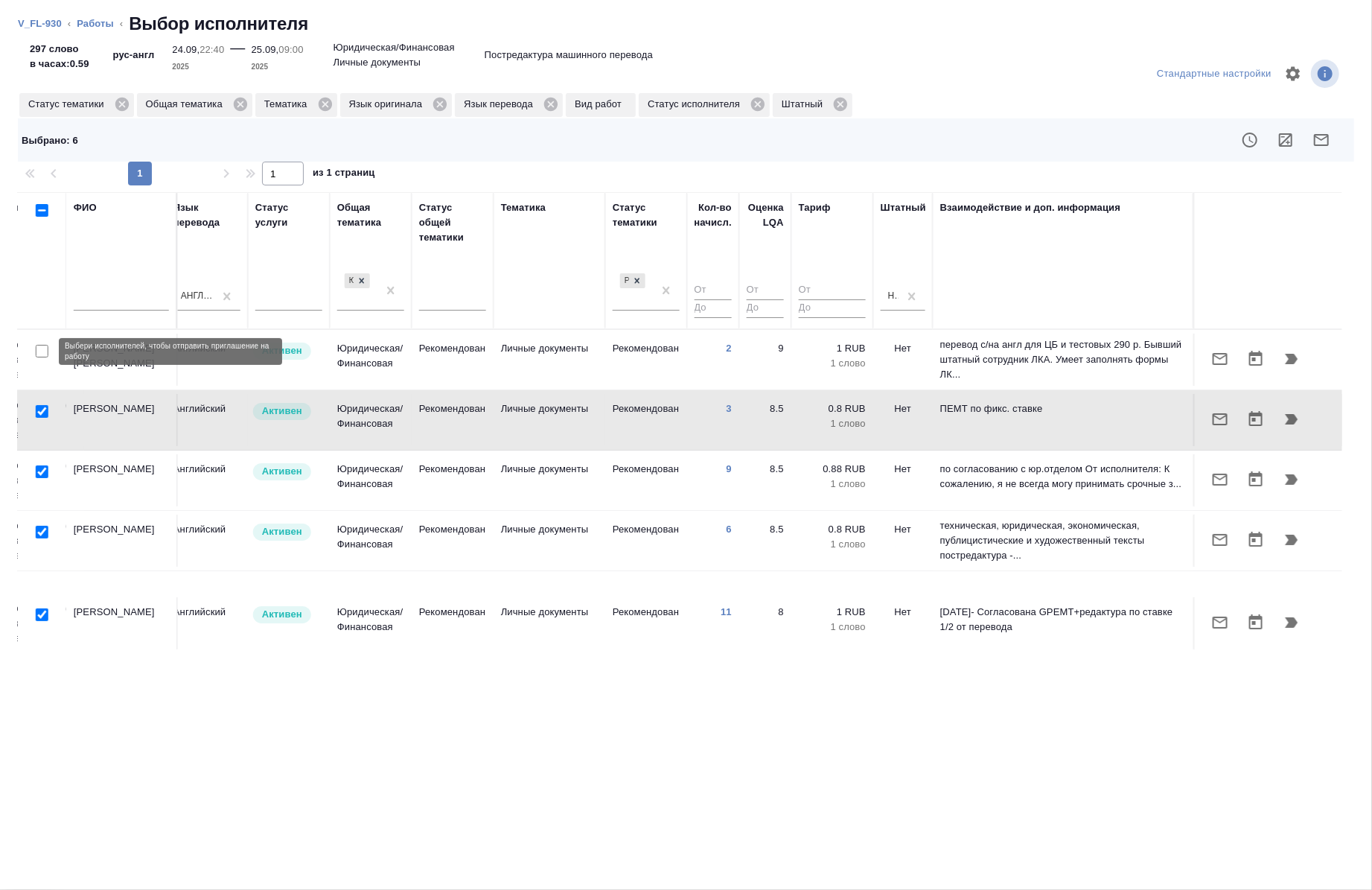
click at [42, 350] on input "checkbox" at bounding box center [42, 351] width 13 height 13
checkbox input "true"
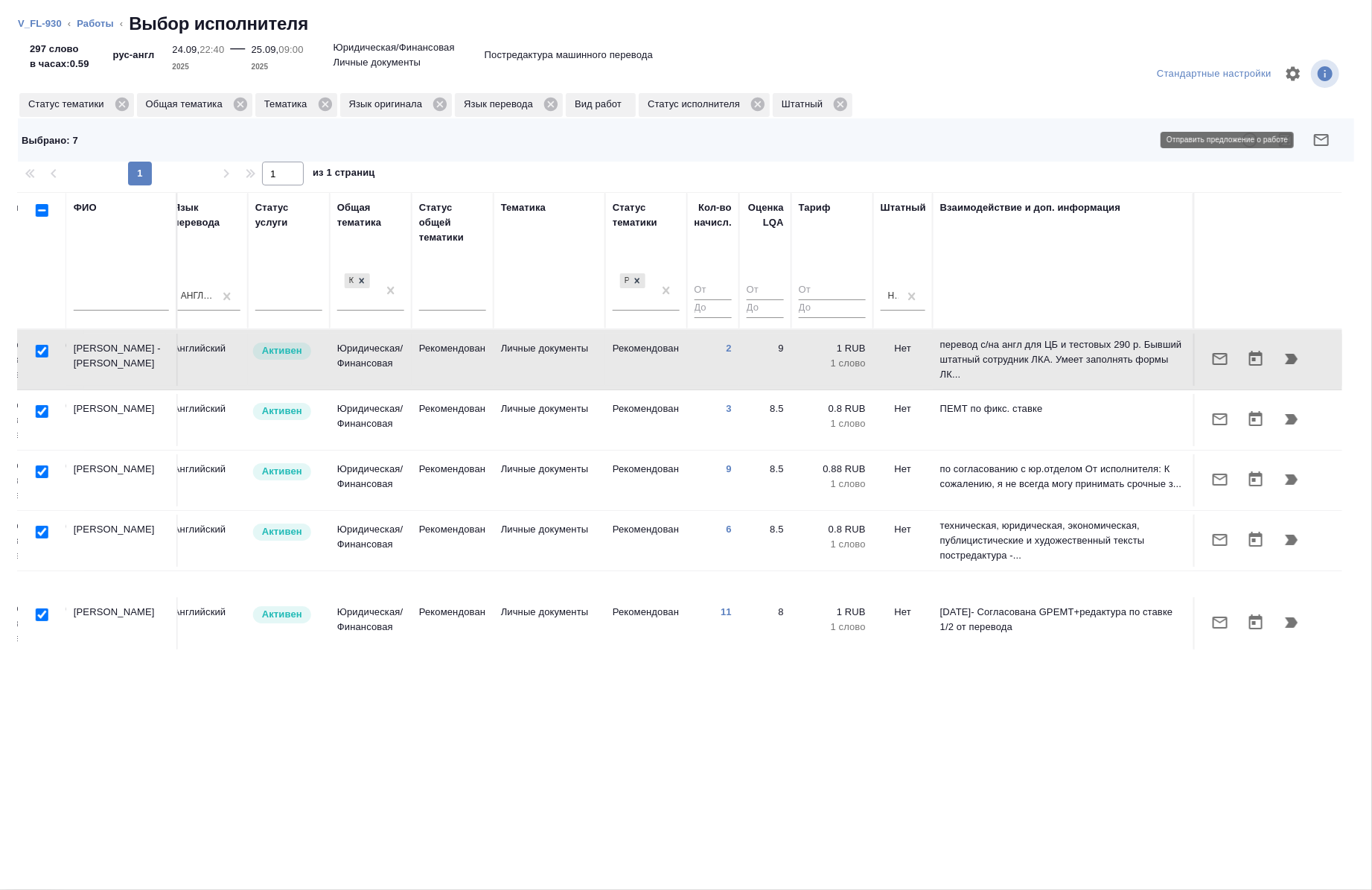
click at [1321, 145] on icon "button" at bounding box center [1321, 140] width 15 height 12
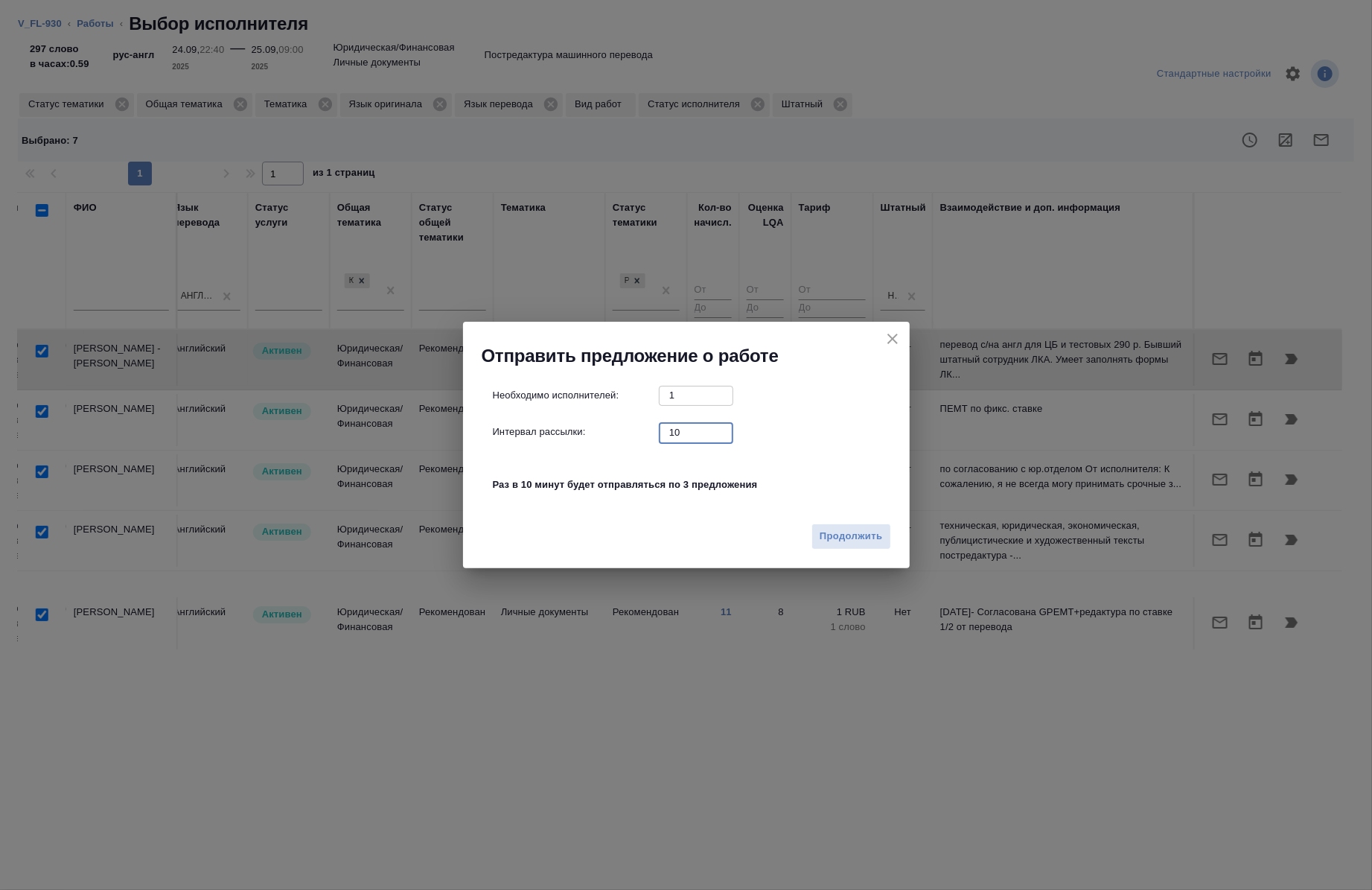
click at [686, 434] on input "10" at bounding box center [696, 433] width 75 height 19
type input "0"
click at [854, 544] on span "Продолжить" at bounding box center [851, 537] width 63 height 17
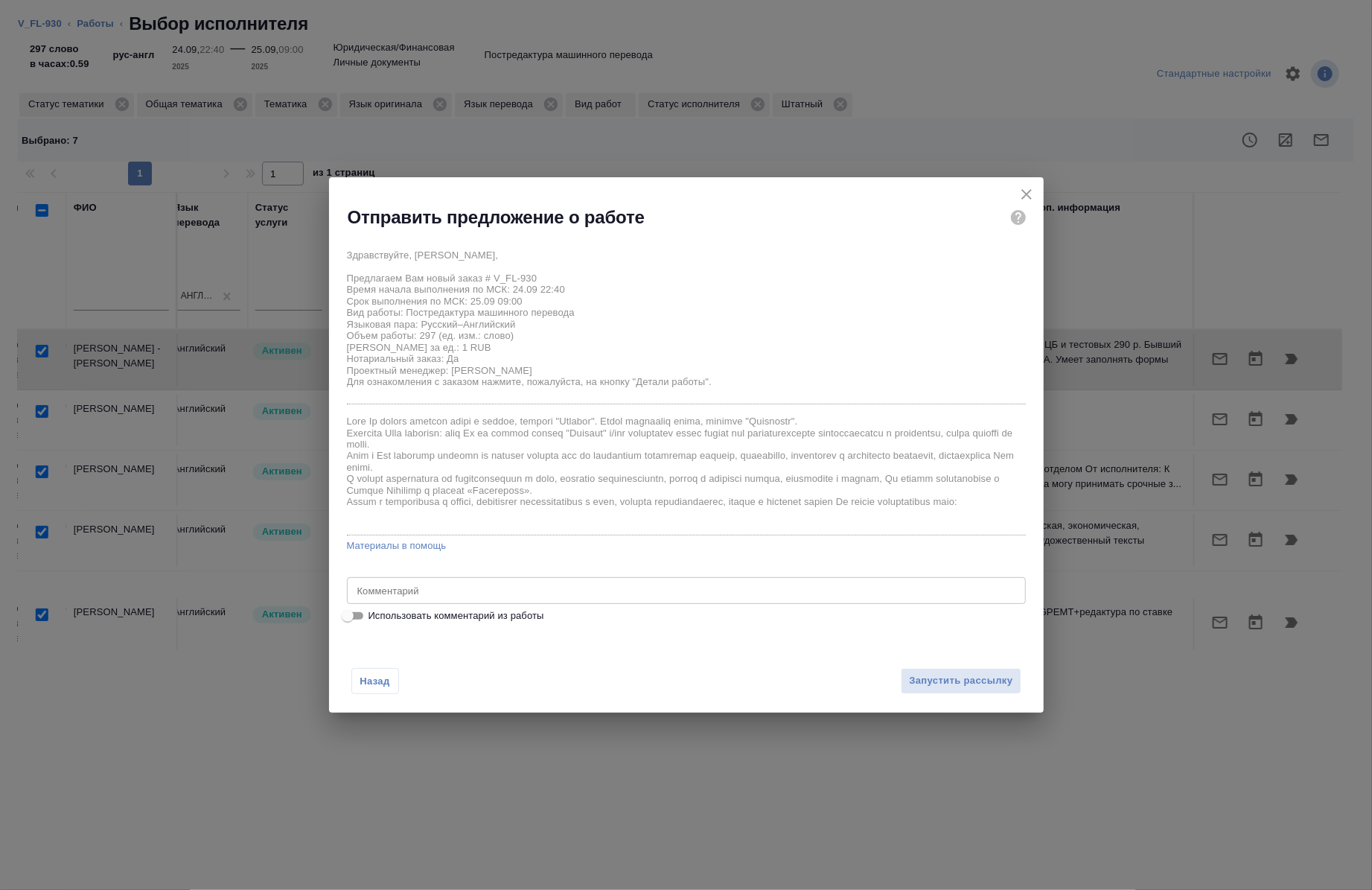
click at [497, 616] on span "Использовать комментарий из работы" at bounding box center [456, 616] width 176 height 15
click at [374, 616] on input "Использовать комментарий из работы" at bounding box center [348, 616] width 54 height 18
checkbox input "true"
type textarea "под нот"
click at [976, 668] on button "Запустить рассылку" at bounding box center [961, 681] width 120 height 26
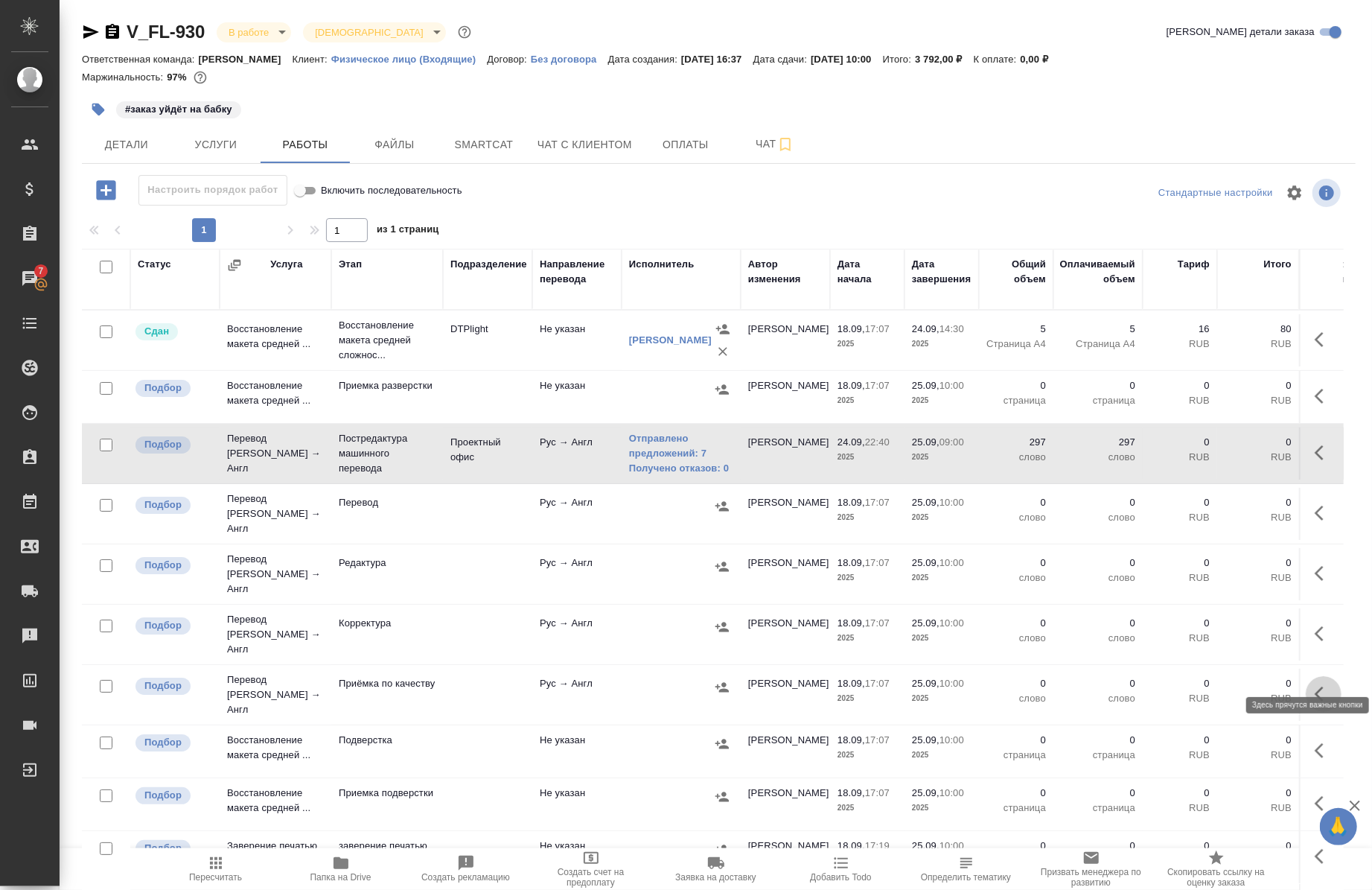
click at [1315, 685] on icon "button" at bounding box center [1324, 694] width 18 height 18
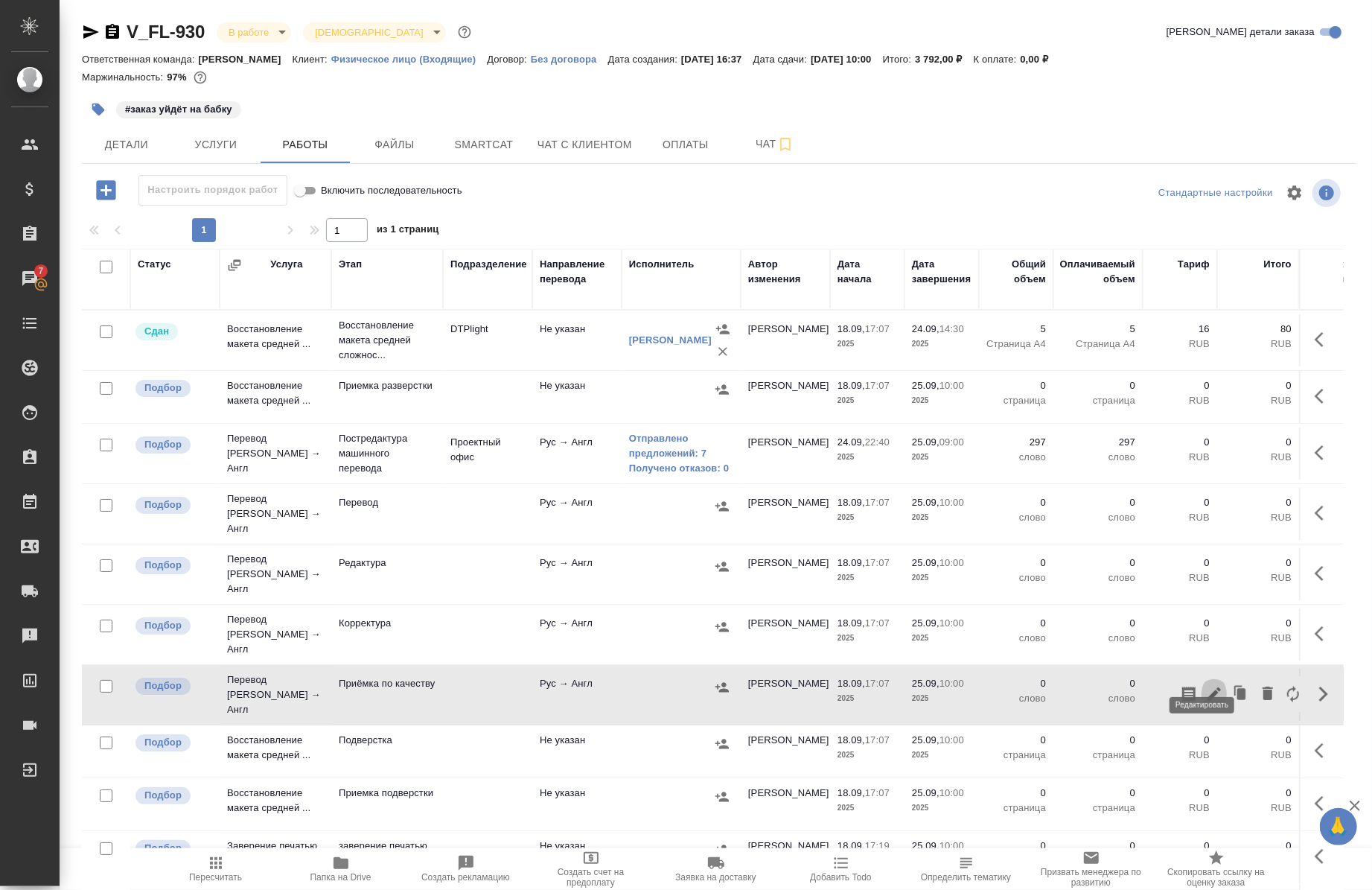
click at [1201, 677] on button "button" at bounding box center [1214, 695] width 26 height 36
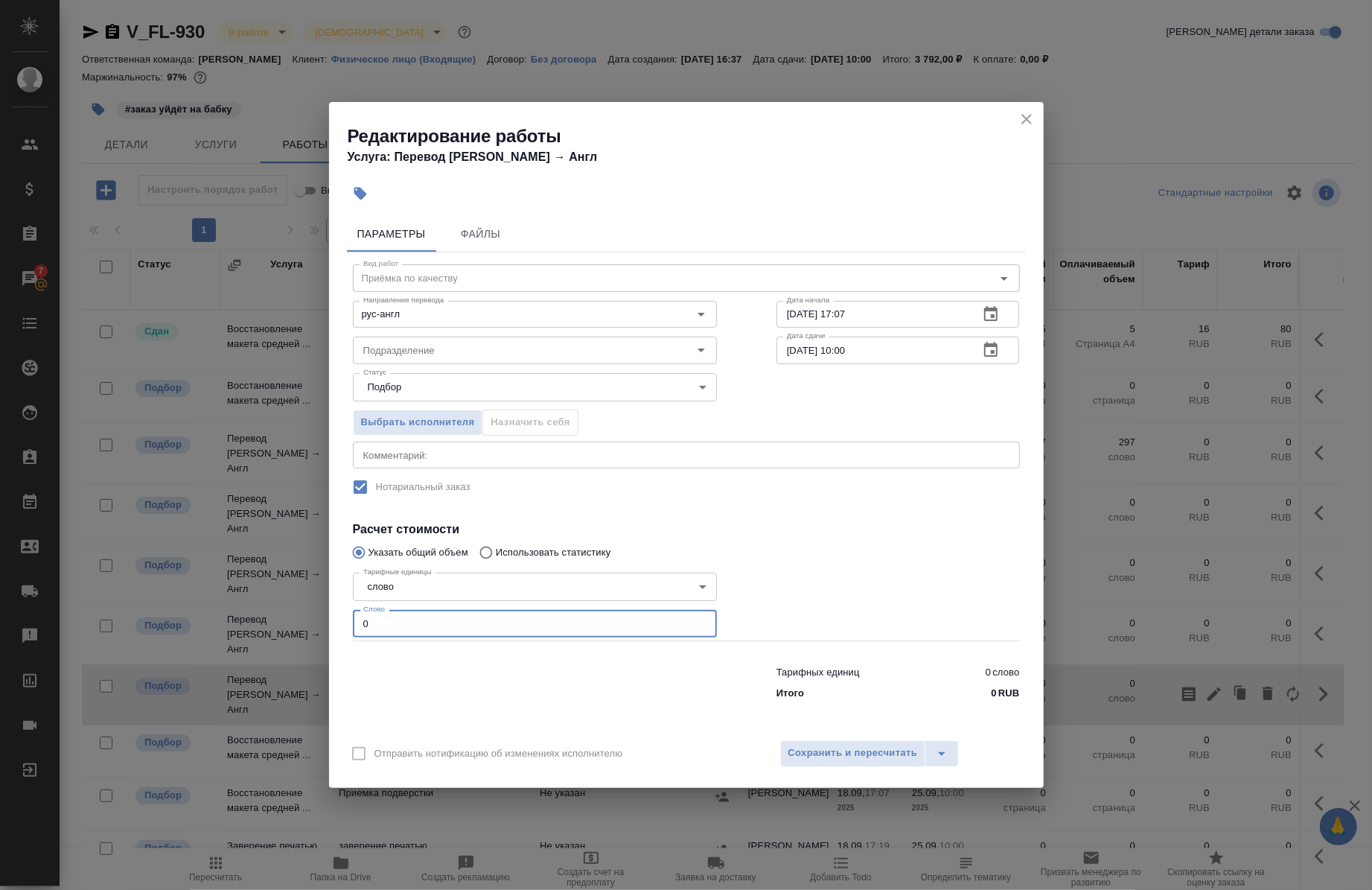
click at [405, 620] on input "0" at bounding box center [535, 623] width 364 height 27
type input "1"
click at [473, 344] on input "Подразделение" at bounding box center [510, 350] width 305 height 18
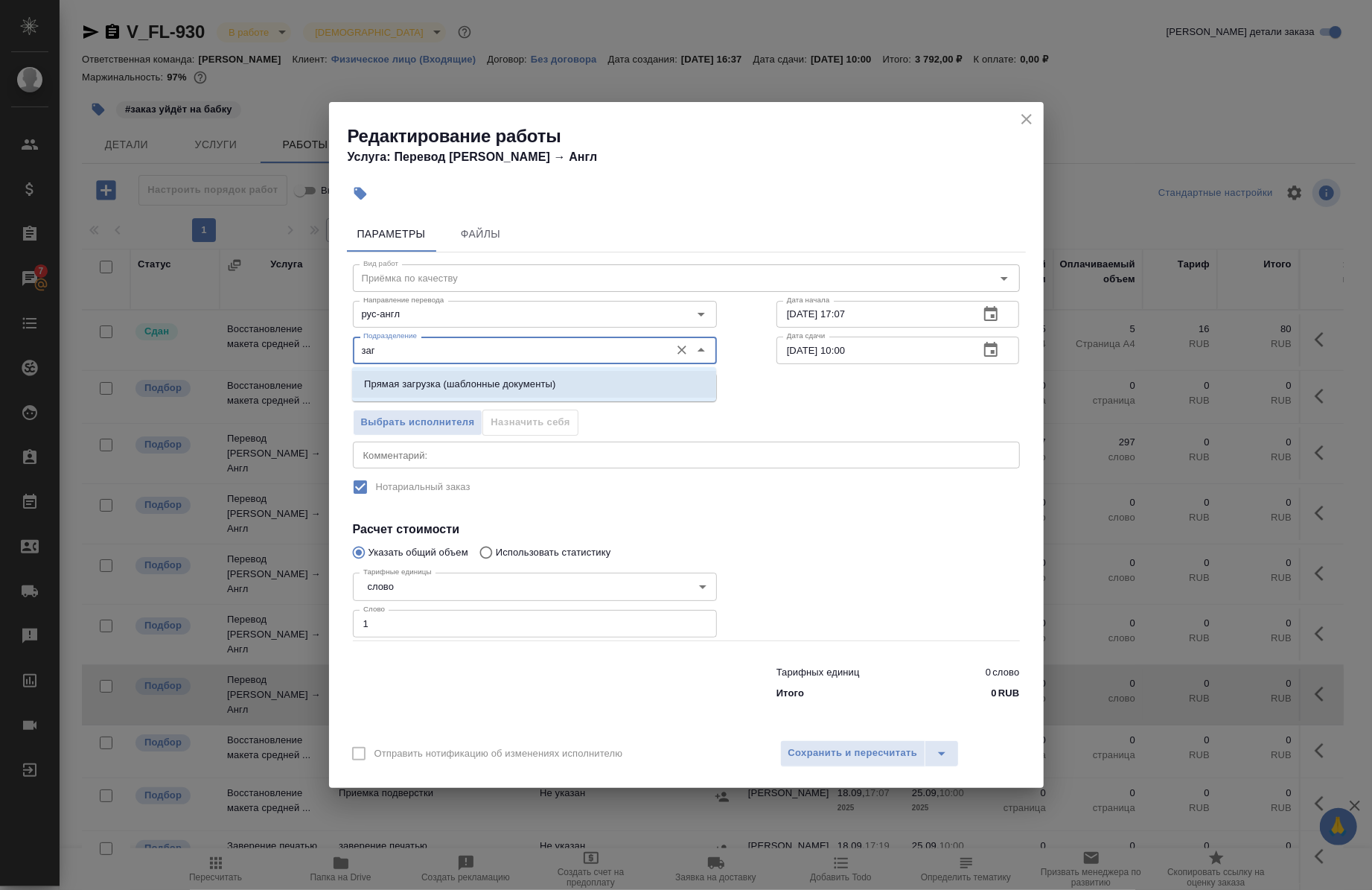
click at [446, 382] on p "Прямая загрузка (шаблонные документы)" at bounding box center [459, 384] width 191 height 15
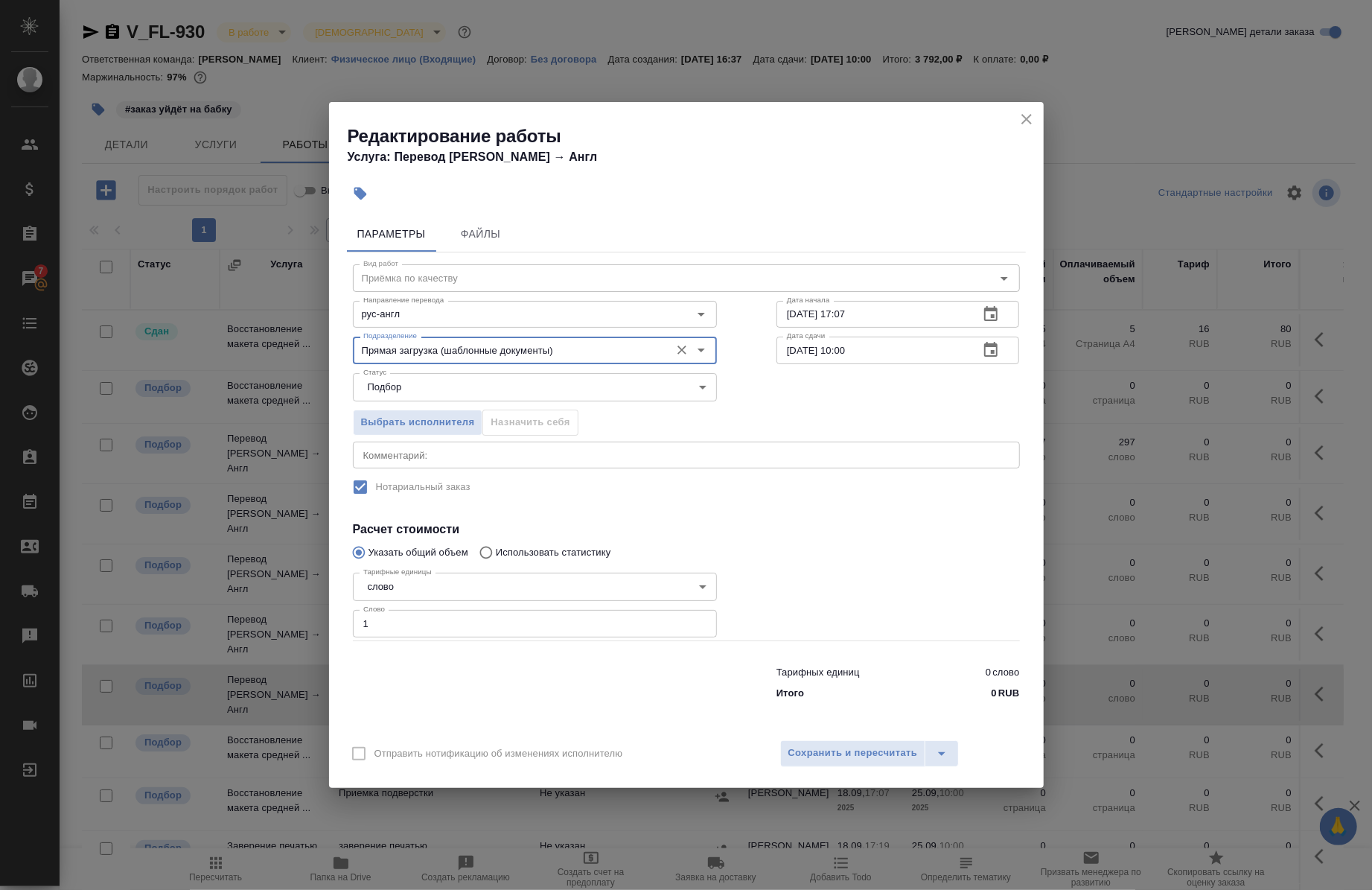
type input "Прямая загрузка (шаблонные документы)"
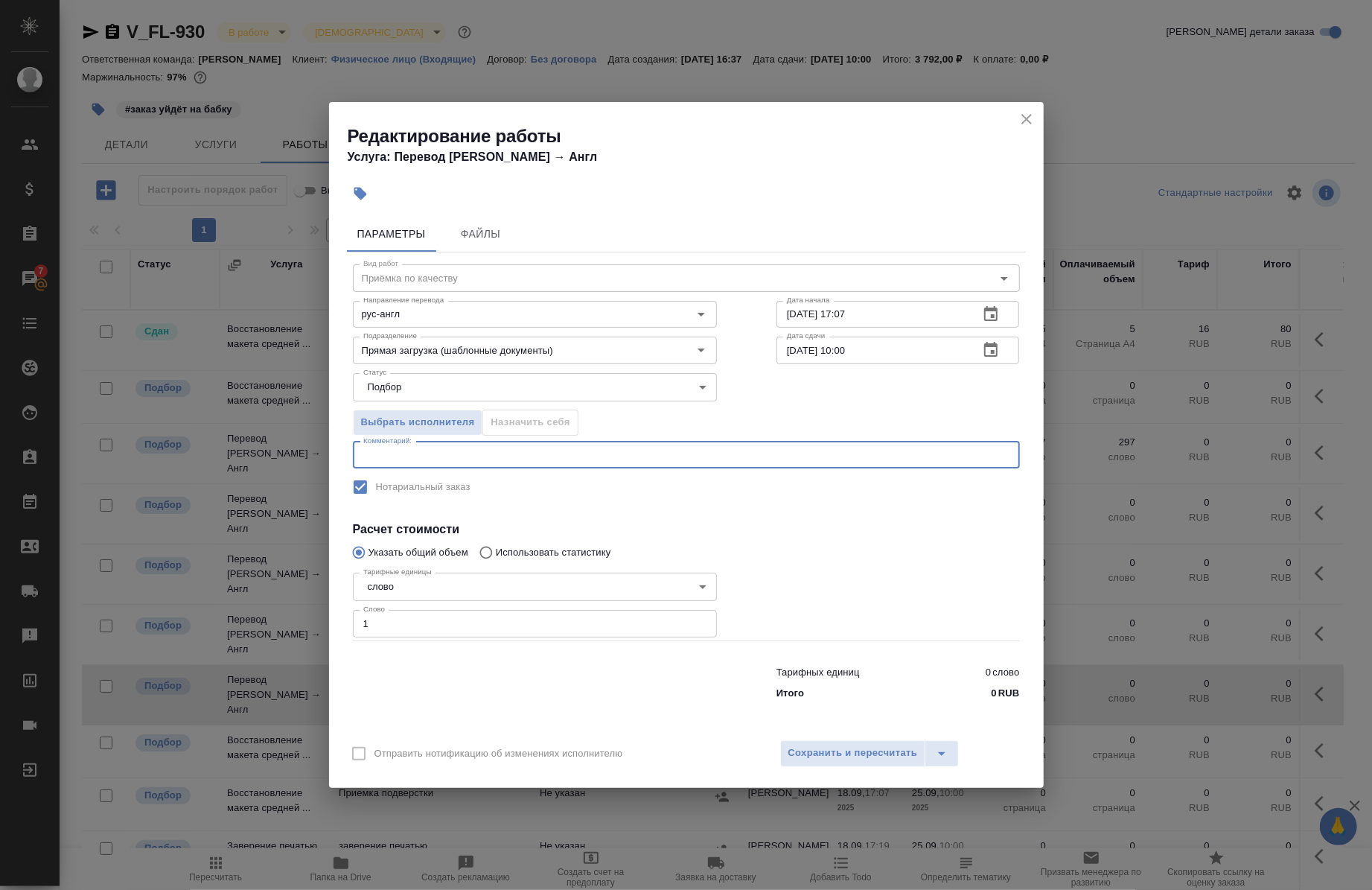
click at [438, 452] on textarea at bounding box center [686, 454] width 646 height 11
type textarea "под нот"
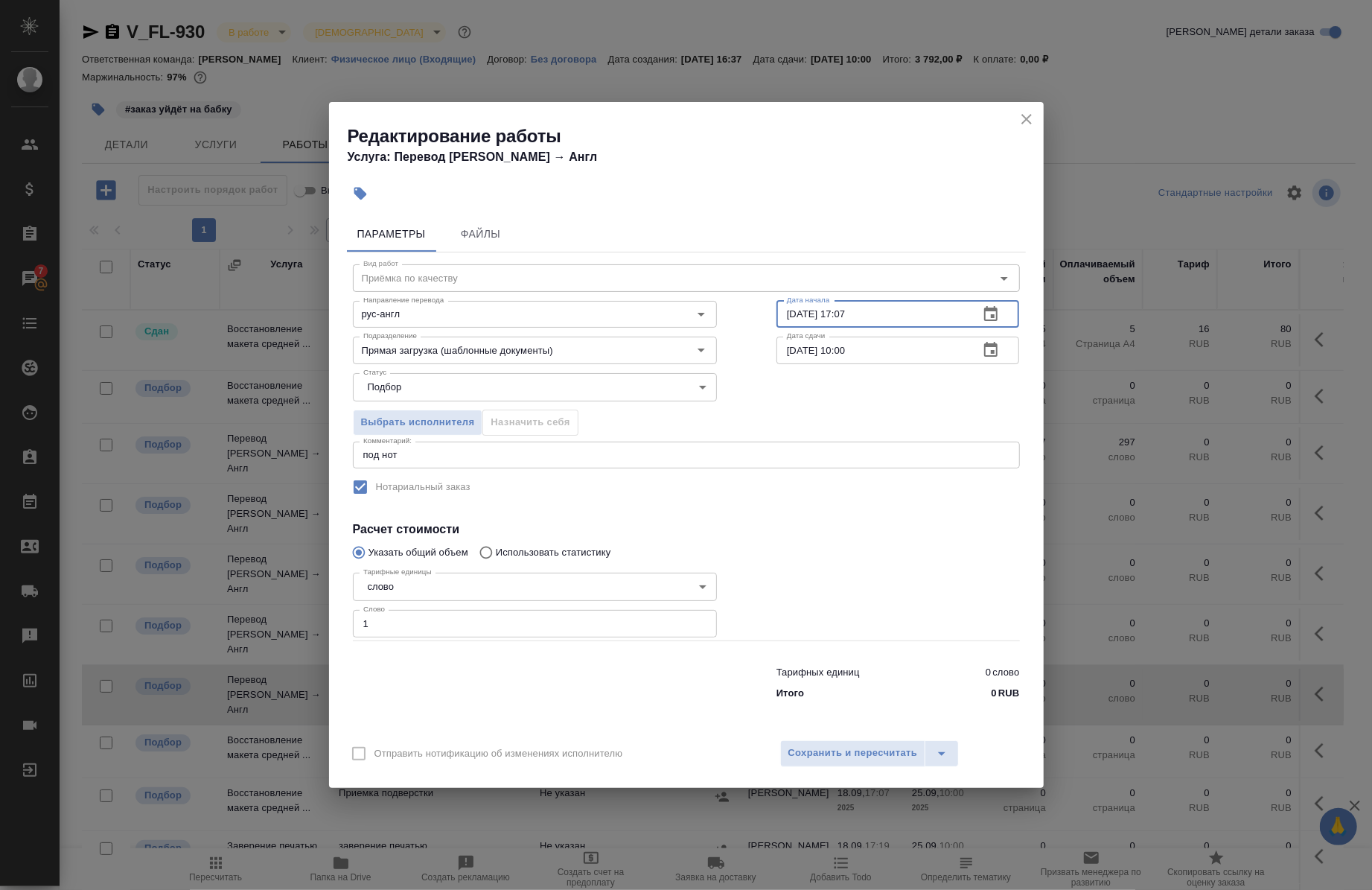
click at [799, 310] on input "18.09.2025 17:07" at bounding box center [872, 314] width 191 height 27
click at [890, 317] on input "24.09.2025 17:07" at bounding box center [872, 314] width 191 height 27
click at [799, 316] on input "24.09.2025 17:07" at bounding box center [872, 314] width 191 height 27
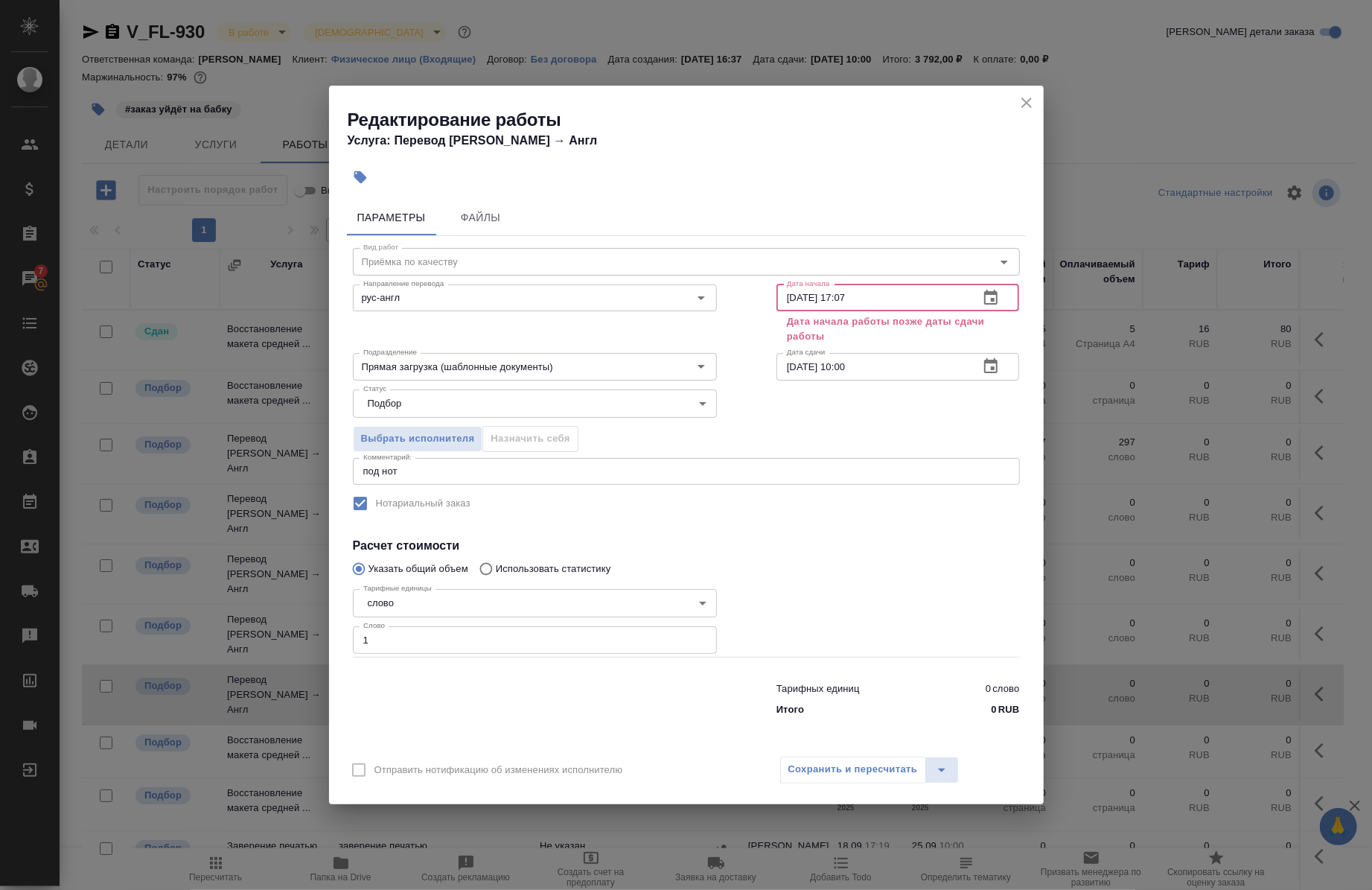
click at [862, 303] on input "25.09.2025 17:07" at bounding box center [872, 298] width 191 height 27
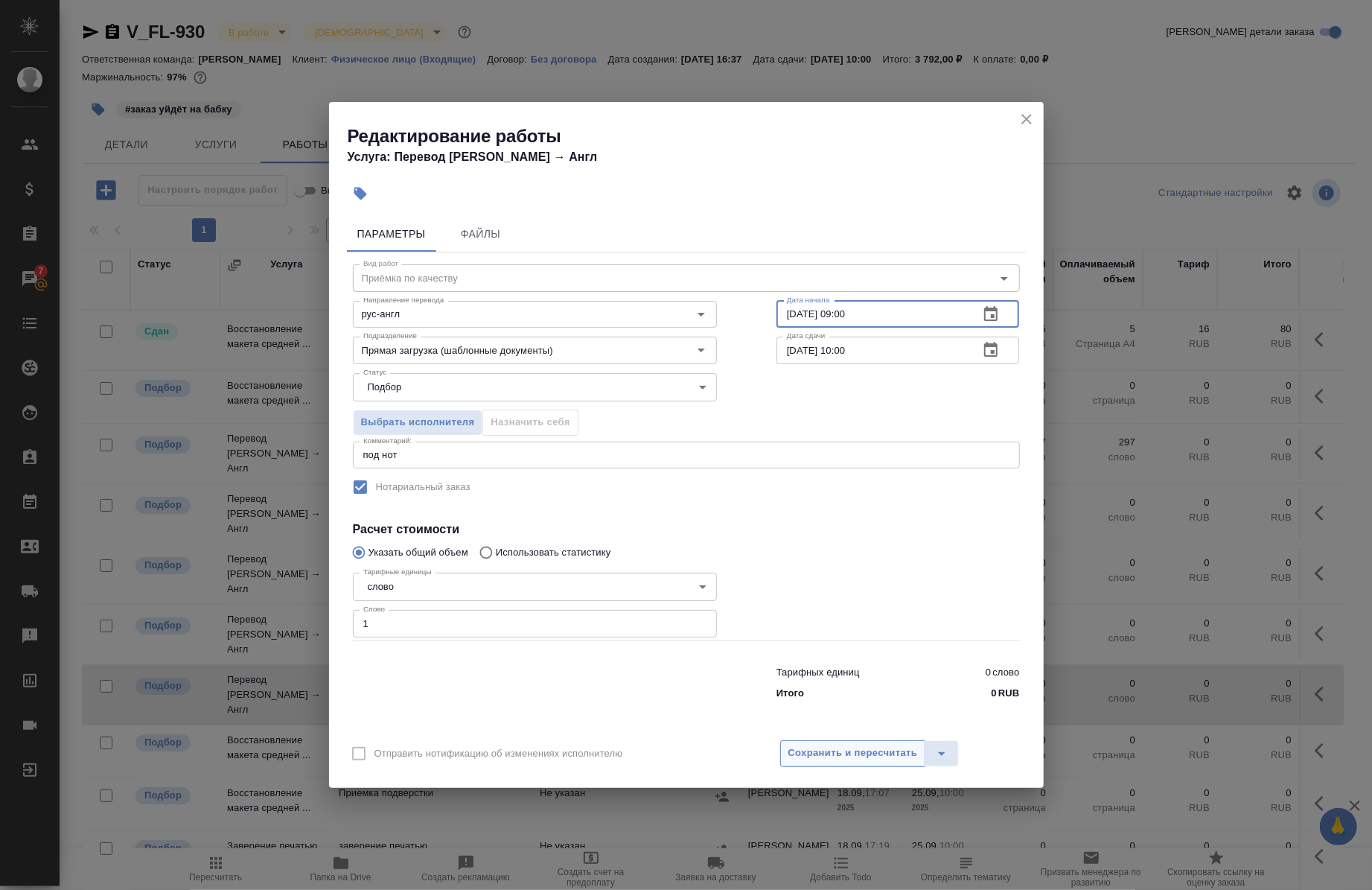
type input "25.09.2025 09:00"
click at [822, 741] on button "Сохранить и пересчитать" at bounding box center [854, 754] width 146 height 27
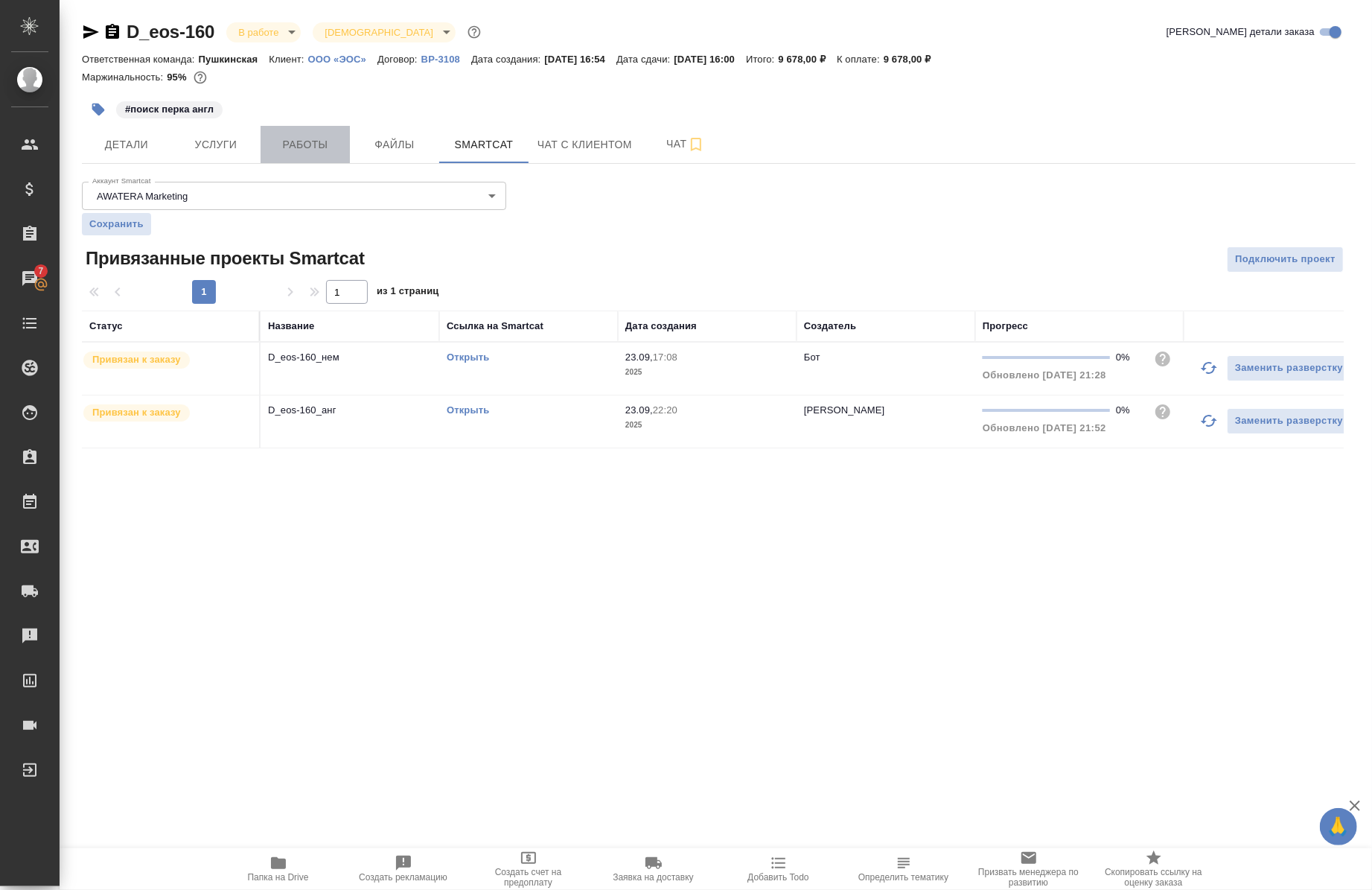
click at [315, 152] on span "Работы" at bounding box center [305, 145] width 71 height 19
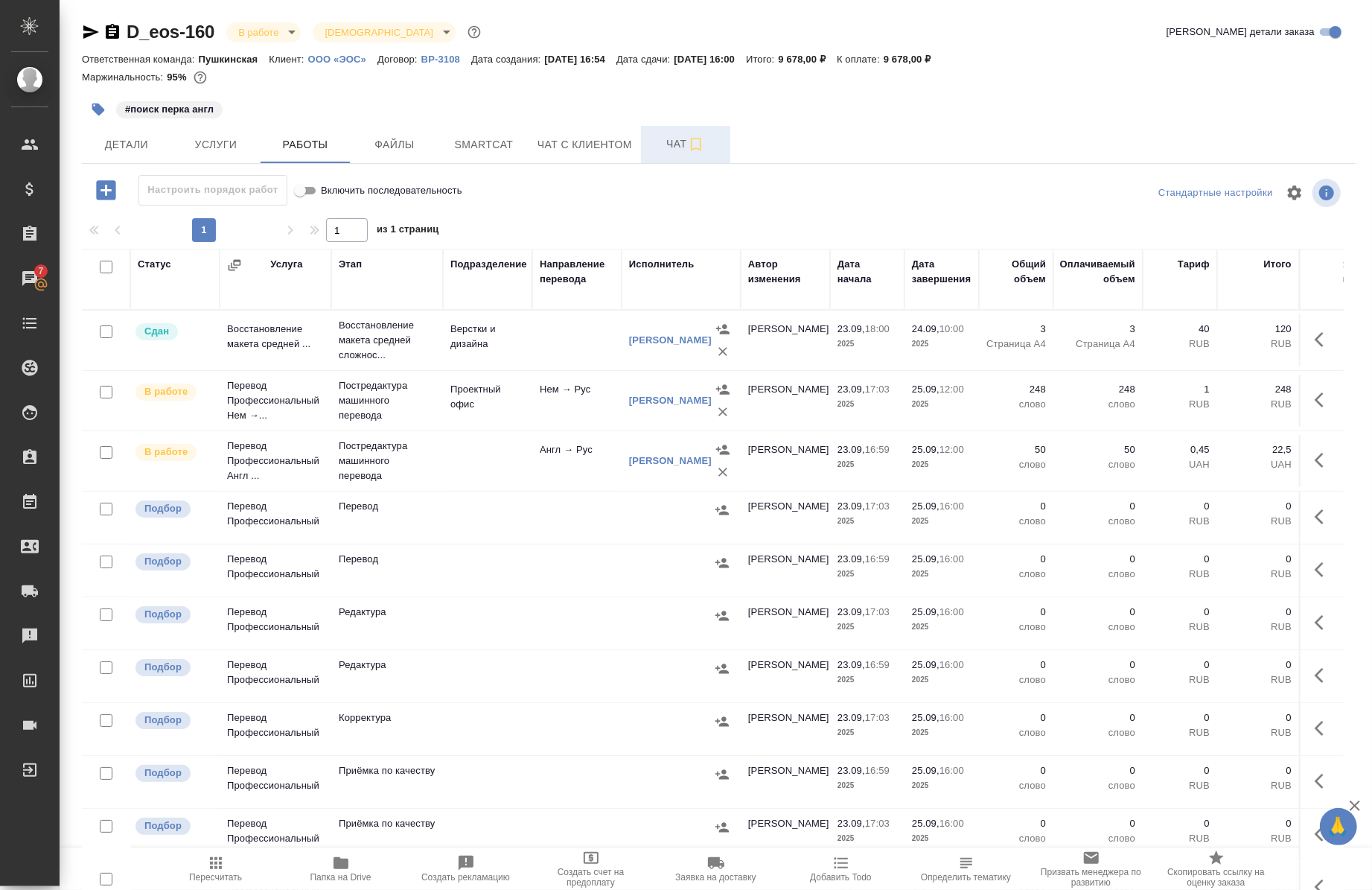
click at [691, 142] on icon "button" at bounding box center [696, 145] width 10 height 14
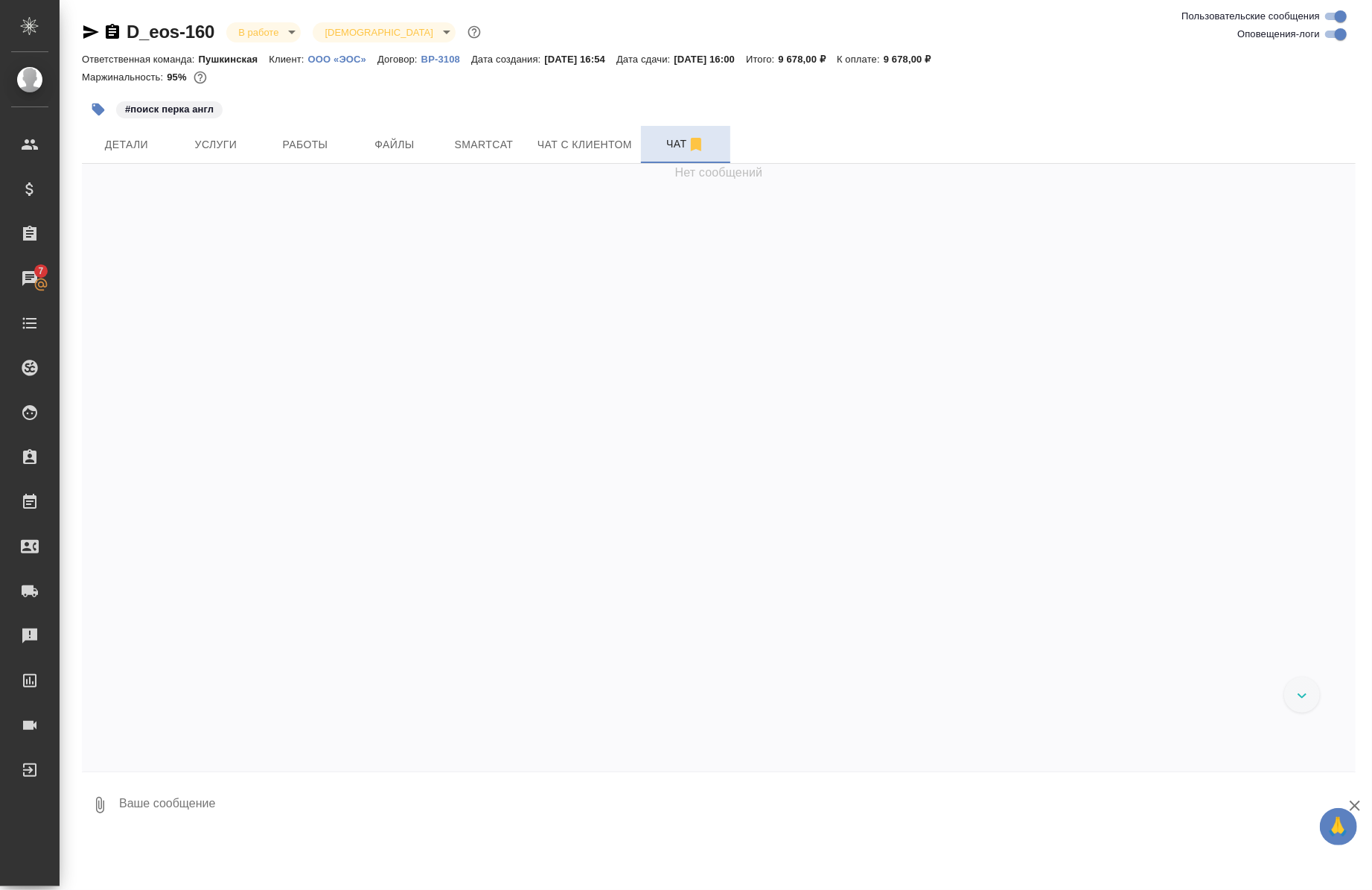
scroll to position [3040, 0]
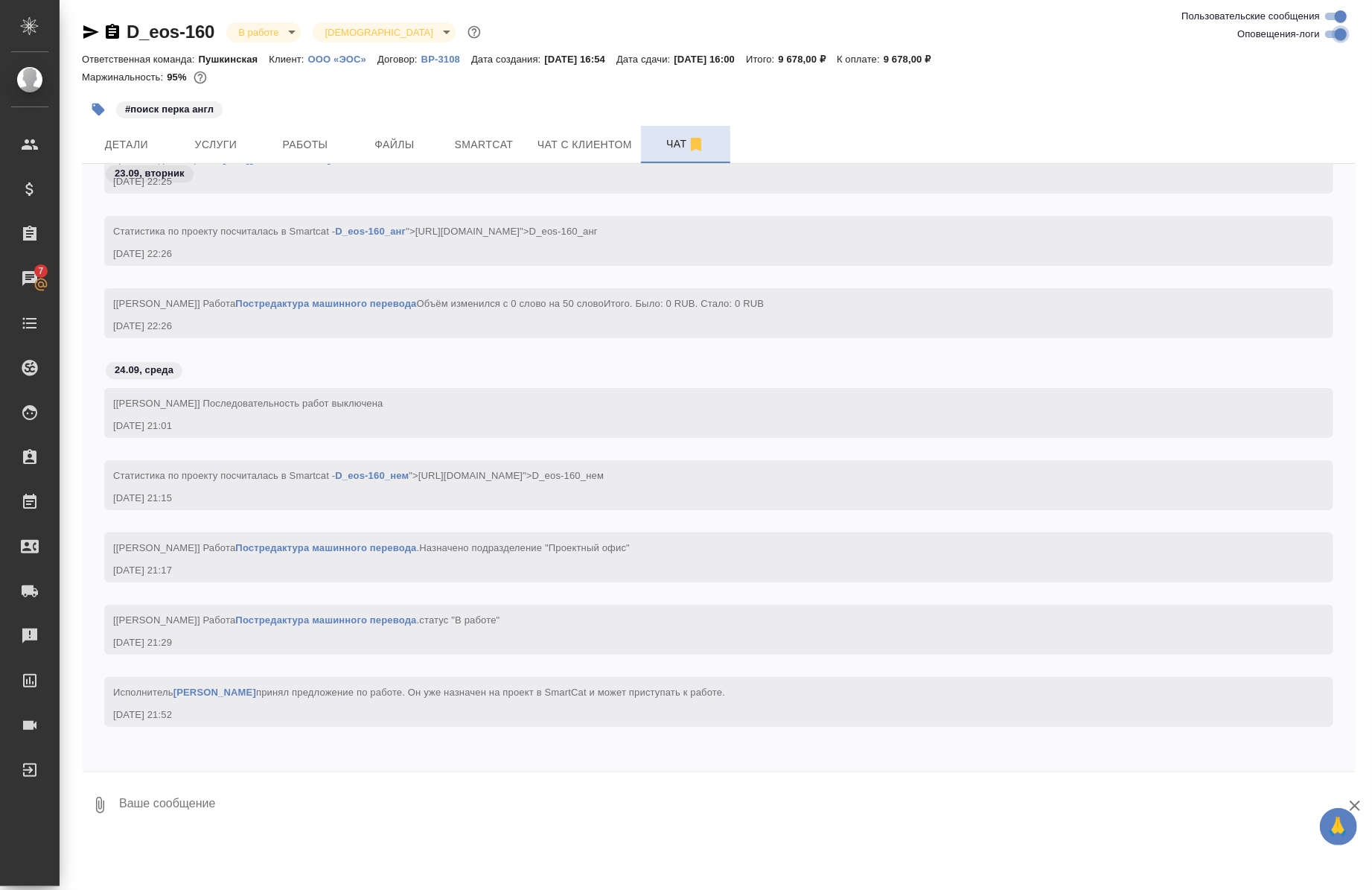
click at [1327, 34] on input "Оповещения-логи" at bounding box center [1341, 34] width 54 height 18
checkbox input "false"
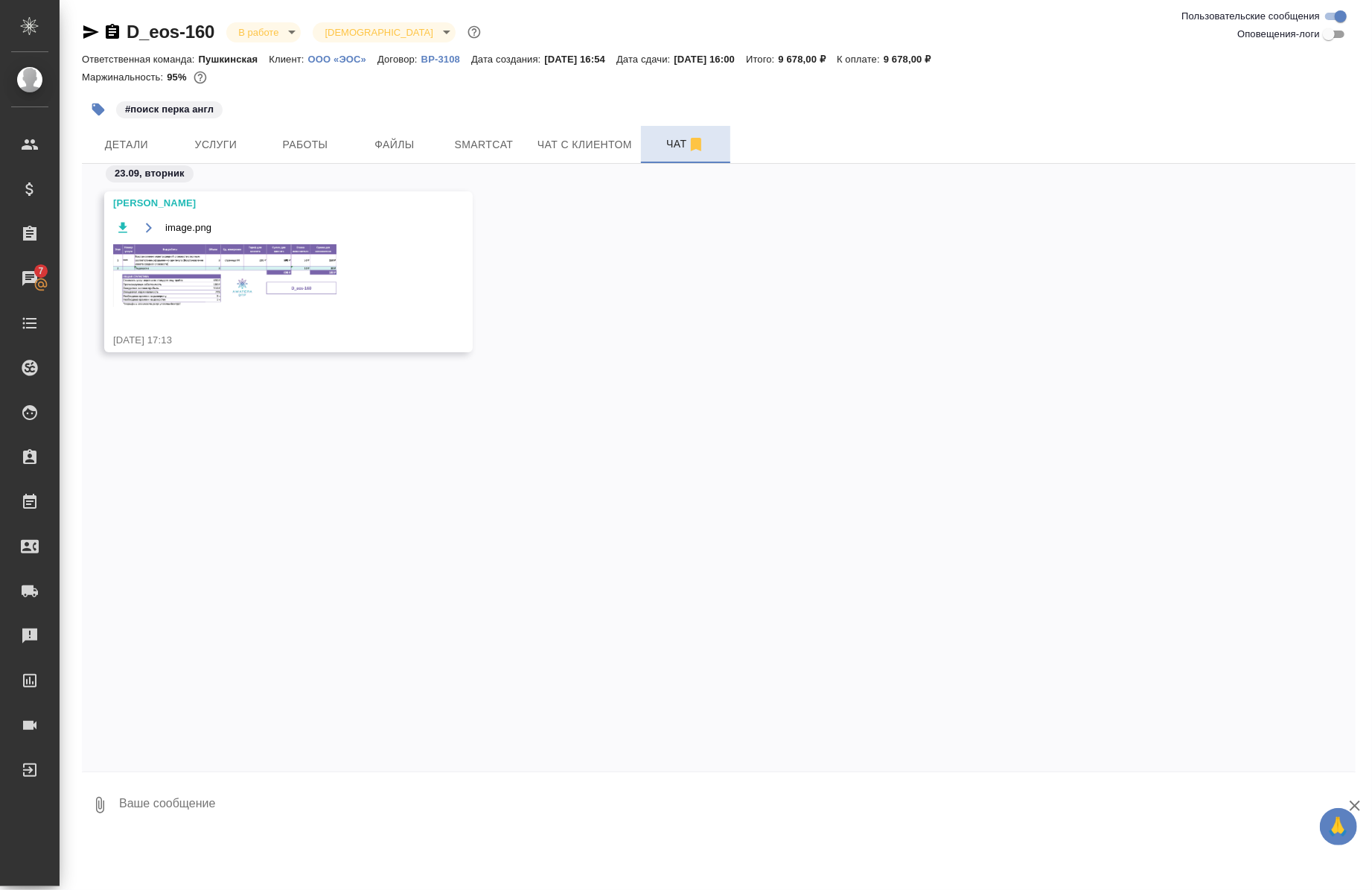
scroll to position [0, 0]
click at [204, 281] on img at bounding box center [225, 275] width 224 height 63
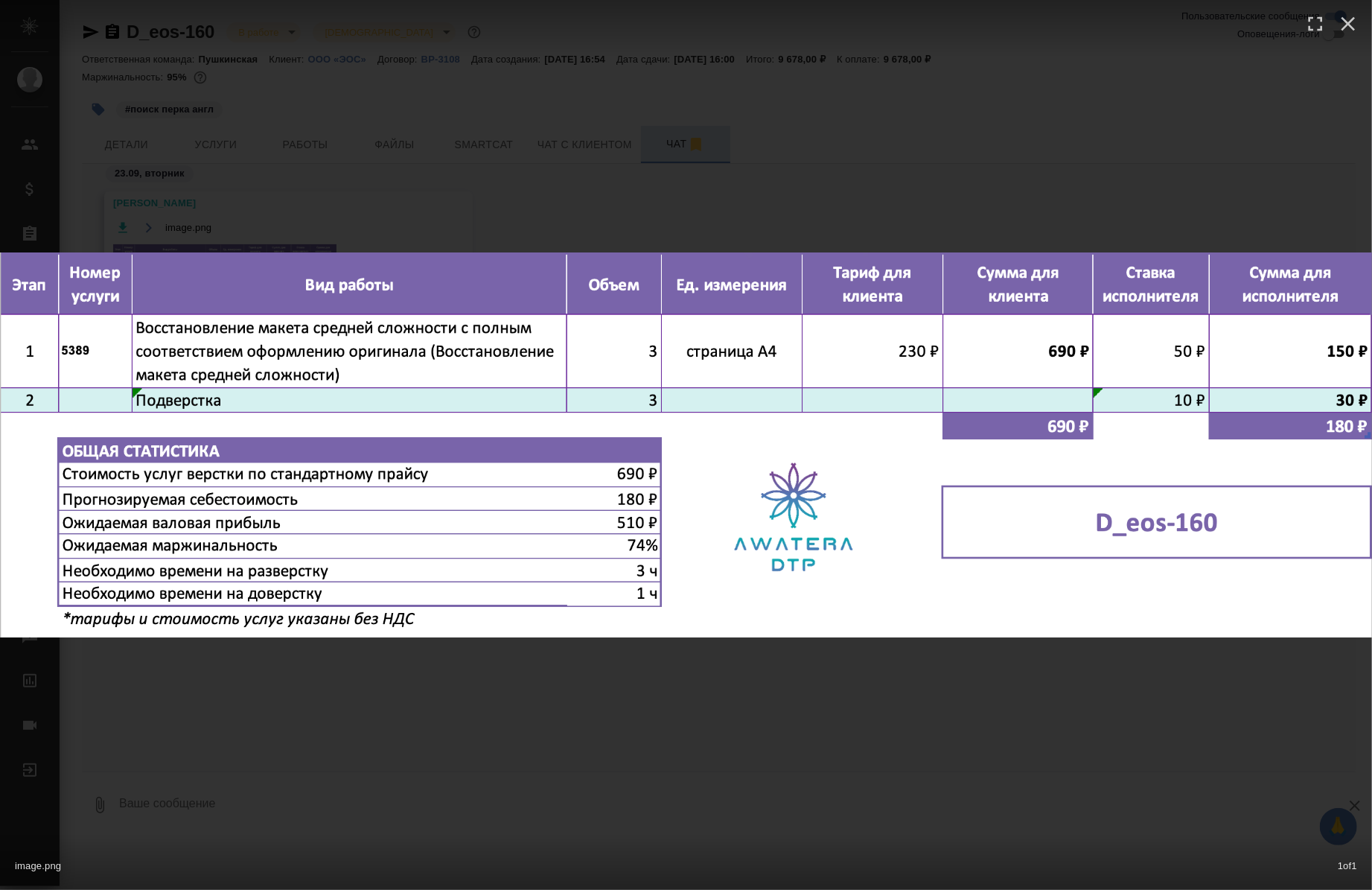
click at [398, 773] on div "image.png 1 of 1" at bounding box center [686, 445] width 1372 height 890
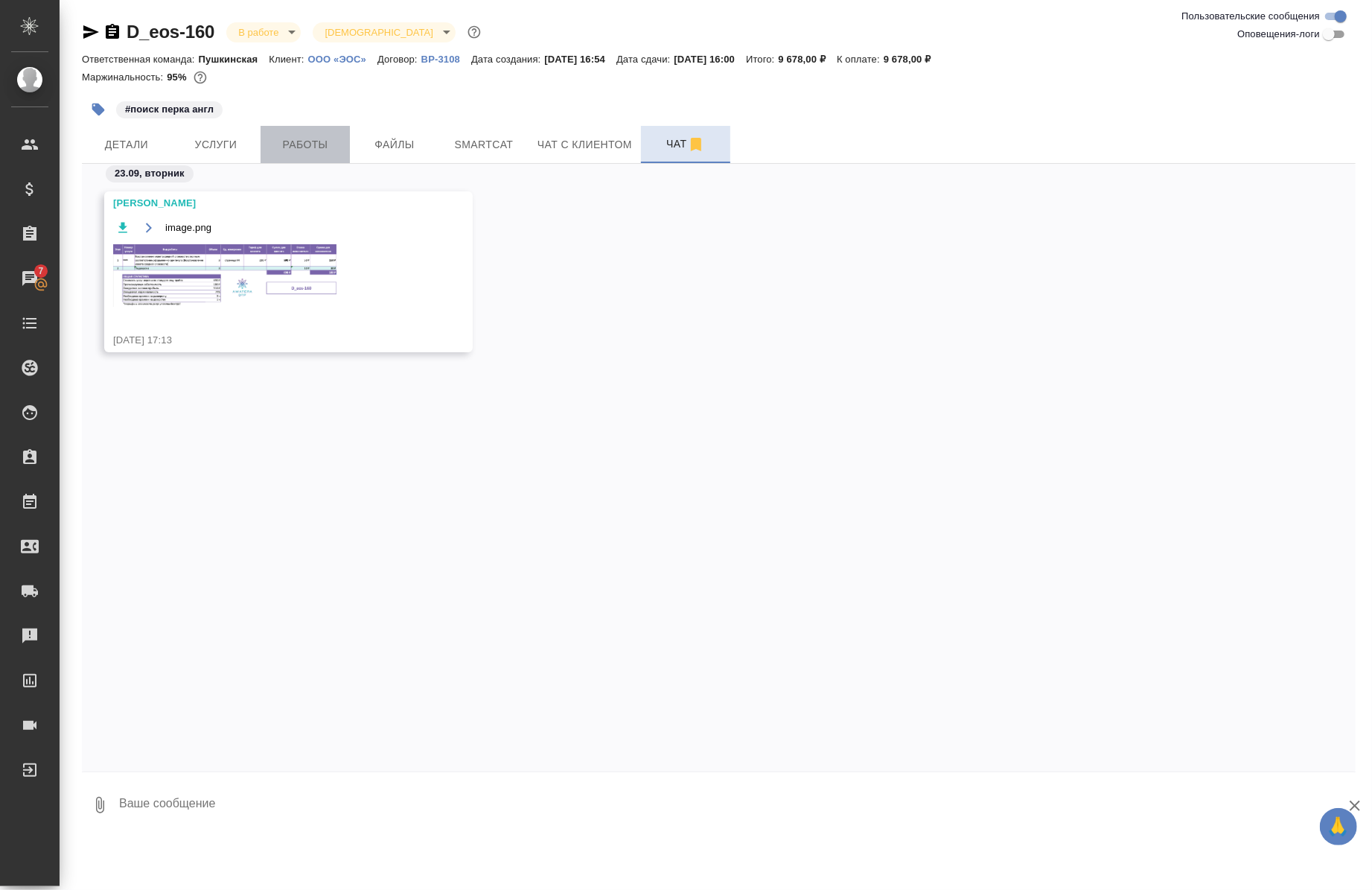
click at [340, 135] on span "Работы" at bounding box center [305, 145] width 71 height 19
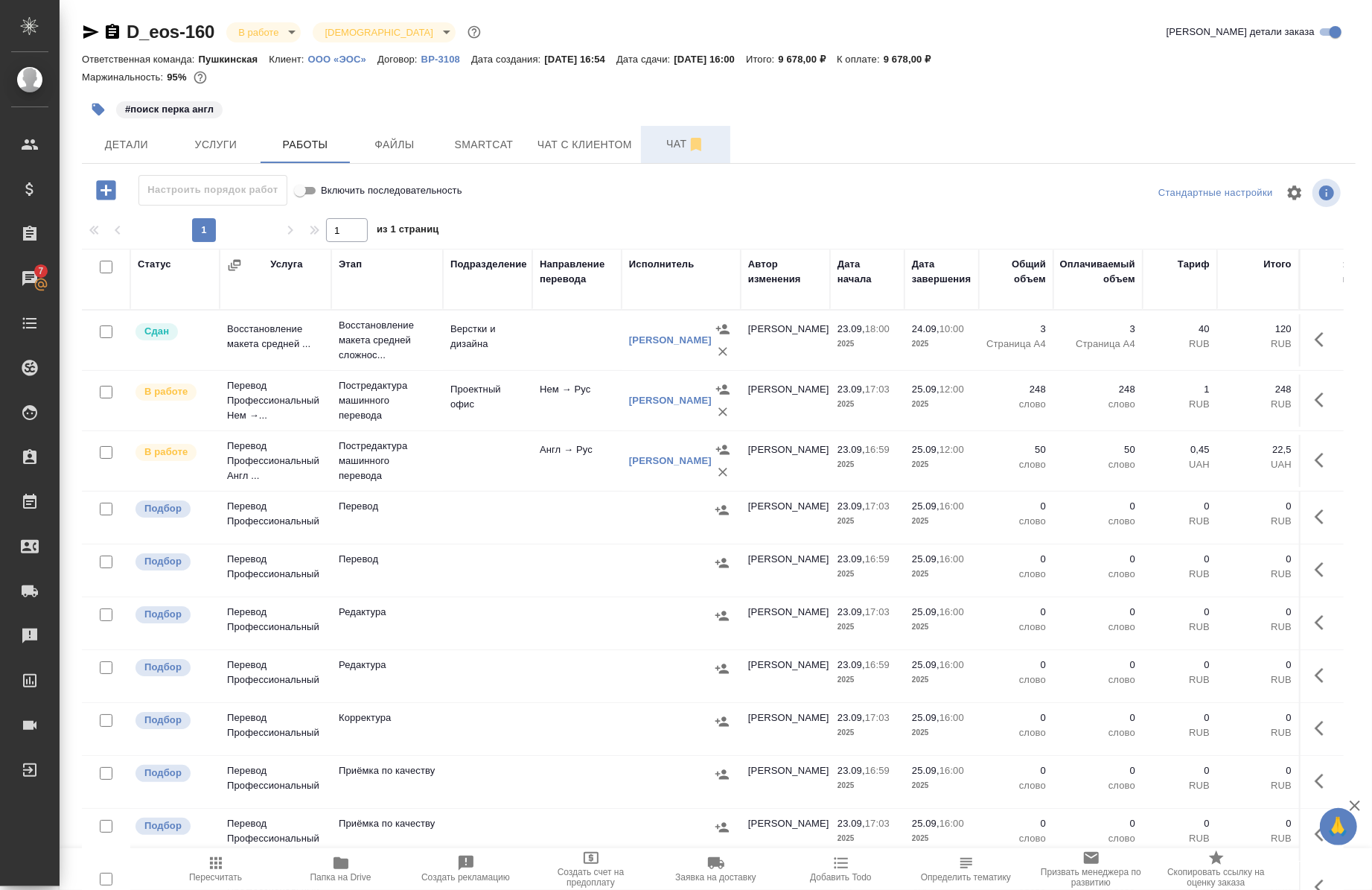
scroll to position [140, 0]
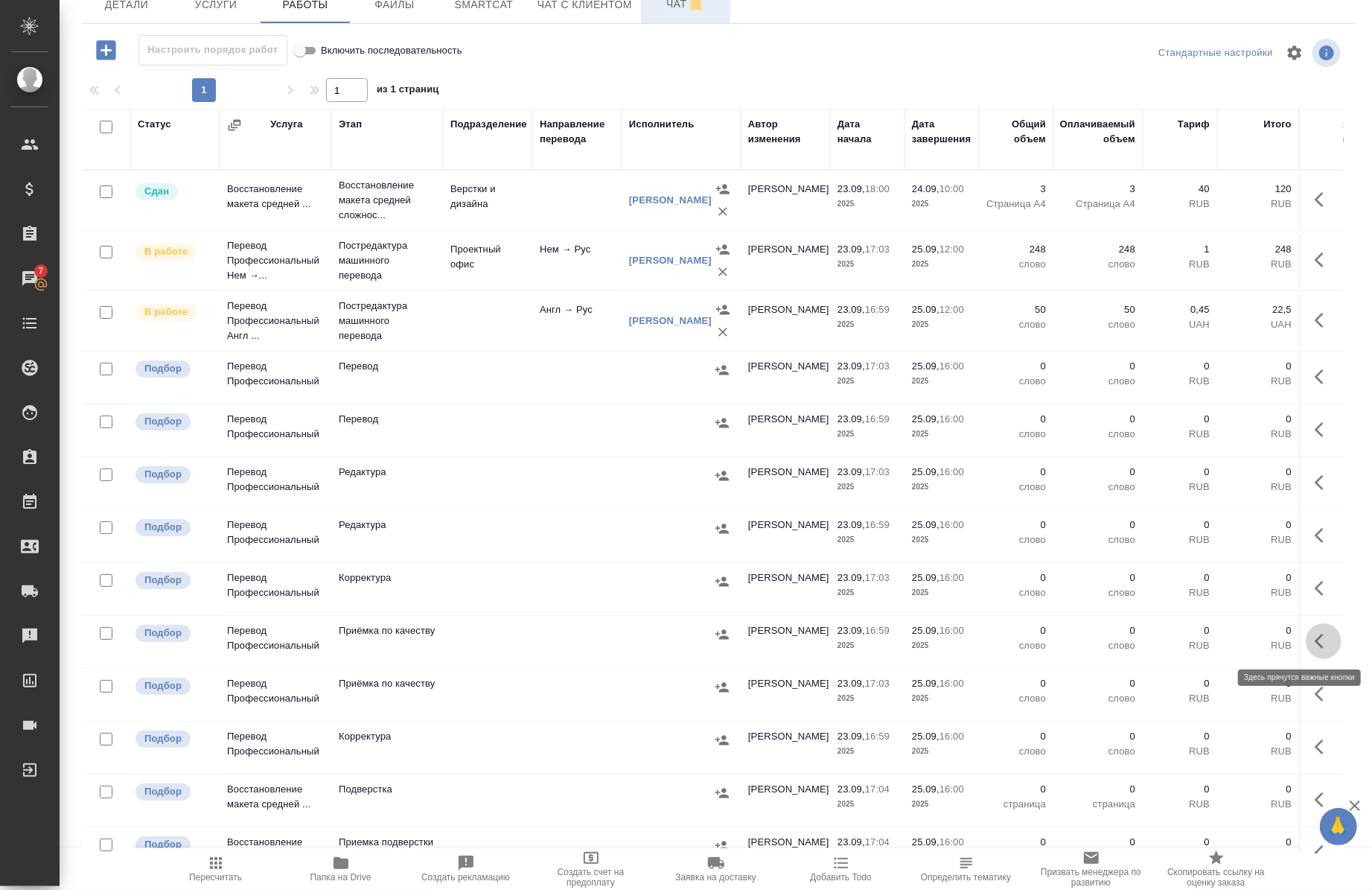
click at [1315, 645] on icon "button" at bounding box center [1324, 641] width 18 height 18
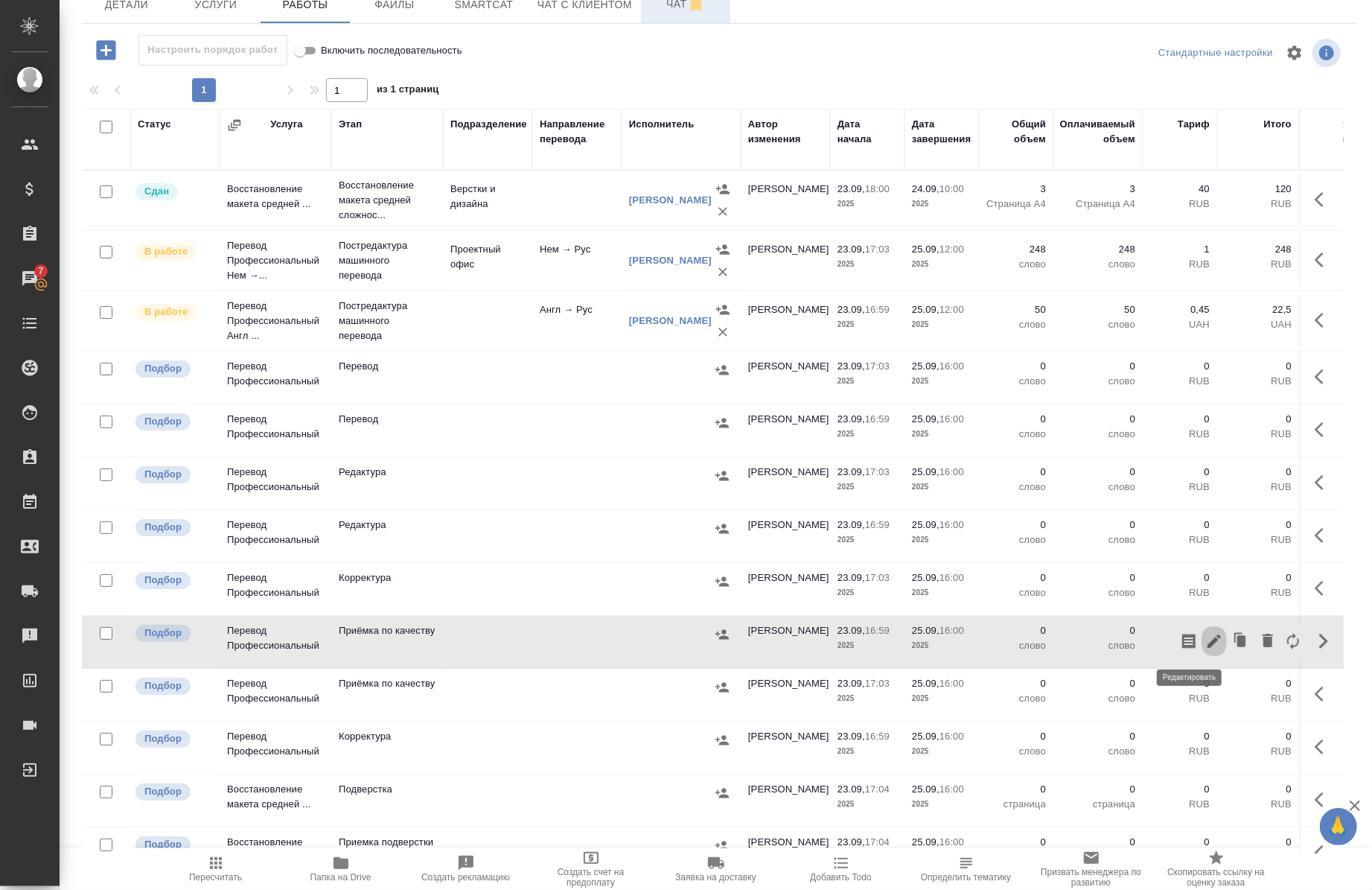
click at [1207, 643] on icon "button" at bounding box center [1214, 641] width 14 height 14
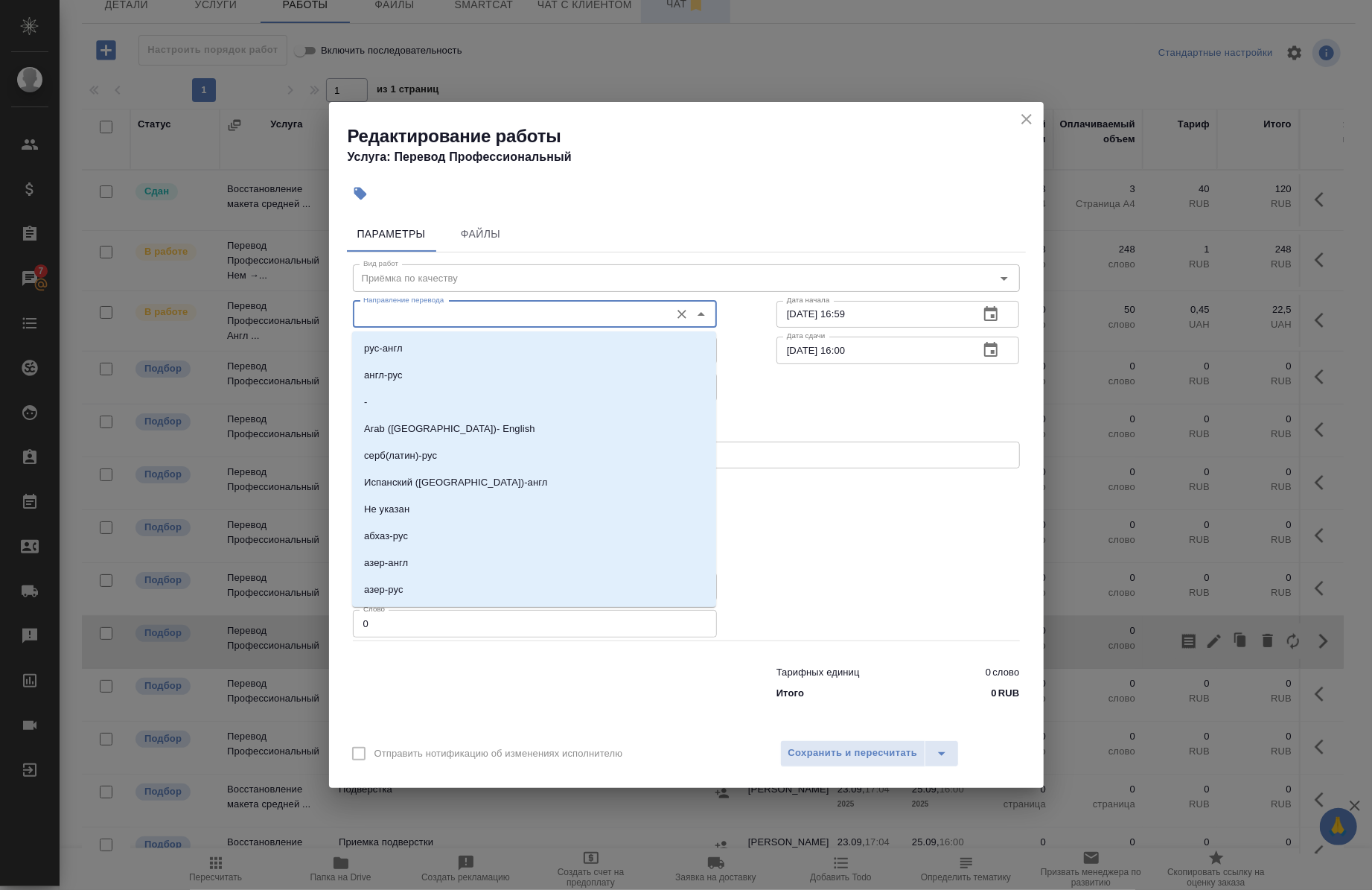
click at [570, 310] on input "Направление перевода" at bounding box center [510, 314] width 305 height 18
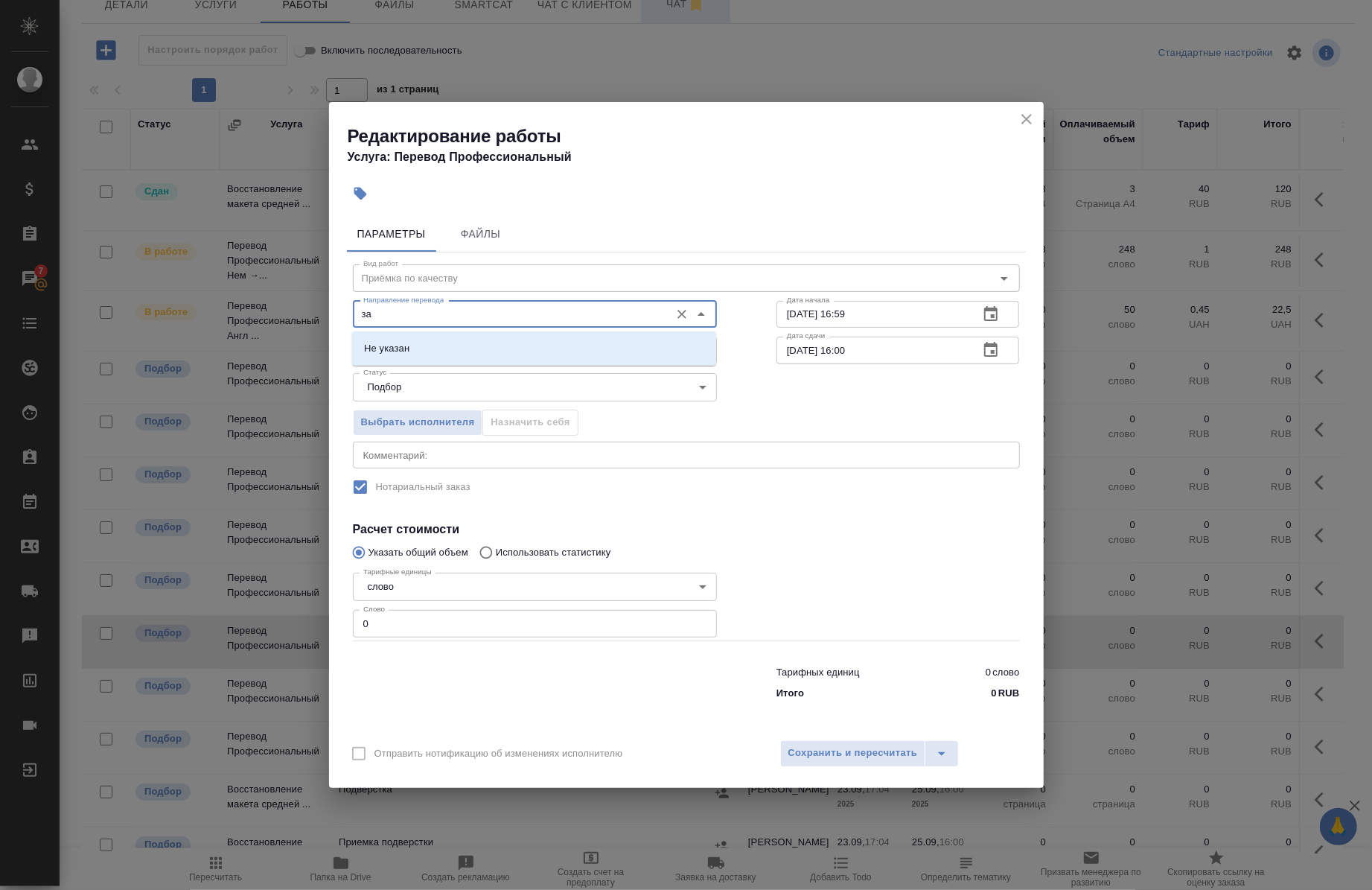
type input "з"
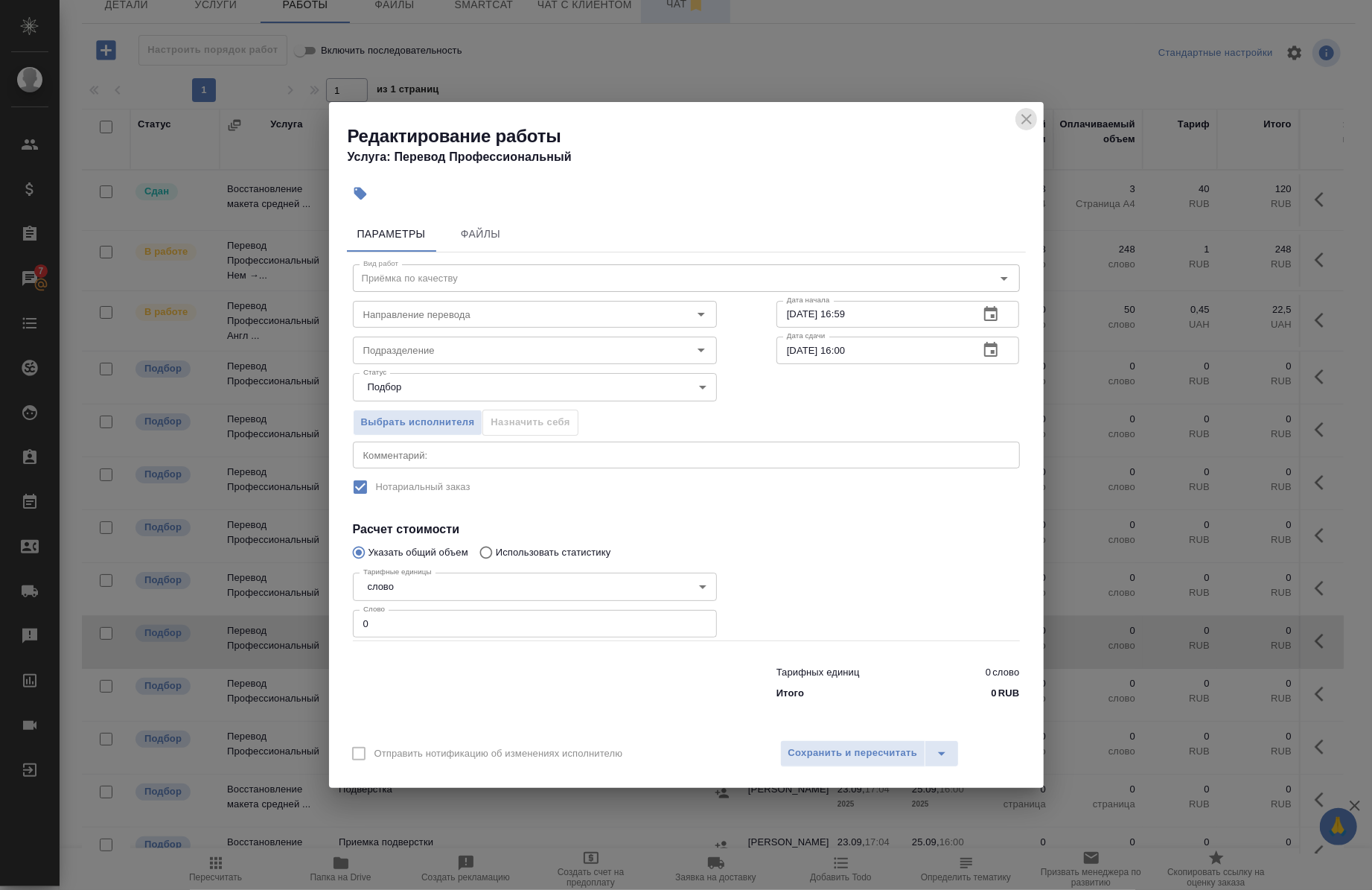
click at [1028, 122] on icon "close" at bounding box center [1027, 119] width 10 height 10
click at [1028, 122] on div "Общий объем" at bounding box center [1016, 131] width 60 height 30
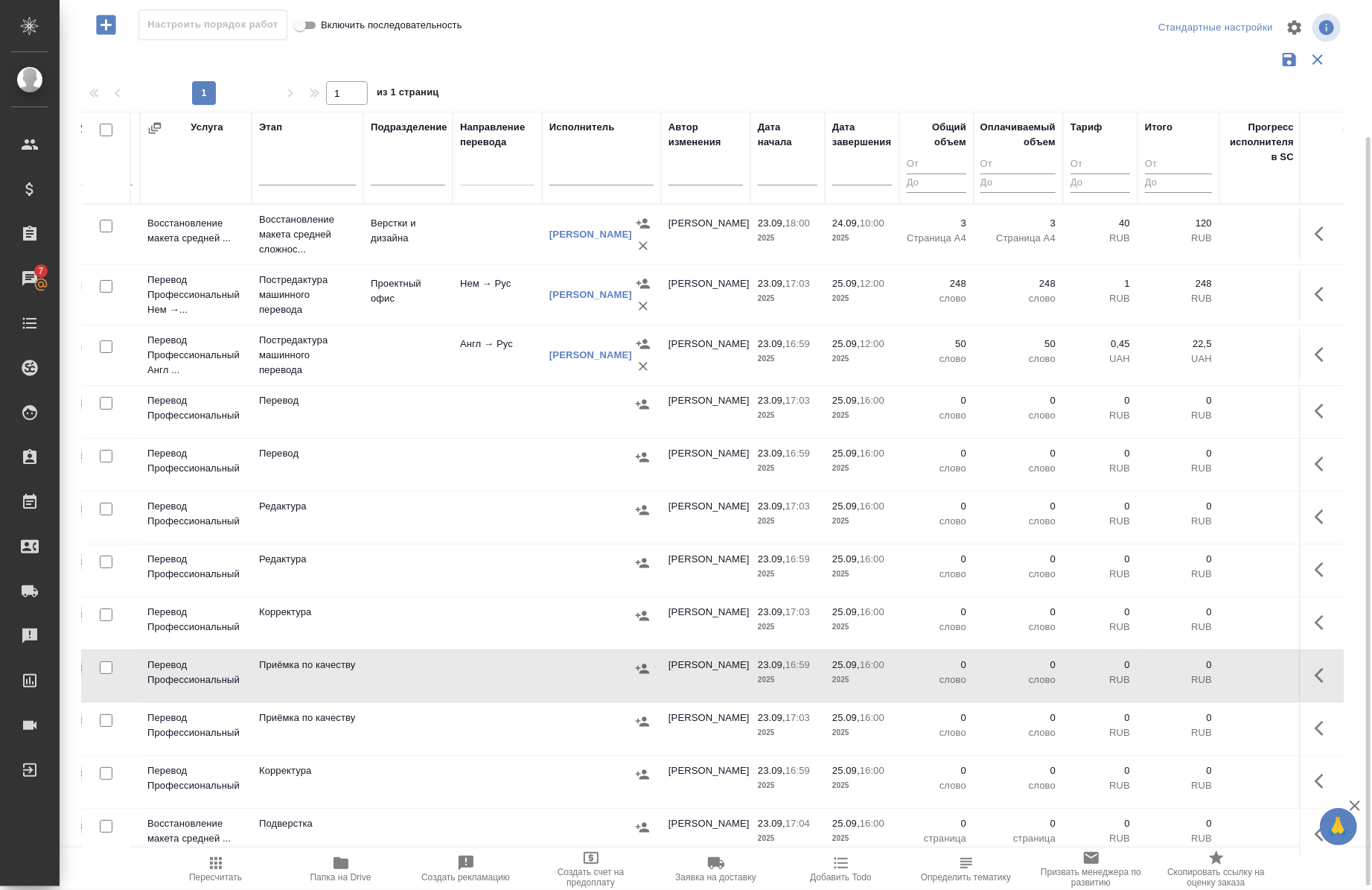
scroll to position [165, 0]
click at [1315, 680] on icon "button" at bounding box center [1324, 676] width 18 height 18
click at [1206, 681] on icon "button" at bounding box center [1214, 676] width 18 height 18
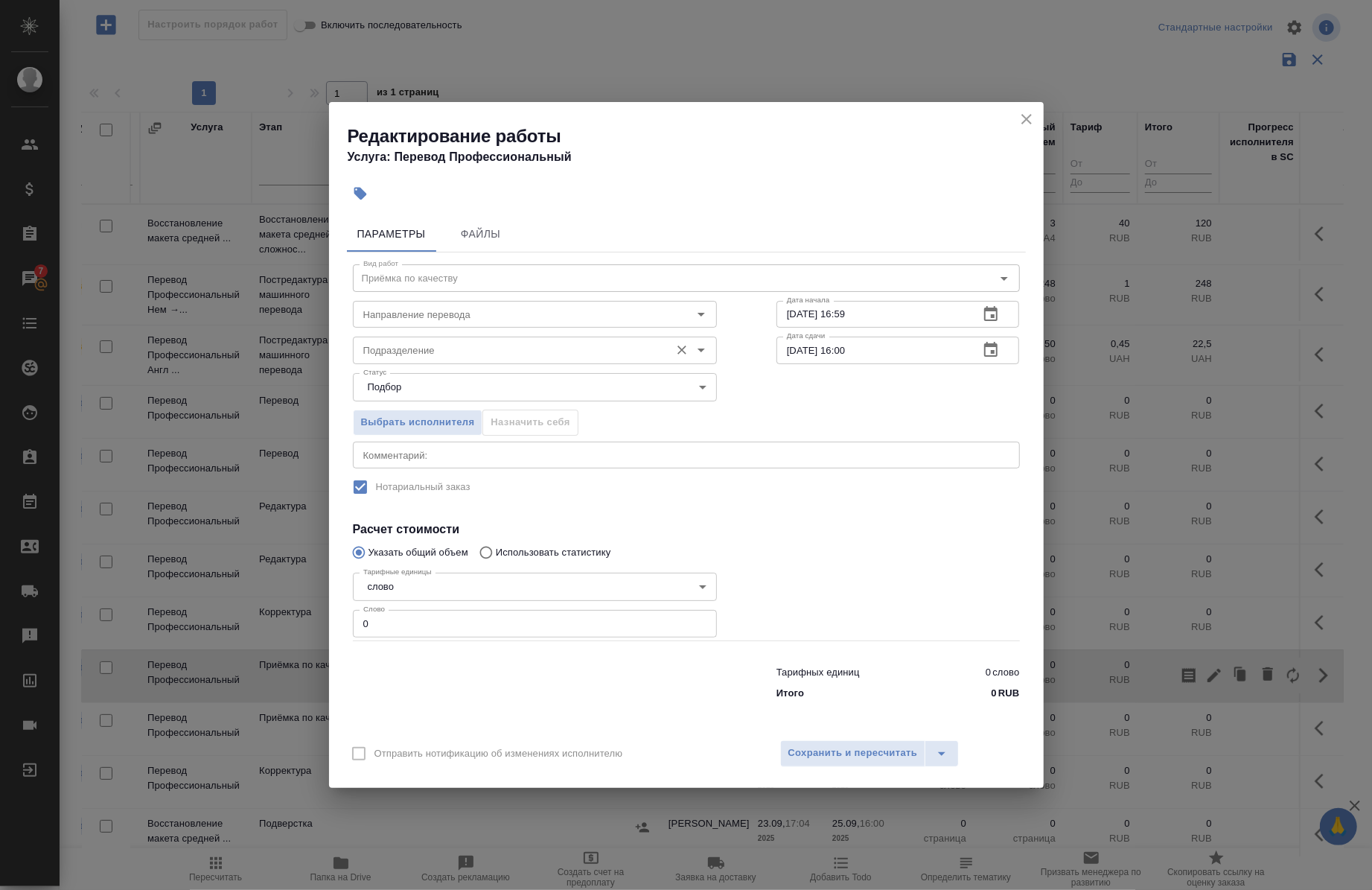
click at [514, 338] on div "Подразделение" at bounding box center [535, 350] width 364 height 27
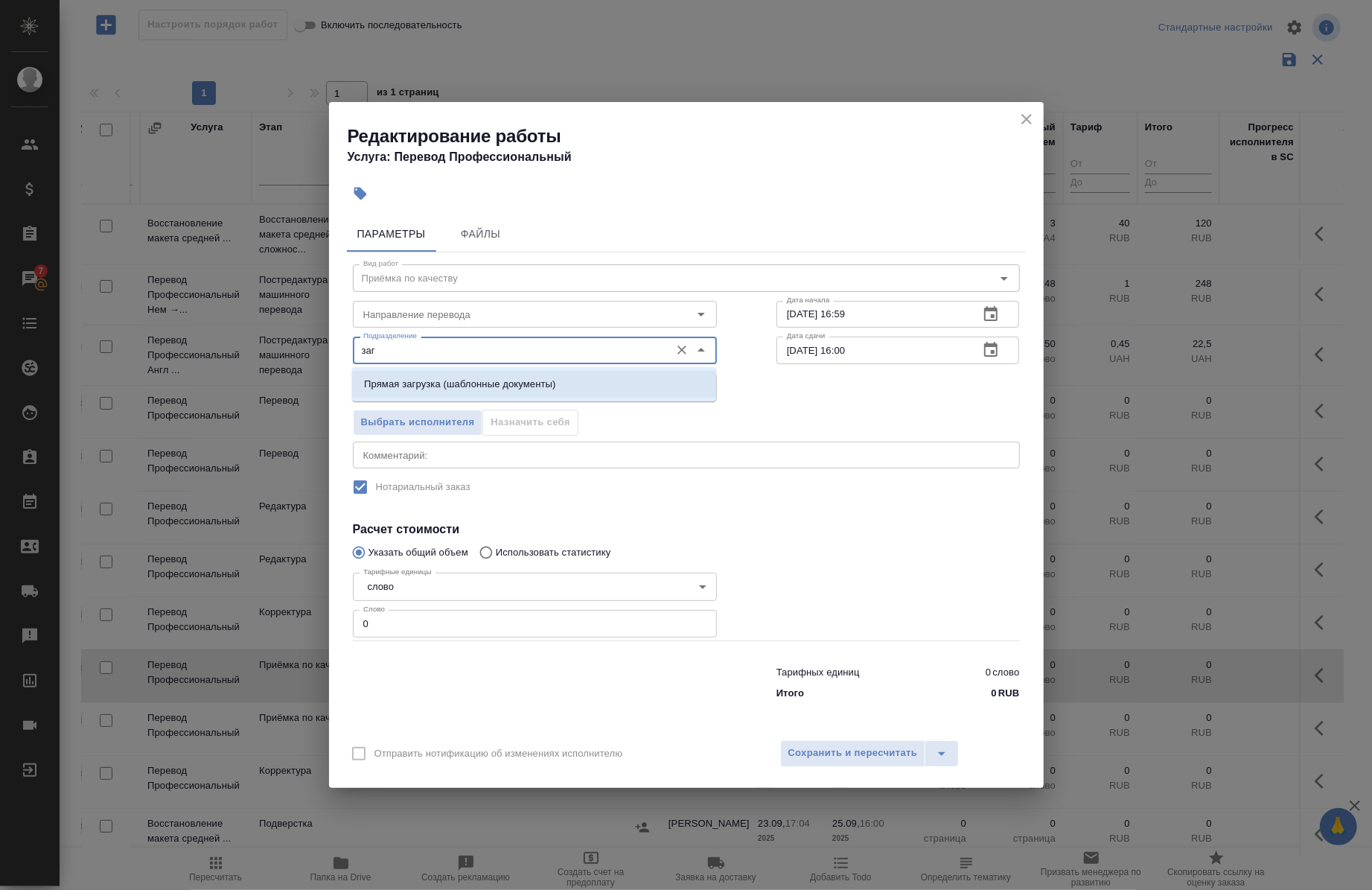
click at [522, 382] on p "Прямая загрузка (шаблонные документы)" at bounding box center [459, 384] width 191 height 15
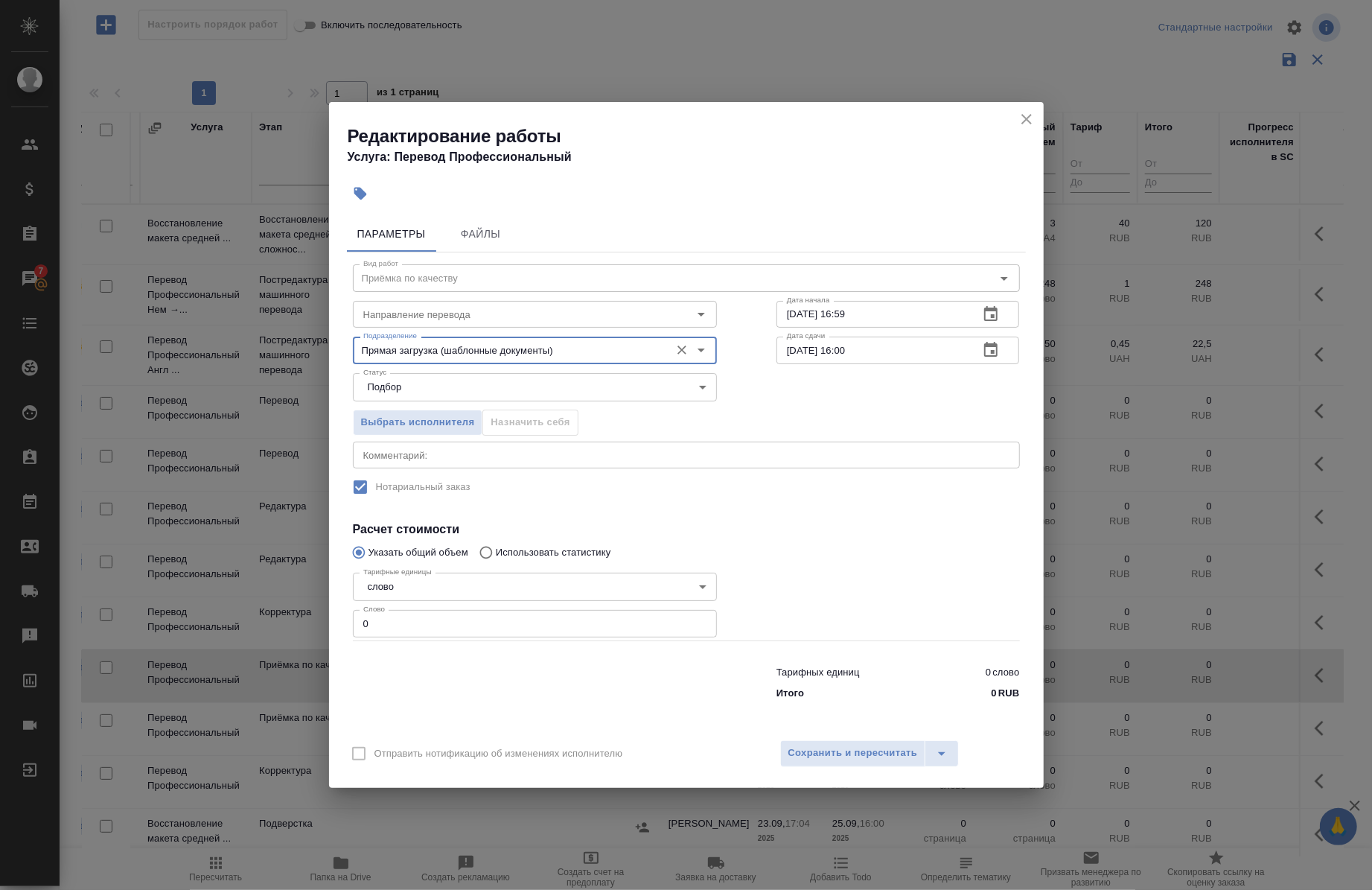
type input "Прямая загрузка (шаблонные документы)"
click at [458, 620] on input "0" at bounding box center [535, 623] width 364 height 27
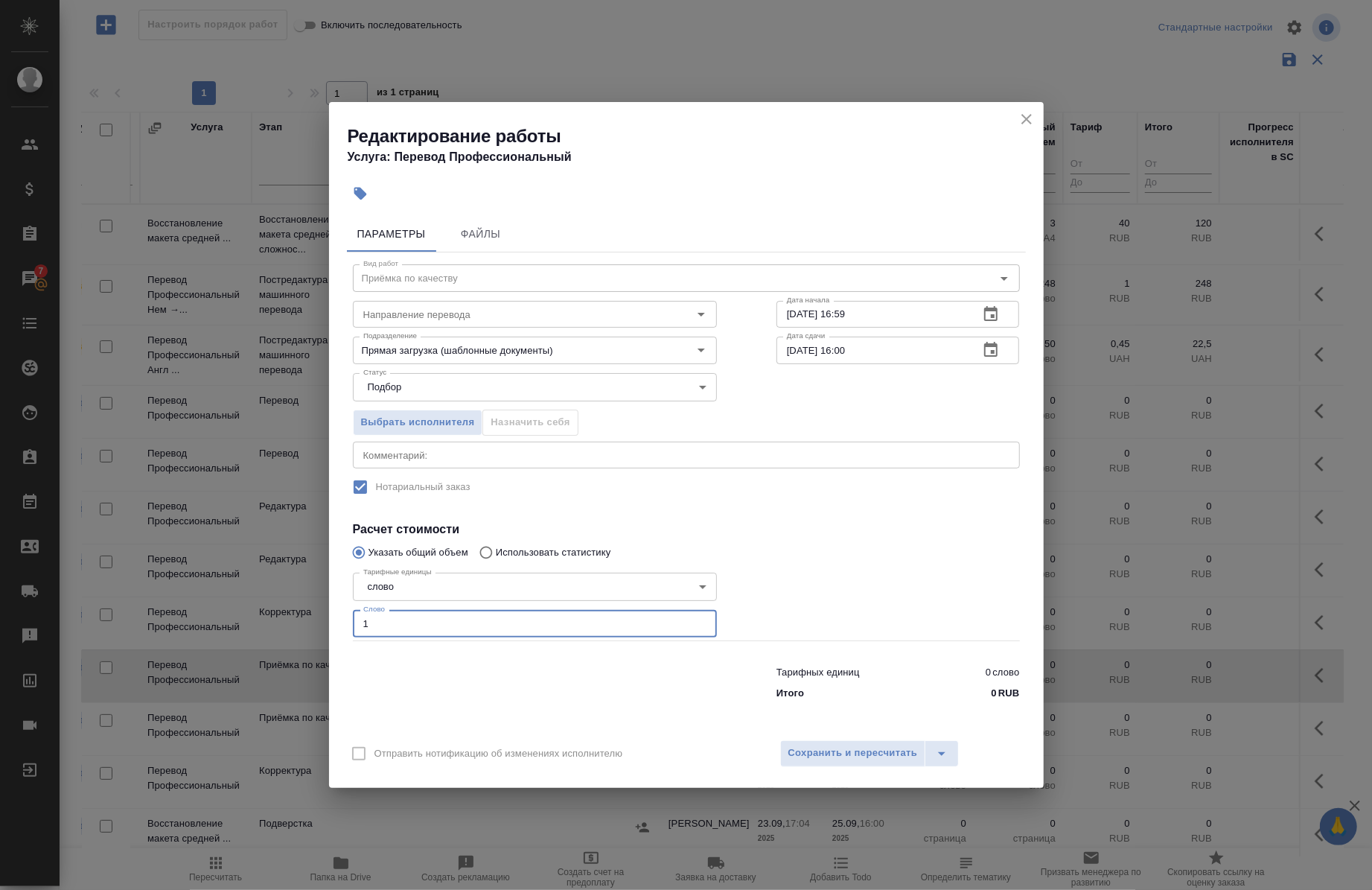
type input "1"
click at [507, 482] on label "Нотариальный заказ" at bounding box center [676, 487] width 664 height 31
click at [491, 449] on textarea at bounding box center [686, 454] width 646 height 11
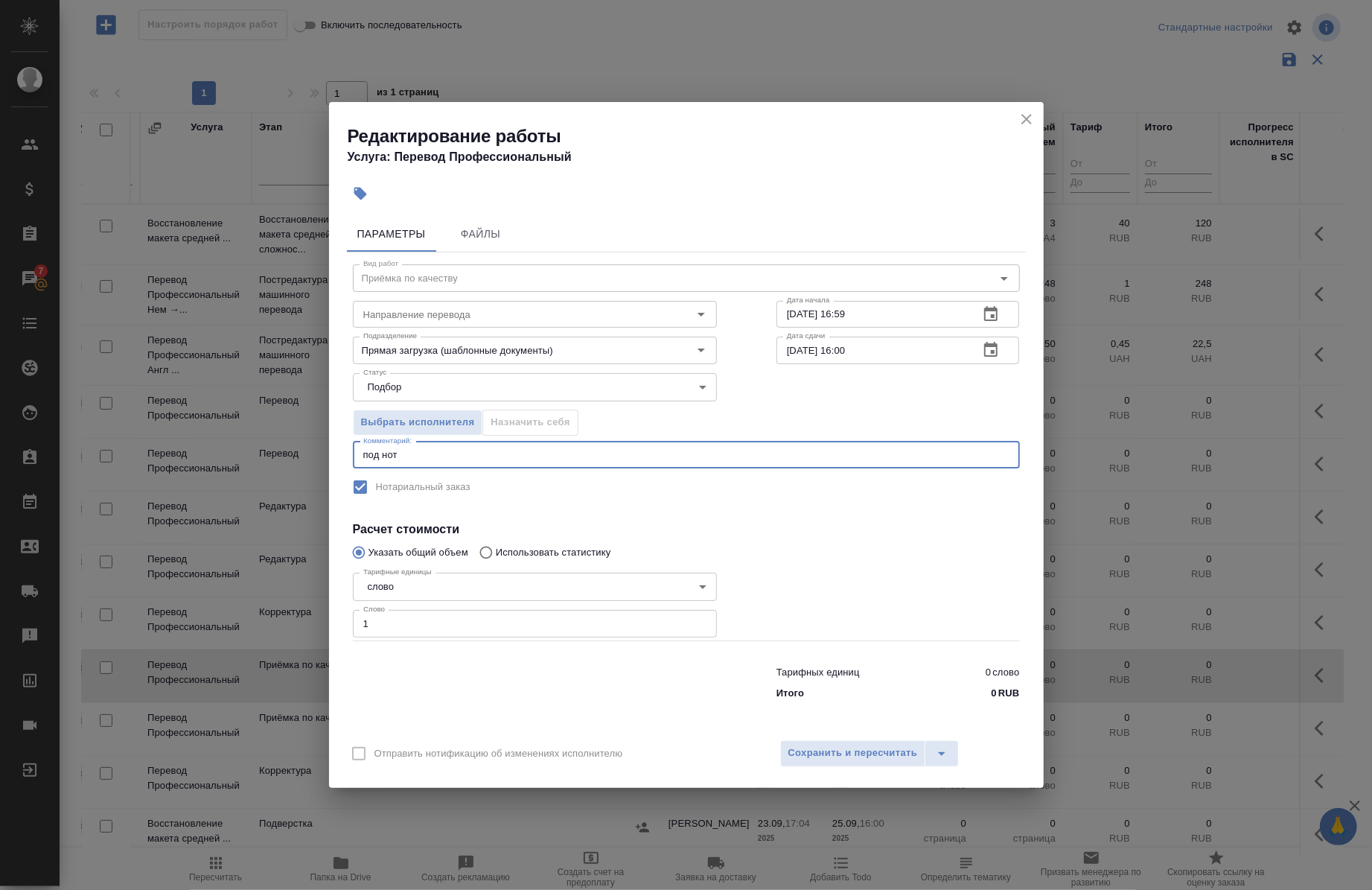
type textarea "под нот"
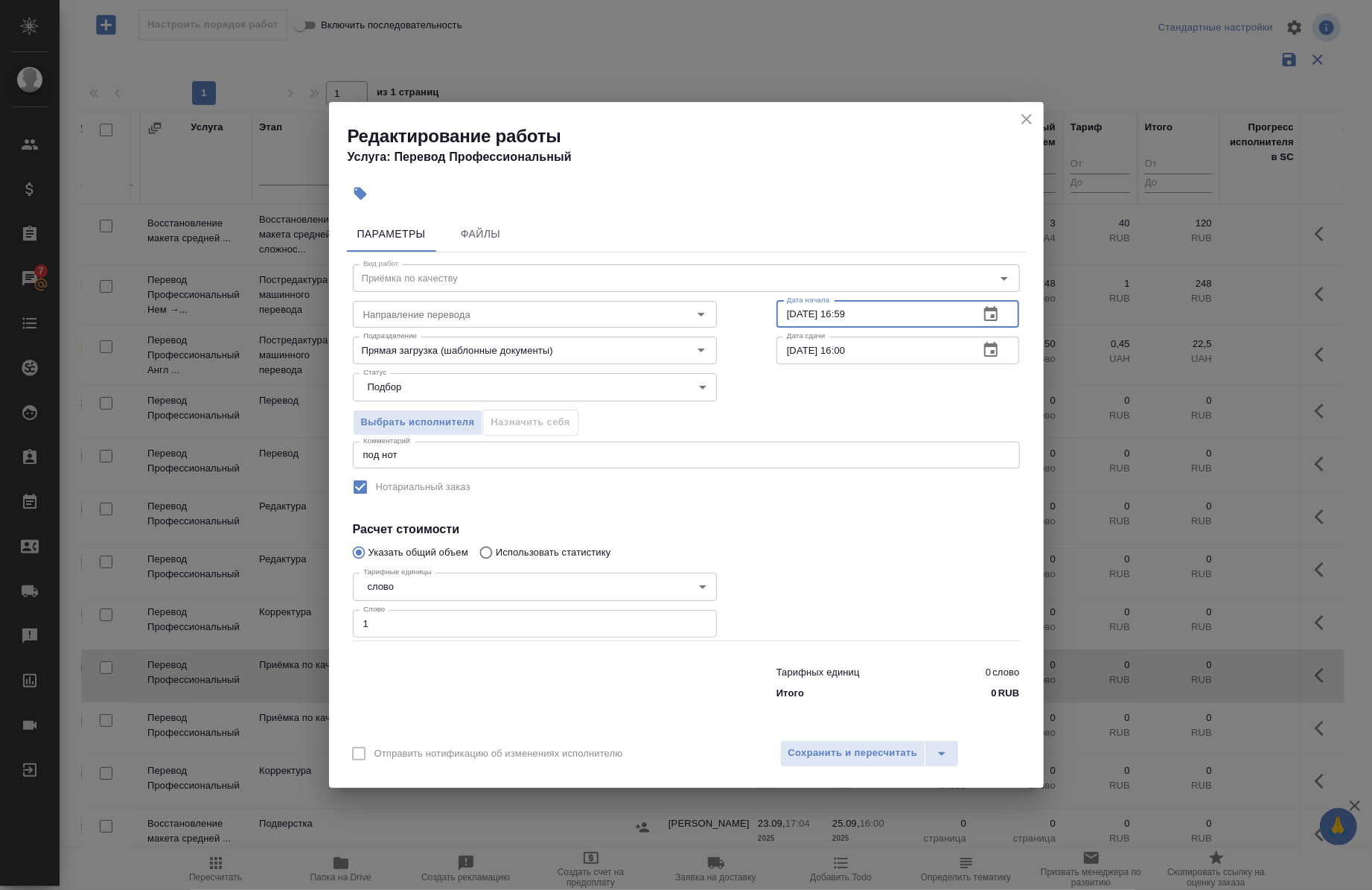
click at [797, 318] on input "23.09.2025 16:59" at bounding box center [872, 314] width 191 height 27
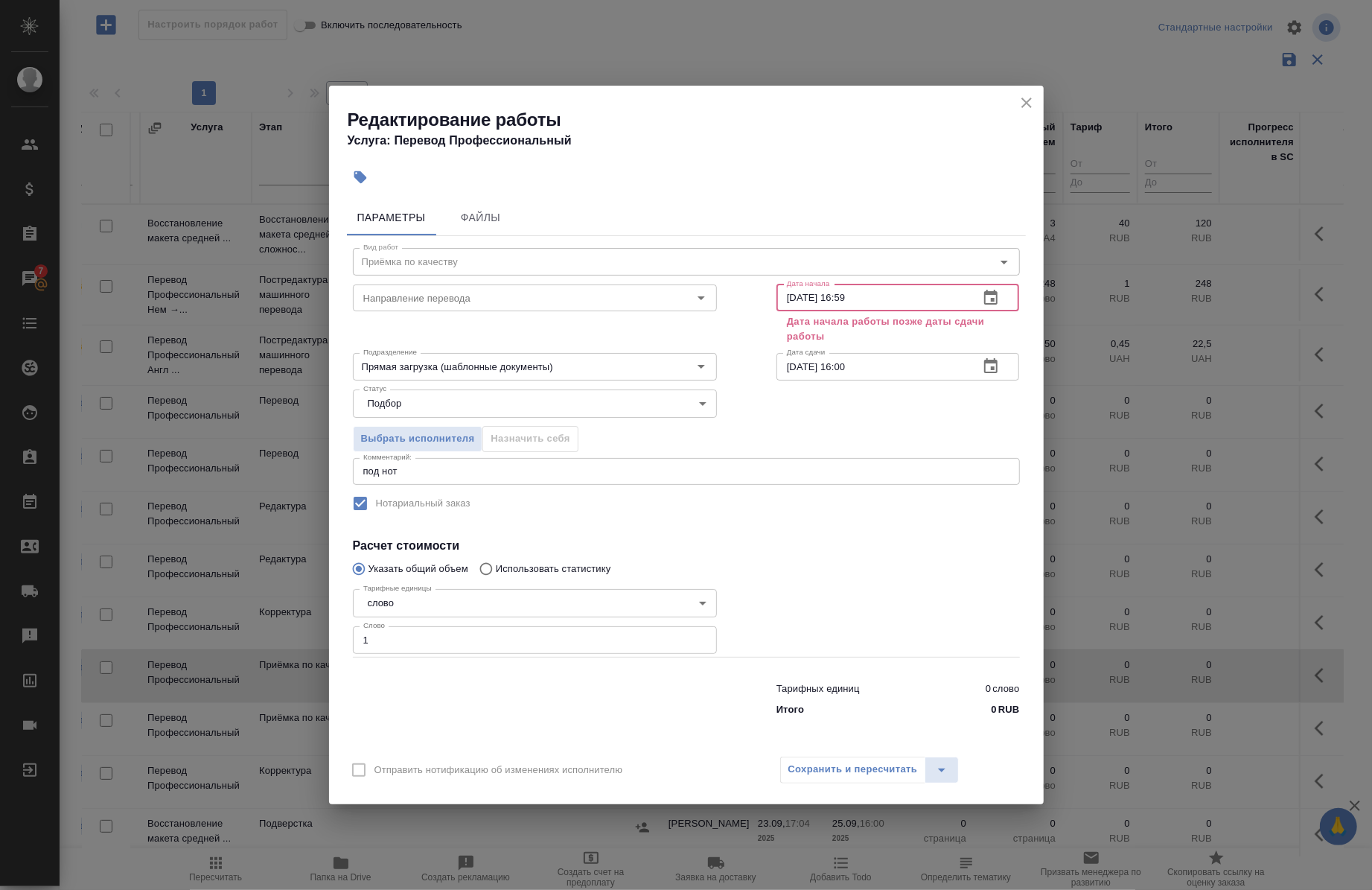
click at [860, 302] on input "25.09.2025 16:59" at bounding box center [872, 298] width 191 height 27
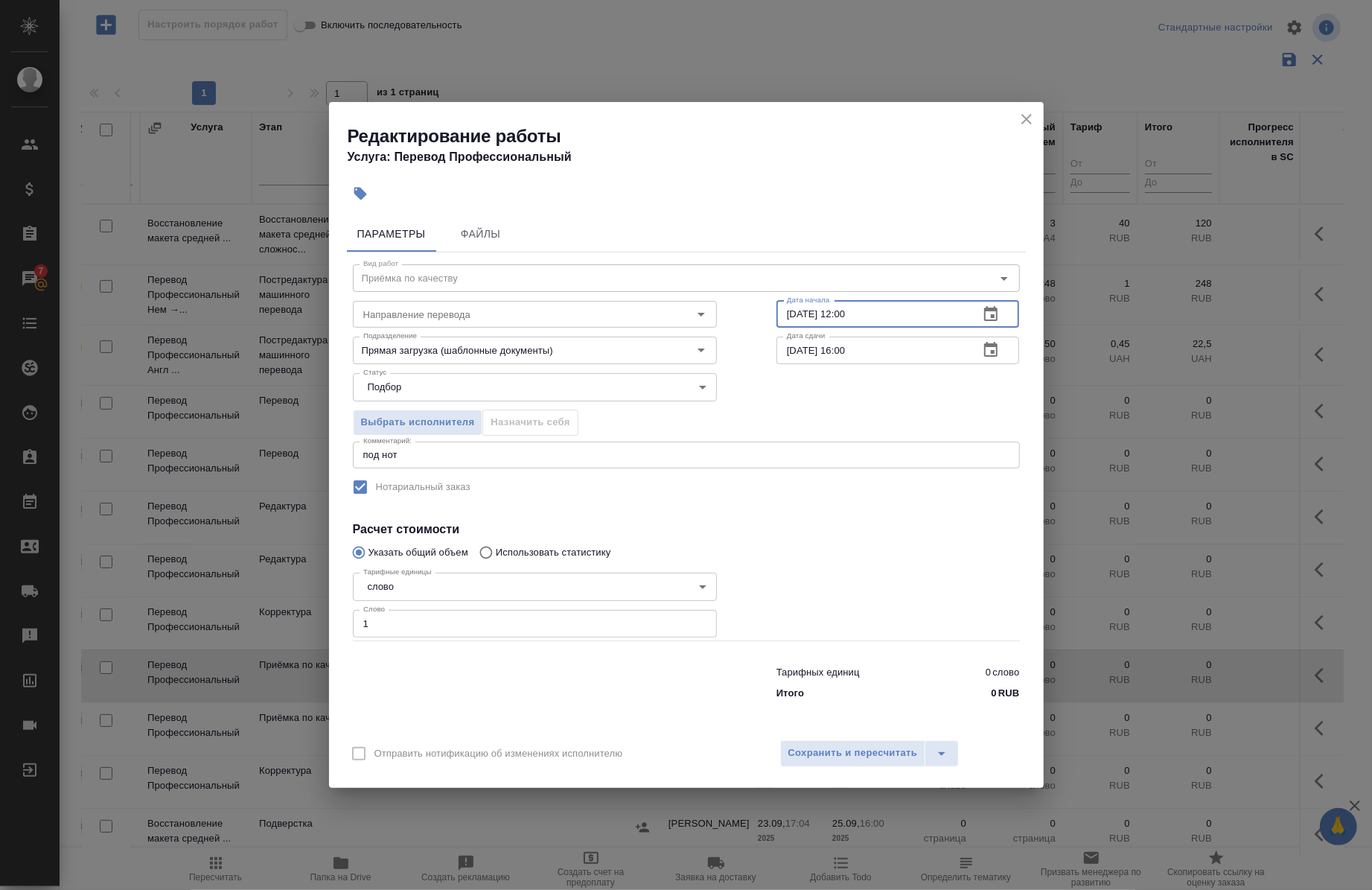
type input "25.09.2025 12:00"
click at [850, 348] on input "25.09.2025 16:00" at bounding box center [872, 350] width 191 height 27
type input "25.09.2025 13:00"
click at [848, 748] on span "Сохранить и пересчитать" at bounding box center [853, 754] width 129 height 17
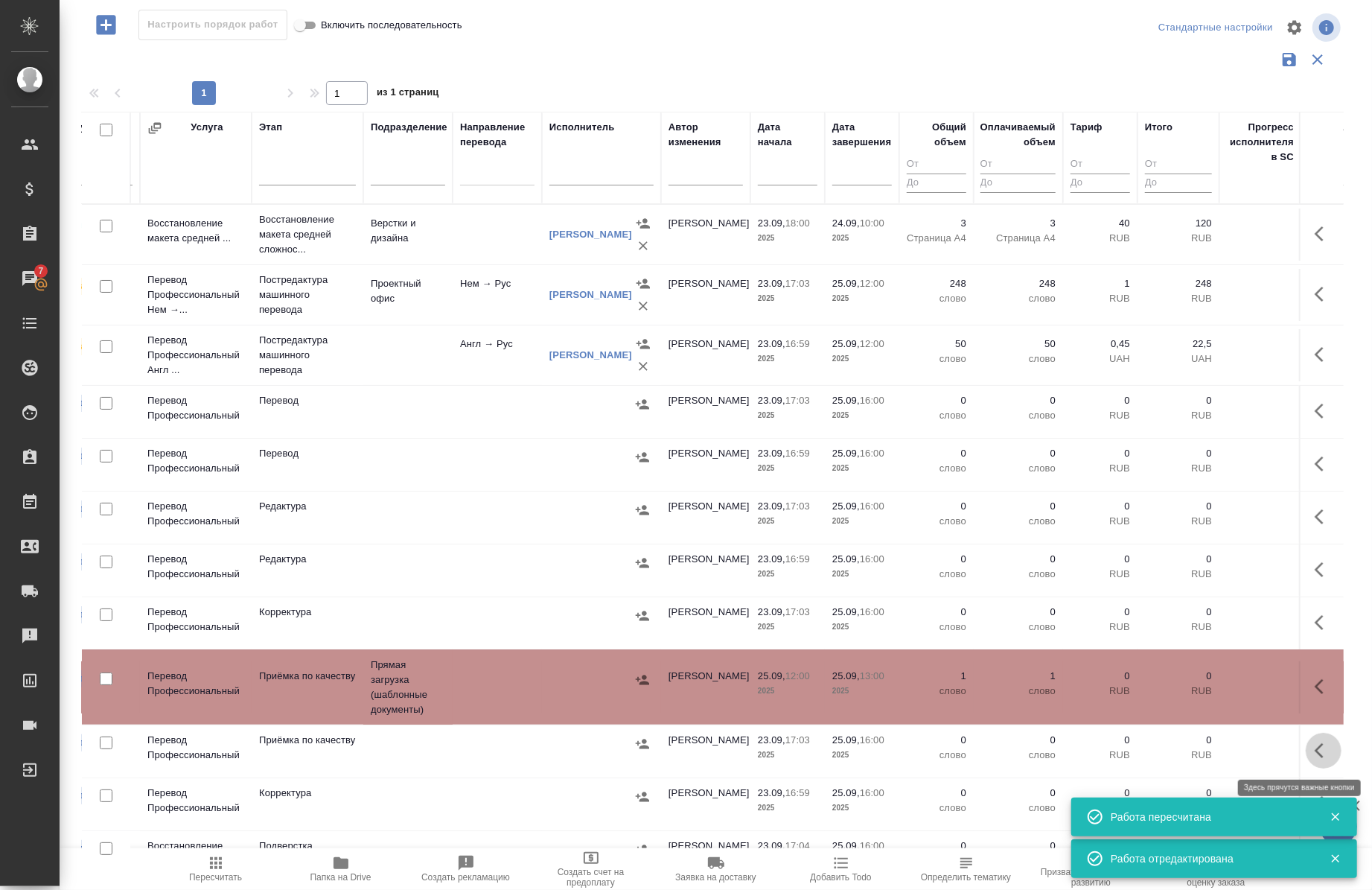
click at [1315, 749] on icon "button" at bounding box center [1324, 750] width 18 height 18
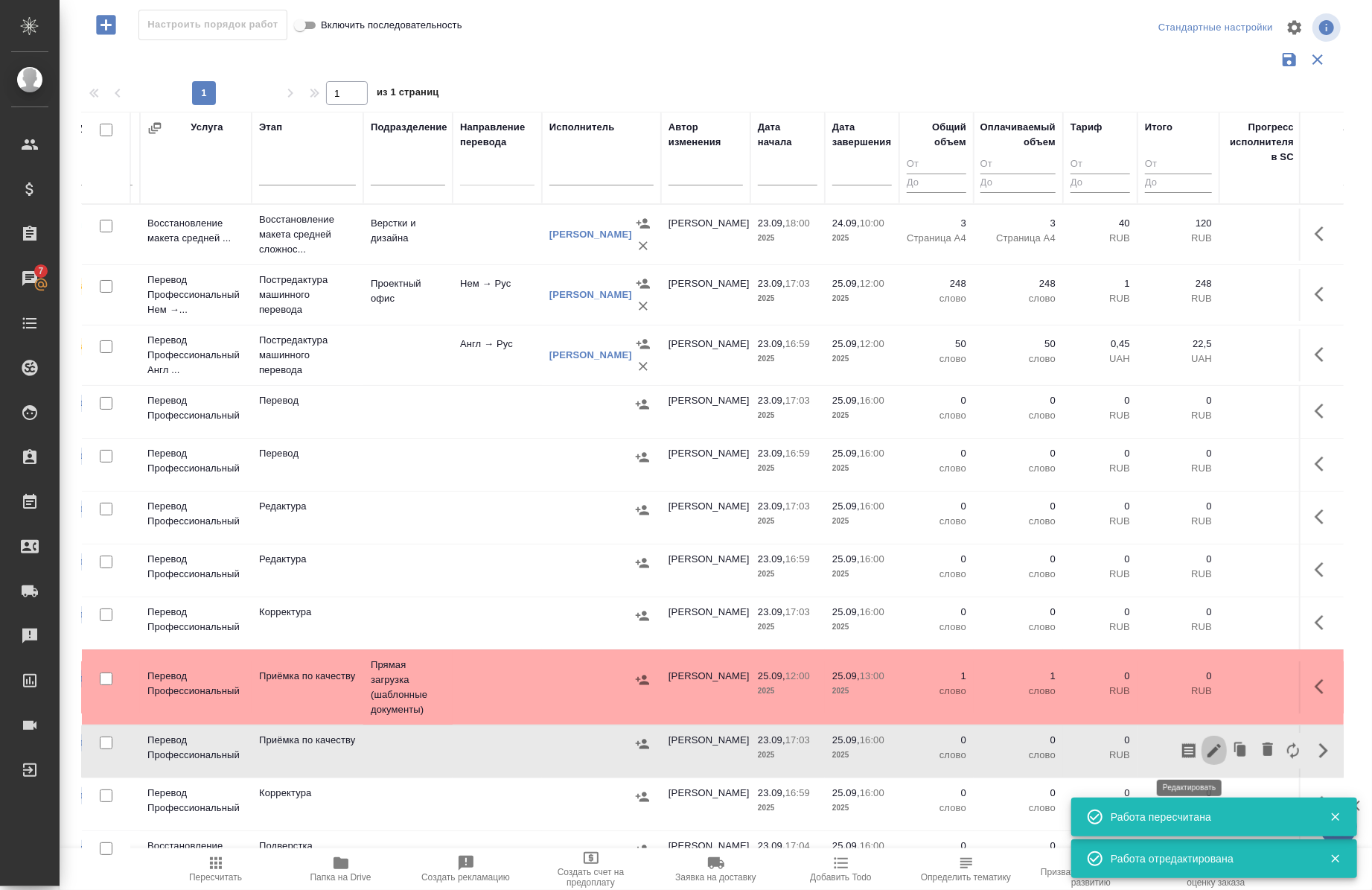
click at [1207, 747] on icon "button" at bounding box center [1214, 751] width 14 height 14
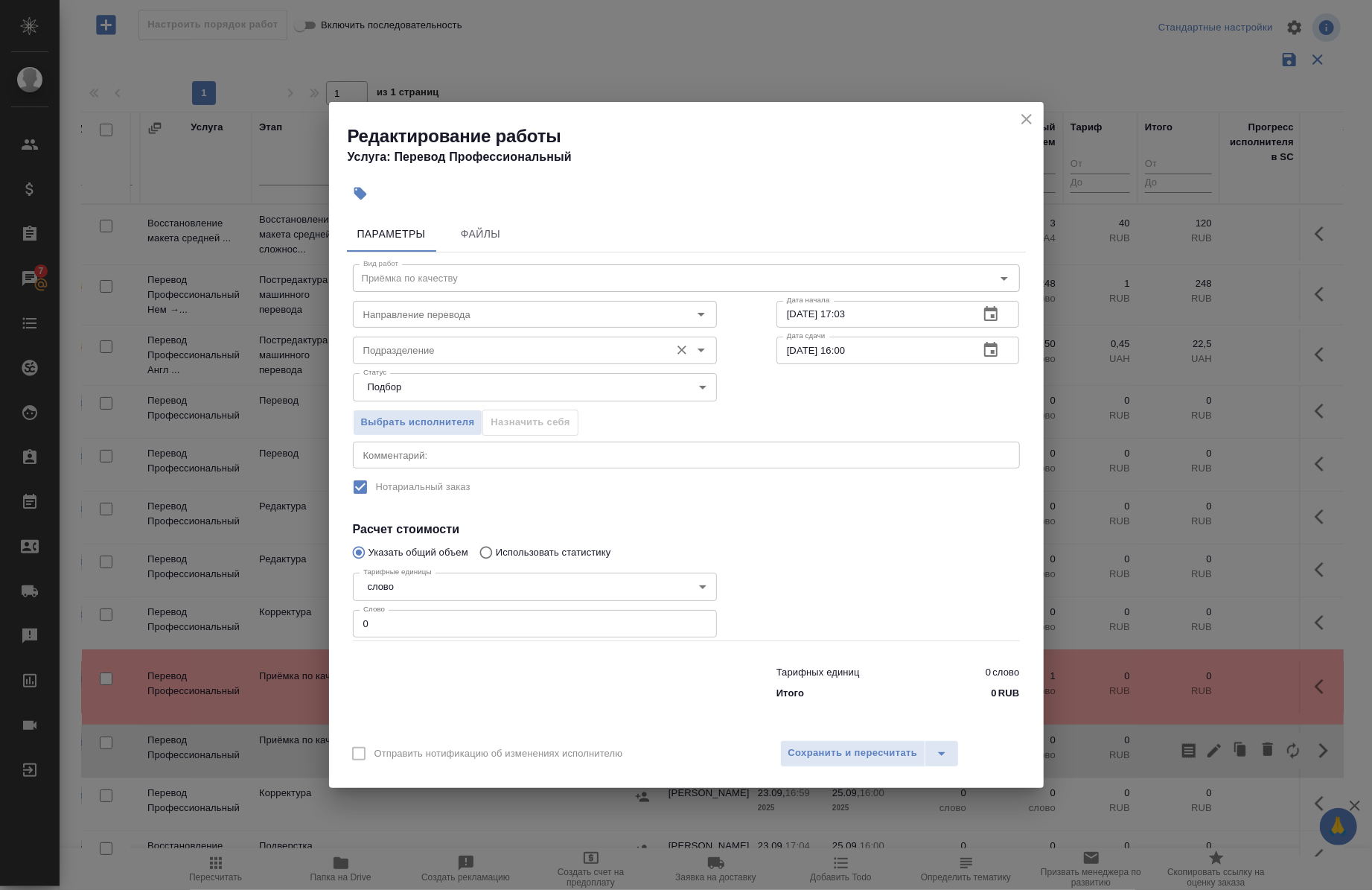
click at [555, 355] on input "Подразделение" at bounding box center [510, 350] width 305 height 18
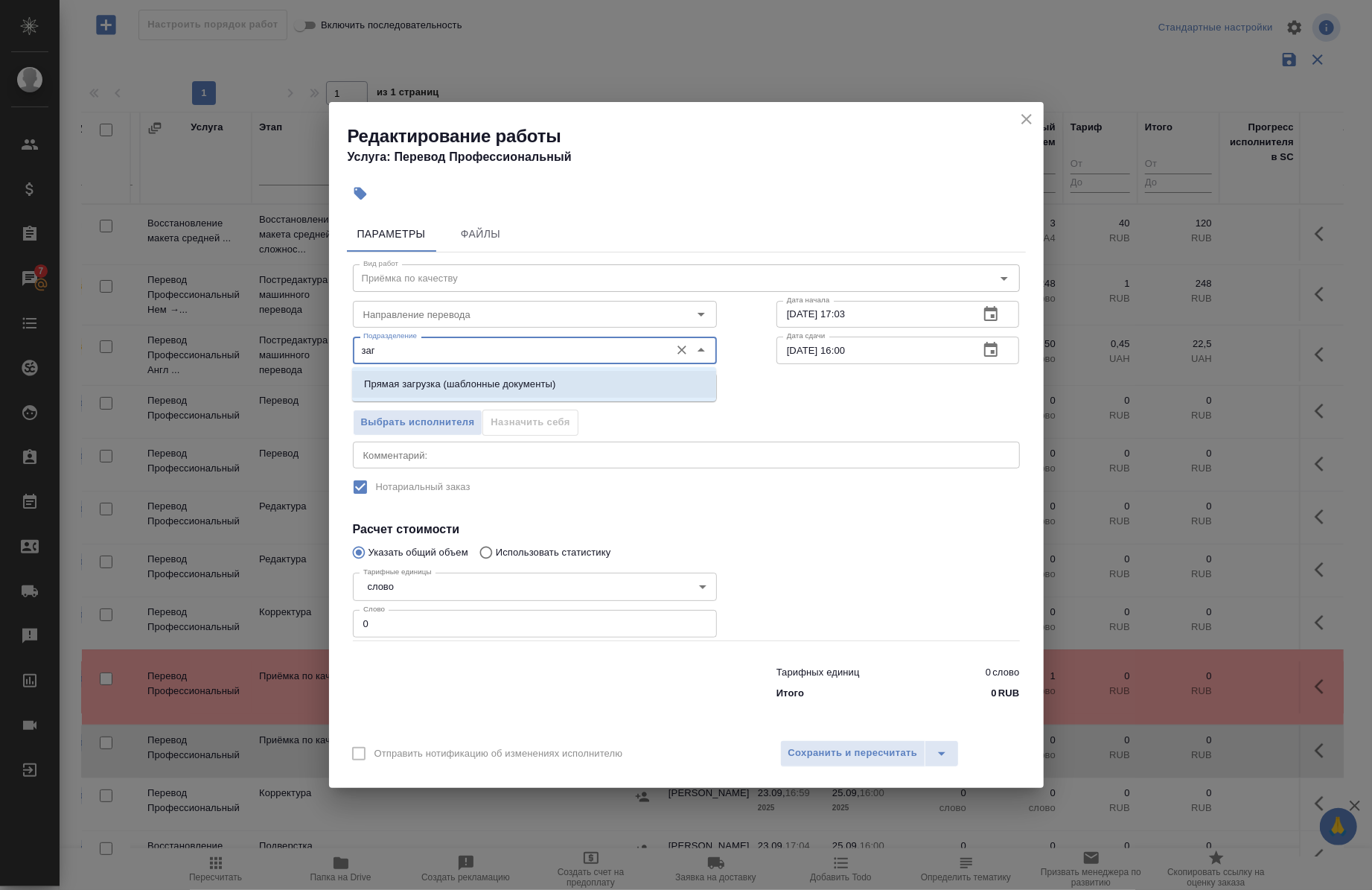
click at [554, 382] on p "Прямая загрузка (шаблонные документы)" at bounding box center [459, 384] width 191 height 15
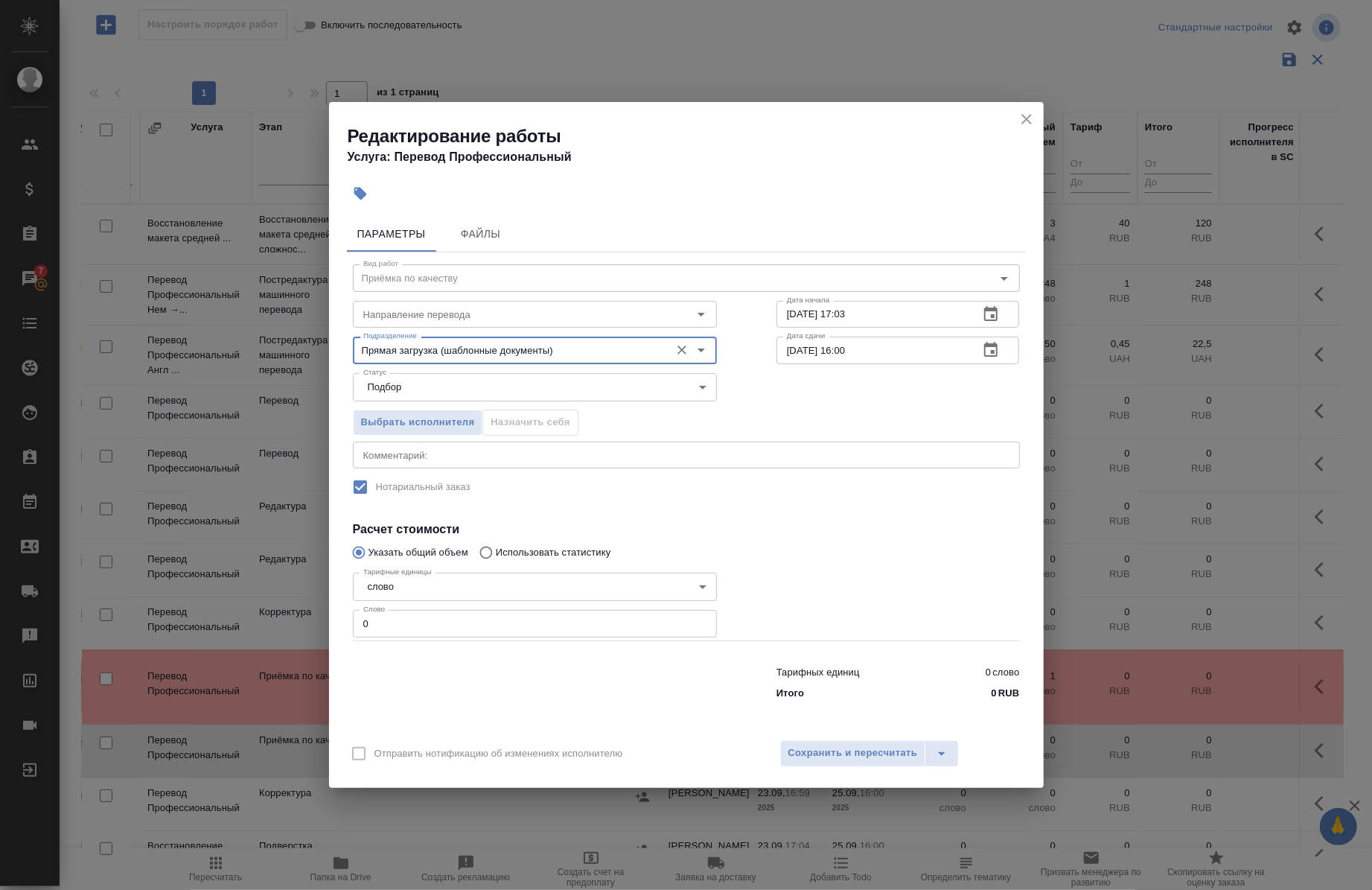
type input "Прямая загрузка (шаблонные документы)"
click at [454, 465] on div "x Комментарий:" at bounding box center [686, 454] width 668 height 27
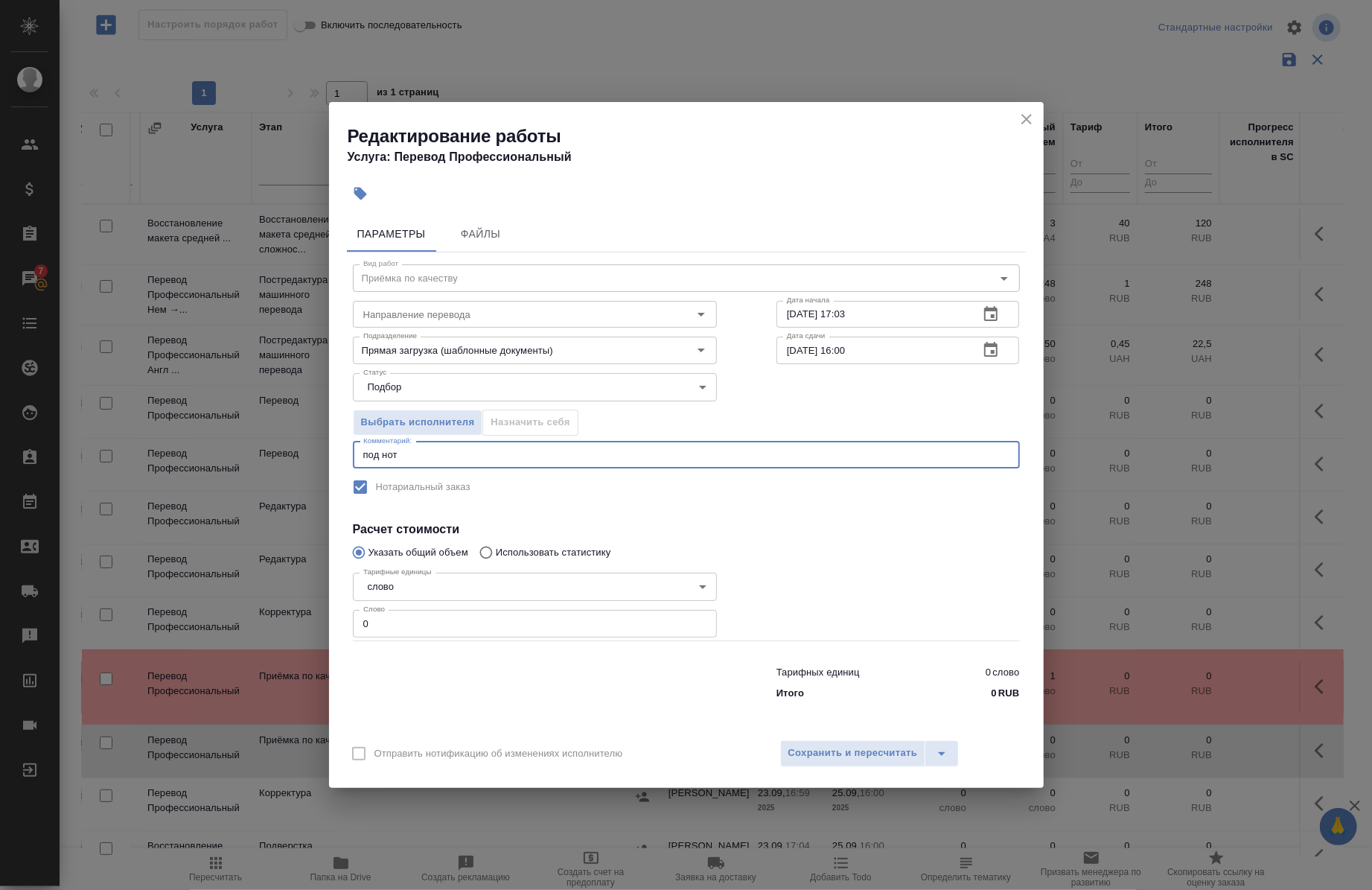
type textarea "под нот"
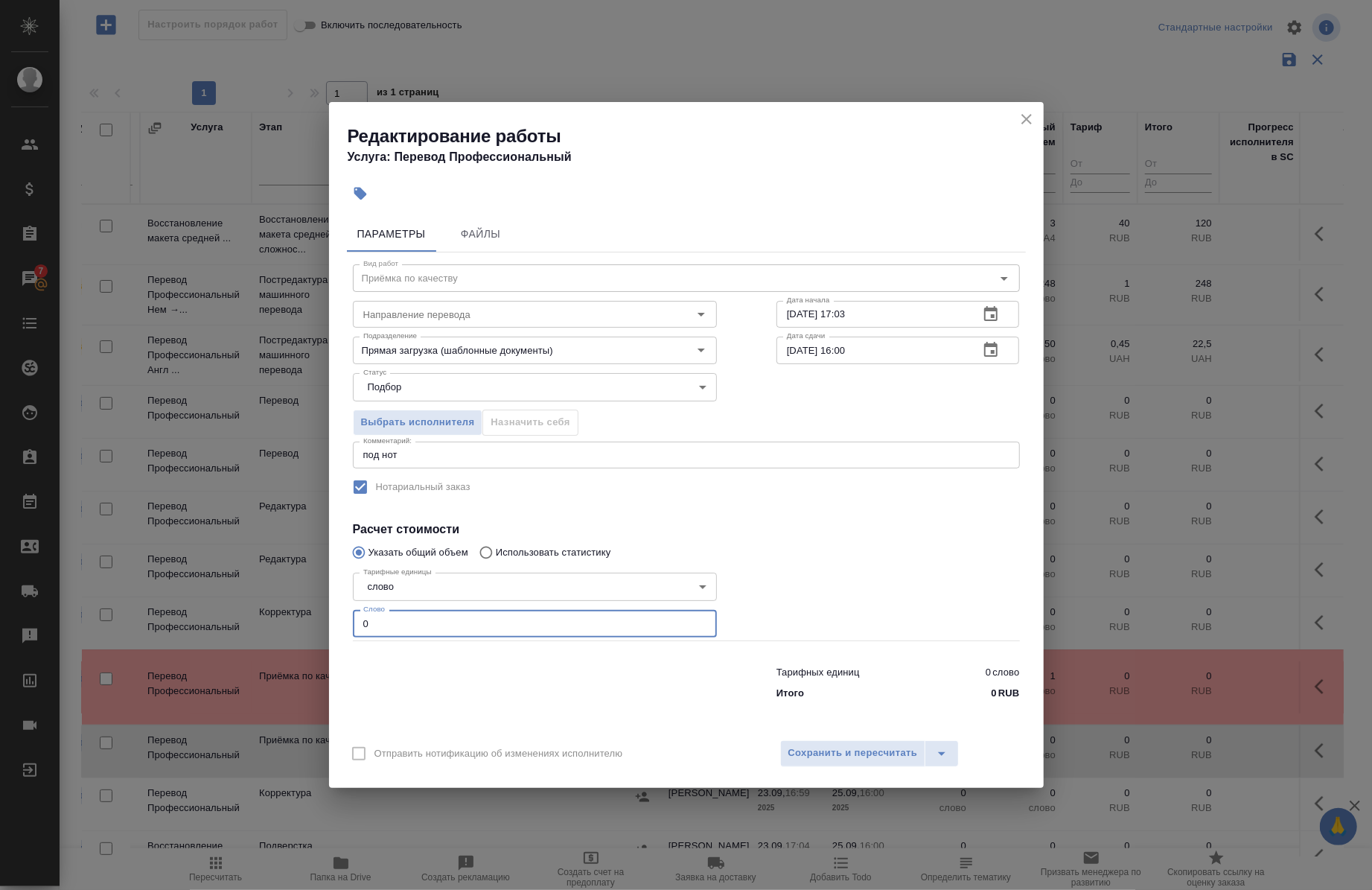
click at [428, 628] on input "0" at bounding box center [535, 623] width 364 height 27
type input "1"
click at [797, 311] on input "23.09.2025 17:03" at bounding box center [872, 314] width 191 height 27
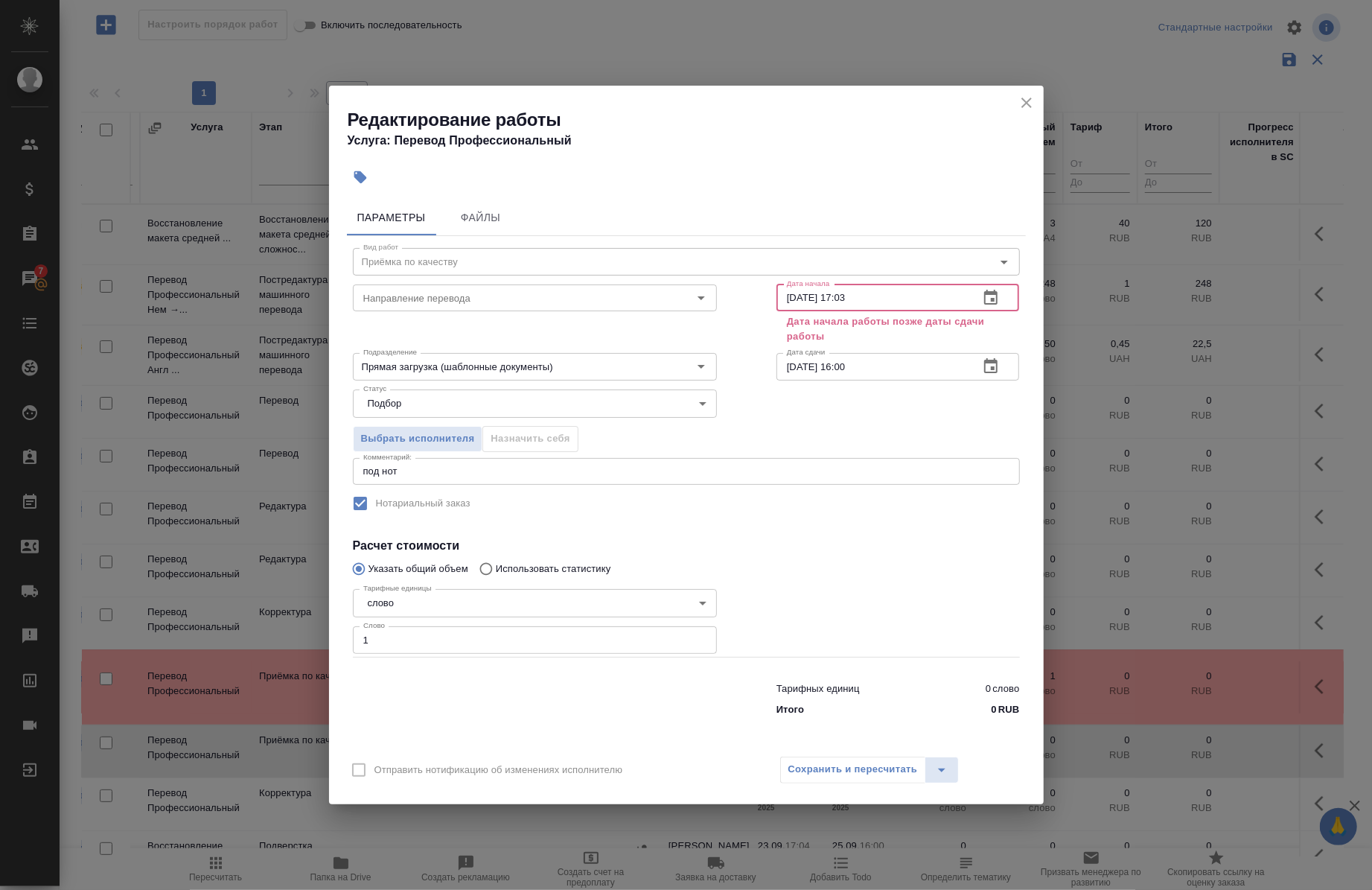
click at [901, 301] on input "25.09.2025 17:03" at bounding box center [872, 298] width 191 height 27
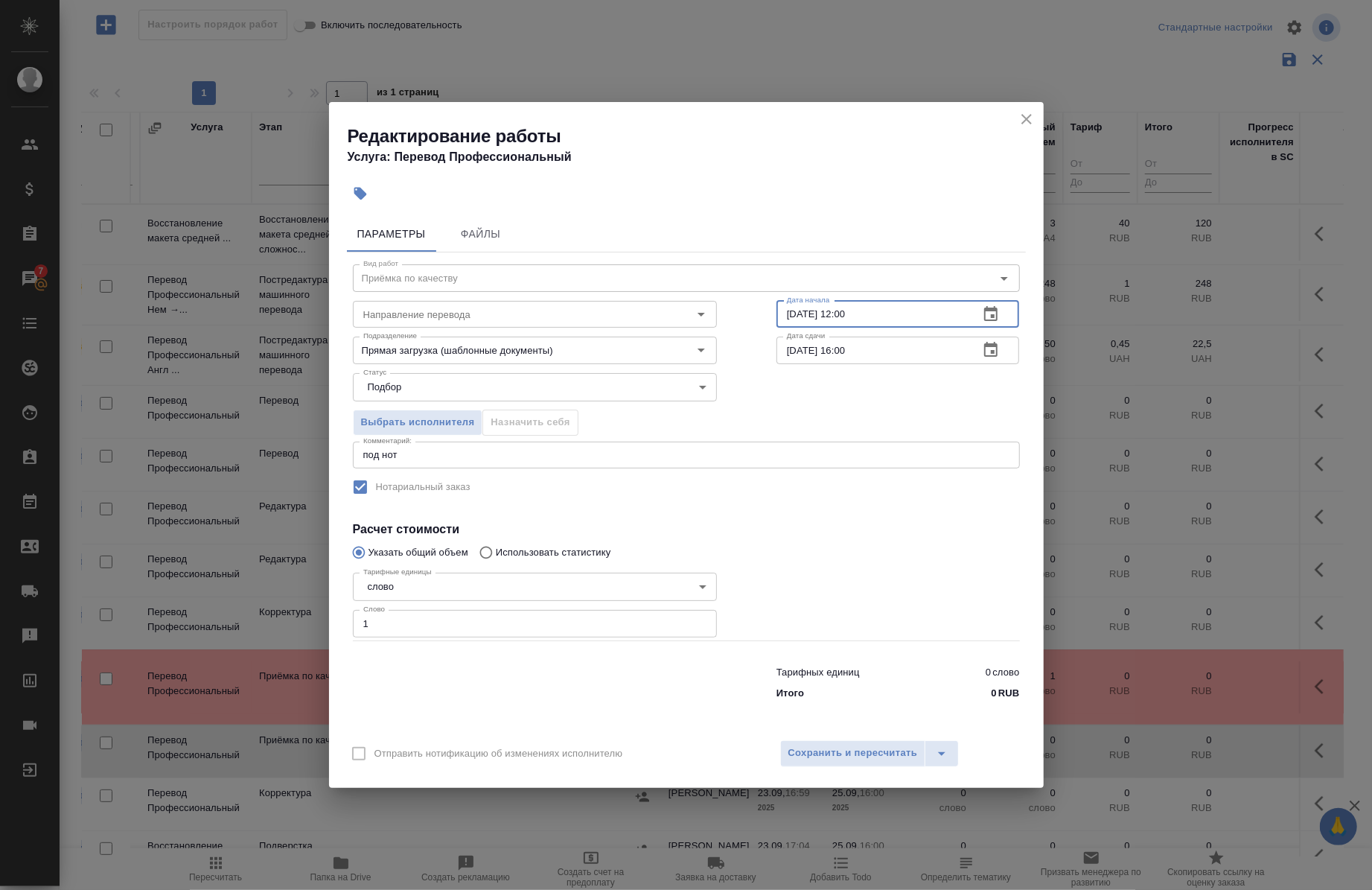
type input "25.09.2025 12:00"
click at [883, 340] on input "25.09.2025 16:00" at bounding box center [872, 350] width 191 height 27
click at [851, 353] on input "25.09.2025 16:00" at bounding box center [872, 350] width 191 height 27
type input "25.09.2025 13:00"
click at [809, 749] on span "Сохранить и пересчитать" at bounding box center [853, 754] width 129 height 17
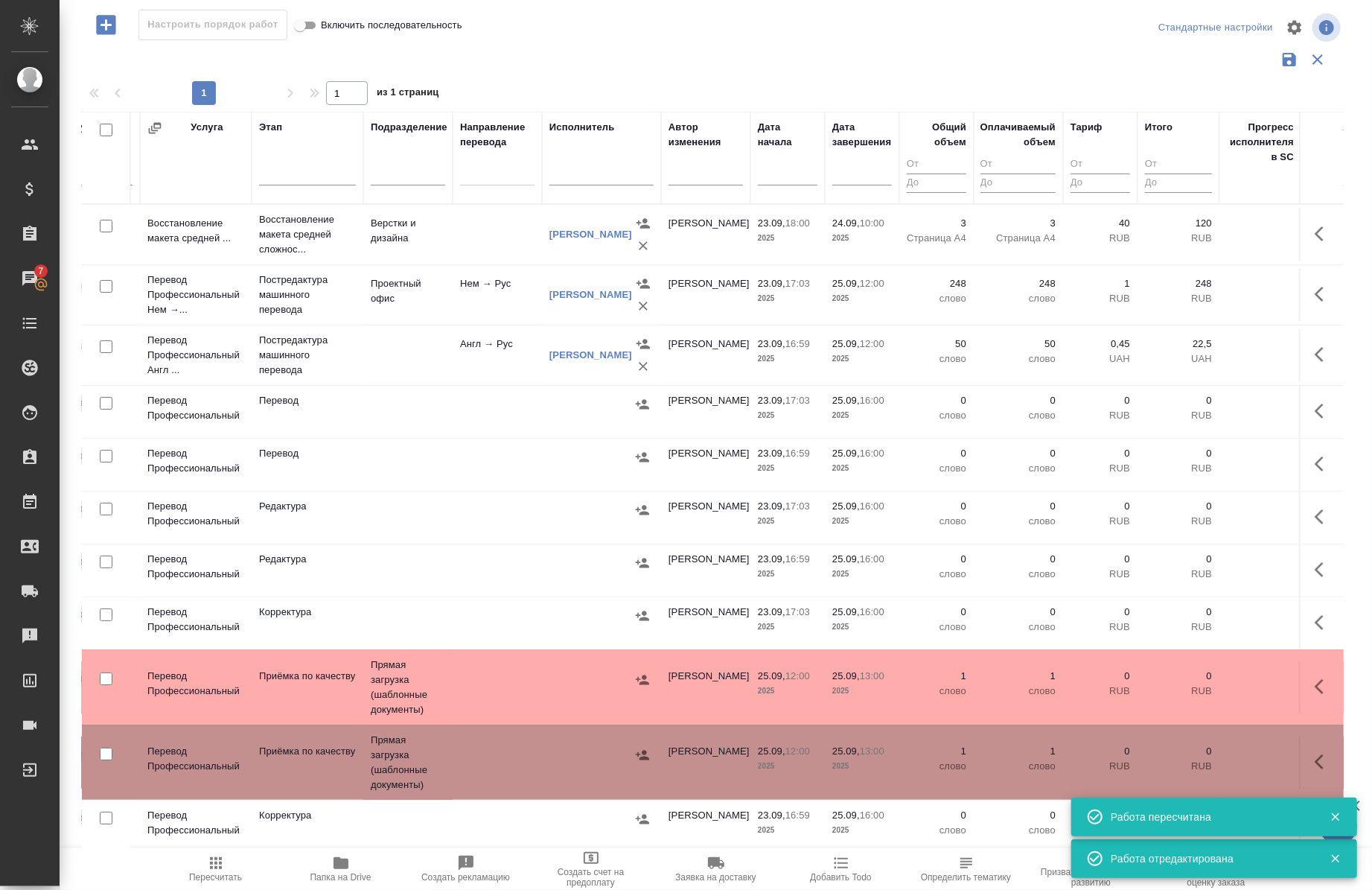
scroll to position [0, 0]
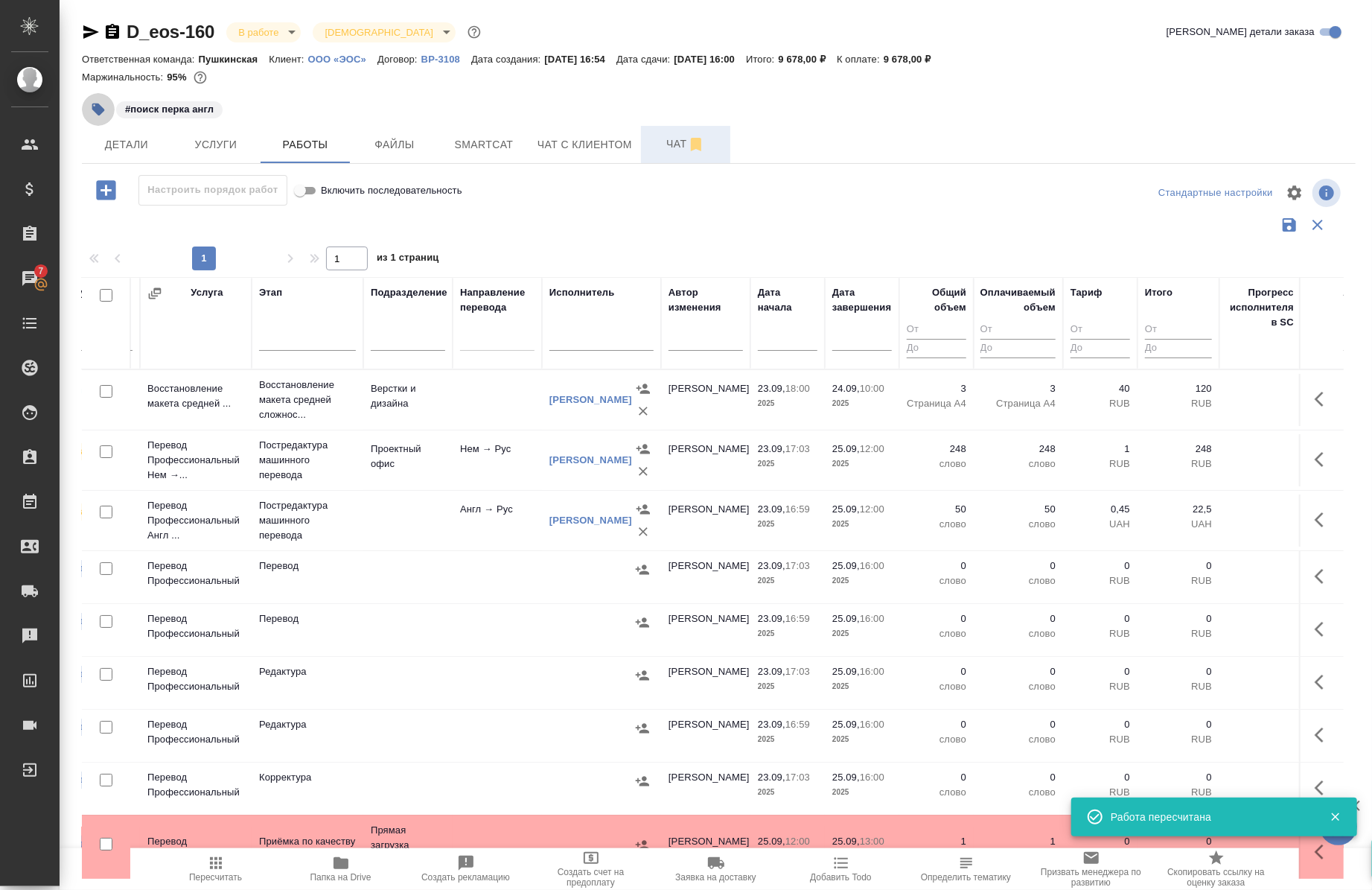
click at [93, 110] on icon "button" at bounding box center [99, 110] width 13 height 13
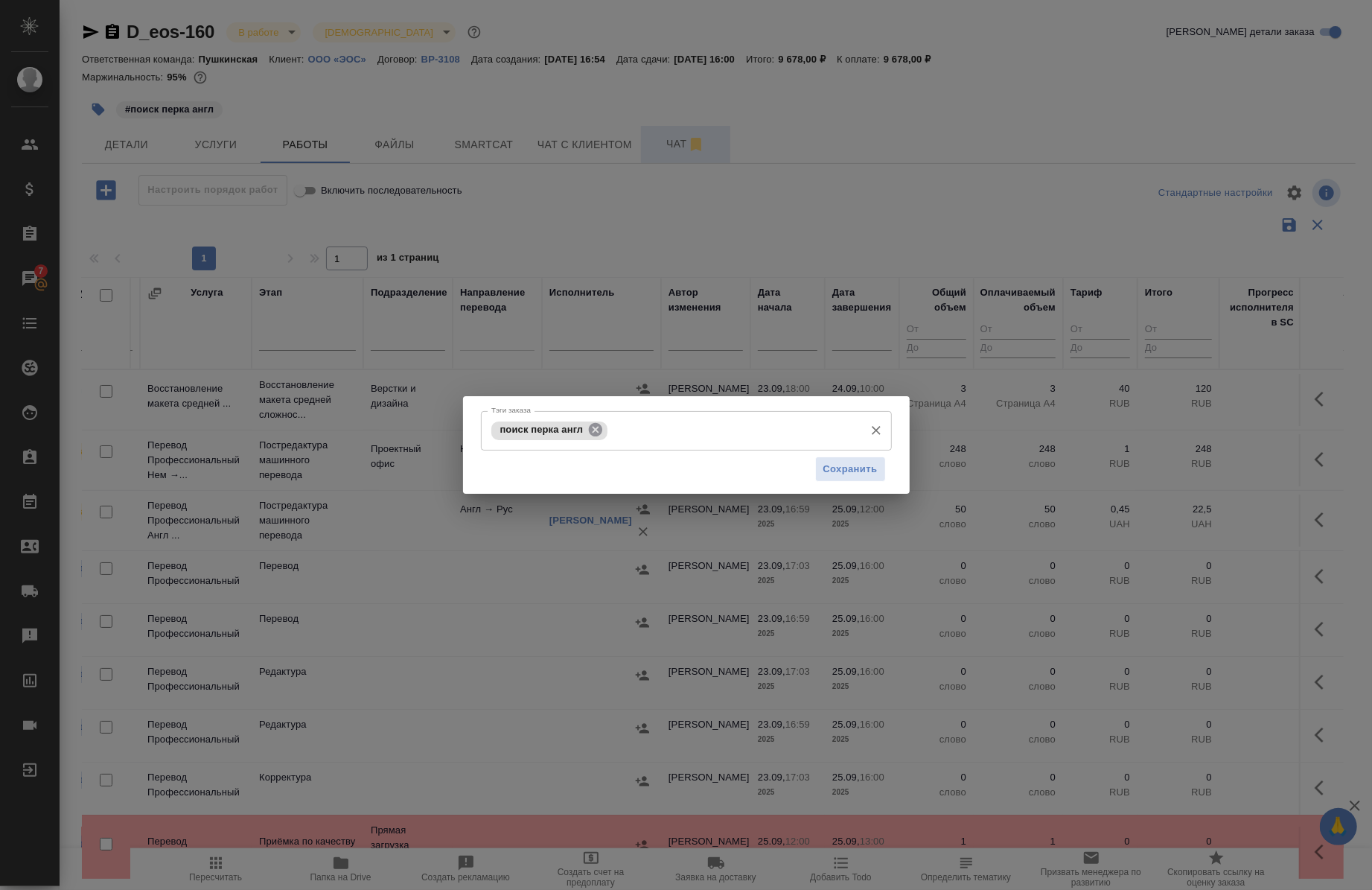
click at [596, 427] on icon at bounding box center [596, 430] width 14 height 14
click at [596, 427] on input "Тэги заказа" at bounding box center [672, 430] width 369 height 26
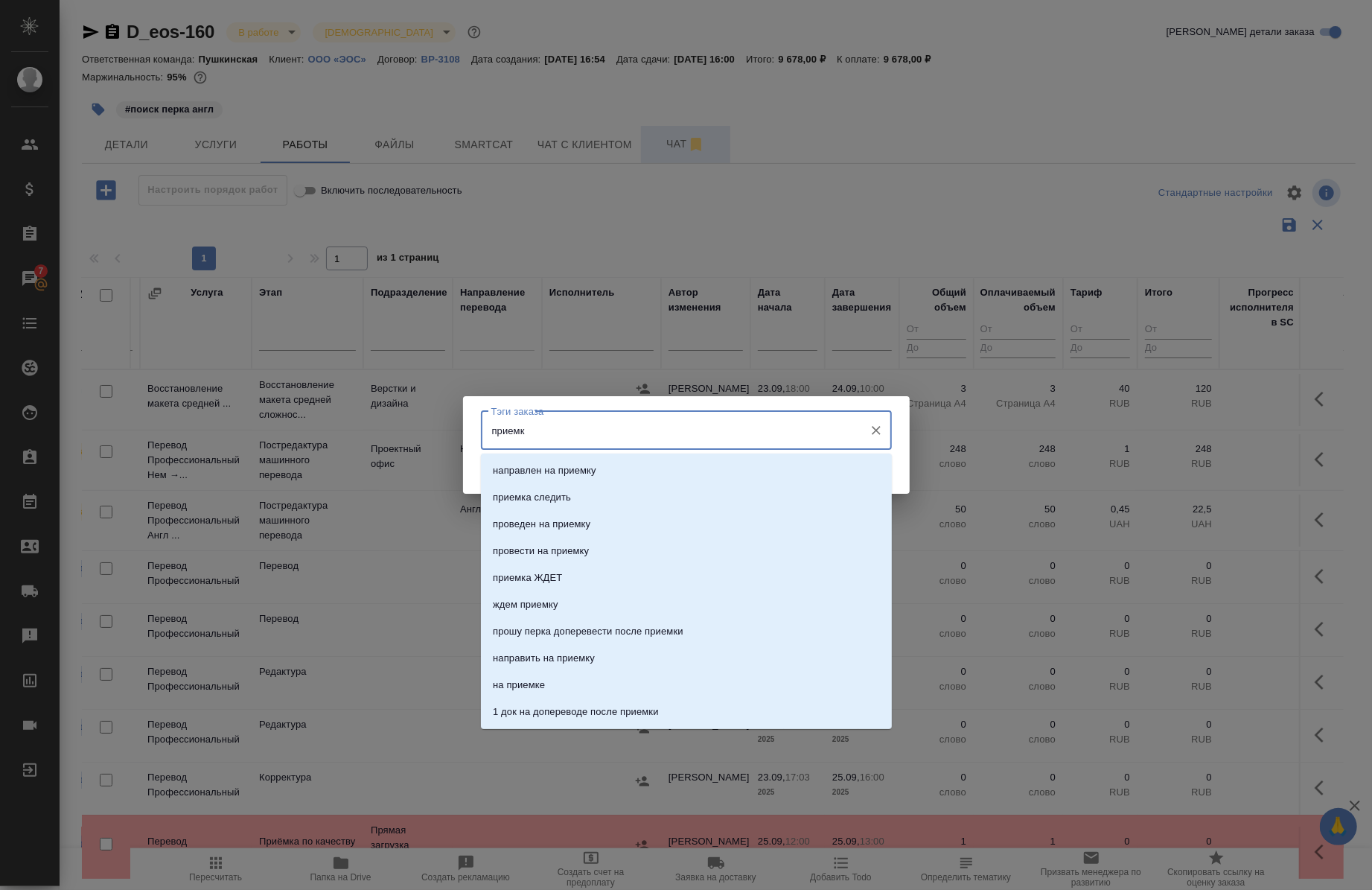
type input "приемка"
click at [518, 654] on p "приемка" at bounding box center [512, 658] width 39 height 15
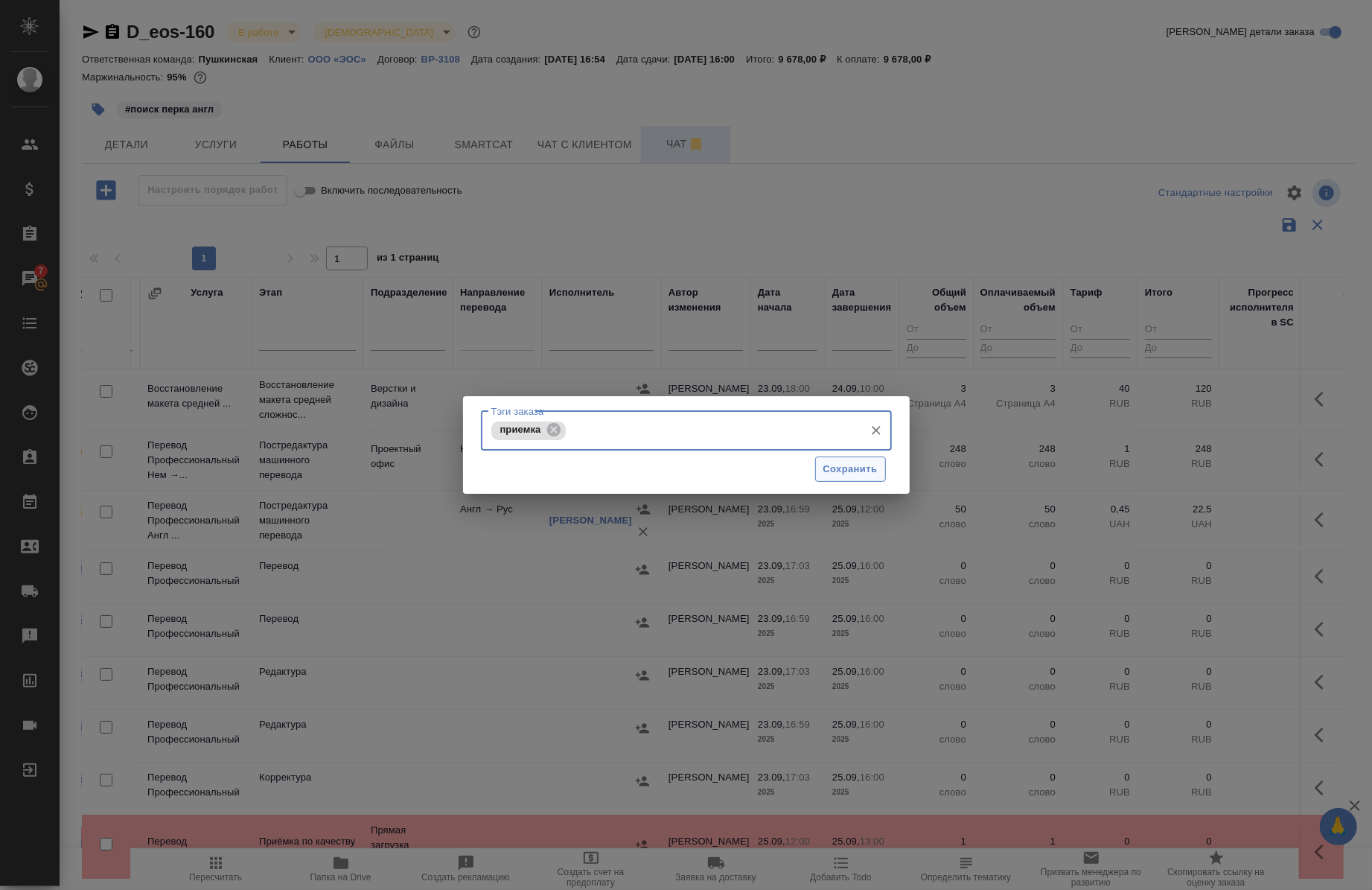
click at [861, 457] on button "Сохранить" at bounding box center [850, 470] width 71 height 26
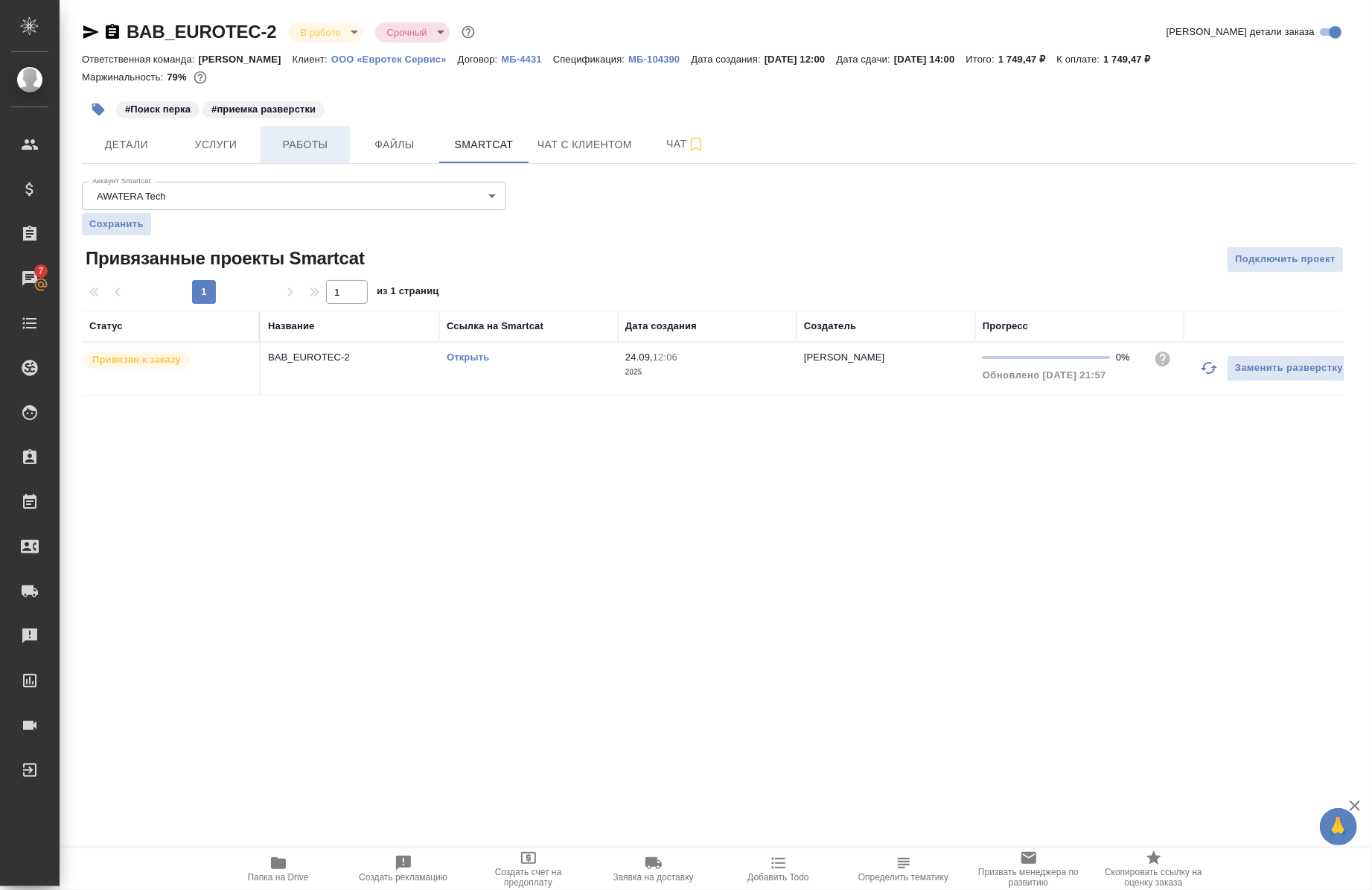
click at [325, 137] on span "Работы" at bounding box center [305, 145] width 71 height 19
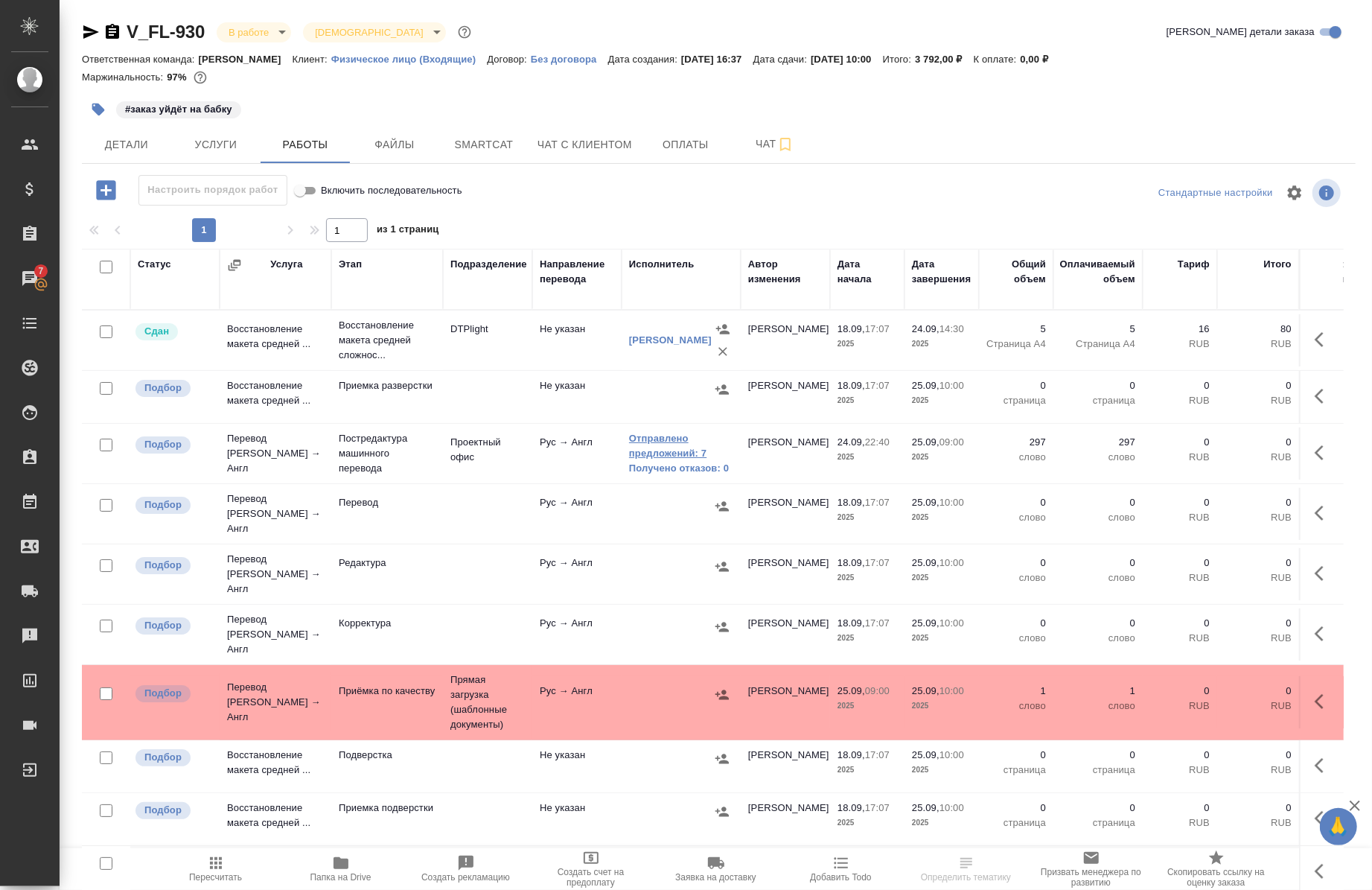
click at [665, 452] on link "Отправлено предложений: 7" at bounding box center [681, 446] width 105 height 30
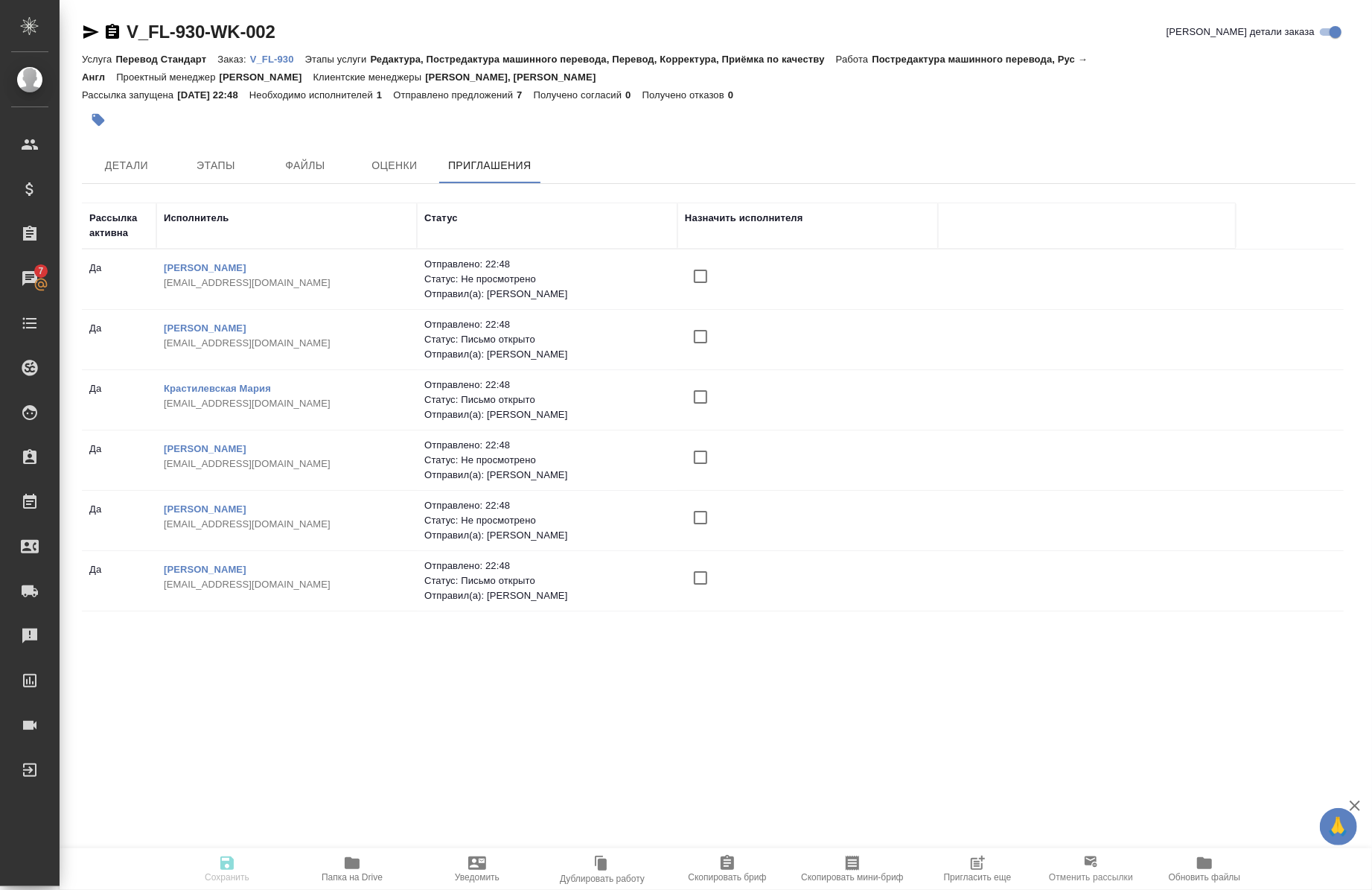
click at [980, 878] on span "Пригласить еще" at bounding box center [978, 878] width 68 height 10
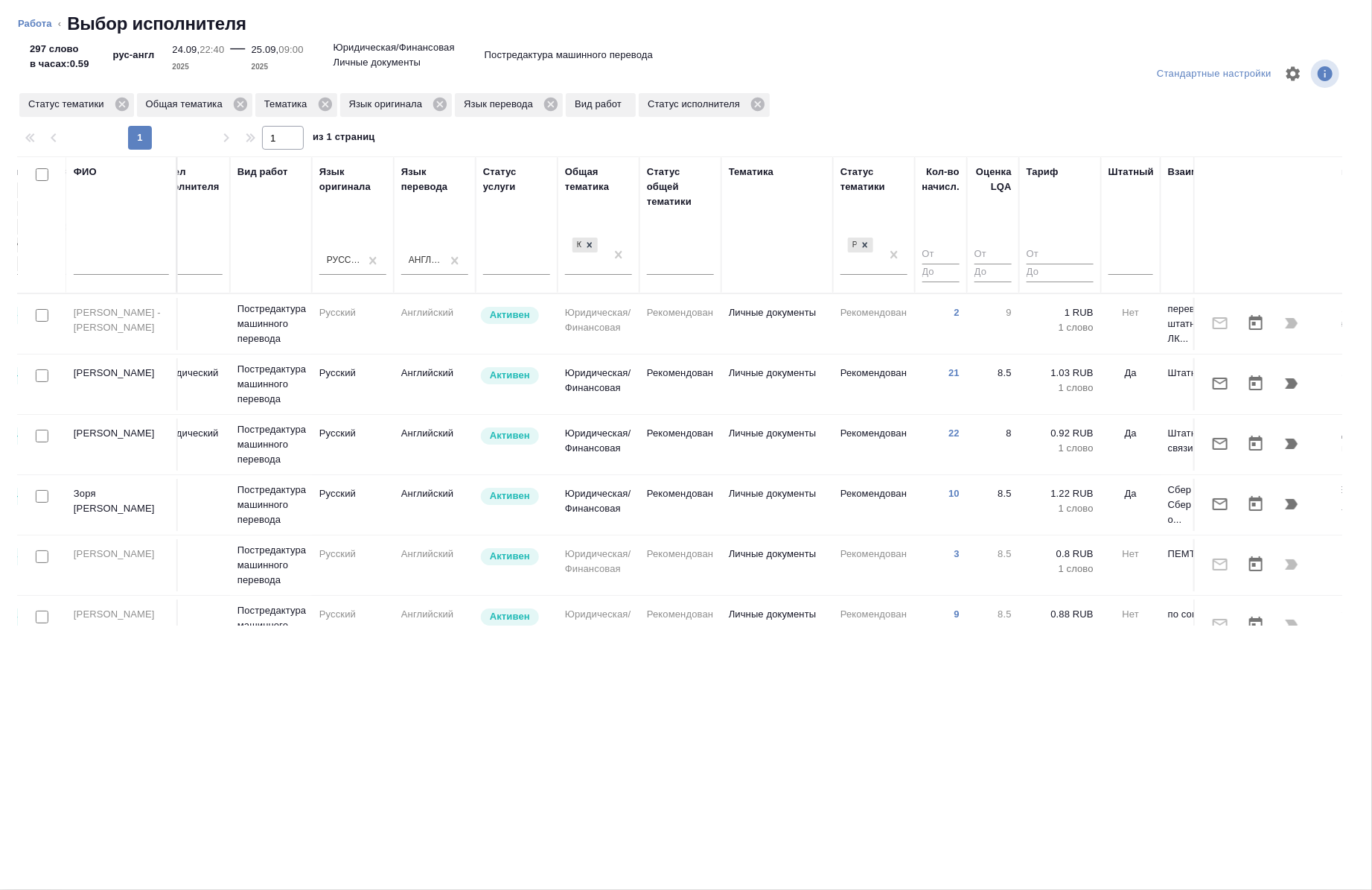
scroll to position [0, 633]
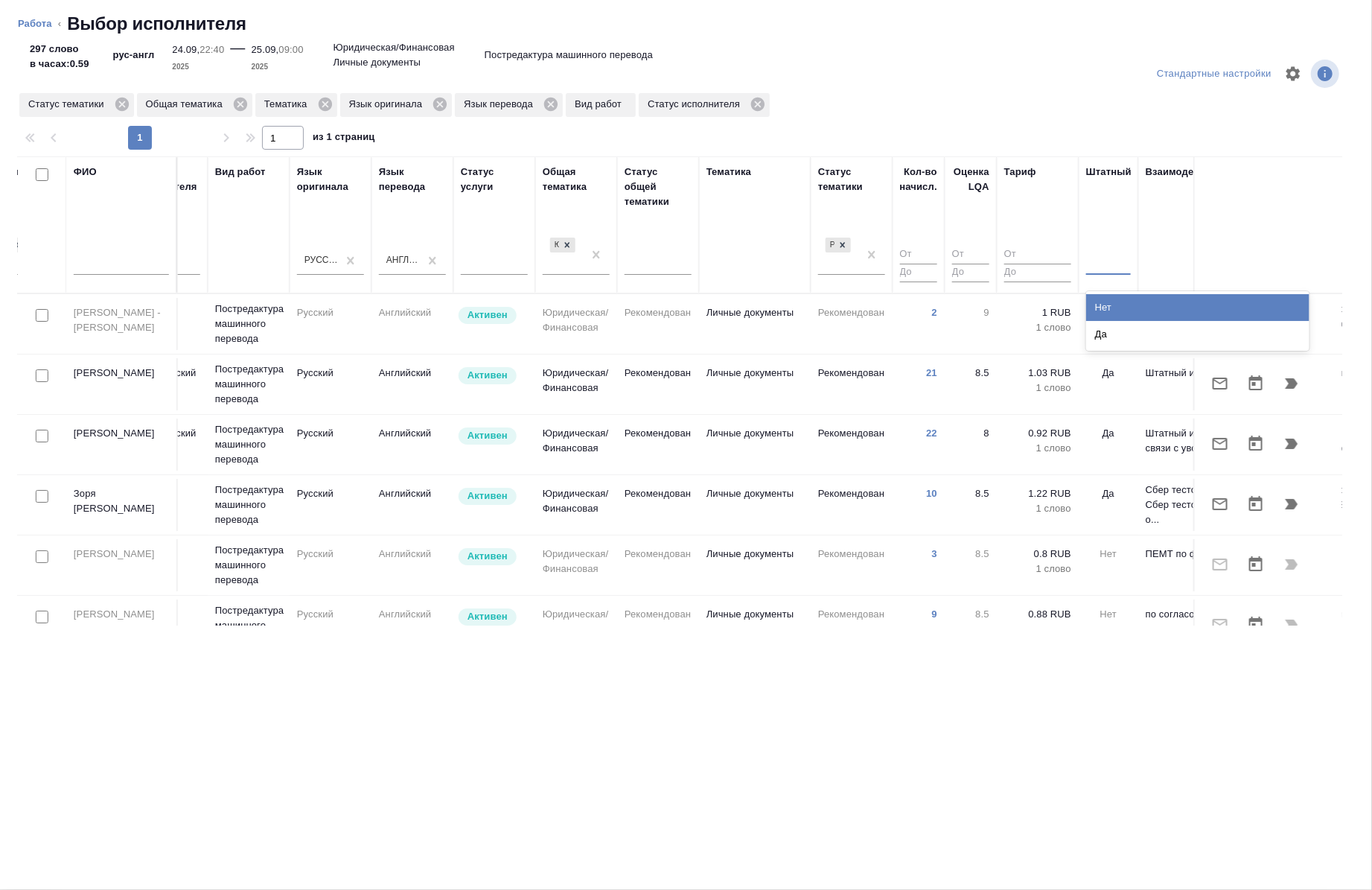
click at [1098, 262] on div at bounding box center [1109, 260] width 45 height 21
click at [1104, 307] on div "Нет" at bounding box center [1198, 307] width 224 height 27
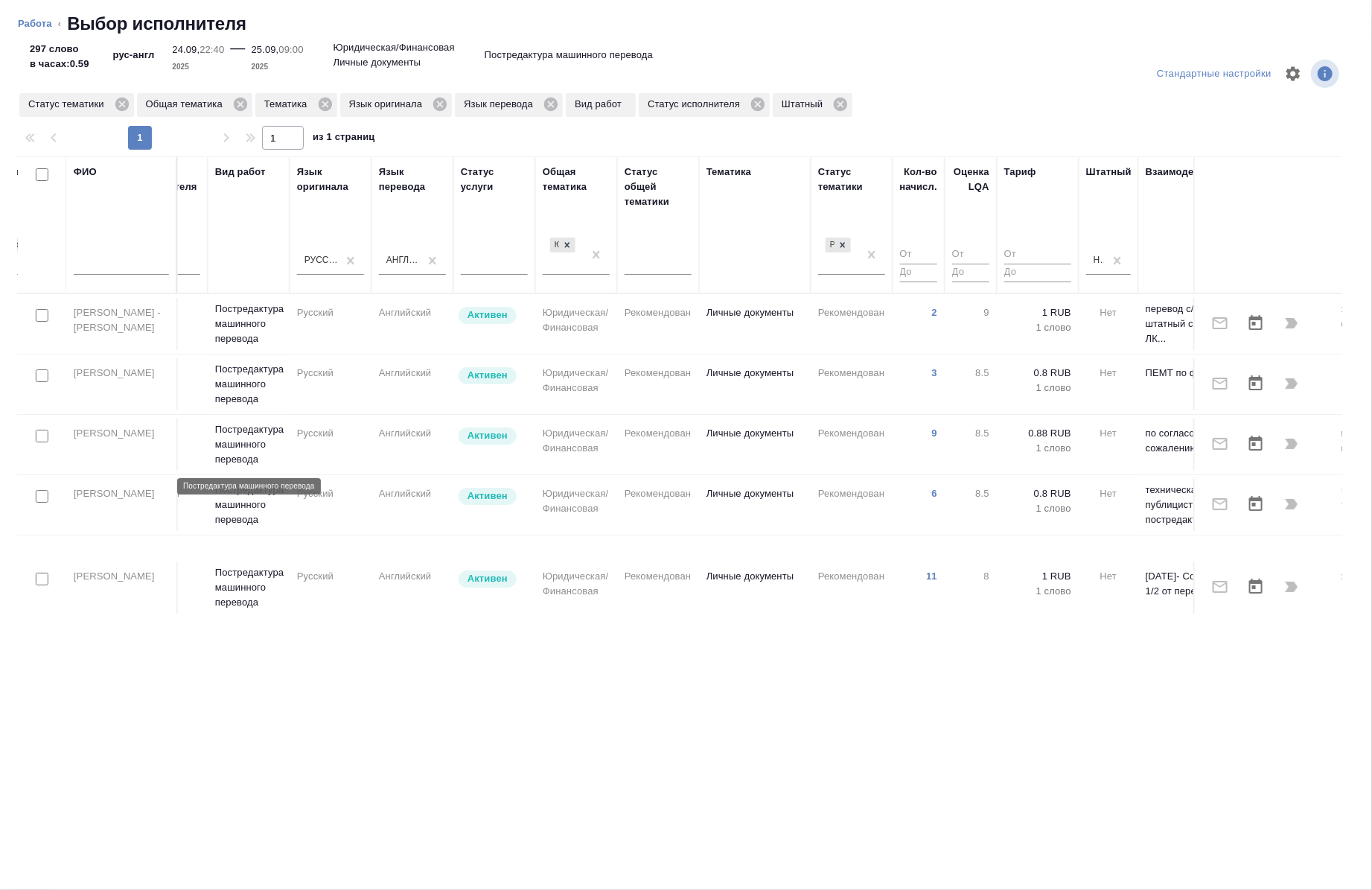
click at [270, 442] on p "Постредактура машинного перевода" at bounding box center [249, 445] width 67 height 45
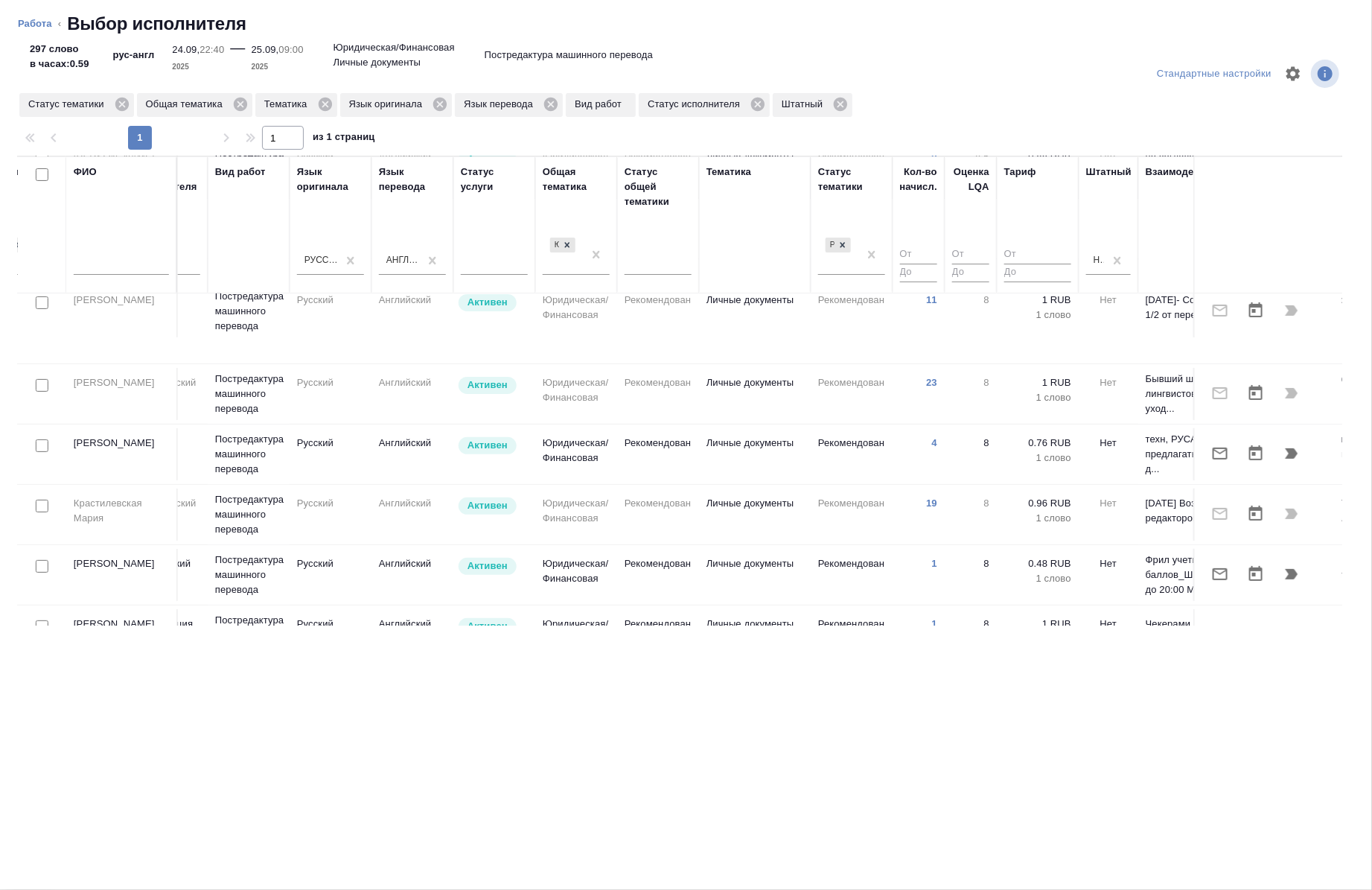
scroll to position [275, 633]
click at [40, 441] on input "checkbox" at bounding box center [42, 447] width 13 height 13
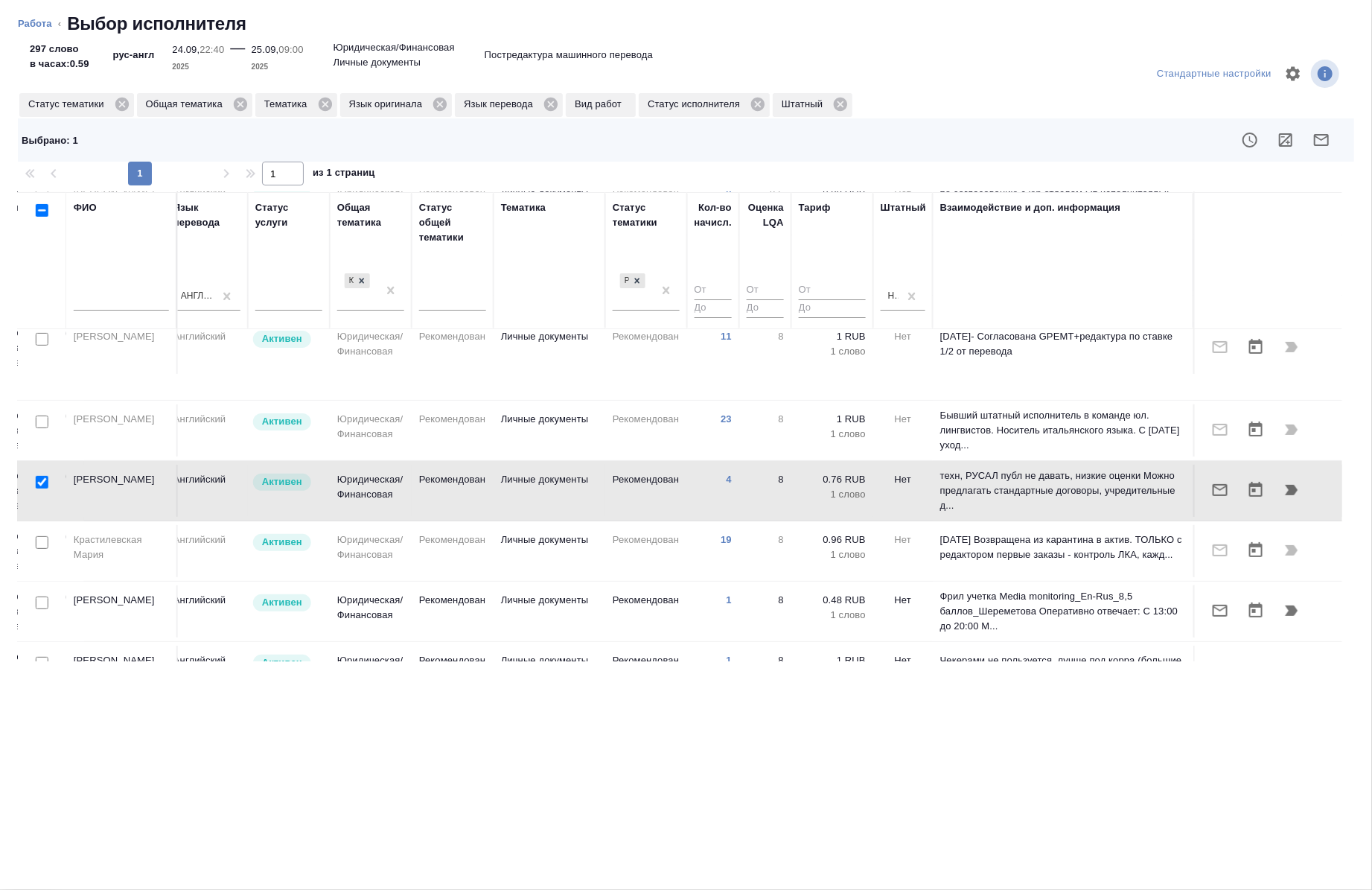
scroll to position [275, 844]
click at [40, 476] on input "checkbox" at bounding box center [42, 482] width 13 height 13
checkbox input "false"
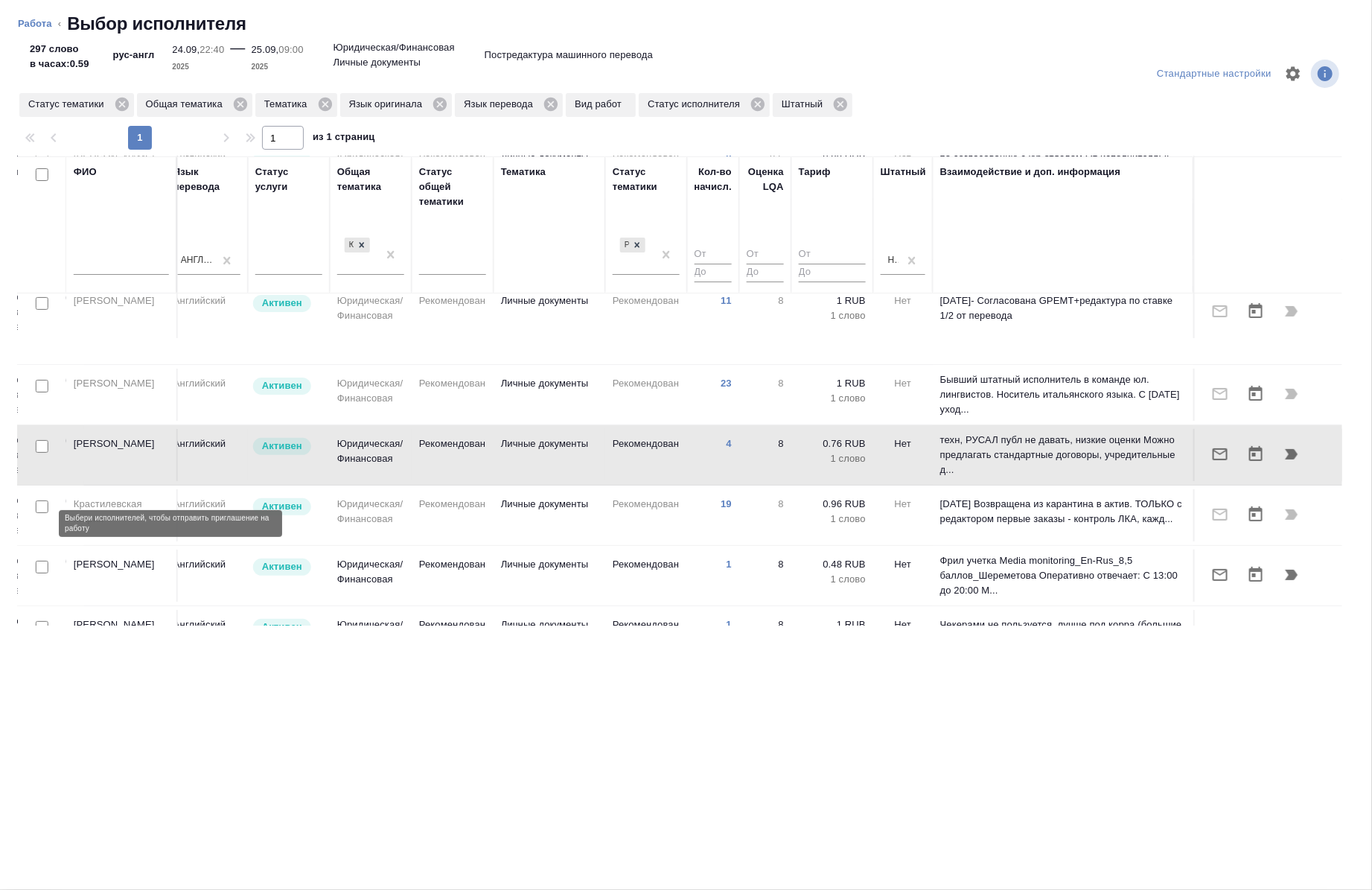
click at [39, 561] on input "checkbox" at bounding box center [42, 567] width 13 height 13
checkbox input "true"
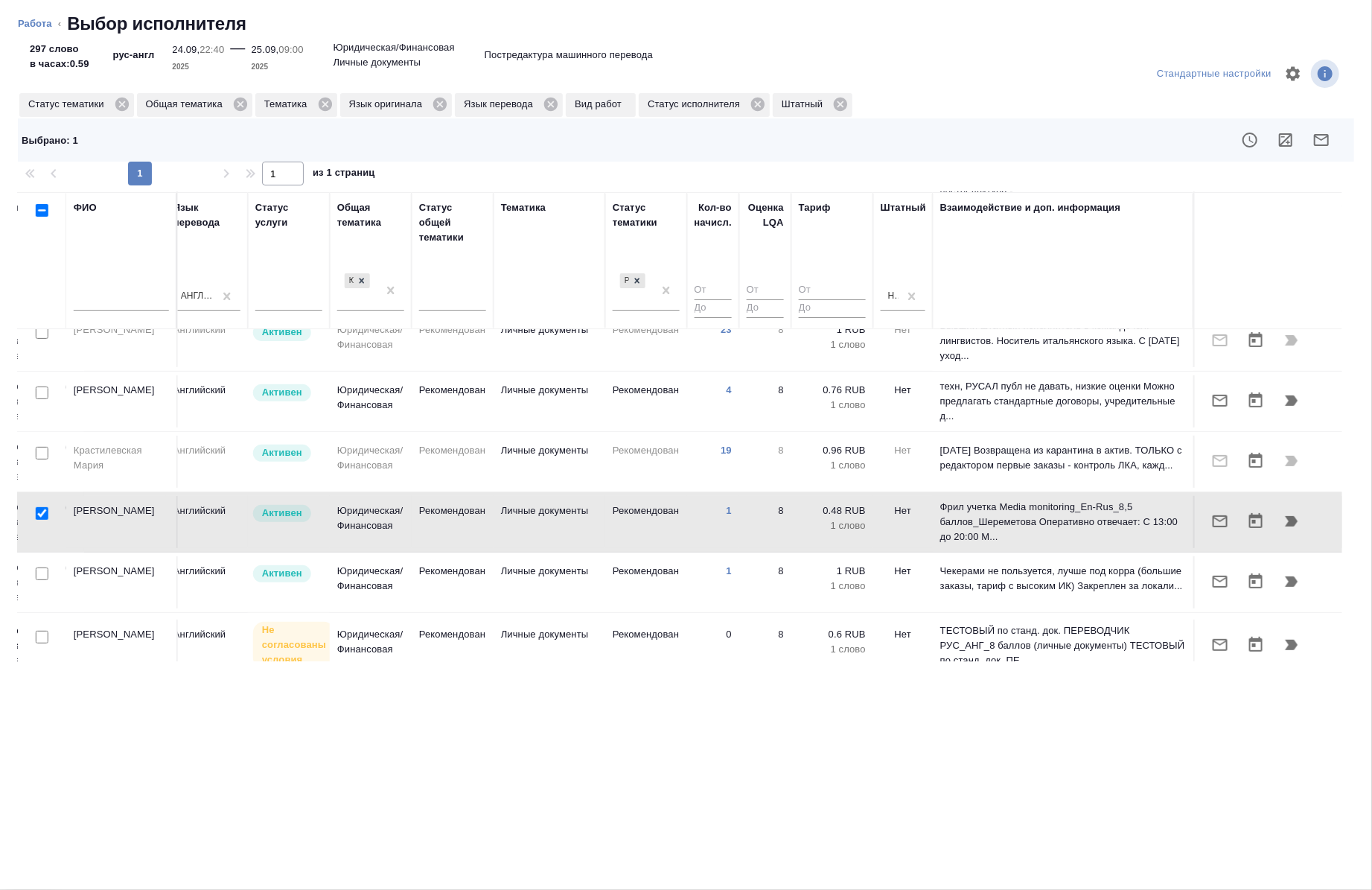
scroll to position [380, 844]
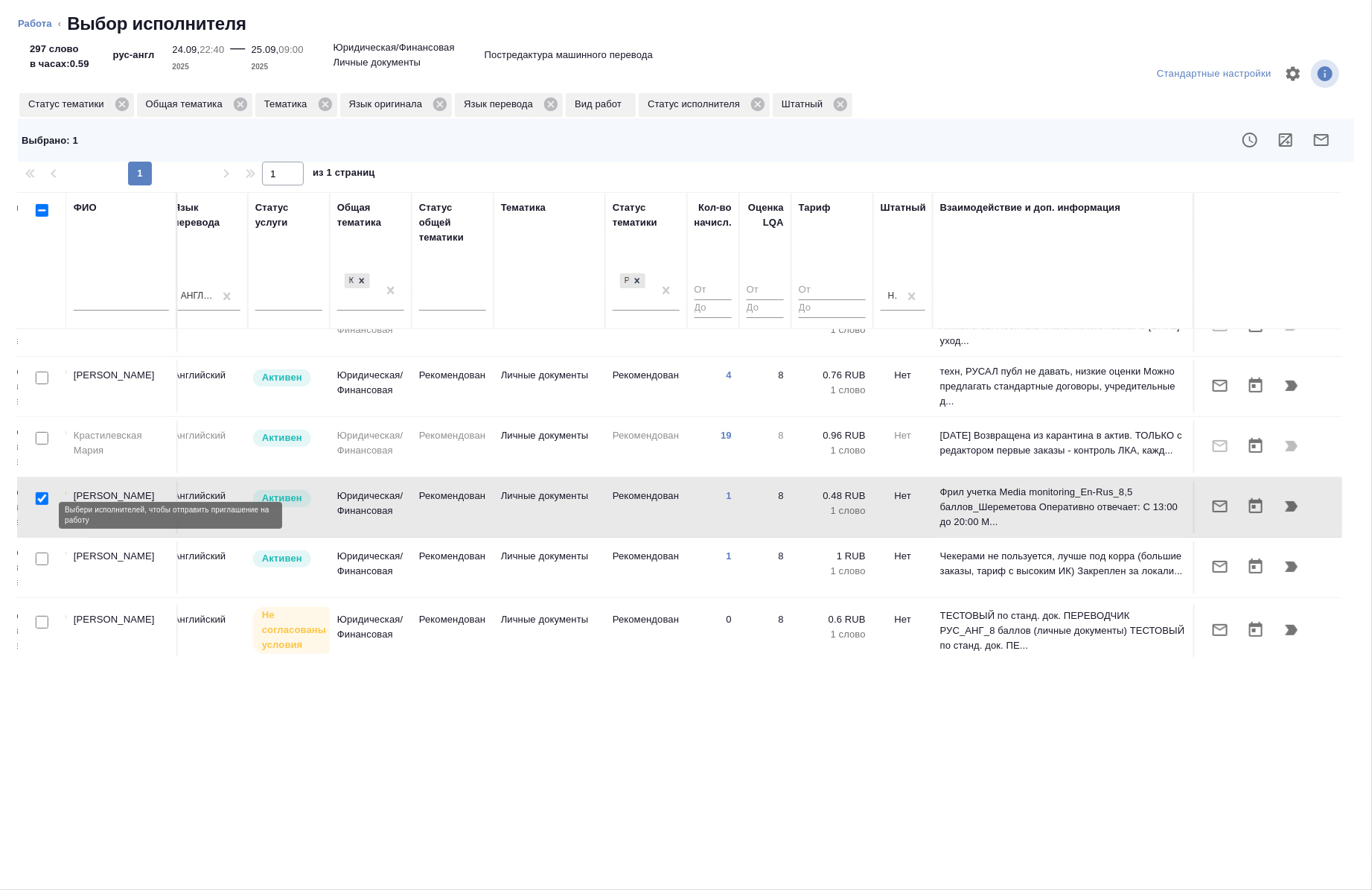
click at [39, 553] on input "checkbox" at bounding box center [42, 559] width 13 height 13
checkbox input "true"
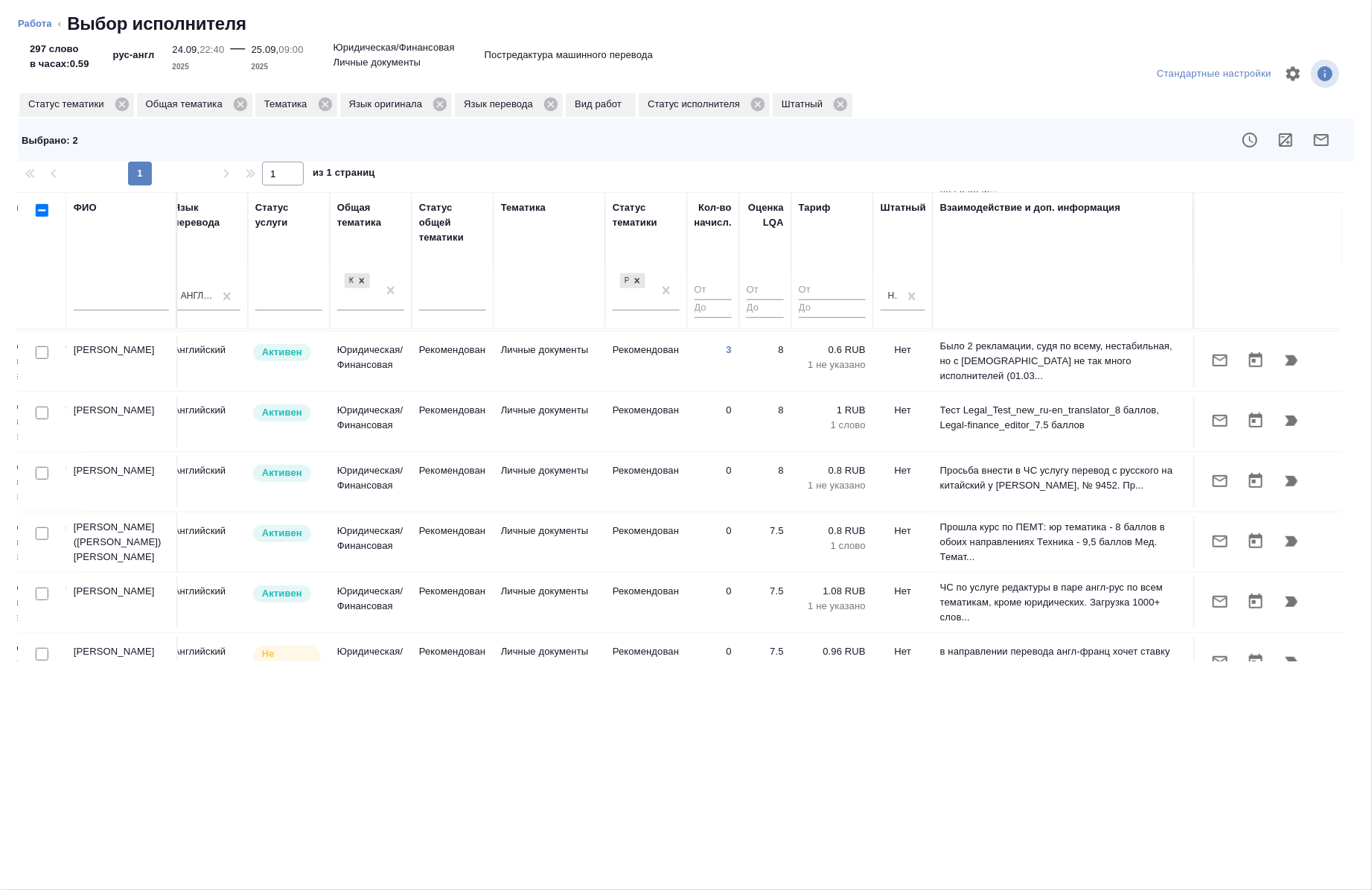
scroll to position [713, 844]
click at [43, 526] on input "checkbox" at bounding box center [42, 532] width 13 height 13
checkbox input "true"
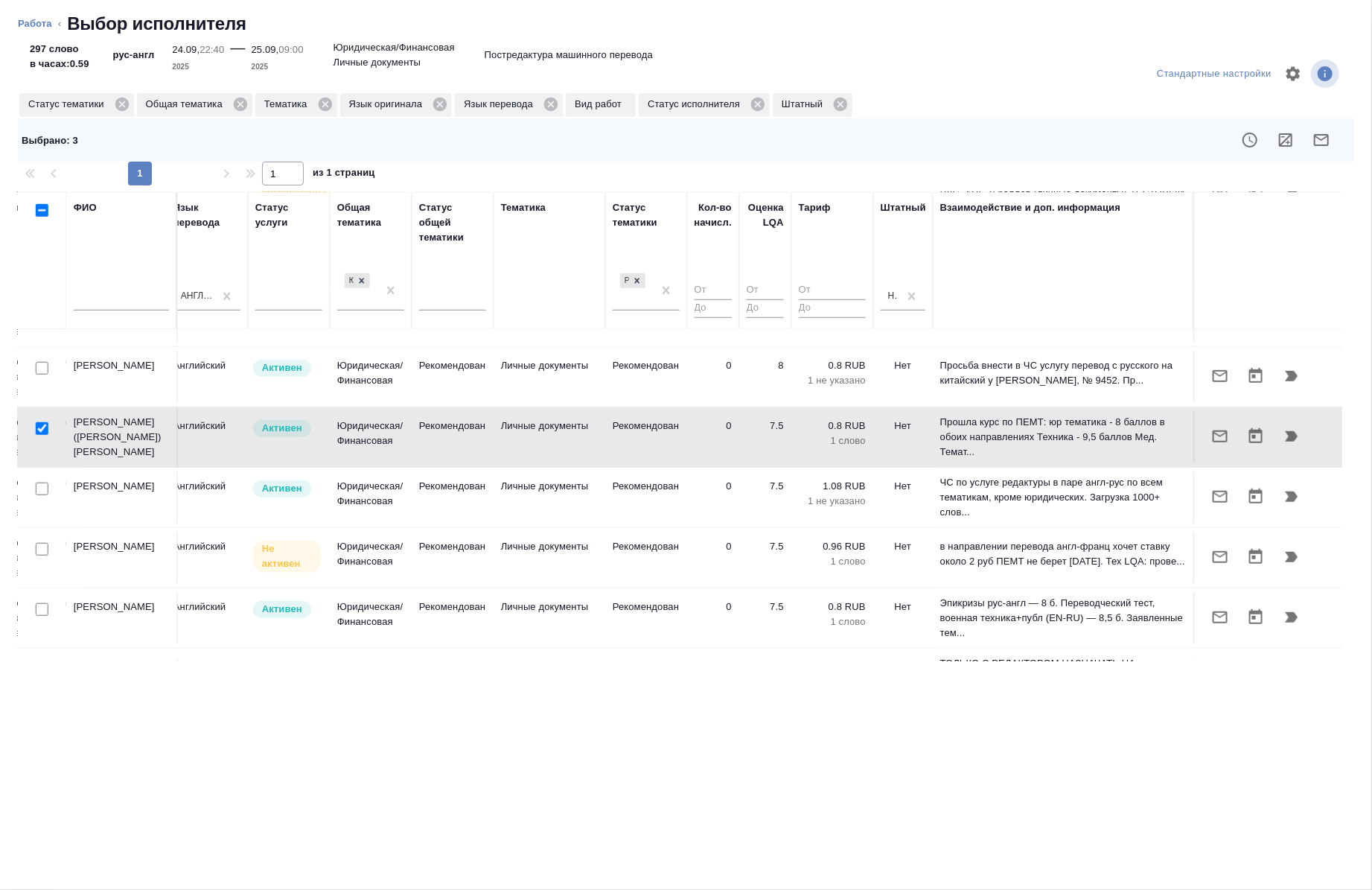
scroll to position [821, 844]
click at [1327, 145] on icon "button" at bounding box center [1321, 140] width 15 height 12
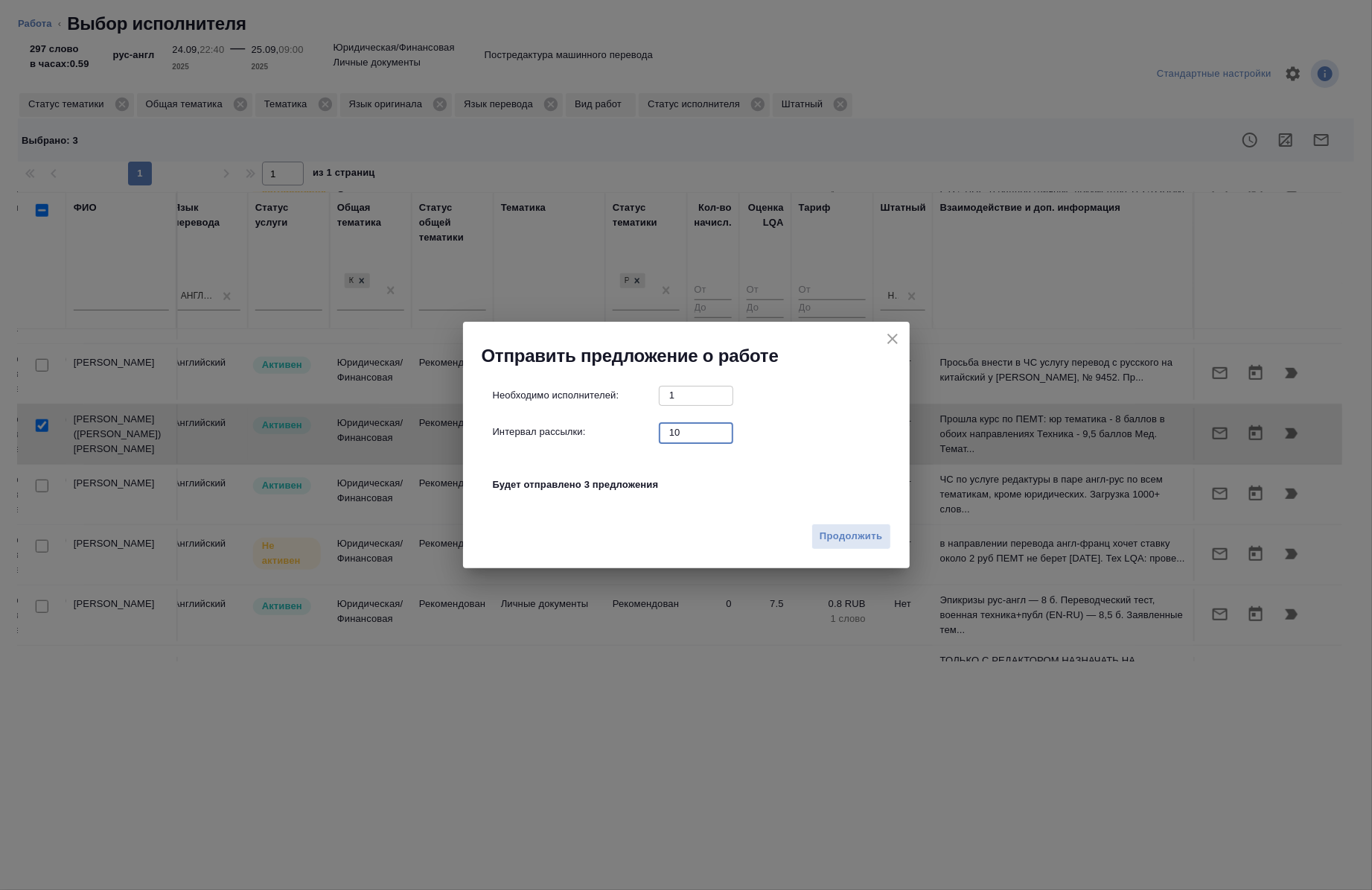
click at [698, 427] on input "10" at bounding box center [696, 433] width 75 height 19
click at [698, 427] on input "1" at bounding box center [696, 433] width 75 height 19
type input "0"
click at [824, 539] on span "Продолжить" at bounding box center [851, 537] width 63 height 17
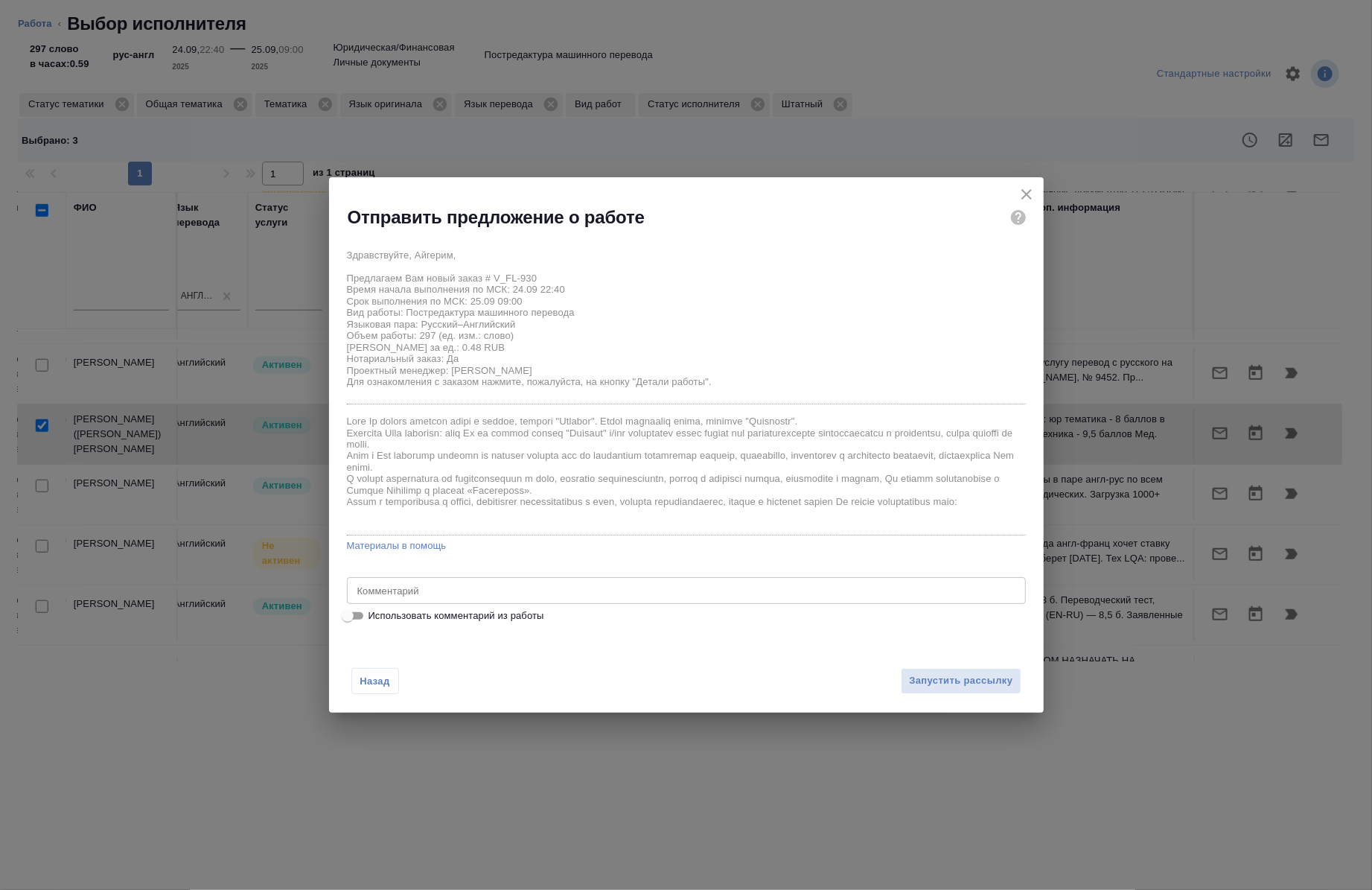
click at [524, 624] on label "Использовать комментарий из работы" at bounding box center [676, 616] width 676 height 18
click at [374, 624] on input "Использовать комментарий из работы" at bounding box center [348, 616] width 54 height 18
checkbox input "true"
type textarea "под нот"
click at [998, 690] on button "Запустить рассылку" at bounding box center [961, 681] width 120 height 26
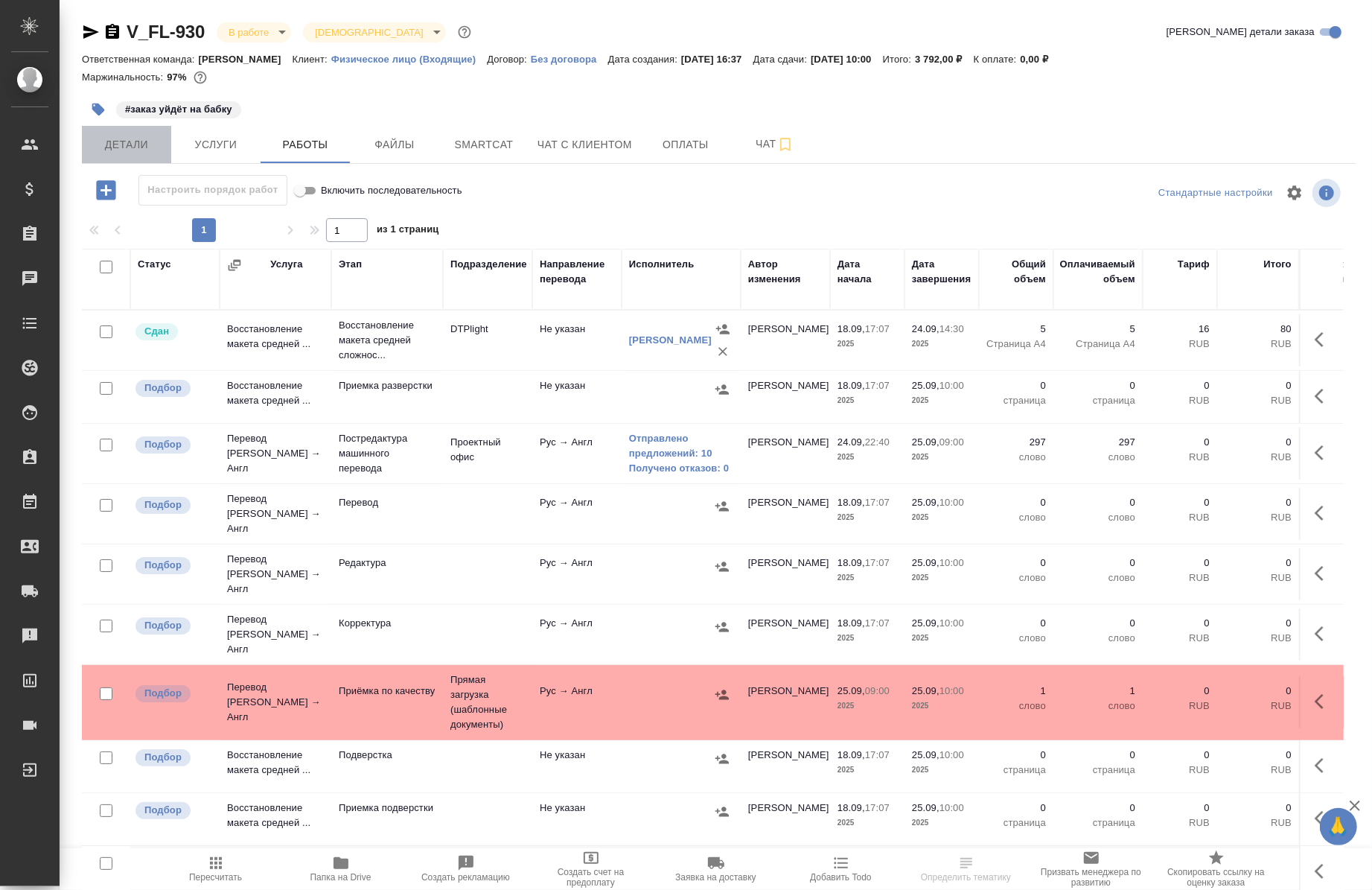
click at [133, 153] on button "Детали" at bounding box center [127, 144] width 89 height 37
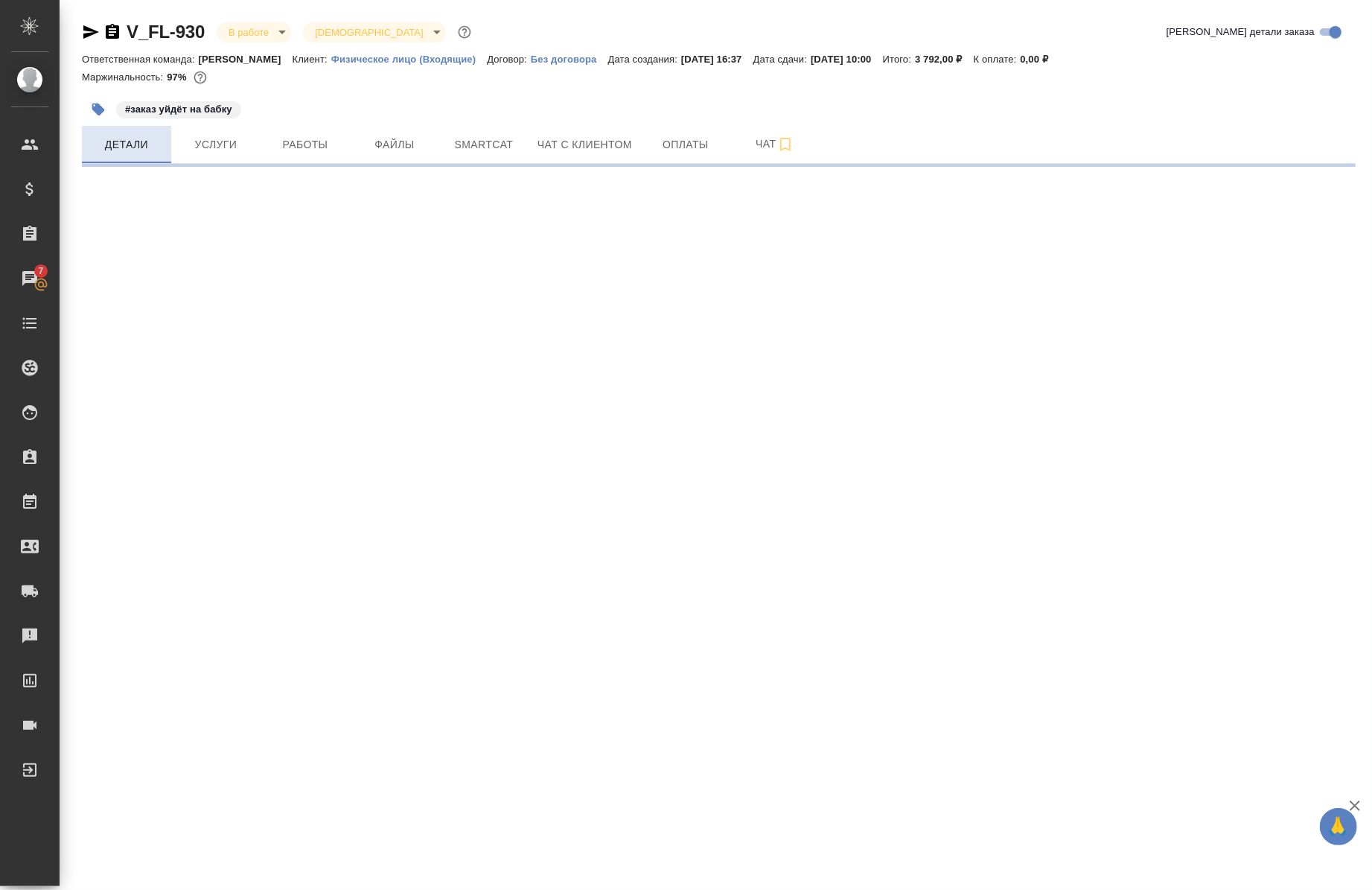
select select "RU"
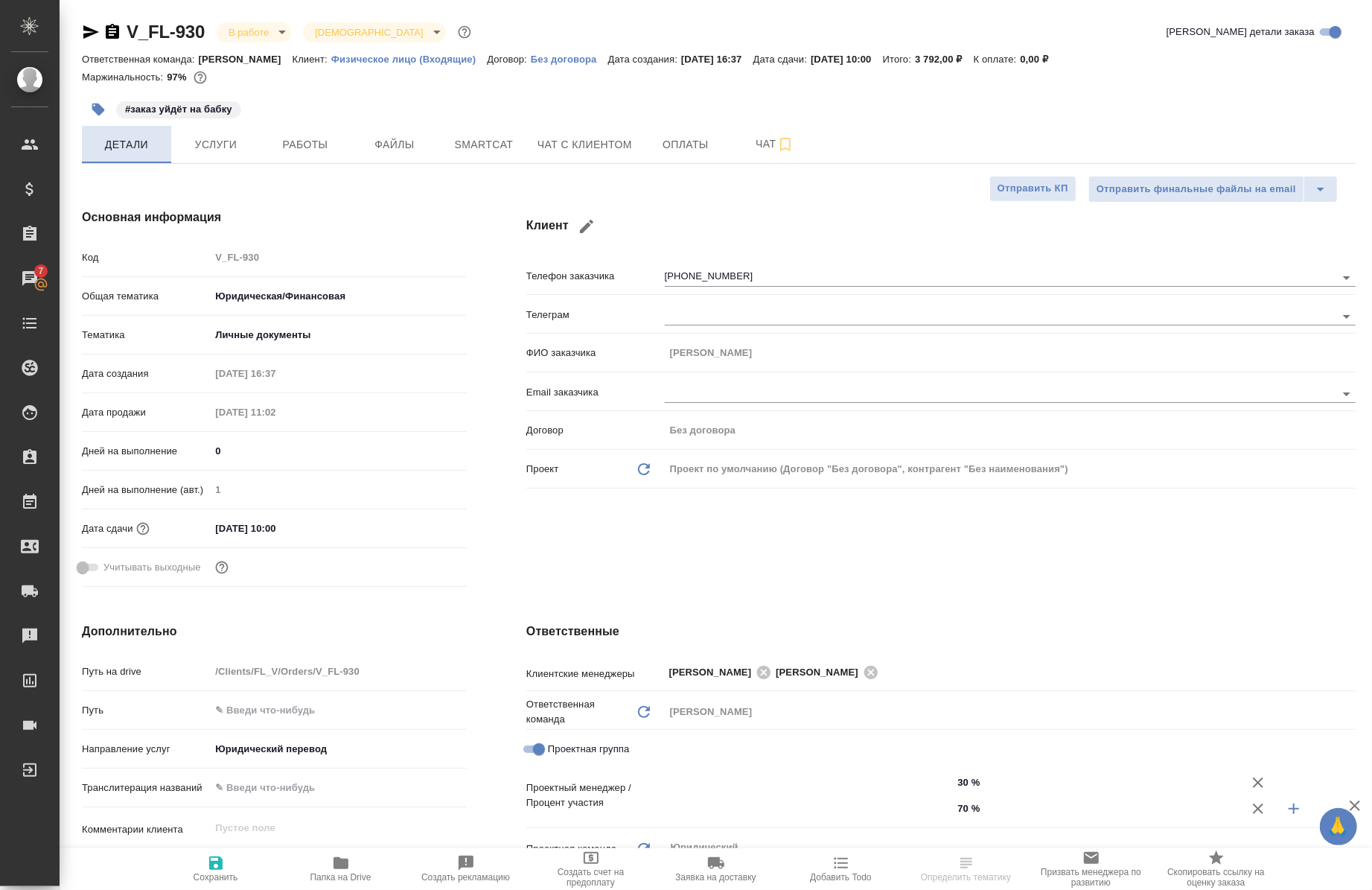
type textarea "x"
type input "[PERSON_NAME]"
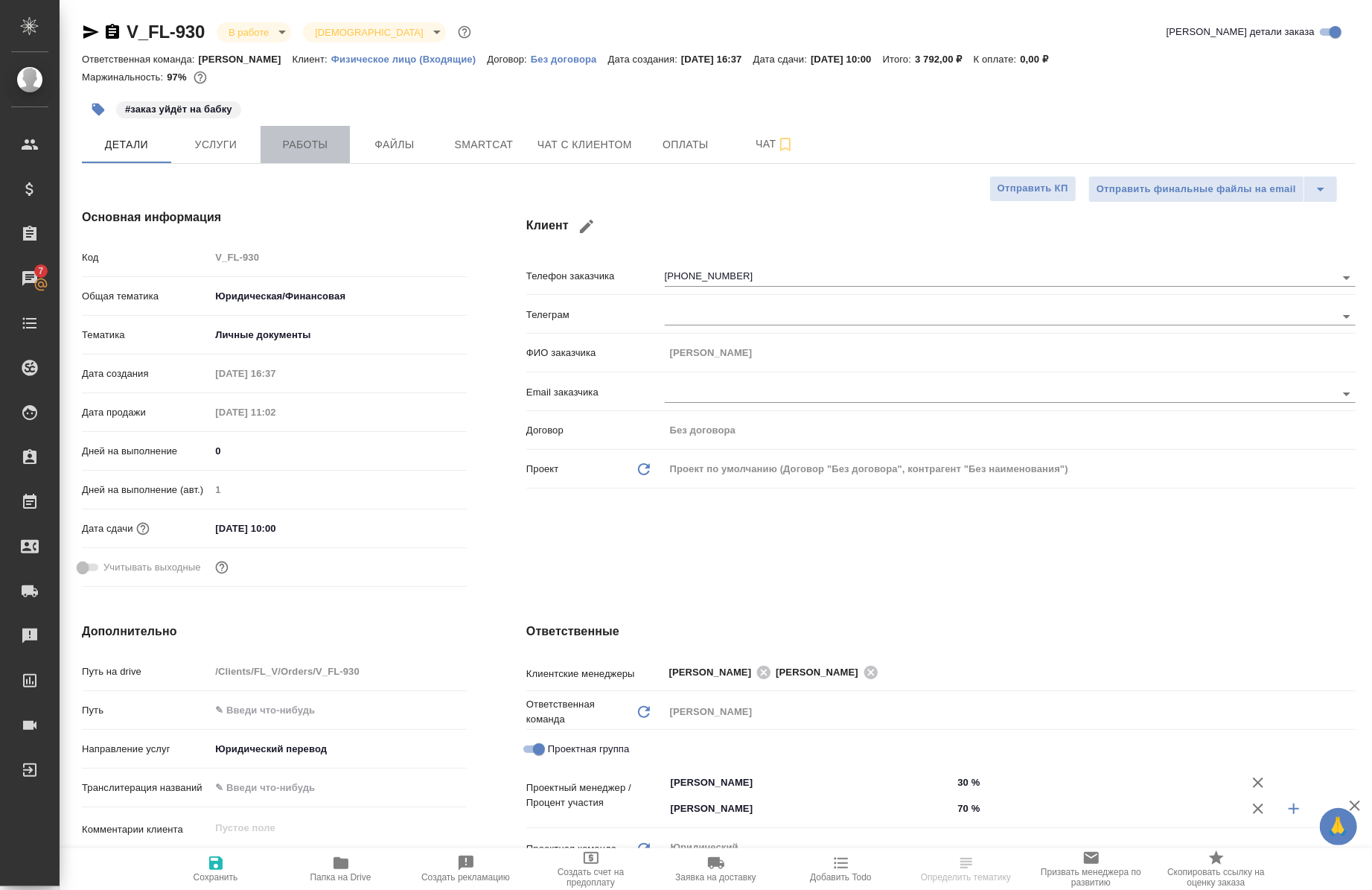
click at [302, 140] on span "Работы" at bounding box center [305, 145] width 71 height 19
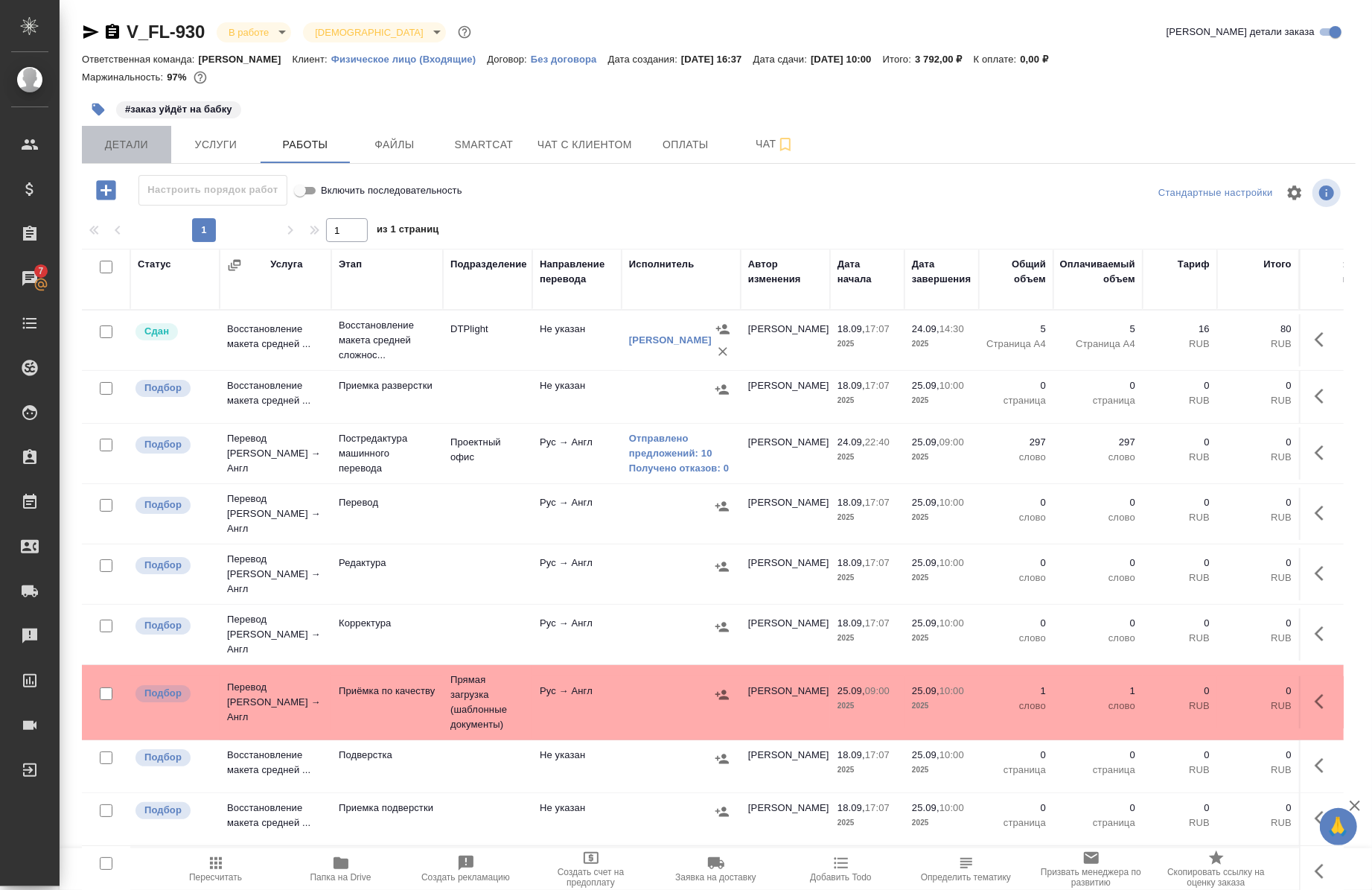
click at [125, 130] on button "Детали" at bounding box center [127, 144] width 89 height 37
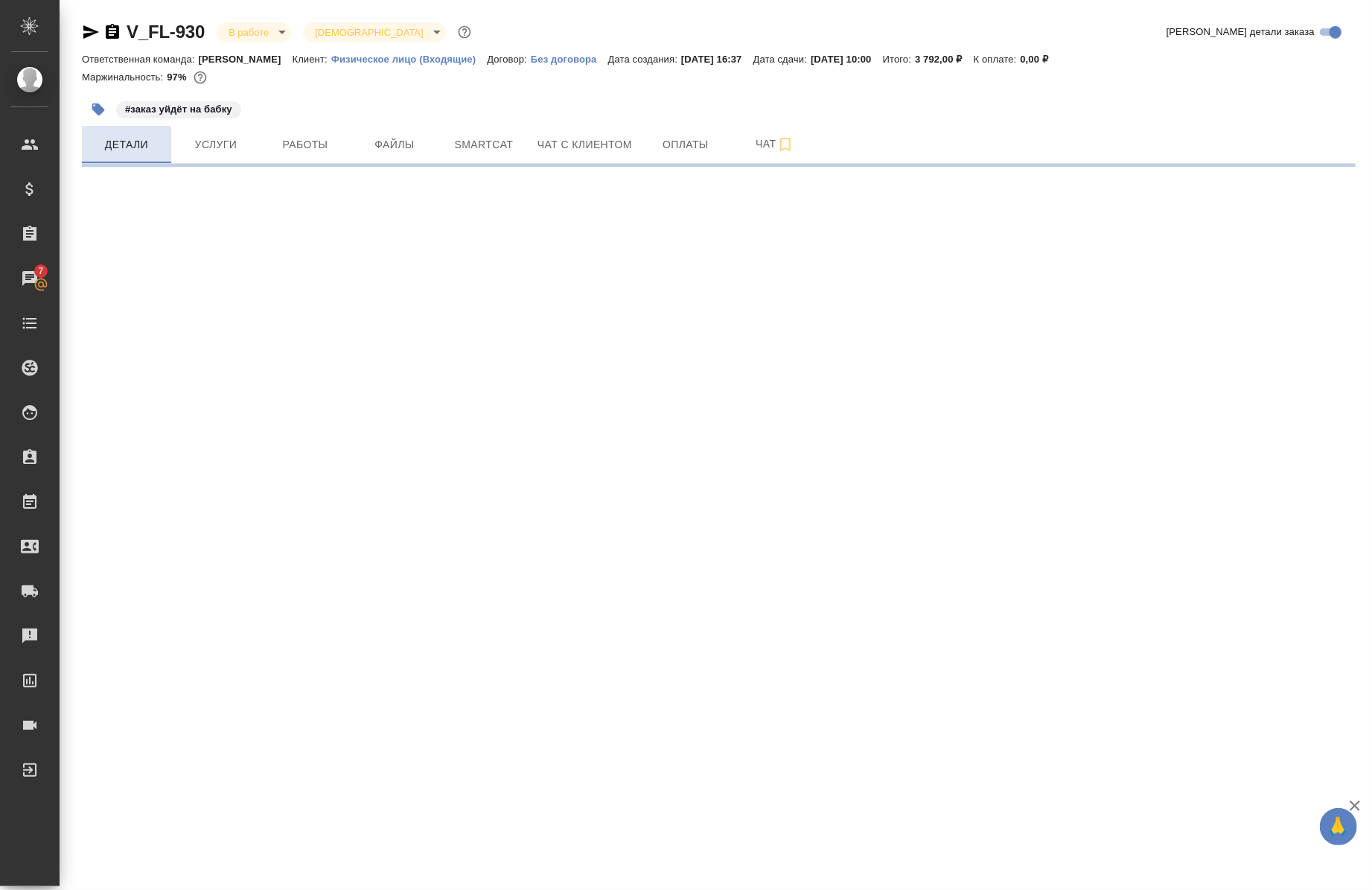
select select "RU"
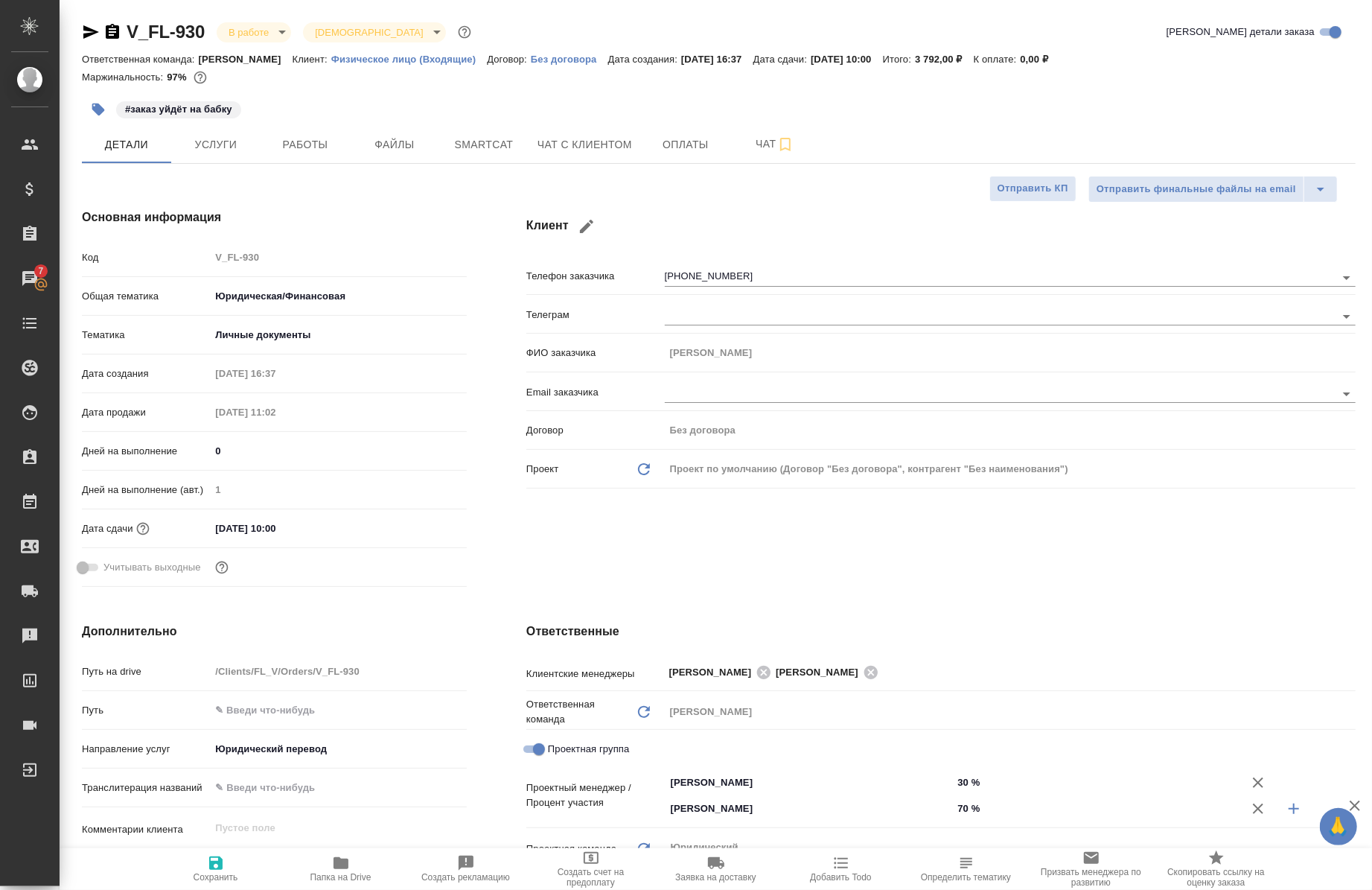
type textarea "x"
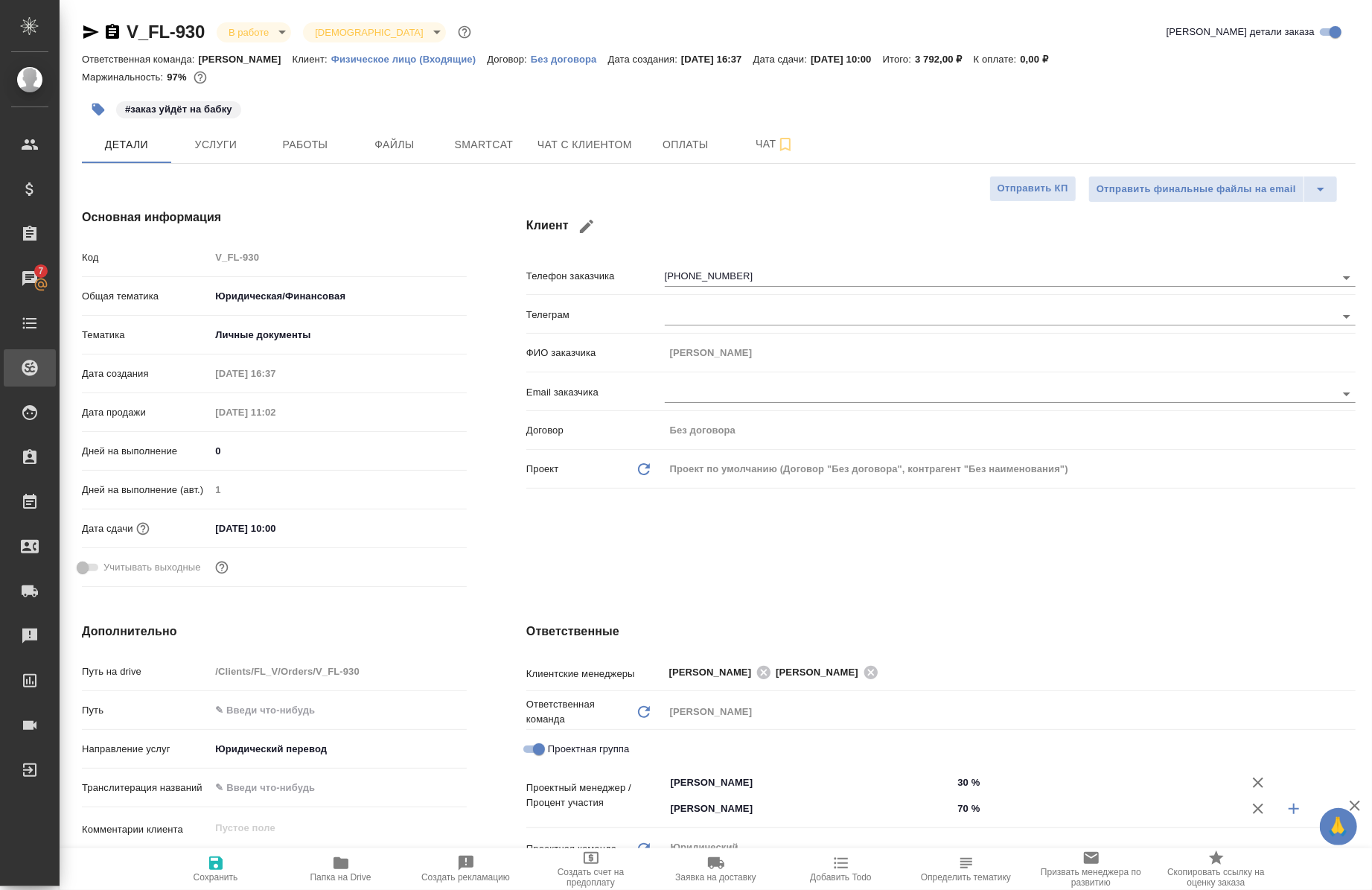
type textarea "x"
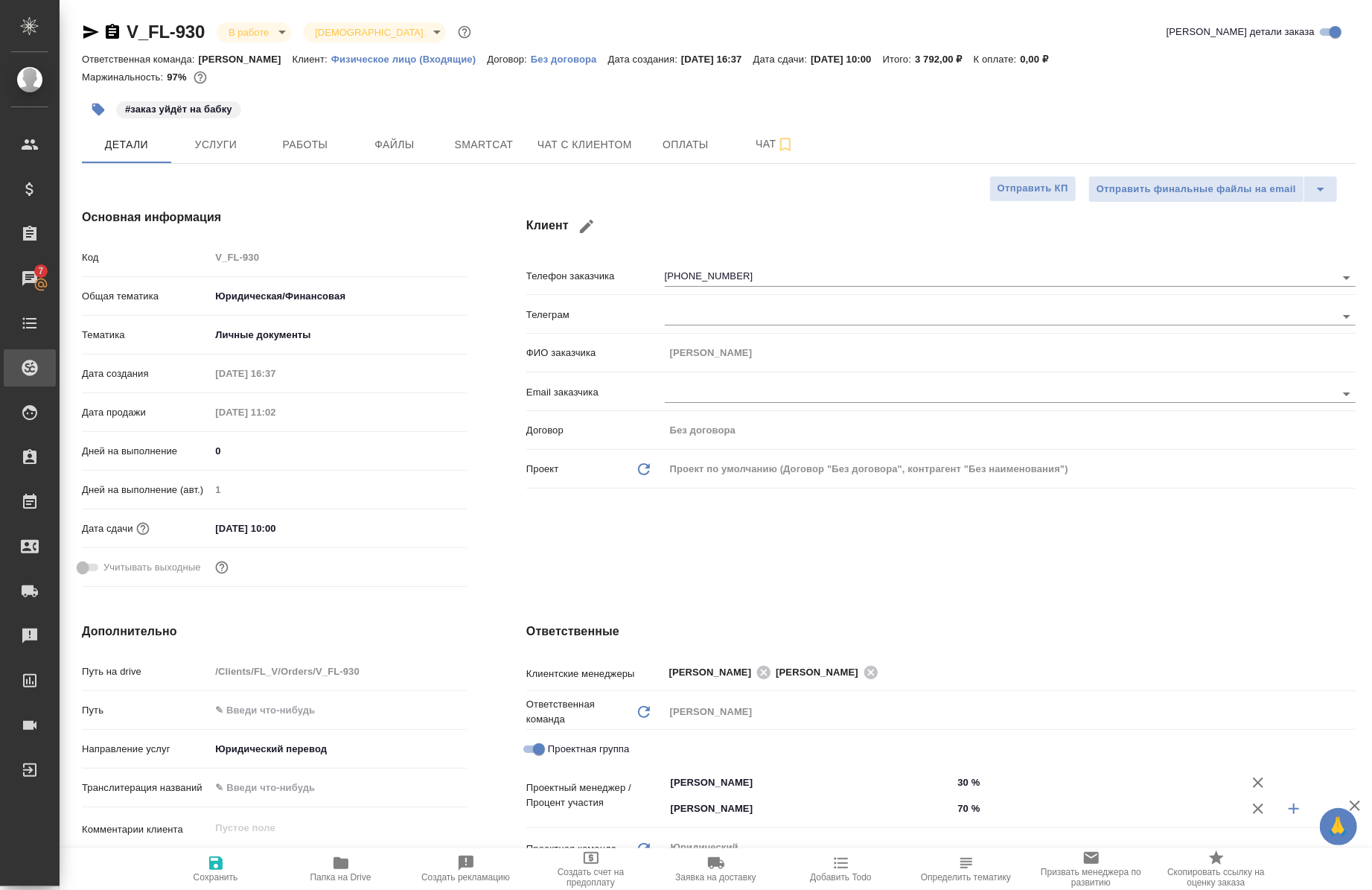
type textarea "x"
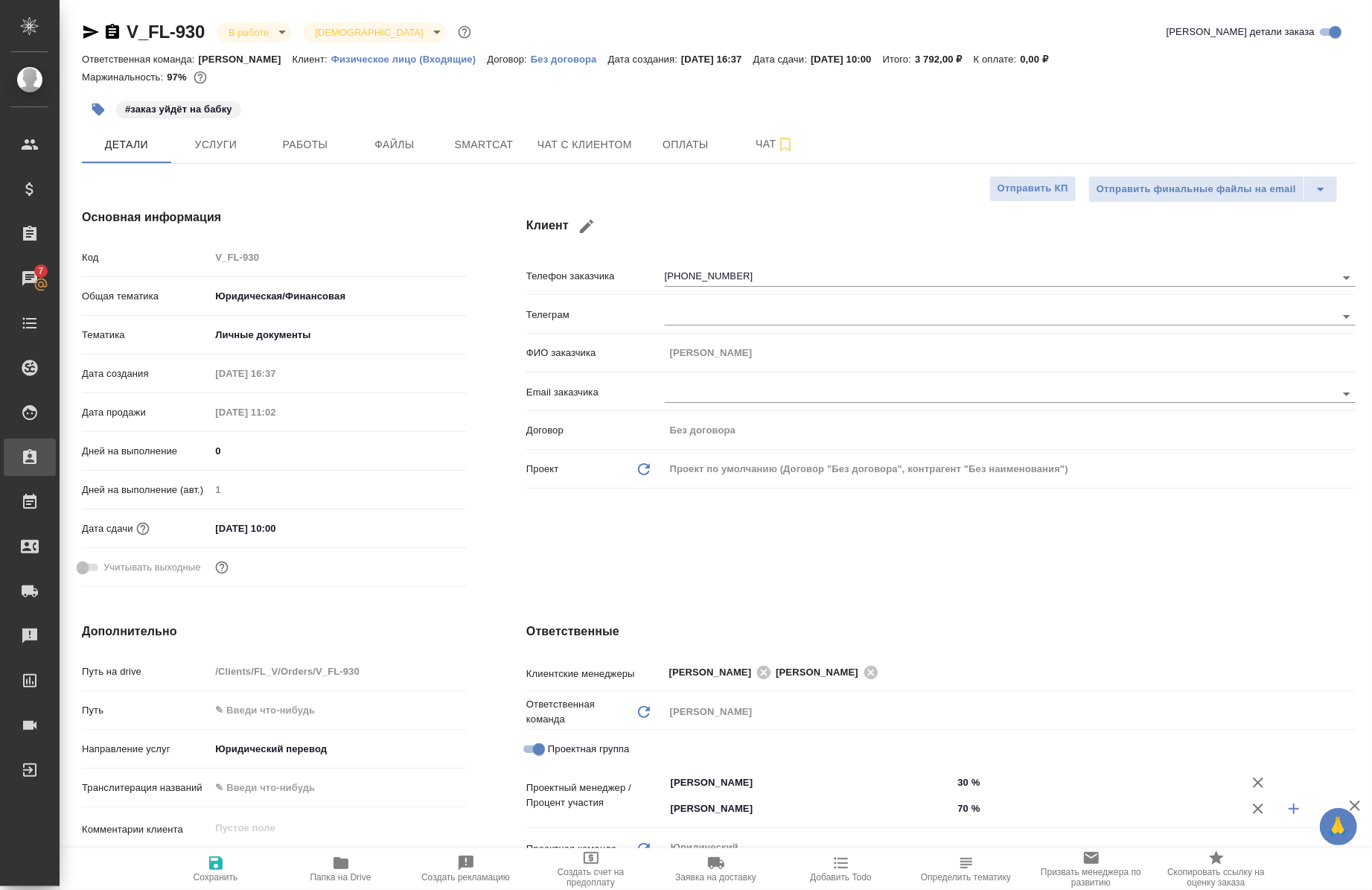
type textarea "x"
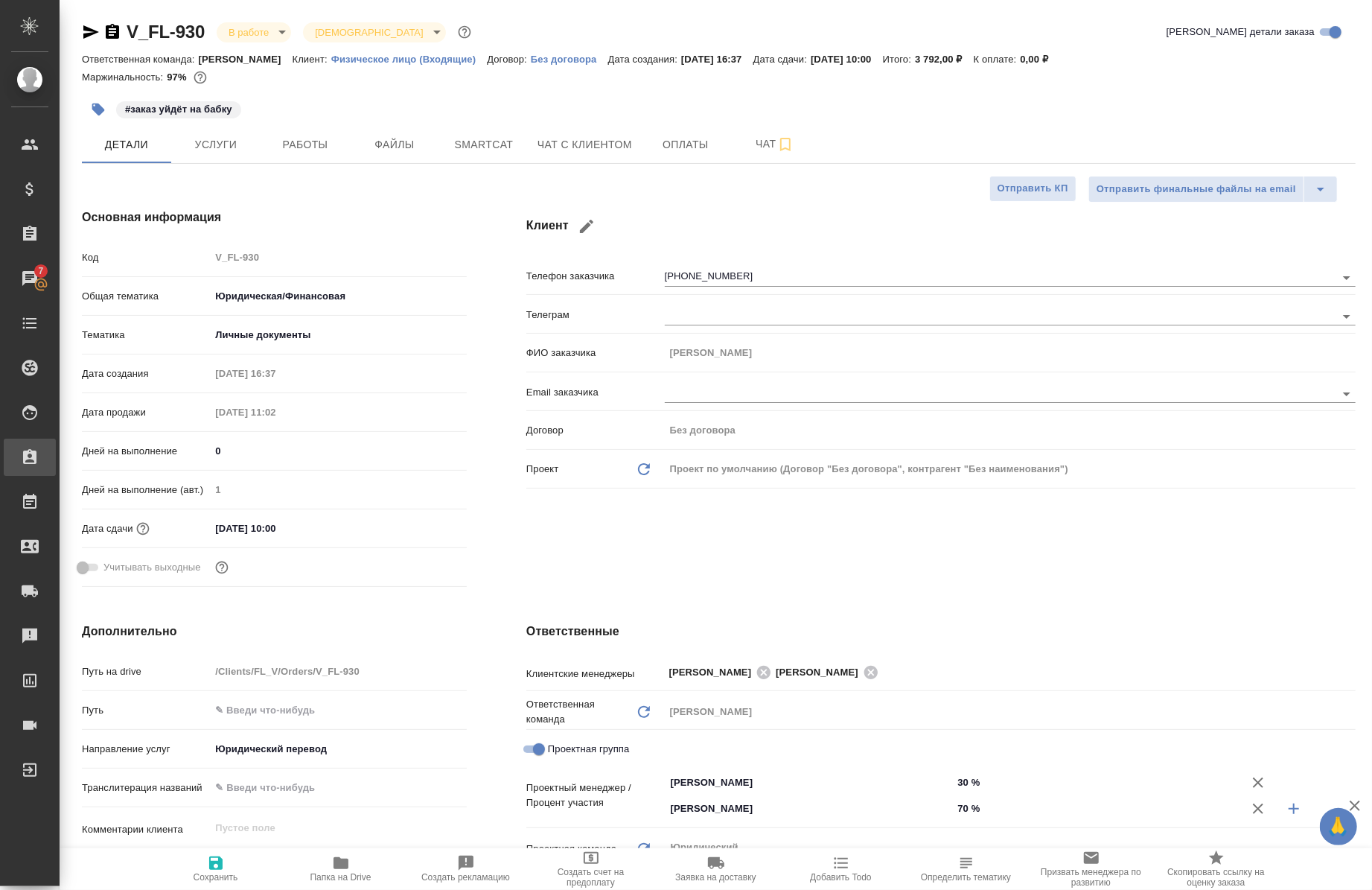
type textarea "x"
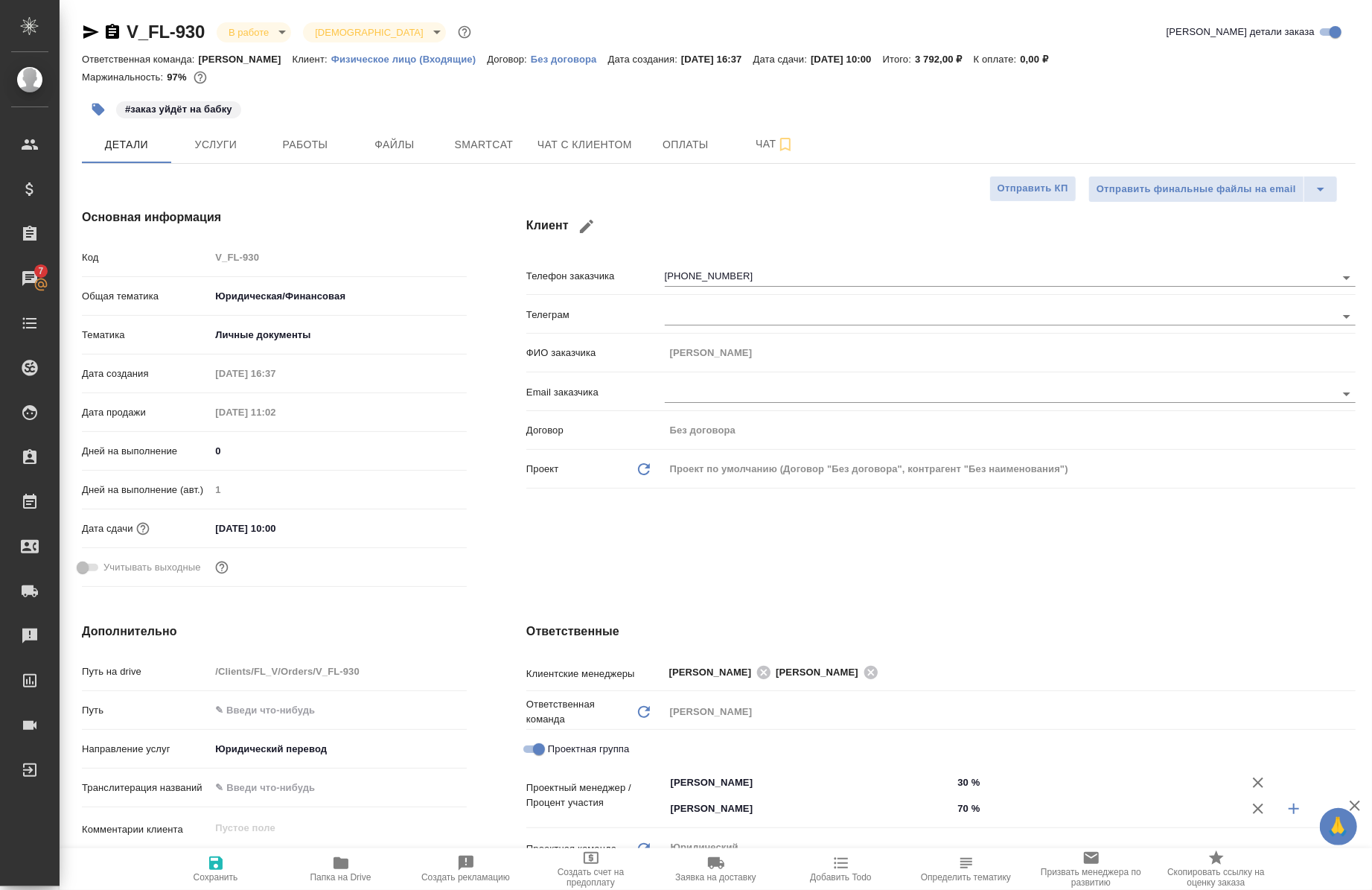
type textarea "x"
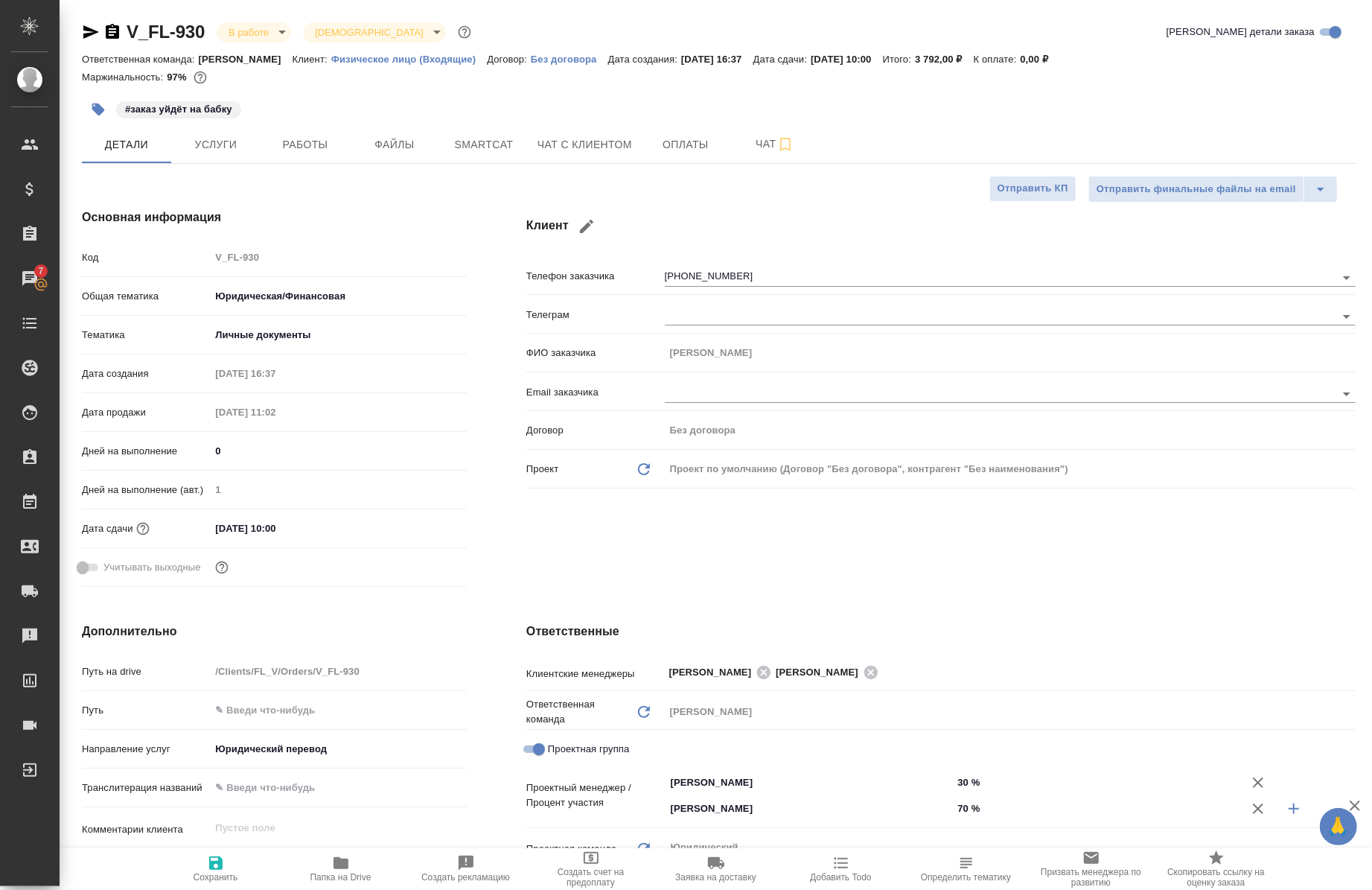
type textarea "x"
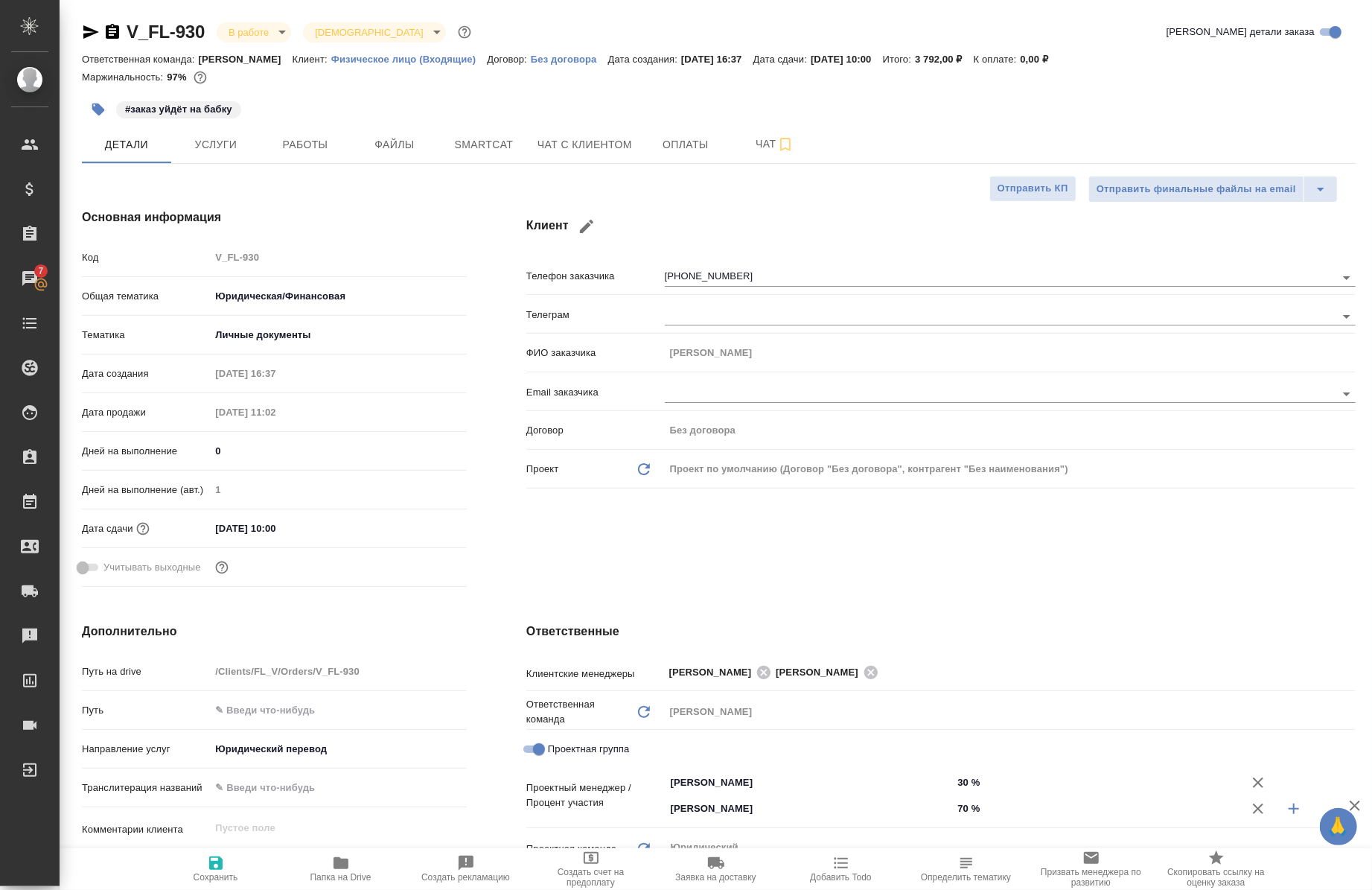
type textarea "x"
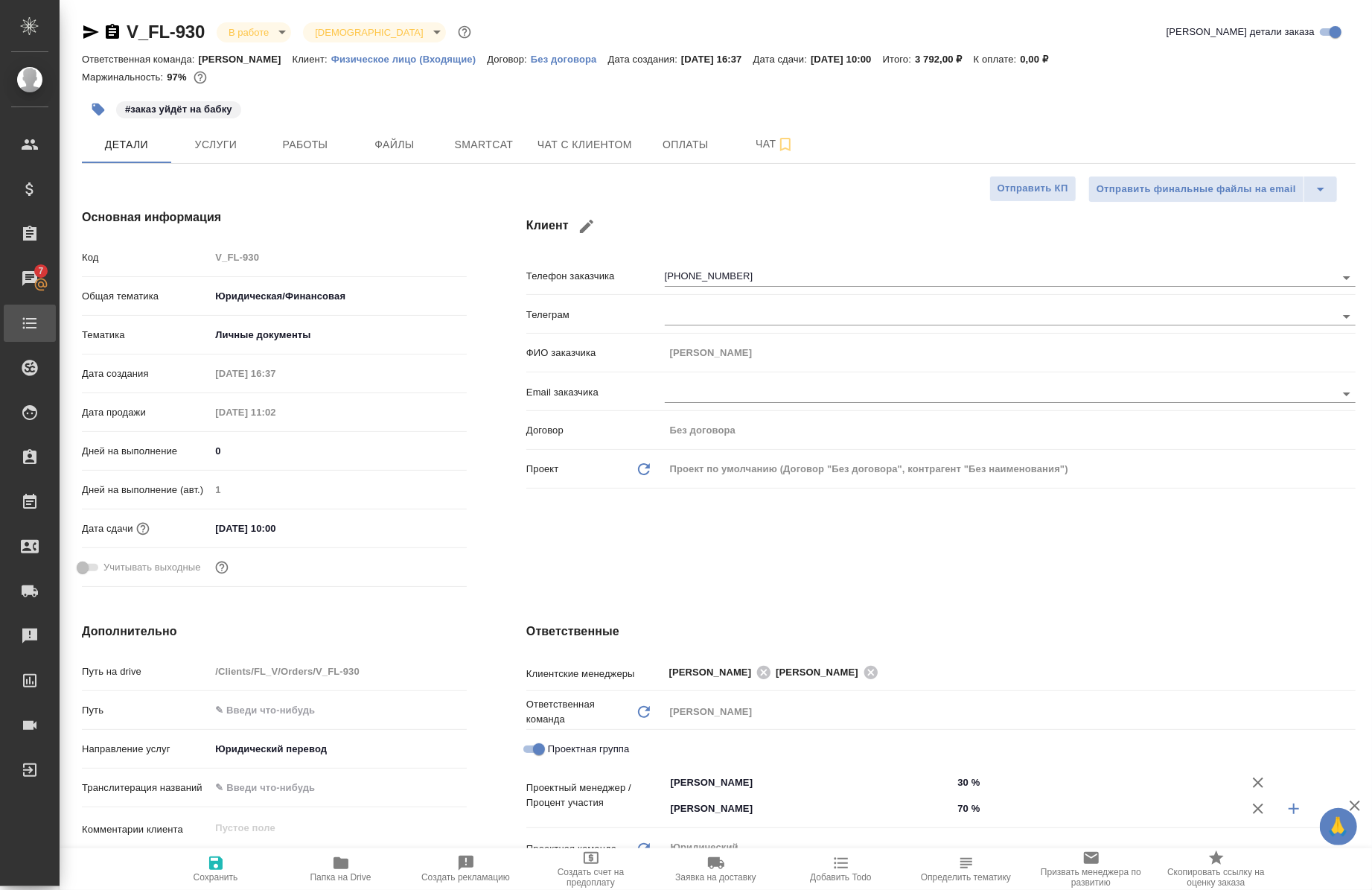
type textarea "x"
click at [89, 31] on icon "button" at bounding box center [91, 33] width 15 height 14
type textarea "x"
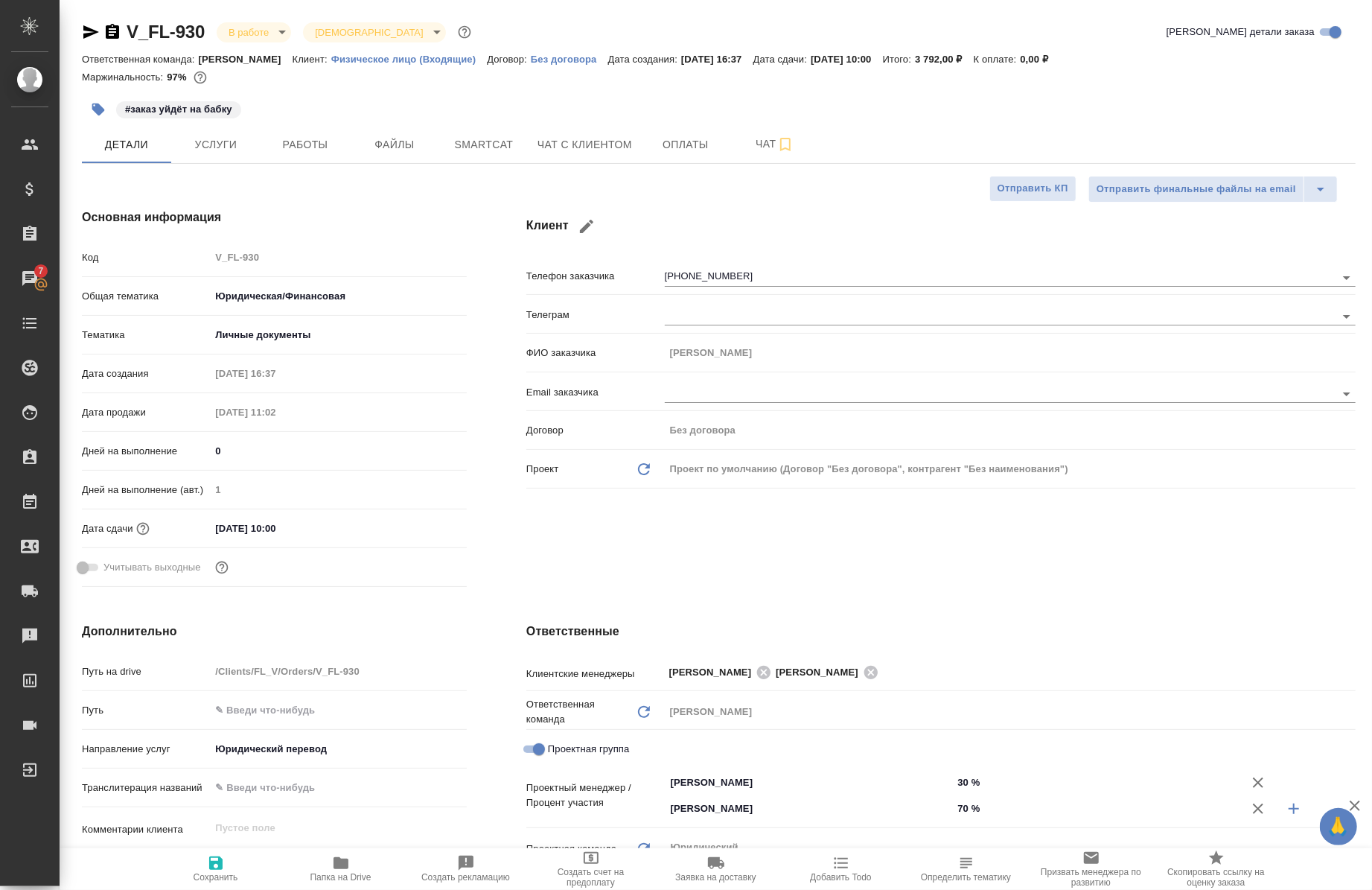
type textarea "x"
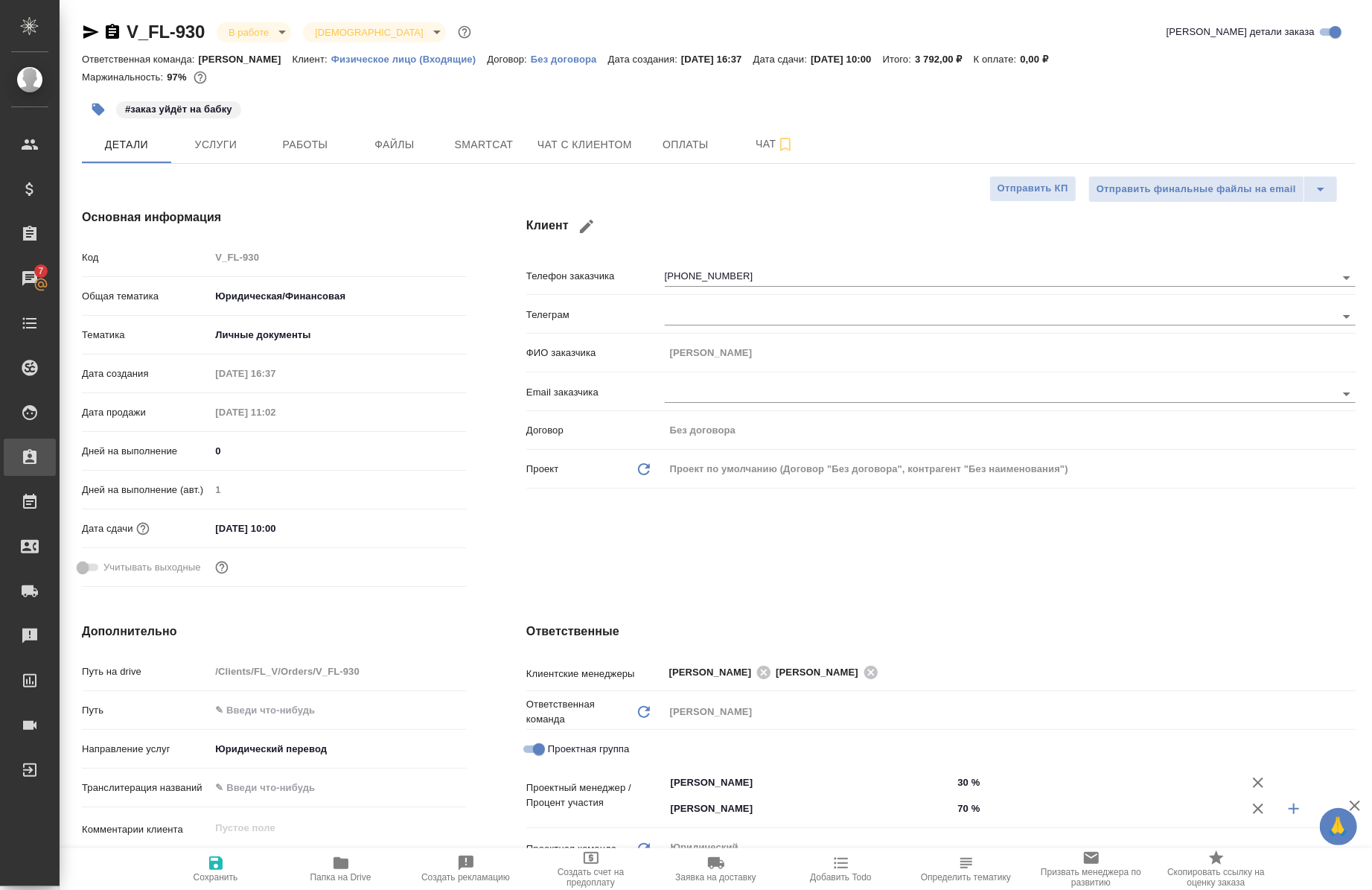
type textarea "x"
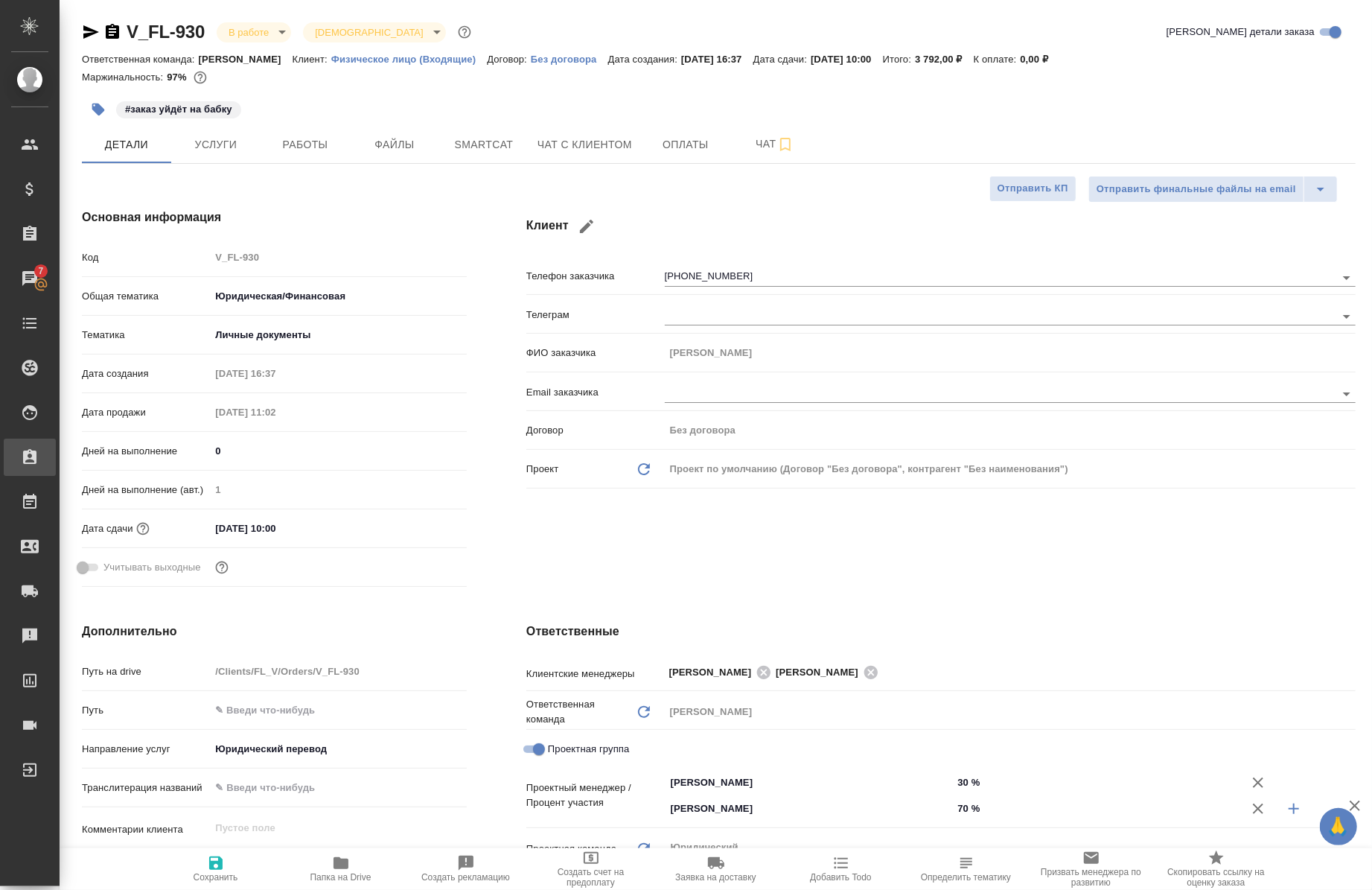
type textarea "x"
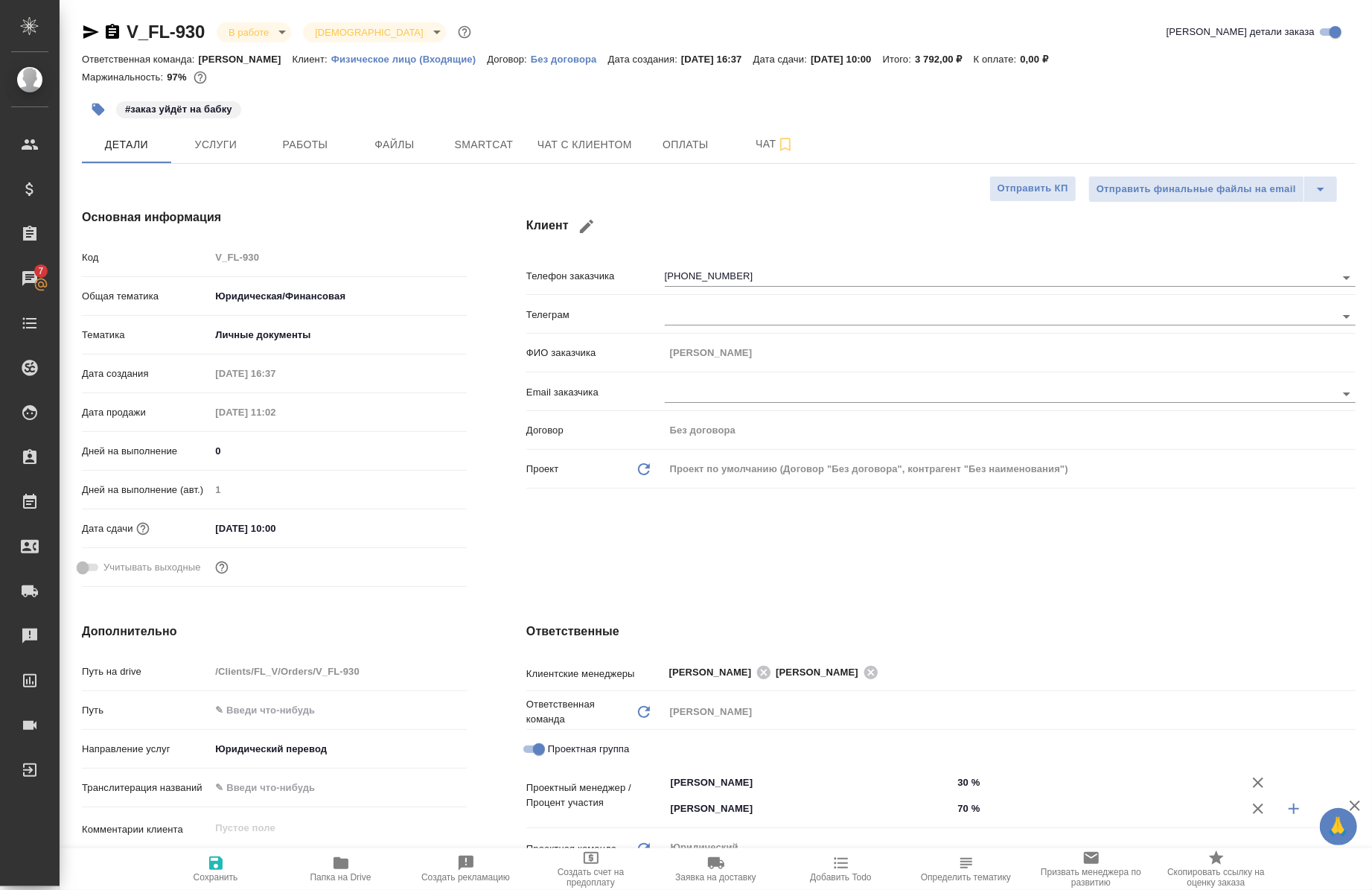
type textarea "x"
click at [143, 156] on button "Детали" at bounding box center [127, 144] width 89 height 37
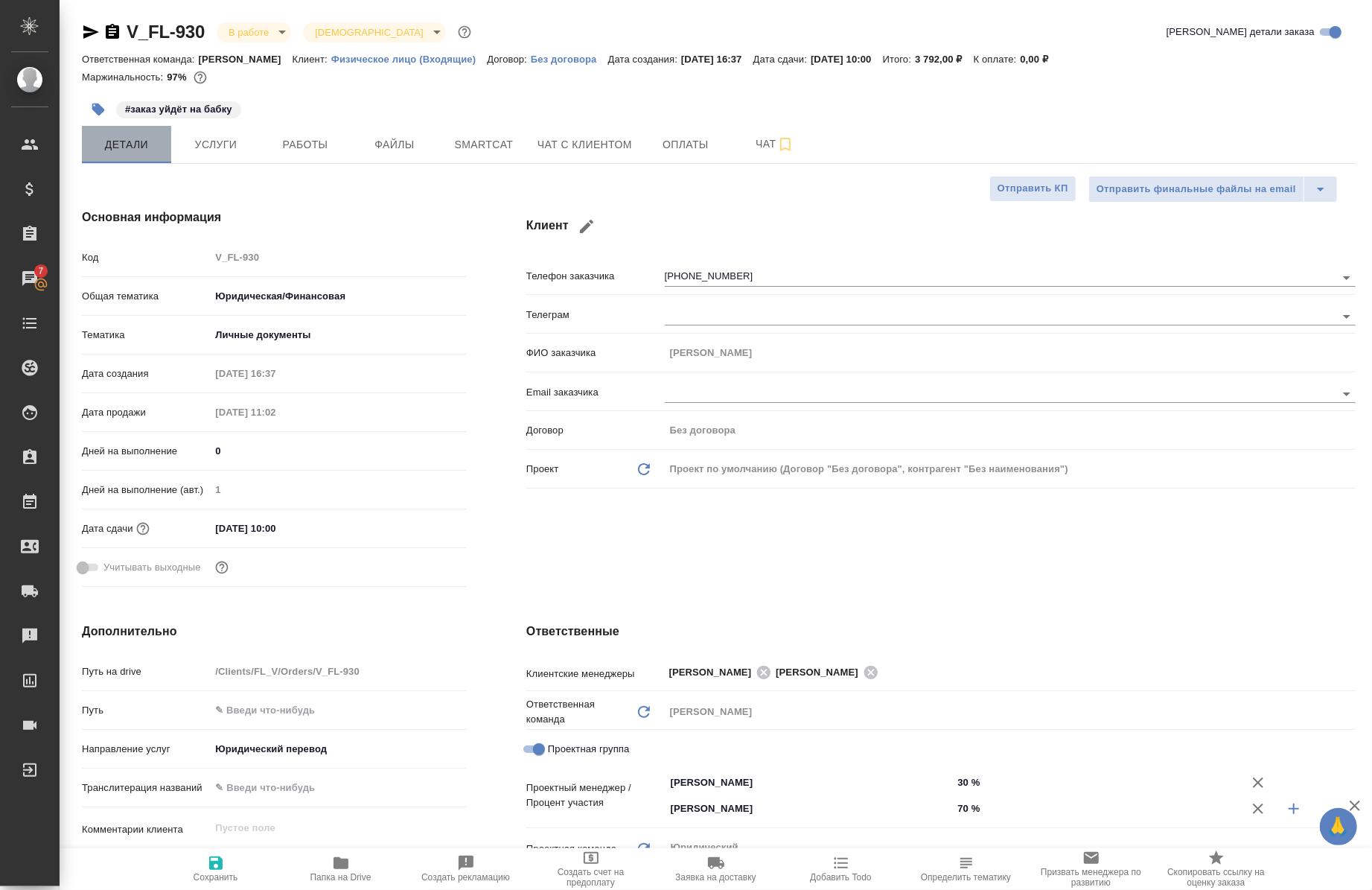
click at [140, 154] on button "Детали" at bounding box center [127, 144] width 89 height 37
click at [313, 149] on span "Работы" at bounding box center [305, 145] width 71 height 19
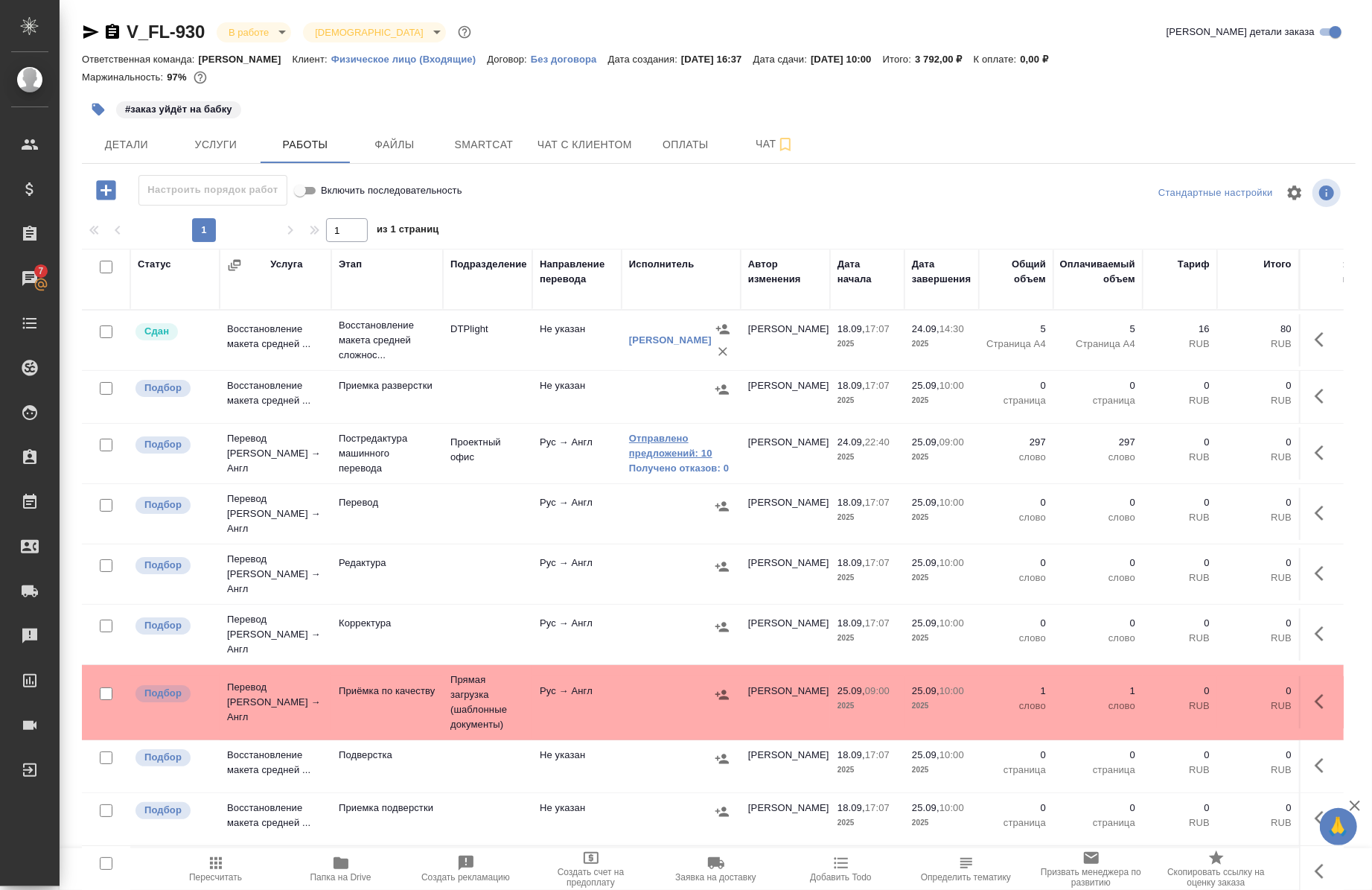
click at [644, 440] on link "Отправлено предложений: 10" at bounding box center [681, 446] width 105 height 30
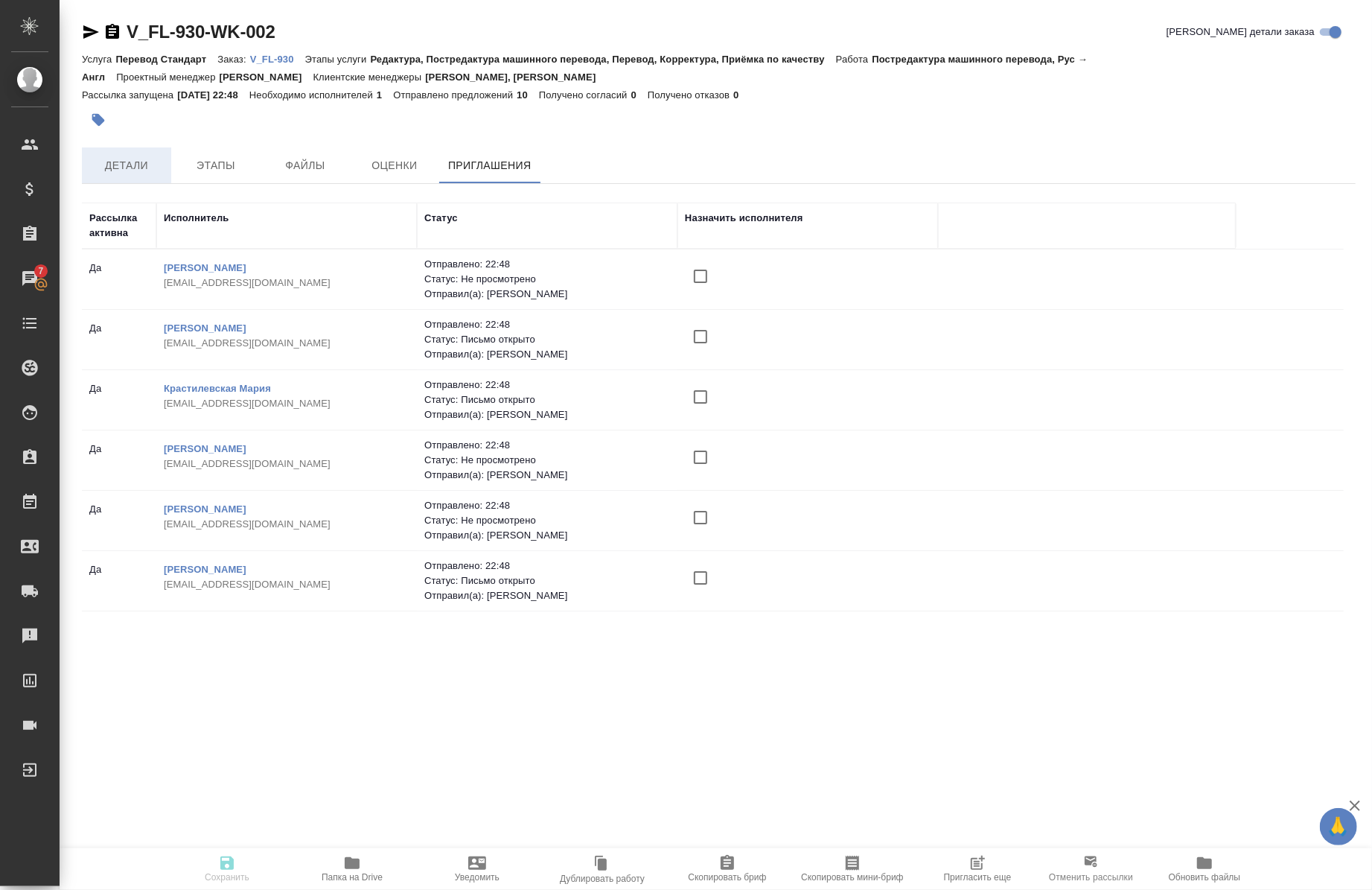
click at [125, 179] on button "Детали" at bounding box center [127, 165] width 89 height 36
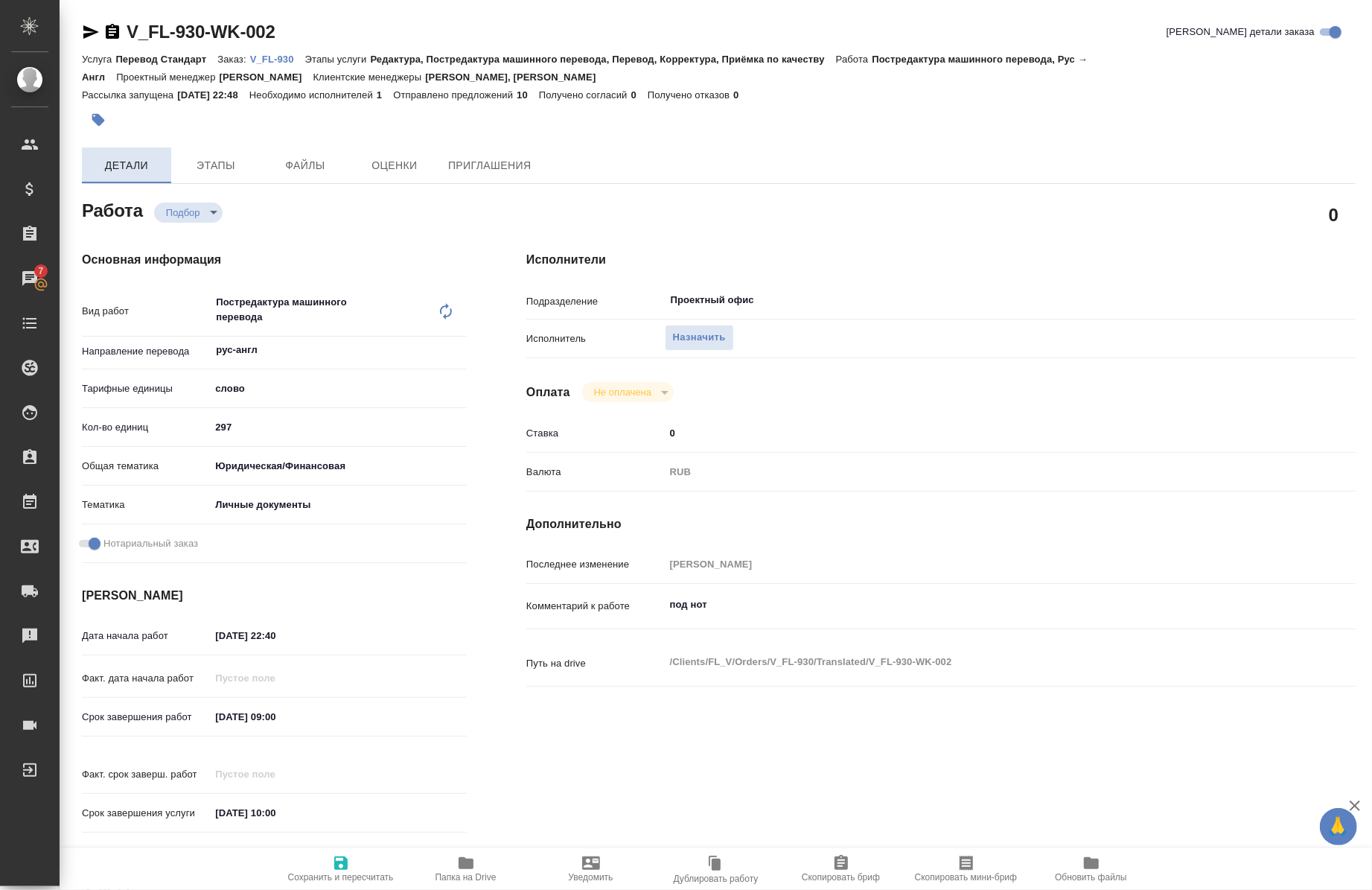
type textarea "x"
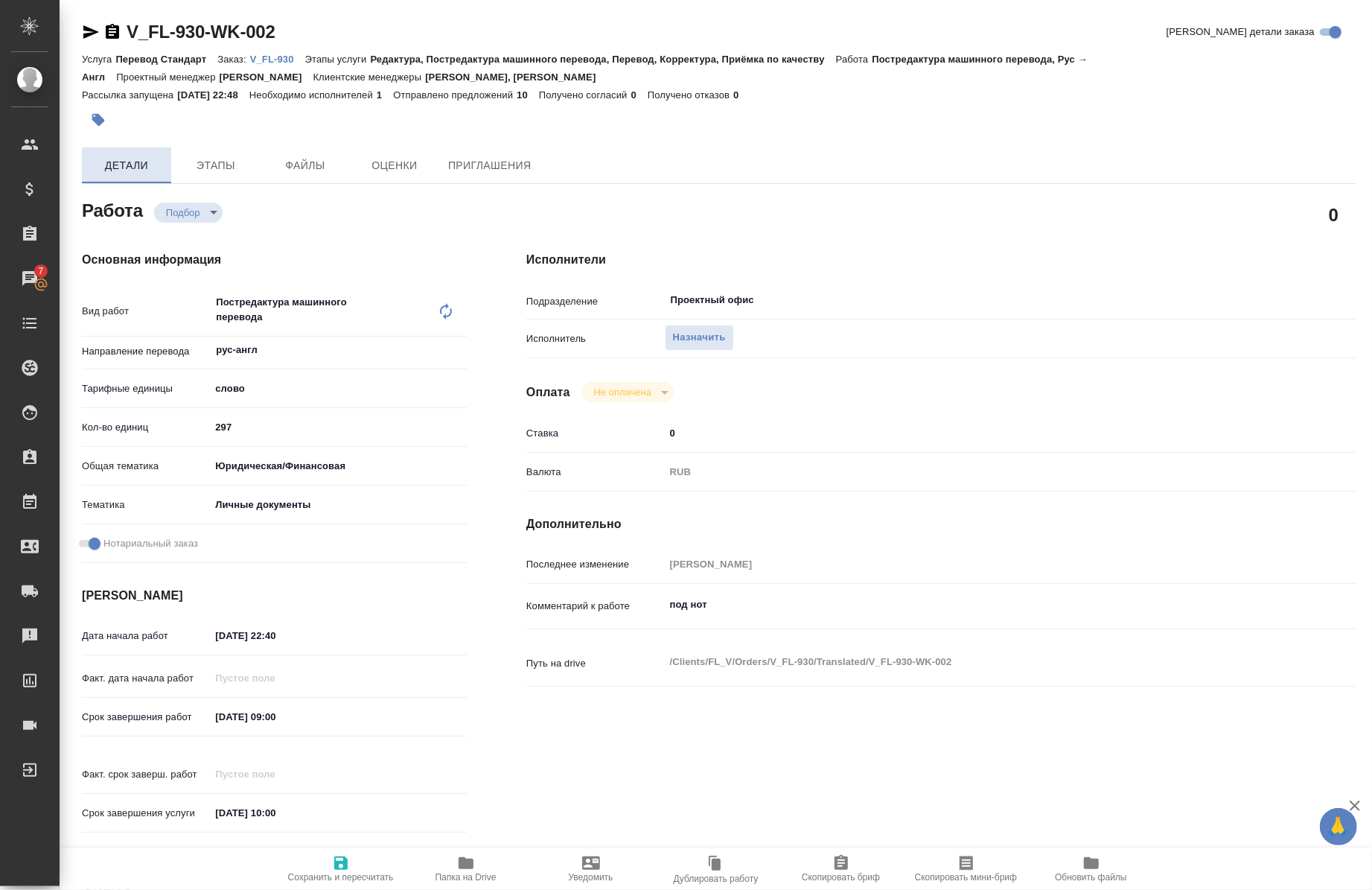
type textarea "x"
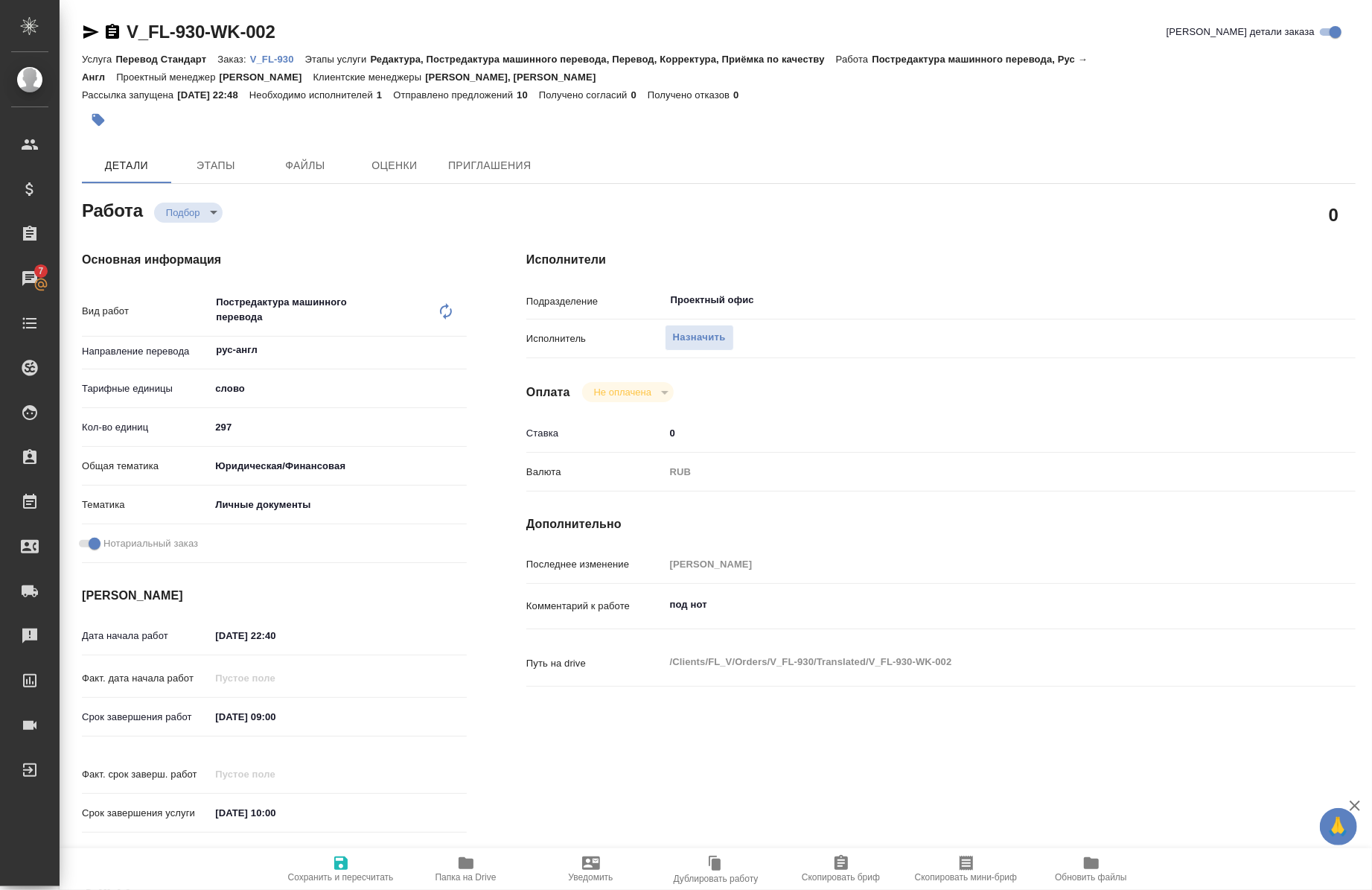
type textarea "x"
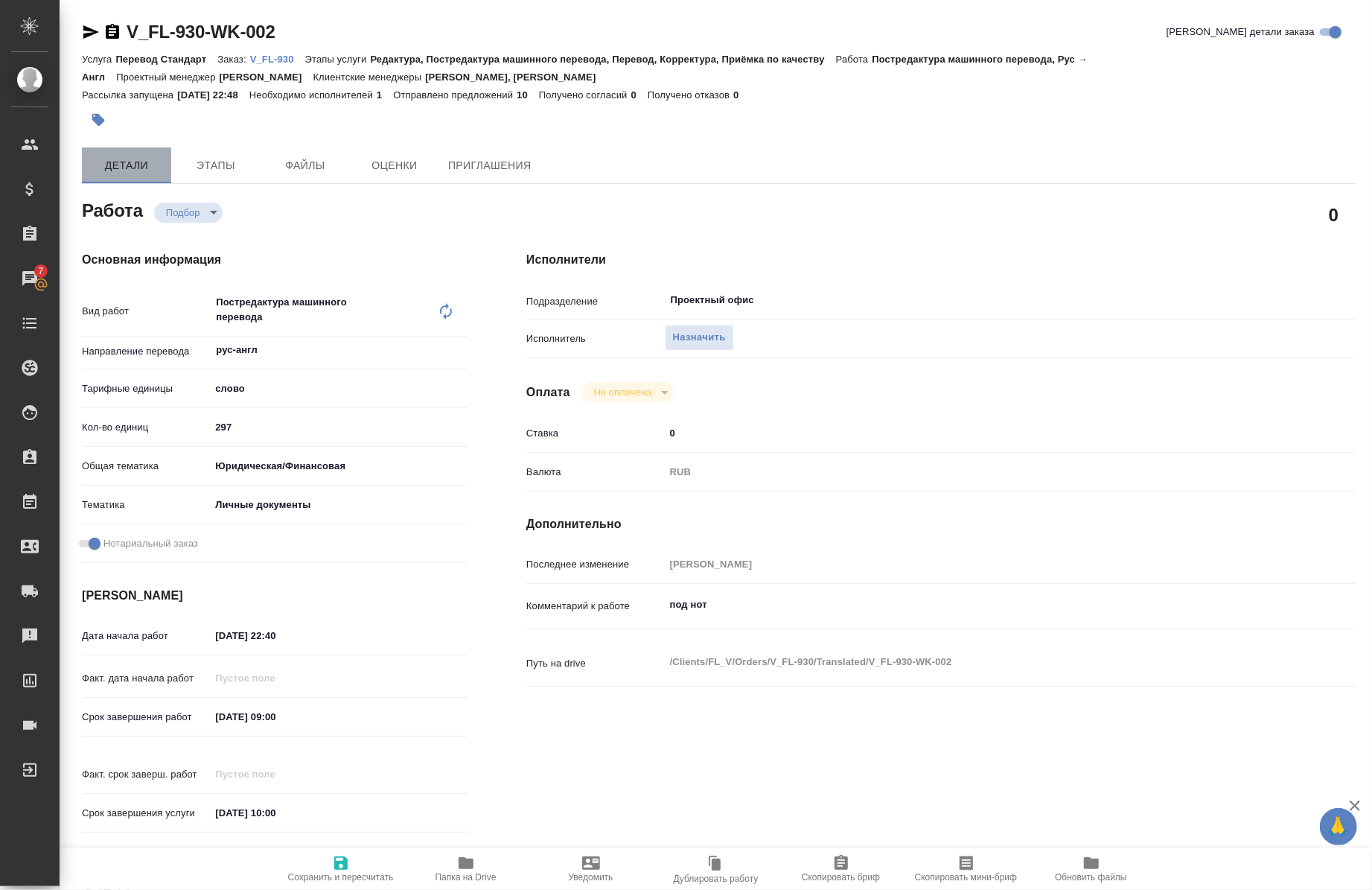
click at [135, 162] on span "Детали" at bounding box center [126, 165] width 71 height 19
type textarea "x"
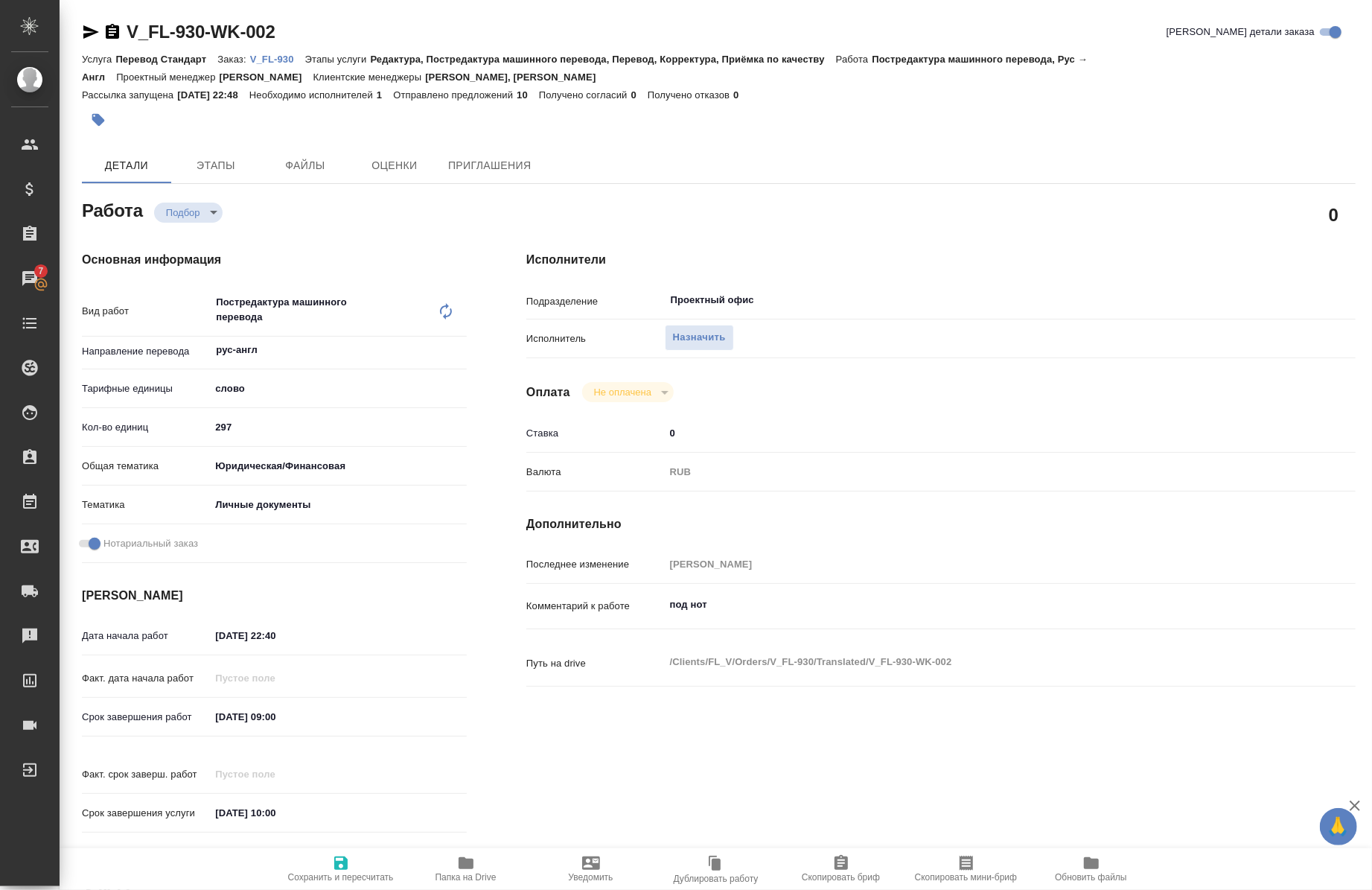
type textarea "x"
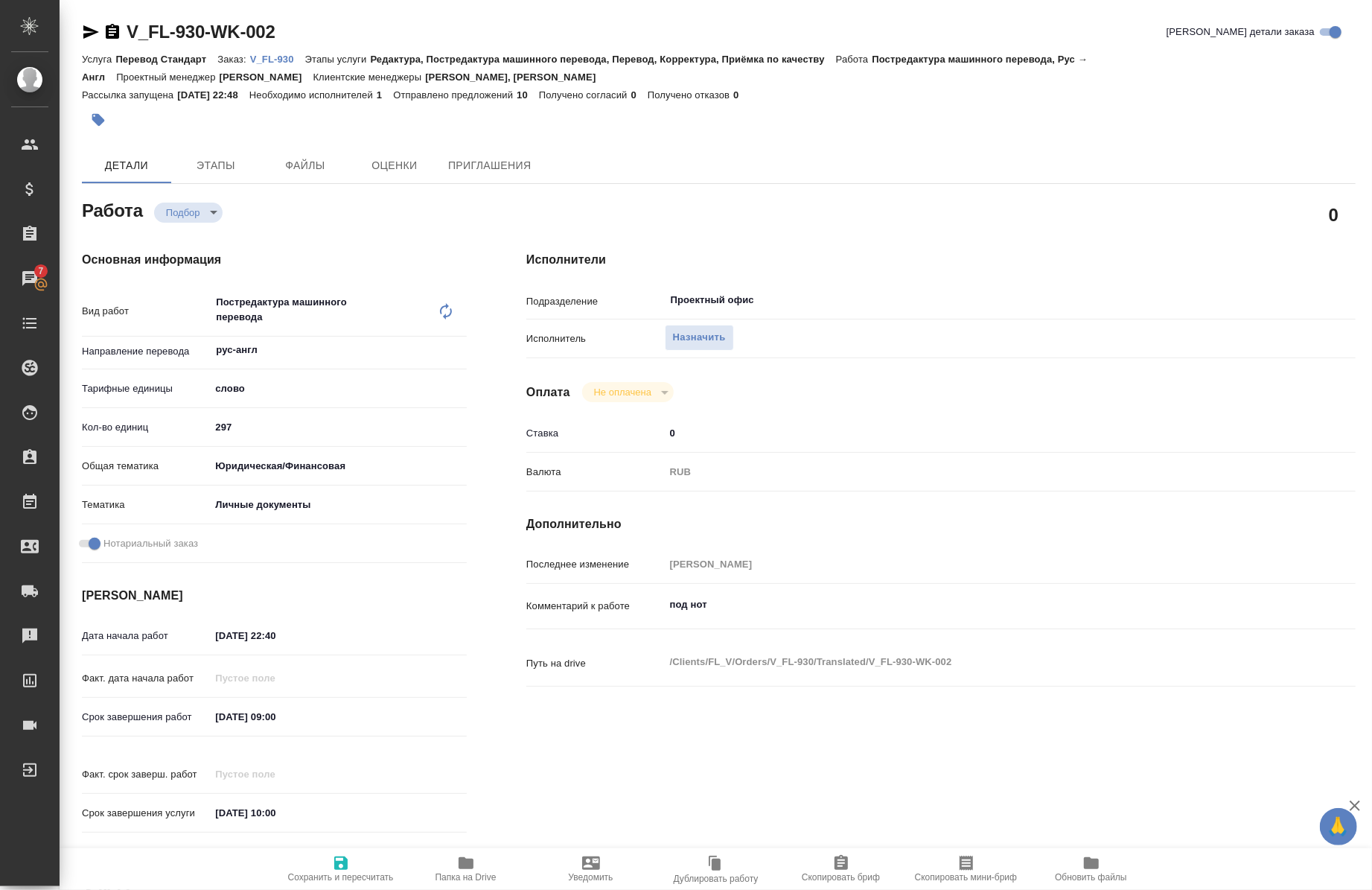
type textarea "x"
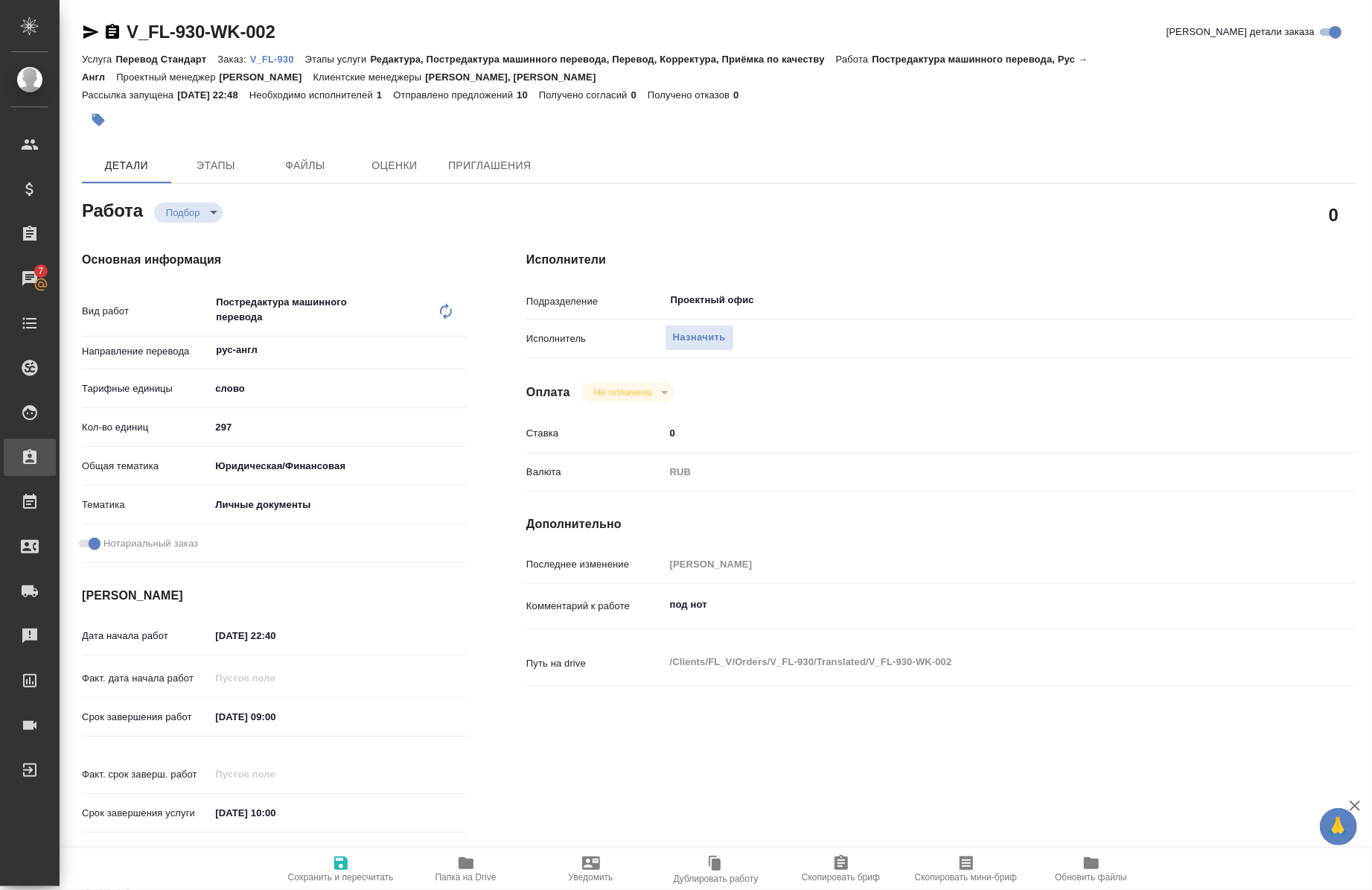
type textarea "x"
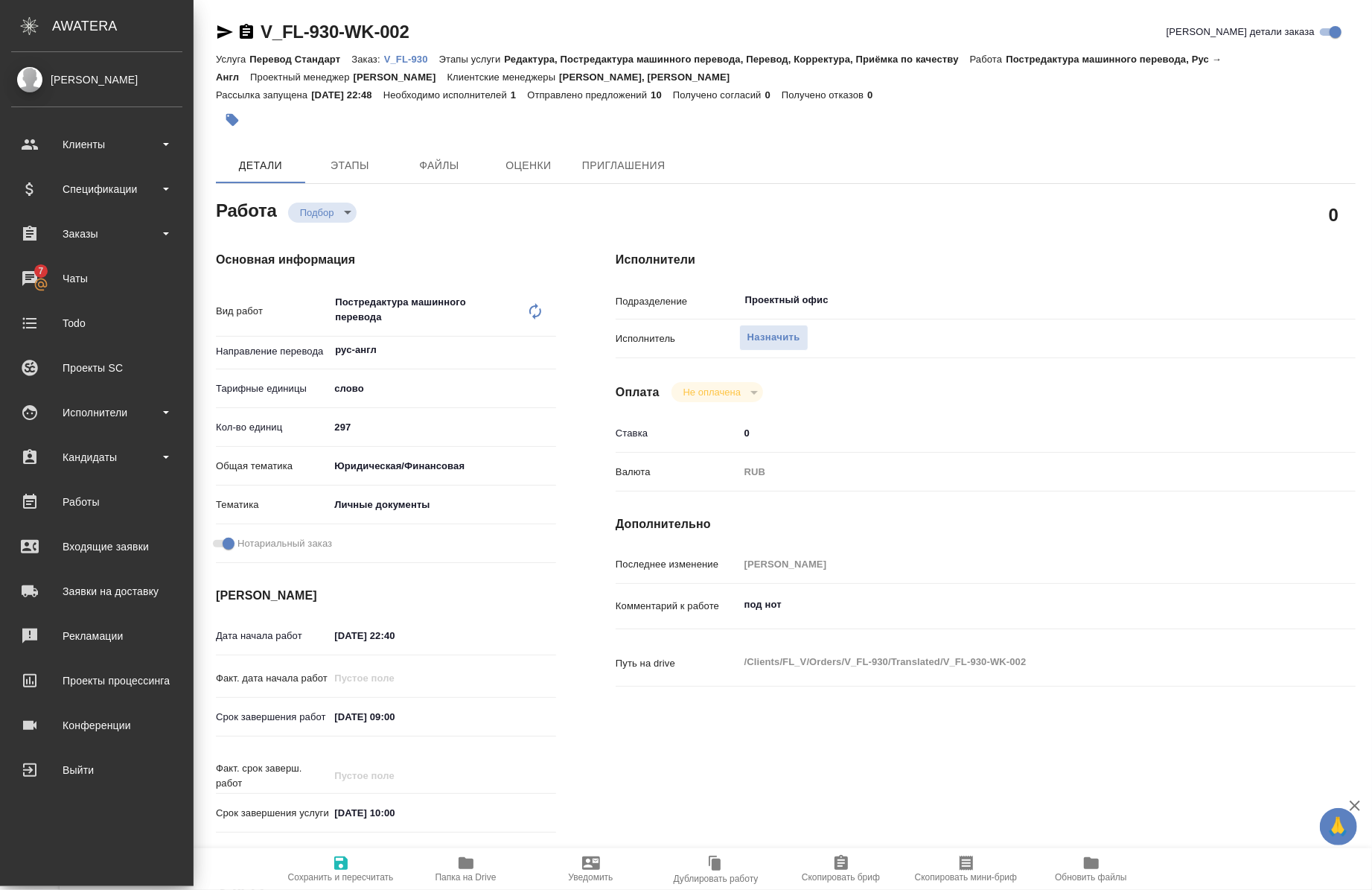
type textarea "x"
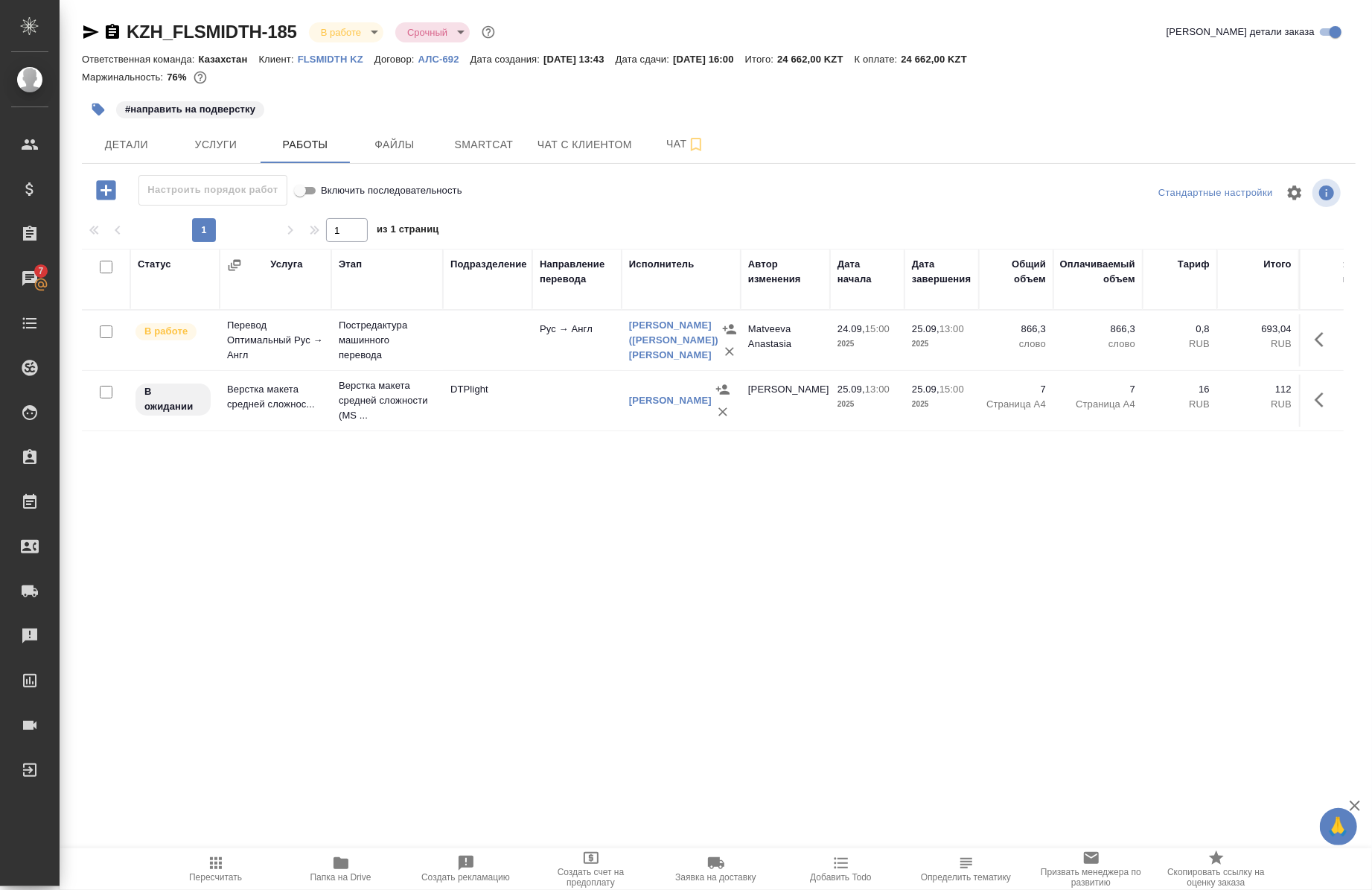
drag, startPoint x: 0, startPoint y: 0, endPoint x: 120, endPoint y: 39, distance: 126.2
click at [120, 39] on icon "button" at bounding box center [112, 32] width 18 height 18
click at [85, 31] on icon "button" at bounding box center [91, 32] width 18 height 18
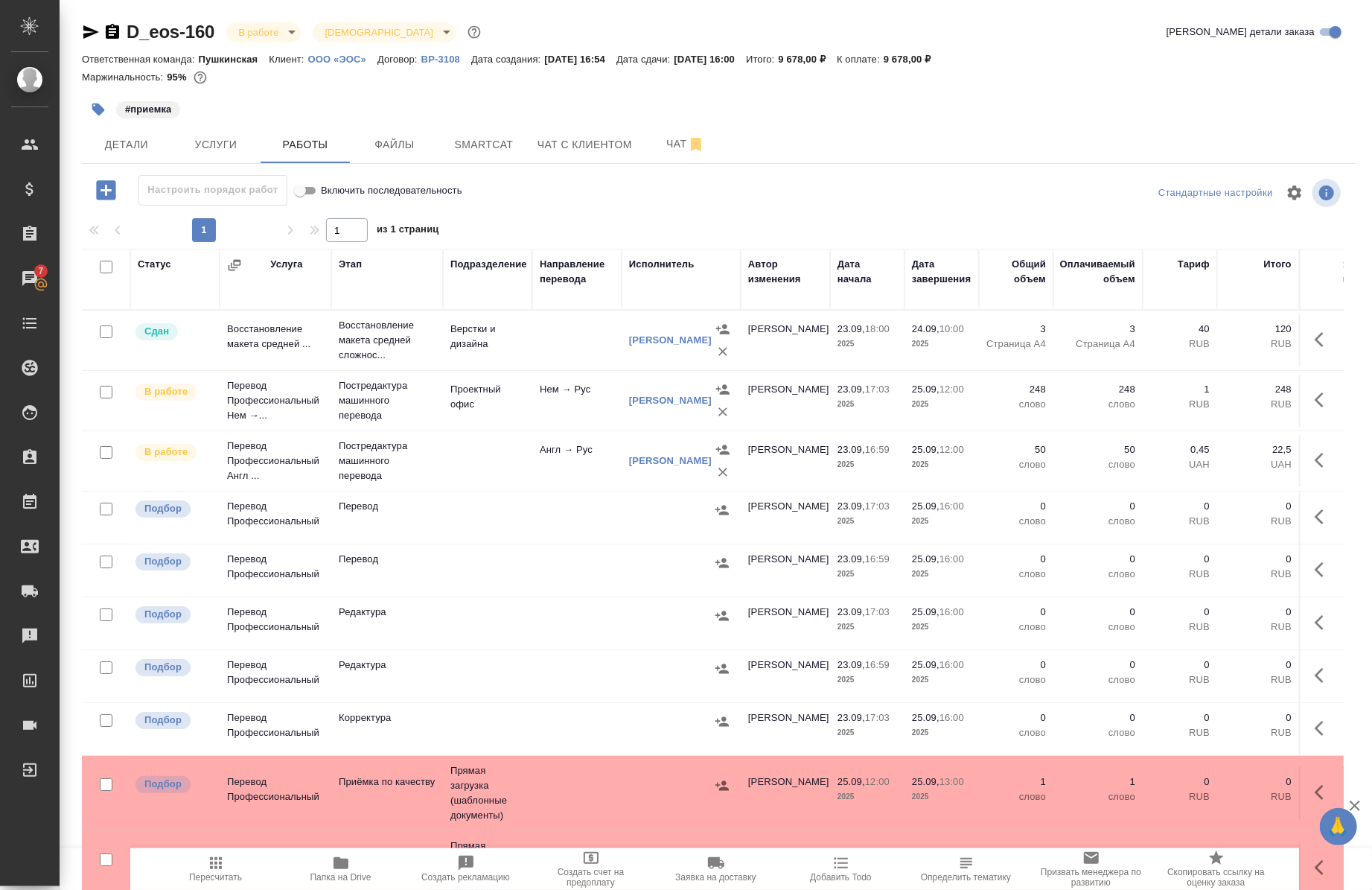
click at [78, 30] on div "D_eos-160 В работе inProgress Святая троица holyTrinity Кратко детали заказа От…" at bounding box center [719, 515] width 1291 height 1031
click at [82, 30] on icon "button" at bounding box center [91, 32] width 18 height 18
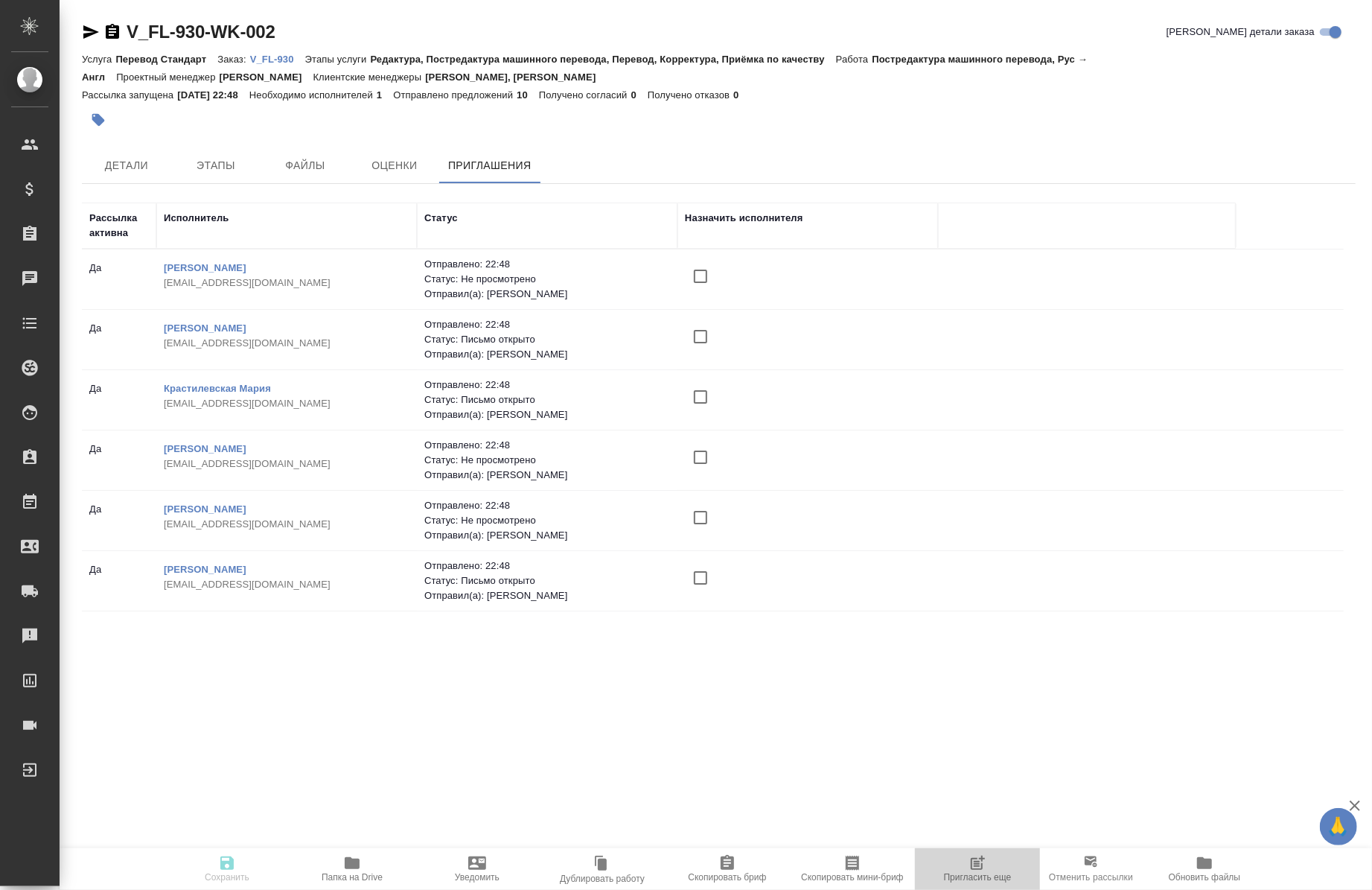
click at [975, 877] on span "Пригласить еще" at bounding box center [978, 878] width 68 height 10
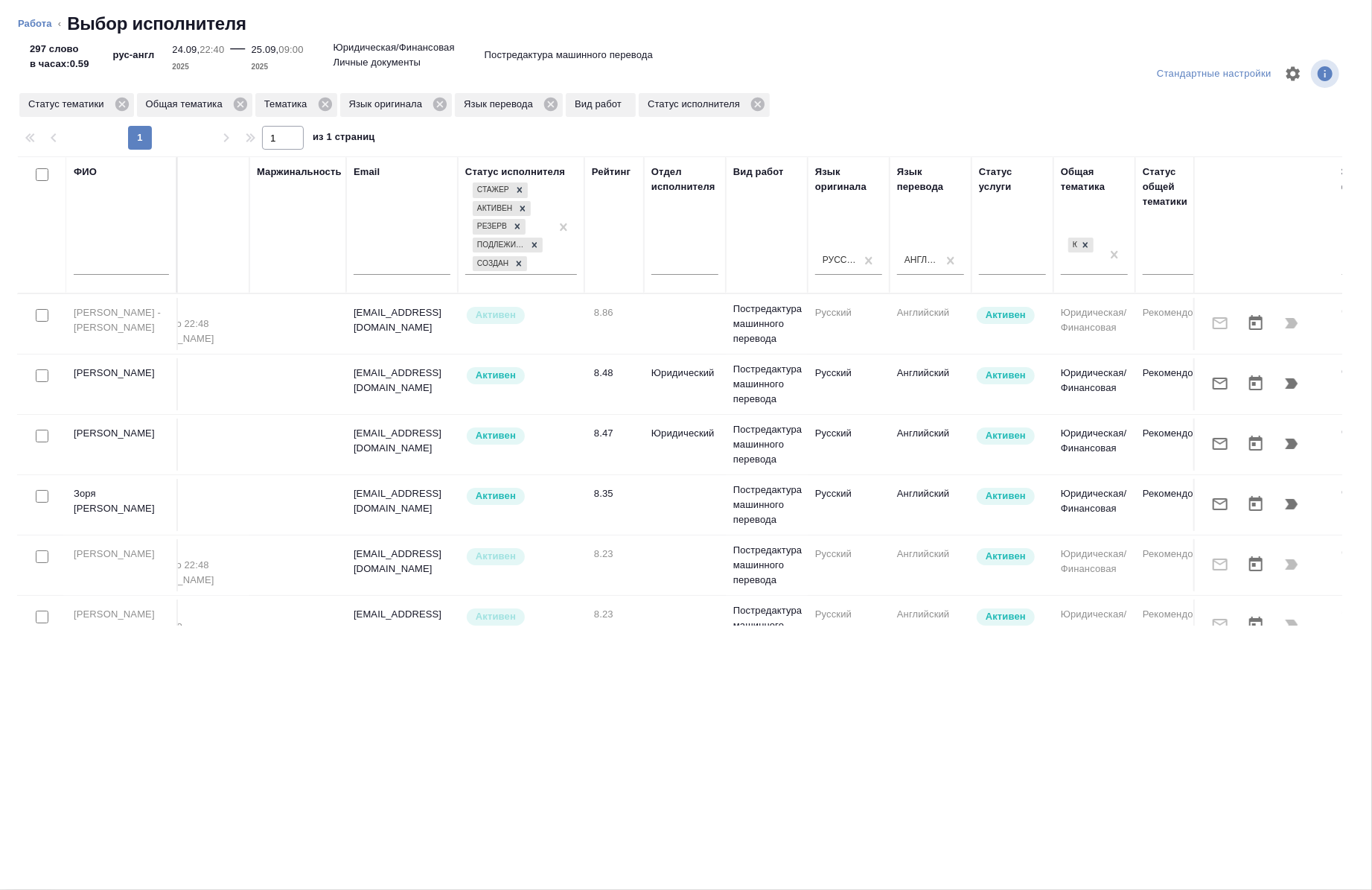
scroll to position [0, 105]
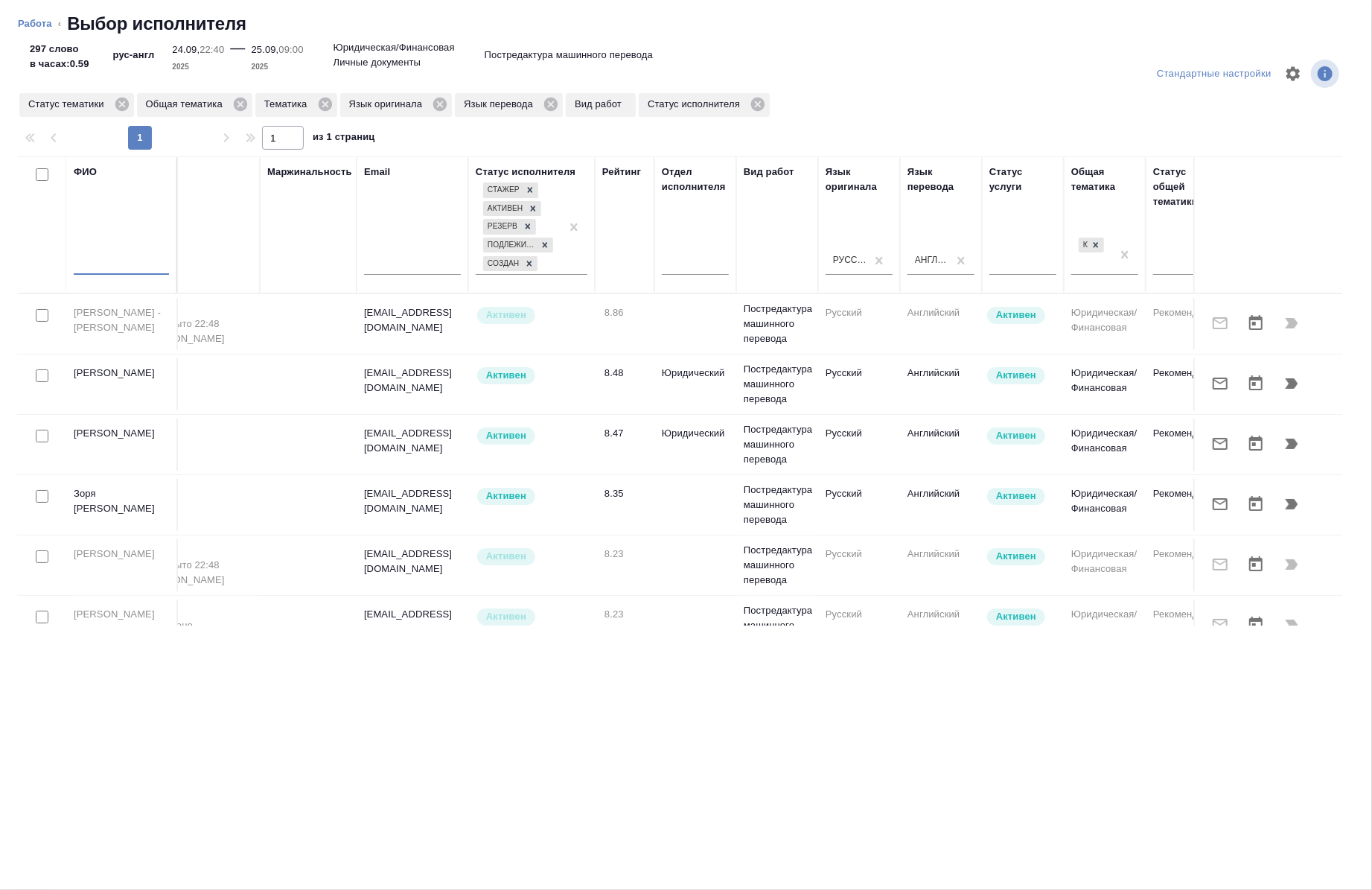
click at [109, 262] on input "text" at bounding box center [121, 266] width 95 height 19
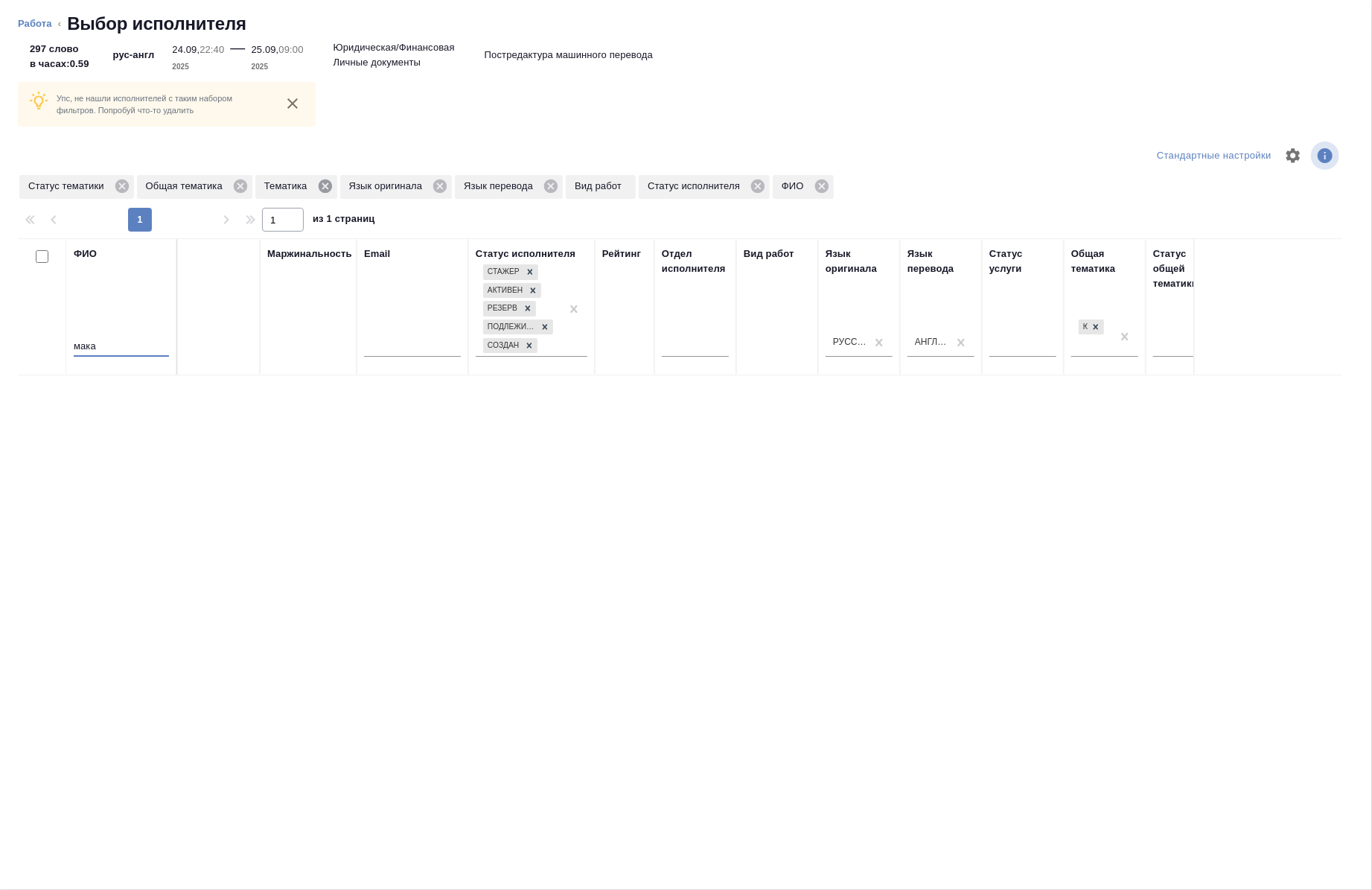
type input "мака"
click at [325, 191] on icon at bounding box center [325, 186] width 14 height 14
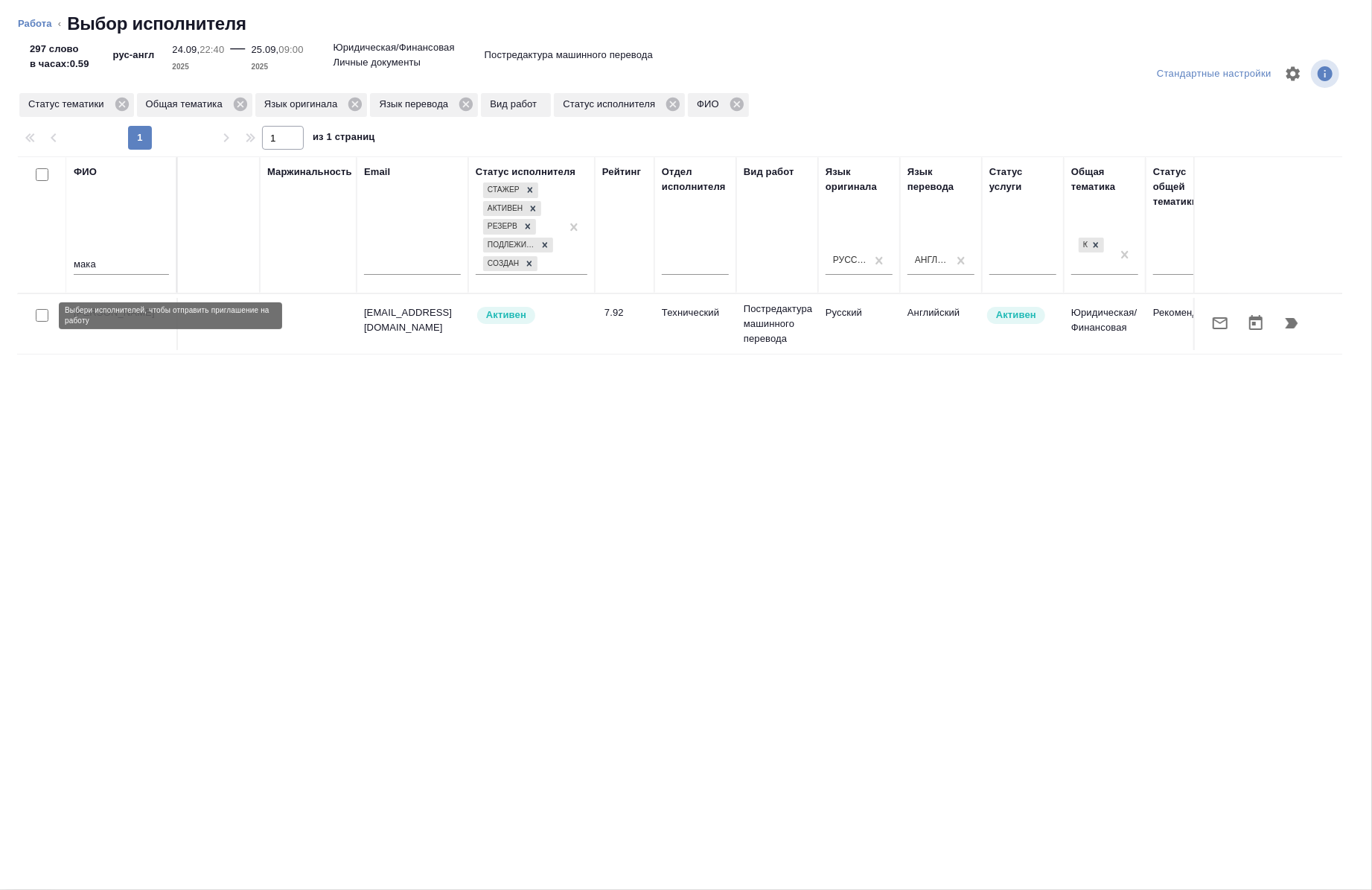
click at [37, 316] on input "checkbox" at bounding box center [42, 316] width 13 height 13
checkbox input "true"
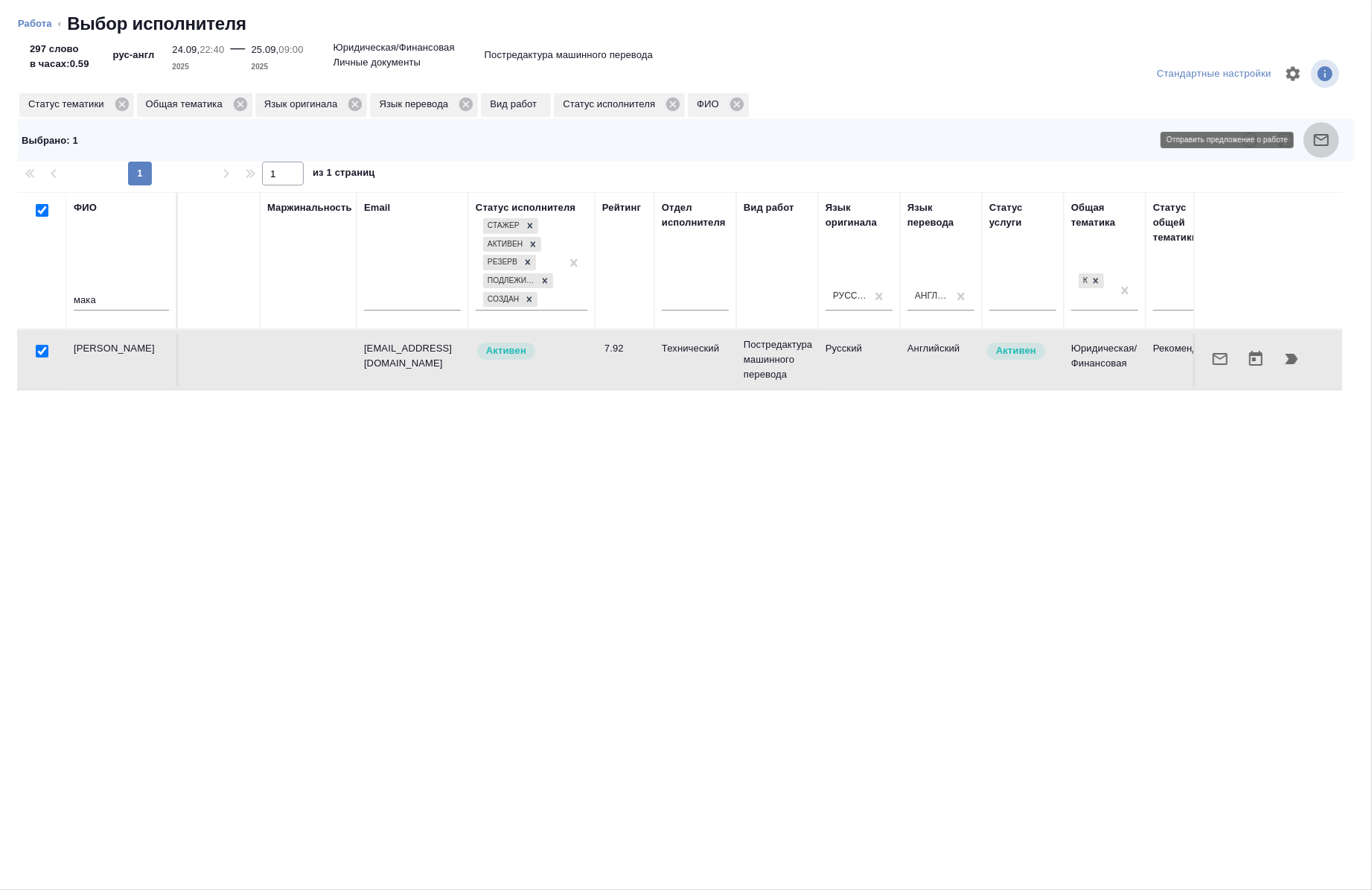
click at [1321, 128] on button "button" at bounding box center [1321, 141] width 36 height 36
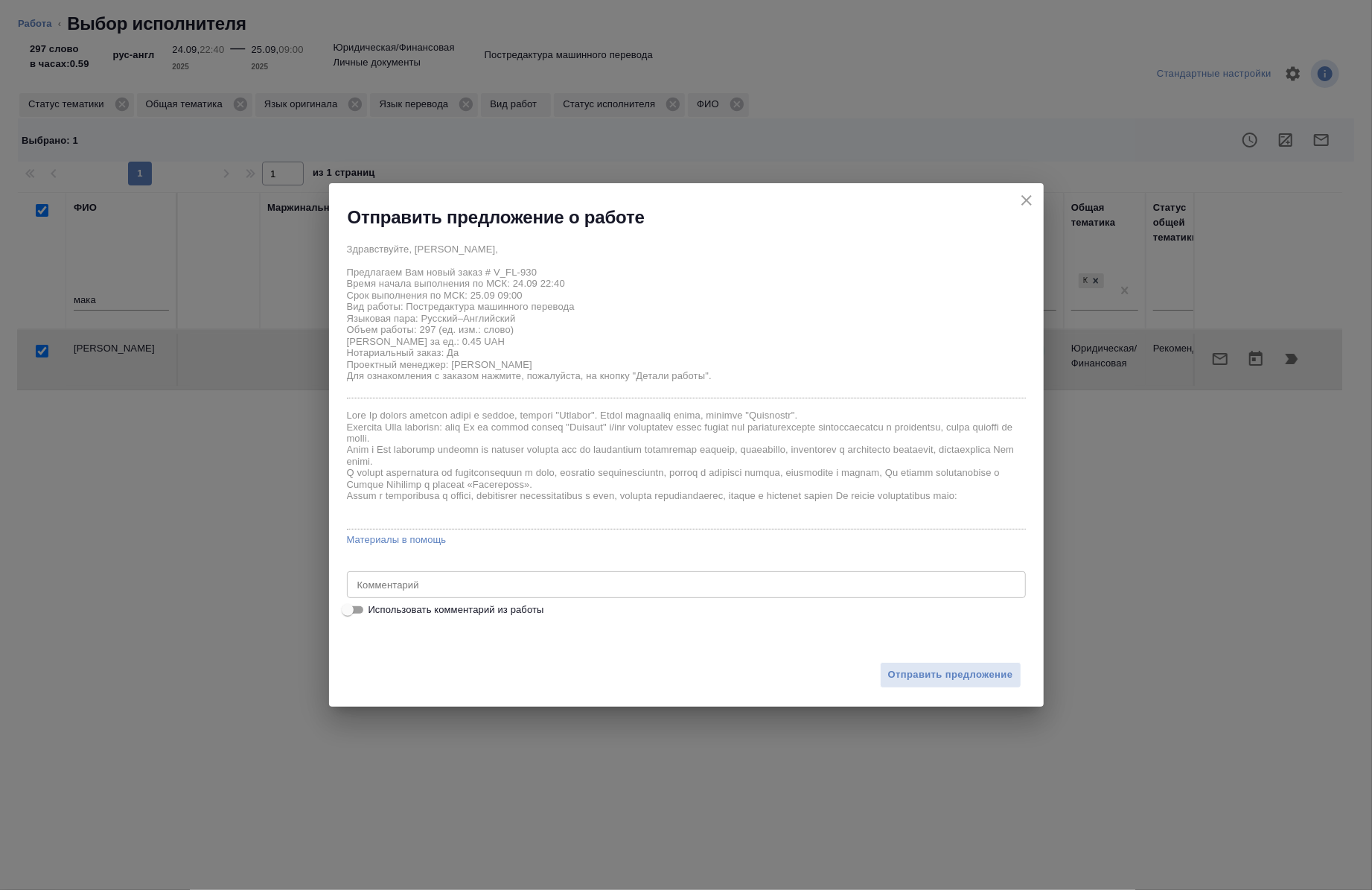
click at [433, 608] on span "Использовать комментарий из работы" at bounding box center [456, 610] width 176 height 15
click at [374, 608] on input "Использовать комментарий из работы" at bounding box center [348, 610] width 54 height 18
checkbox input "true"
type textarea "под нот"
click at [951, 679] on span "Отправить предложение" at bounding box center [951, 676] width 125 height 17
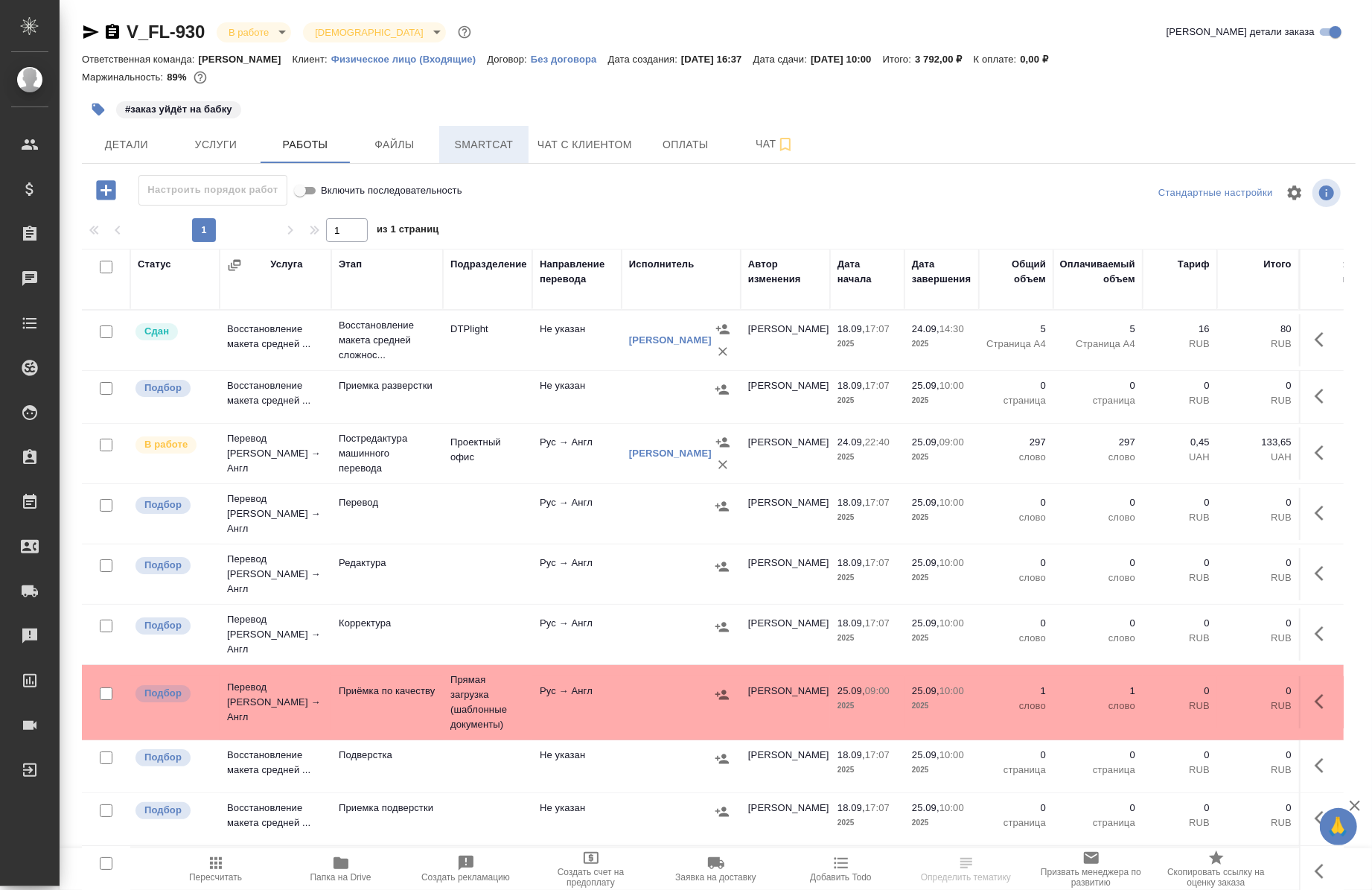
click at [477, 144] on span "Smartcat" at bounding box center [483, 145] width 71 height 19
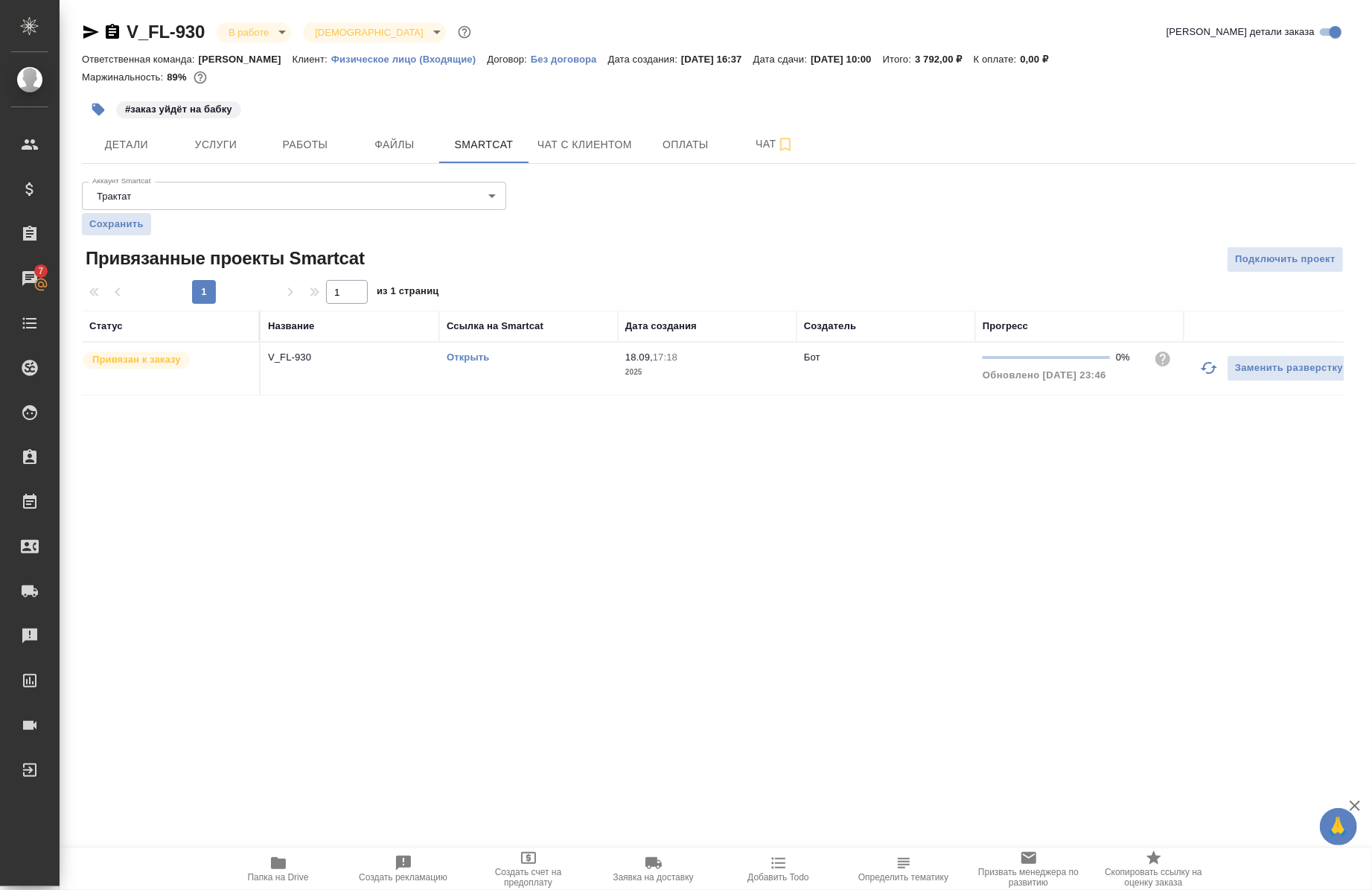
click at [474, 365] on div "Открыть" at bounding box center [528, 357] width 164 height 15
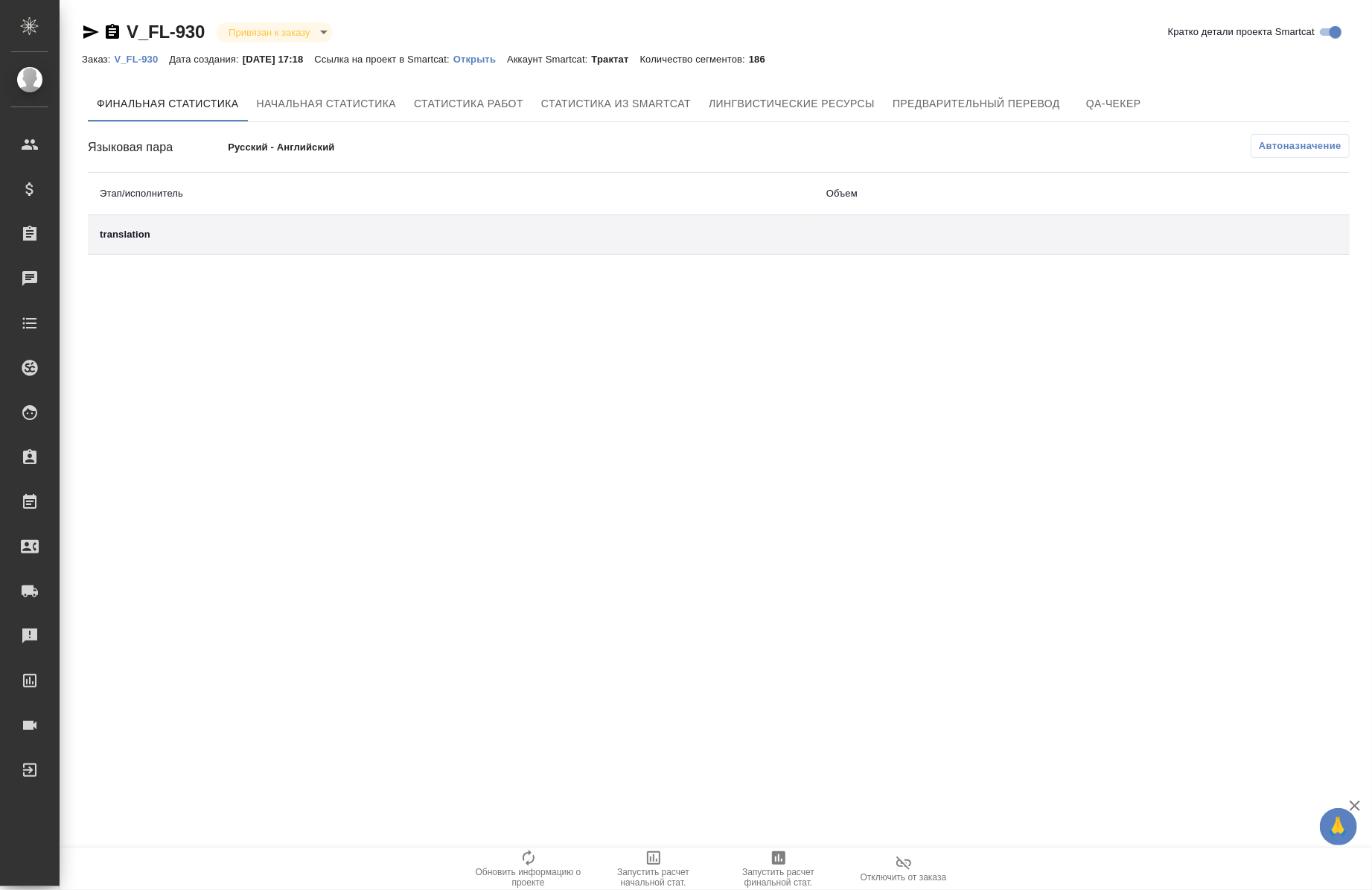
click at [500, 60] on p "Открыть" at bounding box center [480, 59] width 54 height 11
